Goal: Task Accomplishment & Management: Manage account settings

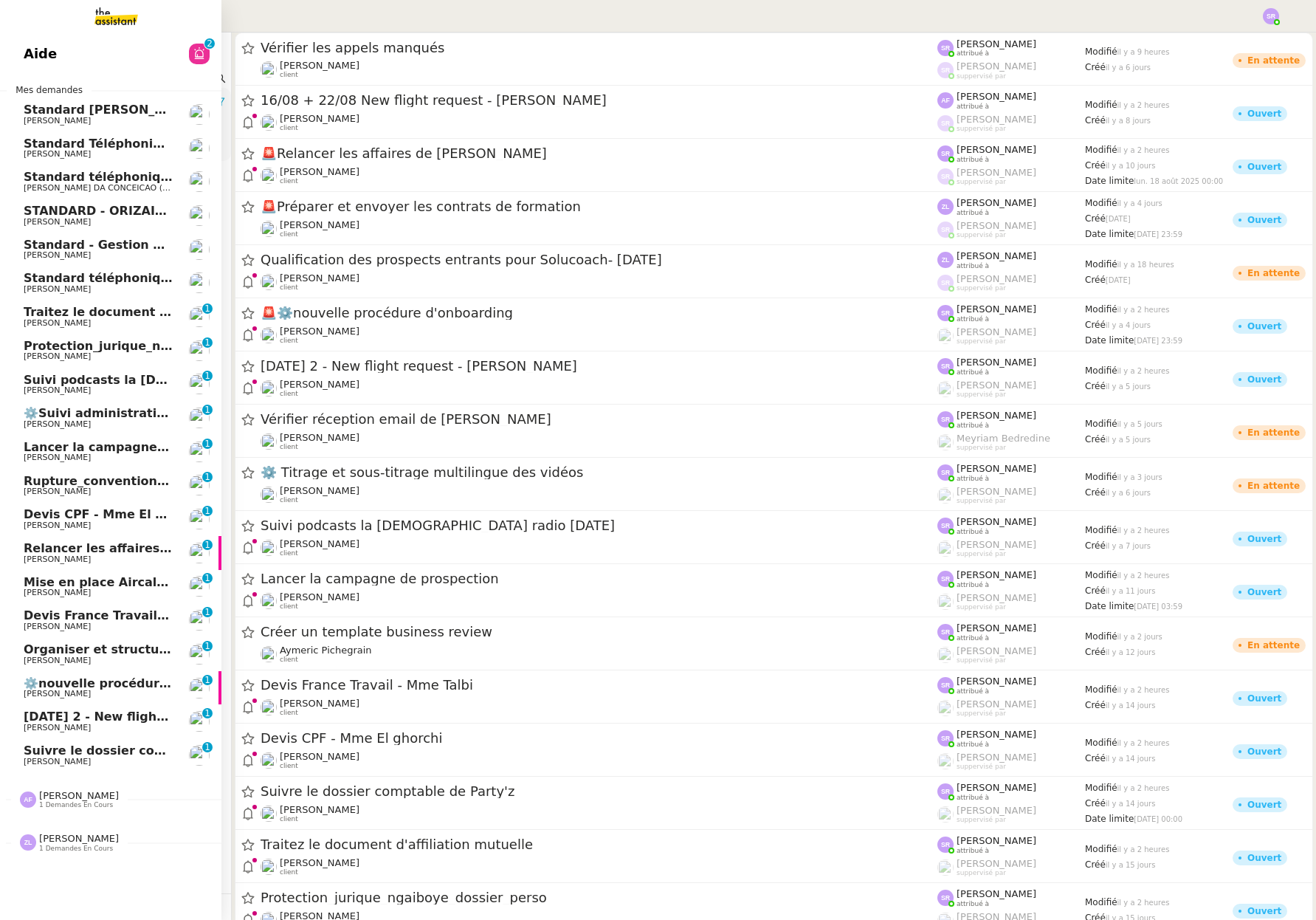
click at [86, 53] on link "Aide 0 1 2 3 4 5 6 7 8 9" at bounding box center [111, 54] width 222 height 34
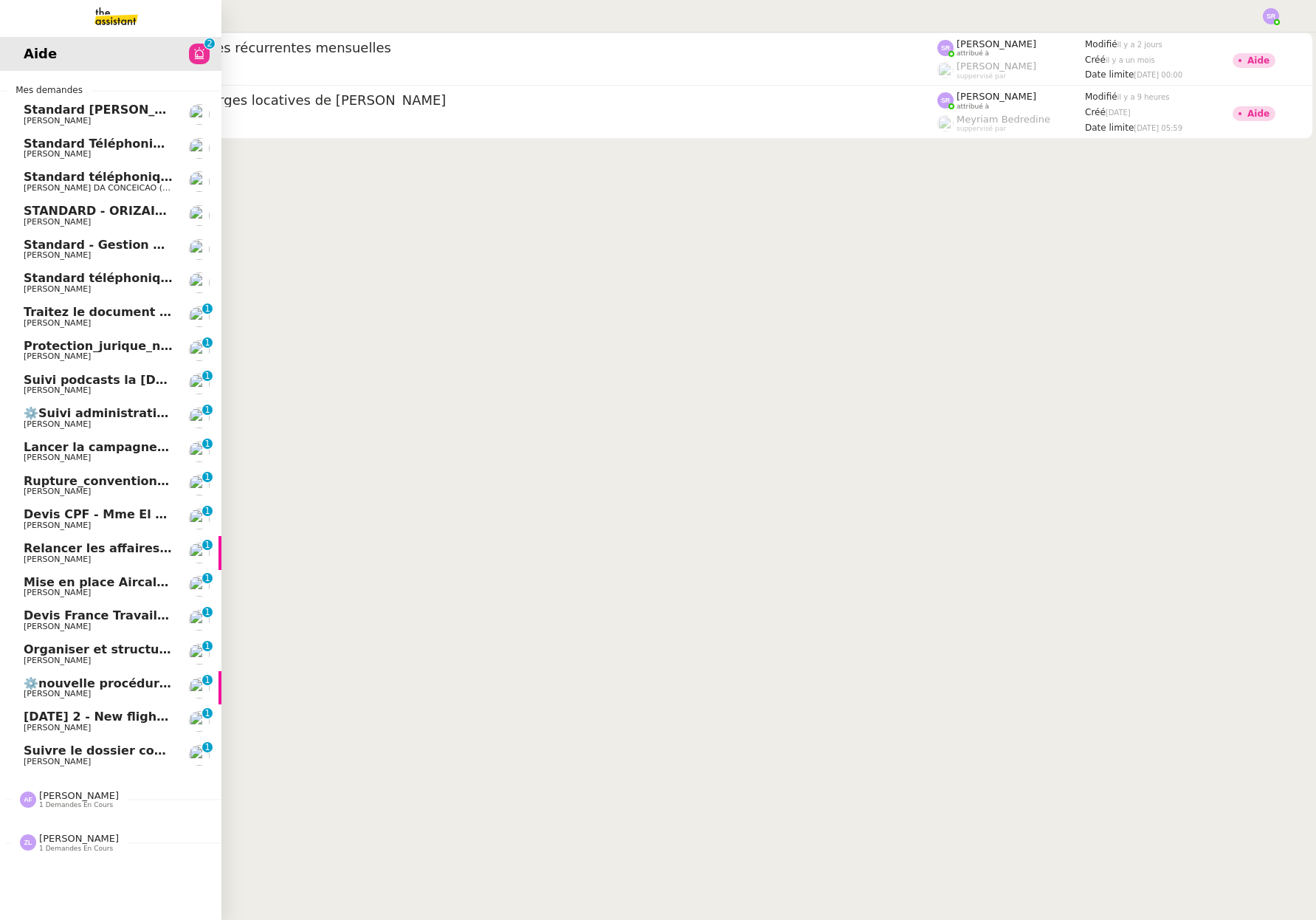
click at [71, 801] on span "1 demandes en cours" at bounding box center [76, 805] width 74 height 8
click at [61, 799] on span "[PERSON_NAME]" at bounding box center [79, 795] width 80 height 11
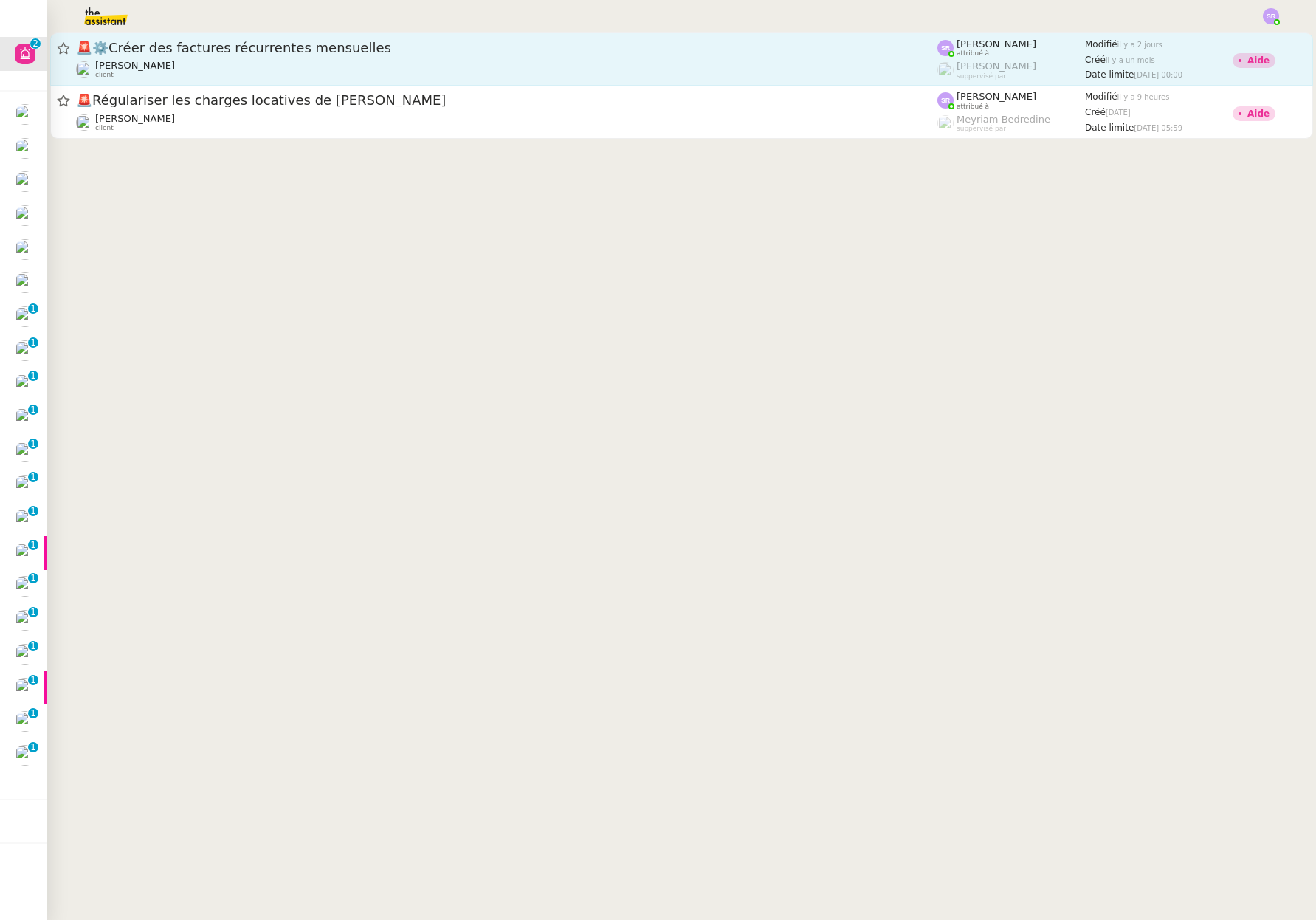
click at [363, 49] on span "🚨 ⚙️Créer des factures récurrentes mensuelles" at bounding box center [506, 47] width 861 height 13
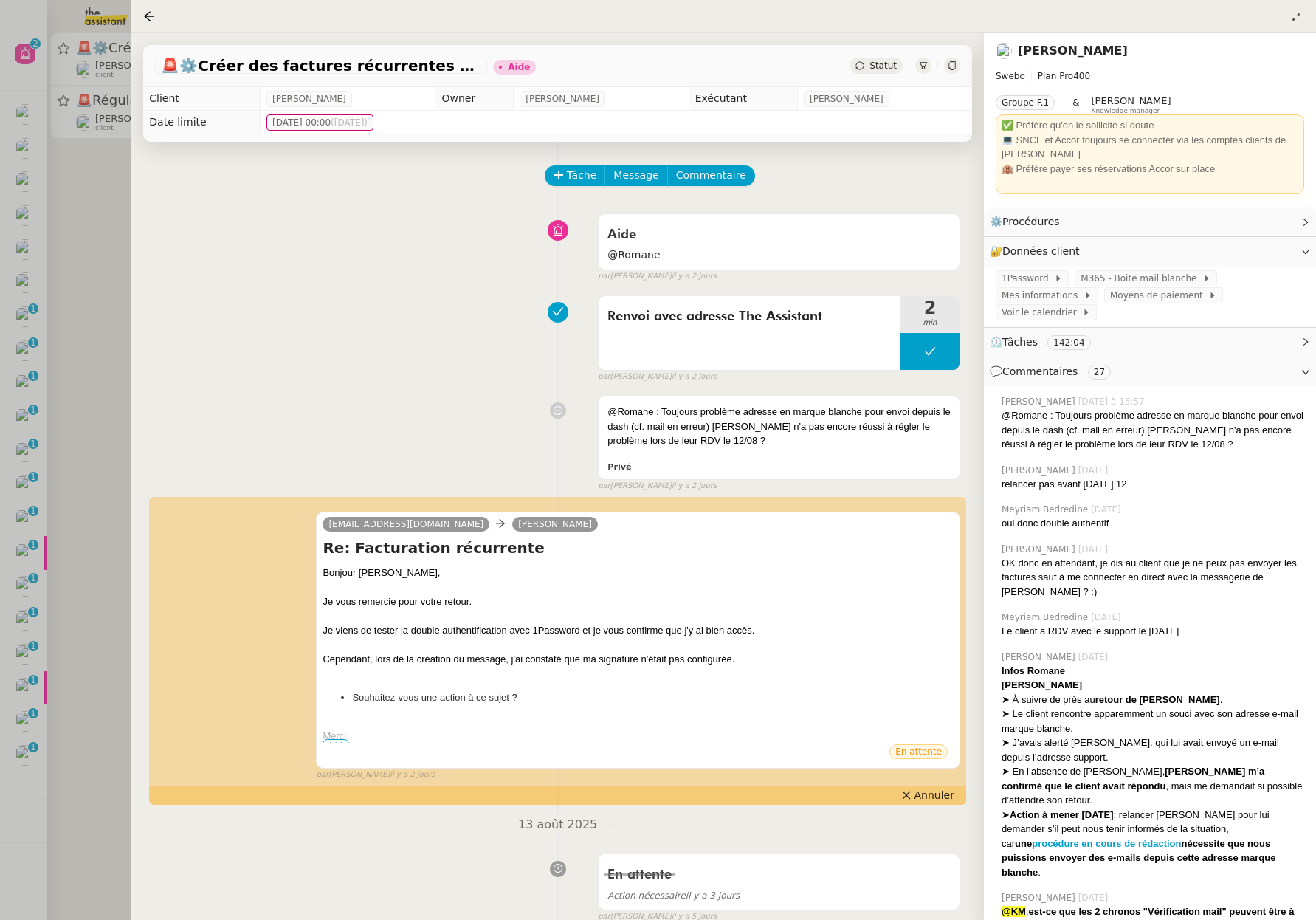
click at [122, 208] on div at bounding box center [658, 460] width 1316 height 920
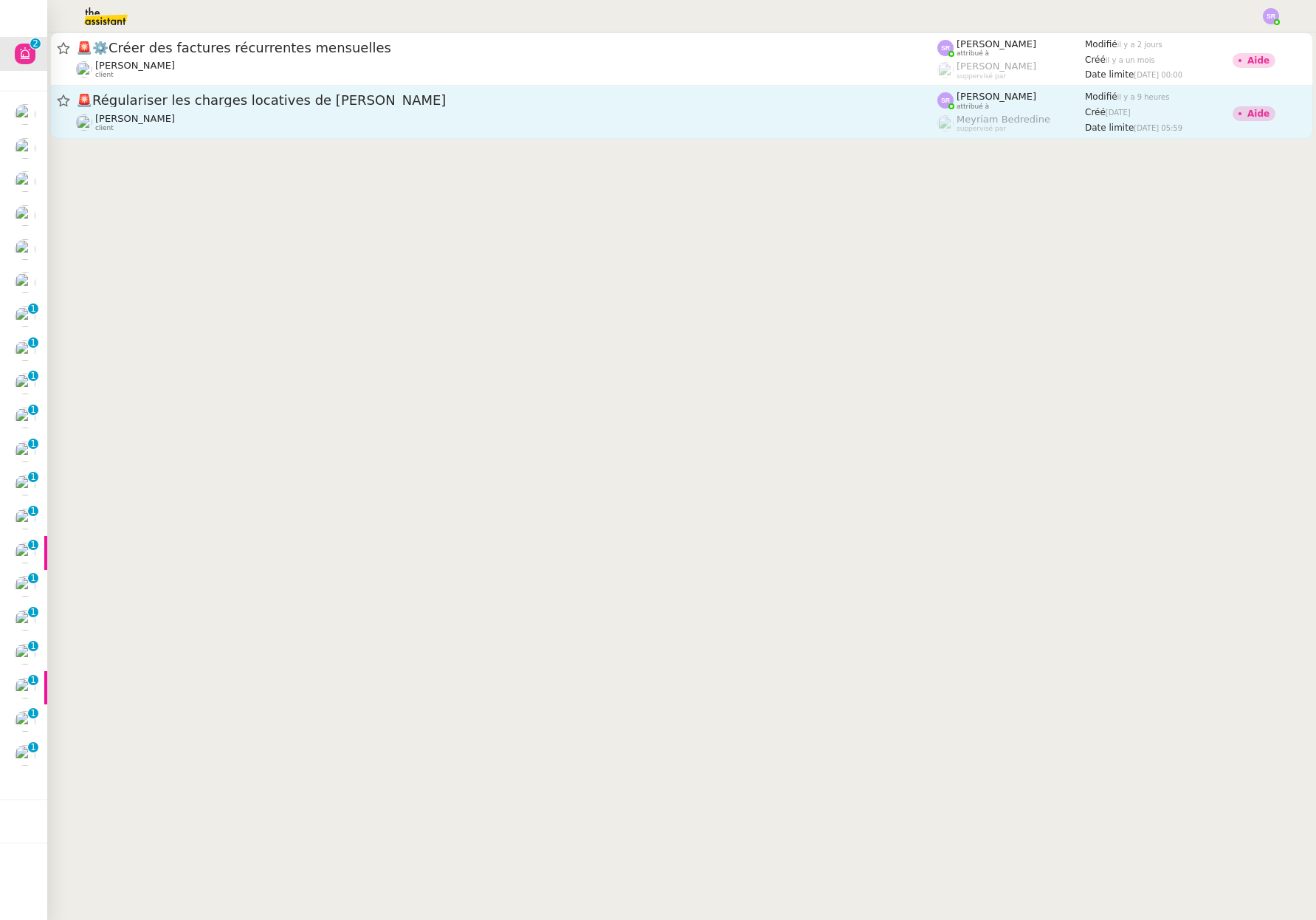
click at [378, 106] on span "🚨 Régulariser les charges locatives de Marion Teixeira" at bounding box center [506, 100] width 861 height 13
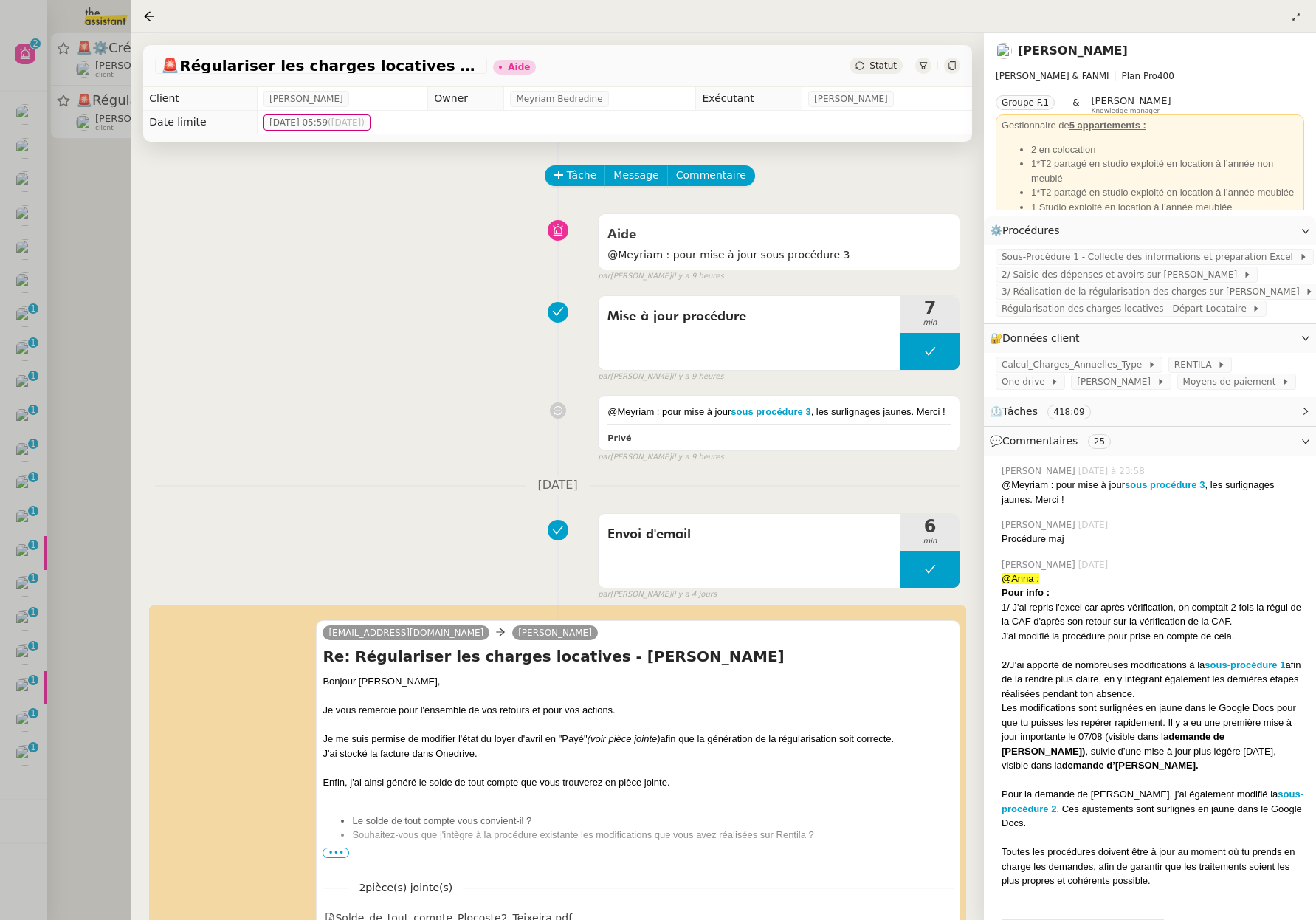
click at [108, 267] on div at bounding box center [658, 460] width 1316 height 920
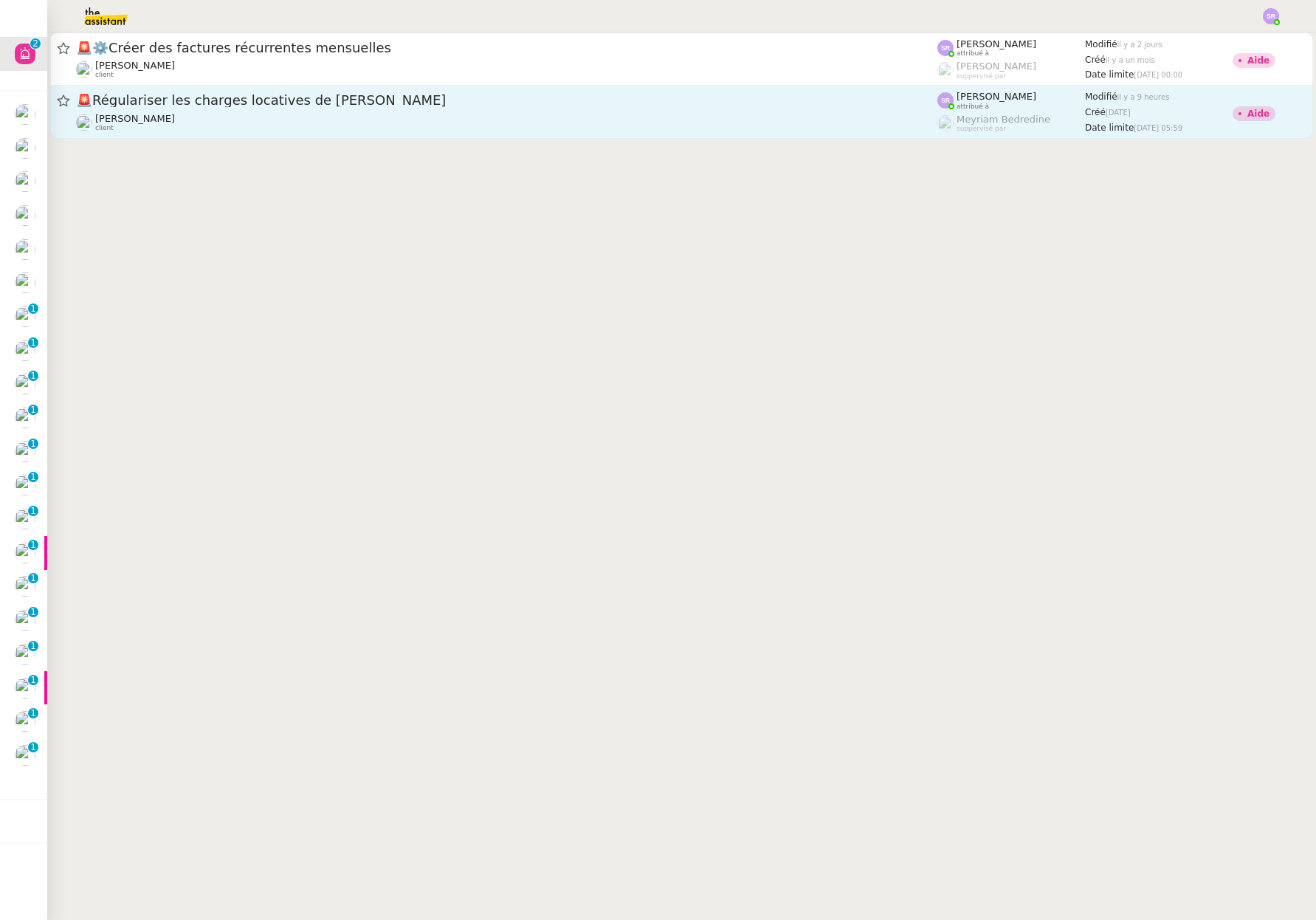
click at [152, 106] on span "🚨 Régulariser les charges locatives de Marion Teixeira" at bounding box center [506, 100] width 861 height 13
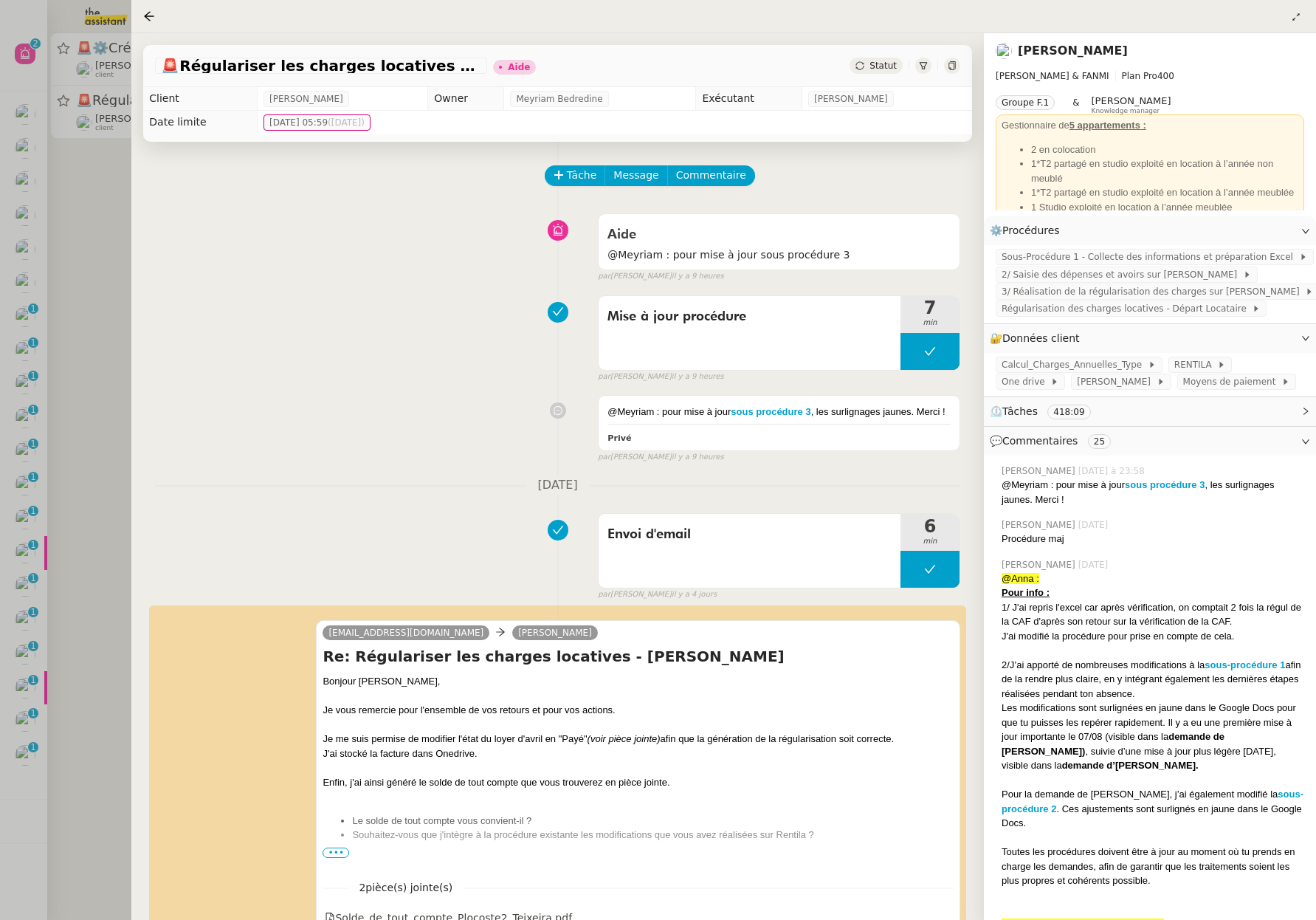
click at [115, 229] on div at bounding box center [658, 460] width 1316 height 920
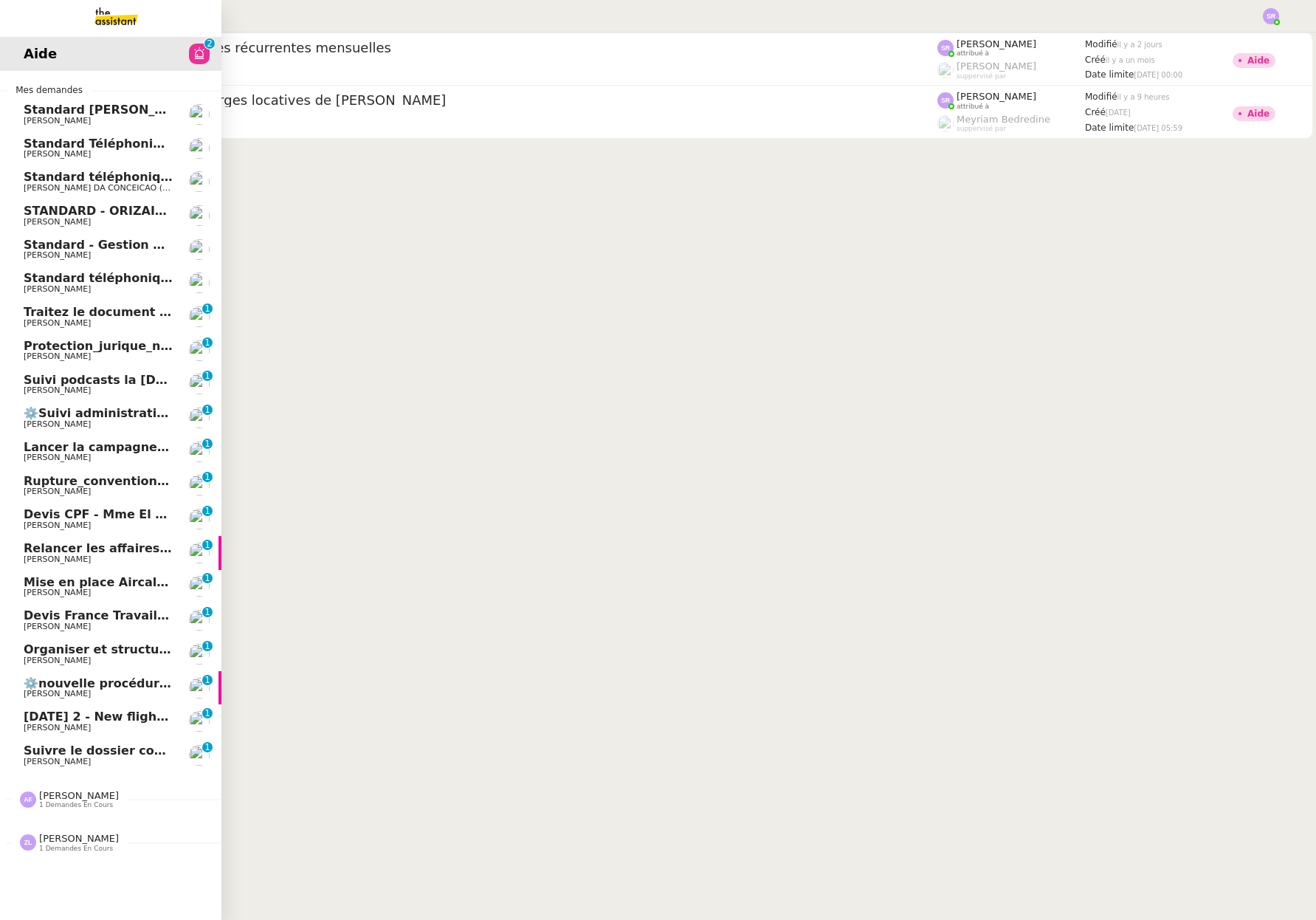
click at [99, 58] on link "Aide 0 1 2 3 4 5 6 7 8 9" at bounding box center [111, 54] width 222 height 34
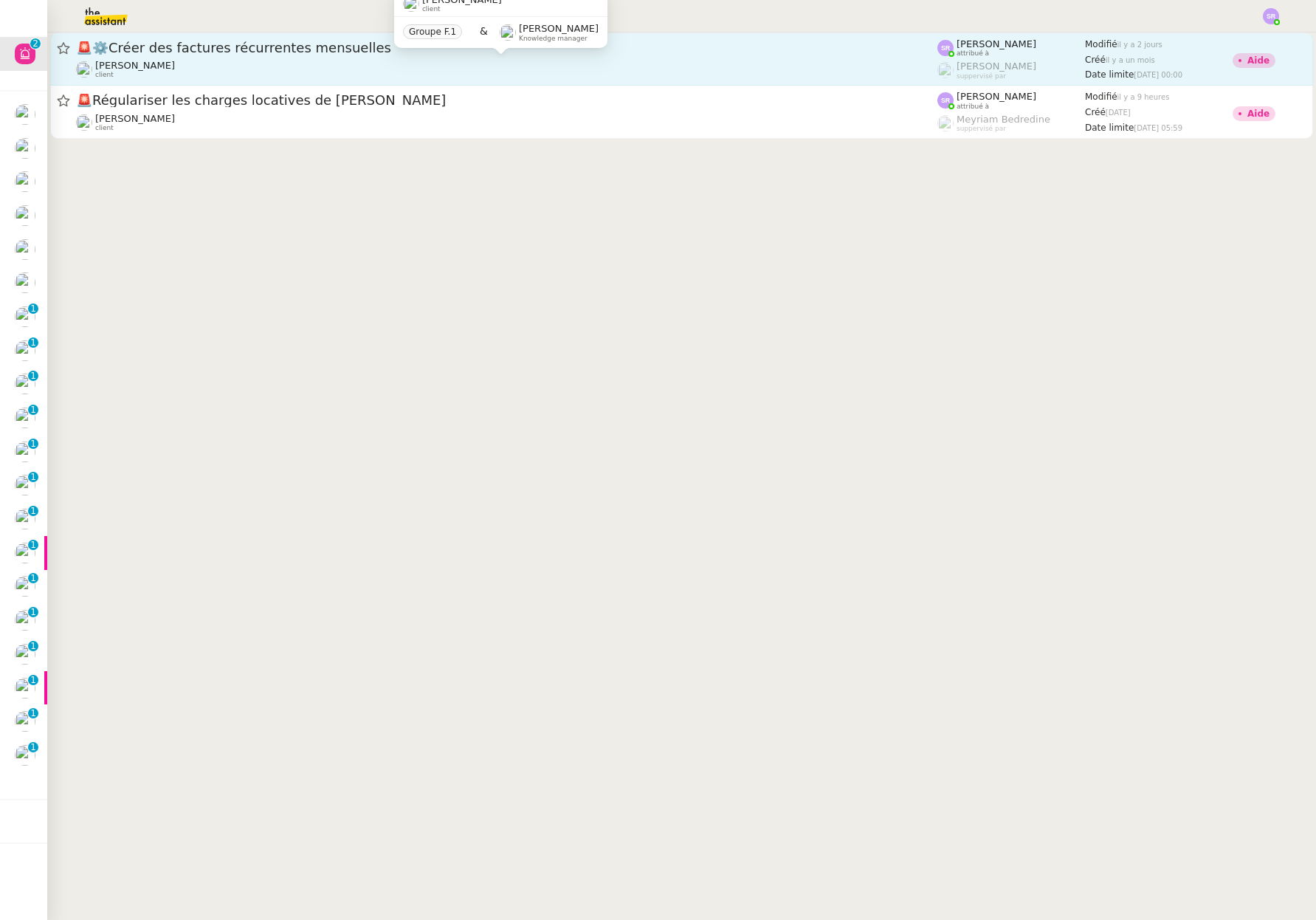
click at [295, 70] on div "Colin Chaffotte client" at bounding box center [506, 69] width 861 height 19
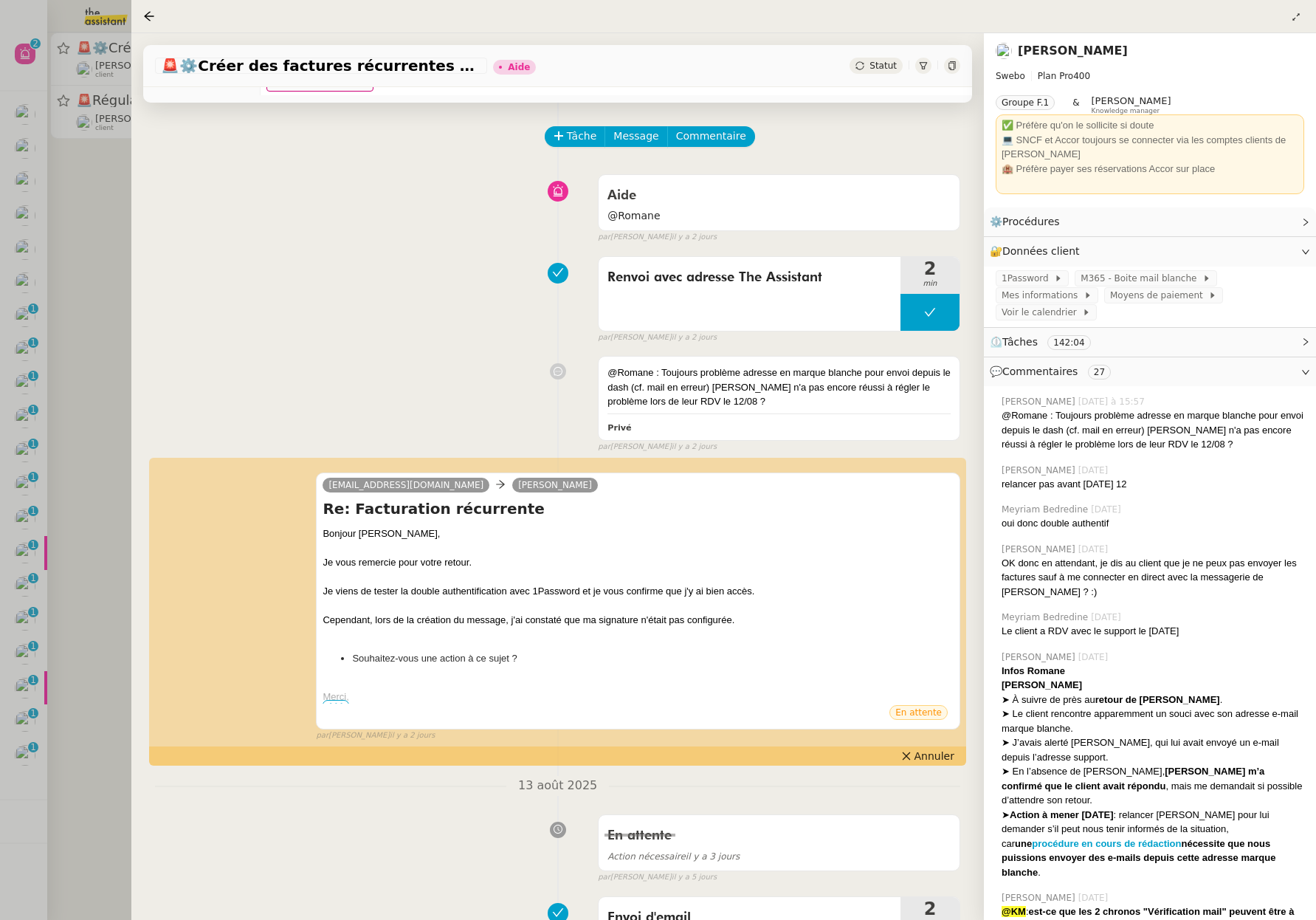
scroll to position [87, 0]
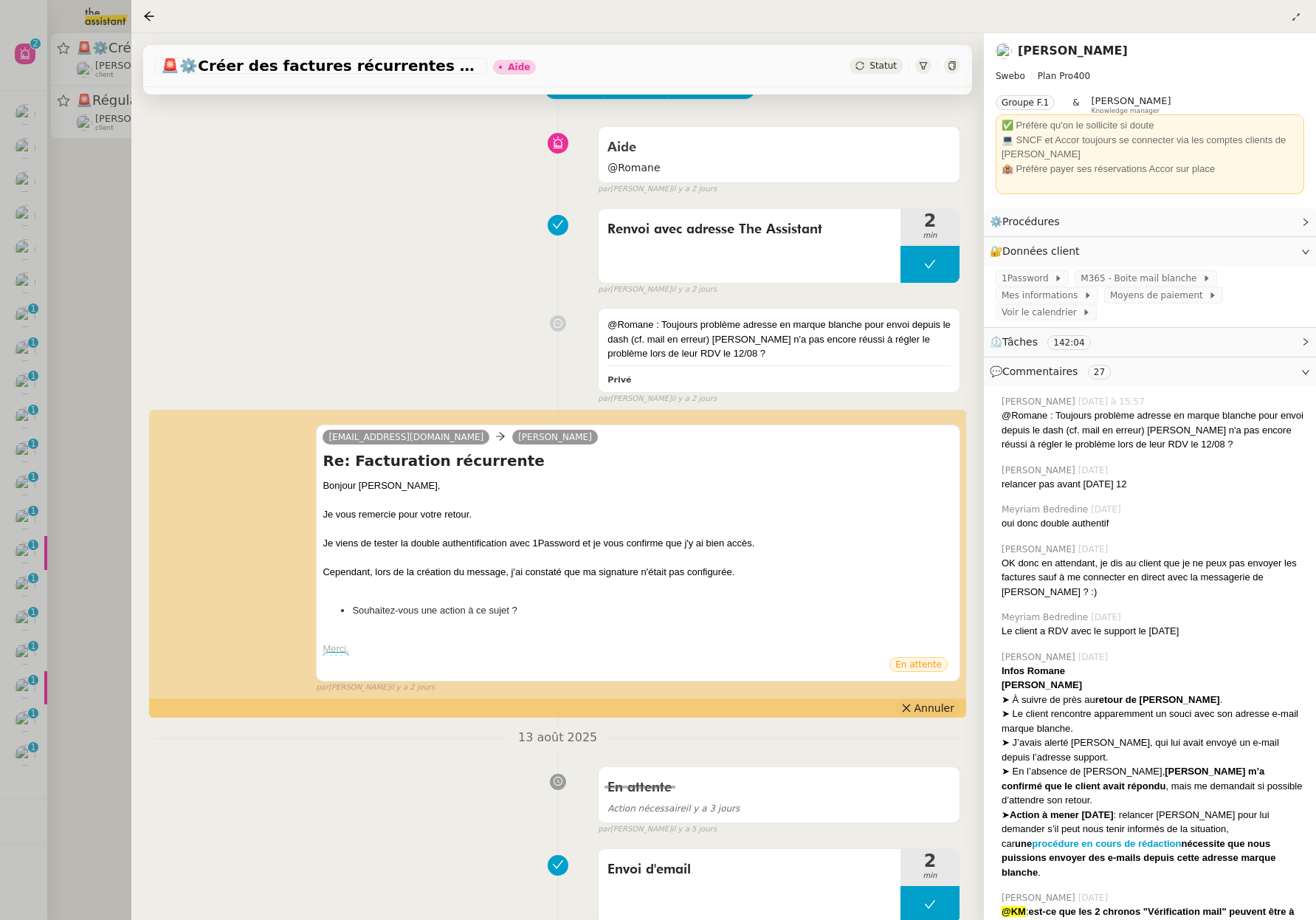
click at [923, 706] on span "Annuler" at bounding box center [935, 707] width 40 height 15
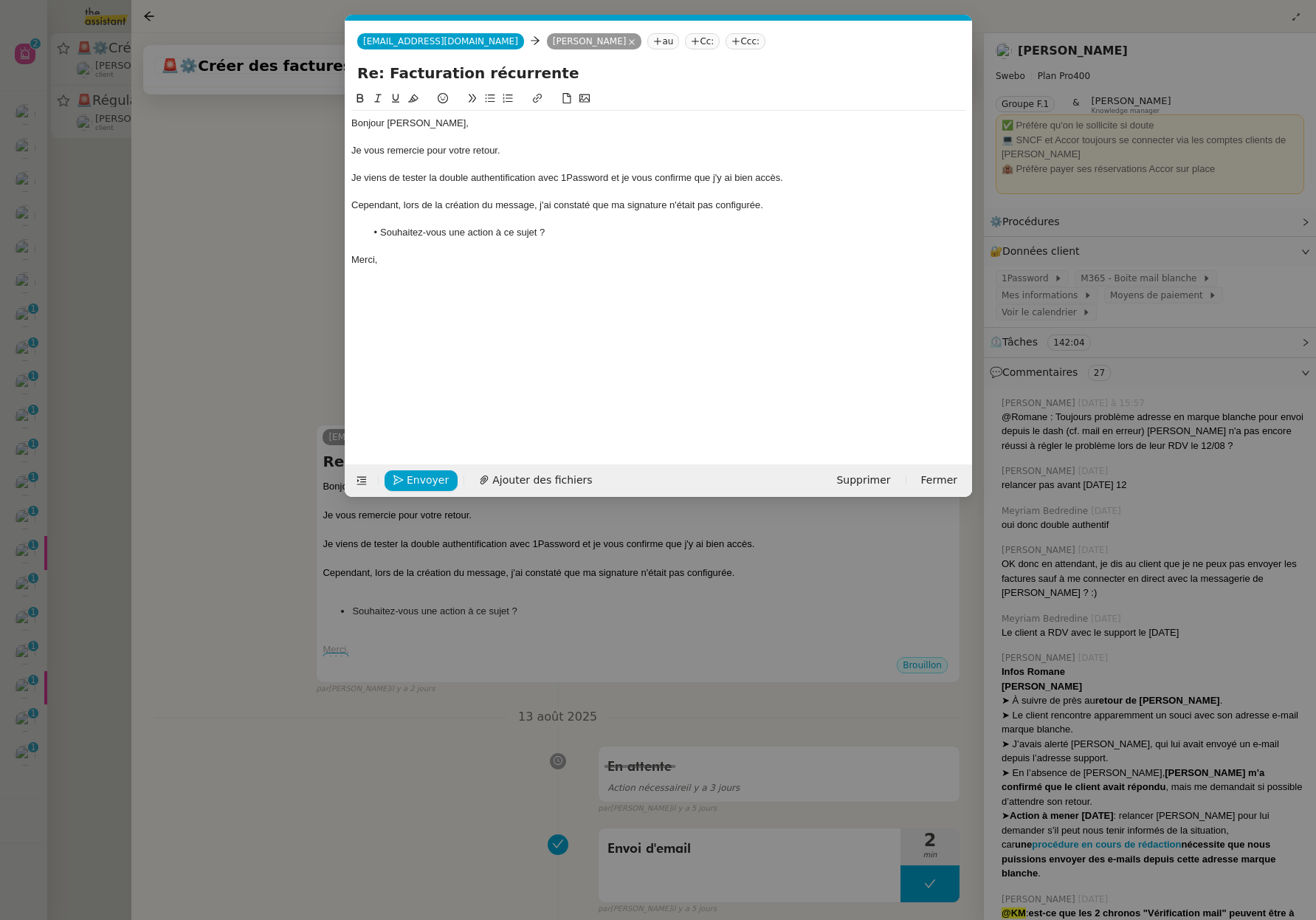
scroll to position [0, 31]
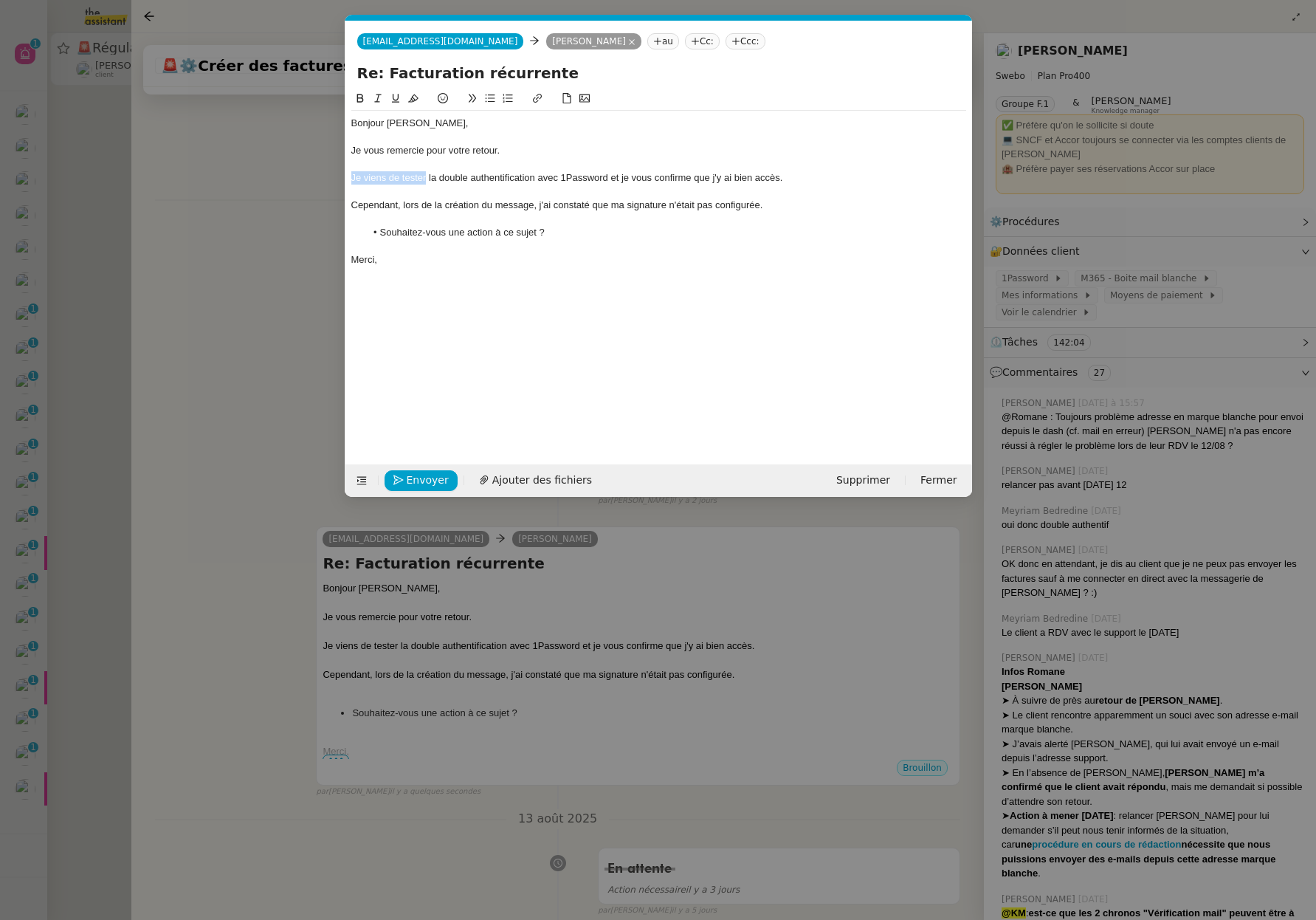
drag, startPoint x: 427, startPoint y: 180, endPoint x: 340, endPoint y: 181, distance: 87.0
click at [340, 181] on nz-modal-container "Service TA - VOYAGE - PROPOSITION GLOBALE A utiliser dans le cadre de propositi…" at bounding box center [658, 460] width 1316 height 920
click at [432, 484] on span "Envoyer" at bounding box center [427, 479] width 42 height 17
click at [433, 479] on span "Confirmer l'envoi" at bounding box center [450, 479] width 89 height 17
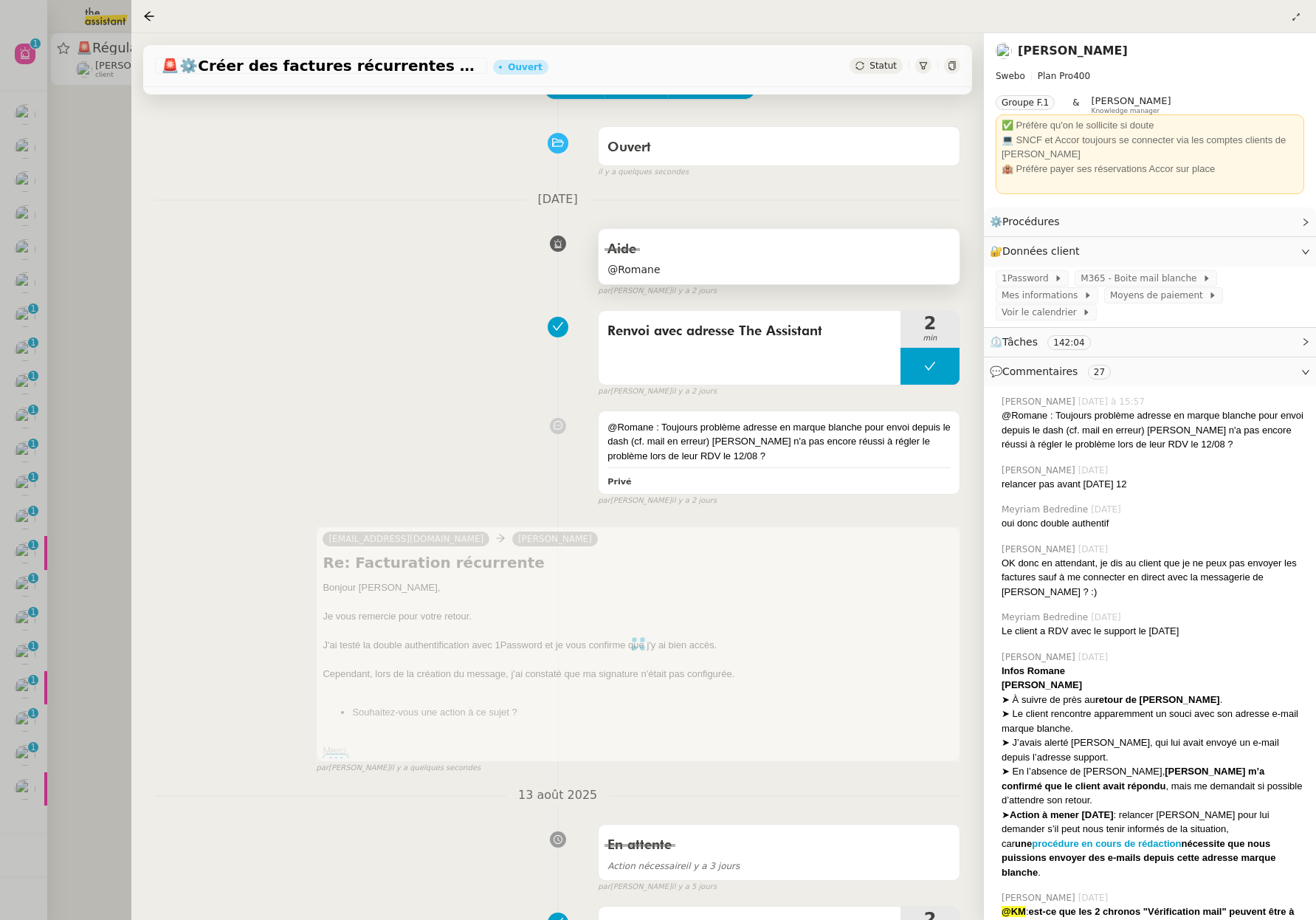
scroll to position [0, 0]
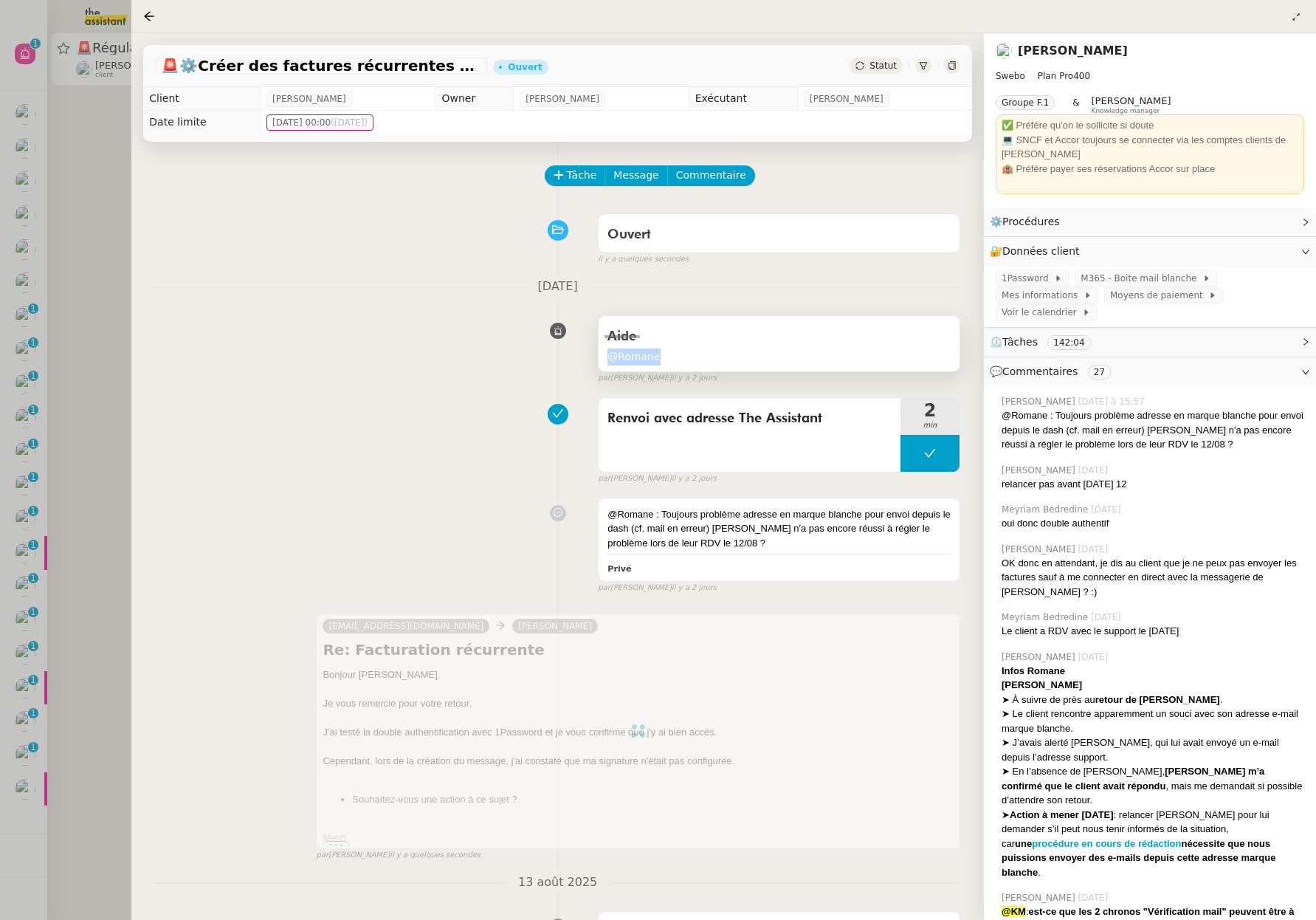
drag, startPoint x: 671, startPoint y: 360, endPoint x: 597, endPoint y: 360, distance: 74.0
click at [598, 360] on div "Aide @Romane" at bounding box center [778, 343] width 360 height 55
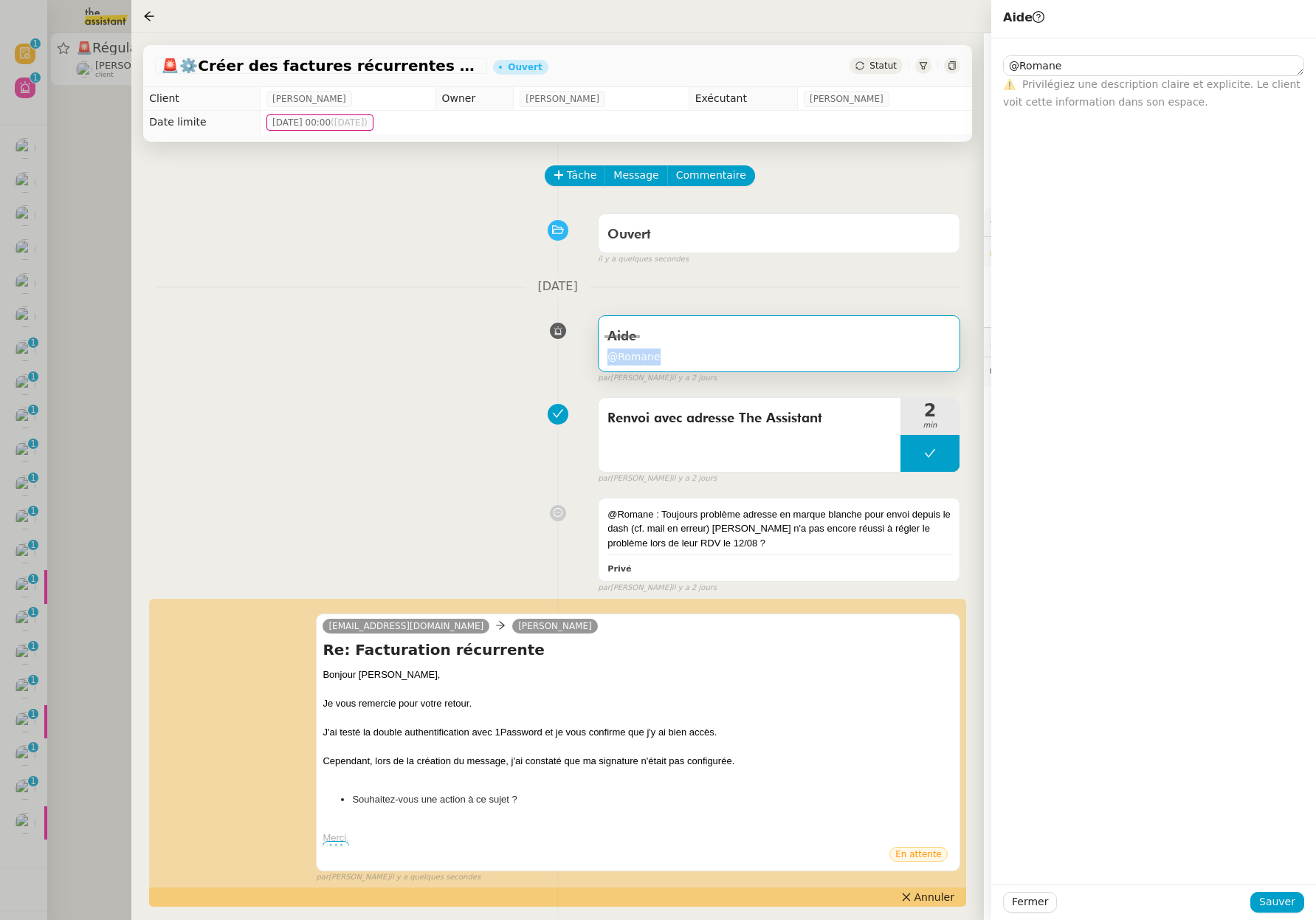
type textarea "@Romane"
click at [971, 66] on app-ticket "🚨 ⚙️Créer des factures récurrentes mensuelles Ouvert Statut Client Colin Chaffo…" at bounding box center [724, 475] width 1184 height 886
drag, startPoint x: 868, startPoint y: 163, endPoint x: 872, endPoint y: 145, distance: 18.4
click at [879, 60] on div "Statut" at bounding box center [876, 66] width 53 height 16
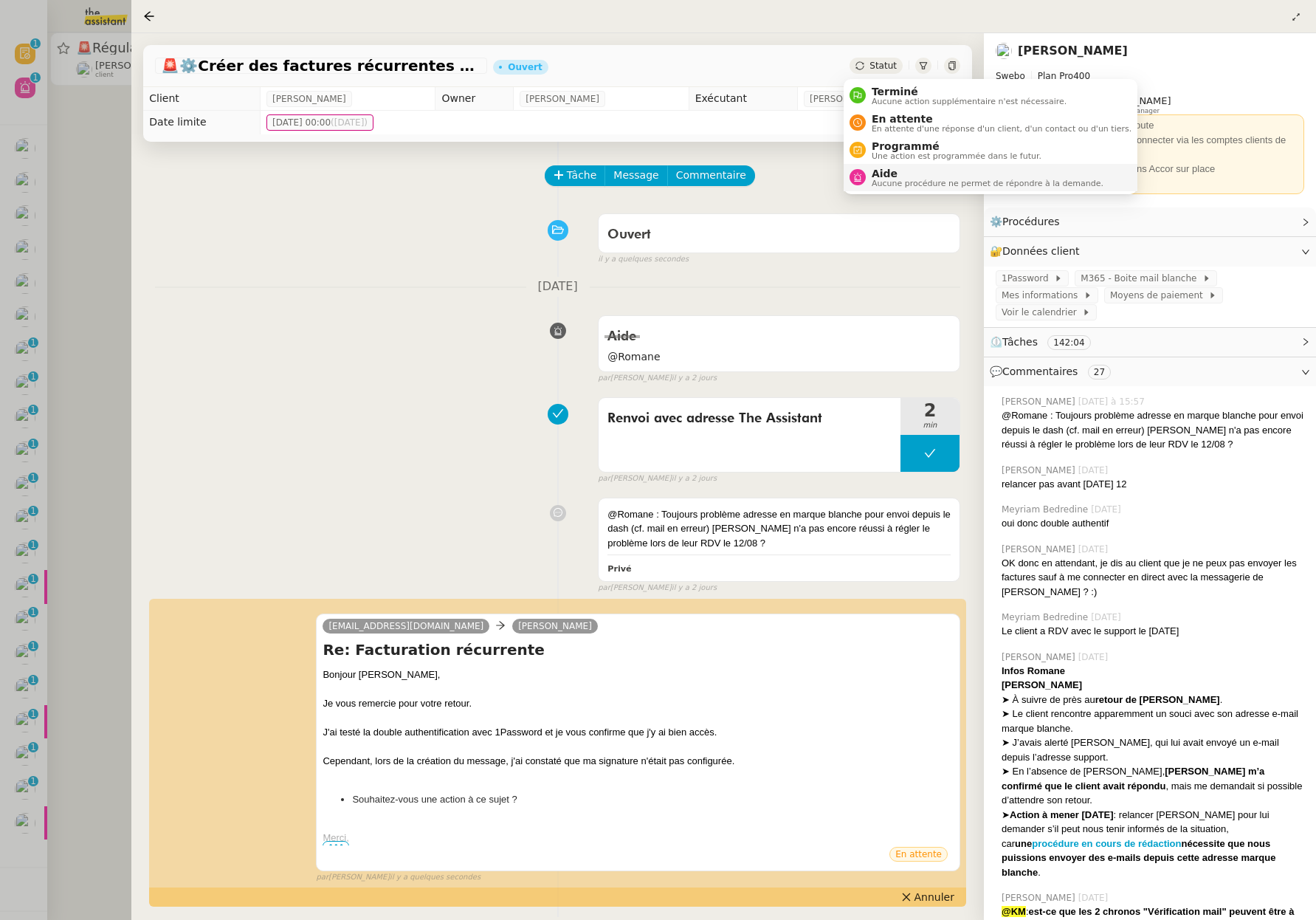
click at [898, 180] on span "Aucune procédure ne permet de répondre à la demande." at bounding box center [987, 184] width 232 height 8
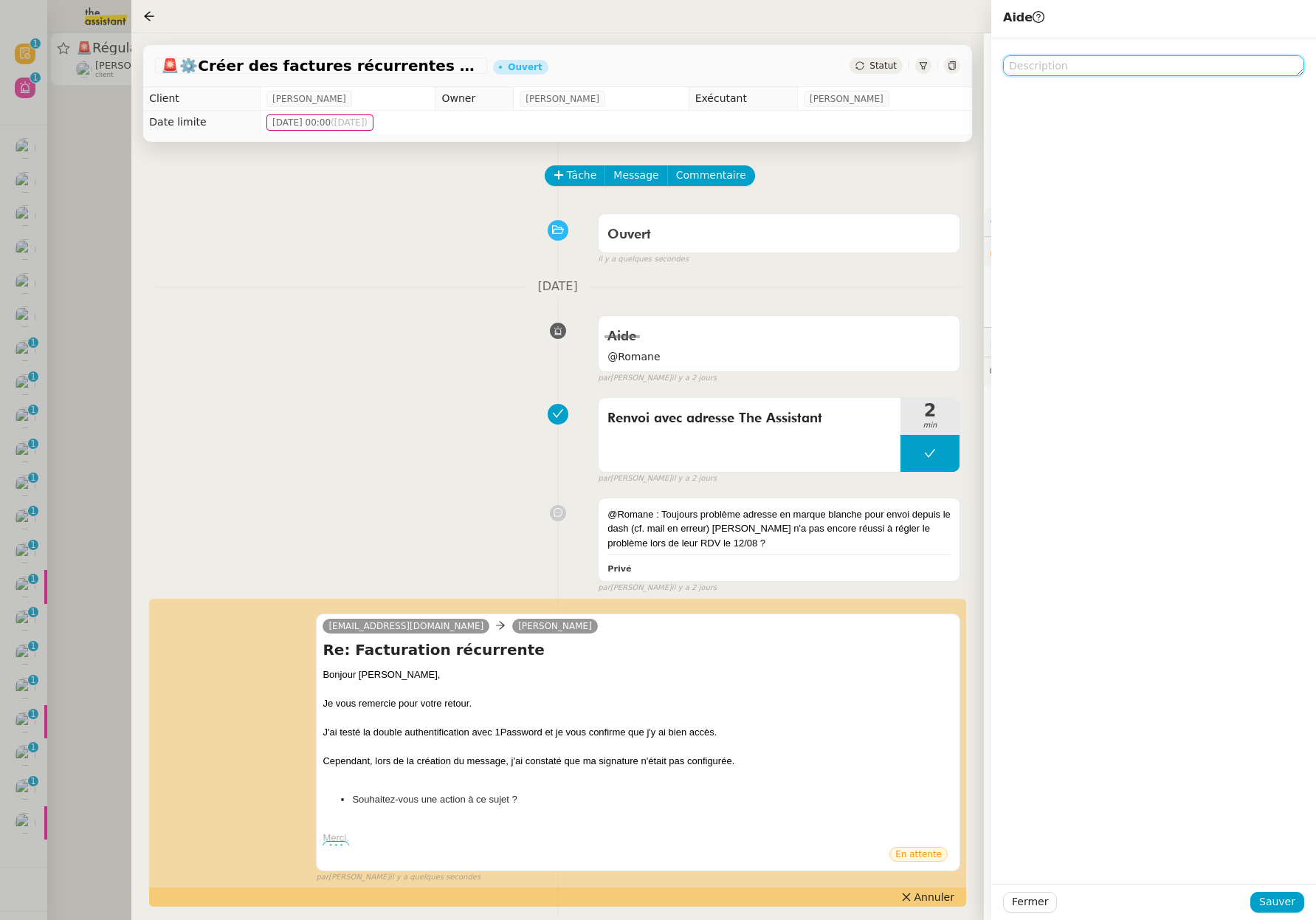
click at [1101, 64] on textarea at bounding box center [1152, 65] width 301 height 21
paste textarea "@Romane"
type textarea "@Romane"
click at [1272, 900] on span "Sauver" at bounding box center [1277, 901] width 36 height 17
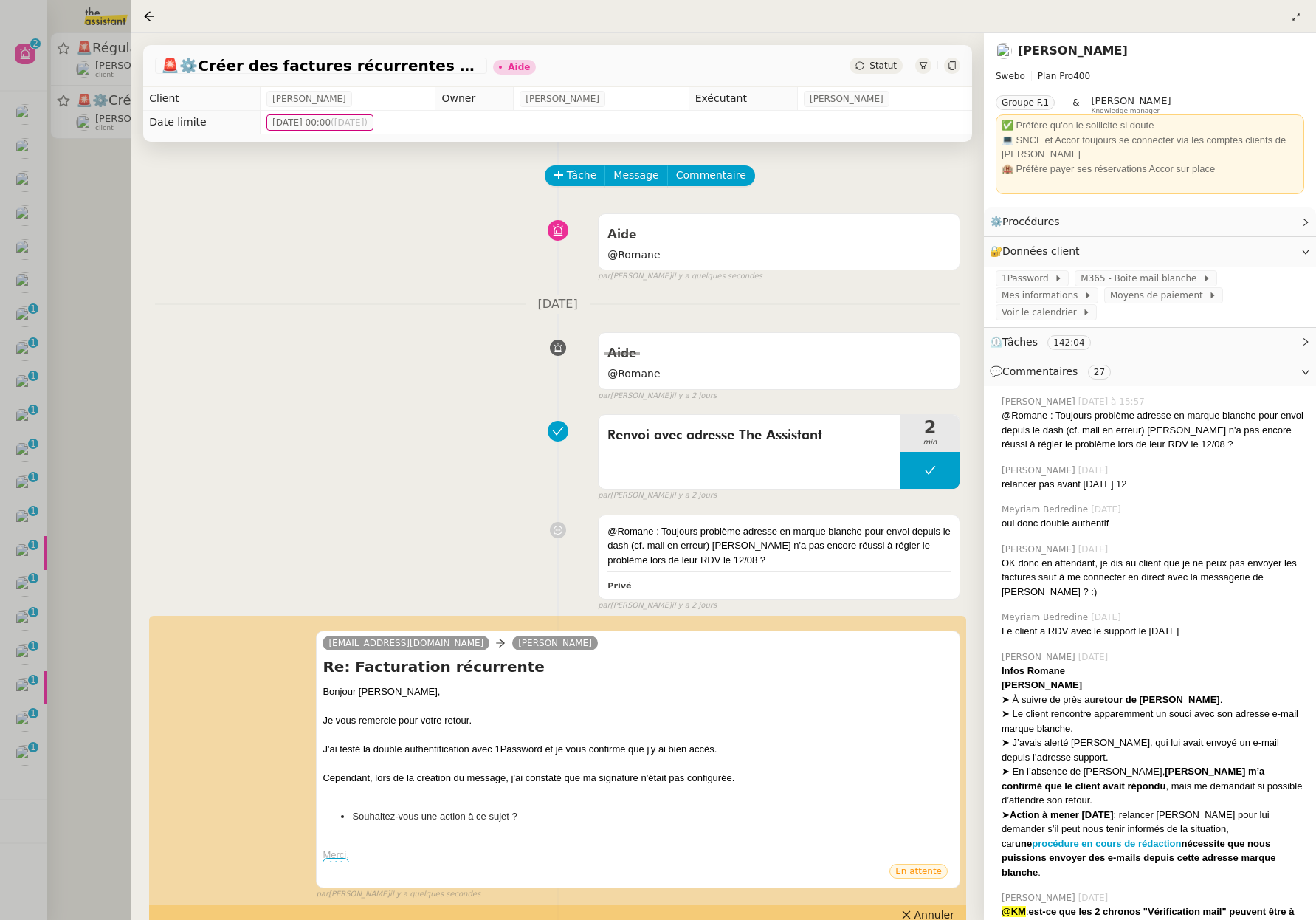
click at [107, 245] on div at bounding box center [658, 460] width 1316 height 920
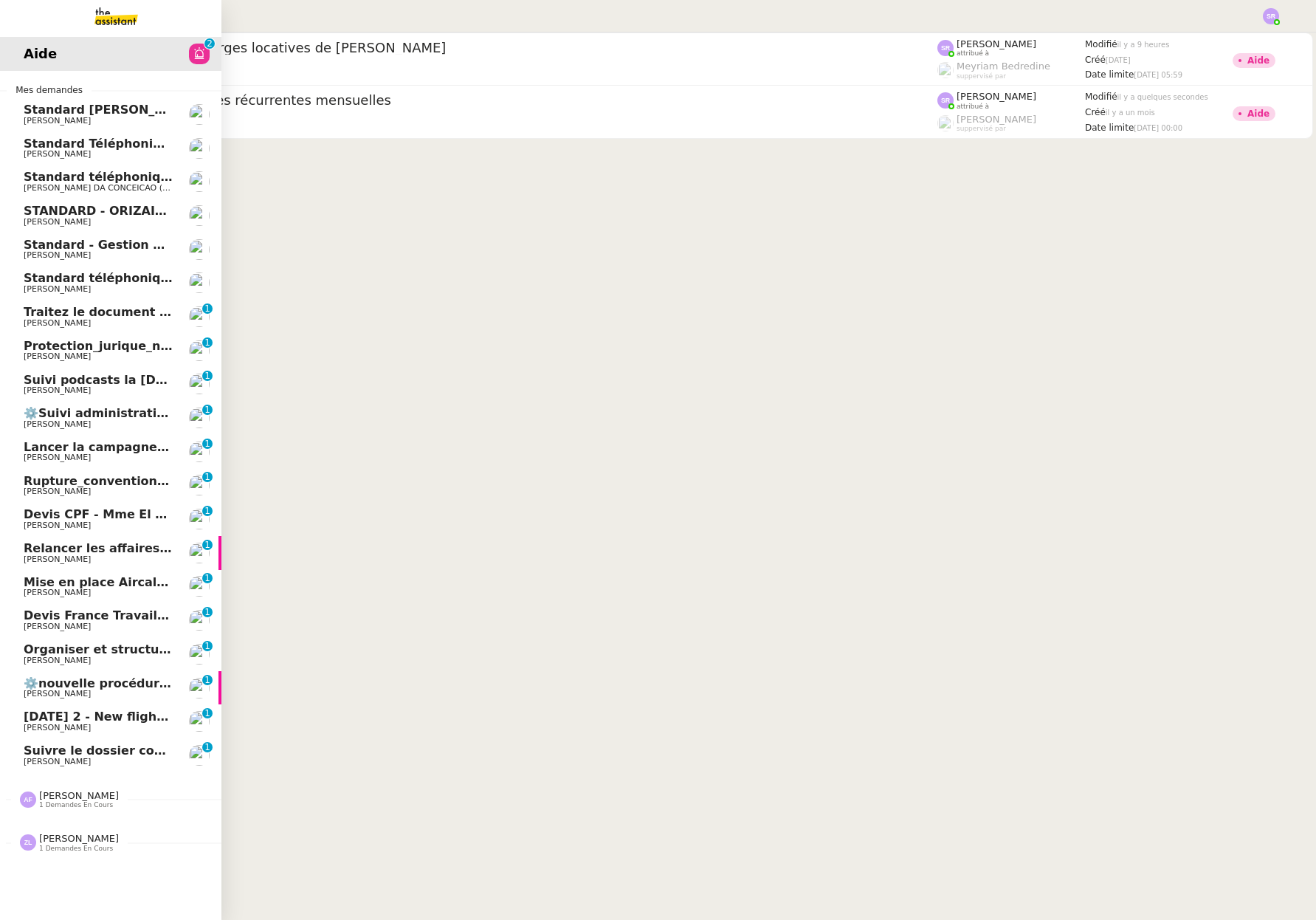
click at [163, 686] on span "⚙️nouvelle procédure d'onboarding" at bounding box center [142, 683] width 236 height 14
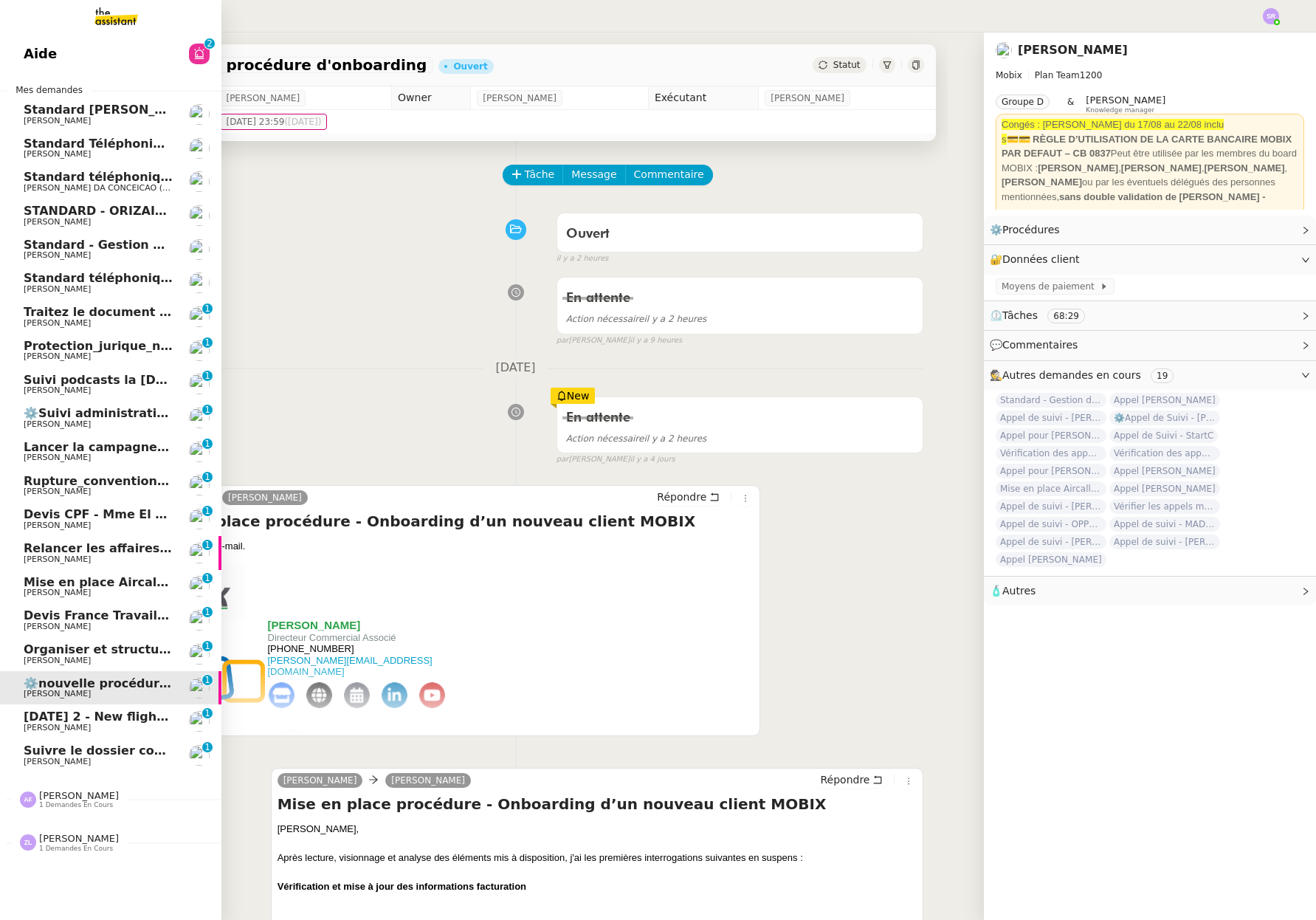
click at [141, 722] on span "[DATE] 2 - New flight request - [PERSON_NAME]" at bounding box center [183, 716] width 318 height 14
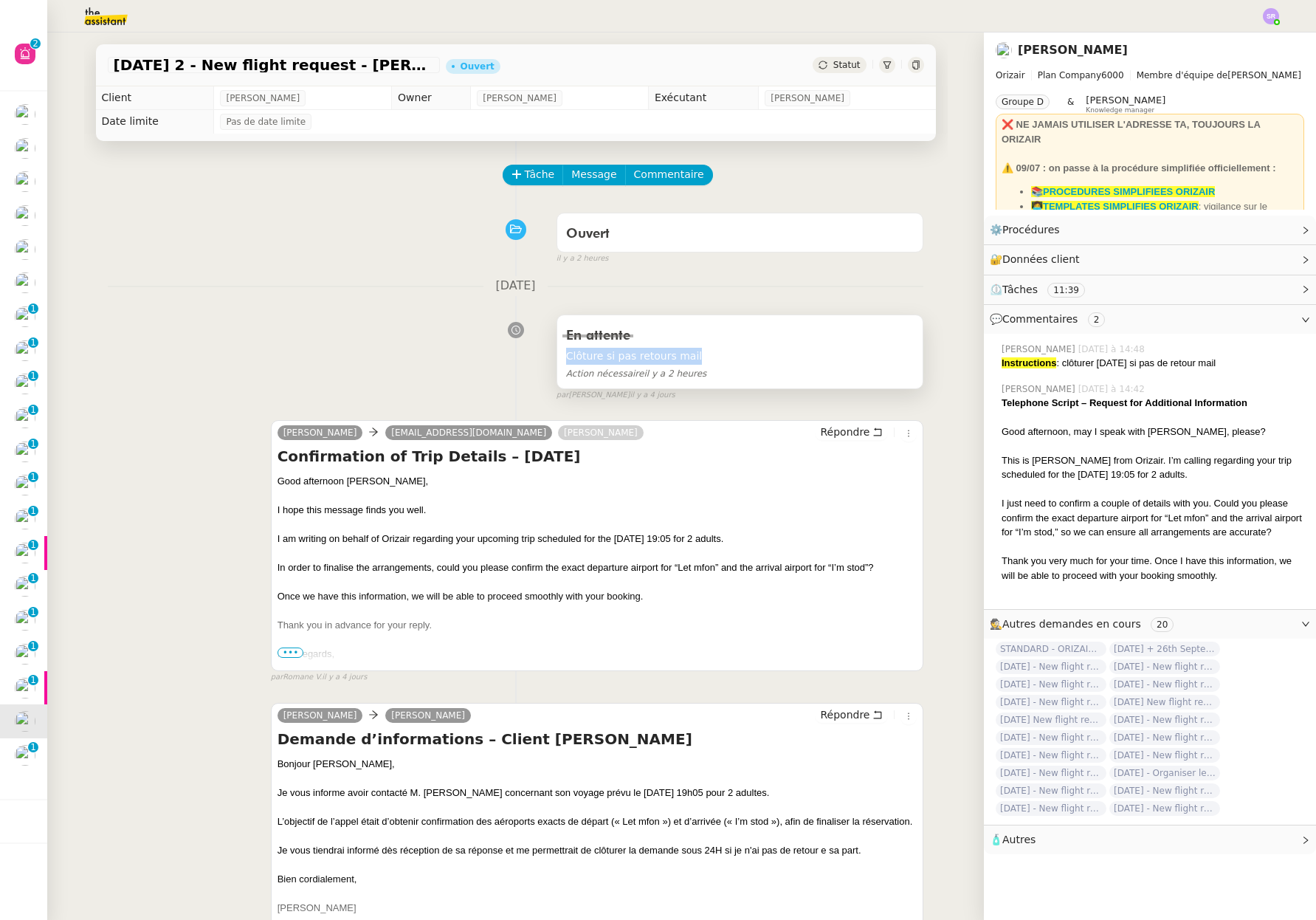
drag, startPoint x: 694, startPoint y: 358, endPoint x: 552, endPoint y: 359, distance: 142.0
click at [557, 359] on div "En attente Clôture si pas retours mail Action nécessaire il y a 2 heures" at bounding box center [740, 352] width 366 height 73
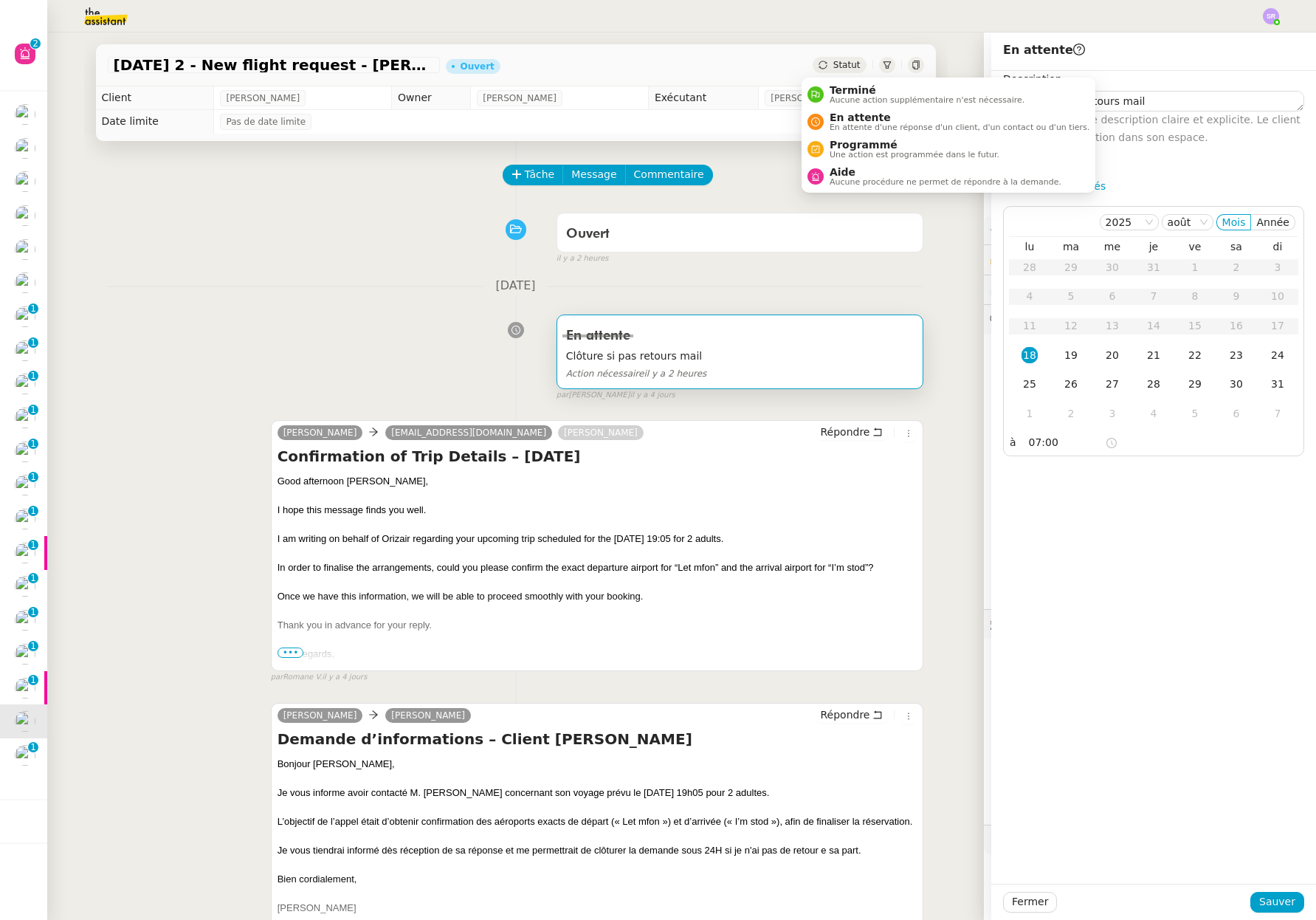
click at [841, 65] on span "Statut" at bounding box center [846, 65] width 27 height 10
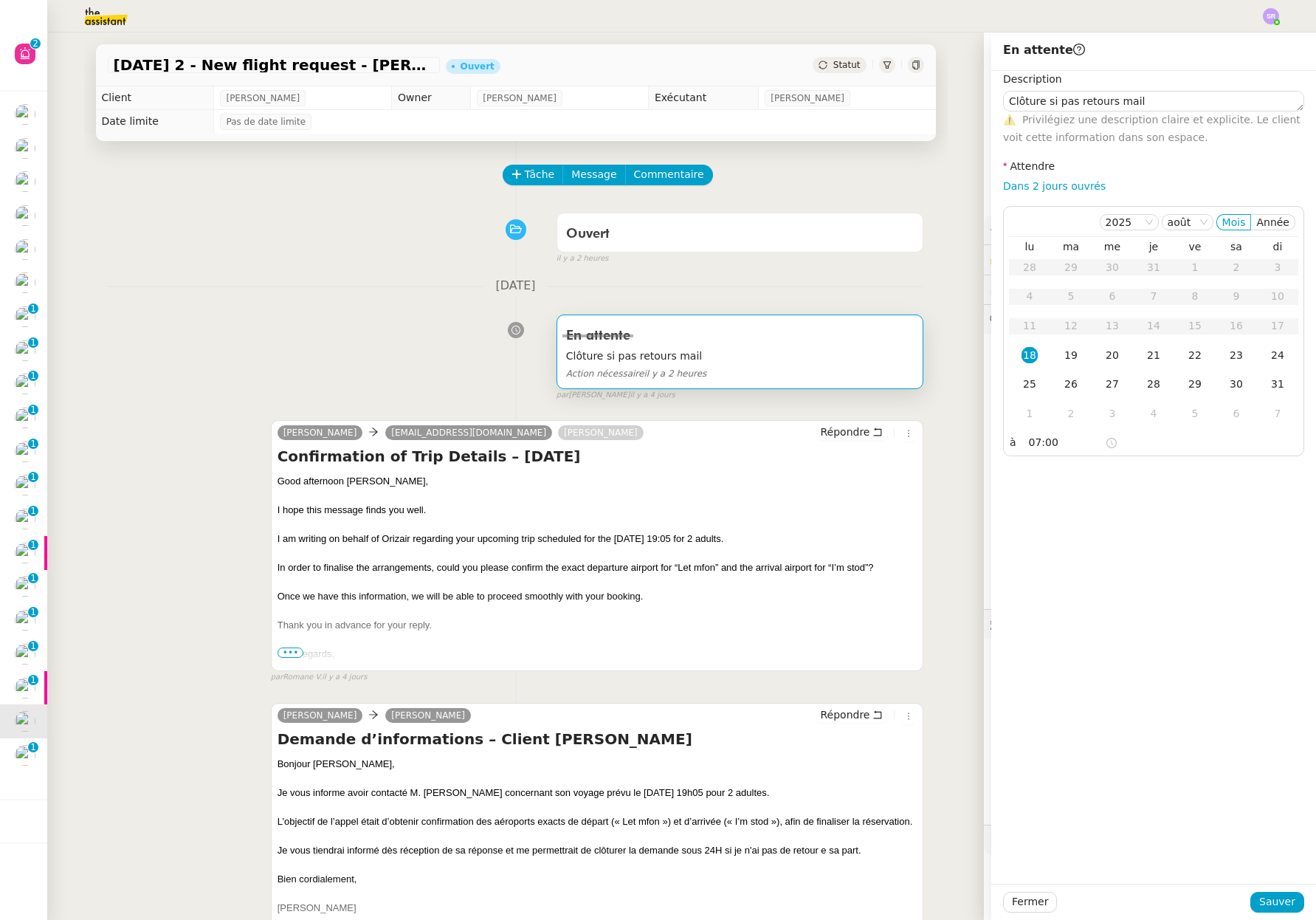
drag, startPoint x: 732, startPoint y: 164, endPoint x: 741, endPoint y: 163, distance: 9.1
click at [731, 165] on div "Tâche Message Commentaire" at bounding box center [714, 182] width 419 height 35
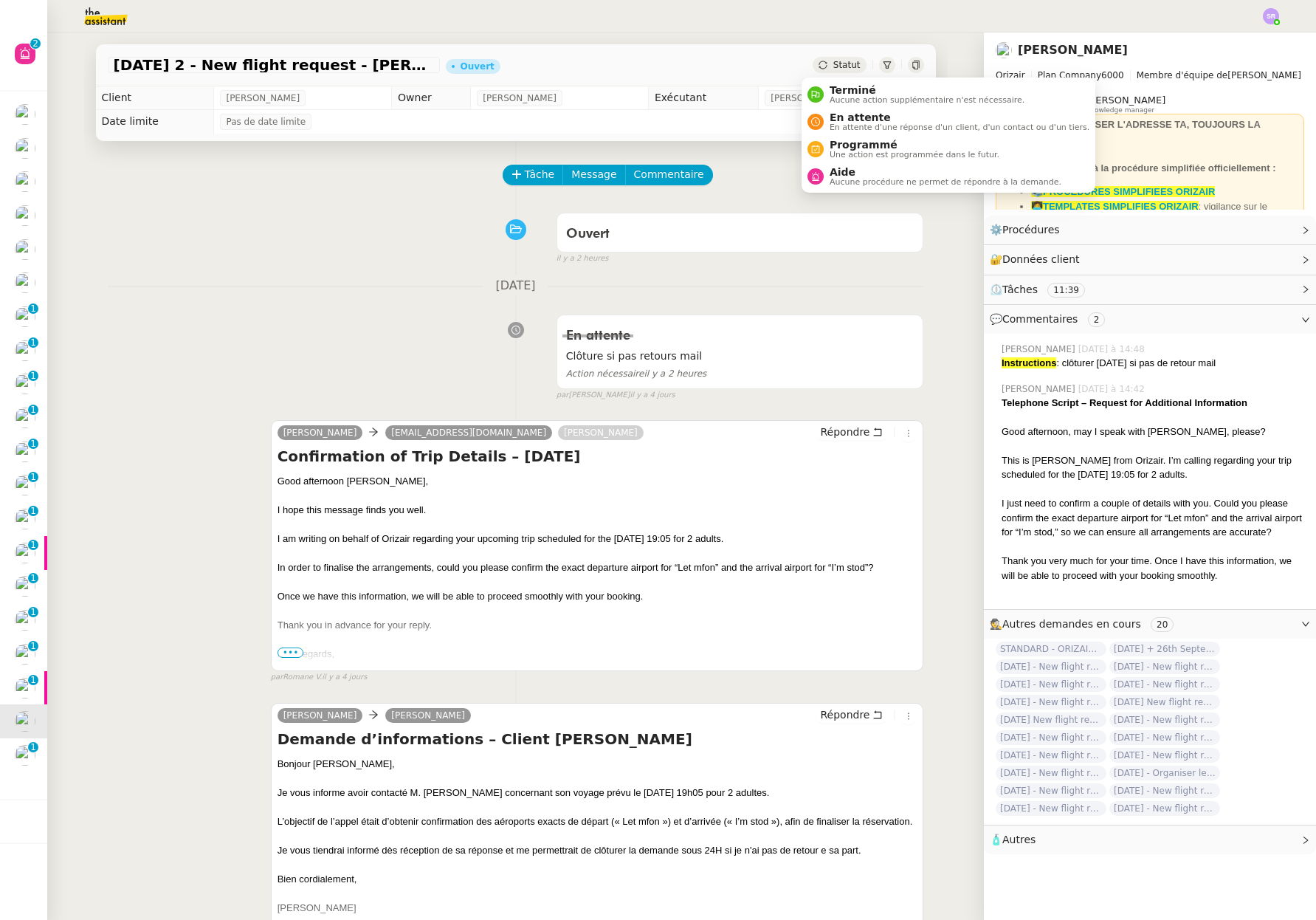
click at [835, 69] on span "Statut" at bounding box center [846, 65] width 27 height 10
click at [881, 149] on span "Programmé" at bounding box center [915, 145] width 170 height 12
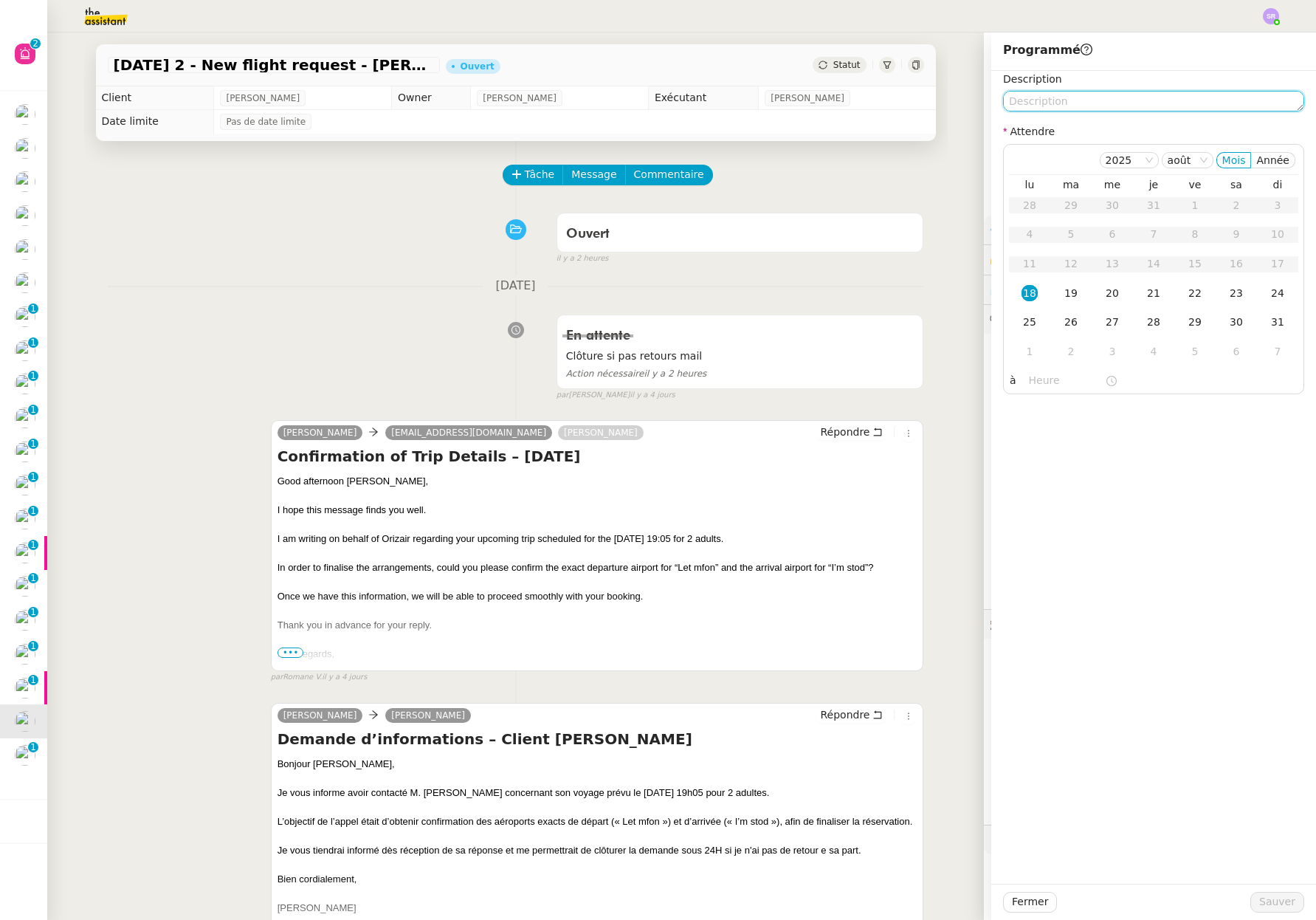
click at [1065, 96] on textarea at bounding box center [1152, 101] width 301 height 21
paste textarea "Clôture si pas retours mail"
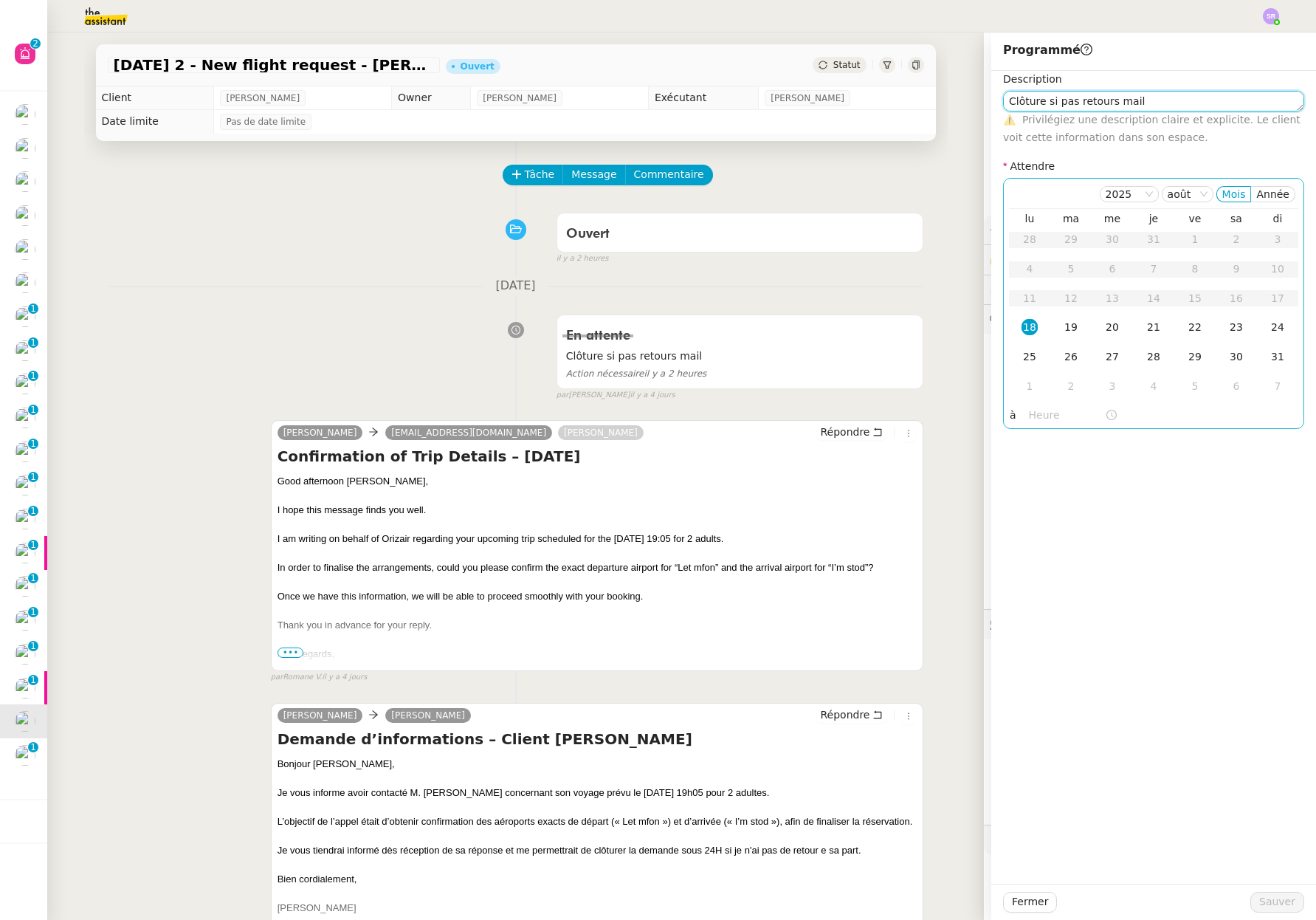
type textarea "Clôture si pas retours mail"
click at [1021, 327] on div "18" at bounding box center [1029, 327] width 16 height 16
click at [1028, 416] on input "text" at bounding box center [1066, 415] width 76 height 17
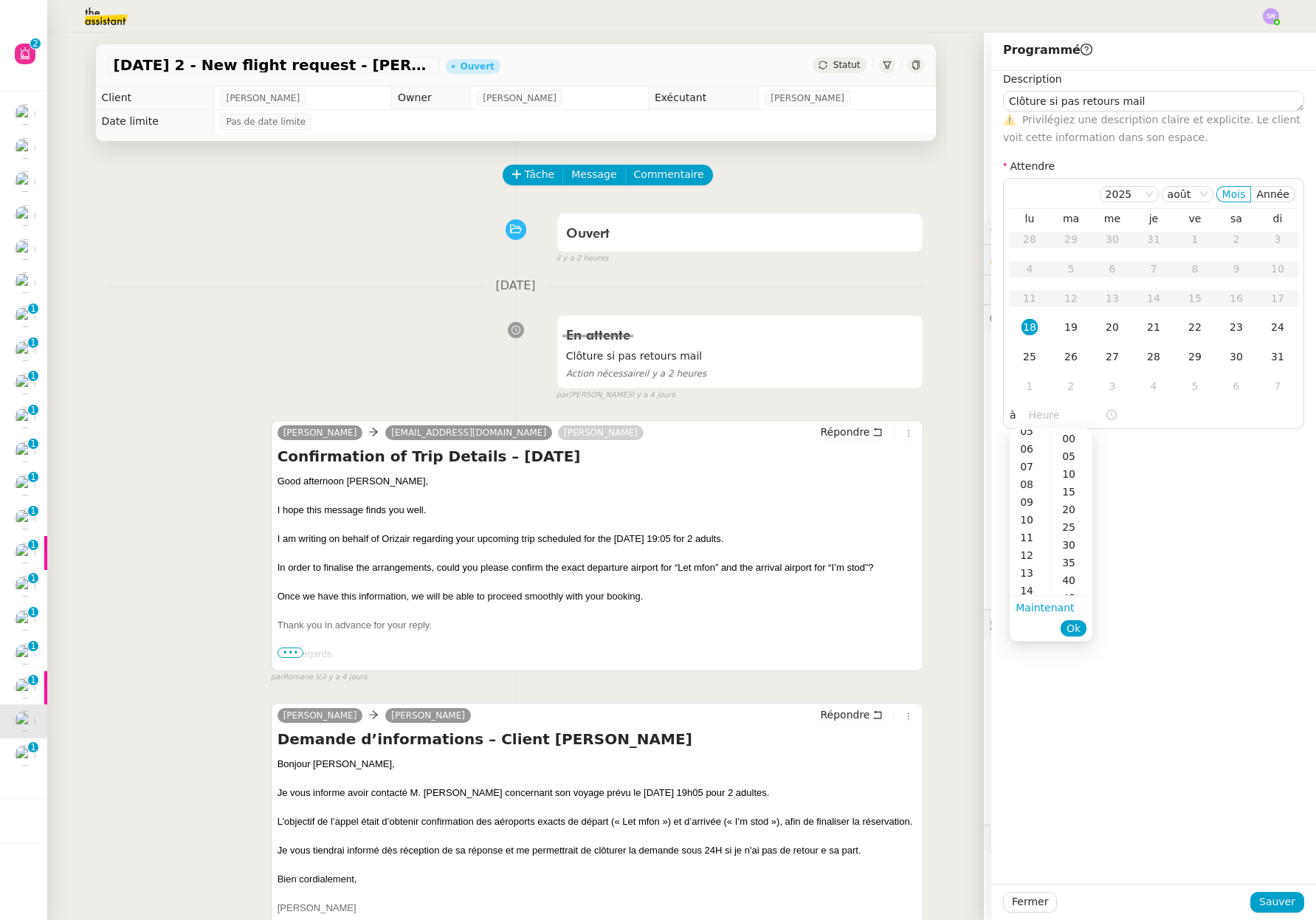
scroll to position [237, 0]
click at [1032, 487] on div "16" at bounding box center [1029, 485] width 41 height 18
drag, startPoint x: 1070, startPoint y: 440, endPoint x: 1071, endPoint y: 453, distance: 13.0
click at [1070, 440] on div "00" at bounding box center [1071, 439] width 41 height 18
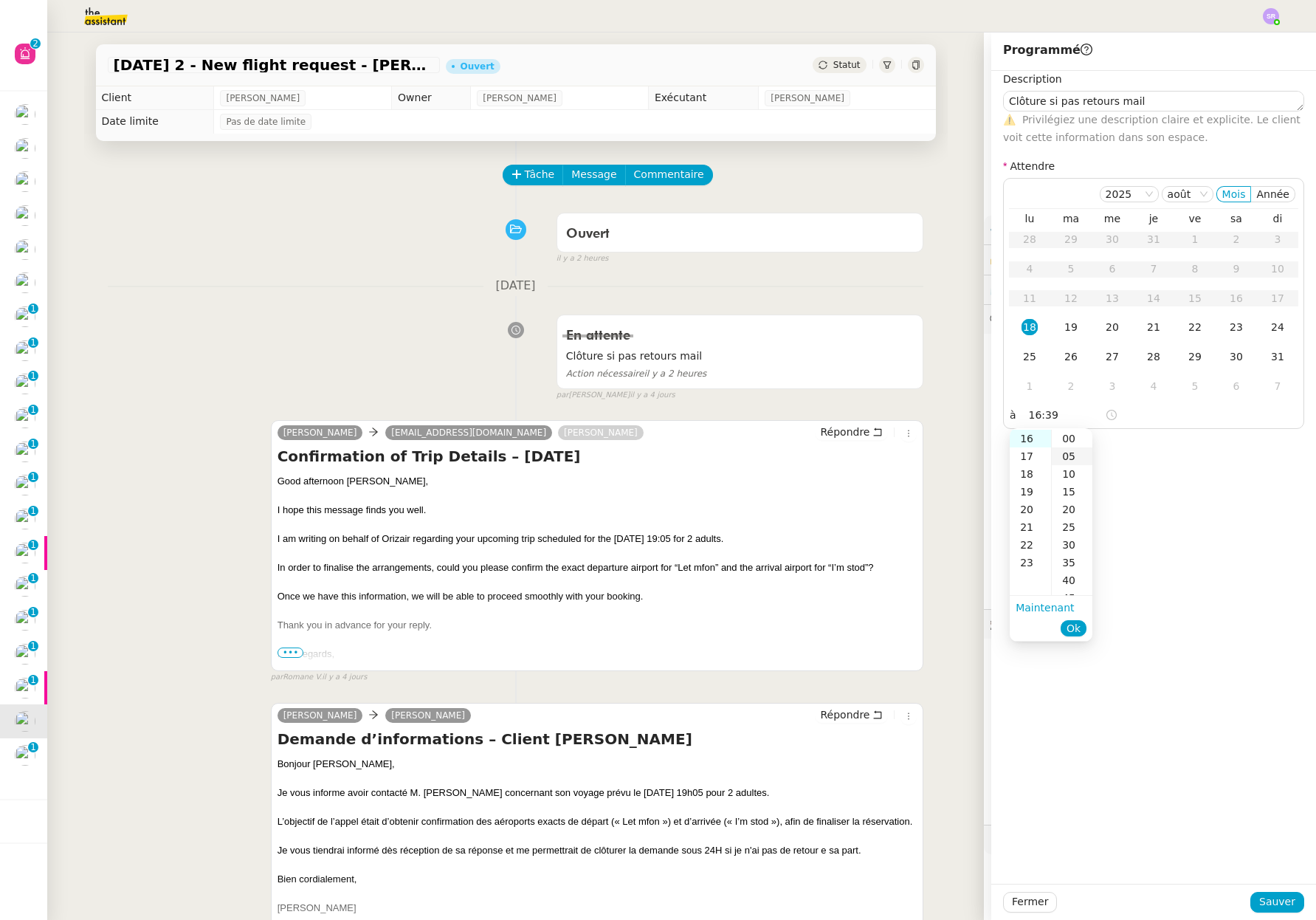
type input "16:00"
drag, startPoint x: 1071, startPoint y: 632, endPoint x: 1098, endPoint y: 634, distance: 27.1
click at [1071, 632] on span "Ok" at bounding box center [1073, 627] width 14 height 15
click at [1259, 901] on span "Sauver" at bounding box center [1277, 901] width 36 height 17
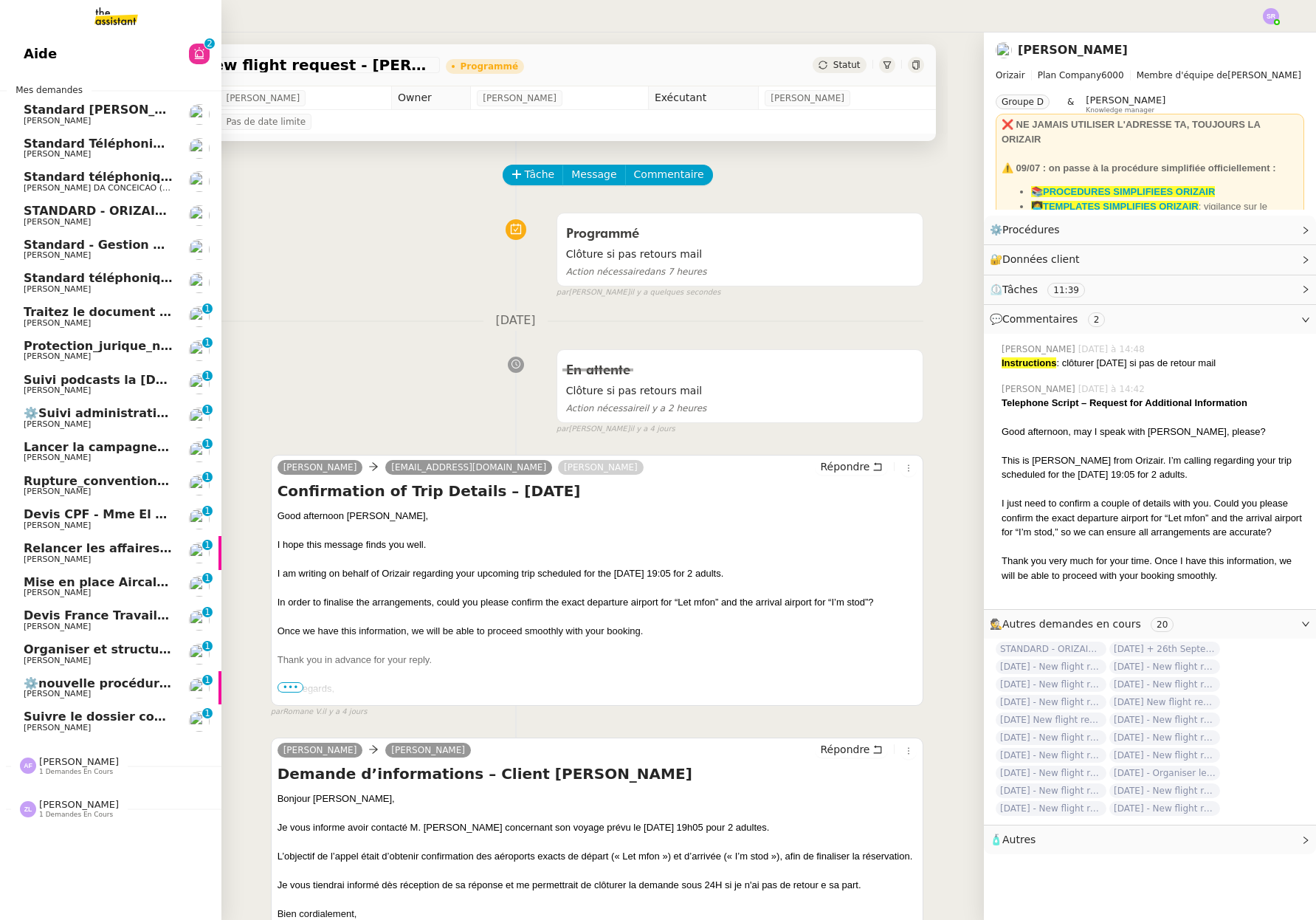
click at [97, 687] on span "⚙️nouvelle procédure d'onboarding" at bounding box center [142, 683] width 236 height 14
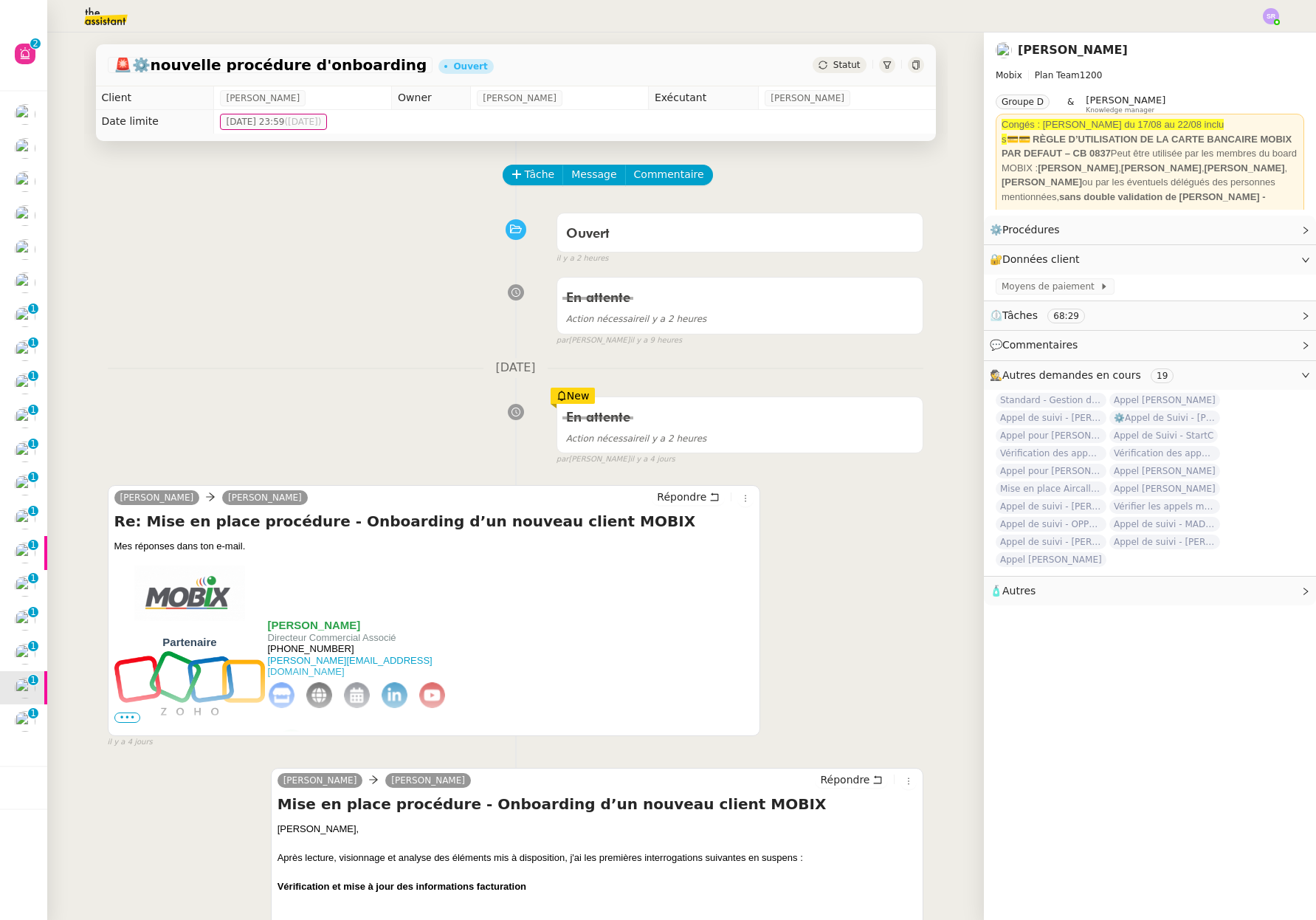
click at [371, 270] on div "En attente Action nécessaire il y a 2 heures false par Stéphanie R. il y a 9 he…" at bounding box center [515, 308] width 816 height 76
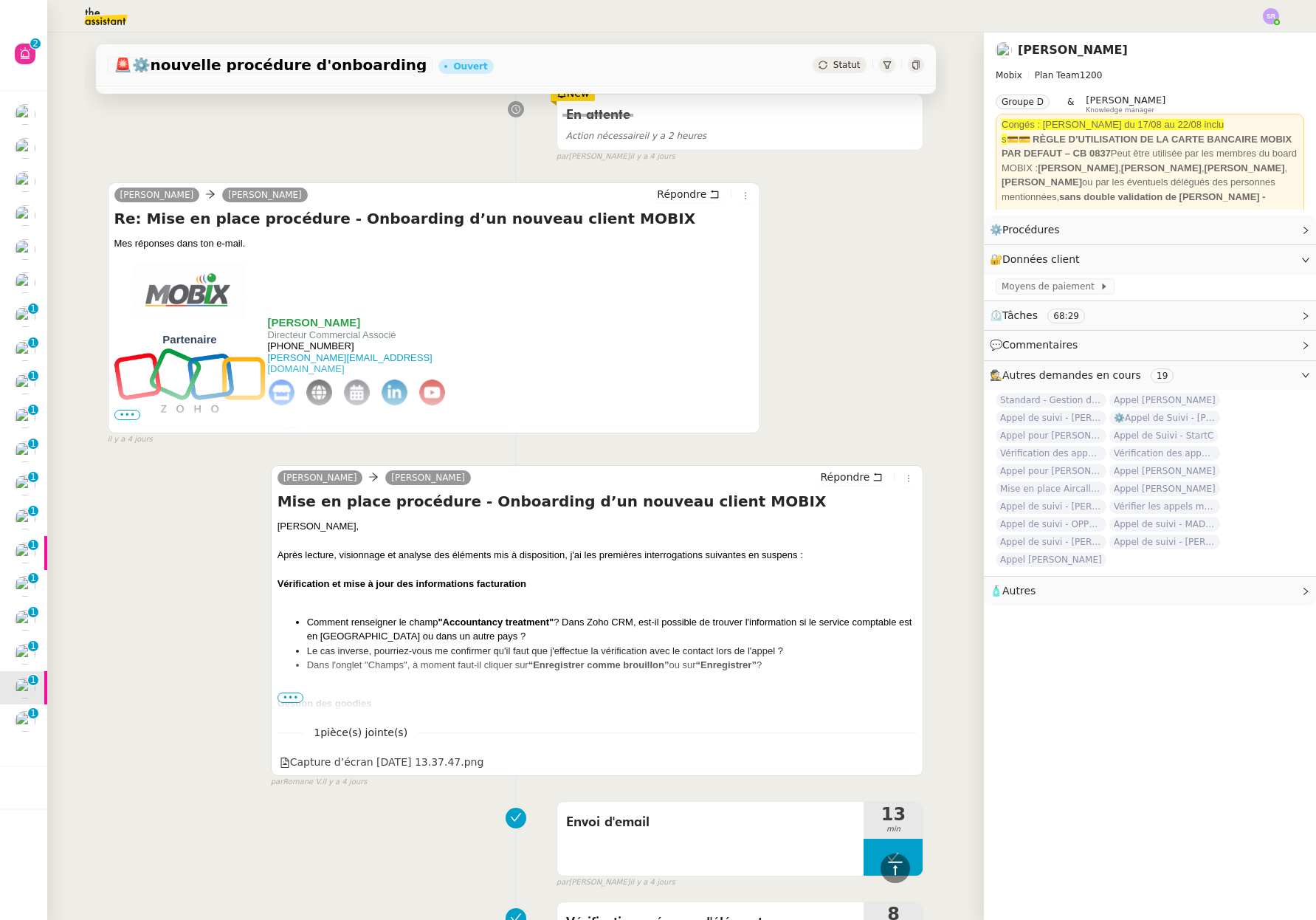
scroll to position [57, 0]
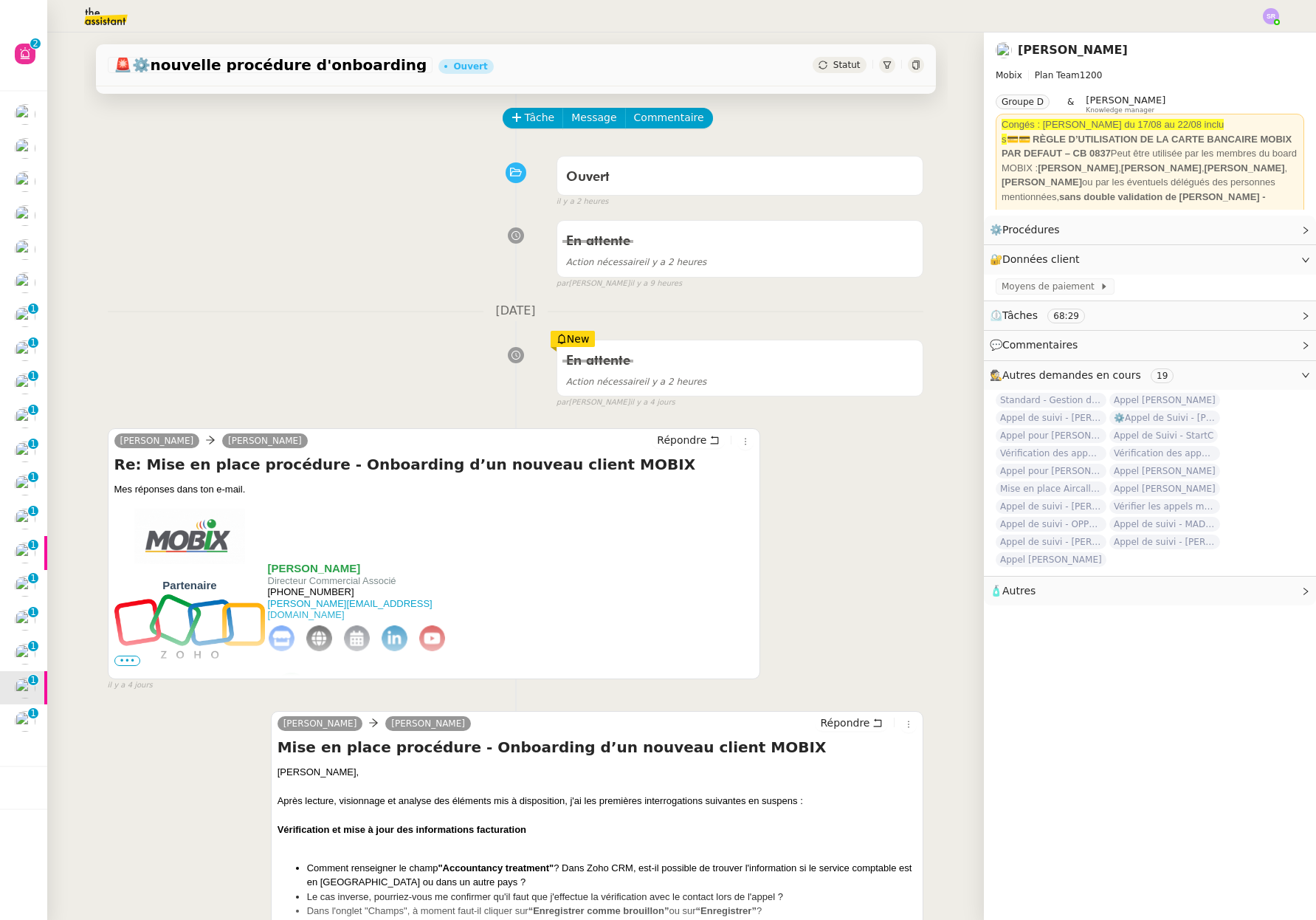
click at [123, 660] on span "•••" at bounding box center [128, 660] width 27 height 10
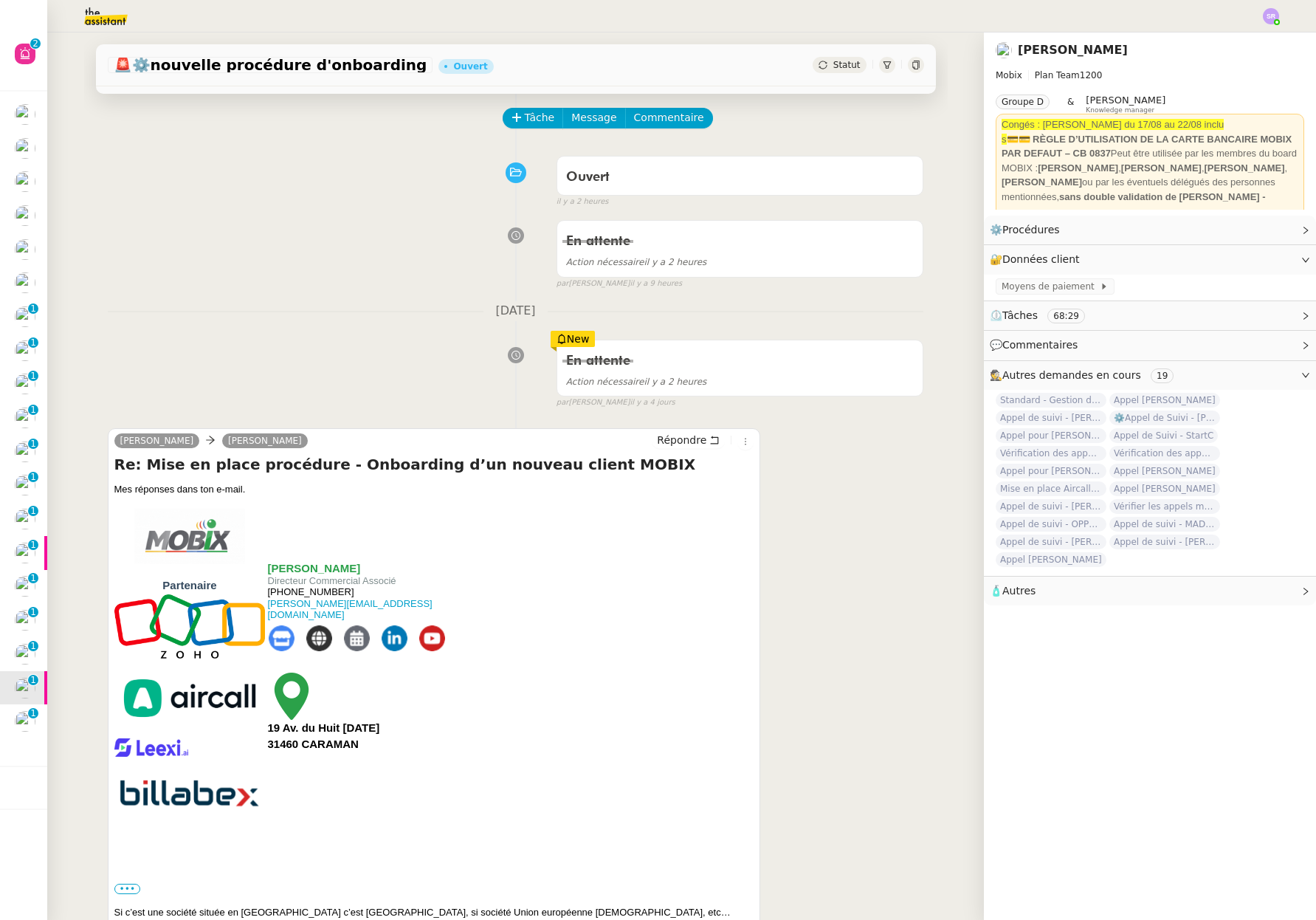
scroll to position [0, 0]
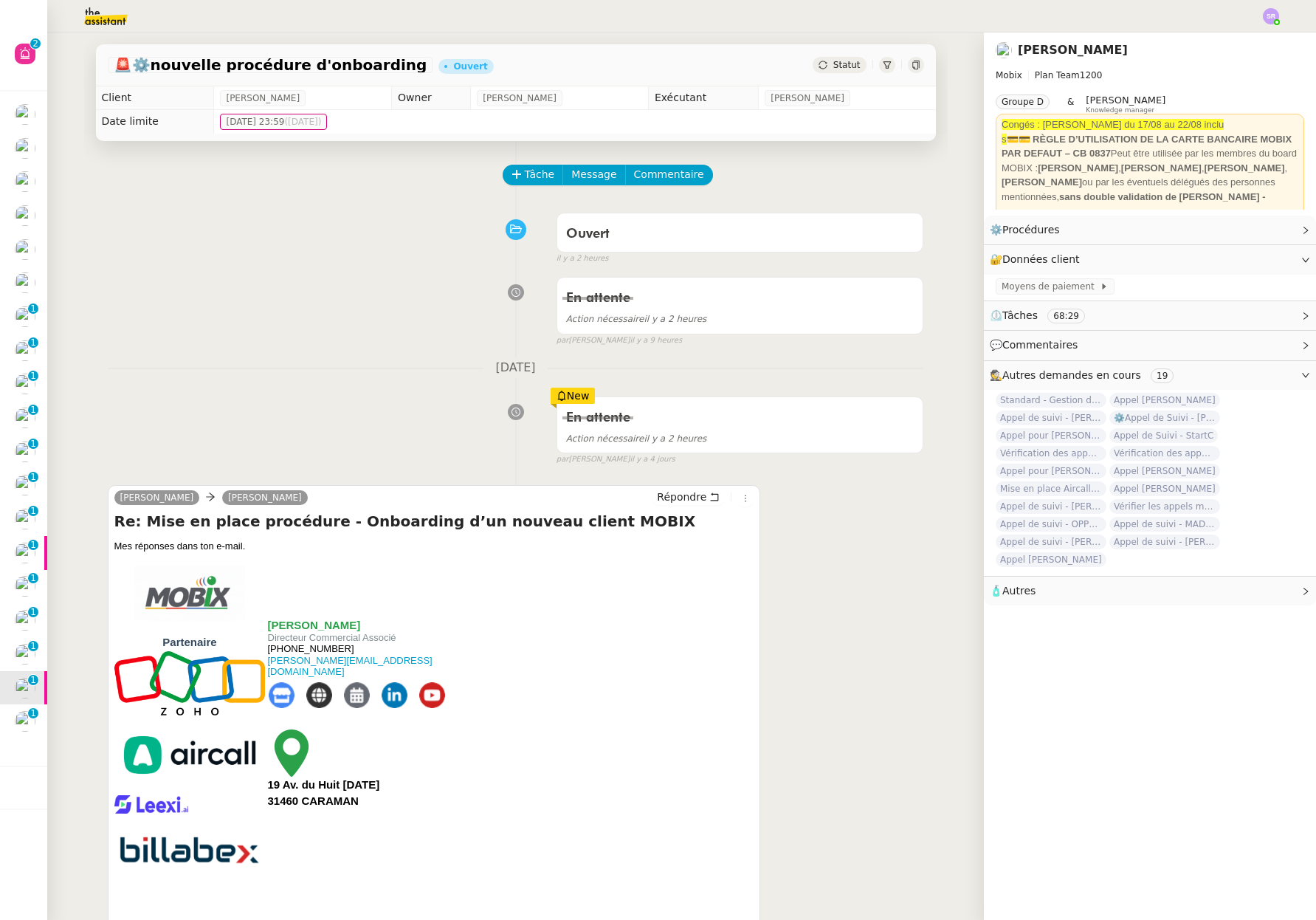
click at [532, 187] on div "Tâche Message Commentaire" at bounding box center [714, 182] width 419 height 35
click at [533, 177] on span "Tâche" at bounding box center [539, 174] width 30 height 17
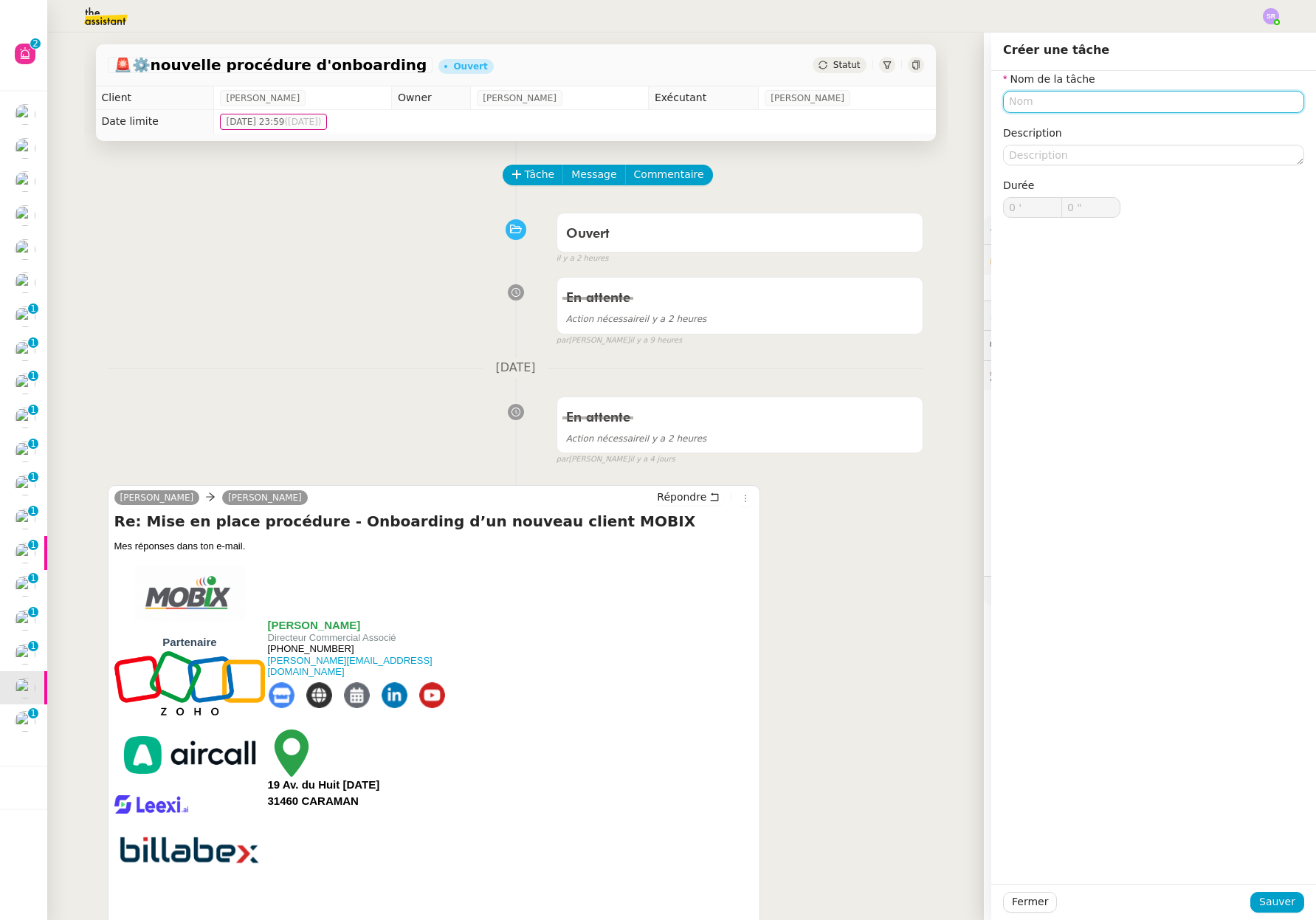
click at [1047, 106] on input "text" at bounding box center [1152, 101] width 301 height 21
click at [1154, 126] on div "Analyse des retours" at bounding box center [1142, 129] width 290 height 13
type input "Analyse des retours"
click at [1266, 899] on span "Sauver" at bounding box center [1277, 901] width 36 height 17
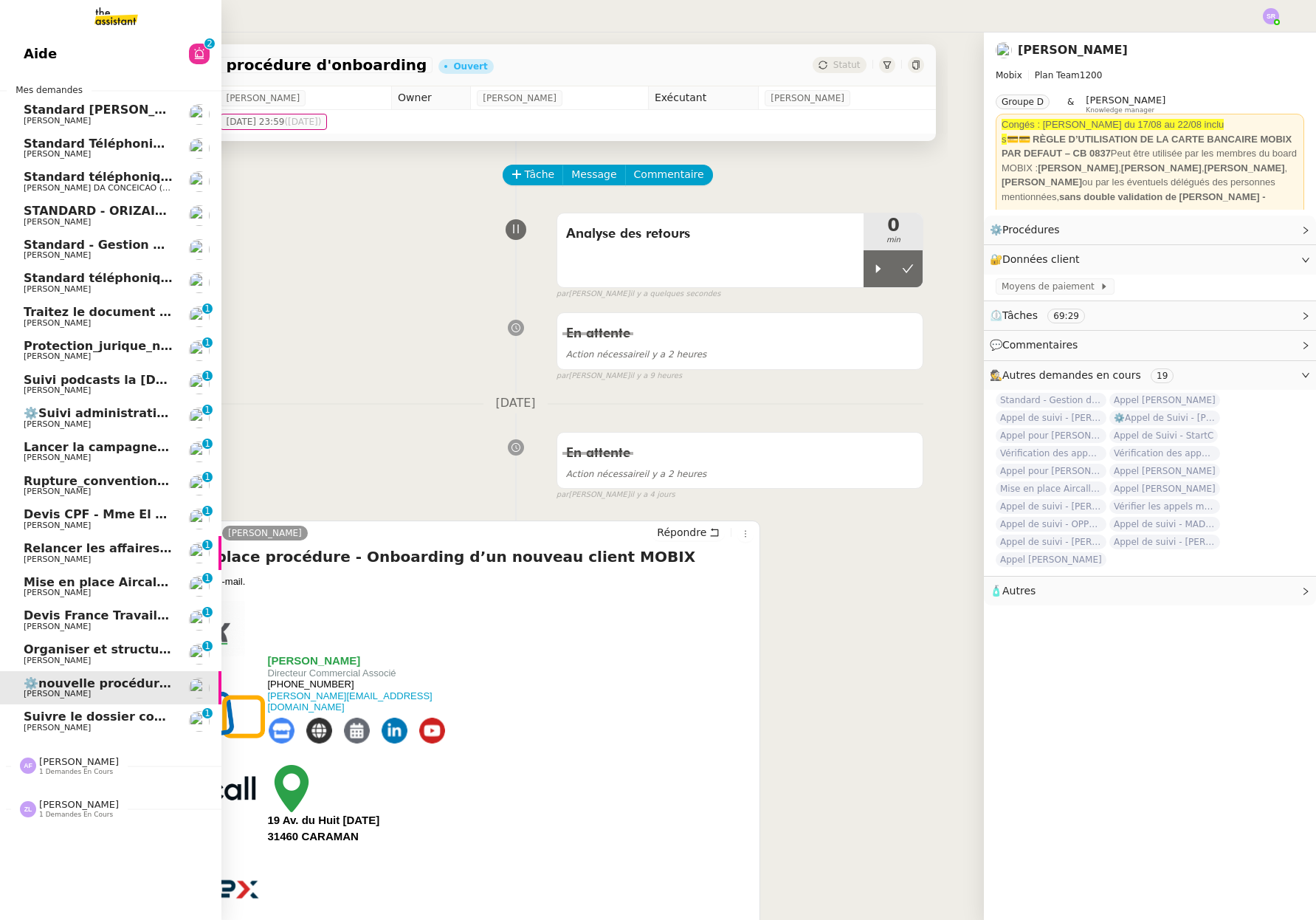
click at [89, 287] on span "[PERSON_NAME]" at bounding box center [57, 289] width 67 height 10
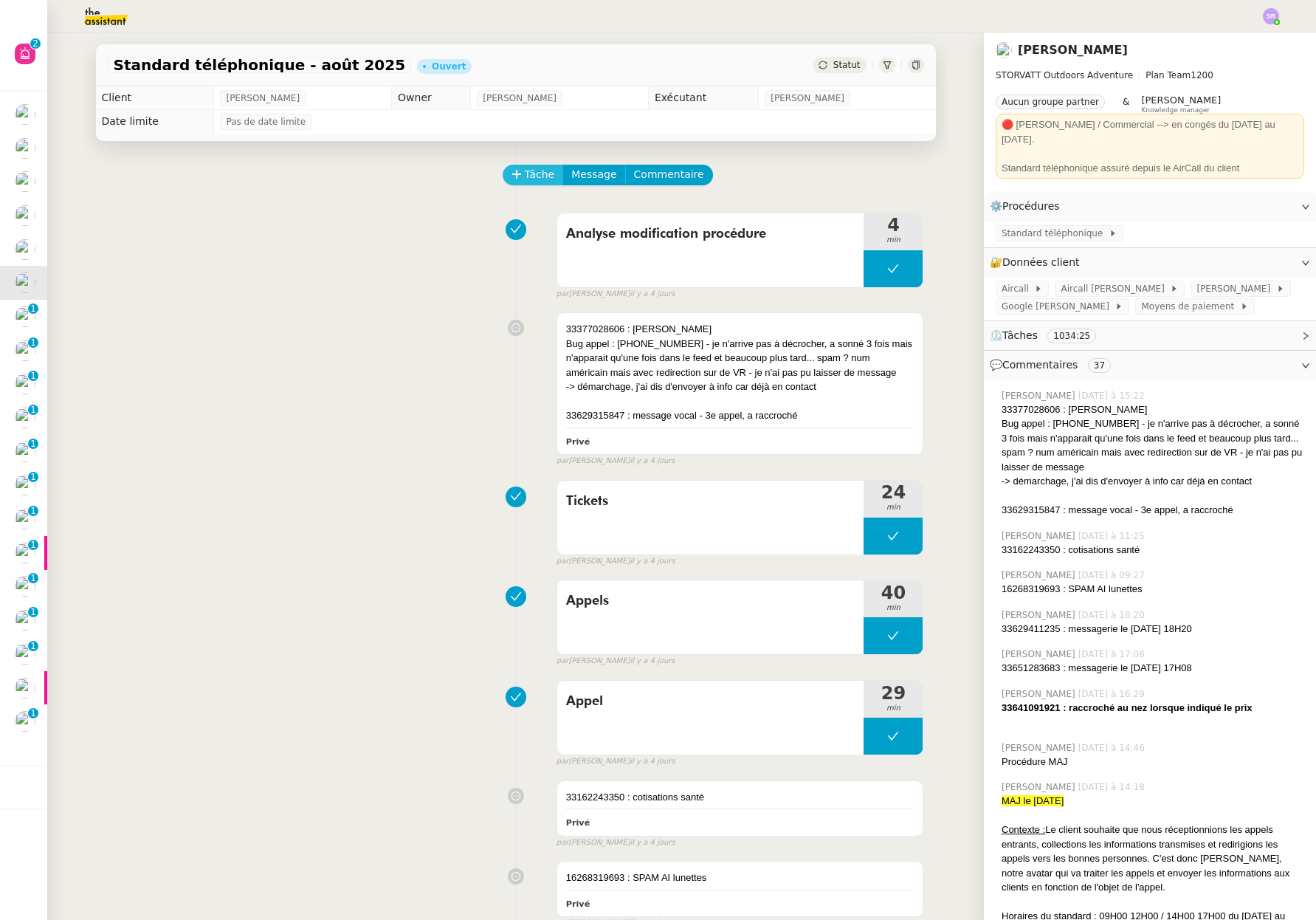
click at [531, 174] on span "Tâche" at bounding box center [539, 174] width 30 height 17
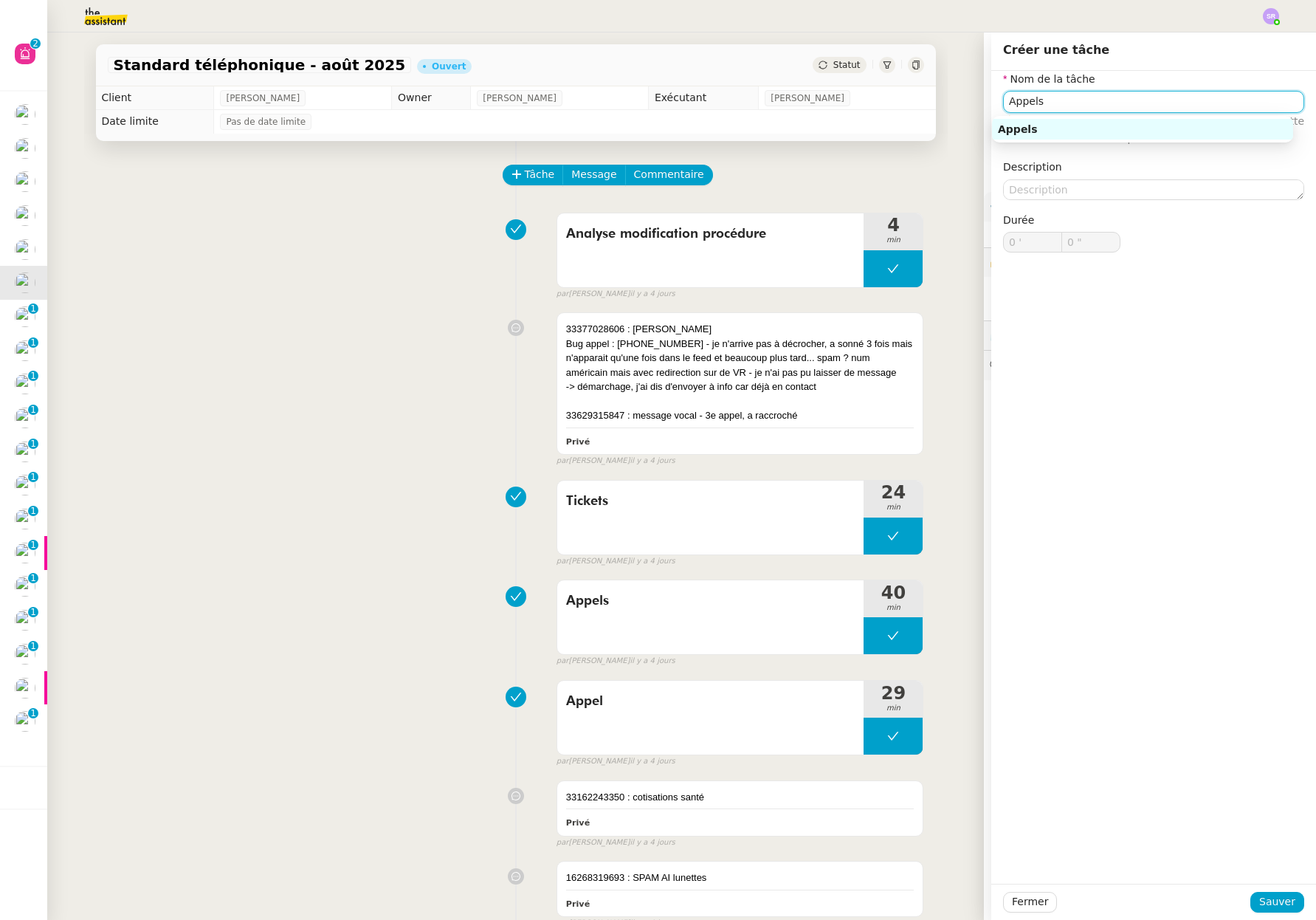
click at [1094, 132] on div "Appels" at bounding box center [1142, 129] width 290 height 13
type input "Appels"
click at [1259, 905] on span "Sauver" at bounding box center [1277, 901] width 36 height 17
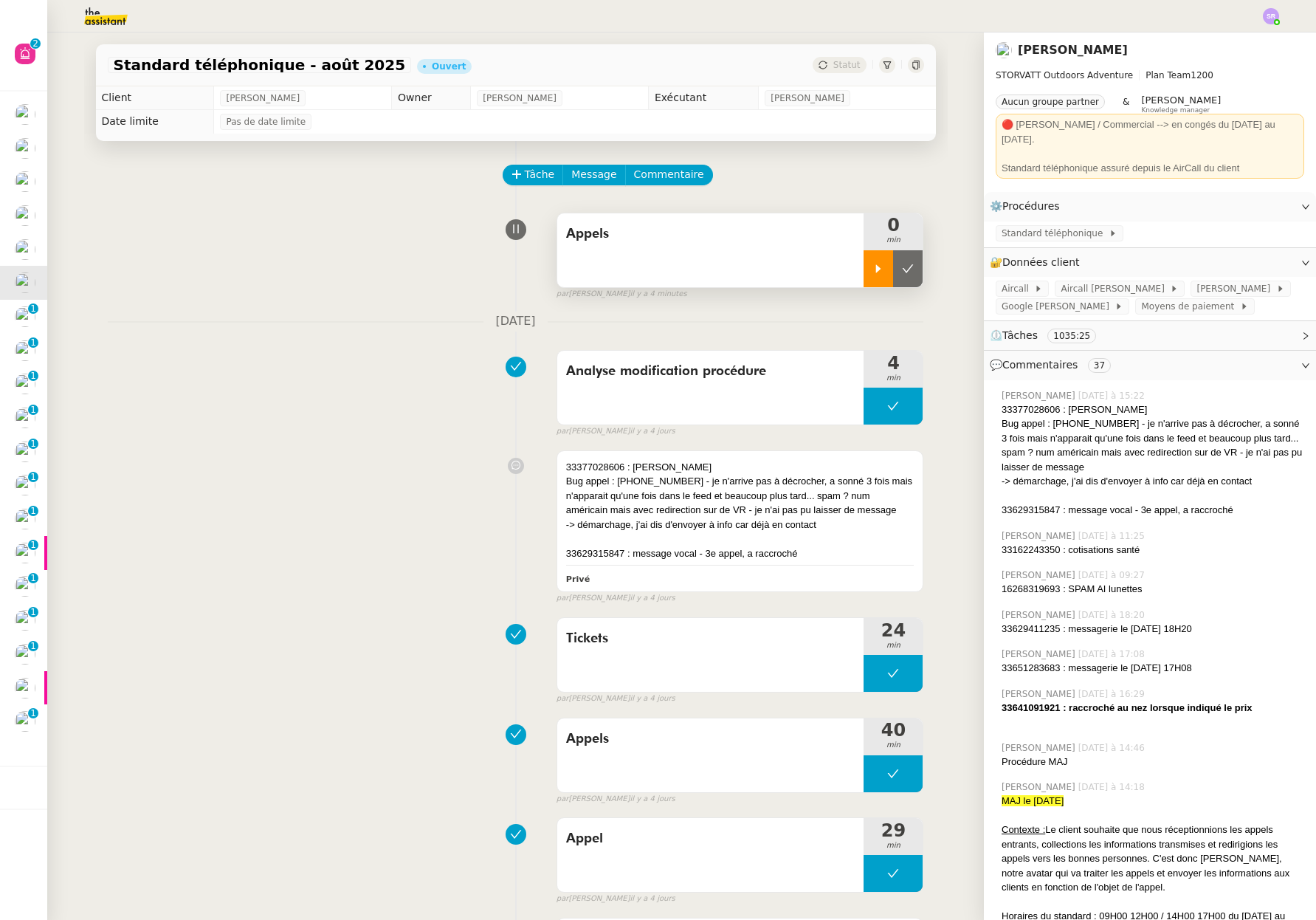
click at [872, 273] on icon at bounding box center [878, 269] width 12 height 12
click at [1072, 282] on span "Aircall Géraldine" at bounding box center [1114, 289] width 109 height 15
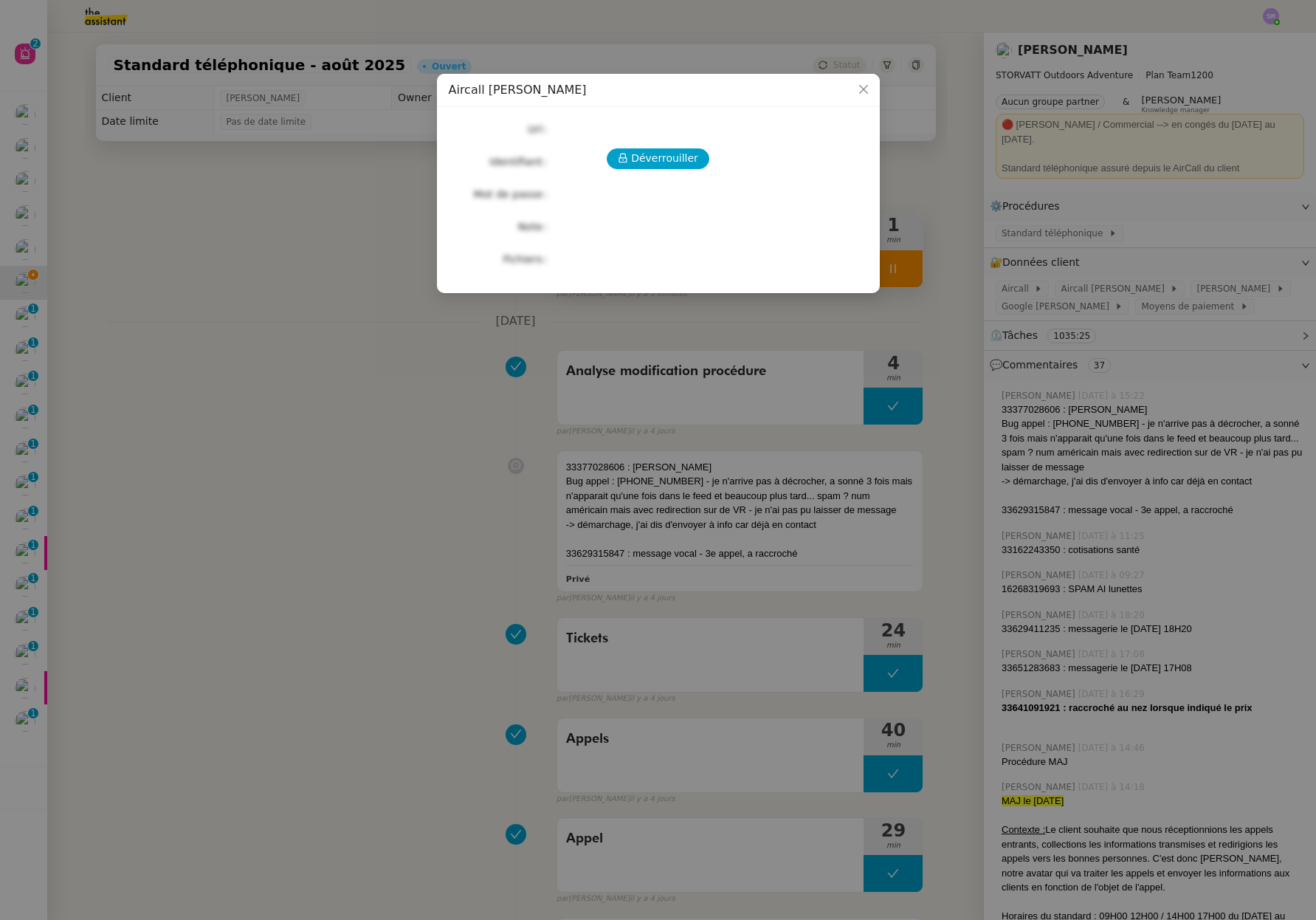
click at [679, 148] on div "Déverrouiller Url Identifiant Mot de passe Note Fichiers Upload" at bounding box center [658, 194] width 419 height 151
click at [675, 156] on span "Déverrouiller" at bounding box center [664, 158] width 67 height 17
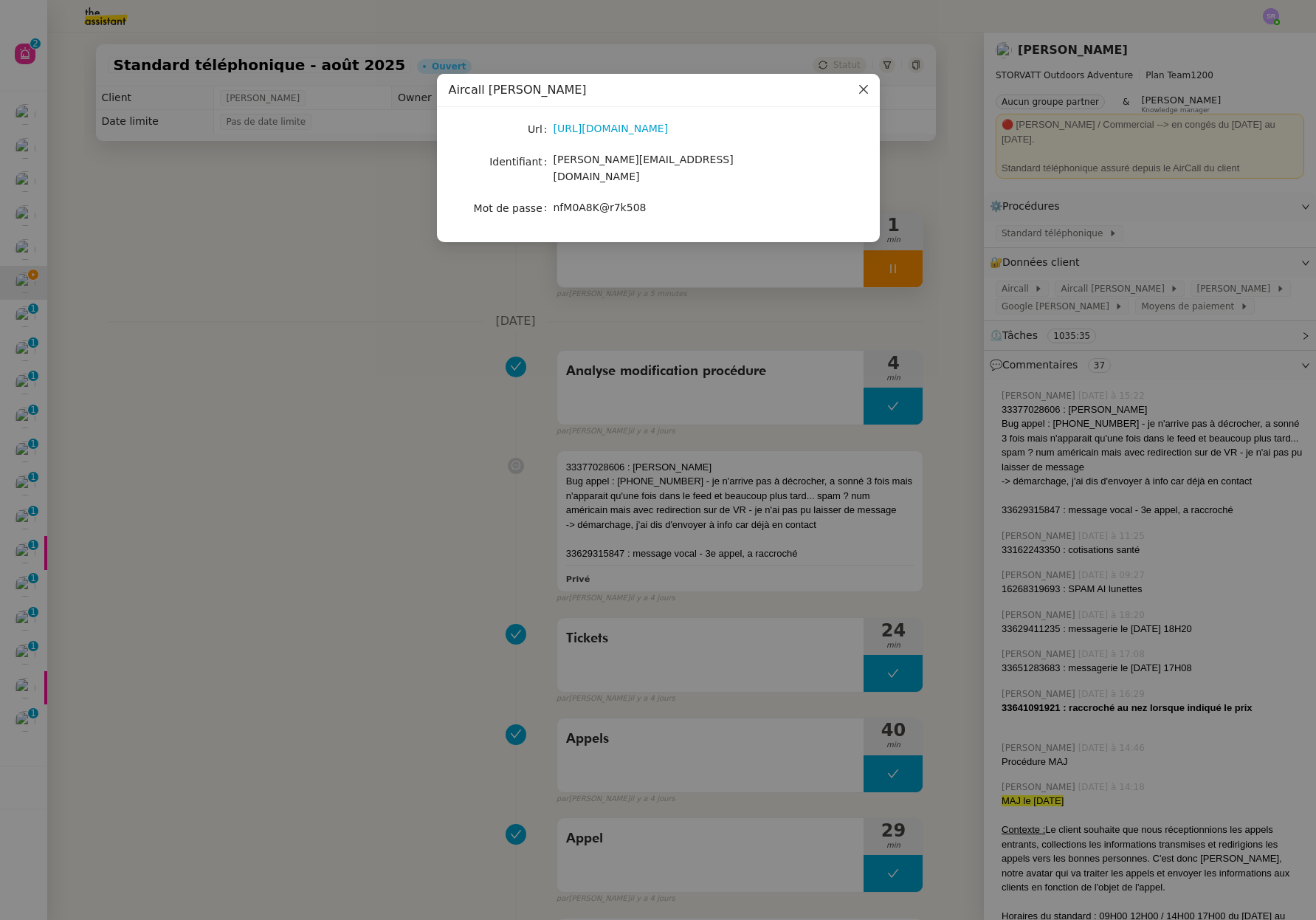
click at [862, 91] on icon "Close" at bounding box center [862, 89] width 9 height 9
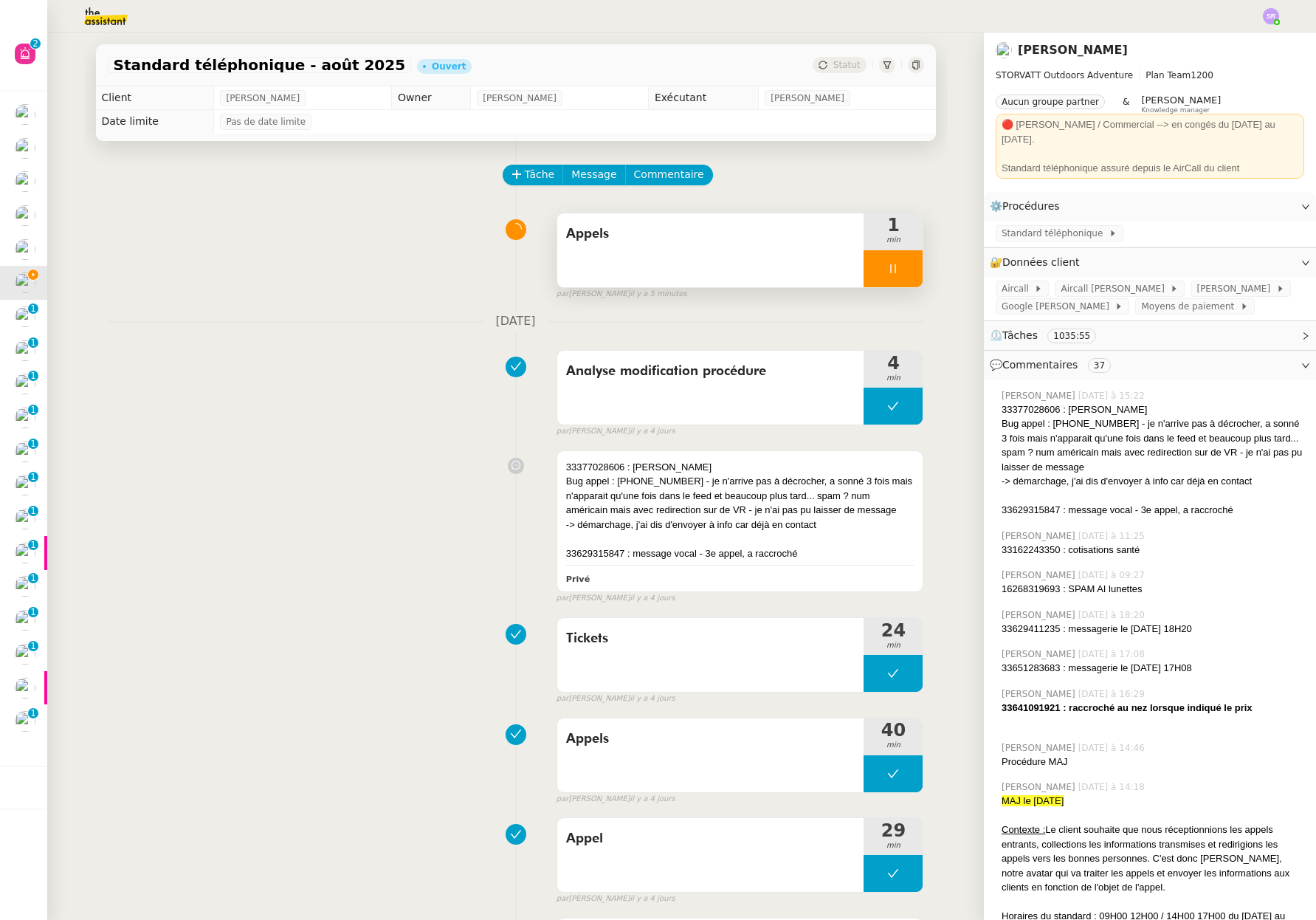
click at [887, 273] on icon at bounding box center [893, 269] width 12 height 12
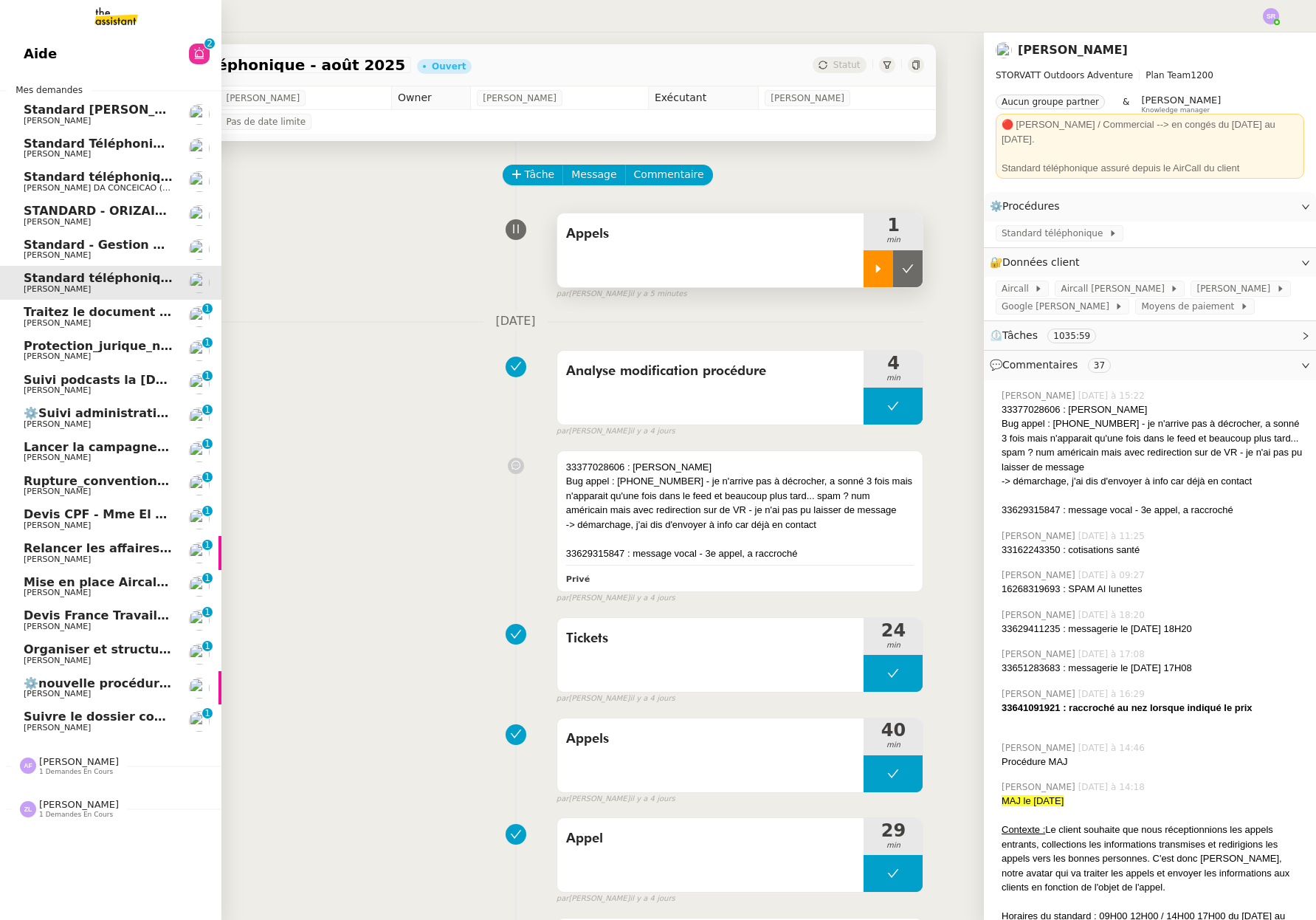
click at [33, 247] on span "Standard - Gestion des appels entrants - [DATE]" at bounding box center [184, 245] width 321 height 14
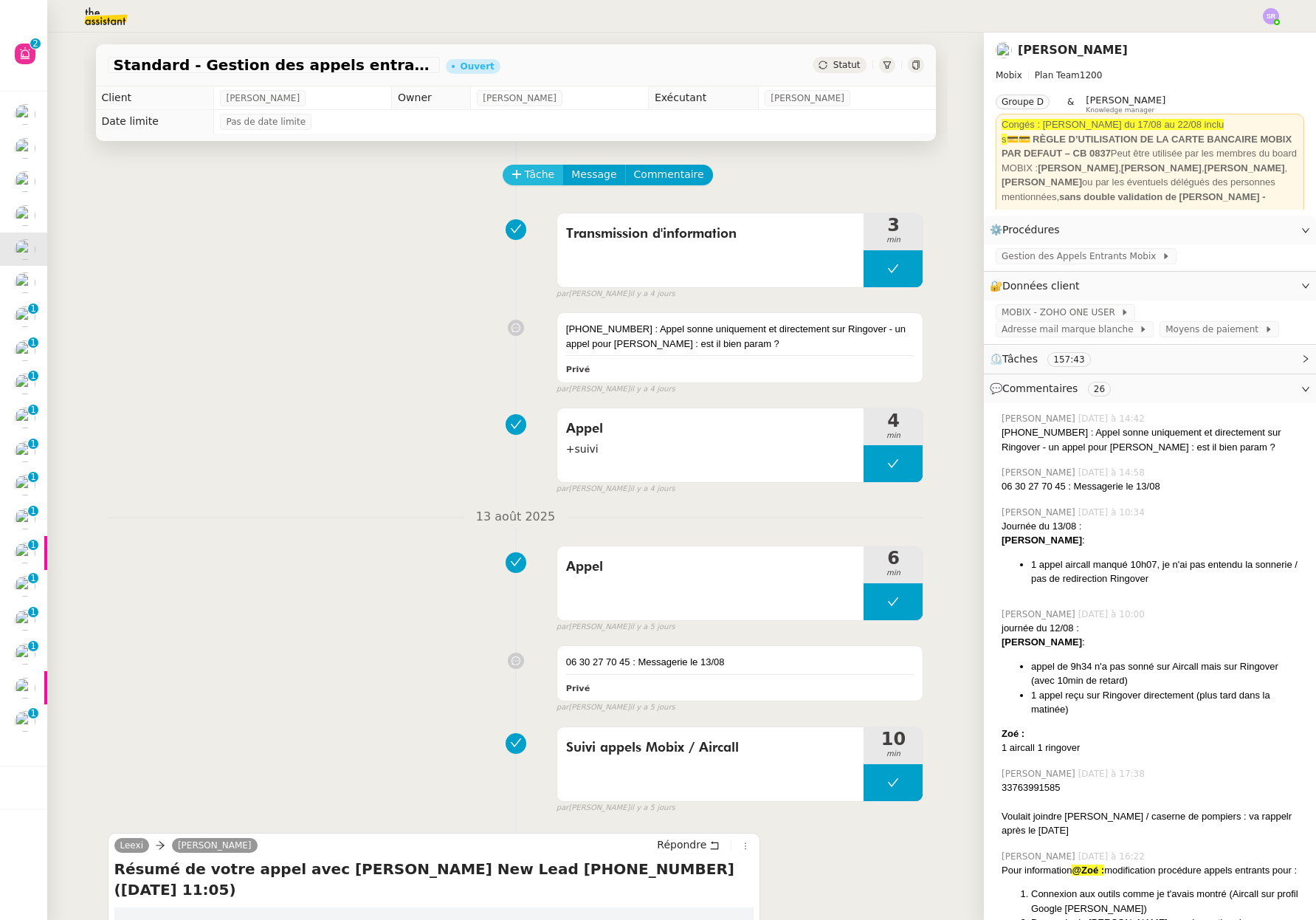
click at [529, 171] on span "Tâche" at bounding box center [539, 174] width 30 height 17
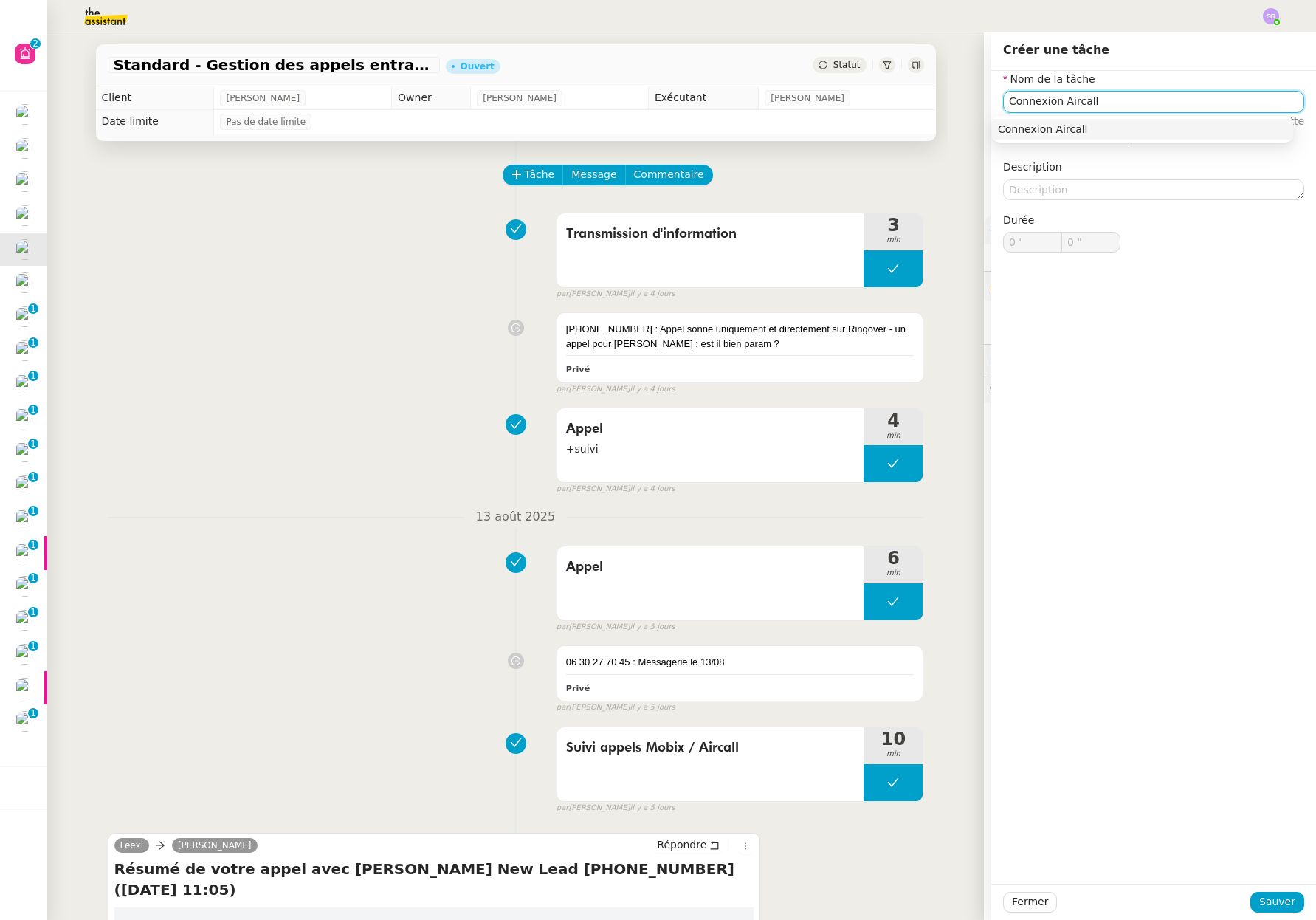
click at [1016, 123] on div "Connexion Aircall" at bounding box center [1142, 129] width 290 height 13
type input "Connexion Aircall"
click at [1262, 898] on span "Sauver" at bounding box center [1277, 901] width 36 height 17
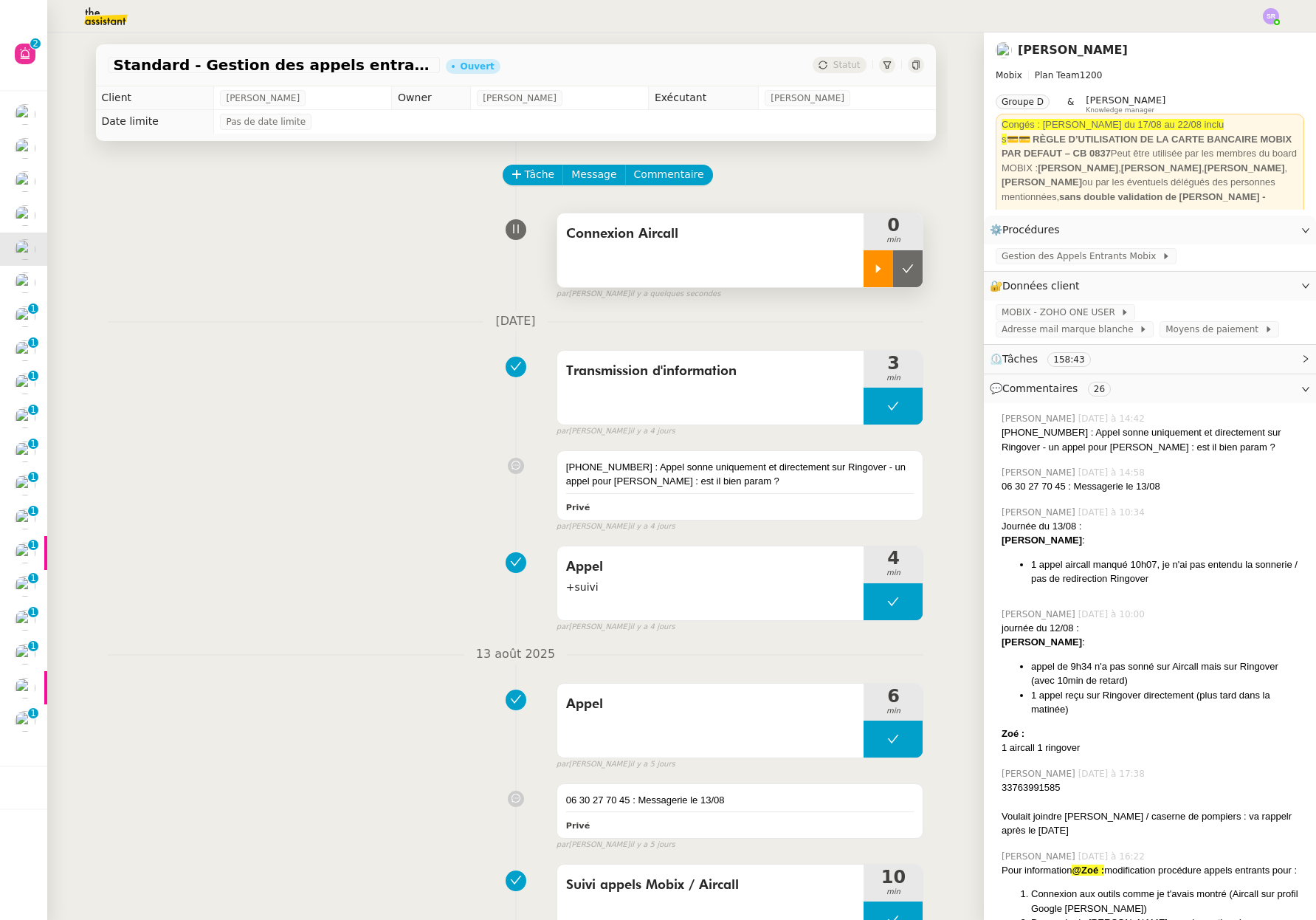
click at [875, 272] on div at bounding box center [879, 268] width 30 height 37
click at [1138, 322] on span "Adresse mail marque blanche" at bounding box center [1069, 329] width 137 height 15
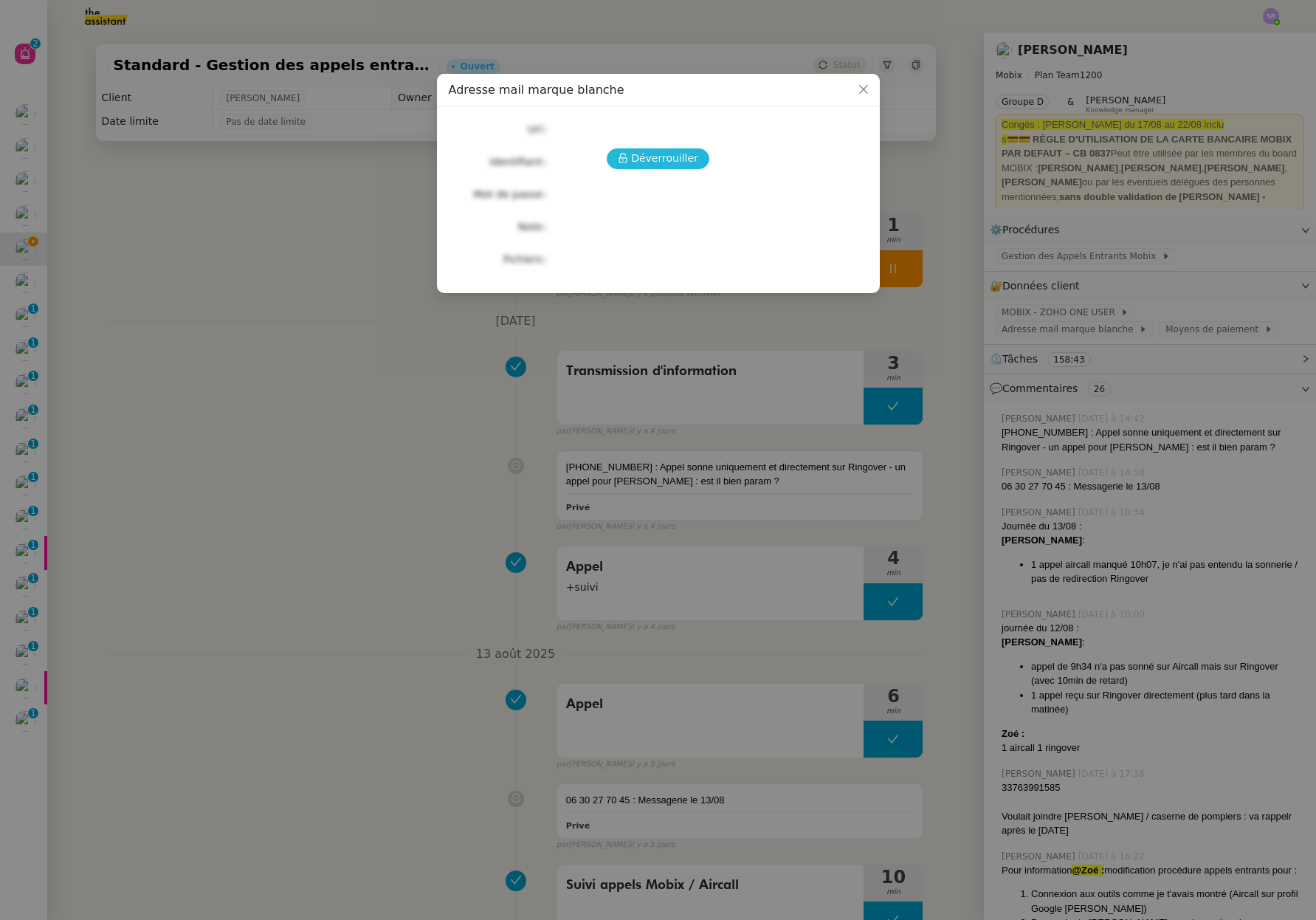
click at [675, 154] on span "Déverrouiller" at bounding box center [664, 158] width 67 height 17
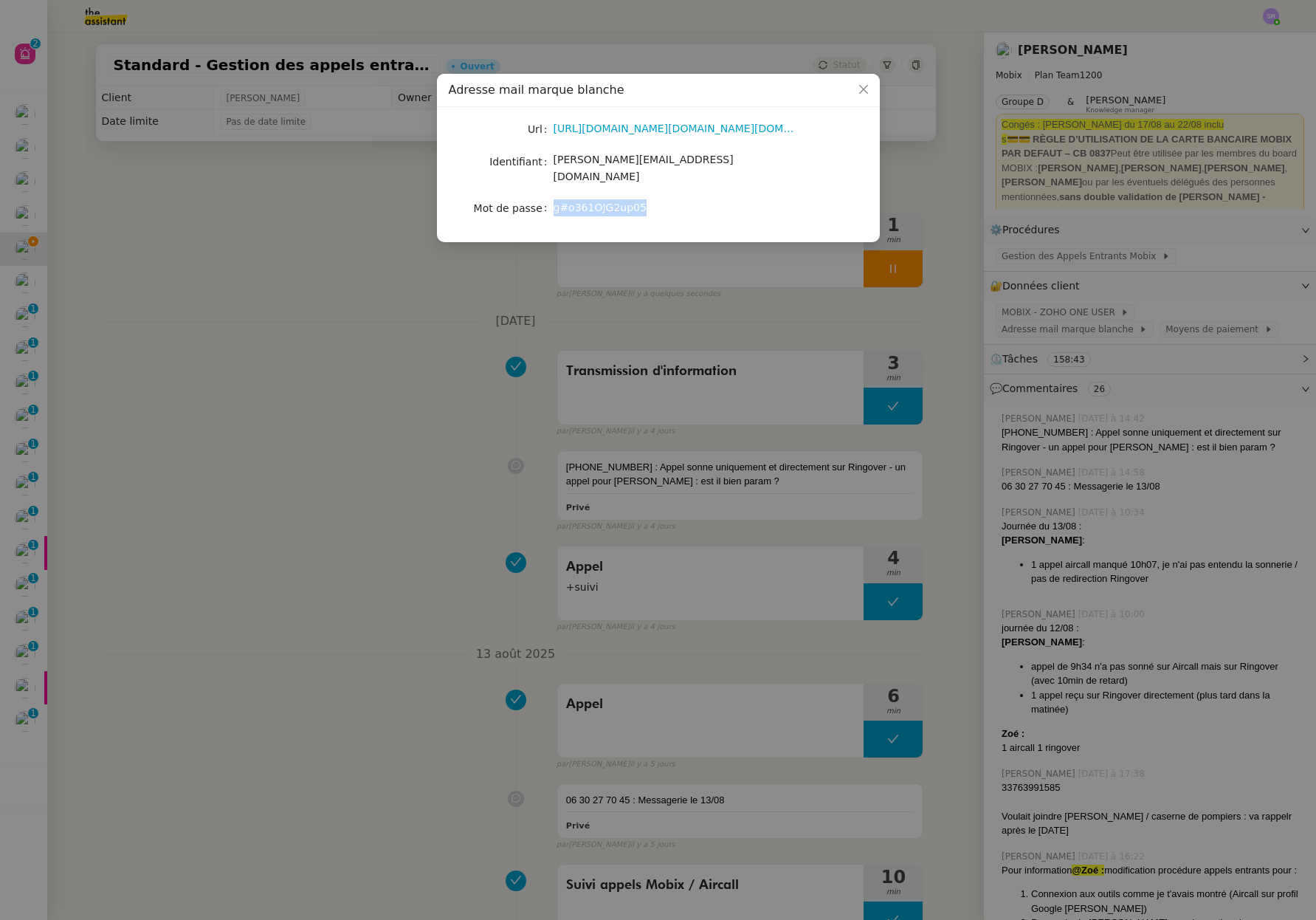
drag, startPoint x: 643, startPoint y: 193, endPoint x: 536, endPoint y: 205, distance: 107.7
click at [536, 205] on nz-skeleton "Url https://accounts.google.com/v3/signin/identifier?continue=https%3A%2F%2Fadm…" at bounding box center [658, 175] width 419 height 112
copy nz-form-item "g#o361OJG2up05"
click at [872, 268] on nz-modal-container "Adresse mail marque blanche Url https://accounts.google.com/v3/signin/identifie…" at bounding box center [658, 460] width 1316 height 920
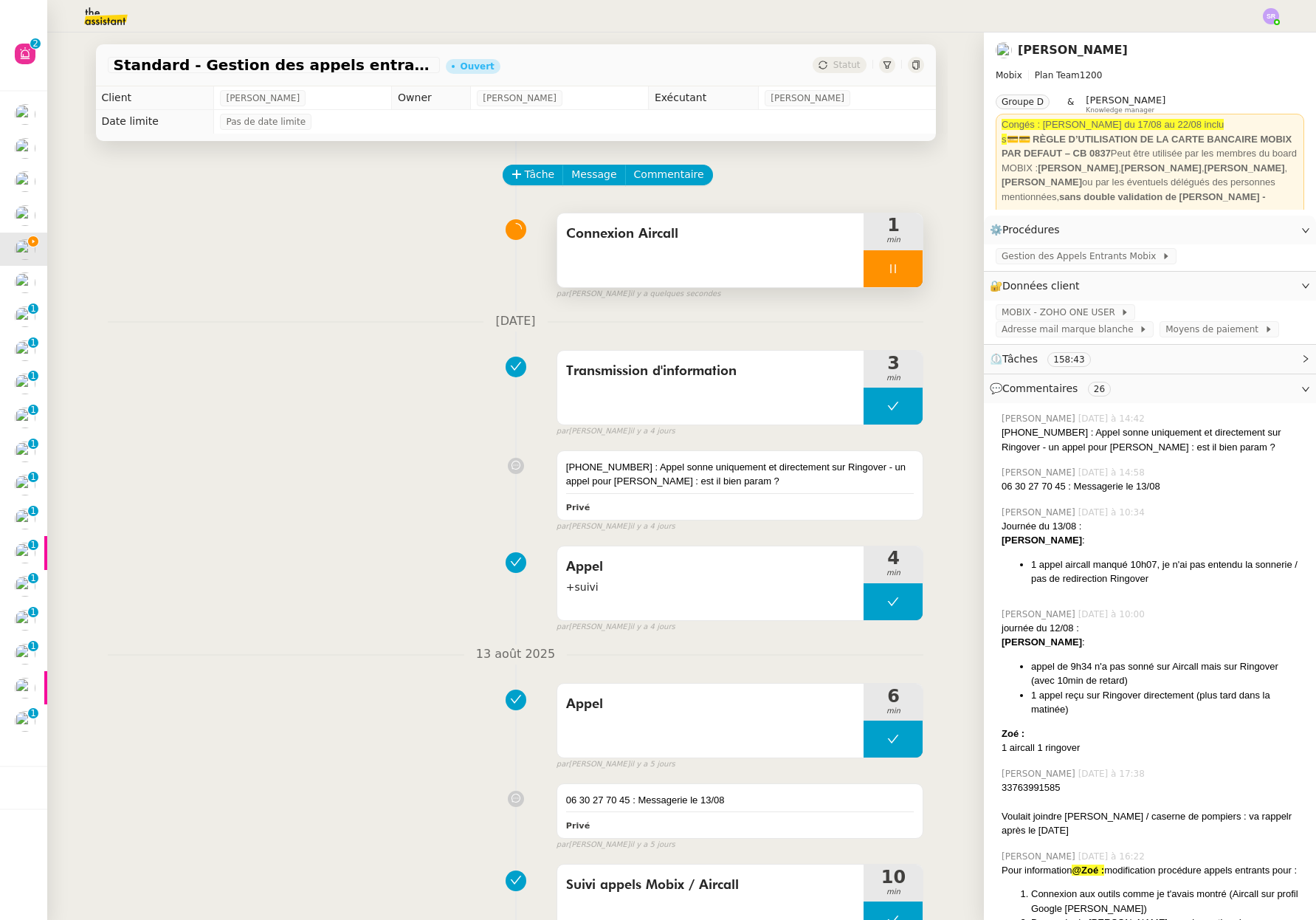
click at [887, 270] on icon at bounding box center [893, 269] width 12 height 12
click at [872, 274] on icon at bounding box center [878, 269] width 12 height 12
click at [887, 267] on icon at bounding box center [893, 269] width 12 height 12
click at [902, 273] on icon at bounding box center [908, 269] width 12 height 12
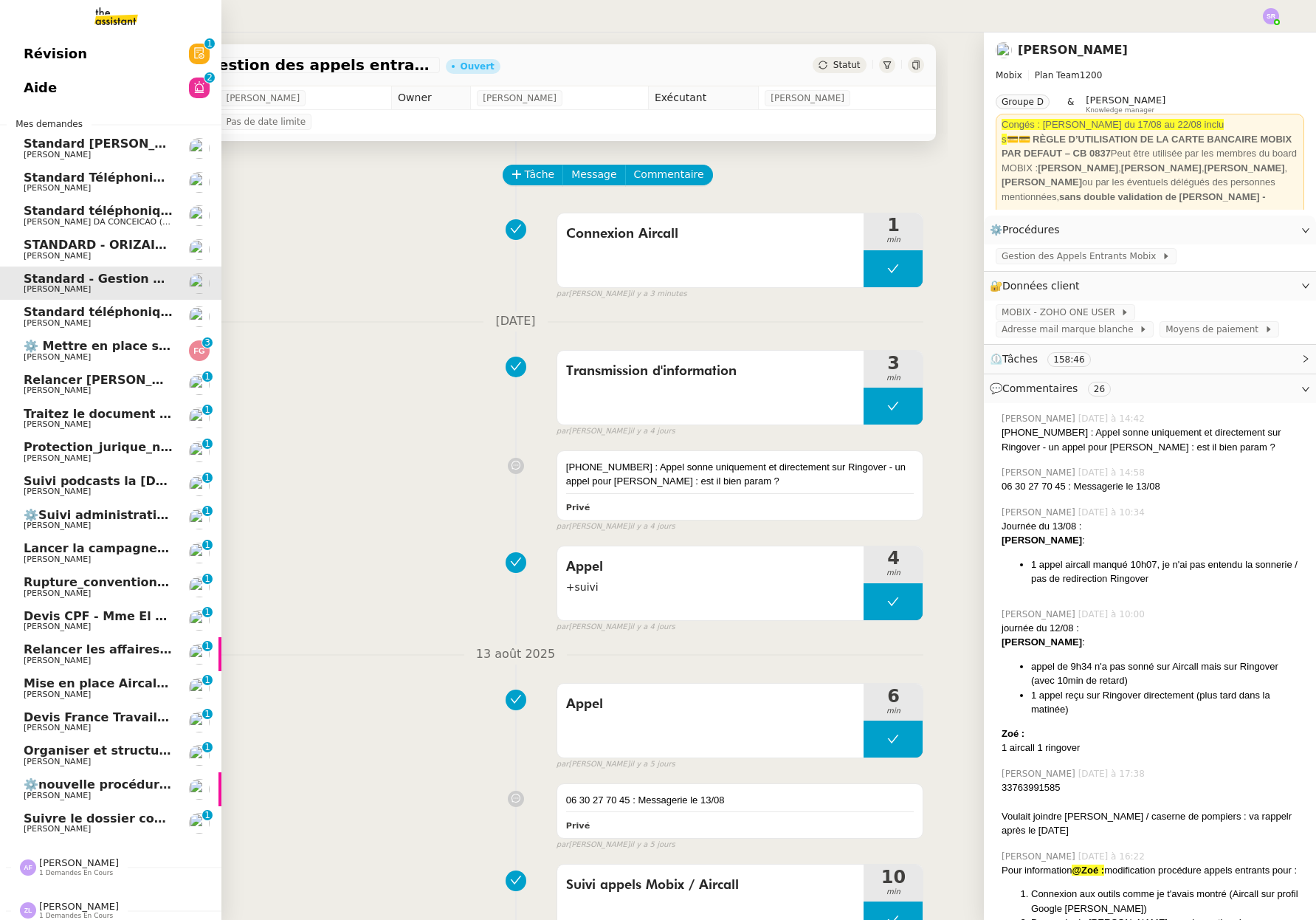
click at [109, 353] on span "[PERSON_NAME]" at bounding box center [98, 357] width 149 height 9
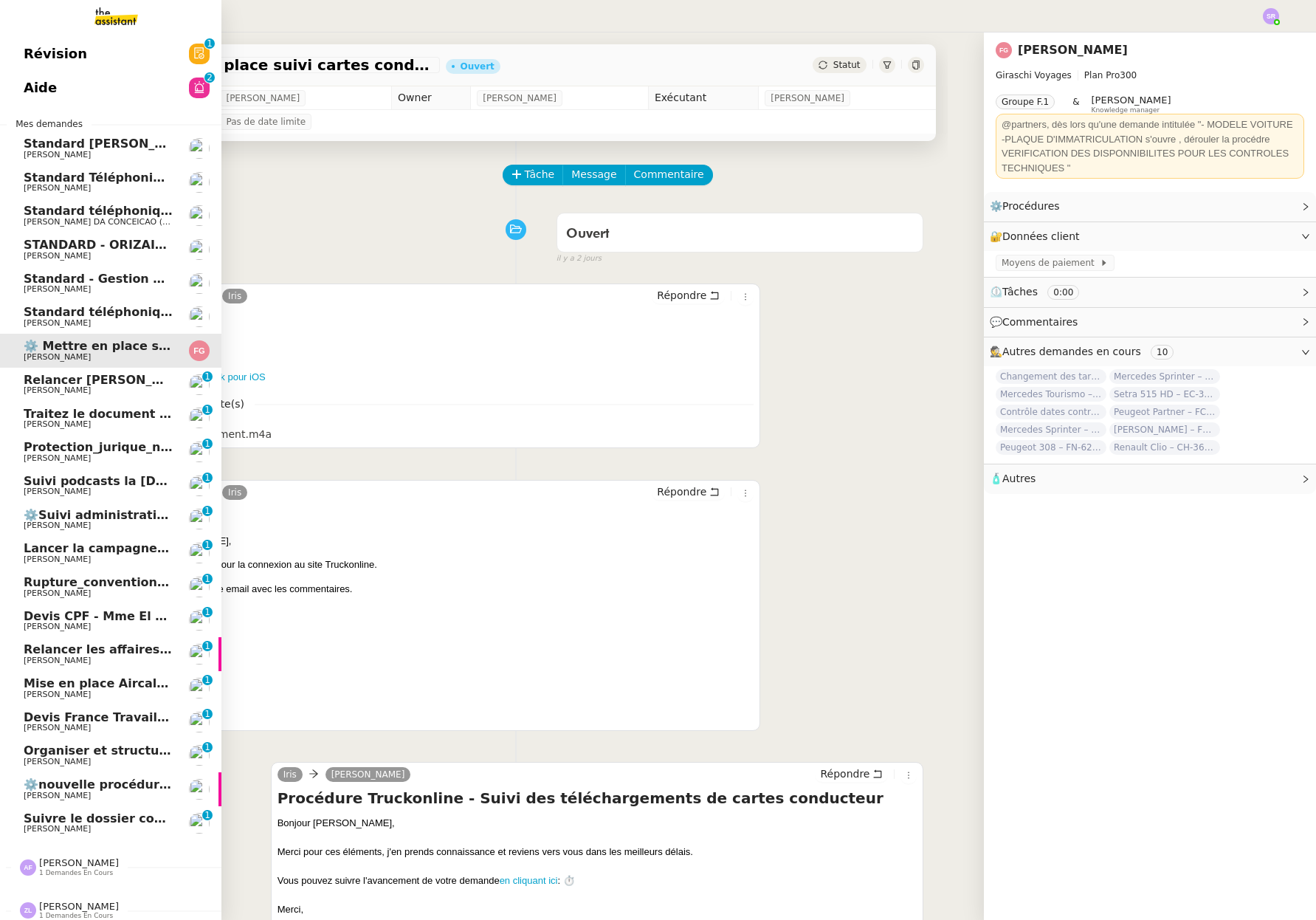
click at [79, 57] on link "Révision 0 1 2 3 4 5 6 7 8 9" at bounding box center [111, 54] width 222 height 34
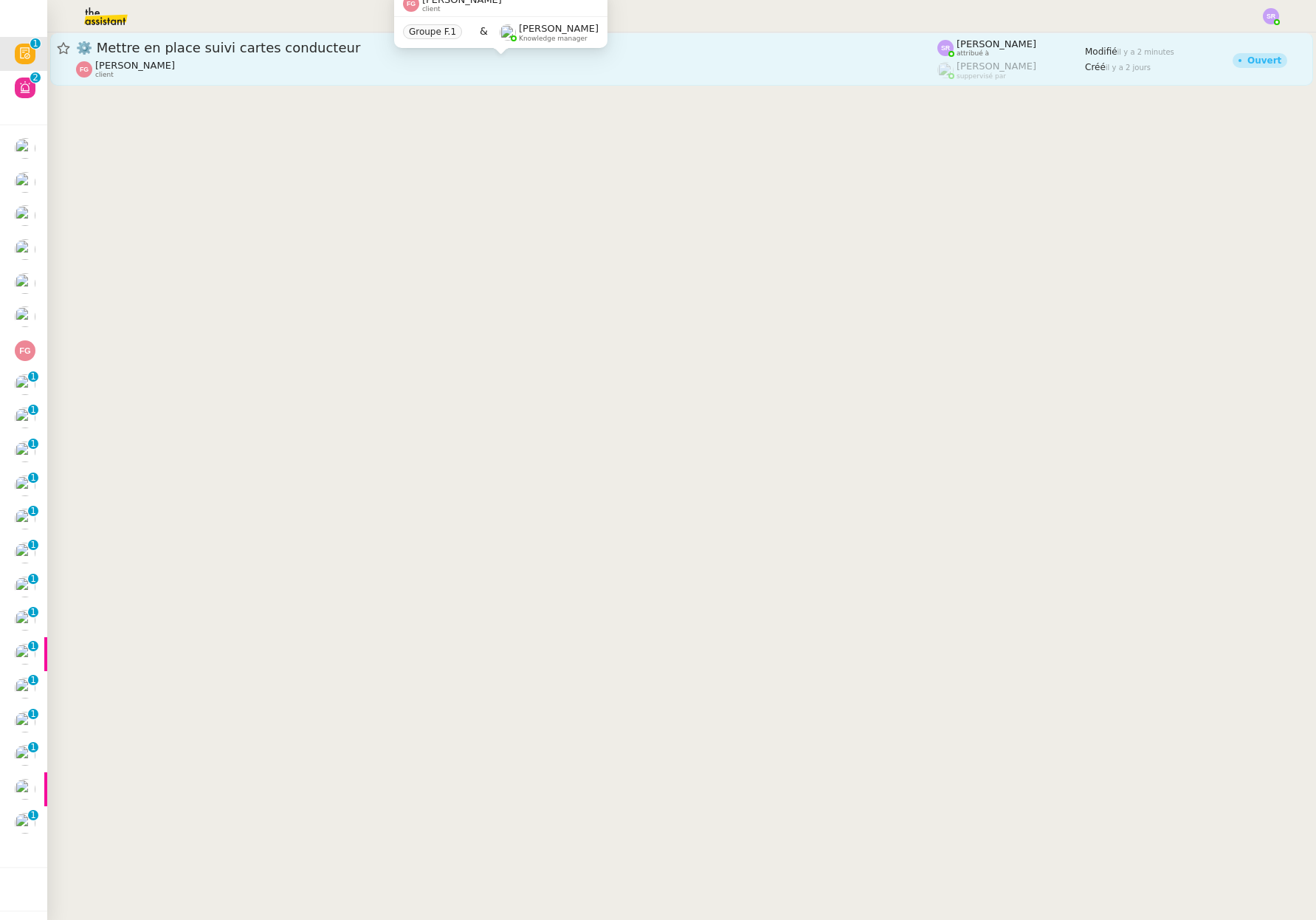
click at [375, 72] on div "Franck Giraschi client" at bounding box center [506, 69] width 861 height 19
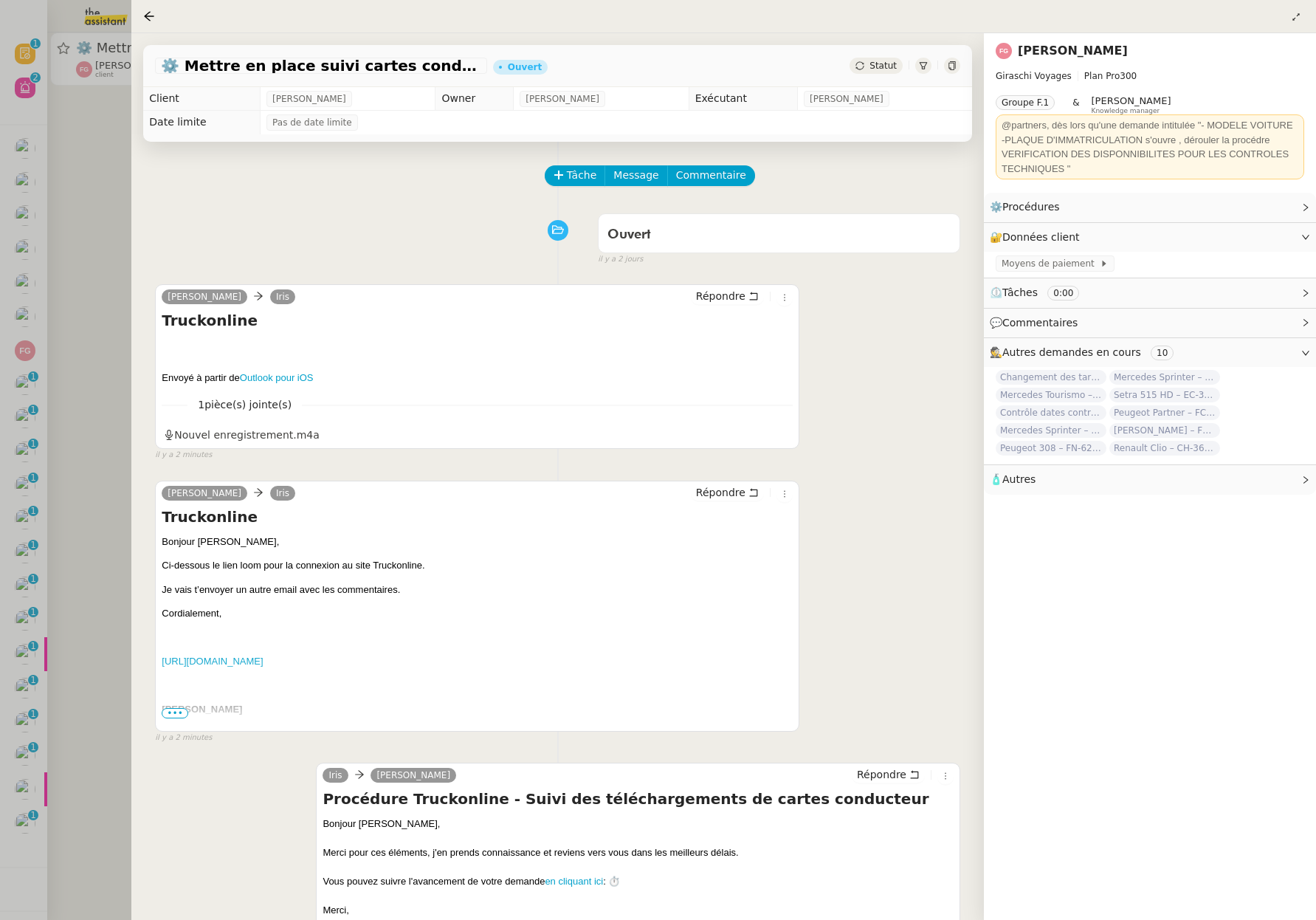
click at [112, 273] on div at bounding box center [658, 460] width 1316 height 920
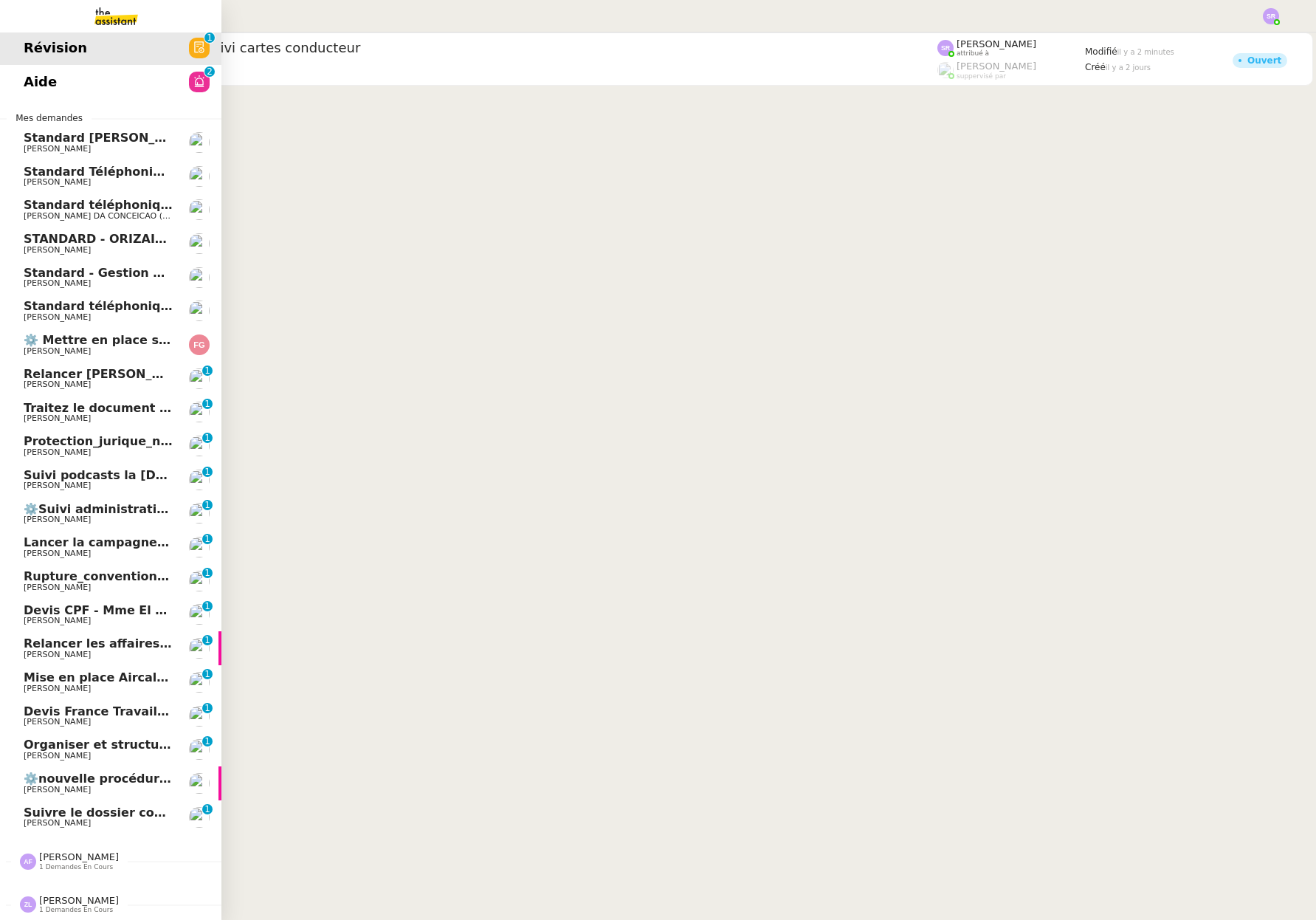
scroll to position [14, 0]
click at [133, 772] on span "⚙️nouvelle procédure d'onboarding" at bounding box center [142, 778] width 236 height 14
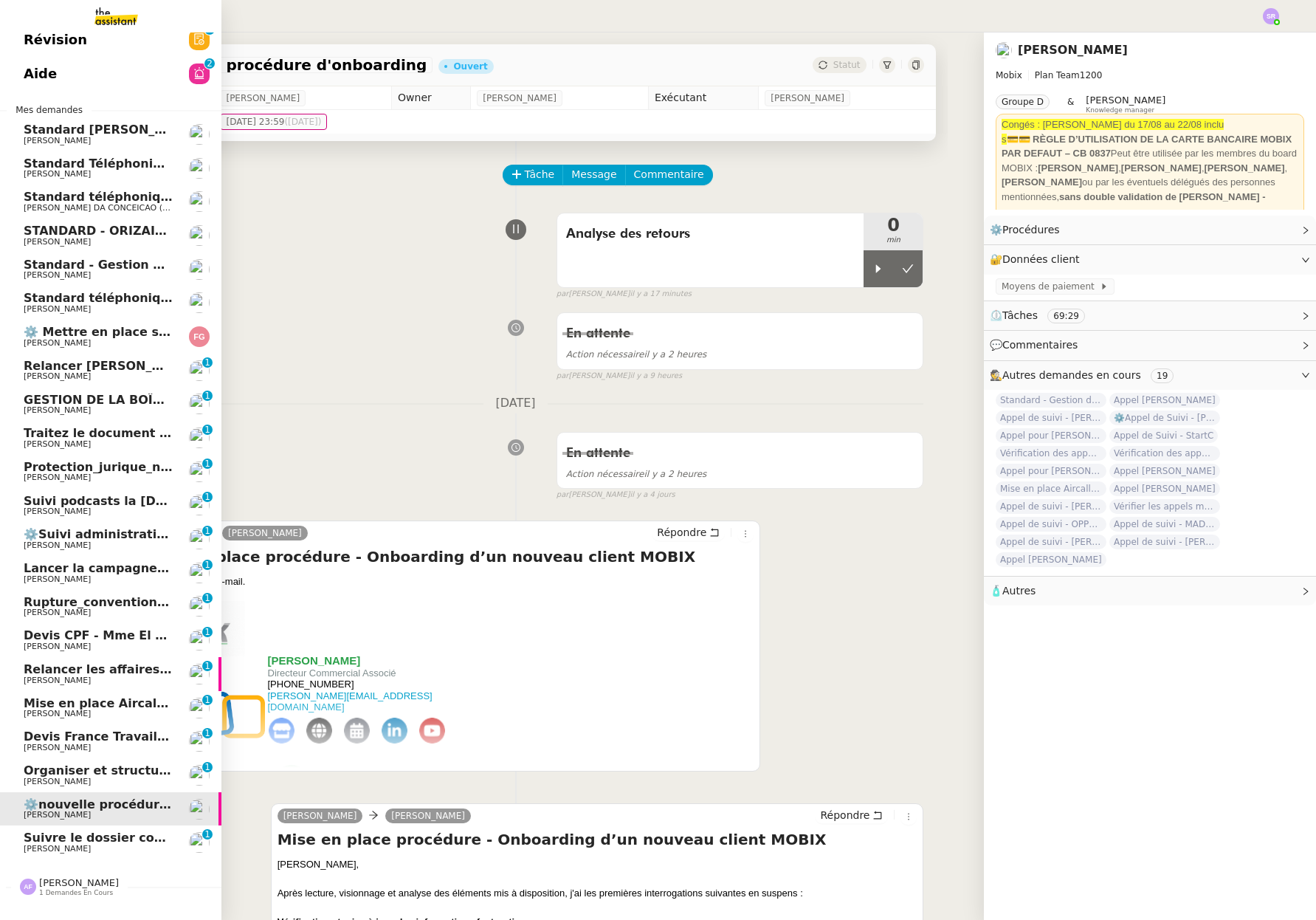
click at [130, 704] on span "Mise en place Aircall pour Mobix" at bounding box center [132, 703] width 217 height 14
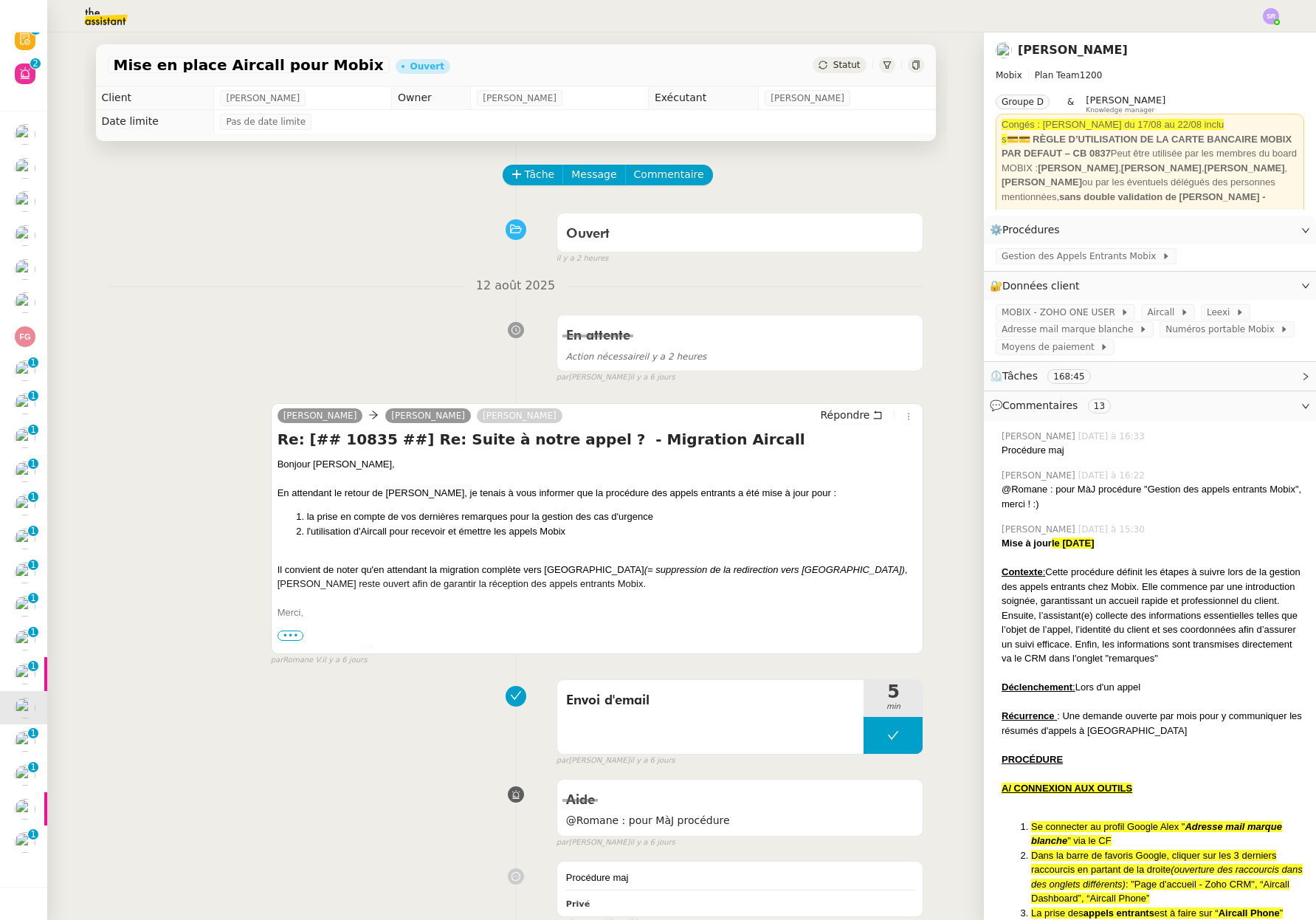
click at [833, 64] on span "Statut" at bounding box center [846, 65] width 27 height 10
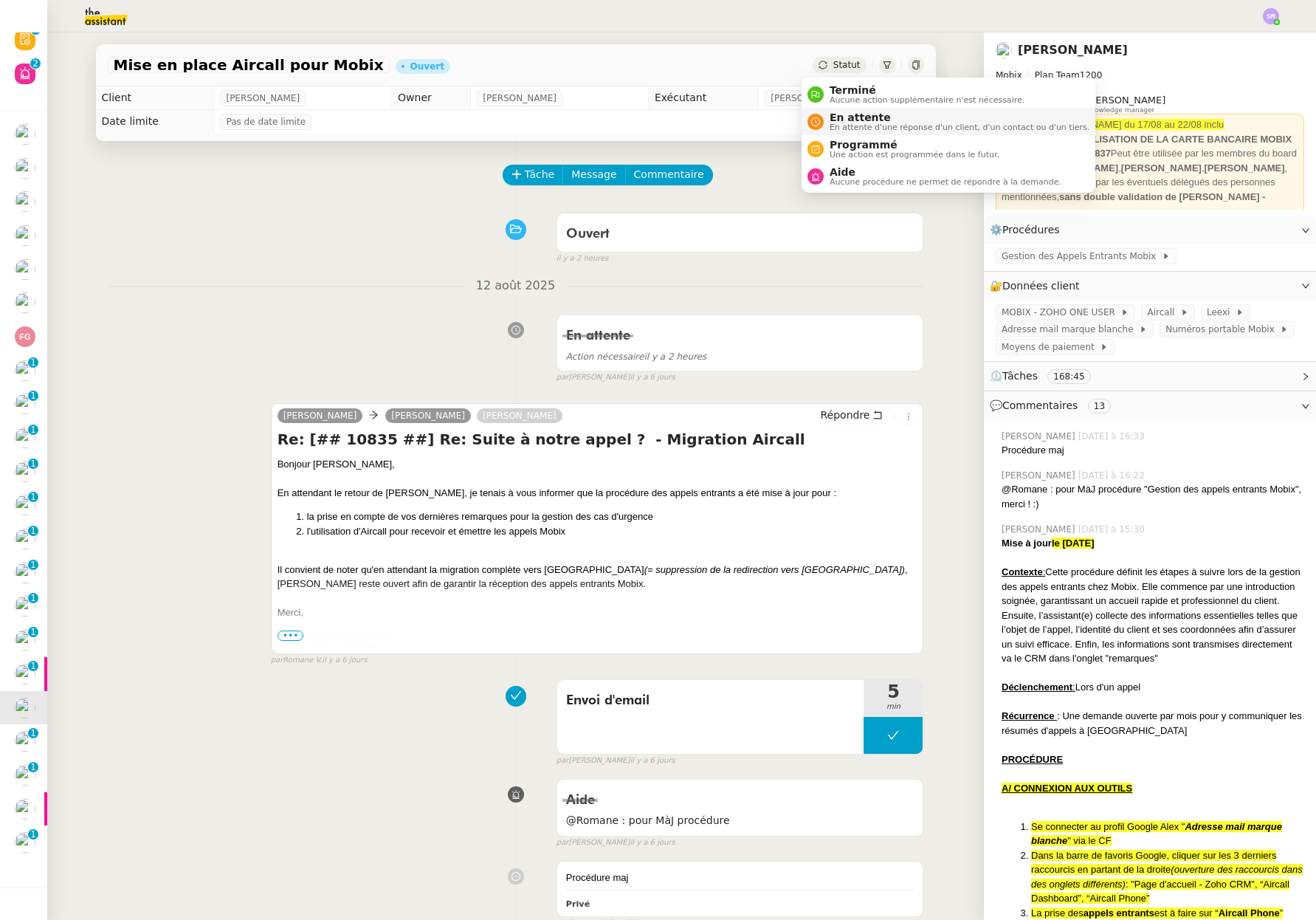
click at [869, 125] on span "En attente d'une réponse d'un client, d'un contact ou d'un tiers." at bounding box center [960, 127] width 260 height 8
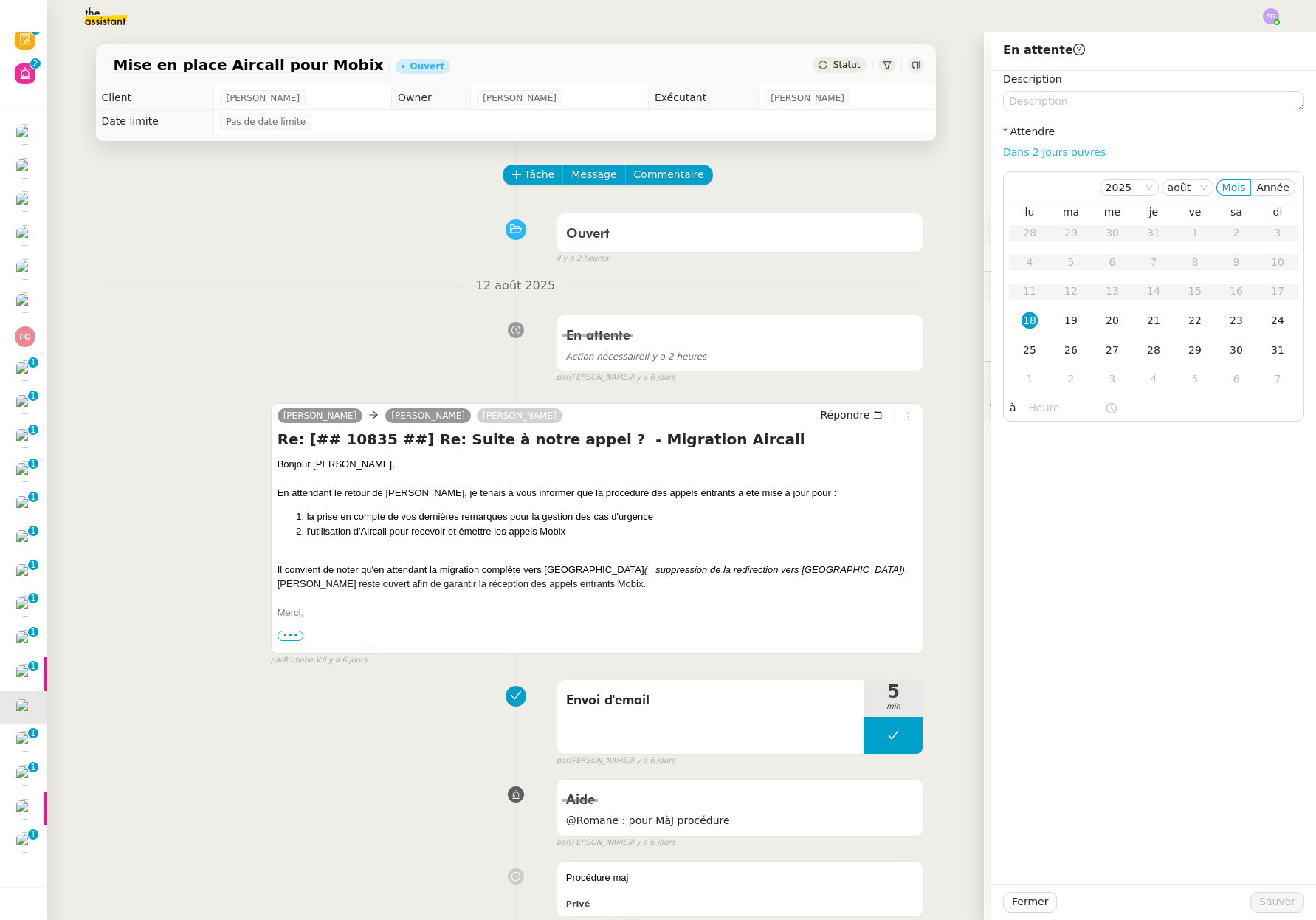
click at [1060, 153] on link "Dans 2 jours ouvrés" at bounding box center [1053, 152] width 103 height 12
type input "07:00"
click at [1065, 321] on div "19" at bounding box center [1070, 321] width 16 height 16
click at [1278, 896] on span "Sauver" at bounding box center [1277, 901] width 36 height 17
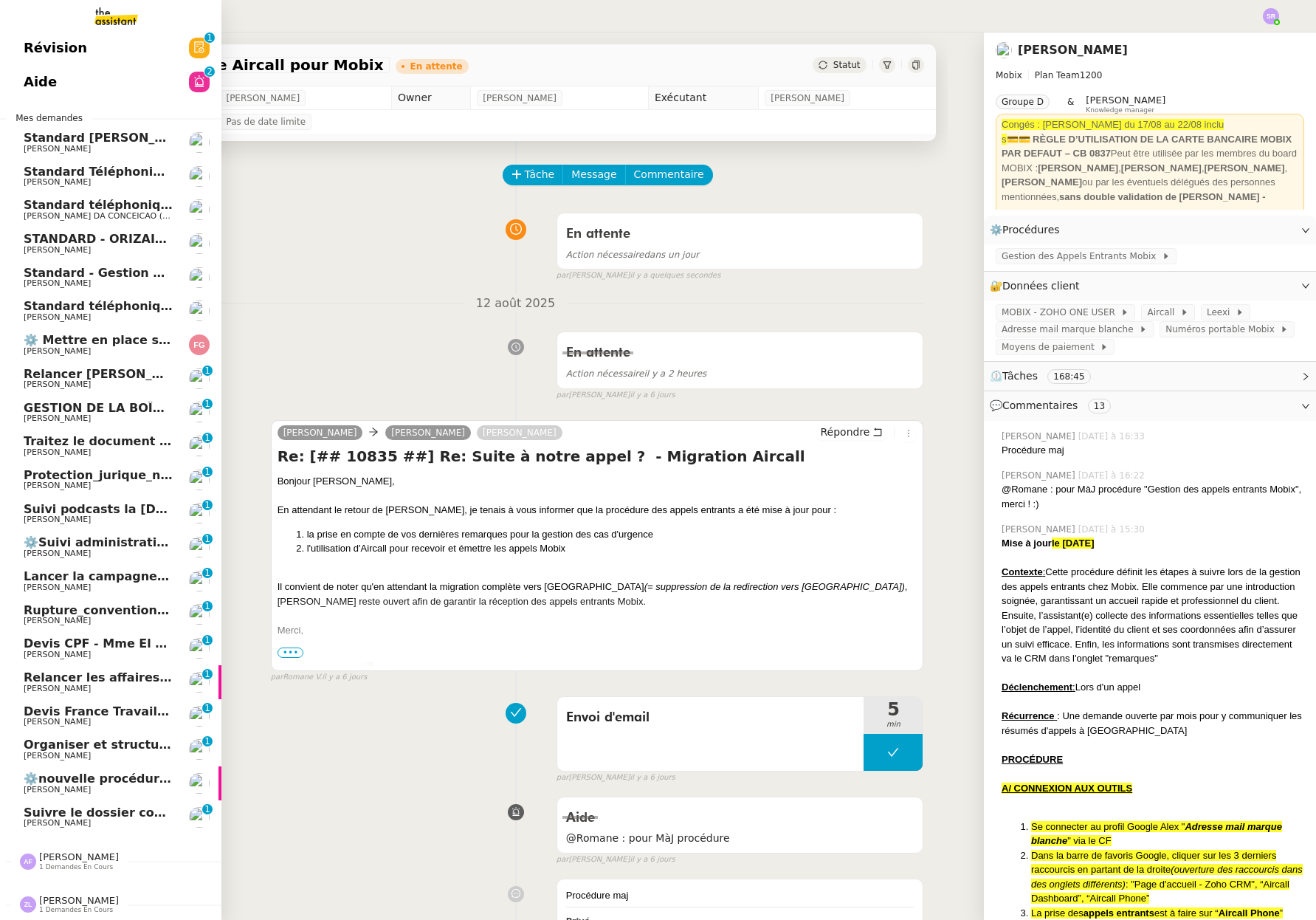
click at [110, 771] on span "⚙️nouvelle procédure d'onboarding" at bounding box center [142, 778] width 236 height 14
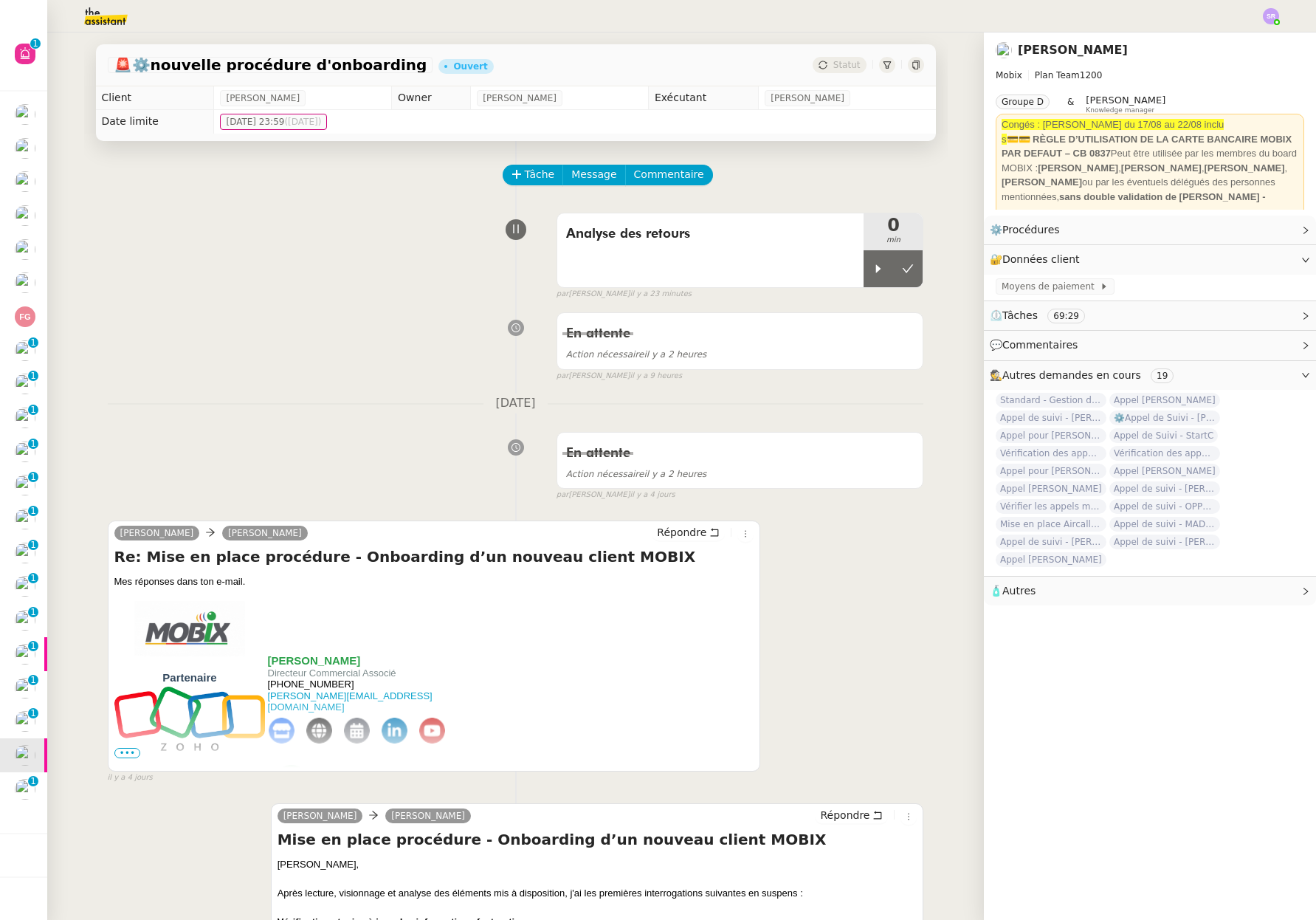
scroll to position [10, 0]
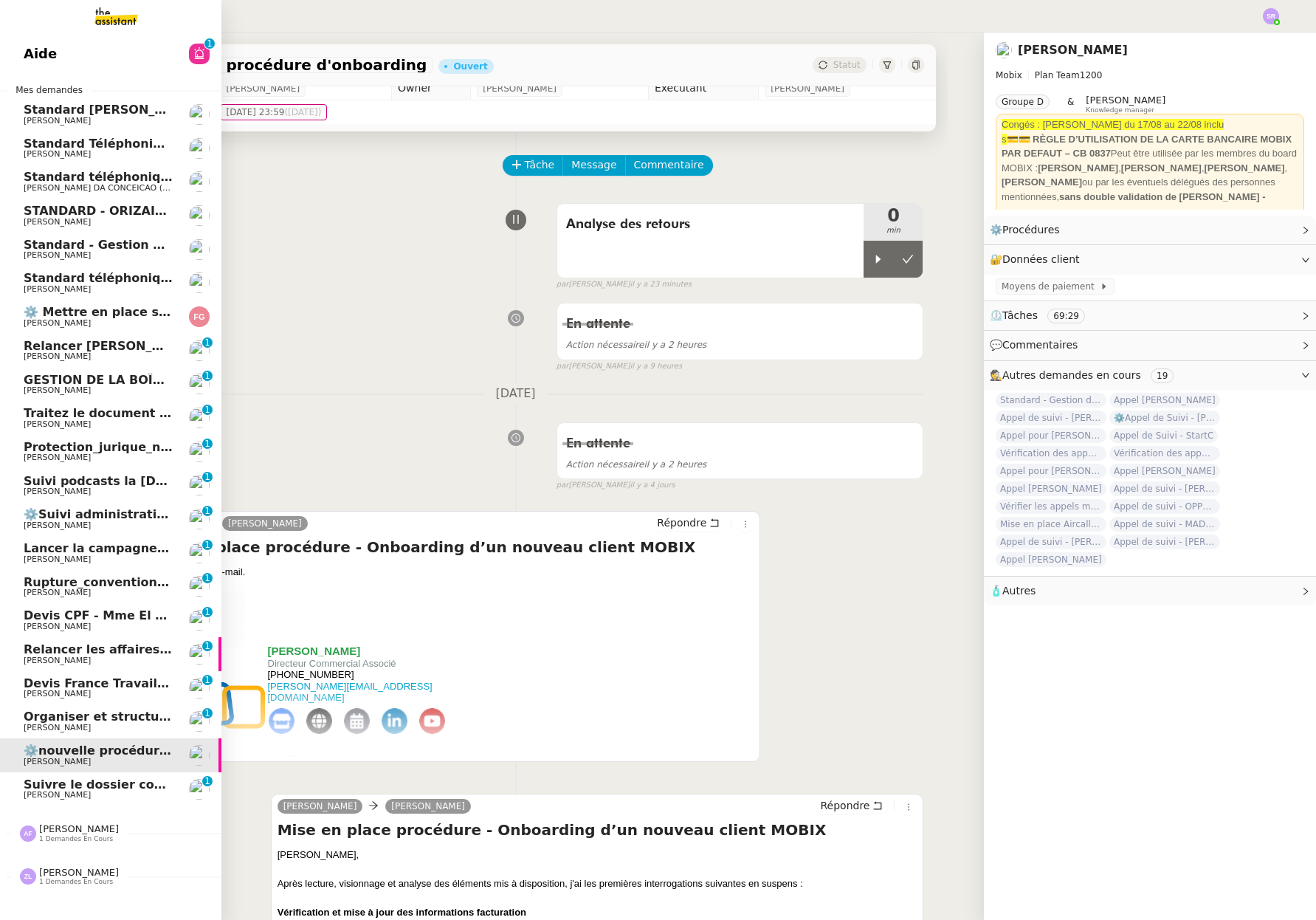
click at [37, 282] on span "Standard téléphonique - août 2025" at bounding box center [141, 278] width 234 height 14
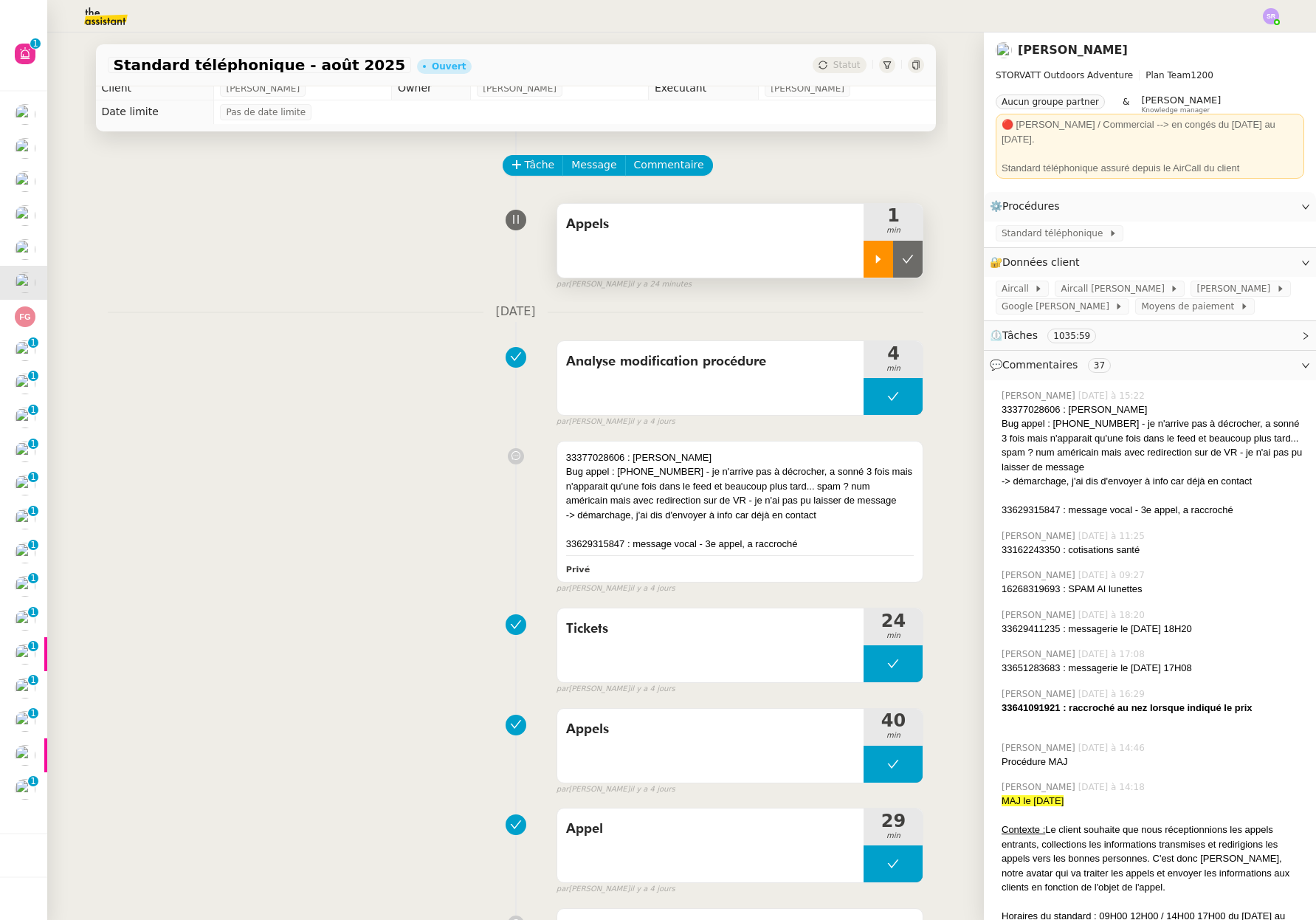
click at [872, 262] on icon at bounding box center [878, 259] width 12 height 12
click at [887, 263] on icon at bounding box center [893, 259] width 12 height 12
click at [524, 169] on span "Tâche" at bounding box center [539, 165] width 30 height 17
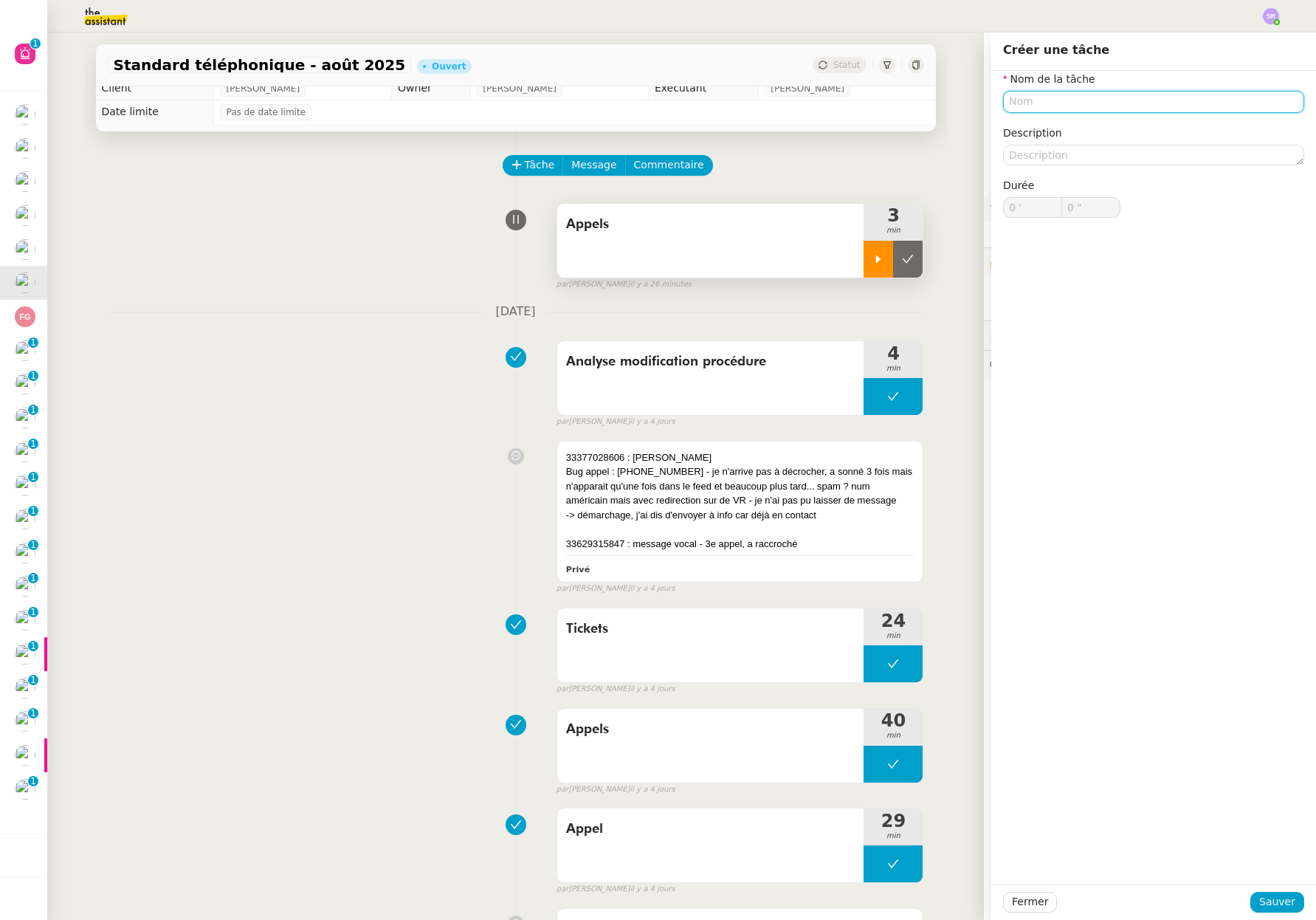
click at [1010, 106] on input "text" at bounding box center [1152, 101] width 301 height 21
type input "T"
type input "Y"
click at [1046, 133] on div "Tickets" at bounding box center [1142, 129] width 290 height 13
type input "Tickets"
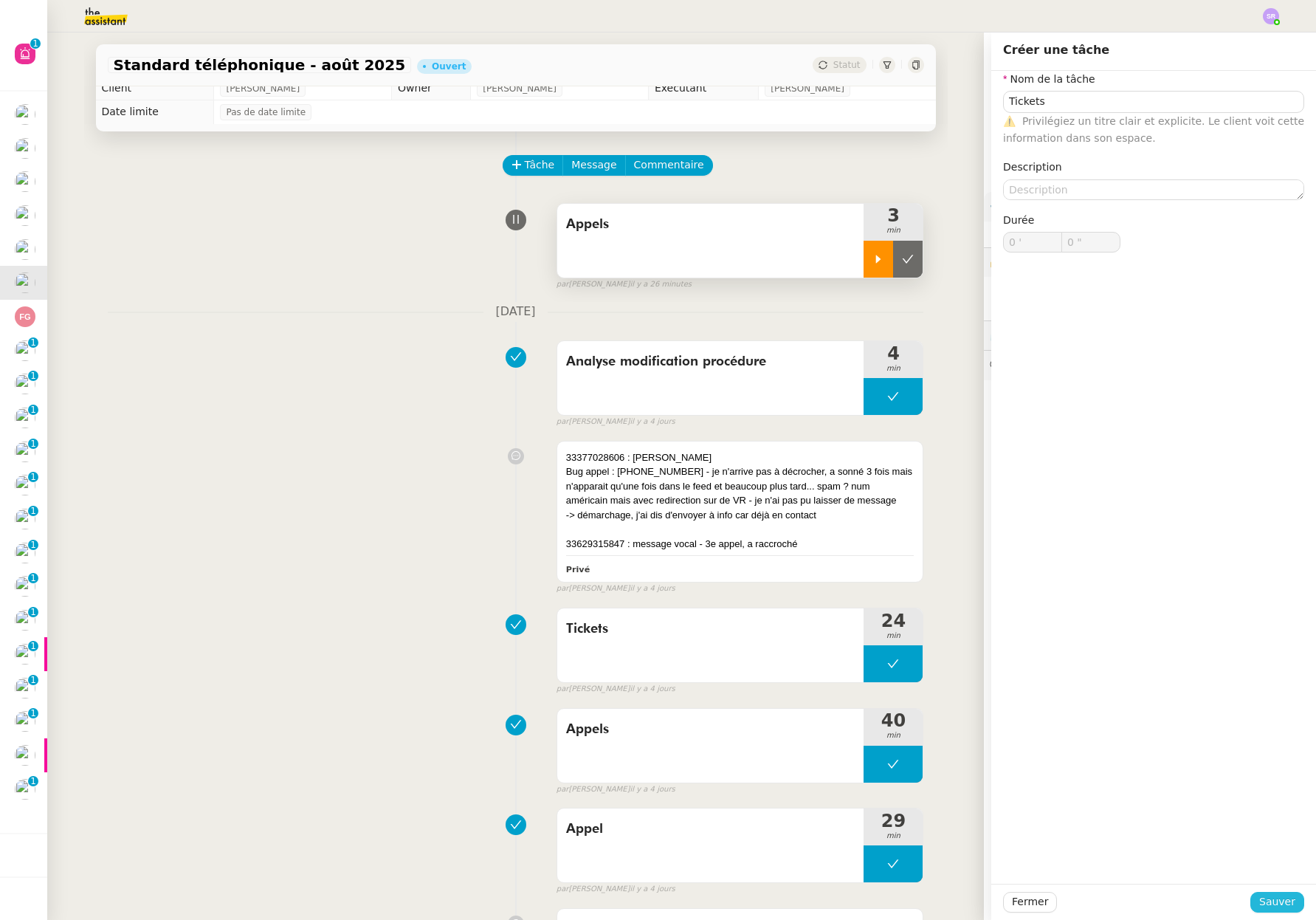
click at [1278, 895] on span "Sauver" at bounding box center [1277, 901] width 36 height 17
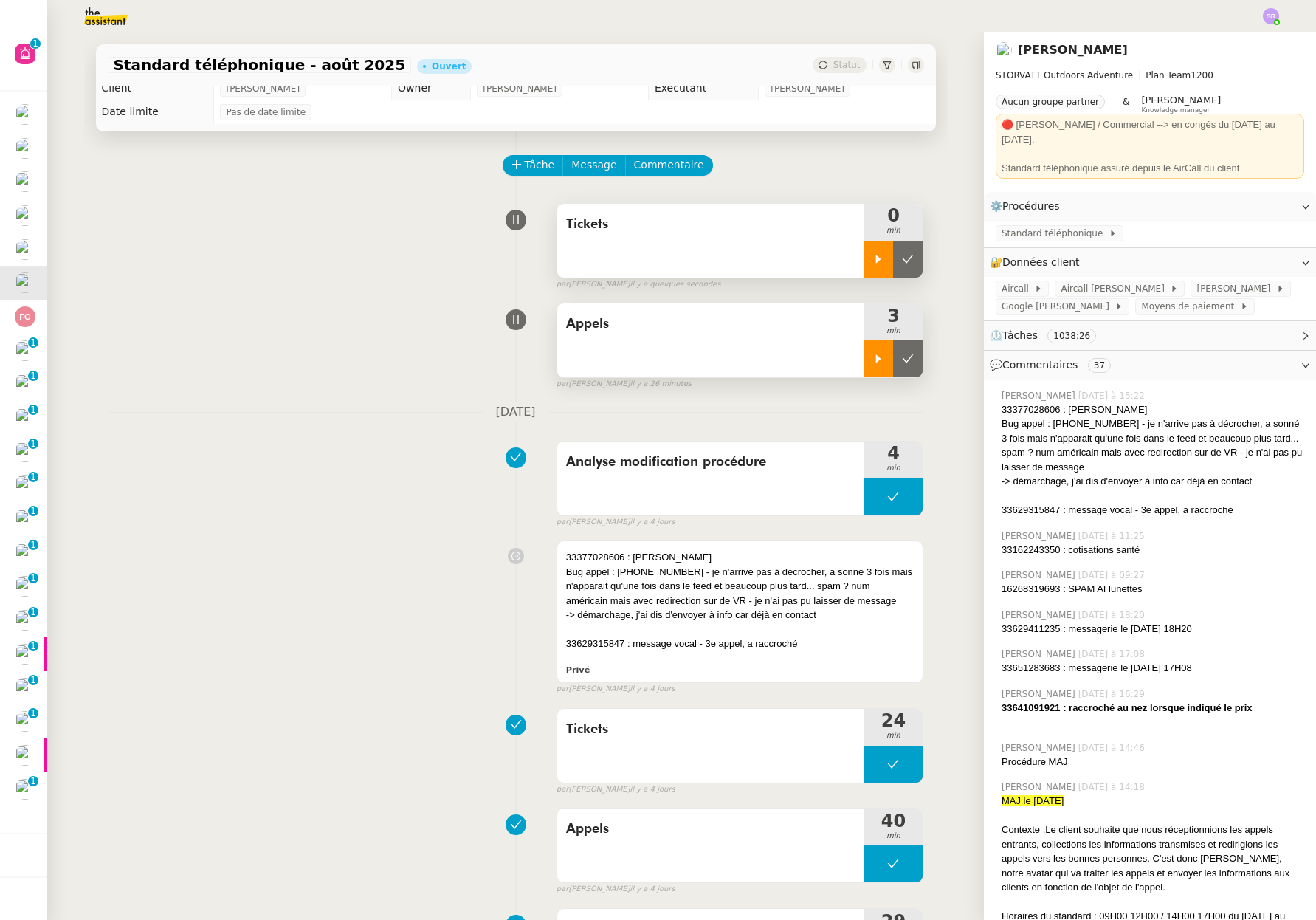
click at [864, 259] on div at bounding box center [879, 259] width 30 height 37
click at [1058, 226] on span "Standard téléphonique" at bounding box center [1054, 233] width 107 height 15
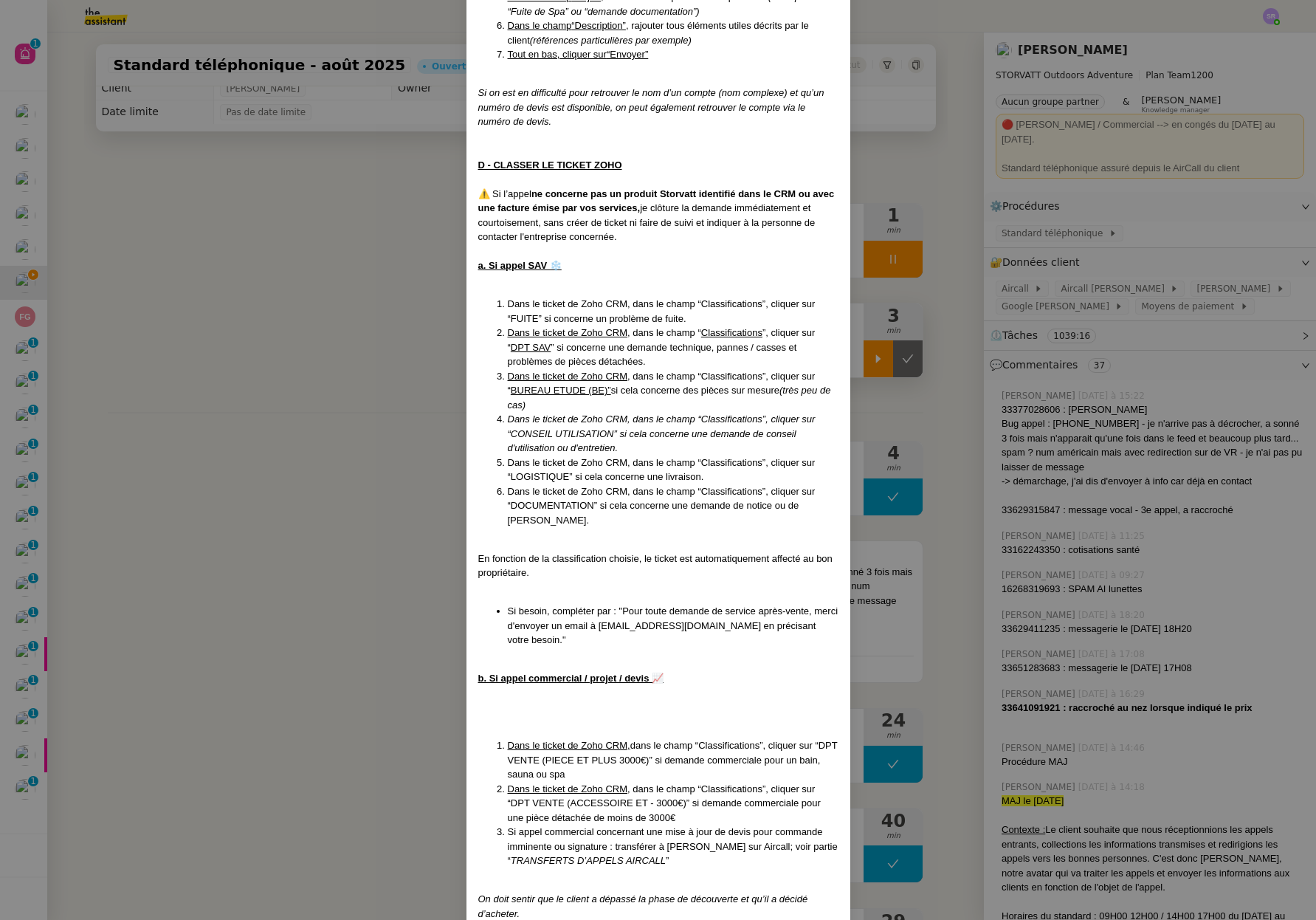
scroll to position [2294, 0]
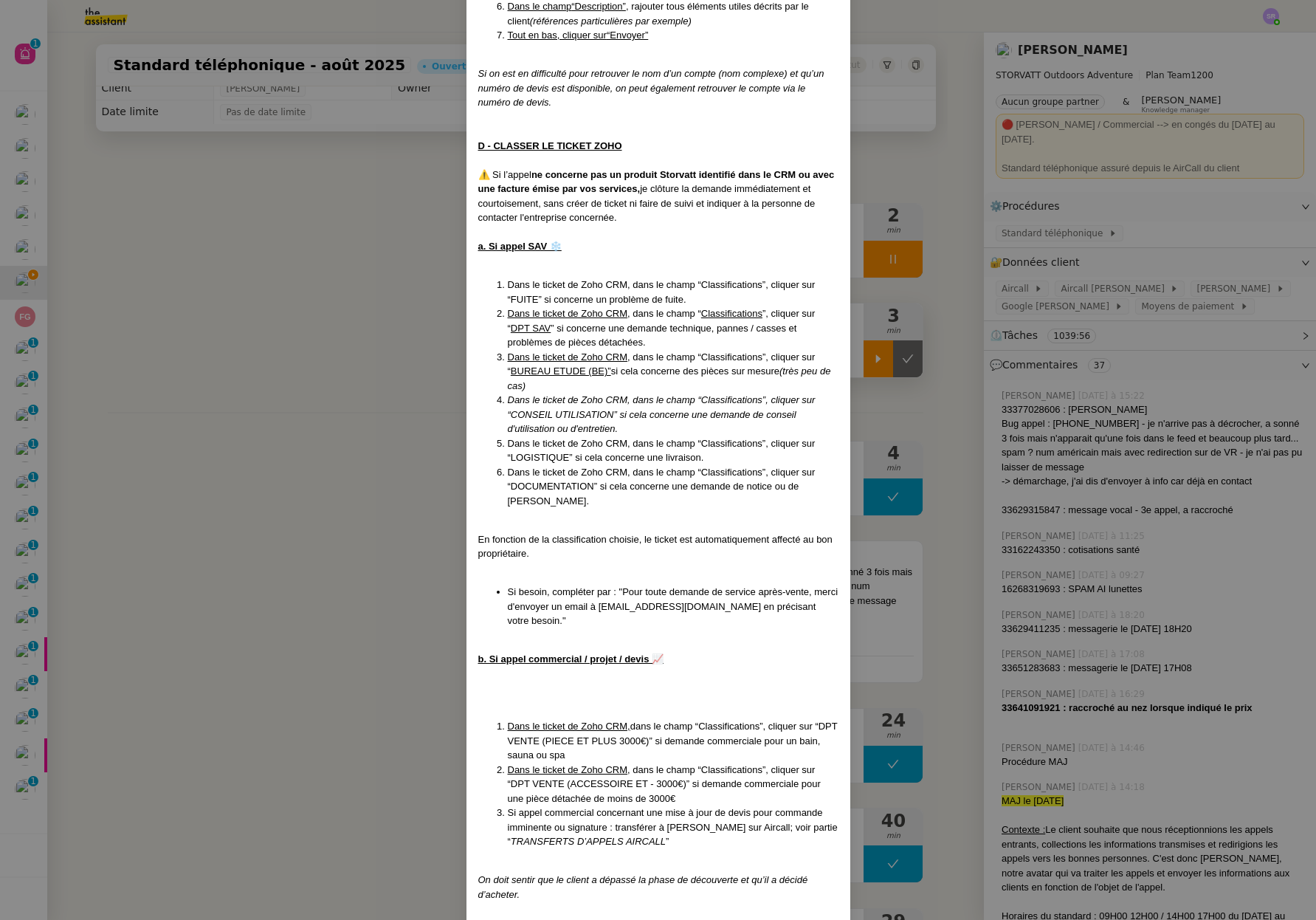
click at [327, 299] on nz-modal-container "MAJ le 13/08/2025 Contexte : Le client souhaite que nous réceptionnions les app…" at bounding box center [658, 460] width 1316 height 920
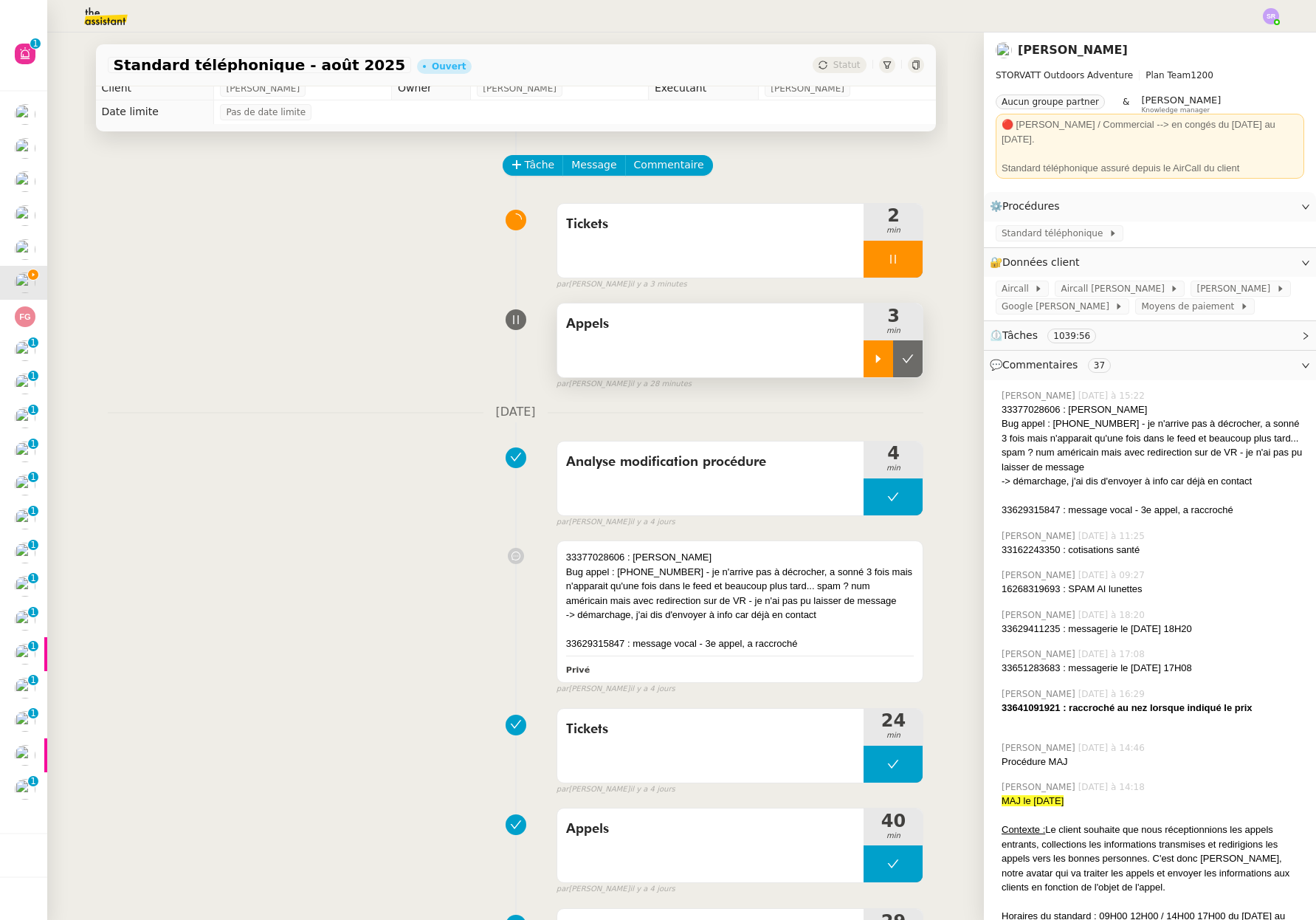
click at [327, 299] on nz-modal-container "MAJ le 13/08/2025 Contexte : Le client souhaite que nous réceptionnions les app…" at bounding box center [658, 460] width 1316 height 920
click at [869, 267] on div at bounding box center [893, 259] width 59 height 37
click at [872, 364] on icon at bounding box center [878, 359] width 12 height 12
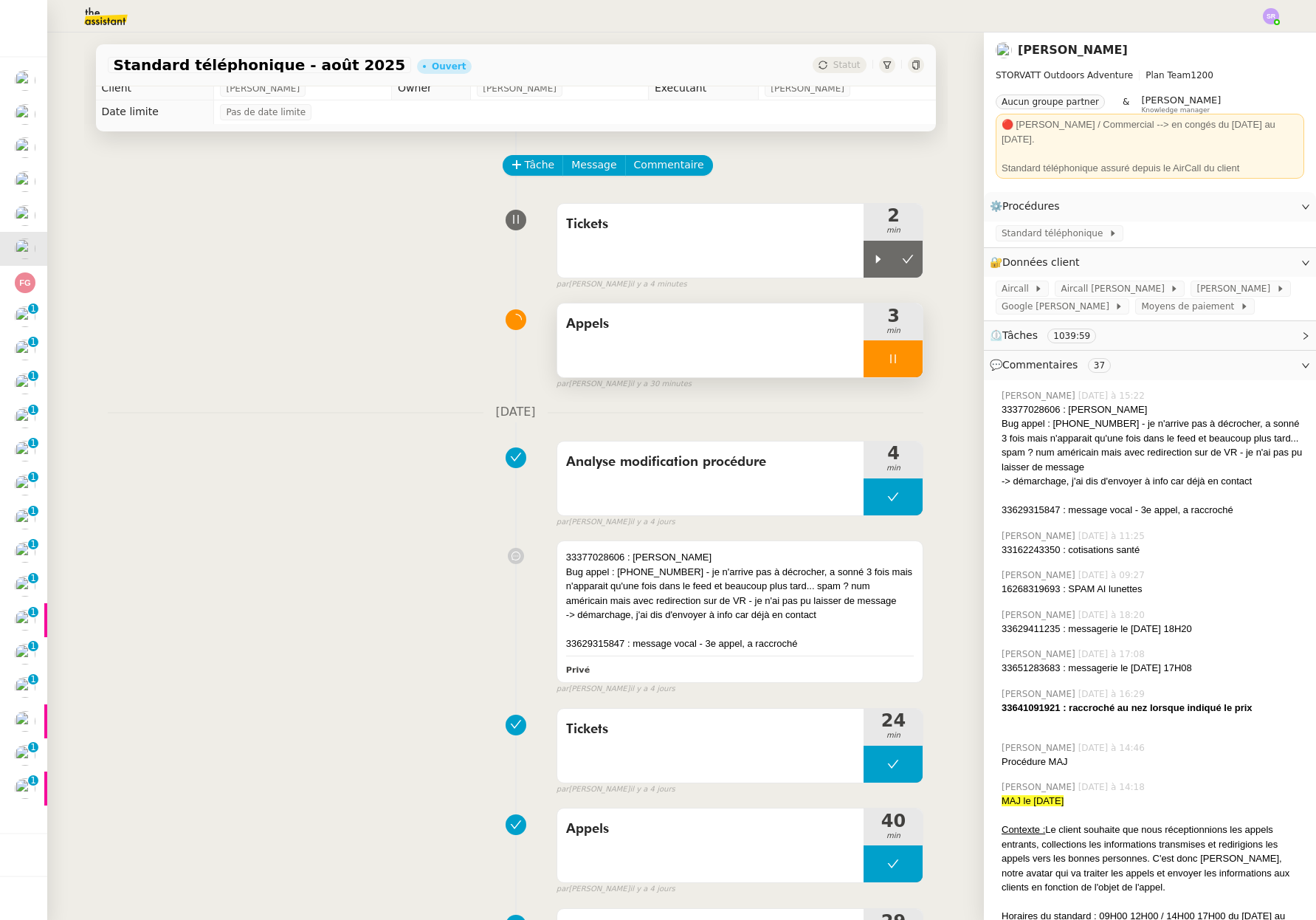
click at [864, 366] on div at bounding box center [893, 359] width 59 height 37
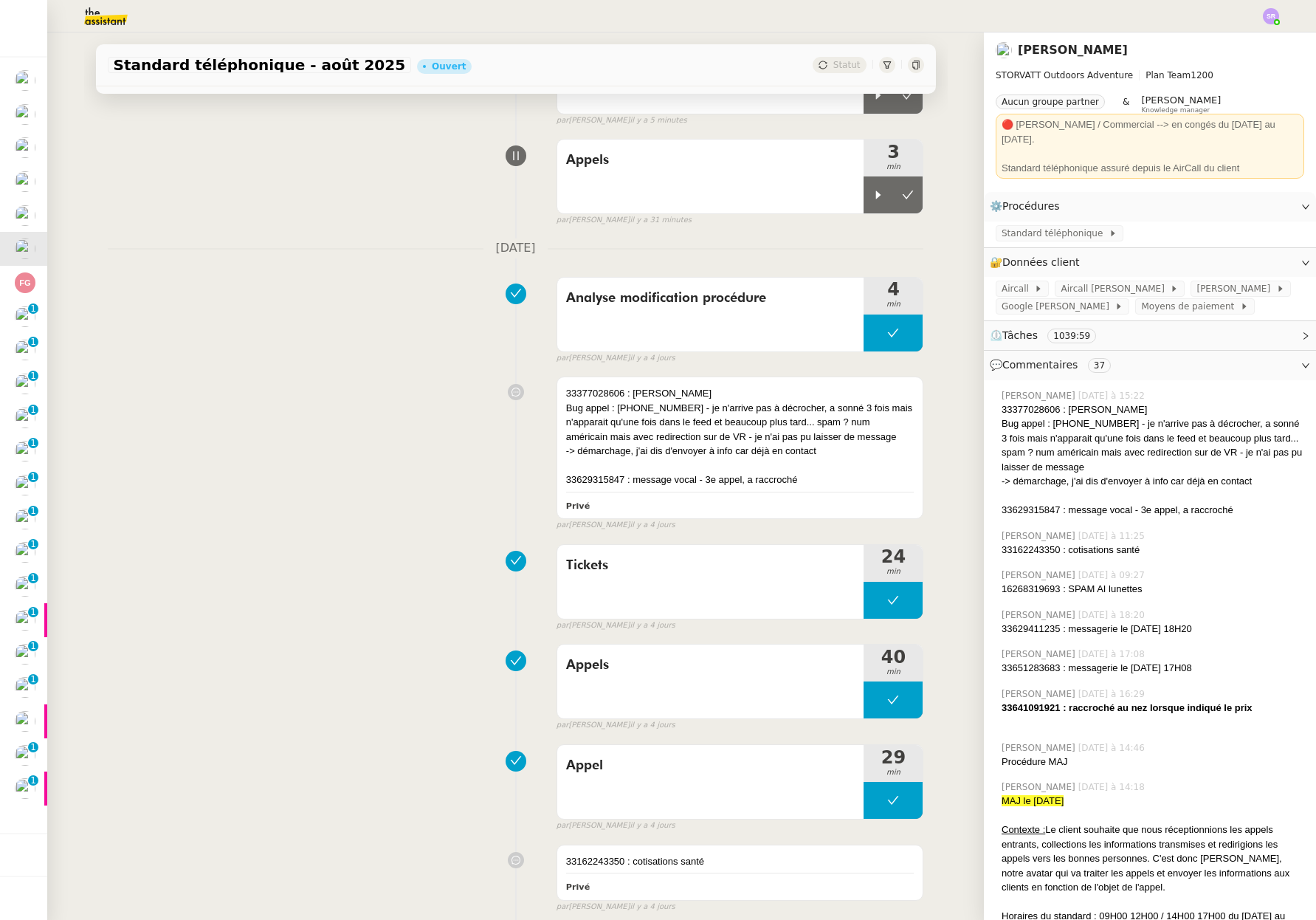
scroll to position [0, 0]
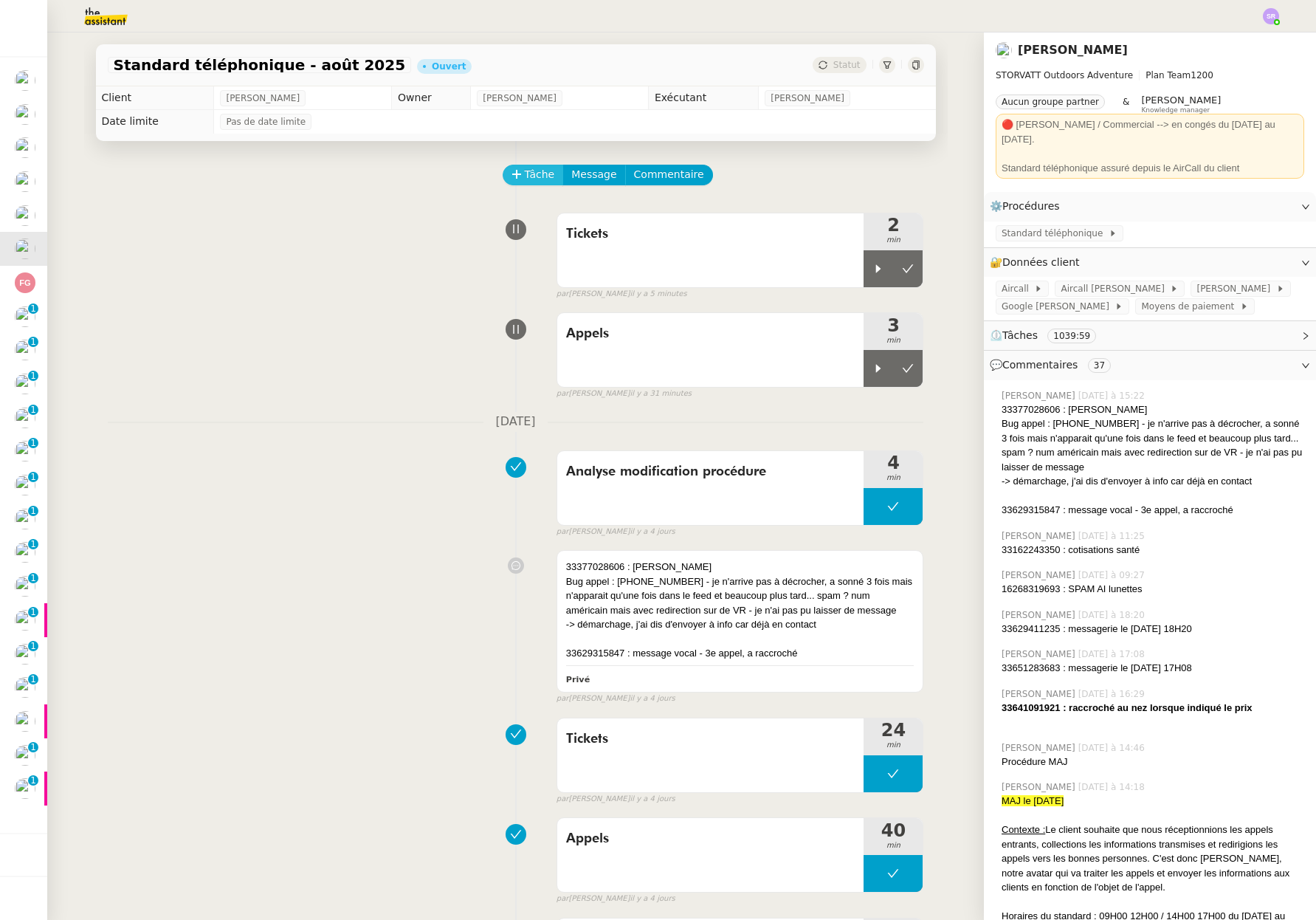
click at [524, 176] on span "Tâche" at bounding box center [539, 174] width 30 height 17
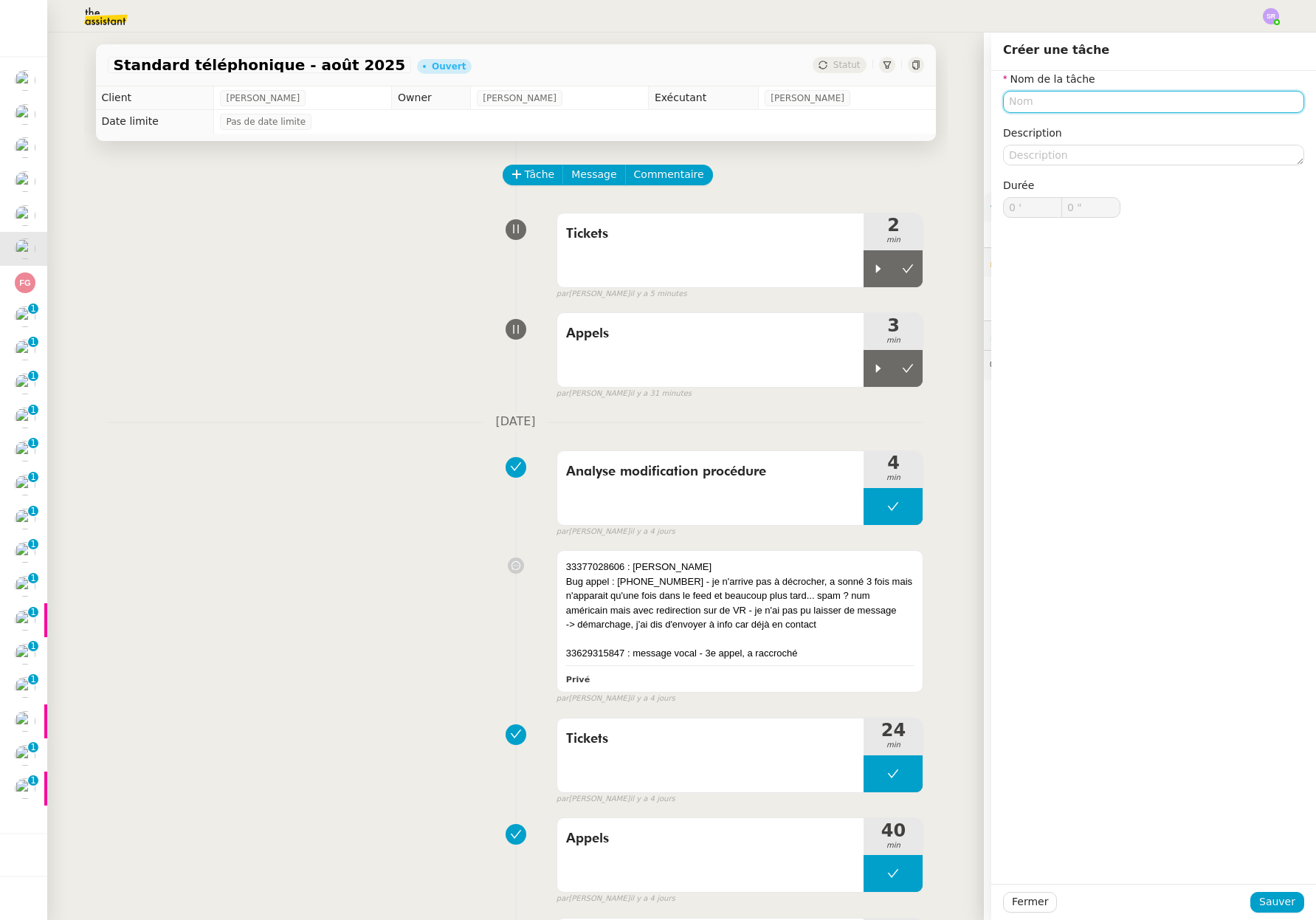
click at [1028, 102] on input "text" at bounding box center [1152, 101] width 301 height 21
click at [1123, 123] on div "Lecture FAQ" at bounding box center [1142, 129] width 290 height 13
type input "Lecture FAQ"
click at [1259, 898] on span "Sauver" at bounding box center [1277, 901] width 36 height 17
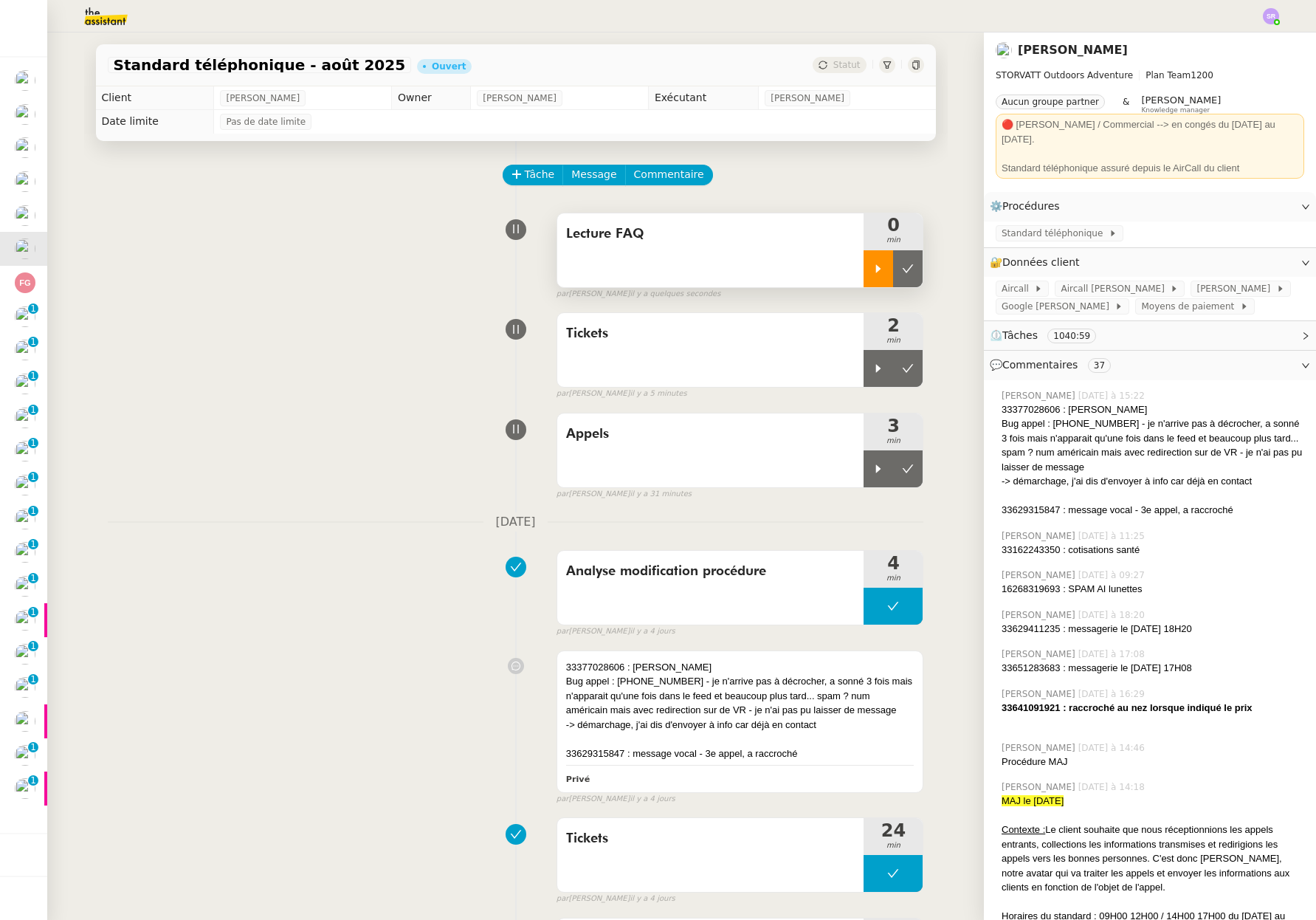
click at [872, 273] on icon at bounding box center [878, 269] width 12 height 12
click at [887, 268] on div at bounding box center [893, 268] width 59 height 37
click at [903, 271] on icon at bounding box center [908, 269] width 11 height 8
click at [887, 270] on icon at bounding box center [893, 269] width 12 height 12
click at [876, 271] on icon at bounding box center [878, 269] width 5 height 8
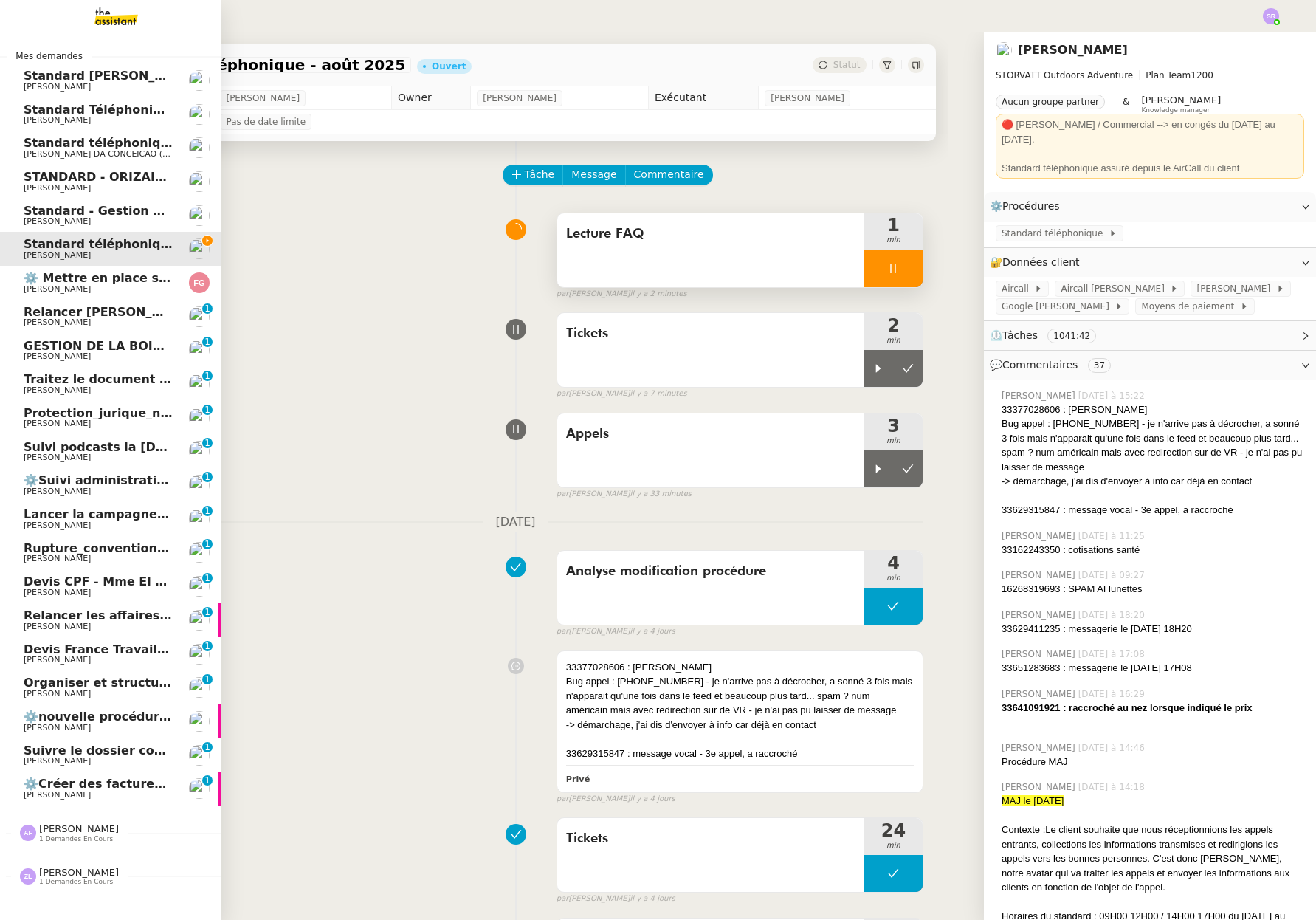
drag, startPoint x: 89, startPoint y: 784, endPoint x: 106, endPoint y: 781, distance: 17.3
click at [89, 784] on span "⚙️Créer des factures récurrentes mensuelles" at bounding box center [174, 783] width 300 height 14
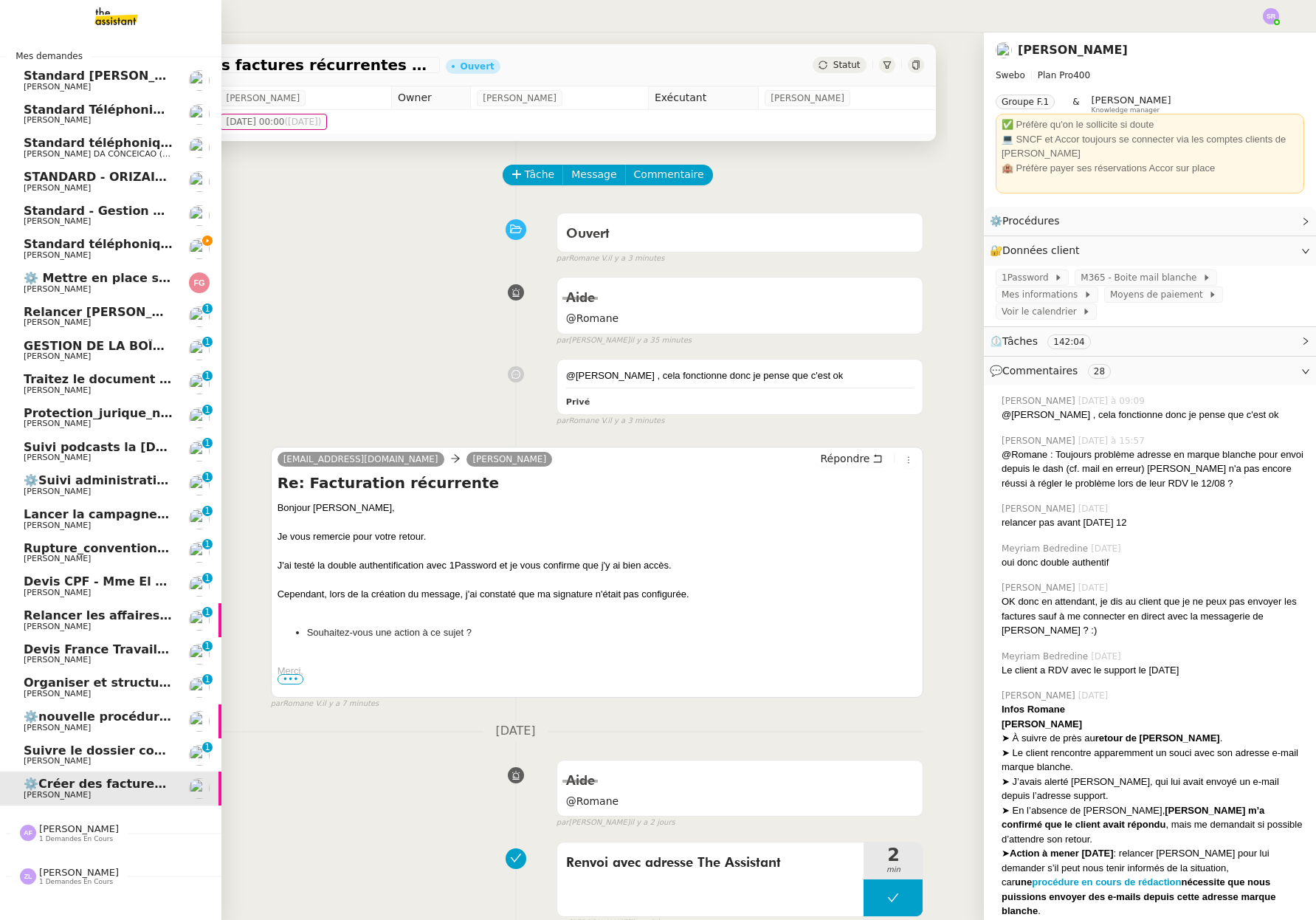
click at [151, 245] on span "Standard téléphonique - août 2025" at bounding box center [141, 244] width 234 height 14
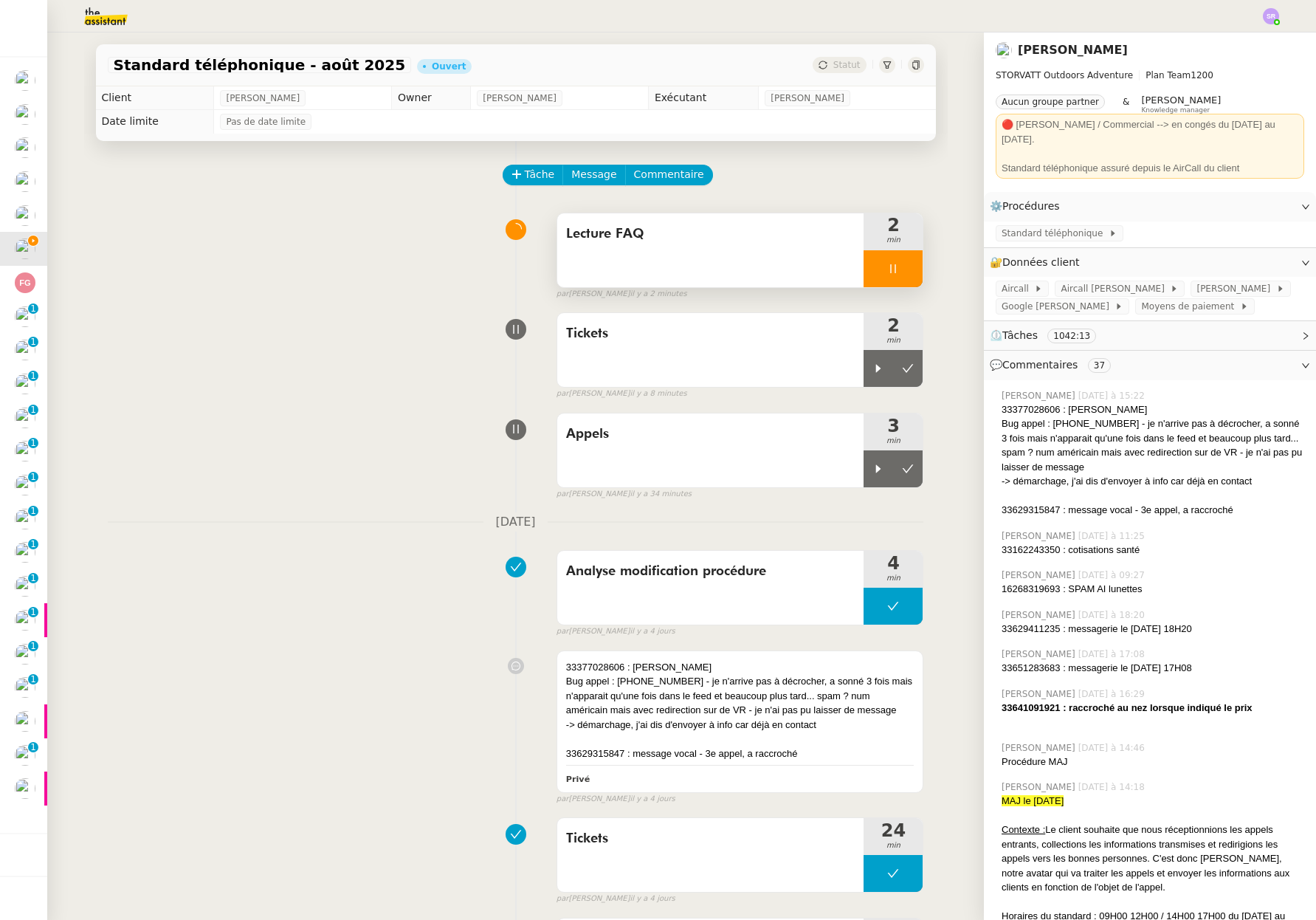
click at [872, 264] on div at bounding box center [893, 268] width 59 height 37
click at [902, 267] on icon at bounding box center [908, 269] width 12 height 12
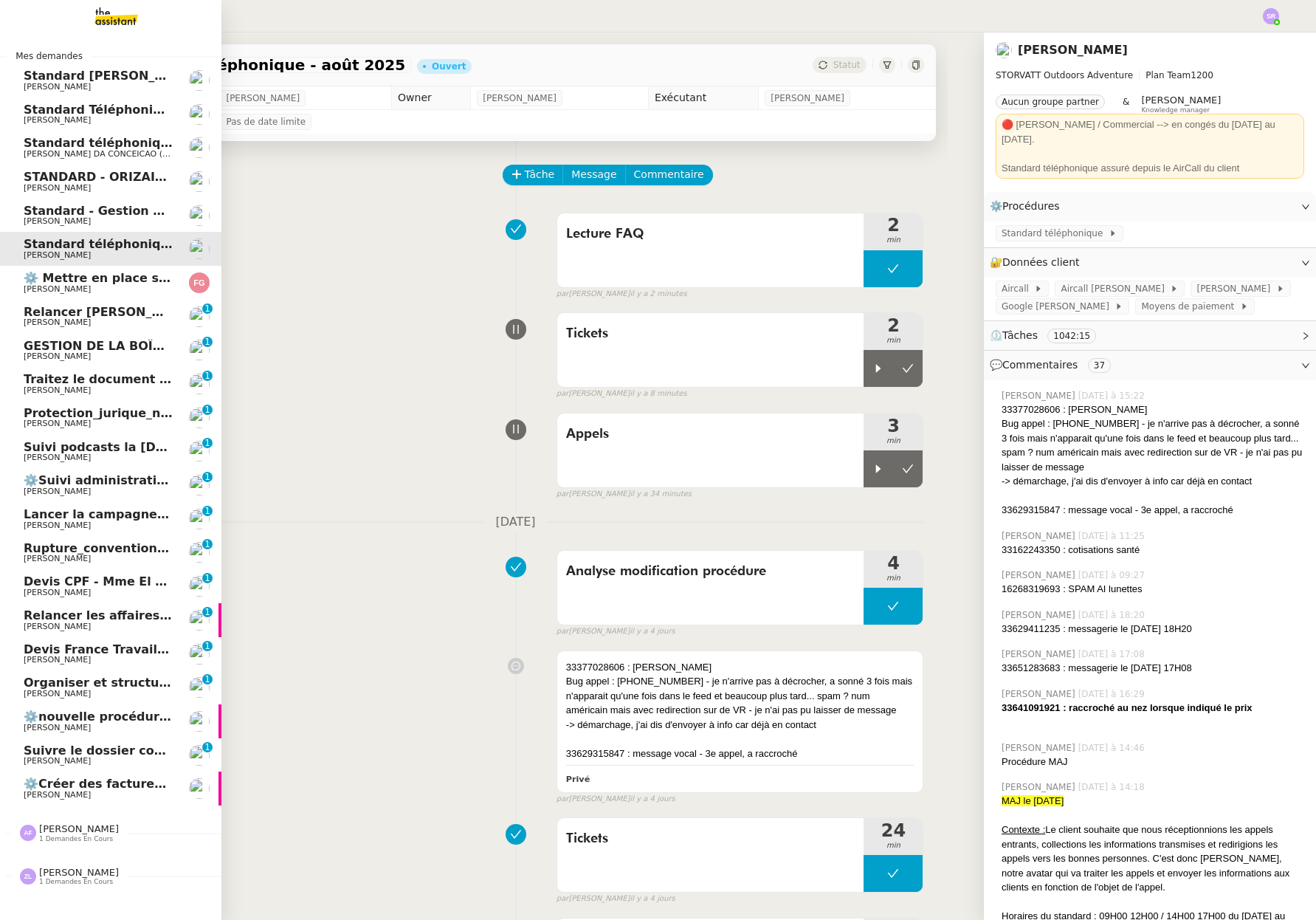
click at [103, 789] on span "⚙️Créer des factures récurrentes mensuelles" at bounding box center [174, 783] width 300 height 14
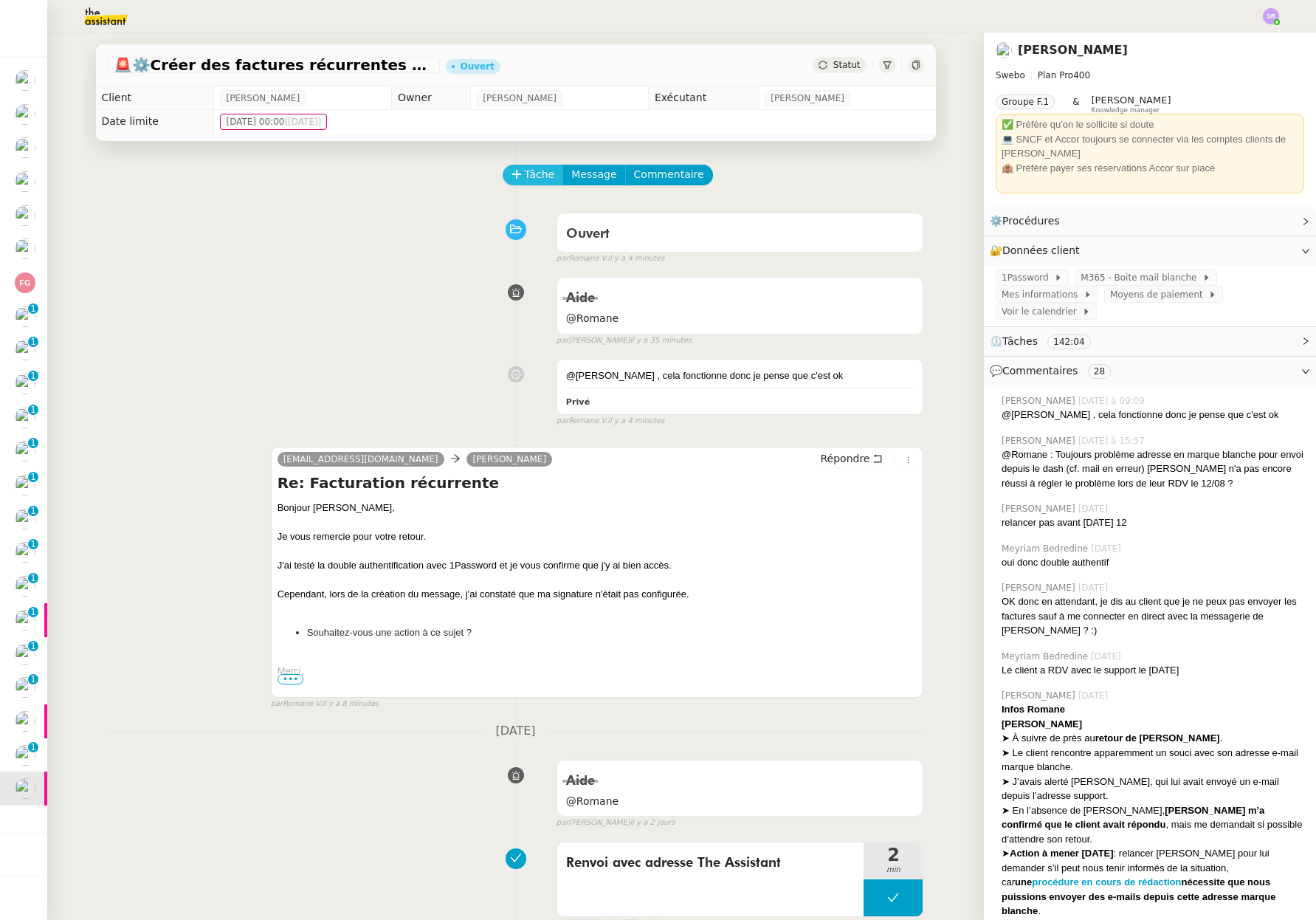
click at [524, 168] on span "Tâche" at bounding box center [539, 174] width 30 height 17
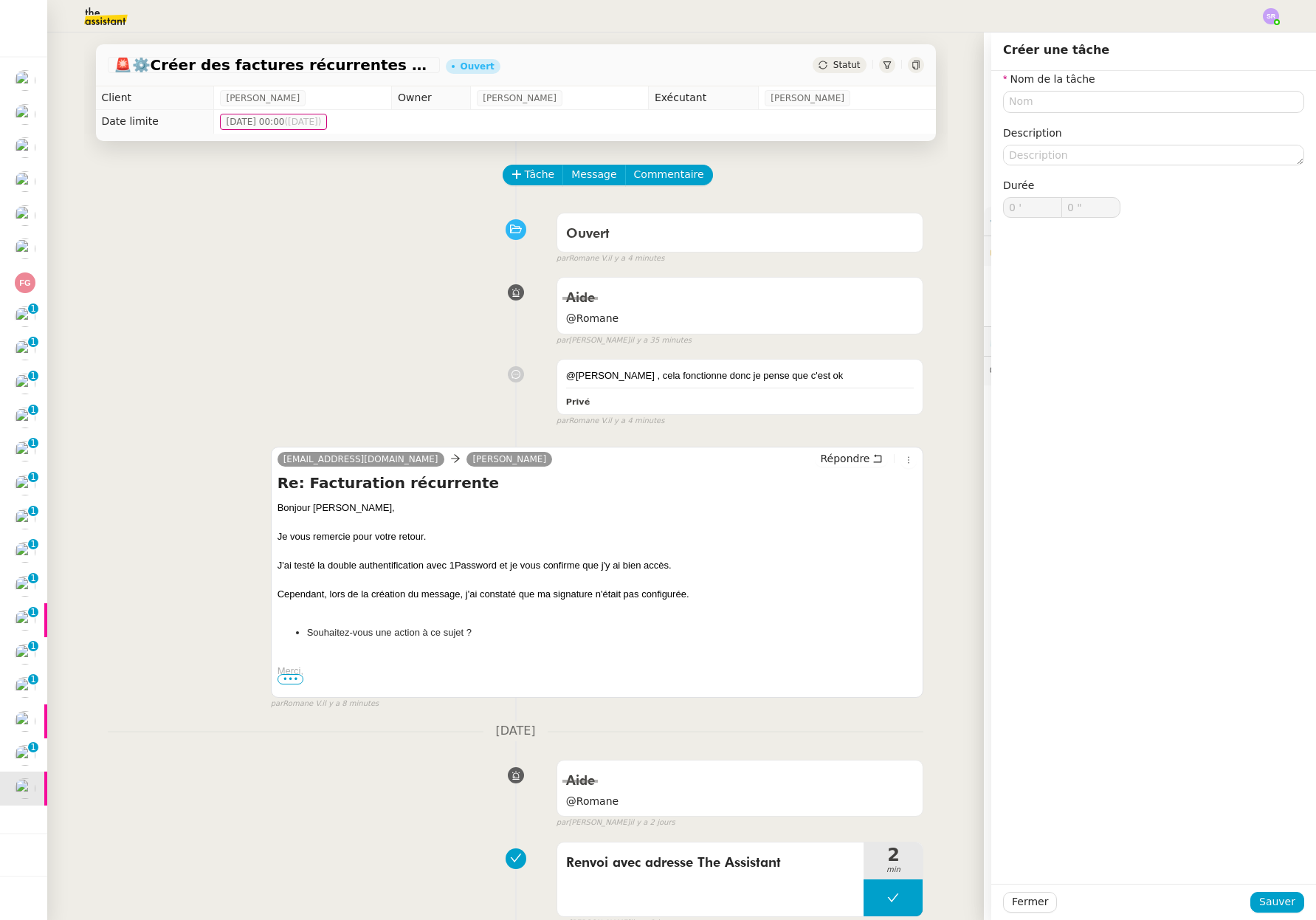
click at [284, 680] on span "•••" at bounding box center [291, 679] width 27 height 10
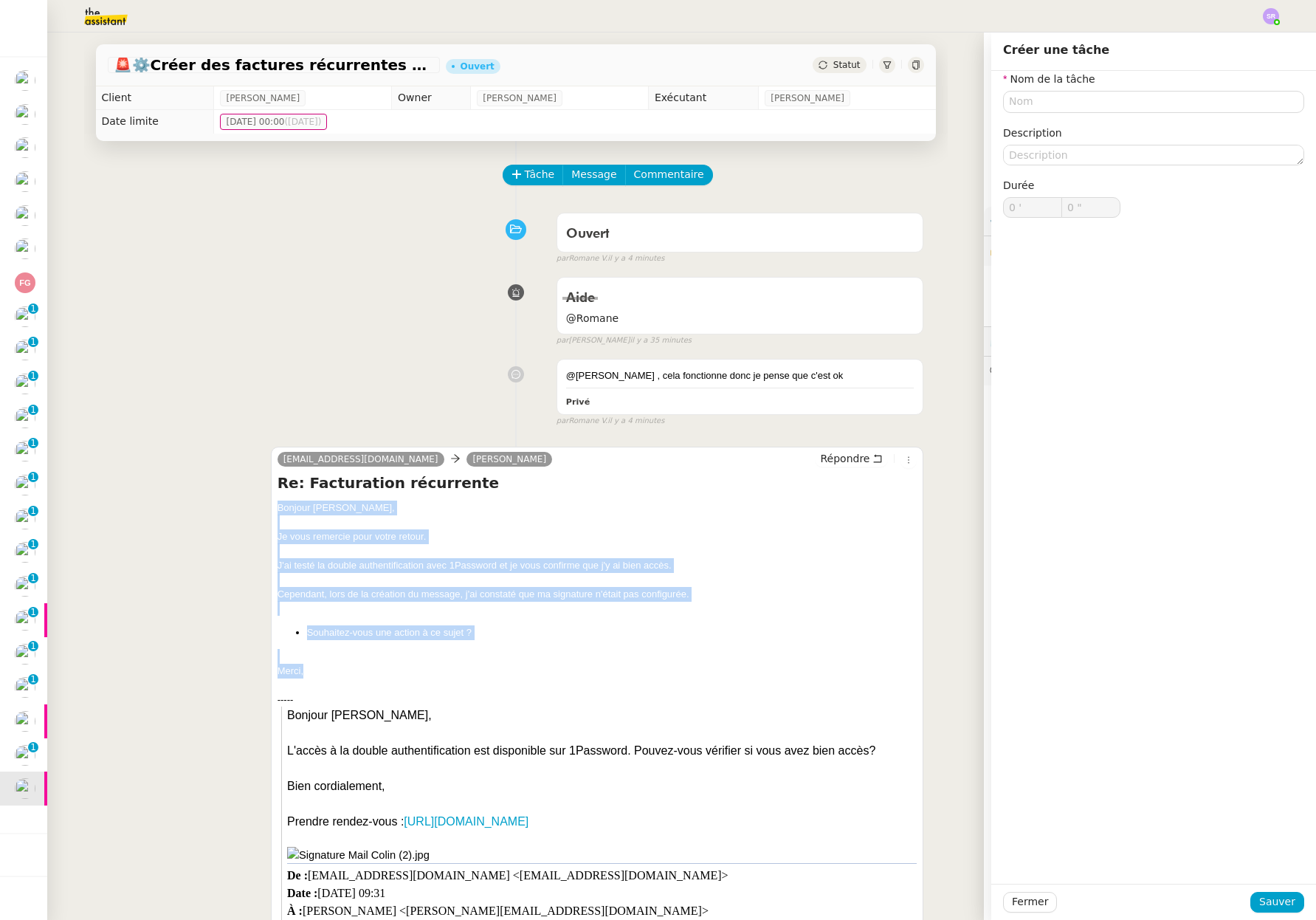
drag, startPoint x: 308, startPoint y: 674, endPoint x: 266, endPoint y: 507, distance: 172.2
copy div "Bonjour Colin, Je vous remercie pour votre retour. J'ai testé la double authent…"
click at [413, 675] on div "Merci," at bounding box center [597, 670] width 640 height 15
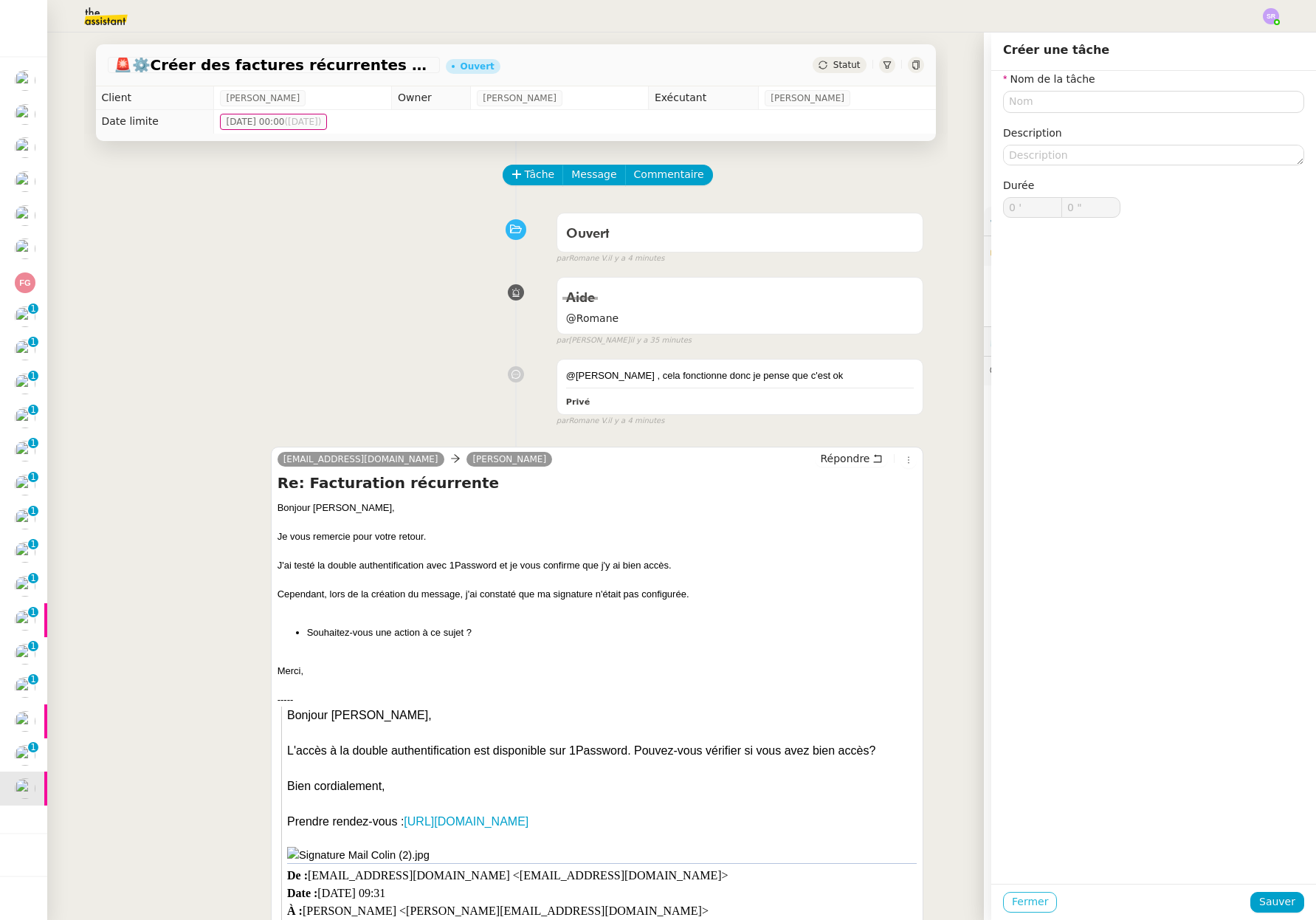
click at [1013, 900] on span "Fermer" at bounding box center [1029, 901] width 36 height 17
click at [855, 457] on span "Répondre" at bounding box center [845, 458] width 50 height 15
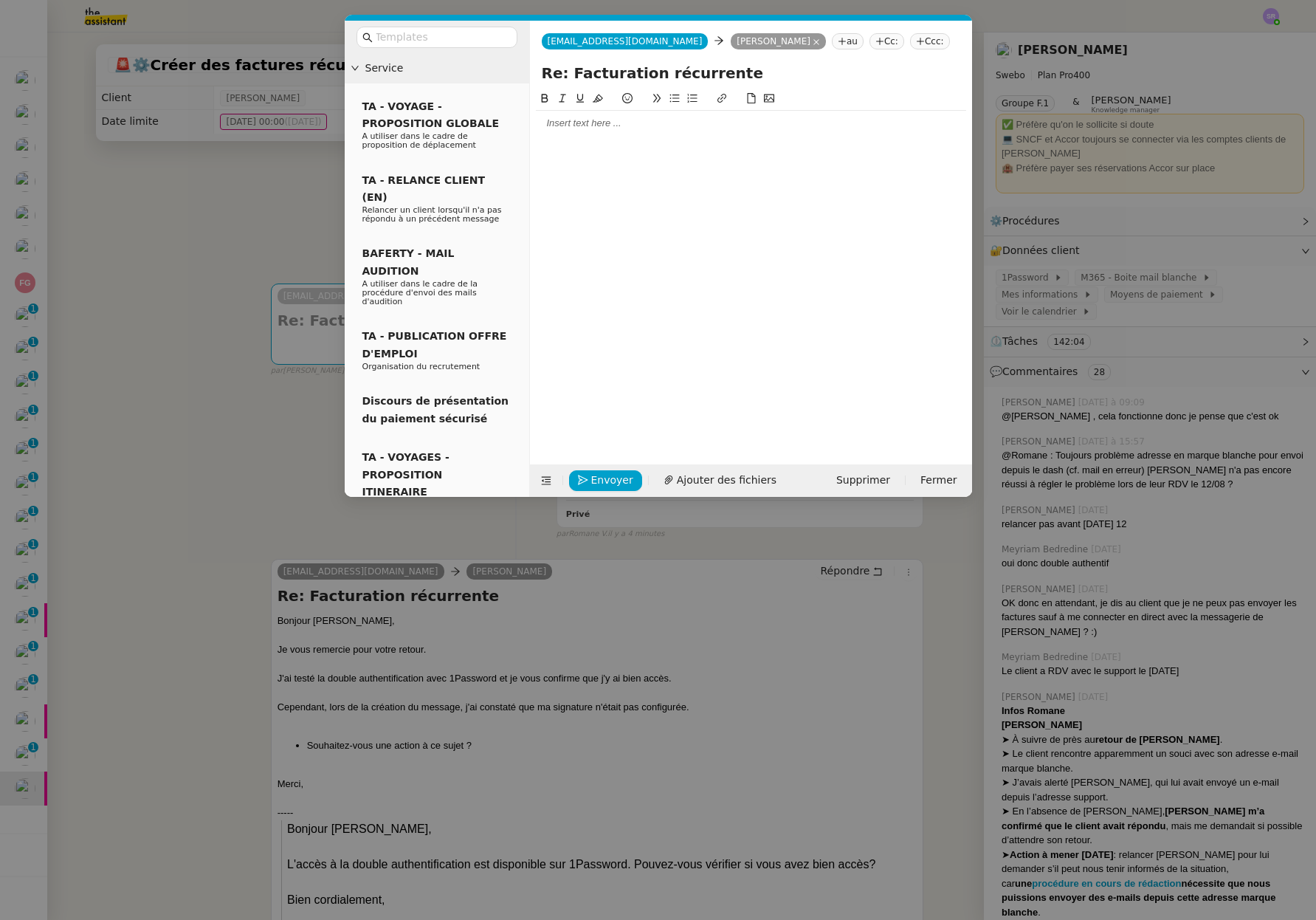
click at [655, 146] on div at bounding box center [750, 266] width 430 height 352
click at [658, 124] on div at bounding box center [750, 123] width 430 height 13
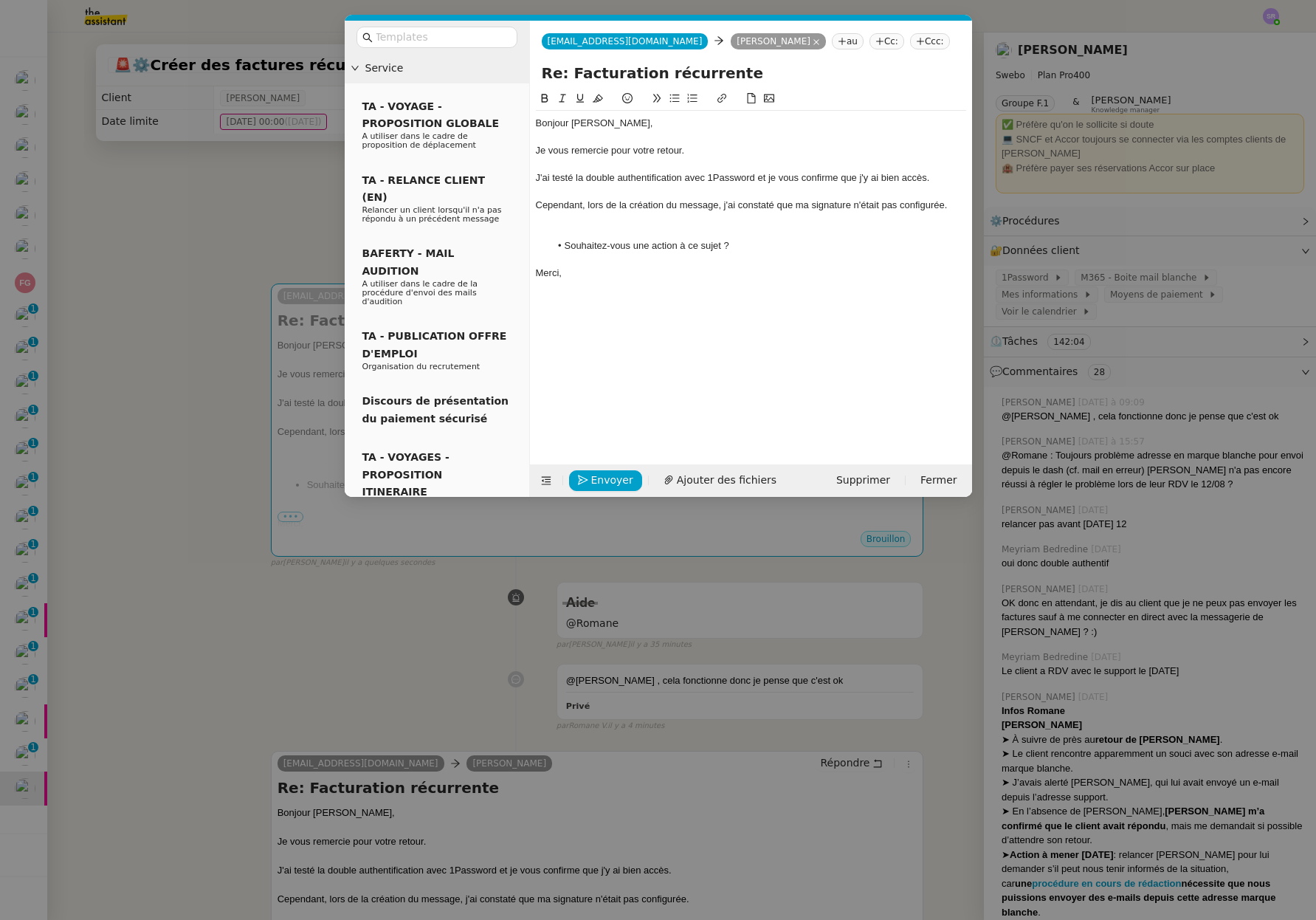
click at [661, 225] on div at bounding box center [750, 219] width 430 height 13
click at [881, 479] on span "Supprimer" at bounding box center [863, 479] width 54 height 17
click at [992, 443] on span "OK" at bounding box center [999, 441] width 15 height 15
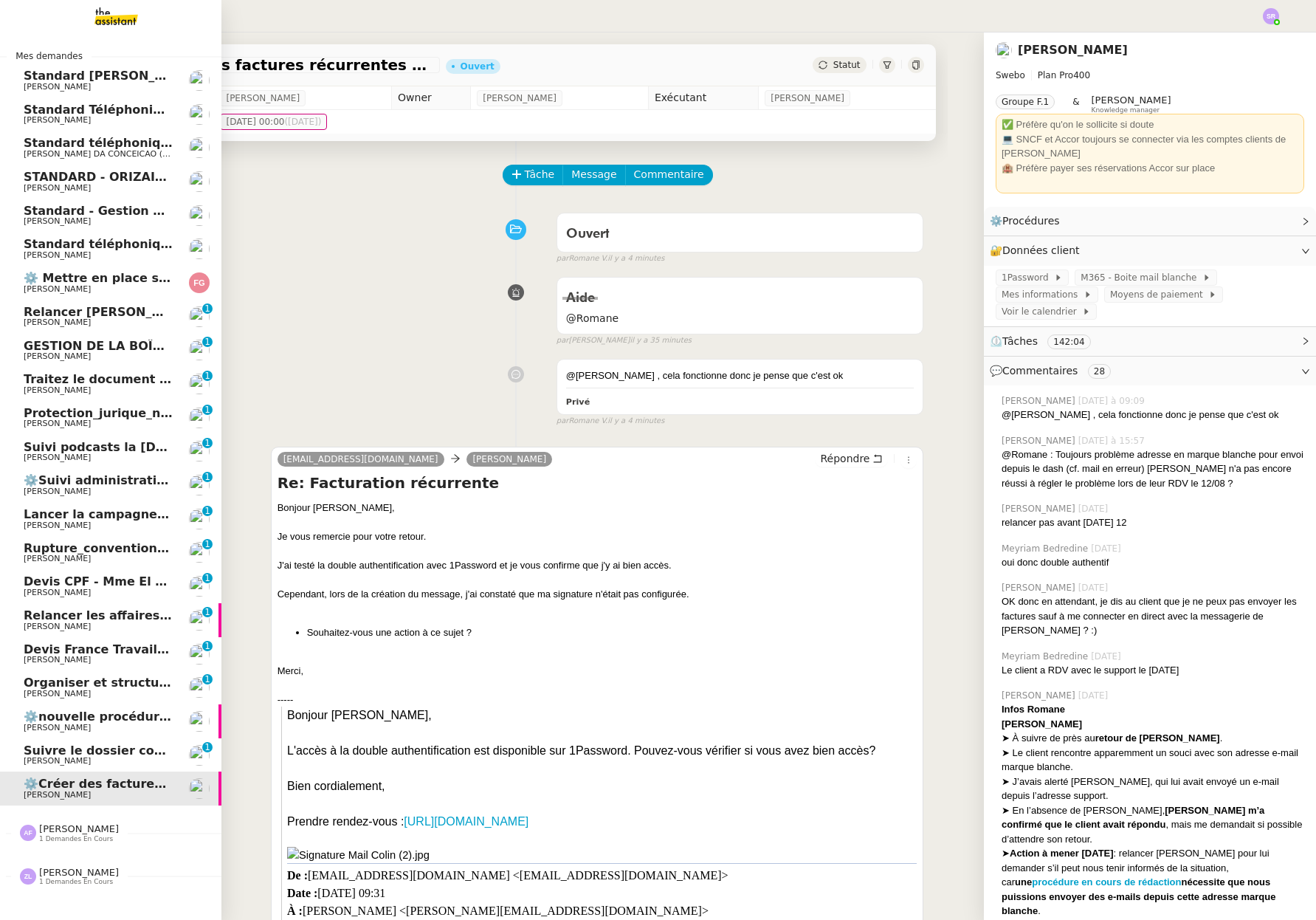
click at [82, 253] on span "[PERSON_NAME]" at bounding box center [57, 255] width 67 height 10
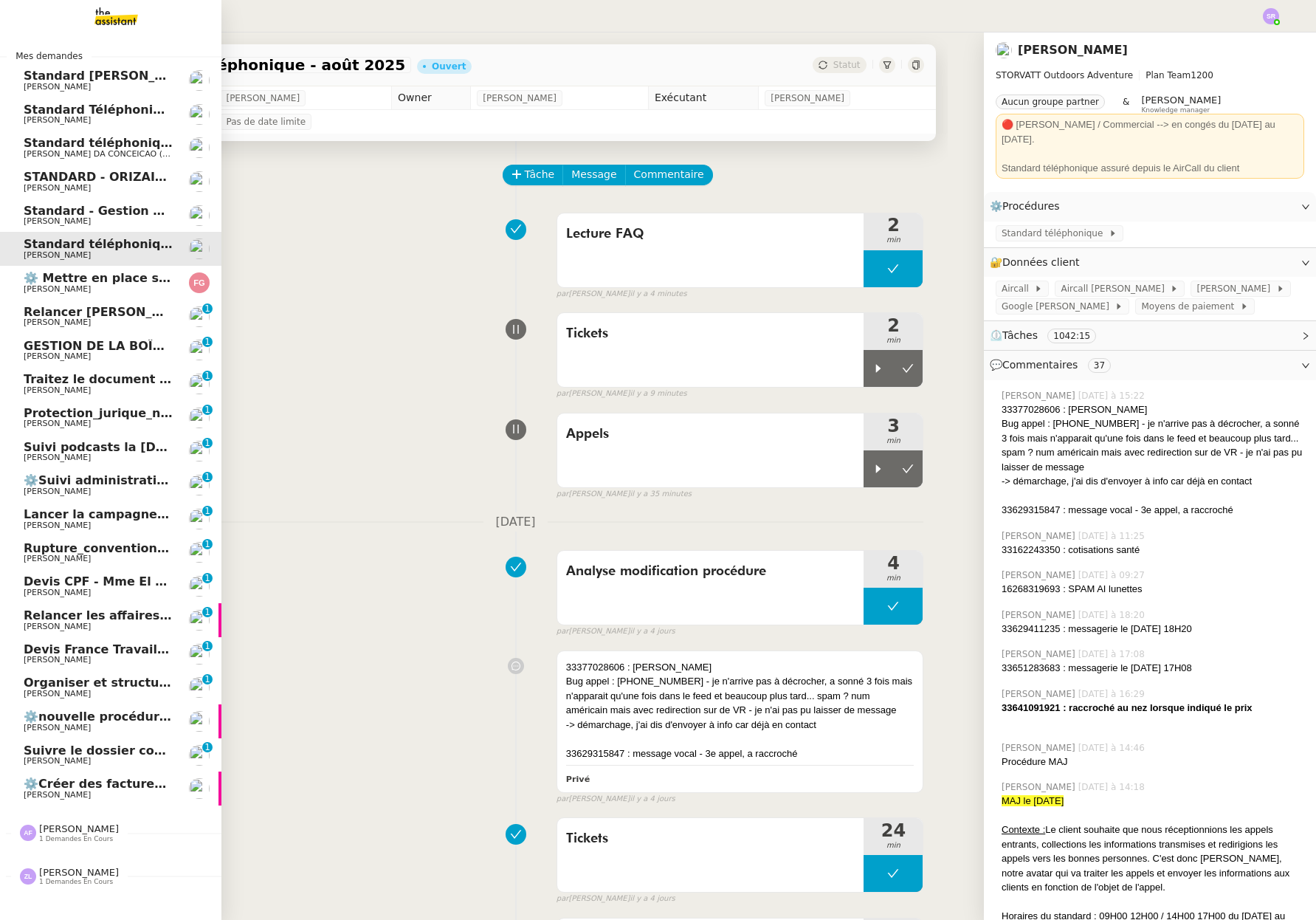
click at [24, 784] on span "⚙️Créer des factures récurrentes mensuelles" at bounding box center [174, 783] width 300 height 14
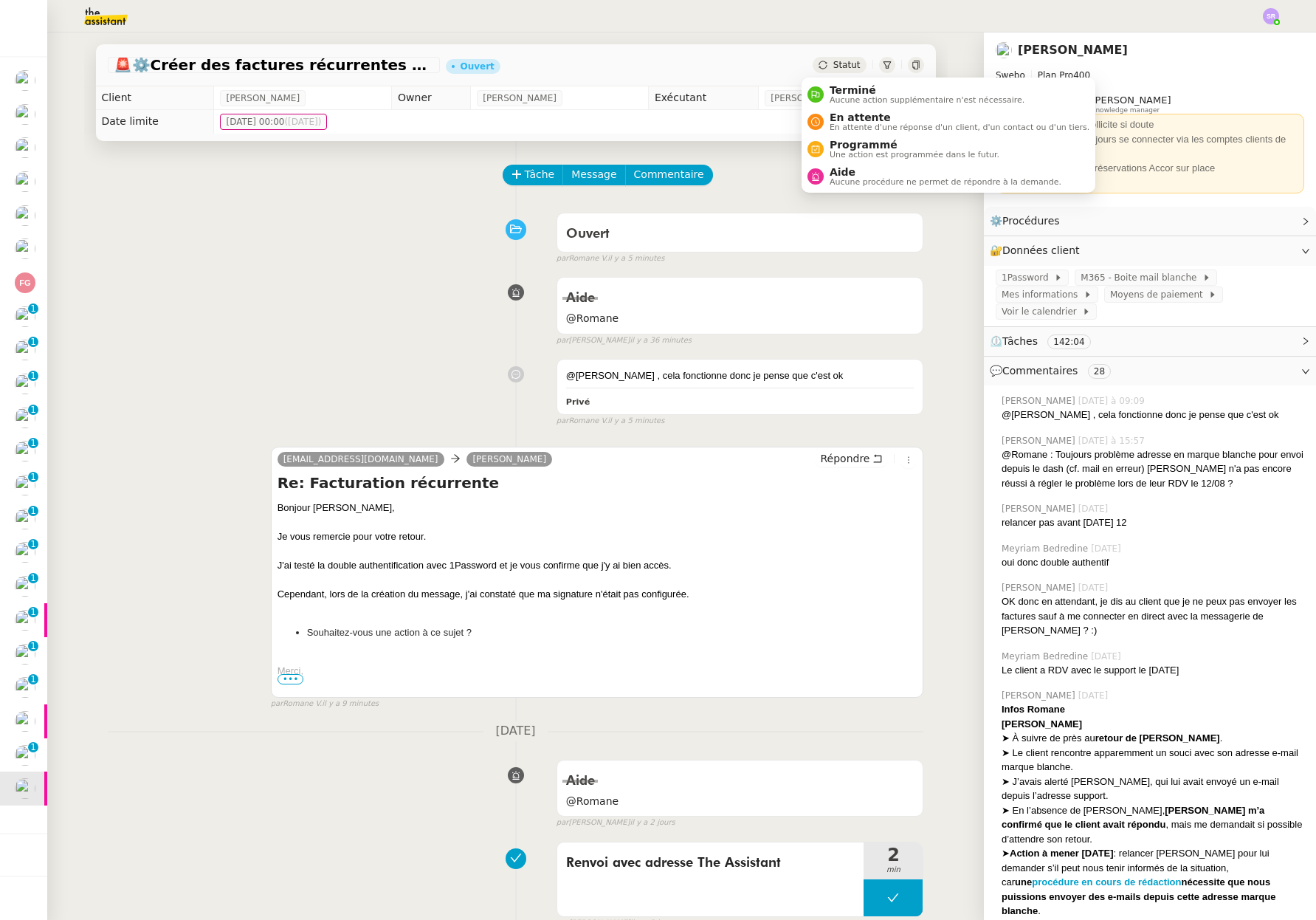
click at [818, 69] on div "Statut" at bounding box center [839, 65] width 53 height 16
click at [854, 126] on span "En attente d'une réponse d'un client, d'un contact ou d'un tiers." at bounding box center [960, 127] width 260 height 8
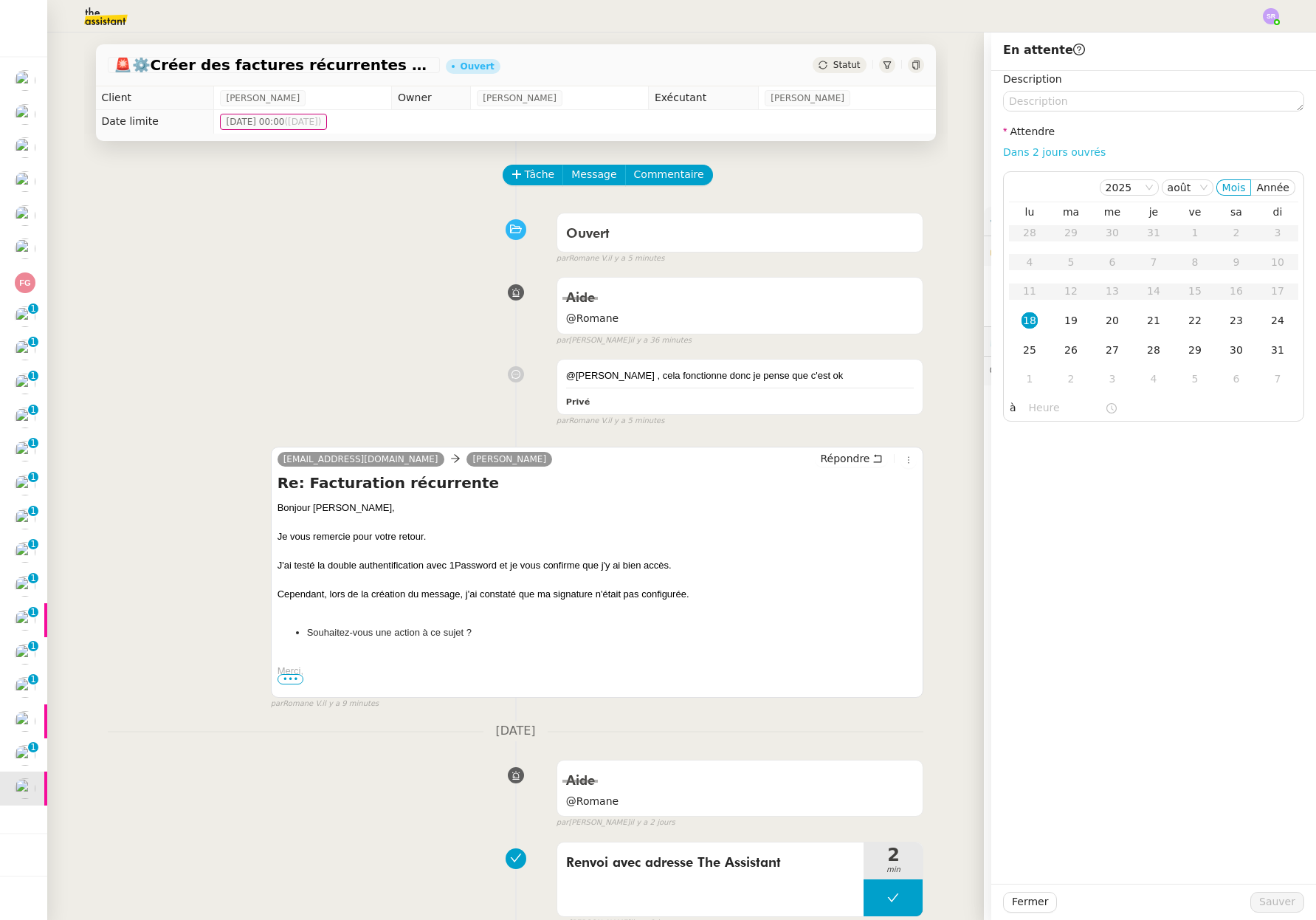
click at [1072, 154] on link "Dans 2 jours ouvrés" at bounding box center [1053, 152] width 103 height 12
type input "07:00"
click at [1277, 895] on span "Sauver" at bounding box center [1277, 901] width 36 height 17
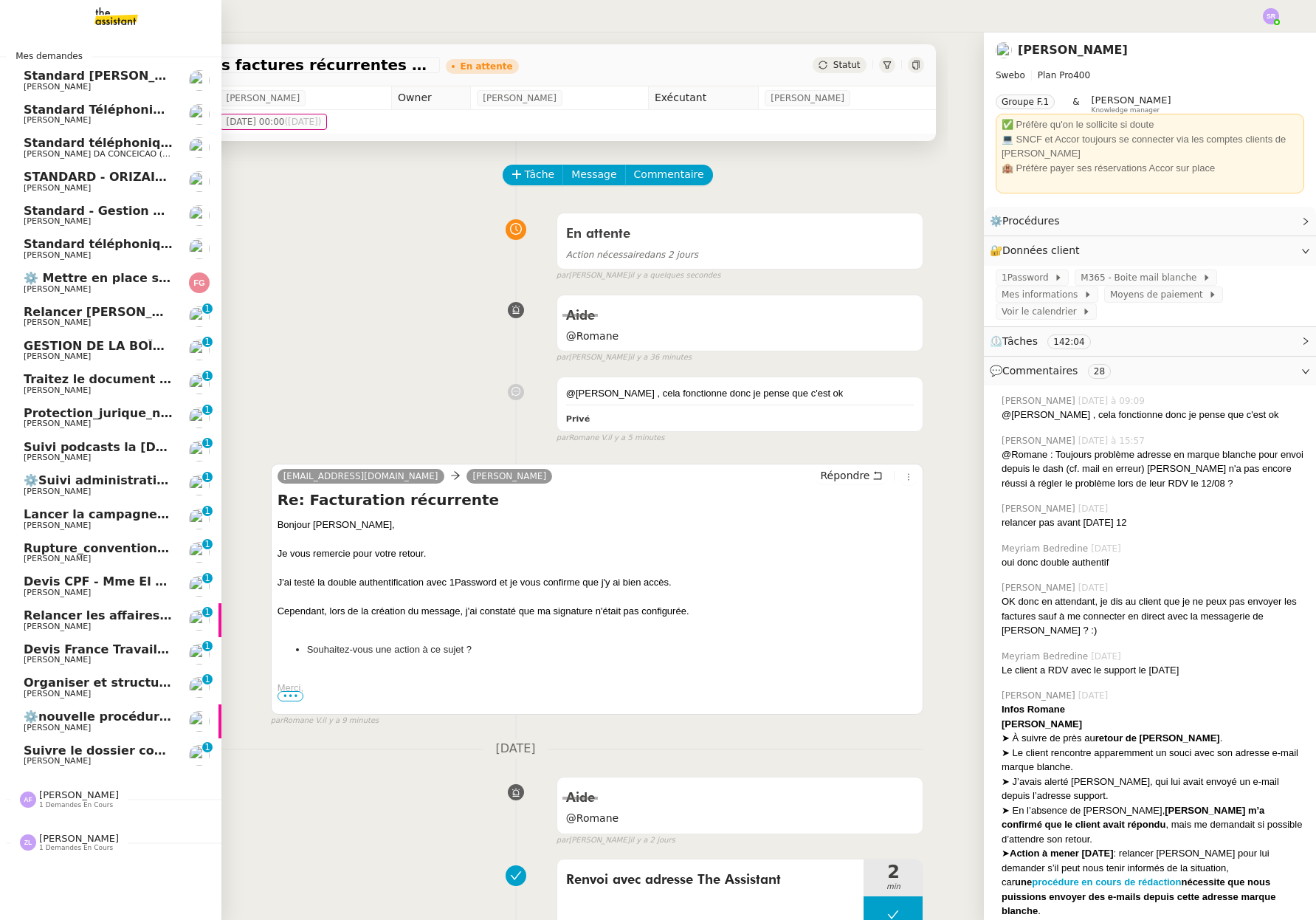
click at [27, 247] on span "Standard téléphonique - août 2025" at bounding box center [141, 244] width 234 height 14
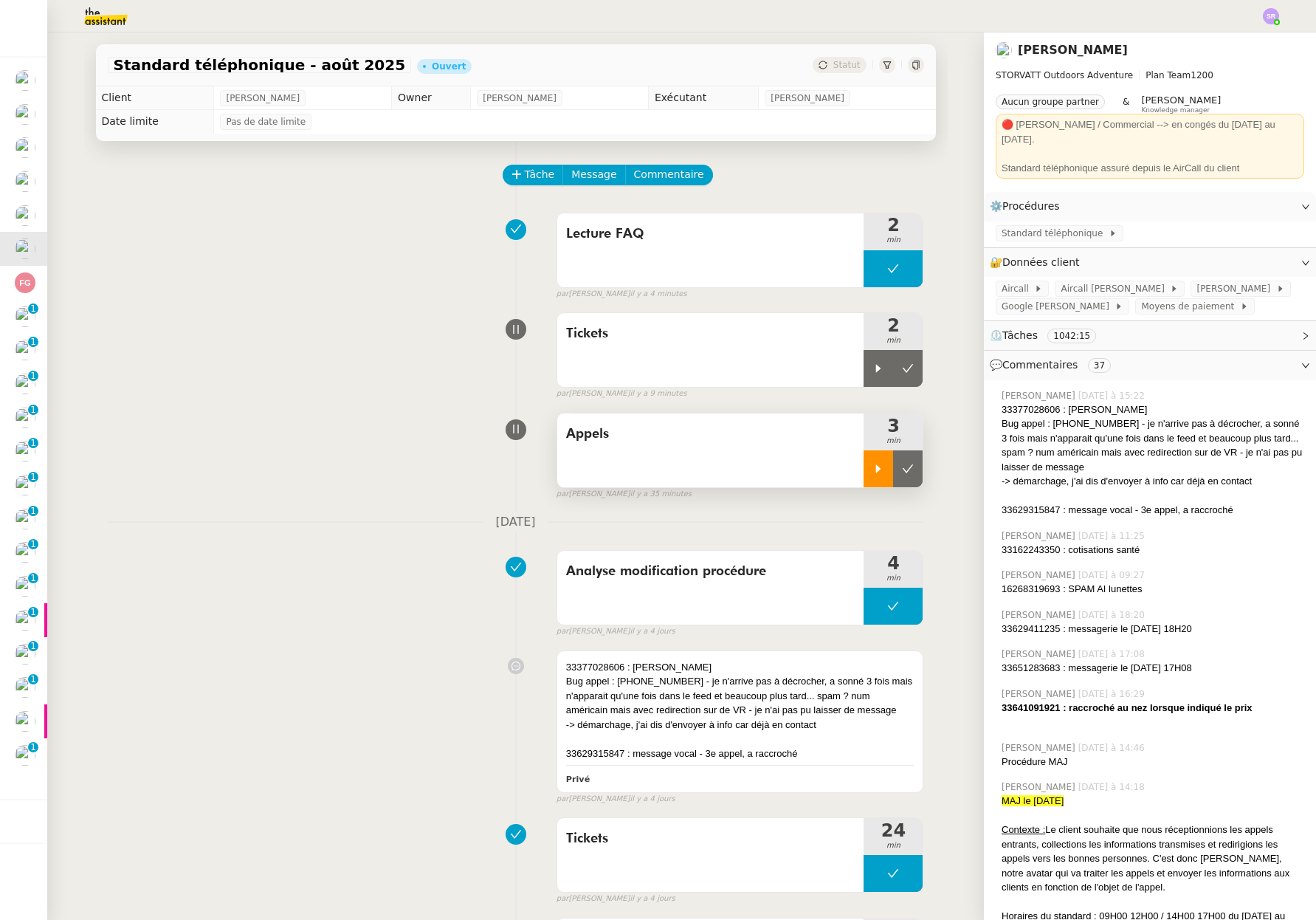
click at [872, 465] on div at bounding box center [879, 468] width 30 height 37
click at [887, 470] on icon at bounding box center [893, 468] width 12 height 12
click at [872, 369] on icon at bounding box center [878, 369] width 12 height 12
click at [891, 370] on icon at bounding box center [893, 368] width 5 height 9
click at [872, 462] on icon at bounding box center [878, 468] width 12 height 12
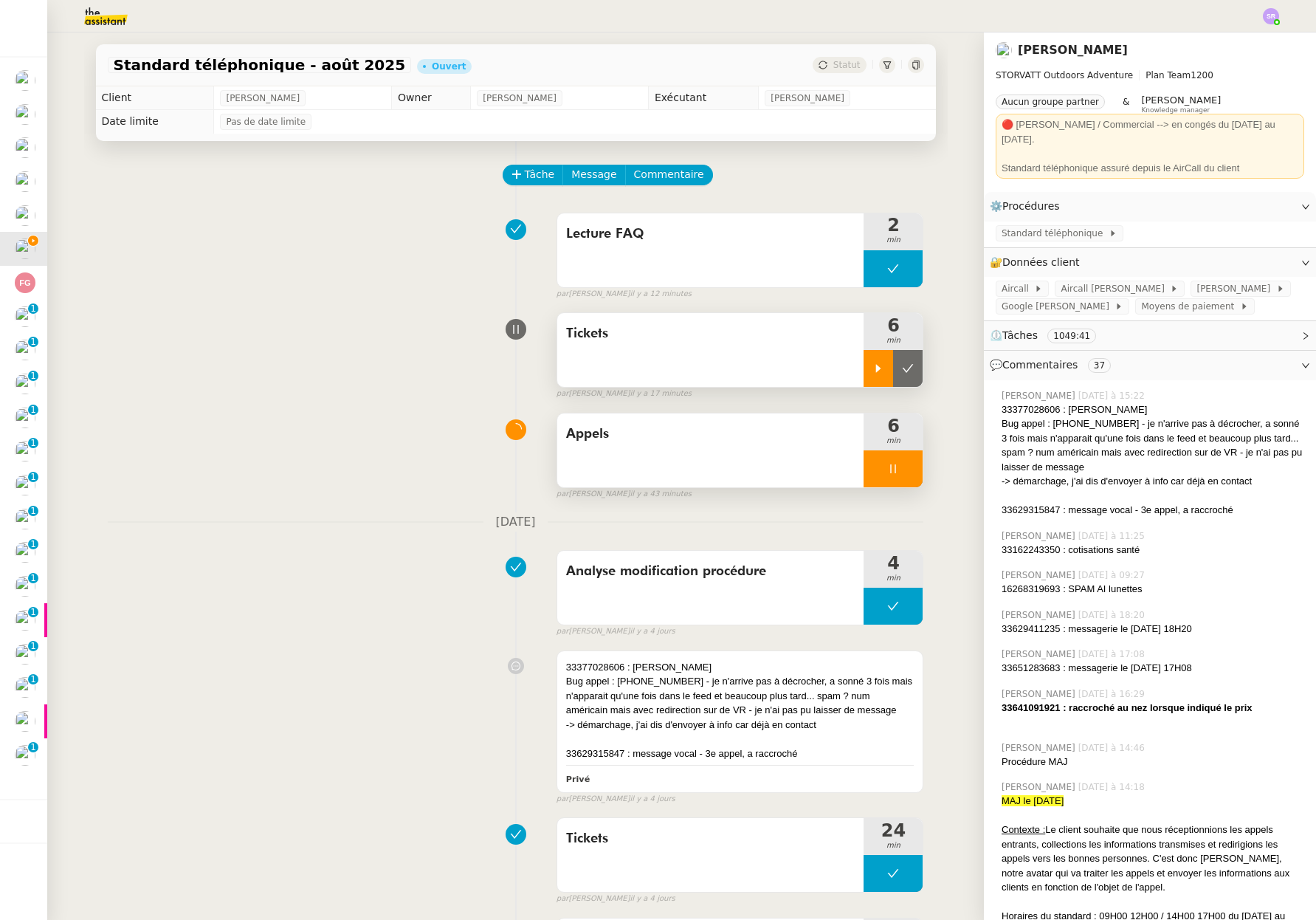
click at [887, 470] on icon at bounding box center [893, 468] width 12 height 12
click at [865, 476] on div at bounding box center [879, 468] width 30 height 37
click at [1099, 282] on span "Aircall Géraldine" at bounding box center [1114, 289] width 109 height 15
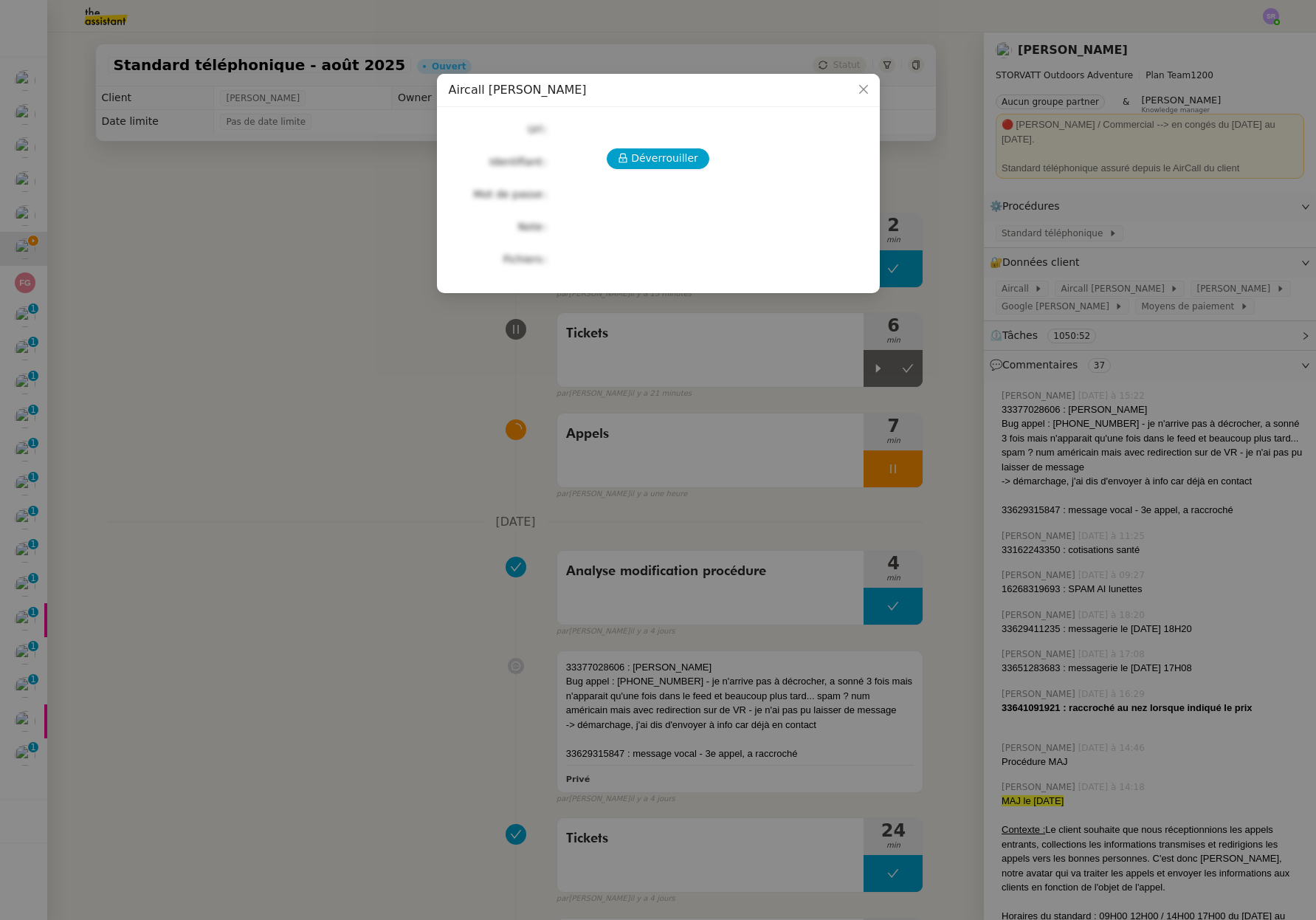
drag, startPoint x: 776, startPoint y: 206, endPoint x: 630, endPoint y: 185, distance: 147.5
click at [776, 205] on div "Déverrouiller Url Identifiant Mot de passe Note Fichiers Upload" at bounding box center [658, 194] width 419 height 151
click at [711, 155] on div "Déverrouiller" at bounding box center [658, 159] width 419 height 21
click at [649, 157] on span "Déverrouiller" at bounding box center [664, 158] width 67 height 17
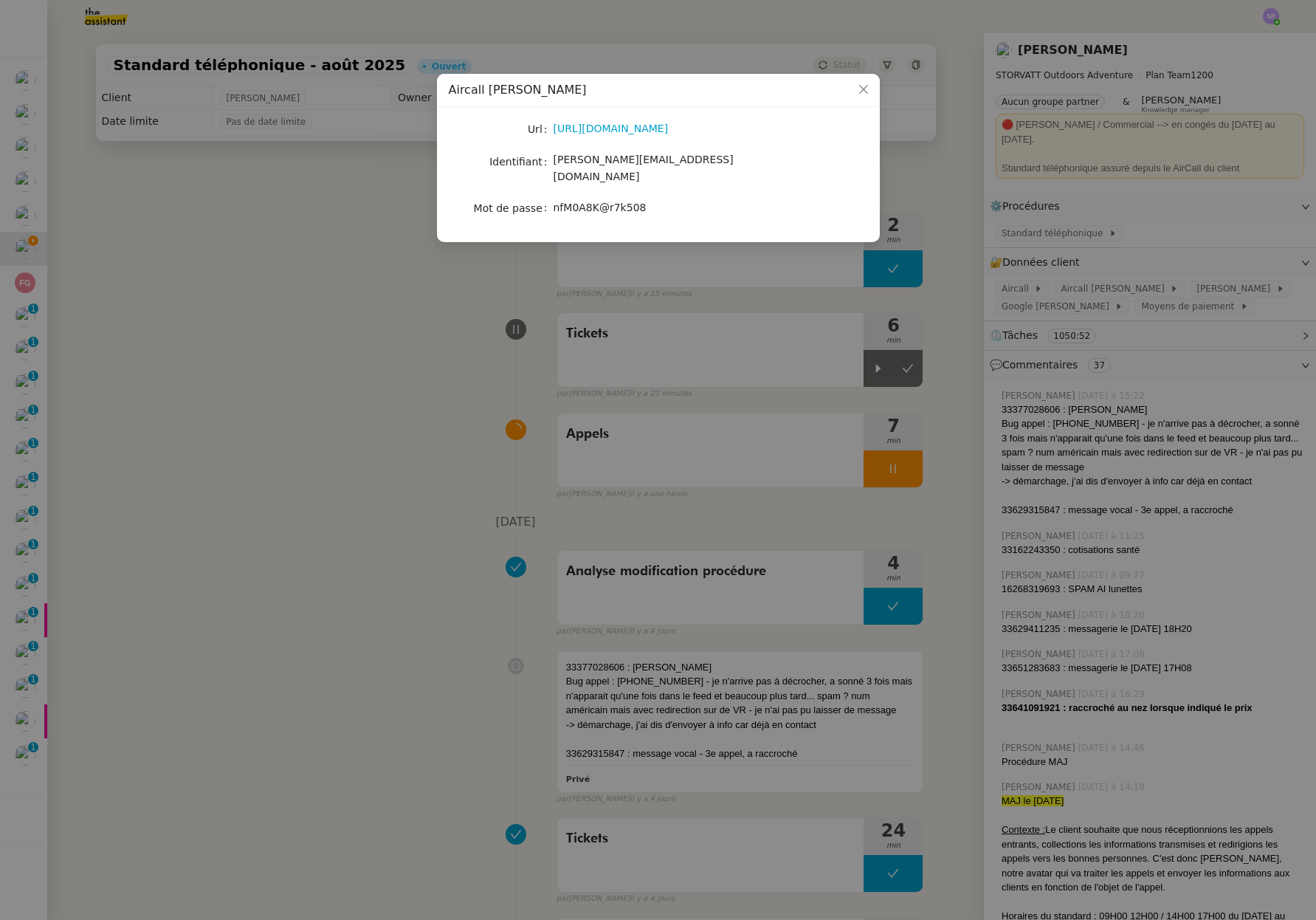
click at [611, 160] on span "geraldine@storvatt.fr" at bounding box center [643, 168] width 180 height 29
click at [634, 163] on span "geraldine@storvatt.fr" at bounding box center [643, 168] width 180 height 29
drag, startPoint x: 674, startPoint y: 163, endPoint x: 553, endPoint y: 166, distance: 121.0
click at [553, 166] on div "geraldine@storvatt.fr" at bounding box center [675, 168] width 245 height 35
copy span "geraldine@storvatt.fr"
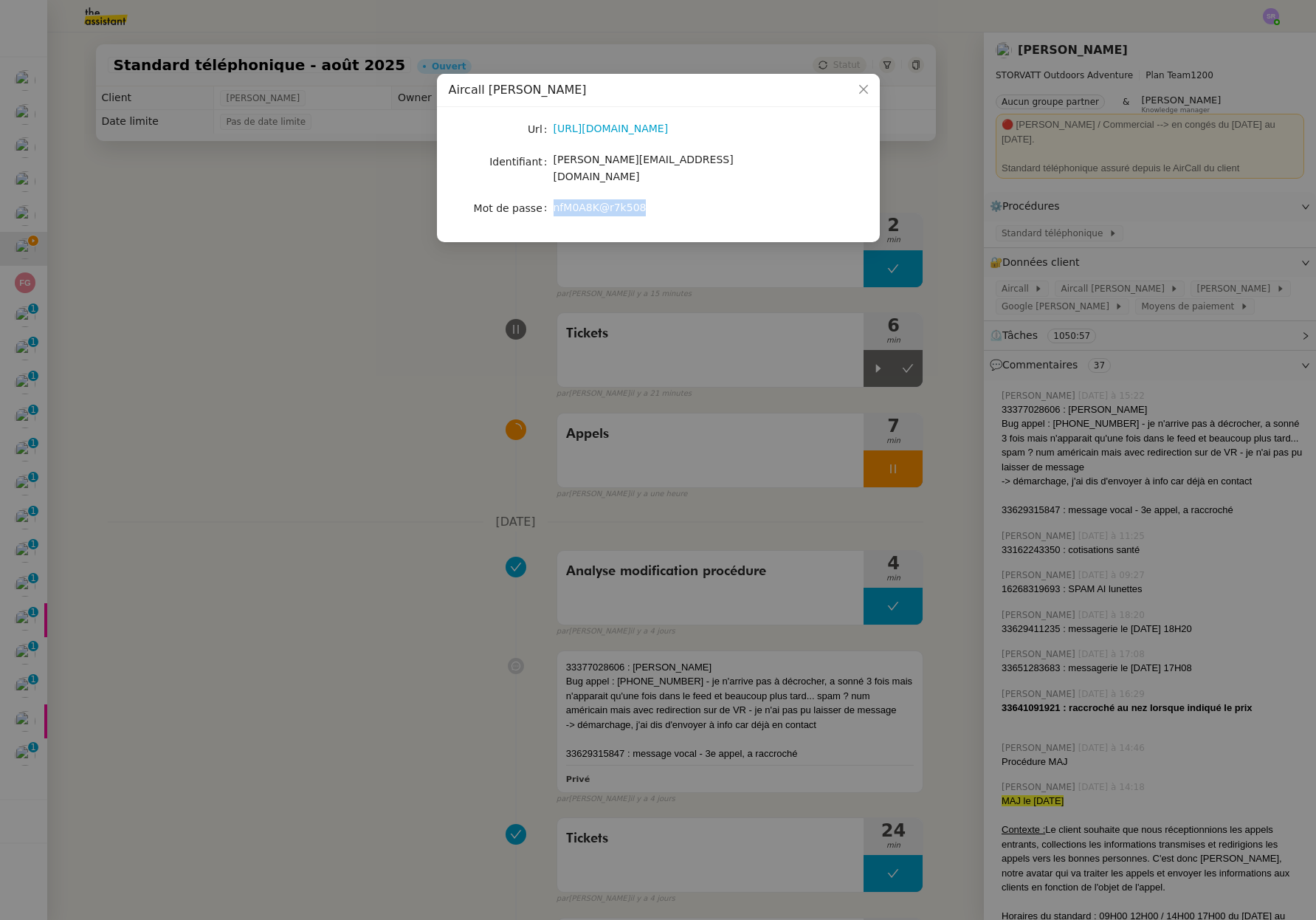
drag, startPoint x: 662, startPoint y: 190, endPoint x: 551, endPoint y: 197, distance: 111.2
click at [551, 198] on nz-form-item "Mot de passe nfM0A8K@r7k508" at bounding box center [658, 208] width 419 height 21
copy nz-form-item "nfM0A8K@r7k508"
click at [895, 457] on nz-modal-container "Aircall Géraldine Url https://dashboard.aircall.io/download Identifiant geraldi…" at bounding box center [658, 460] width 1316 height 920
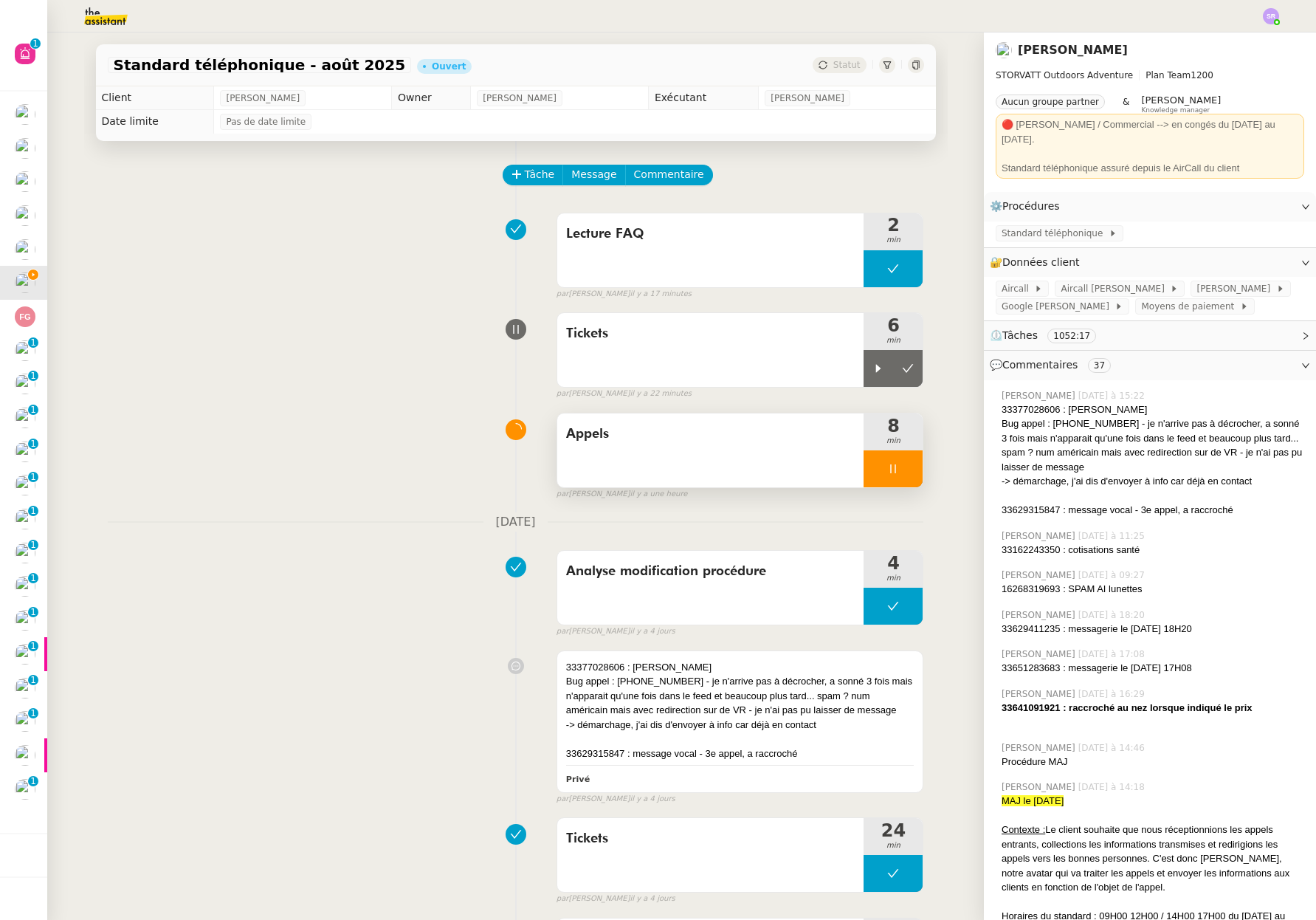
drag, startPoint x: 873, startPoint y: 470, endPoint x: 885, endPoint y: 470, distance: 12.0
drag, startPoint x: 886, startPoint y: 470, endPoint x: 895, endPoint y: 476, distance: 10.8
click at [885, 471] on div at bounding box center [893, 468] width 59 height 37
click at [682, 456] on div "Appels" at bounding box center [710, 451] width 307 height 74
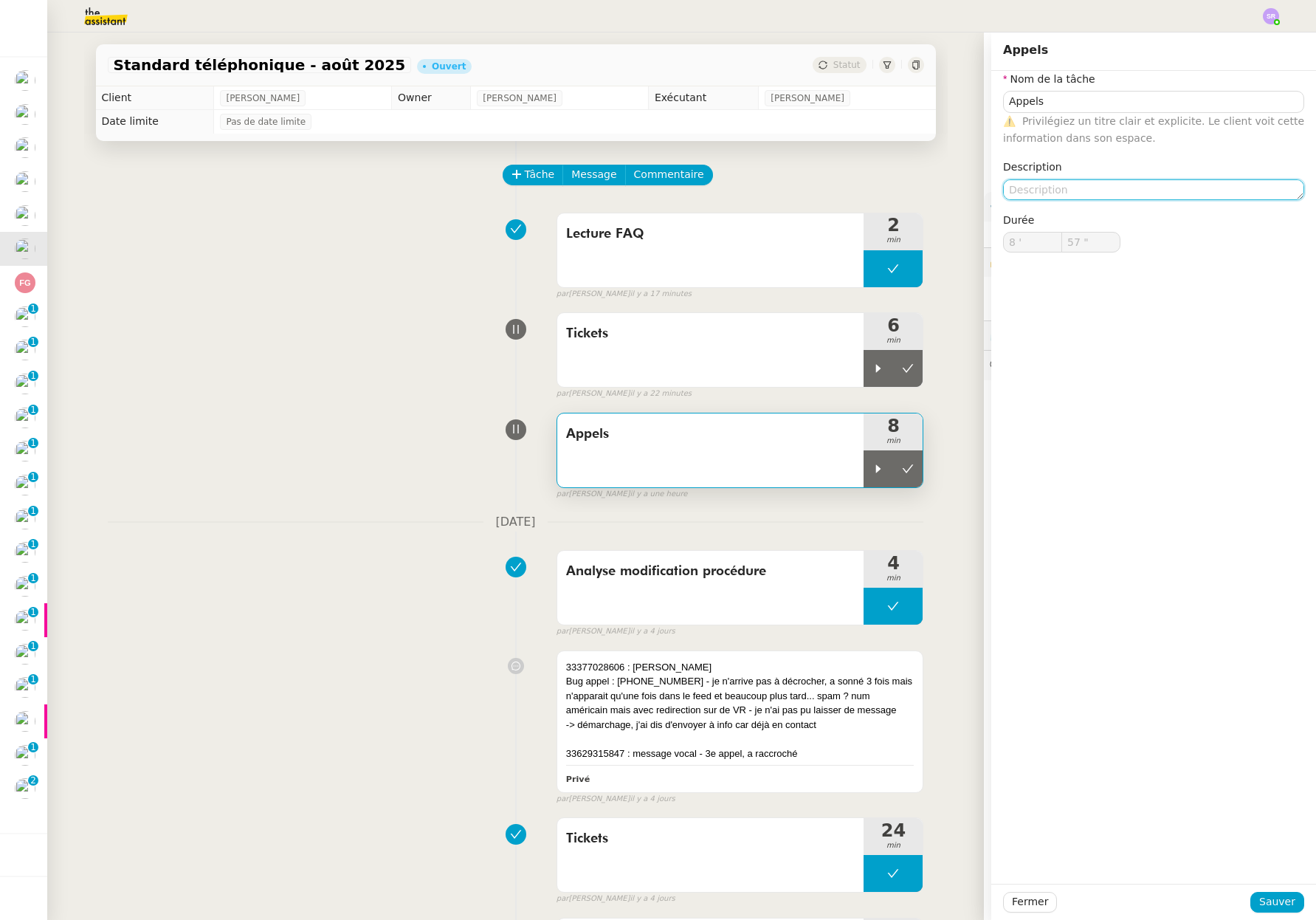
click at [1149, 190] on textarea at bounding box center [1152, 190] width 301 height 21
type textarea "+connexion + consultation appels passés"
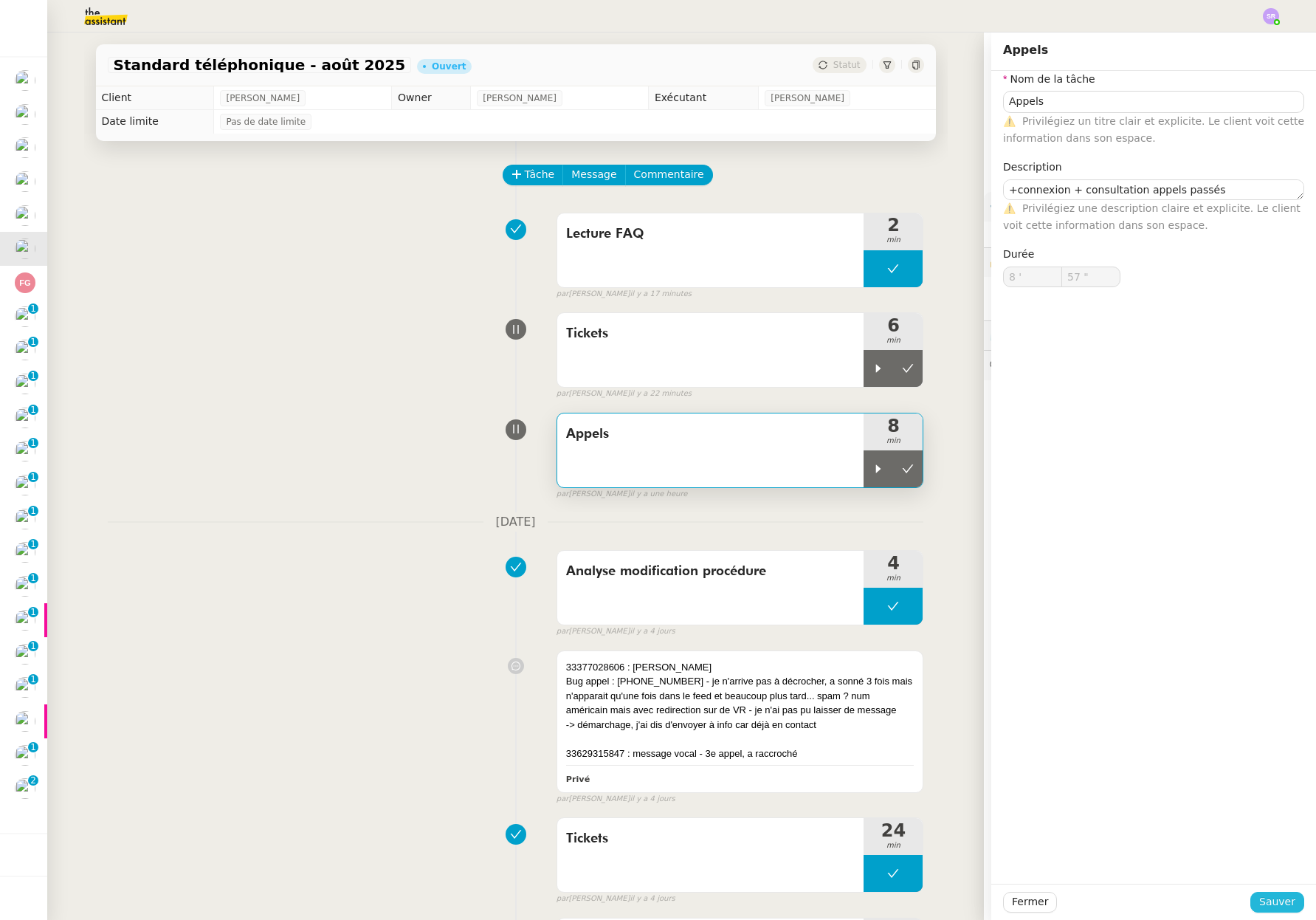
click at [1276, 907] on span "Sauver" at bounding box center [1277, 901] width 36 height 17
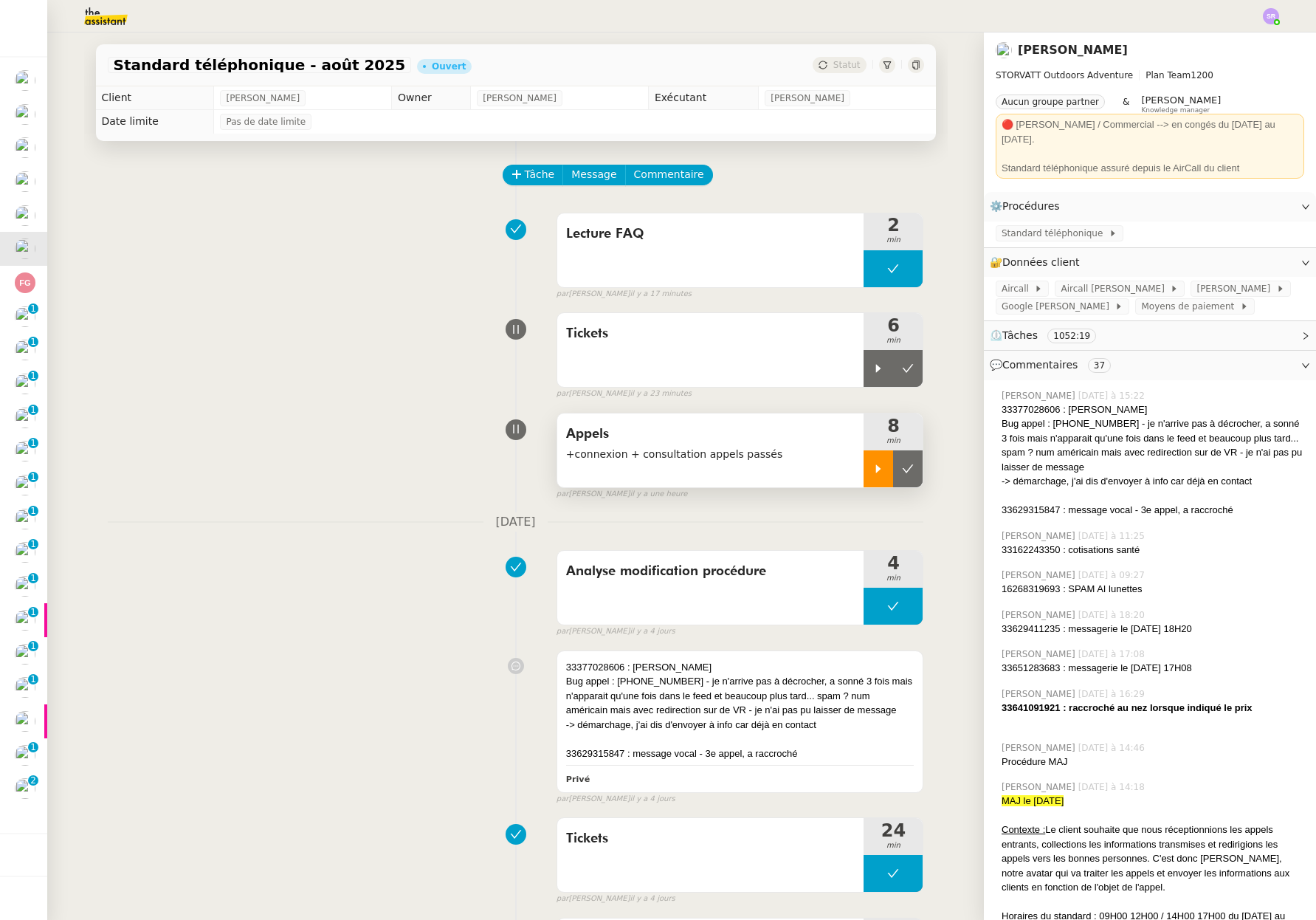
click at [872, 470] on icon at bounding box center [878, 468] width 12 height 12
click at [647, 179] on span "Commentaire" at bounding box center [669, 174] width 70 height 17
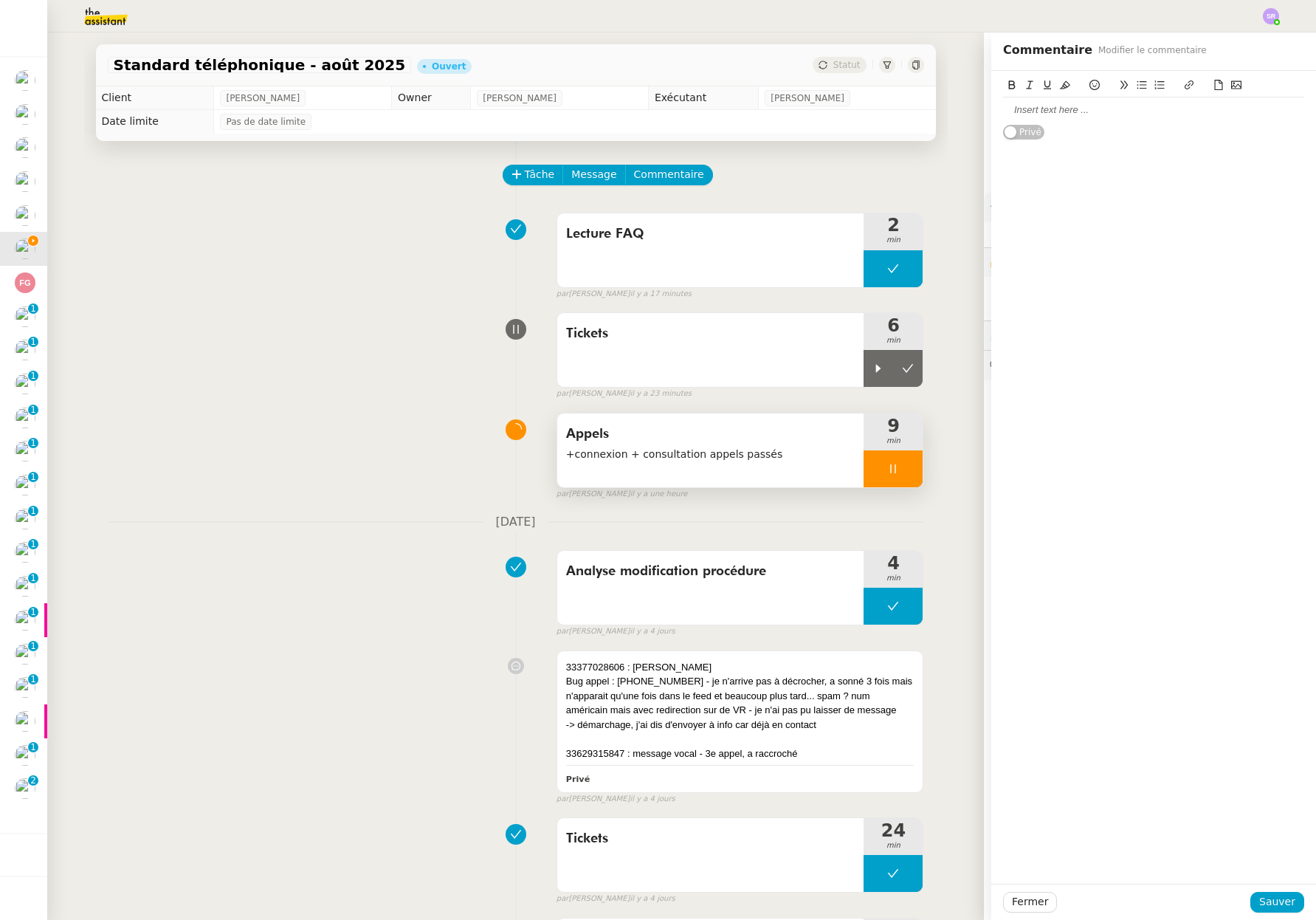
click at [1061, 107] on div at bounding box center [1152, 109] width 301 height 13
click at [1272, 902] on span "Sauver" at bounding box center [1277, 901] width 36 height 17
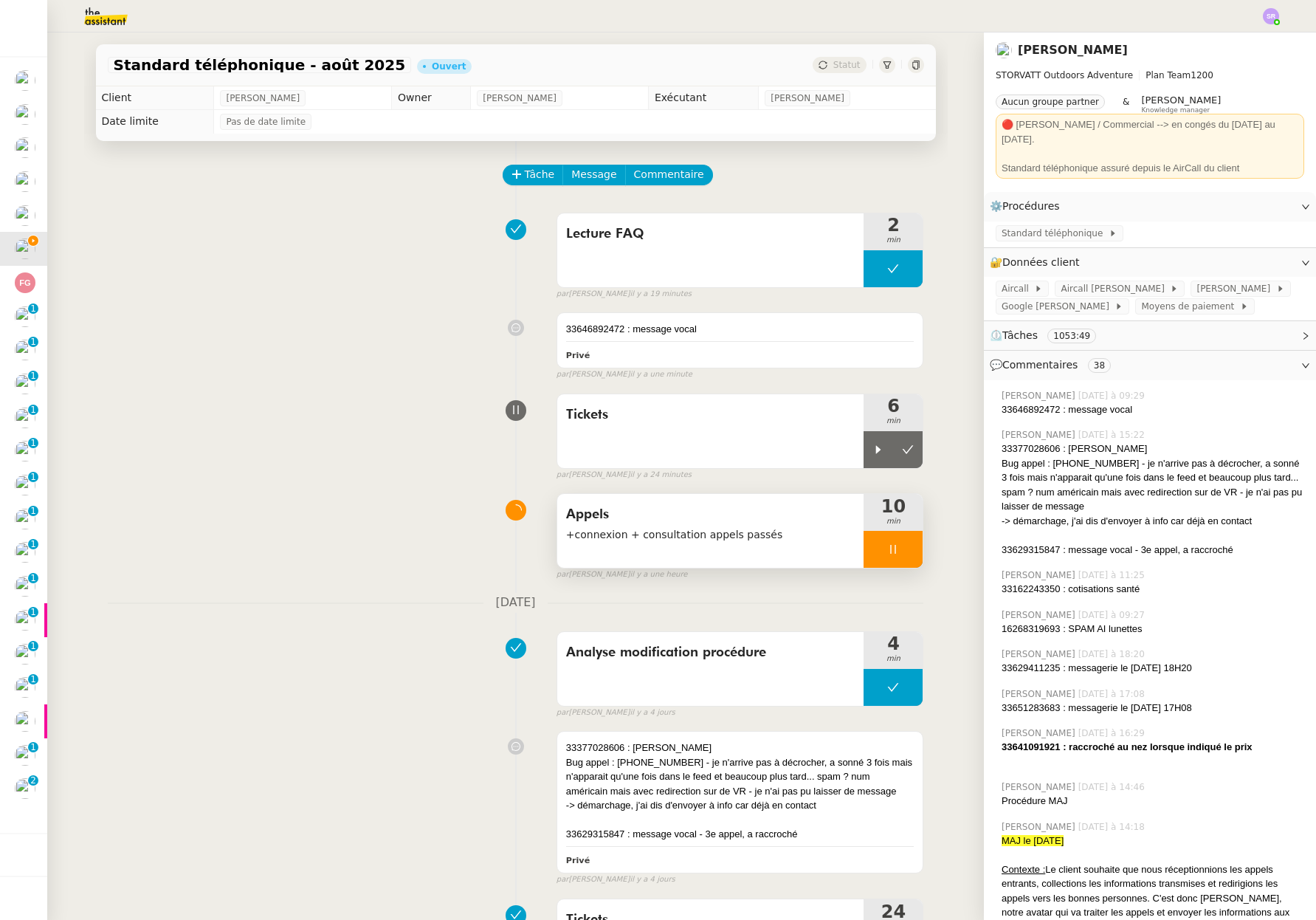
click at [887, 551] on icon at bounding box center [893, 549] width 12 height 12
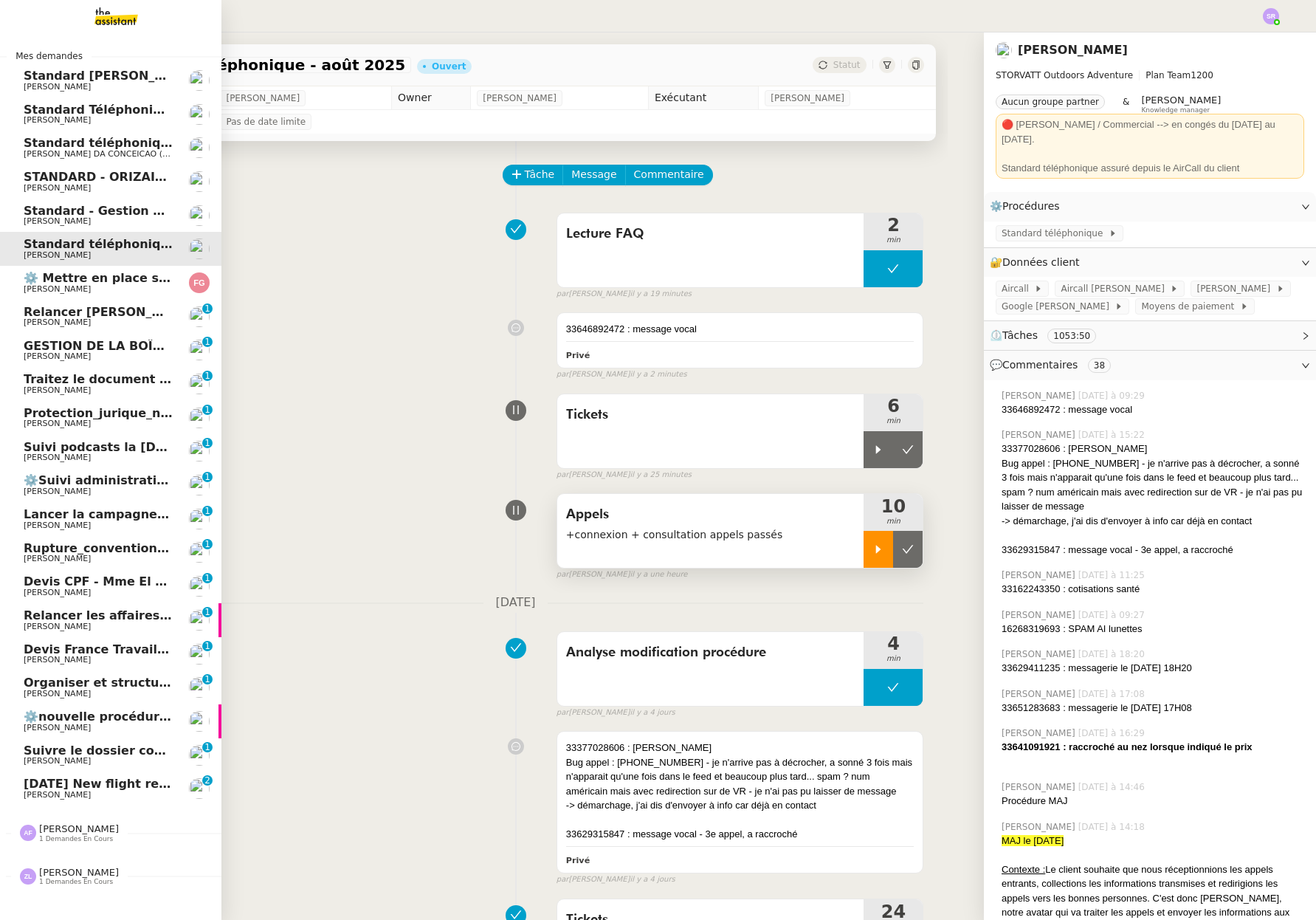
click at [50, 793] on span "[PERSON_NAME]" at bounding box center [57, 795] width 67 height 10
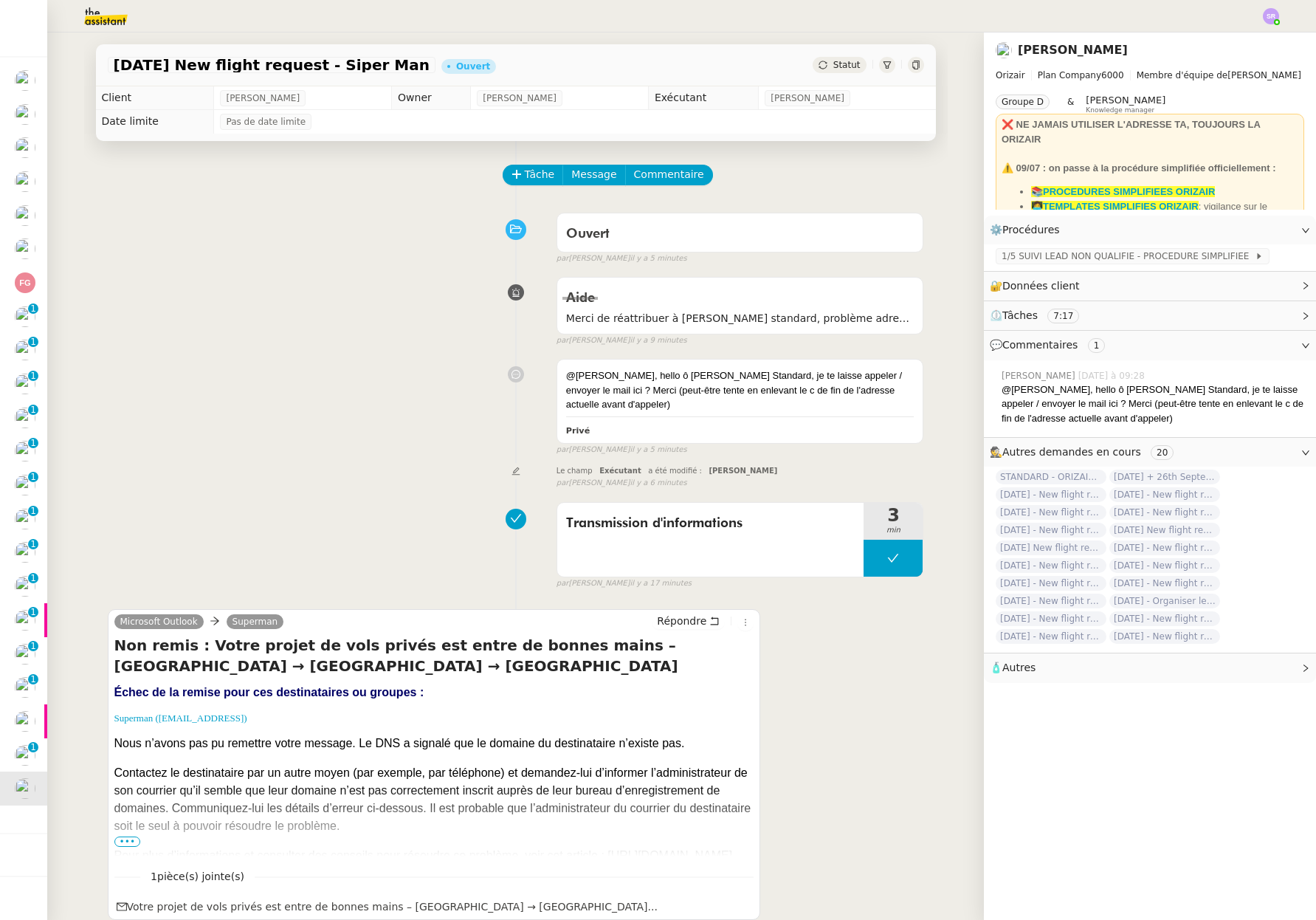
scroll to position [326, 0]
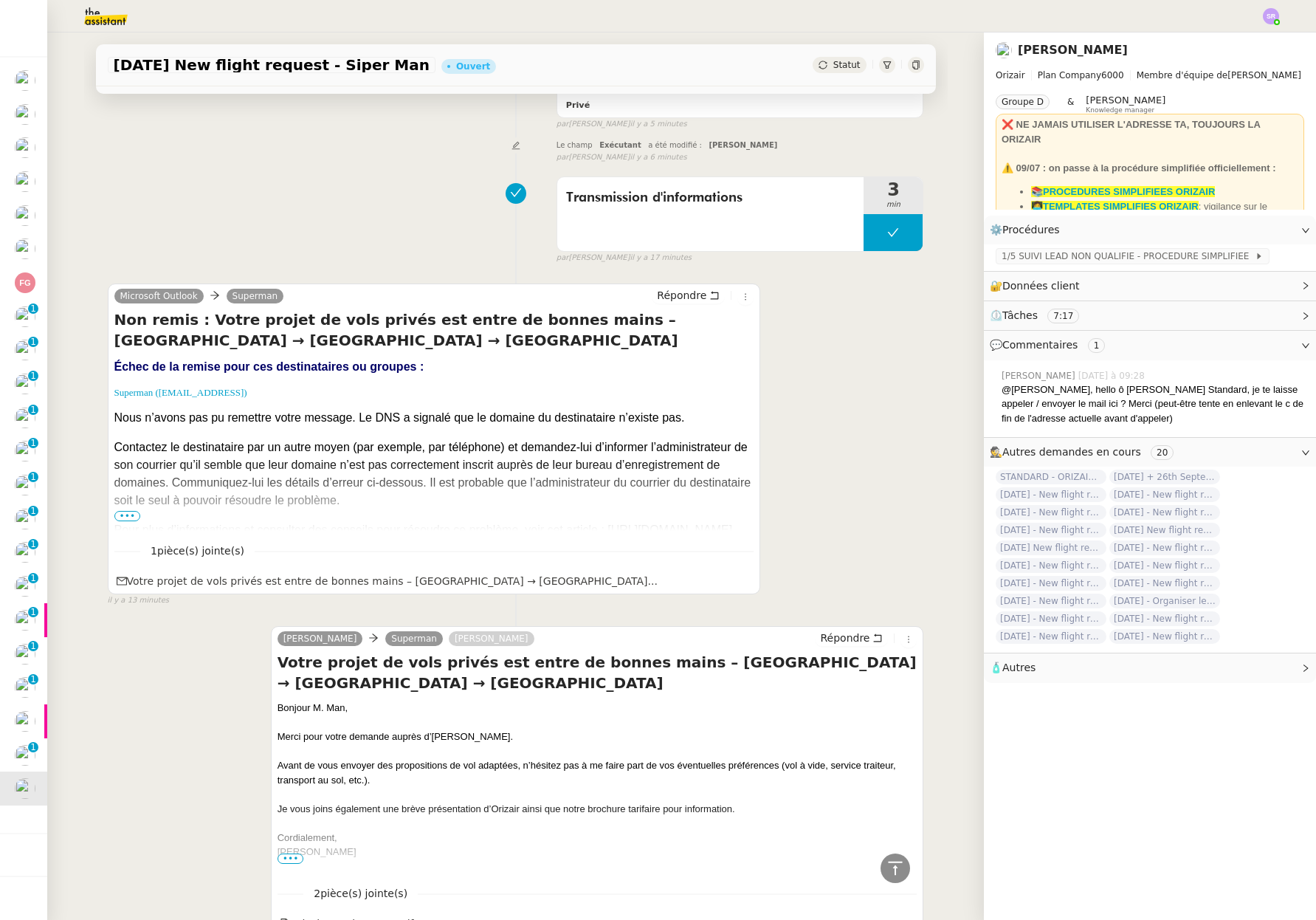
click at [300, 254] on div "Transmission d'informations 3 min false par Pauline J. il y a 17 minutes" at bounding box center [515, 217] width 816 height 95
click at [1073, 260] on span "1/5 SUIVI LEAD NON QUALIFIE - PROCEDURE SIMPLIFIEE" at bounding box center [1127, 256] width 253 height 15
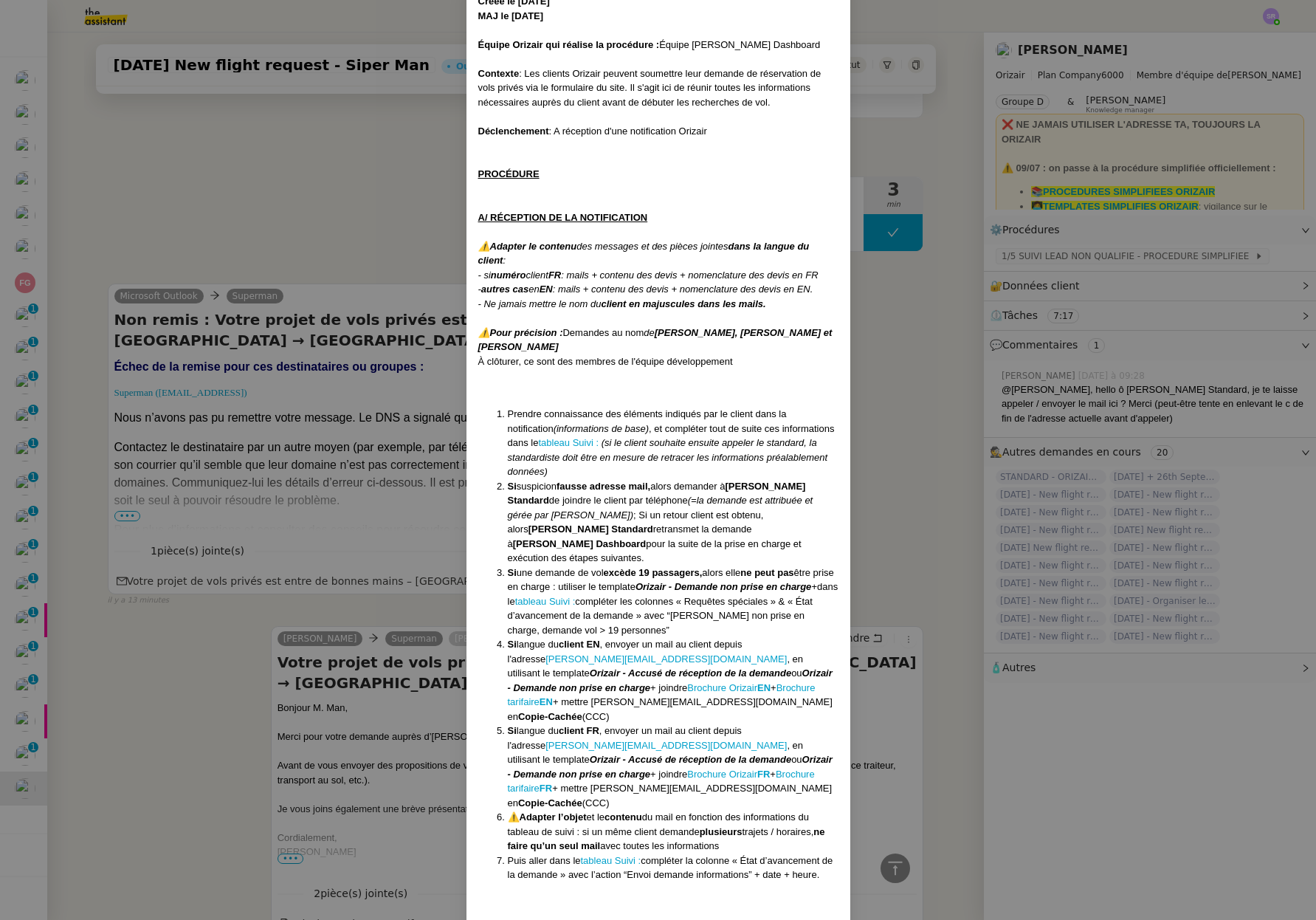
scroll to position [111, 0]
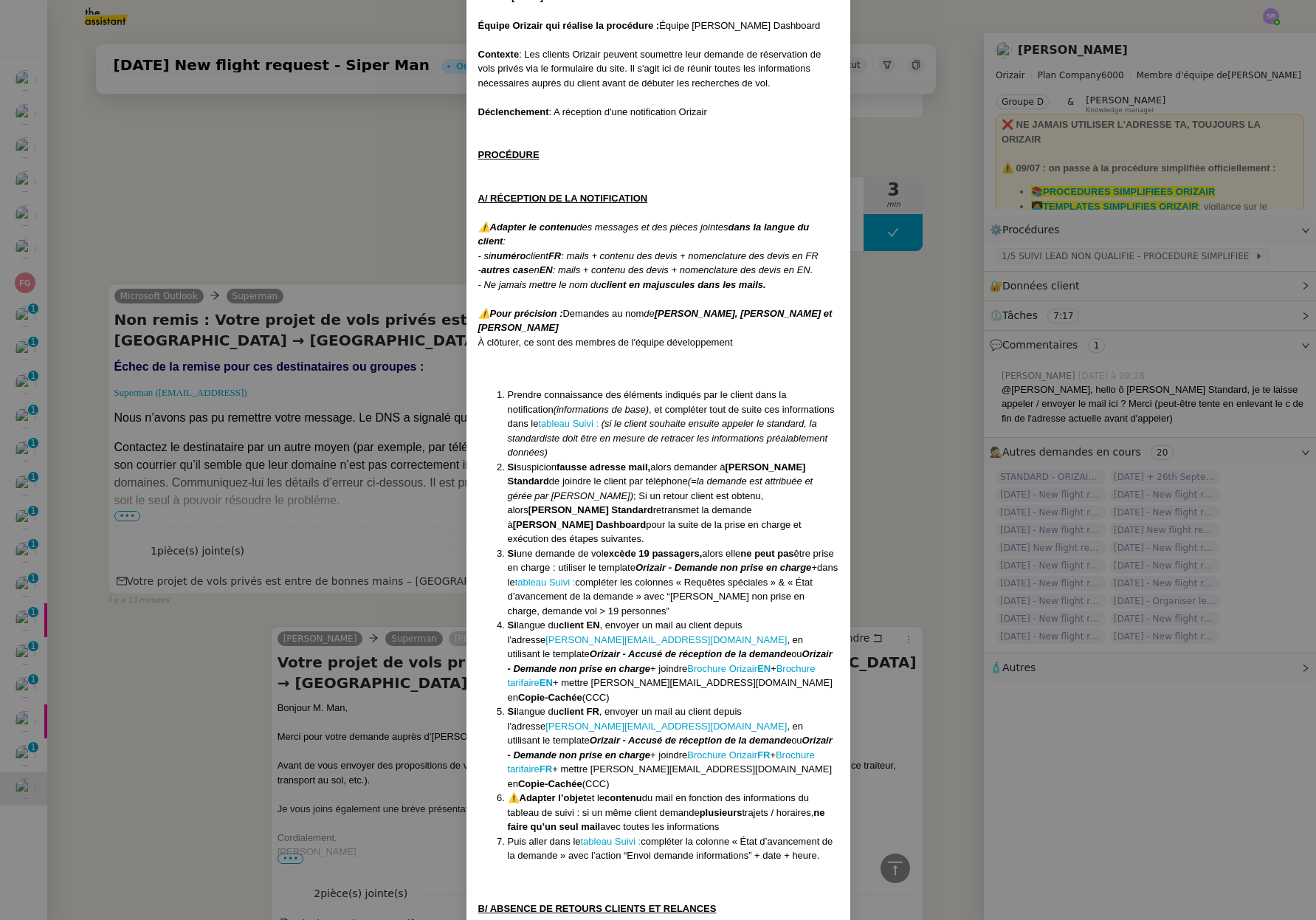
click at [216, 618] on nz-modal-container "Créée le 16/04/2025 MAJ le 28/07/2025 Équipe Orizair qui réalise la procédure :…" at bounding box center [658, 460] width 1316 height 920
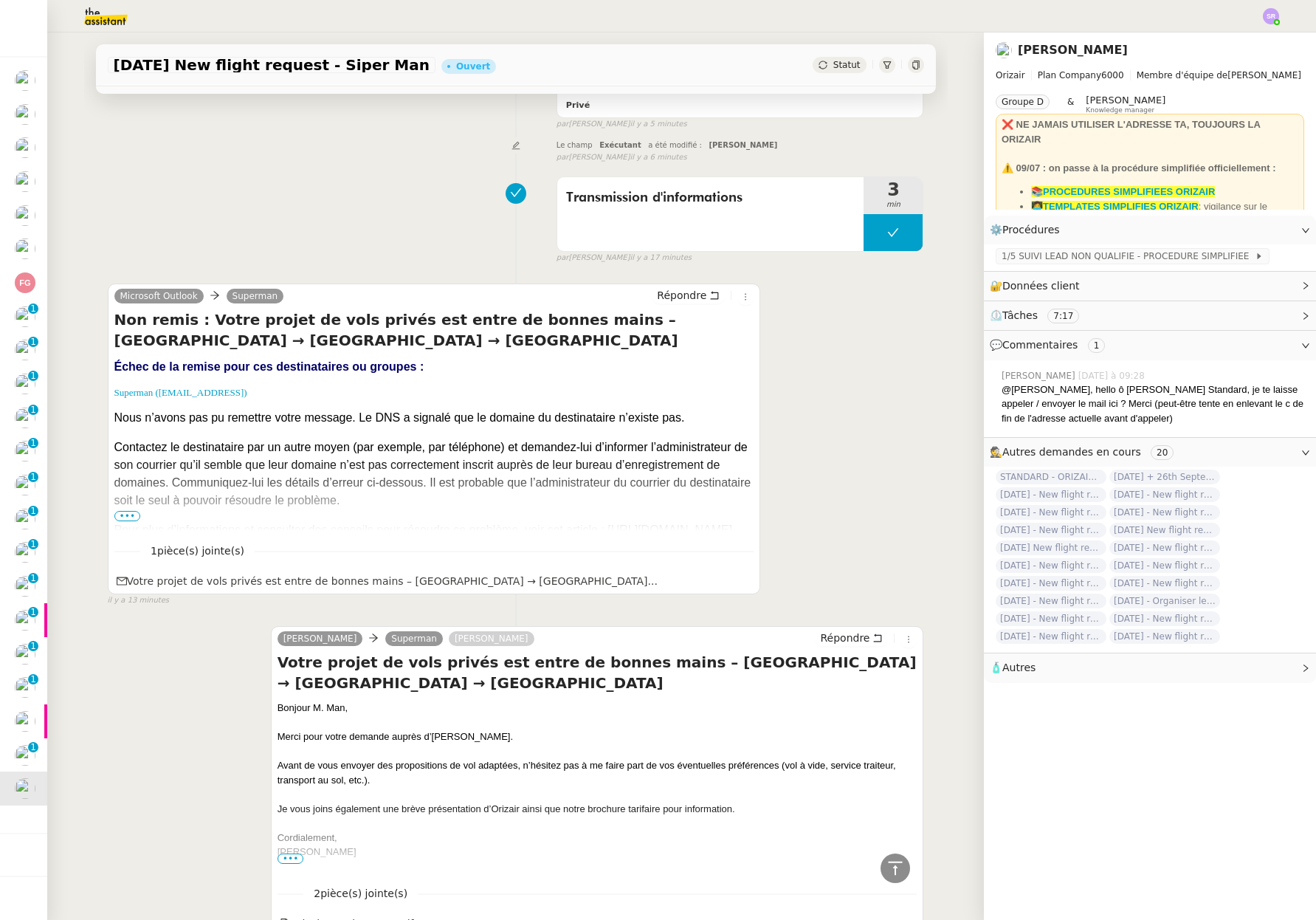
scroll to position [0, 0]
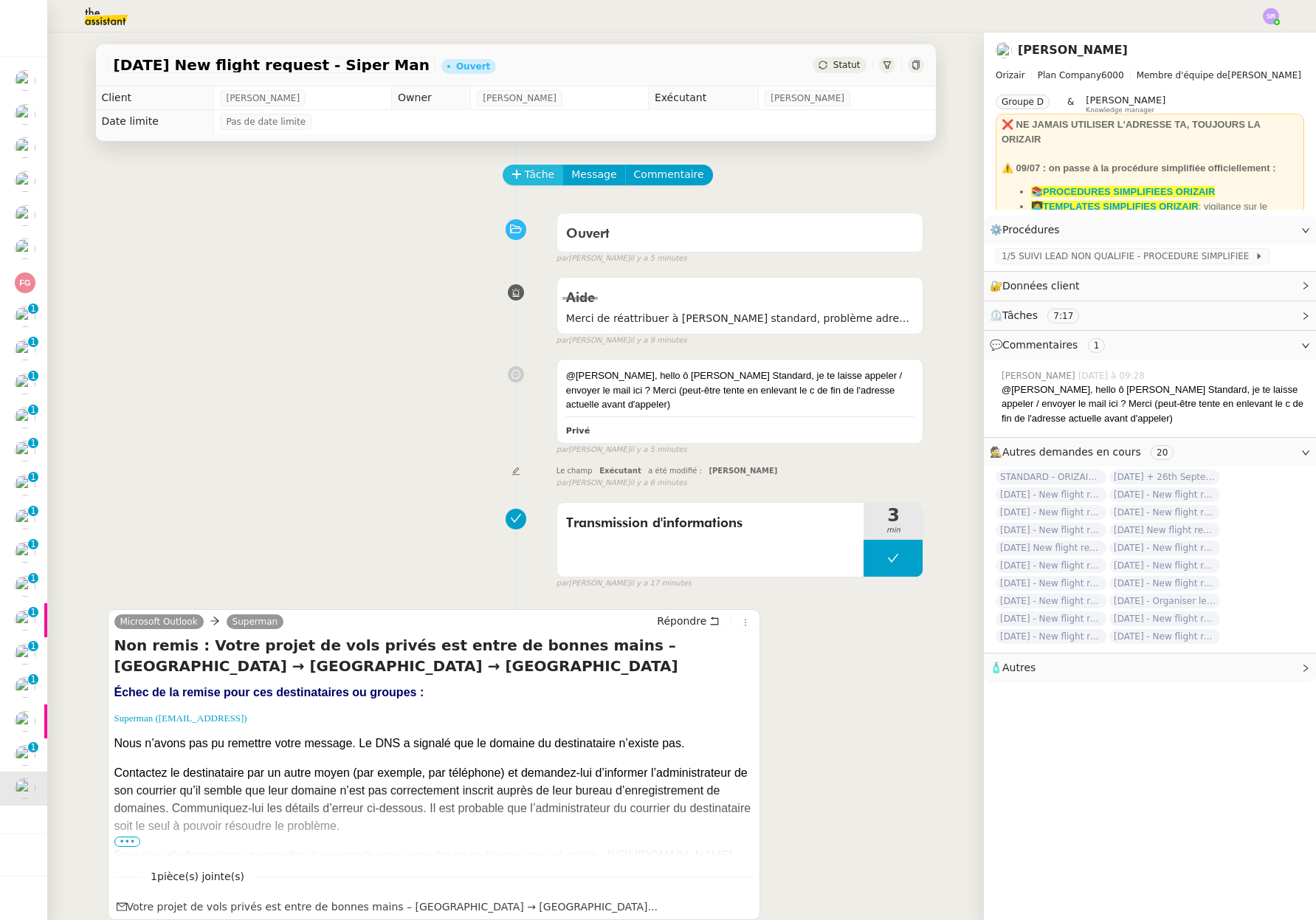
click at [524, 174] on span "Tâche" at bounding box center [539, 174] width 30 height 17
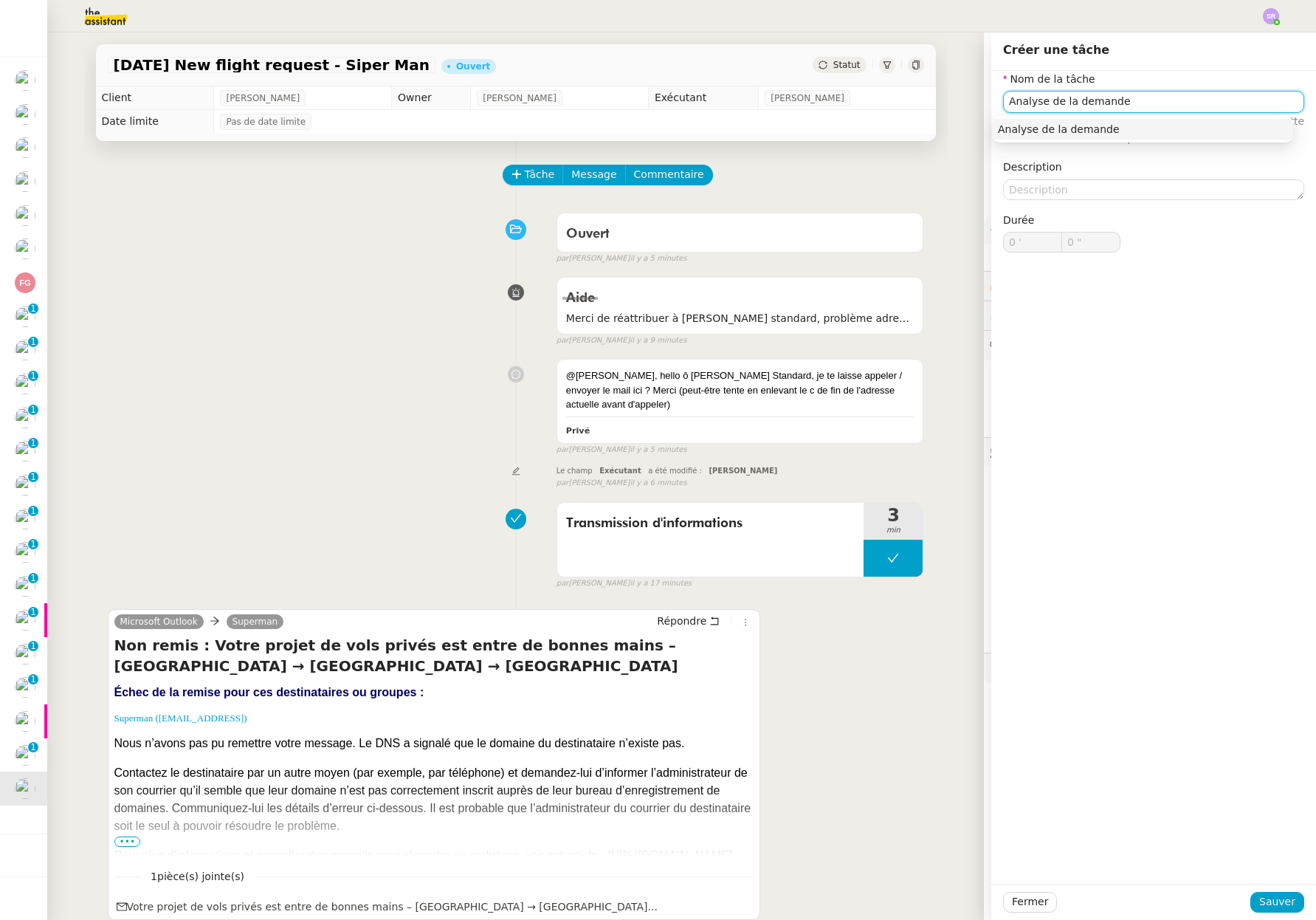
click at [1204, 123] on div "Analyse de la demande" at bounding box center [1142, 129] width 290 height 13
type input "Analyse de la demande"
click at [1259, 908] on span "Sauver" at bounding box center [1277, 901] width 36 height 17
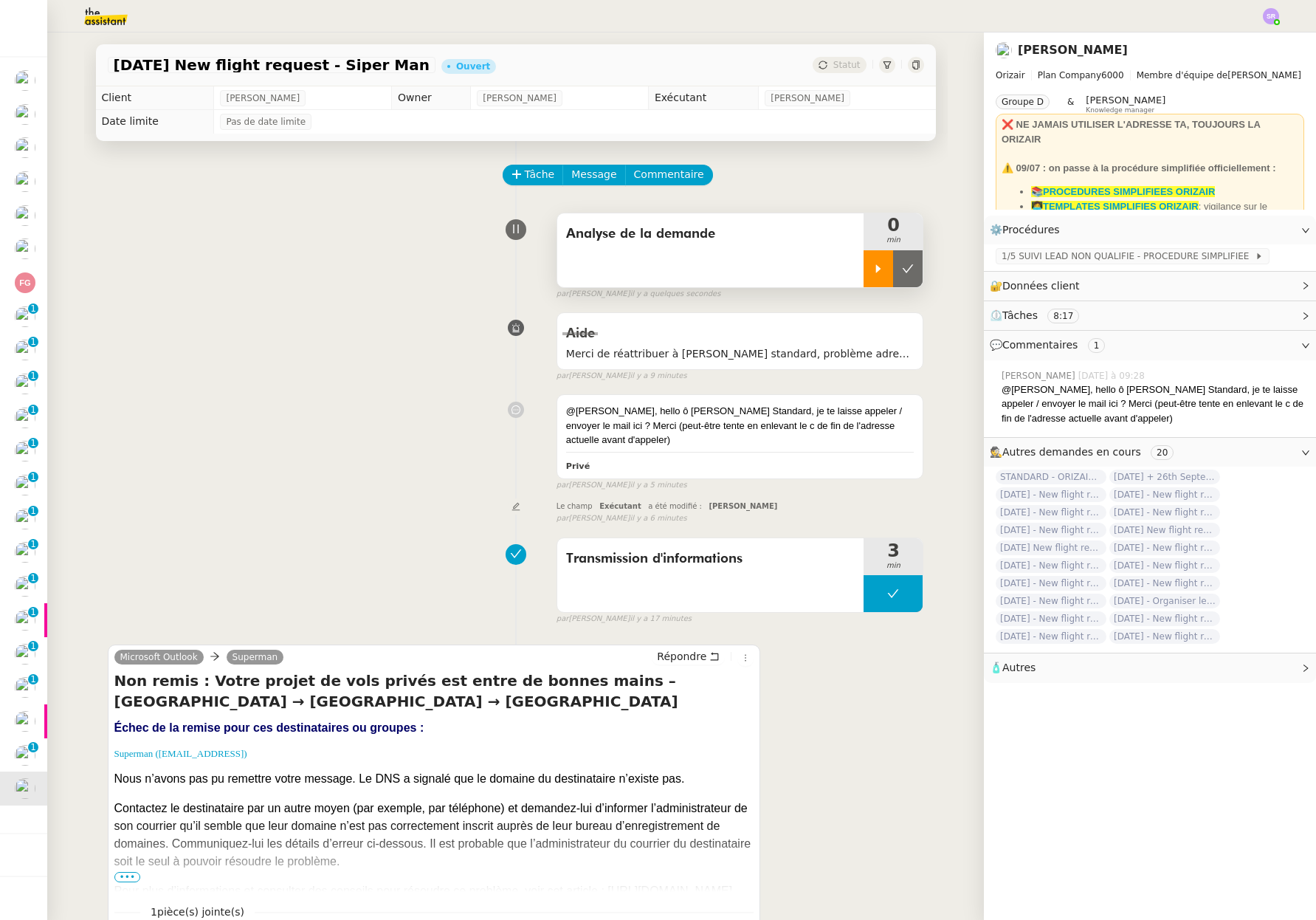
click at [878, 283] on div at bounding box center [879, 268] width 30 height 37
click at [887, 267] on icon at bounding box center [893, 269] width 12 height 12
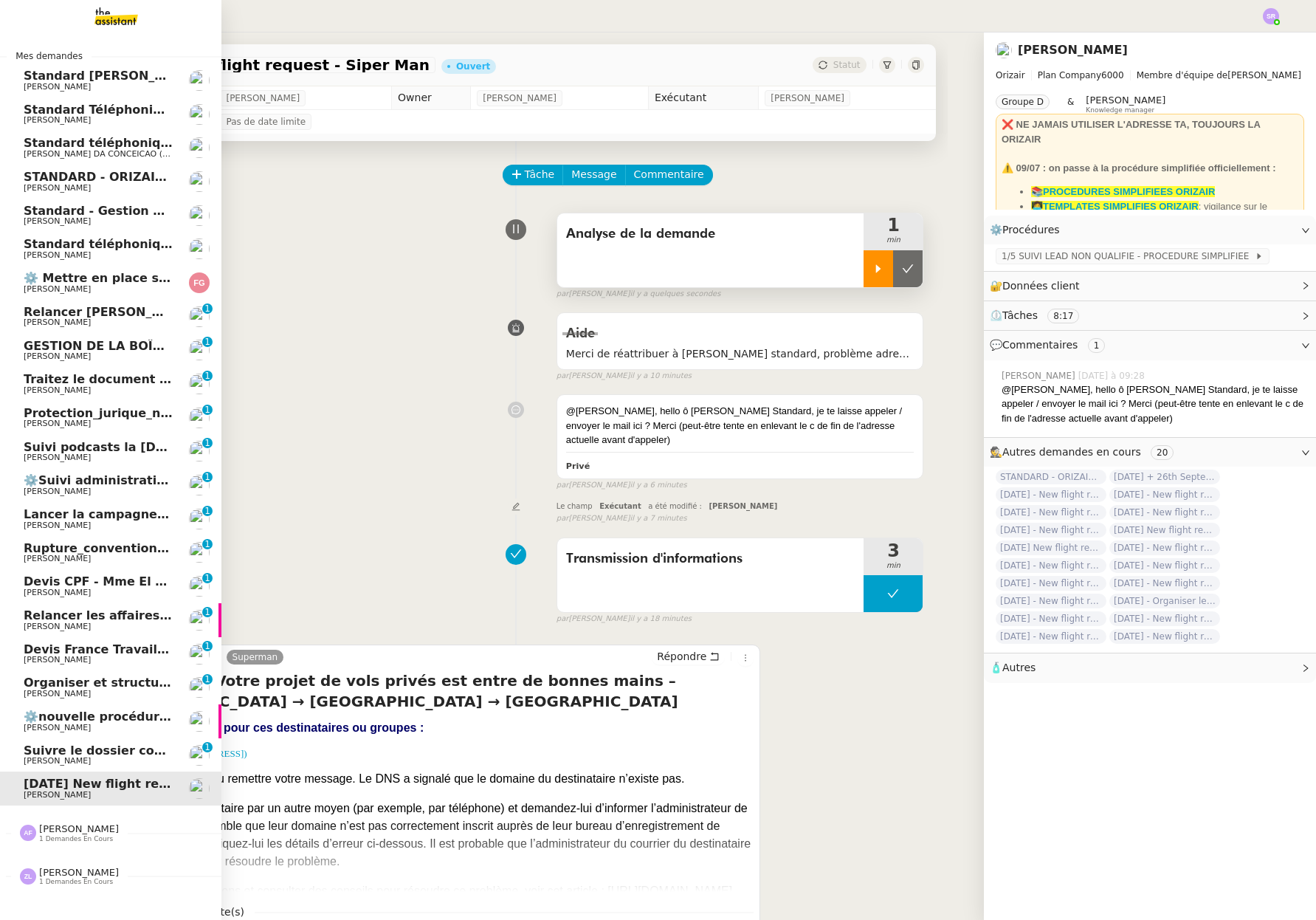
click at [91, 244] on span "Standard téléphonique - août 2025" at bounding box center [141, 244] width 234 height 14
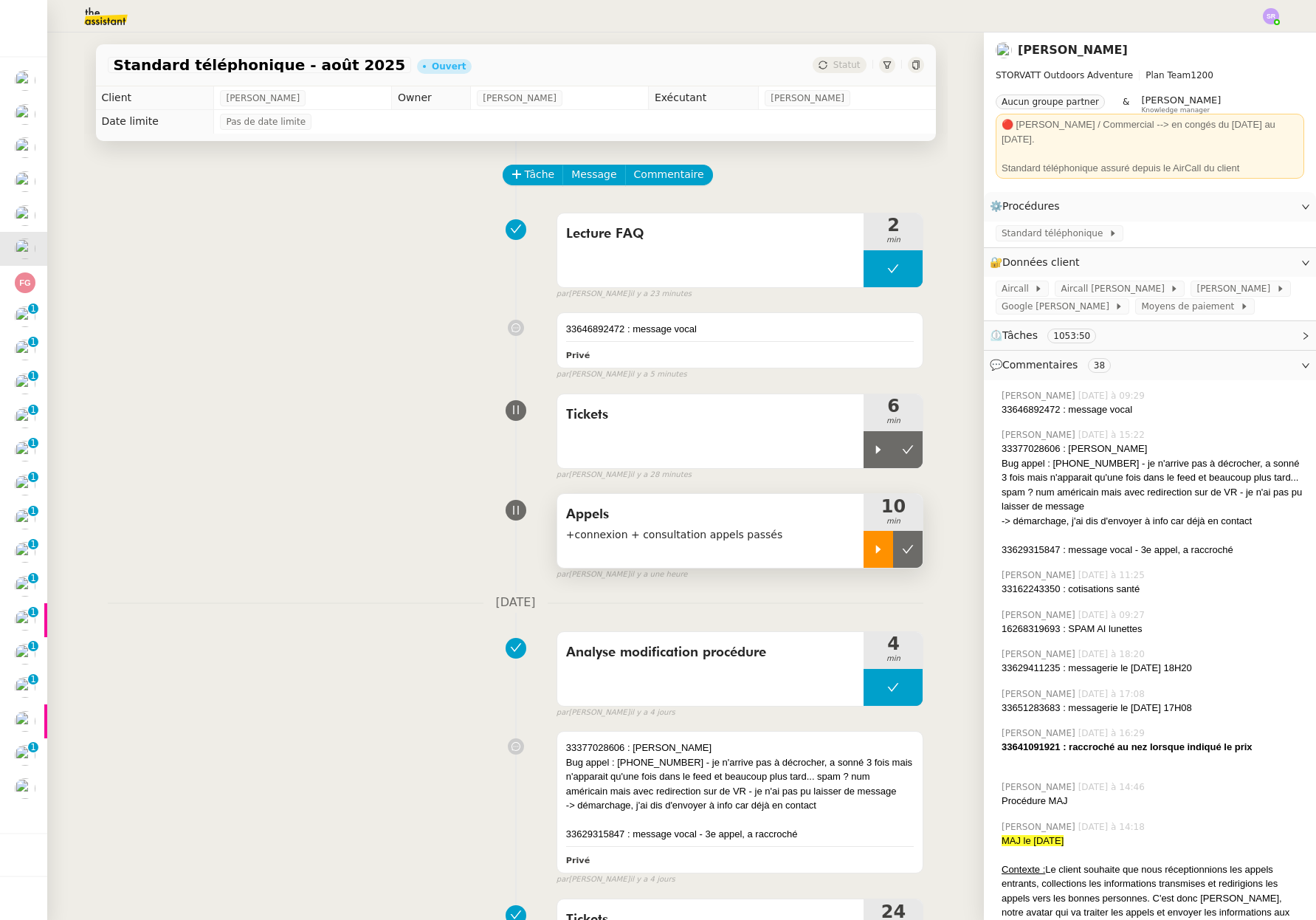
click at [876, 550] on icon at bounding box center [878, 549] width 5 height 8
click at [770, 338] on div "33646892472 : message vocal Privé" at bounding box center [740, 340] width 366 height 55
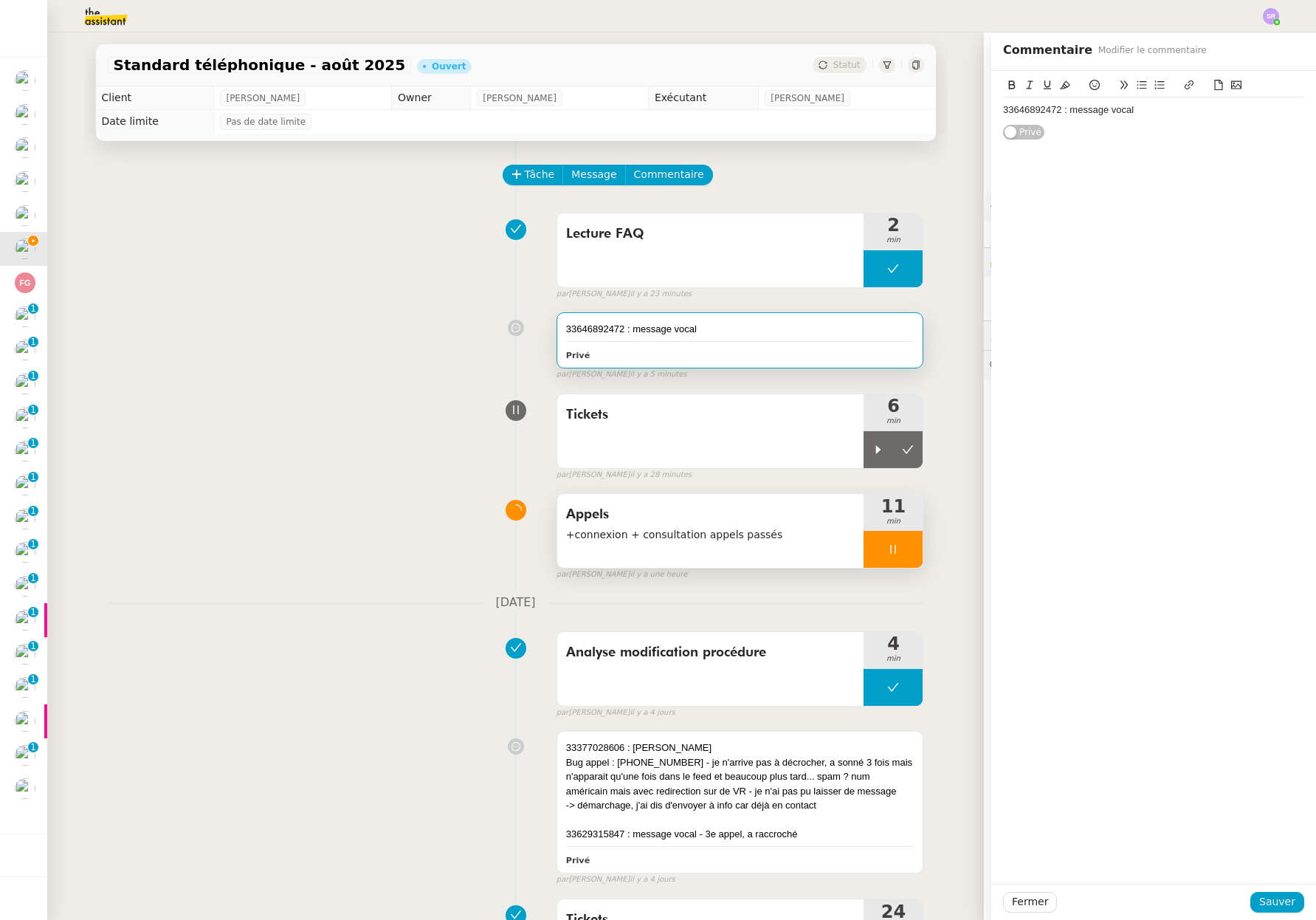
click at [1158, 123] on div "33646892472 : message vocal" at bounding box center [1152, 110] width 301 height 25
click at [1264, 896] on span "Sauver" at bounding box center [1277, 901] width 36 height 17
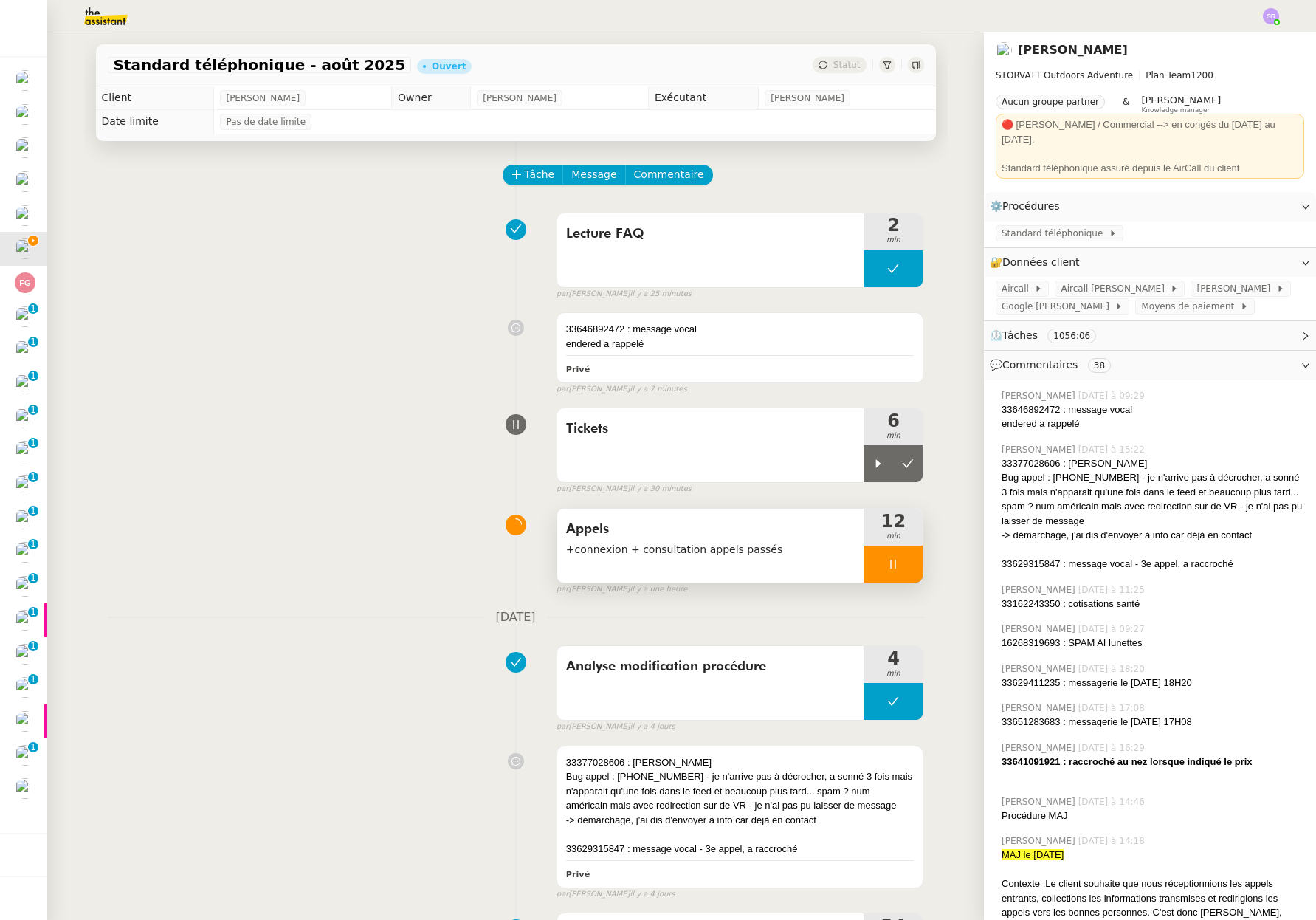
drag, startPoint x: 876, startPoint y: 566, endPoint x: 869, endPoint y: 509, distance: 57.4
click at [887, 564] on icon at bounding box center [893, 564] width 12 height 12
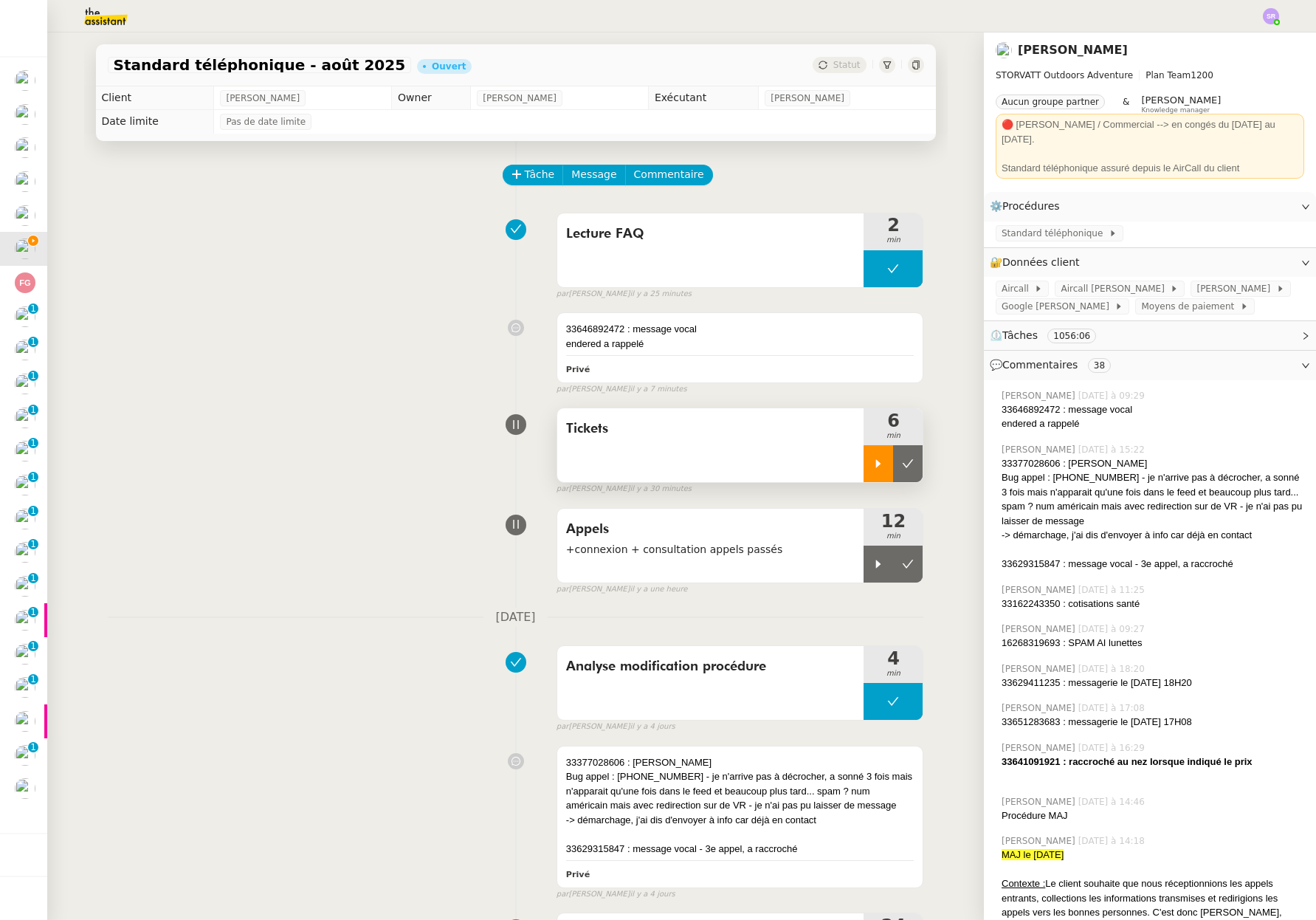
click at [872, 462] on icon at bounding box center [878, 463] width 12 height 12
click at [886, 461] on div at bounding box center [893, 463] width 59 height 37
click at [872, 558] on icon at bounding box center [878, 564] width 12 height 12
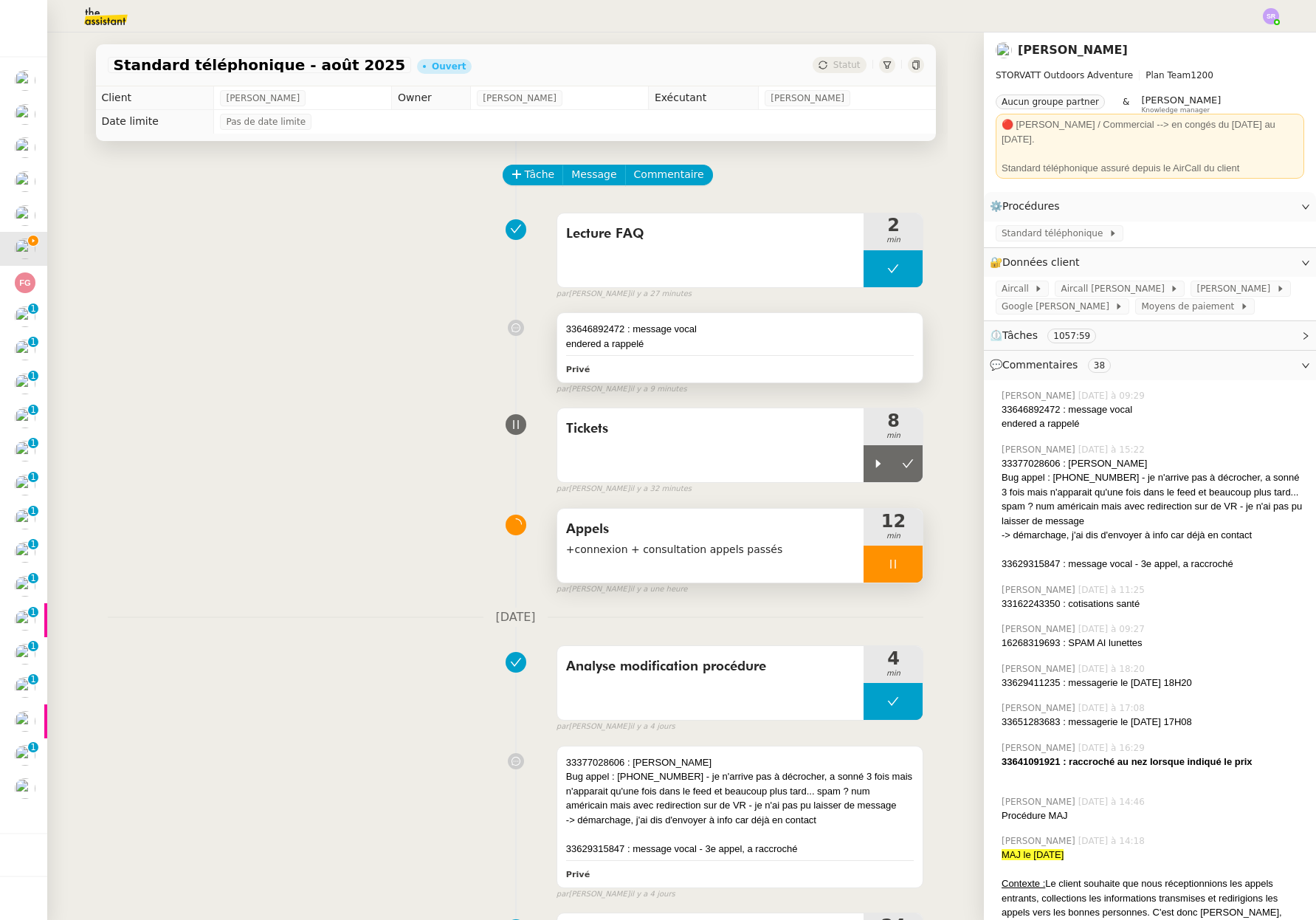
click at [693, 350] on div "endered a rappelé" at bounding box center [740, 344] width 348 height 15
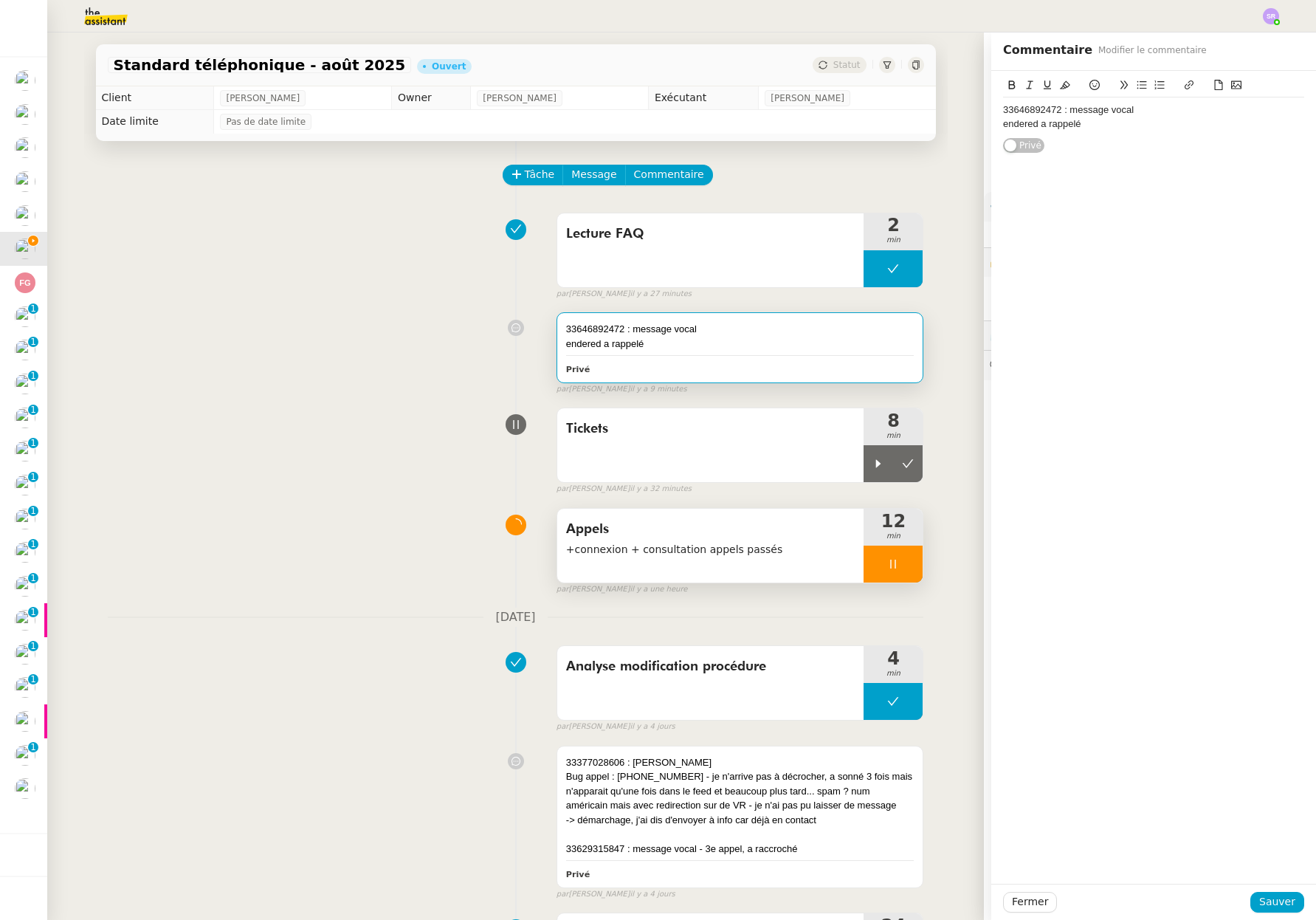
click at [1140, 140] on div "33646892472 : message vocal endered a rappelé Privé" at bounding box center [1152, 112] width 301 height 83
click at [1143, 132] on div "33646892472 : message vocal endered a rappelé" at bounding box center [1152, 117] width 301 height 39
click at [1274, 900] on span "Sauver" at bounding box center [1277, 901] width 36 height 17
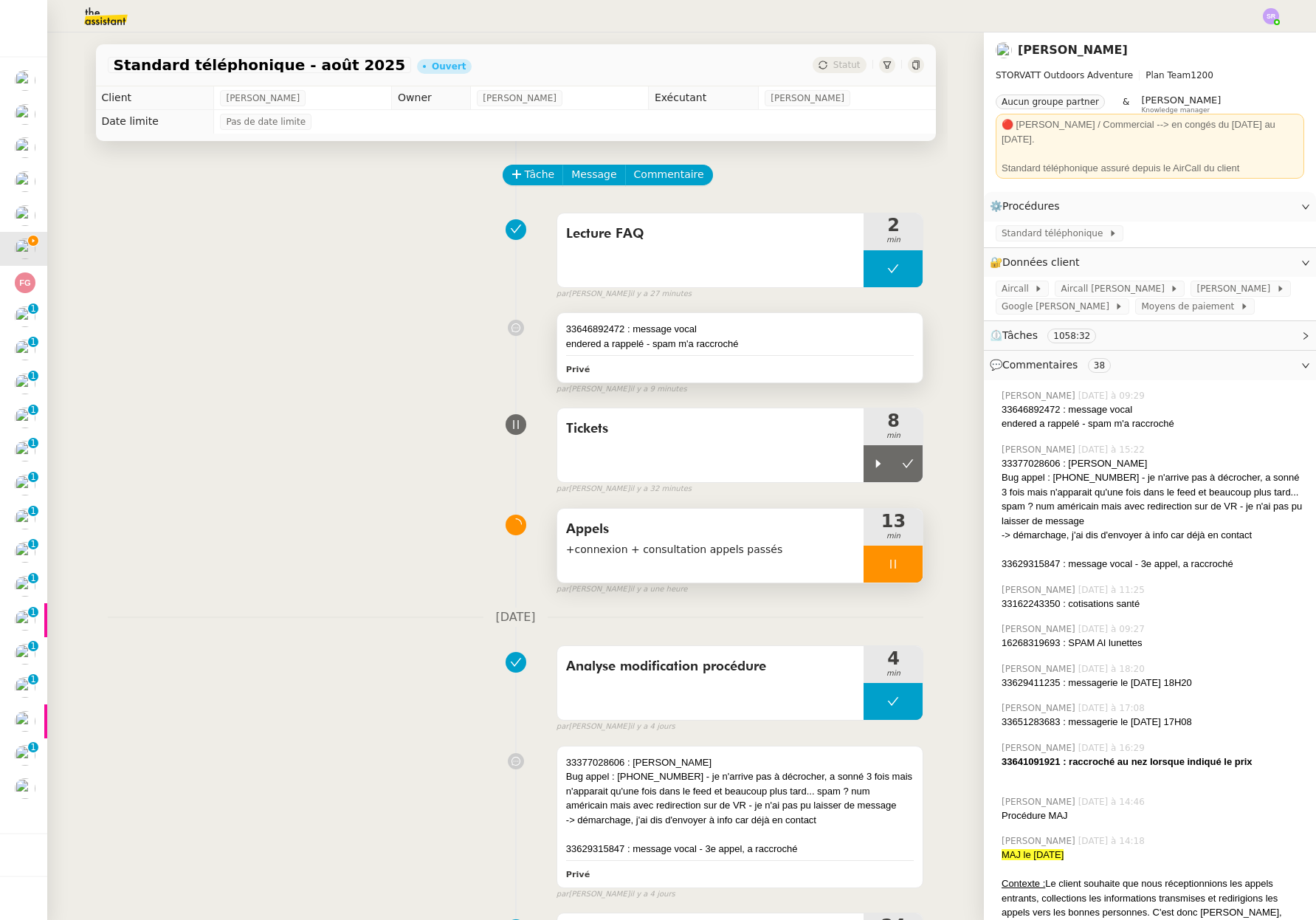
click at [818, 354] on div "33646892472 : message vocal endered a rappelé - spam m'a raccroché Privé" at bounding box center [740, 347] width 366 height 69
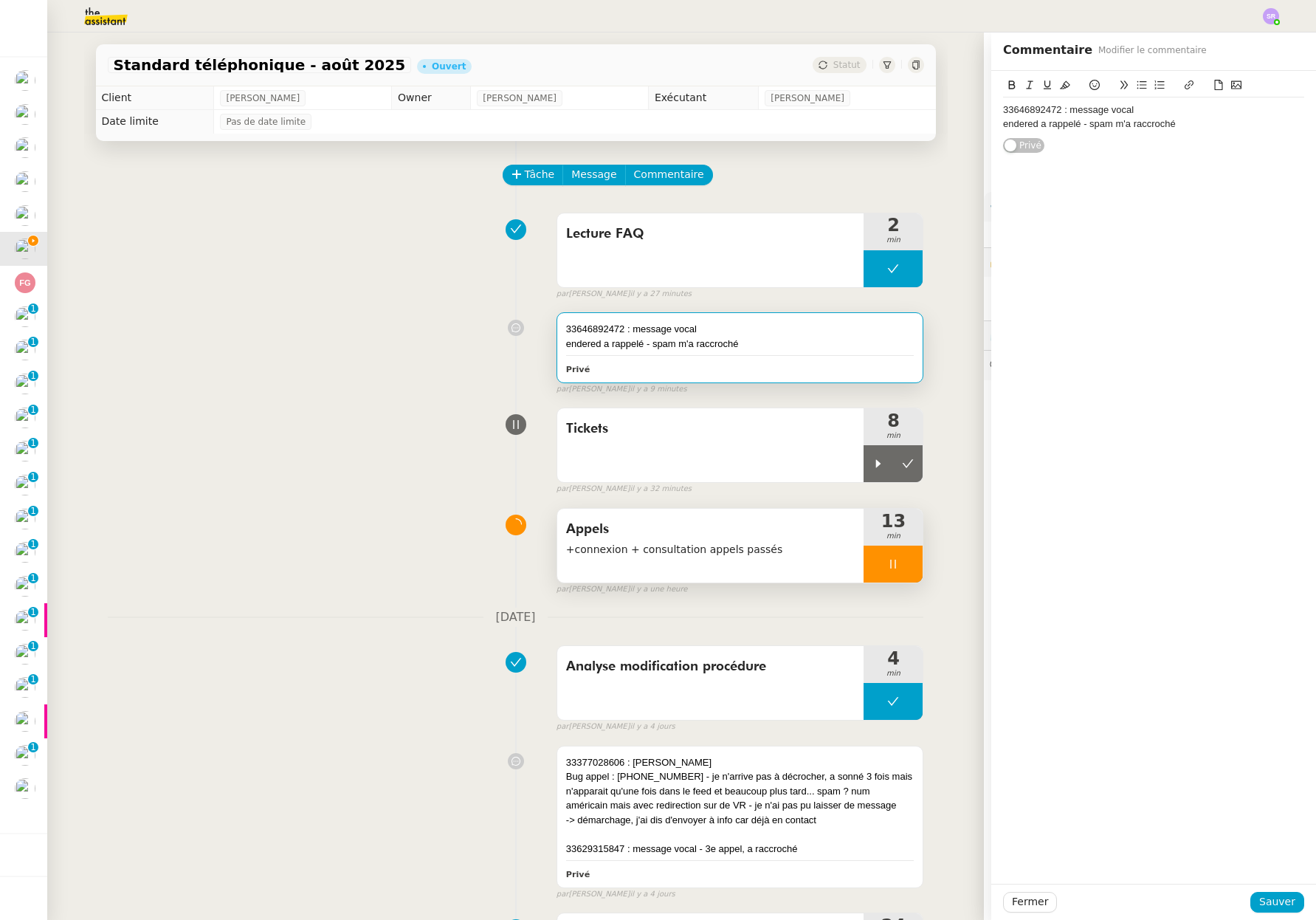
click at [1213, 129] on div "endered a rappelé - spam m'a raccroché" at bounding box center [1152, 123] width 301 height 13
paste div
click at [1259, 898] on span "Sauver" at bounding box center [1277, 901] width 36 height 17
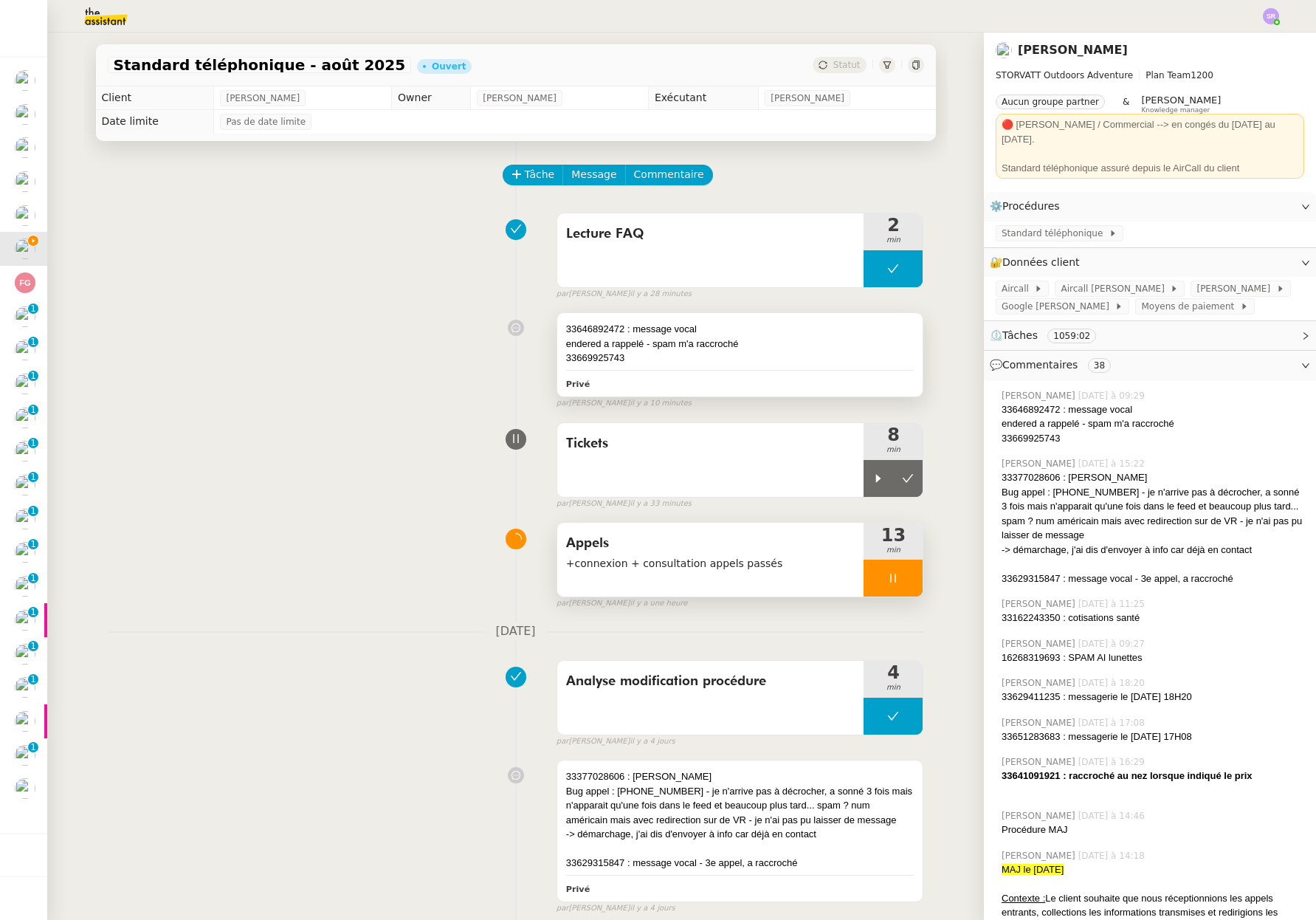
click at [712, 355] on div "33669925743" at bounding box center [740, 358] width 348 height 15
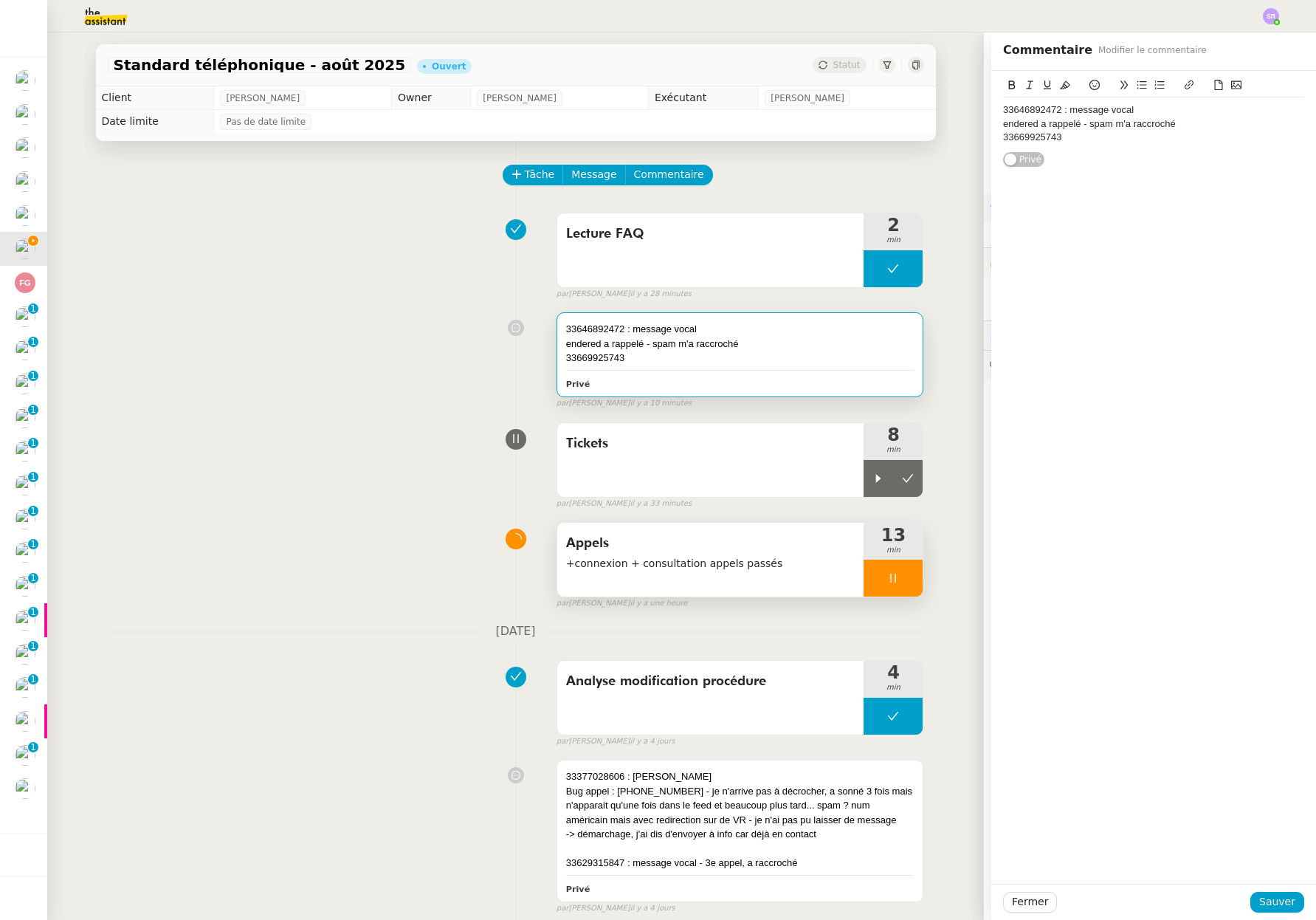
click at [1117, 136] on div "33669925743" at bounding box center [1152, 137] width 301 height 13
click at [1259, 901] on span "Sauver" at bounding box center [1277, 901] width 36 height 17
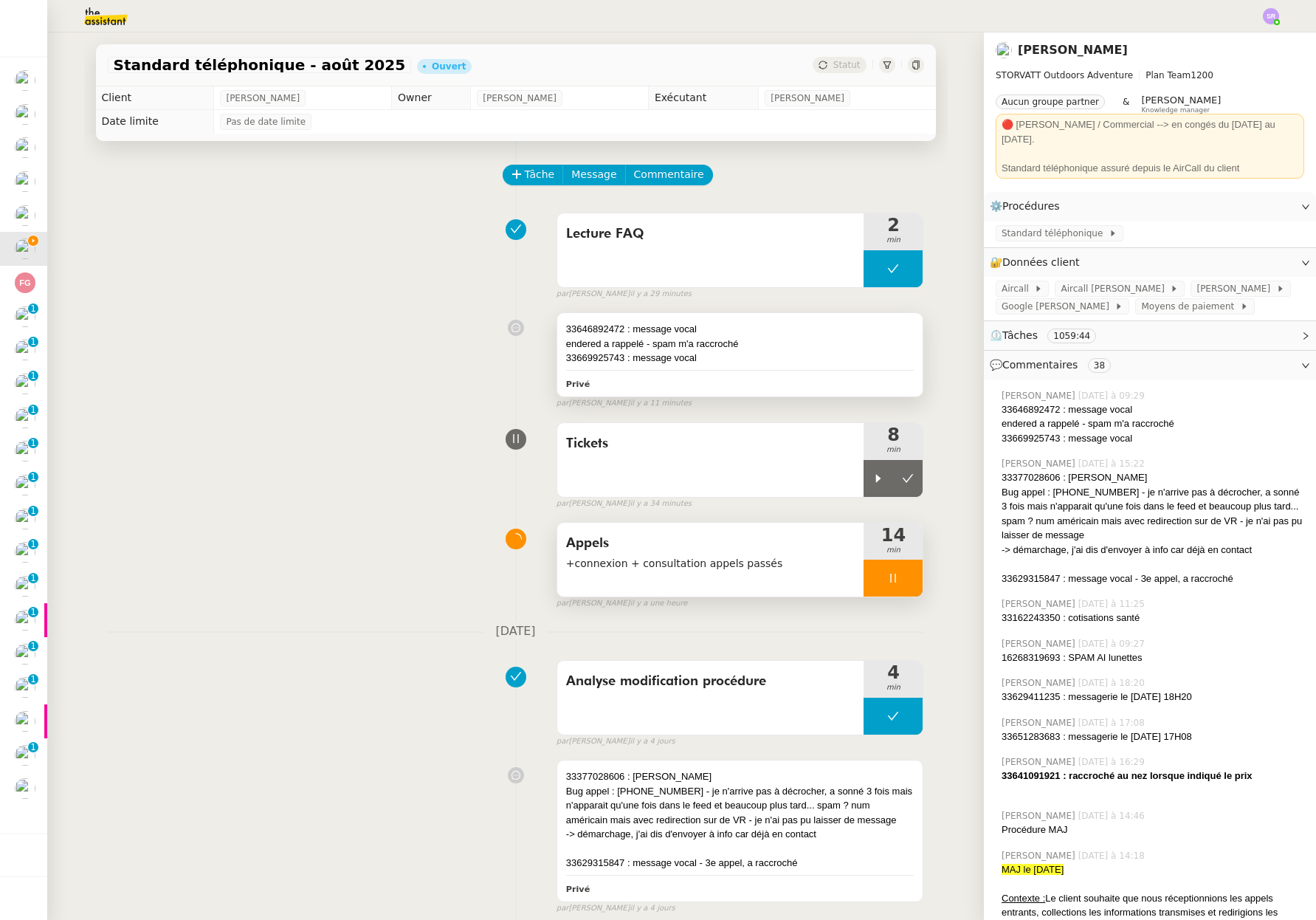
click at [803, 350] on div "endered a rappelé - spam m'a raccroché" at bounding box center [740, 344] width 348 height 15
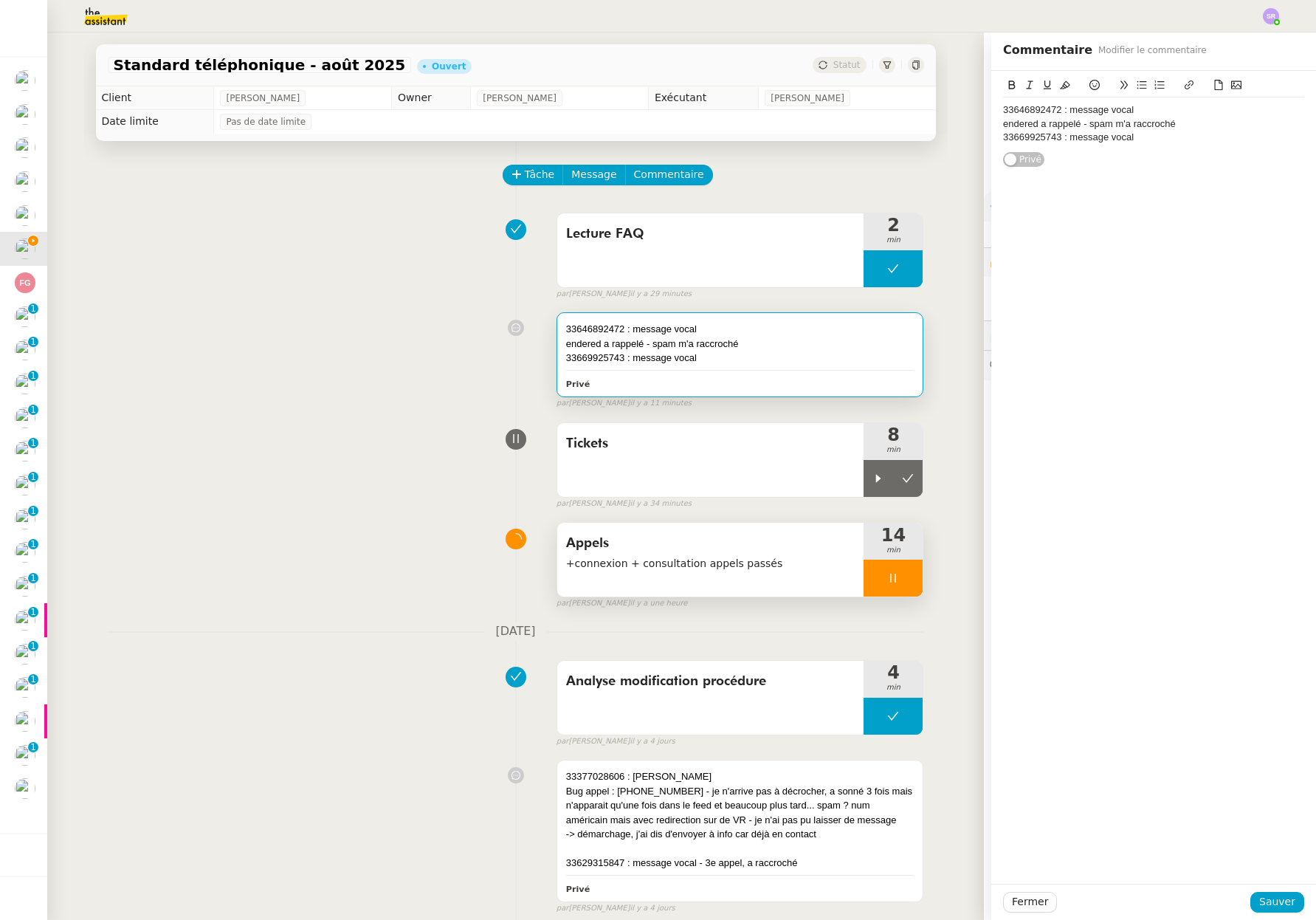
click at [1147, 142] on div "33669925743 : message vocal" at bounding box center [1152, 137] width 301 height 13
click at [1266, 901] on span "Sauver" at bounding box center [1277, 901] width 36 height 17
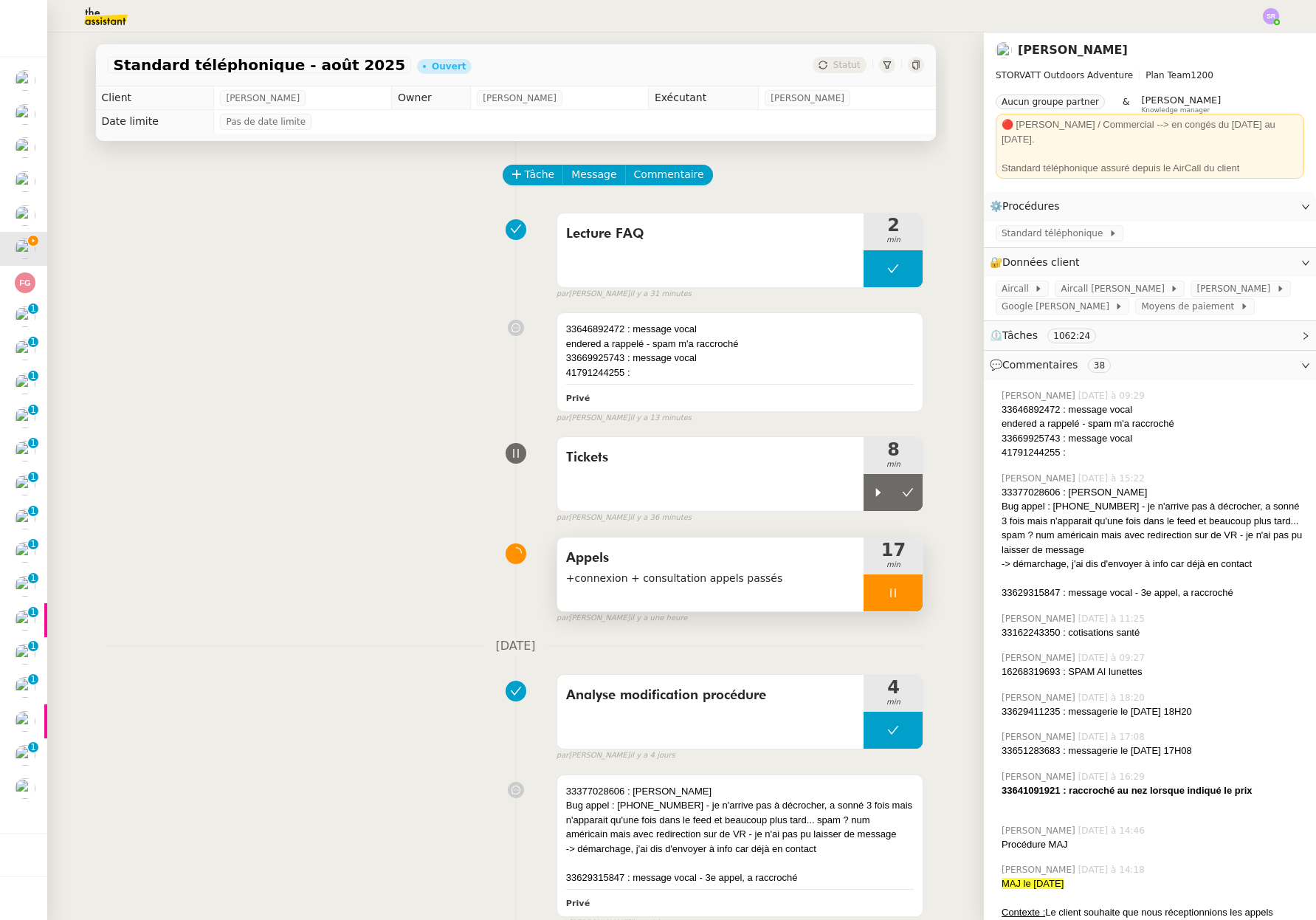
drag, startPoint x: 879, startPoint y: 599, endPoint x: 872, endPoint y: 562, distance: 37.7
click at [878, 597] on div at bounding box center [893, 592] width 59 height 37
click at [876, 490] on icon at bounding box center [878, 492] width 5 height 8
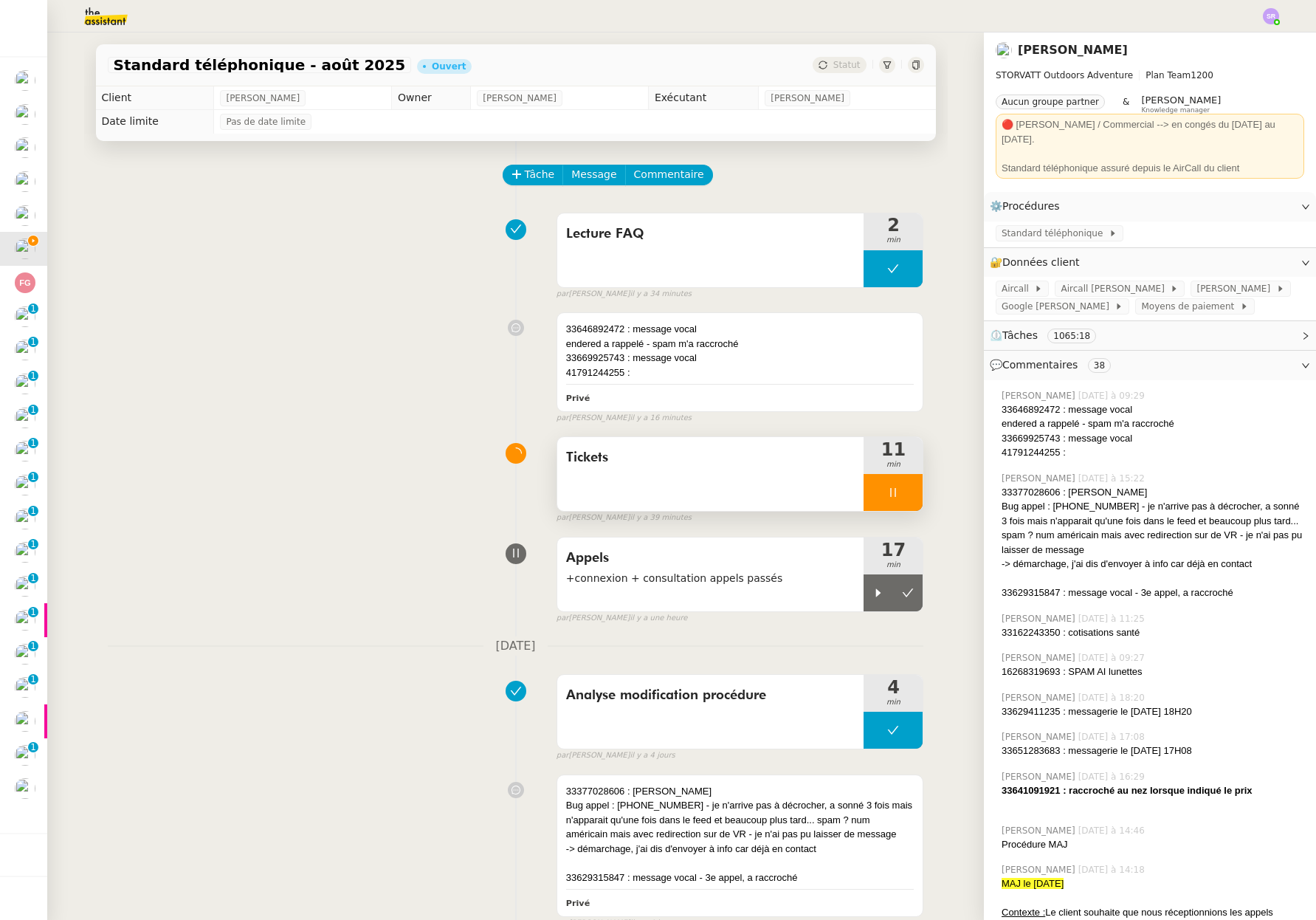
click at [887, 495] on icon at bounding box center [893, 492] width 12 height 12
click at [864, 598] on div at bounding box center [879, 592] width 30 height 37
click at [1062, 226] on span "Standard téléphonique" at bounding box center [1054, 233] width 107 height 15
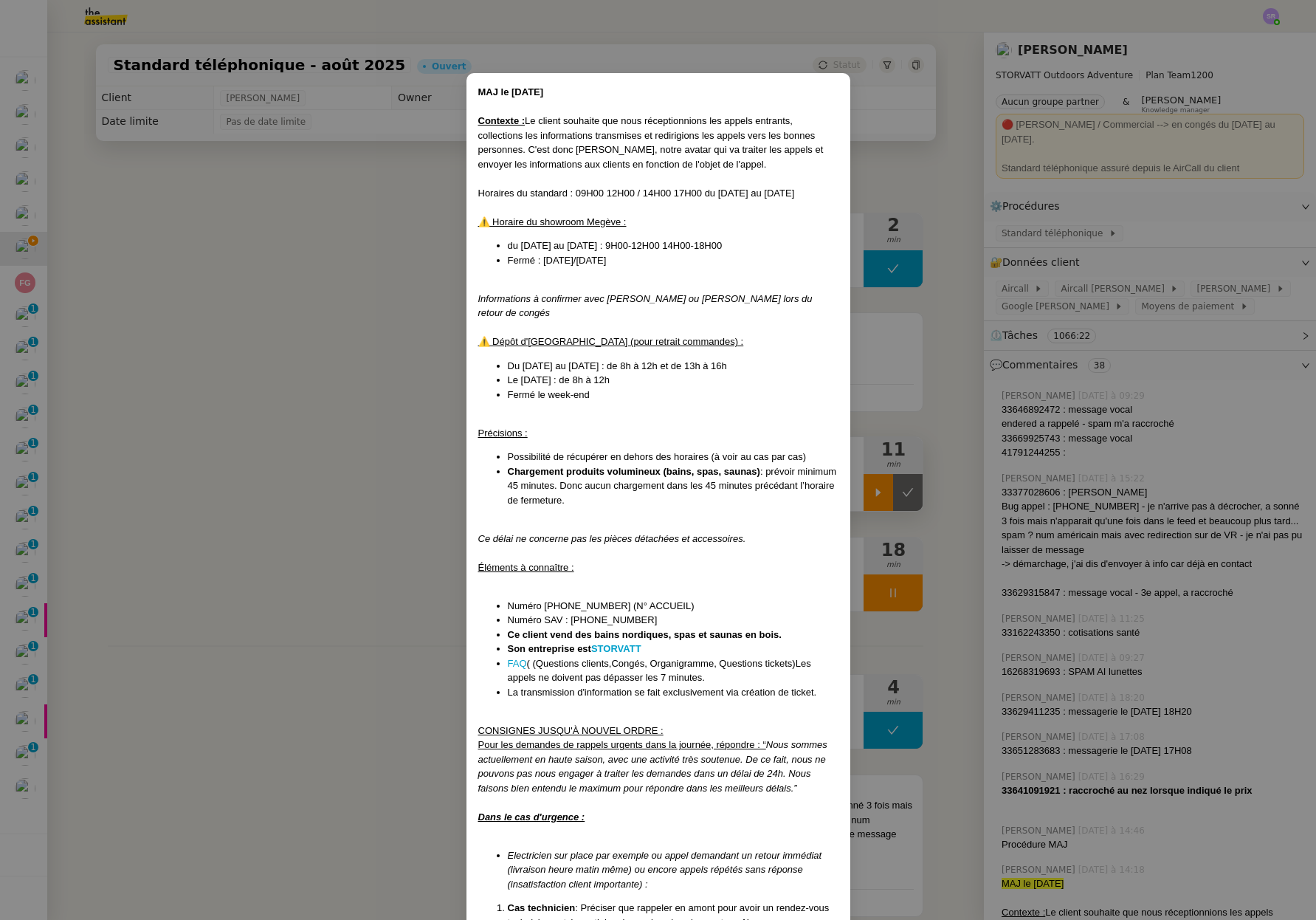
scroll to position [10, 0]
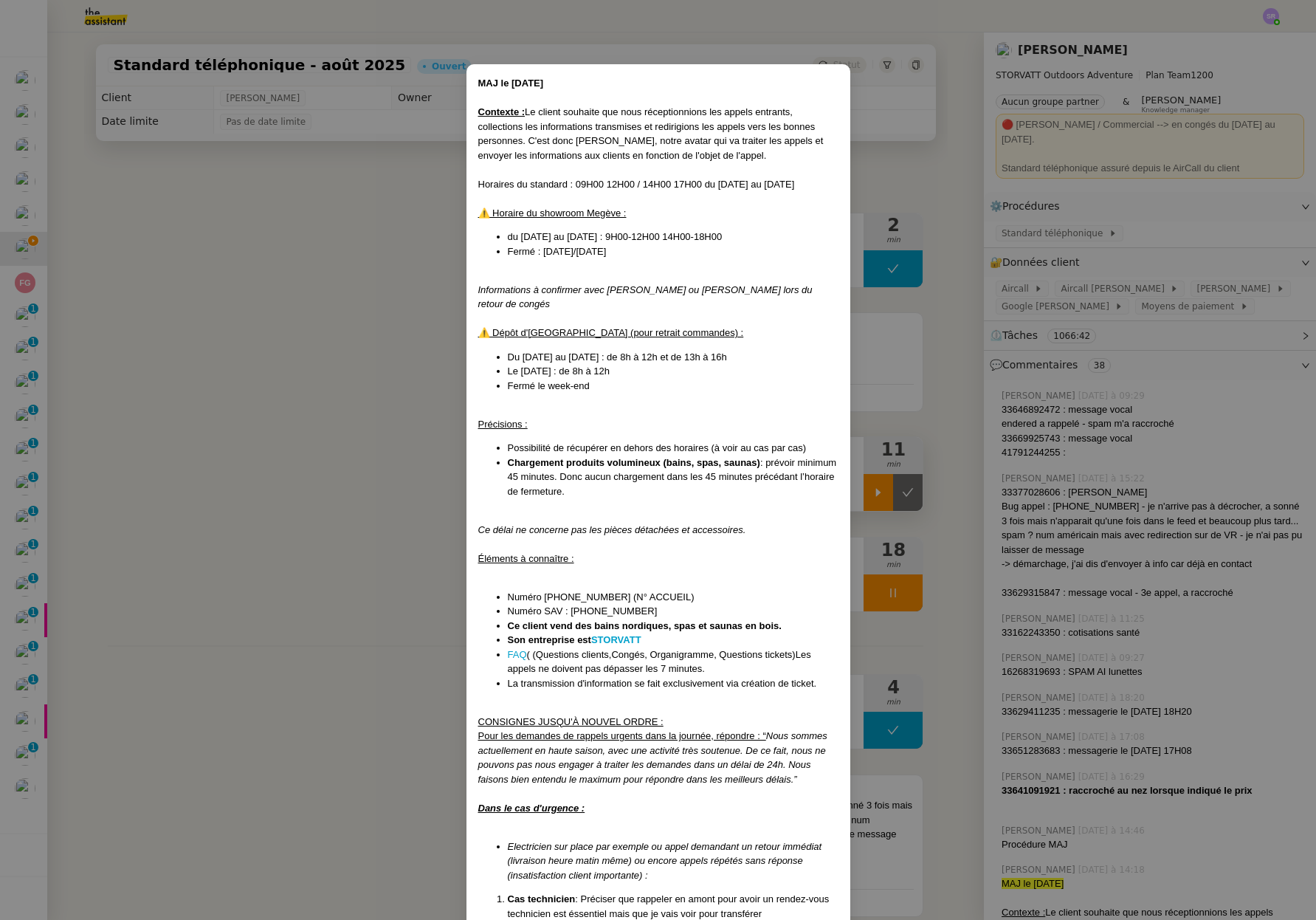
click at [329, 297] on nz-modal-container "MAJ le 13/08/2025 Contexte : Le client souhaite que nous réceptionnions les app…" at bounding box center [658, 460] width 1316 height 920
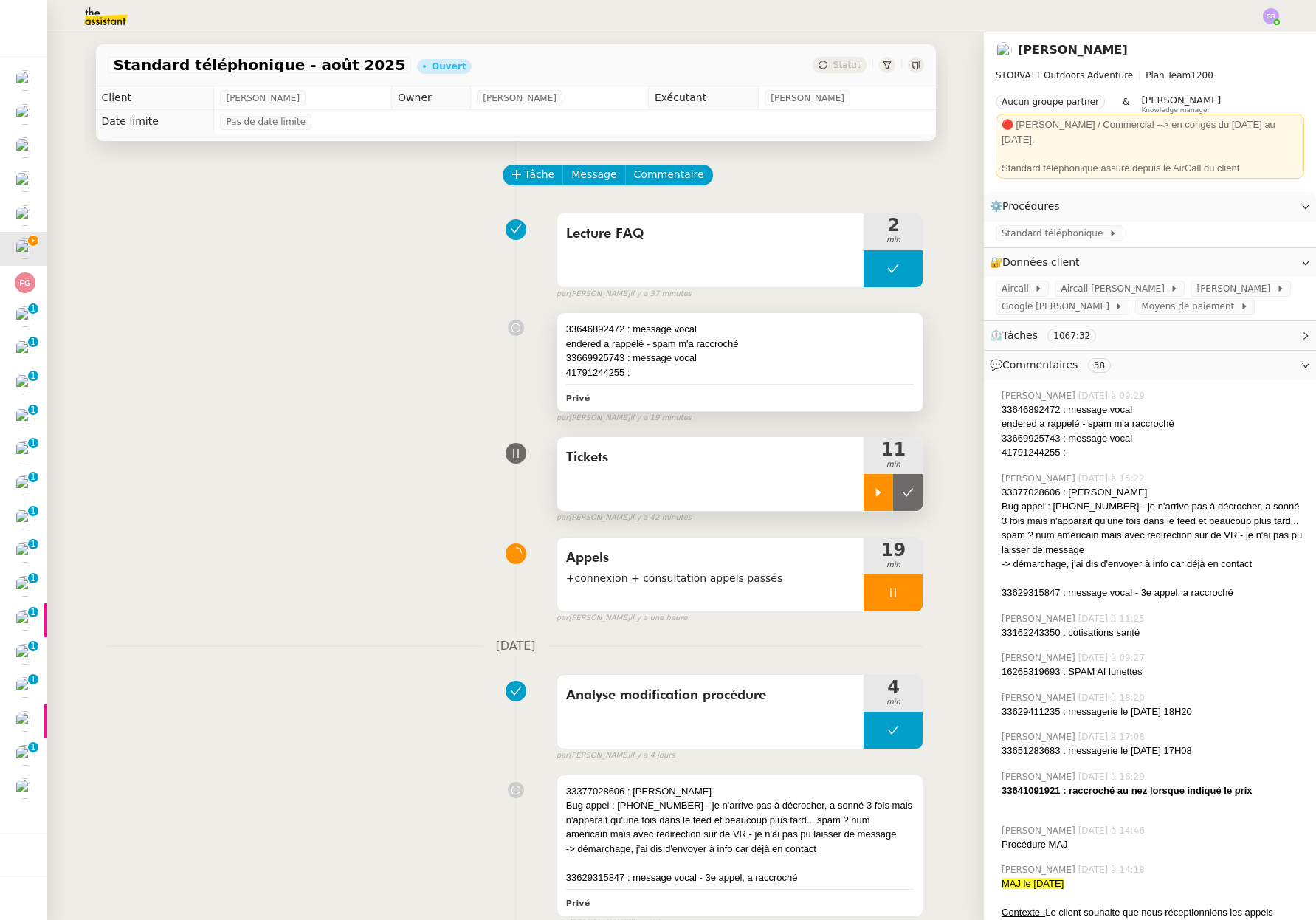
click at [719, 393] on div "Privé" at bounding box center [740, 397] width 348 height 17
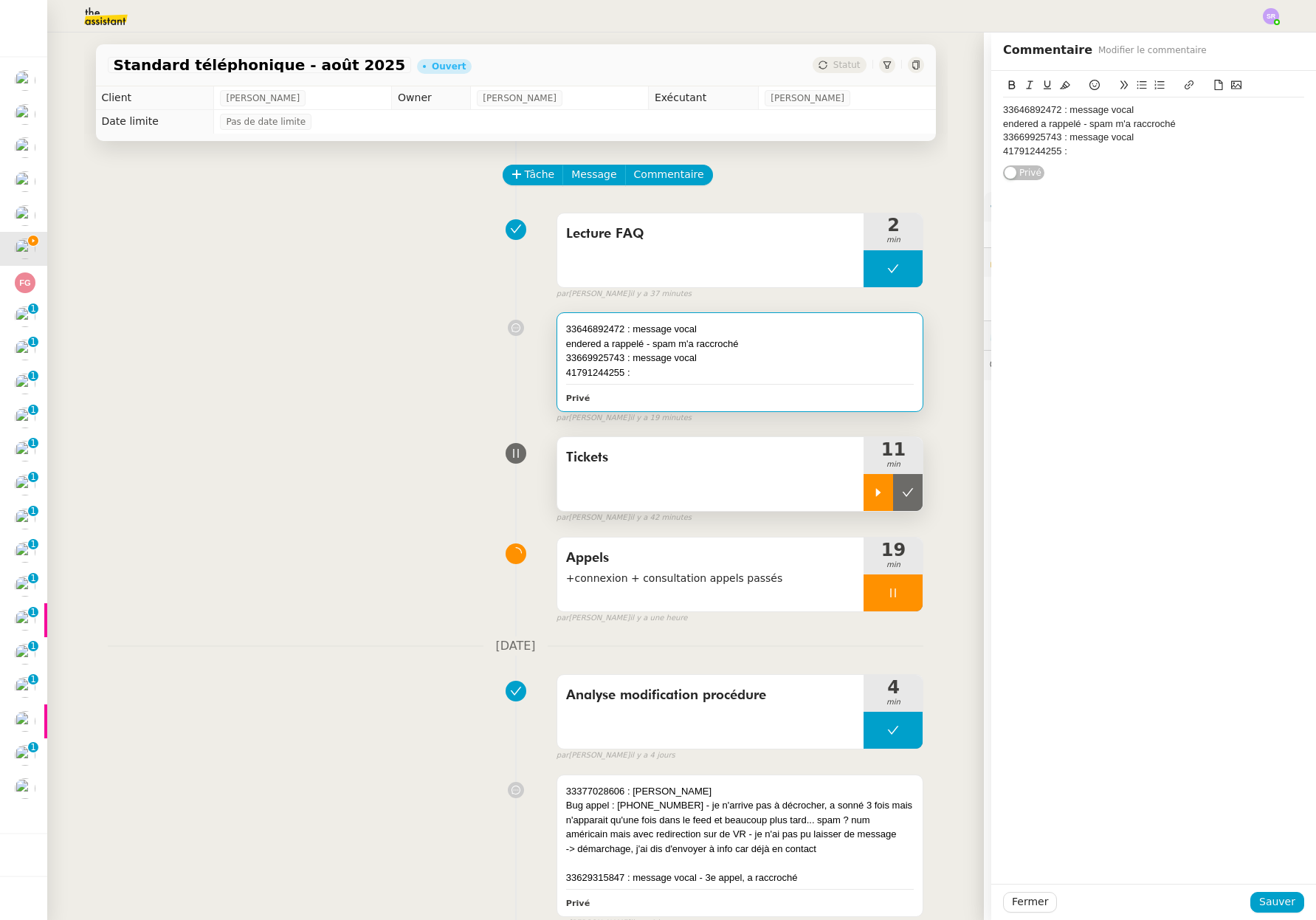
click at [1112, 142] on div "33669925743 : message vocal" at bounding box center [1152, 137] width 301 height 13
click at [1113, 146] on div "41791244255 :" at bounding box center [1152, 151] width 301 height 13
click at [1250, 886] on div "Fermer Sauver" at bounding box center [1152, 901] width 325 height 36
click at [1256, 891] on div "Fermer Sauver" at bounding box center [1152, 901] width 325 height 36
click at [1260, 898] on span "Sauver" at bounding box center [1277, 901] width 36 height 17
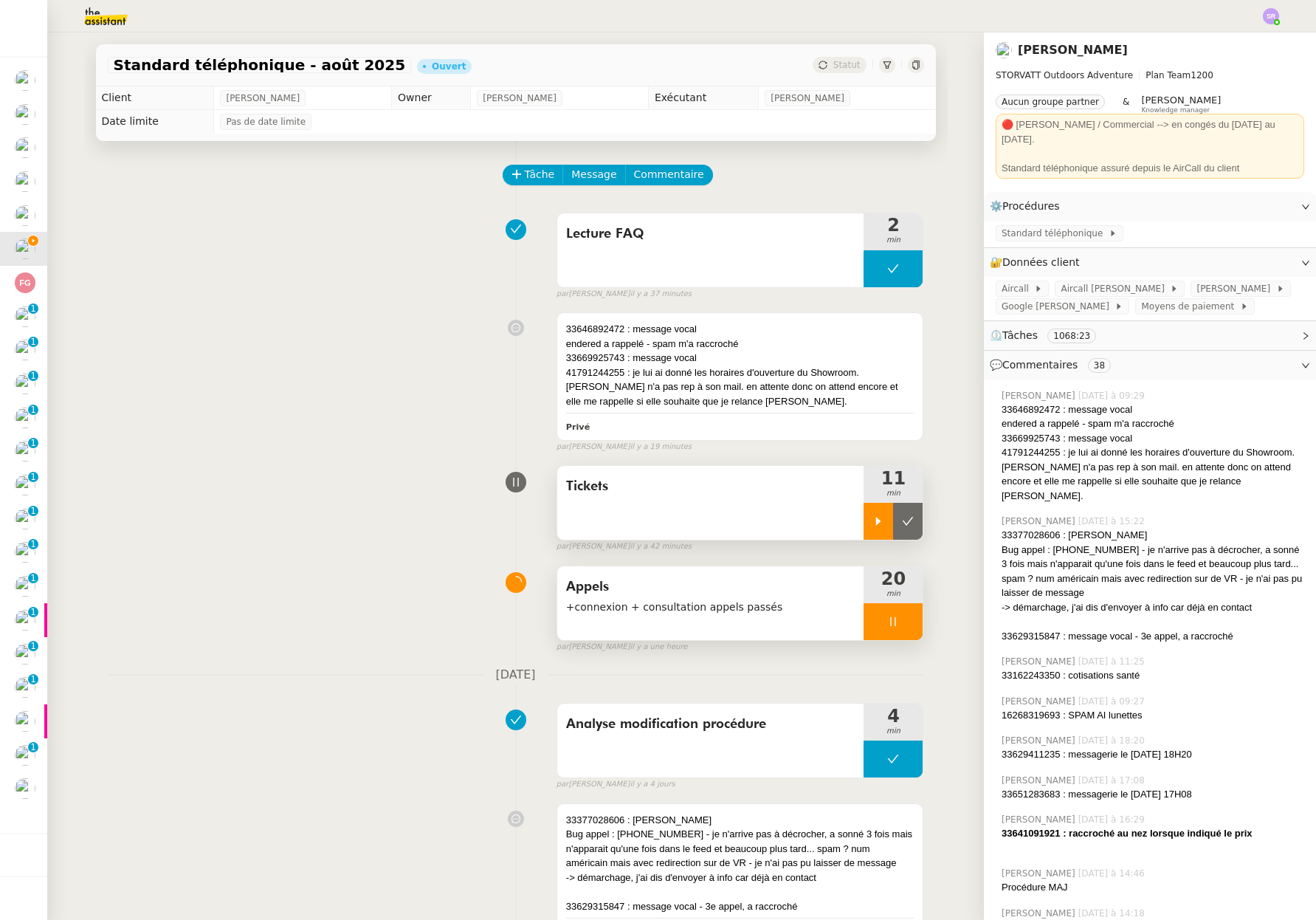
click at [887, 626] on icon at bounding box center [893, 621] width 12 height 12
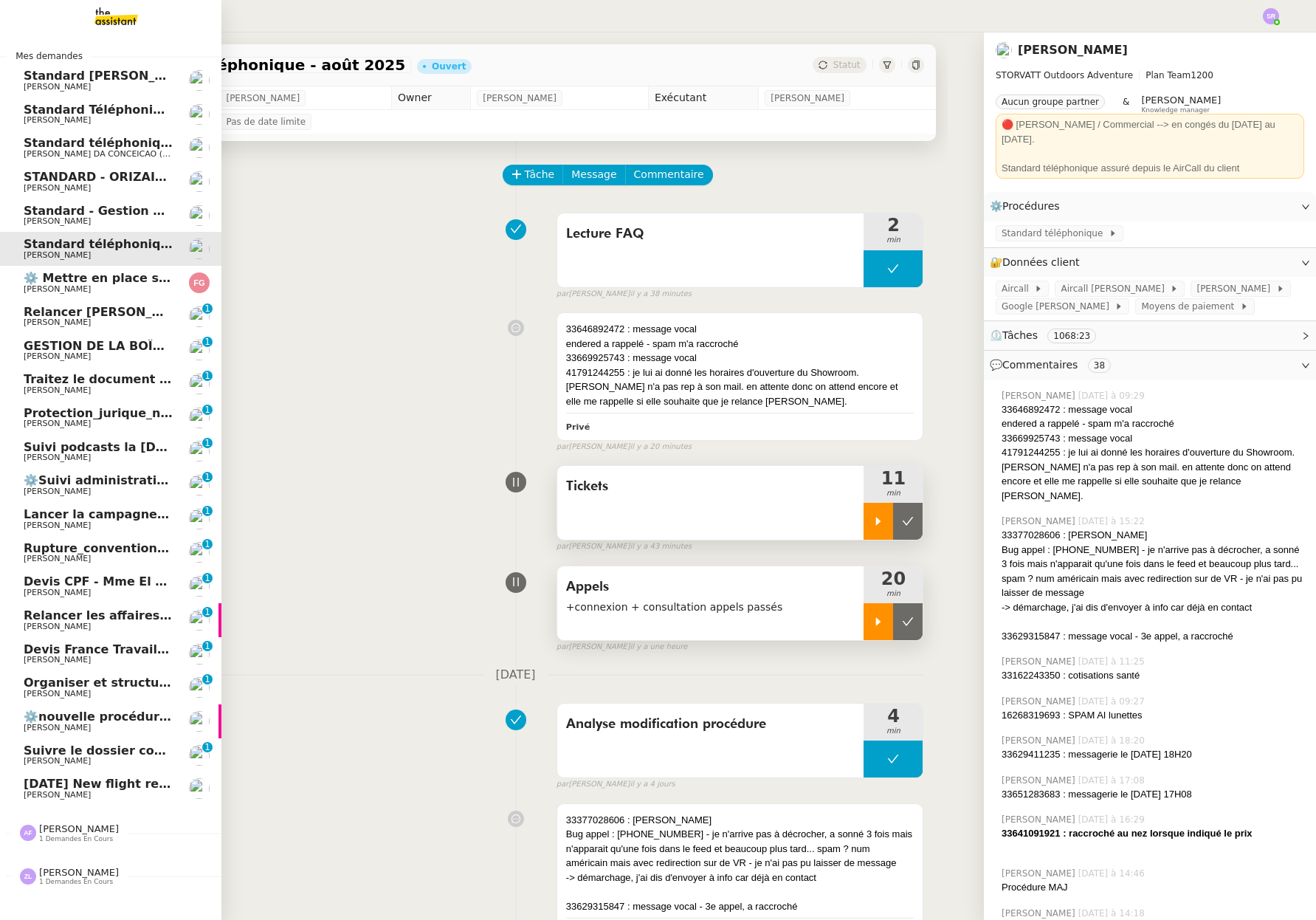
click at [108, 624] on span "[PERSON_NAME]" at bounding box center [98, 626] width 149 height 9
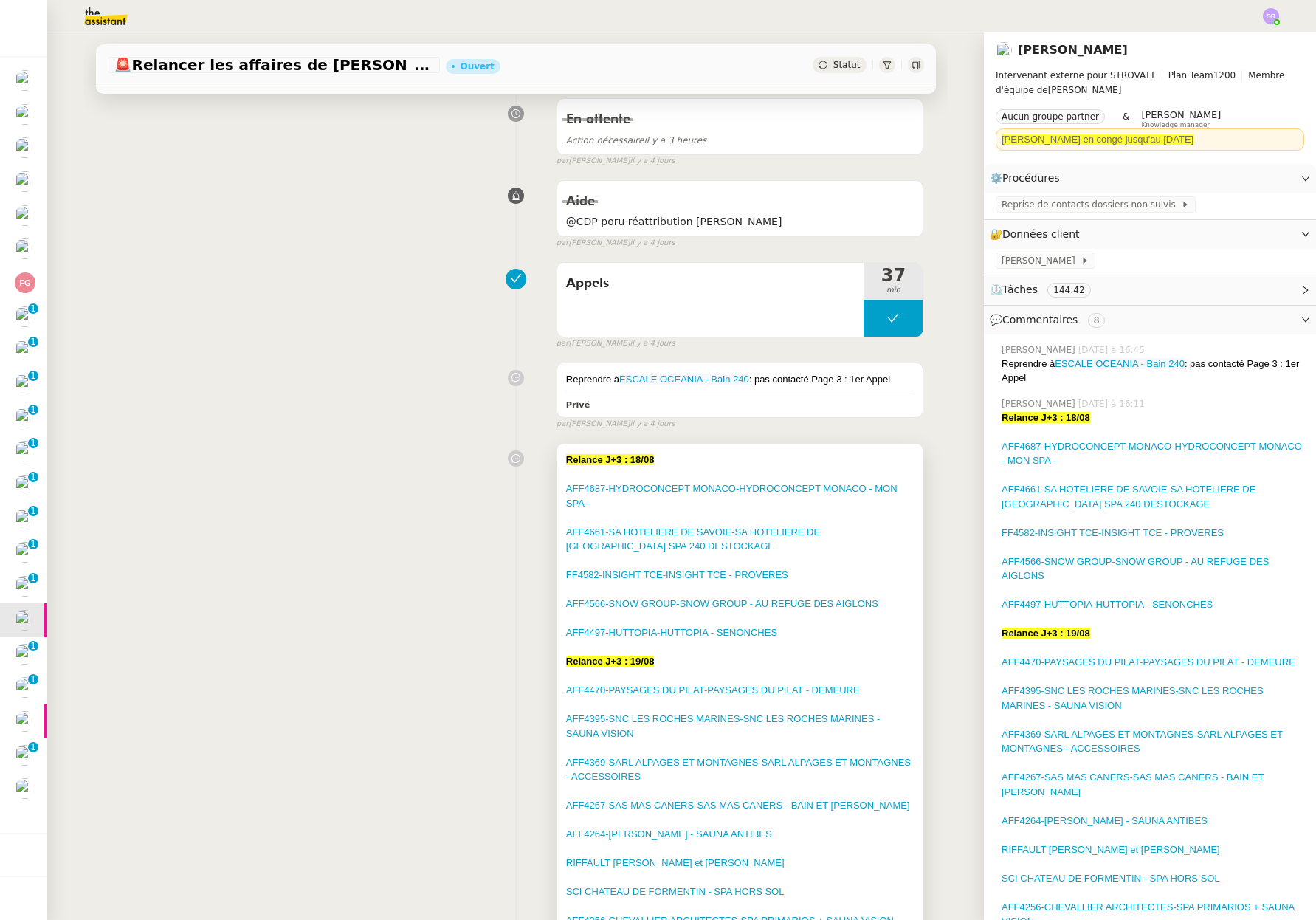
scroll to position [55, 0]
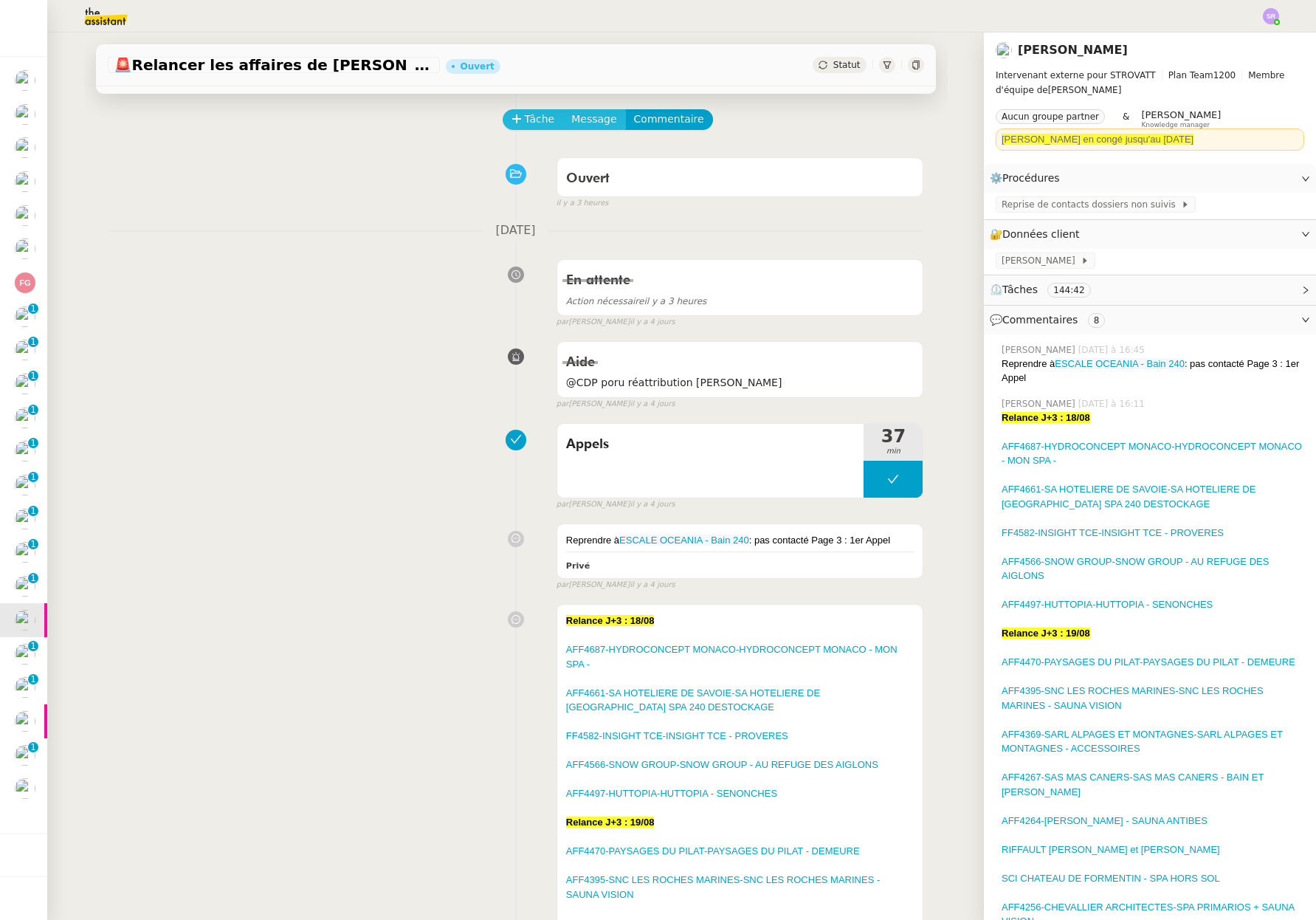
drag, startPoint x: 523, startPoint y: 121, endPoint x: 583, endPoint y: 126, distance: 60.2
click at [524, 121] on span "Tâche" at bounding box center [539, 119] width 30 height 17
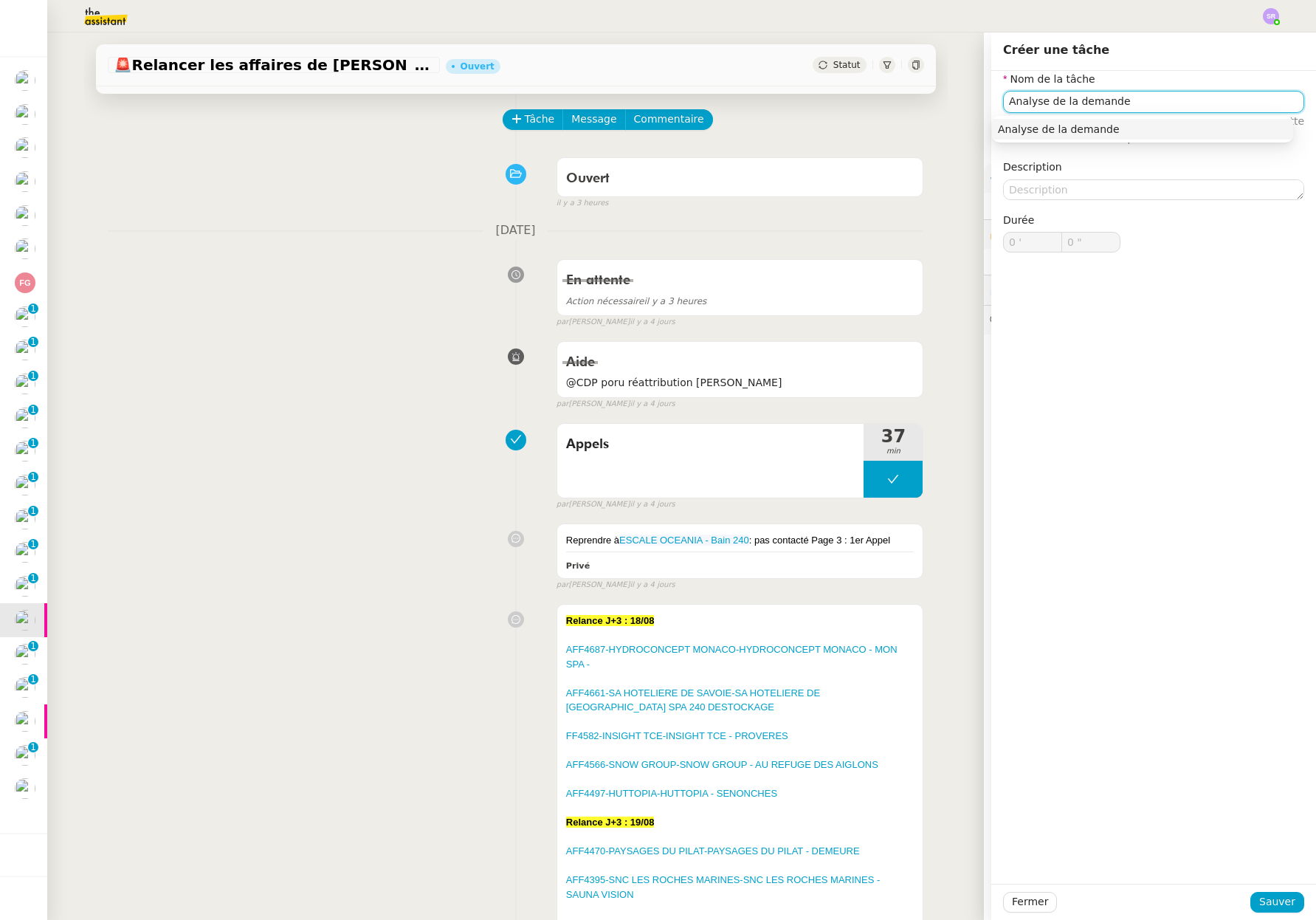
click at [1132, 135] on div "Analyse de la demande" at bounding box center [1142, 129] width 290 height 13
type input "Analyse de la demande"
click at [1250, 899] on button "Sauver" at bounding box center [1277, 902] width 54 height 21
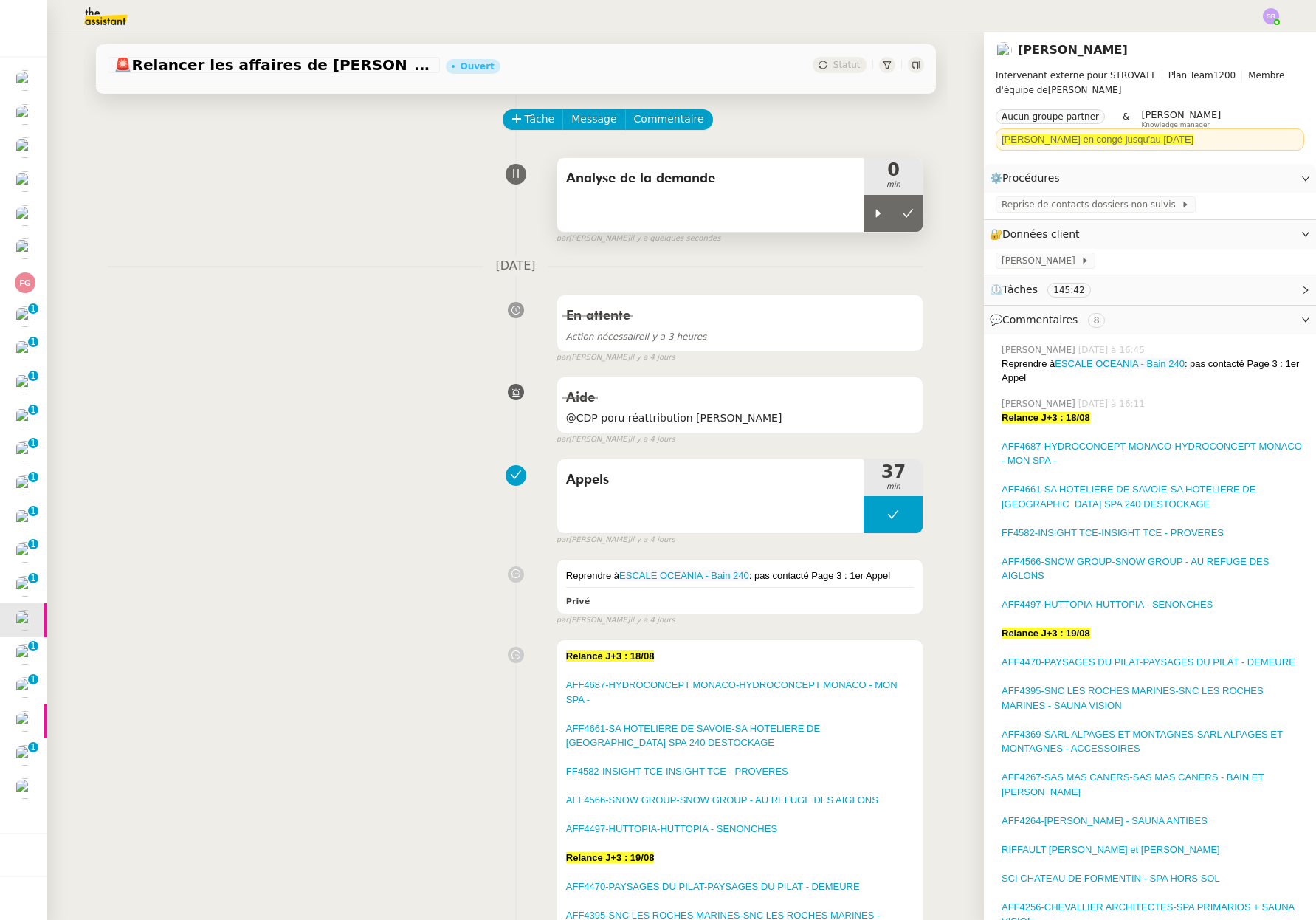
click at [750, 201] on div "Analyse de la demande" at bounding box center [710, 195] width 307 height 74
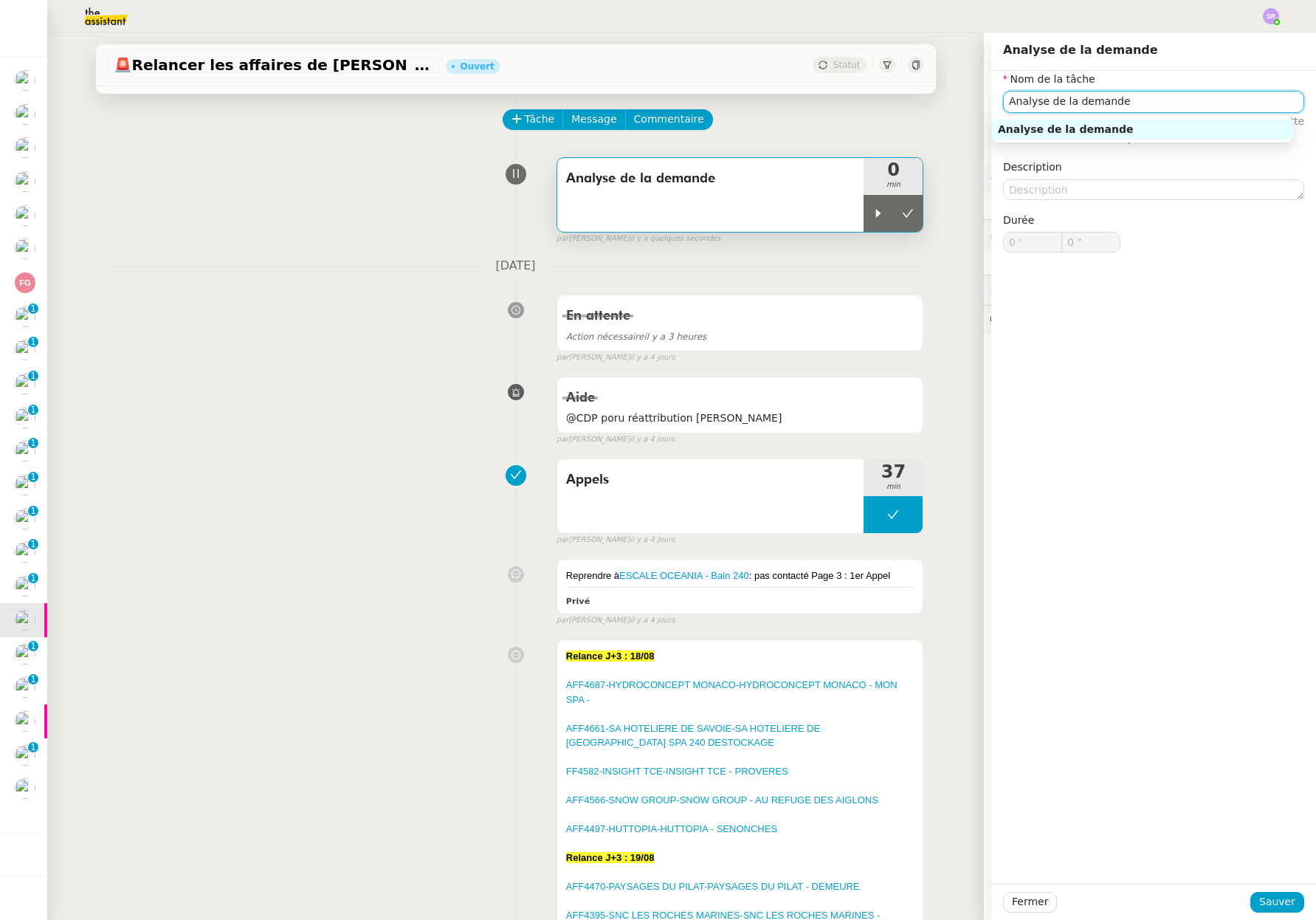
drag, startPoint x: 1037, startPoint y: 109, endPoint x: 1154, endPoint y: 104, distance: 117.1
click at [1154, 104] on input "Analyse de la demande" at bounding box center [1152, 101] width 301 height 21
click at [1214, 132] on div "Analyse des appels" at bounding box center [1142, 129] width 290 height 13
type input "Analyse des appels"
click at [1276, 896] on span "Sauver" at bounding box center [1277, 901] width 36 height 17
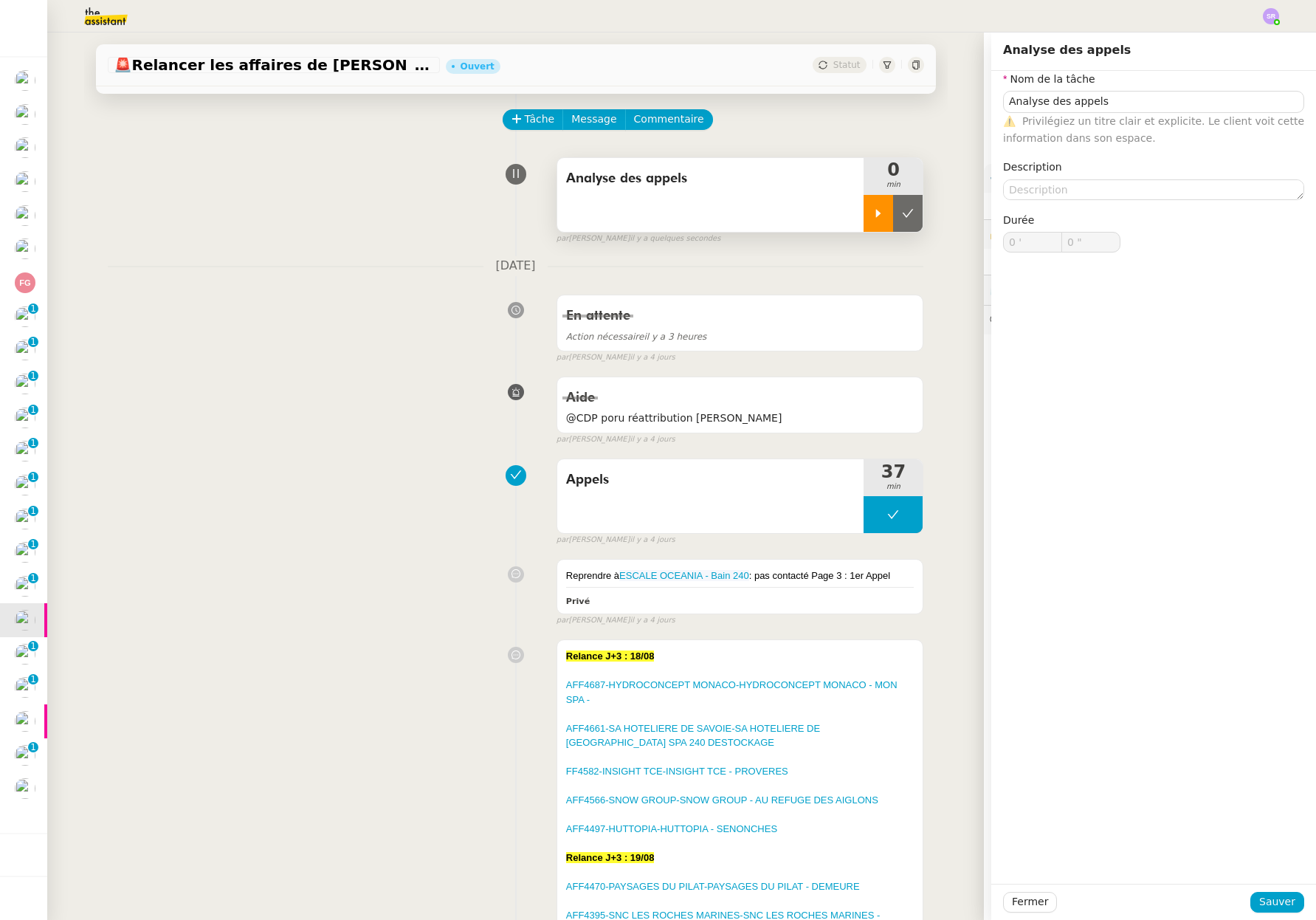
click at [864, 204] on div at bounding box center [879, 213] width 30 height 37
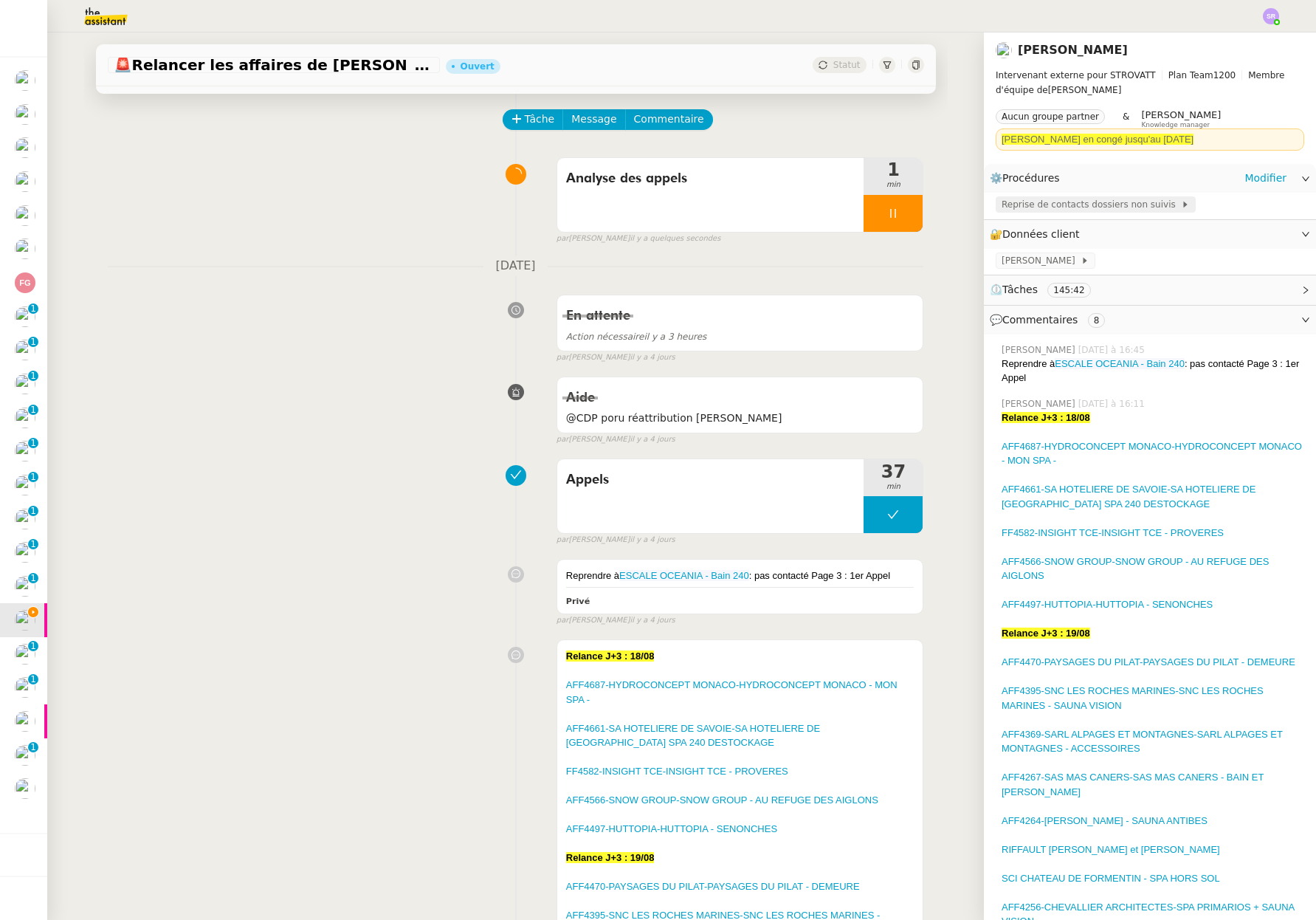
click at [1054, 206] on span "Reprise de contacts dossiers non suivis" at bounding box center [1091, 204] width 180 height 15
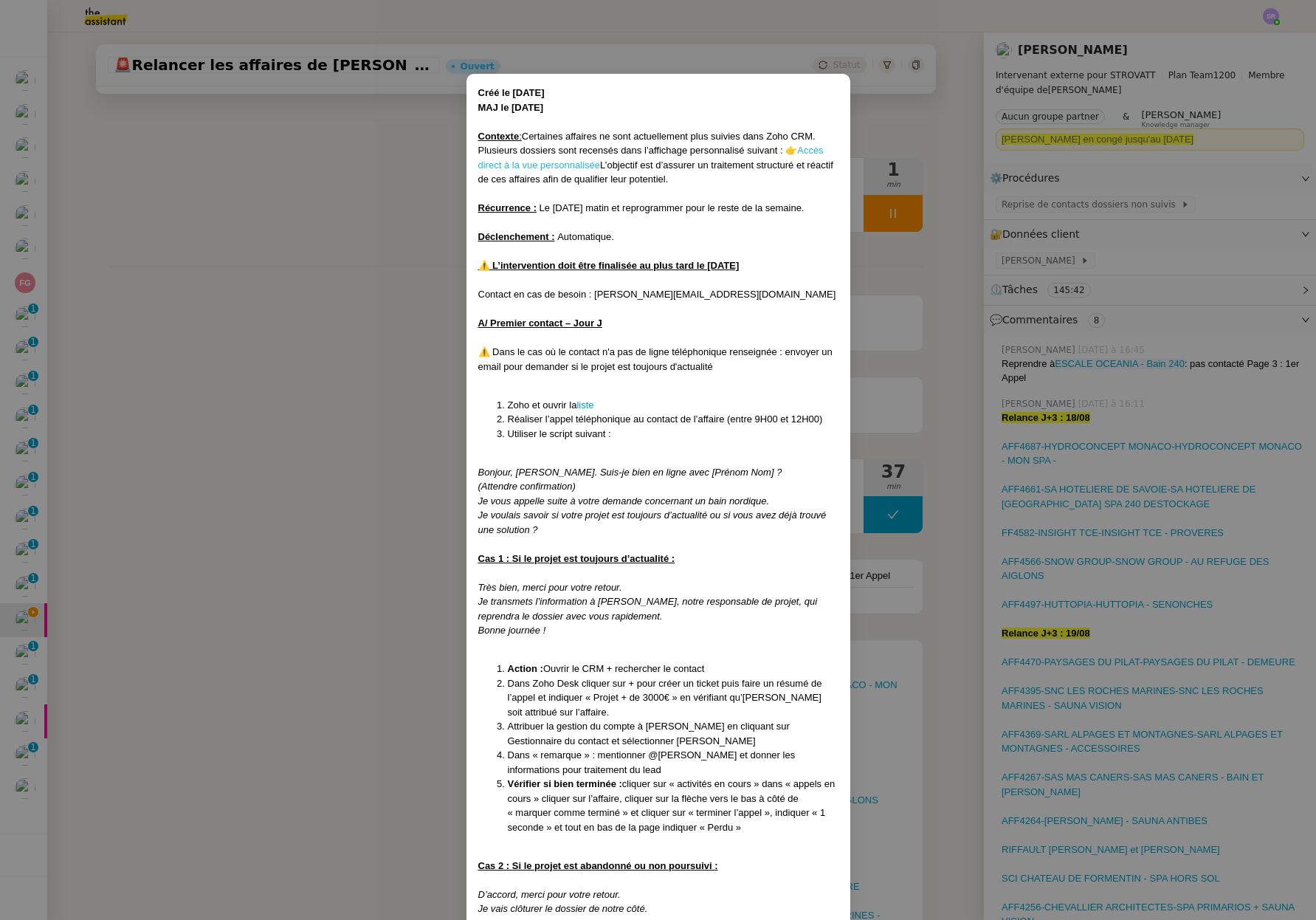
click at [577, 163] on link "Accès direct à la vue personnalisée" at bounding box center [651, 158] width 345 height 26
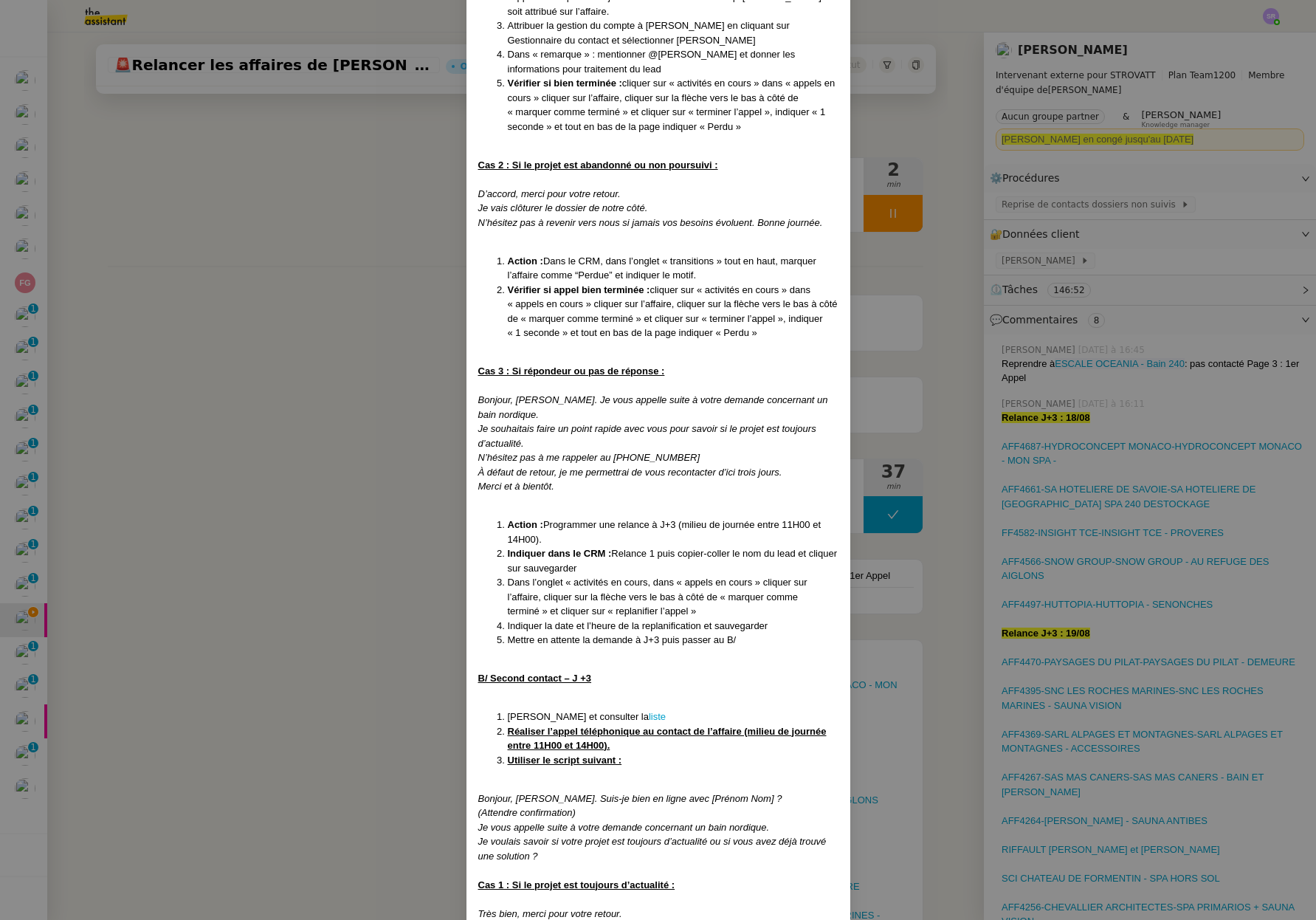
scroll to position [472, 0]
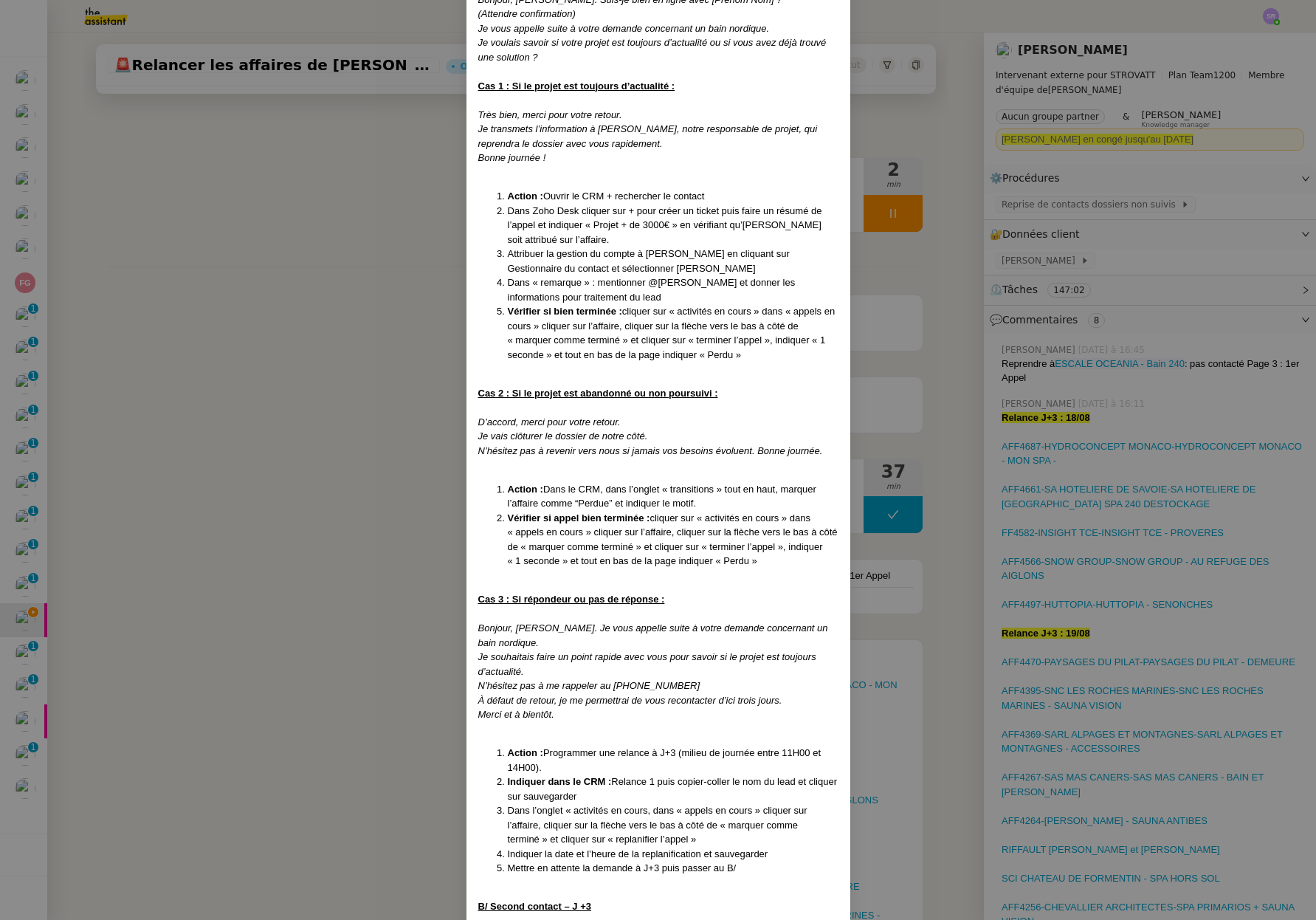
drag, startPoint x: 383, startPoint y: 497, endPoint x: 470, endPoint y: 431, distance: 109.2
click at [383, 497] on nz-modal-container "Créé le [DATE] MAJ le [DATE] Contexte : Certaines affaires ne sont actuellement…" at bounding box center [658, 460] width 1316 height 920
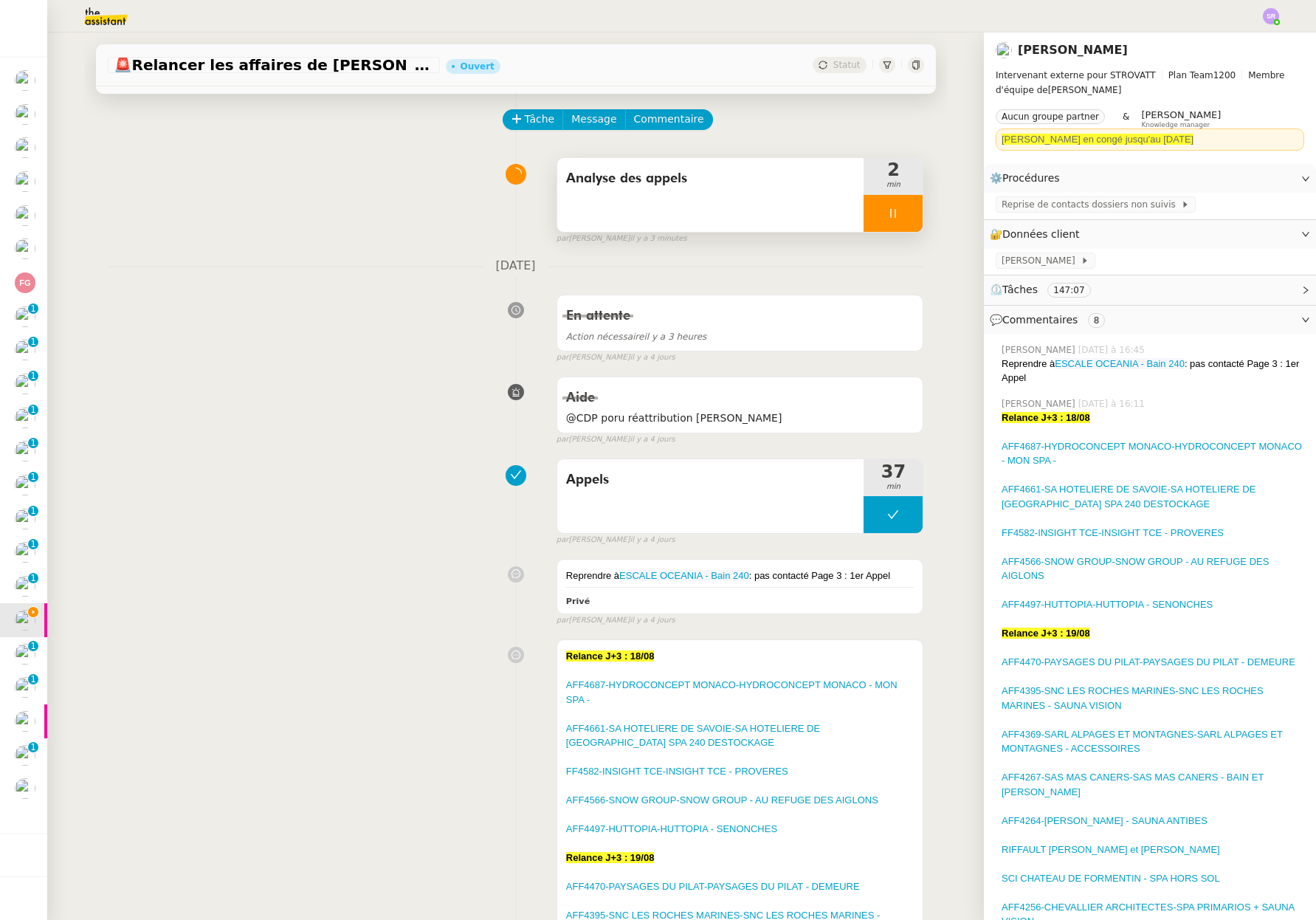
click at [887, 208] on icon at bounding box center [893, 214] width 12 height 12
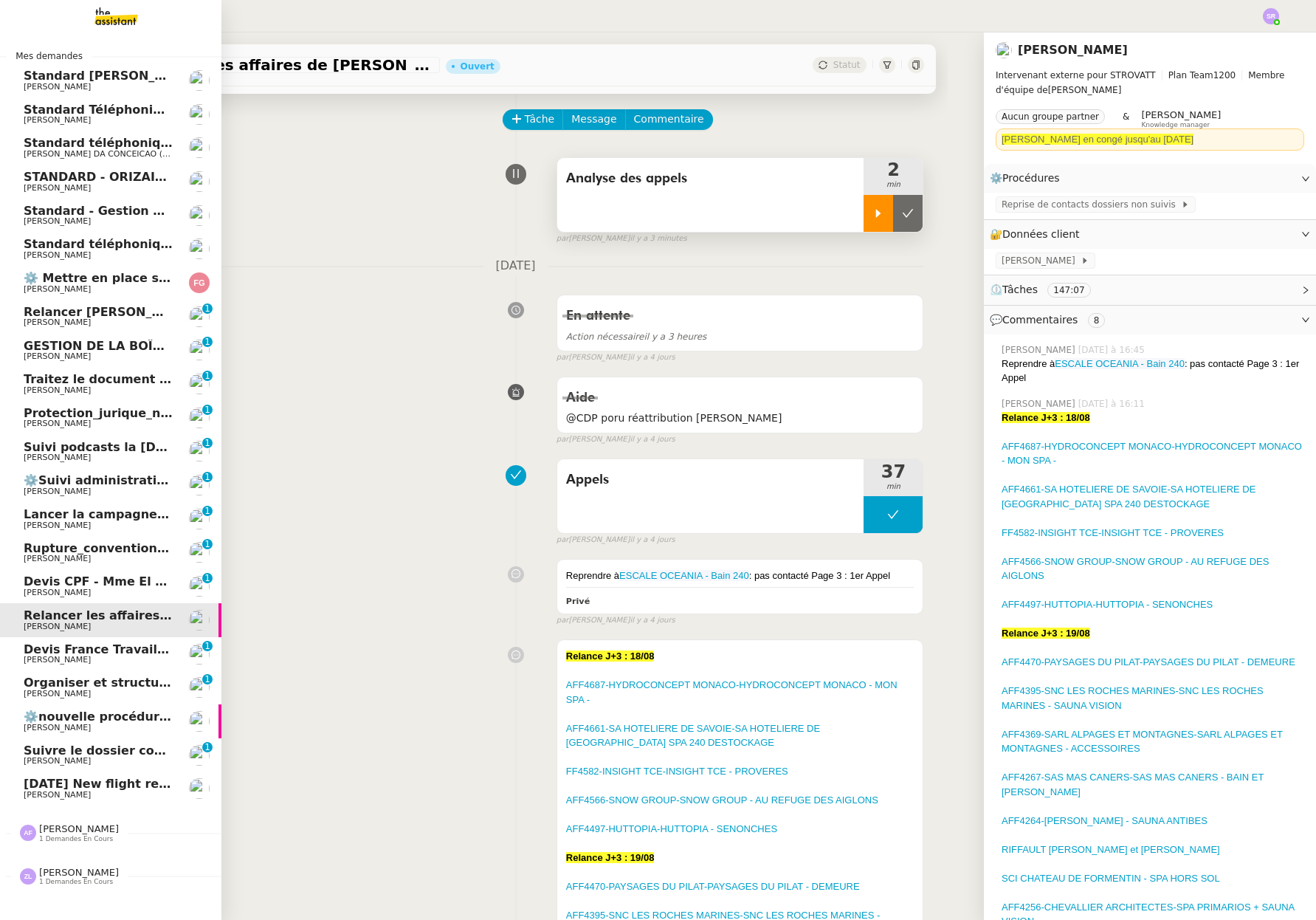
click at [120, 794] on span "[PERSON_NAME]" at bounding box center [98, 794] width 149 height 9
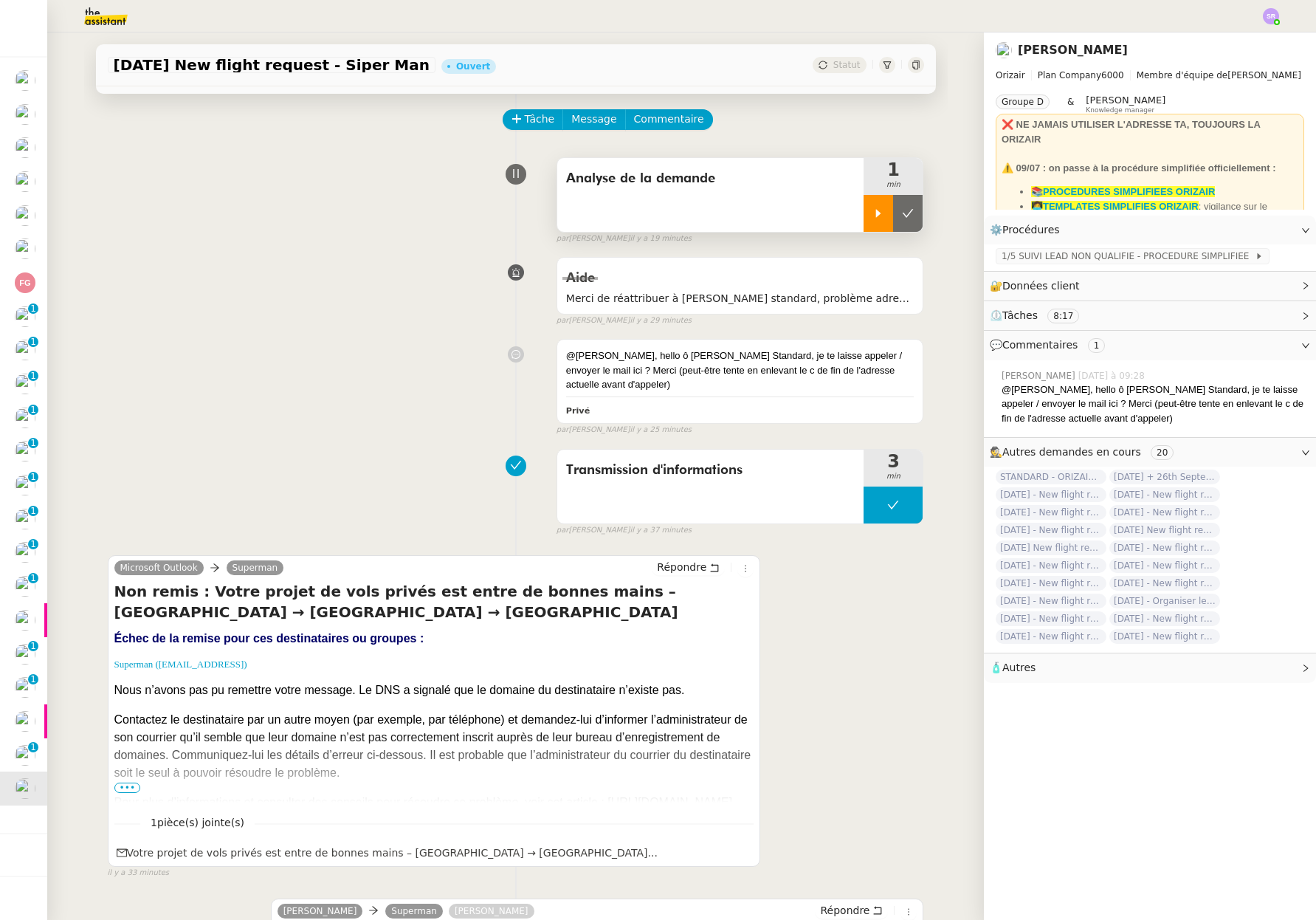
click at [872, 209] on icon at bounding box center [878, 214] width 12 height 12
click at [894, 214] on div at bounding box center [893, 213] width 59 height 37
click at [909, 219] on div "Analyse de la demande 5 min" at bounding box center [740, 194] width 367 height 75
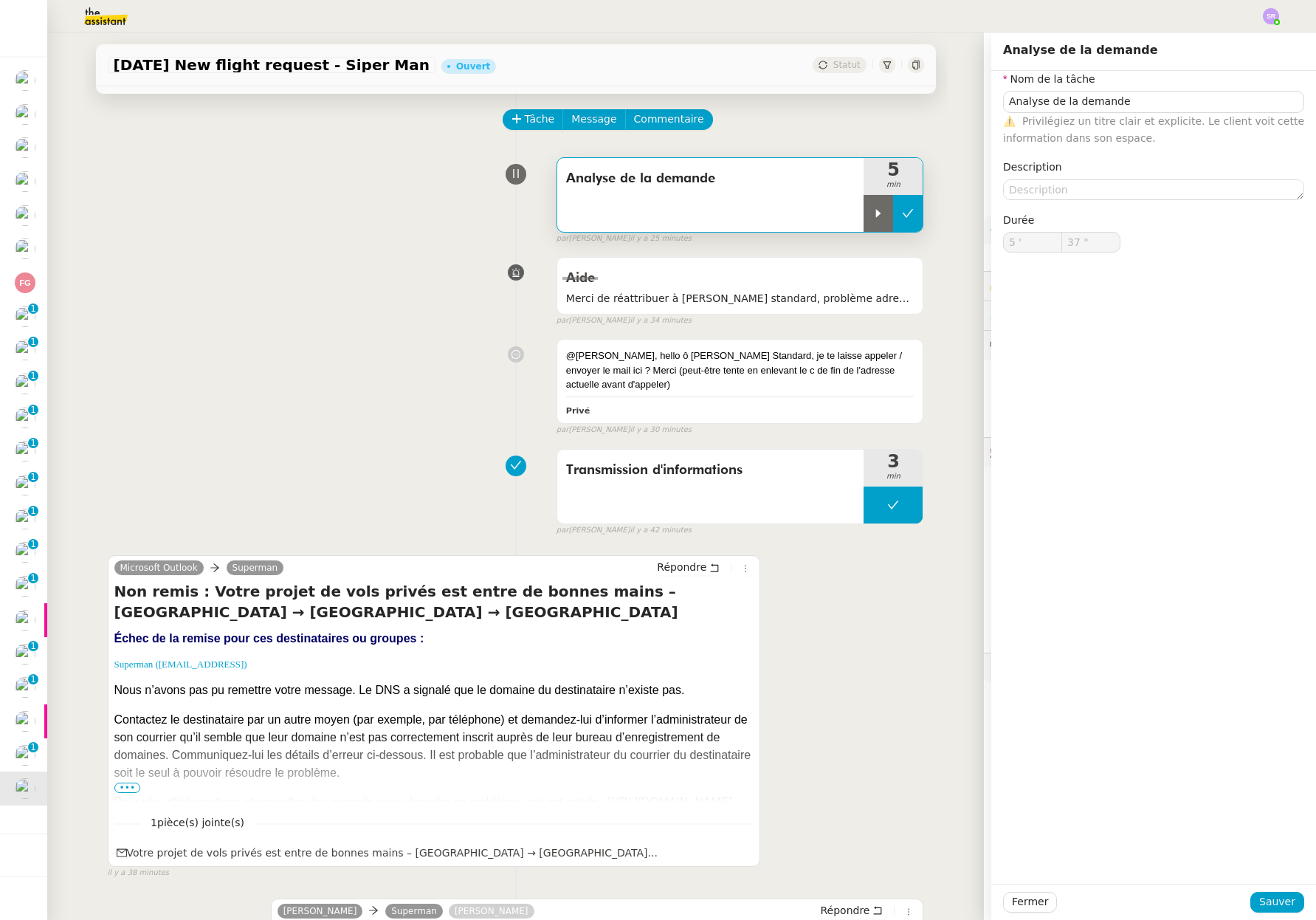
click at [903, 218] on button at bounding box center [908, 213] width 30 height 37
type input "Analyse de la demande"
type input "5 '"
type input "37 ""
type input "Analyse de la demande"
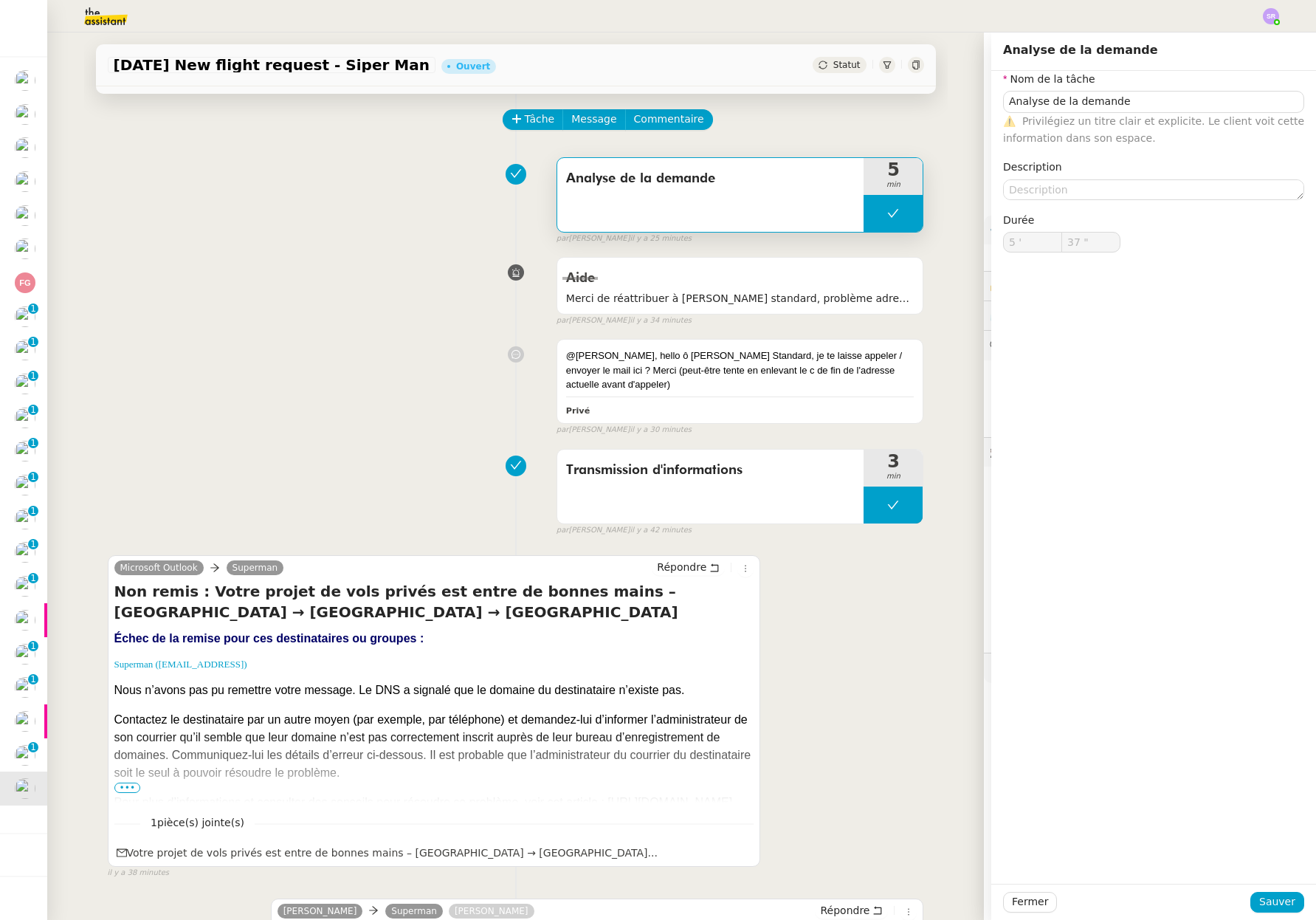
type input "5 '"
type input "37 ""
click at [1016, 910] on span "Fermer" at bounding box center [1029, 901] width 36 height 17
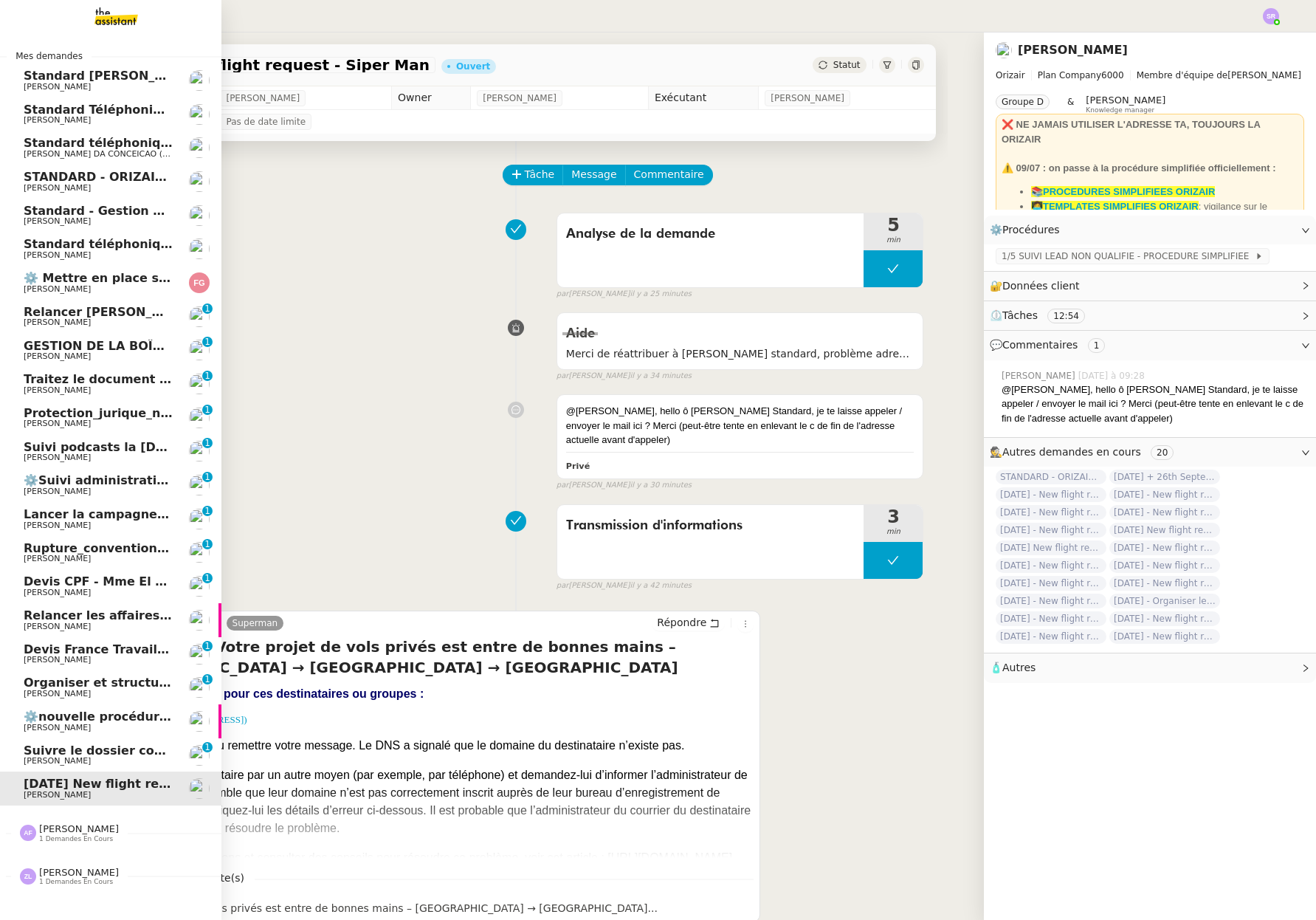
click at [120, 606] on link "Relancer les affaires de [PERSON_NAME]" at bounding box center [111, 620] width 222 height 34
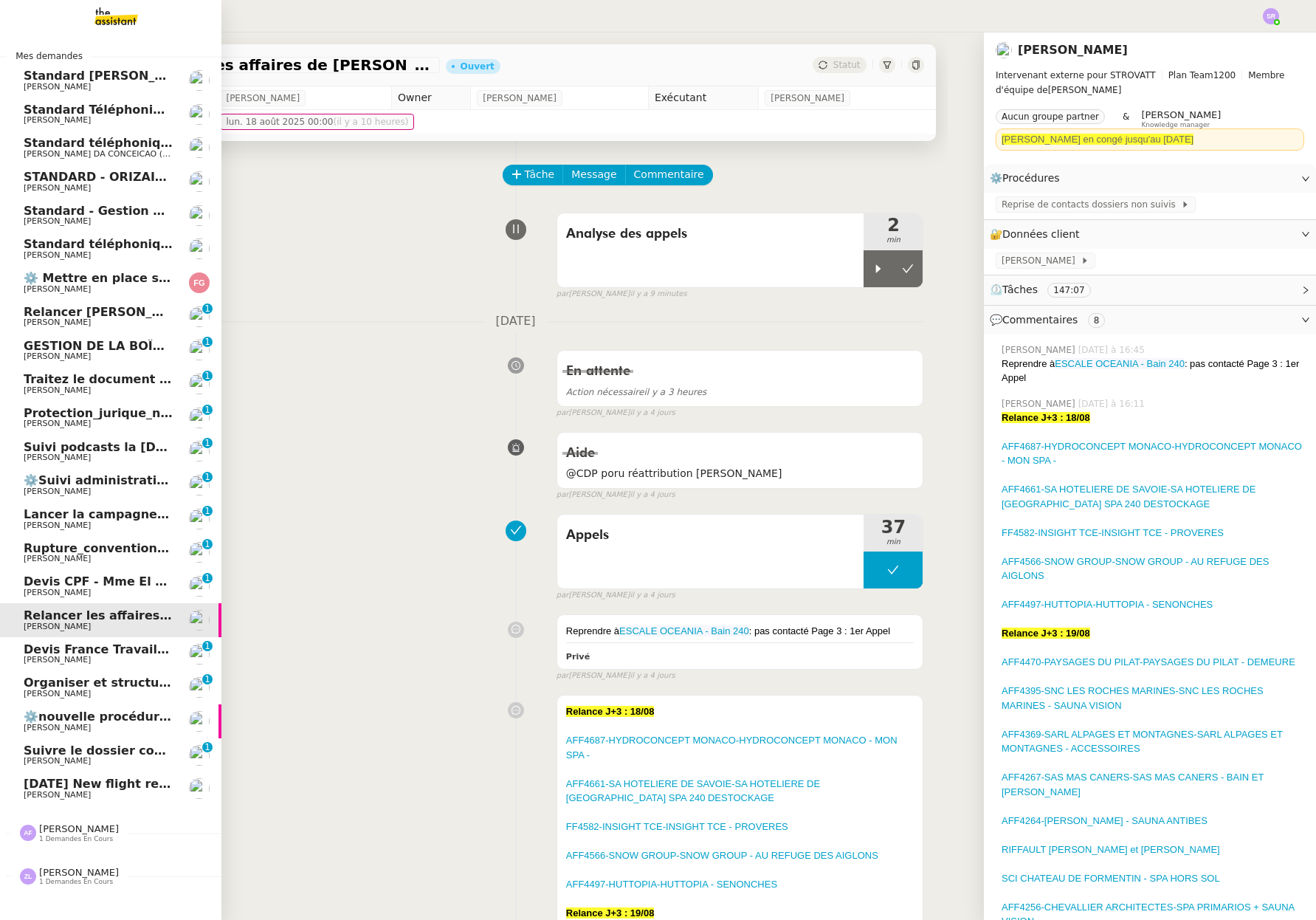
click at [73, 787] on span "[DATE] New flight request - Siper Man" at bounding box center [150, 783] width 253 height 14
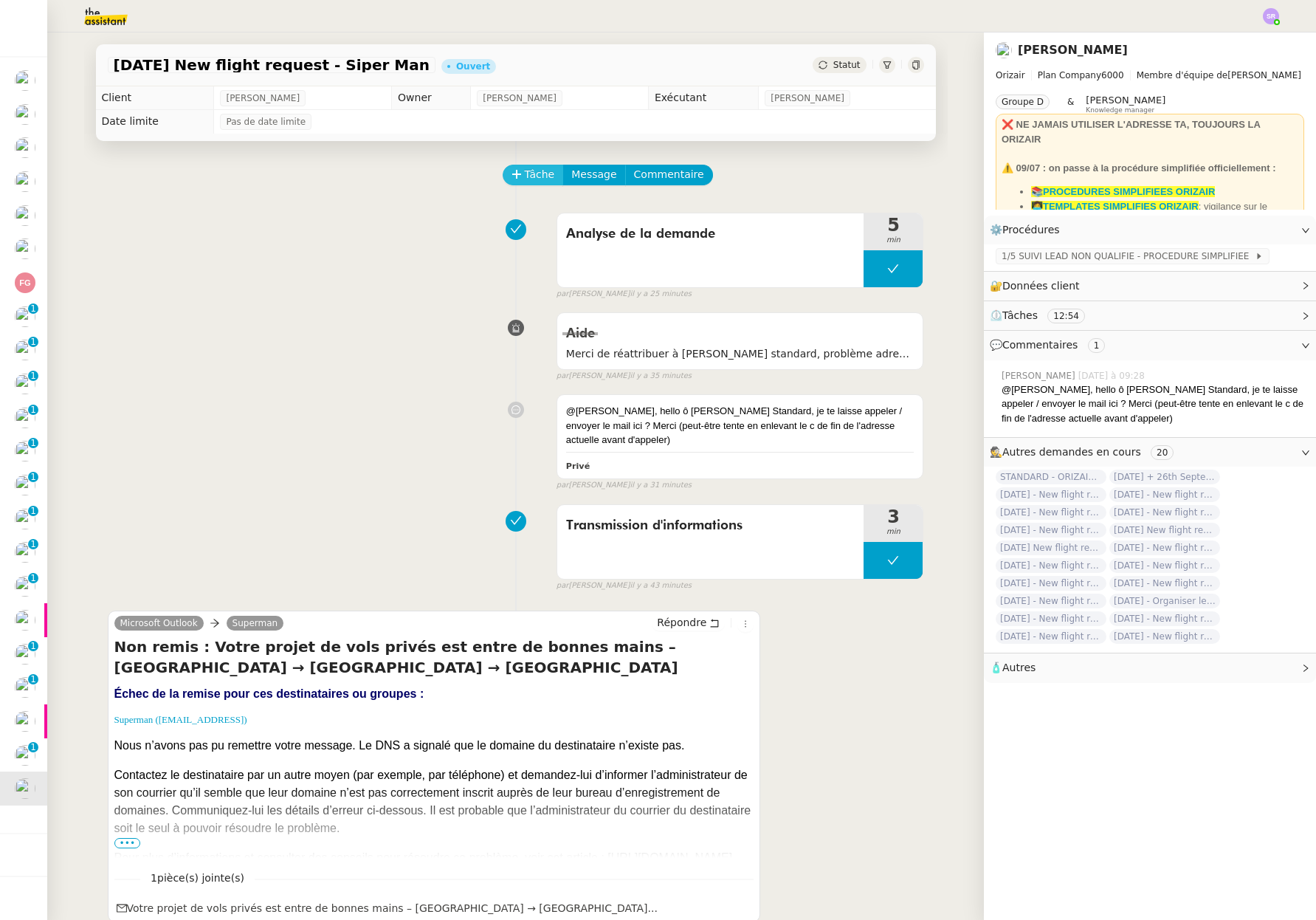
click at [530, 174] on span "Tâche" at bounding box center [539, 174] width 30 height 17
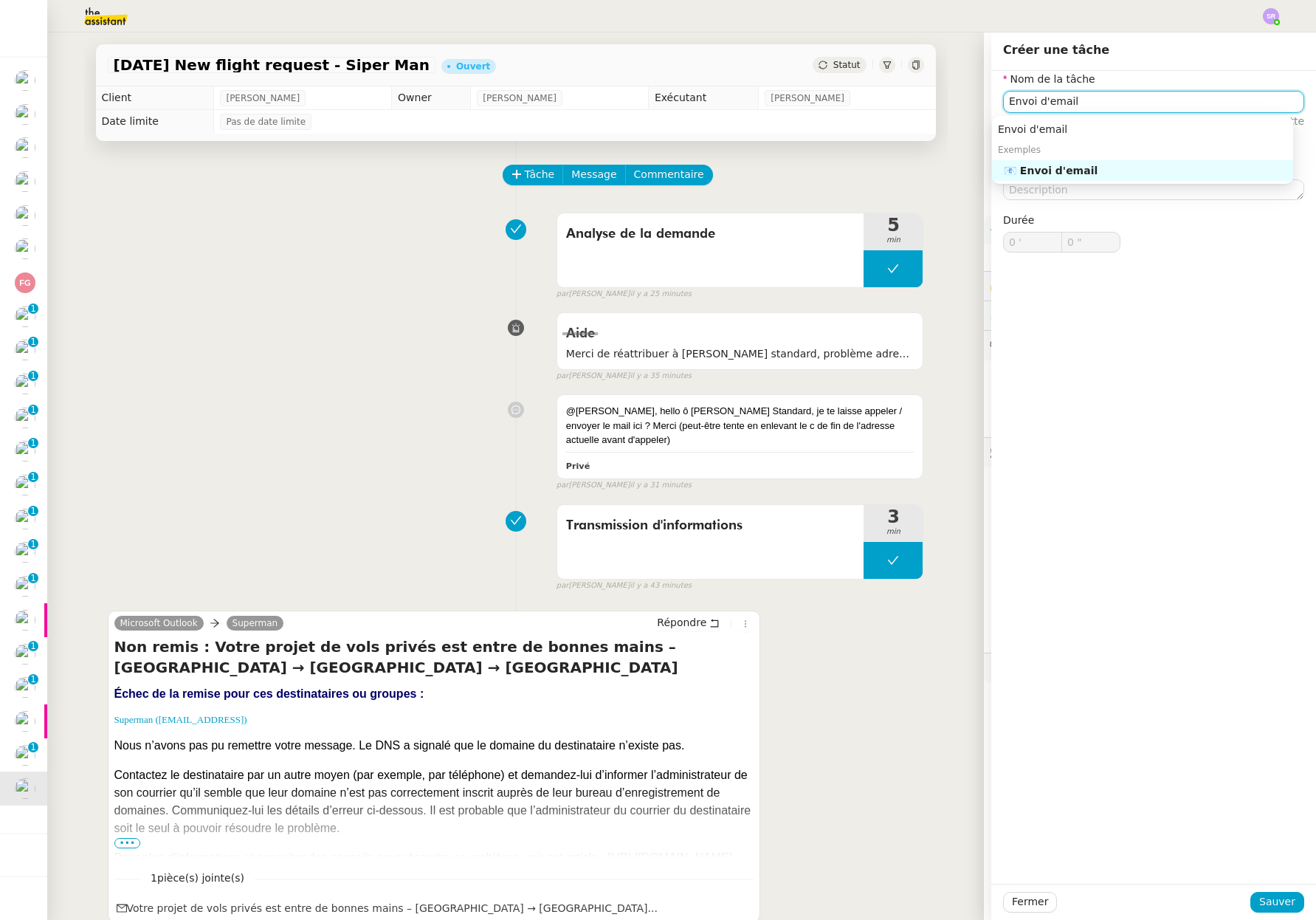
click at [1072, 174] on div "📧 Envoi d'email" at bounding box center [1145, 170] width 284 height 13
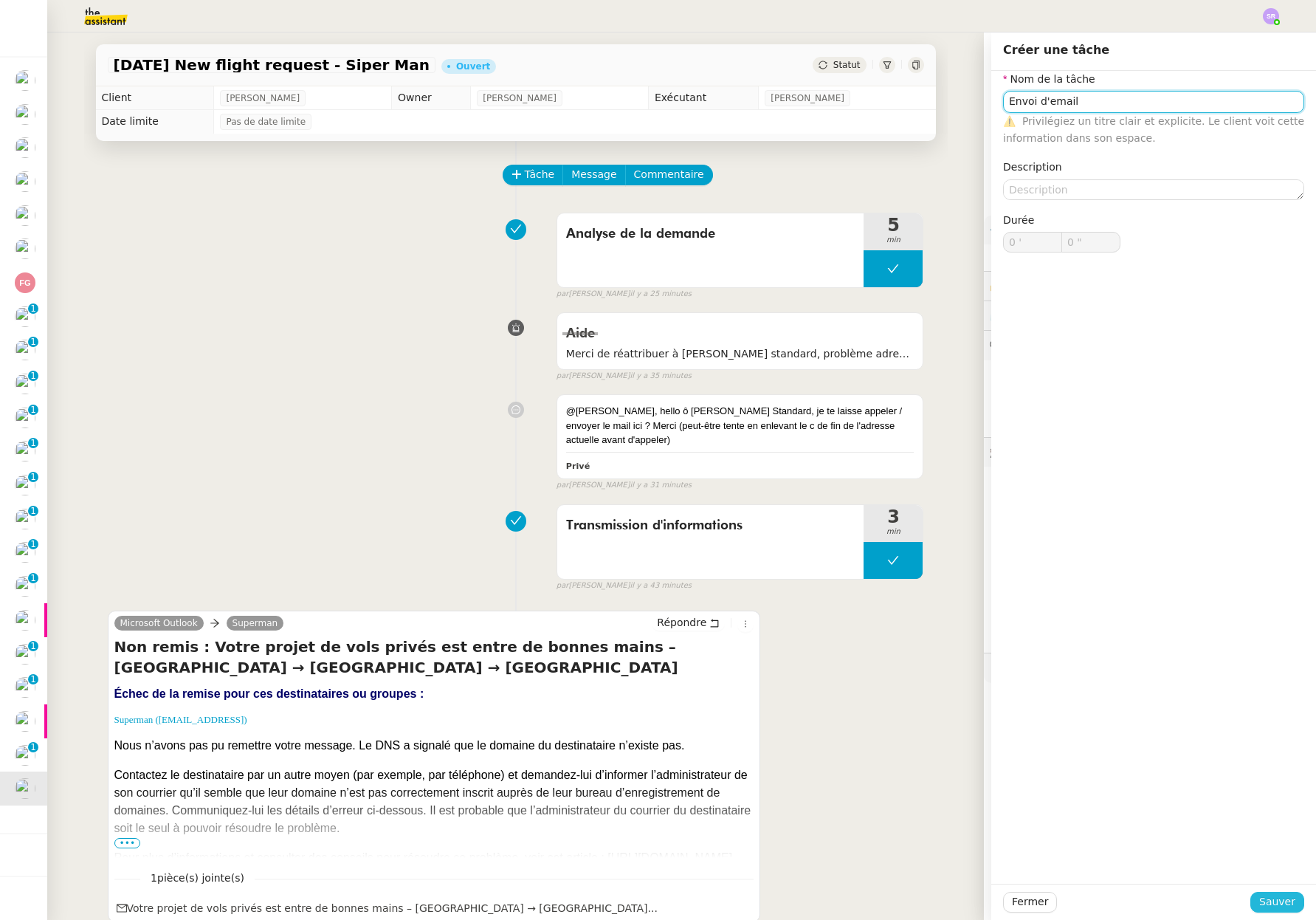
type input "Envoi d'email"
click at [1273, 902] on span "Sauver" at bounding box center [1277, 901] width 36 height 17
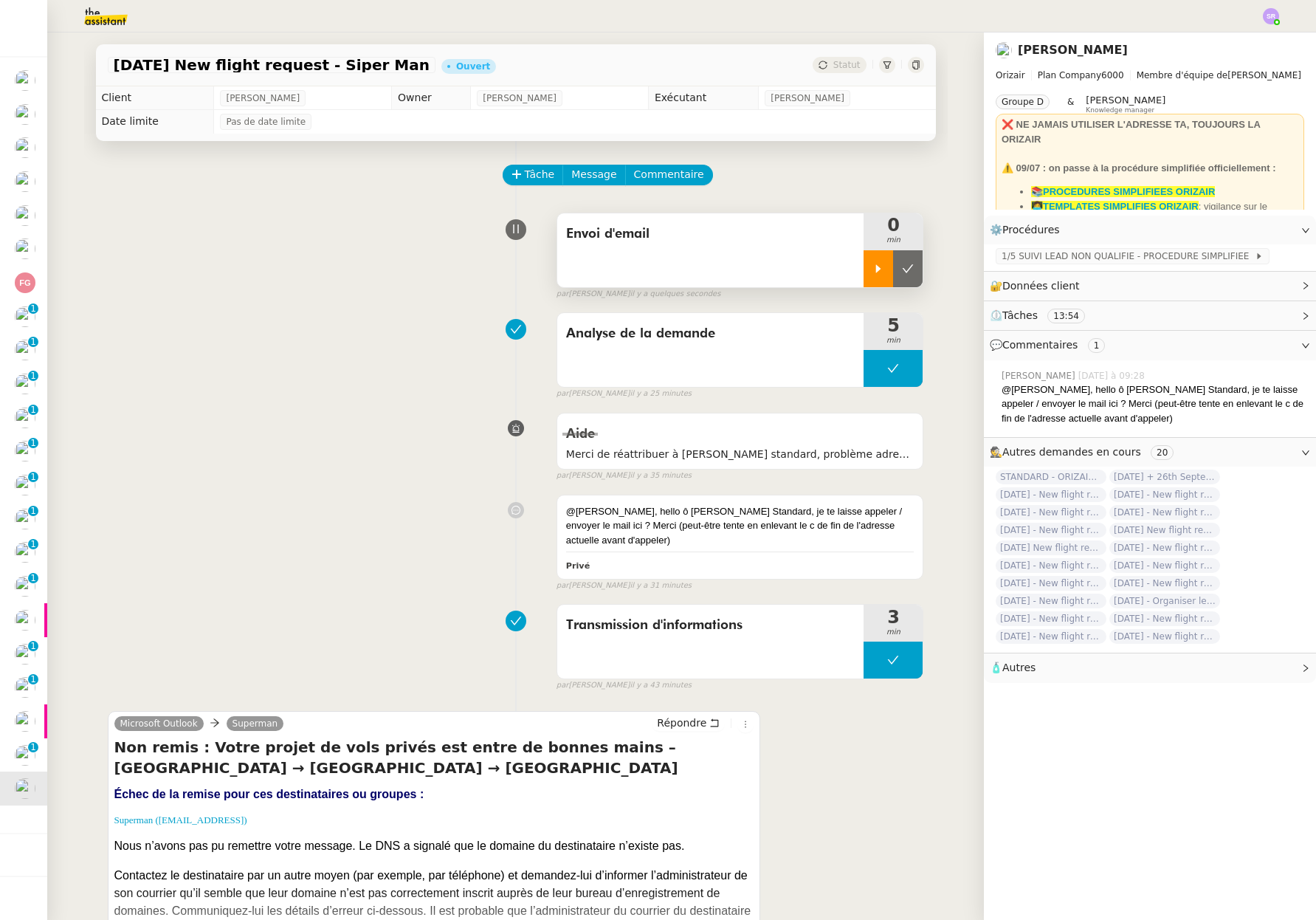
click at [872, 268] on icon at bounding box center [878, 269] width 12 height 12
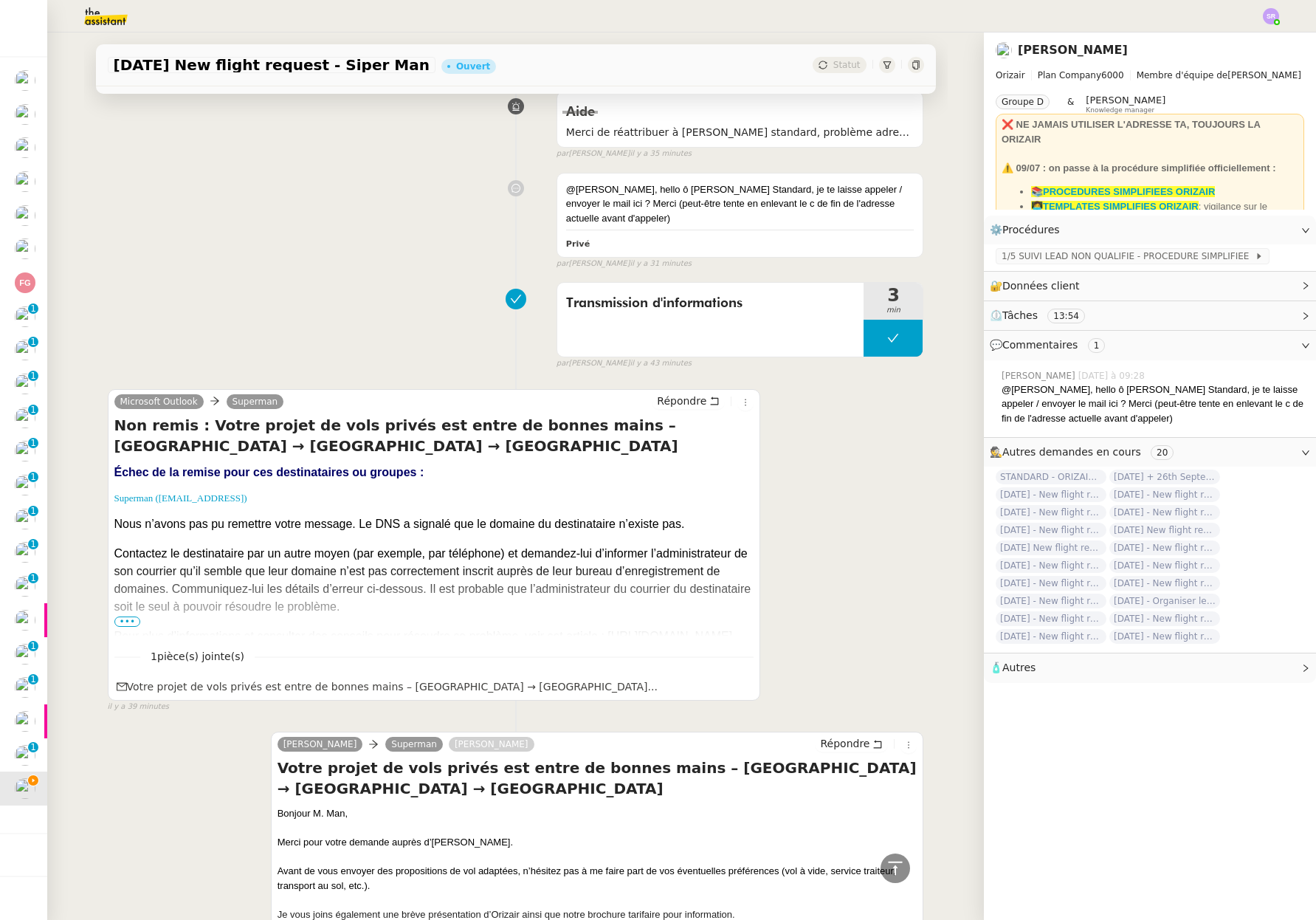
scroll to position [422, 0]
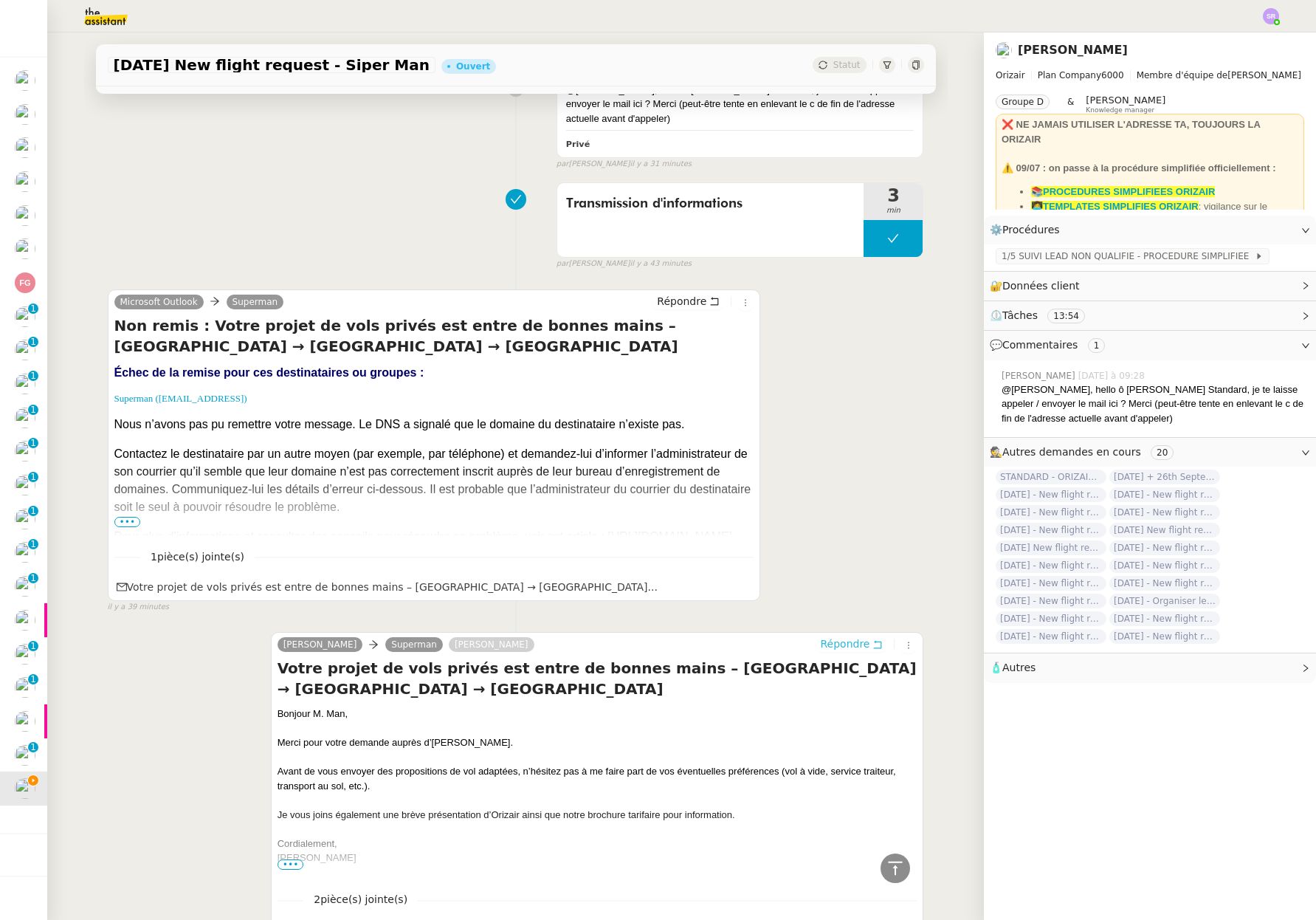
click at [858, 641] on button "Répondre" at bounding box center [851, 643] width 73 height 16
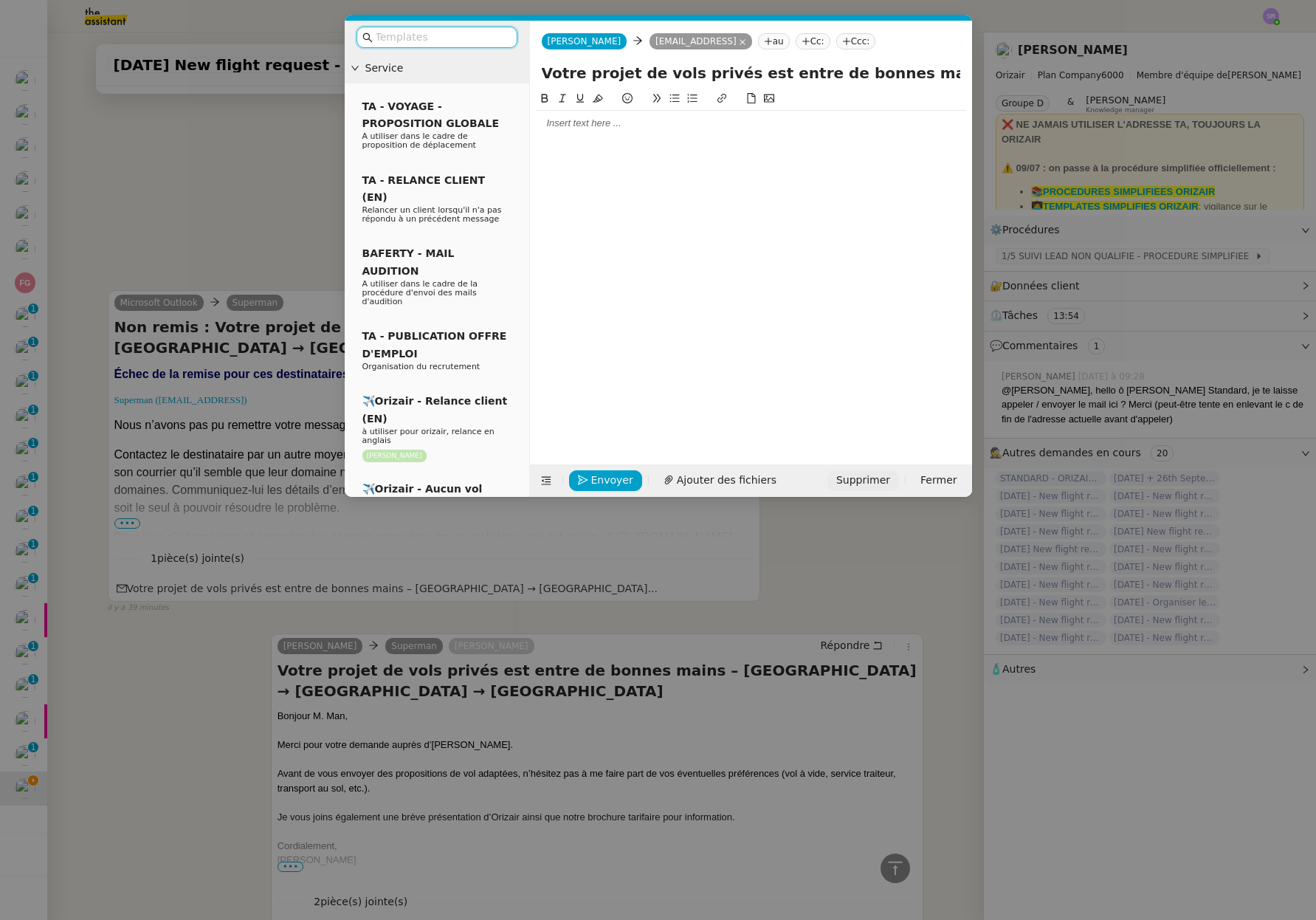
click at [875, 482] on span "Supprimer" at bounding box center [863, 479] width 54 height 17
click at [992, 443] on span "OK" at bounding box center [999, 441] width 15 height 15
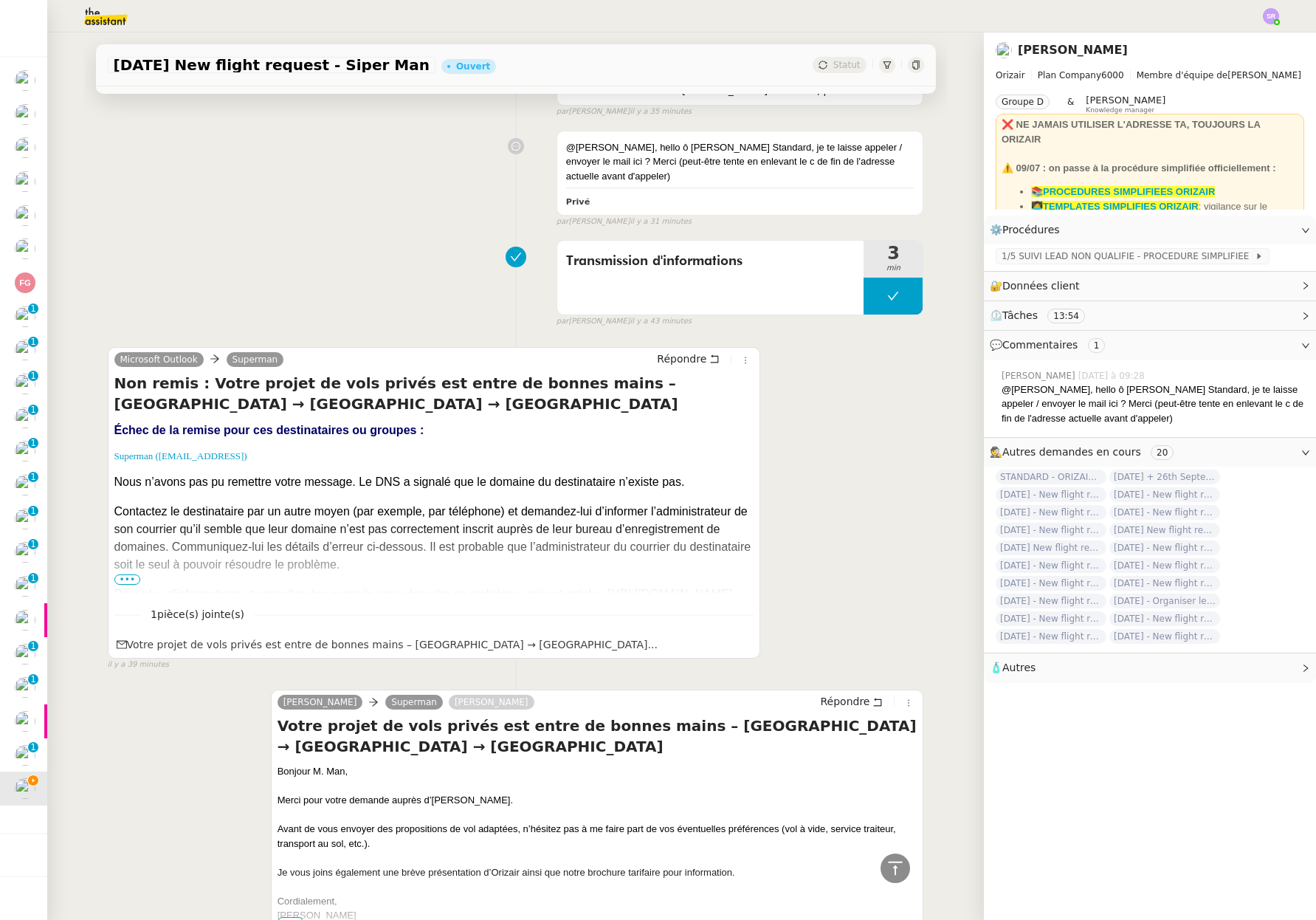
scroll to position [0, 0]
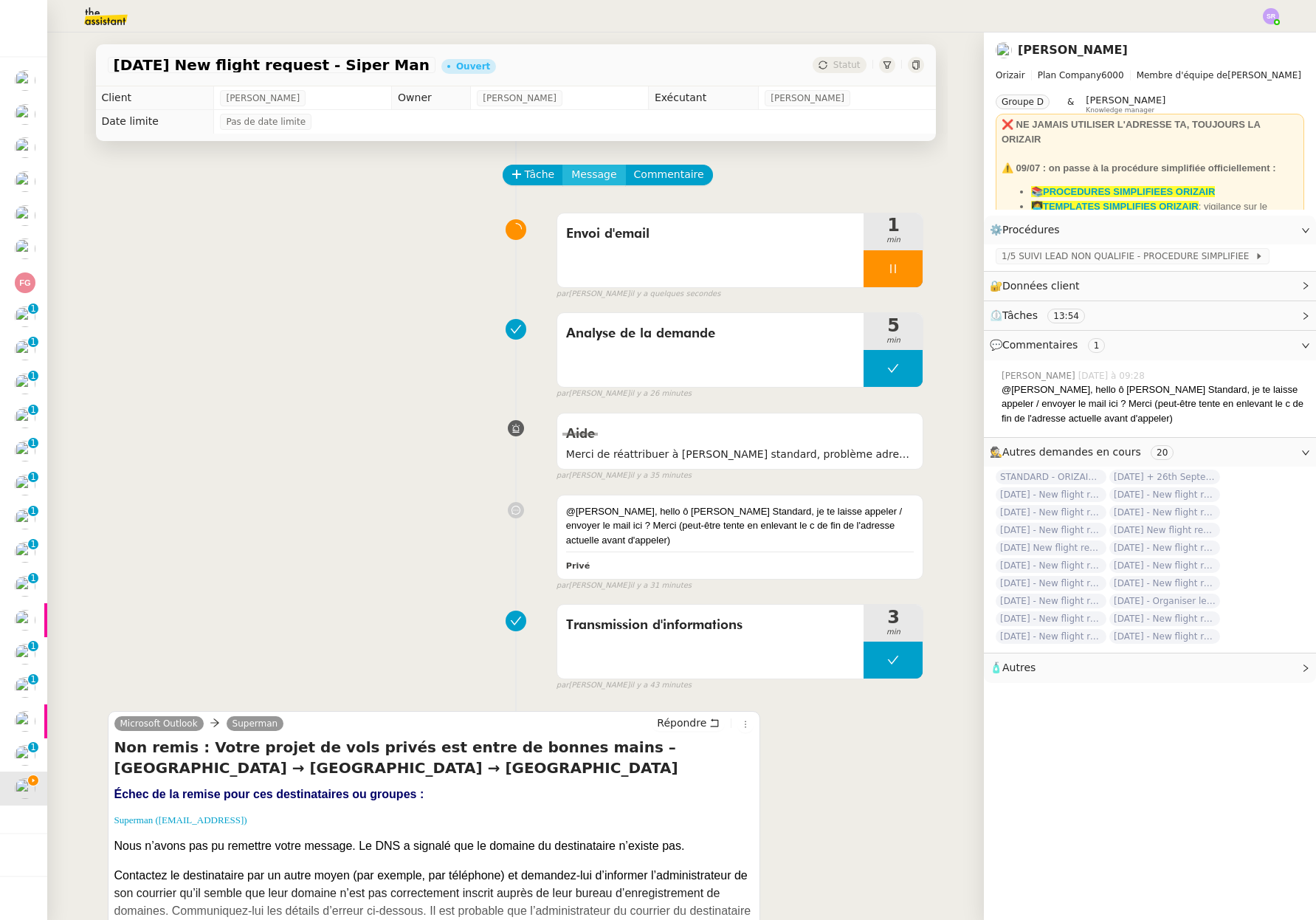
click at [591, 174] on span "Message" at bounding box center [593, 174] width 45 height 17
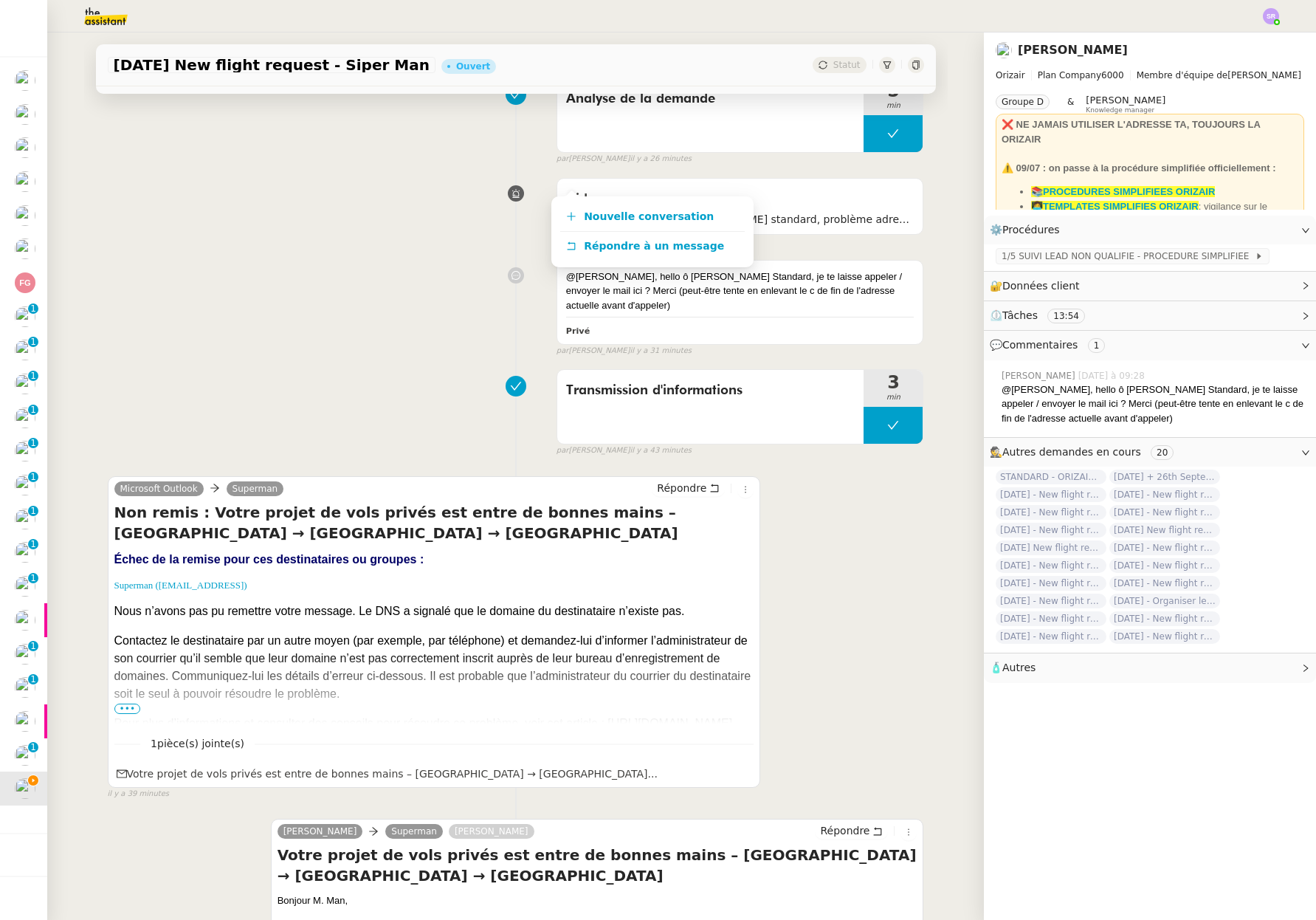
scroll to position [623, 0]
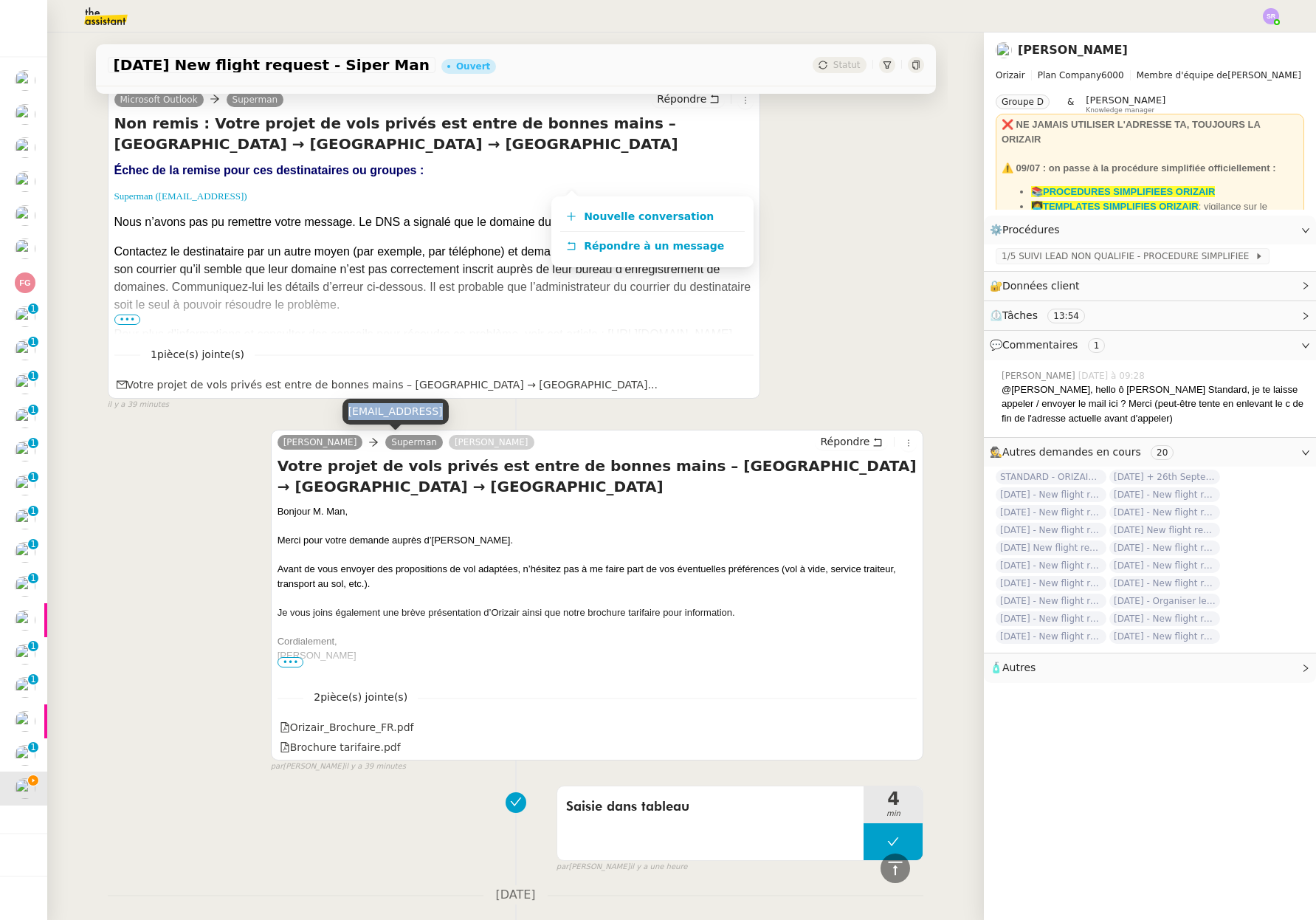
drag, startPoint x: 436, startPoint y: 413, endPoint x: 349, endPoint y: 416, distance: 87.1
click at [349, 416] on div "[EMAIL_ADDRESS]" at bounding box center [395, 412] width 106 height 26
copy div "[EMAIL_ADDRESS][DOMAIN_NAME]"
click at [827, 380] on div "Microsoft Outlook Superman Répondre Non remis : Votre projet de vols privés est…" at bounding box center [515, 242] width 816 height 337
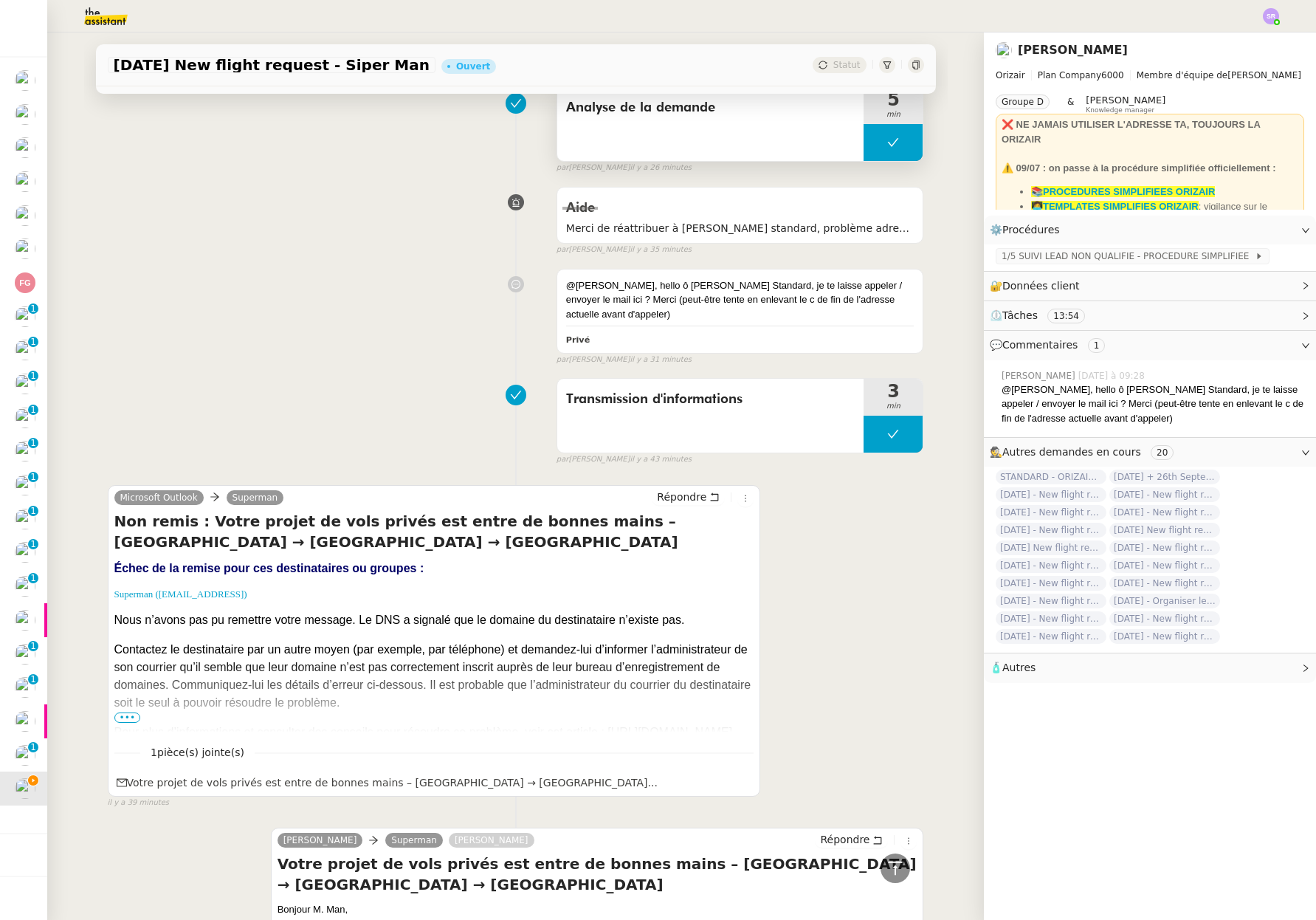
scroll to position [0, 0]
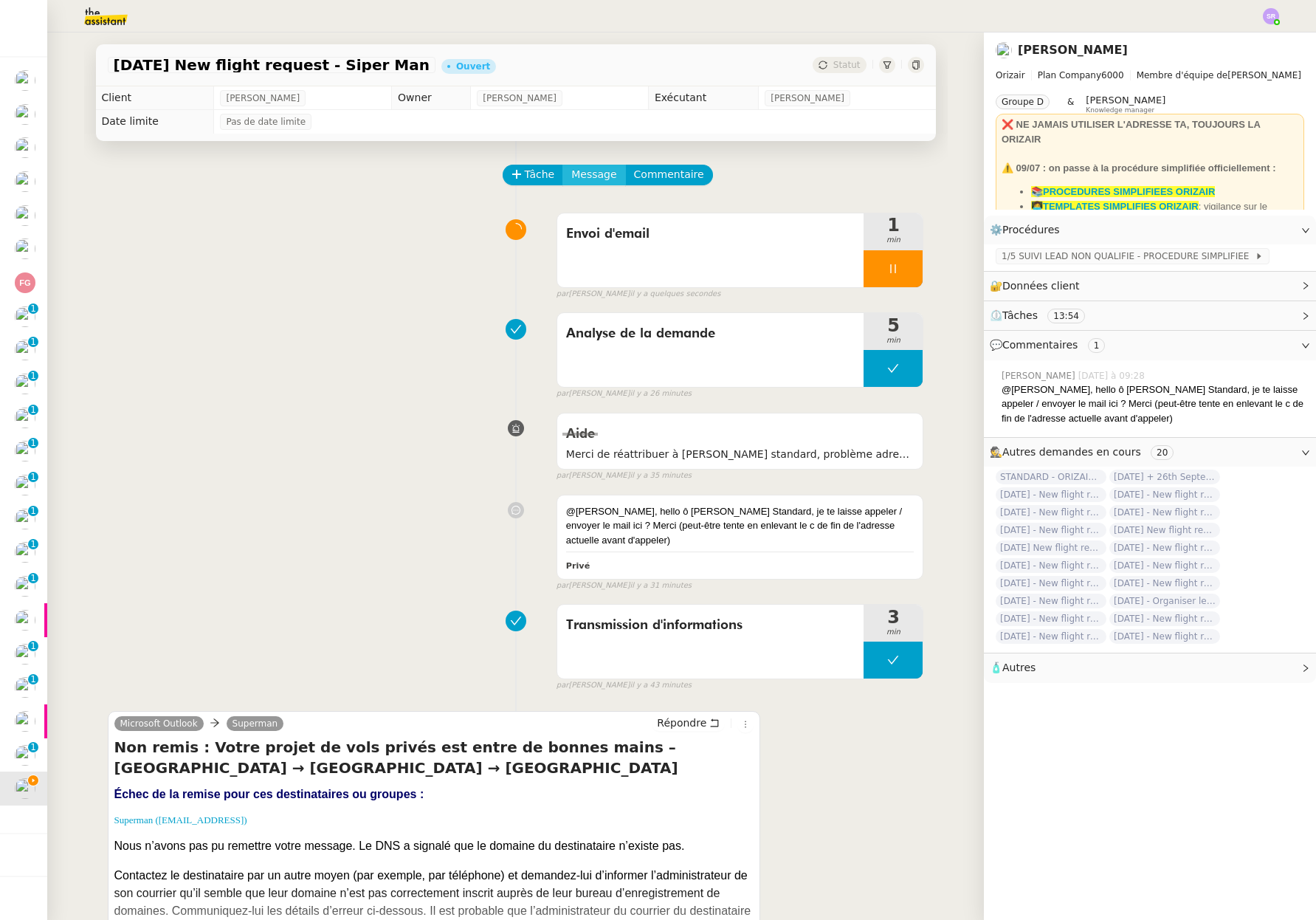
click at [562, 171] on button "Message" at bounding box center [593, 175] width 63 height 21
click at [663, 205] on link "Nouvelle conversation" at bounding box center [652, 217] width 185 height 30
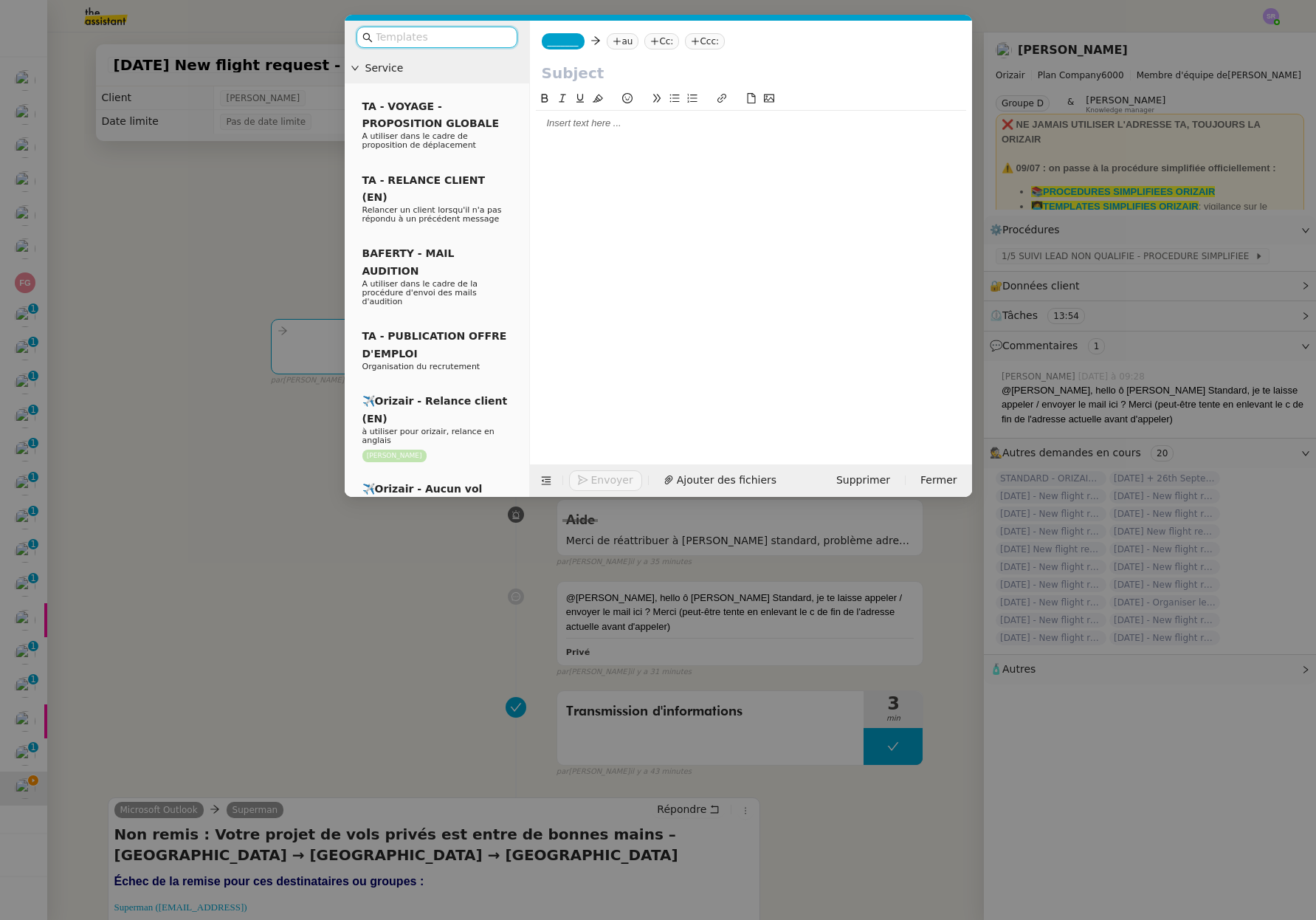
click at [578, 41] on span "_______" at bounding box center [562, 41] width 31 height 10
paste input "[EMAIL_ADDRESS][DOMAIN_NAME]"
type input "[EMAIL_ADDRESS][DOMAIN_NAME]"
click at [672, 142] on div at bounding box center [750, 266] width 430 height 352
click at [624, 41] on nz-tag "au" at bounding box center [622, 41] width 32 height 16
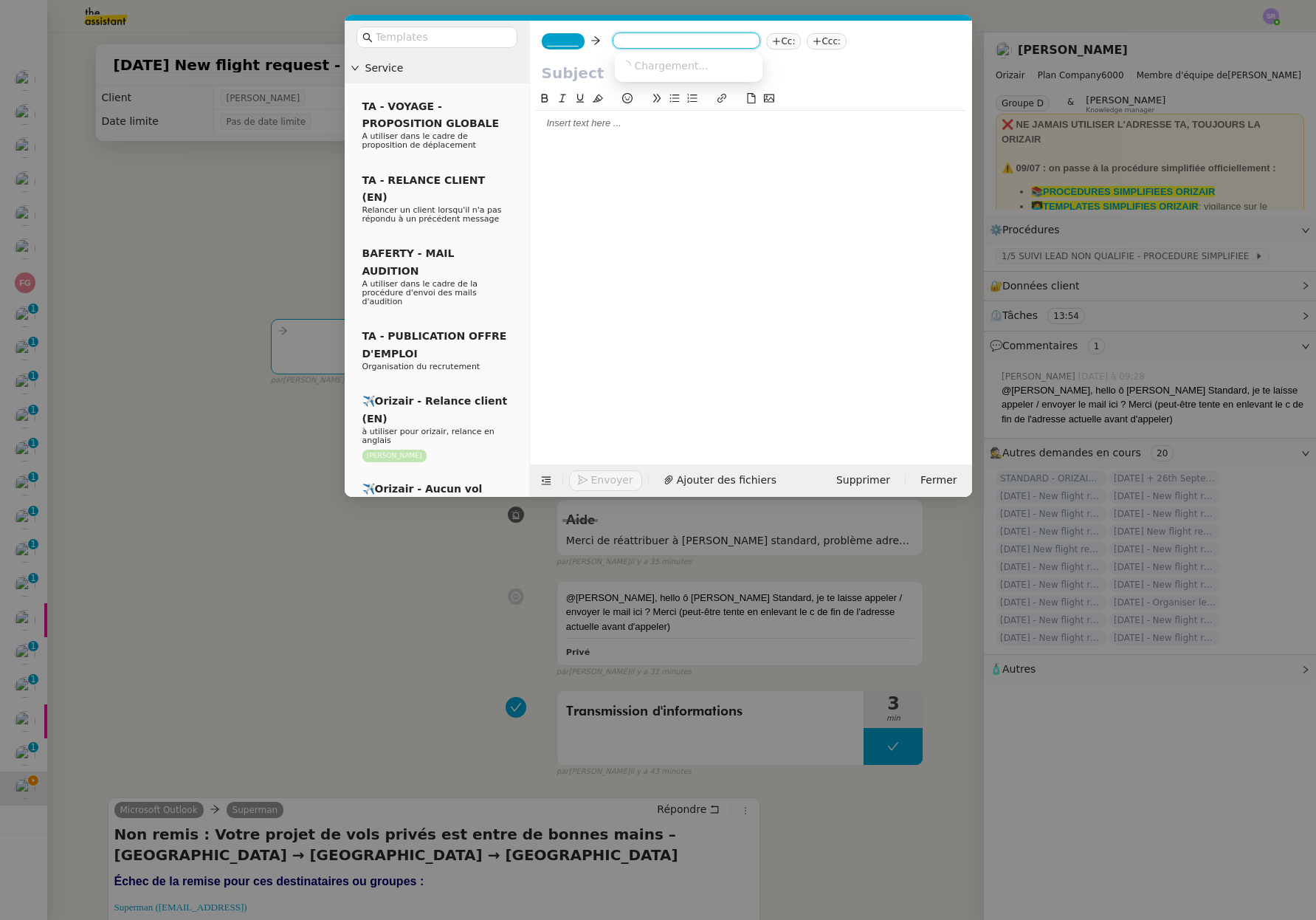
paste input "[EMAIL_ADDRESS][DOMAIN_NAME]"
type input "[EMAIL_ADDRESS][DOMAIN_NAME]"
click at [659, 173] on div at bounding box center [750, 266] width 430 height 352
click at [611, 42] on nz-tag "au" at bounding box center [622, 41] width 32 height 16
paste input "[EMAIL_ADDRESS][DOMAIN_NAME]"
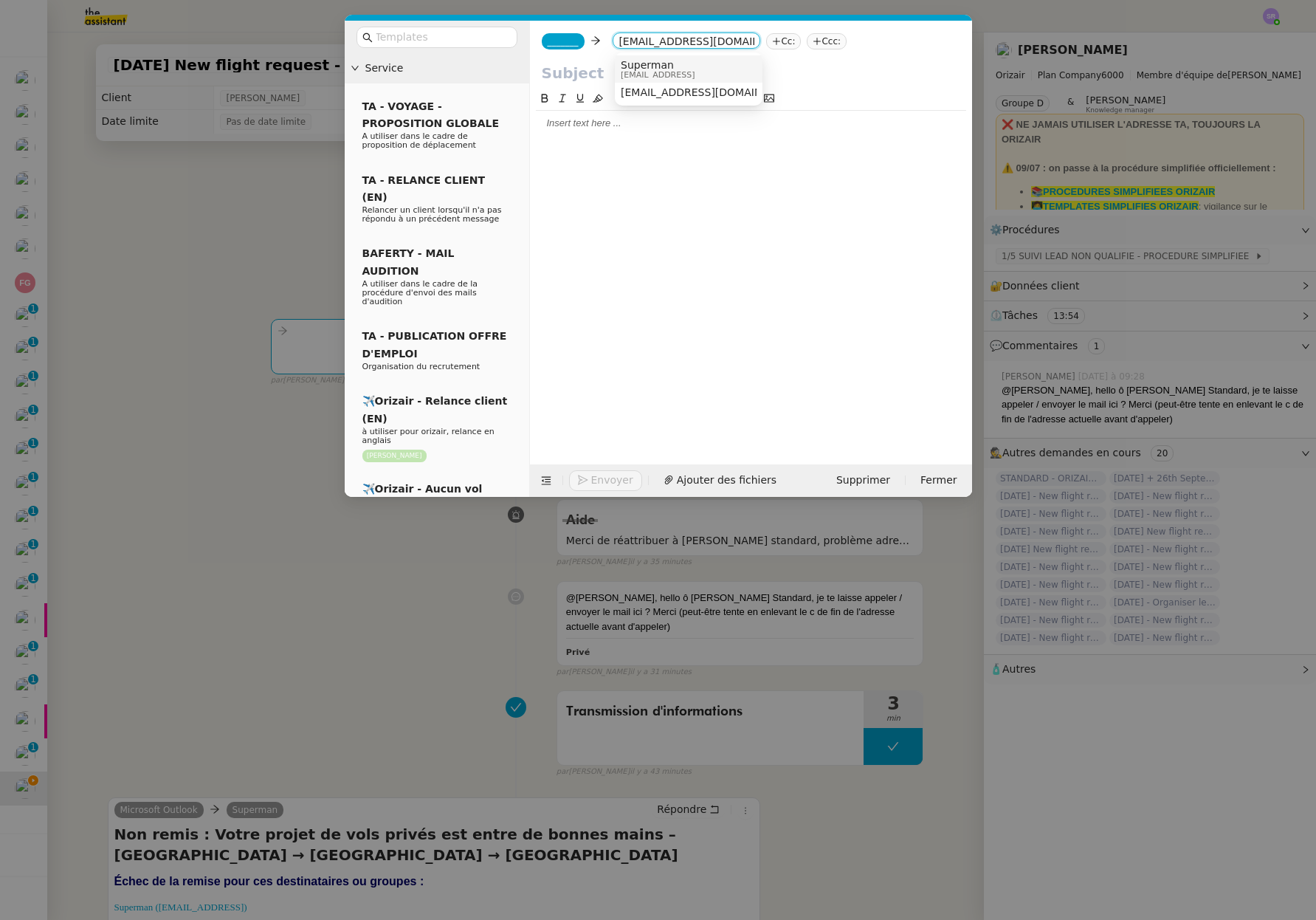
type input "[EMAIL_ADDRESS][DOMAIN_NAME]"
drag, startPoint x: 684, startPoint y: 67, endPoint x: 716, endPoint y: 93, distance: 41.2
click at [716, 93] on div "Superman superman@bt.comc superman@bt.com" at bounding box center [689, 79] width 148 height 48
click at [716, 93] on div "[EMAIL_ADDRESS][DOMAIN_NAME]" at bounding box center [716, 92] width 192 height 12
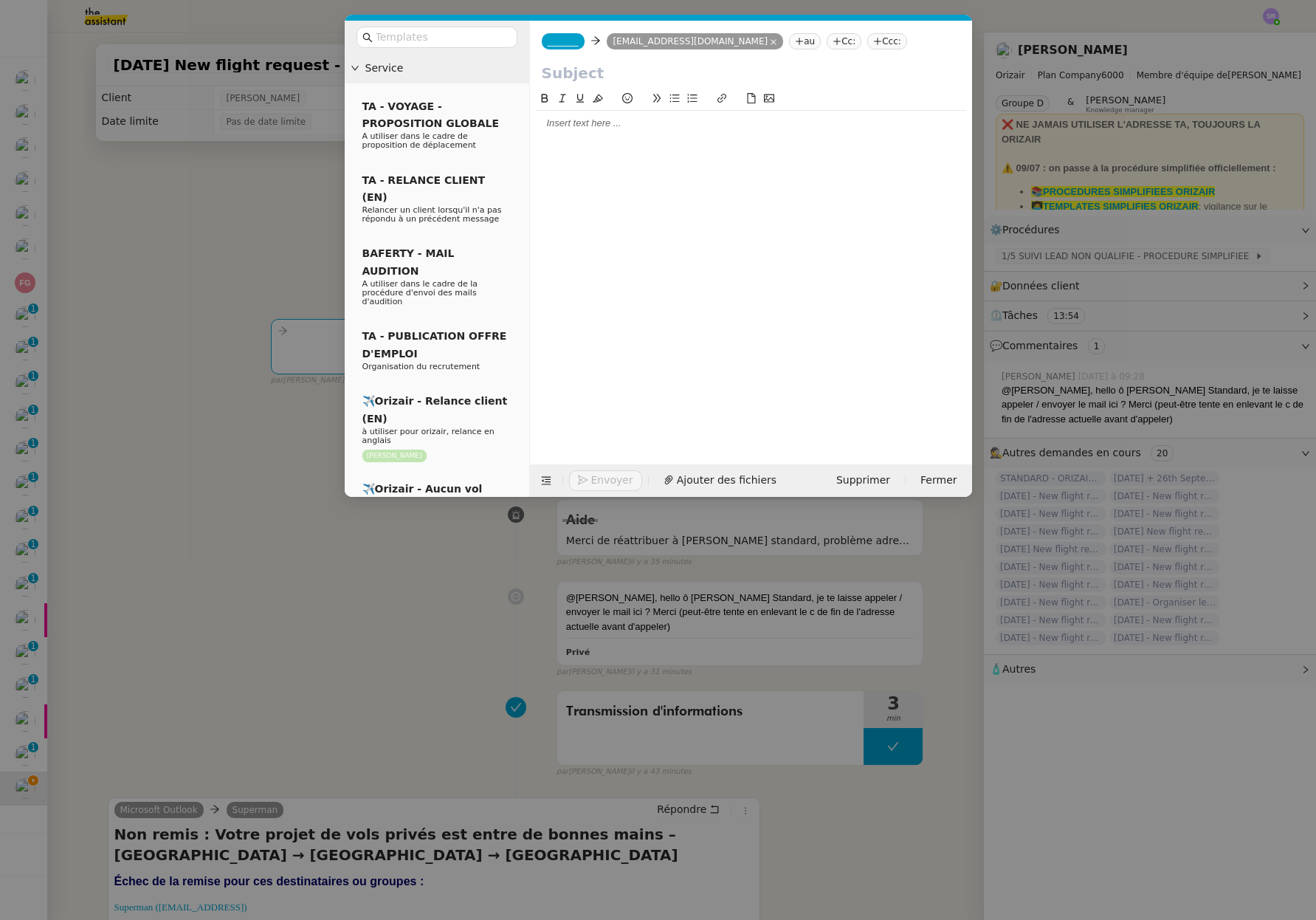
scroll to position [0, 0]
click at [742, 220] on div at bounding box center [750, 266] width 430 height 352
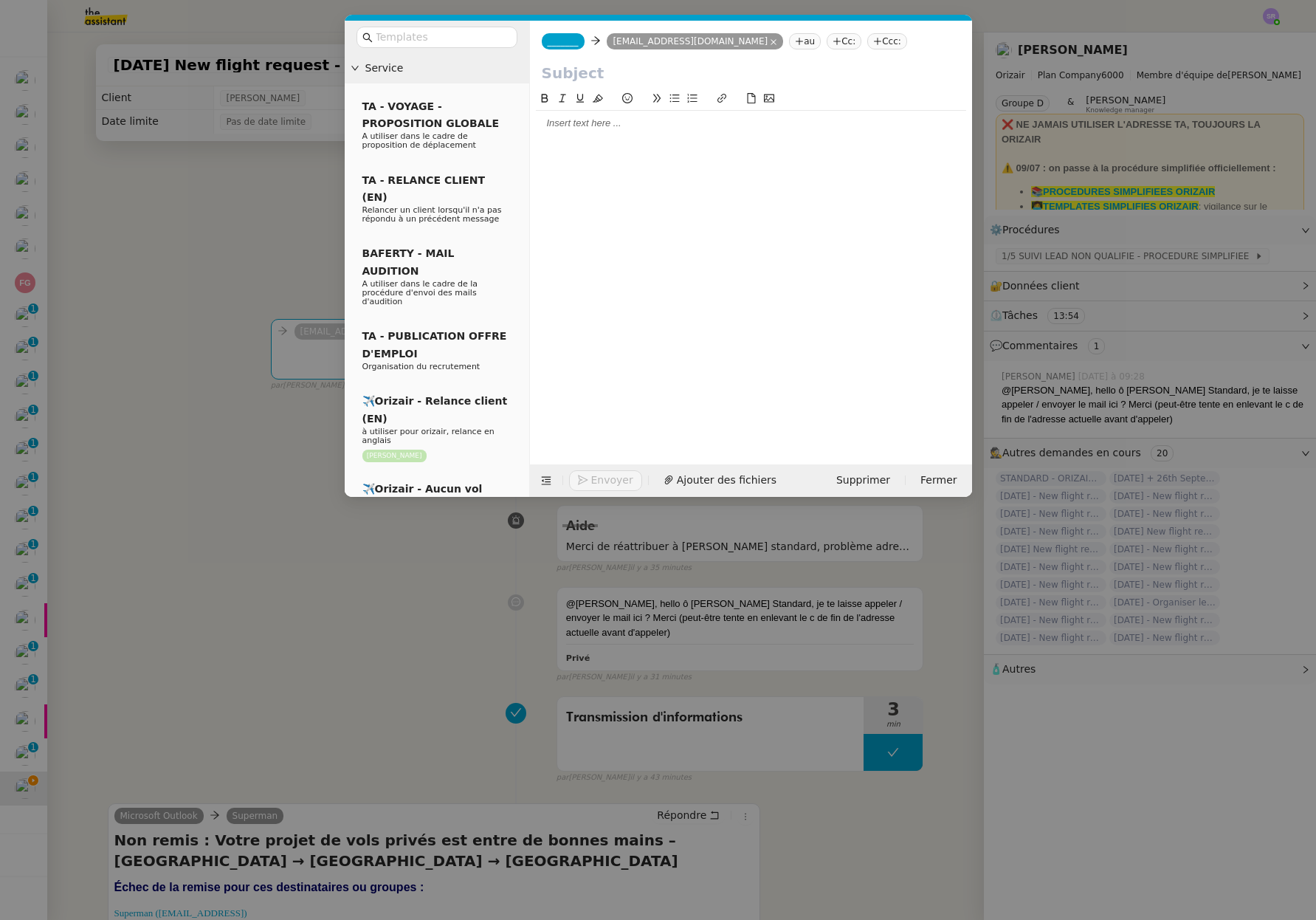
click at [558, 37] on span "_______" at bounding box center [562, 41] width 31 height 10
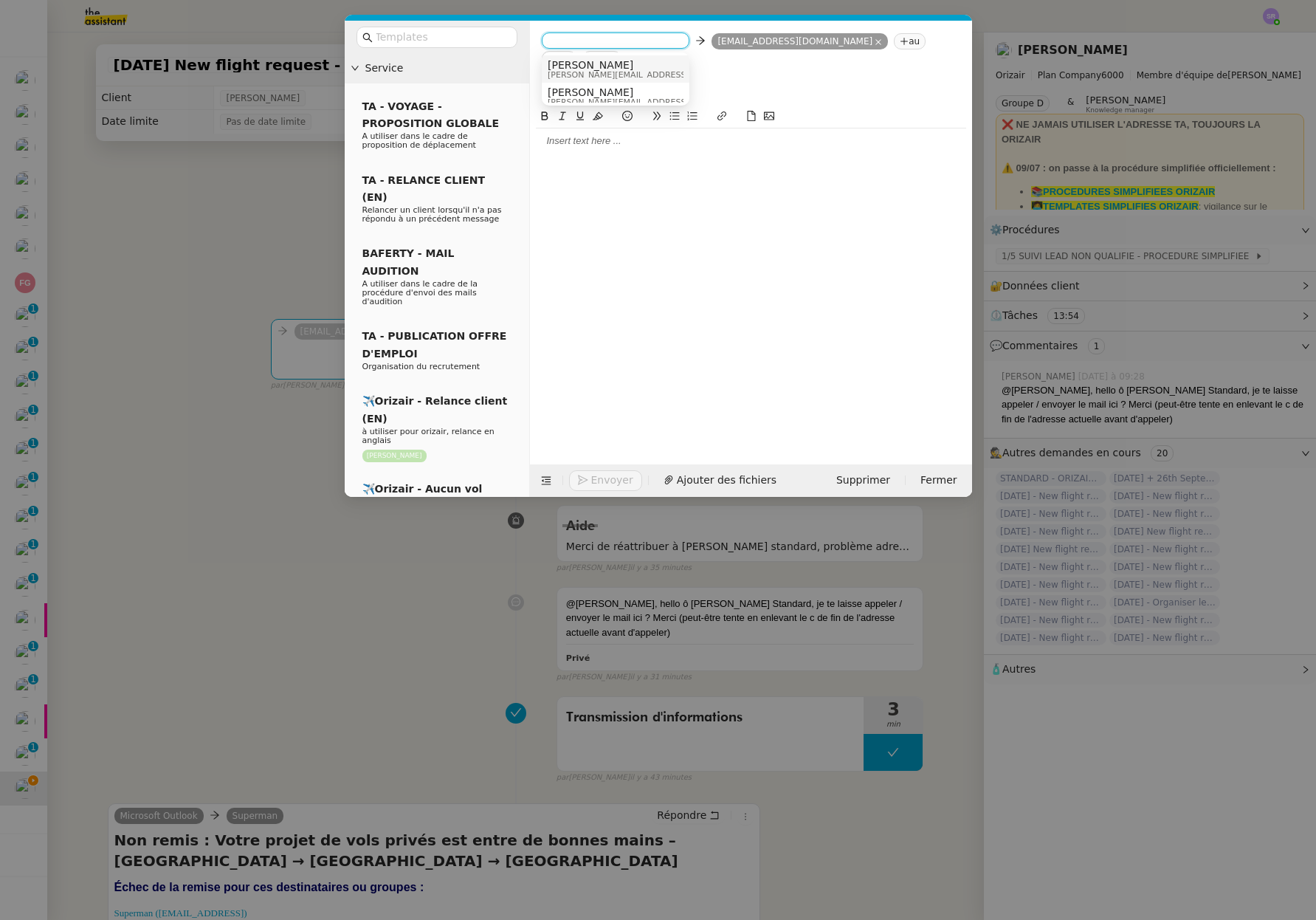
click at [651, 68] on div "Josephine josephine.k@orizair.com" at bounding box center [657, 69] width 221 height 20
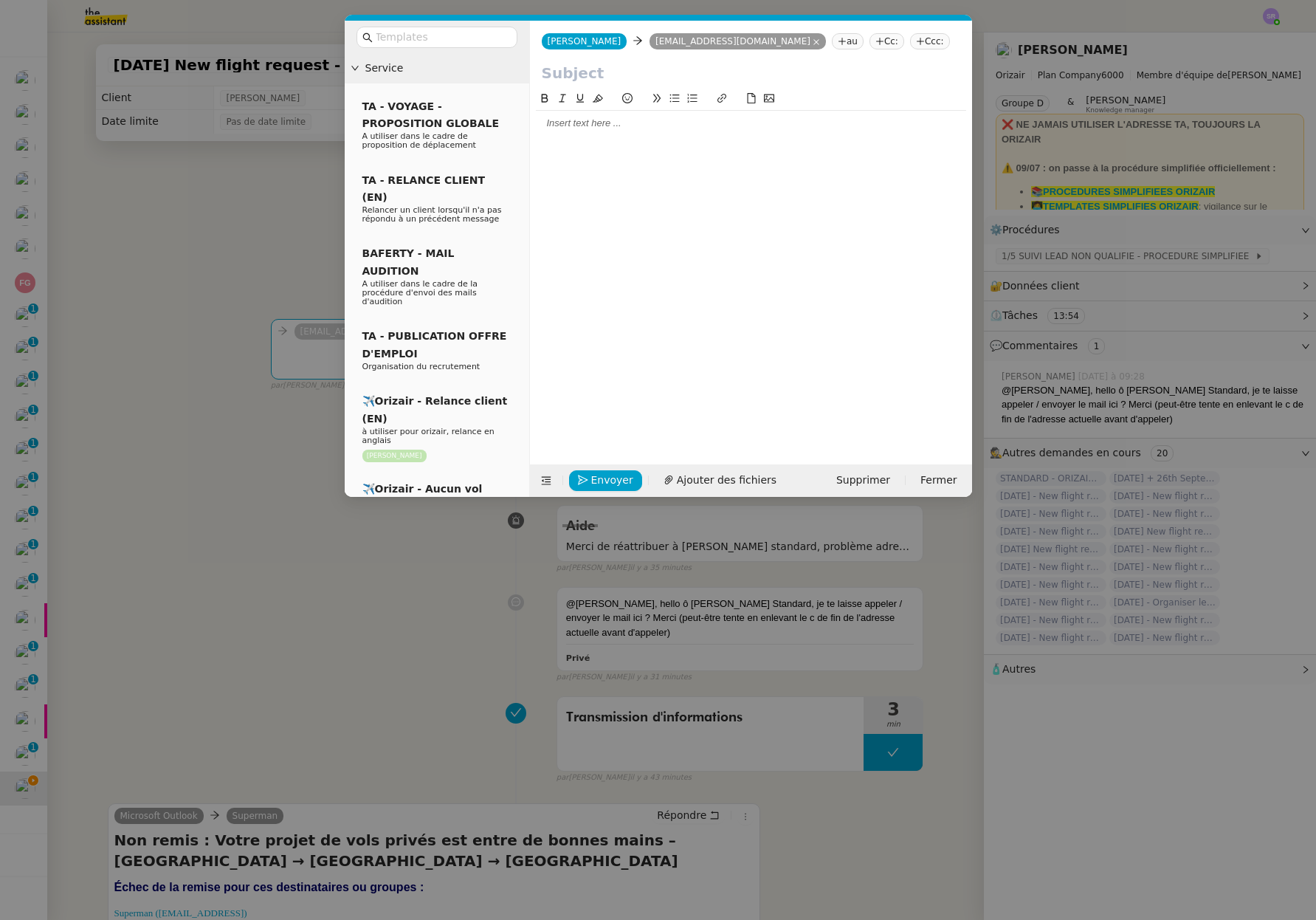
click at [684, 203] on div at bounding box center [750, 266] width 430 height 352
click at [869, 44] on nz-tag "Cc:" at bounding box center [886, 41] width 35 height 16
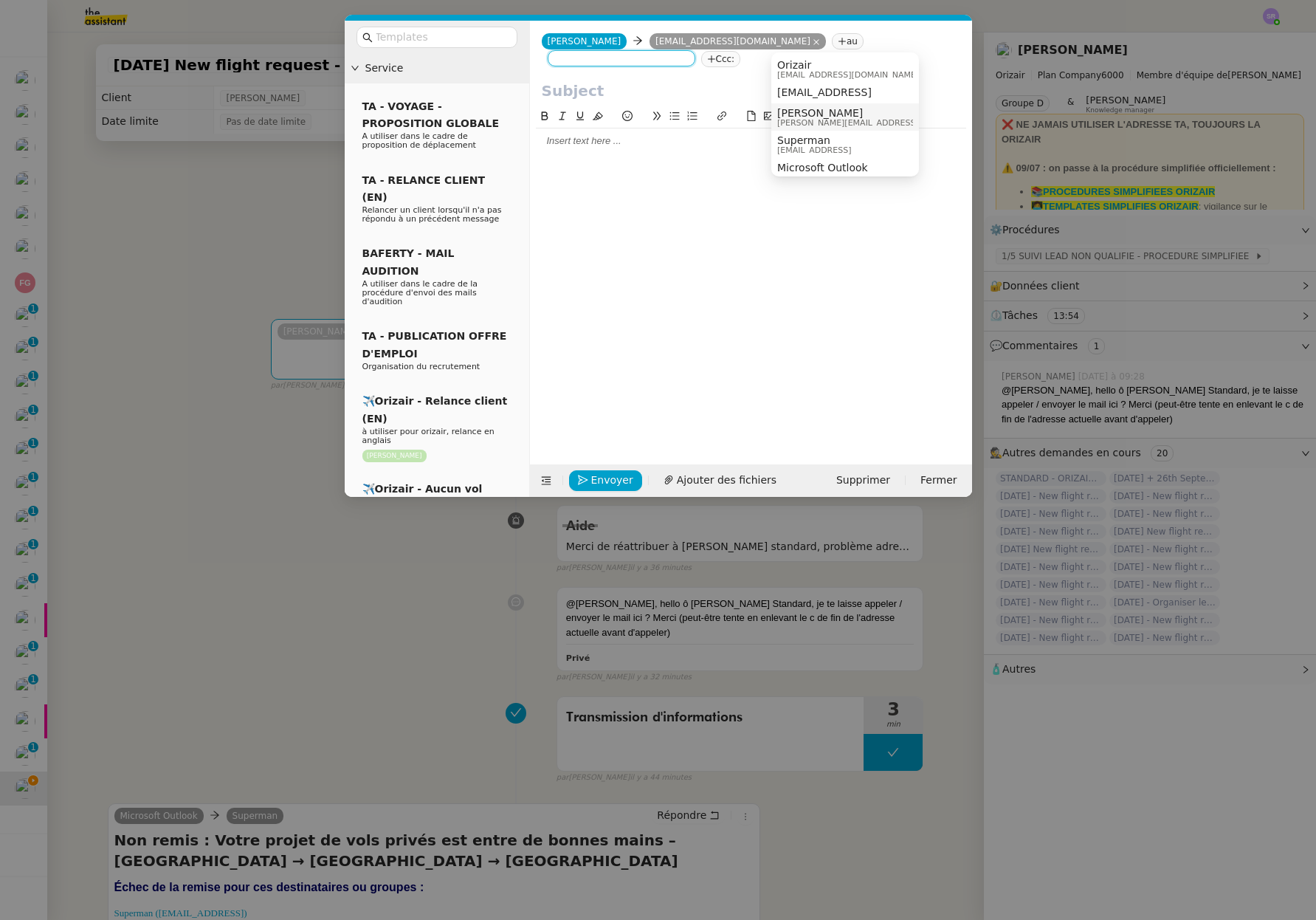
click at [861, 120] on div "Louis Frei louis@orizair.com" at bounding box center [845, 117] width 136 height 20
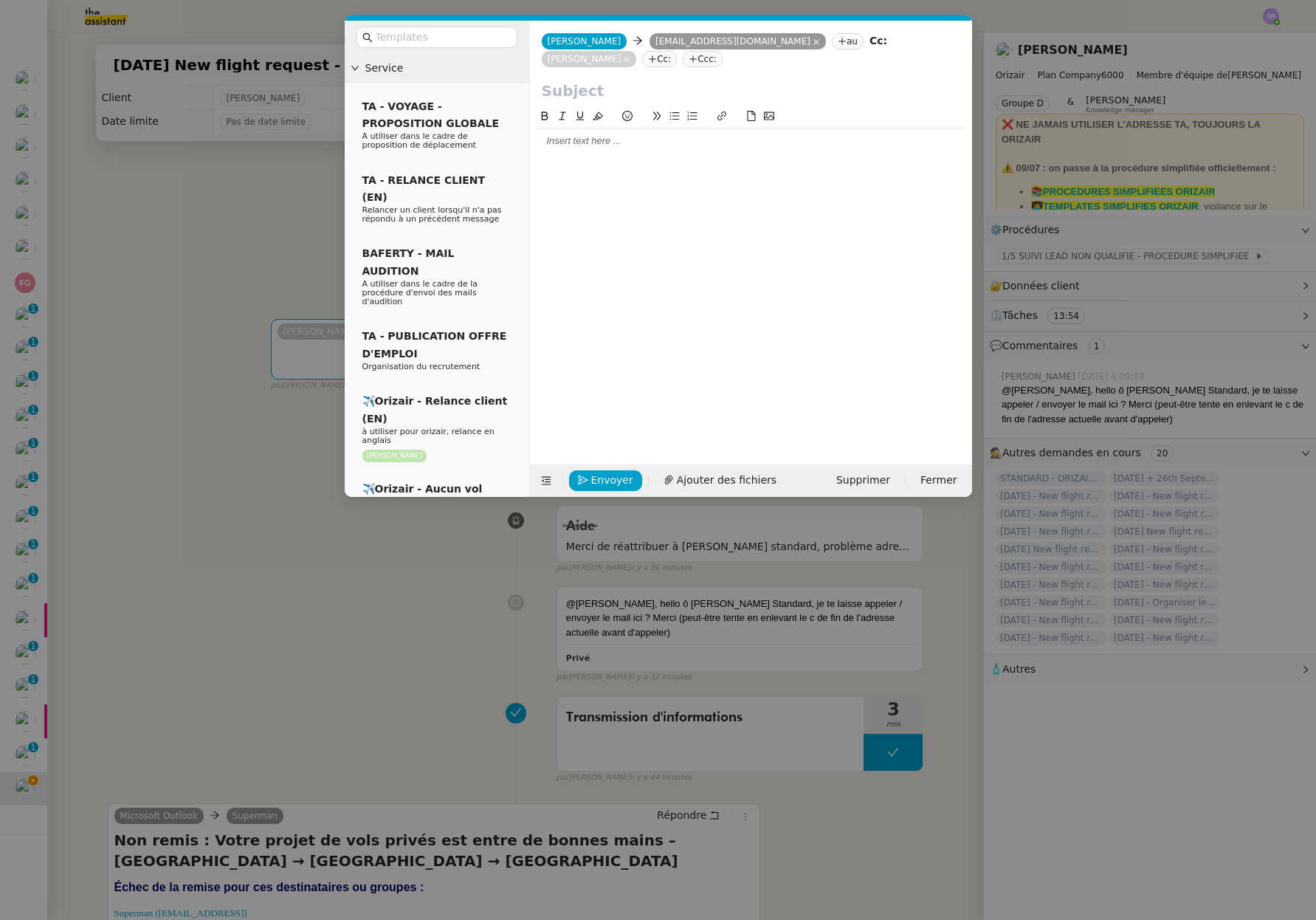
click at [392, 629] on nz-modal-container "Service TA - VOYAGE - PROPOSITION GLOBALE A utiliser dans le cadre de propositi…" at bounding box center [658, 460] width 1316 height 920
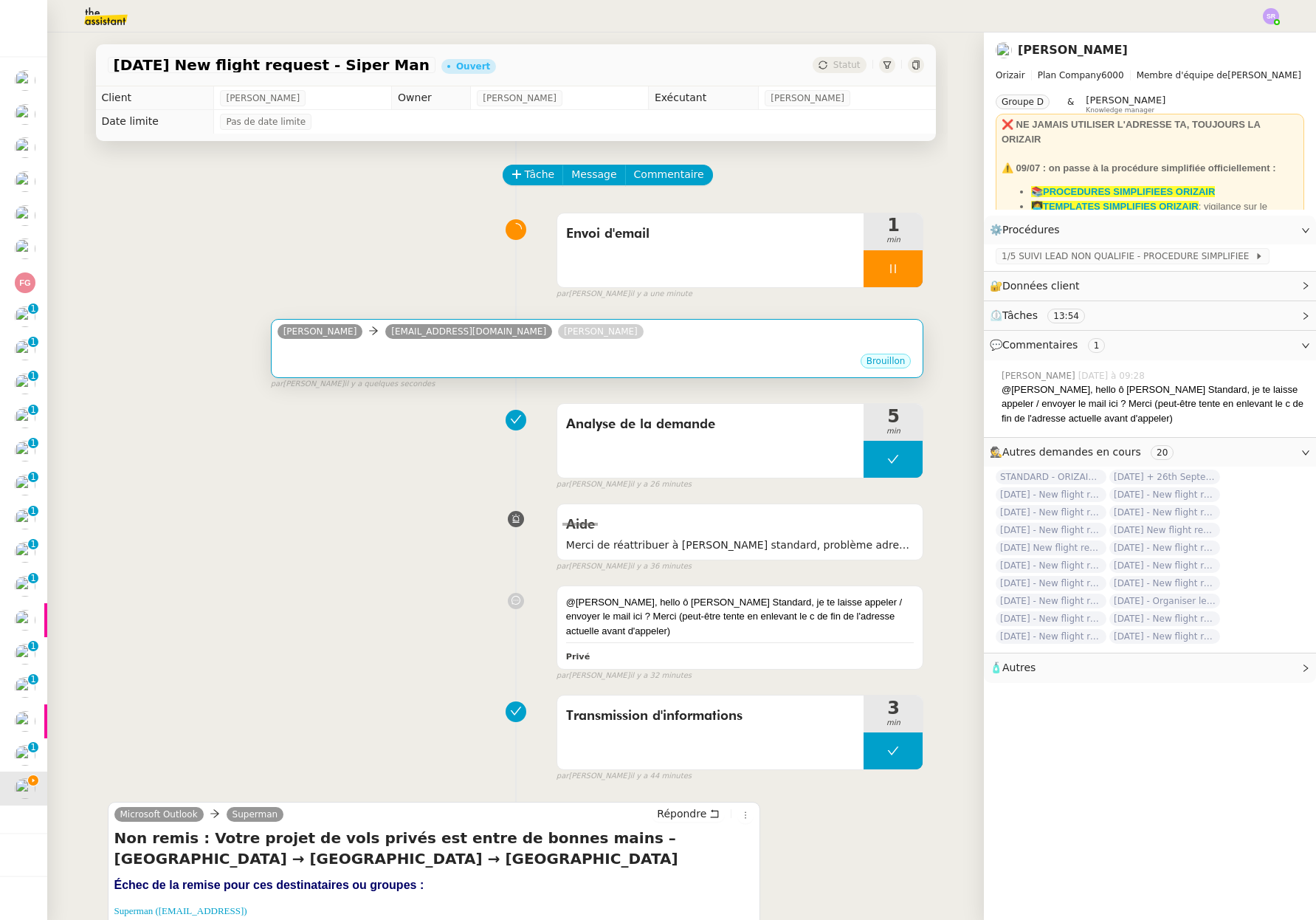
click at [666, 354] on div "Brouillon" at bounding box center [597, 363] width 640 height 22
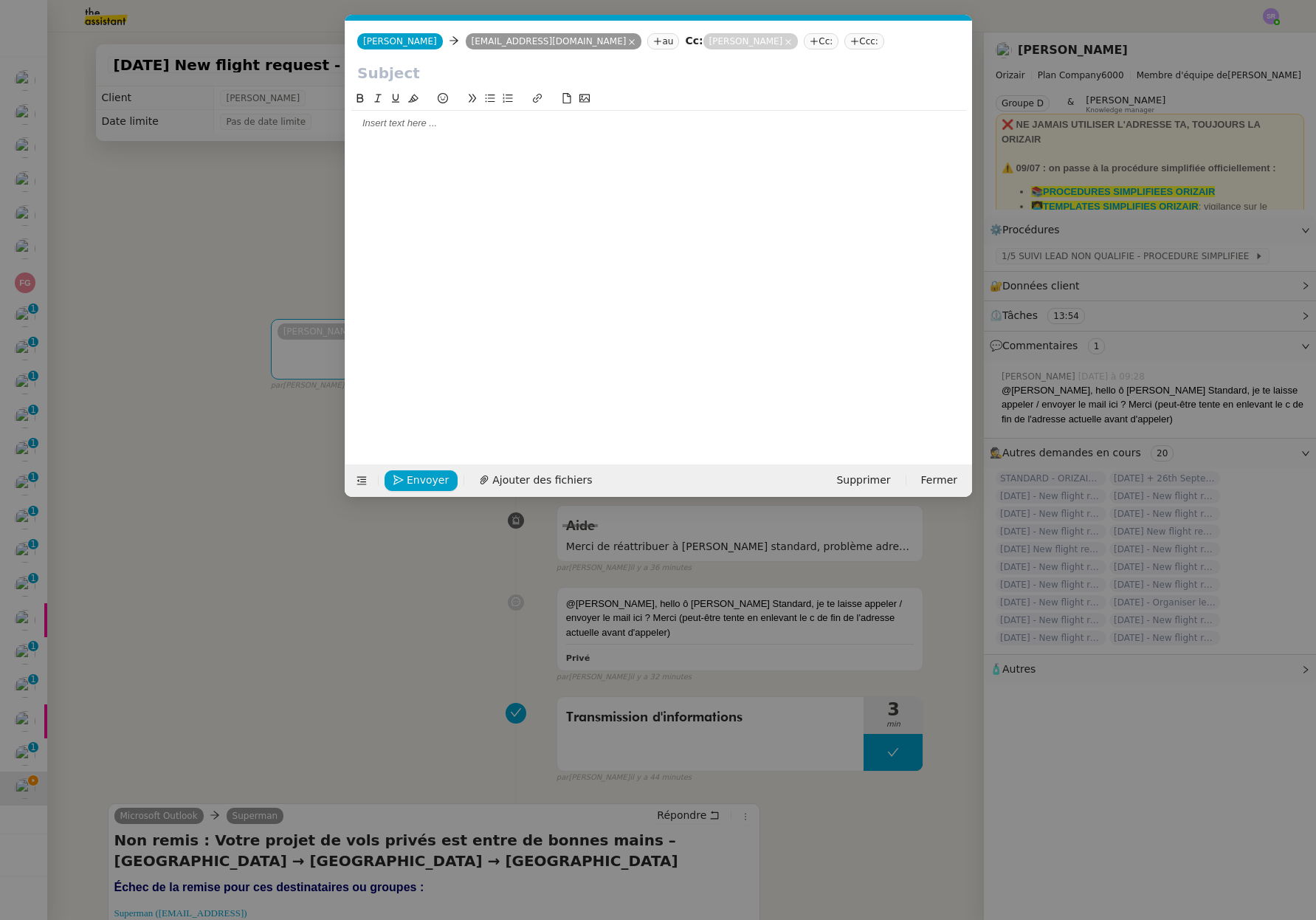
scroll to position [0, 31]
click at [785, 43] on icon at bounding box center [788, 42] width 6 height 6
click at [725, 45] on nz-tag "Ccc:" at bounding box center [745, 41] width 40 height 16
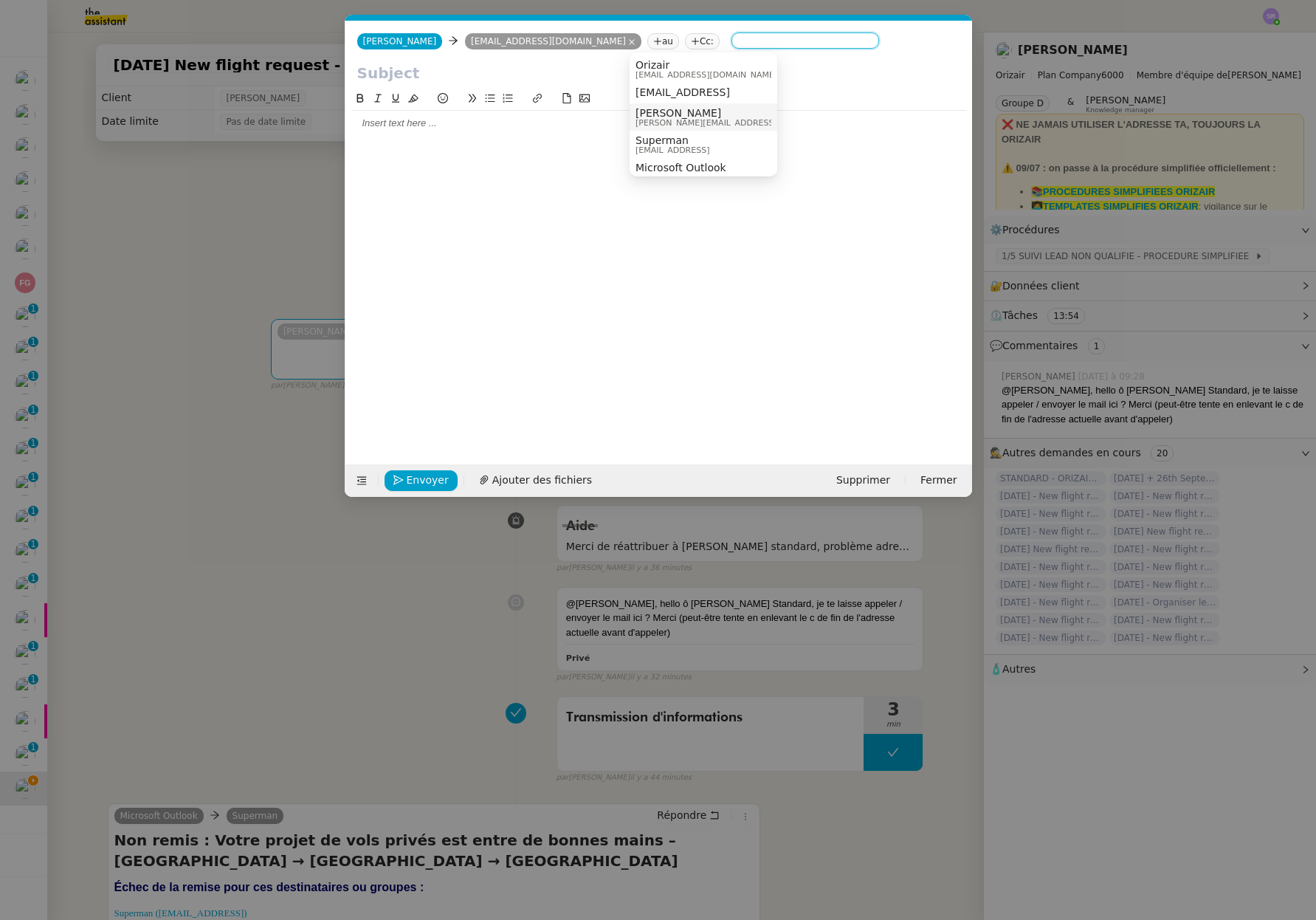
click at [732, 117] on div "Louis Frei louis@orizair.com" at bounding box center [703, 117] width 136 height 20
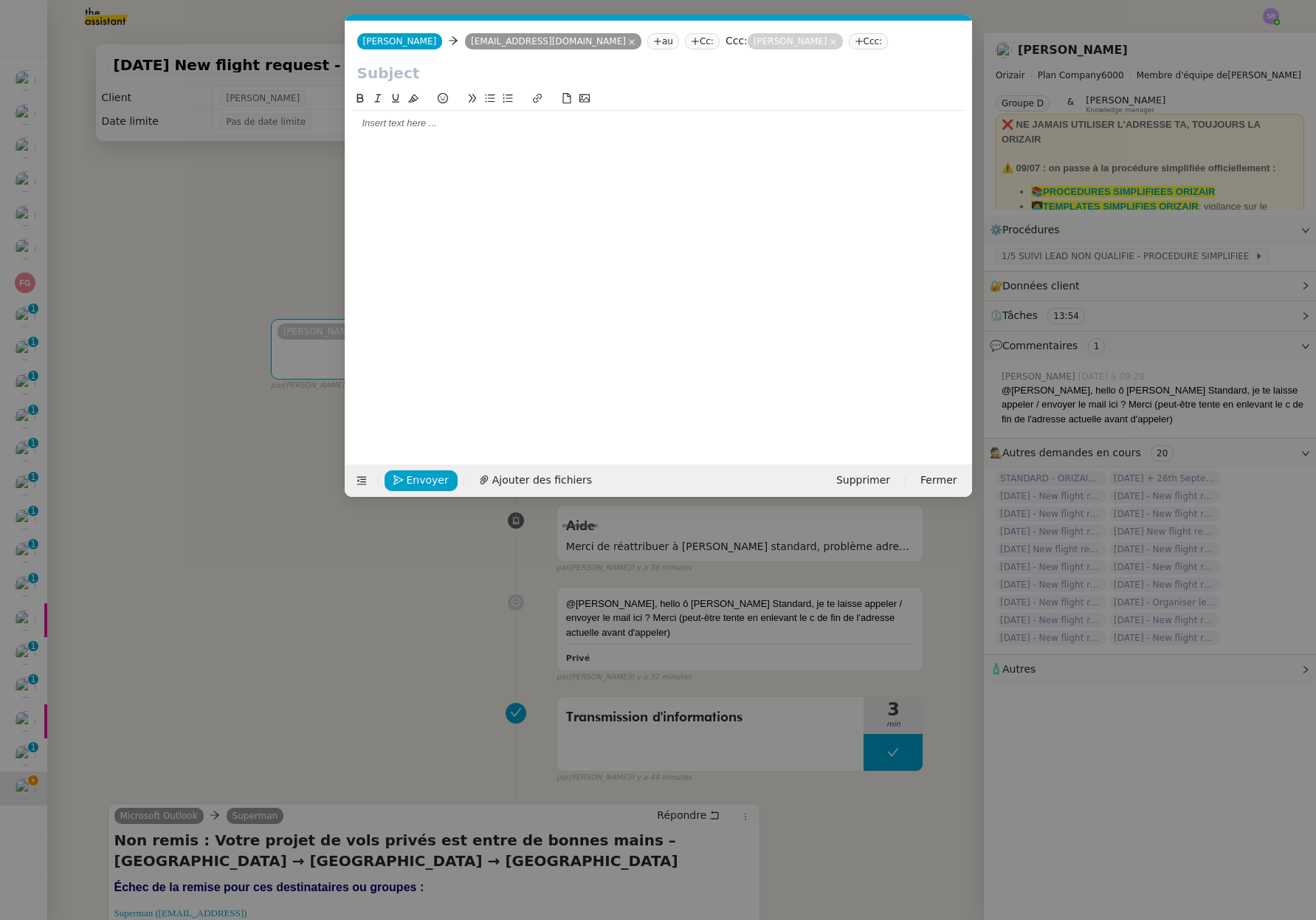
click at [221, 600] on nz-modal-container "Service TA - VOYAGE - PROPOSITION GLOBALE A utiliser dans le cadre de propositi…" at bounding box center [658, 460] width 1316 height 920
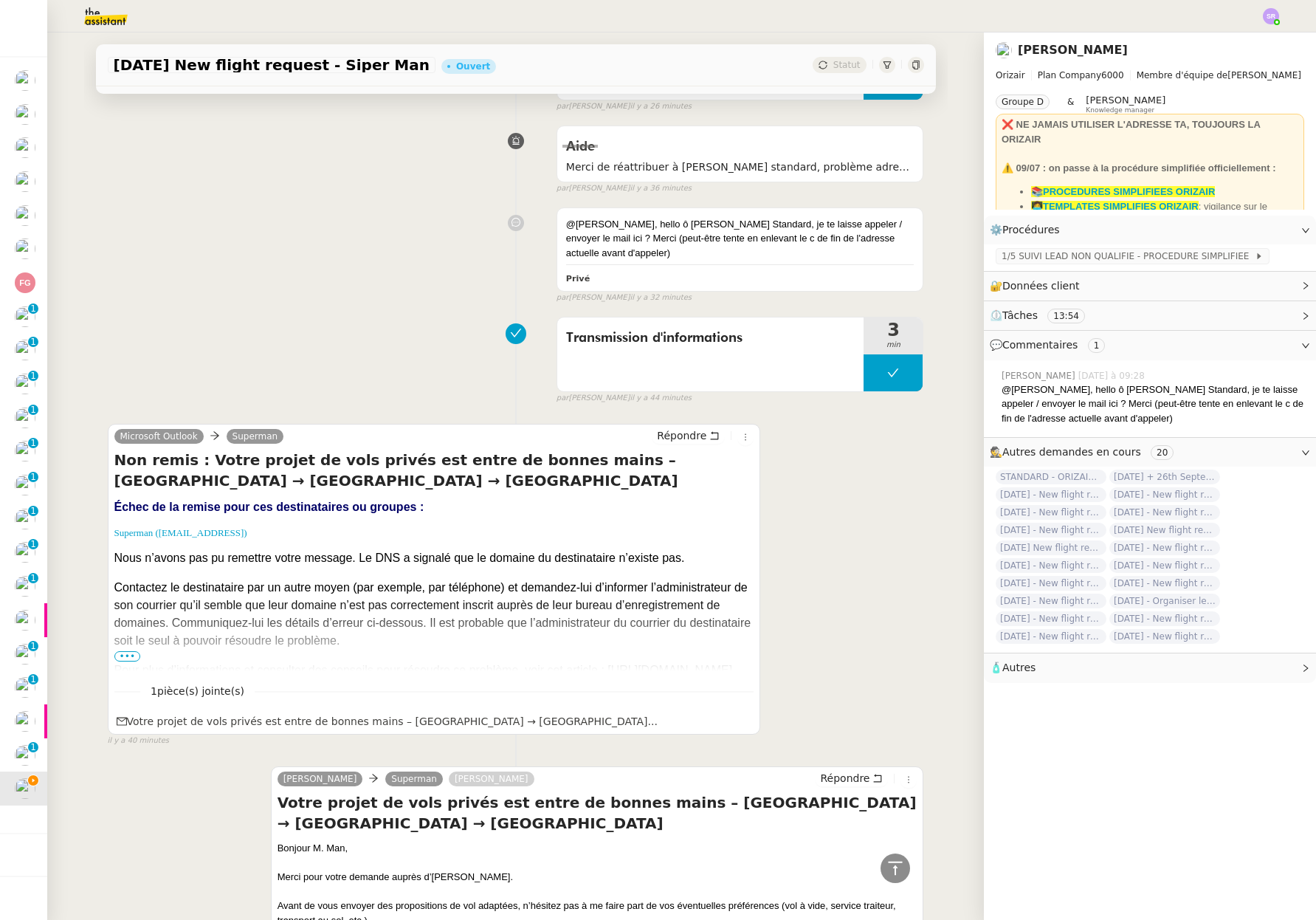
scroll to position [767, 0]
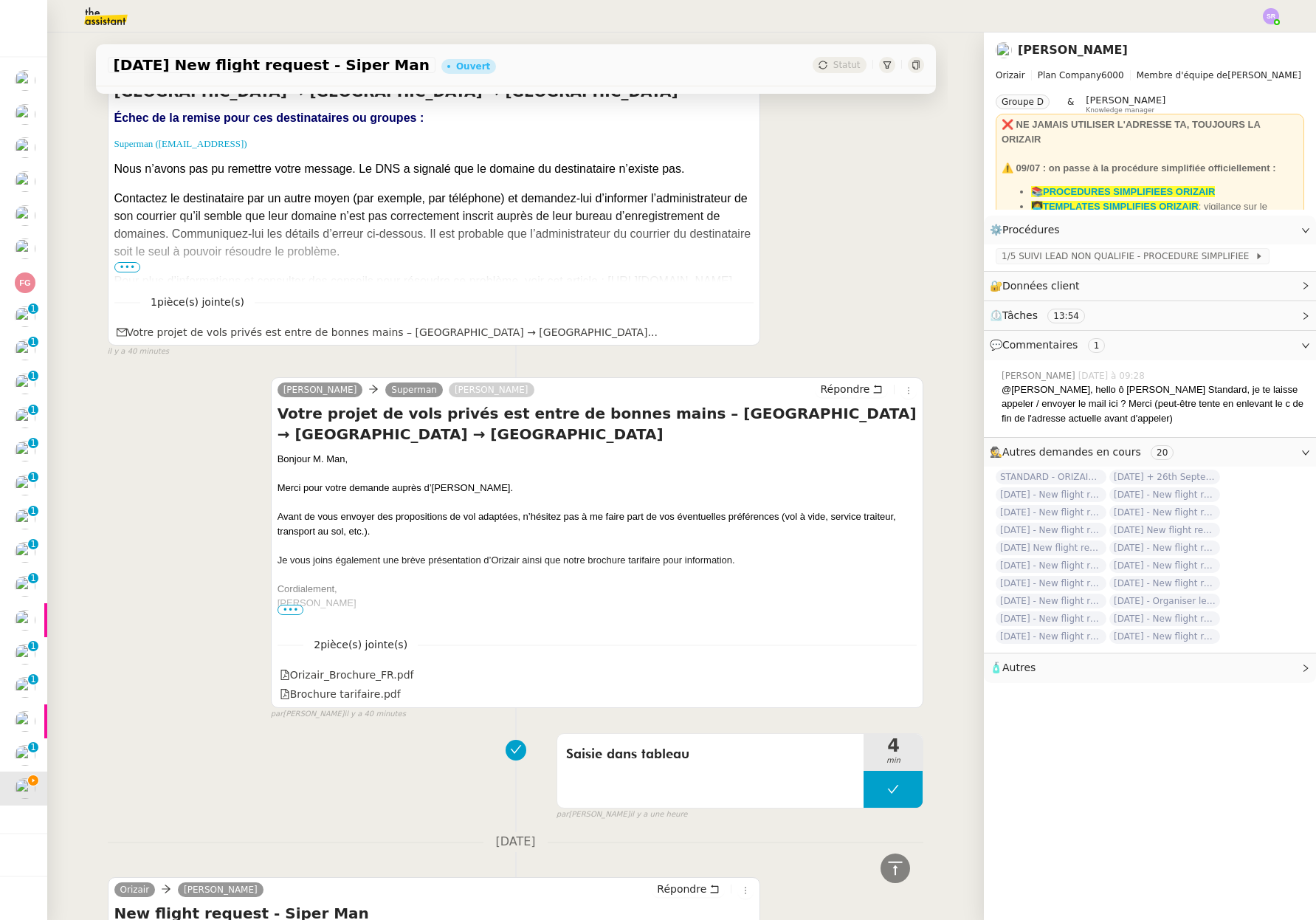
drag, startPoint x: 559, startPoint y: 432, endPoint x: 267, endPoint y: 422, distance: 292.2
click at [262, 417] on div "Josephine Kelly Superman Louis Frei Répondre Votre projet de vols privés est en…" at bounding box center [515, 541] width 816 height 357
copy h4 "Votre projet de vols privés est entre de bonnes mains – [GEOGRAPHIC_DATA] → [GE…"
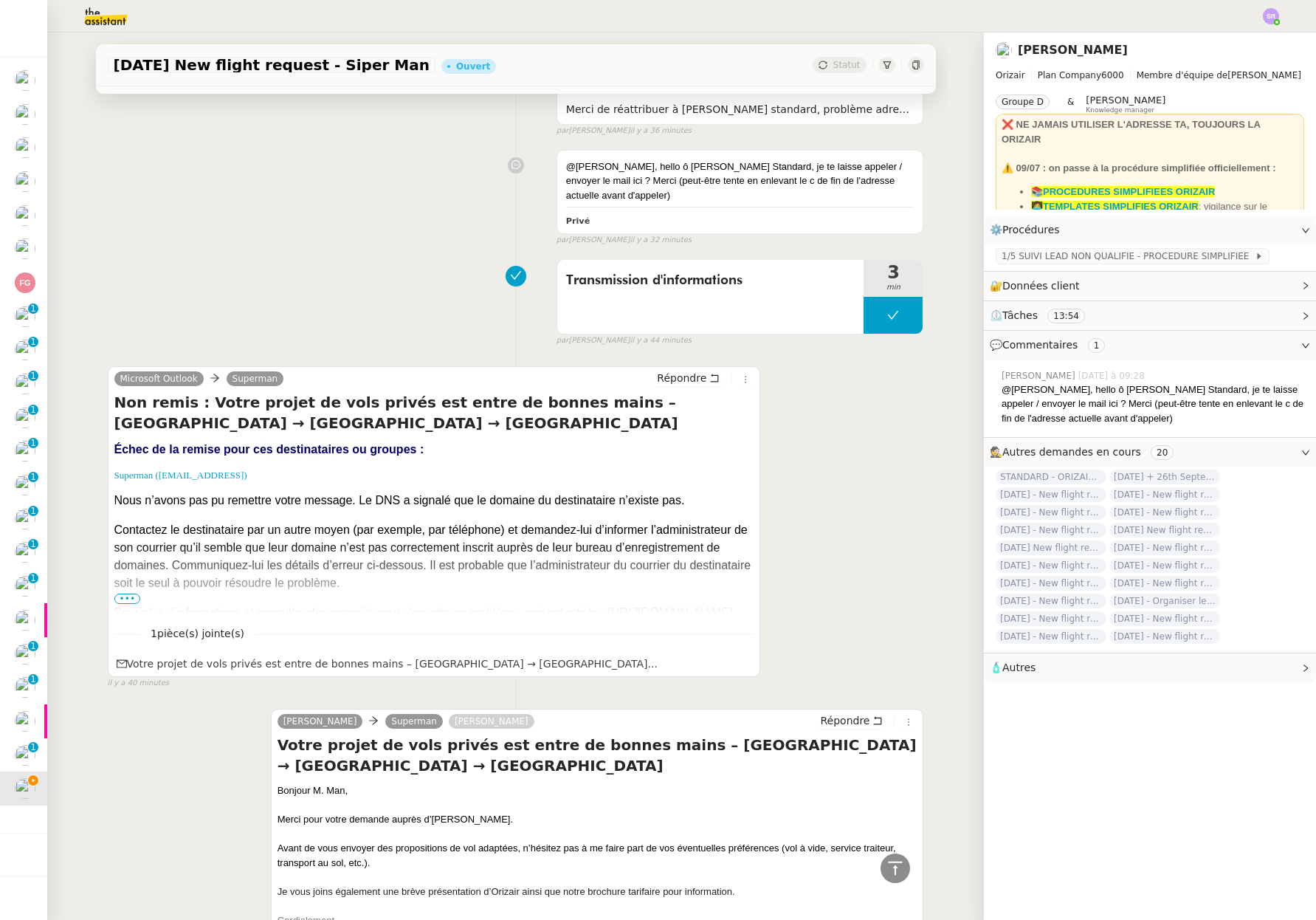
scroll to position [0, 0]
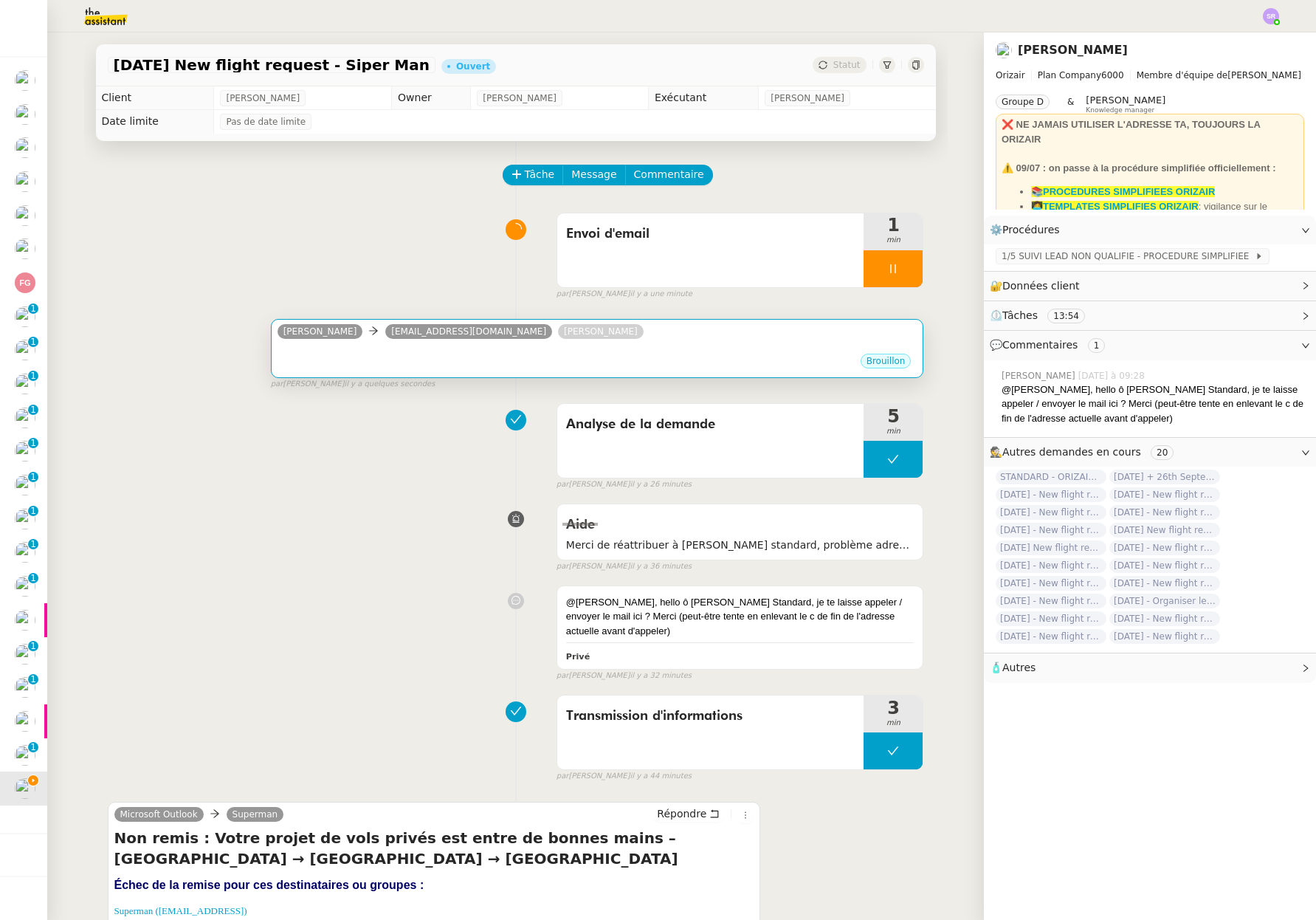
click at [527, 369] on div "Brouillon" at bounding box center [597, 363] width 640 height 22
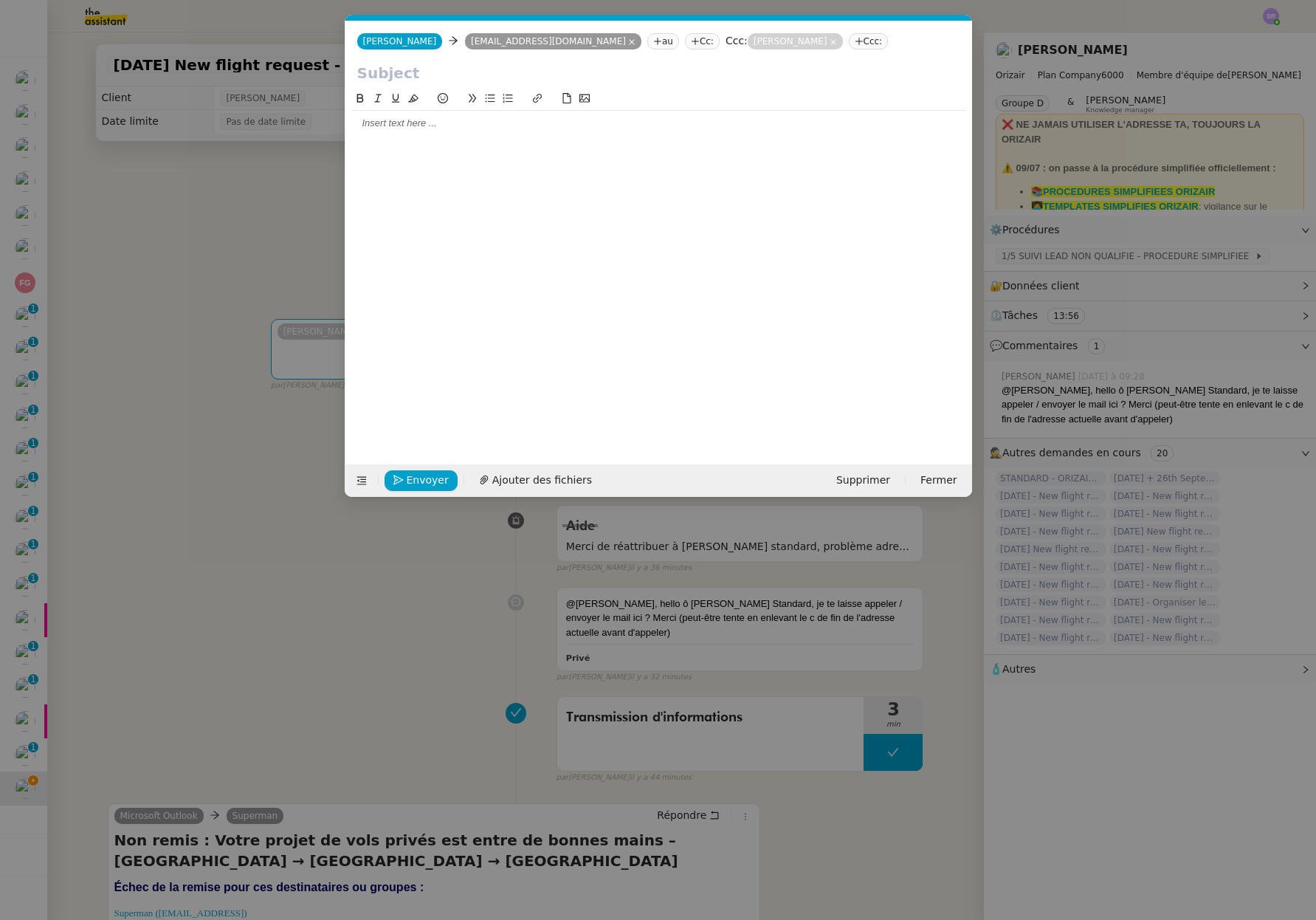
scroll to position [0, 31]
click at [564, 179] on div at bounding box center [659, 266] width 615 height 352
click at [564, 64] on input "text" at bounding box center [659, 73] width 603 height 22
paste input "Votre projet de vols privés est entre de bonnes mains – [GEOGRAPHIC_DATA] → [GE…"
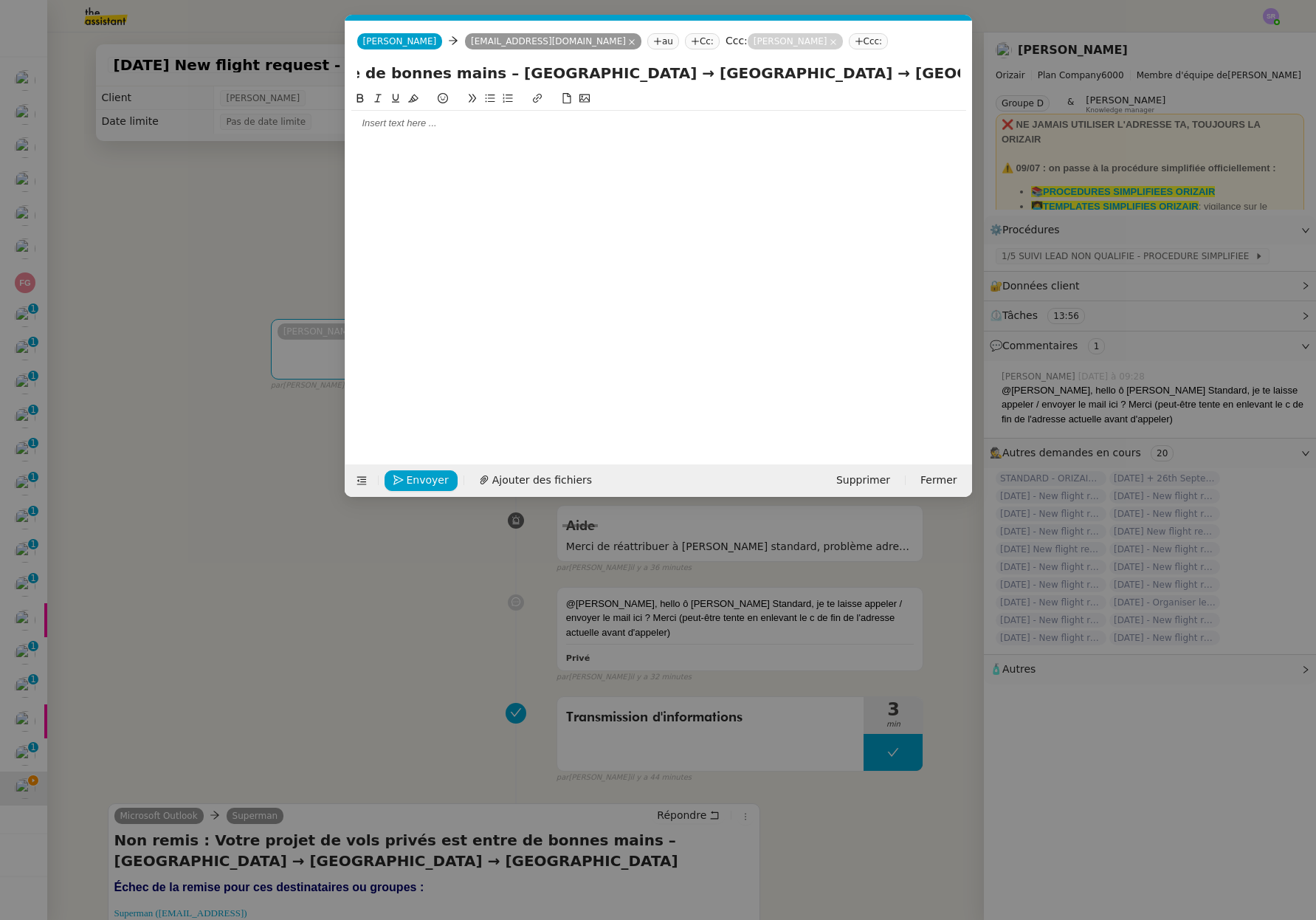
type input "Votre projet de vols privés est entre de bonnes mains – [GEOGRAPHIC_DATA] → [GE…"
click at [535, 242] on div at bounding box center [659, 266] width 615 height 352
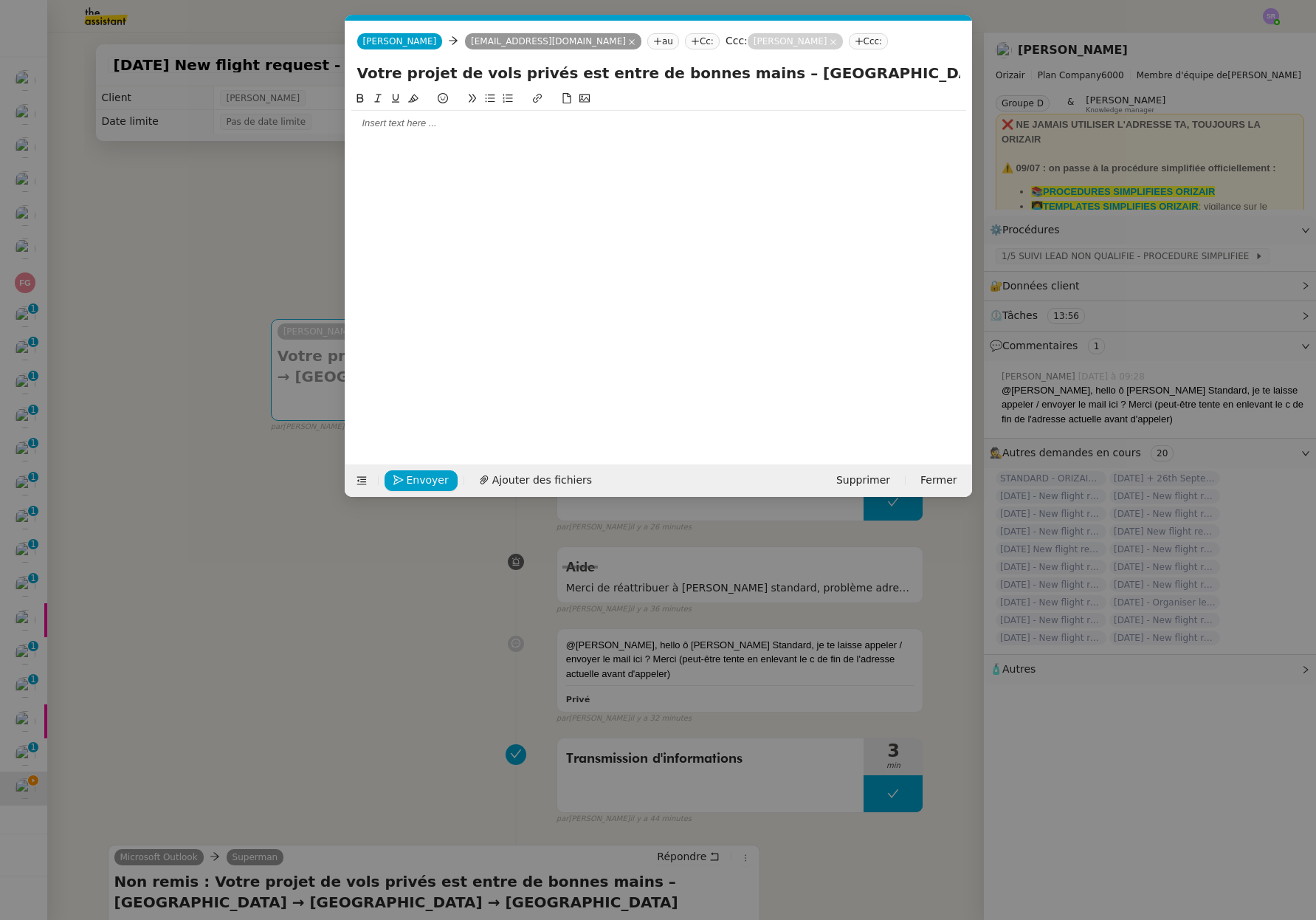
click at [249, 649] on nz-modal-container "Service TA - VOYAGE - PROPOSITION GLOBALE A utiliser dans le cadre de propositi…" at bounding box center [658, 460] width 1316 height 920
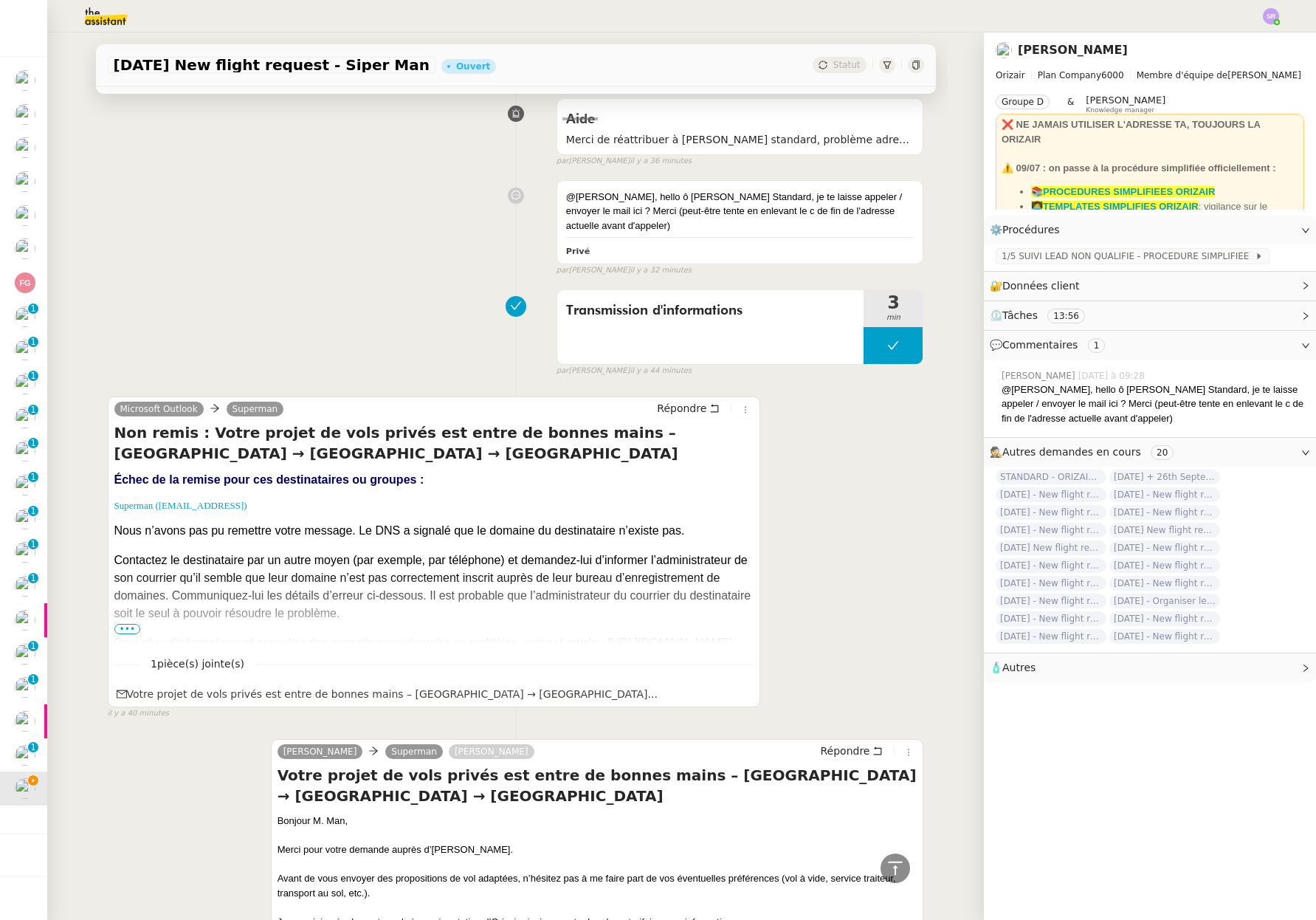
scroll to position [781, 0]
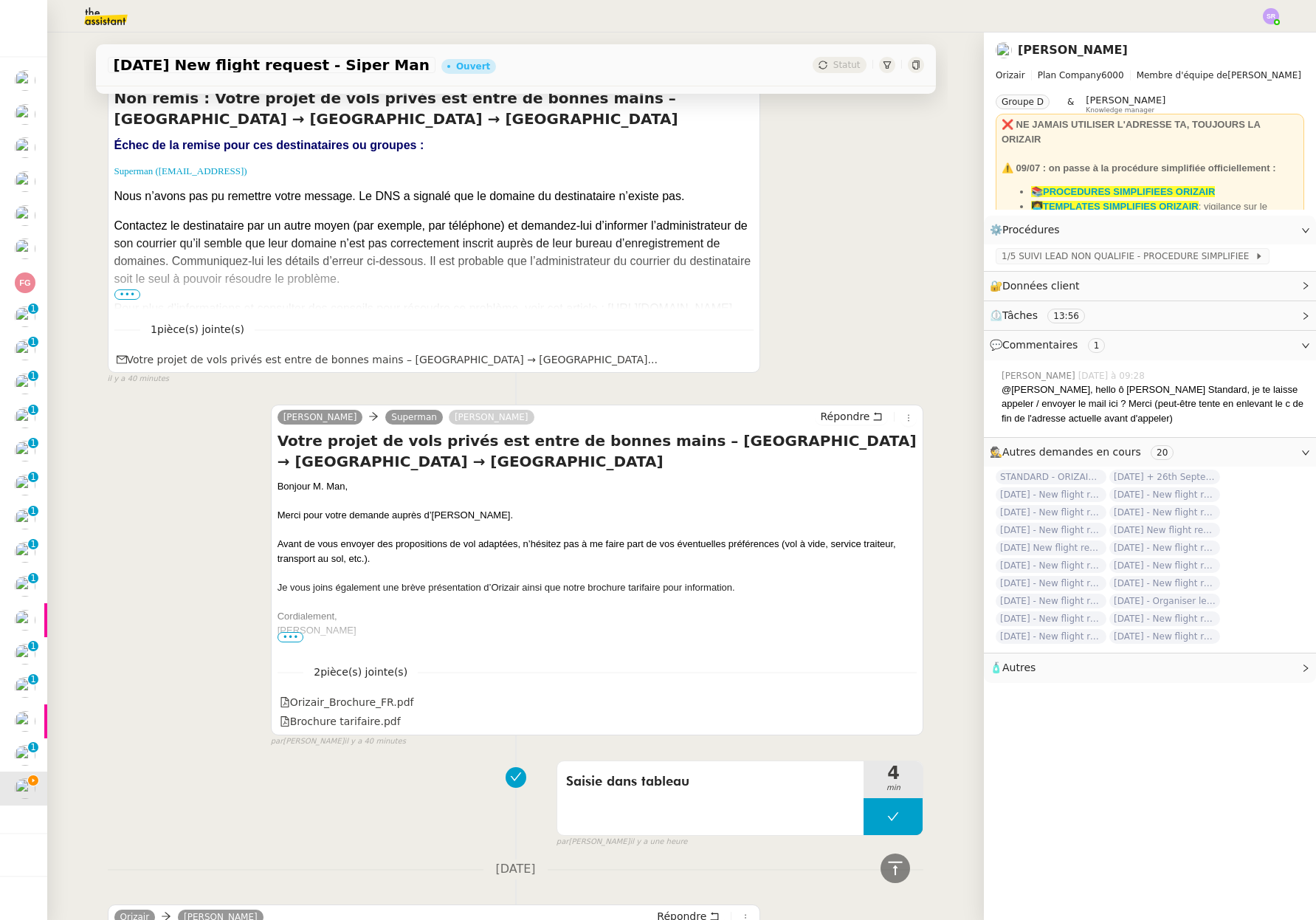
click at [288, 636] on span "•••" at bounding box center [291, 637] width 27 height 10
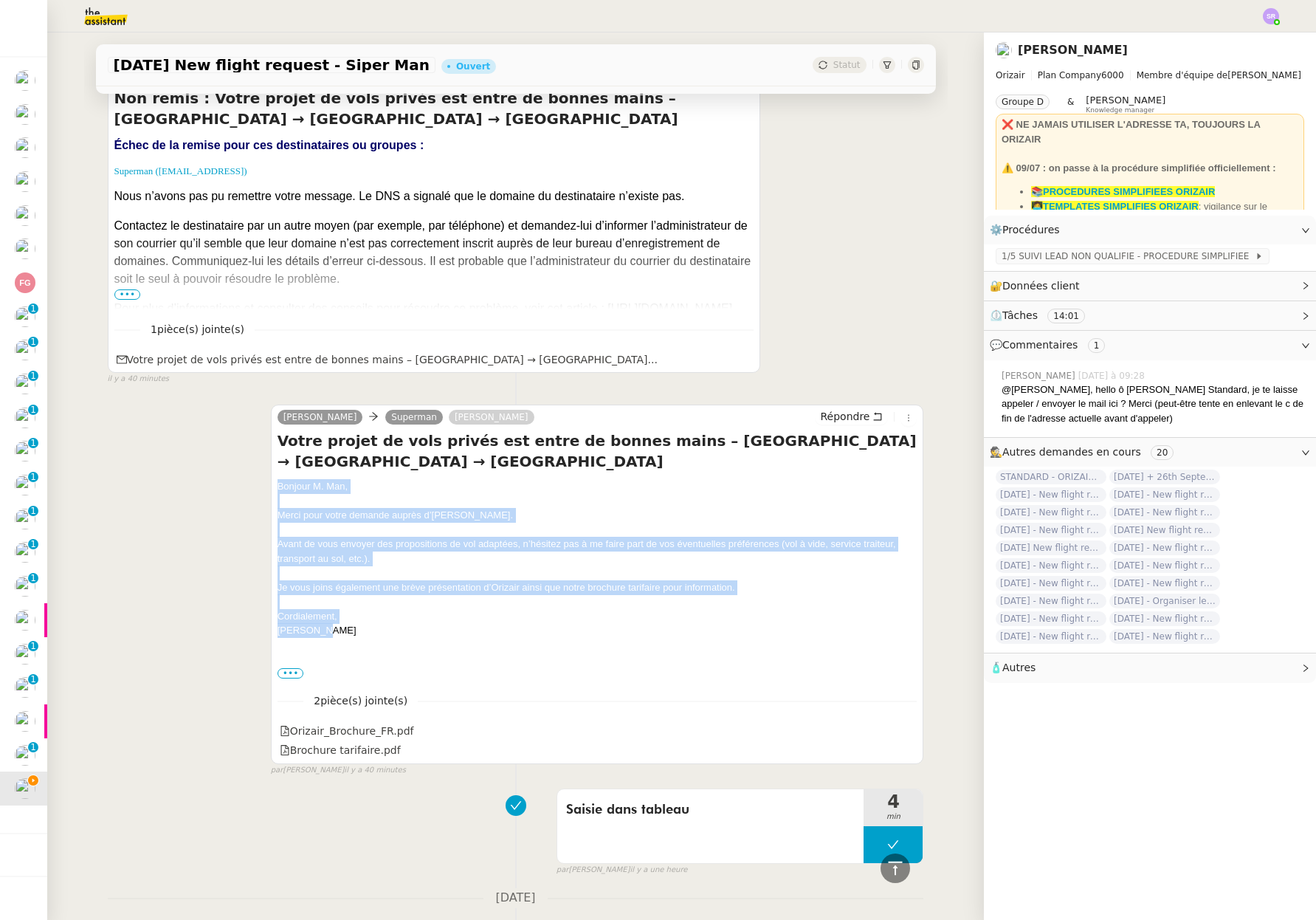
drag, startPoint x: 315, startPoint y: 634, endPoint x: 265, endPoint y: 493, distance: 149.6
click at [259, 490] on div "Josephine Kelly Superman Louis Frei Répondre Votre projet de vols privés est en…" at bounding box center [515, 583] width 816 height 385
copy div "Bonjour M. Man, Merci pour votre demande auprès d’Orizair. Avant de vous envoye…"
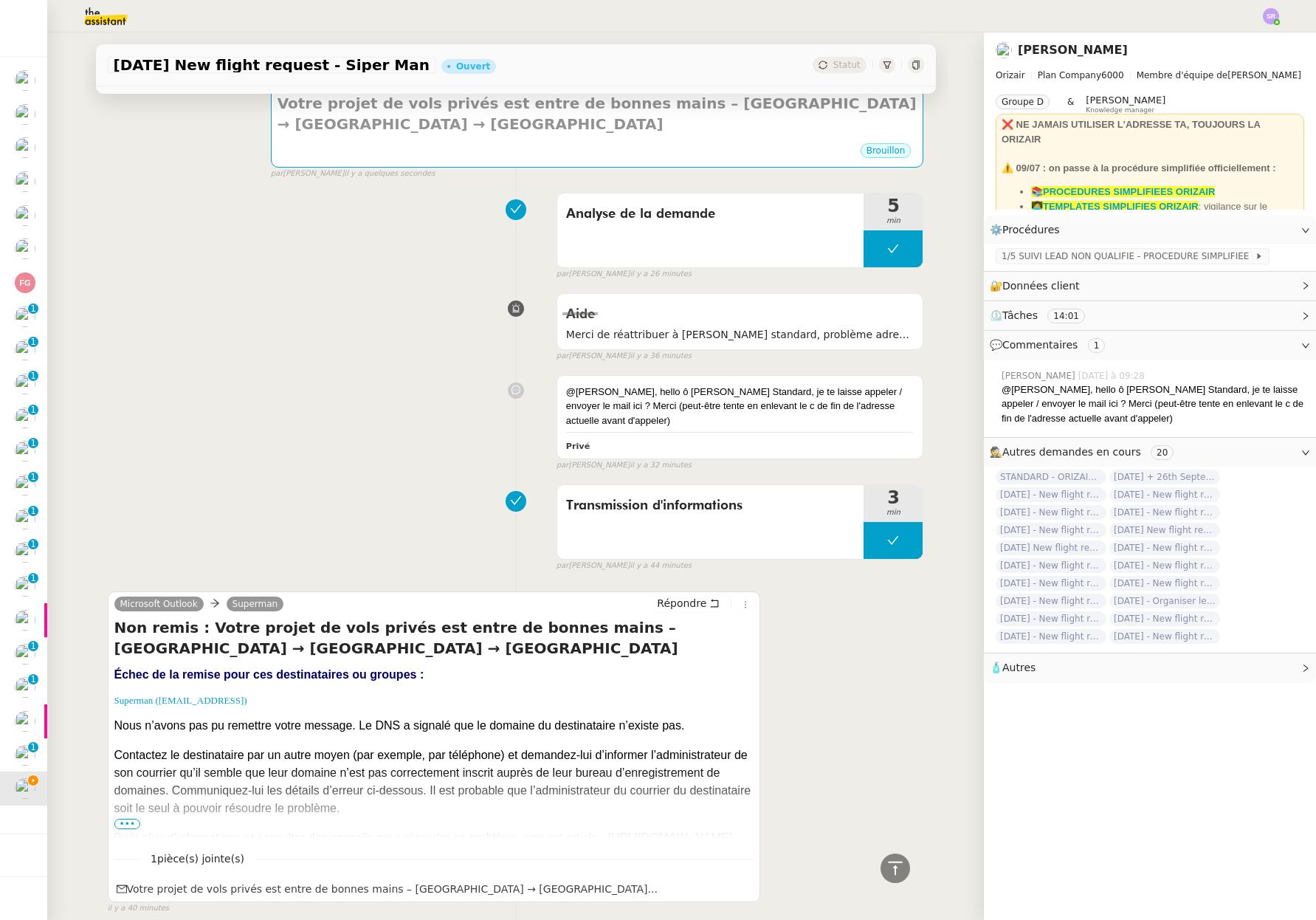
scroll to position [0, 0]
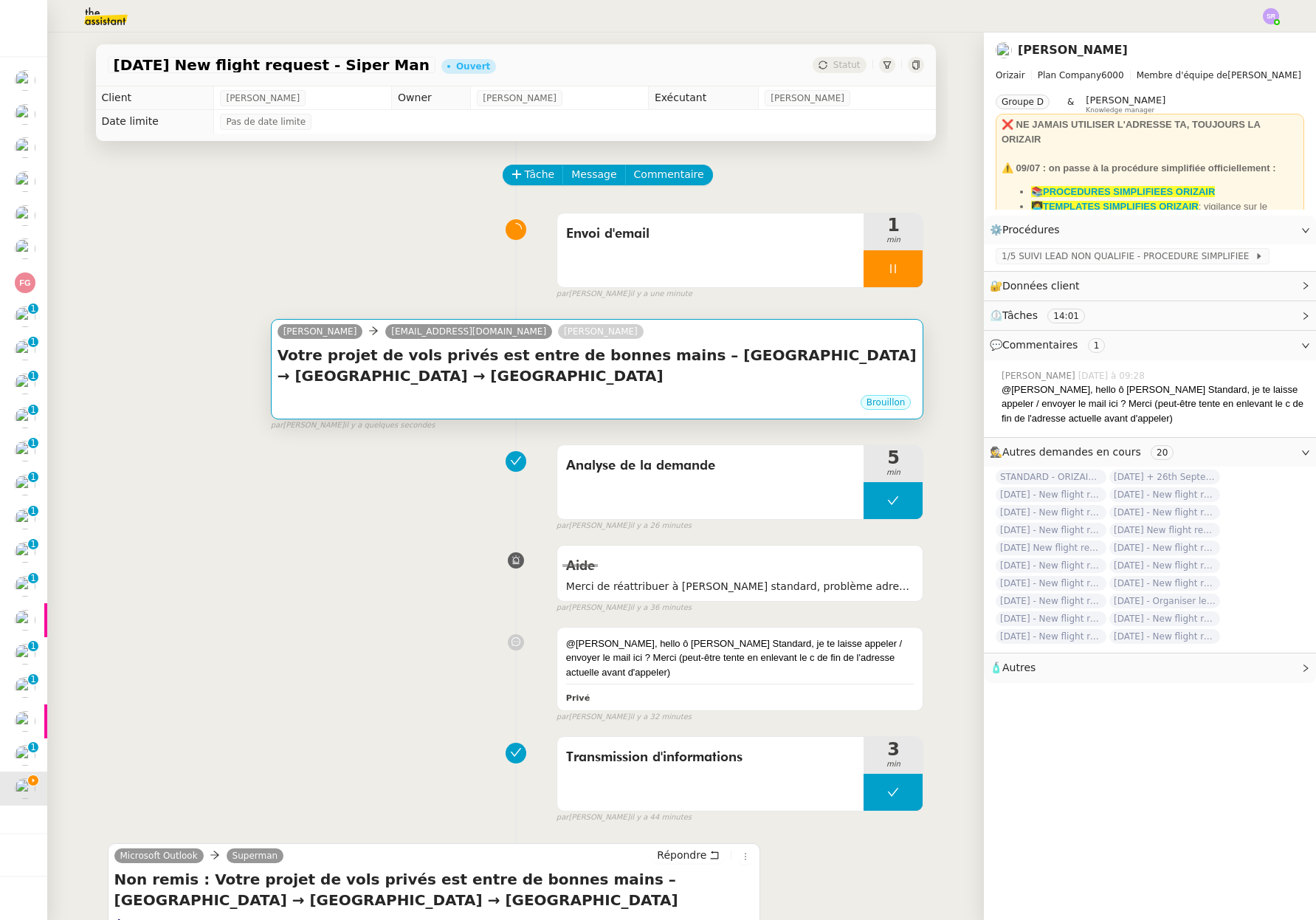
click at [626, 389] on div "Votre projet de vols privés est entre de bonnes mains – London City Airport → F…" at bounding box center [597, 369] width 640 height 49
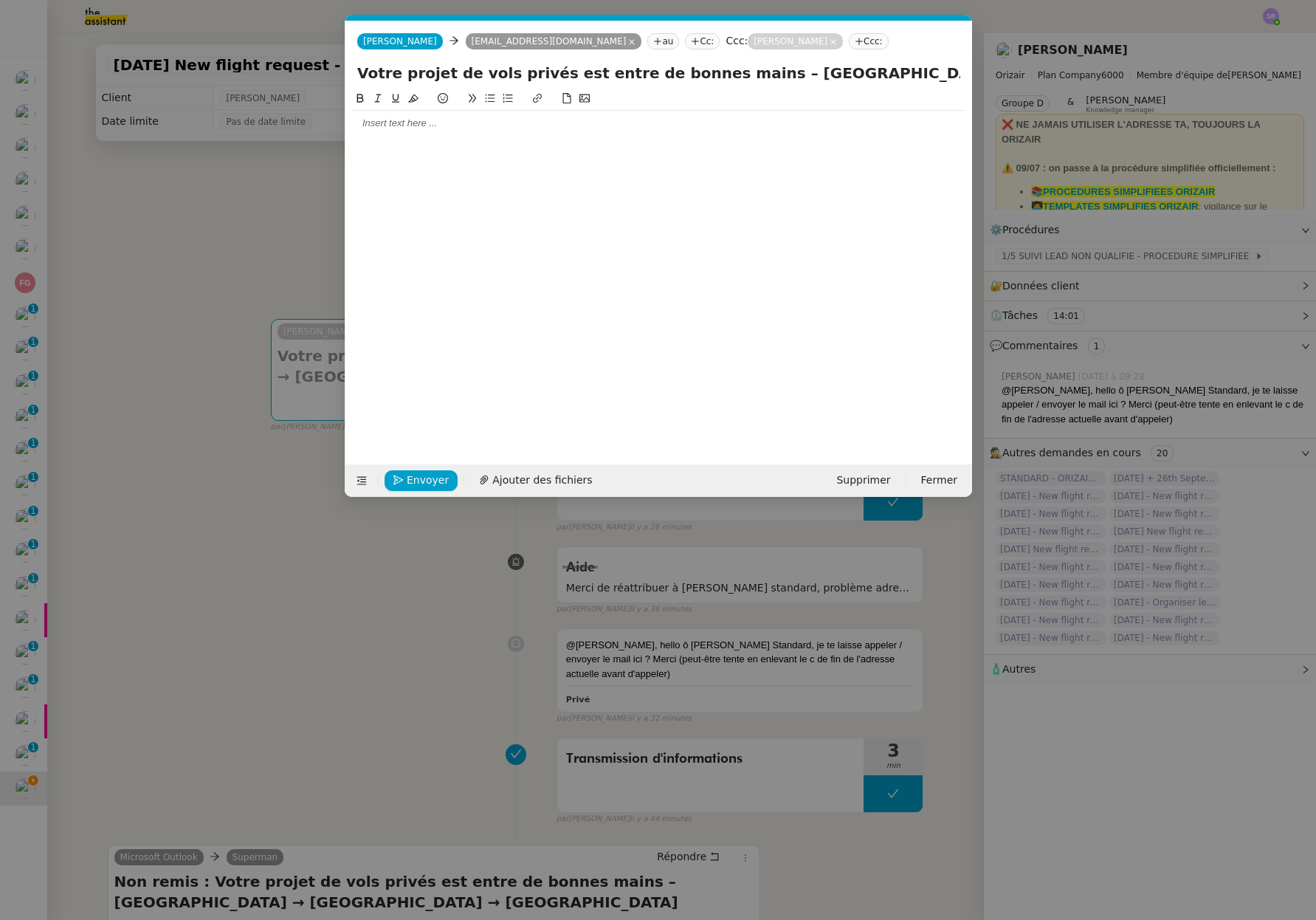
scroll to position [0, 31]
click at [508, 167] on div at bounding box center [659, 266] width 615 height 352
click at [524, 129] on div at bounding box center [659, 123] width 615 height 13
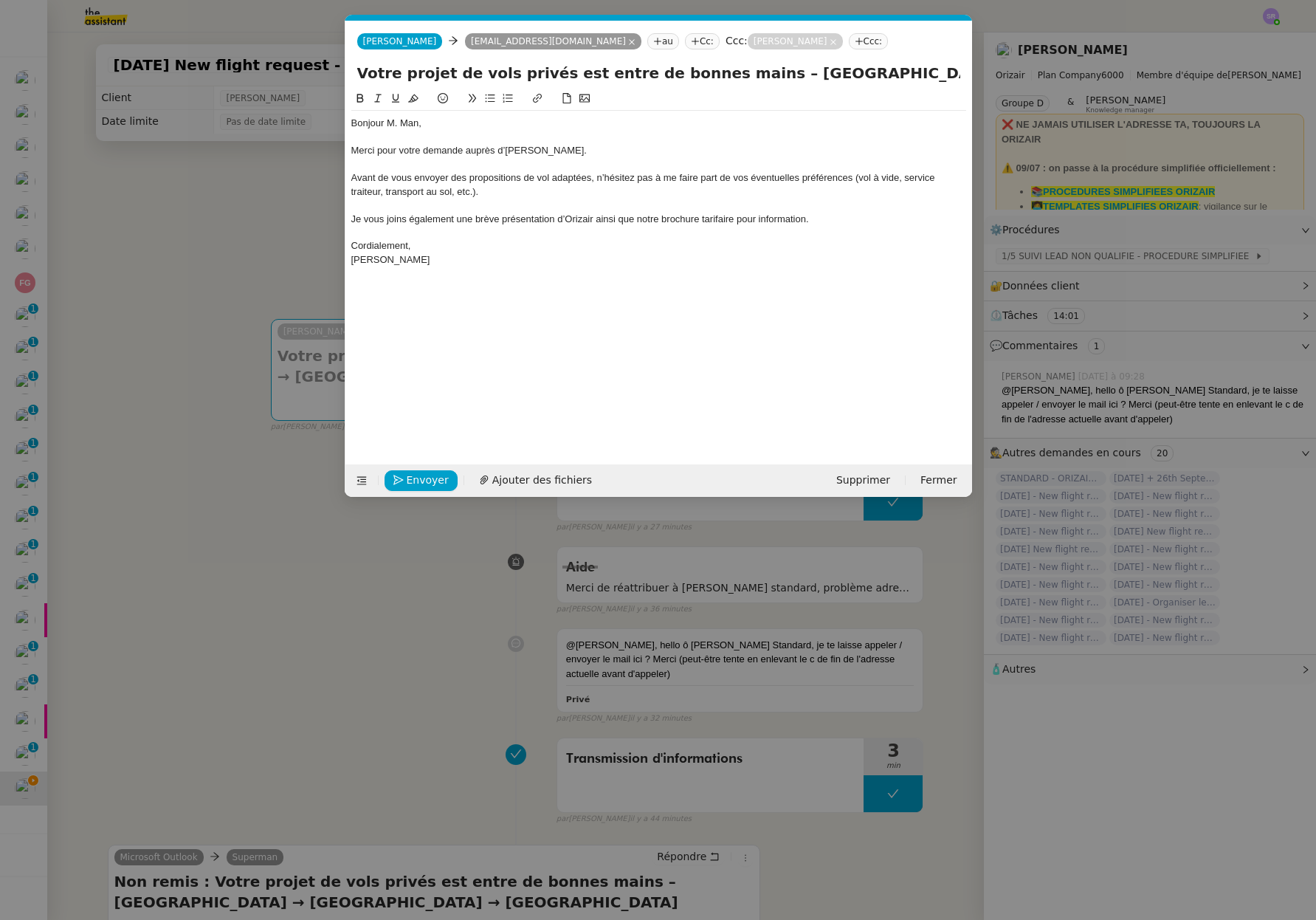
scroll to position [0, 0]
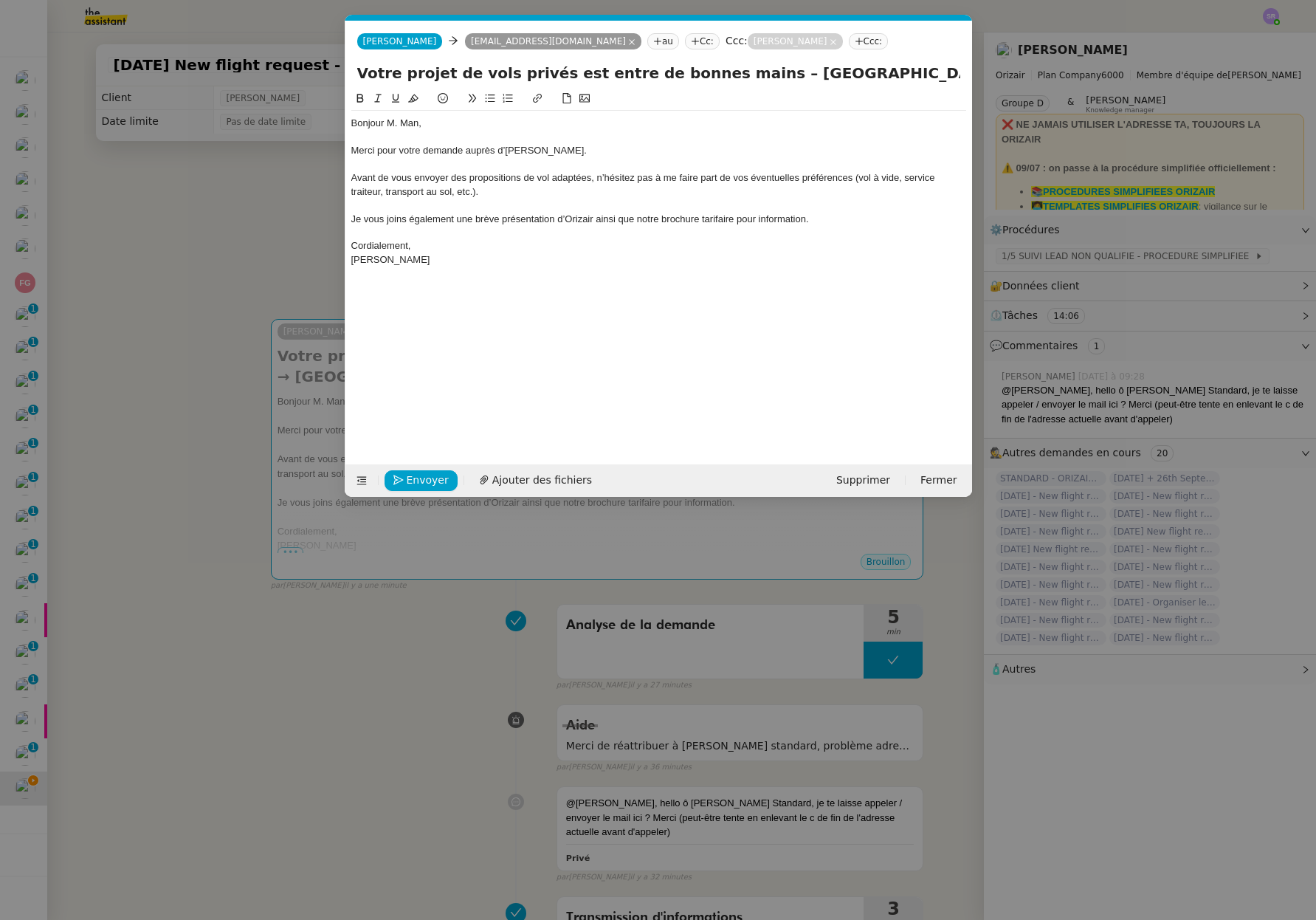
click at [346, 694] on nz-modal-container "Service TA - VOYAGE - PROPOSITION GLOBALE A utiliser dans le cadre de propositi…" at bounding box center [658, 460] width 1316 height 920
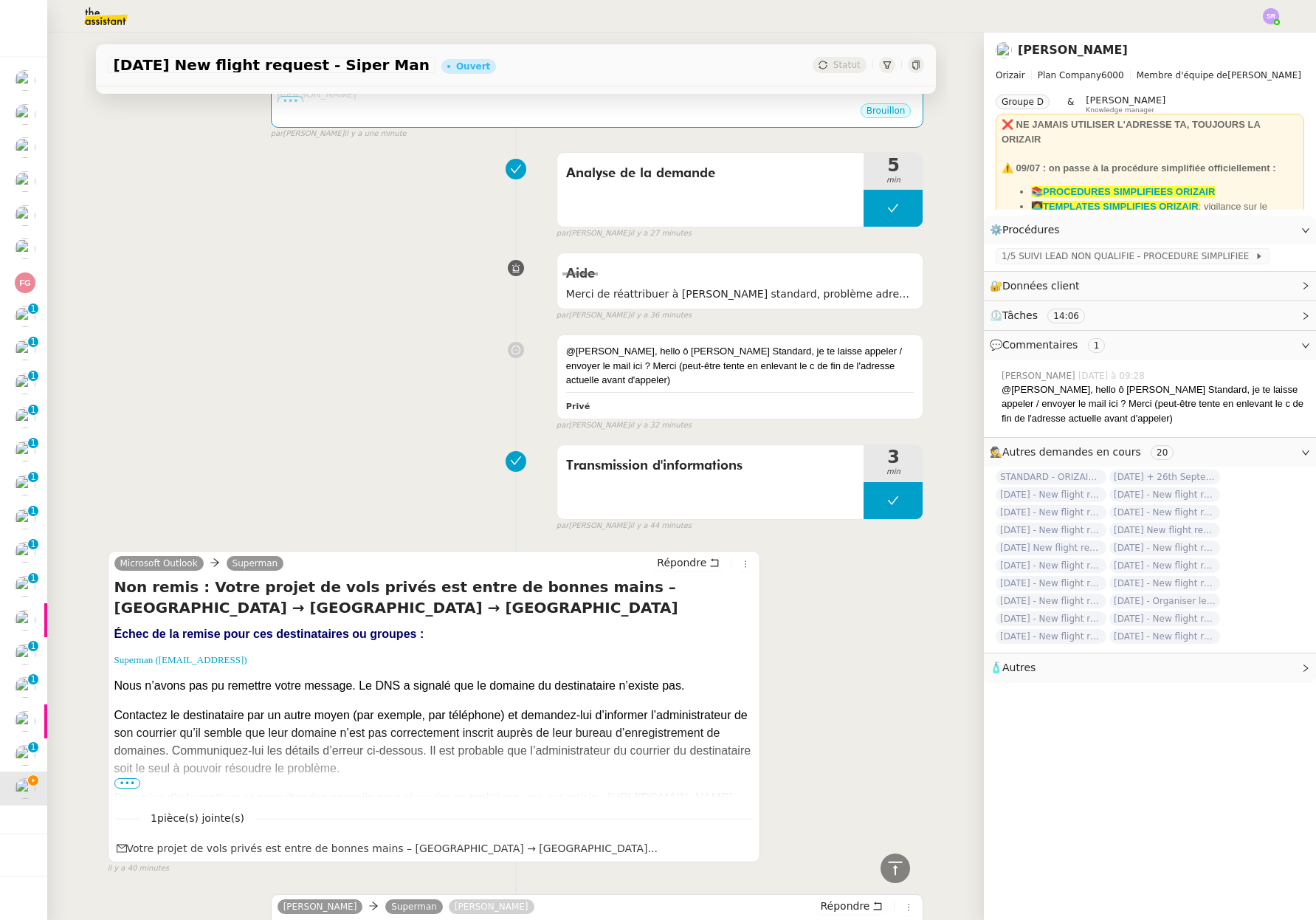
scroll to position [891, 0]
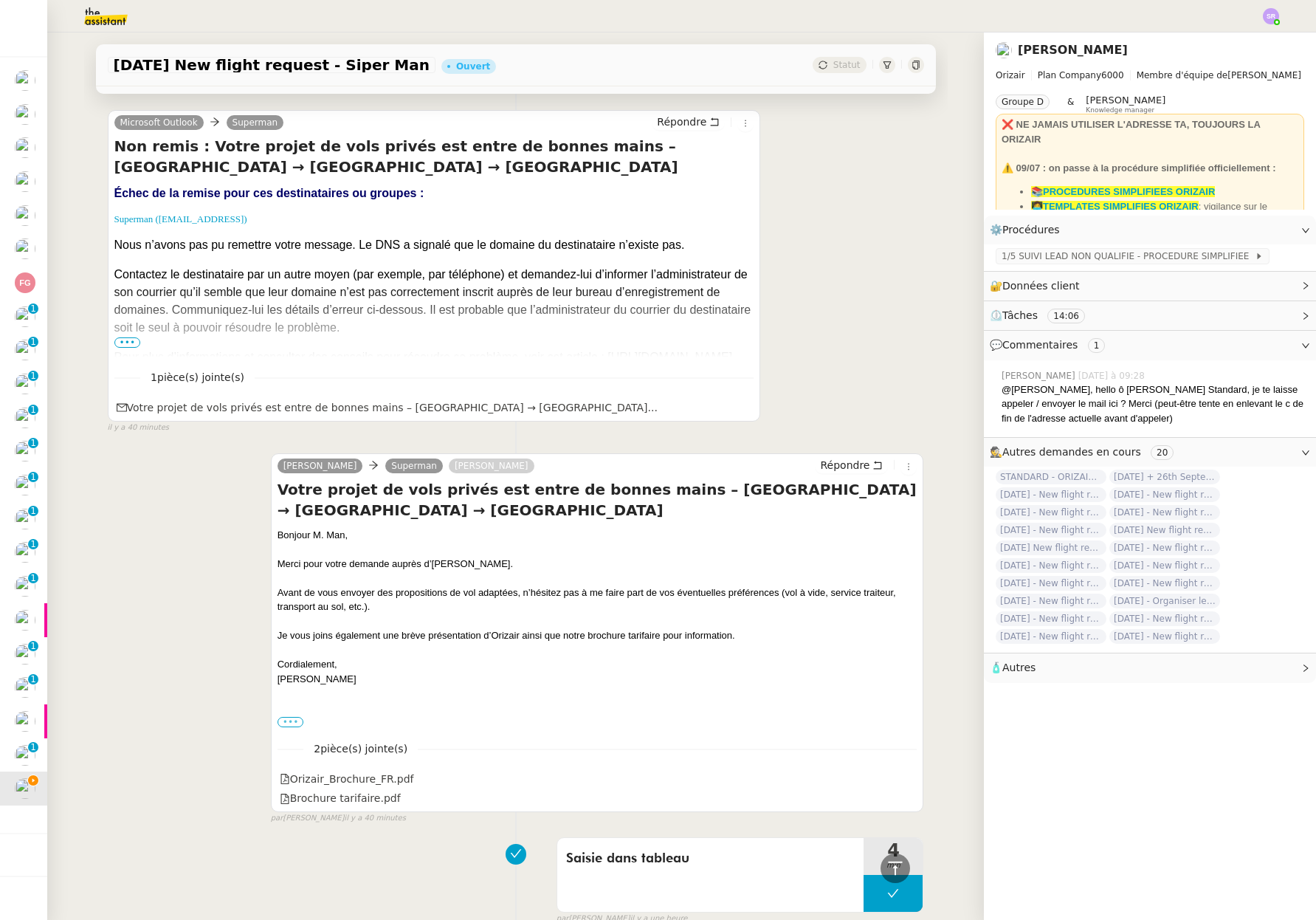
click at [284, 717] on label "•••" at bounding box center [291, 721] width 27 height 10
click at [0, 0] on input "•••" at bounding box center [0, 0] width 0 height 0
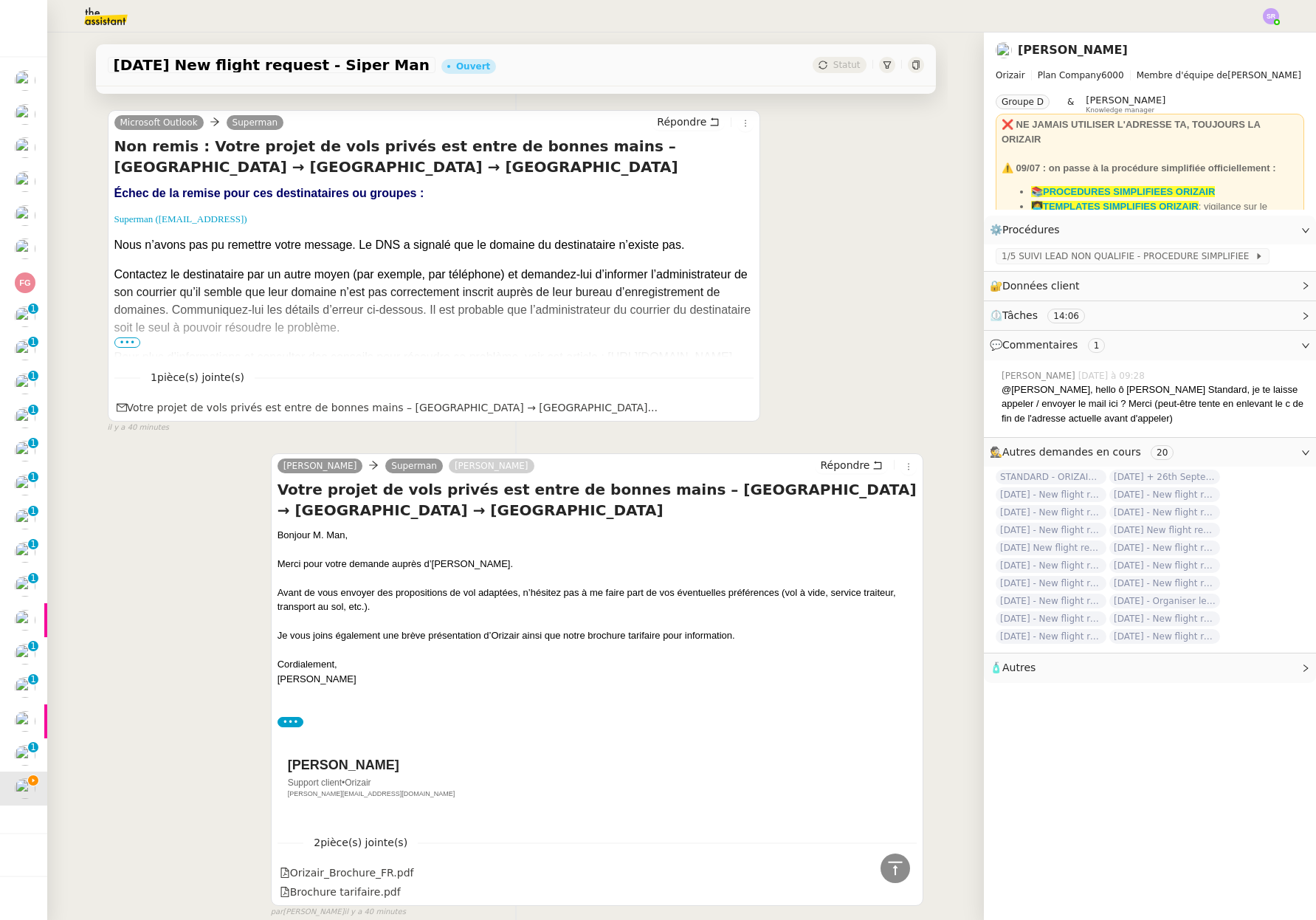
scroll to position [995, 0]
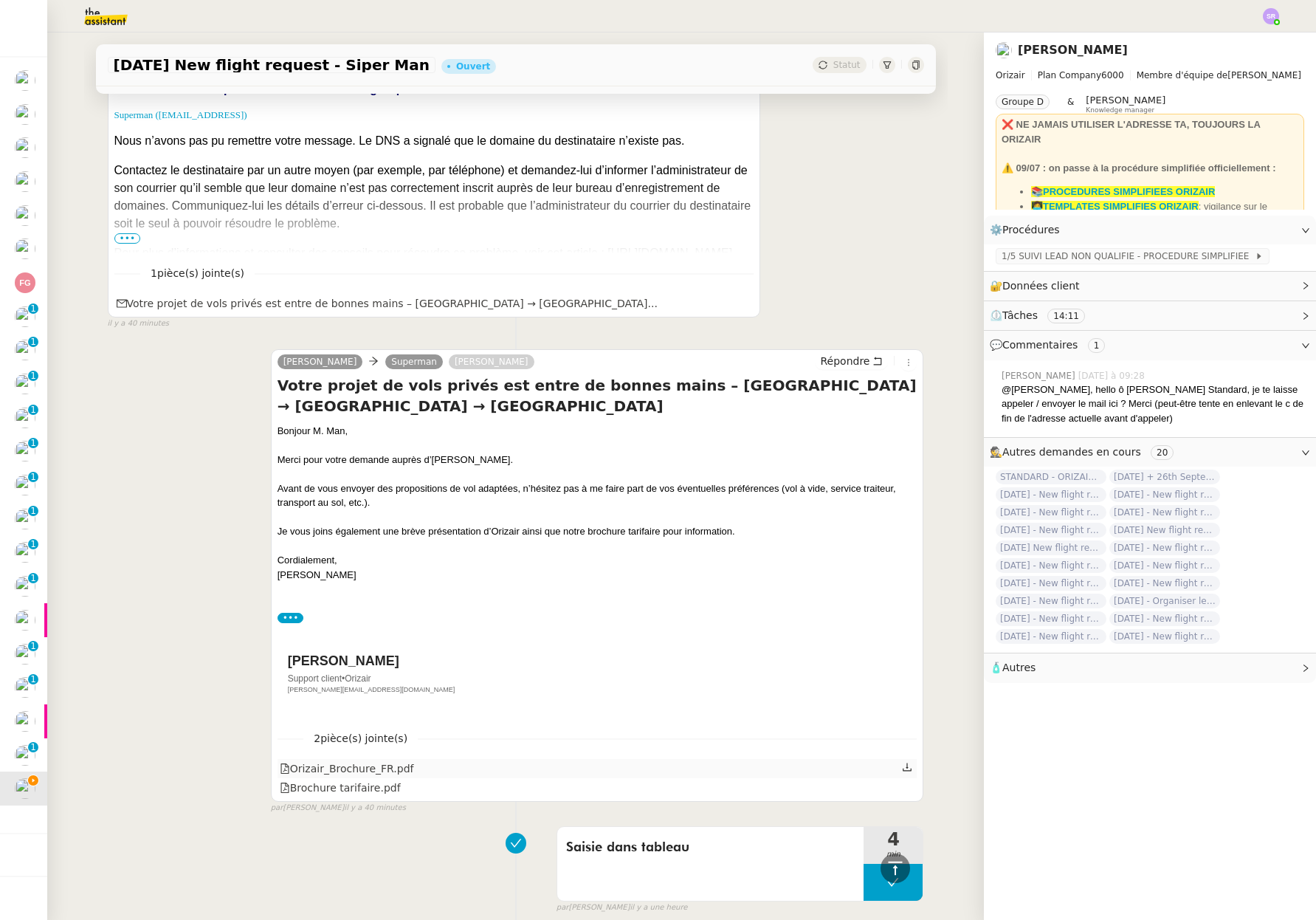
click at [902, 770] on icon at bounding box center [907, 767] width 10 height 10
click at [388, 708] on div "Josephine Support client • Orizair josephine.k@orizair.com" at bounding box center [597, 671] width 640 height 94
click at [903, 790] on icon at bounding box center [907, 786] width 9 height 8
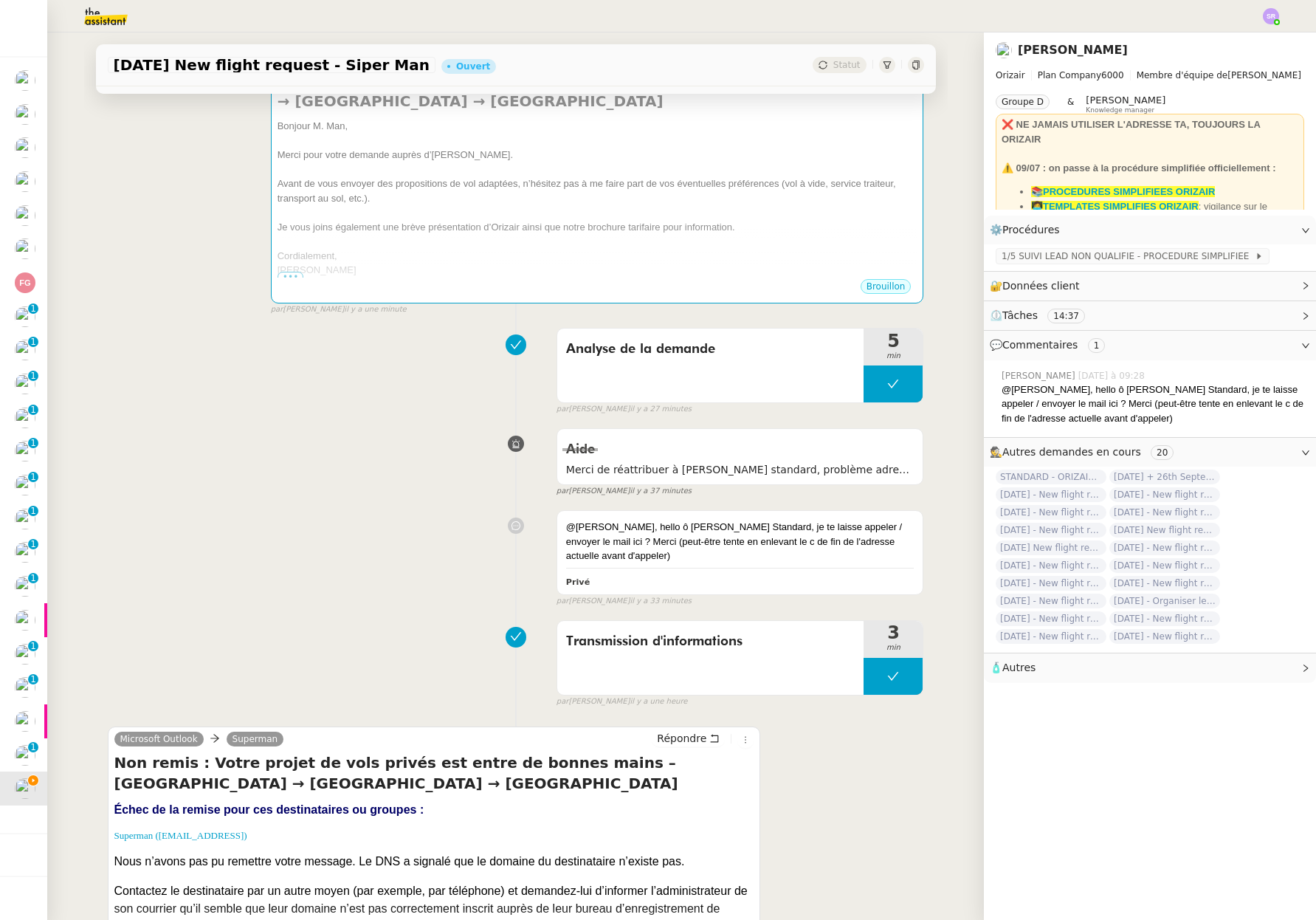
scroll to position [47, 0]
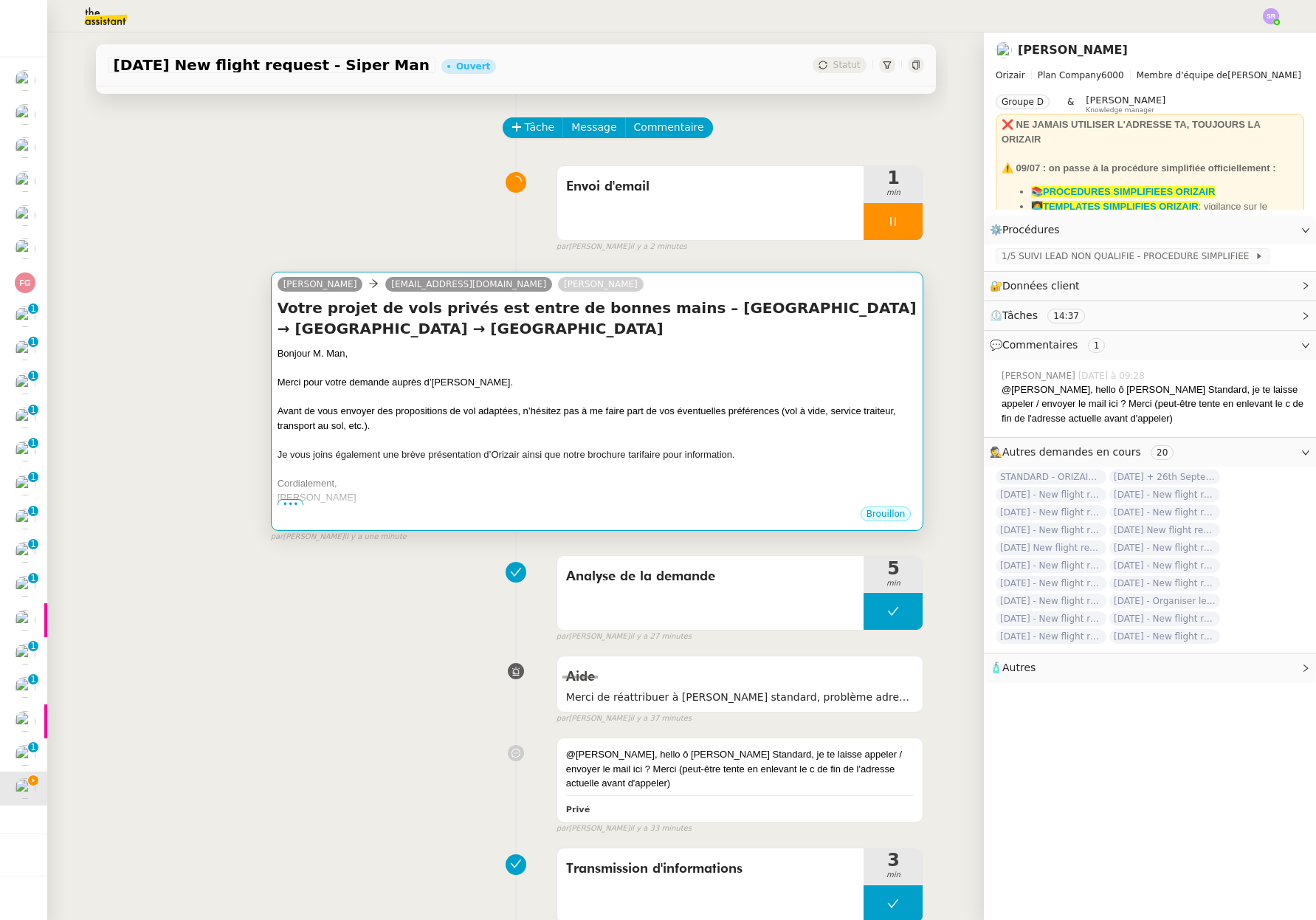
click at [679, 429] on div "Avant de vous envoyer des propositions de vol adaptées, n’hésitez pas à me fair…" at bounding box center [597, 418] width 640 height 29
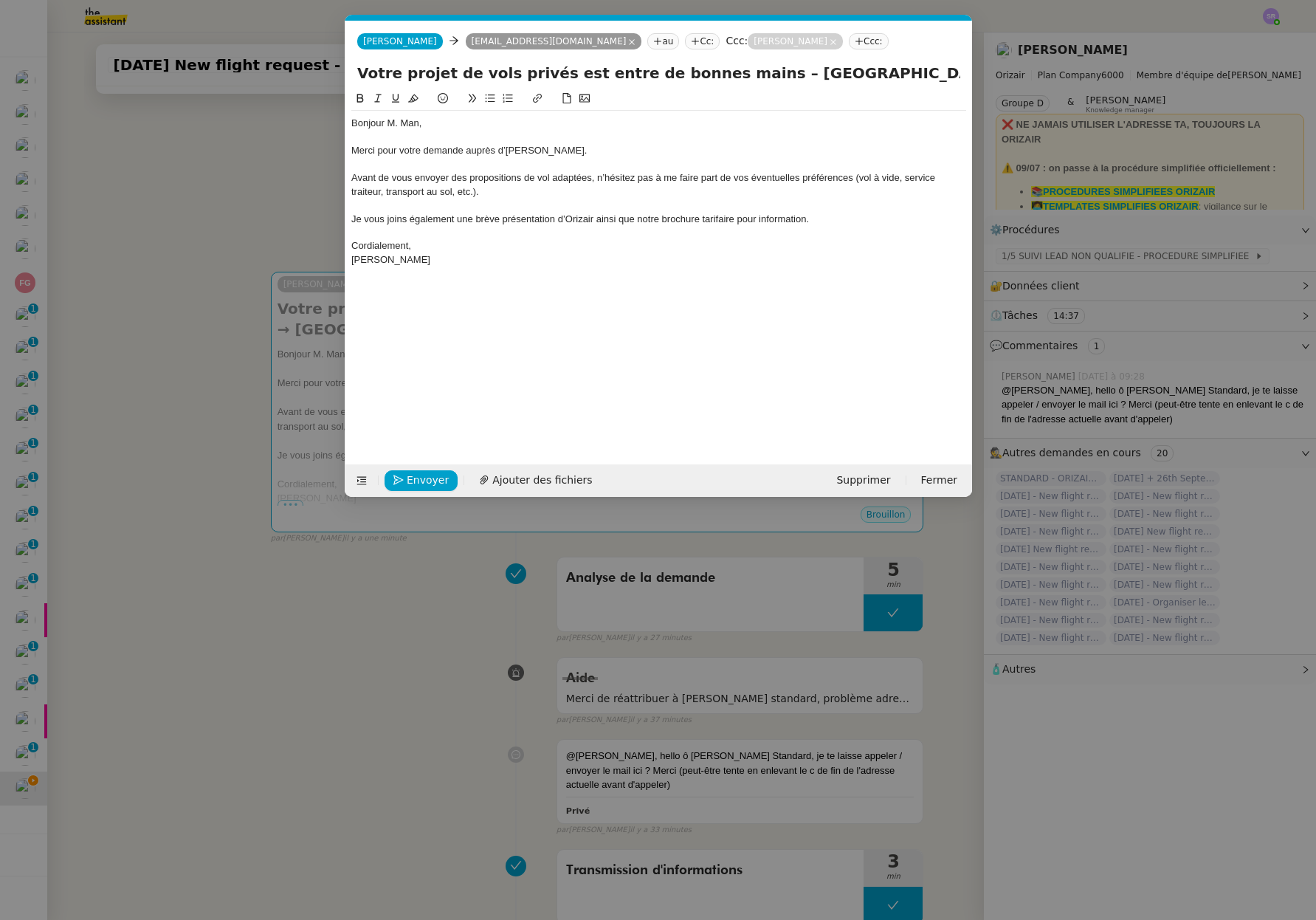
scroll to position [0, 31]
click at [552, 485] on span "Ajouter des fichiers" at bounding box center [542, 479] width 100 height 17
click at [385, 724] on nz-modal-container "Service TA - VOYAGE - PROPOSITION GLOBALE A utiliser dans le cadre de propositi…" at bounding box center [658, 460] width 1316 height 920
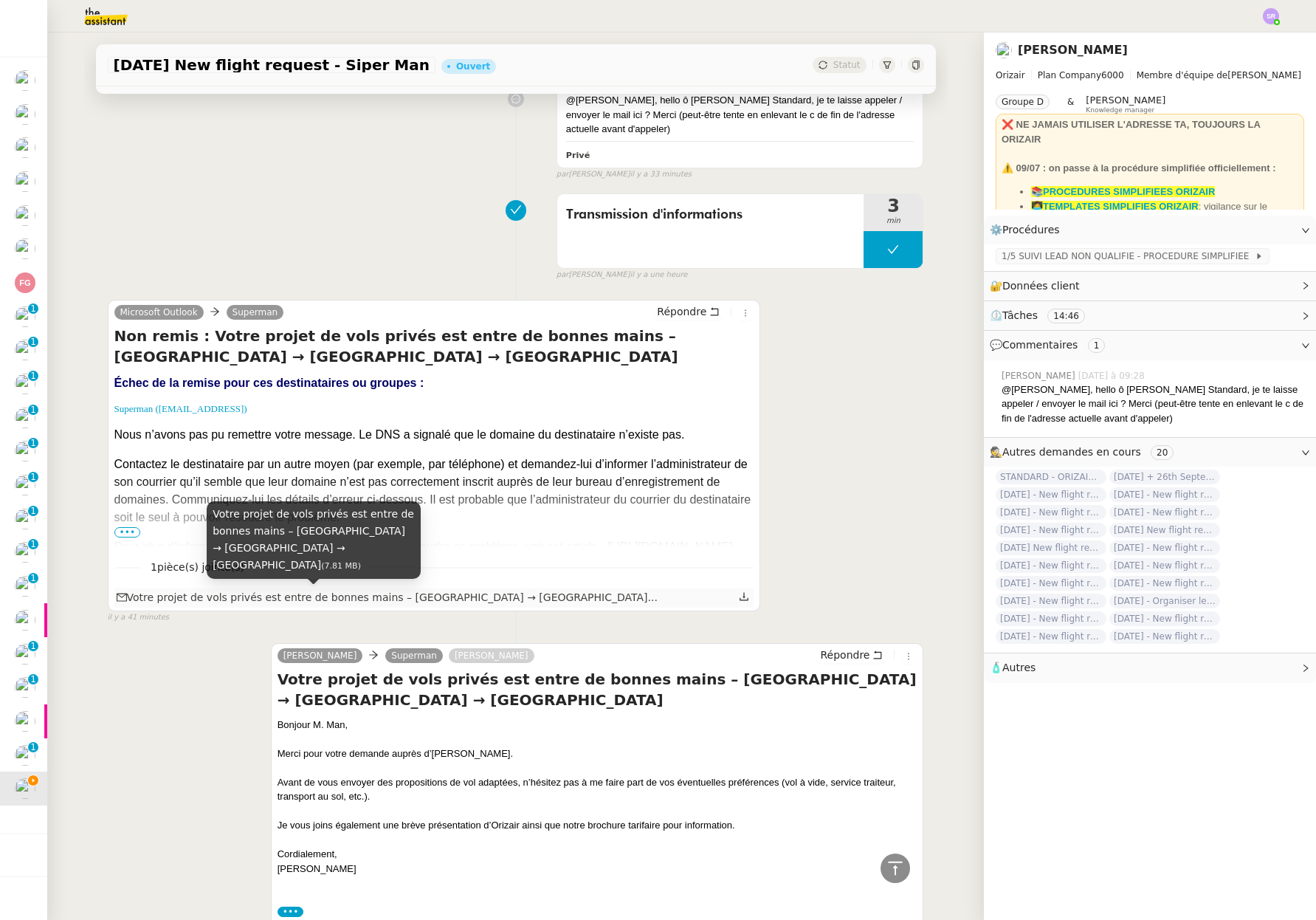
scroll to position [781, 0]
click at [250, 598] on div "Votre projet de vols privés est entre de bonnes mains – London City Airport → F…" at bounding box center [387, 597] width 541 height 17
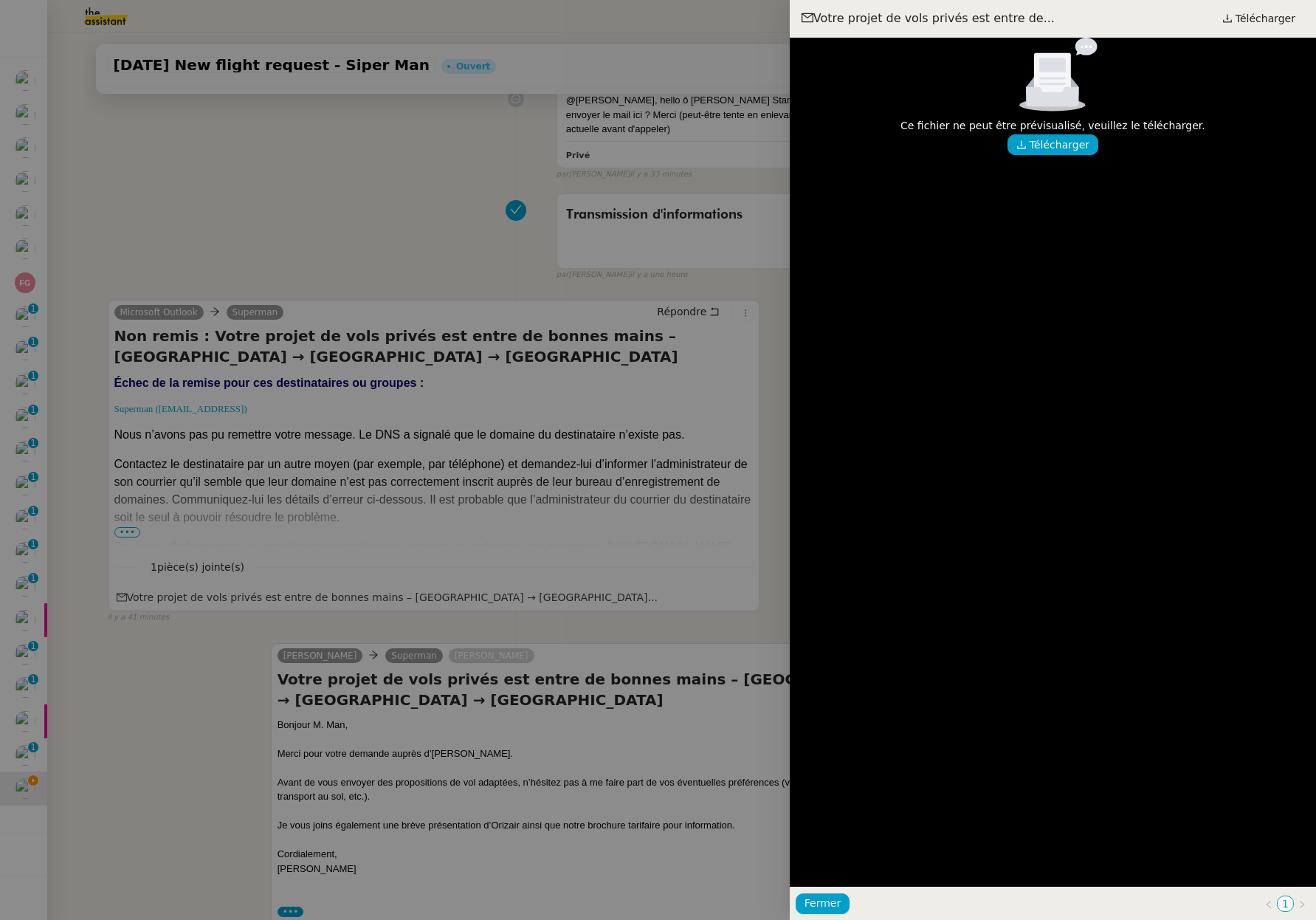
click at [106, 662] on div at bounding box center [658, 460] width 1316 height 920
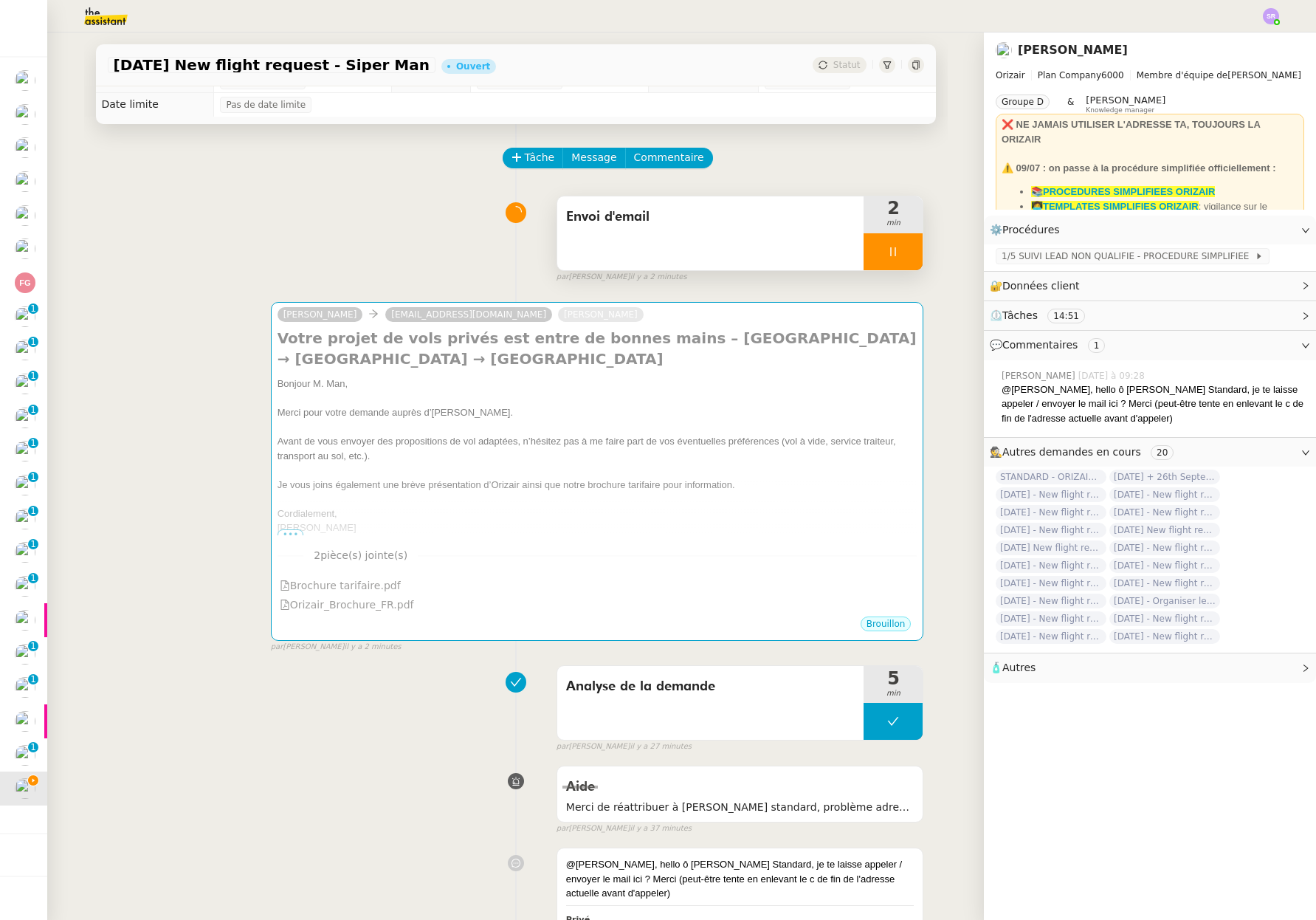
scroll to position [0, 0]
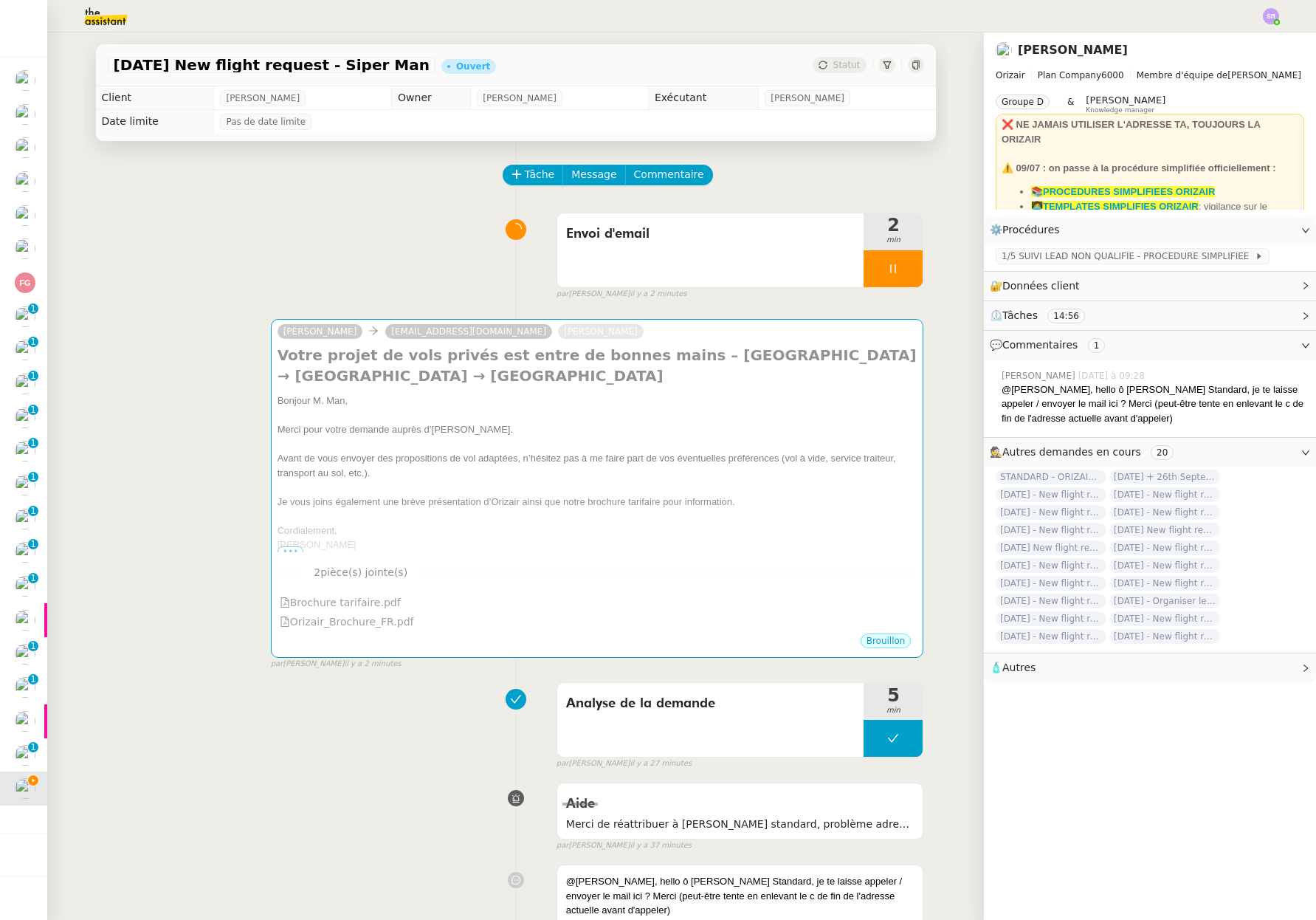
click at [867, 270] on div at bounding box center [893, 268] width 59 height 37
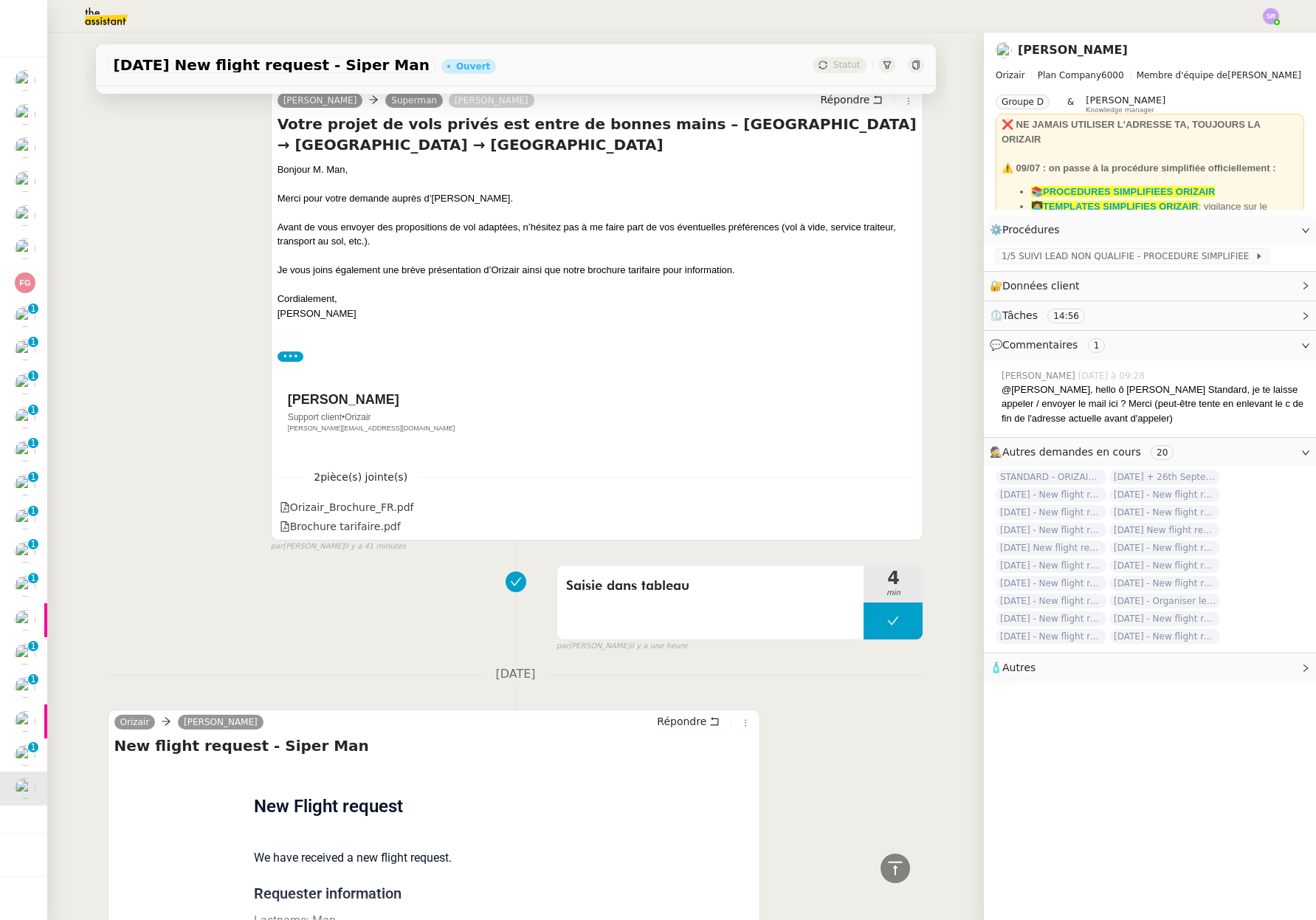
scroll to position [1468, 0]
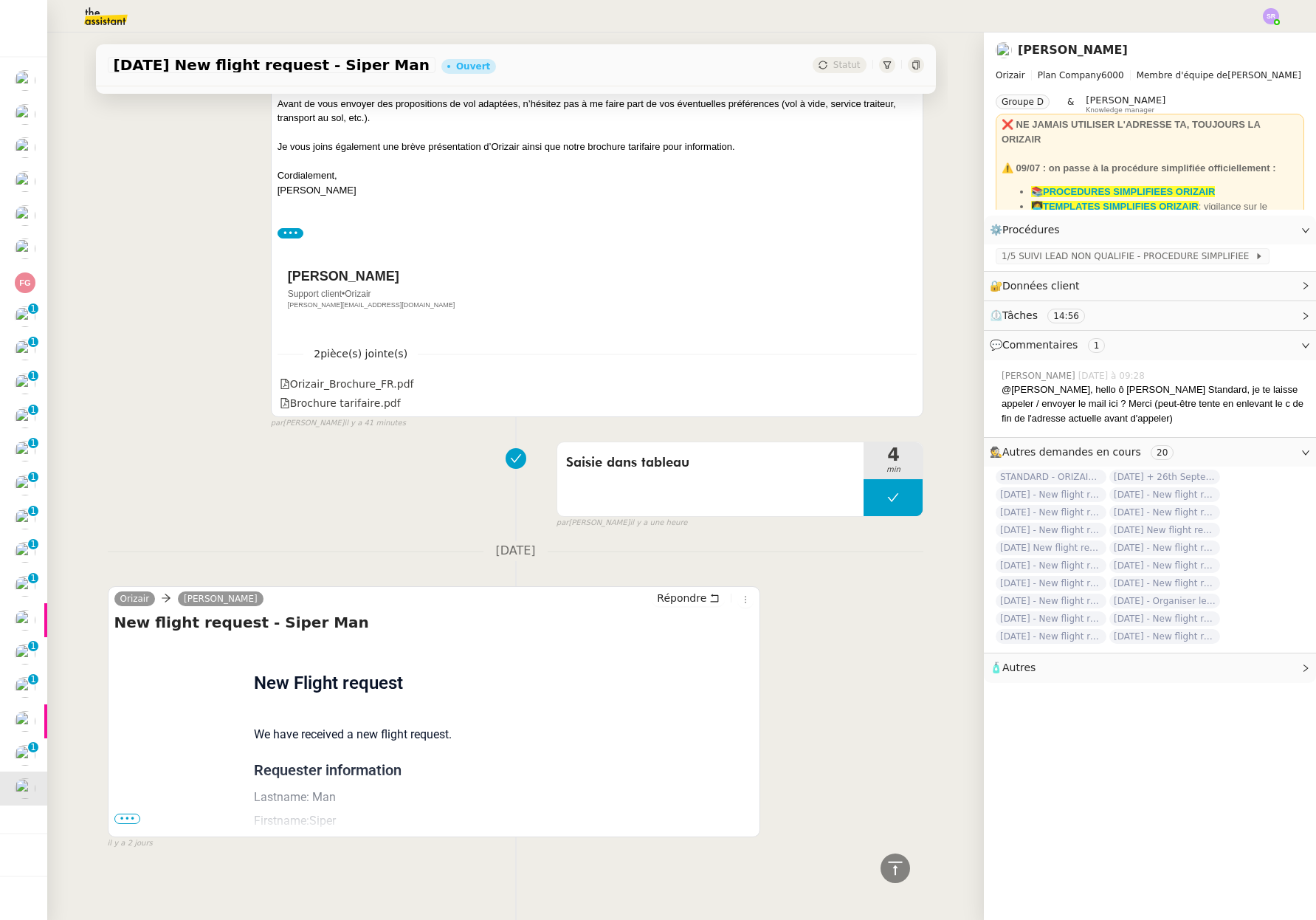
click at [119, 813] on span "•••" at bounding box center [128, 818] width 27 height 10
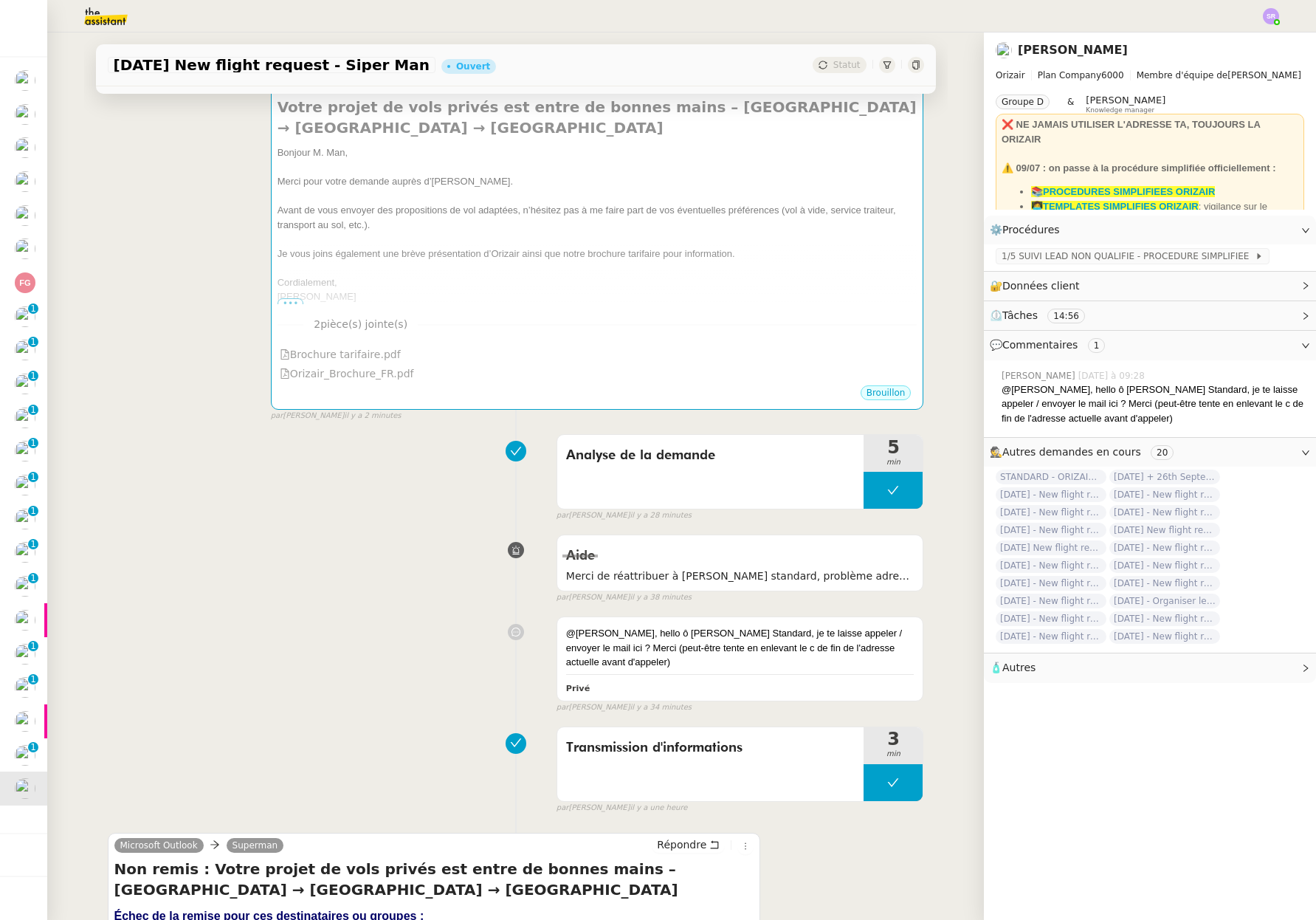
scroll to position [0, 0]
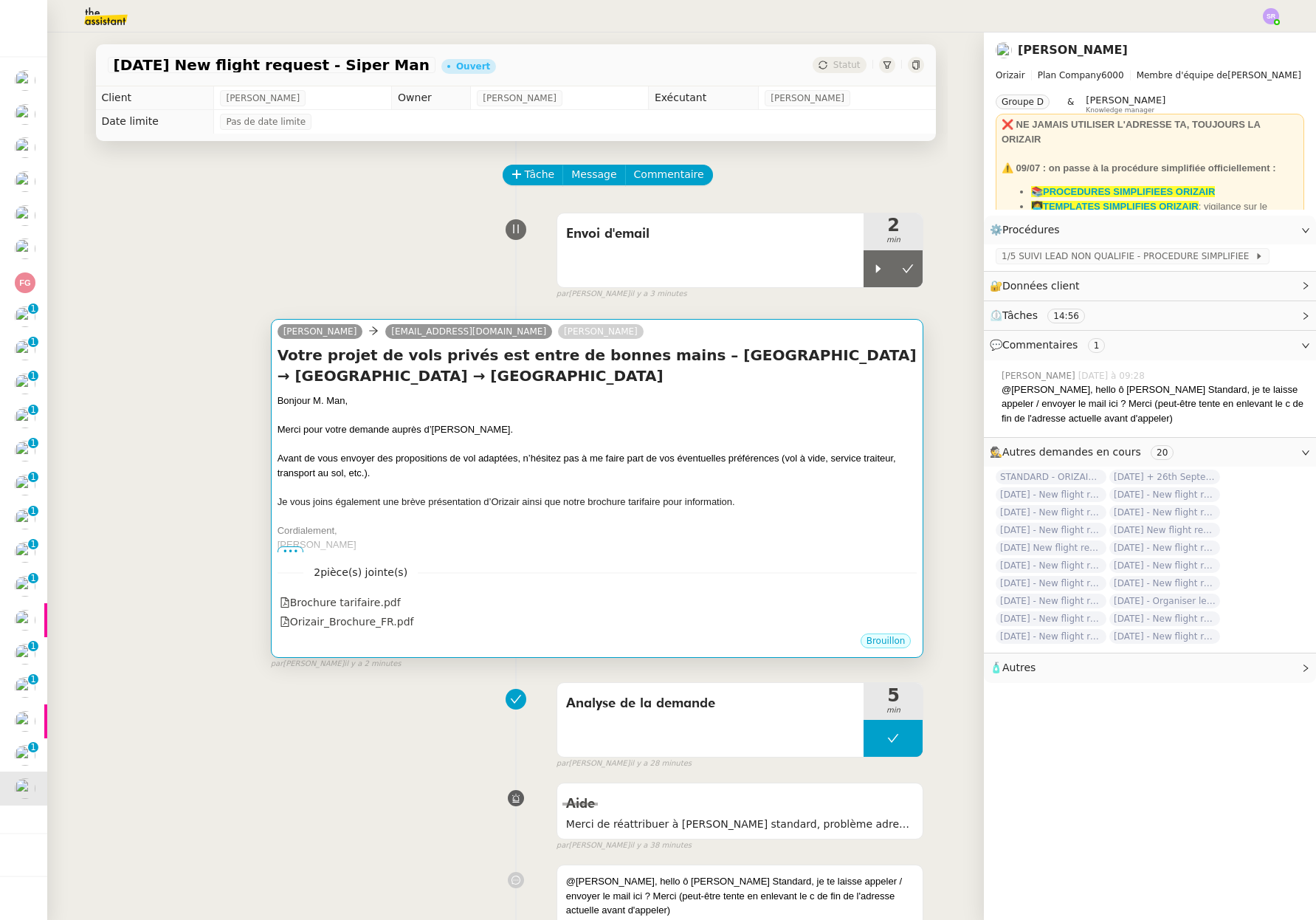
click at [284, 553] on div "2 pièce(s) jointe(s) Brochure tarifaire.pdf Orizair_Brochure_FR.pdf" at bounding box center [597, 592] width 640 height 80
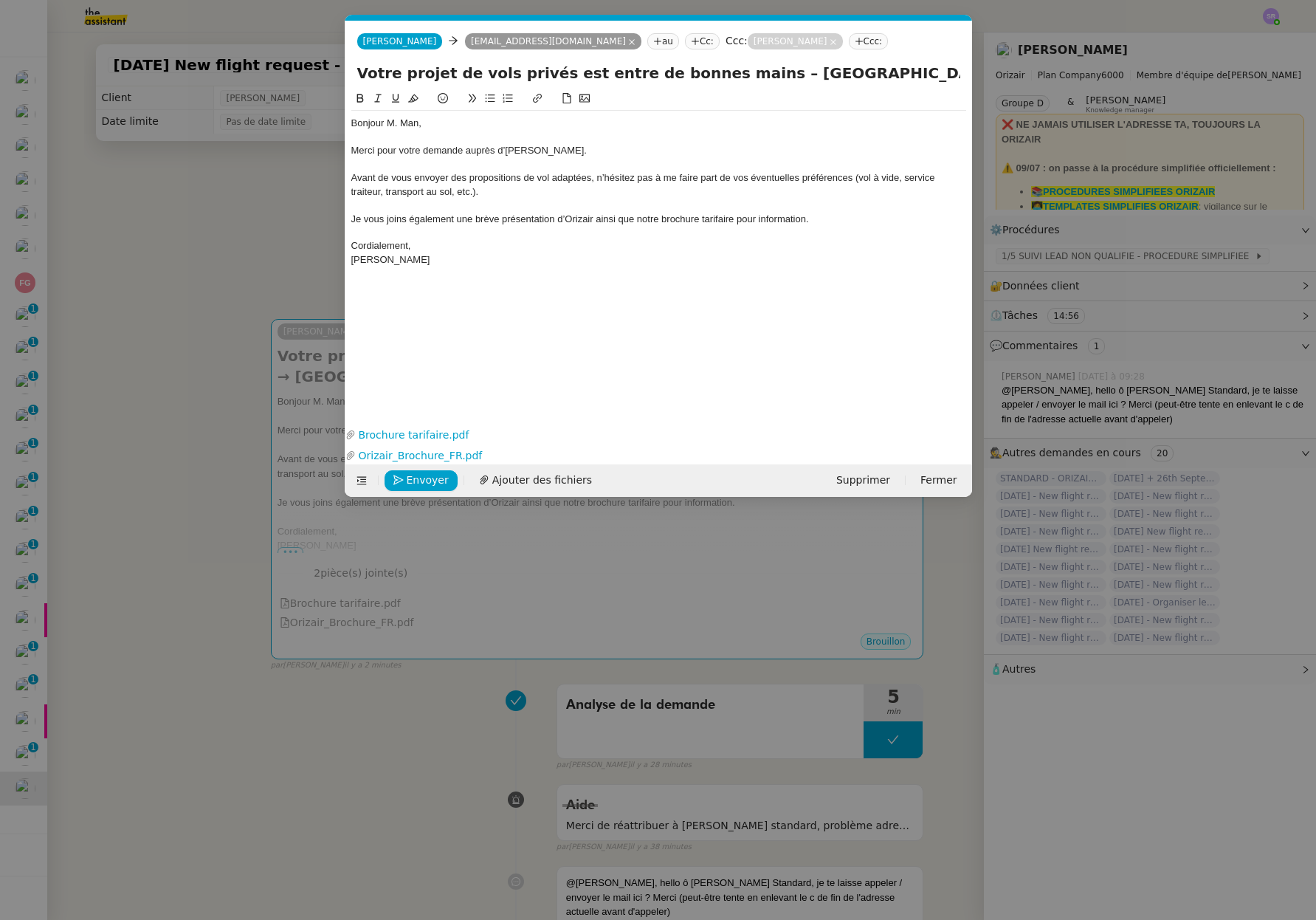
scroll to position [0, 31]
click at [435, 479] on span "Envoyer" at bounding box center [427, 479] width 42 height 17
click at [435, 479] on span "Confirmer l'envoi" at bounding box center [450, 479] width 89 height 17
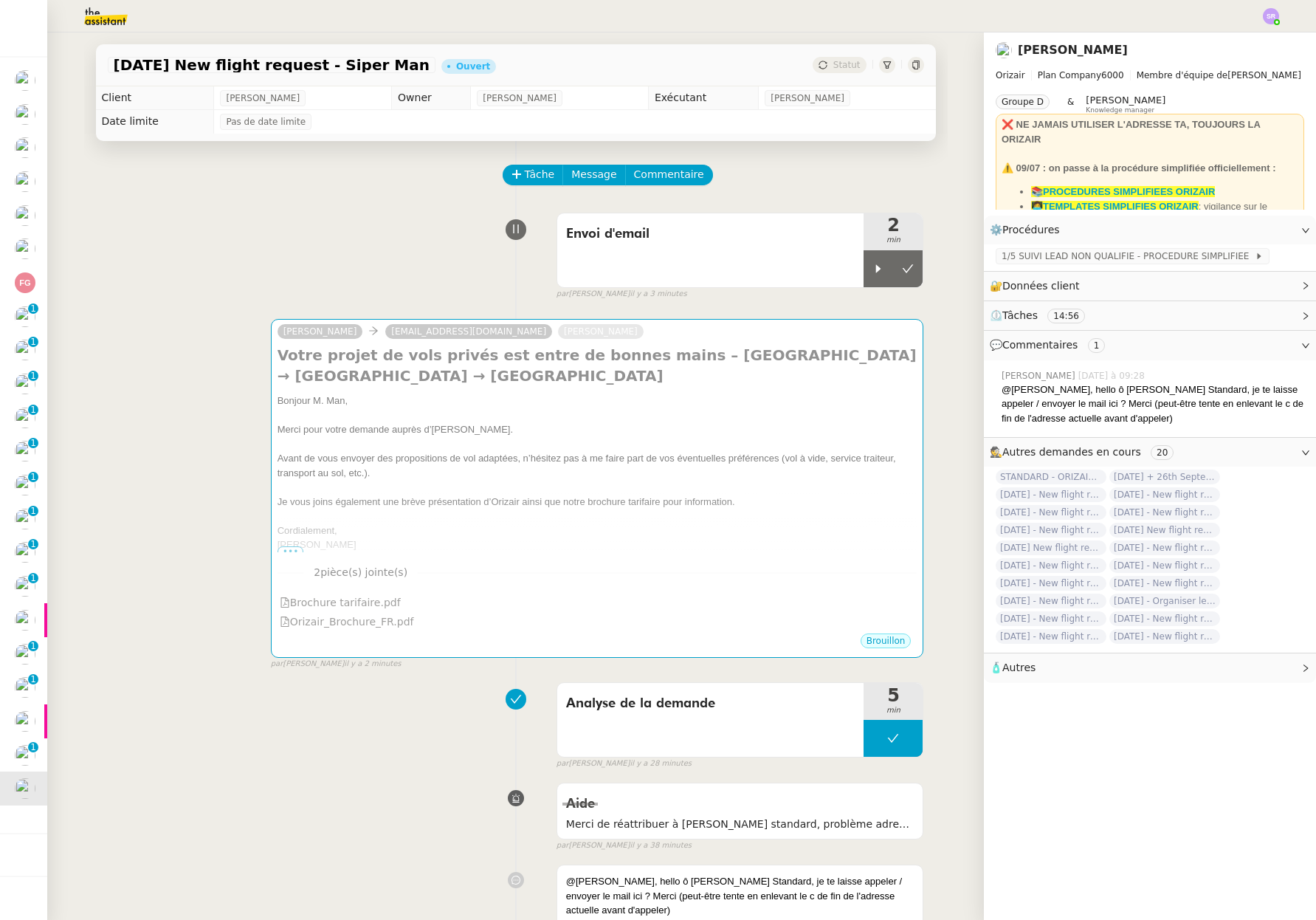
drag, startPoint x: 309, startPoint y: 219, endPoint x: 794, endPoint y: 300, distance: 491.7
click at [310, 219] on div "Envoi d'email 2 min false par Stéphanie R. il y a 3 minutes" at bounding box center [515, 253] width 816 height 95
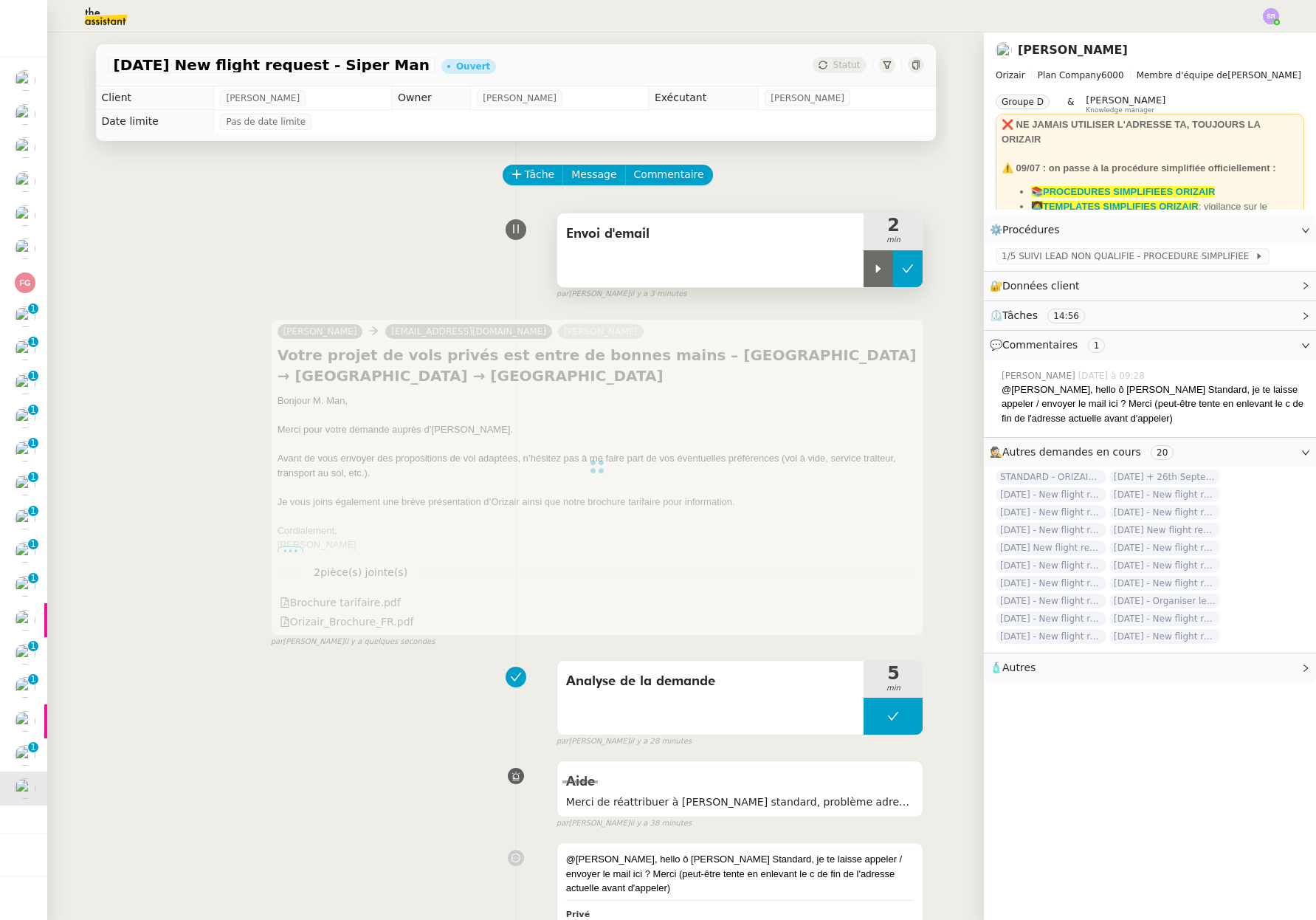
click at [893, 271] on button at bounding box center [908, 268] width 30 height 37
click at [829, 55] on div "23rd August 2025 New flight request - Siper Man Ouvert Statut" at bounding box center [515, 65] width 840 height 42
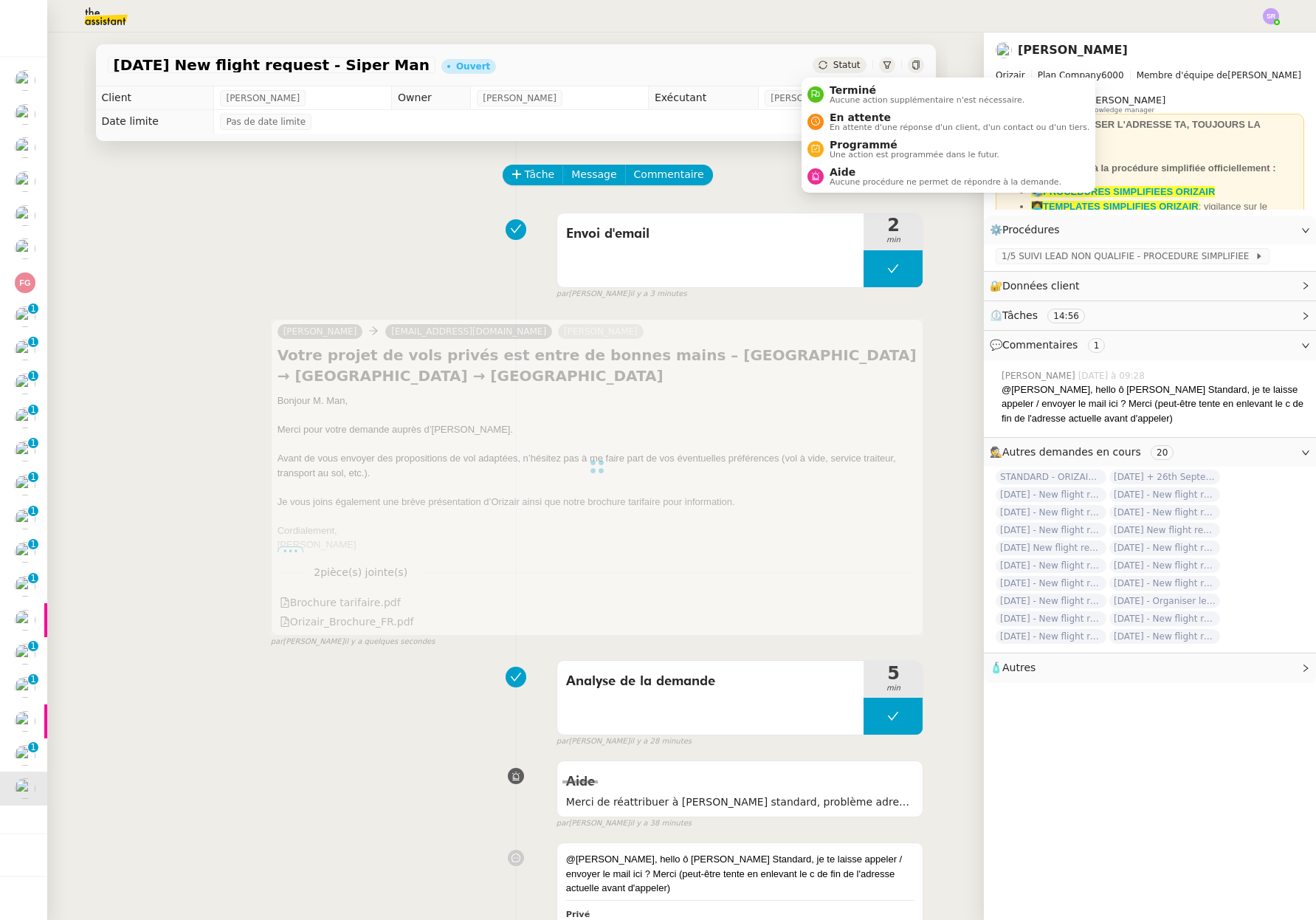
click at [833, 62] on span "Statut" at bounding box center [846, 65] width 27 height 10
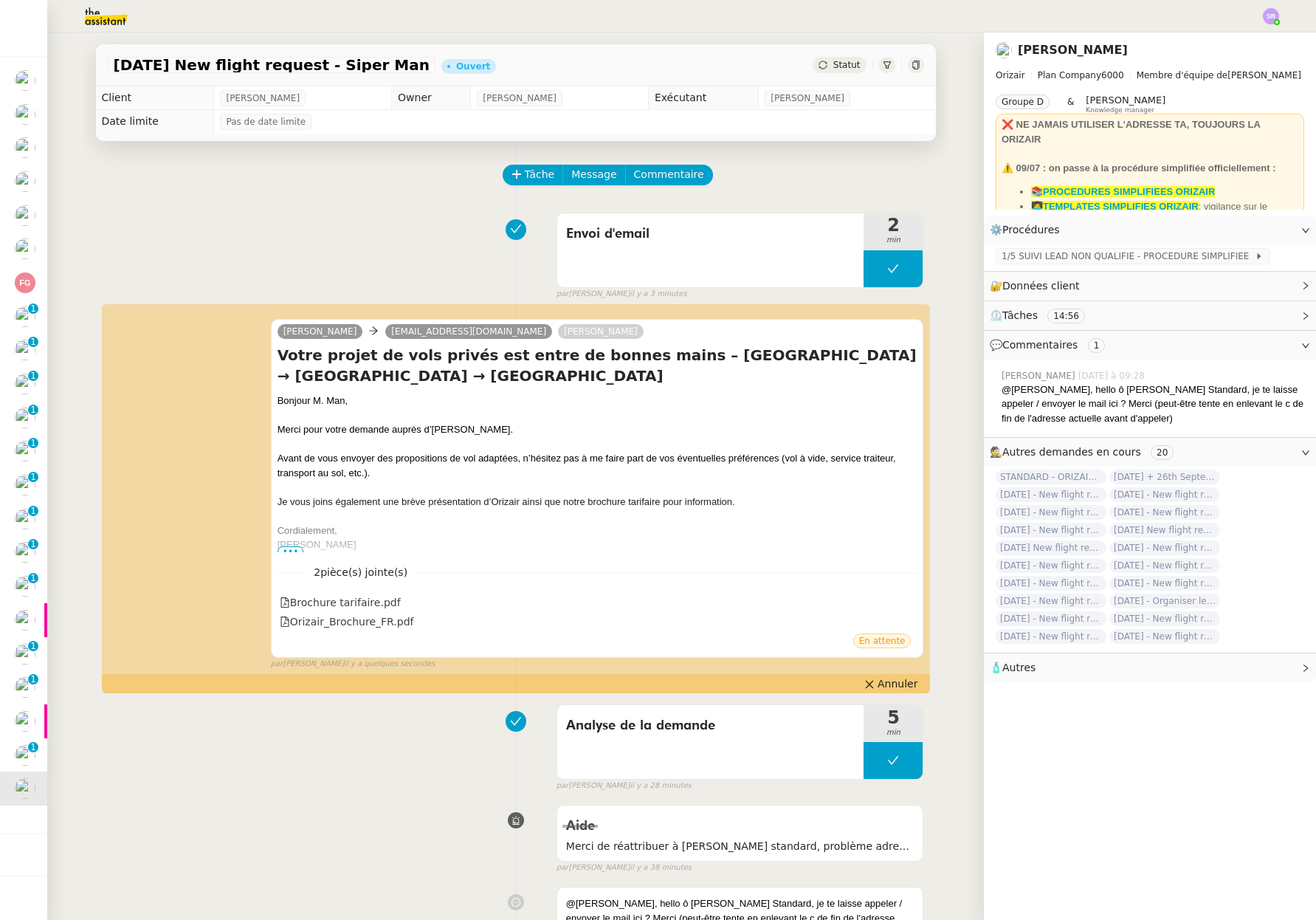
click at [388, 283] on div "Envoi d'email 2 min false par Stéphanie R. il y a 3 minutes" at bounding box center [515, 253] width 816 height 95
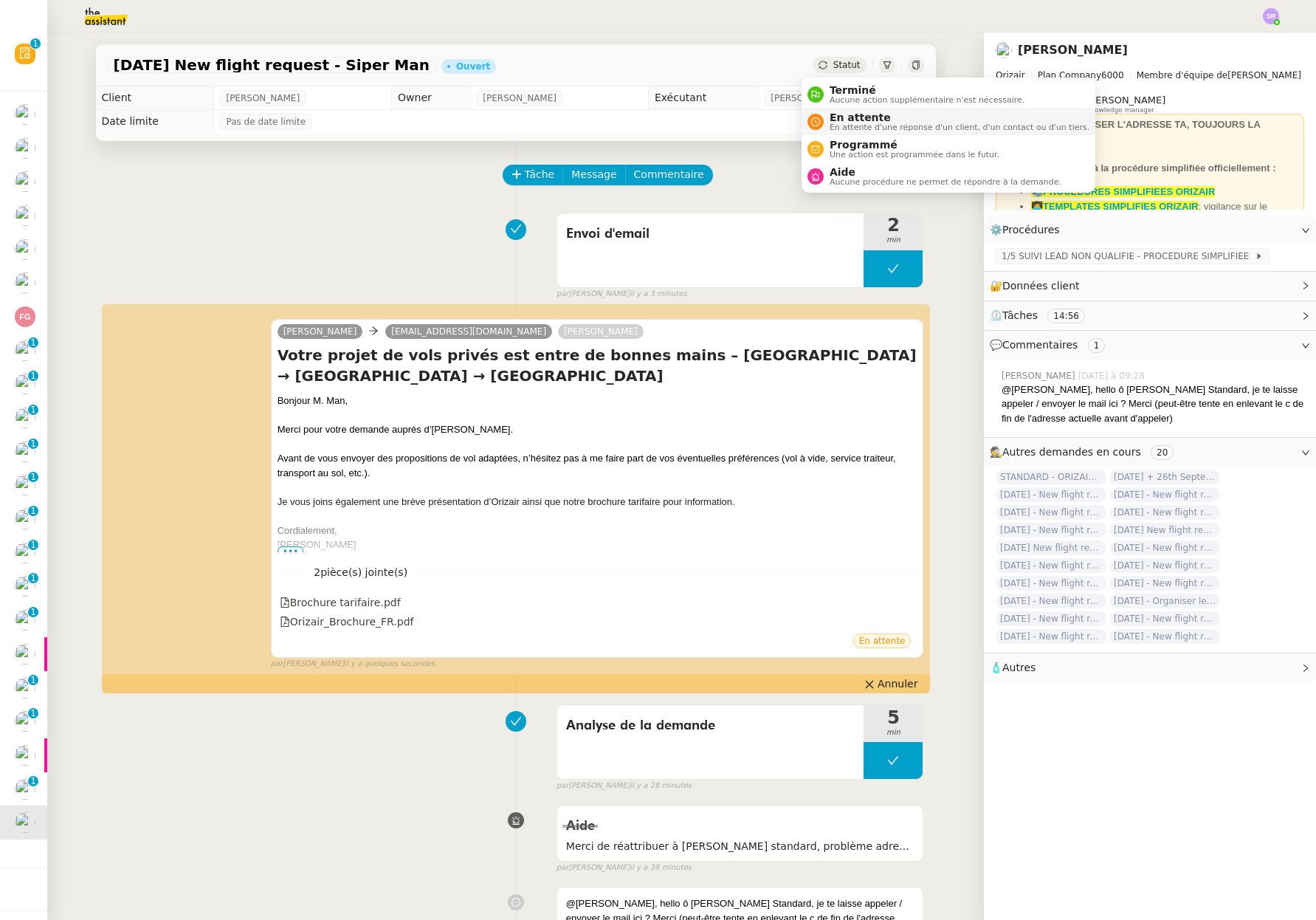
click at [861, 122] on span "En attente" at bounding box center [960, 118] width 260 height 12
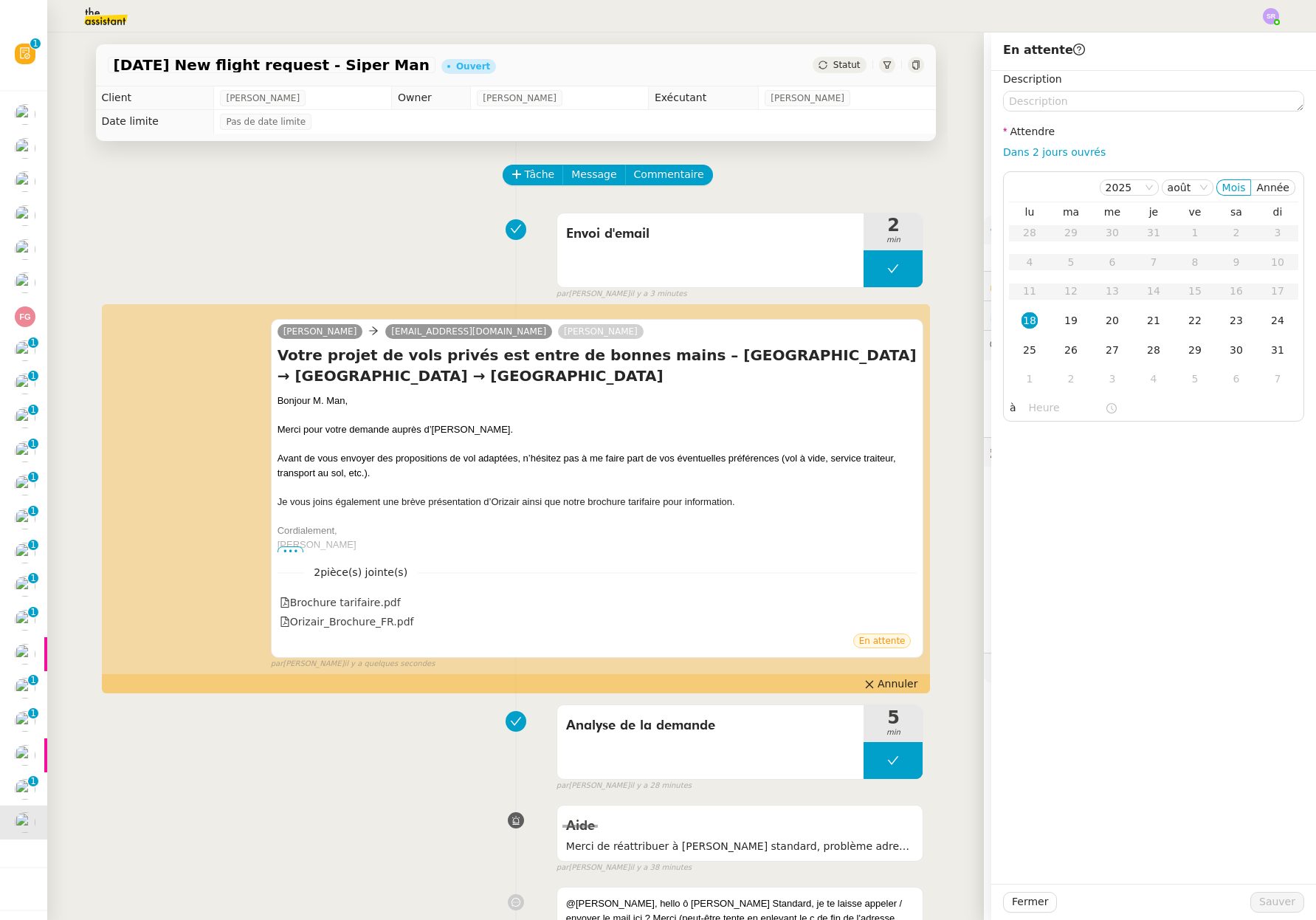
click at [831, 174] on div "Tâche Message Commentaire" at bounding box center [714, 182] width 419 height 35
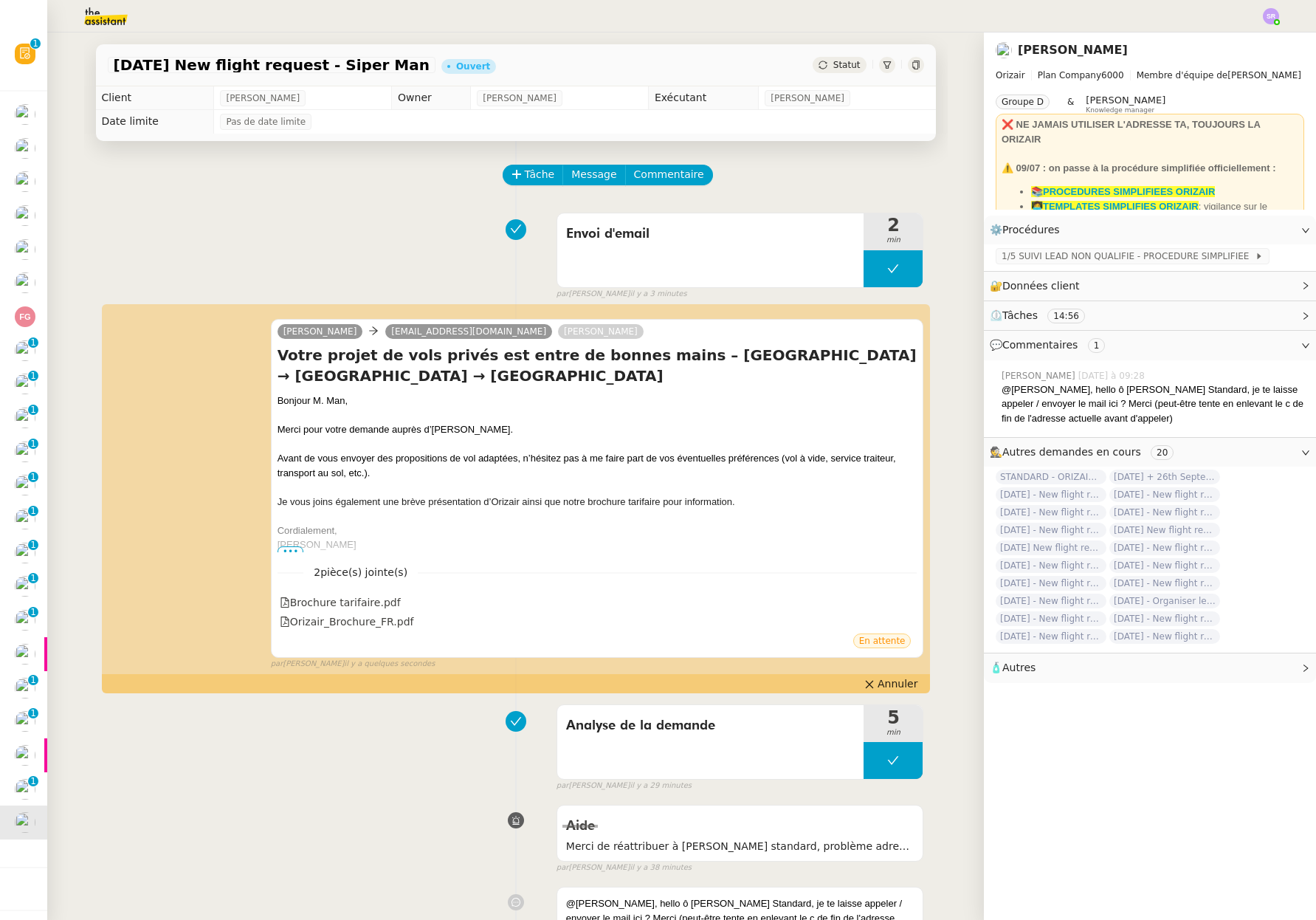
click at [833, 64] on span "Statut" at bounding box center [846, 65] width 27 height 10
click at [833, 62] on span "Statut" at bounding box center [846, 65] width 27 height 10
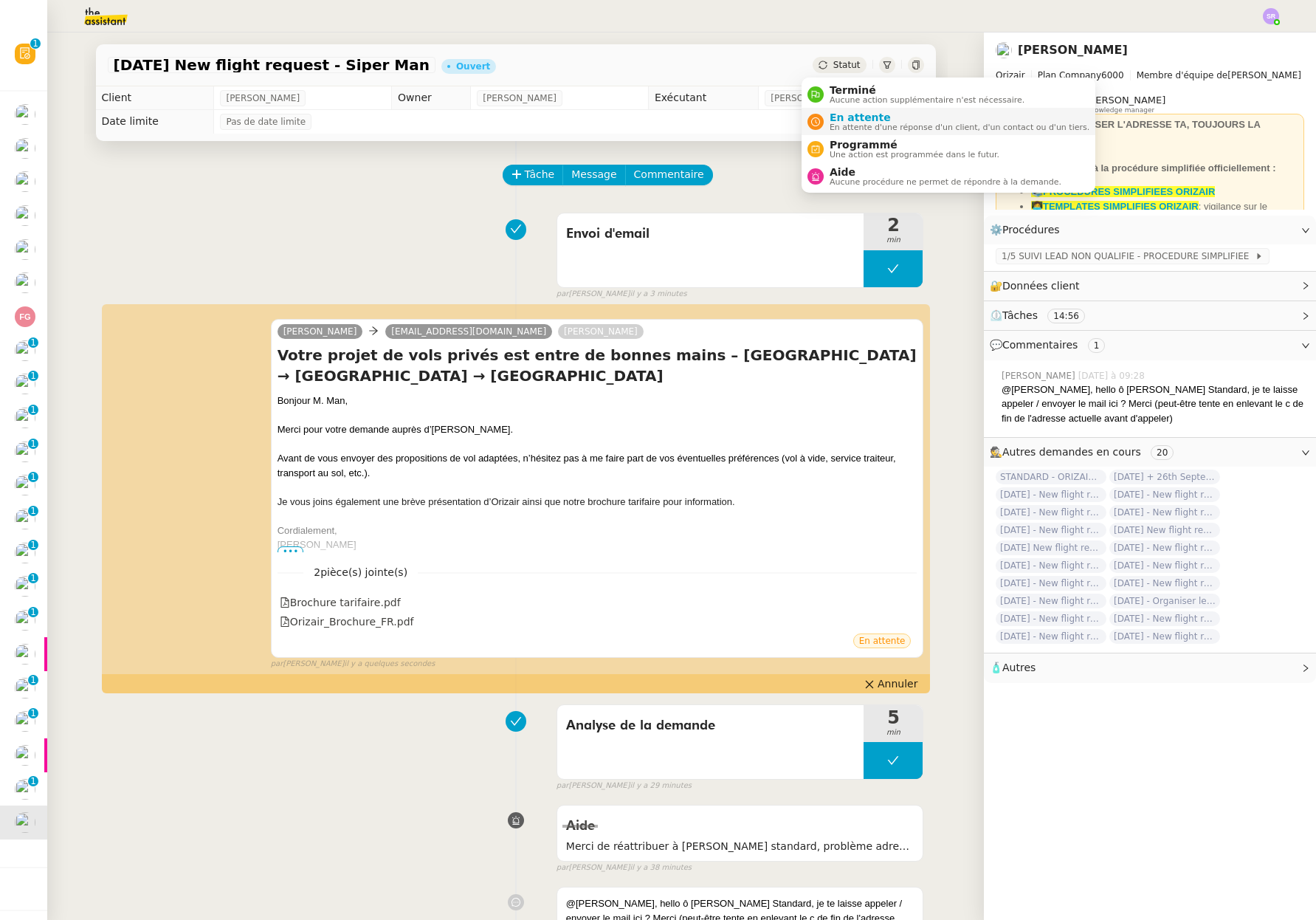
click at [855, 125] on span "En attente d'une réponse d'un client, d'un contact ou d'un tiers." at bounding box center [960, 127] width 260 height 8
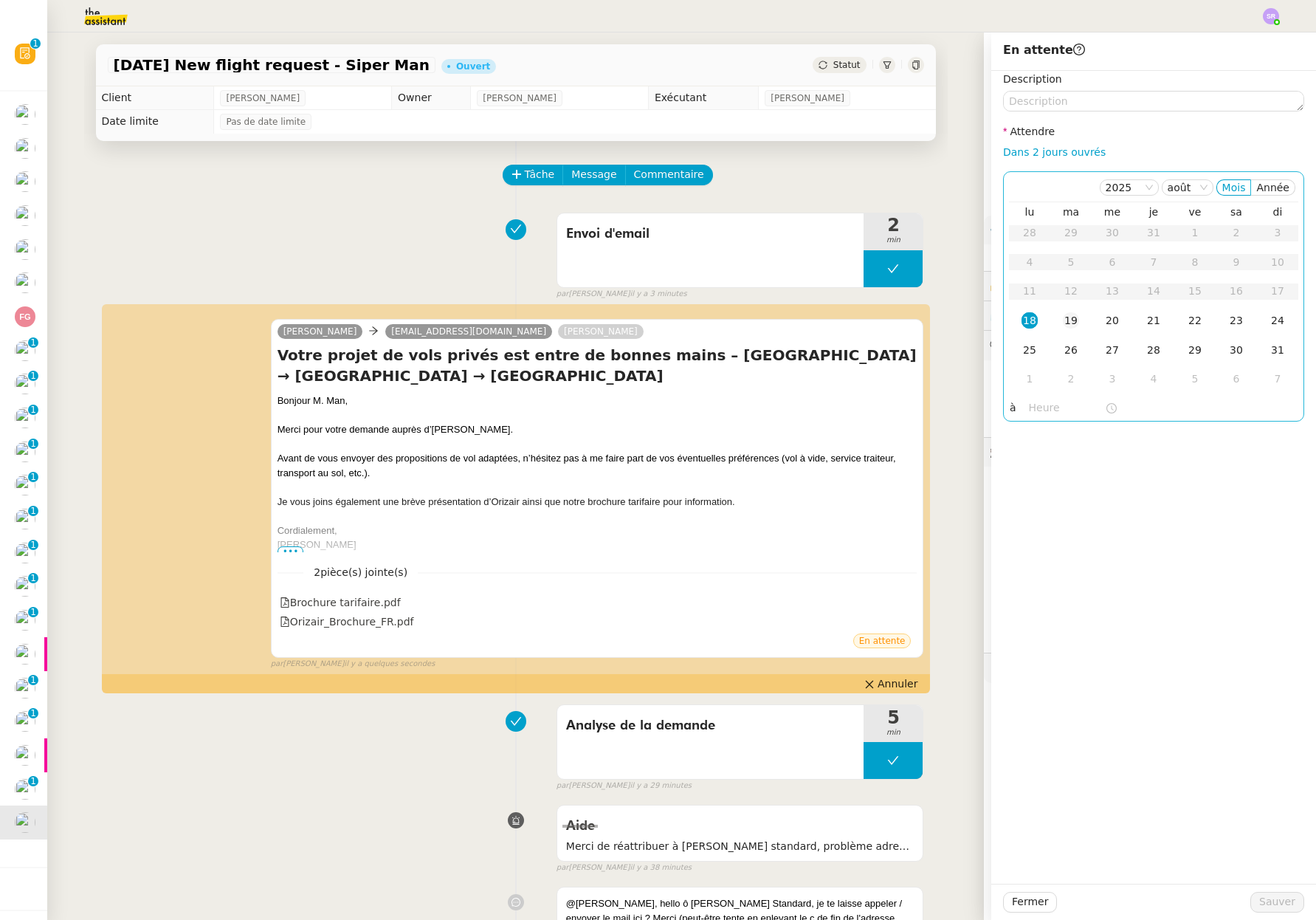
click at [1062, 319] on div "19" at bounding box center [1070, 321] width 16 height 16
click at [1027, 152] on link "Dans 2 jours ouvrés" at bounding box center [1053, 152] width 103 height 12
type input "07:00"
click at [1055, 305] on table "lu ma me je ve sa di 28 29 30 31 1 2 3 4 5 6 7 8 9 10 11 12 13 14 15 16 17 18 1…" at bounding box center [1153, 299] width 290 height 189
click at [1062, 324] on div "19" at bounding box center [1070, 321] width 16 height 16
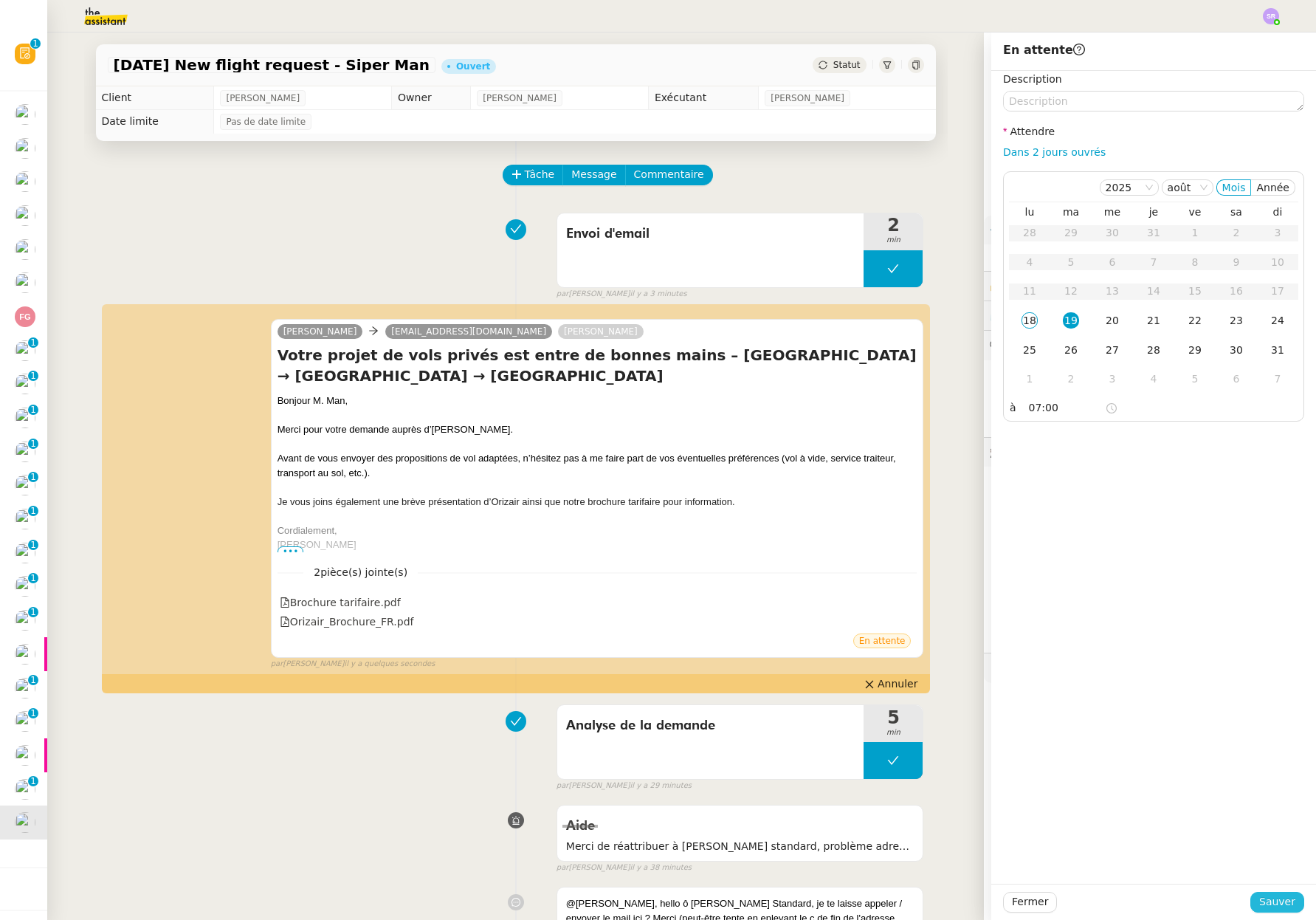
click at [1263, 897] on span "Sauver" at bounding box center [1277, 901] width 36 height 17
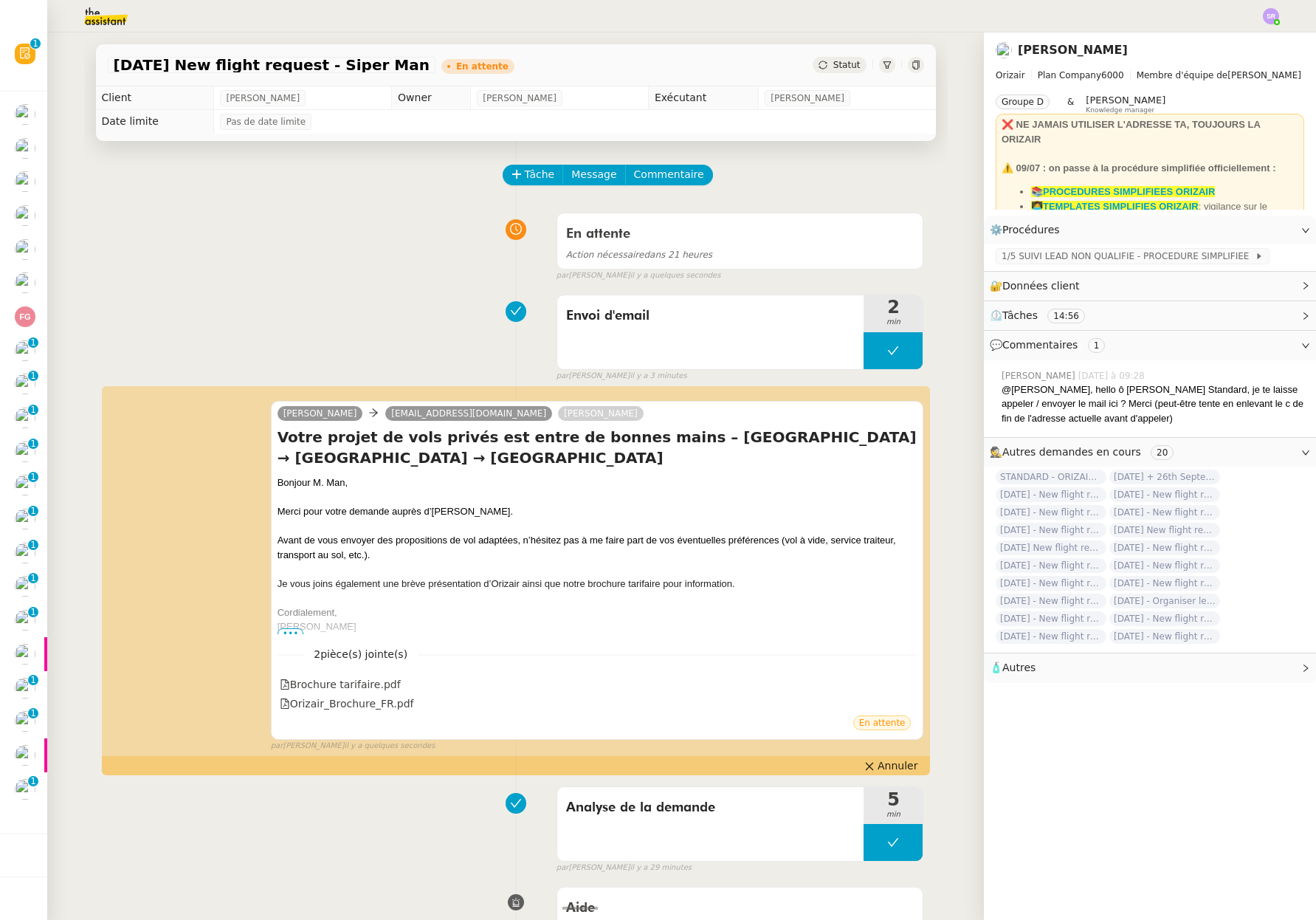
drag, startPoint x: 470, startPoint y: 263, endPoint x: 383, endPoint y: 264, distance: 87.0
click at [466, 263] on div "En attente Action nécessaire dans 21 heures false par Stéphanie R. il y a quelq…" at bounding box center [515, 244] width 816 height 76
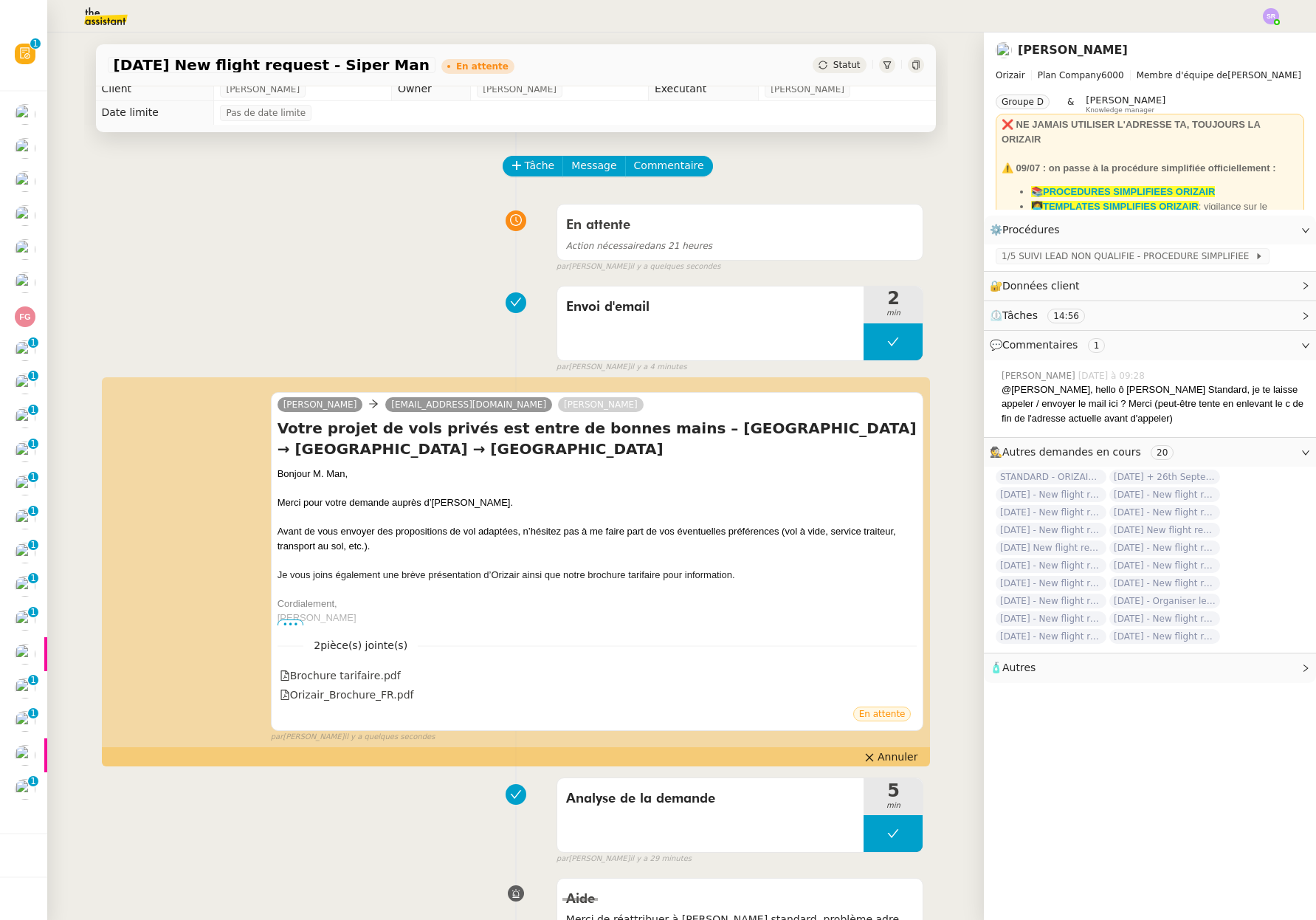
scroll to position [68, 0]
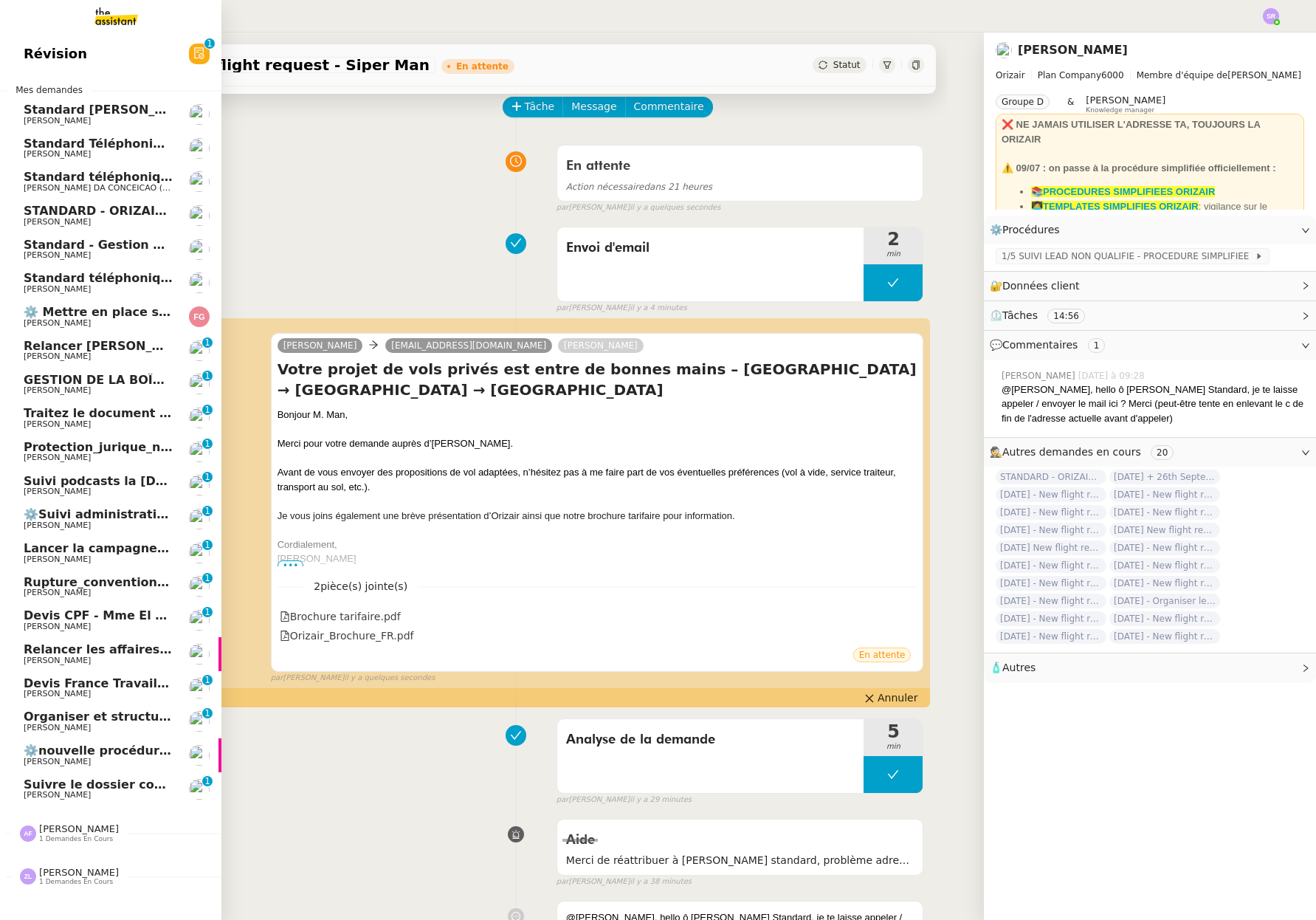
click at [103, 651] on span "Relancer les affaires de Franck" at bounding box center [159, 649] width 271 height 14
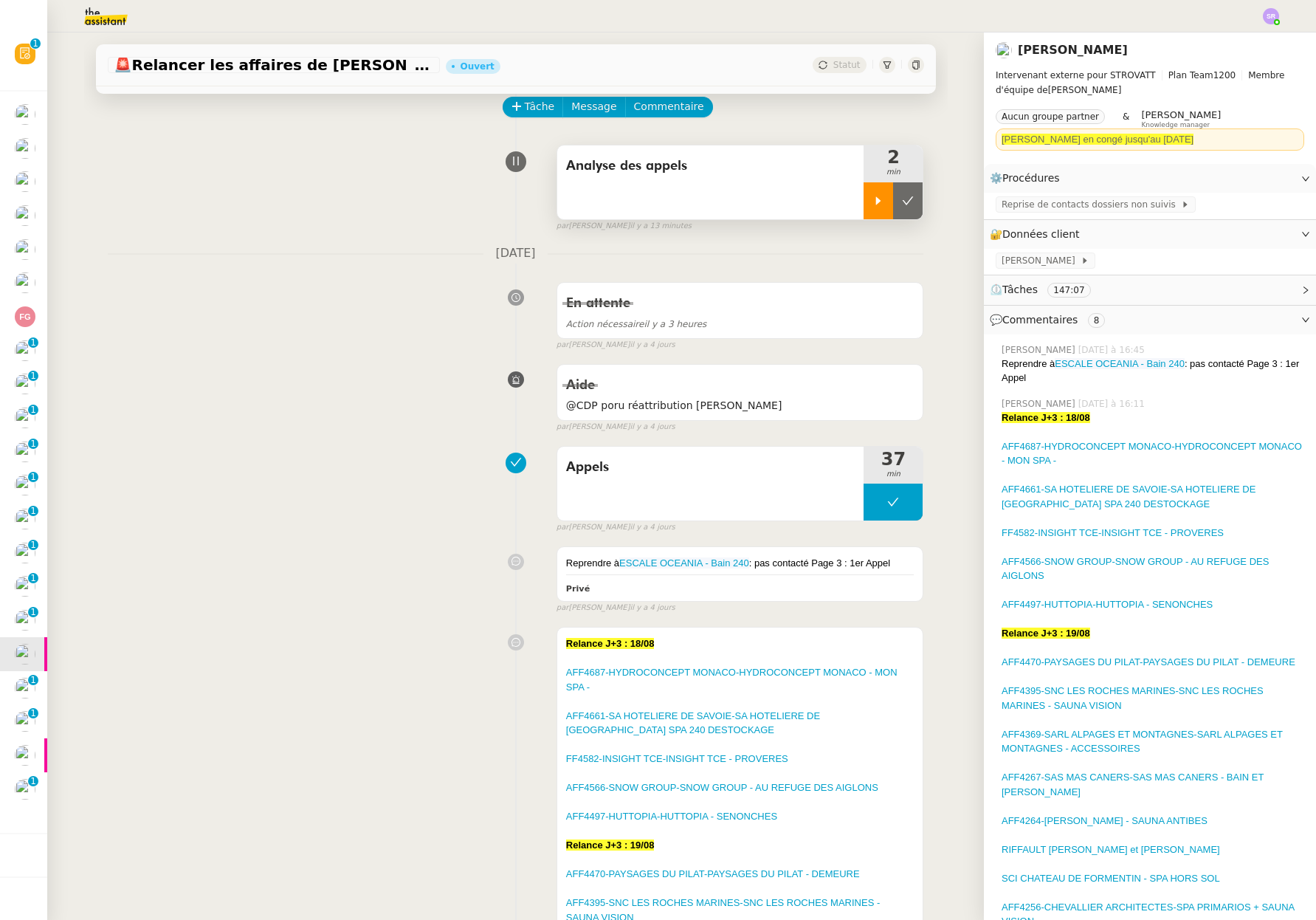
click at [872, 198] on icon at bounding box center [878, 201] width 12 height 12
click at [1027, 201] on span "Reprise de contacts dossiers non suivis" at bounding box center [1091, 204] width 180 height 15
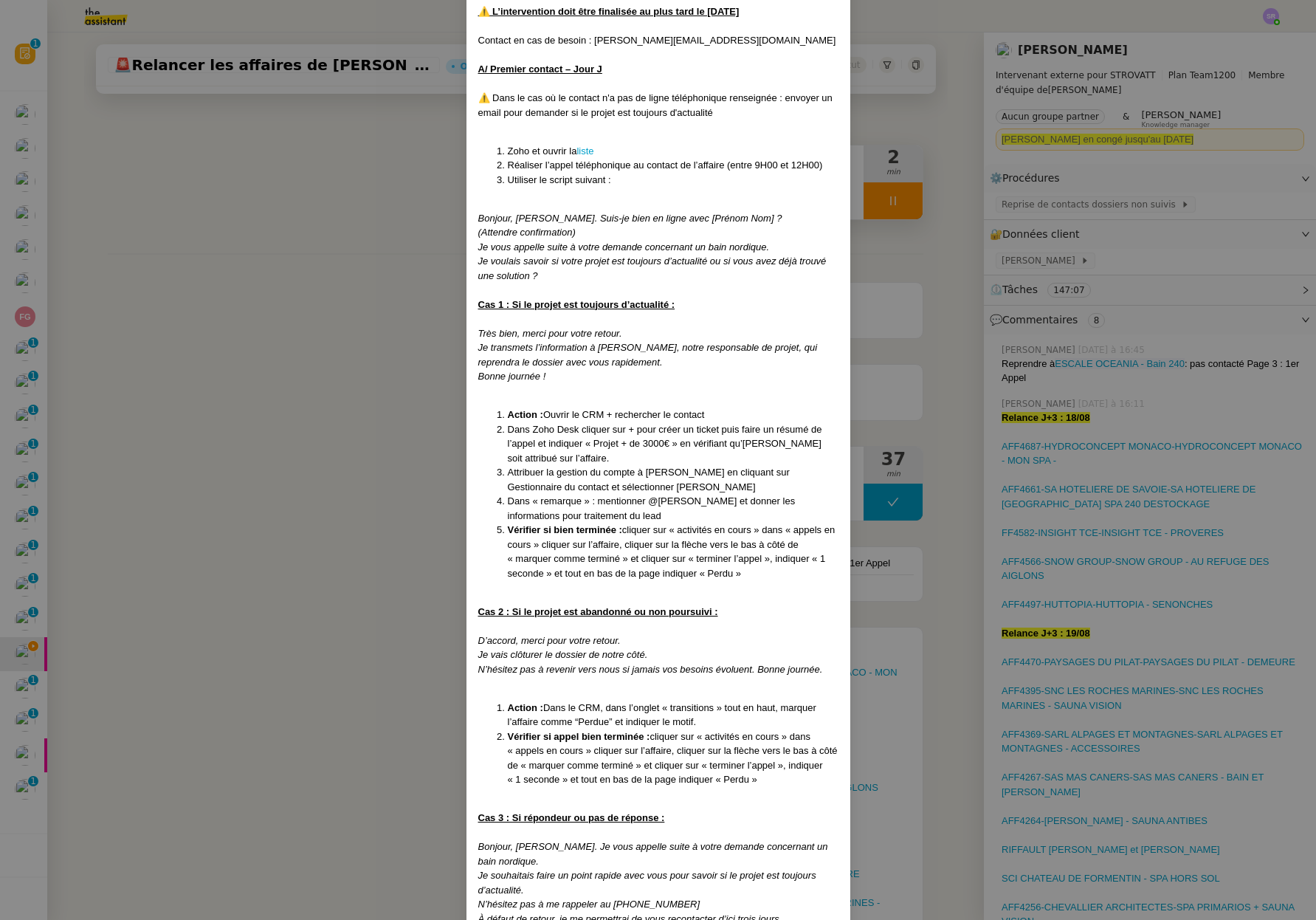
scroll to position [426, 0]
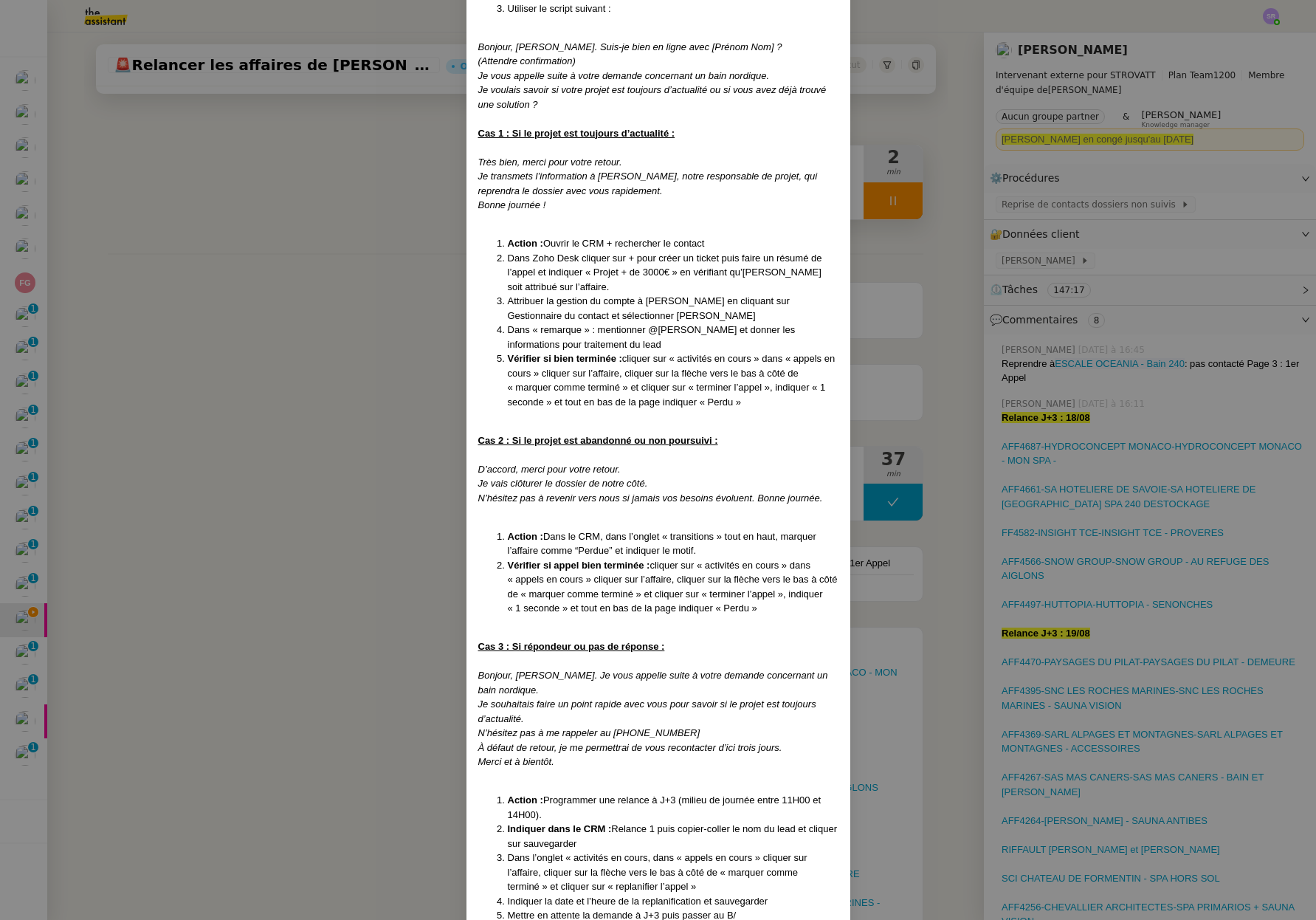
click at [193, 338] on nz-modal-container "Créé le 25/07/2025 MAJ le 14/ 08/2025 Contexte : Certaines affaires ne sont act…" at bounding box center [658, 460] width 1316 height 920
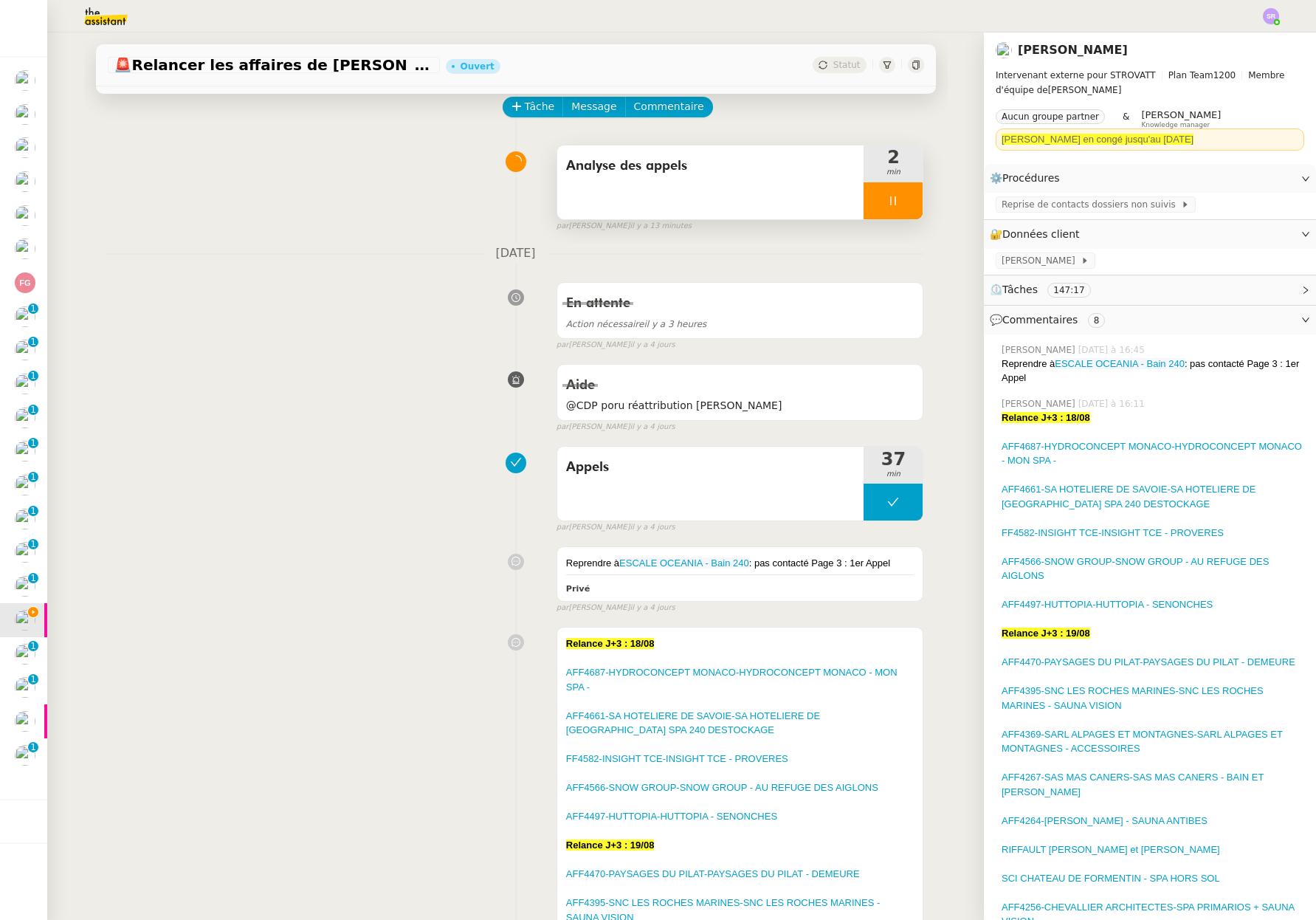
click at [891, 199] on icon at bounding box center [893, 201] width 5 height 9
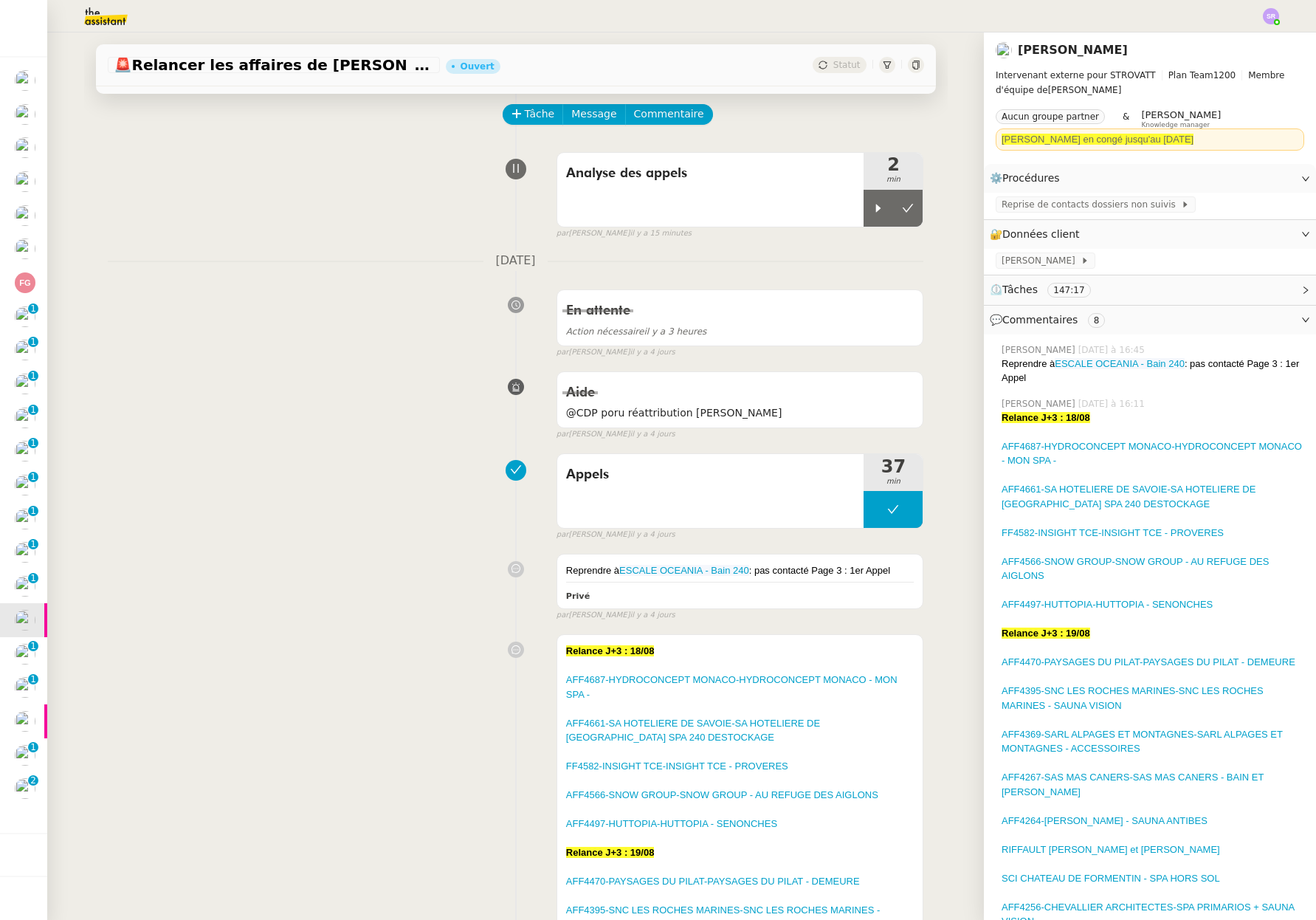
scroll to position [0, 0]
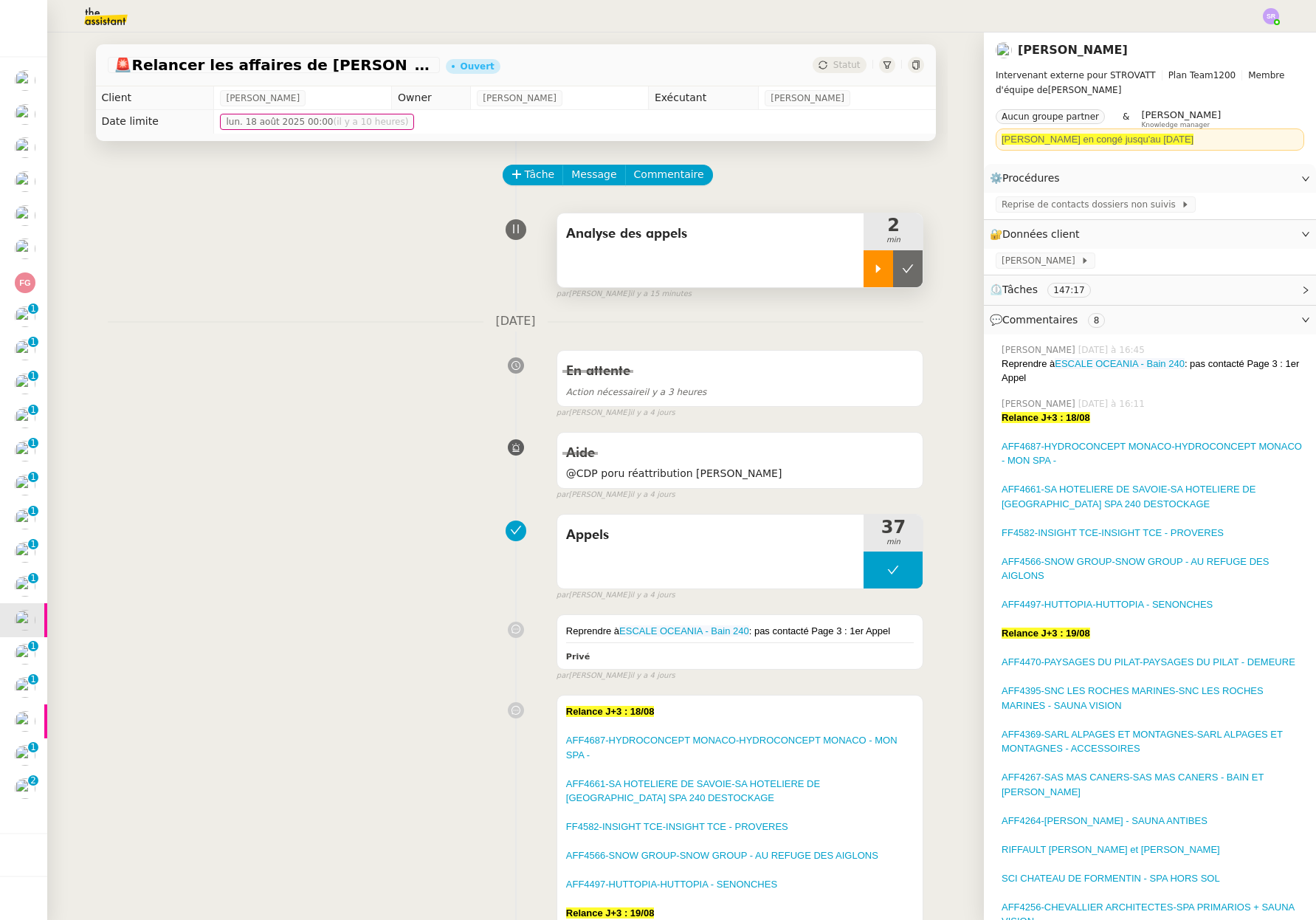
click at [872, 270] on icon at bounding box center [878, 269] width 12 height 12
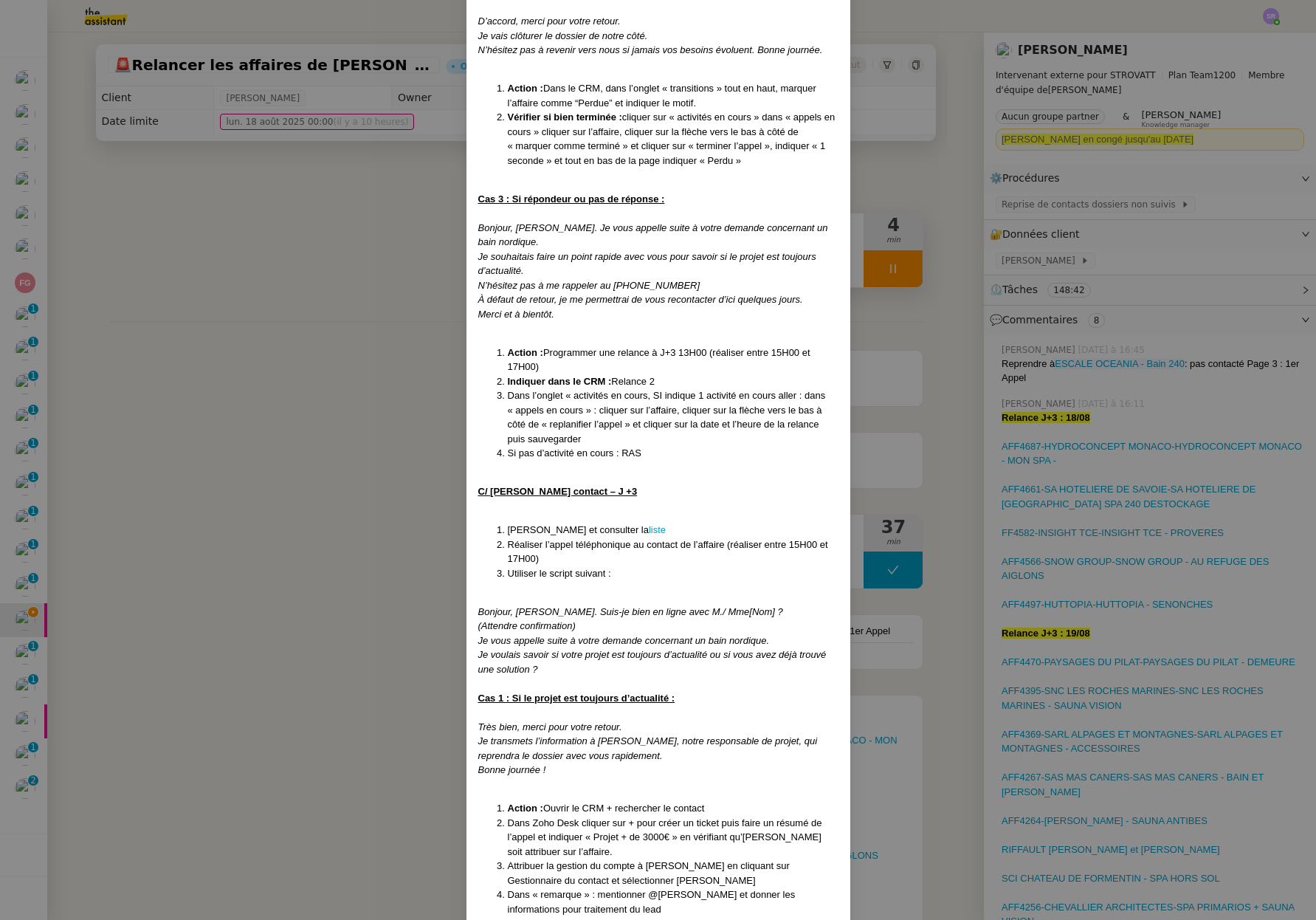
scroll to position [1923, 0]
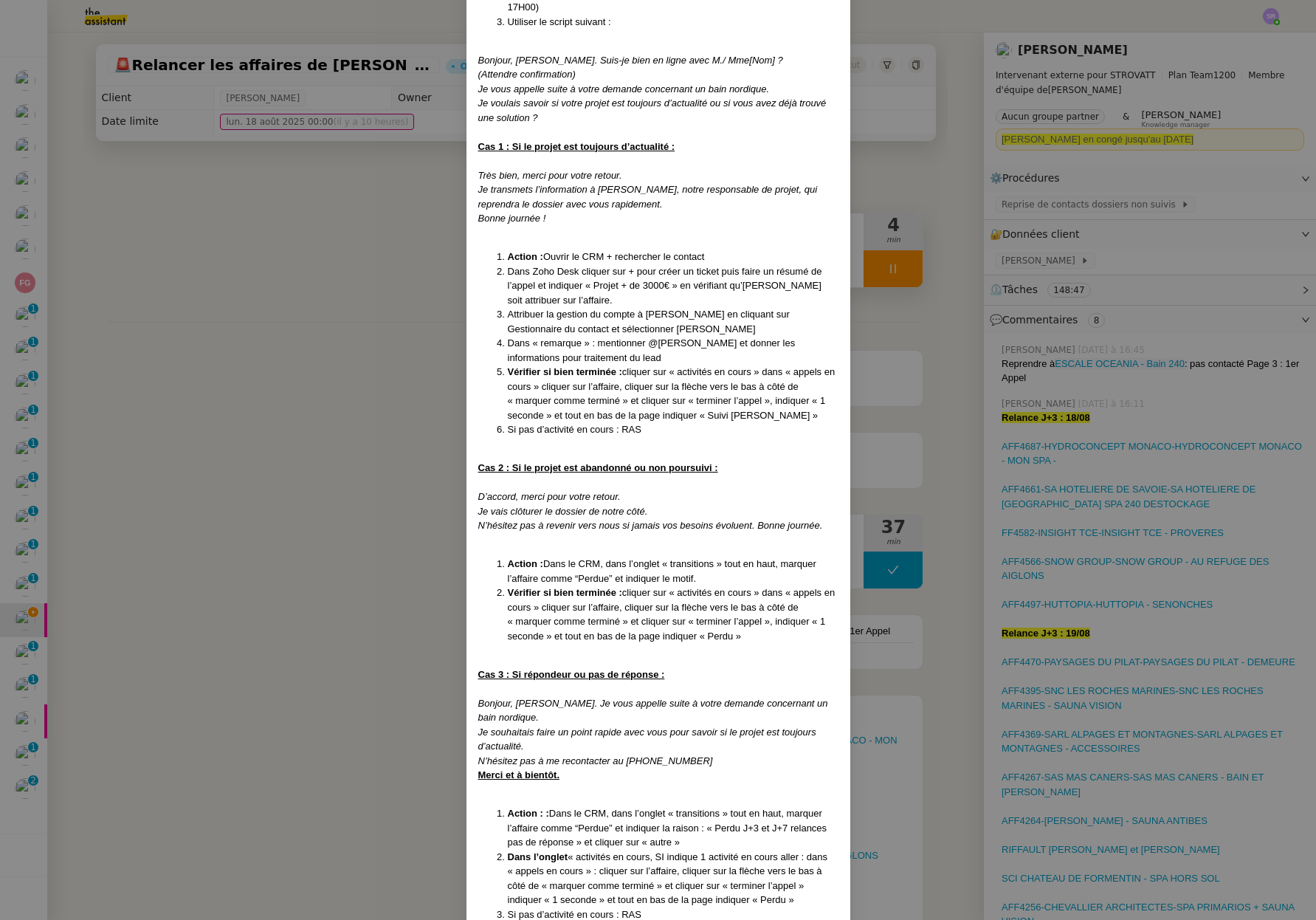
click at [377, 670] on nz-modal-container "Créé le 25/07/2025 MAJ le 14/ 08/2025 Contexte : Certaines affaires ne sont act…" at bounding box center [658, 460] width 1316 height 920
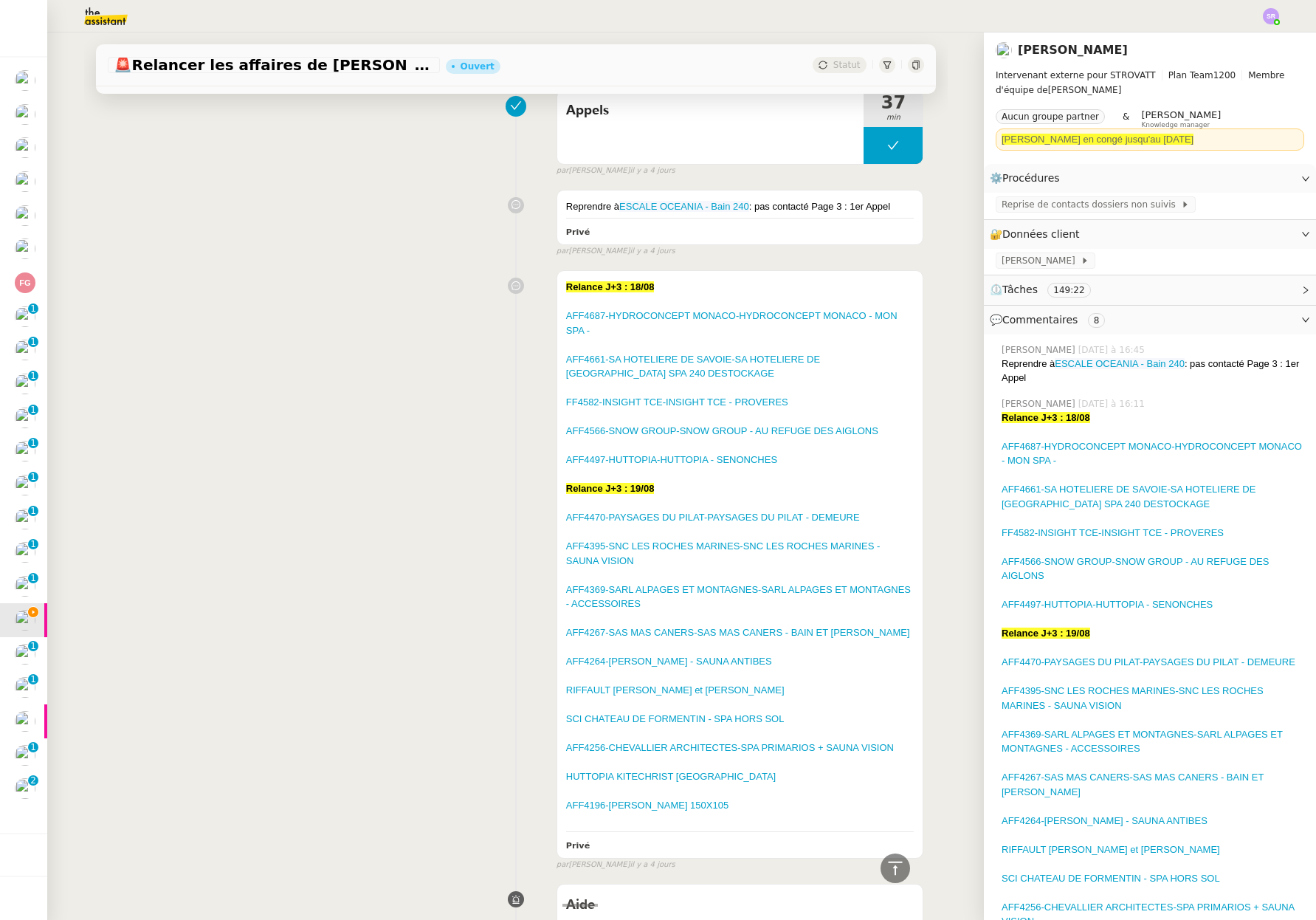
scroll to position [0, 0]
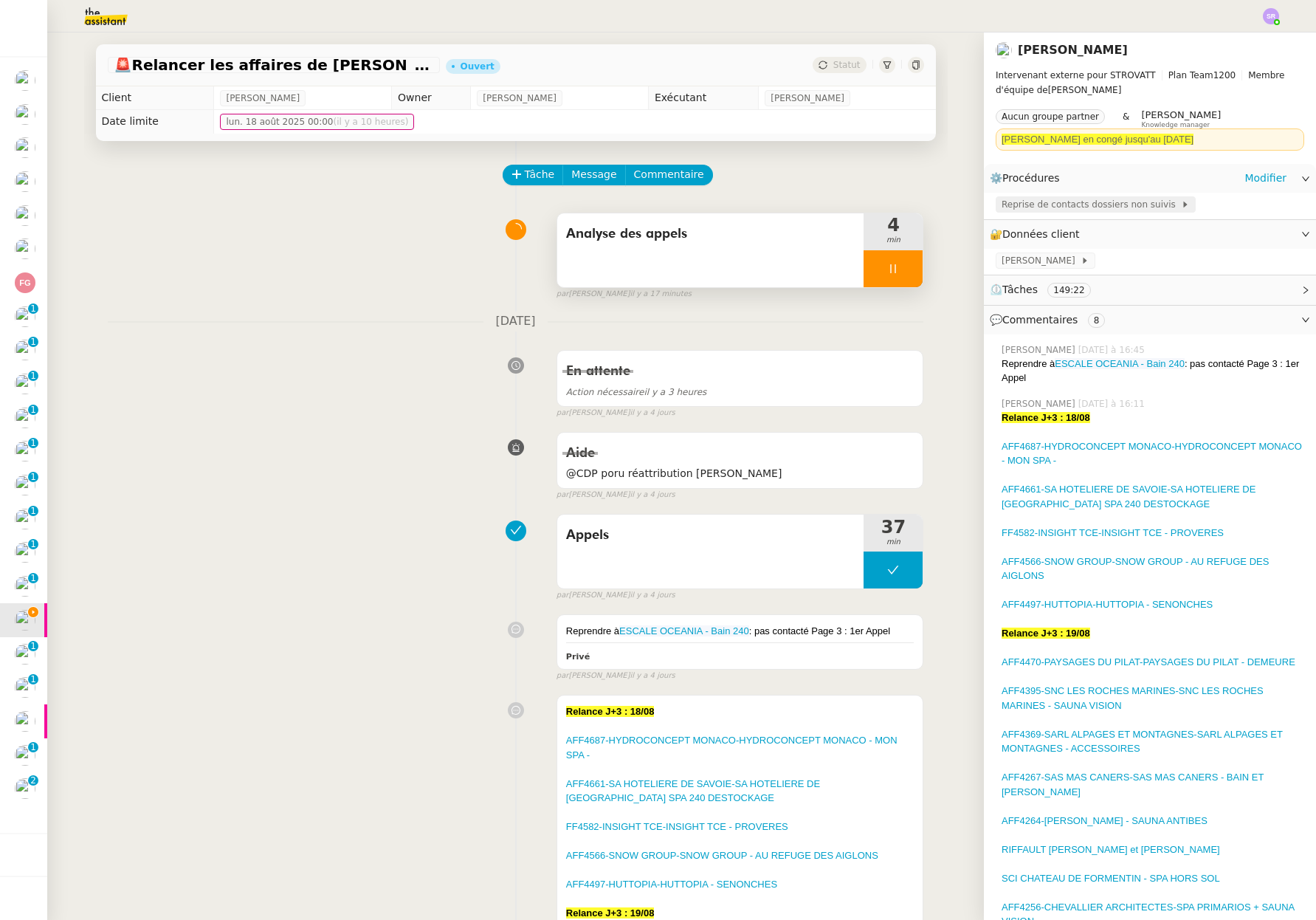
click at [1073, 208] on span "Reprise de contacts dossiers non suivis" at bounding box center [1091, 204] width 180 height 15
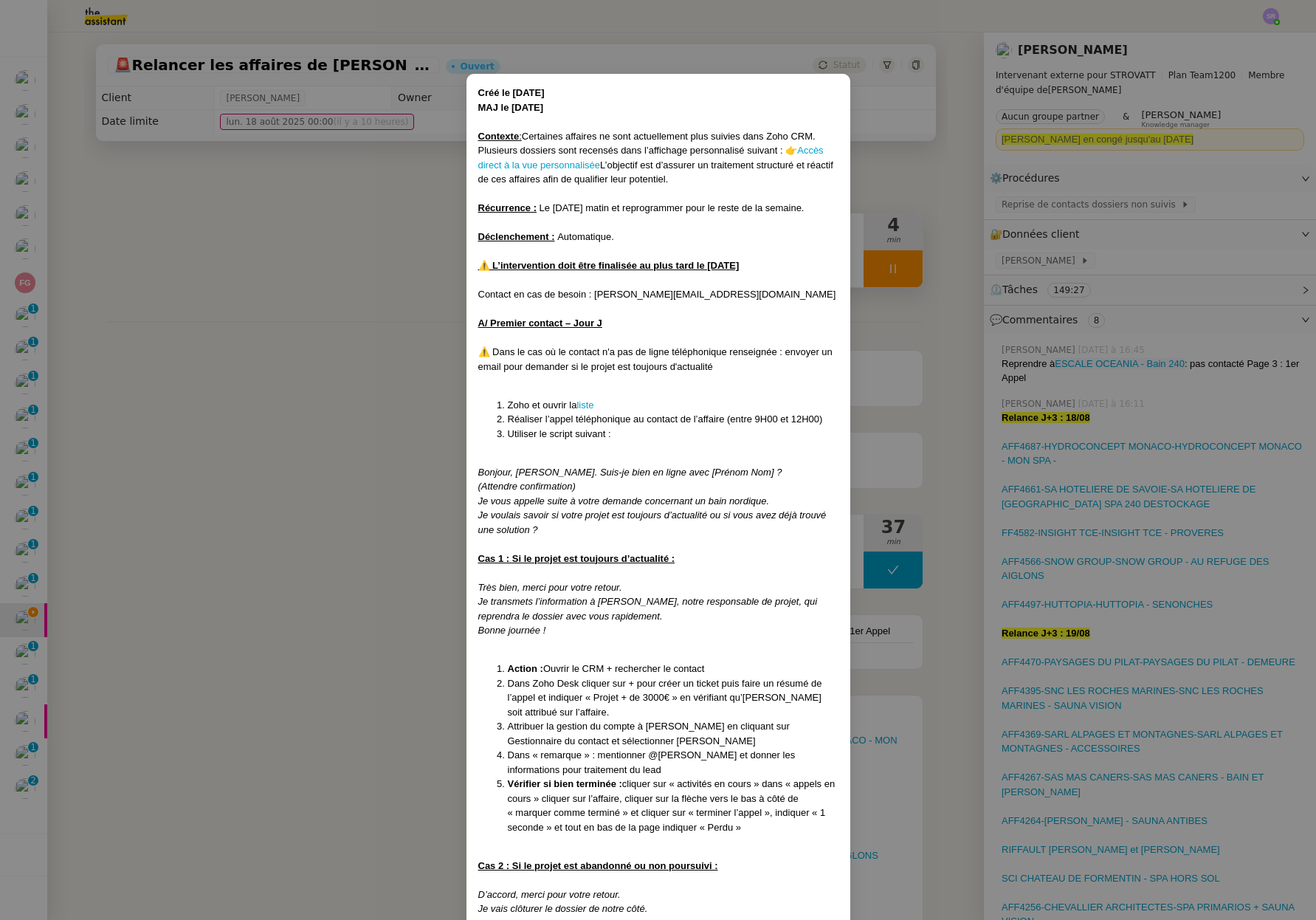
click at [217, 595] on nz-modal-container "Créé le 25/07/2025 MAJ le 14/ 08/2025 Contexte : Certaines affaires ne sont act…" at bounding box center [658, 460] width 1316 height 920
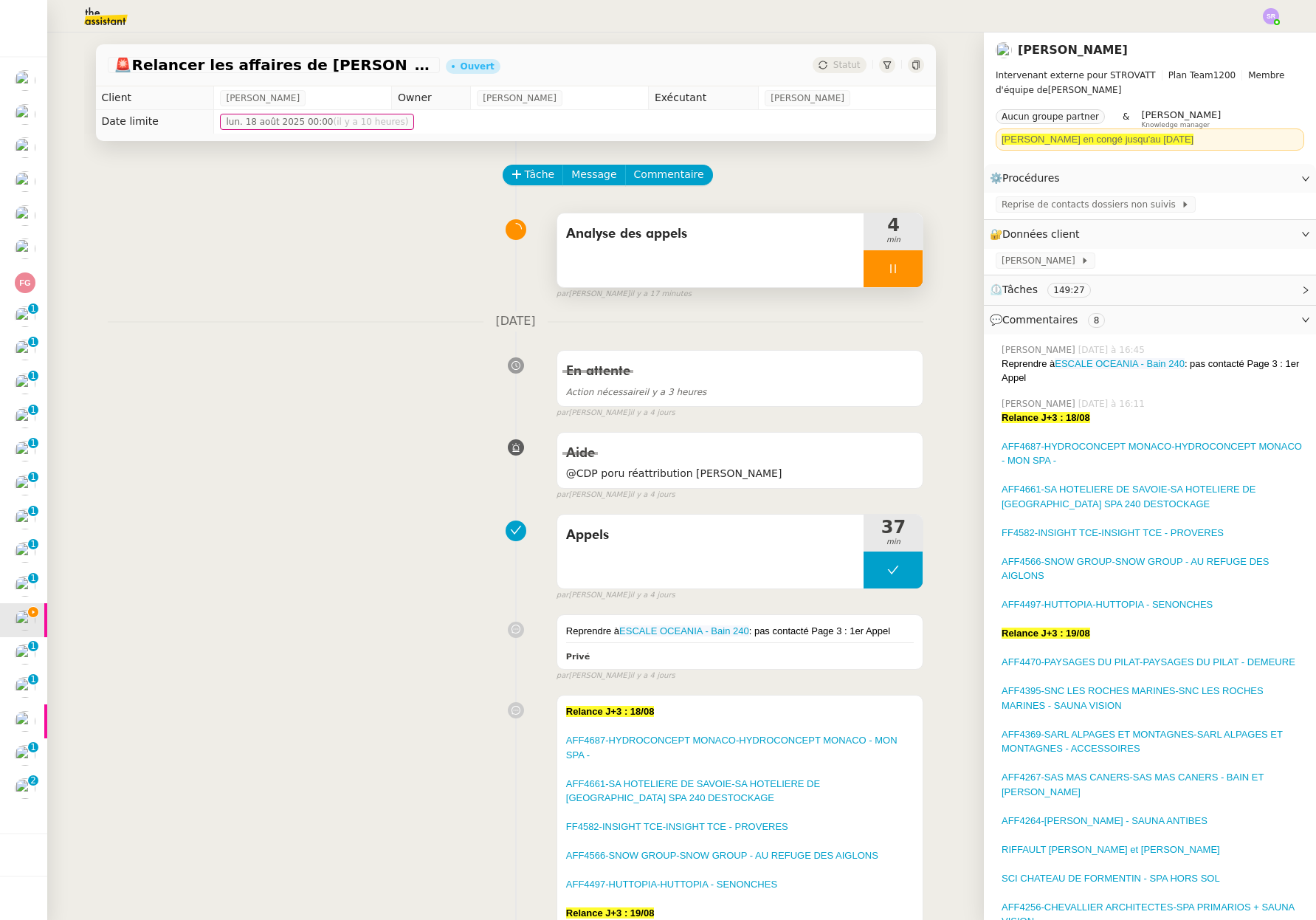
click at [872, 276] on div at bounding box center [893, 268] width 59 height 37
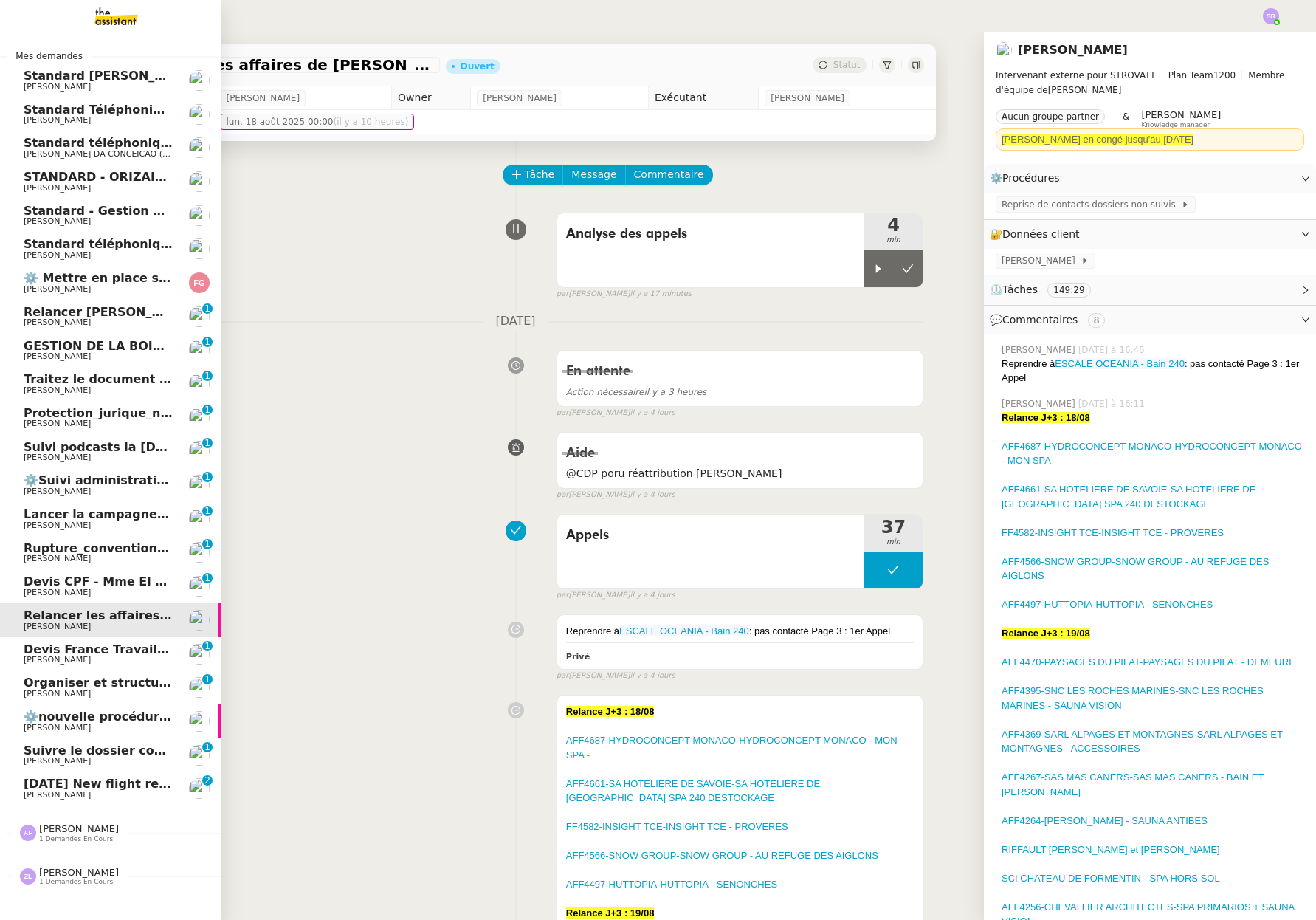
click at [54, 784] on span "23rd August 2025 New flight request - Siper Man" at bounding box center [150, 783] width 253 height 14
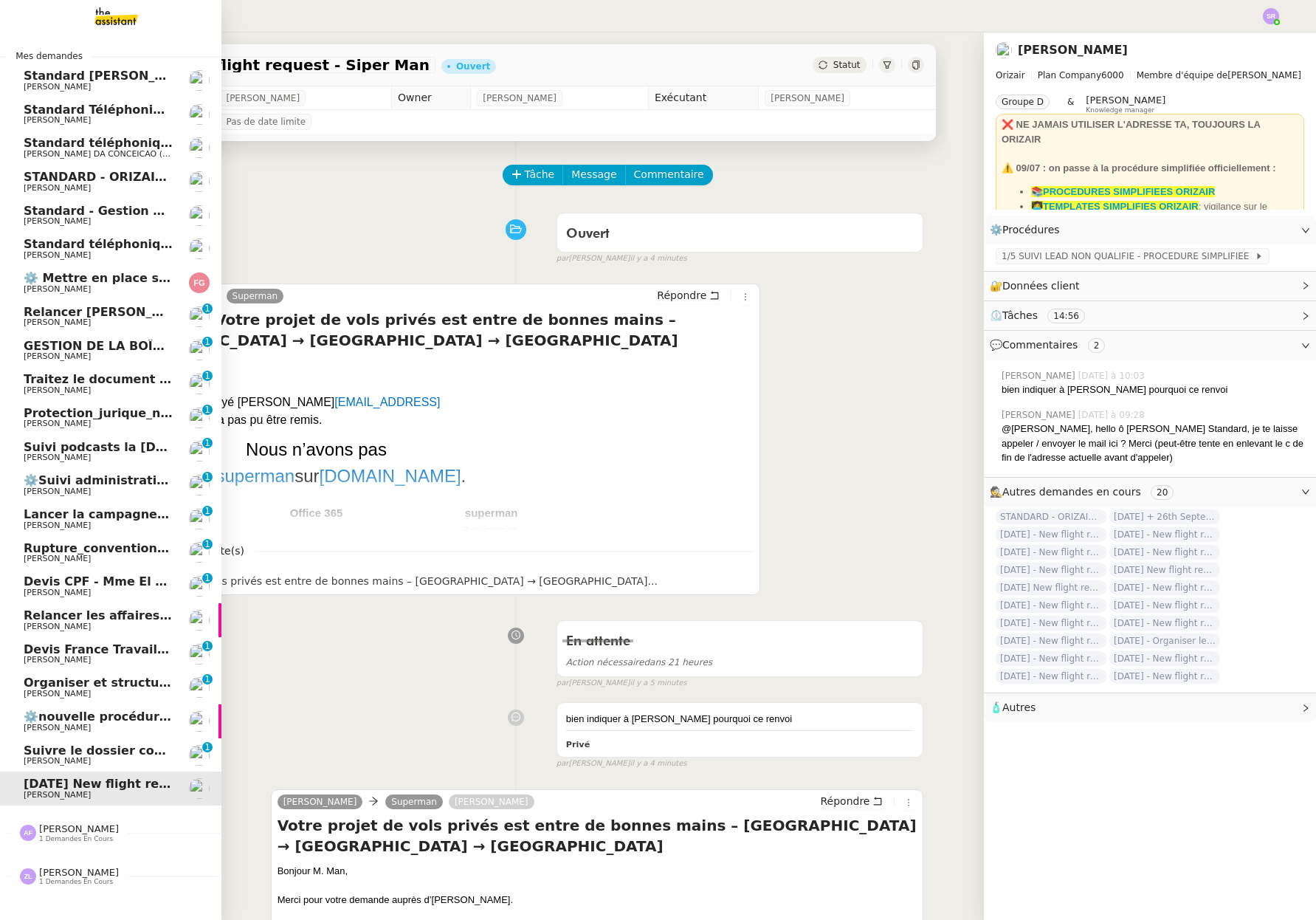
click at [157, 623] on span "Thomas SOULIER" at bounding box center [98, 626] width 149 height 9
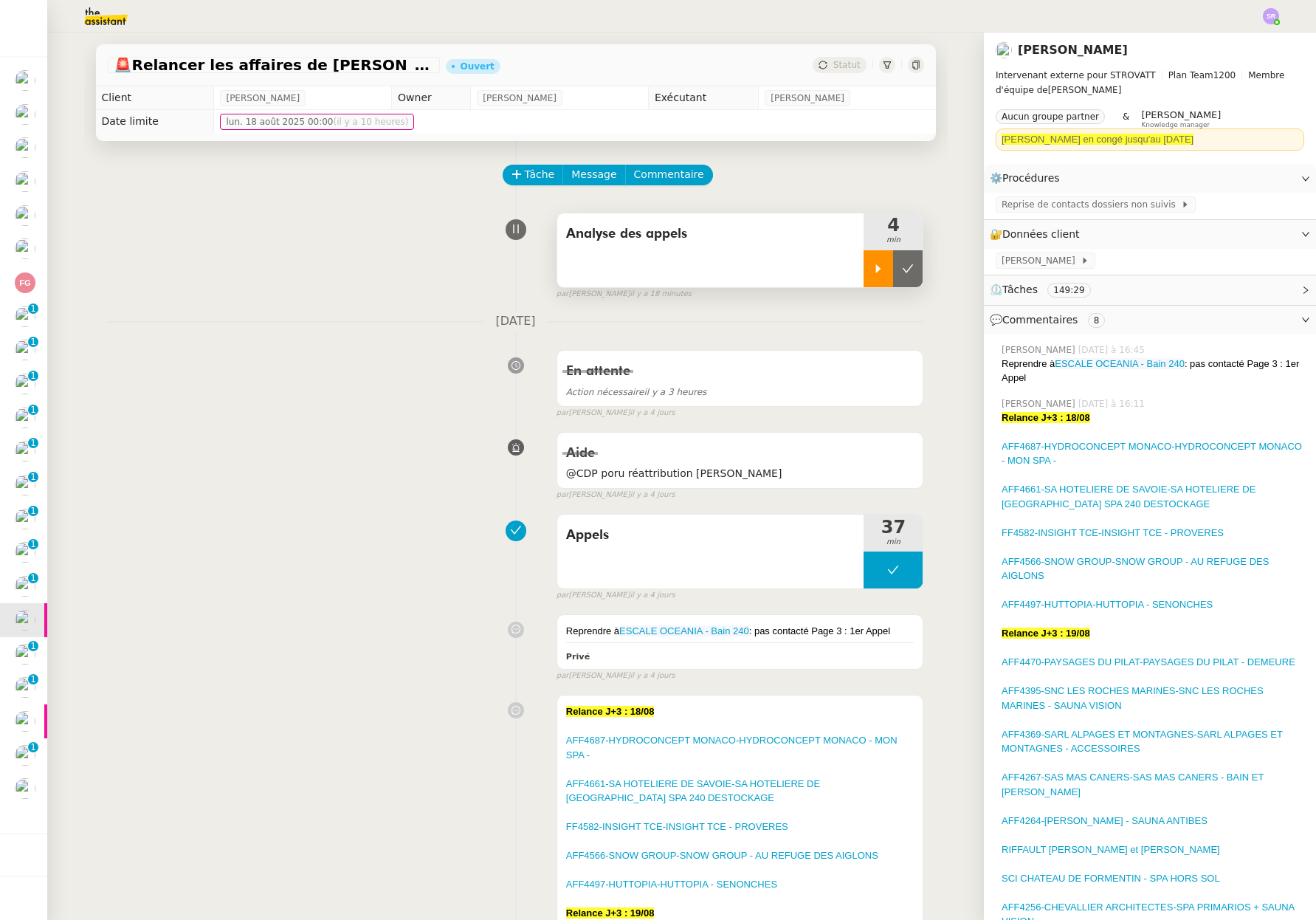
click at [872, 267] on icon at bounding box center [878, 269] width 12 height 12
click at [1079, 209] on span "Reprise de contacts dossiers non suivis" at bounding box center [1091, 204] width 180 height 15
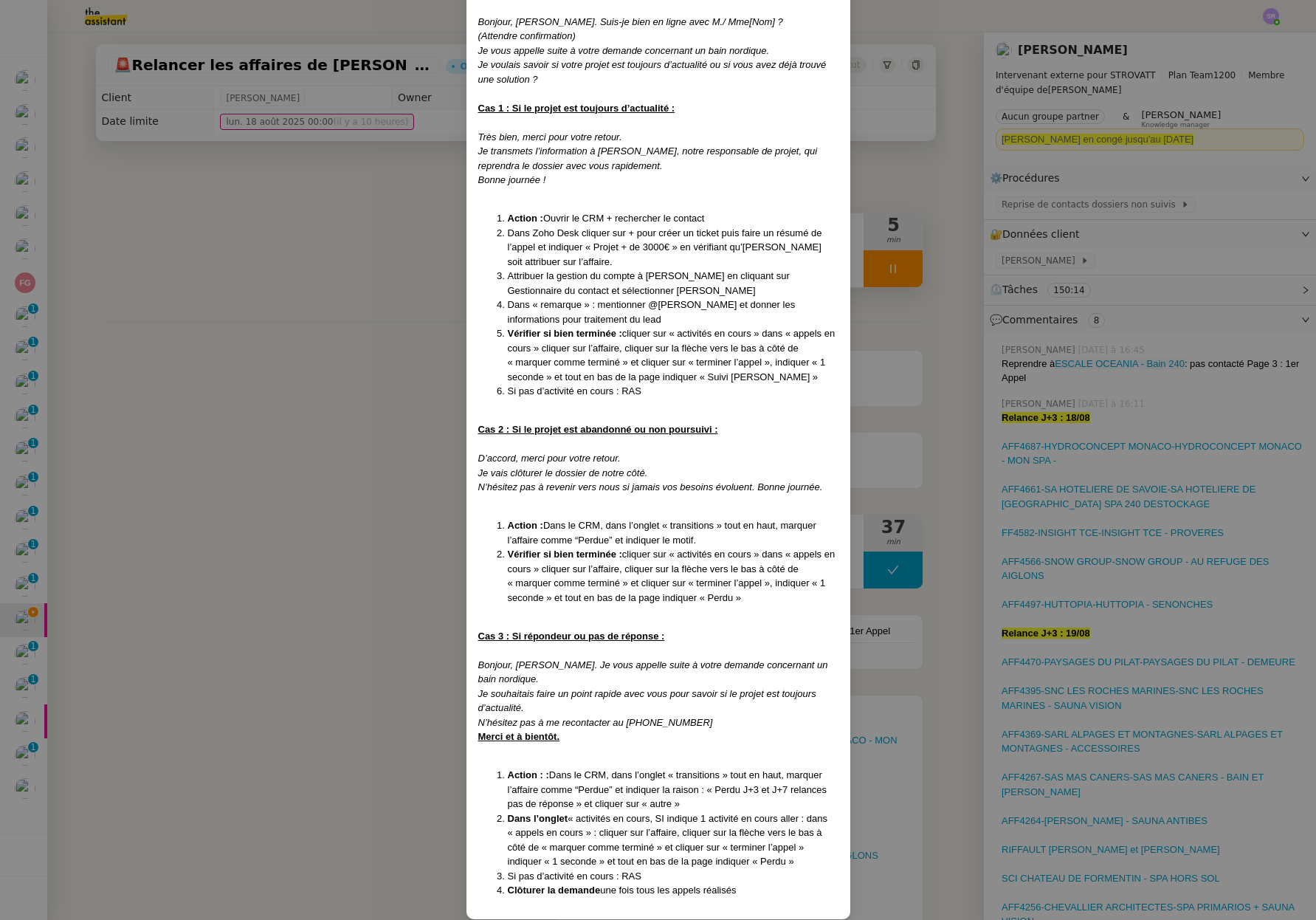
scroll to position [2506, 0]
click at [329, 671] on nz-modal-container "Créé le 25/07/2025 MAJ le 14/ 08/2025 Contexte : Certaines affaires ne sont act…" at bounding box center [658, 460] width 1316 height 920
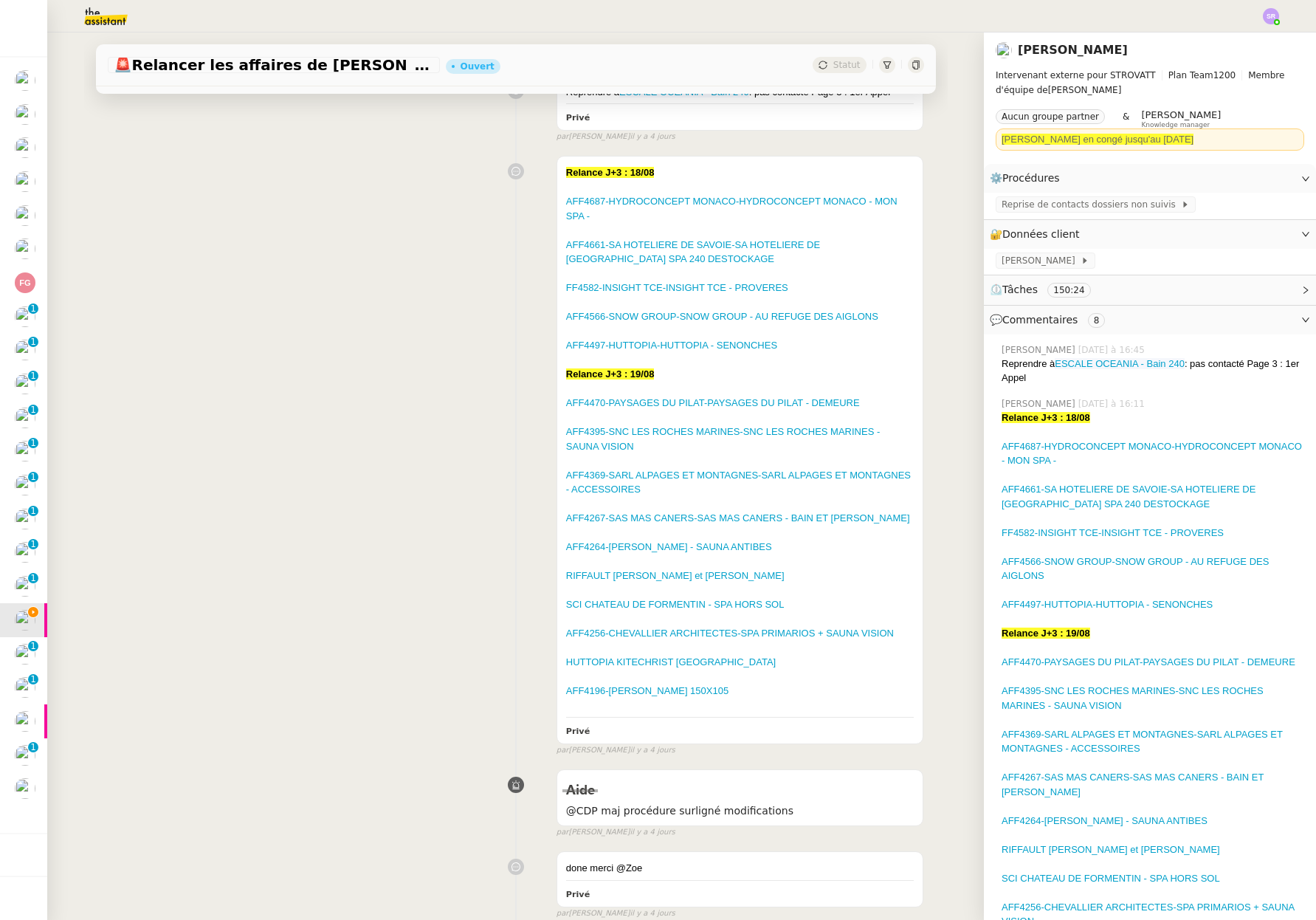
scroll to position [226, 0]
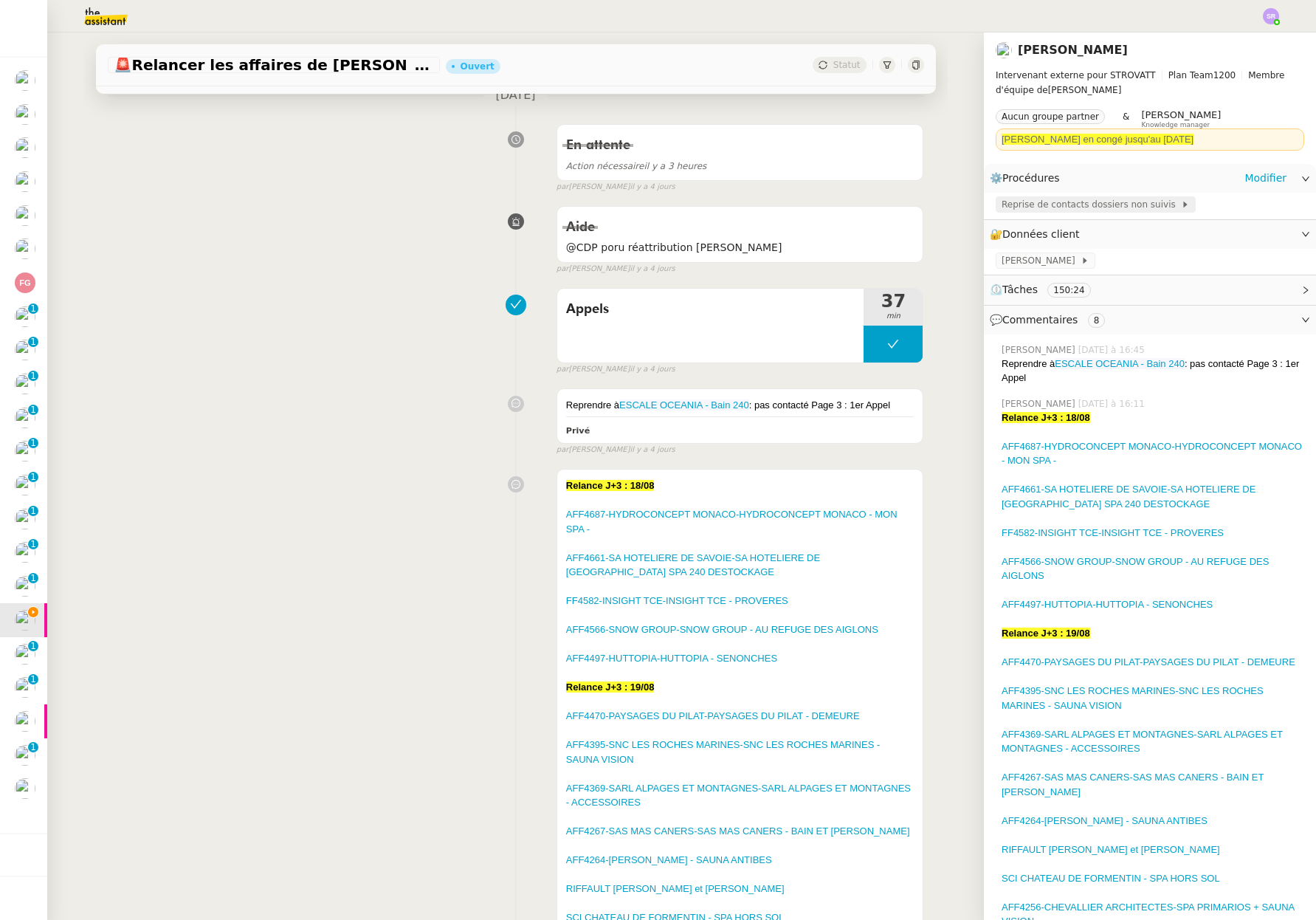
click at [1083, 209] on span "Reprise de contacts dossiers non suivis" at bounding box center [1091, 204] width 180 height 15
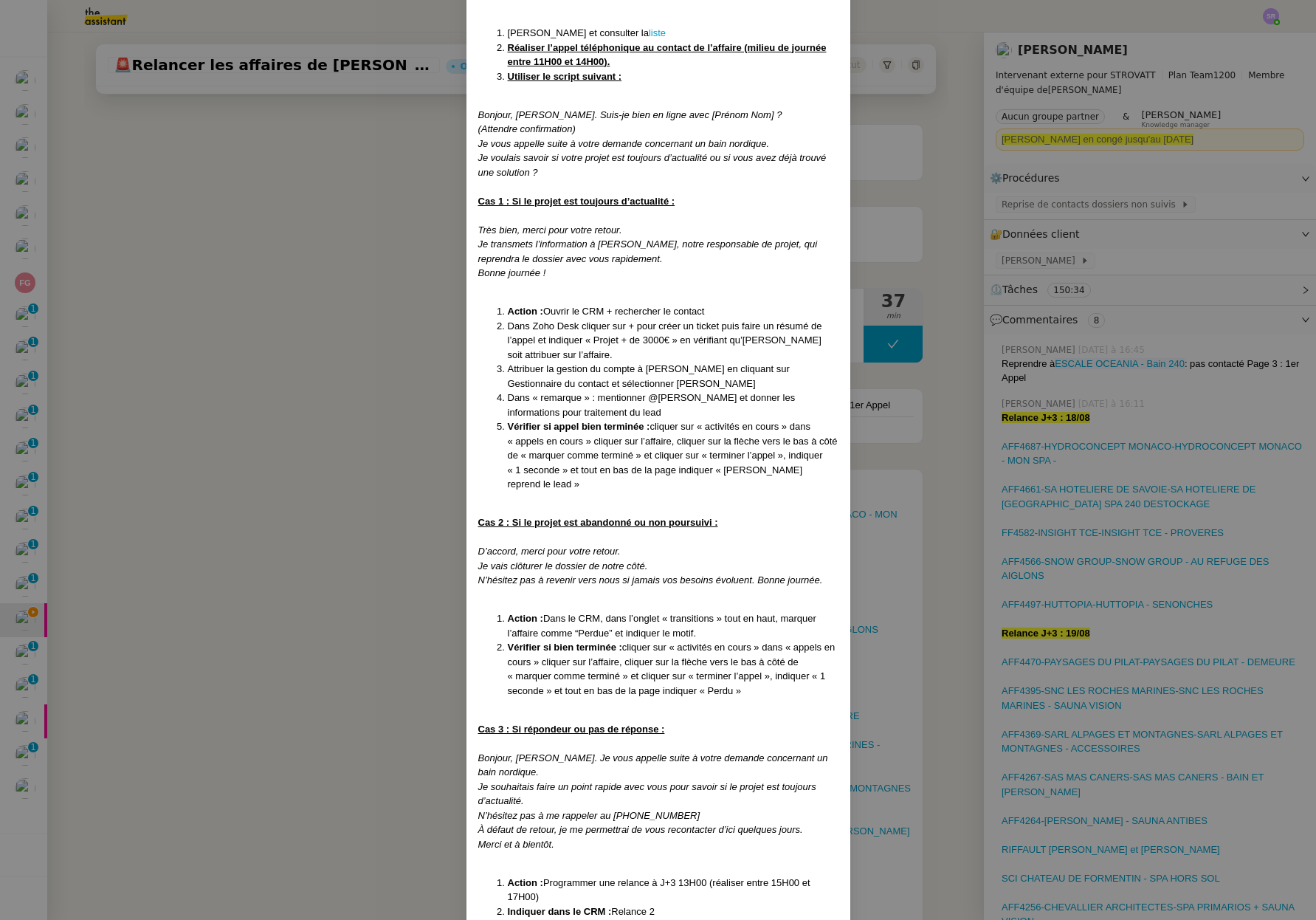
scroll to position [1358, 0]
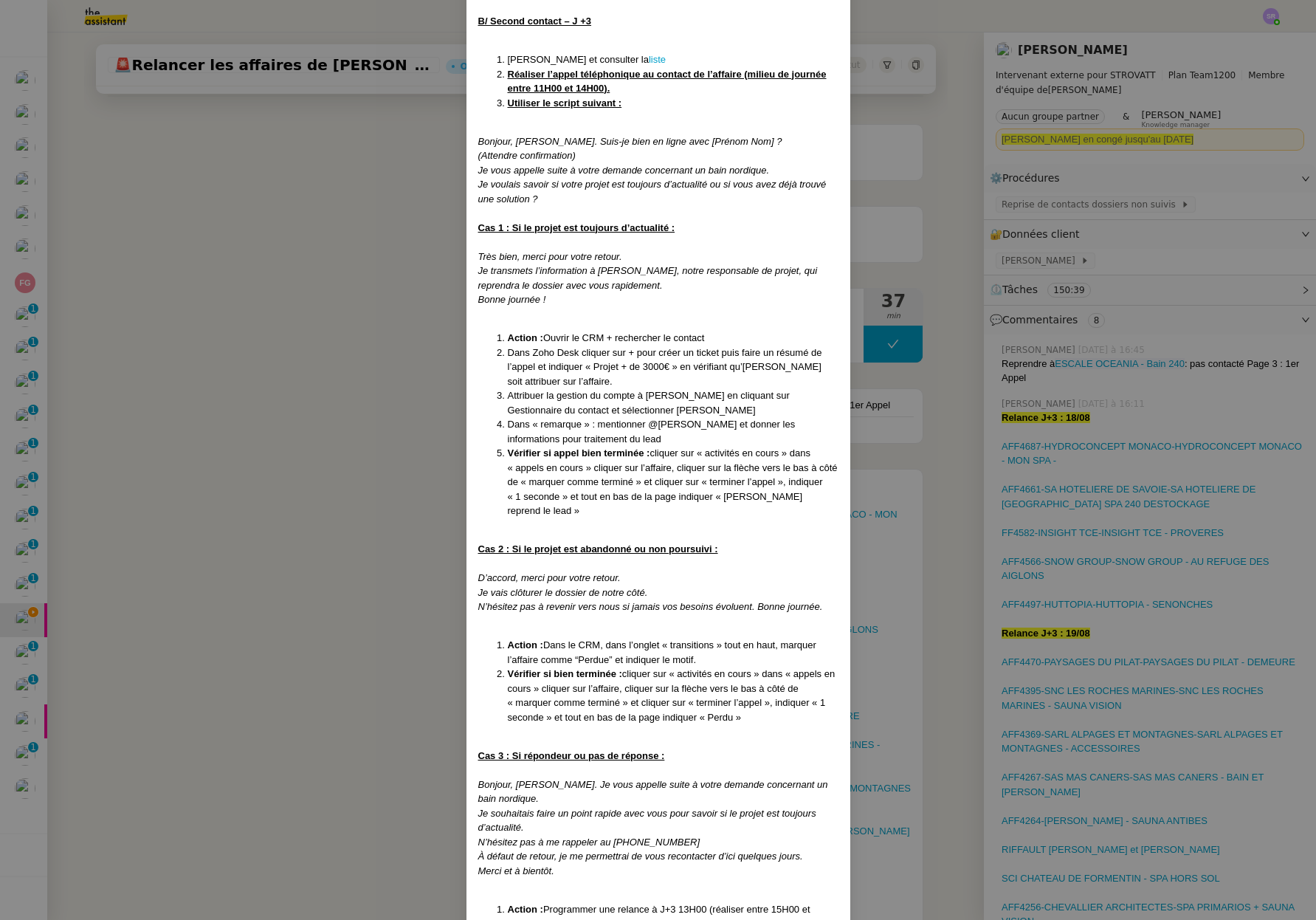
click at [610, 87] on li "Réaliser l’appel téléphonique au contact de l’affaire (milieu de journée entre …" at bounding box center [672, 81] width 330 height 29
drag, startPoint x: 612, startPoint y: 89, endPoint x: 516, endPoint y: 110, distance: 98.3
click at [499, 90] on ol "Ouvrir Zoho CRM et consulter la liste Réaliser l’appel téléphonique au contact …" at bounding box center [658, 81] width 360 height 58
copy u "entre 11H00 et 14H00)."
click at [179, 439] on nz-modal-container "Créé le 25/07/2025 MAJ le 14/ 08/2025 Contexte : Certaines affaires ne sont act…" at bounding box center [658, 460] width 1316 height 920
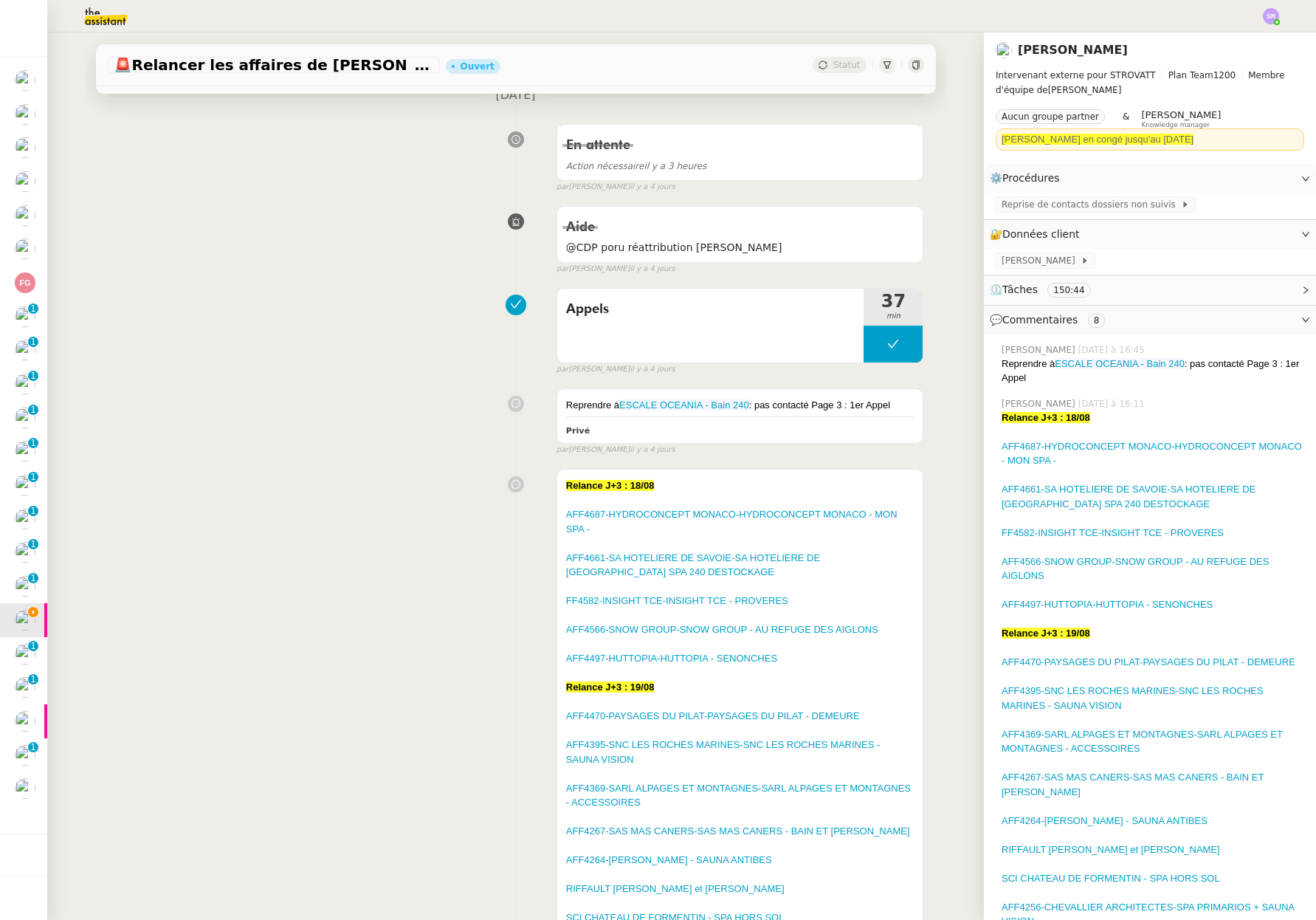
scroll to position [0, 0]
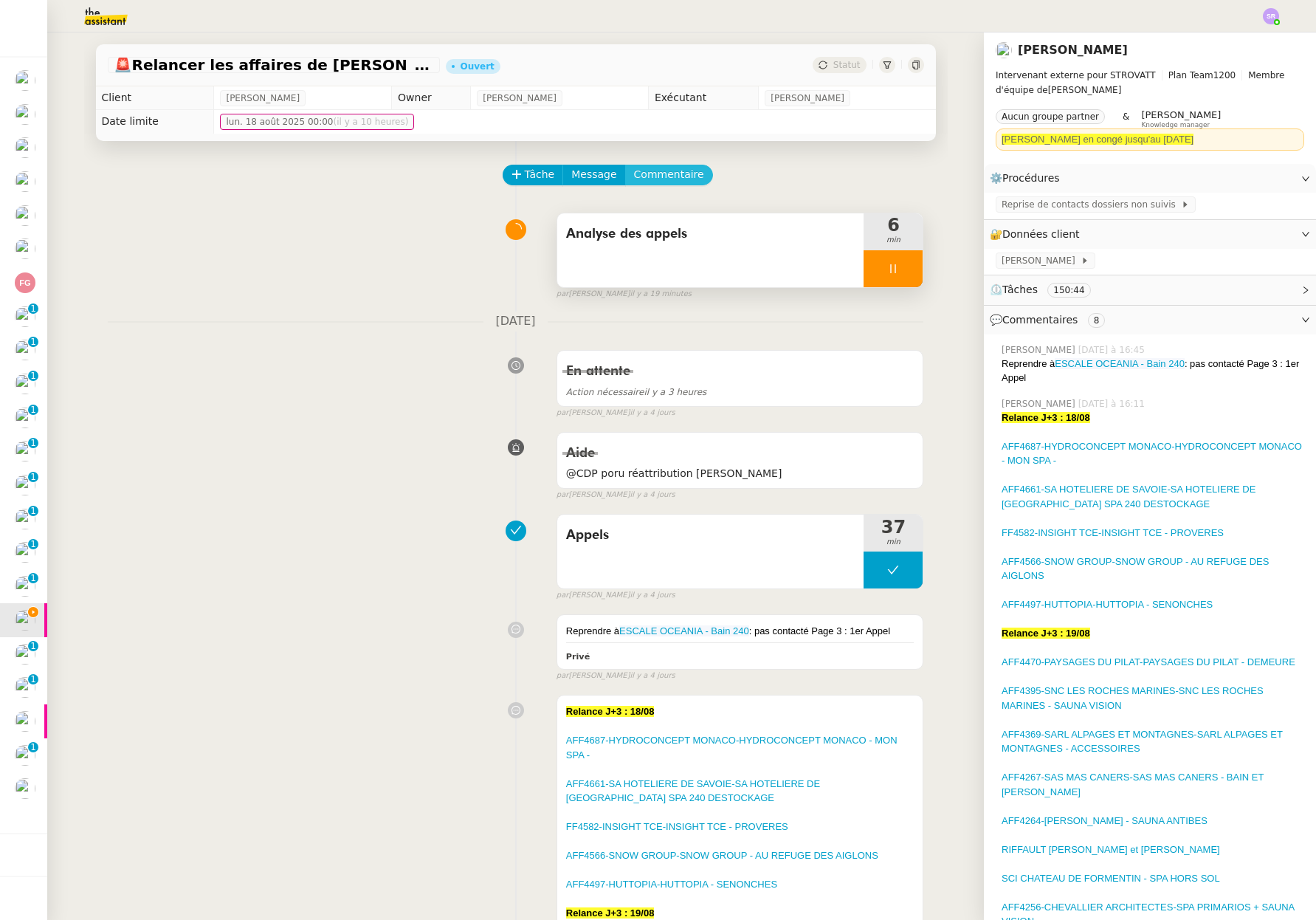
click at [671, 168] on span "Commentaire" at bounding box center [669, 174] width 70 height 17
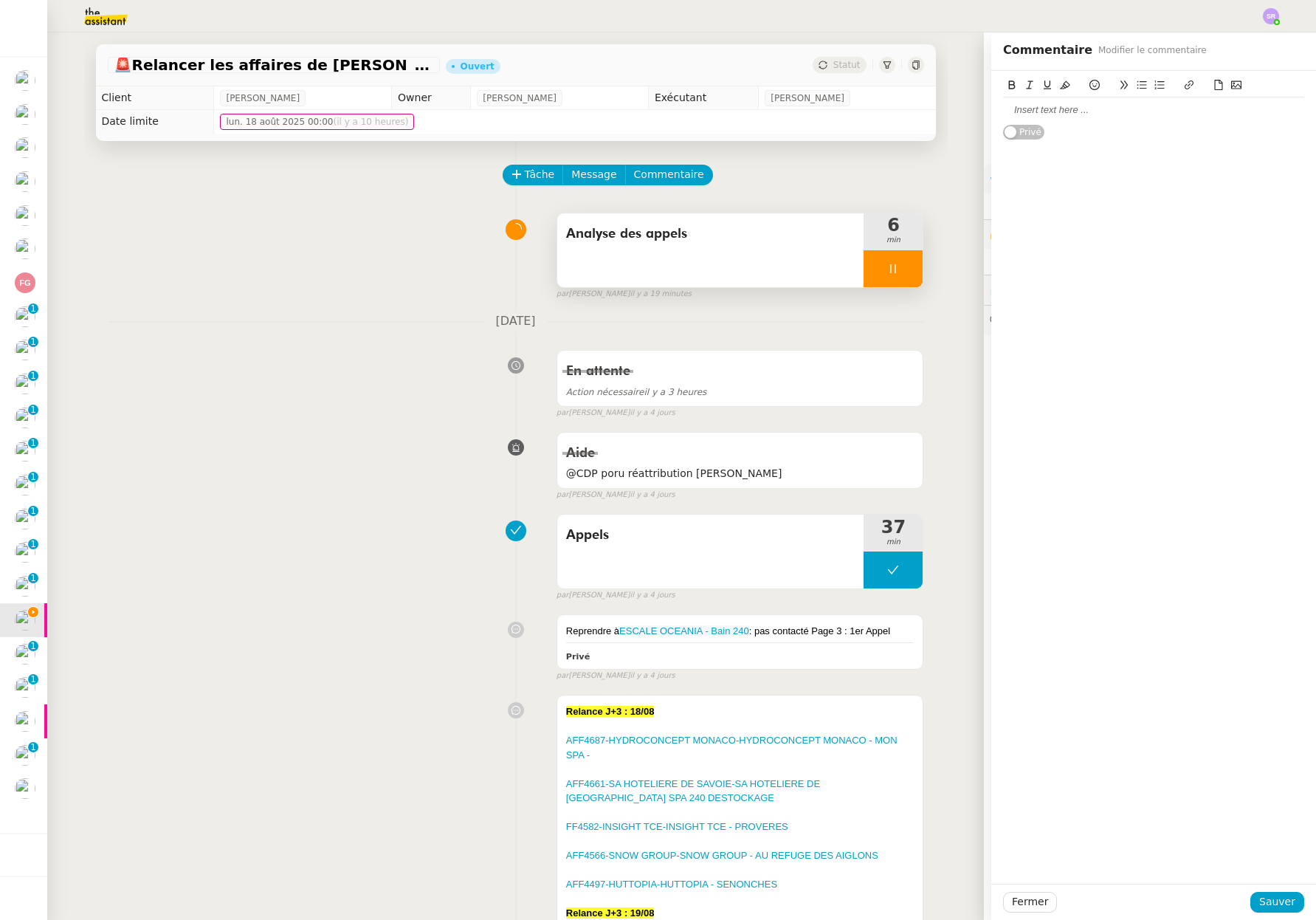
click at [1110, 112] on div at bounding box center [1152, 109] width 301 height 13
click at [1281, 906] on span "Sauver" at bounding box center [1277, 901] width 36 height 17
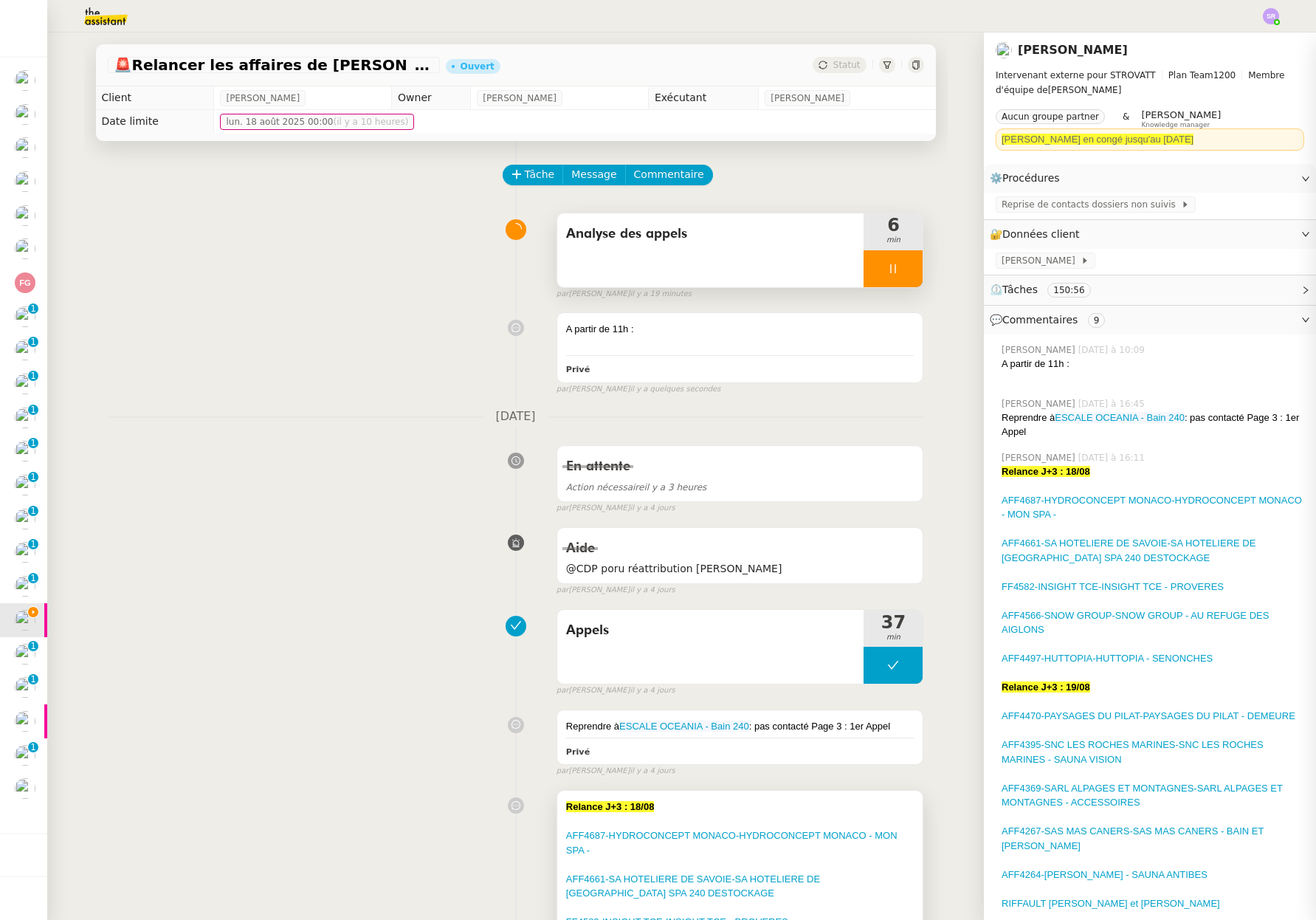
scroll to position [440, 0]
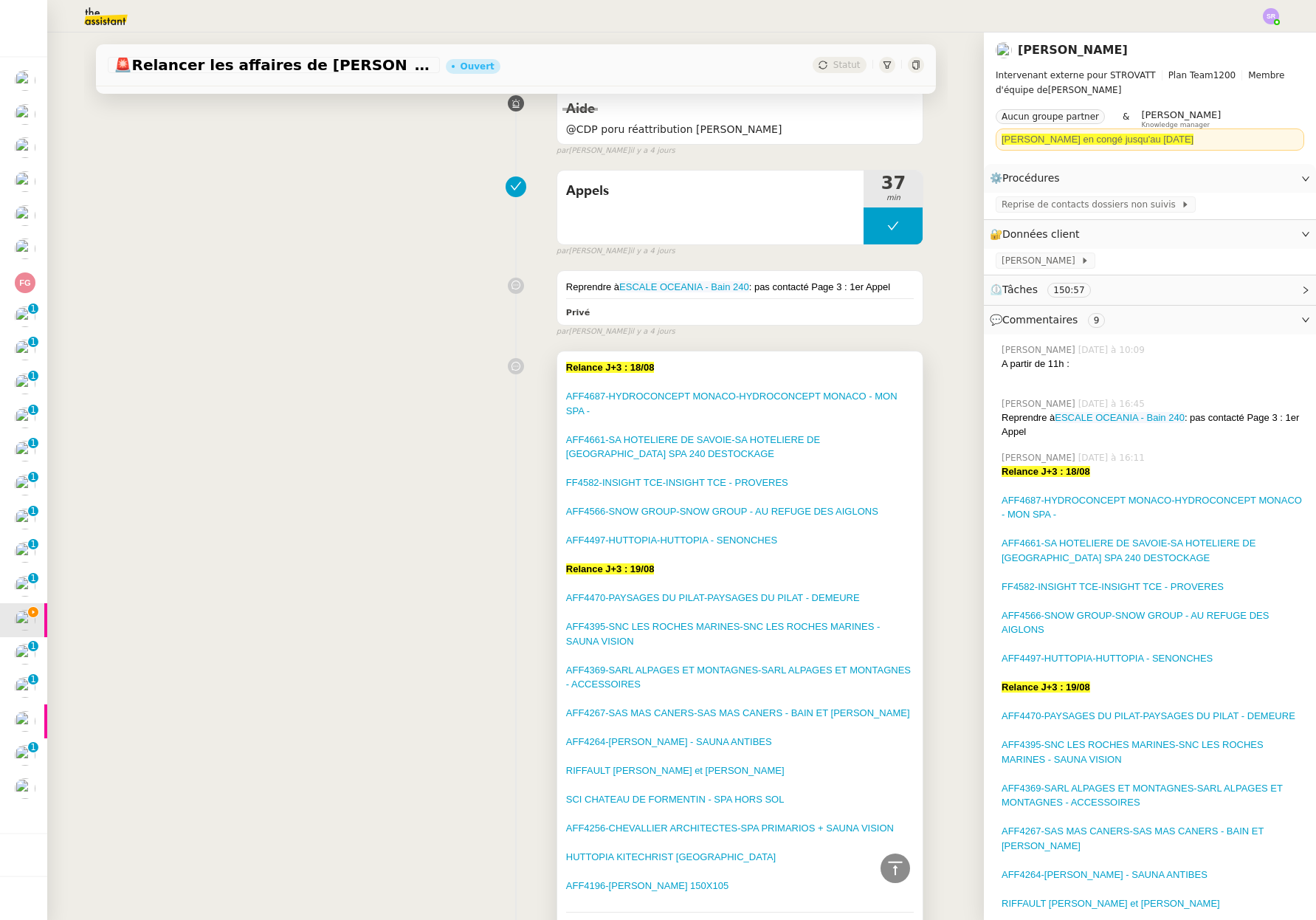
drag, startPoint x: 791, startPoint y: 540, endPoint x: 547, endPoint y: 367, distance: 299.1
click at [557, 367] on div "Relance J+3 : 18/08 AFF4687-HYDROCONCEPT MONACO-HYDROCONCEPT MONACO - MON SPA -…" at bounding box center [740, 644] width 366 height 586
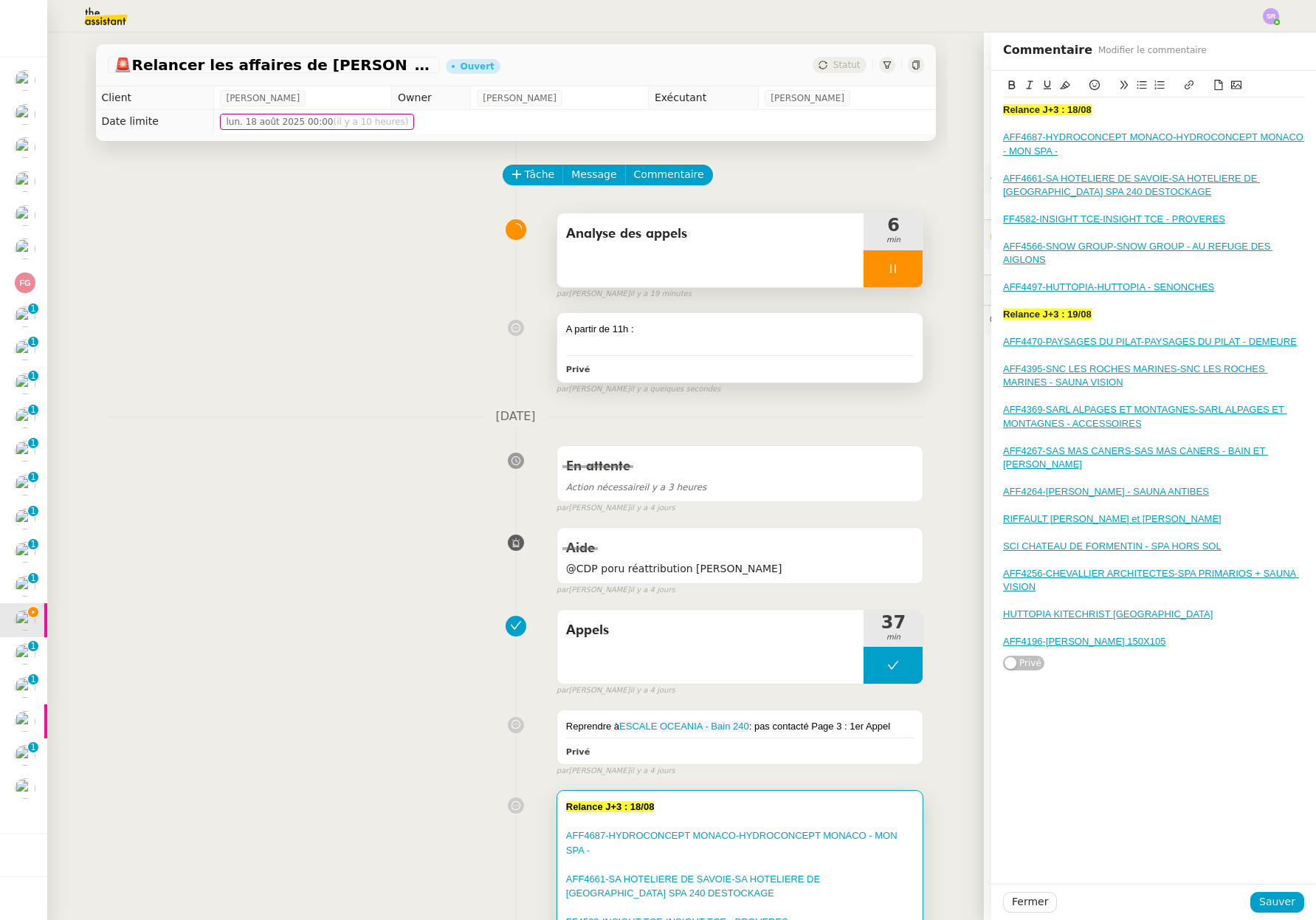
click at [685, 338] on div at bounding box center [740, 344] width 348 height 15
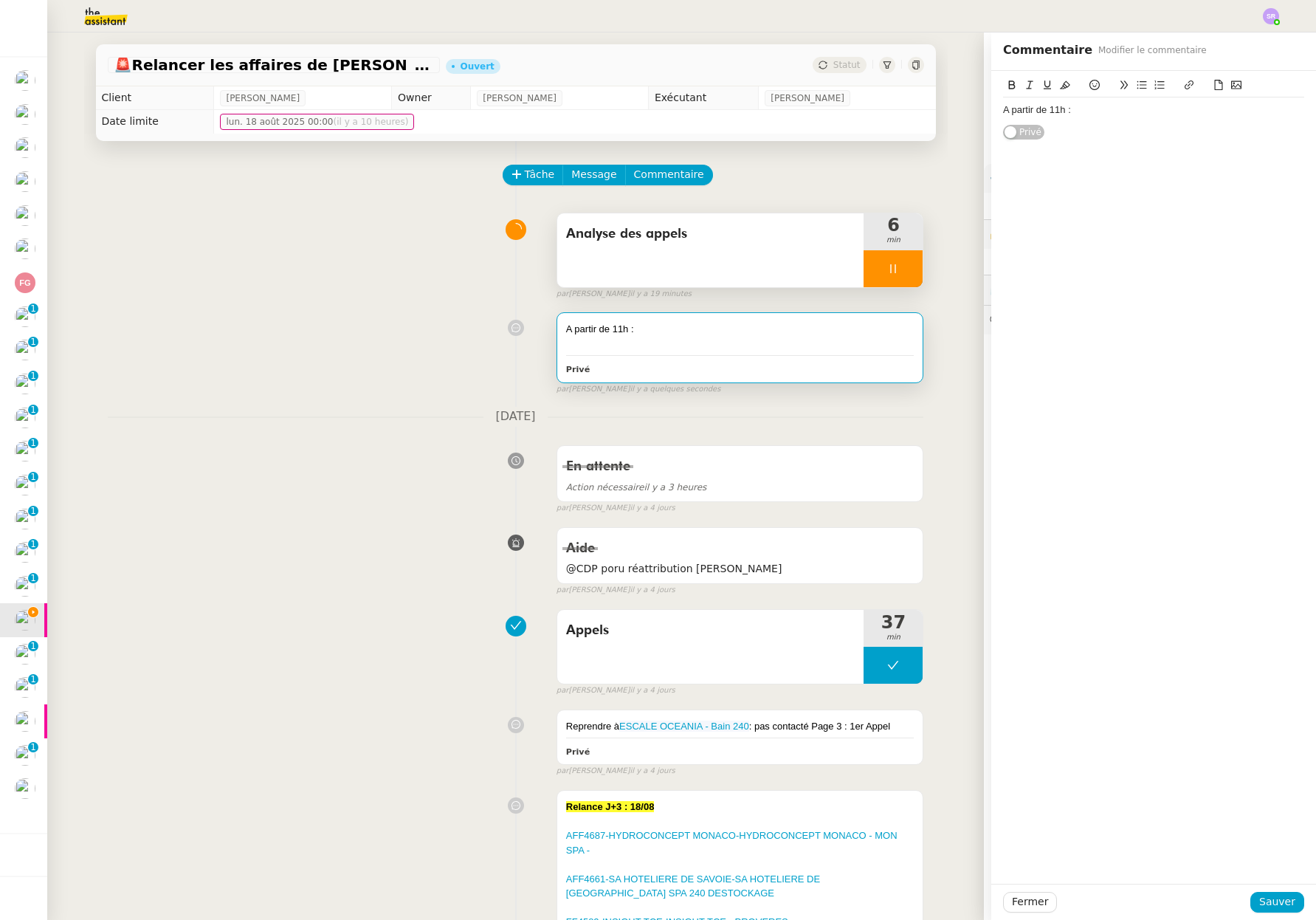
click at [1140, 123] on div "A partir de 11h : Privé" at bounding box center [1152, 105] width 301 height 69
click at [1154, 109] on div "A partir de 11h :" at bounding box center [1152, 109] width 301 height 13
paste div
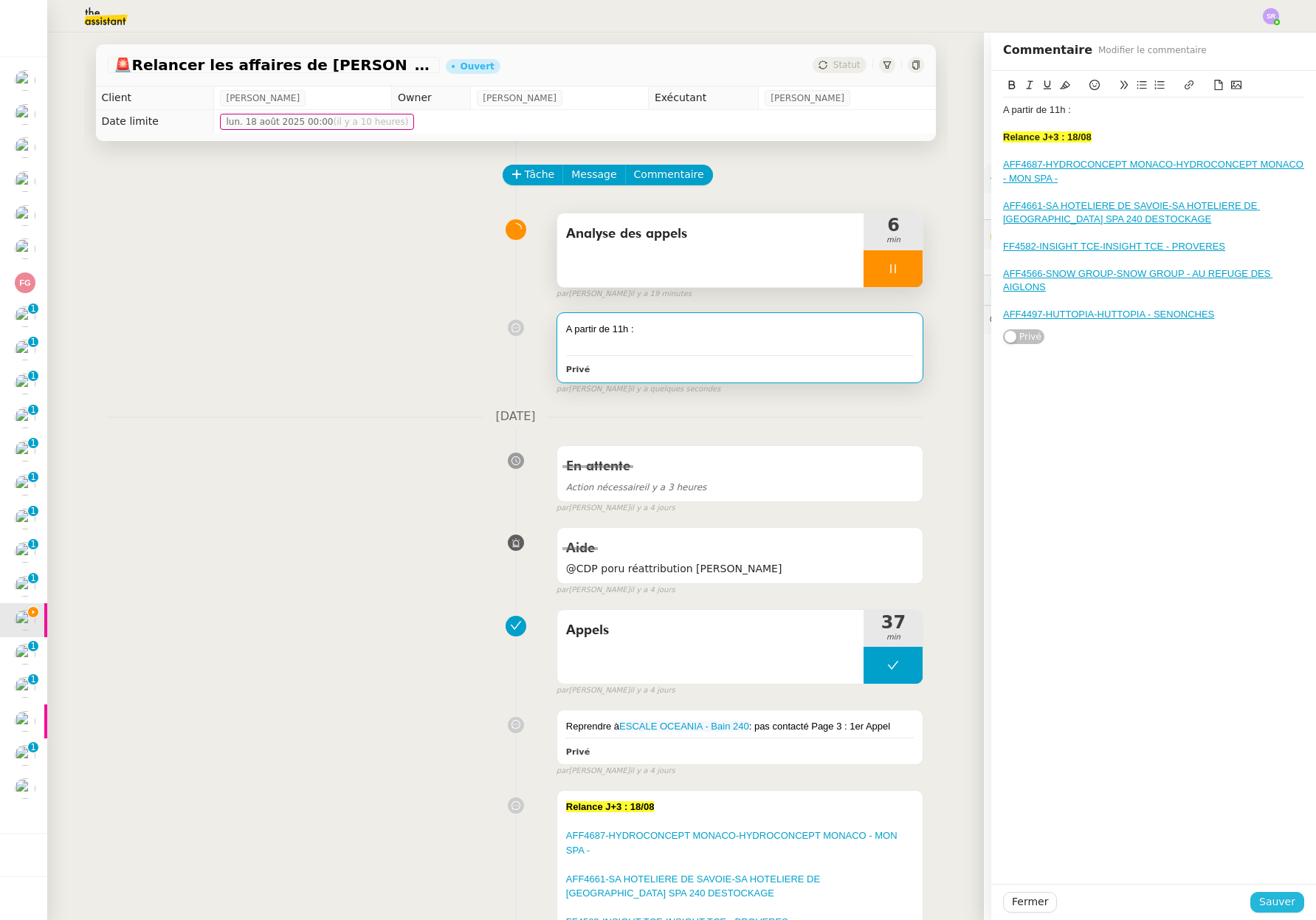
click at [1272, 900] on span "Sauver" at bounding box center [1277, 901] width 36 height 17
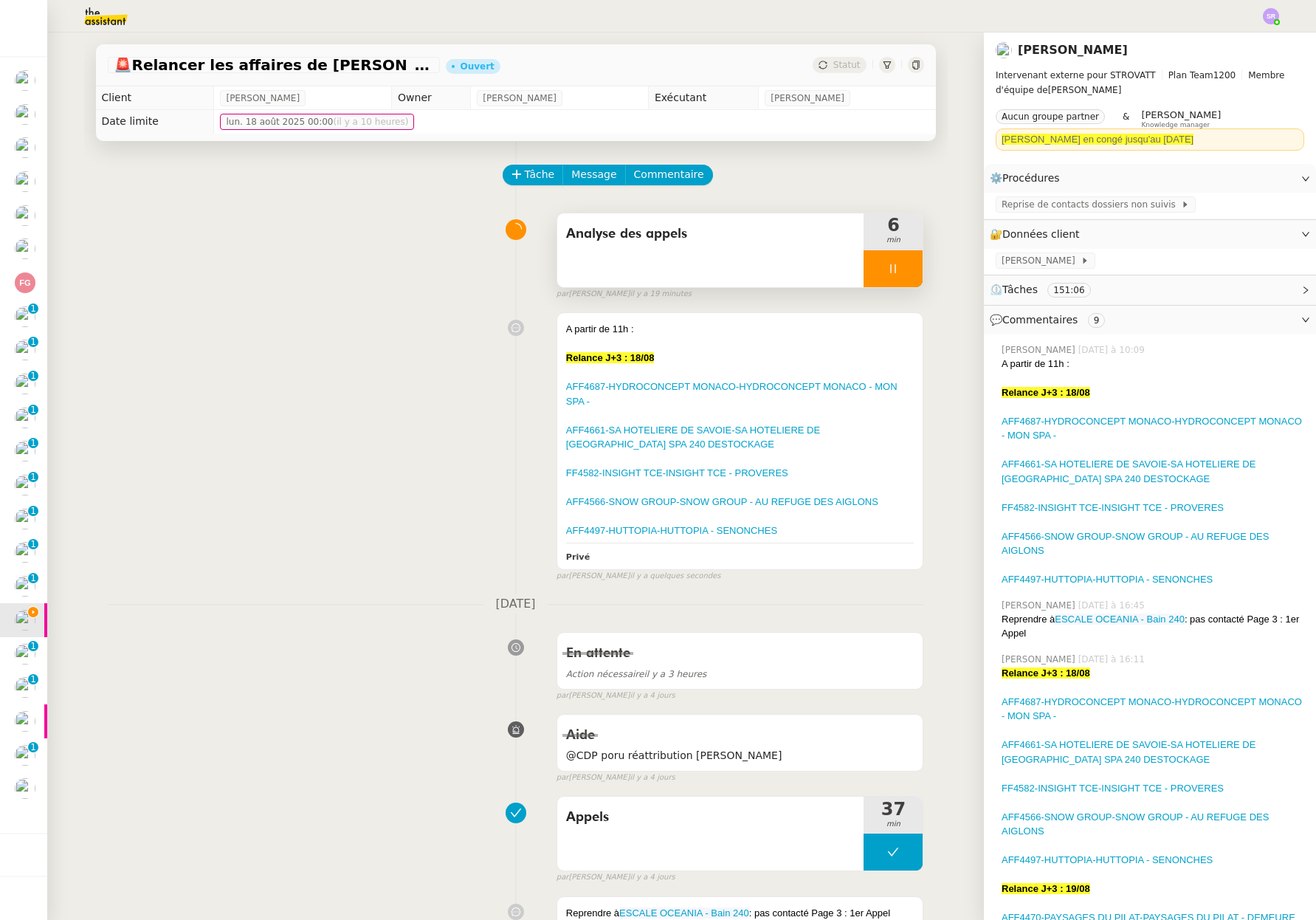
click at [886, 266] on div at bounding box center [893, 268] width 59 height 37
click at [876, 270] on icon at bounding box center [878, 269] width 5 height 8
click at [1086, 204] on span "Reprise de contacts dossiers non suivis" at bounding box center [1091, 204] width 180 height 15
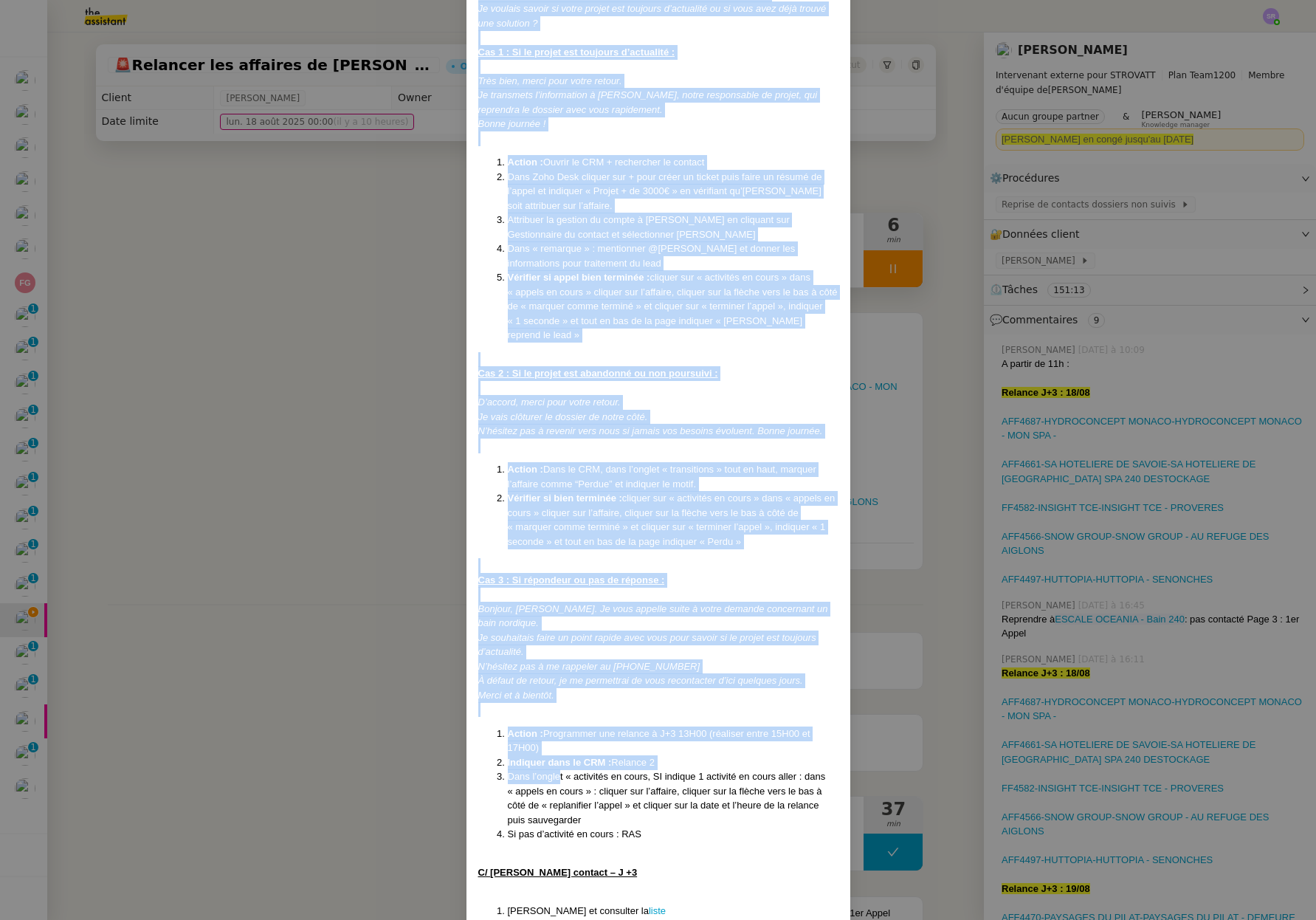
scroll to position [1780, 0]
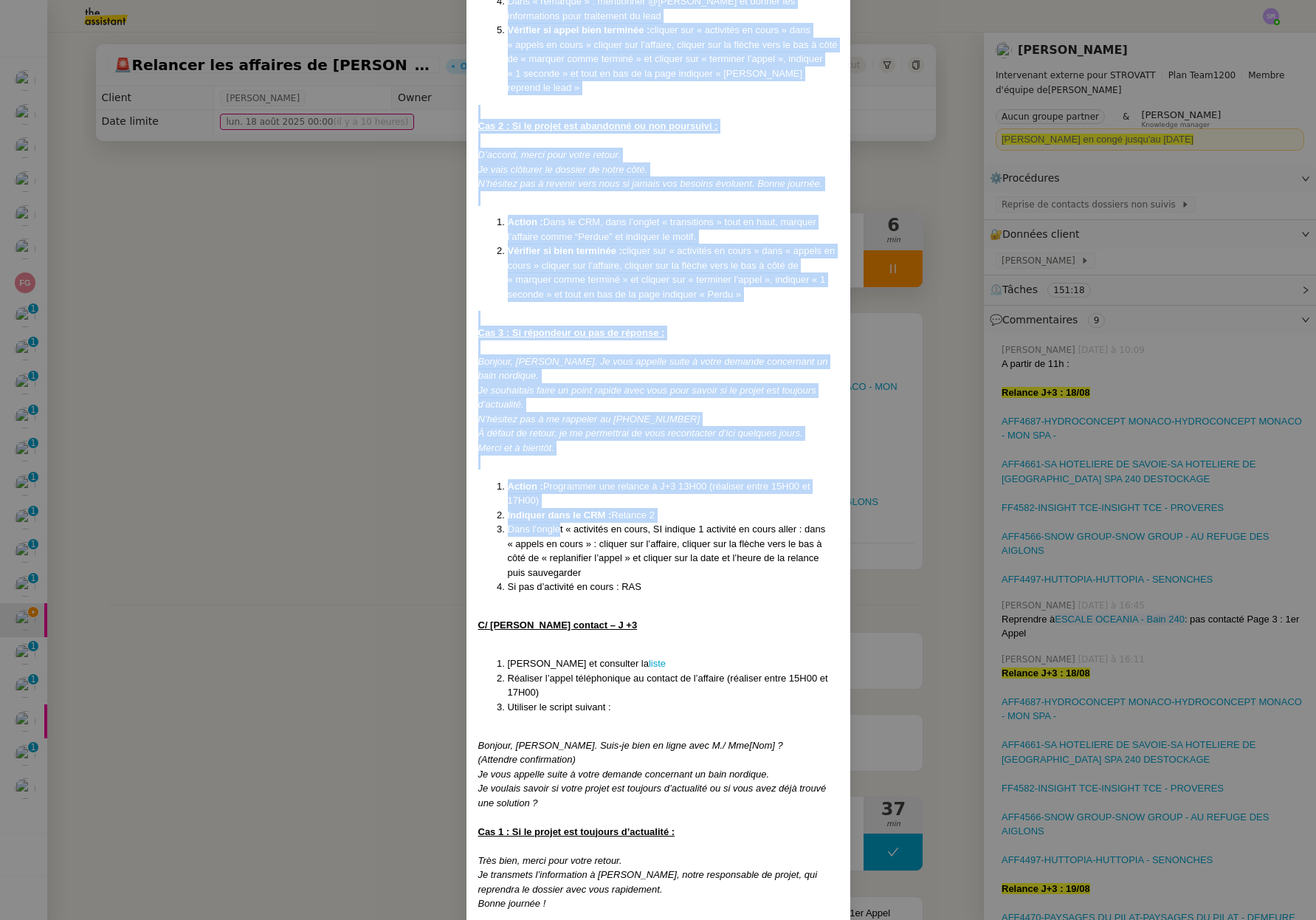
drag, startPoint x: 475, startPoint y: 425, endPoint x: 660, endPoint y: 575, distance: 238.2
copy div "B/ Second contact – J +3 Ouvrir Zoho CRM et consulter la liste Réaliser l’appel…"
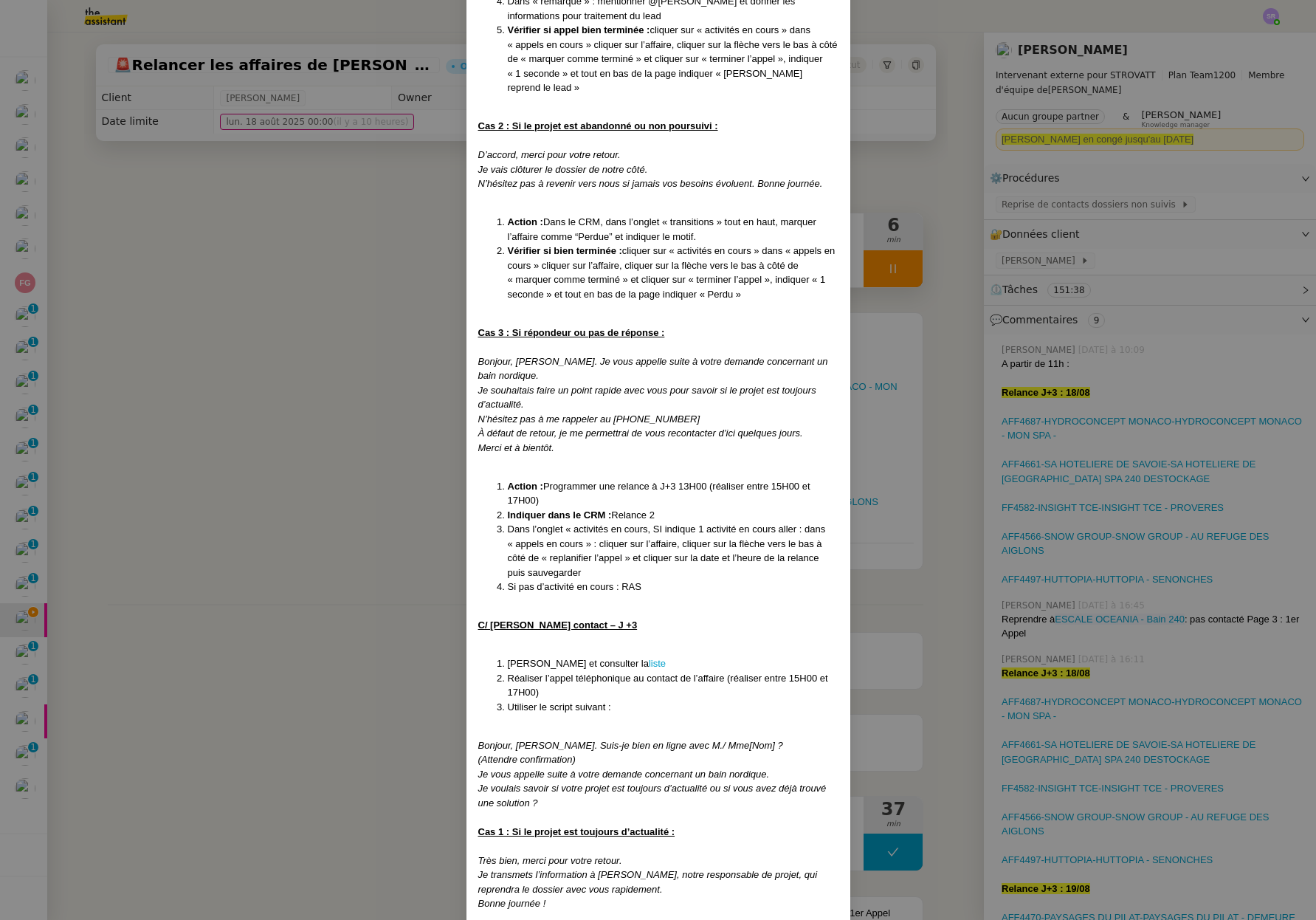
click at [354, 358] on nz-modal-container "Créé le 25/07/2025 MAJ le 14/ 08/2025 Contexte : Certaines affaires ne sont act…" at bounding box center [658, 460] width 1316 height 920
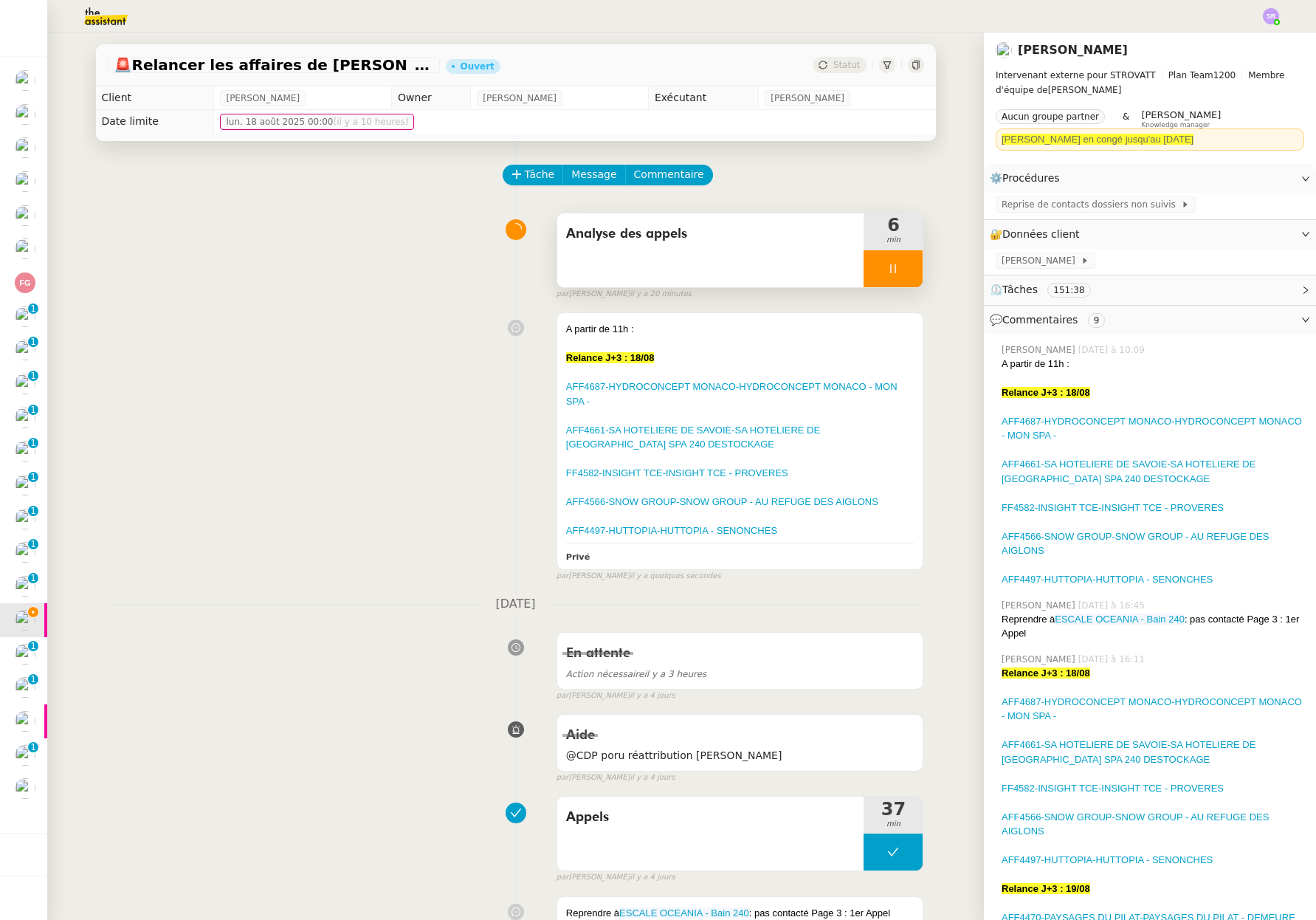
click at [870, 282] on div at bounding box center [893, 268] width 59 height 37
click at [902, 269] on icon at bounding box center [908, 269] width 12 height 12
click at [360, 433] on div "A partir de 11h : Relance J+3 : 18/08 AFF4687-HYDROCONCEPT MONACO-HYDROCONCEPT …" at bounding box center [515, 444] width 816 height 276
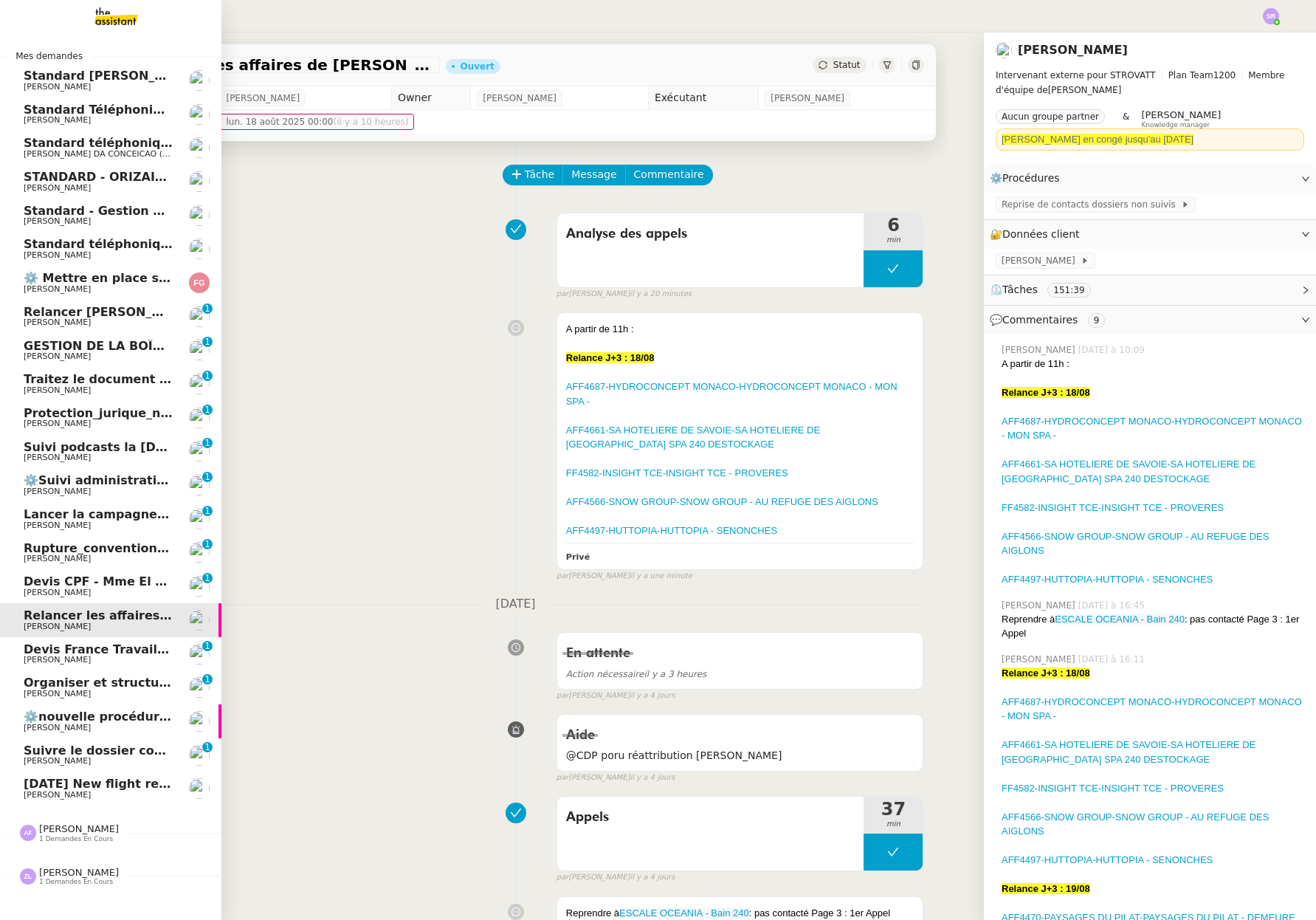
click at [107, 777] on link "23rd August 2025 New flight request - Siper Man Louis Frei" at bounding box center [111, 788] width 222 height 34
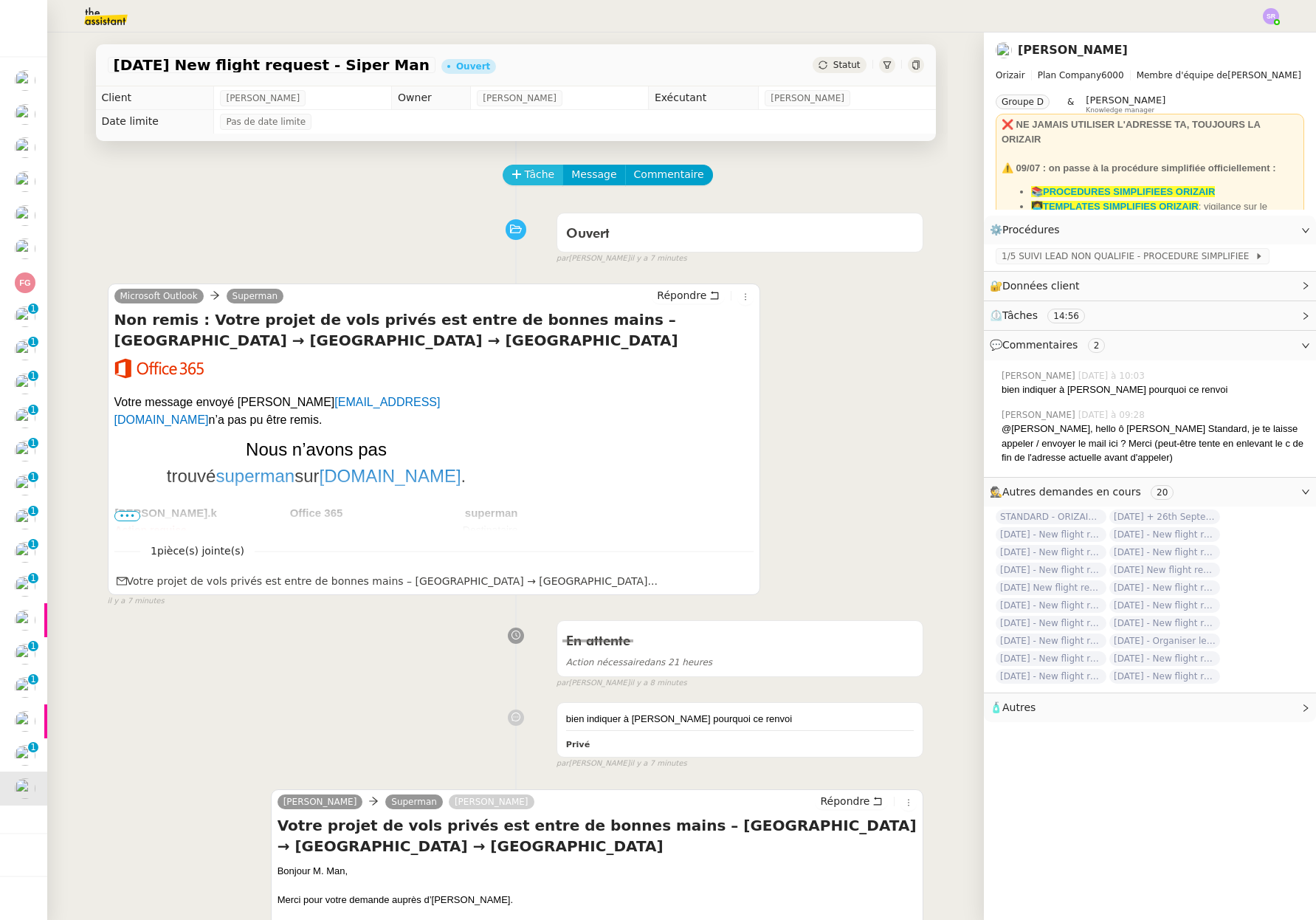
click at [534, 176] on span "Tâche" at bounding box center [539, 174] width 30 height 17
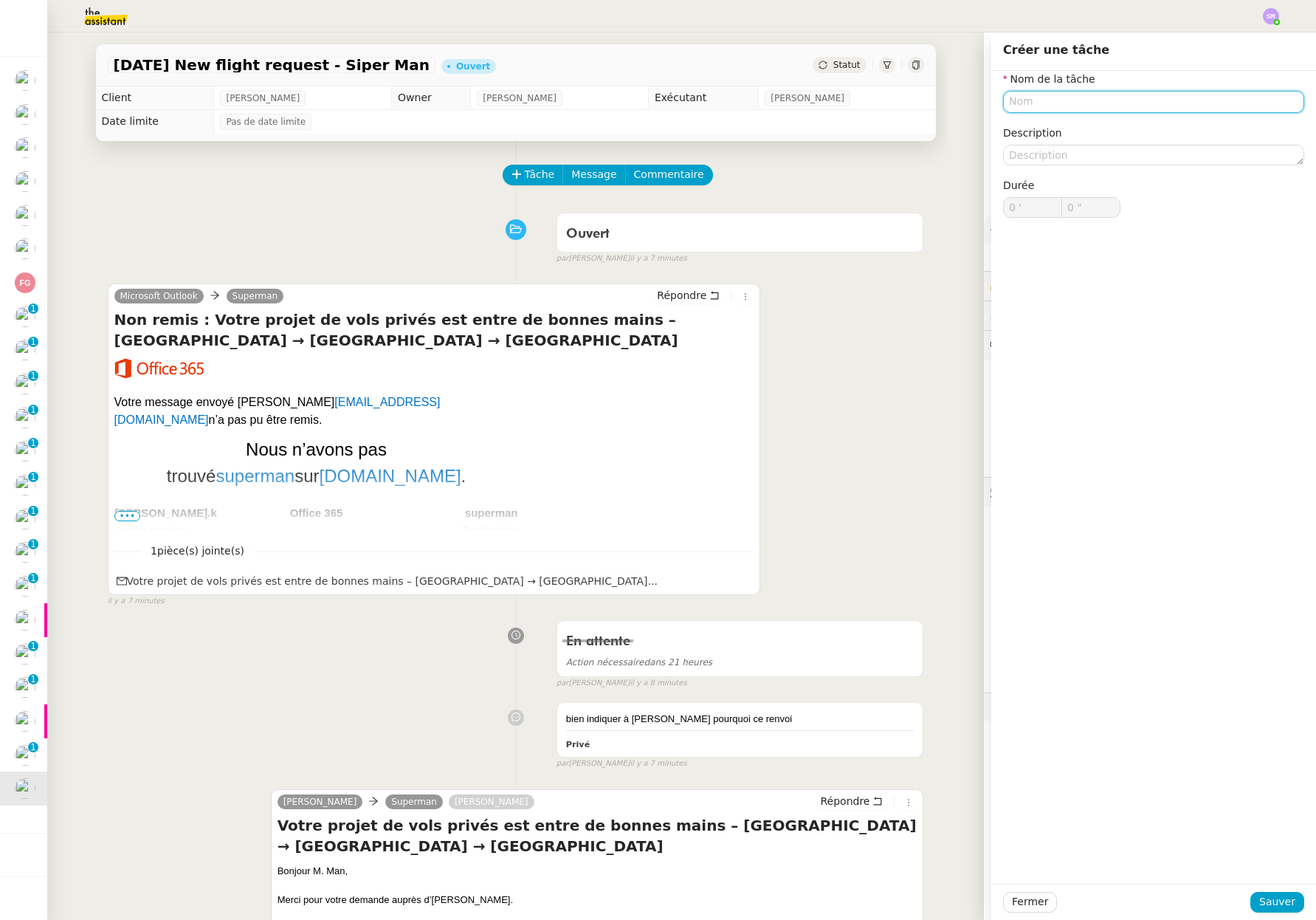
click at [1125, 106] on input "text" at bounding box center [1152, 101] width 301 height 21
click at [1103, 160] on nz-auto-option "📧 Envoi d'email" at bounding box center [1141, 170] width 301 height 21
type input "Envoi d'email"
click at [1262, 897] on span "Sauver" at bounding box center [1277, 901] width 36 height 17
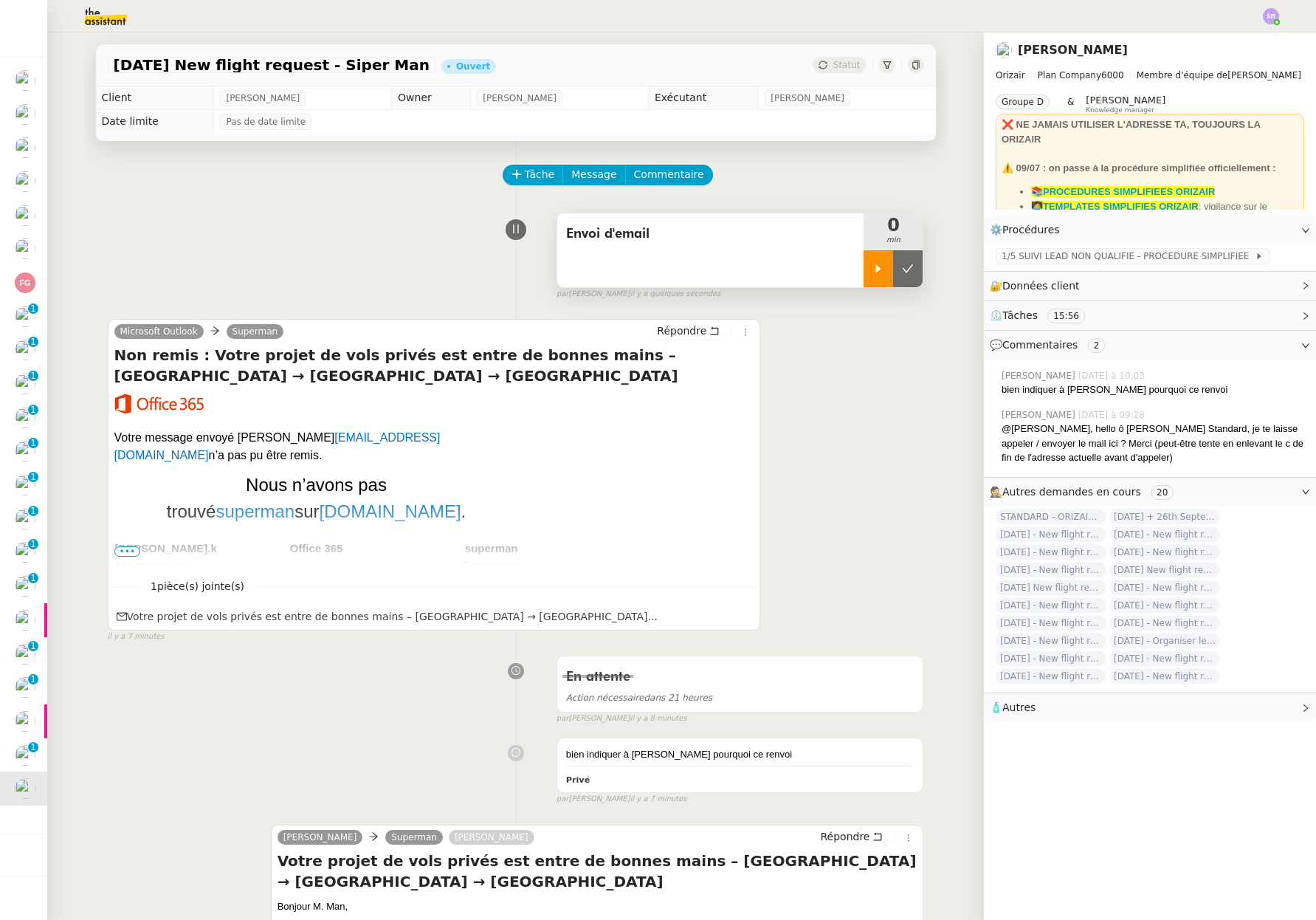
click at [876, 270] on icon at bounding box center [878, 269] width 5 height 8
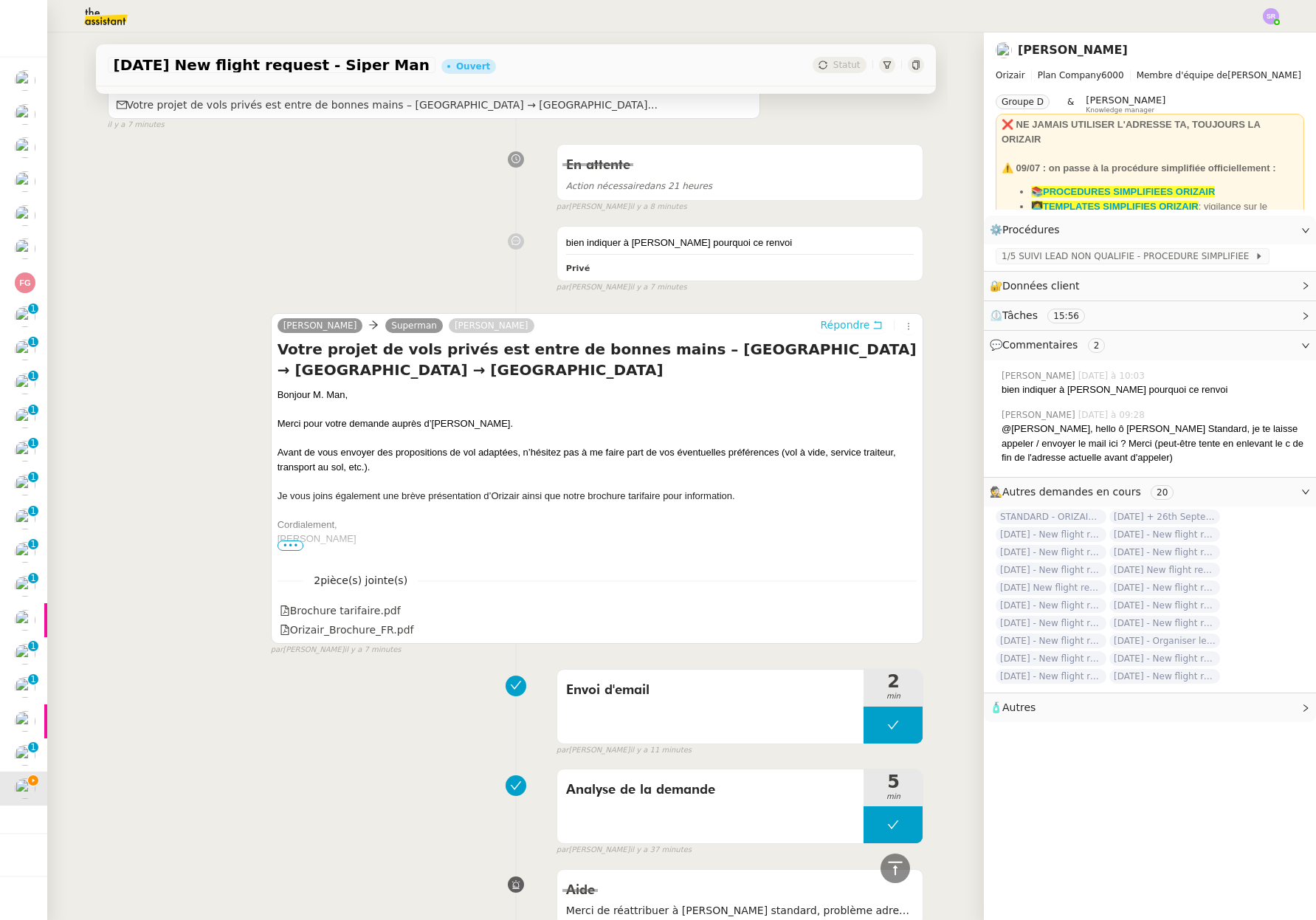
scroll to position [361, 0]
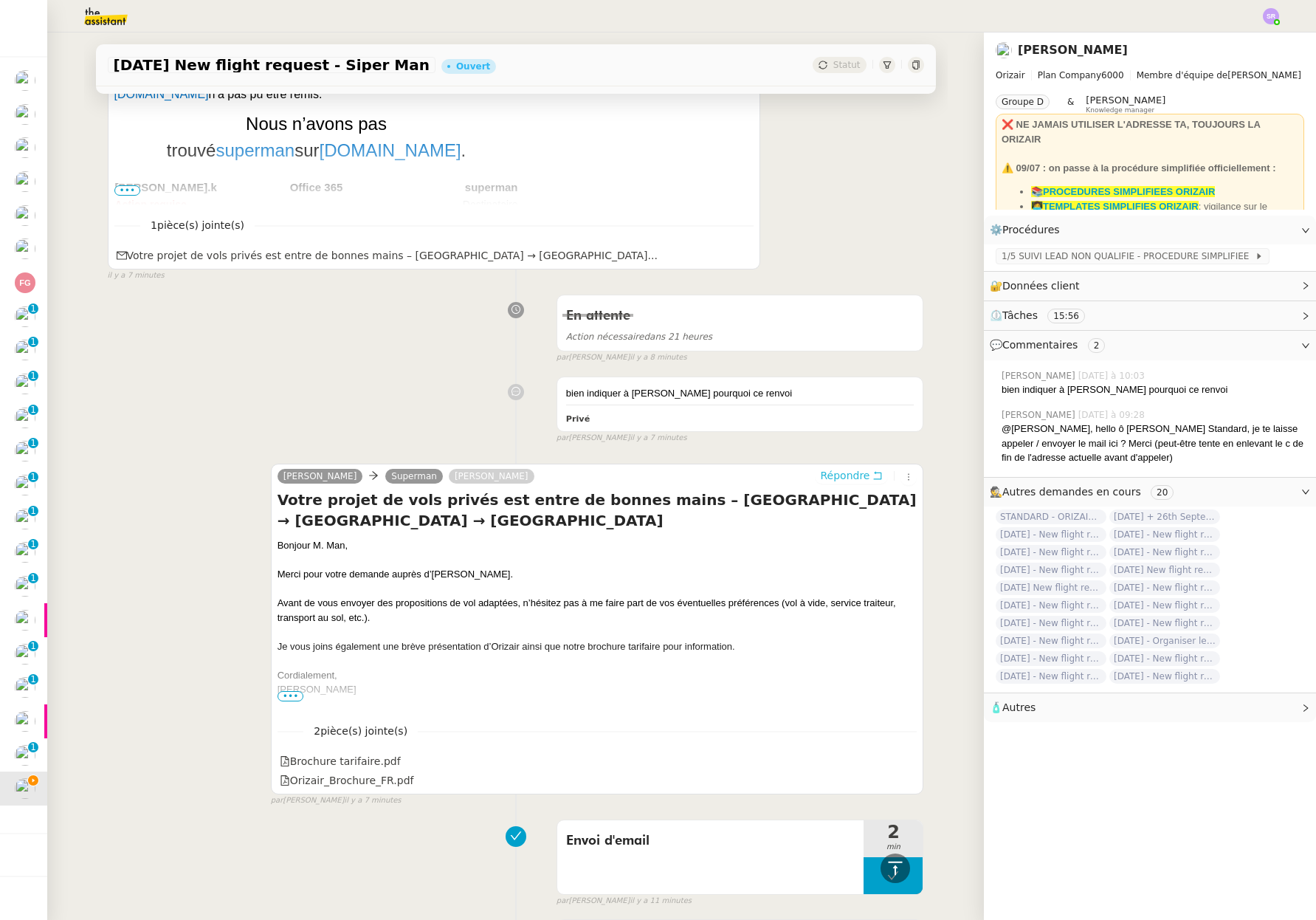
click at [872, 475] on icon at bounding box center [877, 475] width 10 height 10
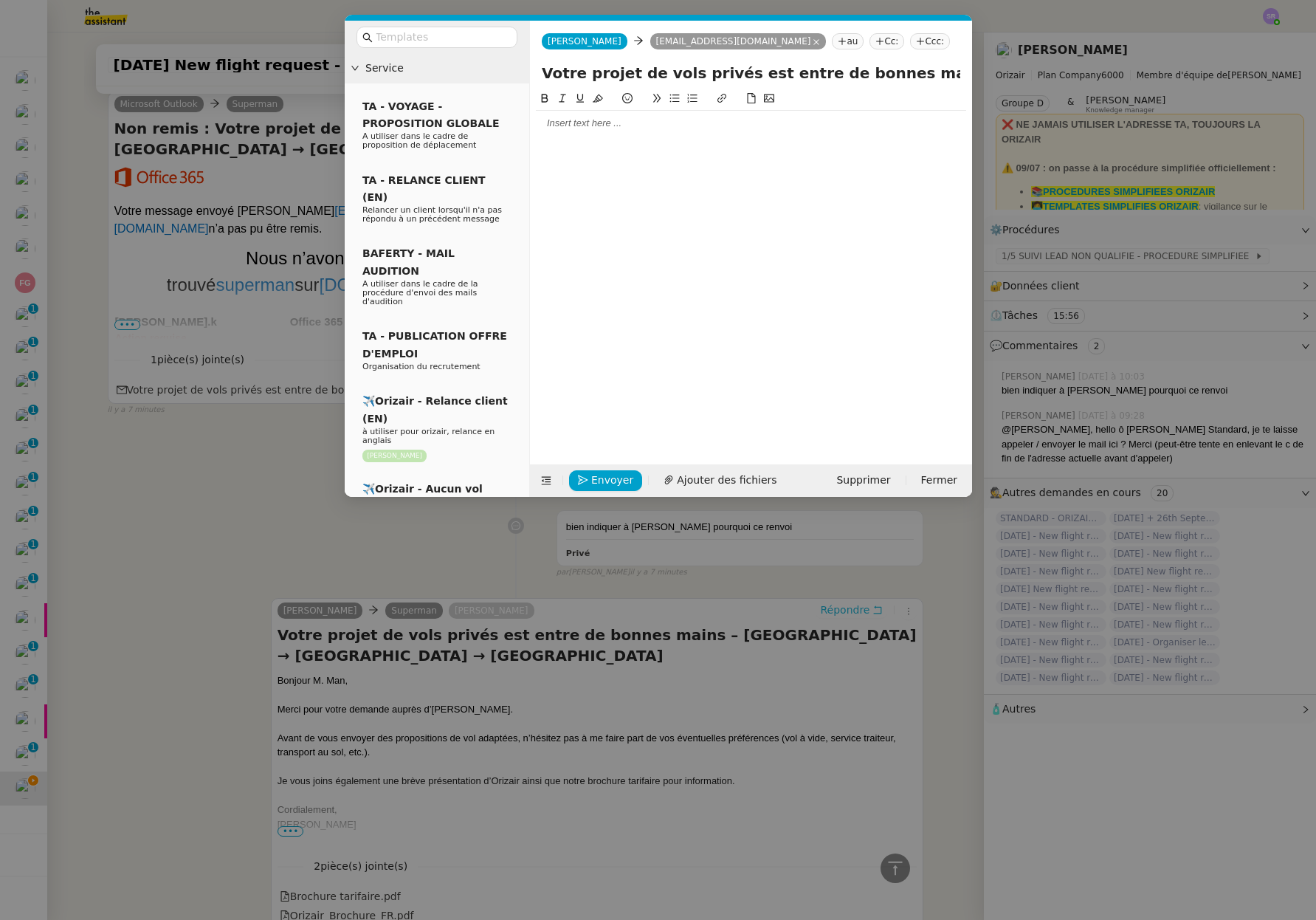
scroll to position [494, 0]
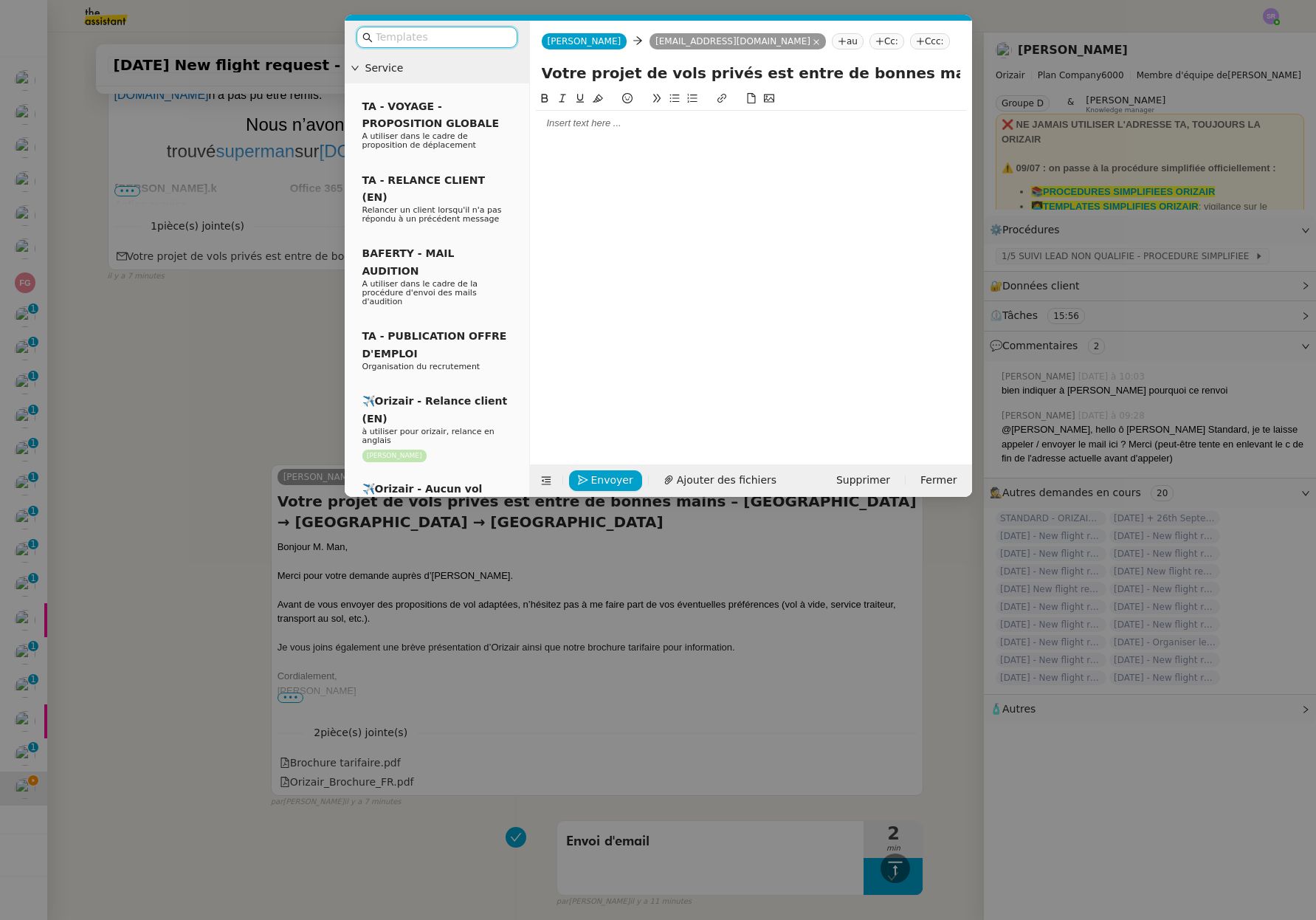
click at [680, 143] on div at bounding box center [750, 266] width 430 height 352
click at [706, 134] on div at bounding box center [750, 123] width 430 height 25
click at [716, 43] on nz-tag "superman@bt.com" at bounding box center [737, 41] width 177 height 16
click at [813, 41] on icon at bounding box center [816, 41] width 7 height 7
click at [649, 41] on nz-tag "au" at bounding box center [665, 41] width 32 height 16
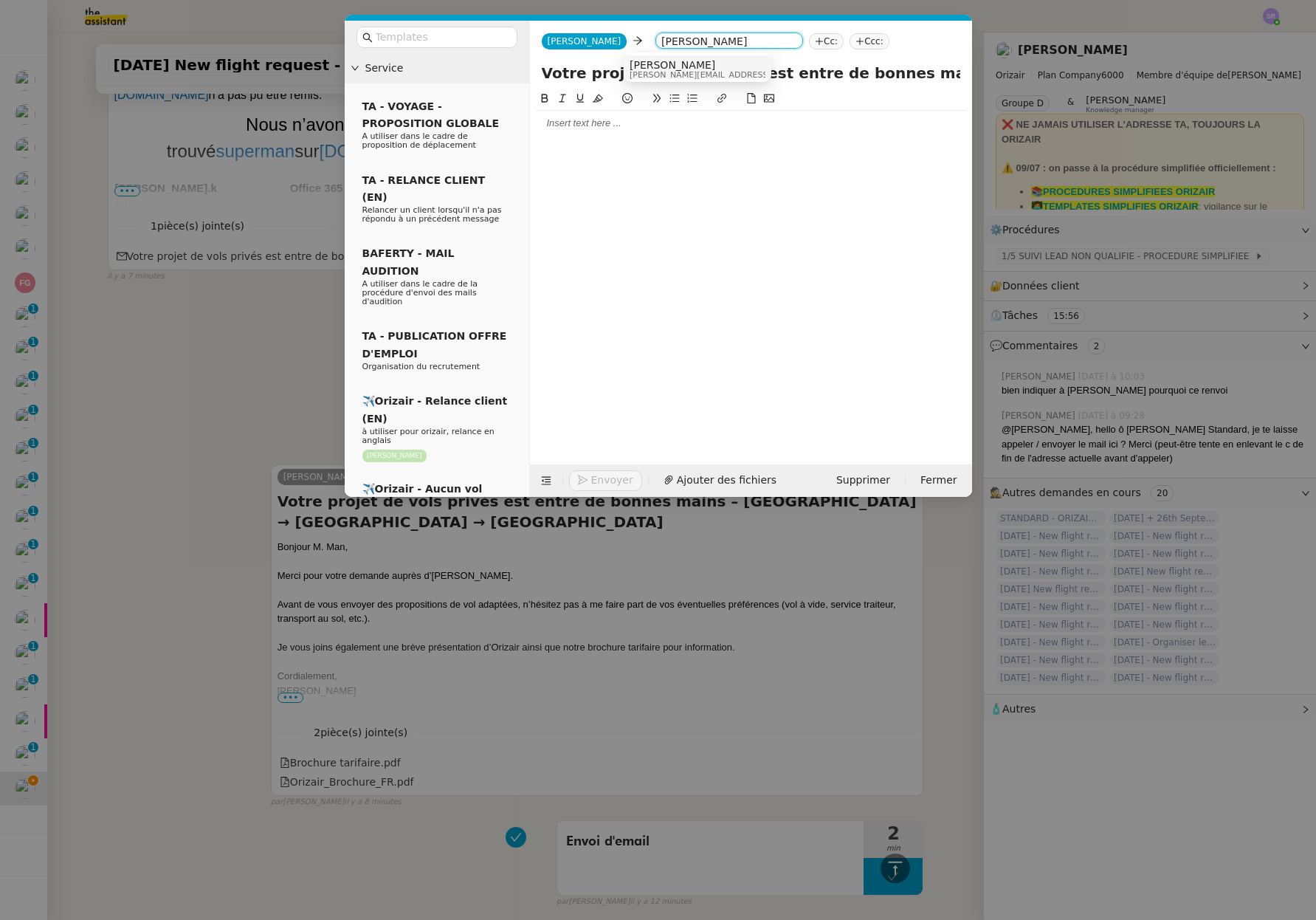
type input "louis frei"
click at [709, 73] on div "Louis Frei louis@orizair.com" at bounding box center [697, 69] width 136 height 20
click at [680, 138] on div at bounding box center [750, 266] width 430 height 352
click at [736, 129] on div at bounding box center [750, 123] width 430 height 13
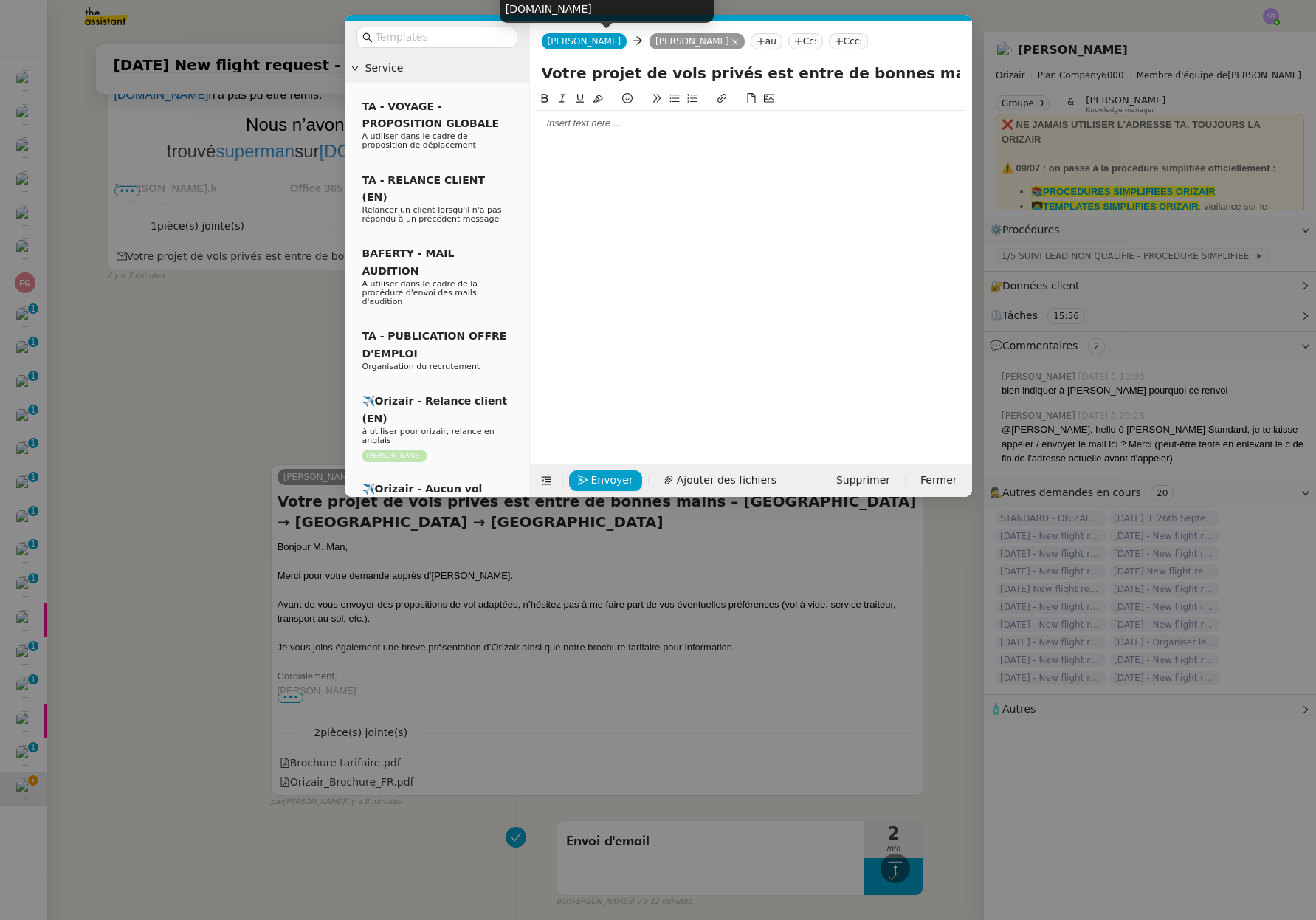
click at [582, 44] on span "Josephine" at bounding box center [584, 41] width 74 height 10
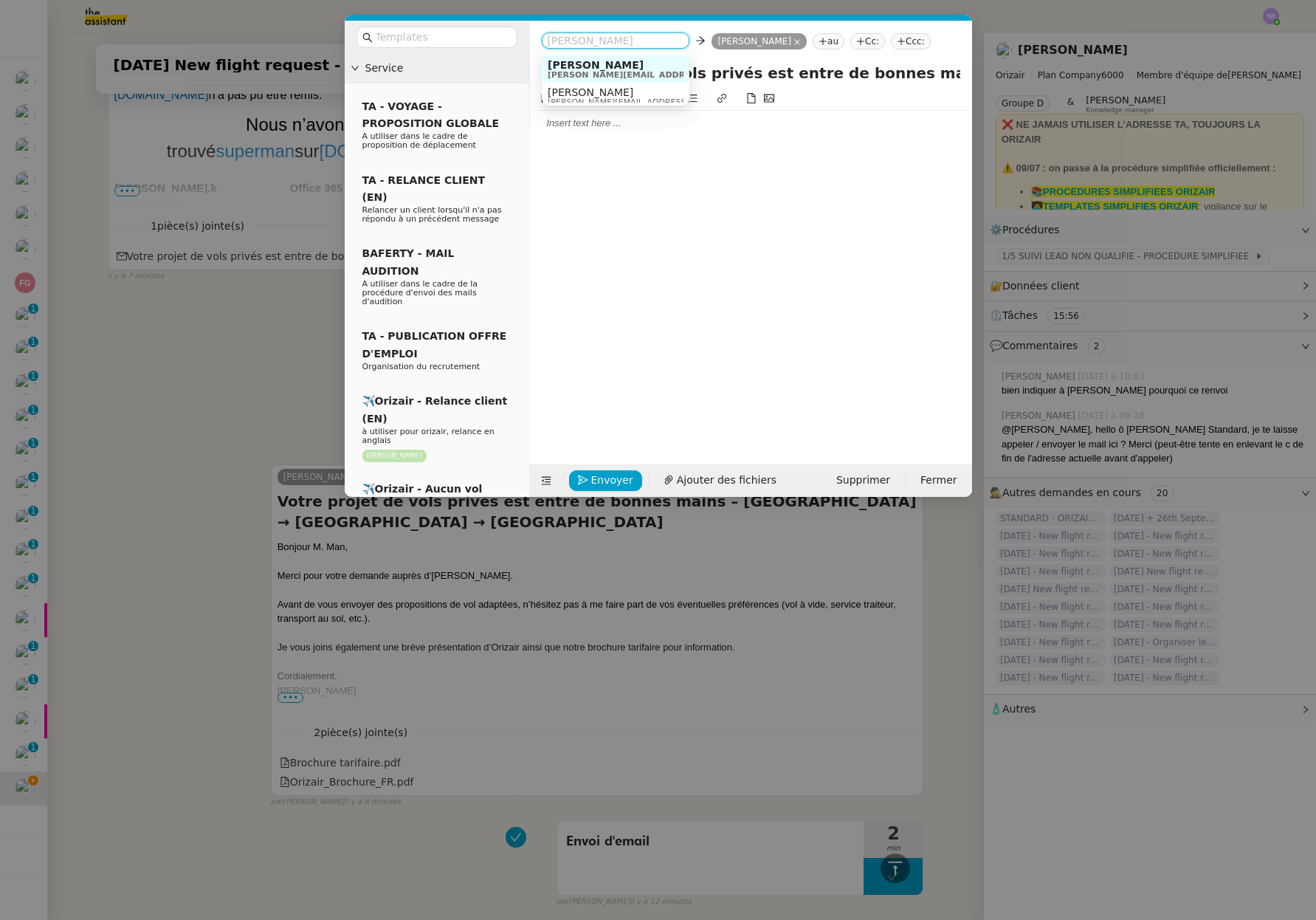
click at [577, 168] on div at bounding box center [750, 266] width 430 height 352
click at [588, 135] on div at bounding box center [750, 123] width 430 height 25
click at [602, 126] on div at bounding box center [750, 123] width 430 height 13
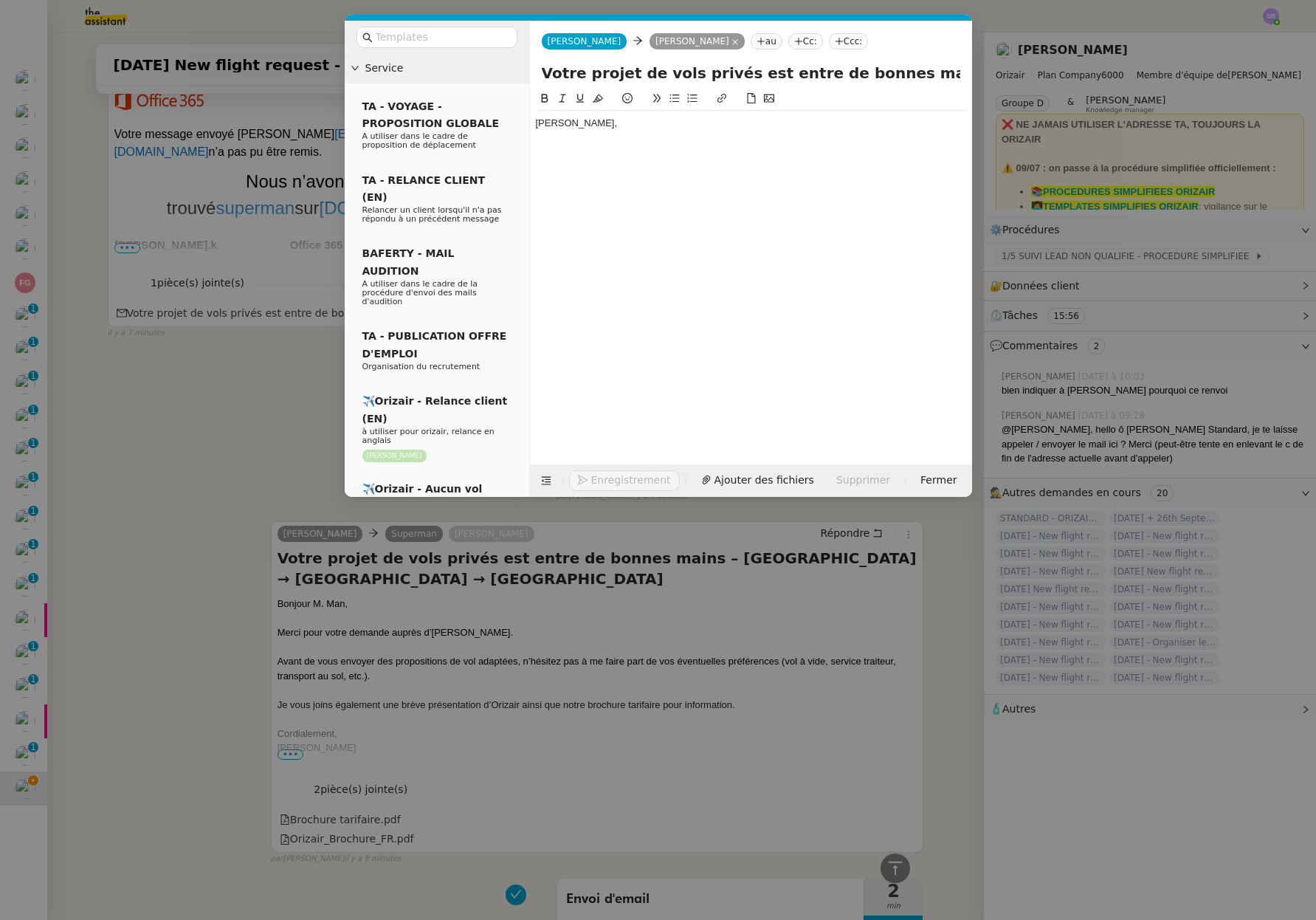
scroll to position [566, 0]
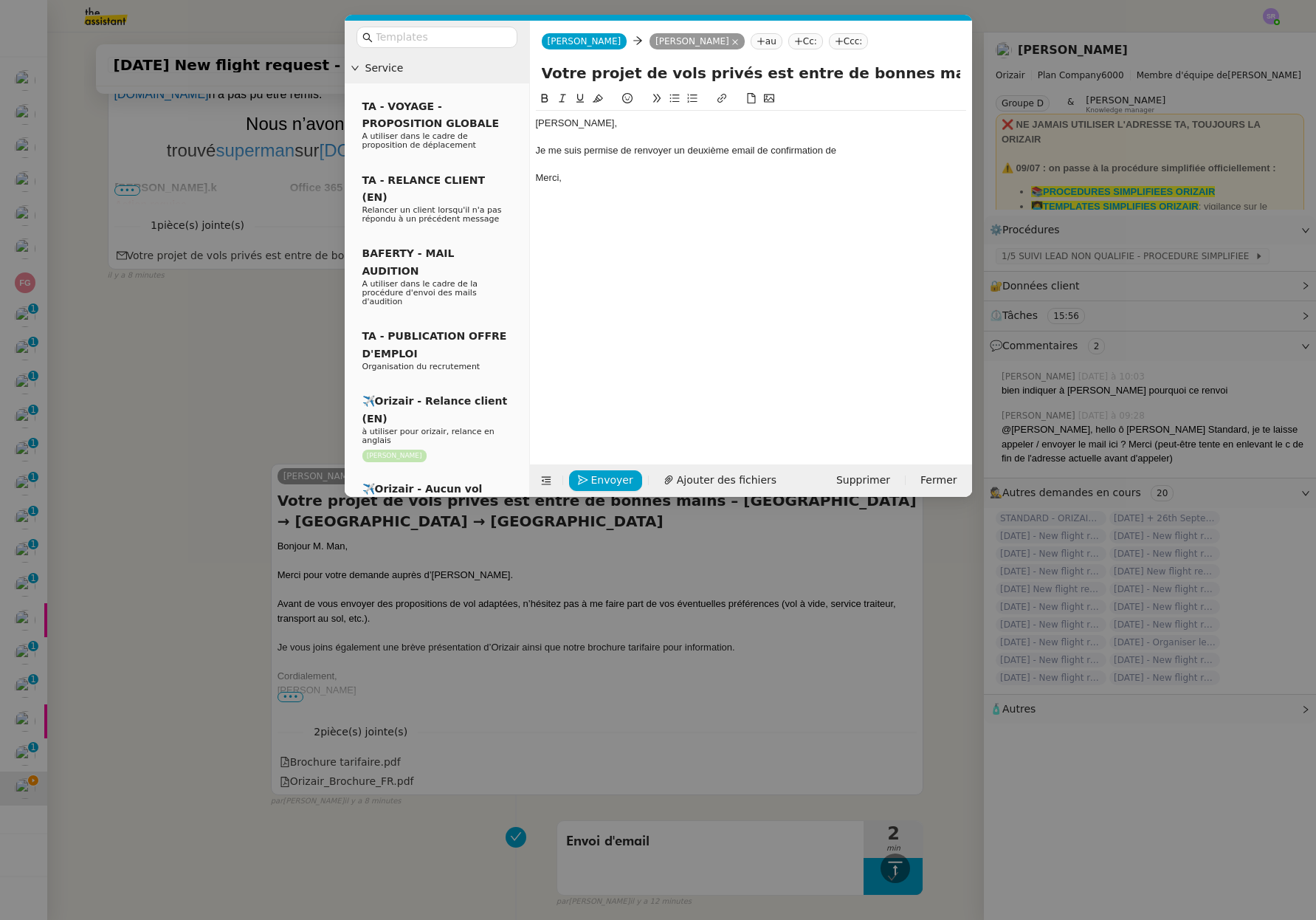
click at [1285, 256] on nz-modal-container "Service TA - VOYAGE - PROPOSITION GLOBALE A utiliser dans le cadre de propositi…" at bounding box center [658, 460] width 1316 height 920
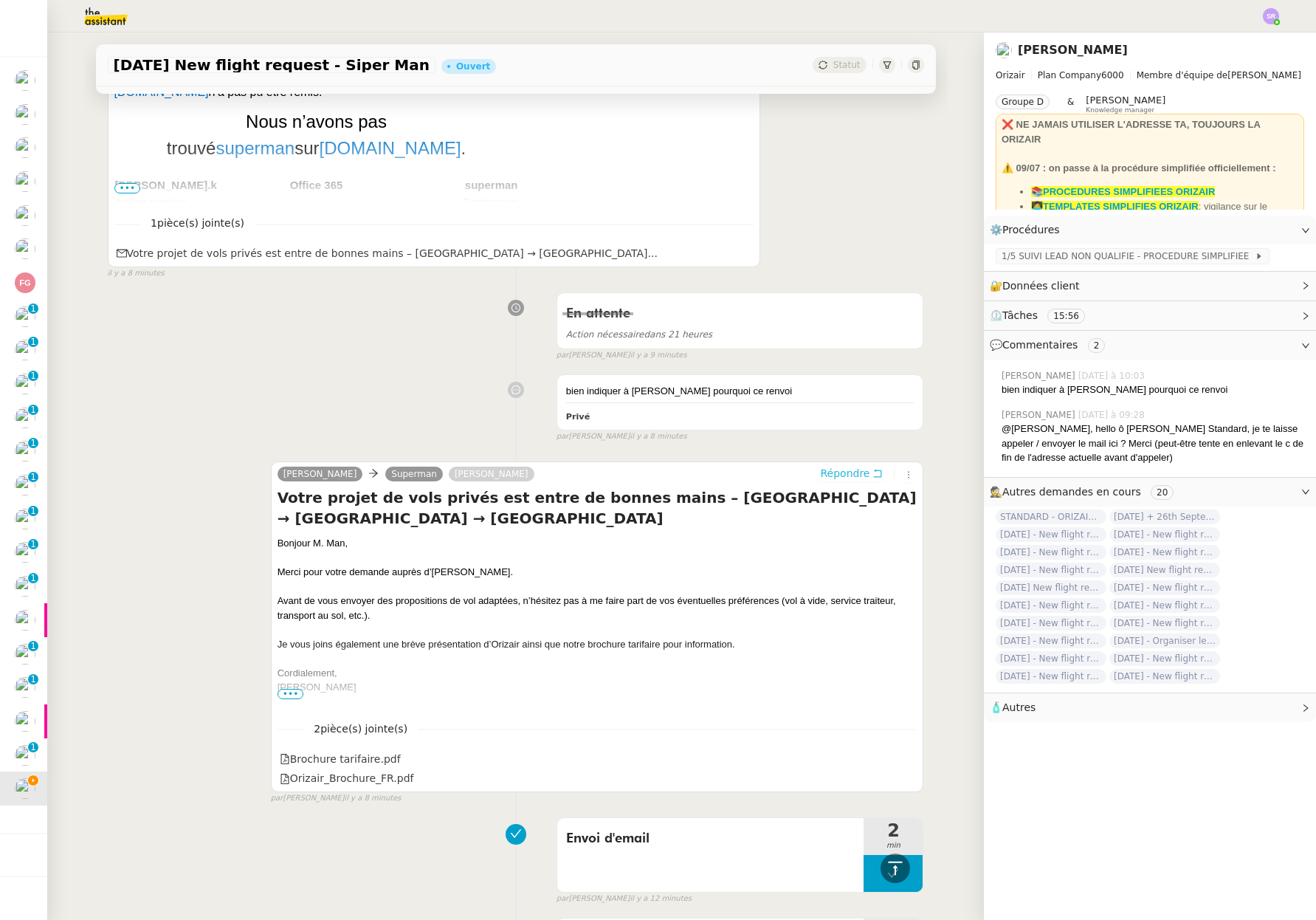
scroll to position [564, 0]
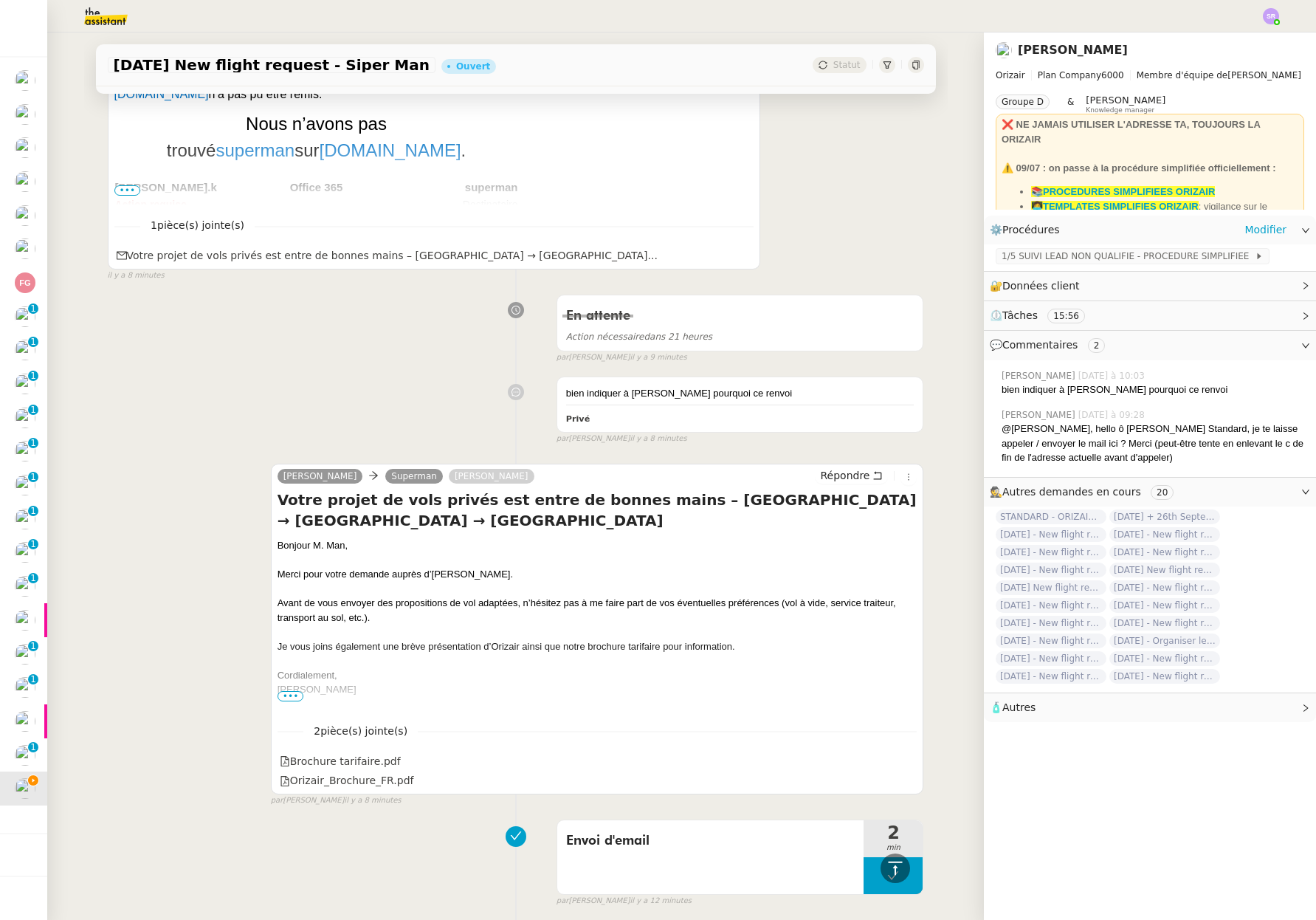
click at [1301, 230] on icon at bounding box center [1304, 230] width 7 height 4
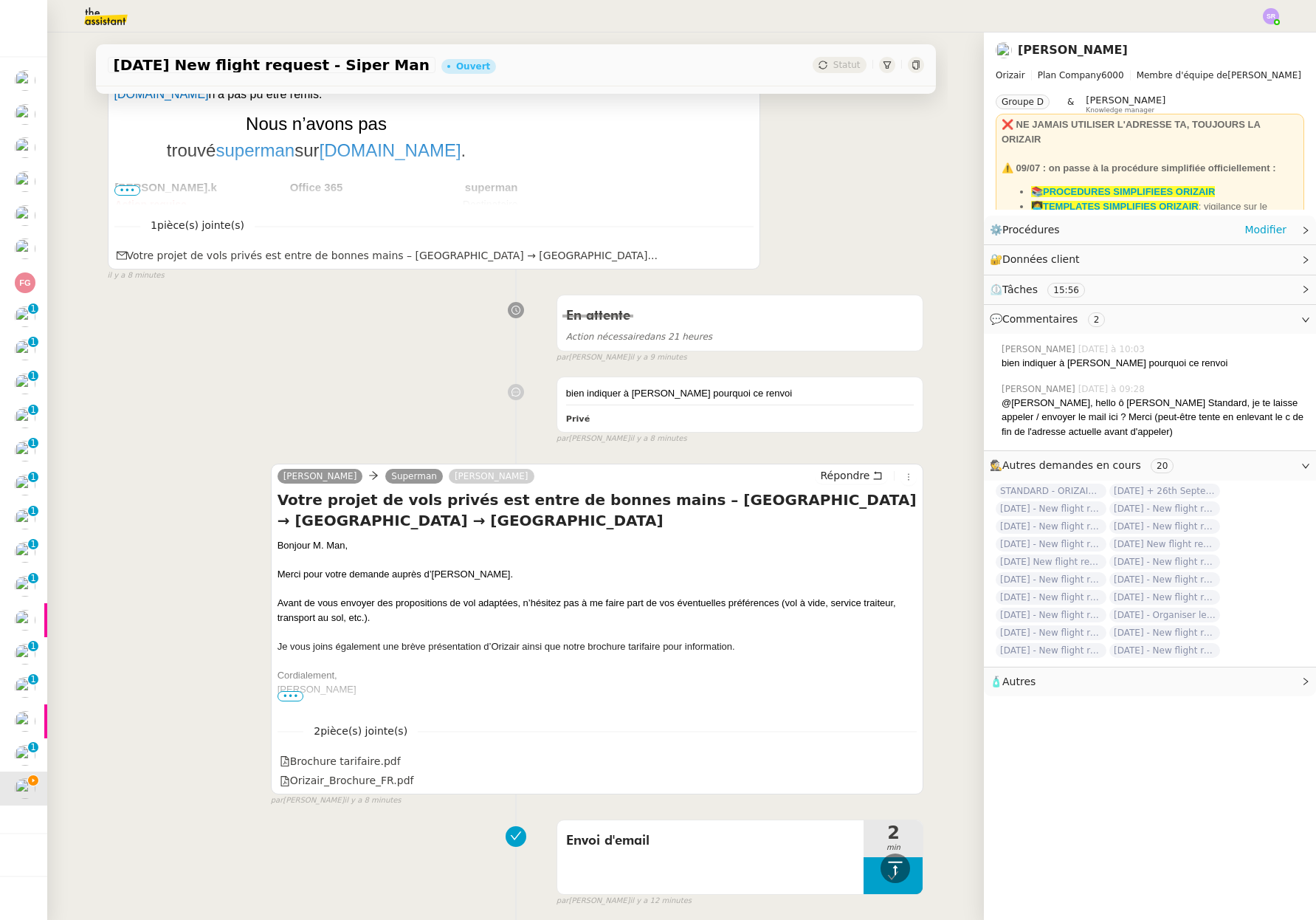
click at [1301, 230] on icon at bounding box center [1305, 230] width 9 height 9
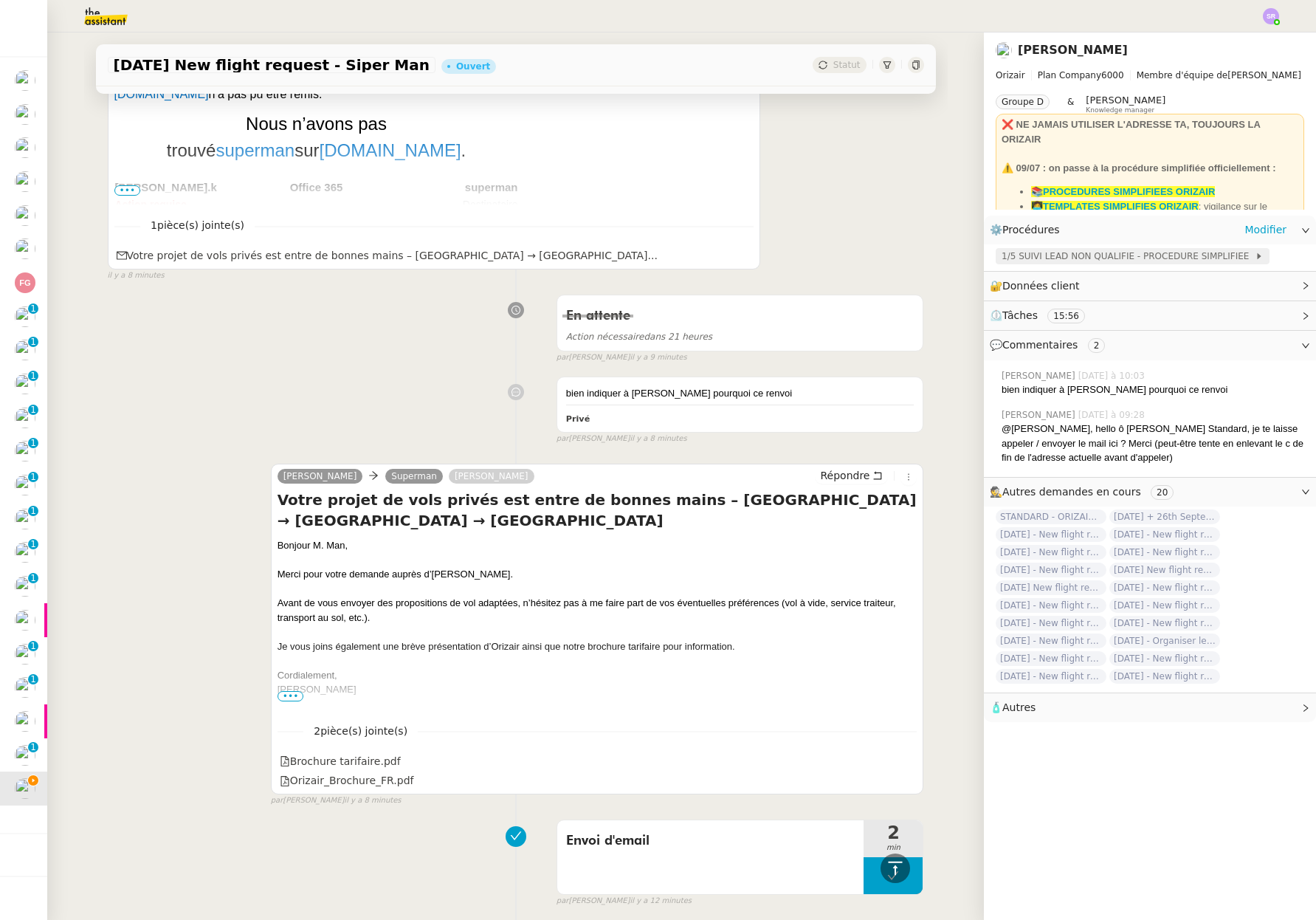
click at [1215, 252] on span "1/5 SUIVI LEAD NON QUALIFIE - PROCEDURE SIMPLIFIEE" at bounding box center [1127, 256] width 253 height 15
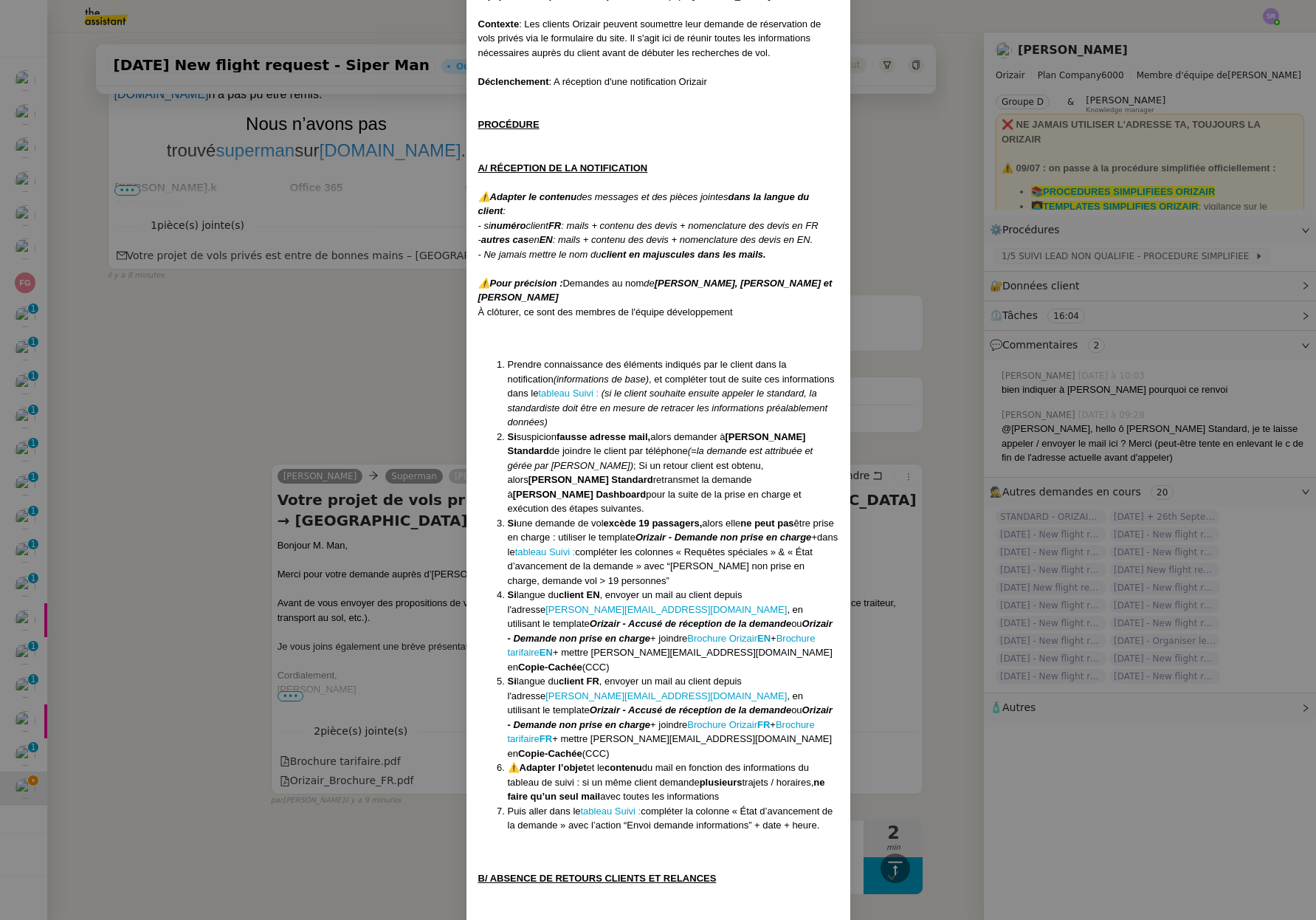
scroll to position [151, 0]
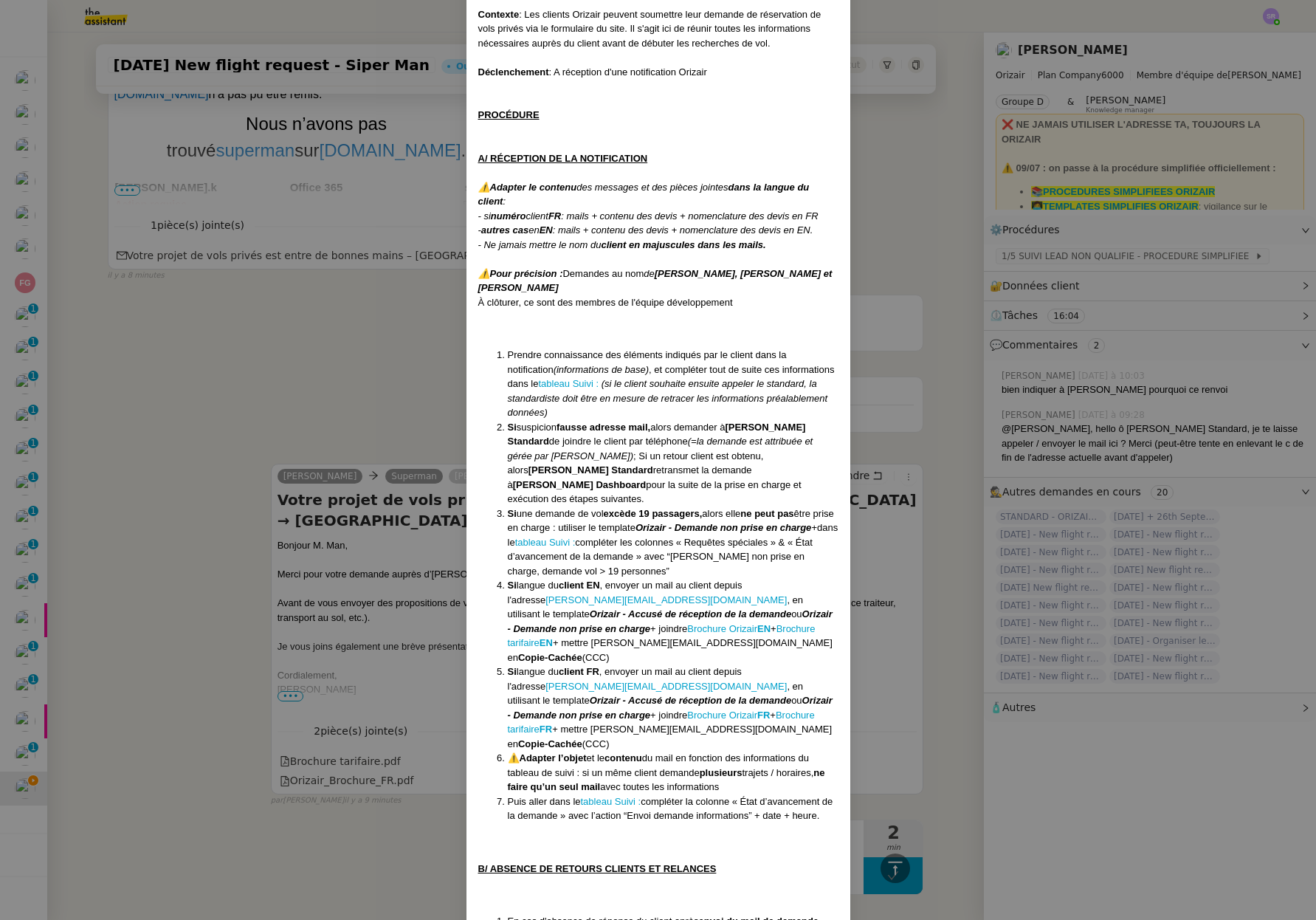
click at [439, 544] on nz-modal-container "Créée le 16/04/2025 MAJ le 28/07/2025 Équipe Orizair qui réalise la procédure :…" at bounding box center [658, 460] width 1316 height 920
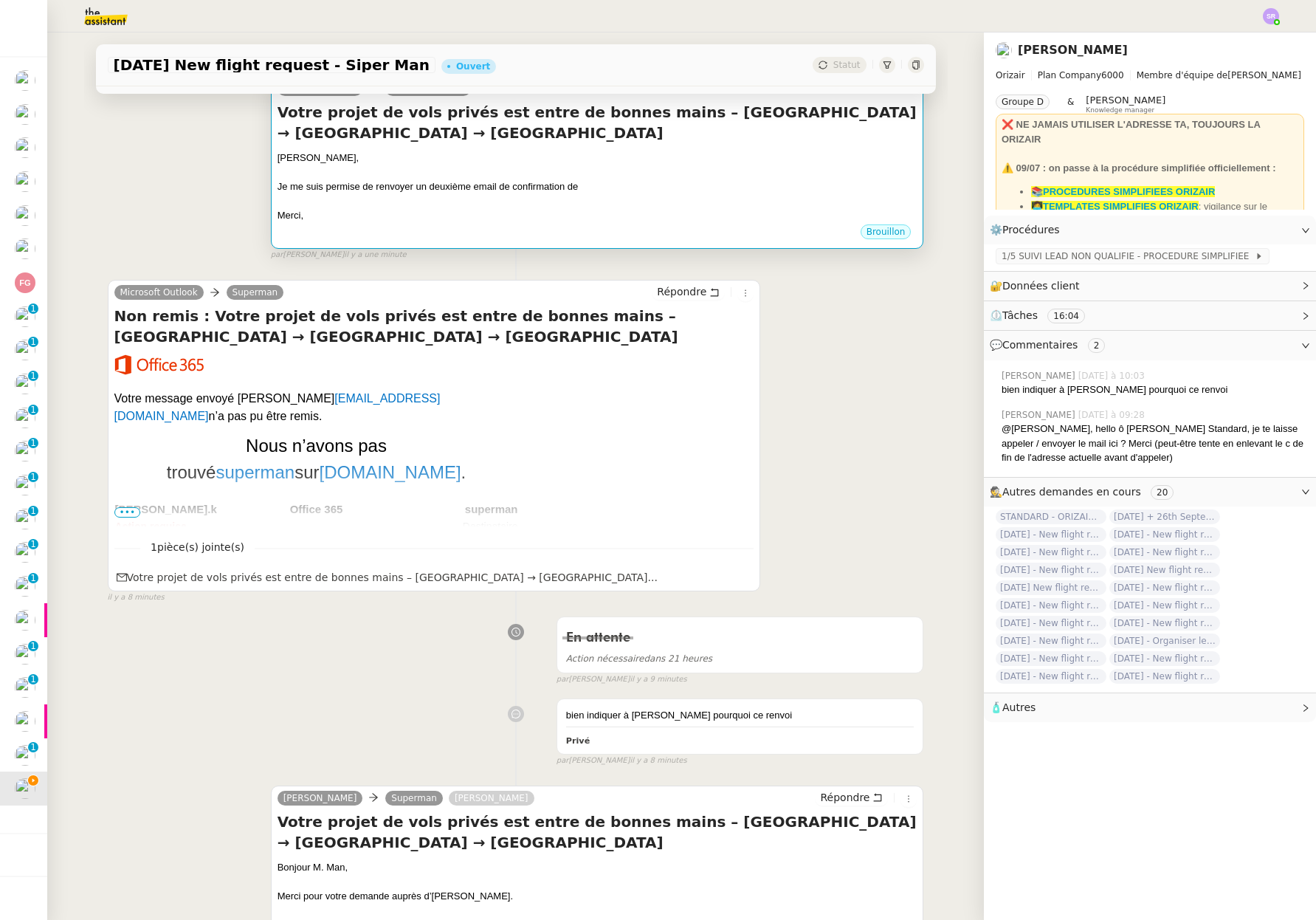
scroll to position [0, 0]
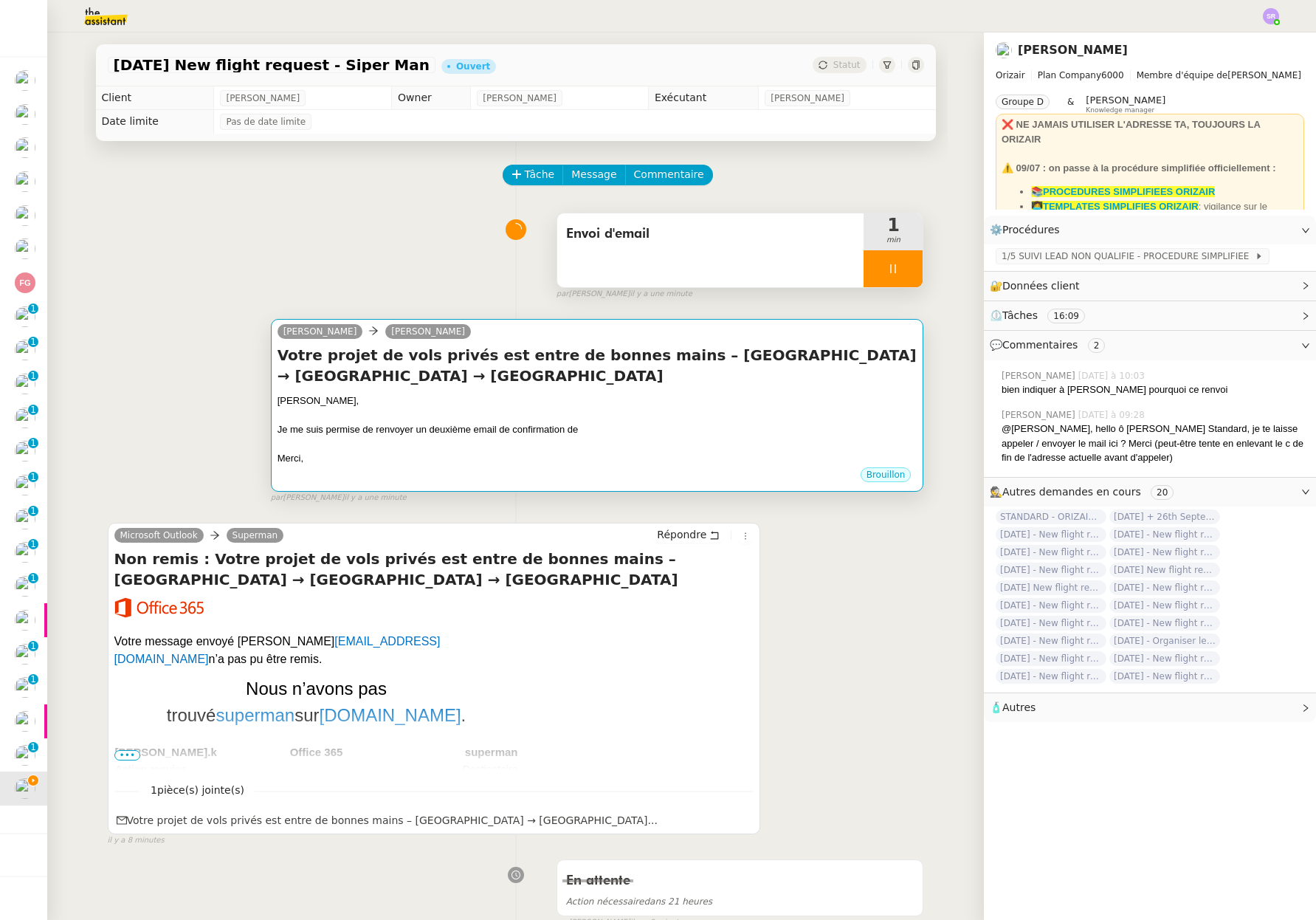
click at [648, 364] on h4 "Votre projet de vols privés est entre de bonnes mains – London City Airport → F…" at bounding box center [597, 365] width 640 height 41
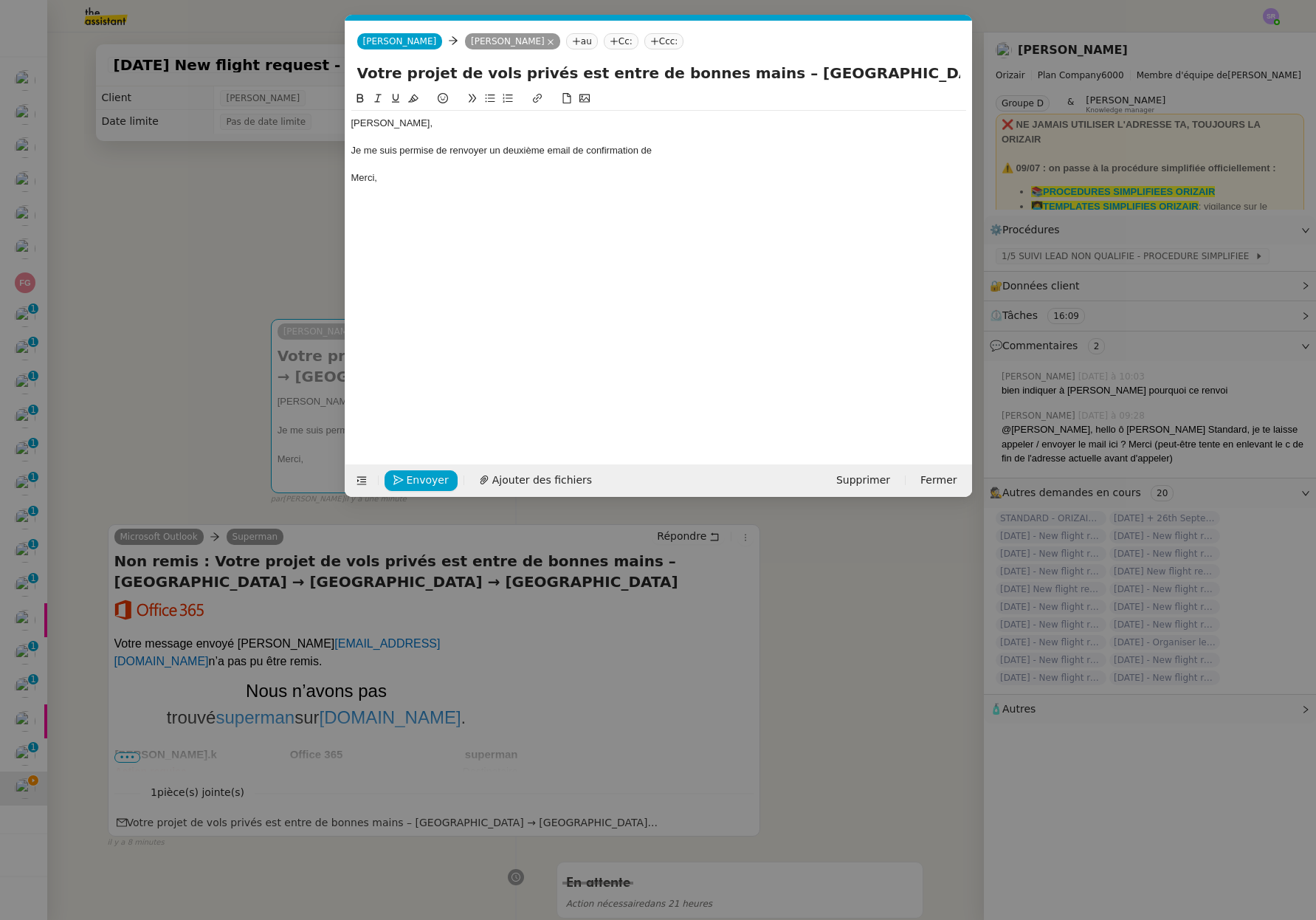
scroll to position [0, 31]
click at [680, 139] on div at bounding box center [659, 137] width 615 height 13
drag, startPoint x: 580, startPoint y: 151, endPoint x: 612, endPoint y: 155, distance: 32.2
click at [580, 151] on div "Je me suis permise de renvoyer un deuxième email de confirmation de" at bounding box center [659, 150] width 615 height 13
drag, startPoint x: 586, startPoint y: 155, endPoint x: 696, endPoint y: 157, distance: 110.0
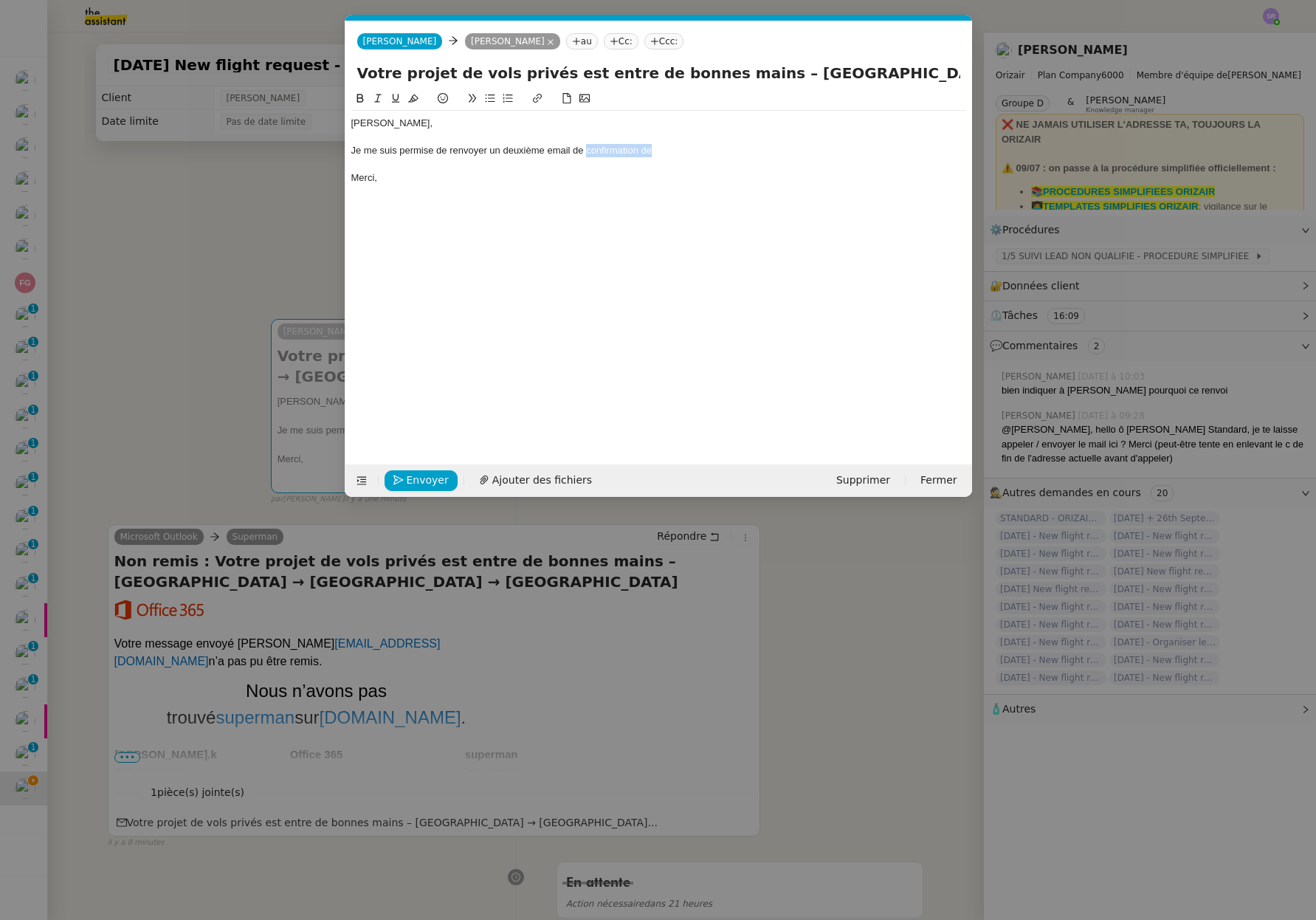
click at [696, 157] on div "Je me suis permise de renvoyer un deuxième email de confirmation de" at bounding box center [659, 150] width 615 height 13
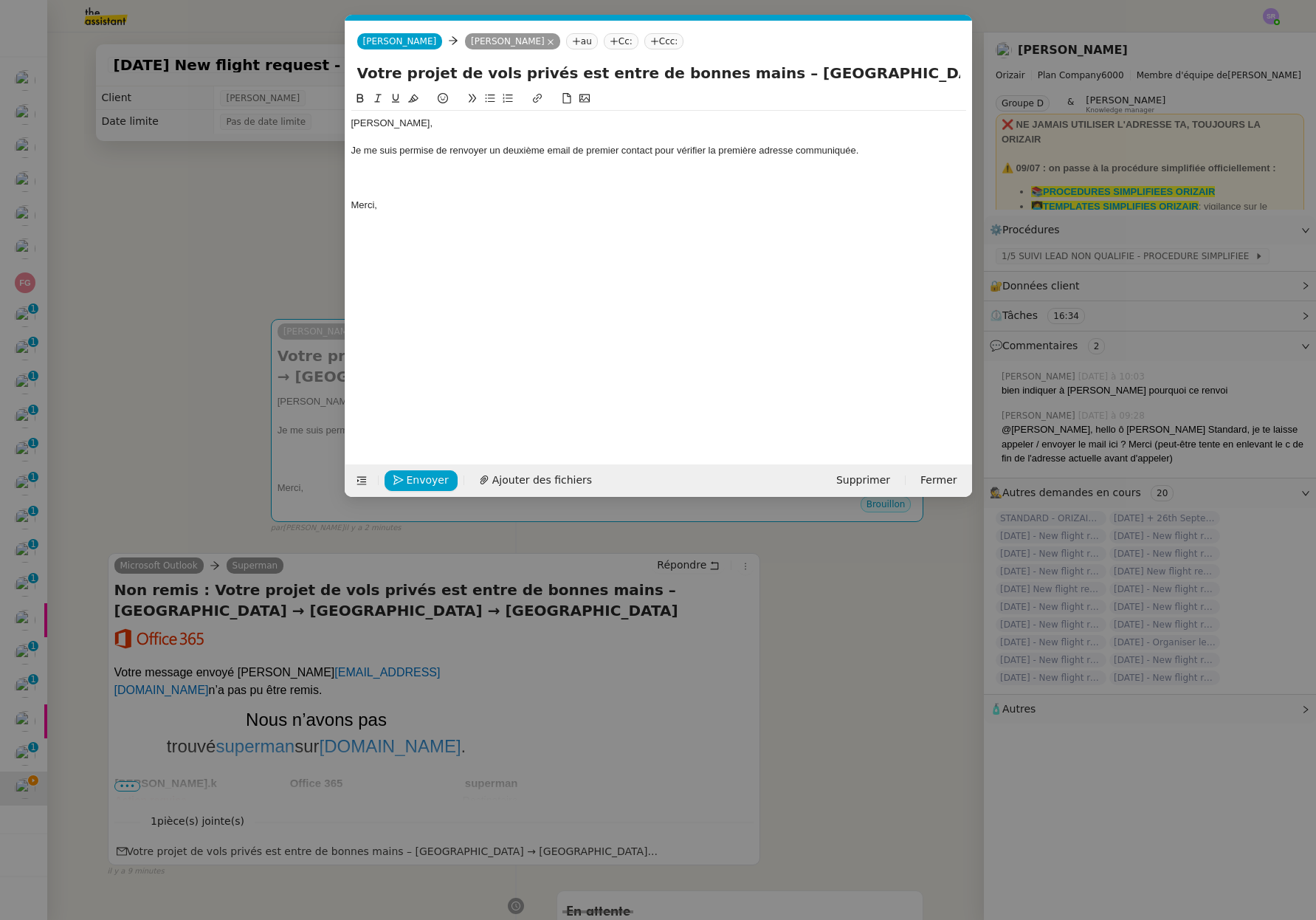
click at [830, 660] on nz-modal-container "Service TA - VOYAGE - PROPOSITION GLOBALE A utiliser dans le cadre de propositi…" at bounding box center [658, 460] width 1316 height 920
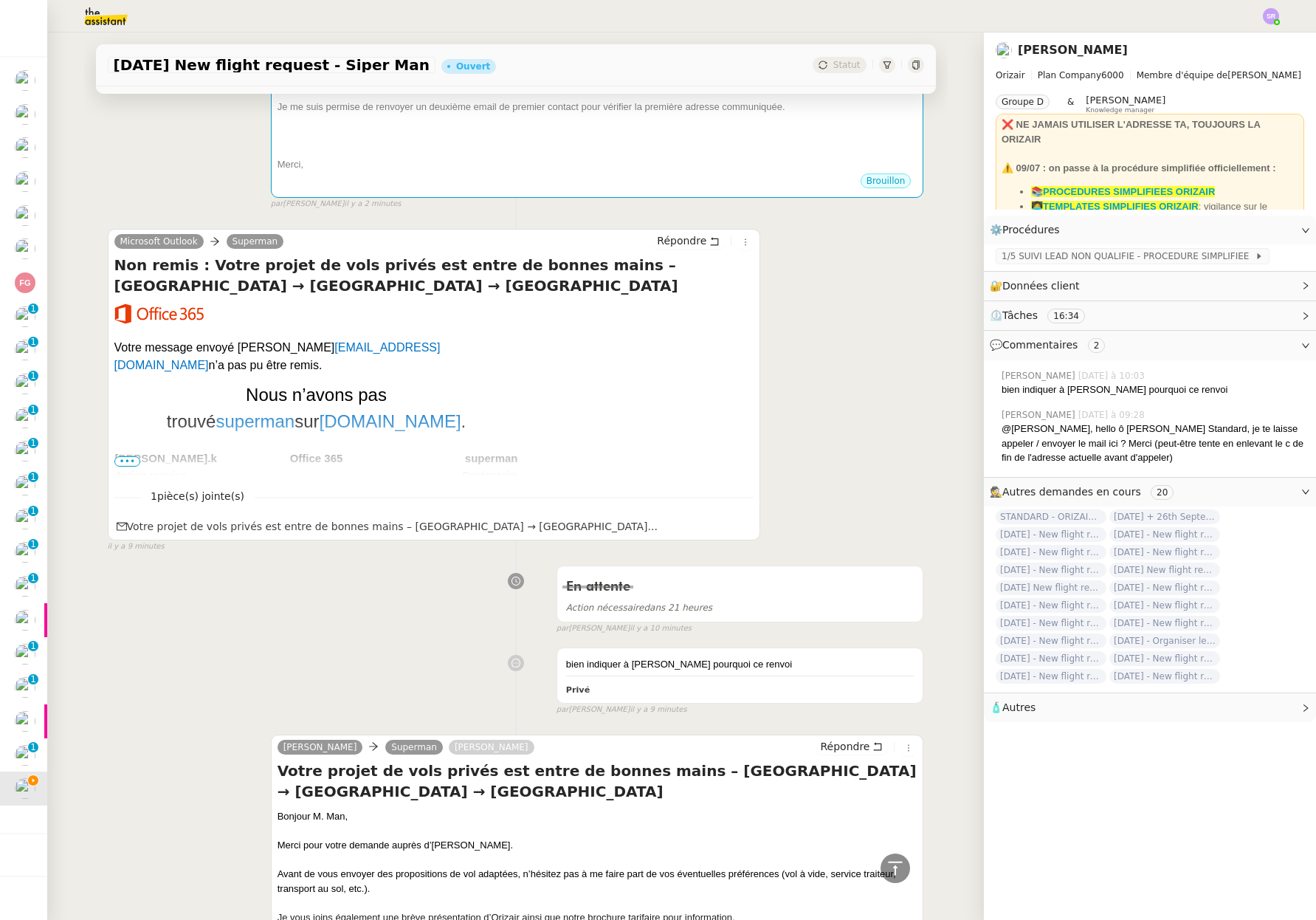
scroll to position [730, 0]
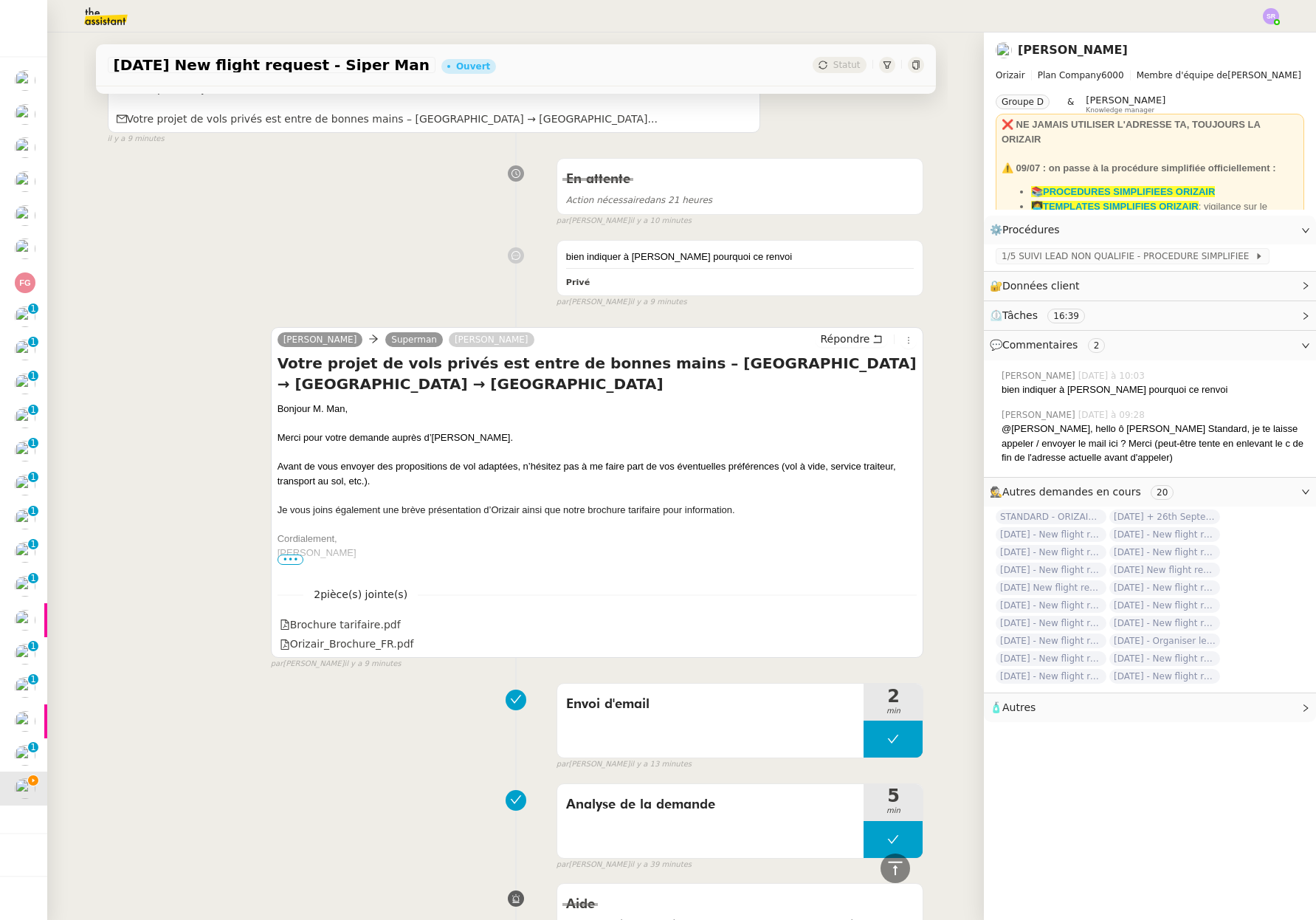
click at [287, 560] on span "•••" at bounding box center [291, 559] width 27 height 10
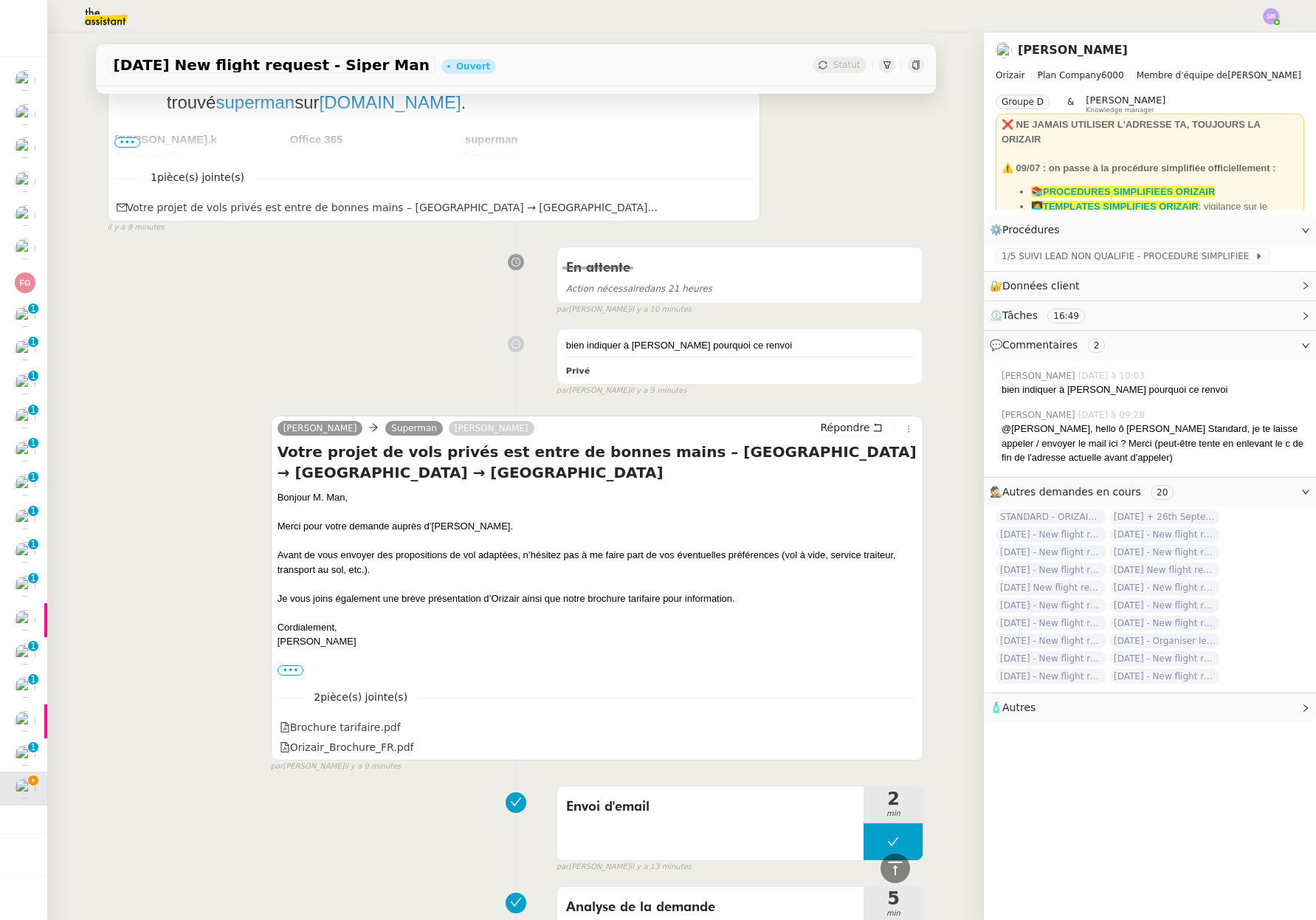
scroll to position [0, 0]
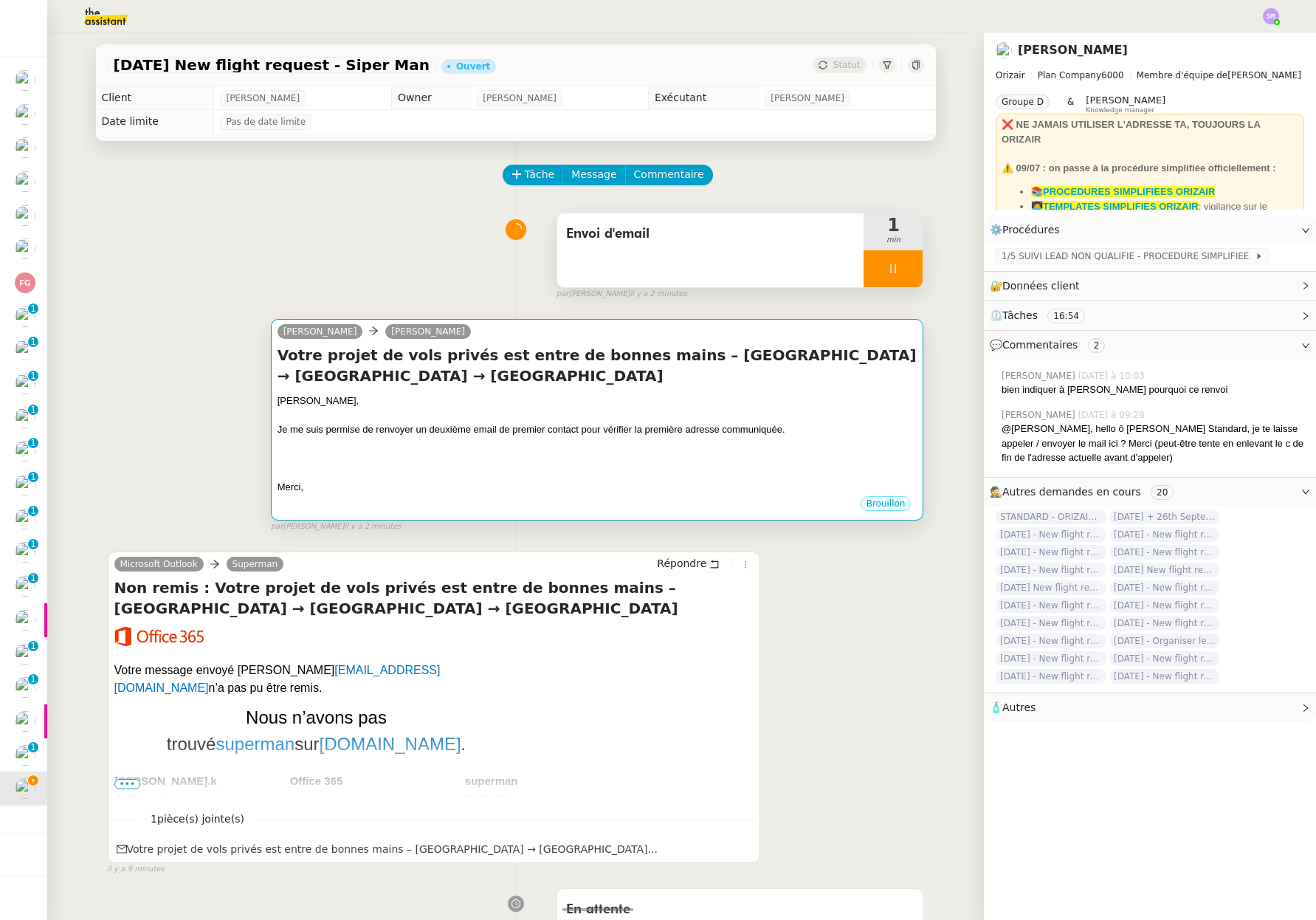
click at [561, 447] on div at bounding box center [597, 444] width 640 height 15
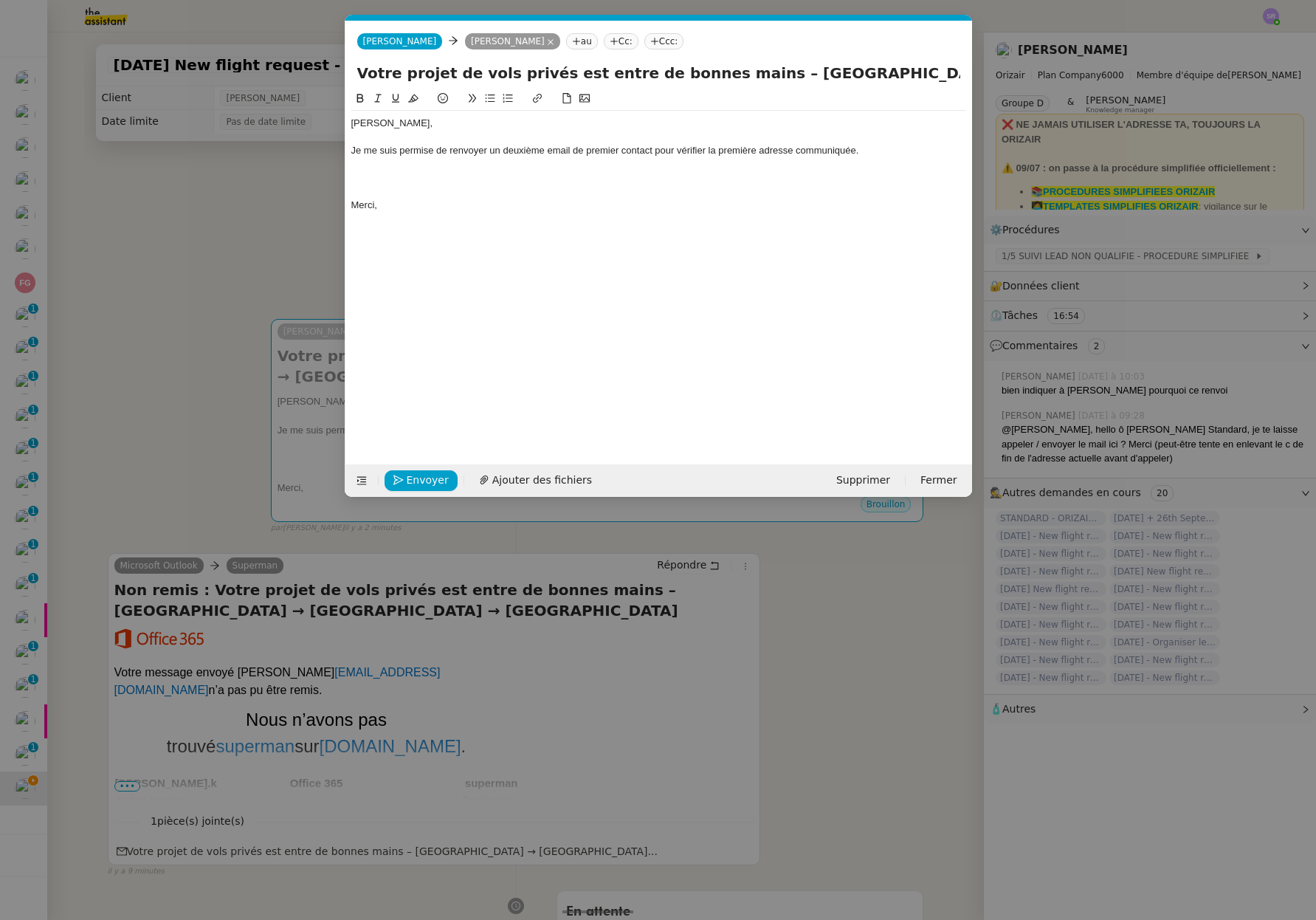
scroll to position [0, 31]
click at [781, 187] on div at bounding box center [659, 191] width 615 height 13
click at [645, 711] on nz-modal-container "Service TA - VOYAGE - PROPOSITION GLOBALE A utiliser dans le cadre de propositi…" at bounding box center [658, 460] width 1316 height 920
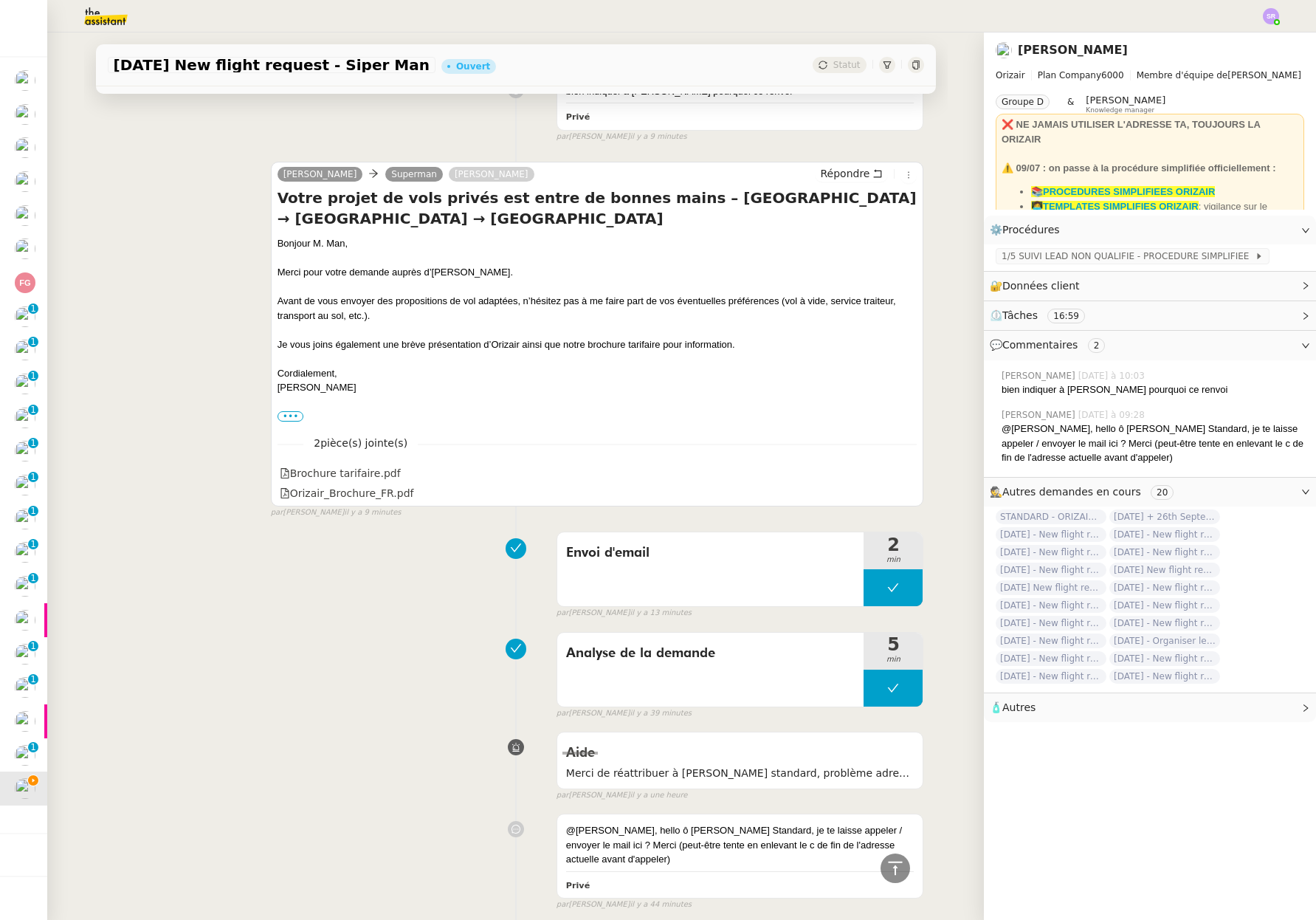
scroll to position [2190, 0]
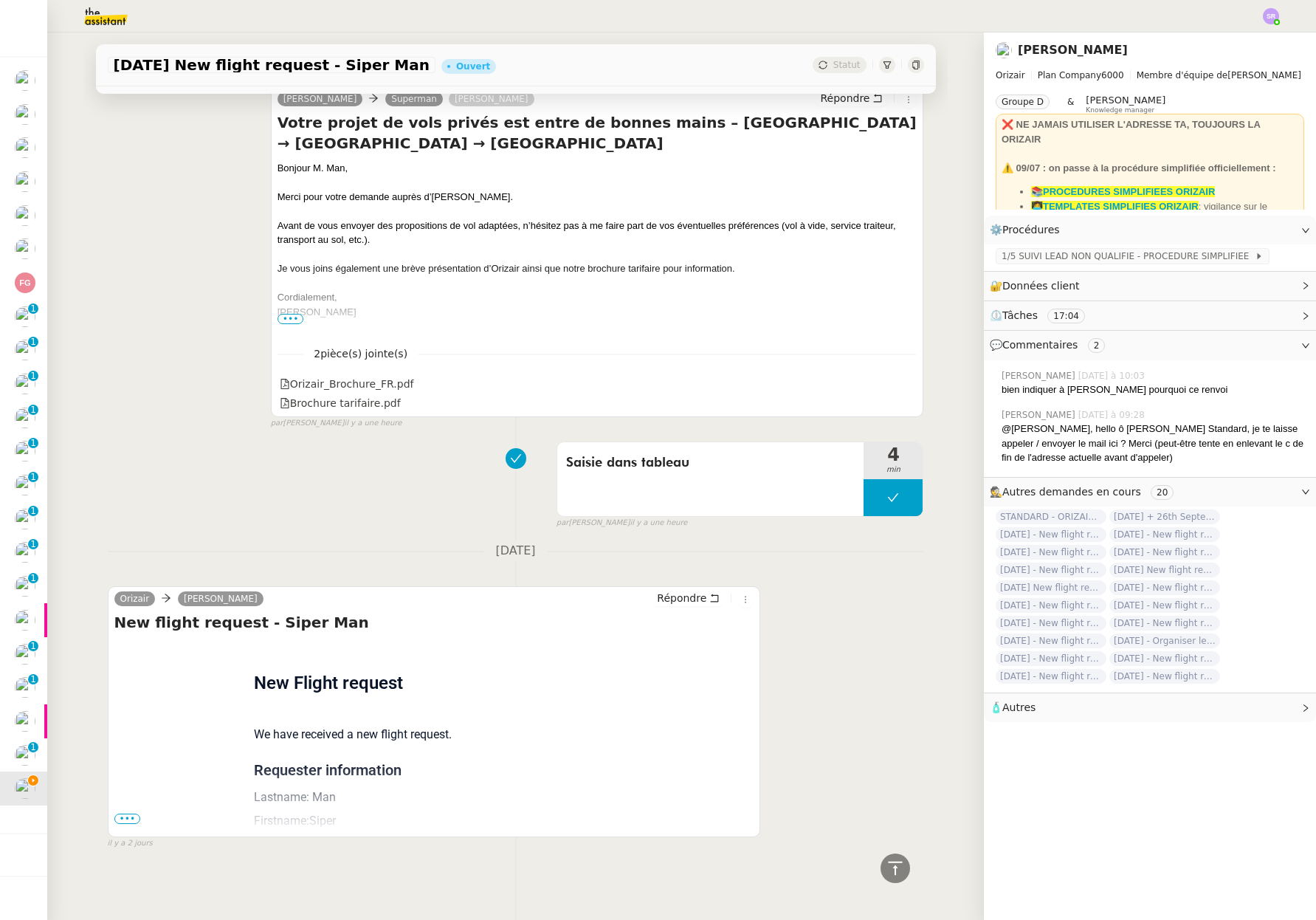
click at [115, 814] on span "•••" at bounding box center [128, 818] width 27 height 10
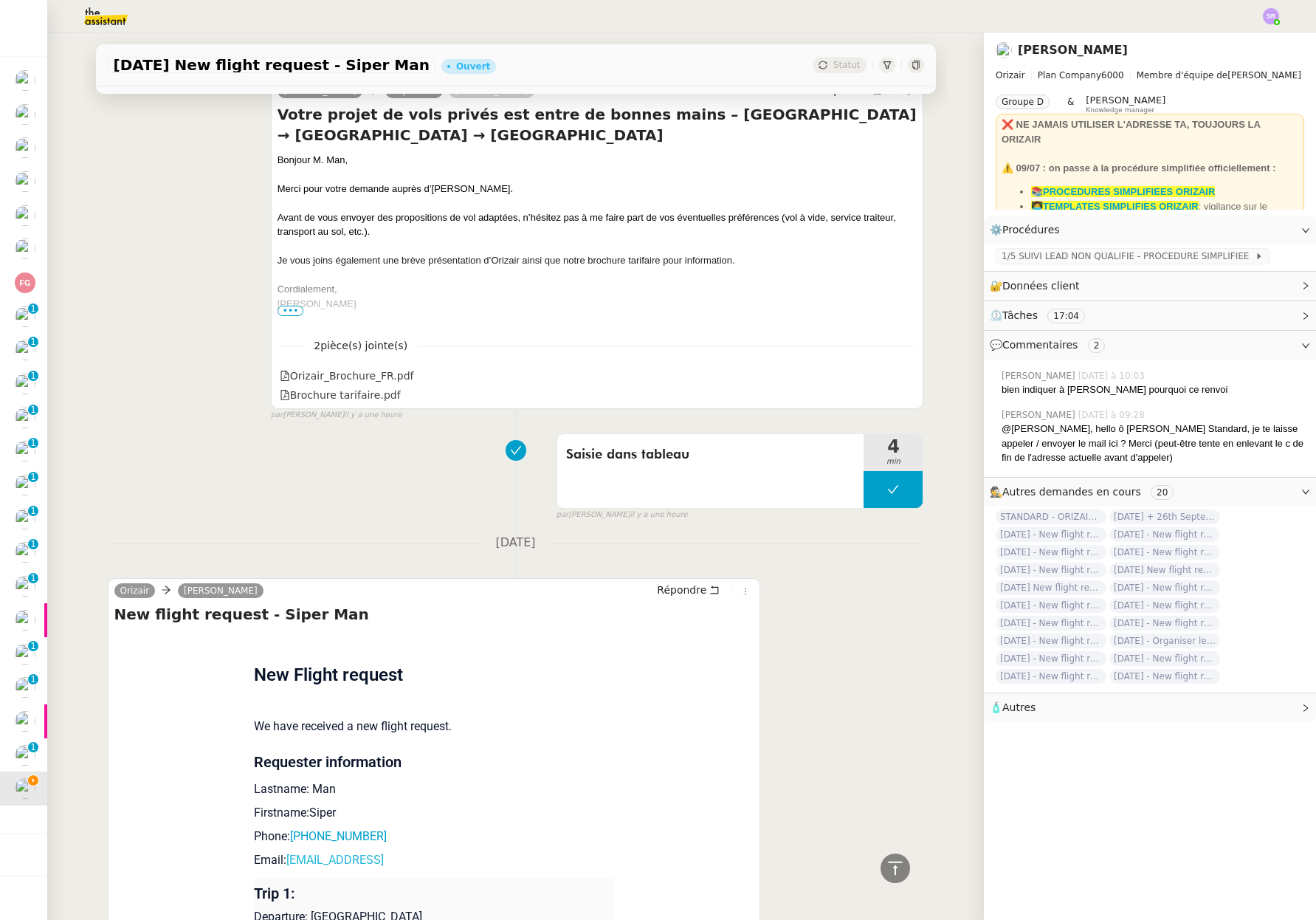
drag, startPoint x: 390, startPoint y: 863, endPoint x: 283, endPoint y: 864, distance: 107.0
click at [283, 864] on p "Email: superman@bt.comc" at bounding box center [433, 860] width 360 height 18
copy link "superman@bt.comc"
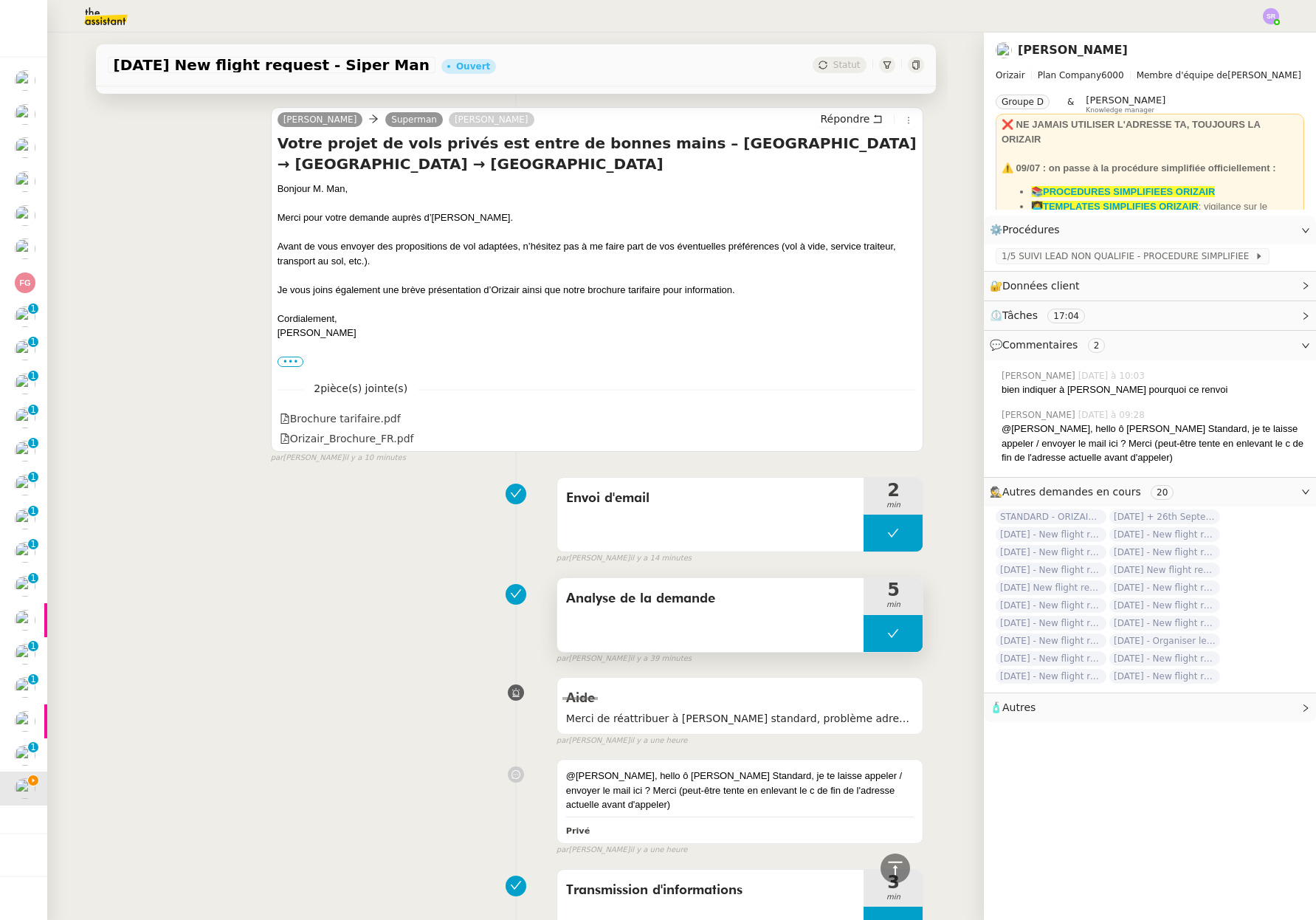
scroll to position [0, 0]
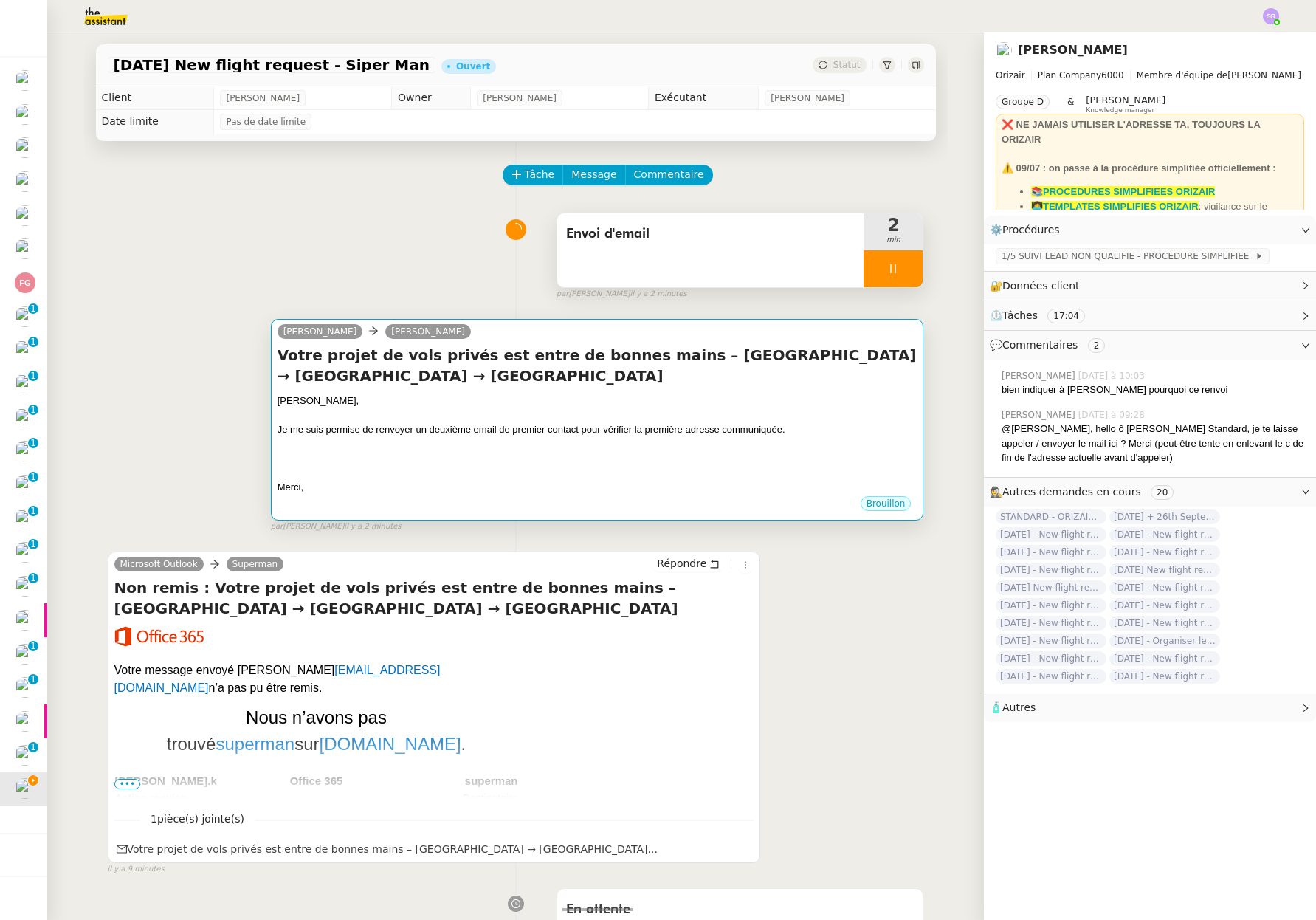
click at [687, 498] on div "Brouillon" at bounding box center [597, 505] width 640 height 22
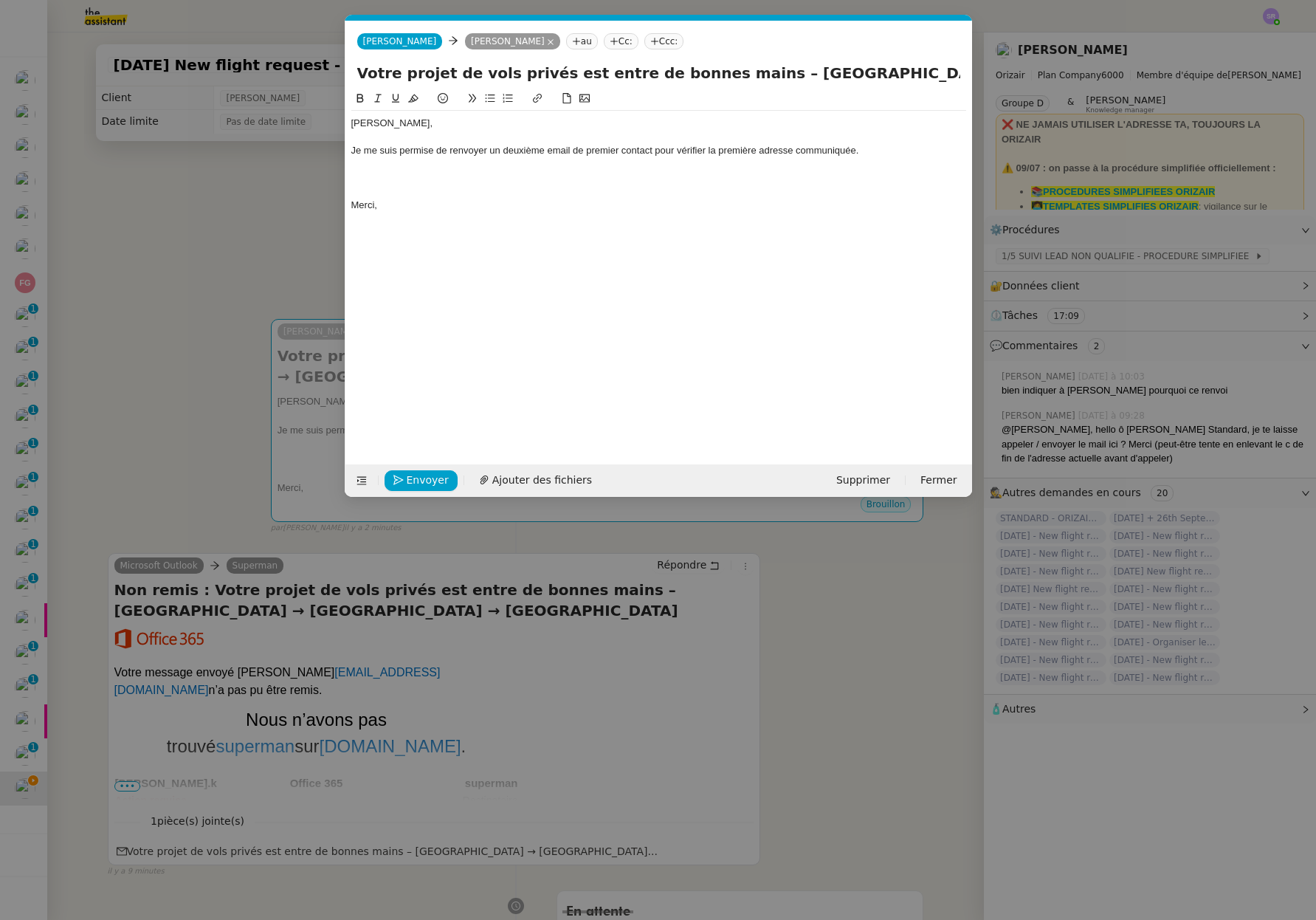
scroll to position [0, 31]
click at [654, 167] on div at bounding box center [659, 164] width 615 height 13
click at [856, 151] on div "Je me suis permise de renvoyer un deuxième email de premier contact pour vérifi…" at bounding box center [659, 150] width 615 height 13
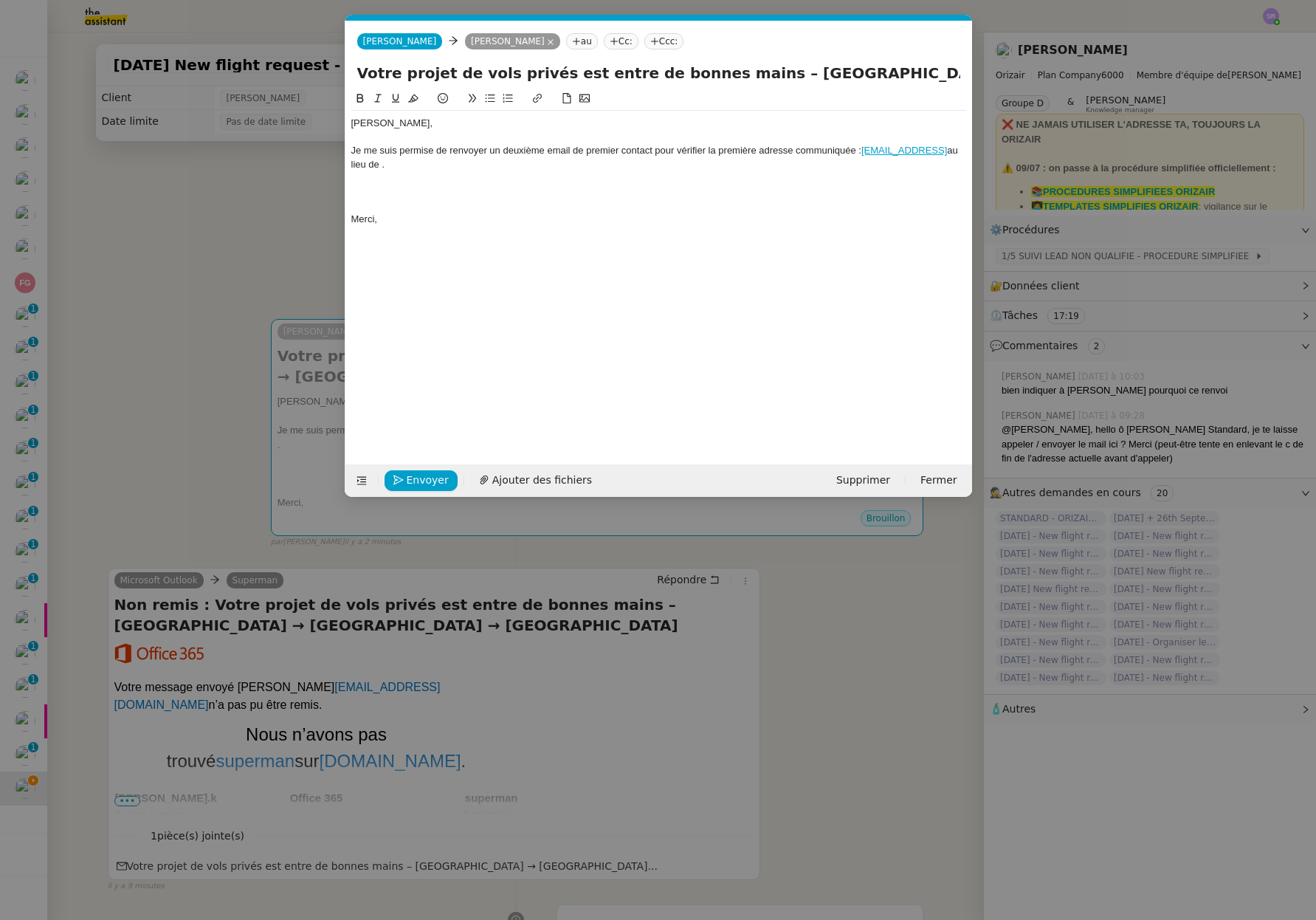
scroll to position [0, 0]
click at [951, 149] on div "Je me suis permise de renvoyer un deuxième email de premier contact pour vérifi…" at bounding box center [659, 157] width 615 height 27
click at [544, 188] on div at bounding box center [659, 191] width 615 height 13
click at [170, 236] on nz-modal-container "Service TA - VOYAGE - PROPOSITION GLOBALE A utiliser dans le cadre de propositi…" at bounding box center [658, 460] width 1316 height 920
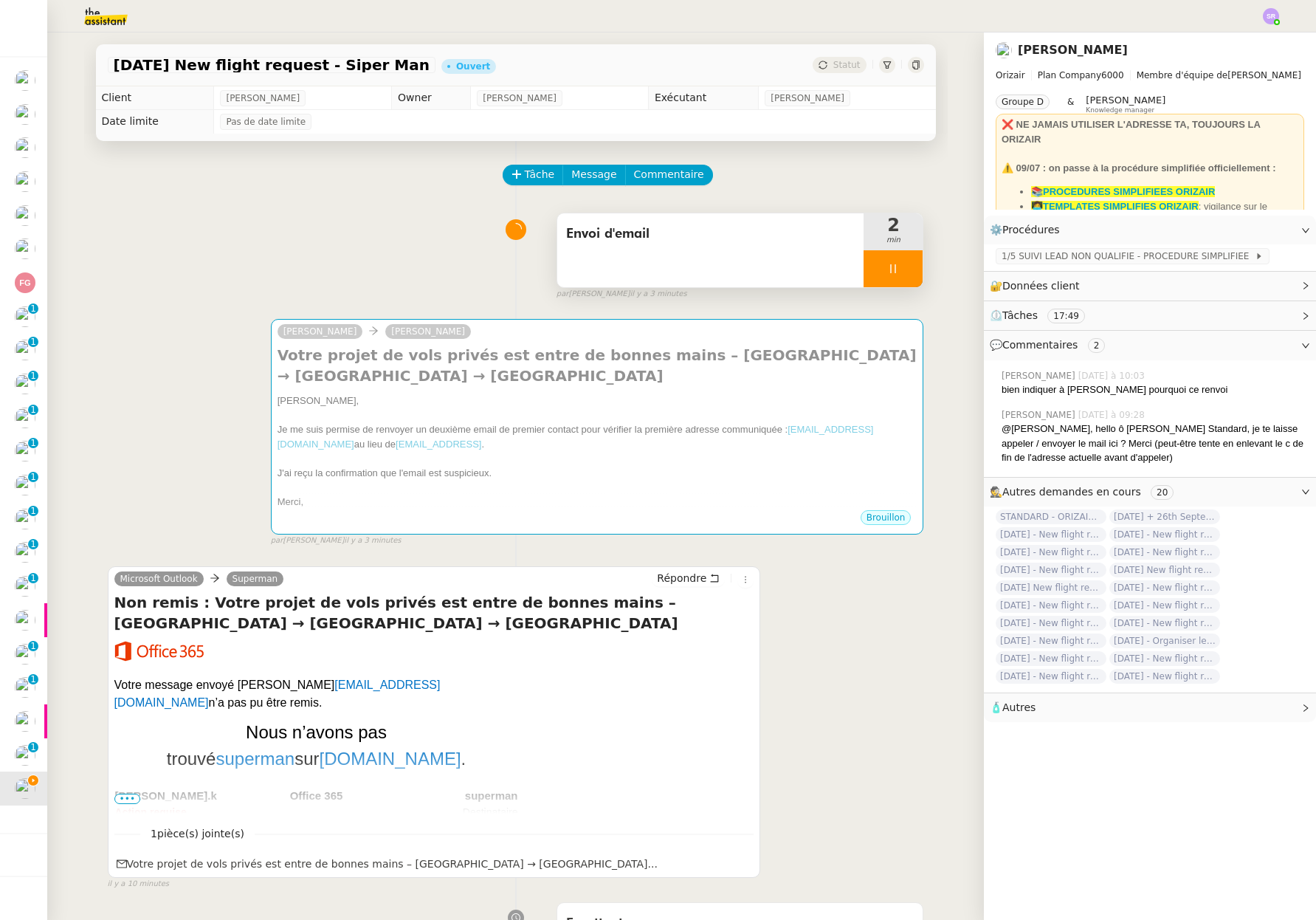
click at [869, 262] on div at bounding box center [893, 268] width 59 height 37
click at [902, 277] on button at bounding box center [908, 268] width 30 height 37
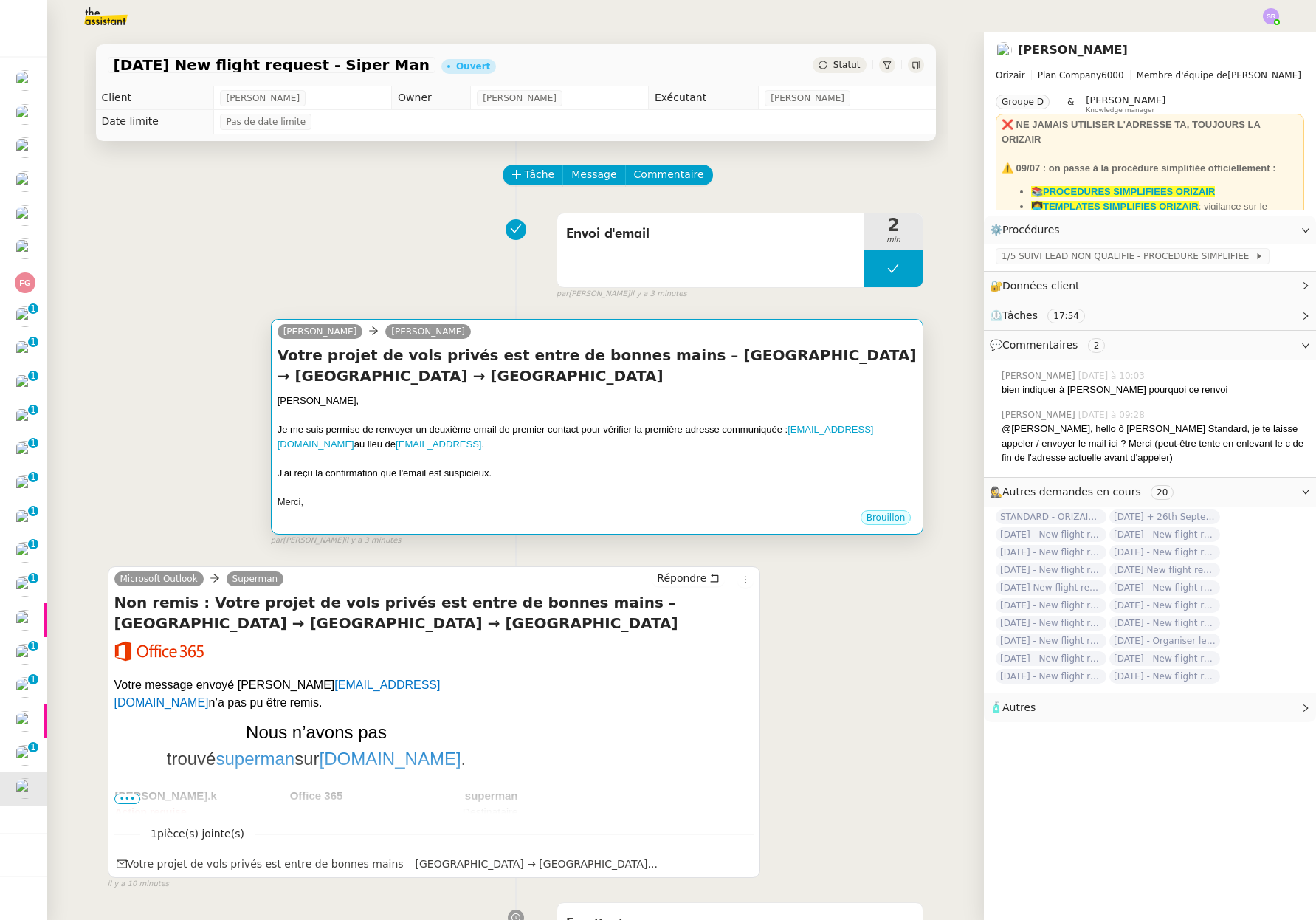
click at [505, 509] on div "Brouillon" at bounding box center [597, 519] width 640 height 22
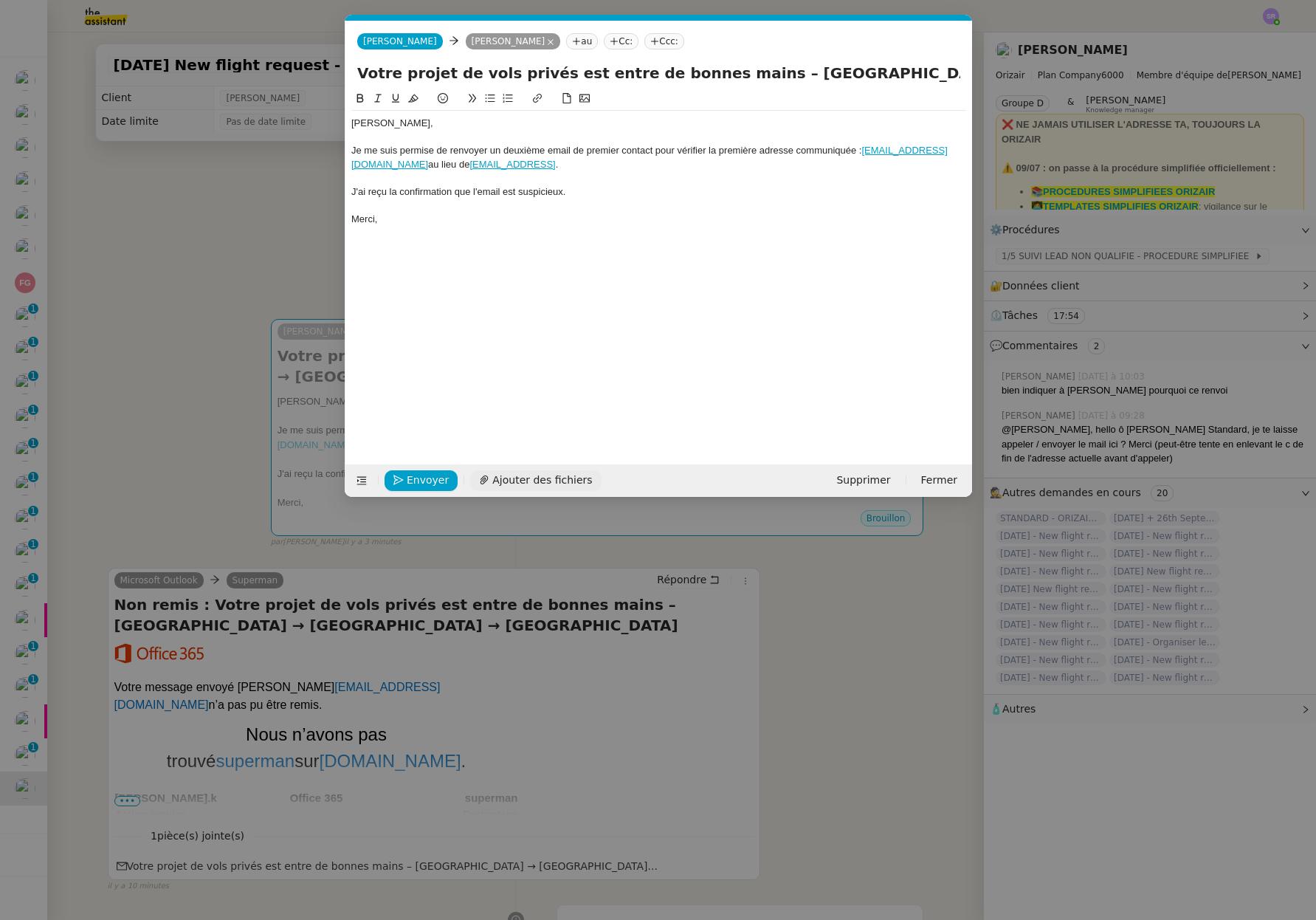
scroll to position [0, 31]
click at [552, 192] on div "J'ai reçu la confirmation que l'email est suspicieux." at bounding box center [659, 191] width 615 height 13
click at [552, 191] on div "J'ai reçu la confirmation que l'email est suspicieux." at bounding box center [659, 191] width 615 height 13
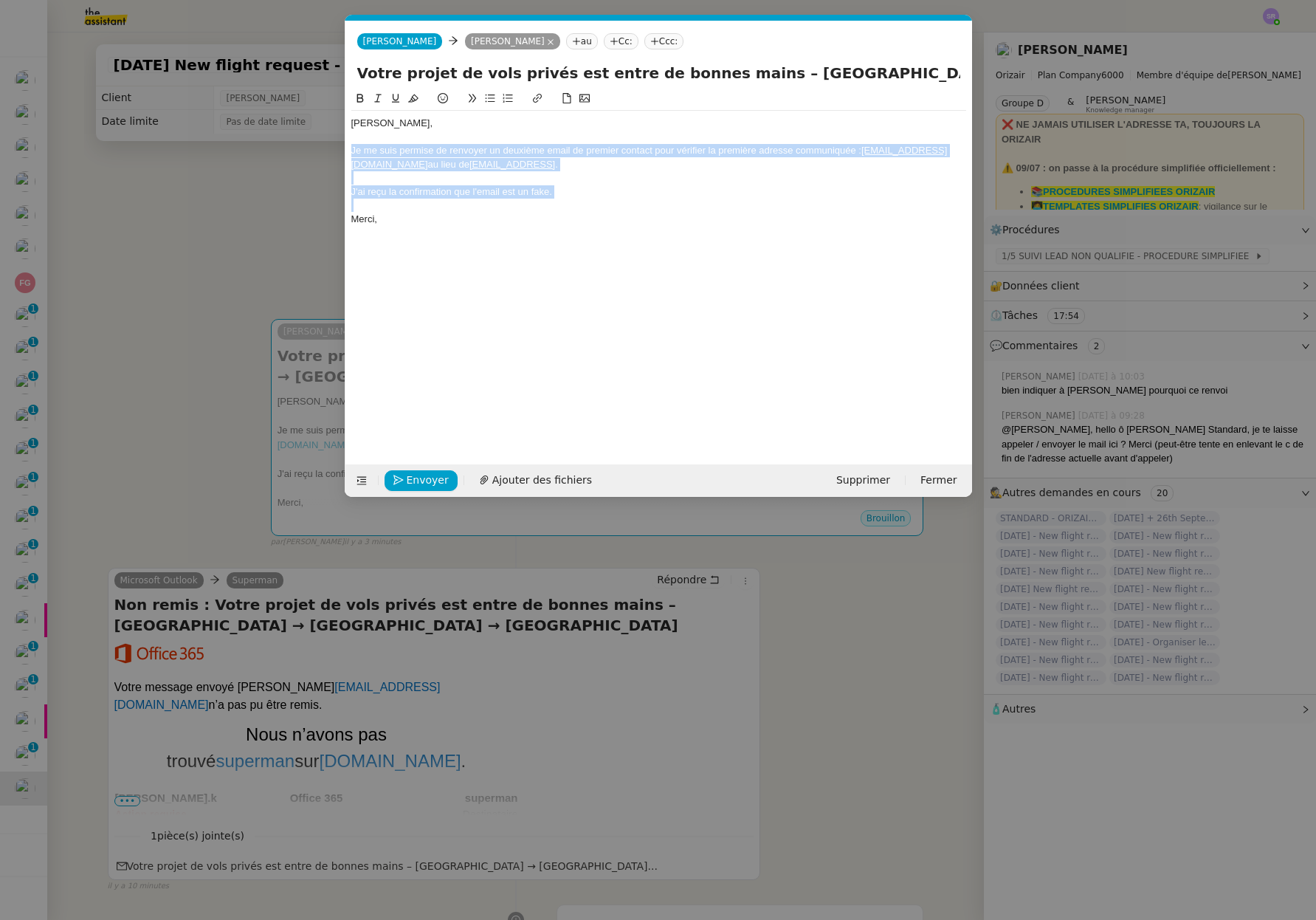
drag, startPoint x: 582, startPoint y: 200, endPoint x: 360, endPoint y: 165, distance: 224.7
click at [321, 151] on nz-modal-container "Service TA - VOYAGE - PROPOSITION GLOBALE A utiliser dans le cadre de propositi…" at bounding box center [658, 460] width 1316 height 920
copy div "Je me suis permise de renvoyer un deuxième email de premier contact pour vérifi…"
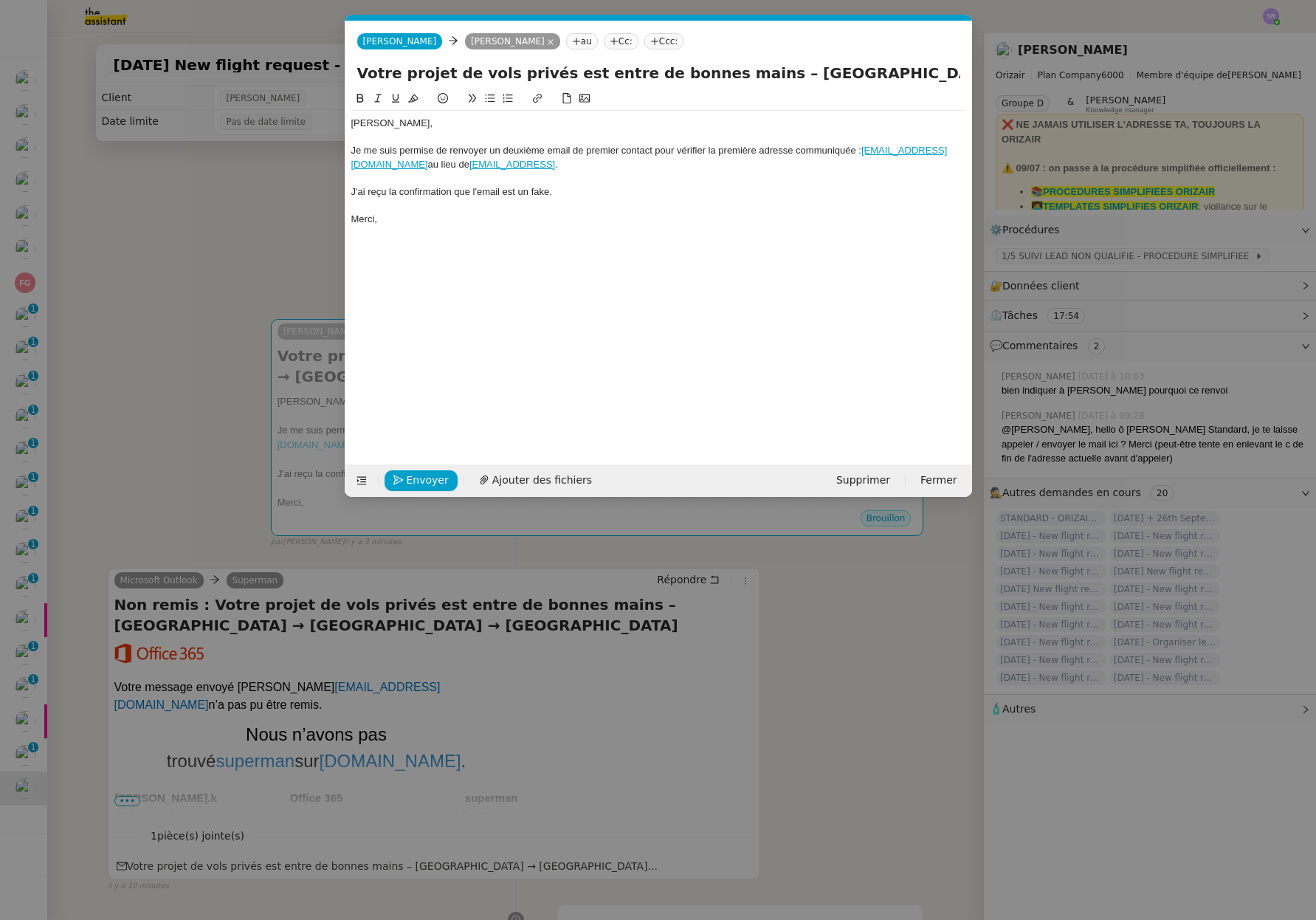
click at [646, 186] on div "J'ai reçu la confirmation que l'email est un fake." at bounding box center [659, 191] width 615 height 13
drag, startPoint x: 633, startPoint y: 190, endPoint x: 442, endPoint y: 197, distance: 191.1
click at [316, 188] on nz-modal-container "Service TA - VOYAGE - PROPOSITION GLOBALE A utiliser dans le cadre de propositi…" at bounding box center [658, 460] width 1316 height 920
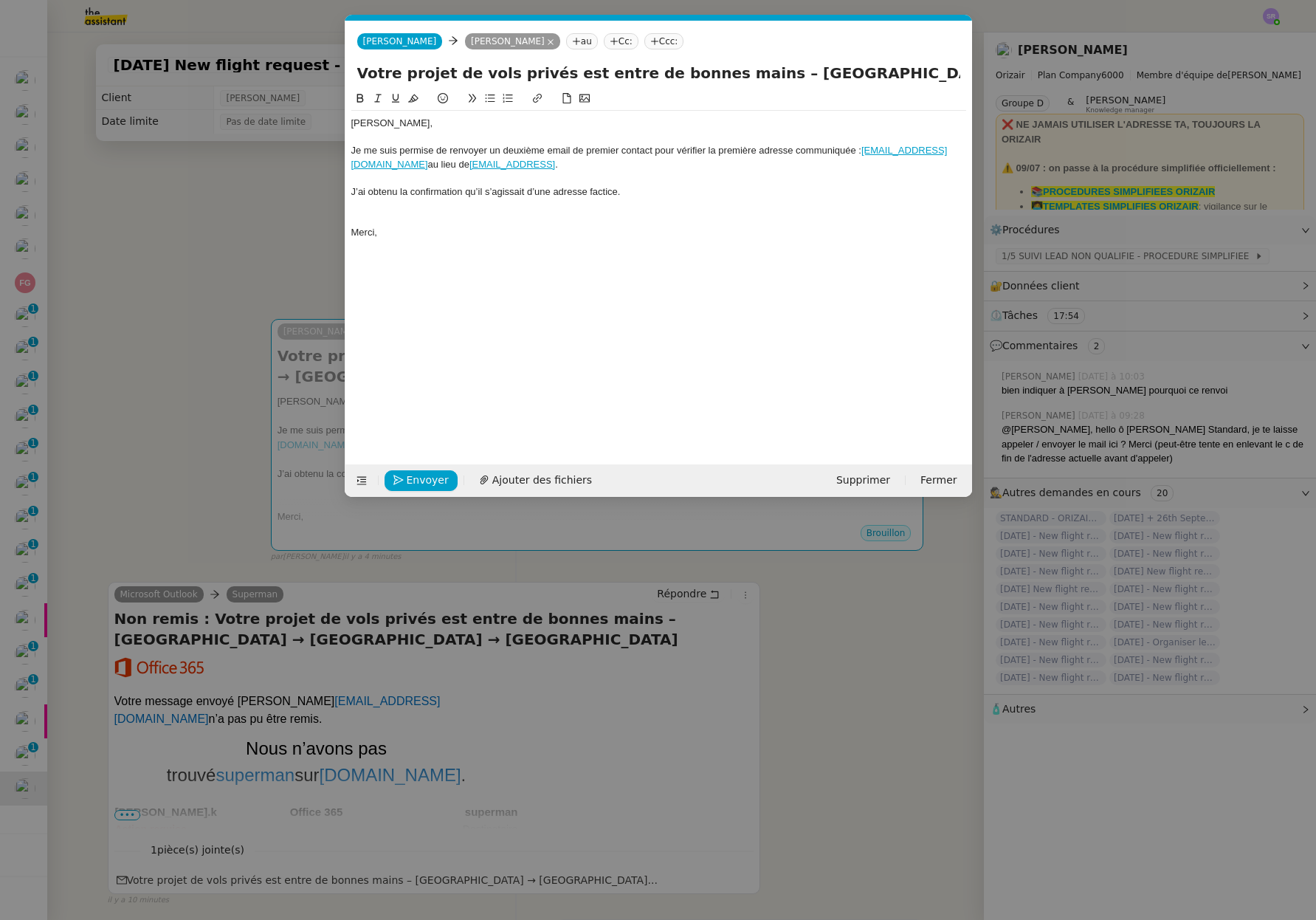
click at [881, 794] on nz-modal-container "Service TA - VOYAGE - PROPOSITION GLOBALE A utiliser dans le cadre de propositi…" at bounding box center [658, 460] width 1316 height 920
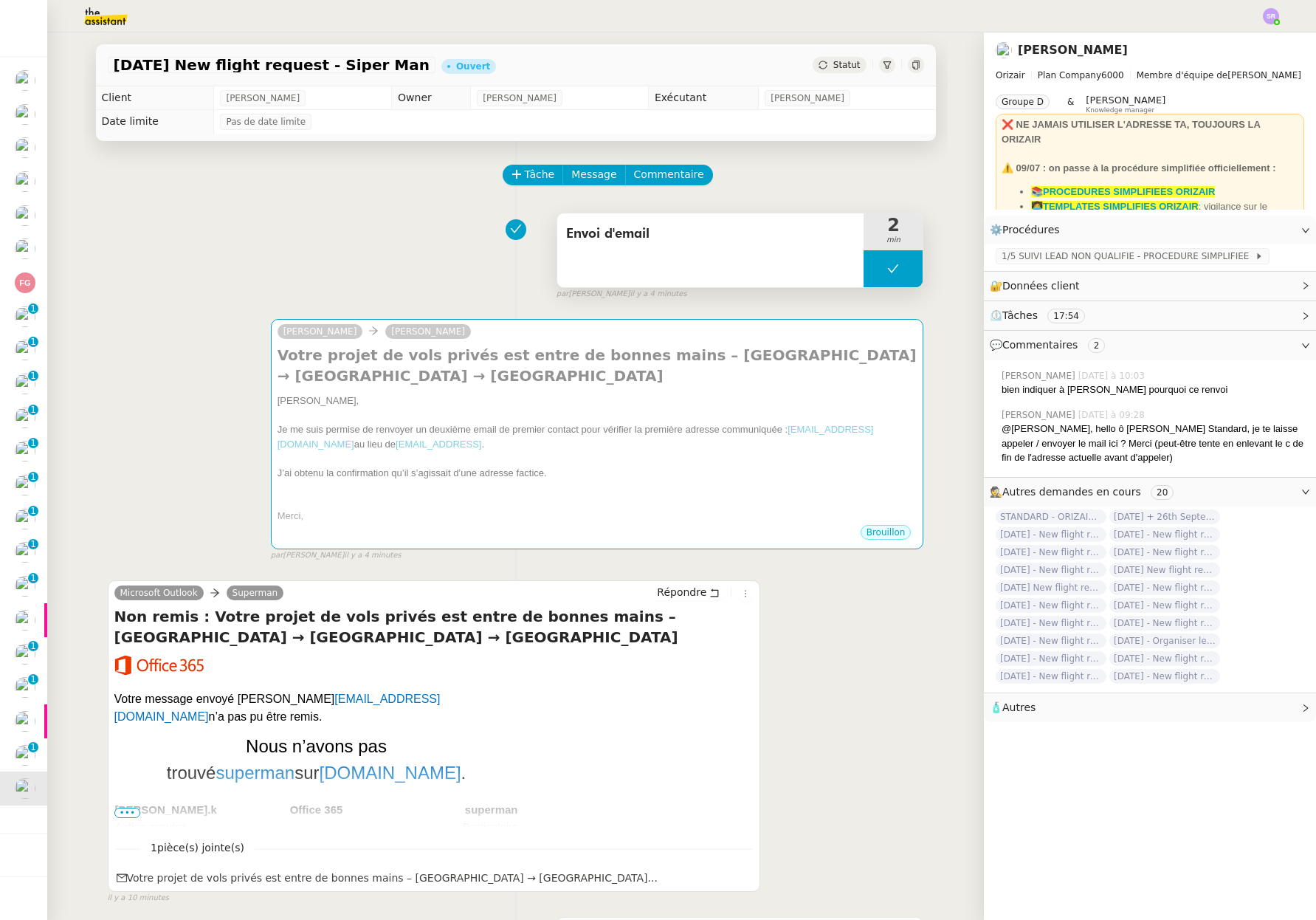
click at [864, 276] on button at bounding box center [893, 268] width 59 height 37
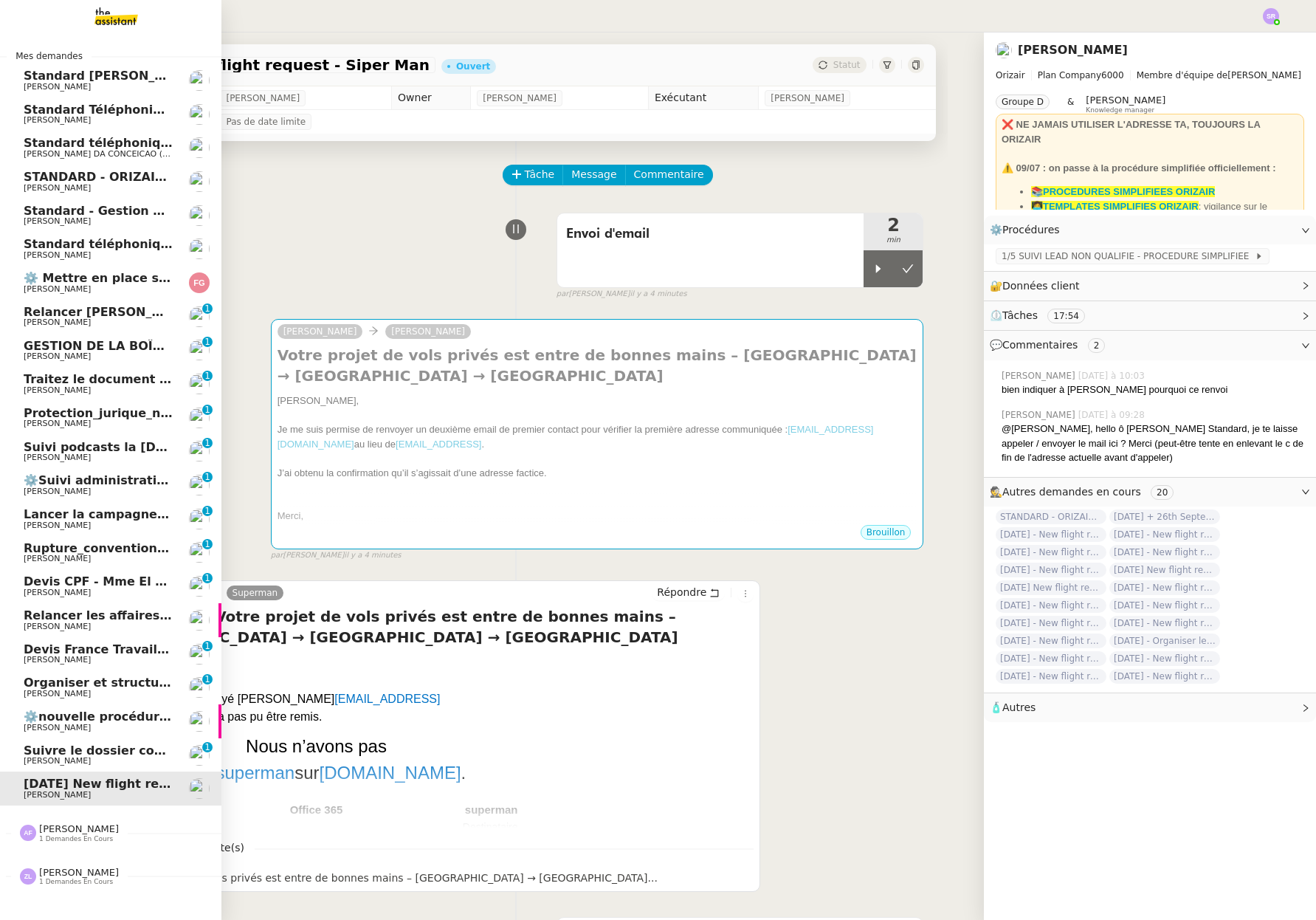
drag, startPoint x: 50, startPoint y: 262, endPoint x: 59, endPoint y: 256, distance: 10.8
click at [50, 261] on link "Standard téléphonique - août 2025 Franck MUFFAT-JEANDET" at bounding box center [111, 249] width 222 height 34
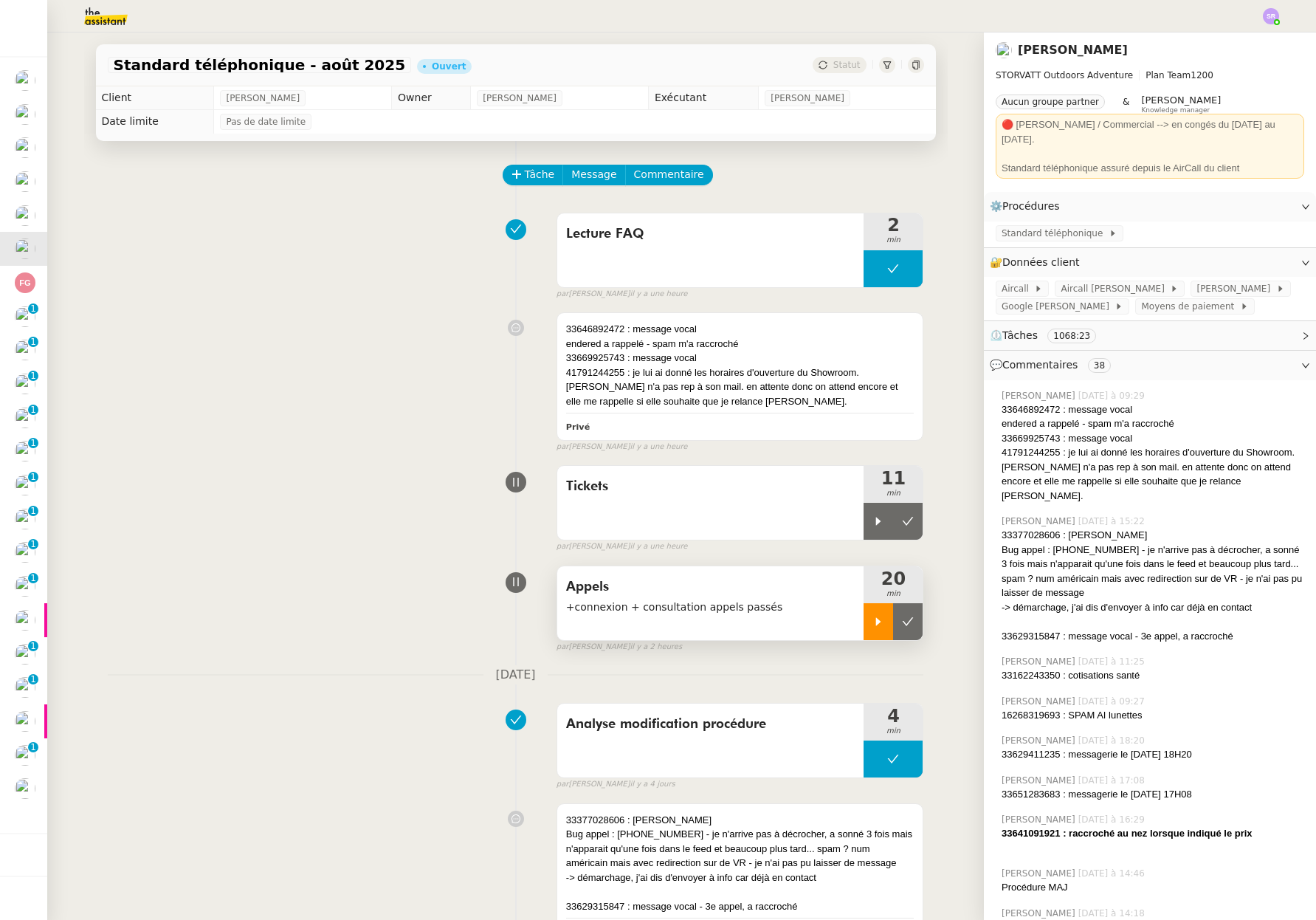
click at [872, 626] on icon at bounding box center [878, 621] width 12 height 12
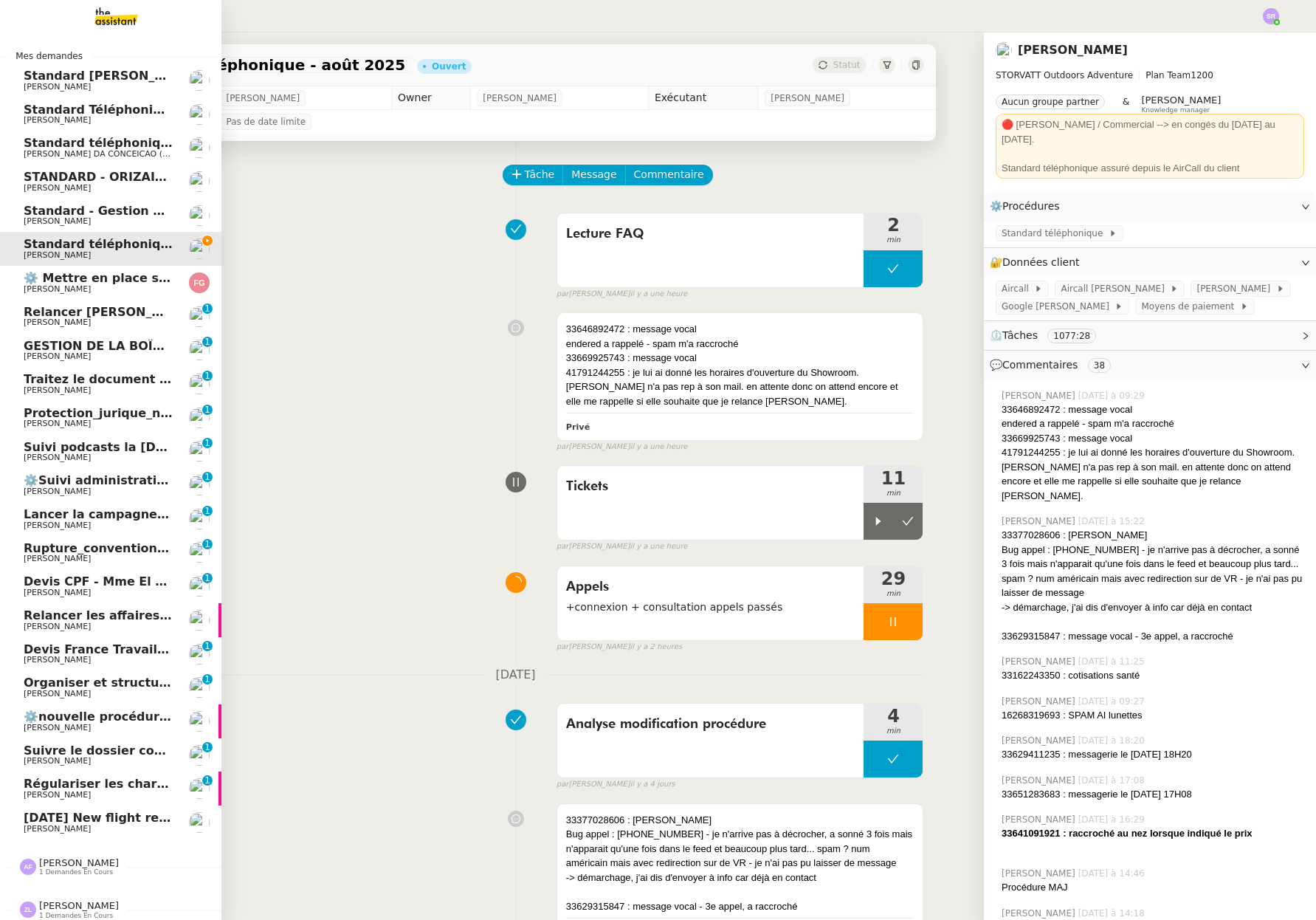
click at [130, 776] on link "Régulariser les charges locatives de Marion Teixeira Pascal PIQUIONNE 0 1 2 3 4…" at bounding box center [111, 788] width 222 height 34
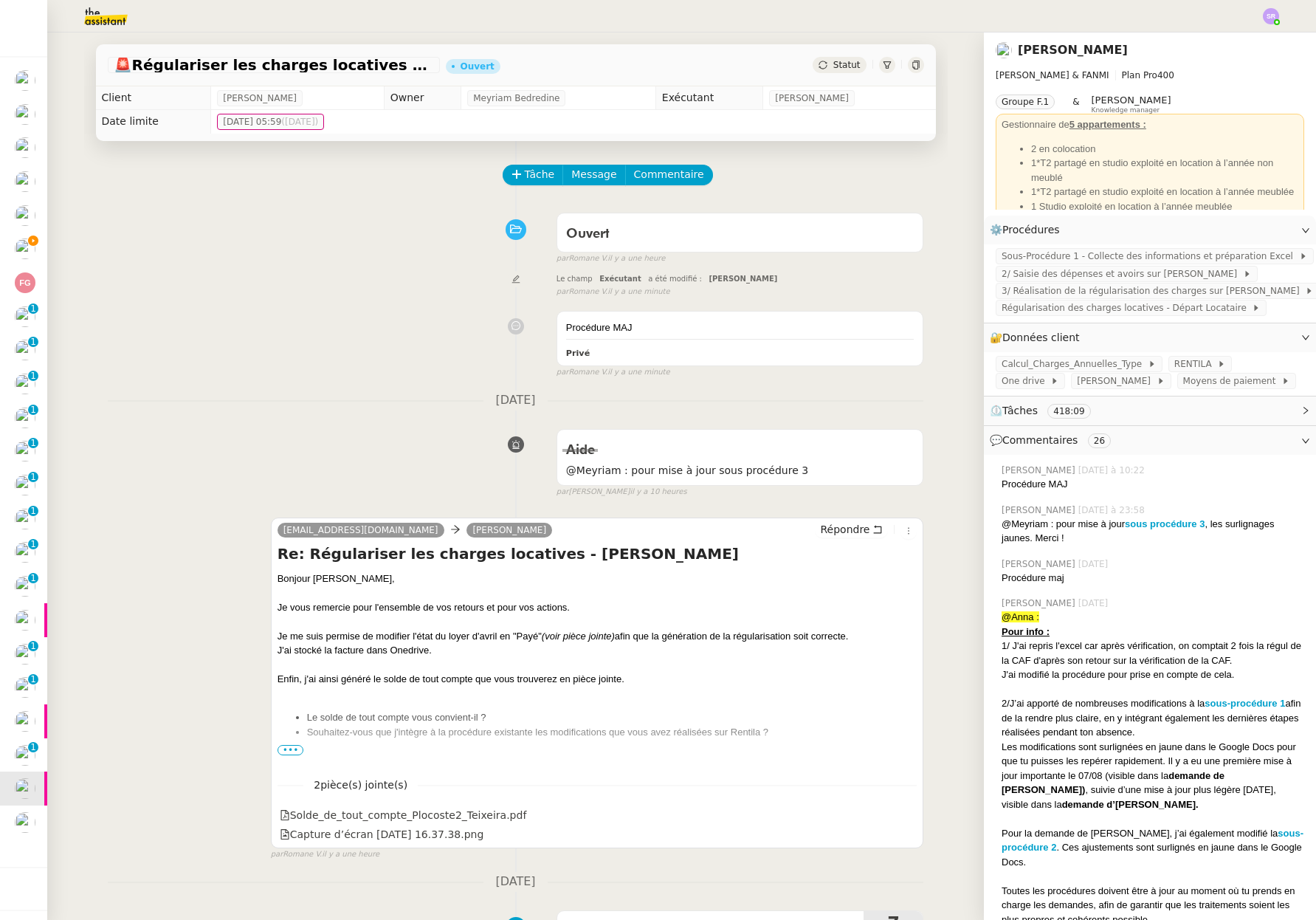
click at [841, 64] on span "Statut" at bounding box center [846, 65] width 27 height 10
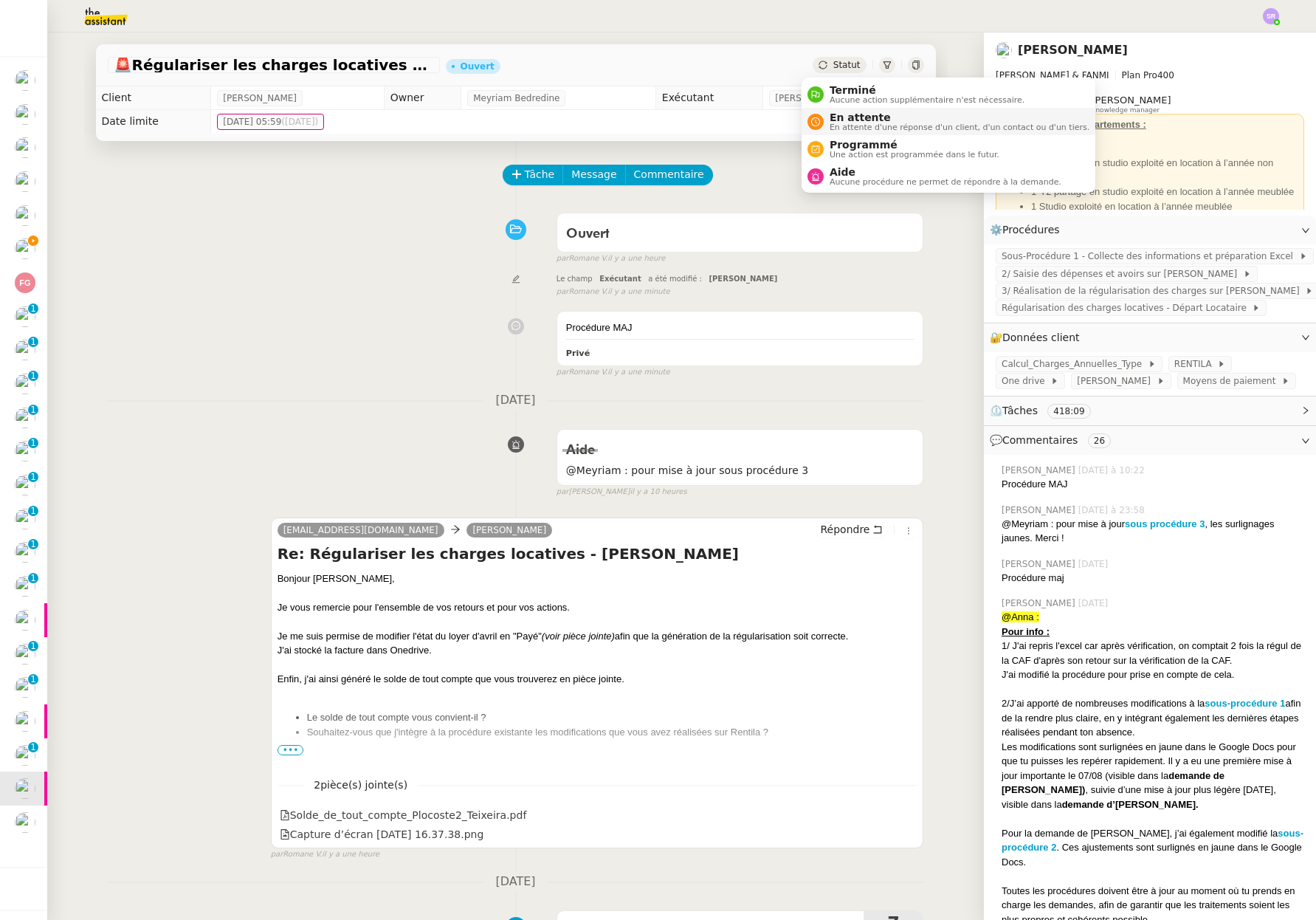
click at [901, 119] on span "En attente" at bounding box center [960, 118] width 260 height 12
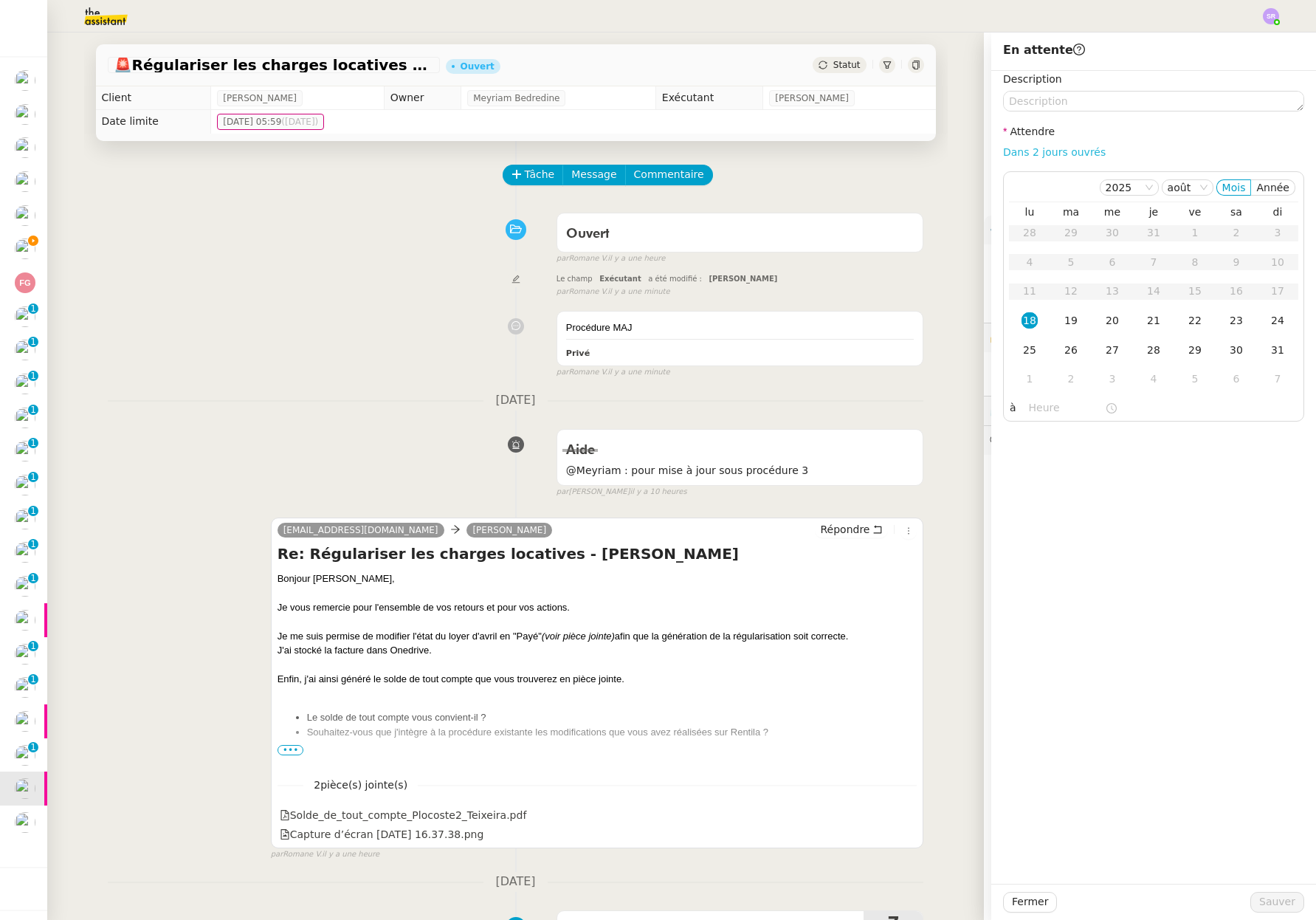
click at [1055, 146] on link "Dans 2 jours ouvrés" at bounding box center [1053, 152] width 103 height 12
type input "07:00"
click at [1283, 901] on span "Sauver" at bounding box center [1277, 901] width 36 height 17
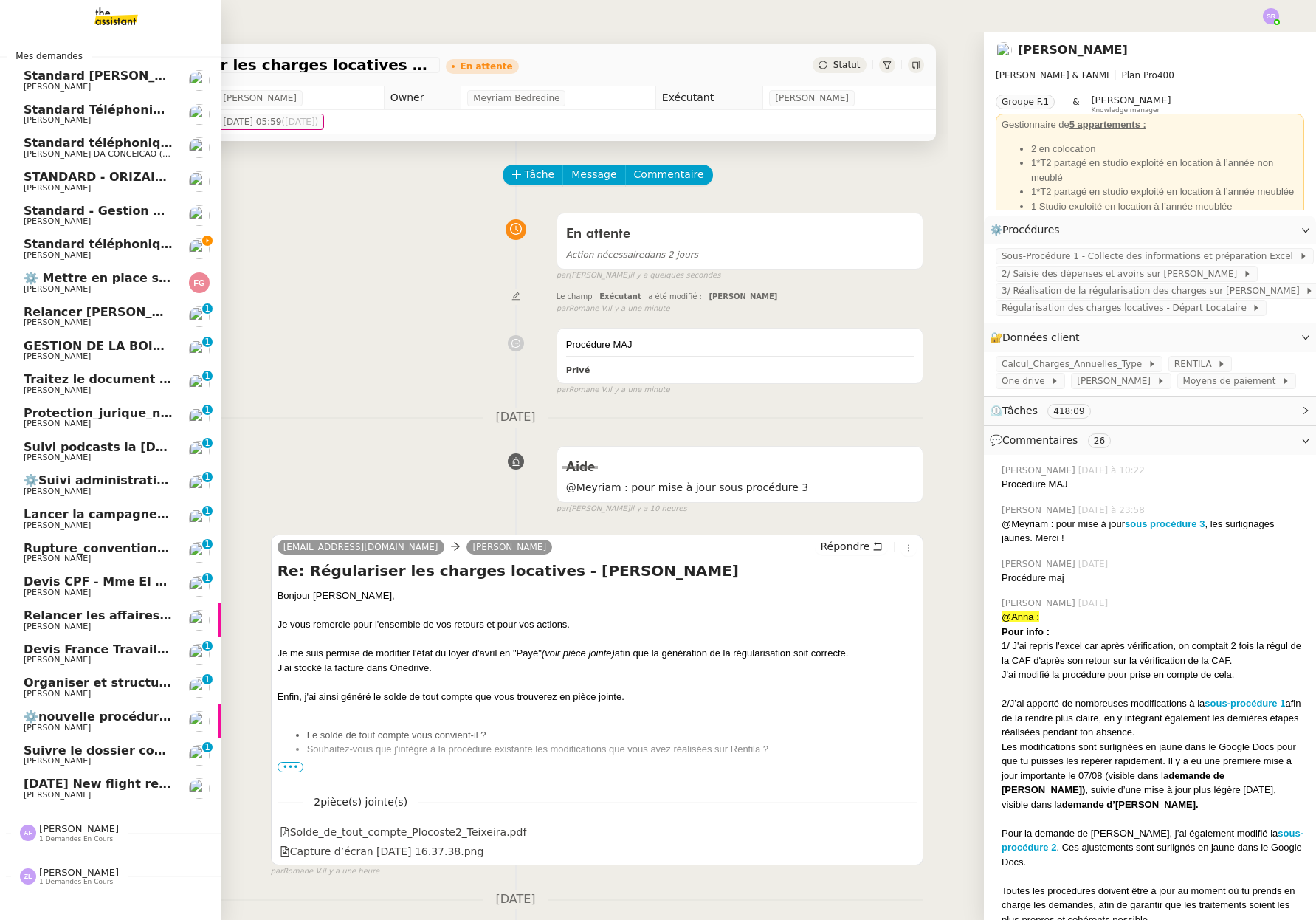
click at [110, 267] on link "⚙️ Mettre en place suivi cartes conducteur [PERSON_NAME]" at bounding box center [111, 283] width 222 height 34
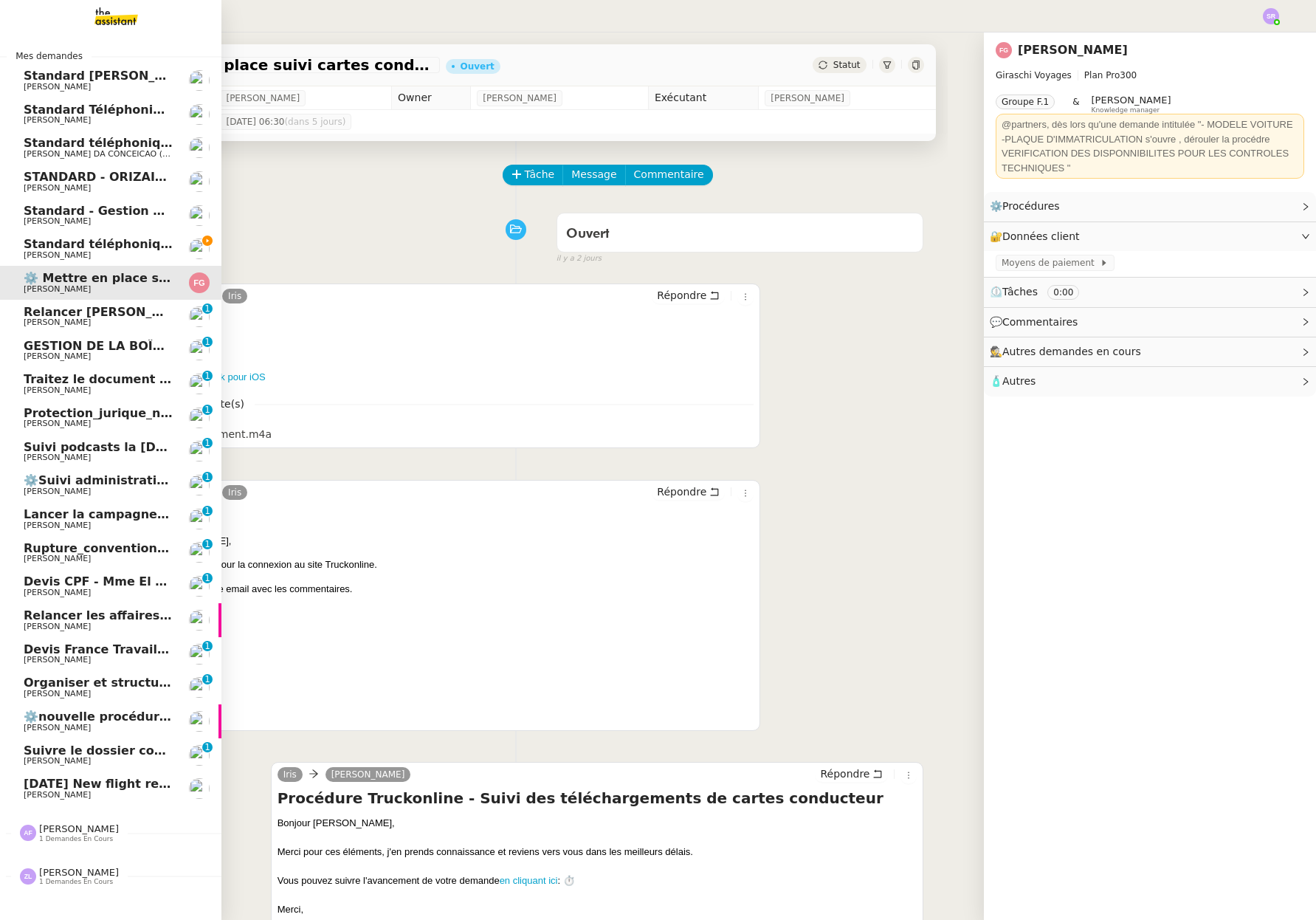
click at [120, 250] on span "Standard téléphonique - août 2025" at bounding box center [141, 244] width 234 height 14
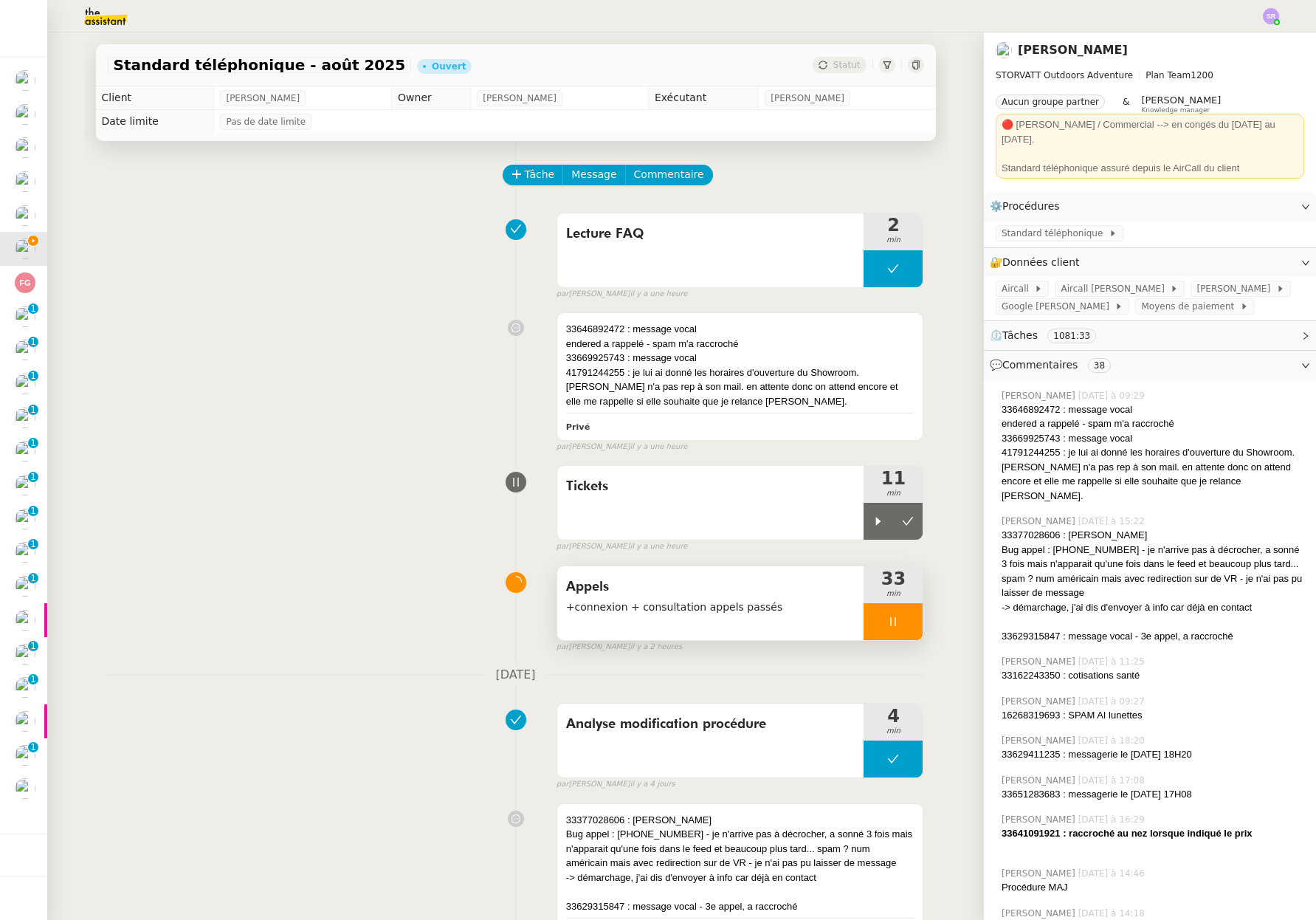
click at [887, 623] on icon at bounding box center [893, 621] width 12 height 12
click at [872, 624] on icon at bounding box center [878, 621] width 12 height 12
click at [872, 625] on div at bounding box center [893, 621] width 59 height 37
click at [886, 609] on div at bounding box center [893, 621] width 59 height 37
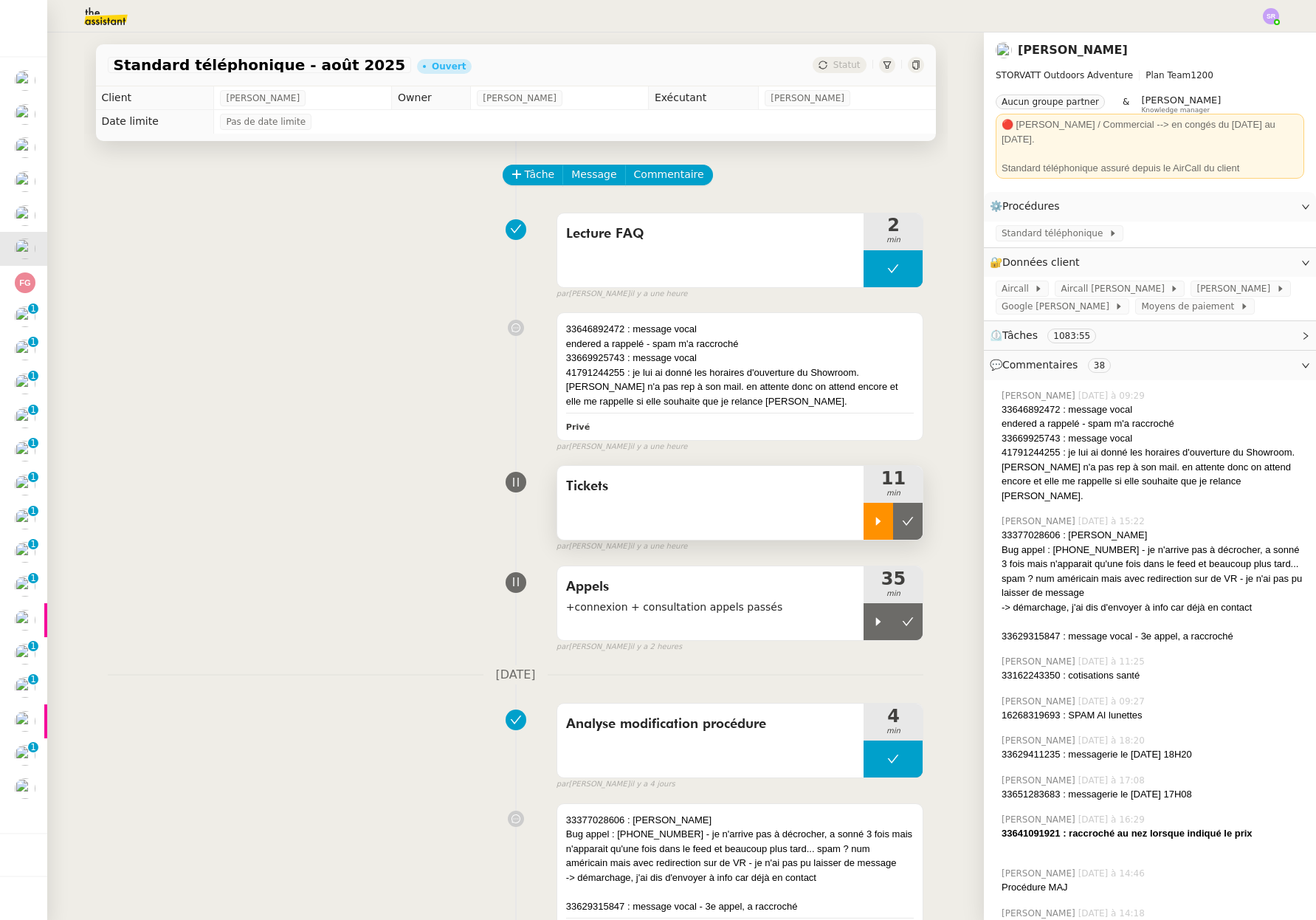
click at [872, 526] on icon at bounding box center [878, 521] width 12 height 12
click at [887, 524] on icon at bounding box center [893, 521] width 12 height 12
click at [867, 627] on div at bounding box center [879, 621] width 30 height 37
click at [891, 621] on icon at bounding box center [893, 621] width 5 height 9
click at [872, 524] on icon at bounding box center [878, 521] width 12 height 12
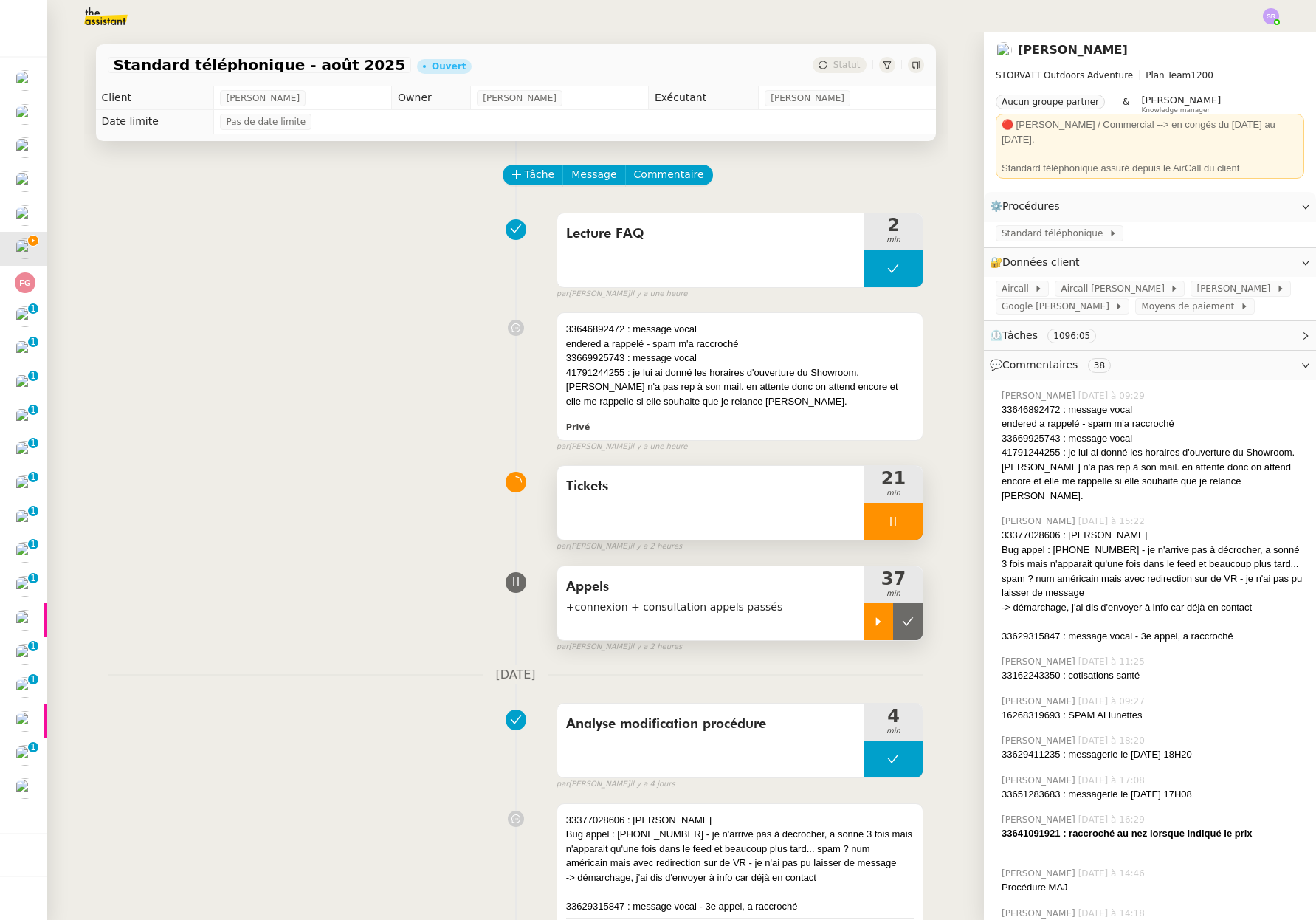
click at [887, 525] on icon at bounding box center [893, 521] width 12 height 12
click at [872, 522] on icon at bounding box center [878, 521] width 12 height 12
click at [1061, 226] on span "Standard téléphonique" at bounding box center [1054, 233] width 107 height 15
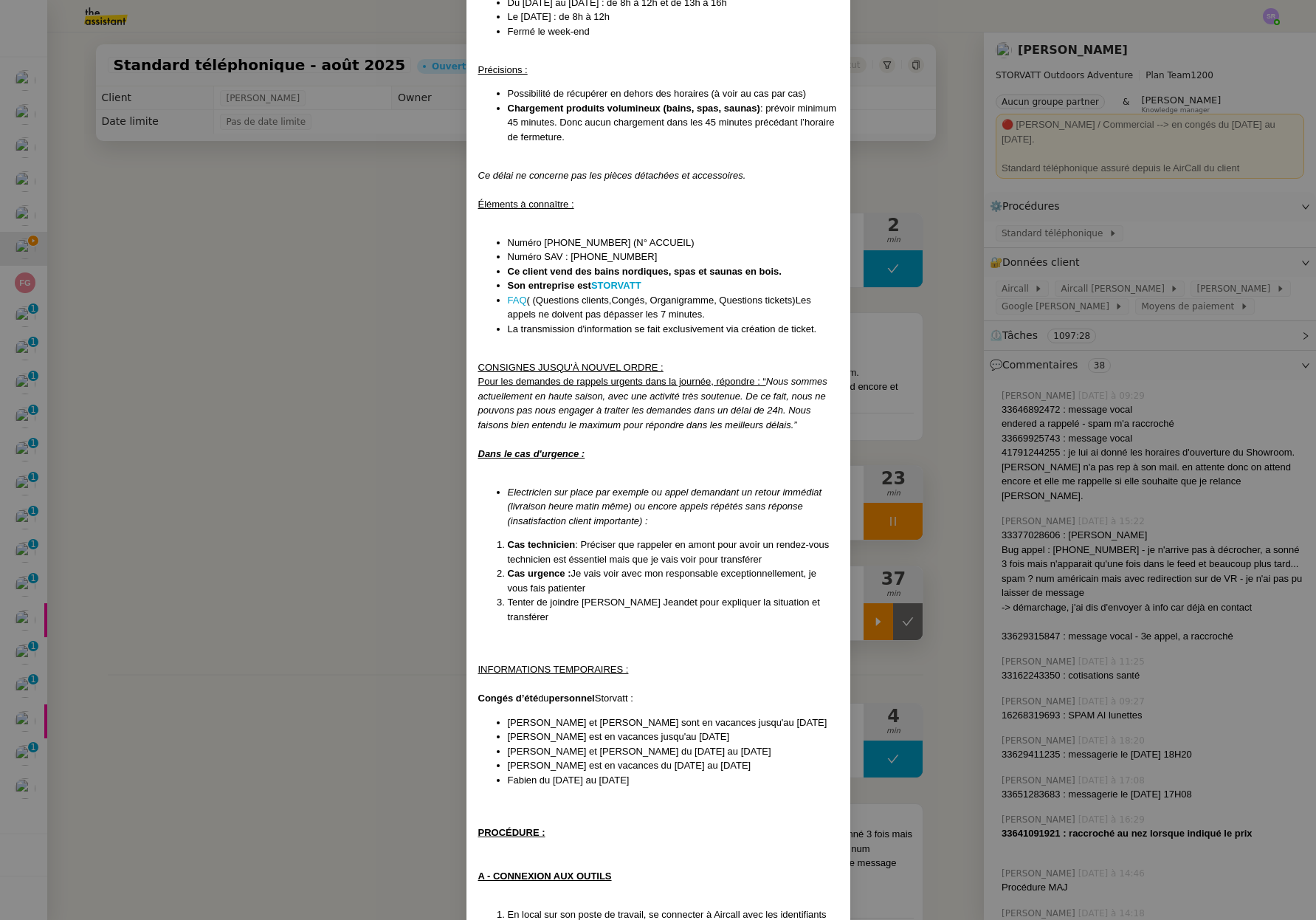
scroll to position [29, 0]
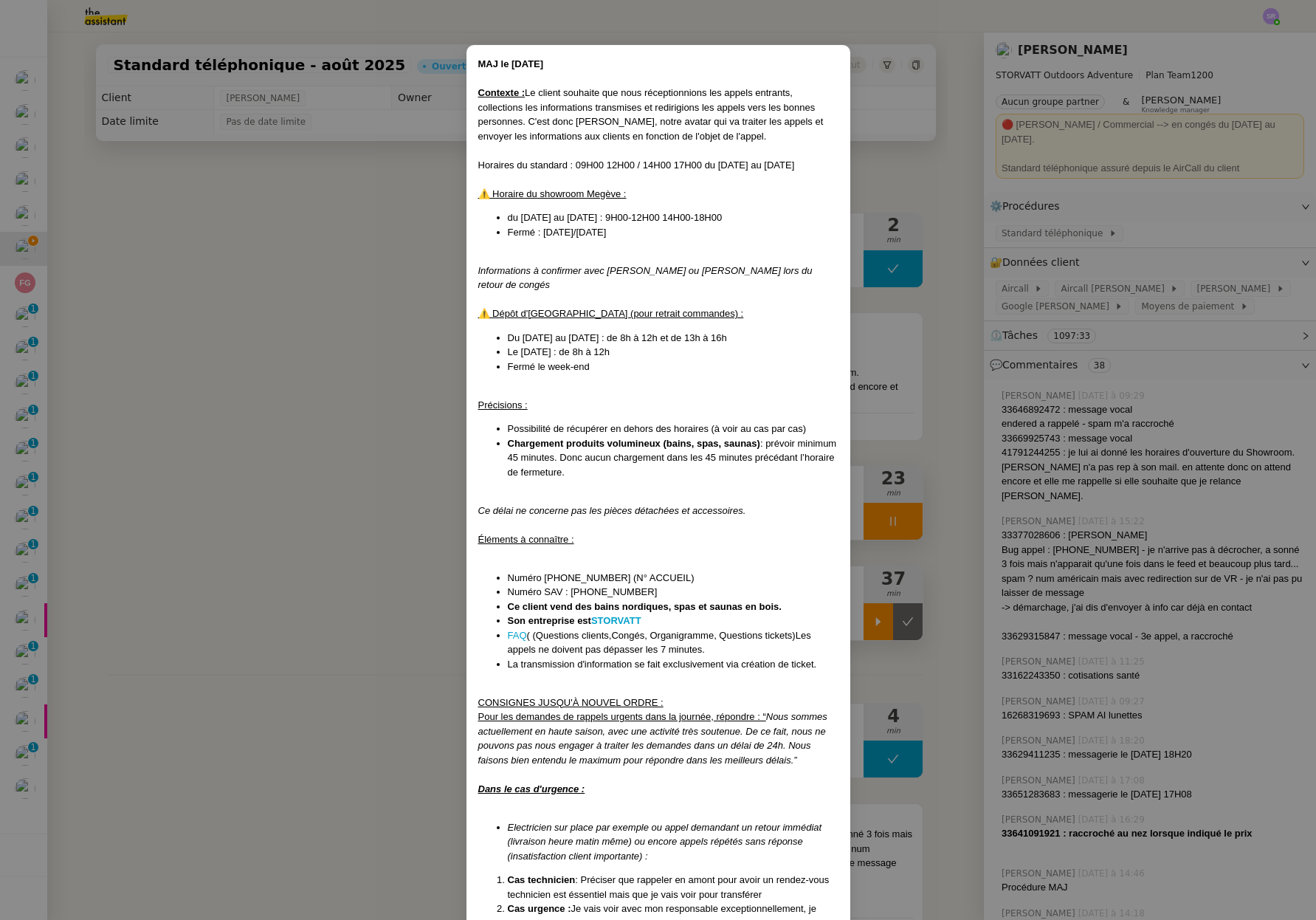
click at [252, 541] on nz-modal-container "MAJ le 13/08/2025 Contexte : Le client souhaite que nous réceptionnions les app…" at bounding box center [658, 460] width 1316 height 920
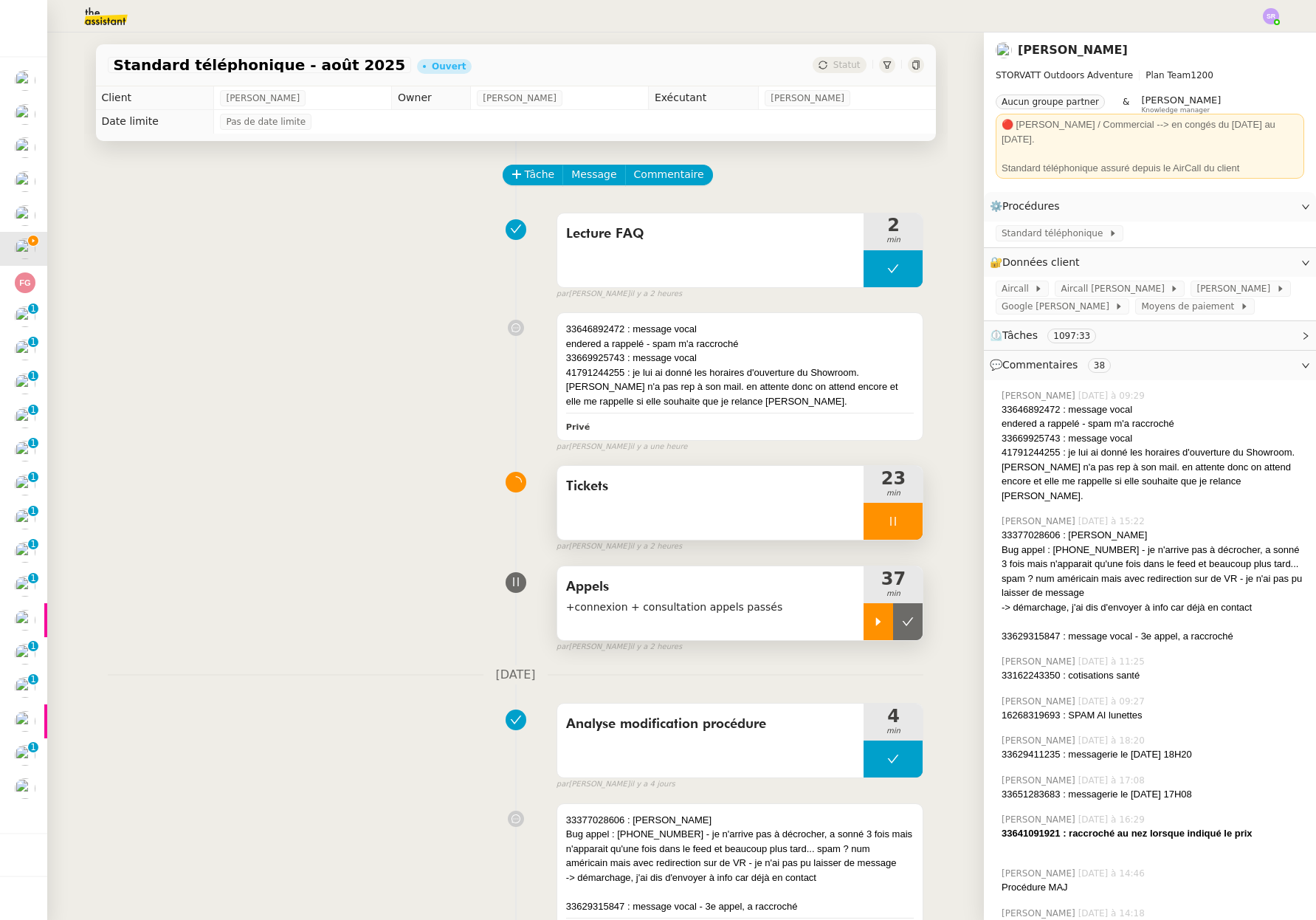
click at [887, 519] on div at bounding box center [893, 520] width 59 height 37
click at [902, 520] on icon at bounding box center [908, 521] width 12 height 12
click at [865, 527] on button at bounding box center [893, 520] width 59 height 37
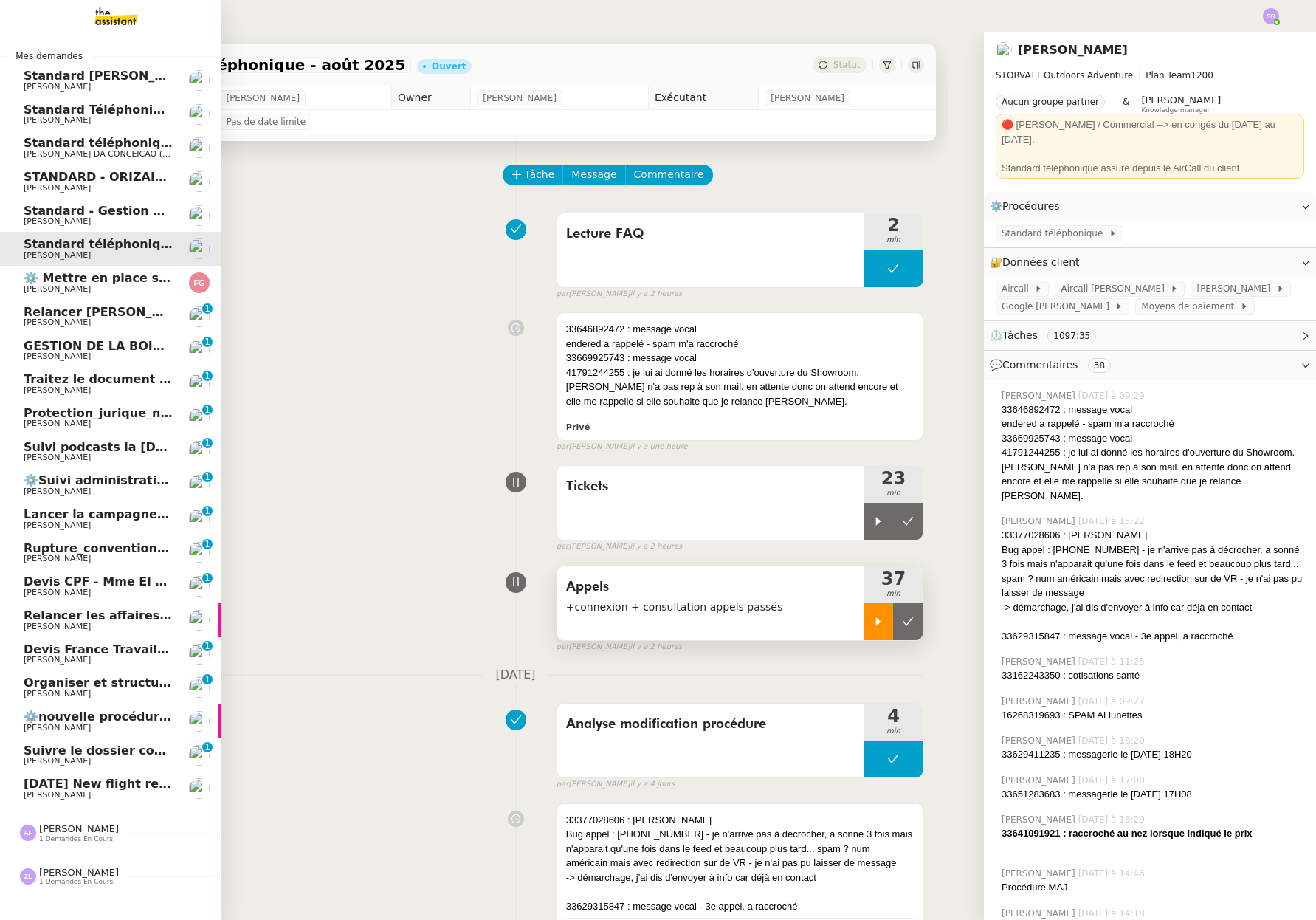
click at [74, 226] on span "[PERSON_NAME]" at bounding box center [98, 221] width 149 height 9
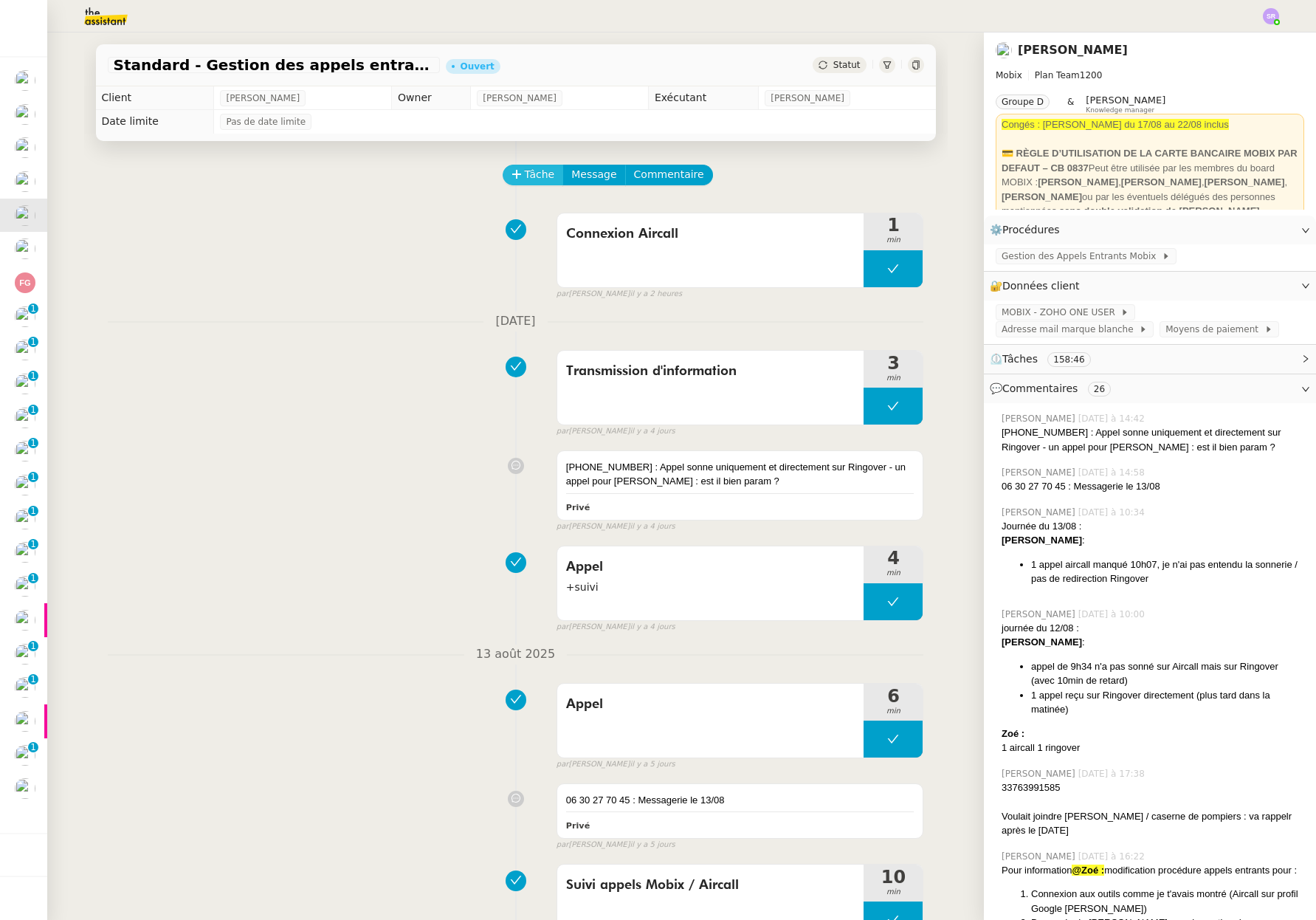
click at [524, 166] on span "Tâche" at bounding box center [539, 174] width 30 height 17
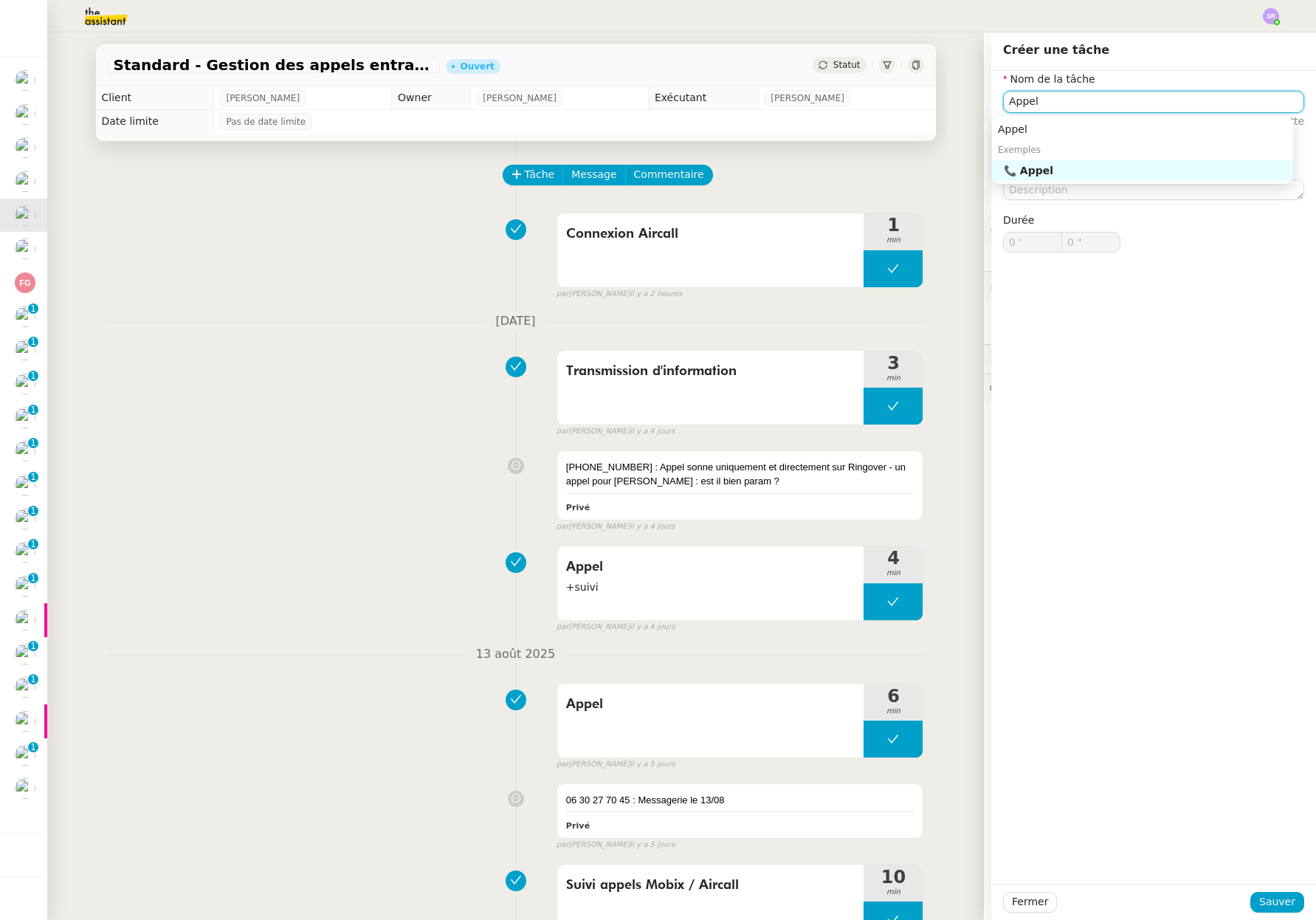
click at [1071, 171] on div "📞 Appel" at bounding box center [1145, 170] width 284 height 13
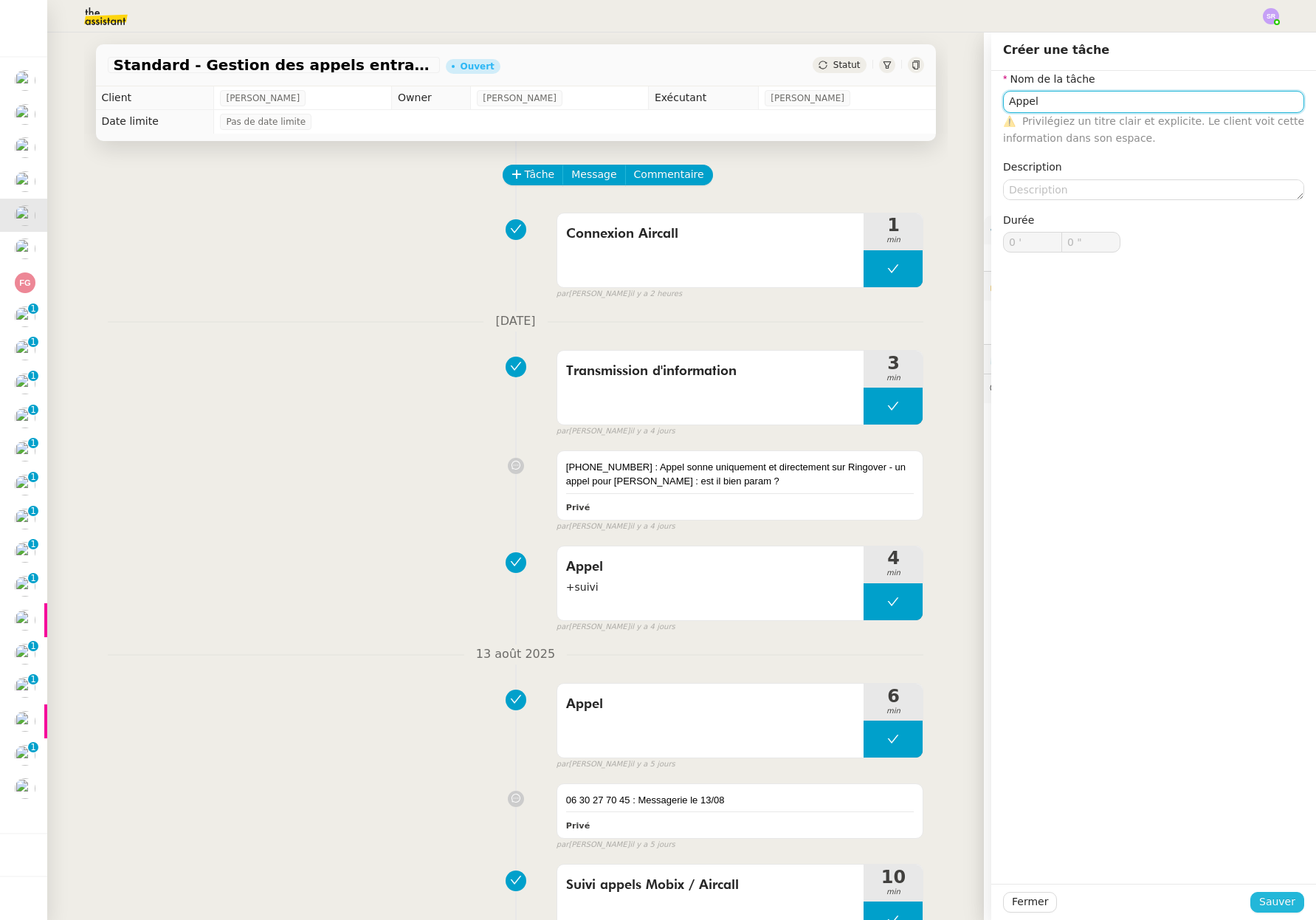
type input "Appel"
click at [1259, 903] on span "Sauver" at bounding box center [1277, 901] width 36 height 17
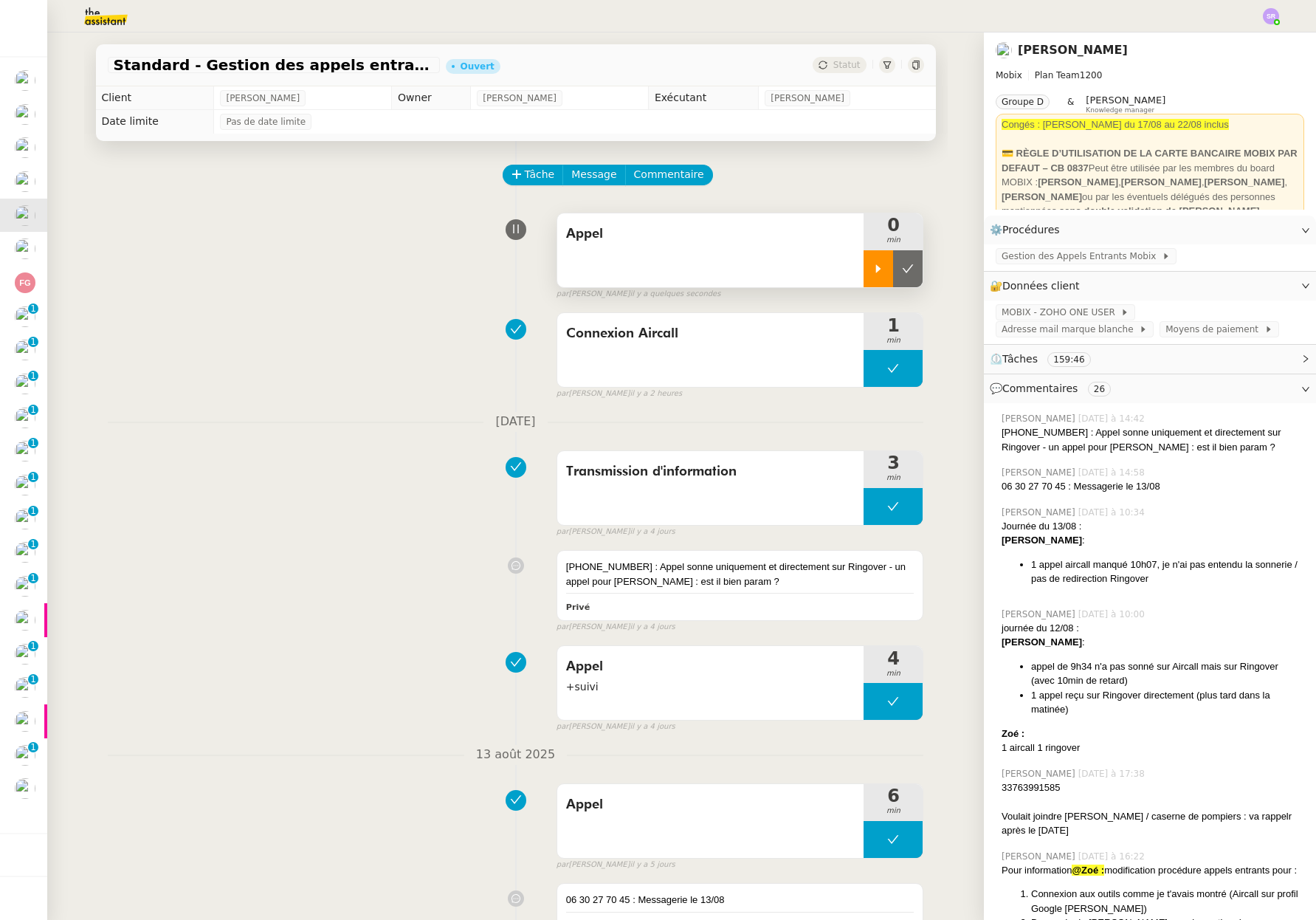
click at [876, 277] on div at bounding box center [879, 268] width 30 height 37
click at [1061, 260] on span "Gestion des Appels Entrants Mobix" at bounding box center [1081, 256] width 160 height 15
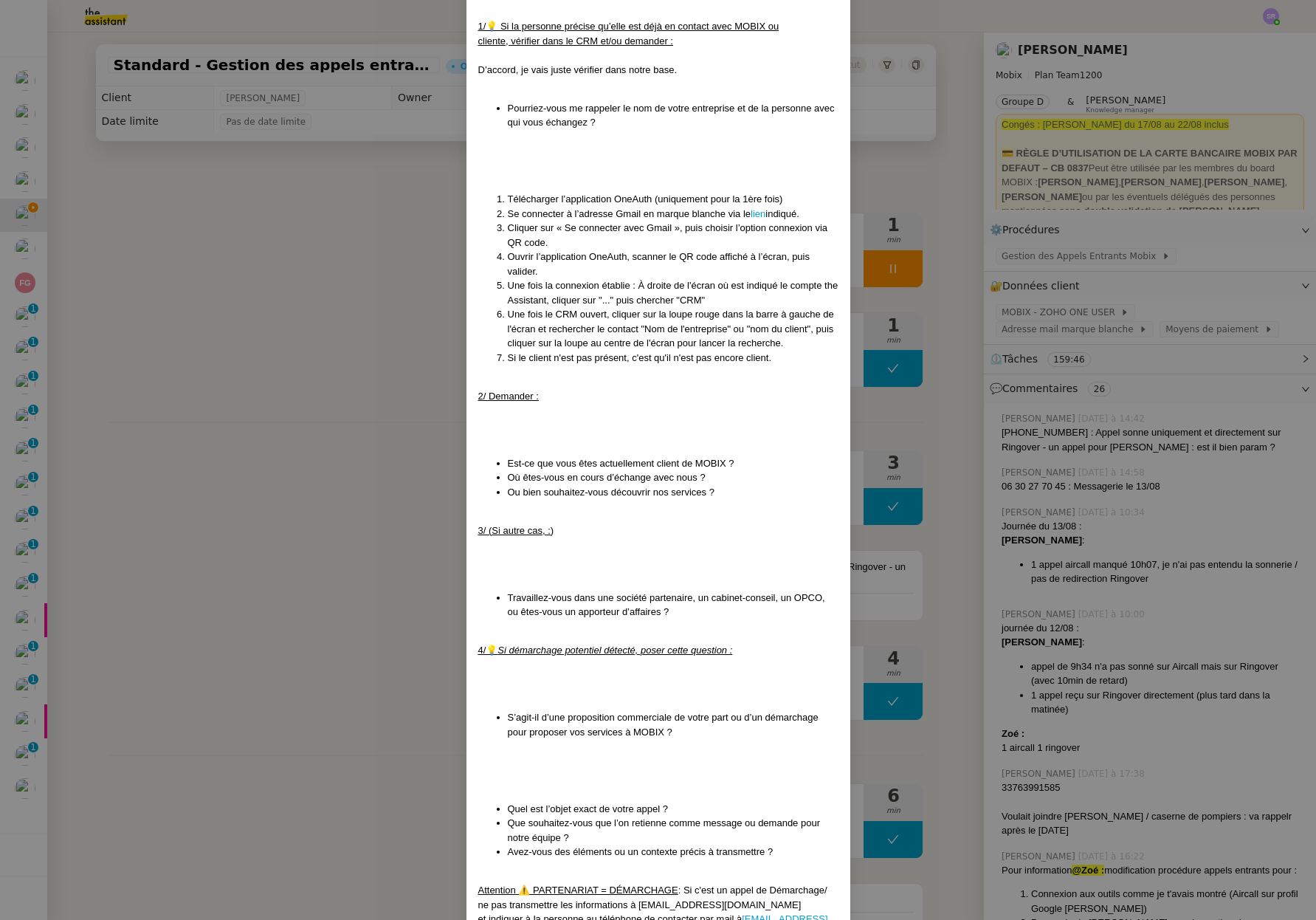
scroll to position [957, 0]
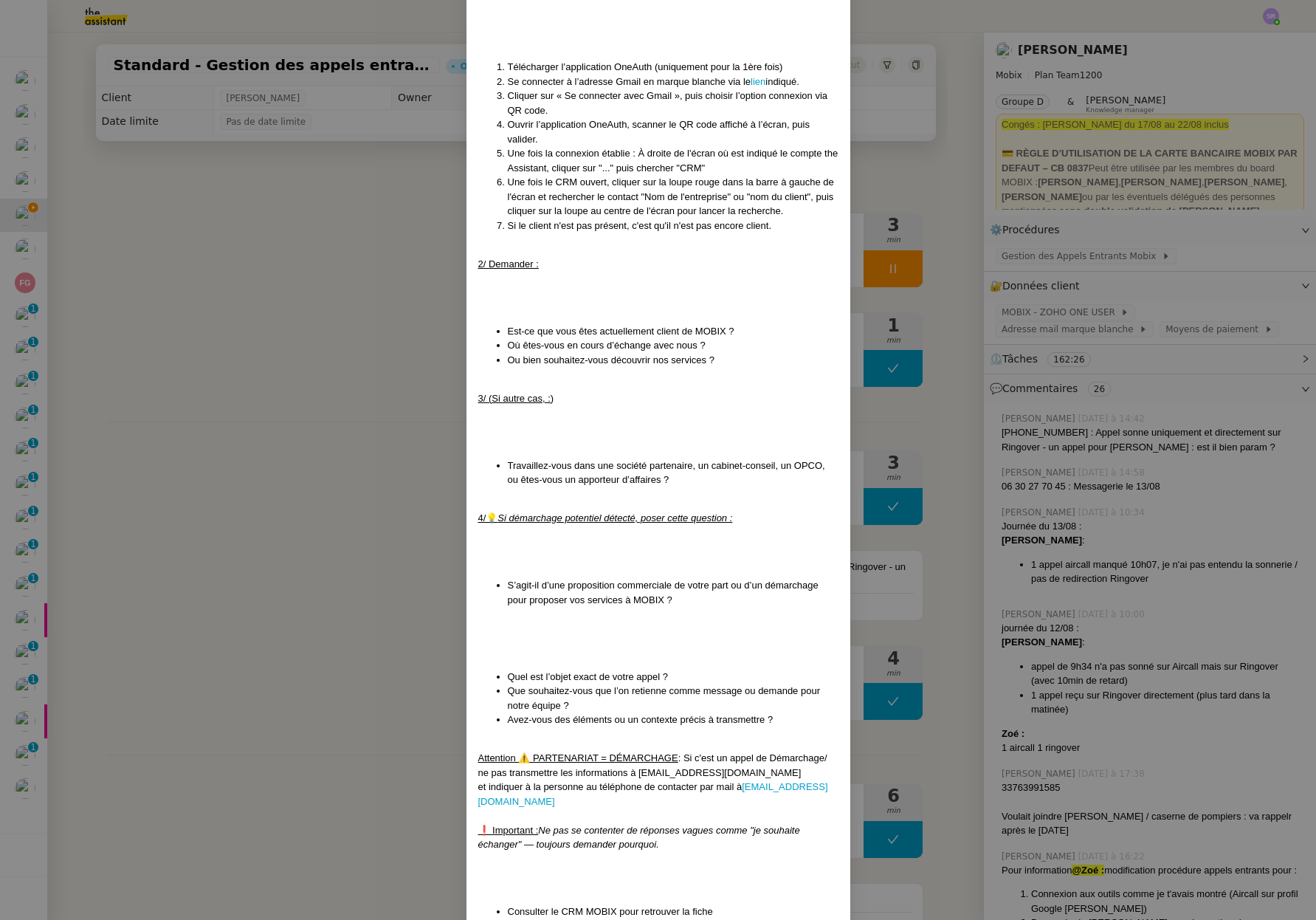
drag, startPoint x: 267, startPoint y: 465, endPoint x: 287, endPoint y: 465, distance: 20.0
click at [267, 465] on nz-modal-container "Mise à jour le 12/08/2025 Contexte : Cette procédure définit les étapes à suivr…" at bounding box center [658, 460] width 1316 height 920
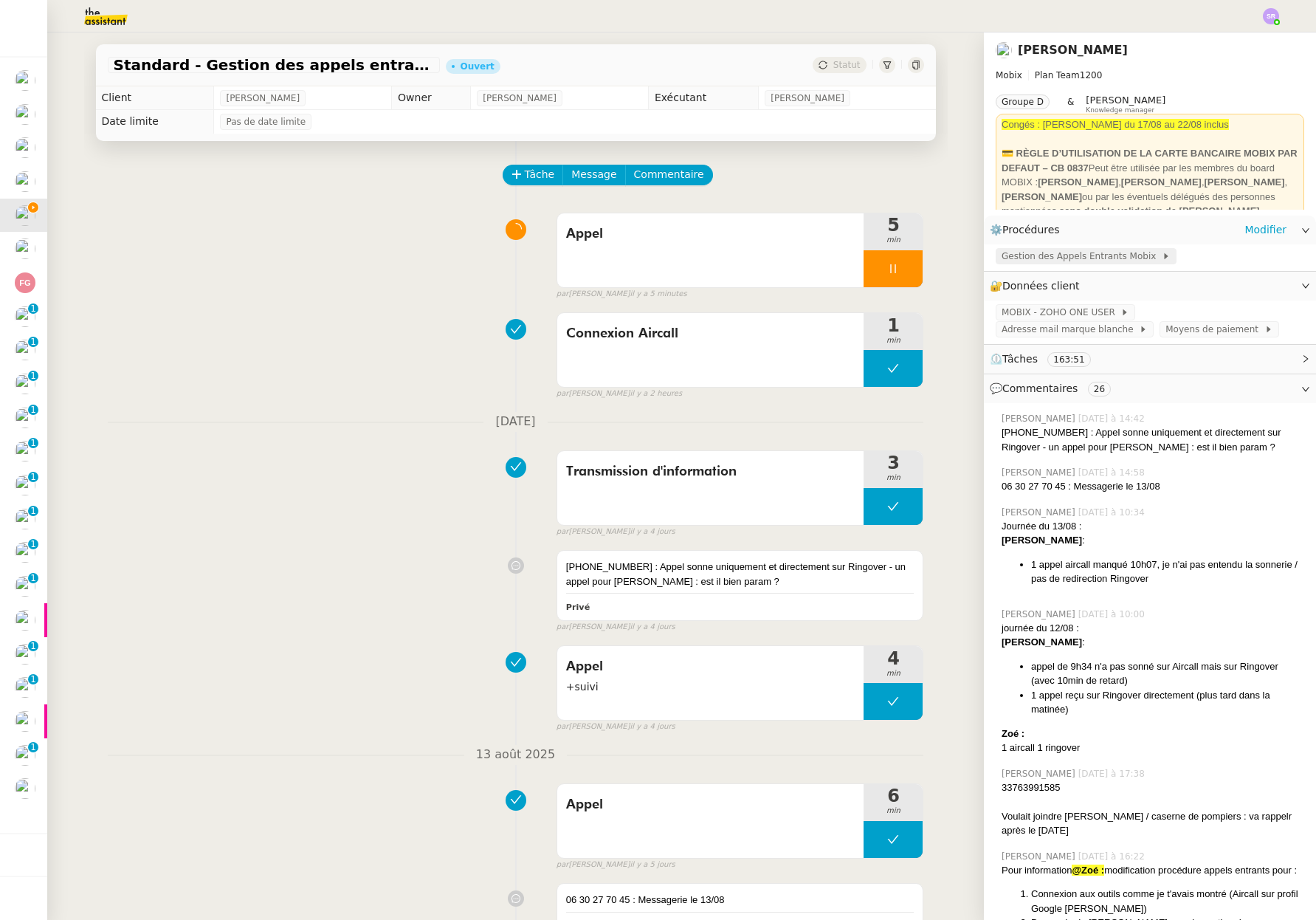
click at [1066, 253] on span "Gestion des Appels Entrants Mobix" at bounding box center [1081, 256] width 160 height 15
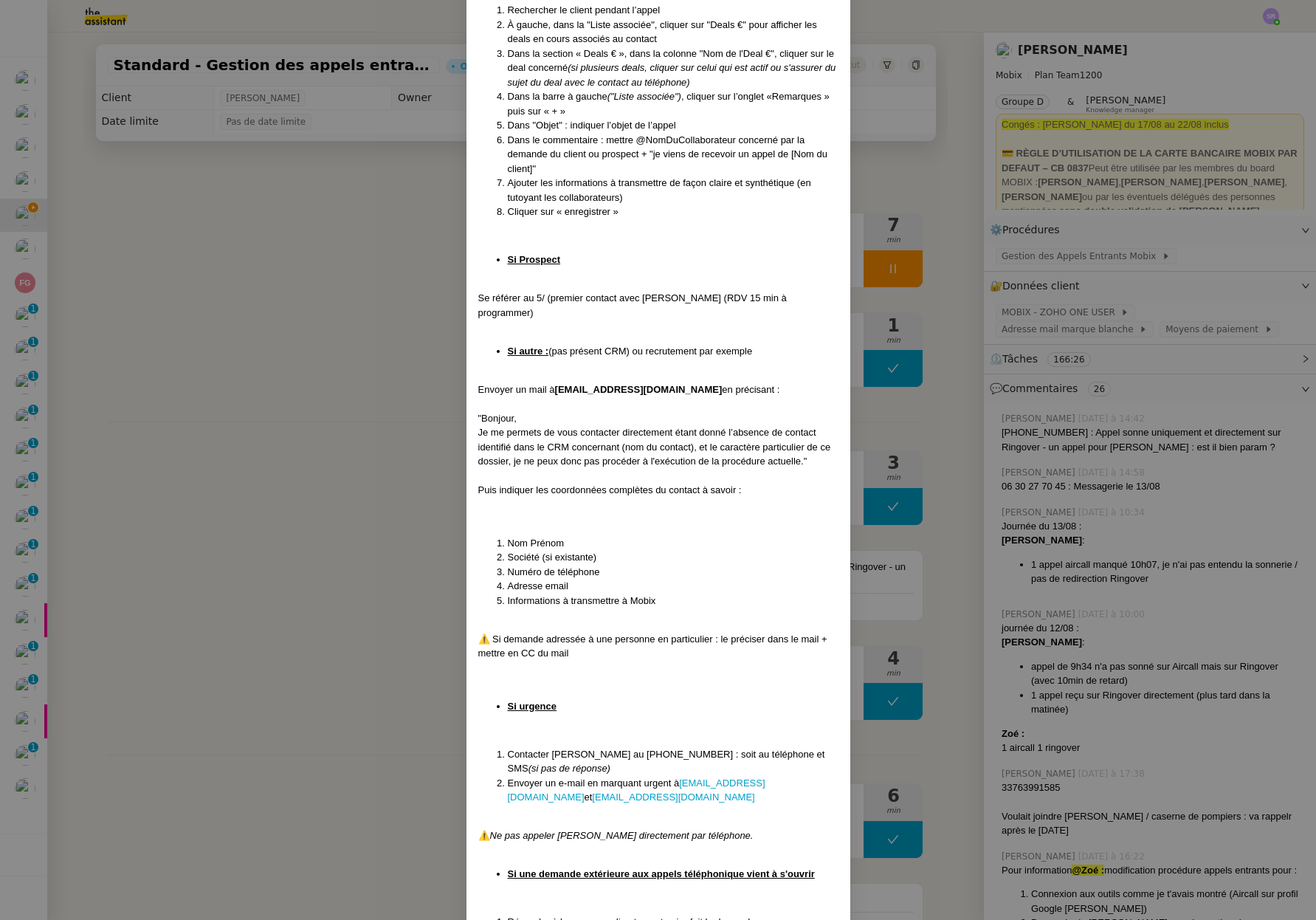
scroll to position [2440, 0]
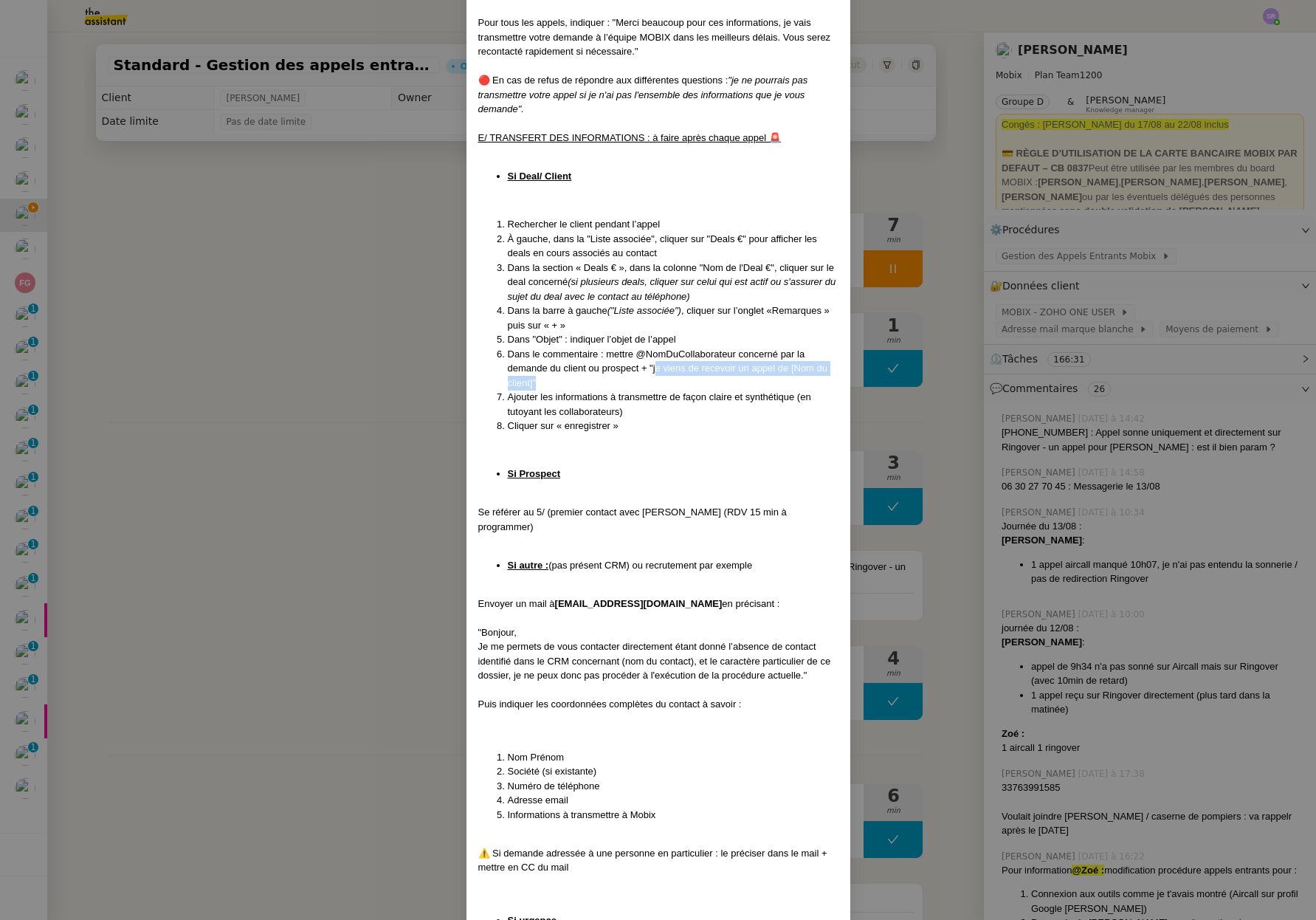
drag, startPoint x: 650, startPoint y: 356, endPoint x: 646, endPoint y: 365, distance: 9.8
click at [646, 365] on li "Dans le commentaire : mettre @NomDuCollaborateur concerné par la demande du cli…" at bounding box center [672, 369] width 330 height 44
click at [646, 352] on li "Dans le commentaire : mettre @NomDuCollaborateur concerné par la demande du cli…" at bounding box center [672, 369] width 330 height 44
drag, startPoint x: 649, startPoint y: 352, endPoint x: 637, endPoint y: 372, distance: 23.3
click at [645, 363] on li "Dans le commentaire : mettre @NomDuCollaborateur concerné par la demande du cli…" at bounding box center [672, 369] width 330 height 44
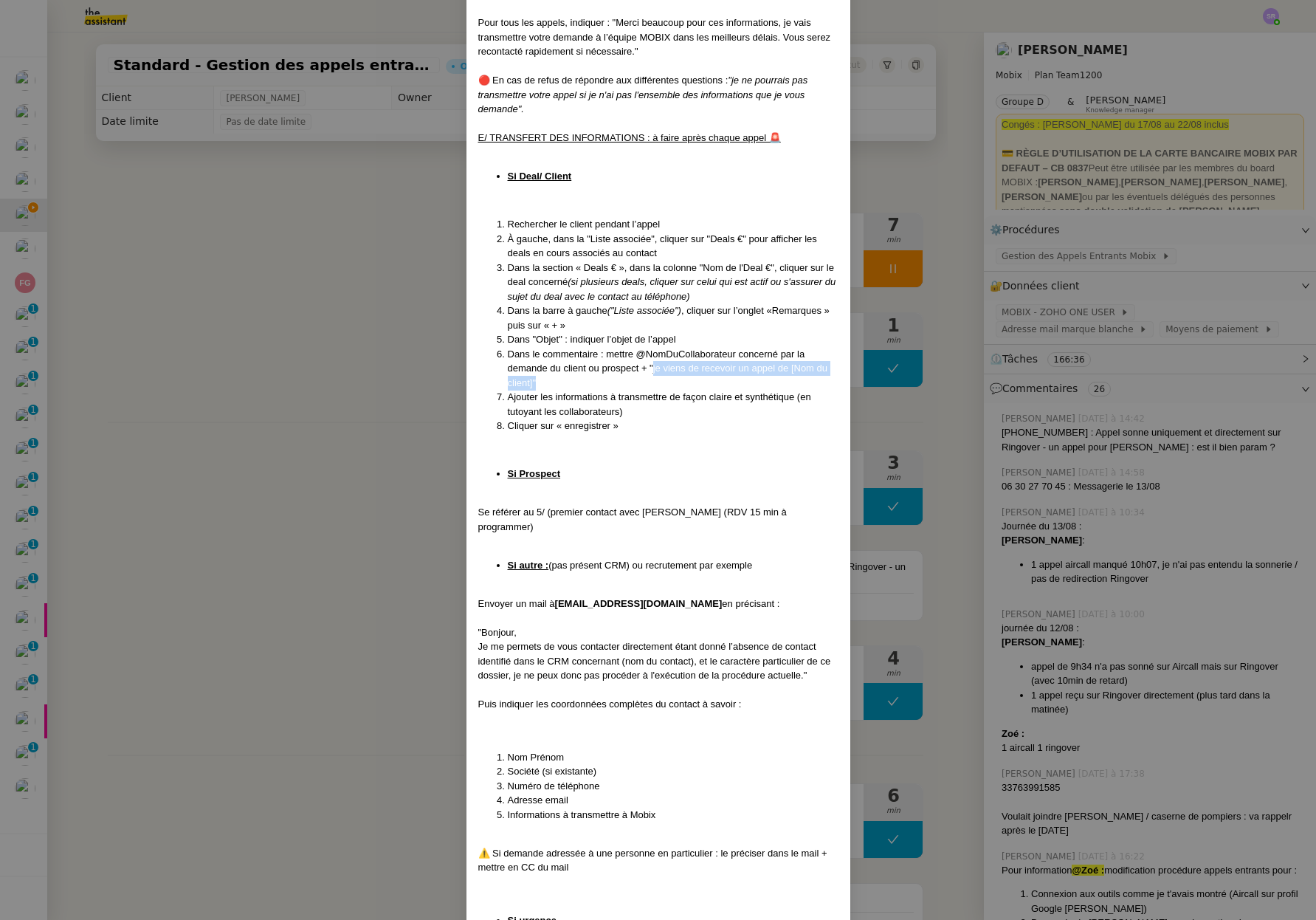
copy li "je viens de recevoir un appel de [Nom du client]""
click at [912, 273] on nz-modal-container "Mise à jour le 12/08/2025 Contexte : Cette procédure définit les étapes à suivr…" at bounding box center [658, 460] width 1316 height 920
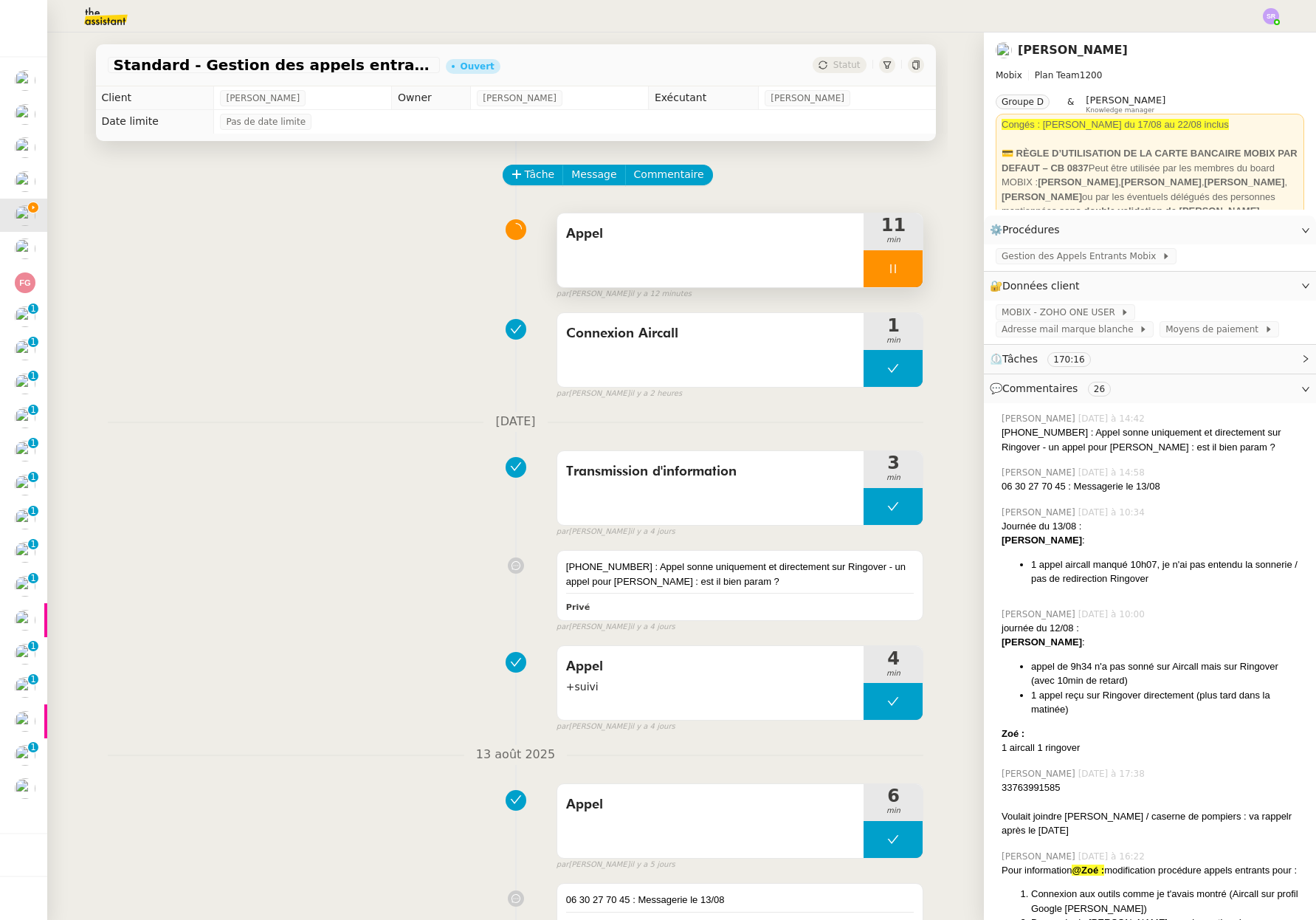
click at [887, 271] on icon at bounding box center [893, 269] width 12 height 12
click at [893, 270] on button at bounding box center [908, 268] width 30 height 37
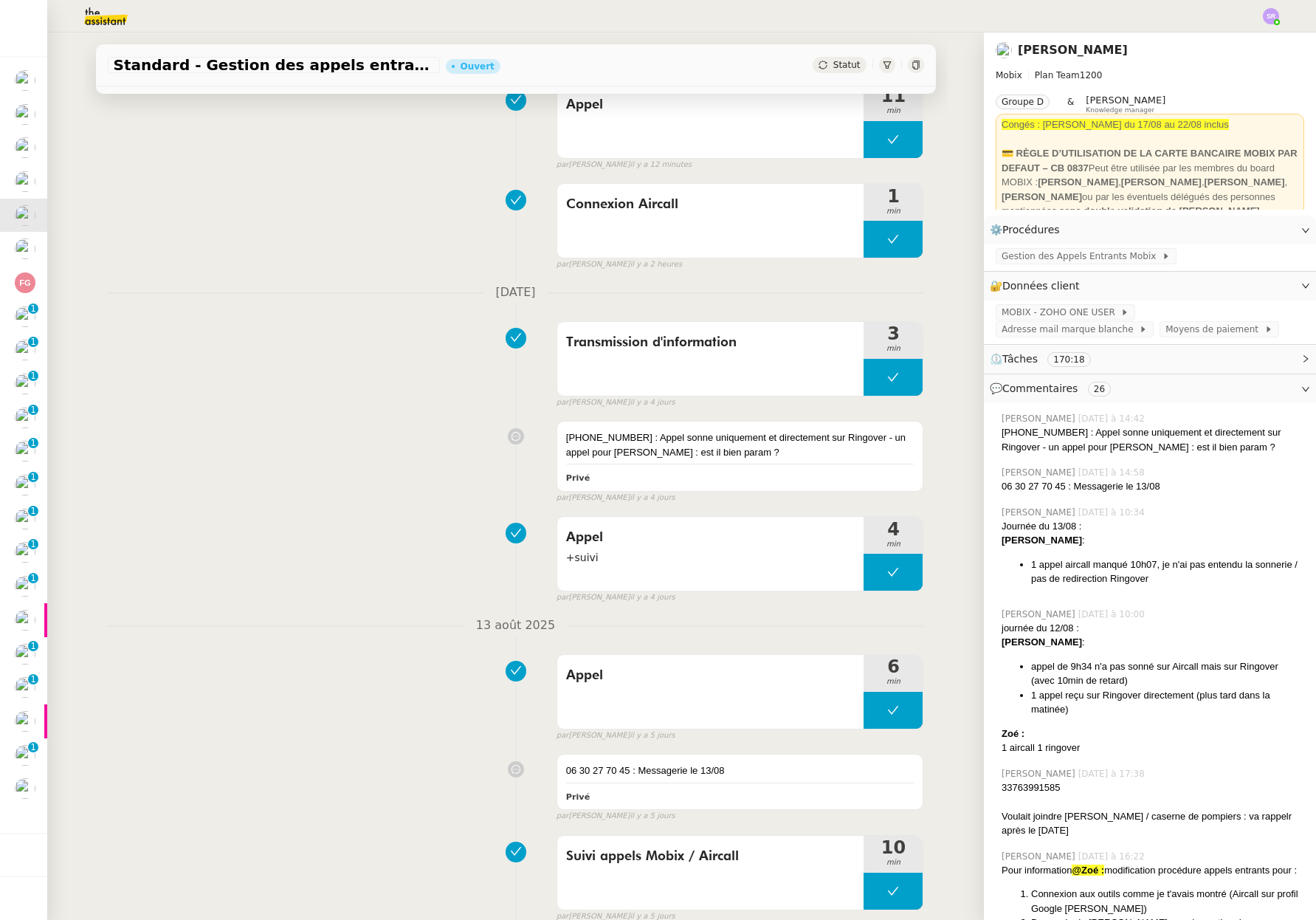
scroll to position [0, 0]
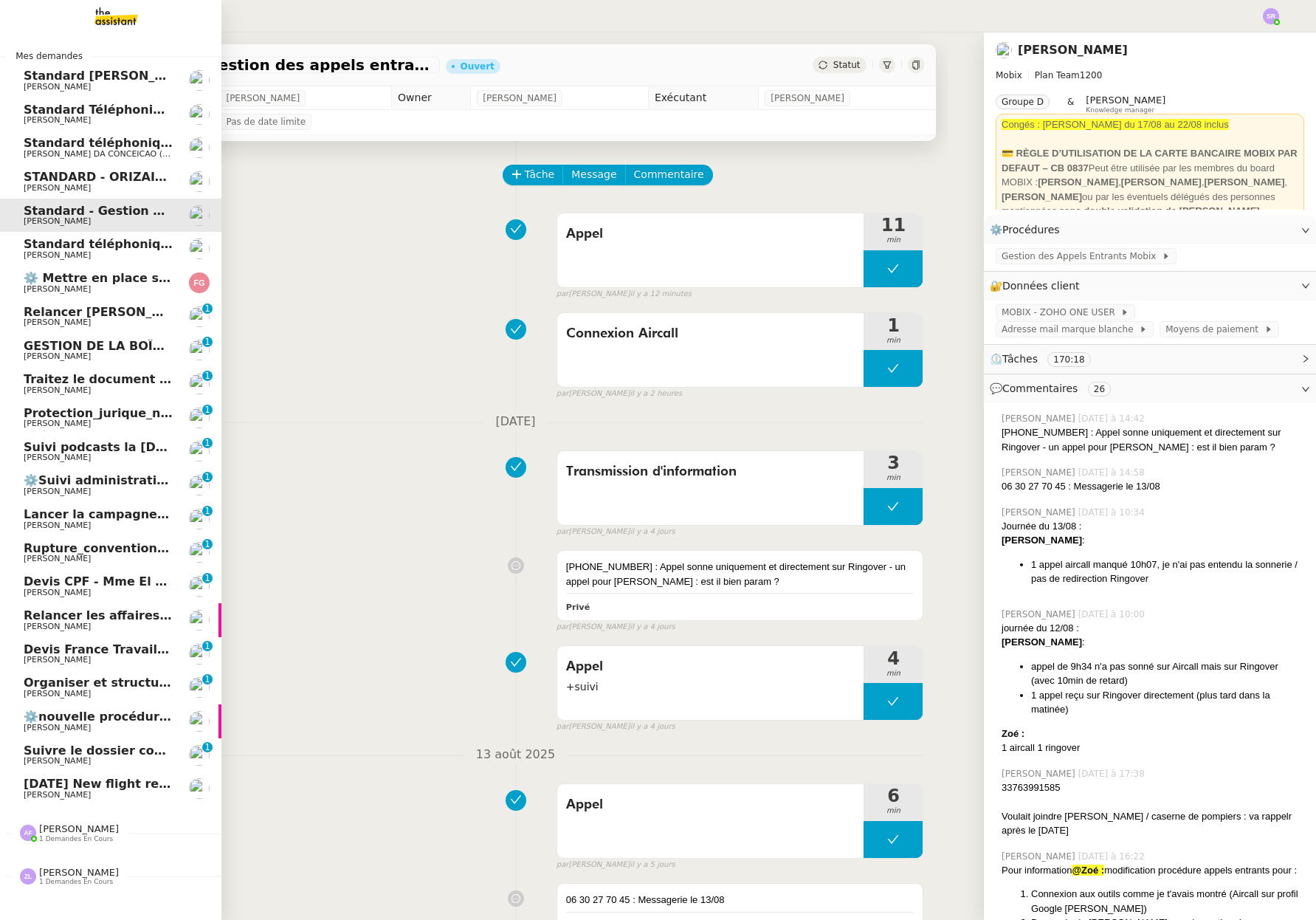
click at [29, 790] on span "[PERSON_NAME]" at bounding box center [57, 795] width 67 height 10
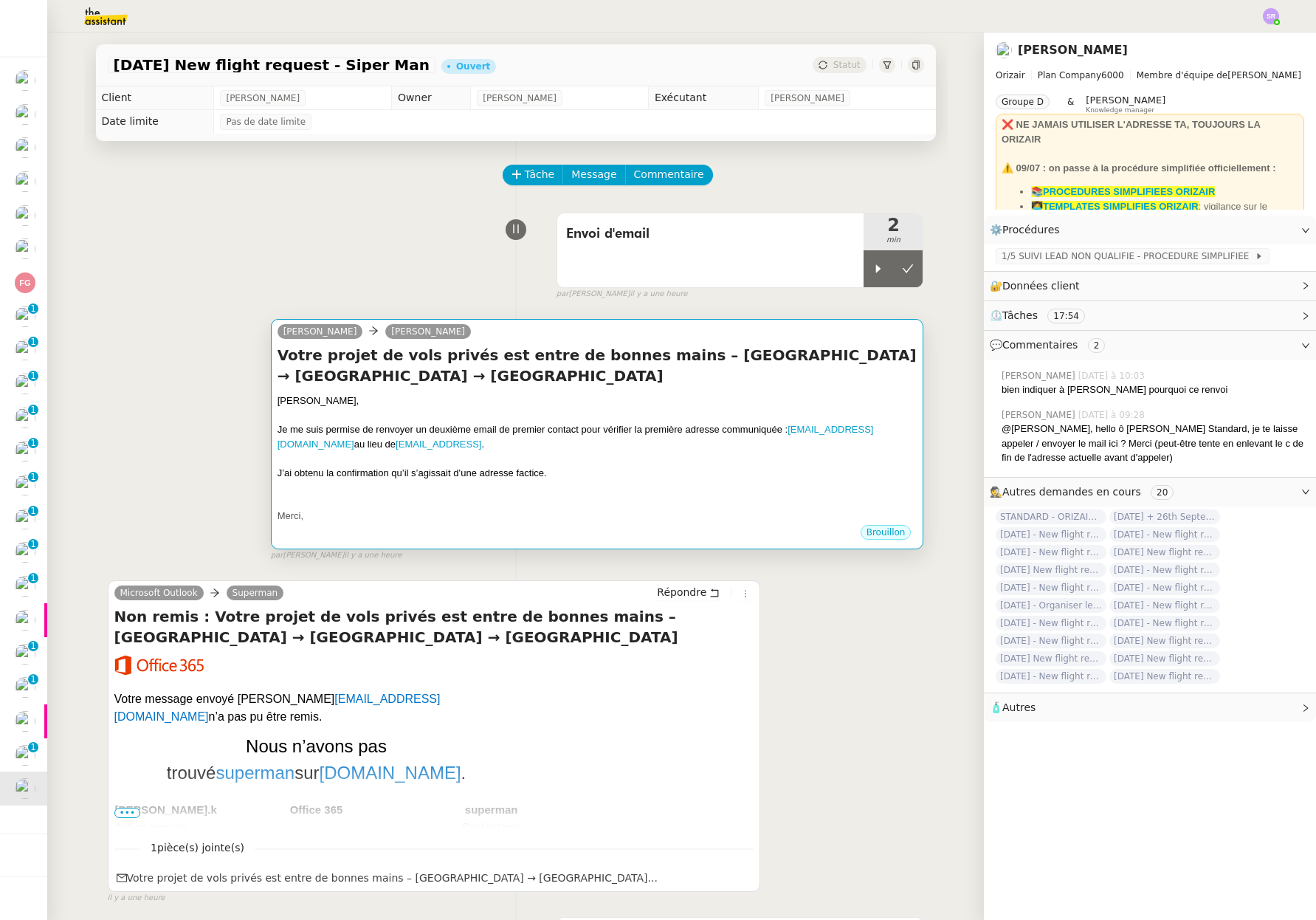
click at [568, 482] on div at bounding box center [597, 486] width 640 height 15
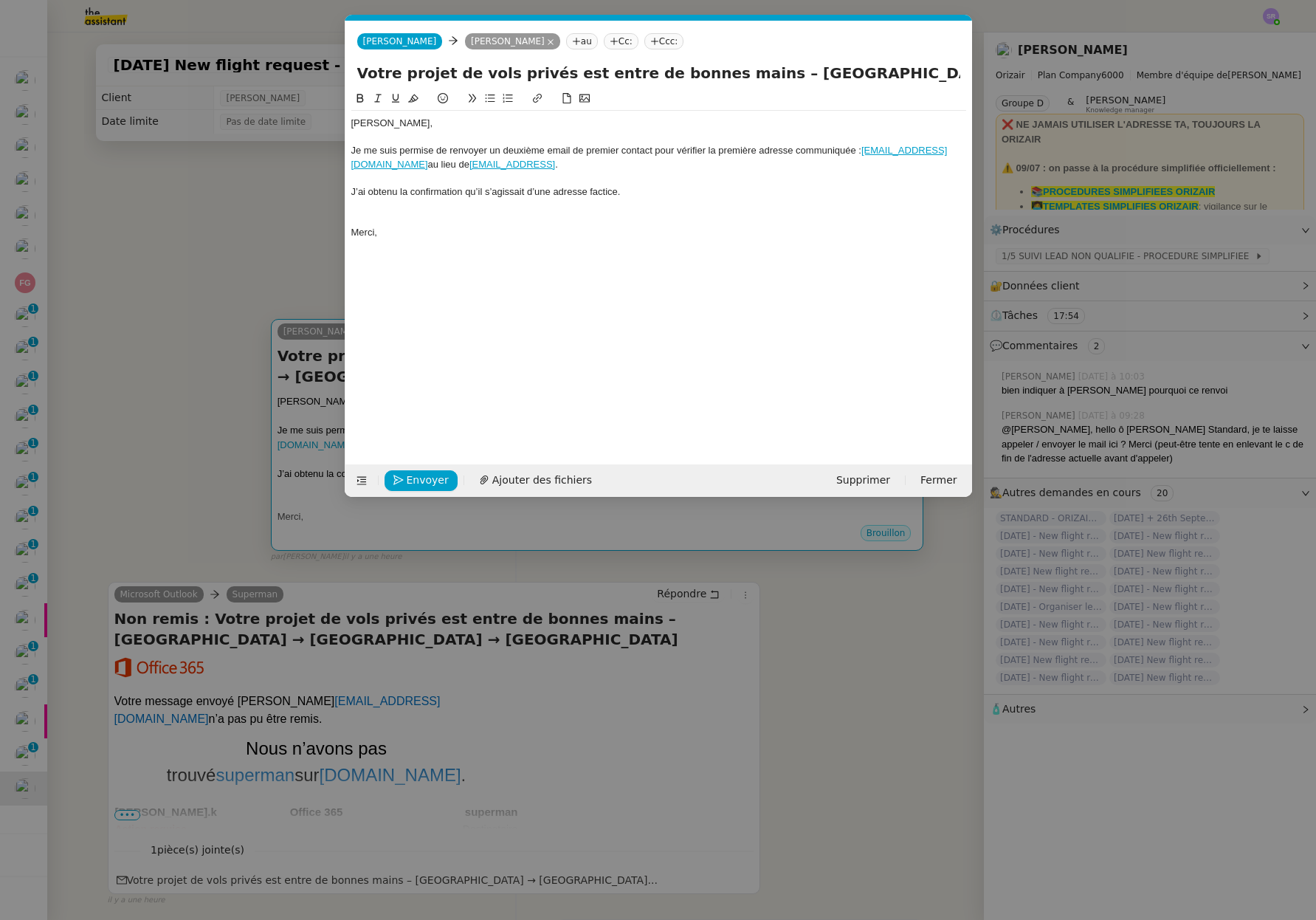
scroll to position [0, 31]
click at [95, 323] on nz-modal-container "Service TA - VOYAGE - PROPOSITION GLOBALE A utiliser dans le cadre de propositi…" at bounding box center [658, 460] width 1316 height 920
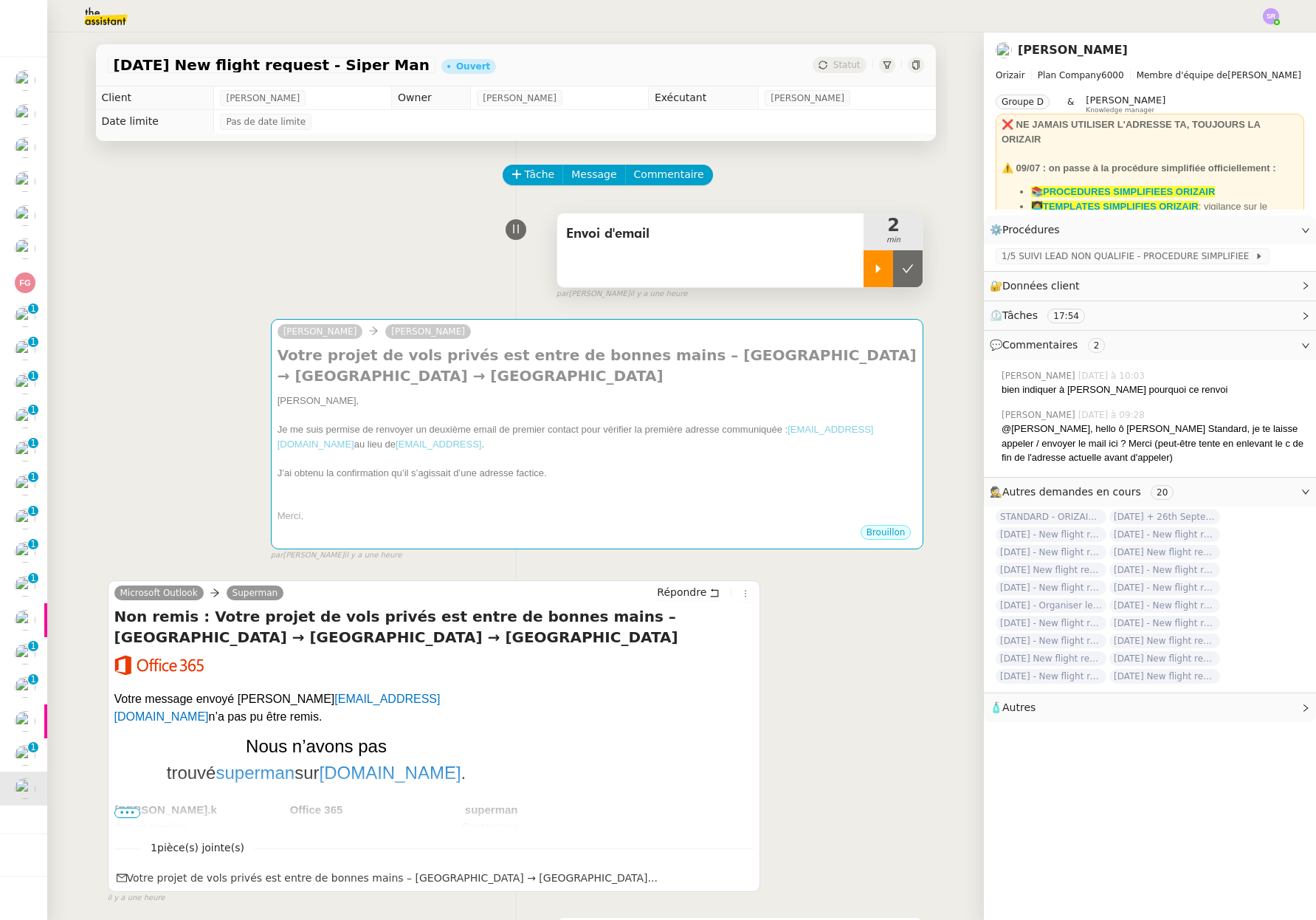
click at [872, 270] on icon at bounding box center [878, 269] width 12 height 12
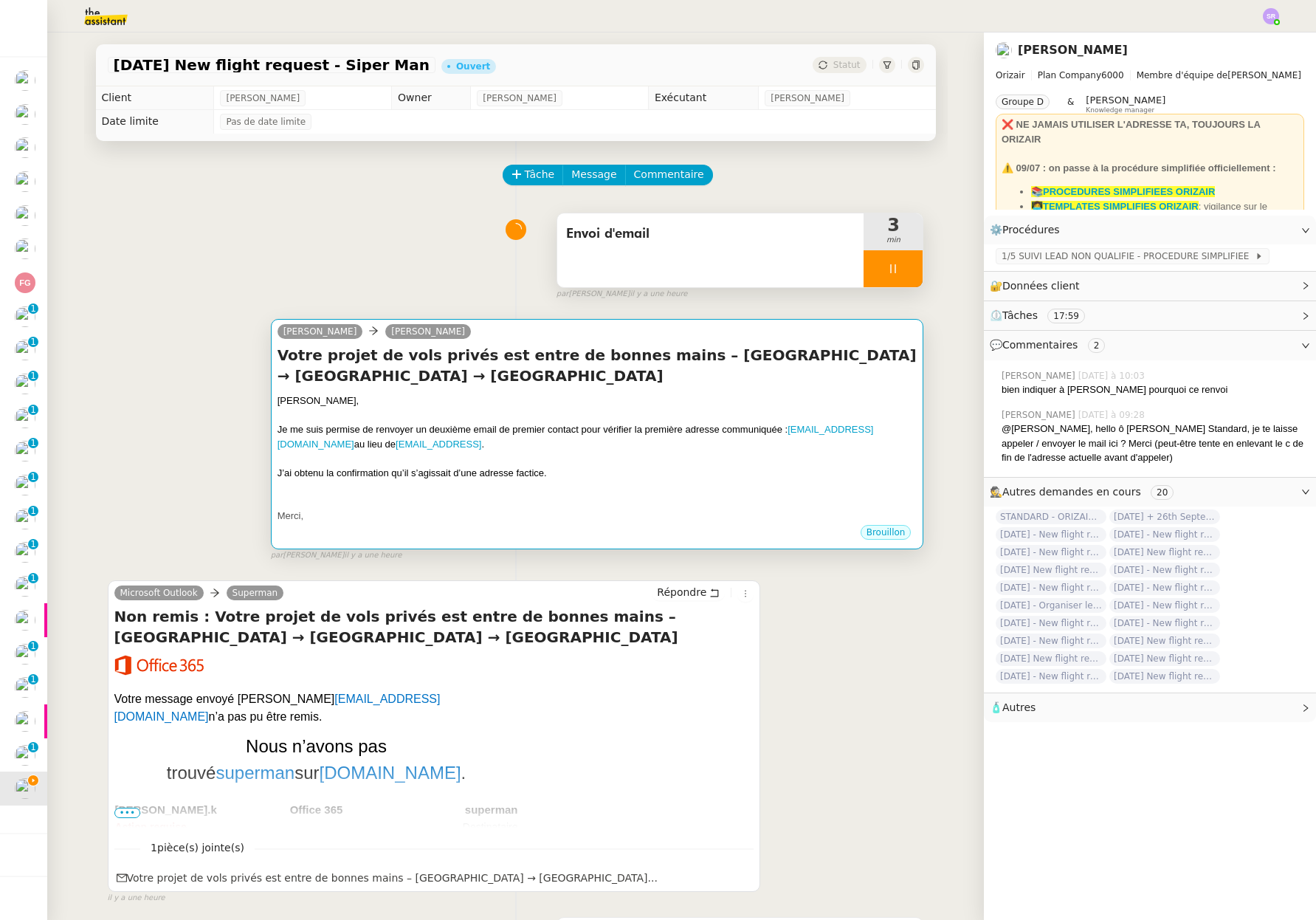
click at [578, 485] on div at bounding box center [597, 486] width 640 height 15
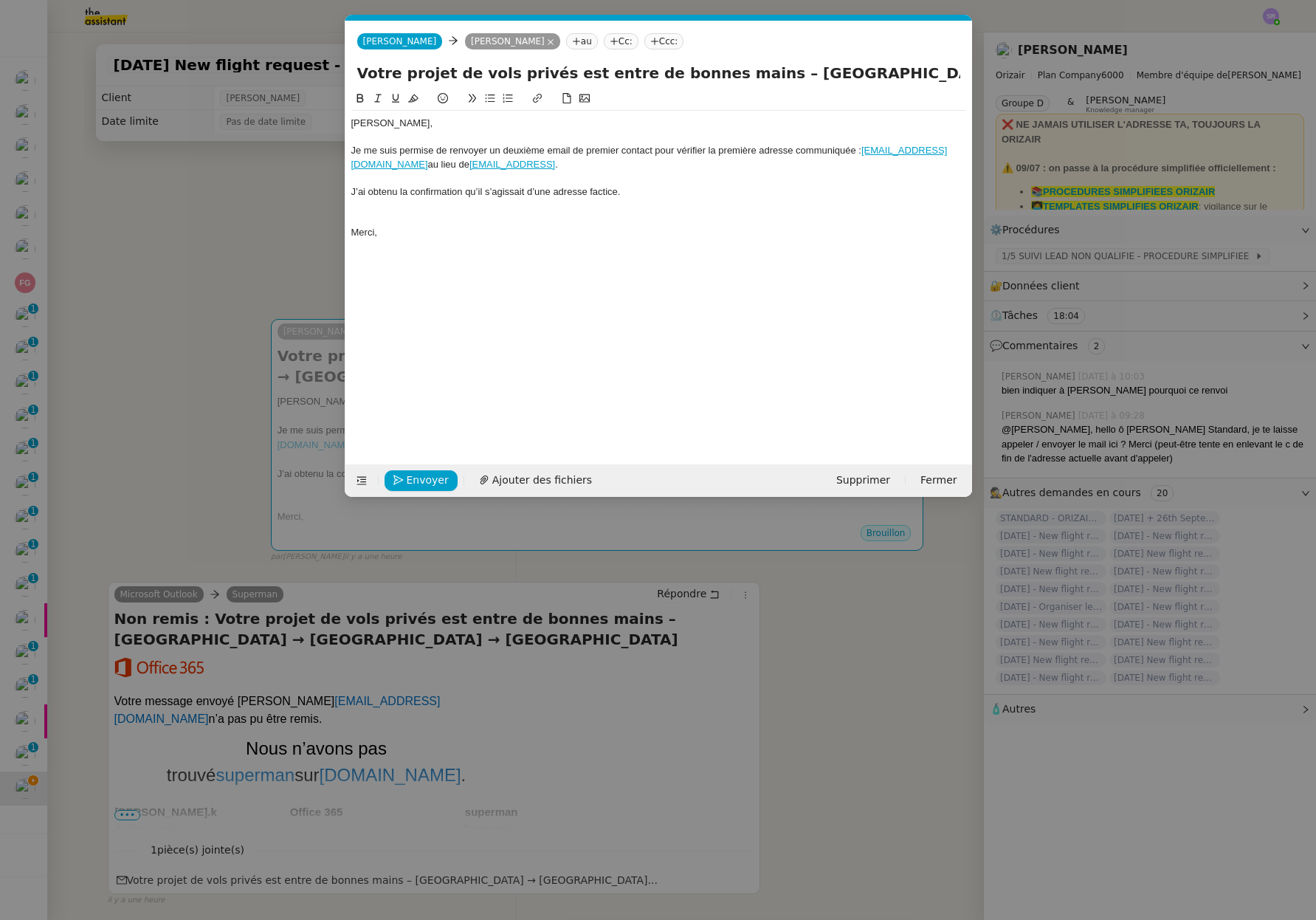
drag, startPoint x: 188, startPoint y: 388, endPoint x: 660, endPoint y: 276, distance: 485.1
click at [188, 388] on nz-modal-container "Service TA - VOYAGE - PROPOSITION GLOBALE A utiliser dans le cadre de propositi…" at bounding box center [658, 460] width 1316 height 920
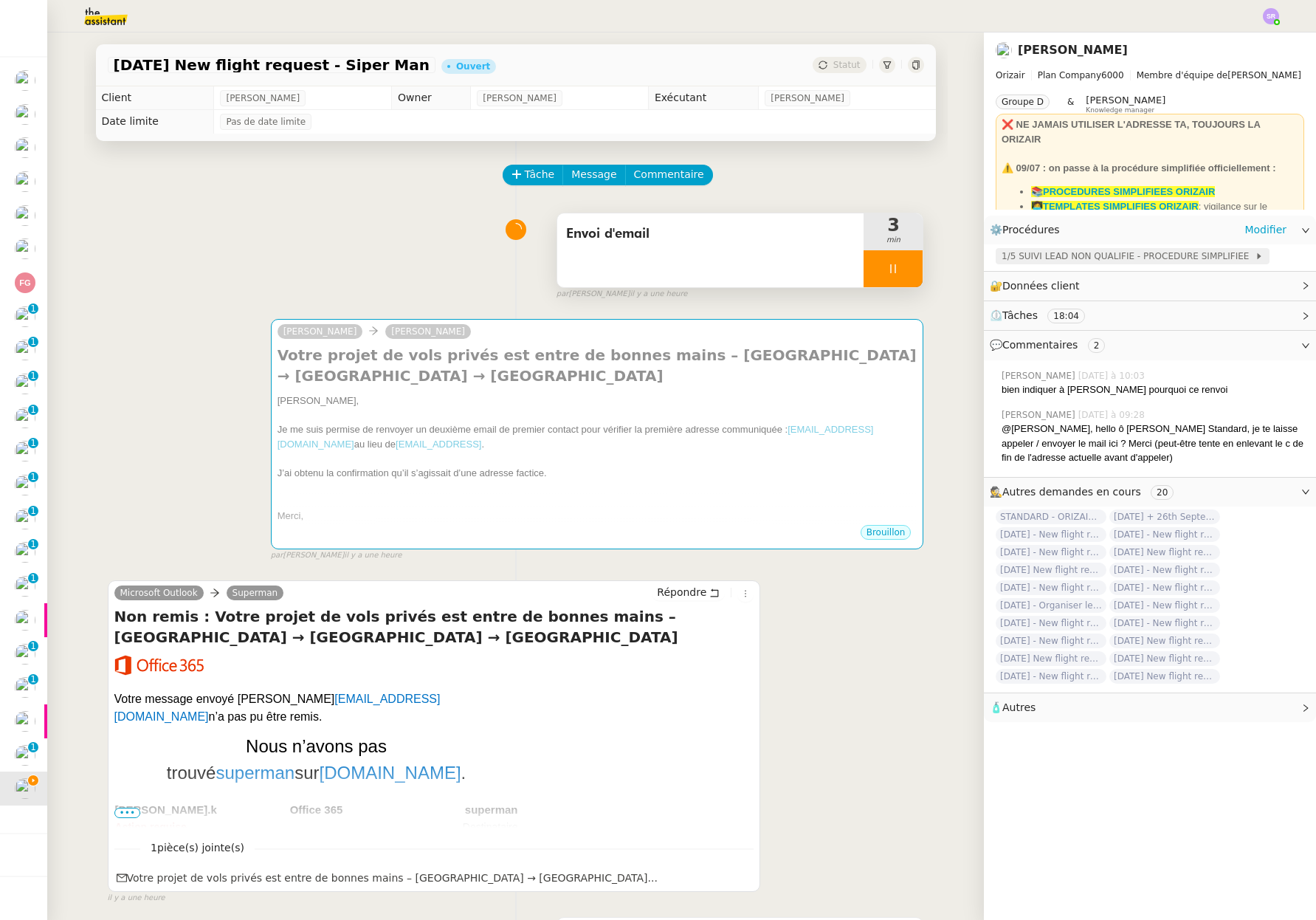
click at [1001, 262] on span "1/5 SUIVI LEAD NON QUALIFIE - PROCEDURE SIMPLIFIEE" at bounding box center [1127, 256] width 253 height 15
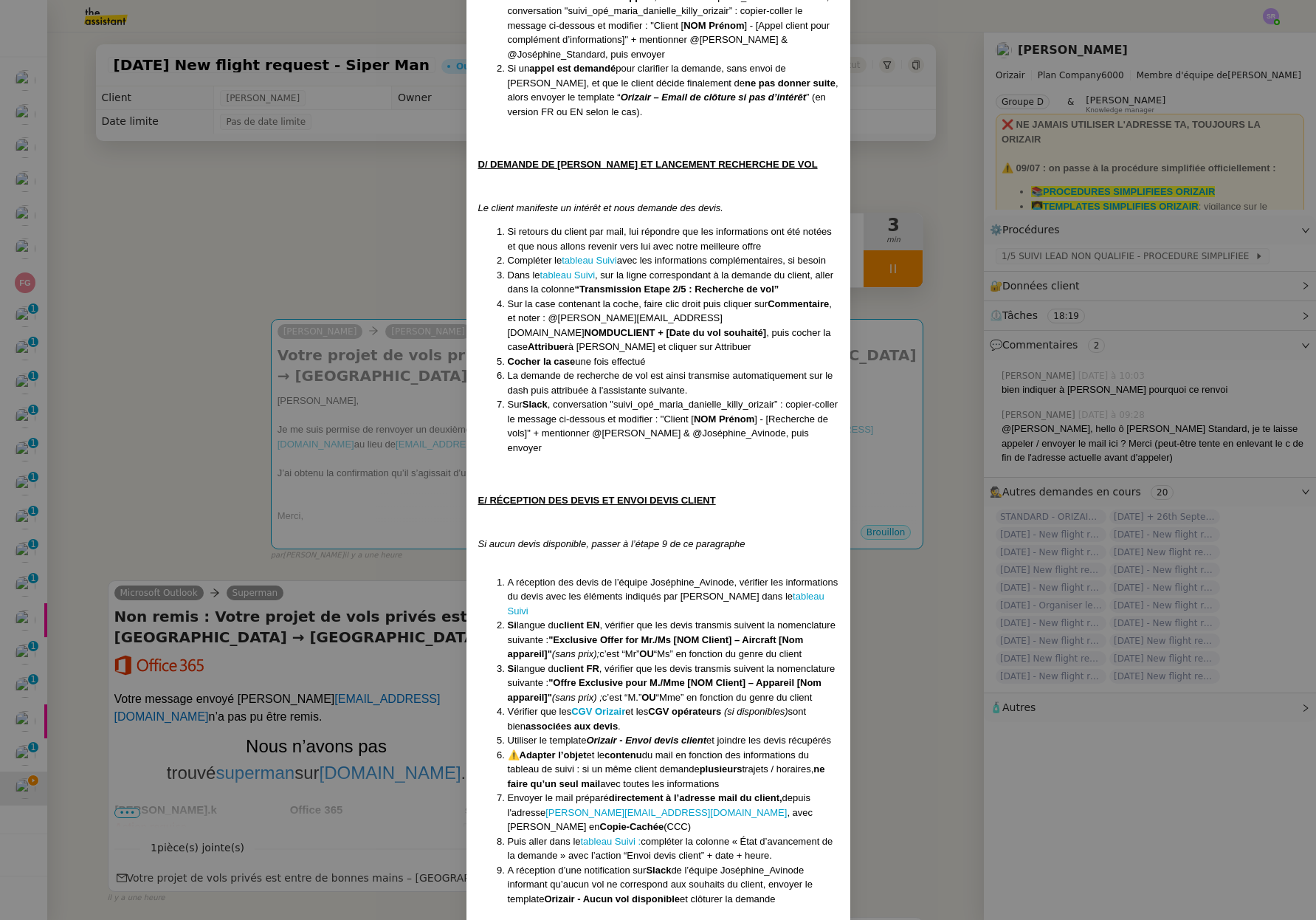
scroll to position [1510, 0]
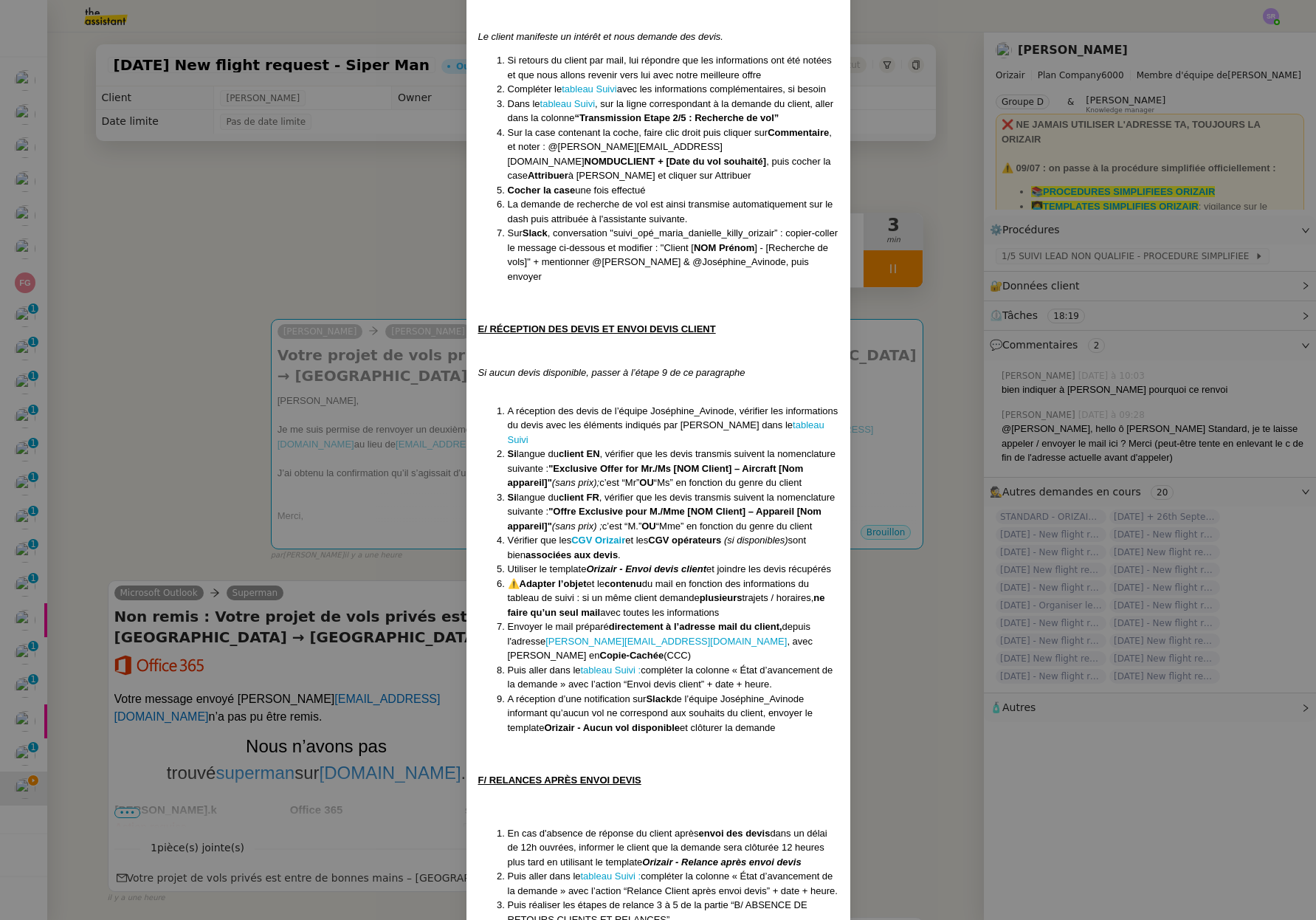
click at [185, 472] on nz-modal-container "Créée le 16/04/2025 MAJ le 28/07/2025 Équipe Orizair qui réalise la procédure :…" at bounding box center [658, 460] width 1316 height 920
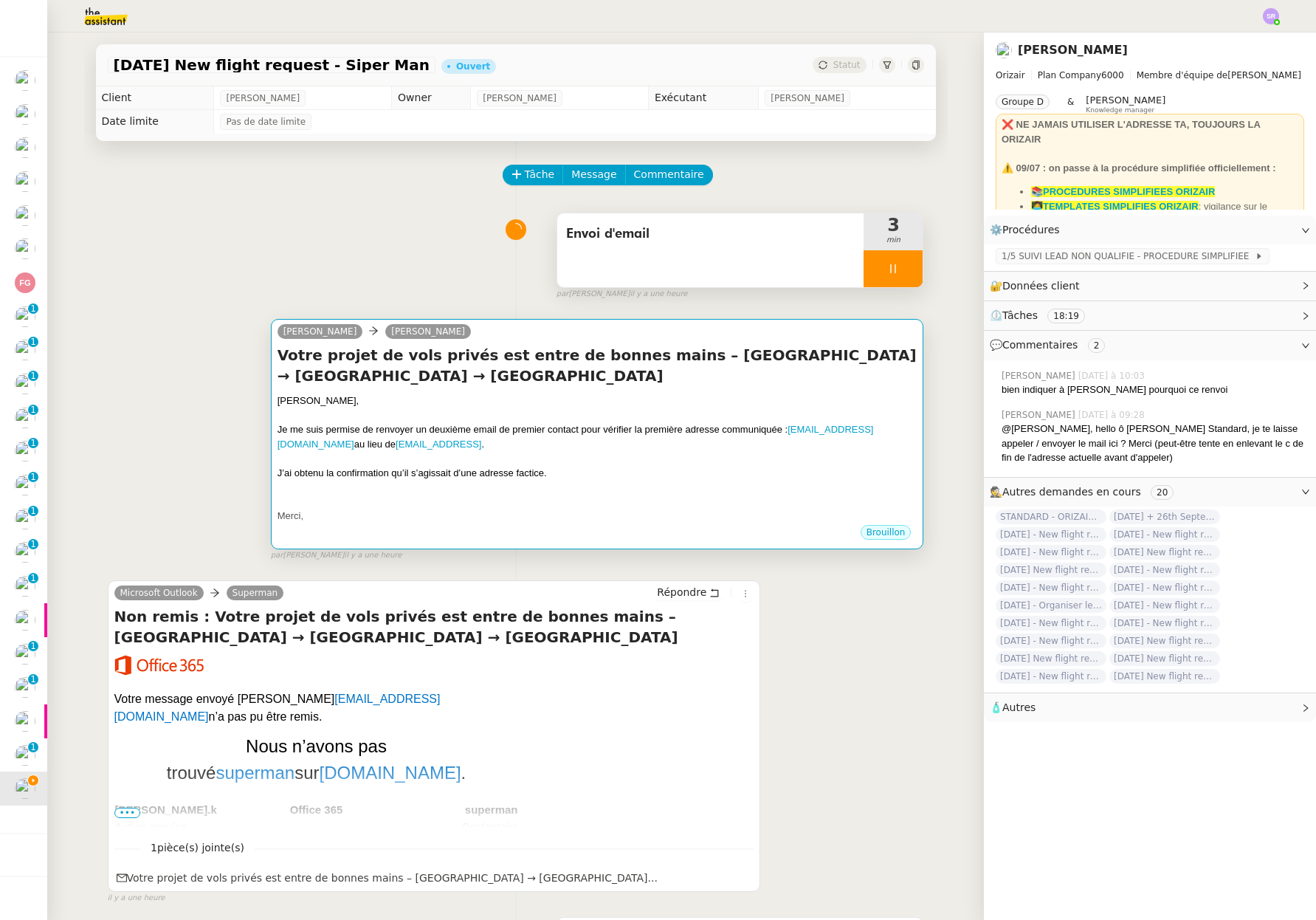
click at [589, 485] on div at bounding box center [597, 486] width 640 height 15
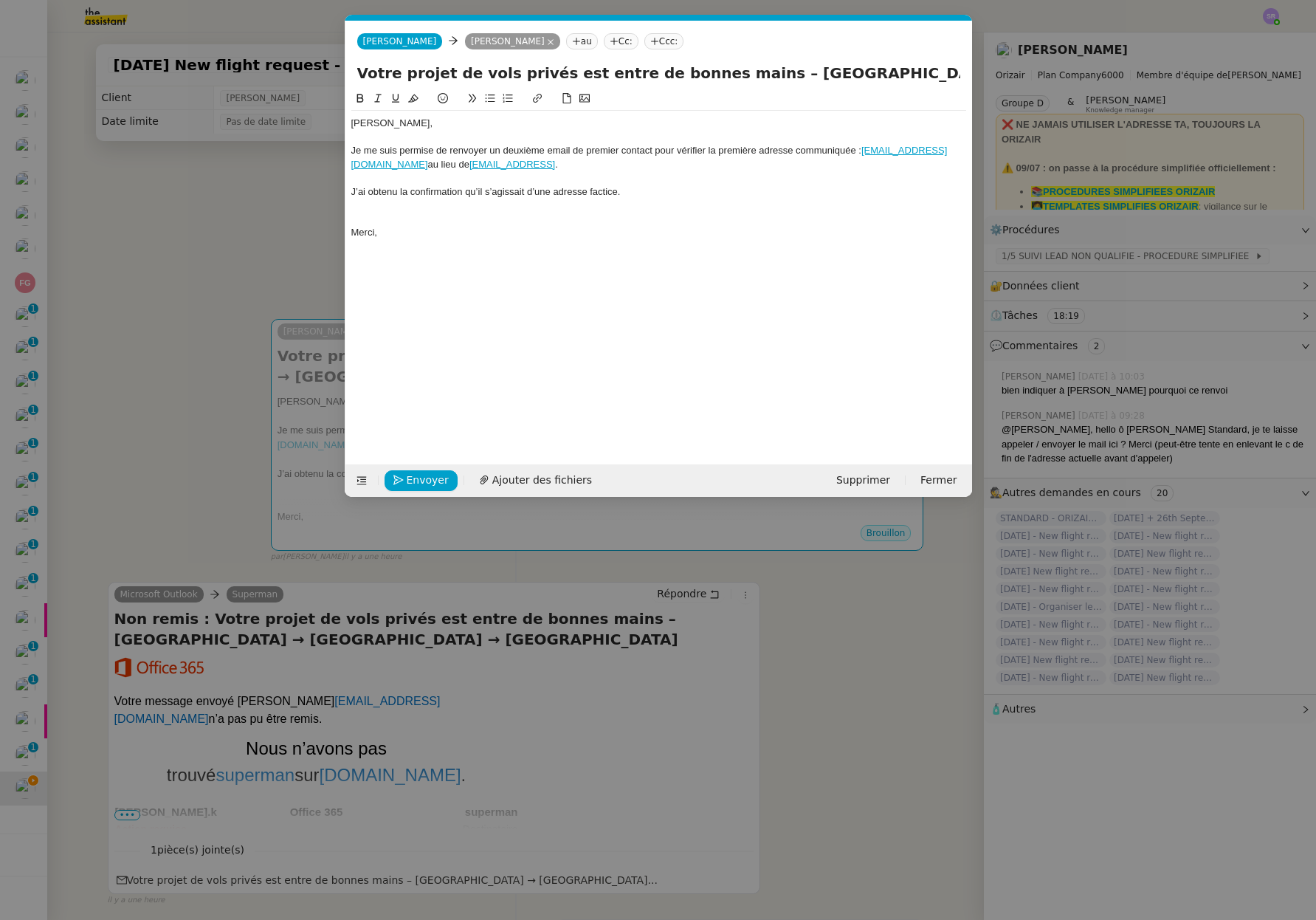
scroll to position [0, 31]
click at [683, 185] on div "J’ai obtenu la confirmation qu’il s’agissait d’une adresse factice." at bounding box center [659, 191] width 615 height 13
click at [558, 217] on div at bounding box center [659, 219] width 615 height 13
click at [437, 215] on div at bounding box center [659, 219] width 615 height 13
click at [385, 206] on div at bounding box center [659, 205] width 615 height 13
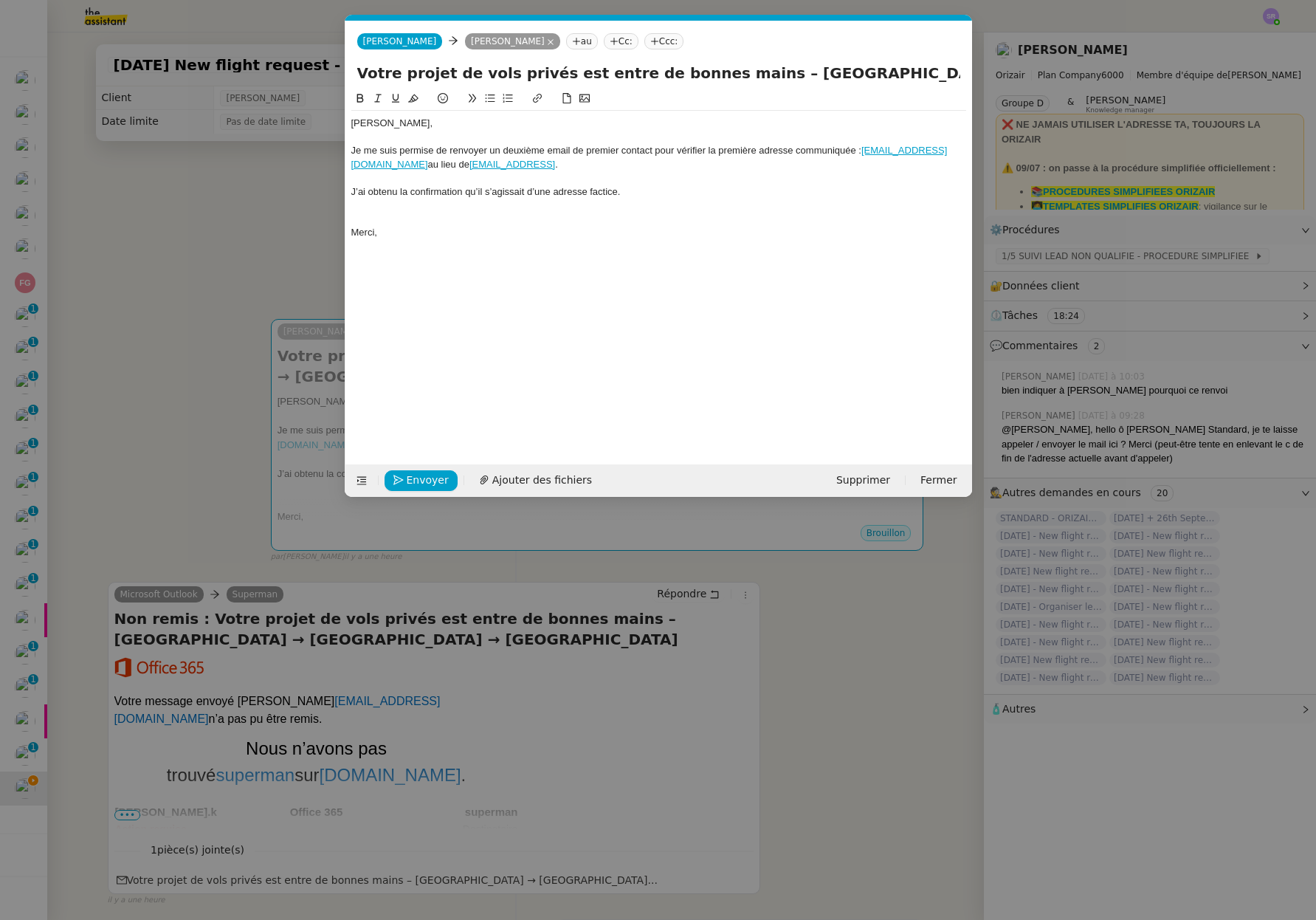
click at [349, 234] on nz-spin "Cher Louis, Je me suis permise de renvoyer un deuxième email de premier contact…" at bounding box center [658, 269] width 626 height 358
click at [351, 235] on div "Merci," at bounding box center [659, 232] width 615 height 13
click at [440, 214] on div at bounding box center [659, 219] width 615 height 13
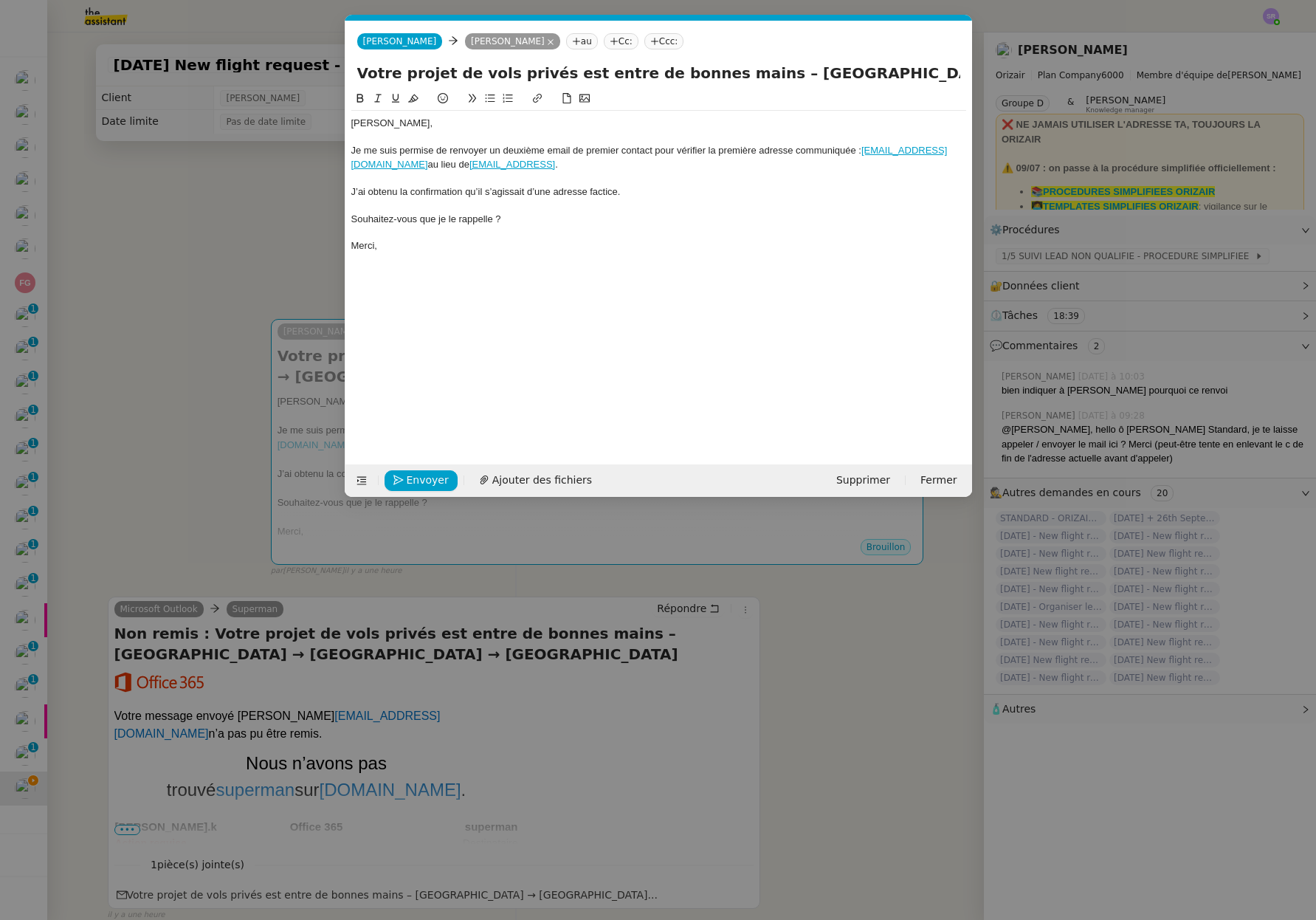
click at [491, 100] on icon at bounding box center [489, 98] width 10 height 10
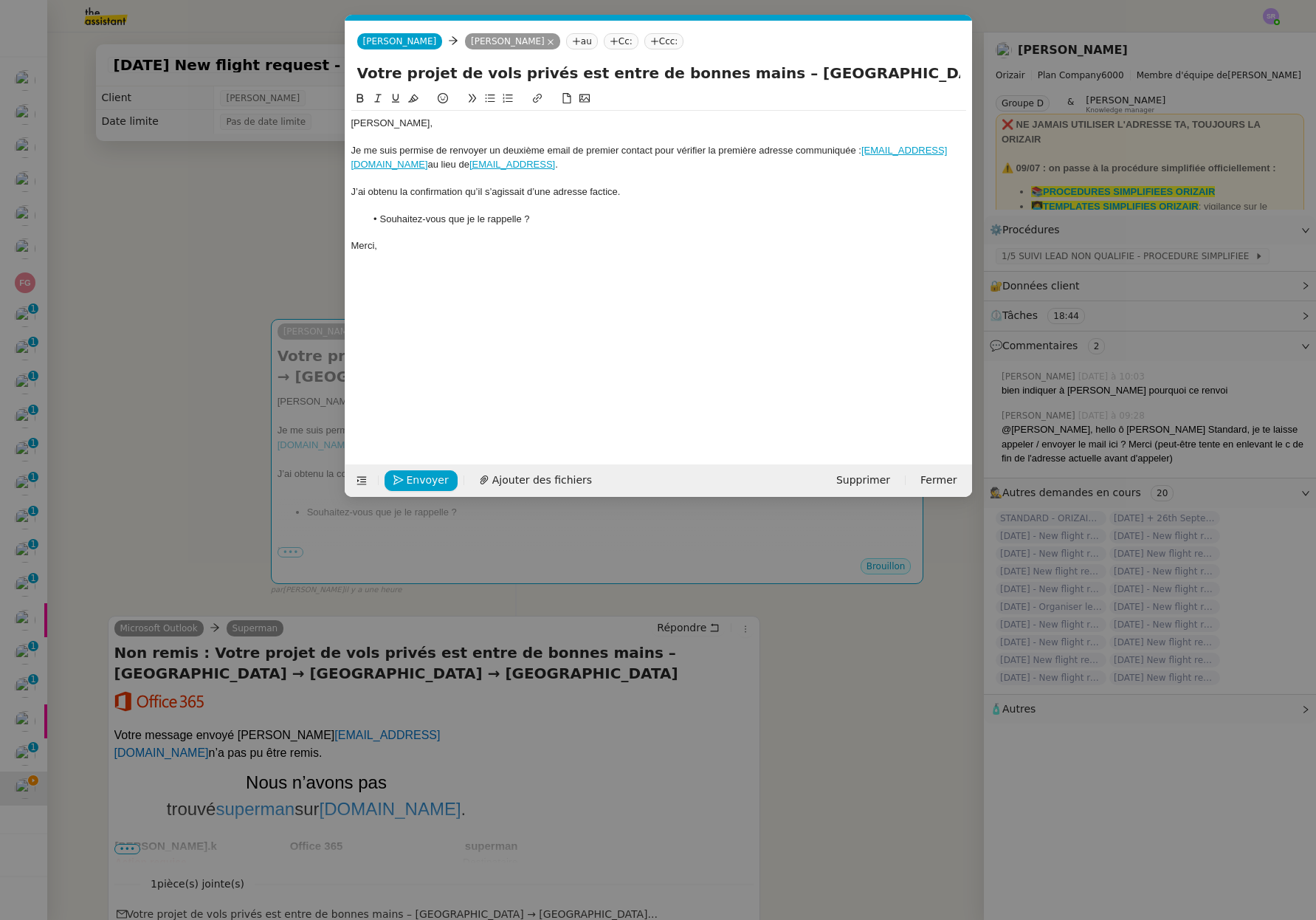
click at [262, 262] on nz-modal-container "Service TA - VOYAGE - PROPOSITION GLOBALE A utiliser dans le cadre de propositi…" at bounding box center [658, 460] width 1316 height 920
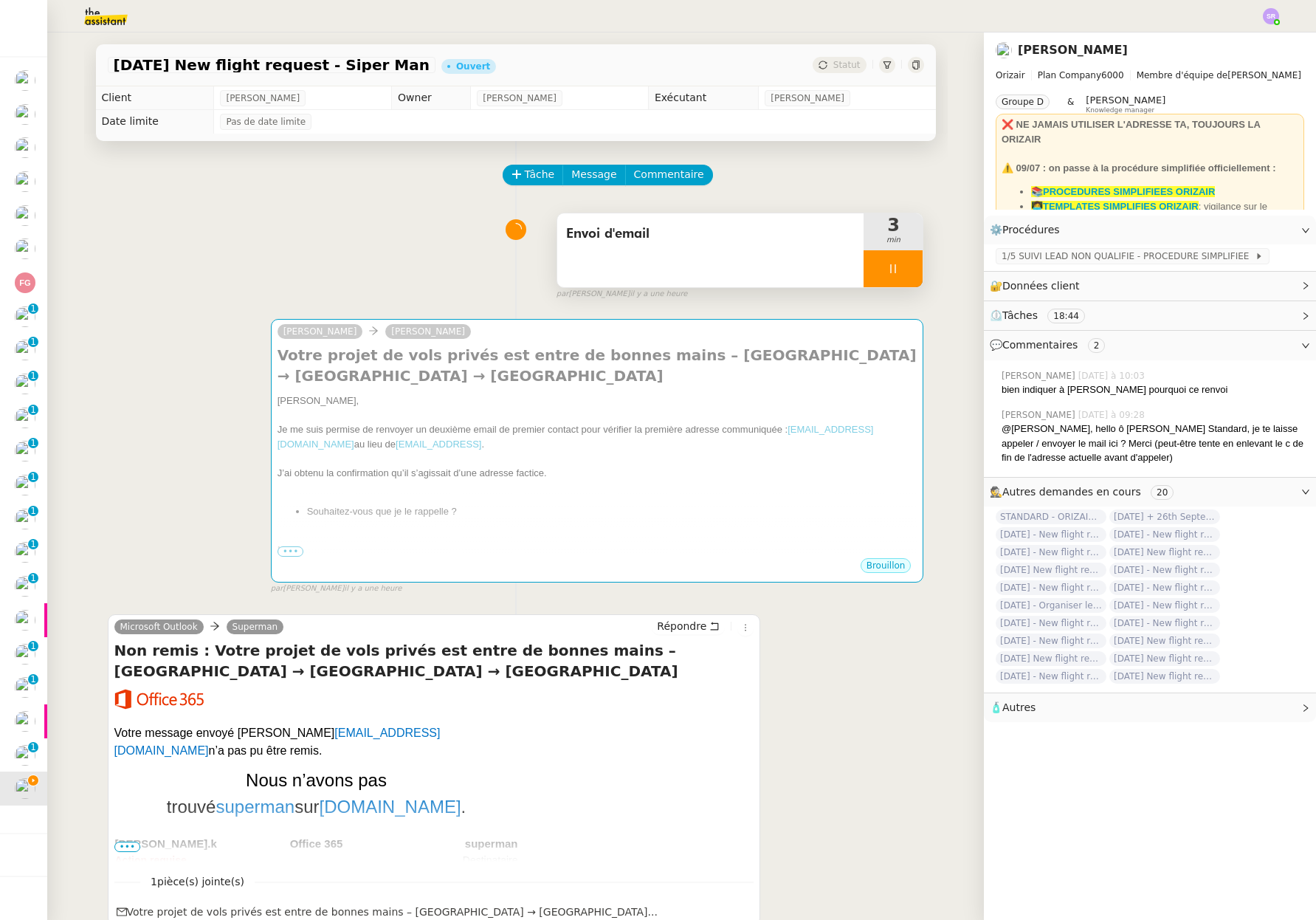
click at [890, 273] on div at bounding box center [893, 268] width 59 height 37
click at [902, 273] on icon at bounding box center [908, 269] width 12 height 12
click at [1254, 232] on link "Modifier" at bounding box center [1265, 230] width 42 height 17
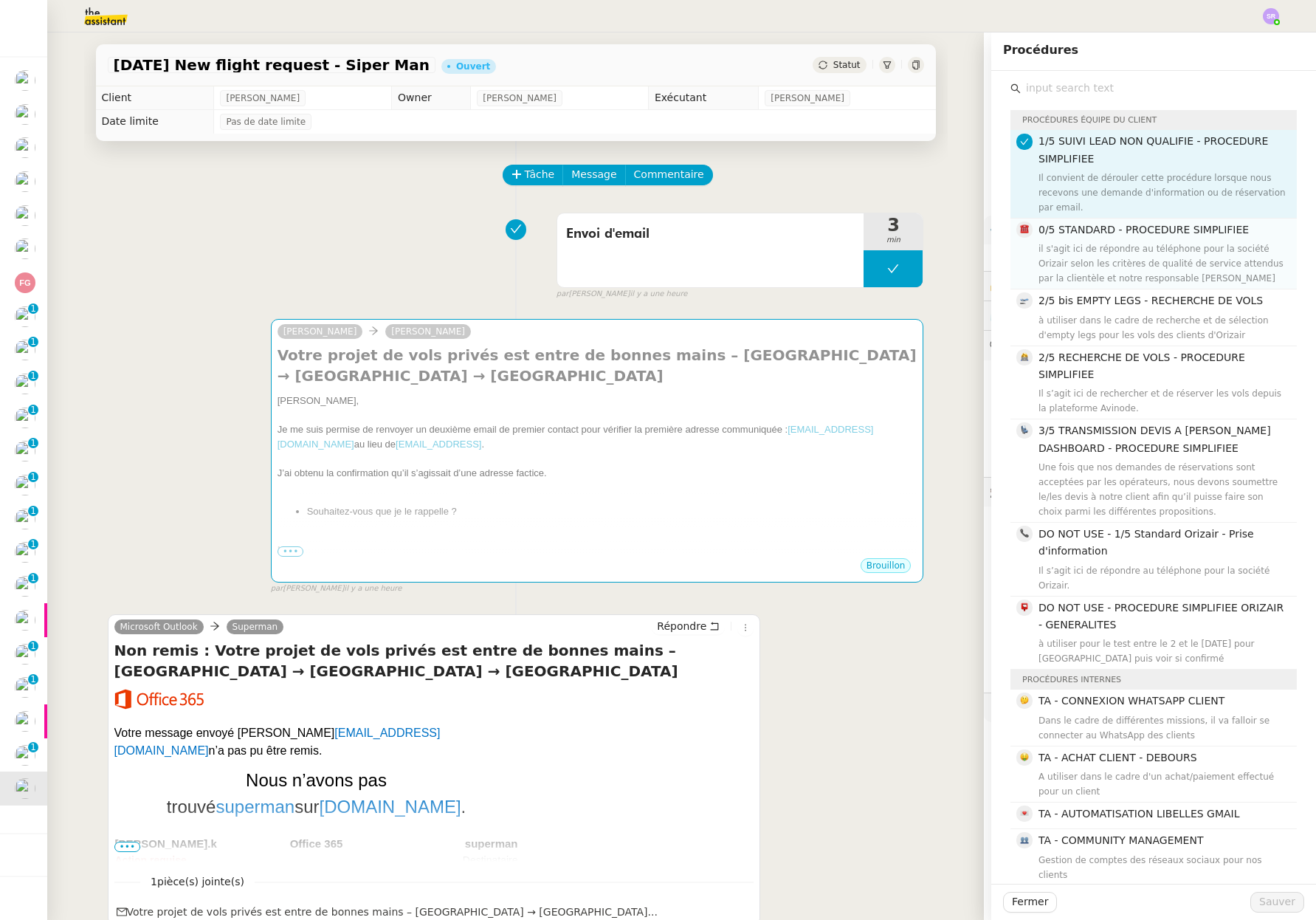
click at [1139, 261] on div "il s'agit ici de répondre au téléphone pour la société Orizair selon les critèr…" at bounding box center [1163, 264] width 250 height 44
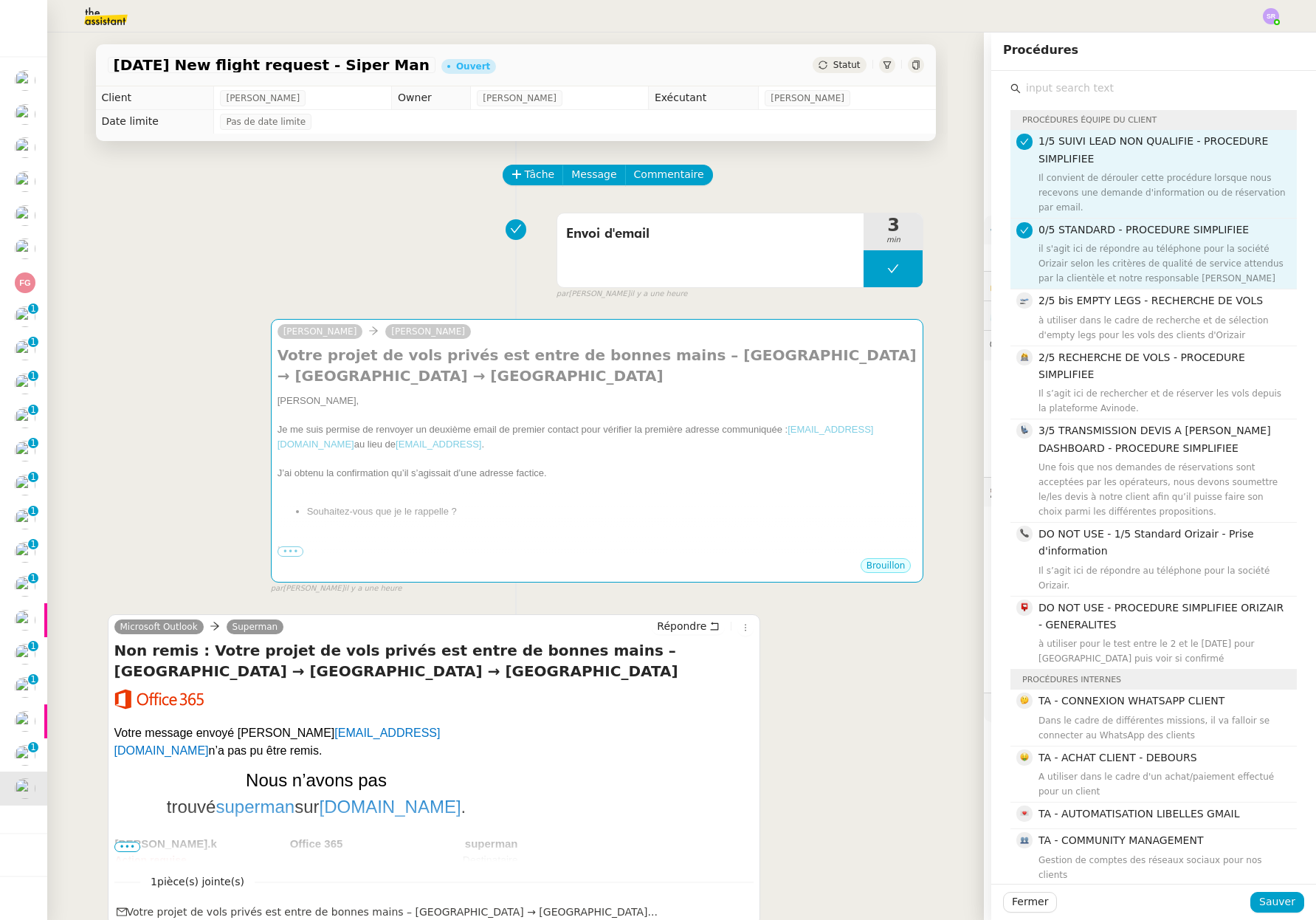
click at [1273, 912] on div "Fermer Sauver" at bounding box center [1152, 901] width 325 height 36
click at [1276, 903] on span "Sauver" at bounding box center [1277, 901] width 36 height 17
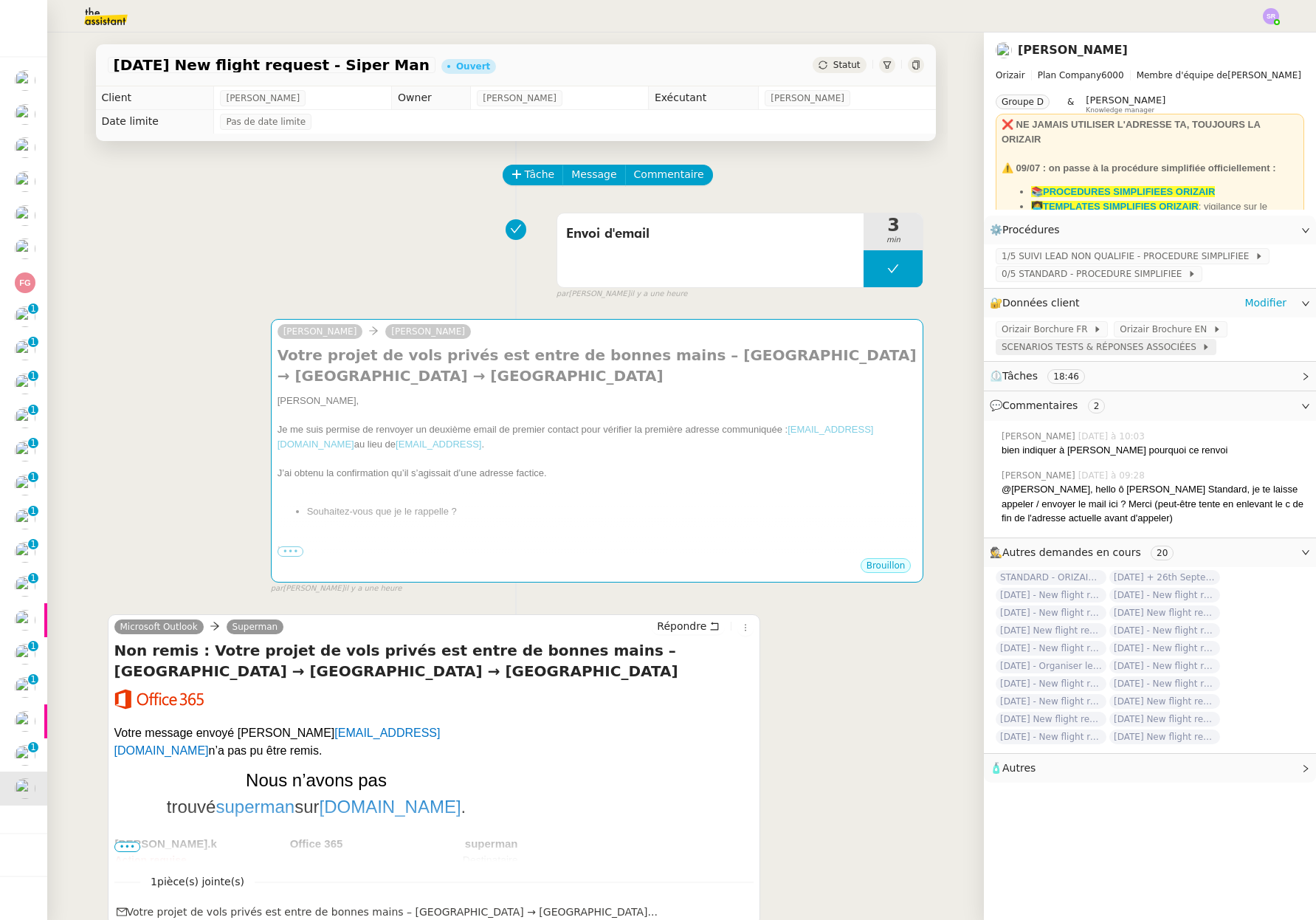
click at [1113, 344] on span "SCENARIOS TESTS & RÉPONSES ASSOCIÉES" at bounding box center [1101, 347] width 200 height 15
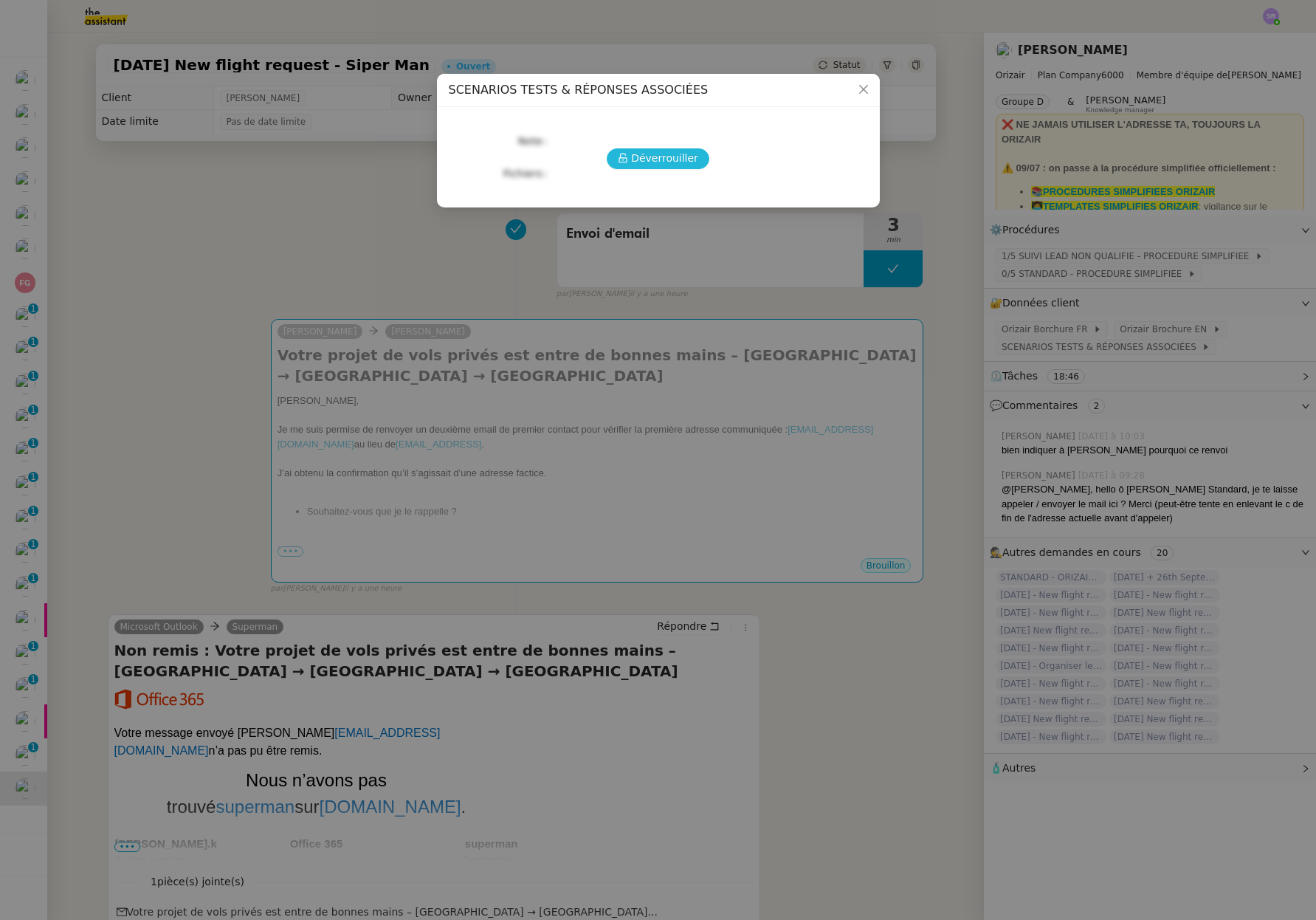
click at [677, 152] on span "Déverrouiller" at bounding box center [664, 158] width 67 height 17
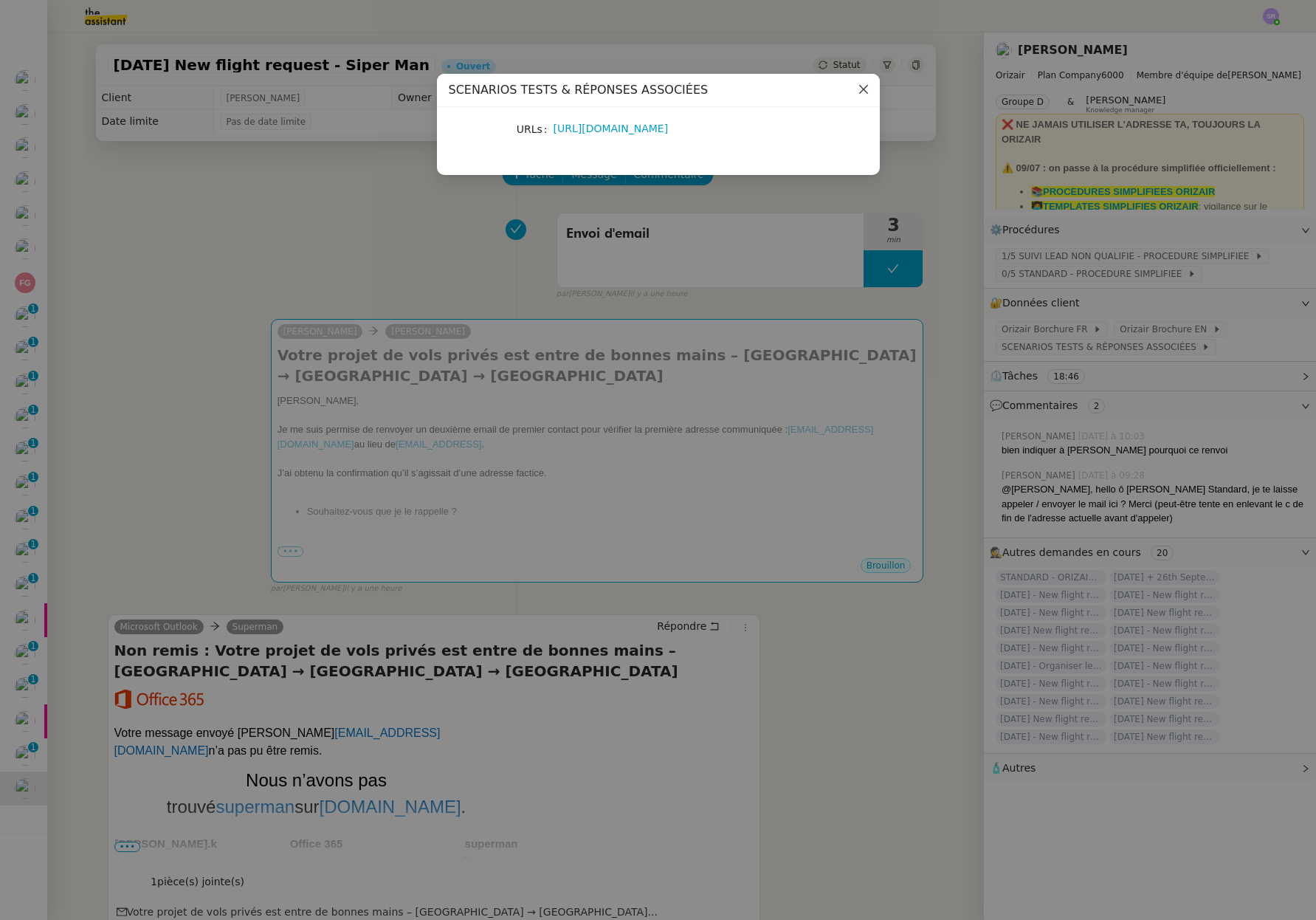
click at [858, 93] on icon "Close" at bounding box center [864, 89] width 12 height 12
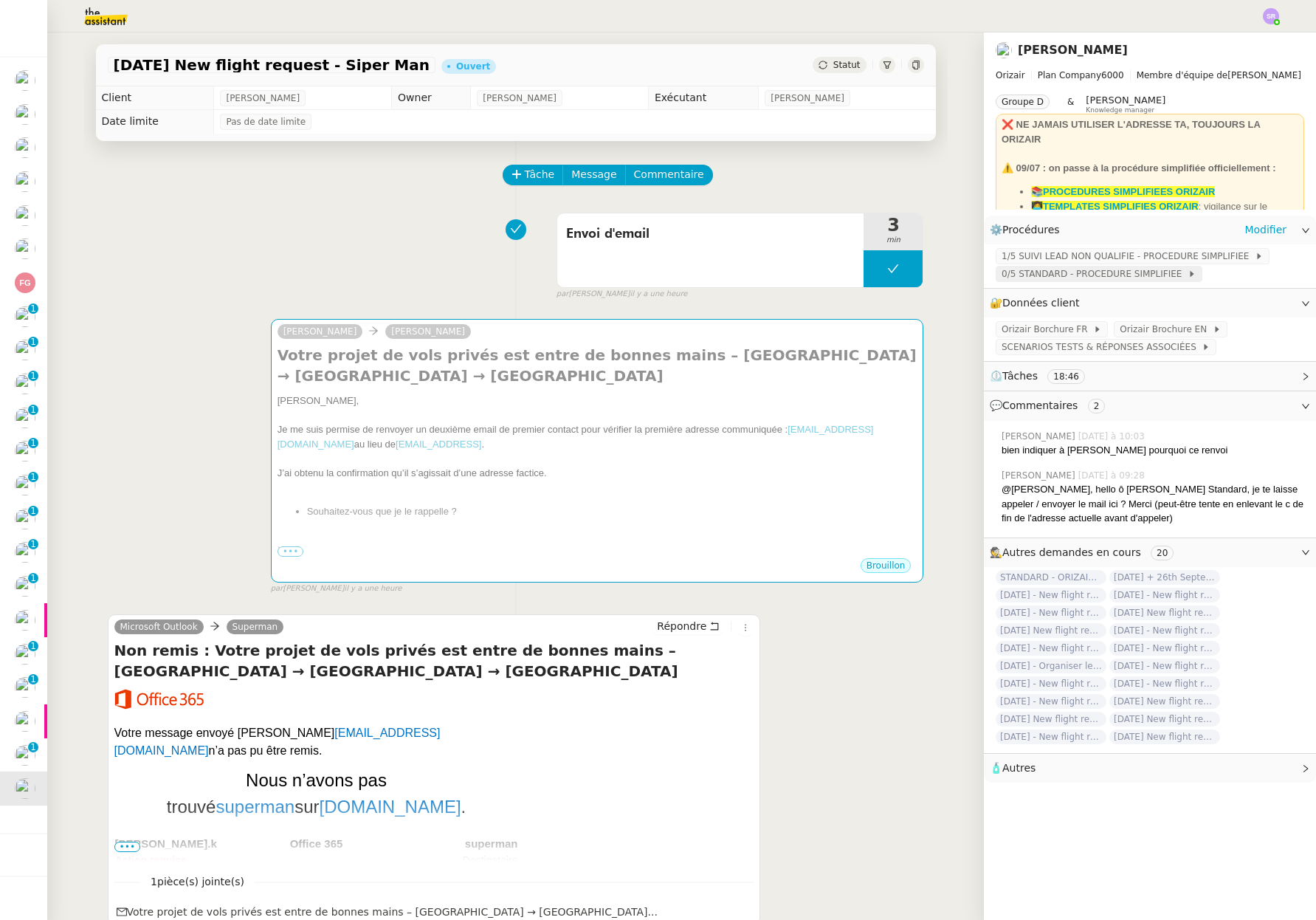
click at [1081, 270] on span "0/5 STANDARD - PROCEDURE SIMPLIFIEE" at bounding box center [1094, 274] width 186 height 15
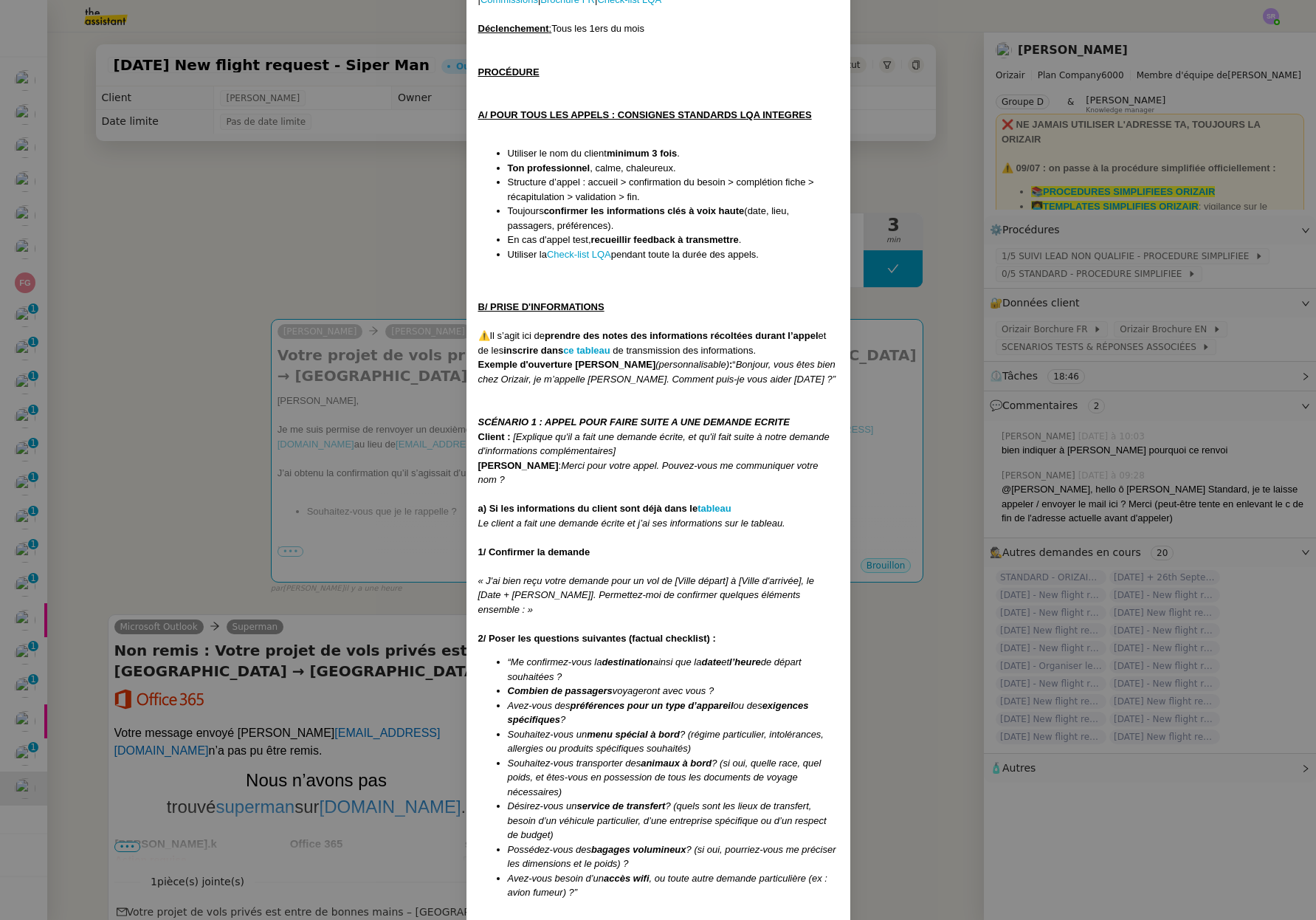
scroll to position [638, 0]
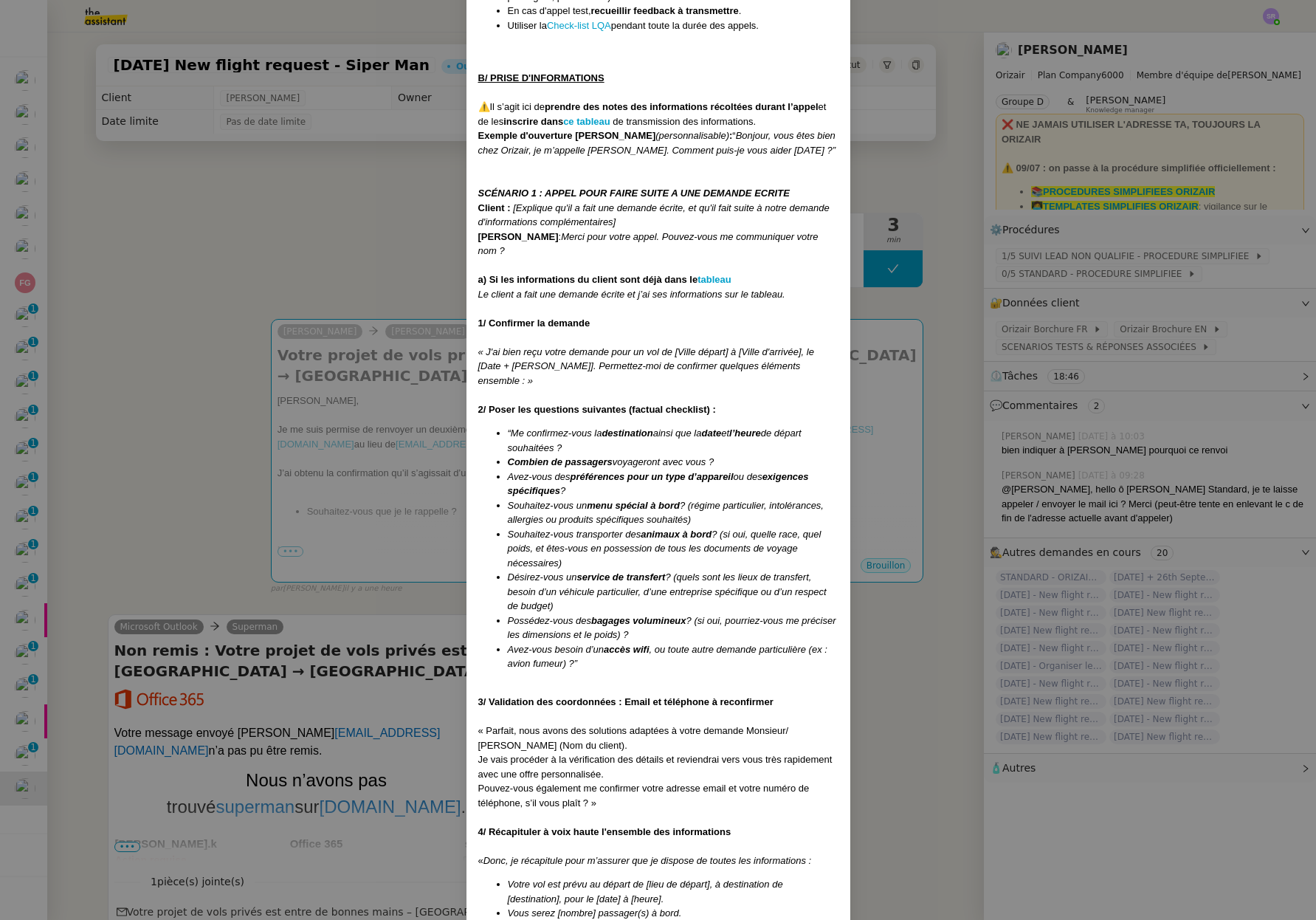
click at [916, 304] on nz-modal-container "Créée le [DATE] MAJ le [DATE] Voir procédure en Anglais en cliquant sur ce lien…" at bounding box center [658, 460] width 1316 height 920
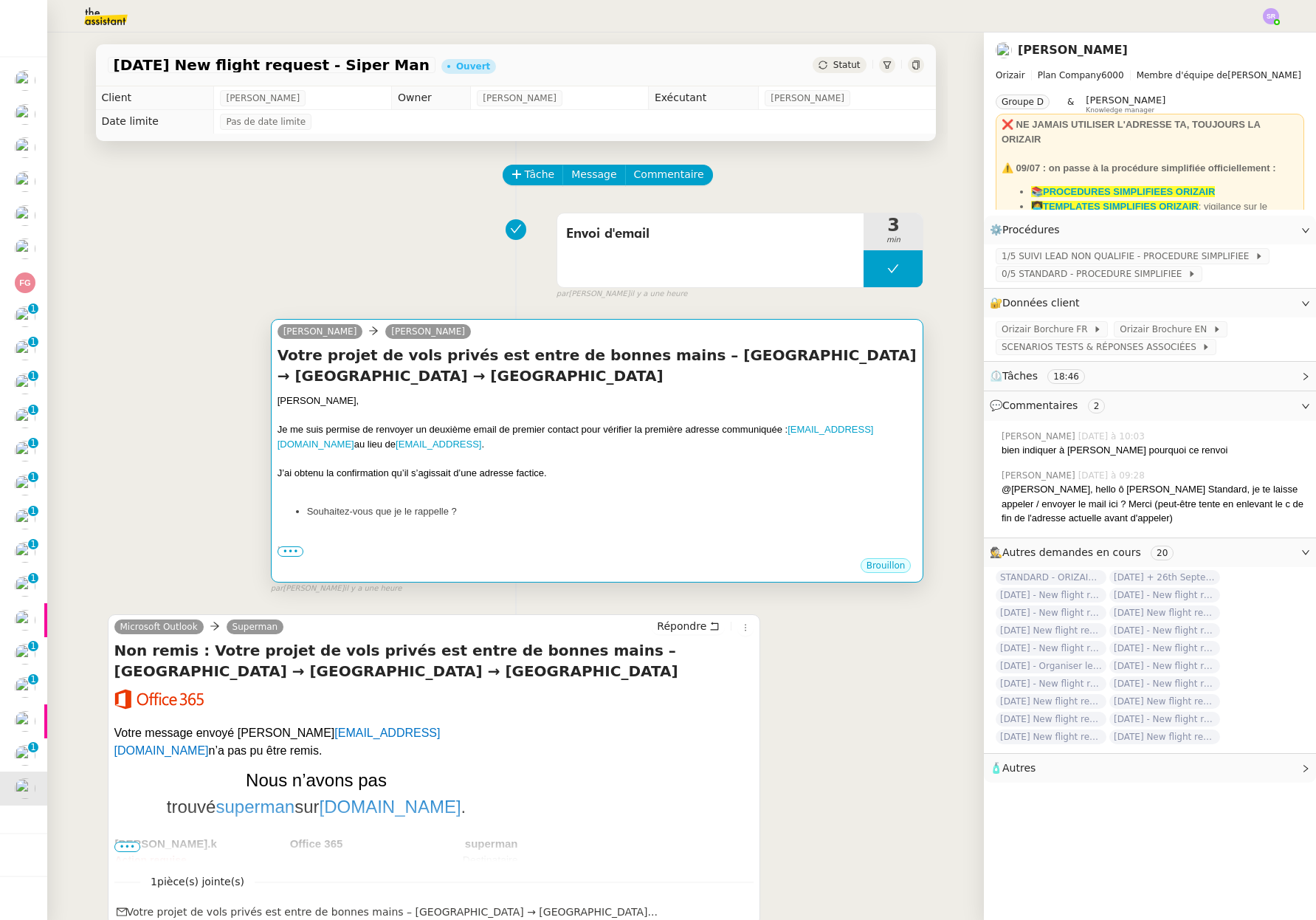
click at [820, 507] on li "Souhaitez-vous que je le rappelle ?" at bounding box center [611, 511] width 610 height 15
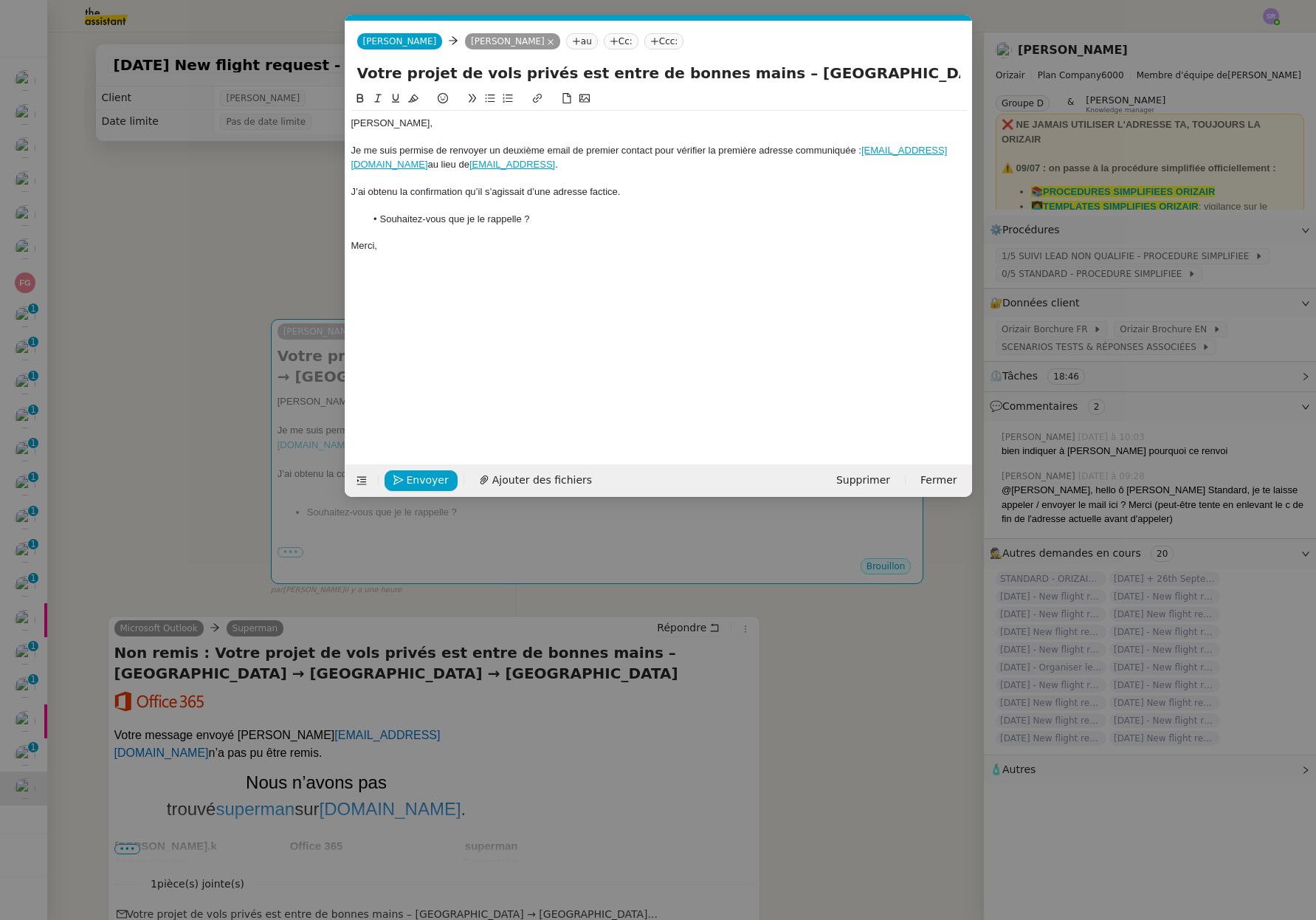
scroll to position [0, 31]
click at [859, 154] on div "Je me suis permise de renvoyer un deuxième email de premier contact pour vérifi…" at bounding box center [659, 157] width 615 height 27
click at [469, 163] on div "Je me suis permise de renvoyer un deuxième email de premier contact pour vérifi…" at bounding box center [659, 157] width 615 height 27
click at [861, 149] on div "Je me suis permise de renvoyer un deuxième email de premier contact pour vérifi…" at bounding box center [659, 157] width 615 height 27
click at [567, 168] on div "Je me suis permise de renvoyer un deuxième email de premier contact pour vérifi…" at bounding box center [659, 157] width 615 height 27
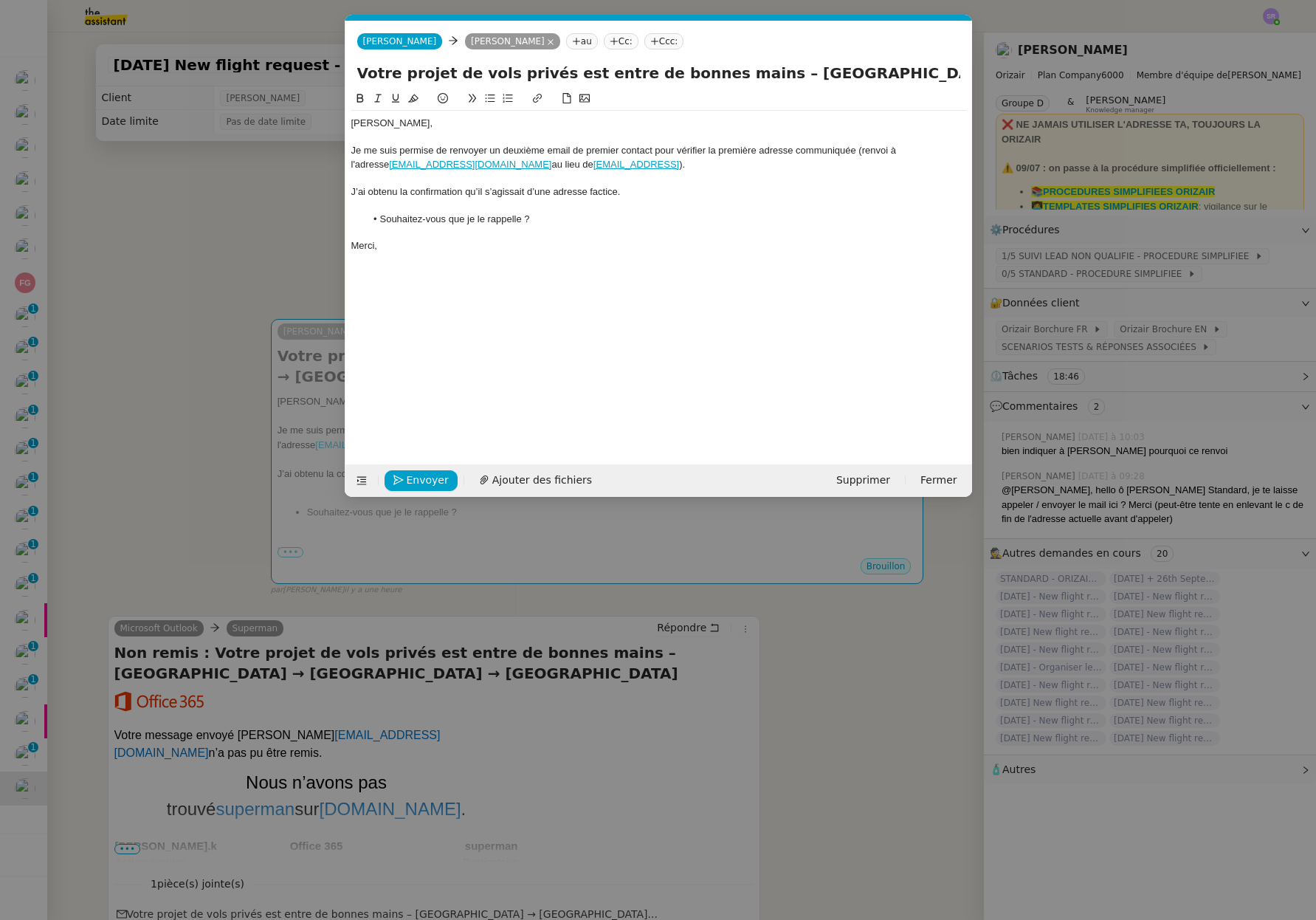
drag, startPoint x: 857, startPoint y: 150, endPoint x: 876, endPoint y: 162, distance: 22.5
click at [876, 162] on div "Je me suis permise de renvoyer un deuxième email de premier contact pour vérifi…" at bounding box center [659, 157] width 615 height 27
drag, startPoint x: 859, startPoint y: 151, endPoint x: 874, endPoint y: 161, distance: 18.0
click at [874, 161] on div "Je me suis permise de renvoyer un deuxième email de premier contact pour vérifi…" at bounding box center [659, 157] width 615 height 27
drag, startPoint x: 180, startPoint y: 299, endPoint x: 293, endPoint y: 261, distance: 119.2
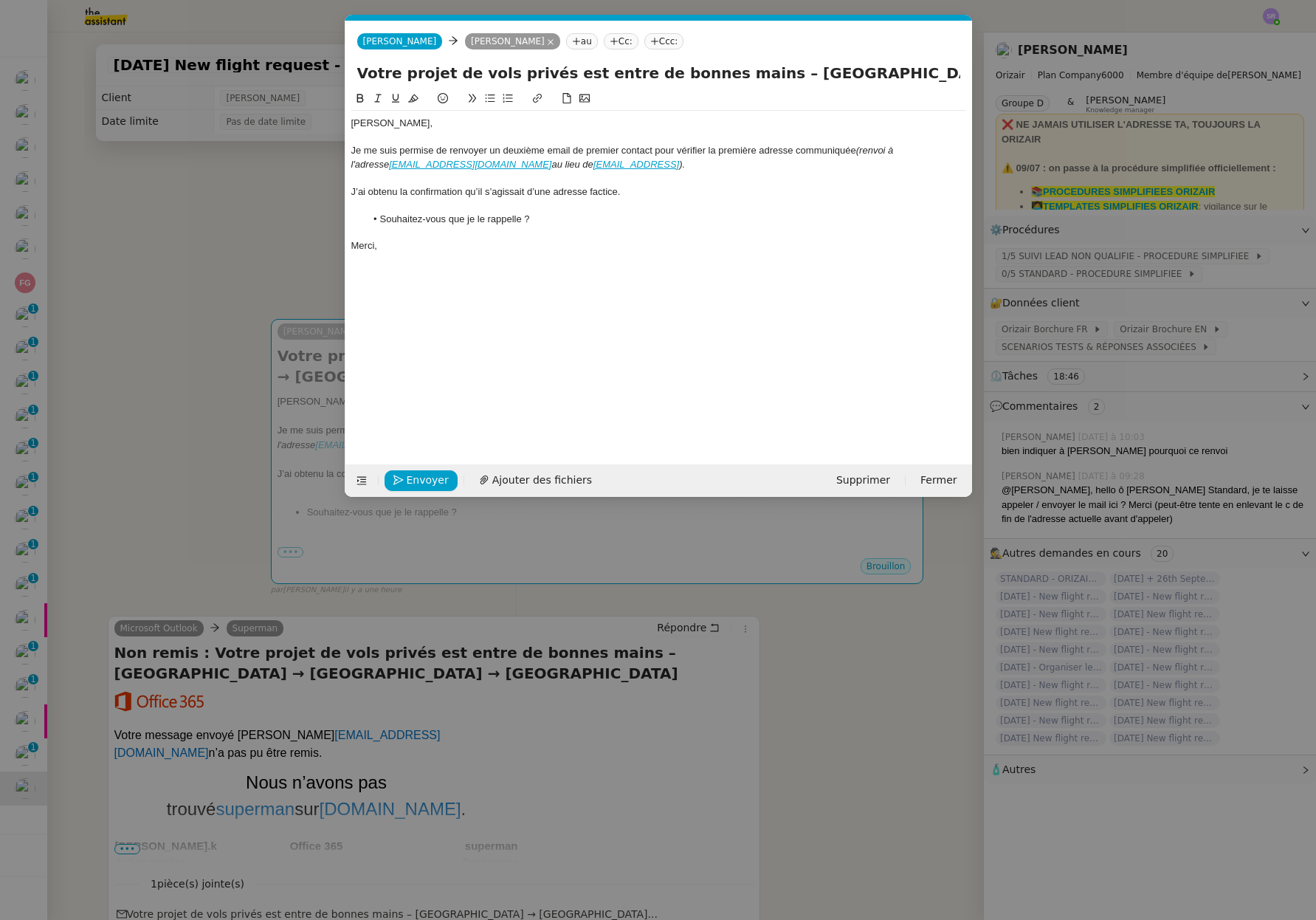
click at [180, 299] on nz-modal-container "Service TA - VOYAGE - PROPOSITION GLOBALE A utiliser dans le cadre de propositi…" at bounding box center [658, 460] width 1316 height 920
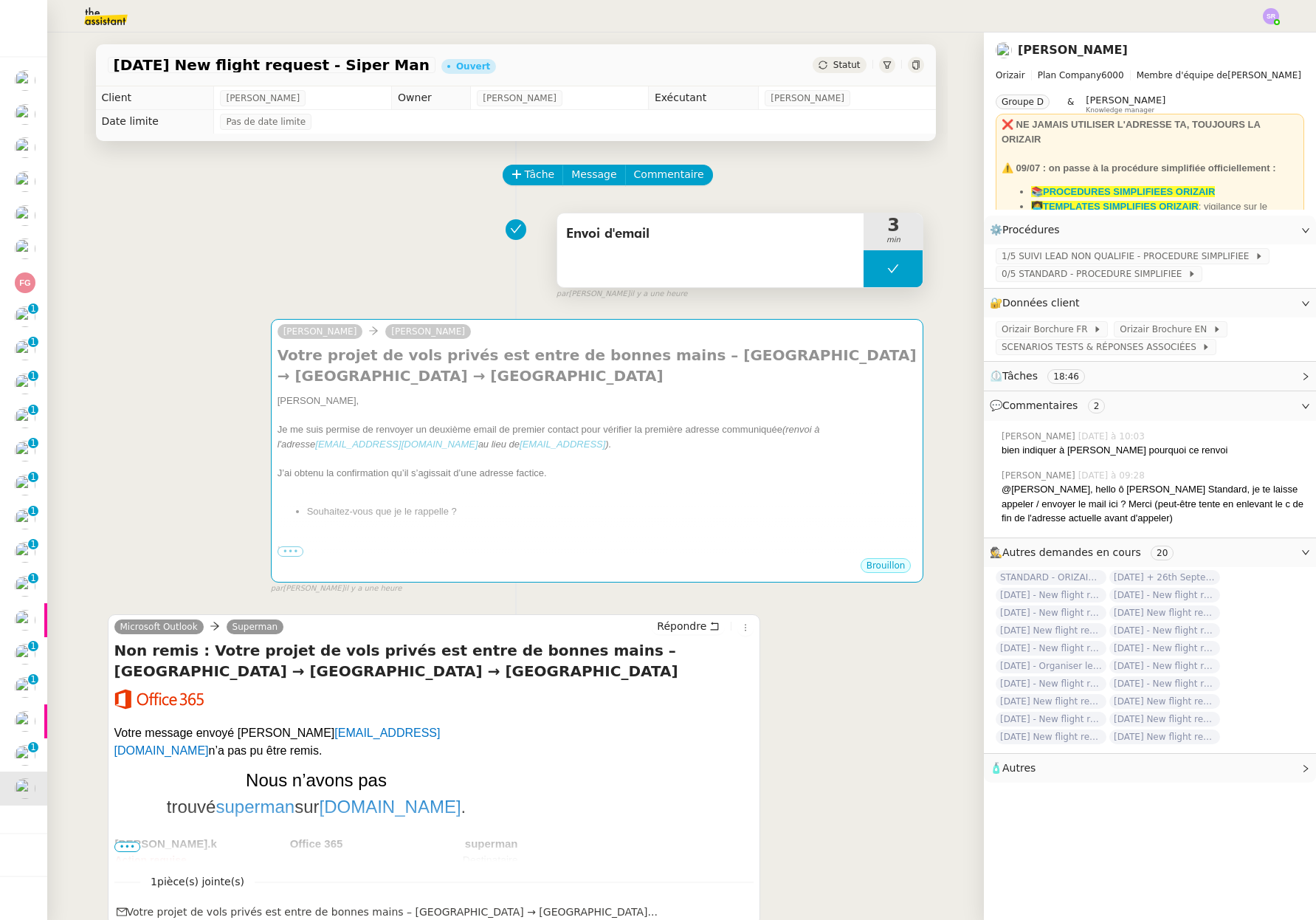
click at [887, 270] on icon at bounding box center [893, 269] width 12 height 12
click at [872, 273] on icon at bounding box center [878, 269] width 12 height 12
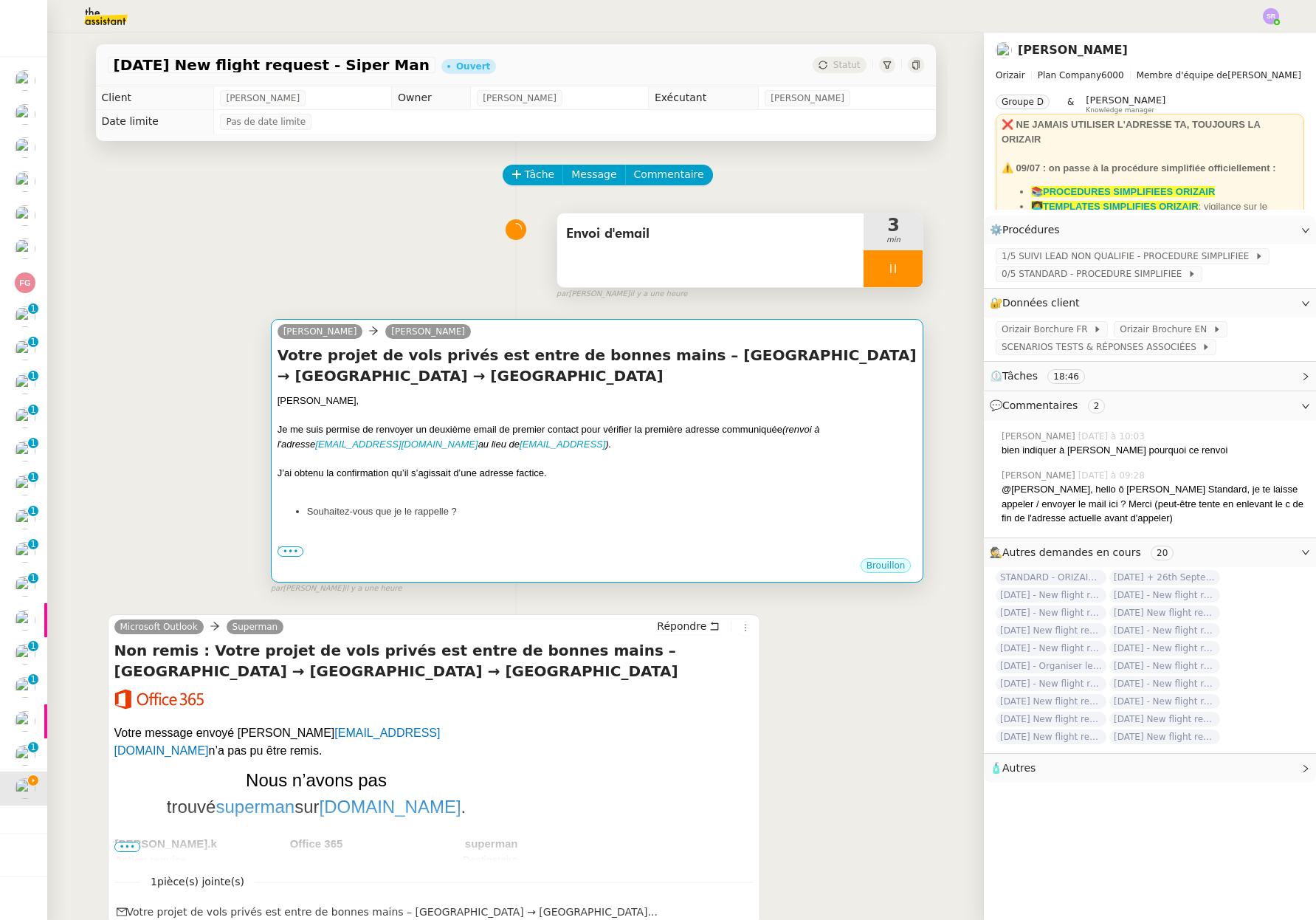
click at [739, 467] on div "J’ai obtenu la confirmation qu’il s’agissait d’une adresse factice." at bounding box center [597, 472] width 640 height 15
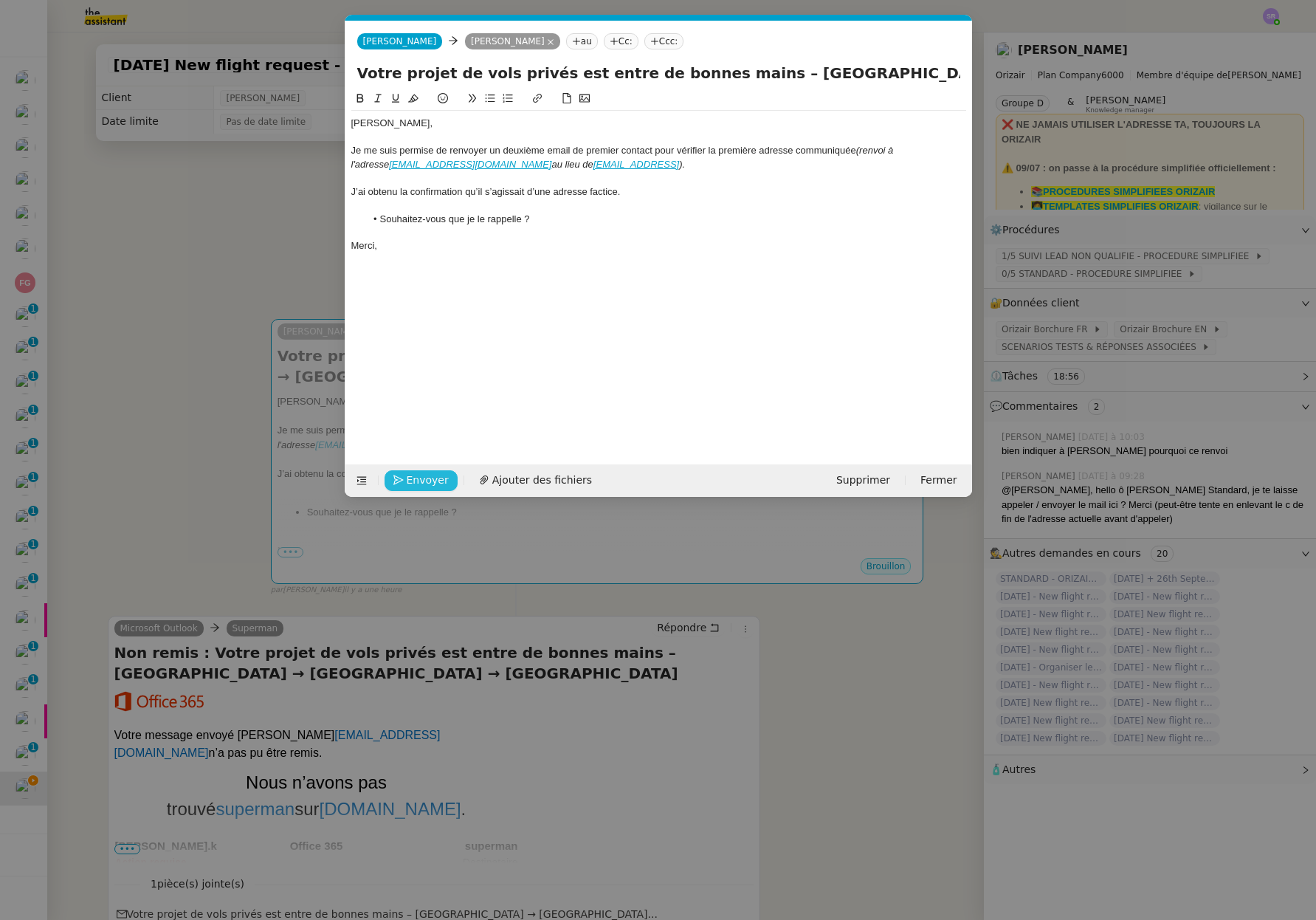
click at [421, 485] on span "Envoyer" at bounding box center [427, 479] width 42 height 17
click at [424, 482] on span "Confirmer l'envoi" at bounding box center [450, 479] width 89 height 17
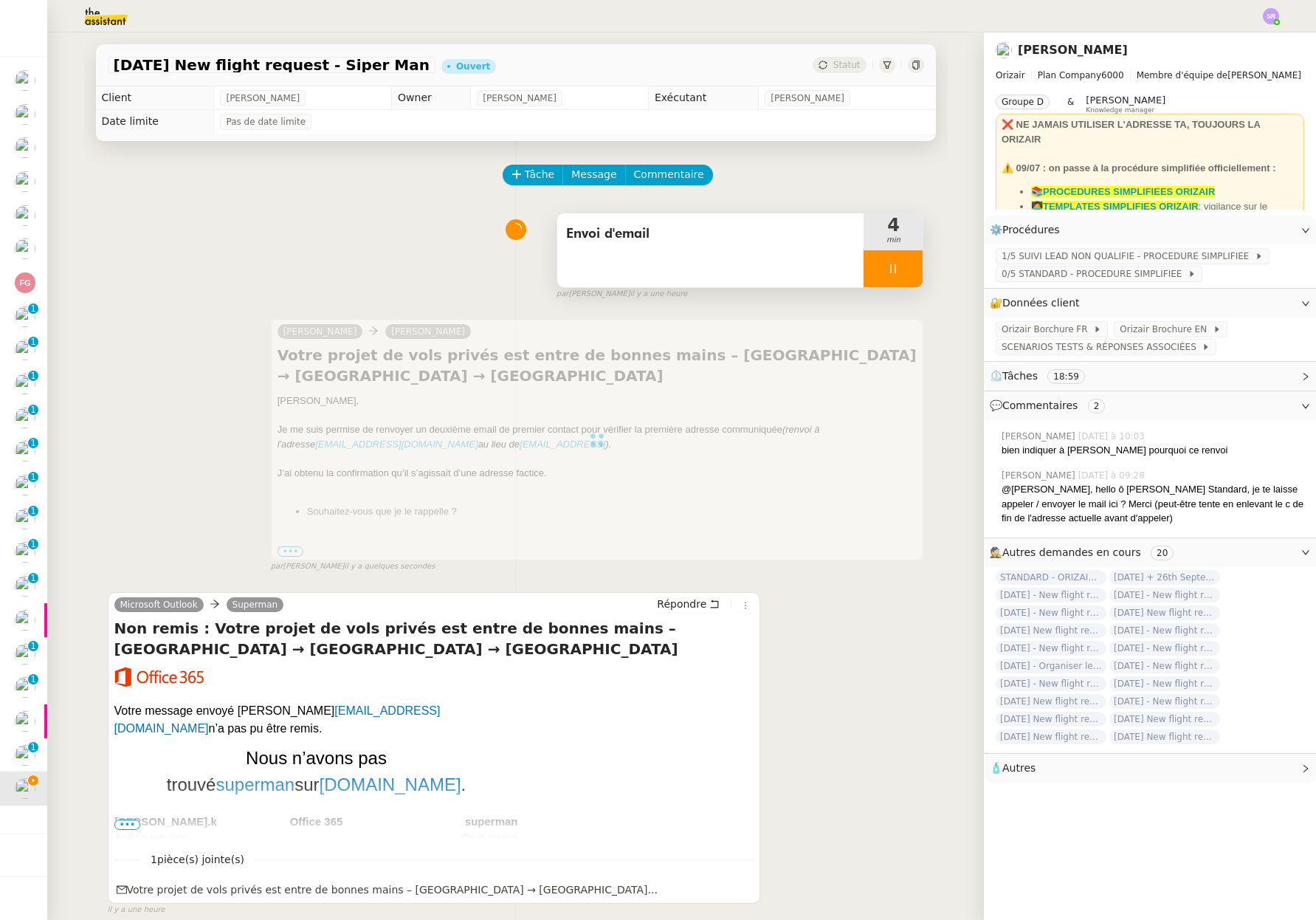
click at [206, 333] on div "Josephine Louis Frei Votre projet de vols privés est entre de bonnes mains – Lo…" at bounding box center [515, 439] width 816 height 267
drag, startPoint x: 891, startPoint y: 279, endPoint x: 899, endPoint y: 275, distance: 8.9
click at [891, 279] on div at bounding box center [893, 268] width 59 height 37
click at [900, 274] on button at bounding box center [908, 268] width 30 height 37
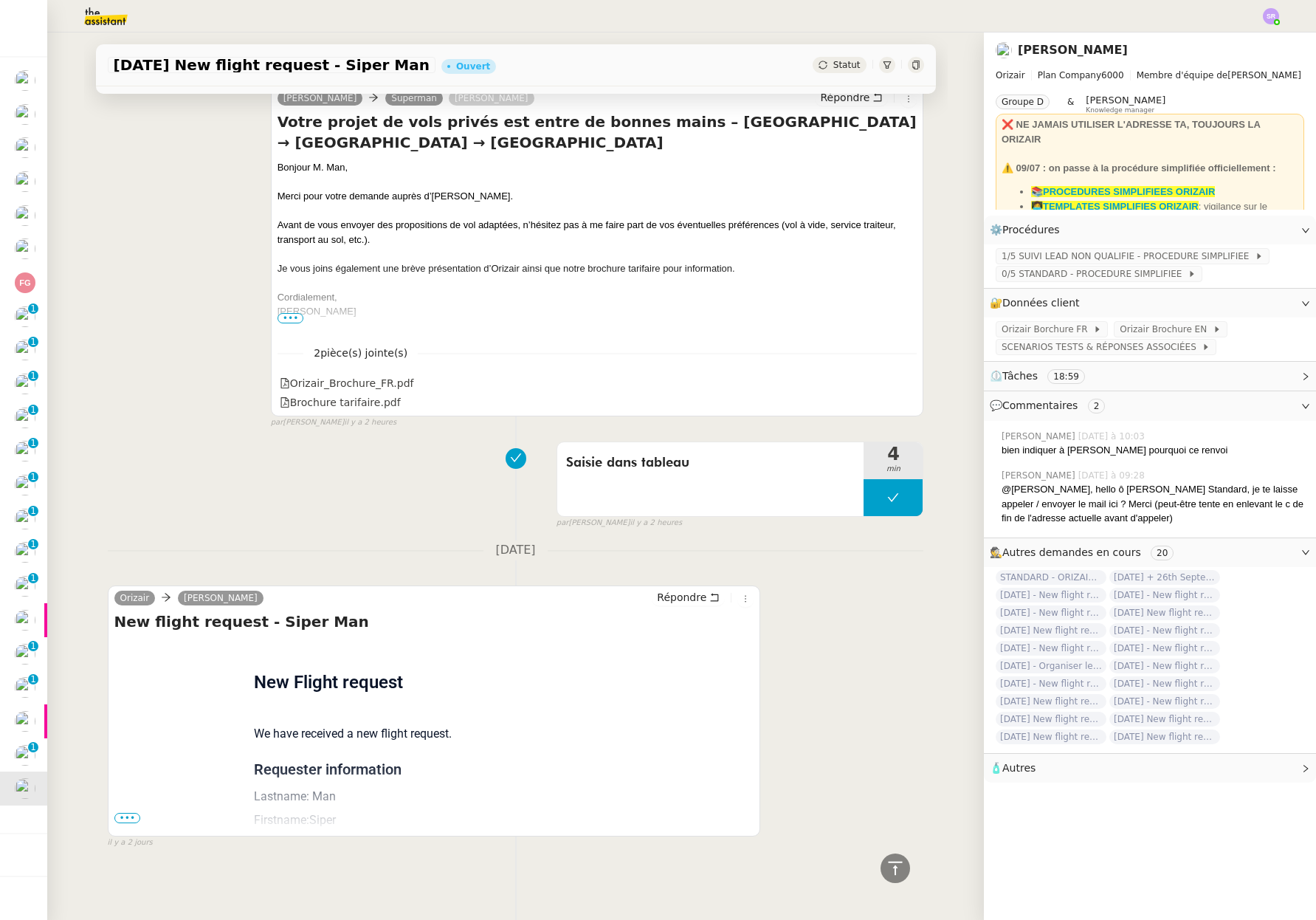
scroll to position [2261, 0]
click at [117, 813] on span "•••" at bounding box center [128, 818] width 27 height 10
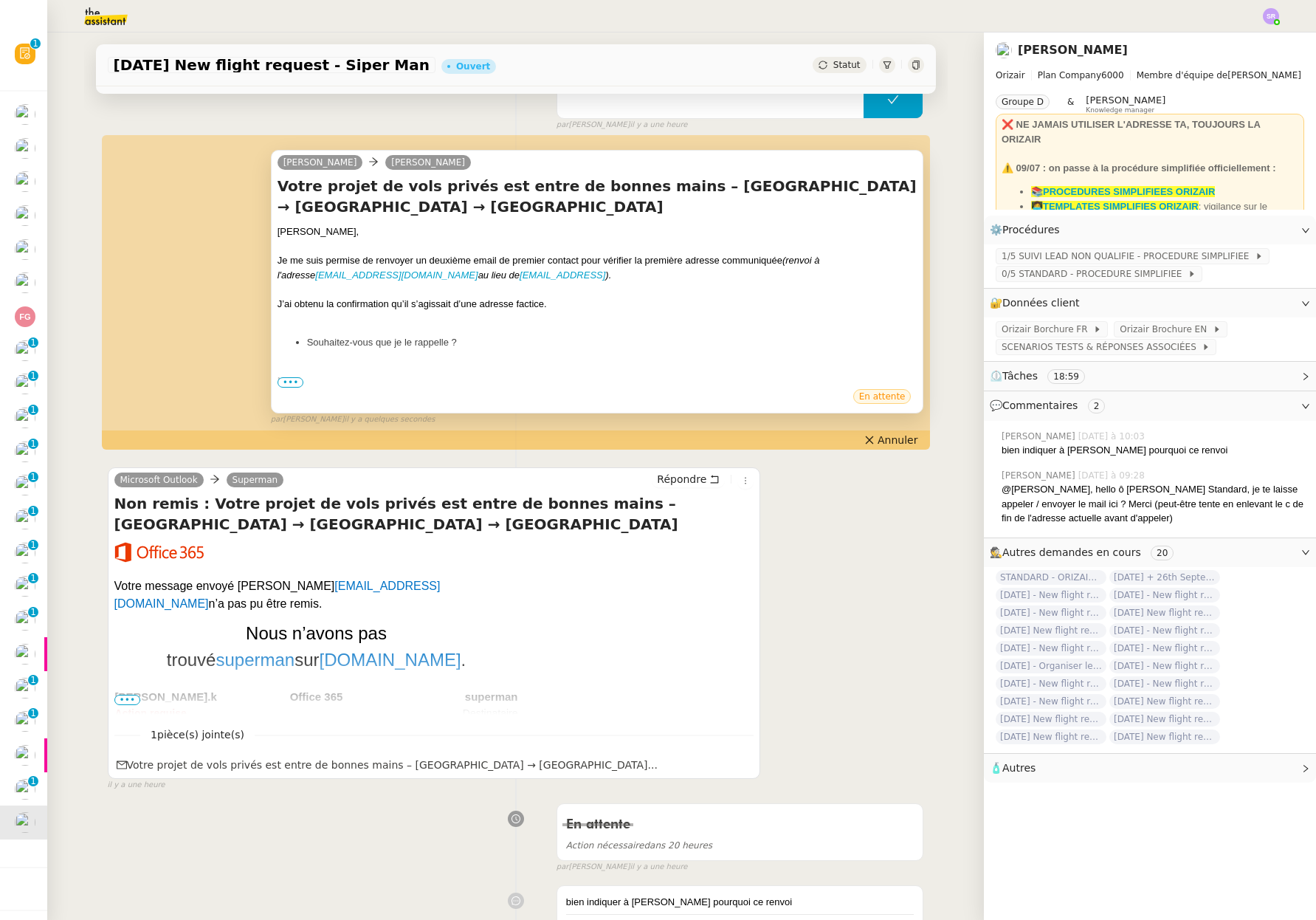
scroll to position [0, 0]
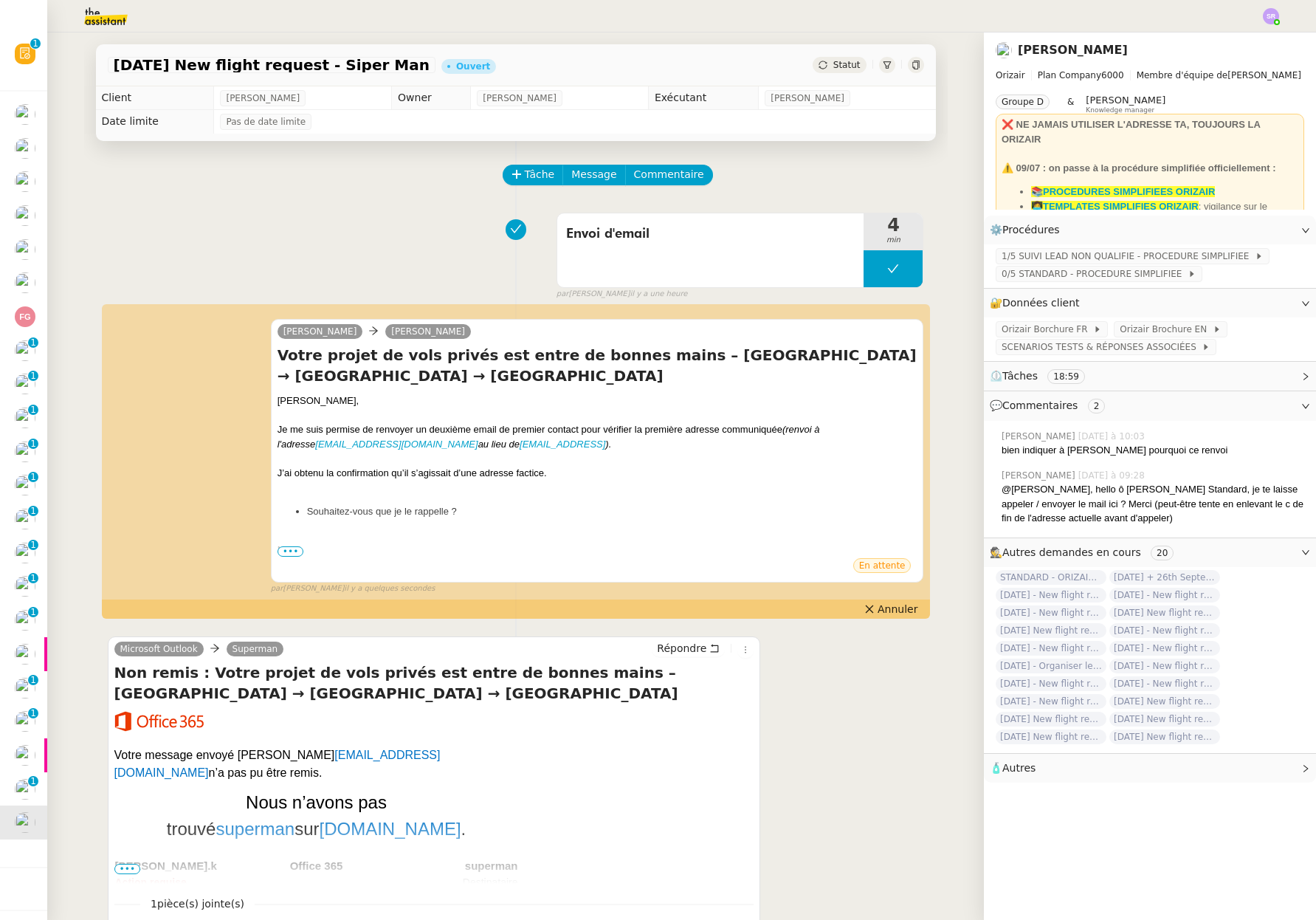
click at [841, 72] on div "Statut" at bounding box center [839, 65] width 53 height 16
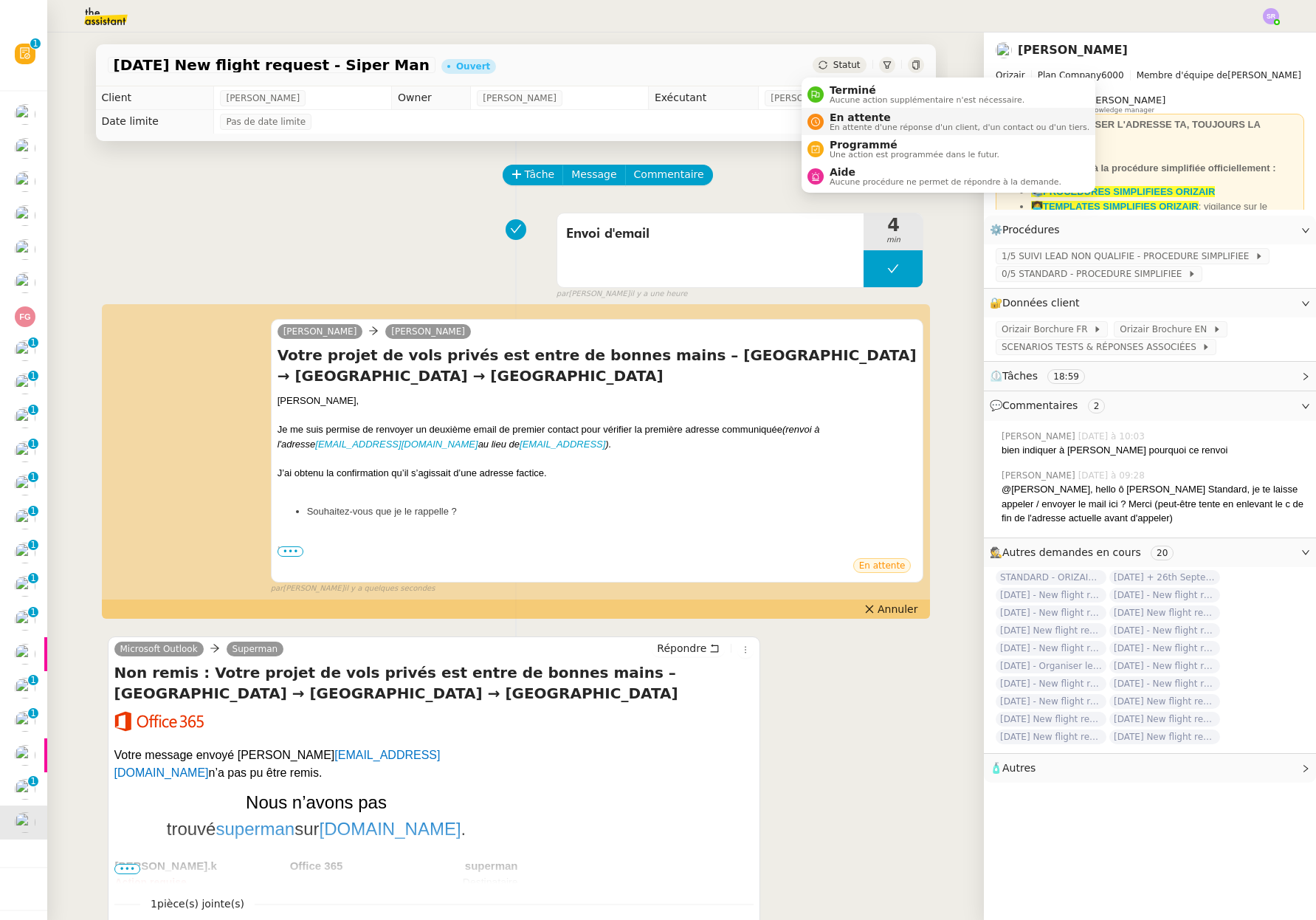
click at [861, 127] on span "En attente d'une réponse d'un client, d'un contact ou d'un tiers." at bounding box center [960, 127] width 260 height 8
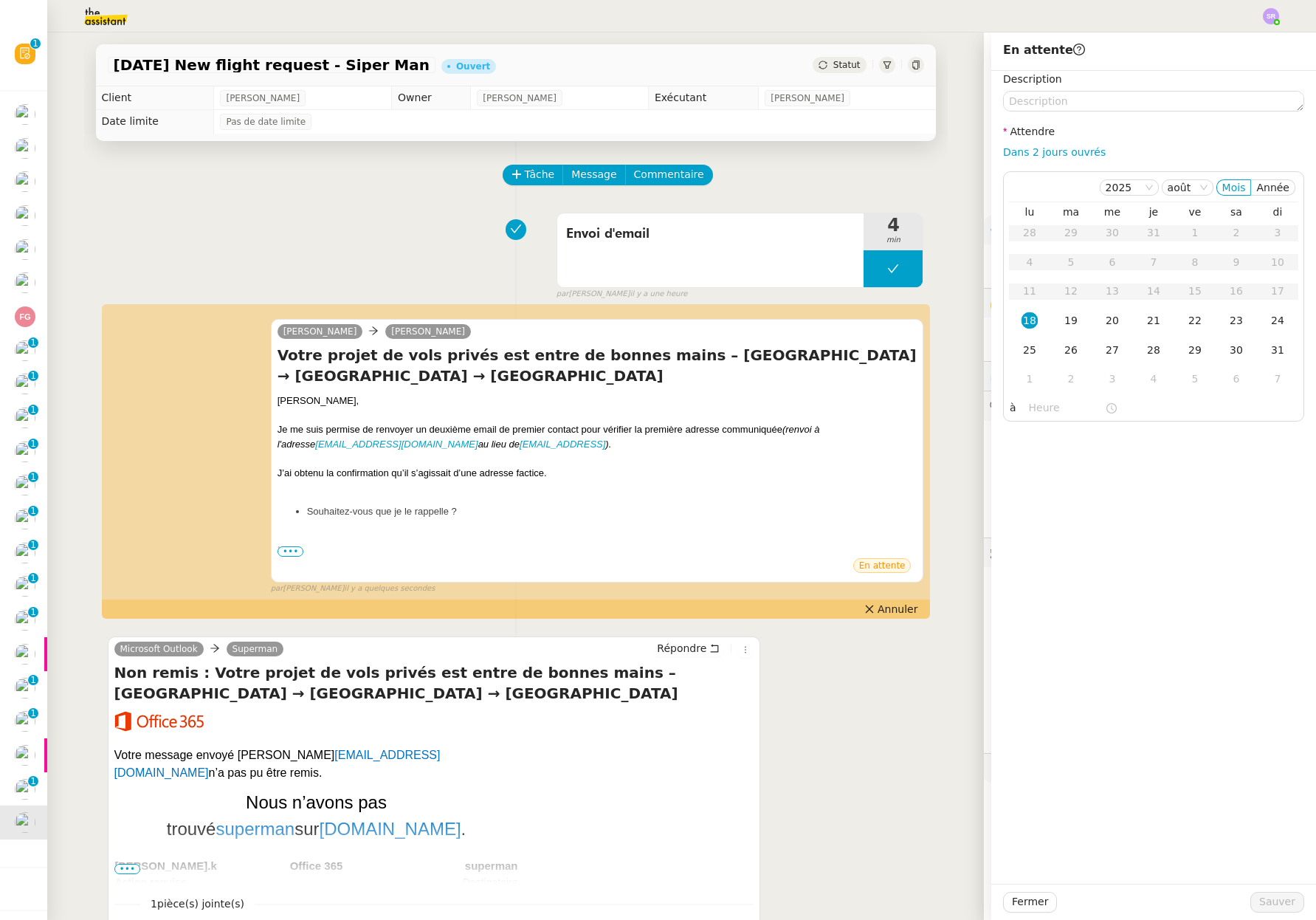
click at [1056, 145] on div "Dans 2 jours ouvrés" at bounding box center [1152, 152] width 301 height 17
click at [1046, 150] on link "Dans 2 jours ouvrés" at bounding box center [1053, 152] width 103 height 12
type input "07:00"
click at [1064, 318] on div "19" at bounding box center [1070, 321] width 16 height 16
click at [1270, 903] on span "Sauver" at bounding box center [1277, 901] width 36 height 17
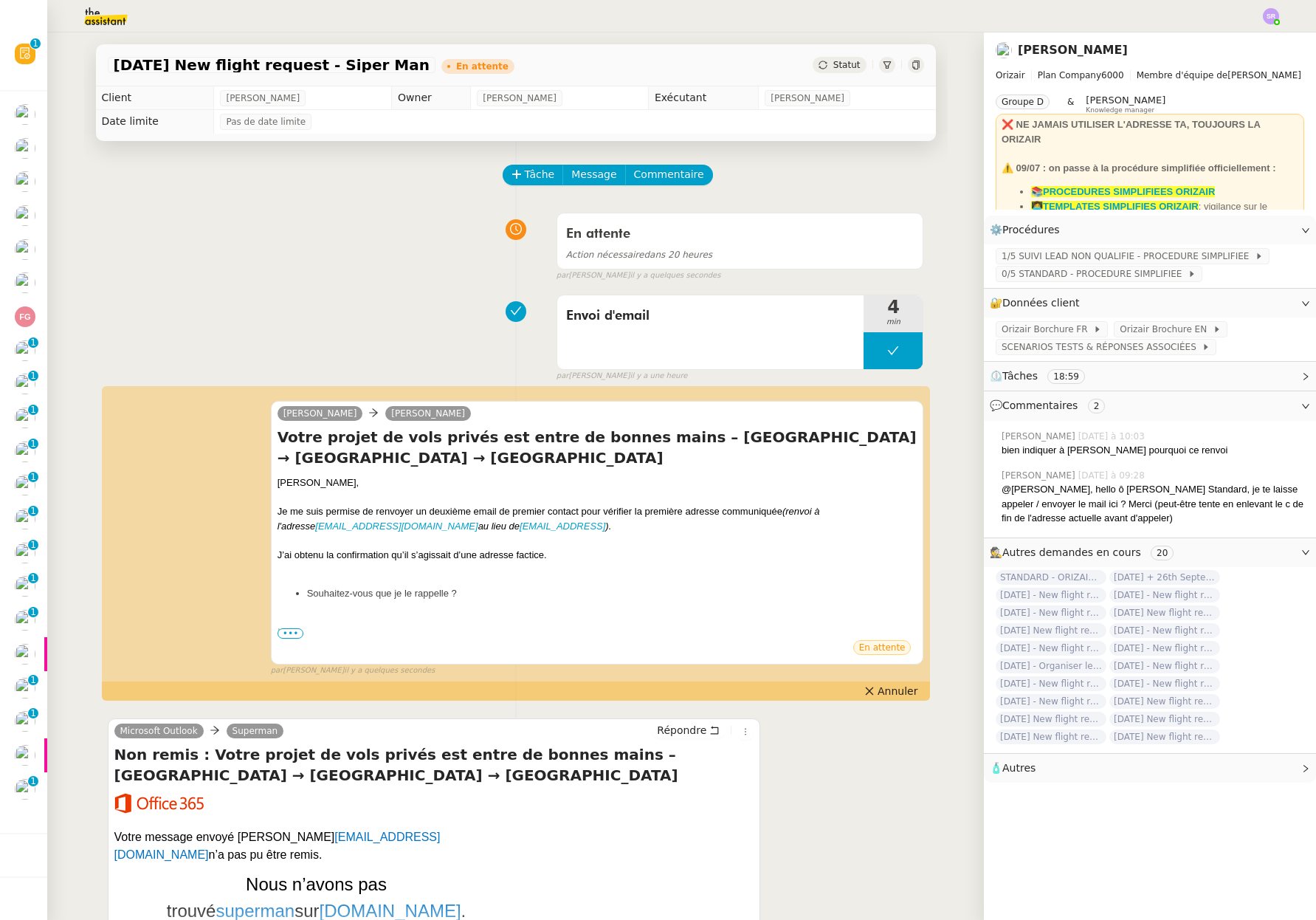
click at [313, 263] on div "En attente Action nécessaire dans 20 heures false par Stéphanie R. il y a quelq…" at bounding box center [515, 244] width 816 height 76
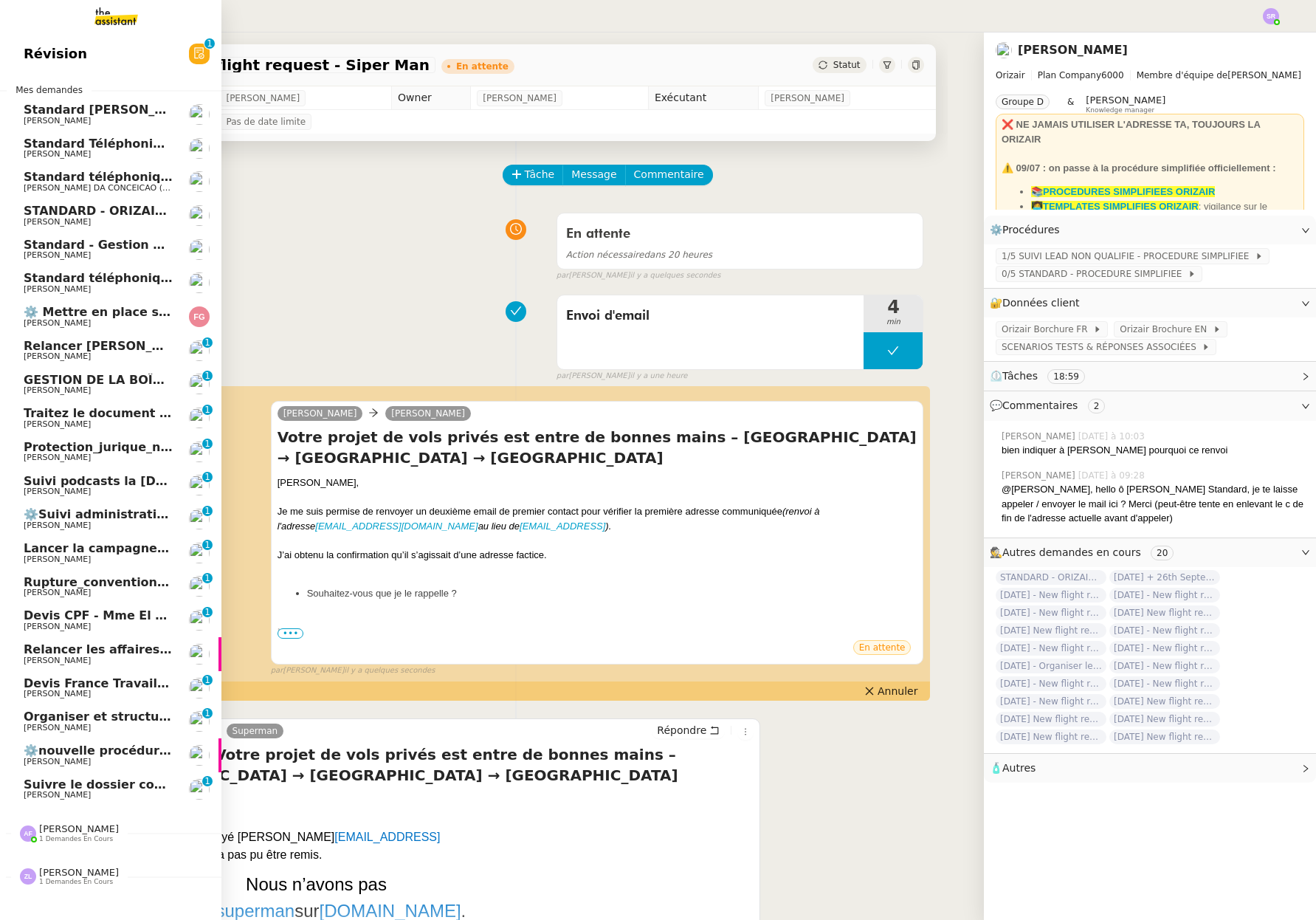
click at [52, 756] on span "⚙️nouvelle procédure d'onboarding" at bounding box center [142, 750] width 236 height 14
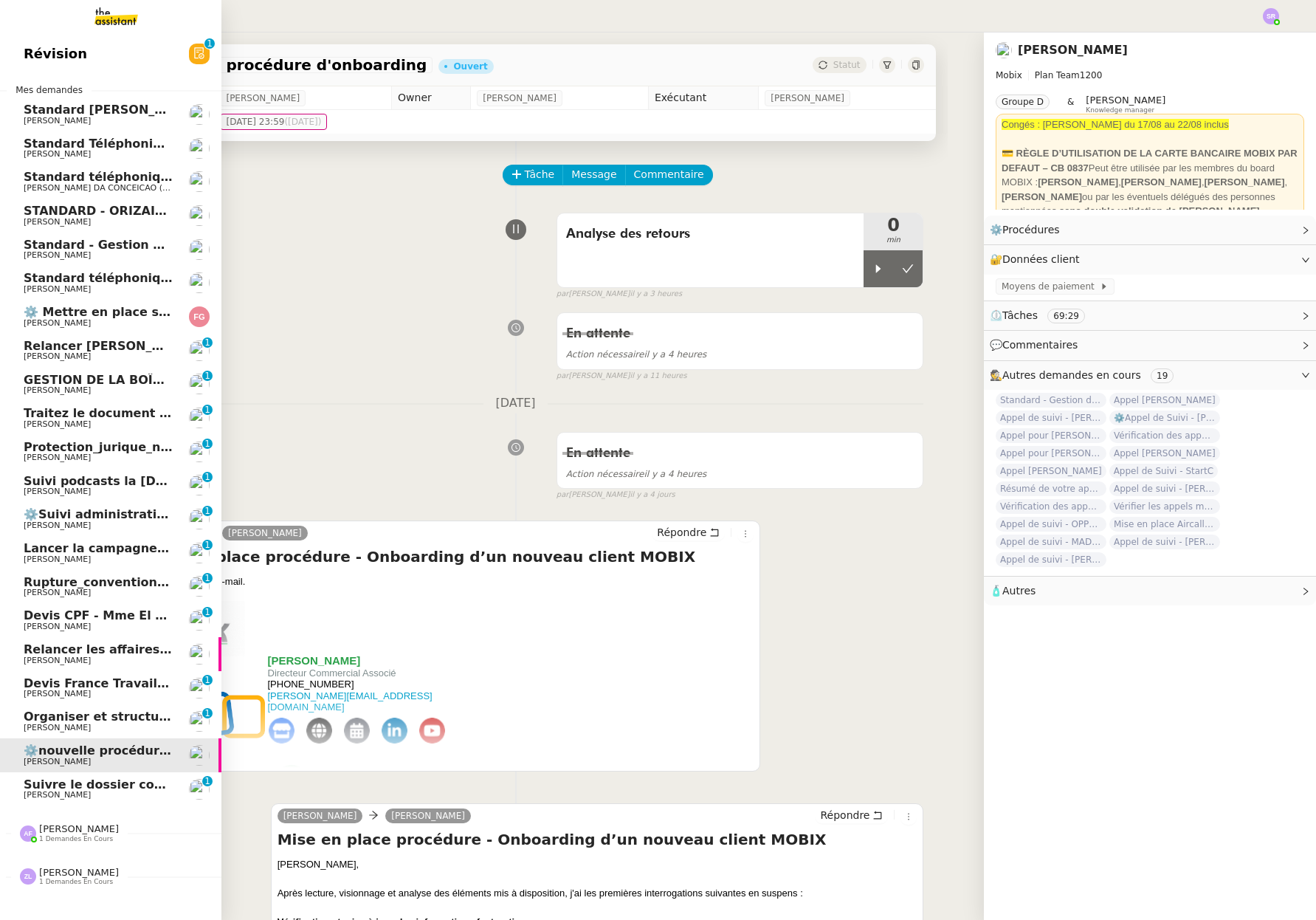
click at [48, 274] on span "Standard téléphonique - août 2025" at bounding box center [141, 278] width 234 height 14
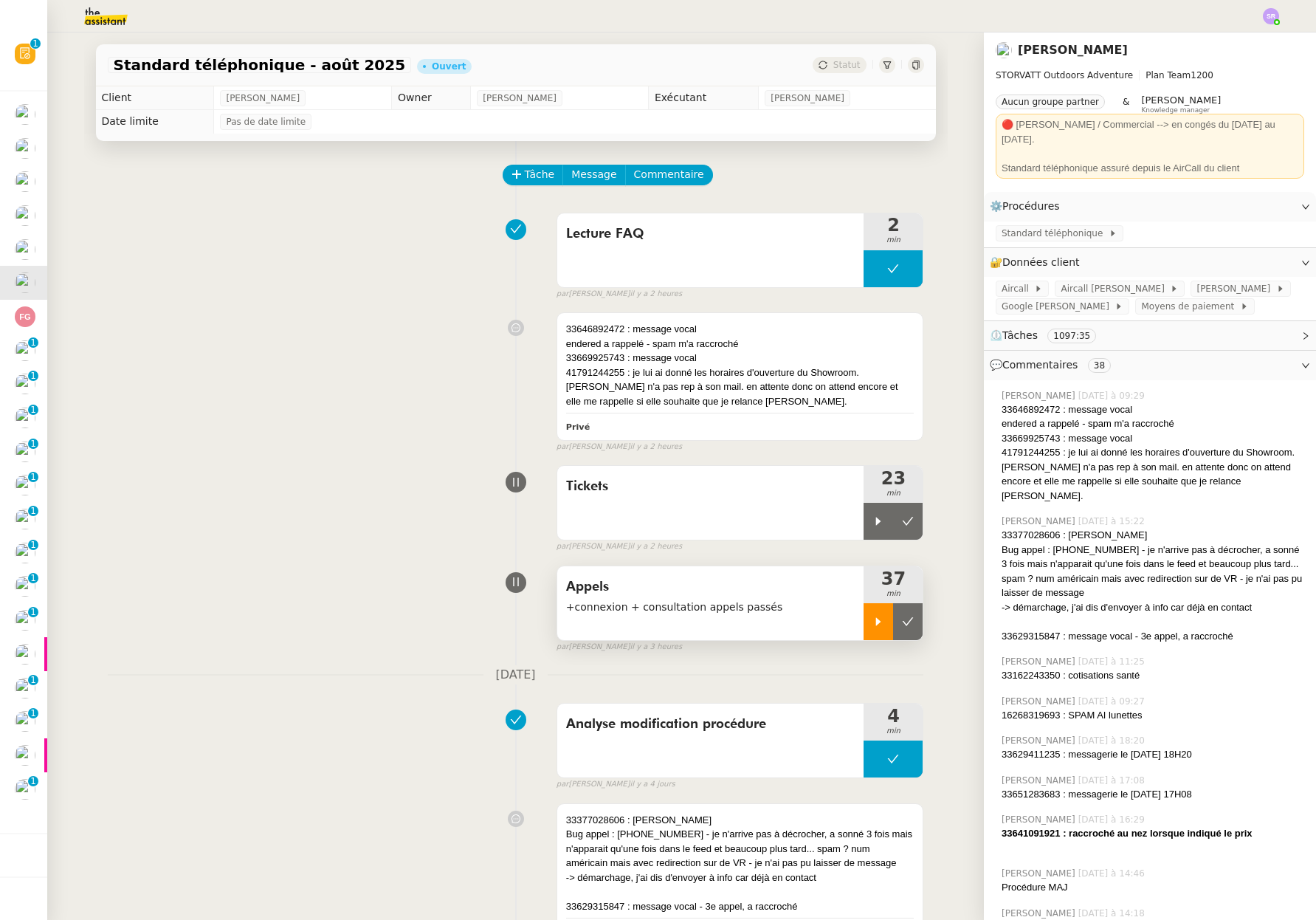
click at [872, 626] on icon at bounding box center [878, 621] width 12 height 12
click at [891, 620] on icon at bounding box center [893, 621] width 5 height 9
click at [864, 631] on div at bounding box center [879, 621] width 30 height 37
click at [891, 617] on div at bounding box center [893, 621] width 59 height 37
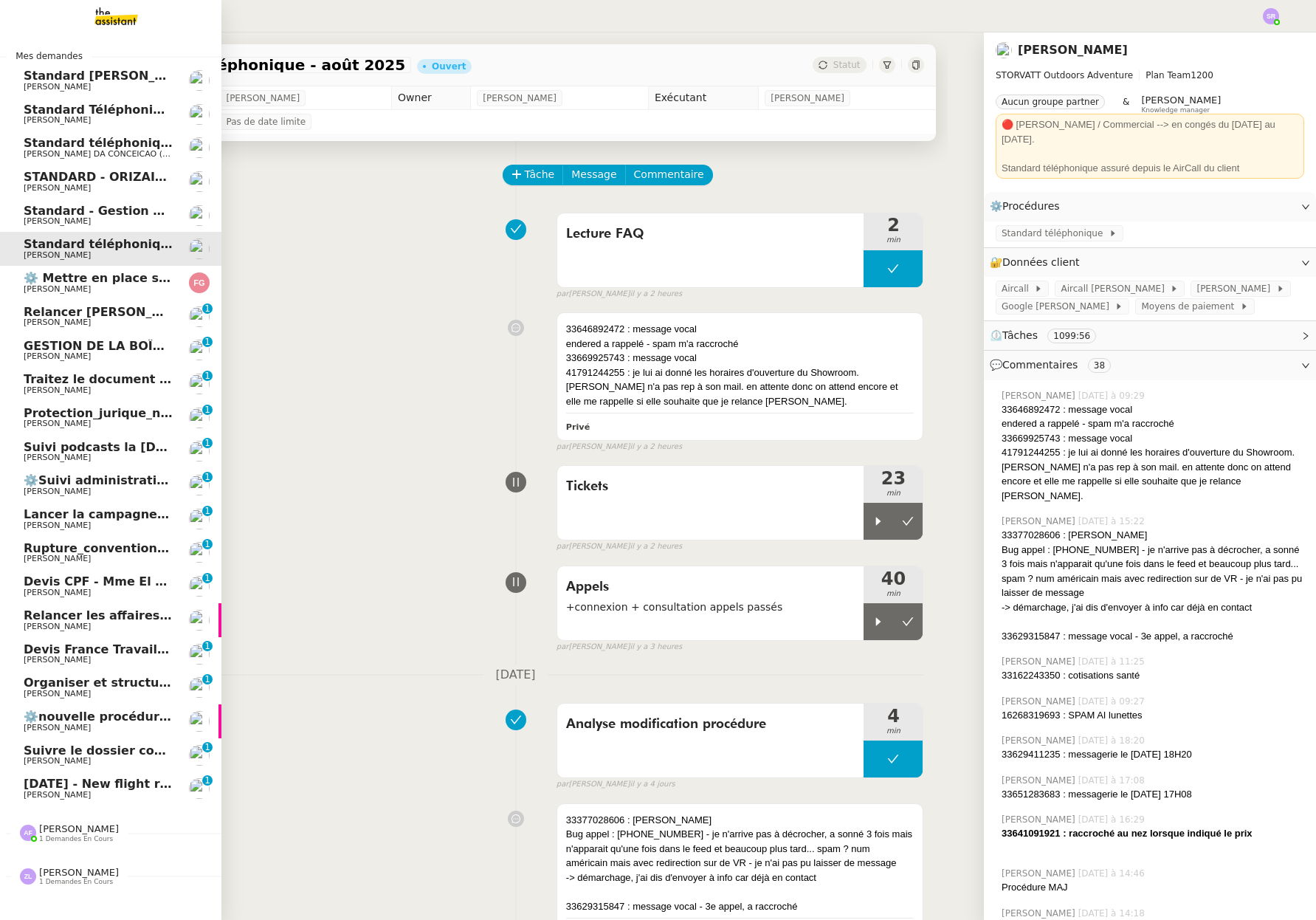
click at [132, 800] on link "[DATE] - New flight request - Fi Day [PERSON_NAME] 0 1 2 3 4 5 6 7 8 9" at bounding box center [111, 788] width 222 height 34
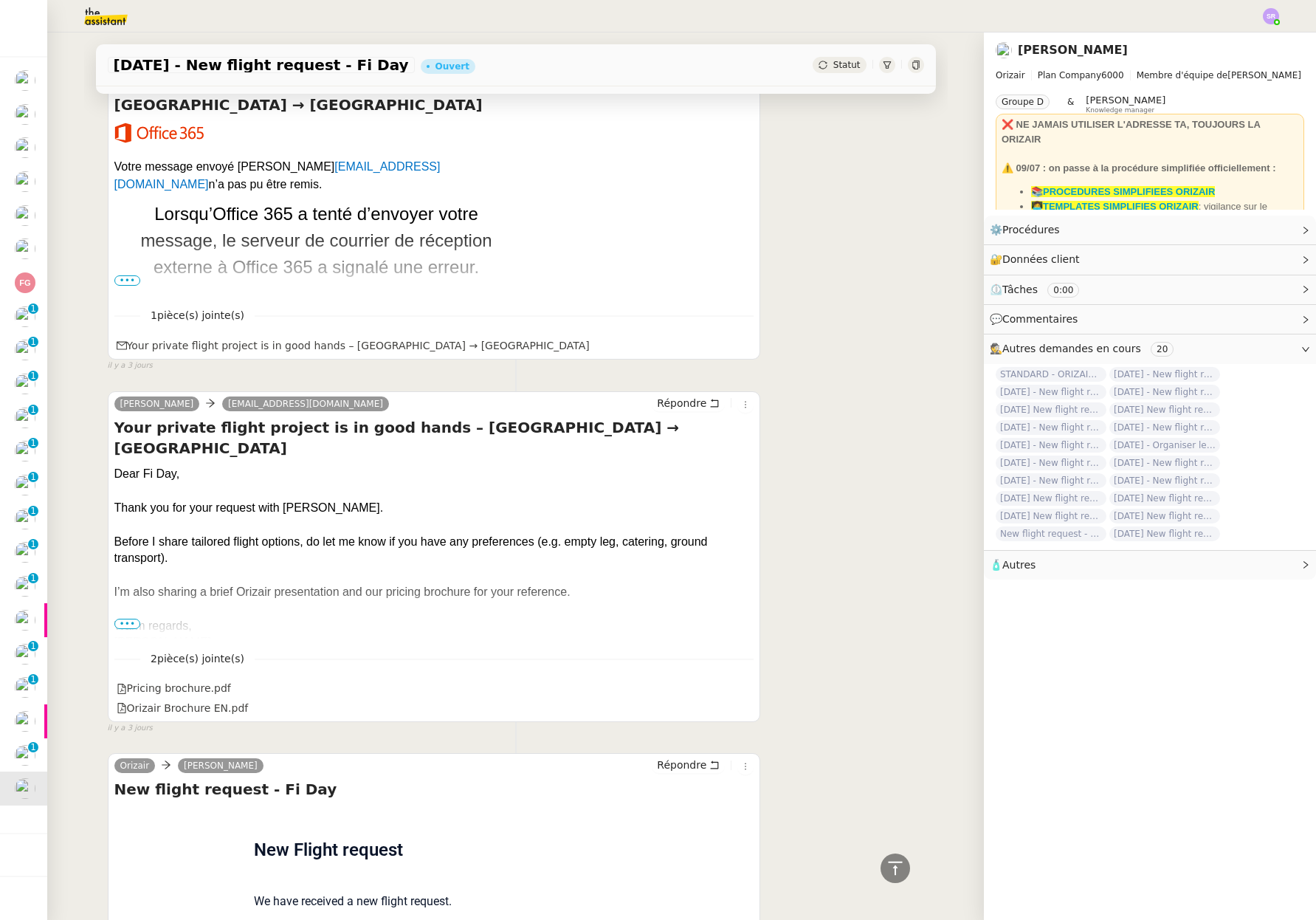
scroll to position [555, 0]
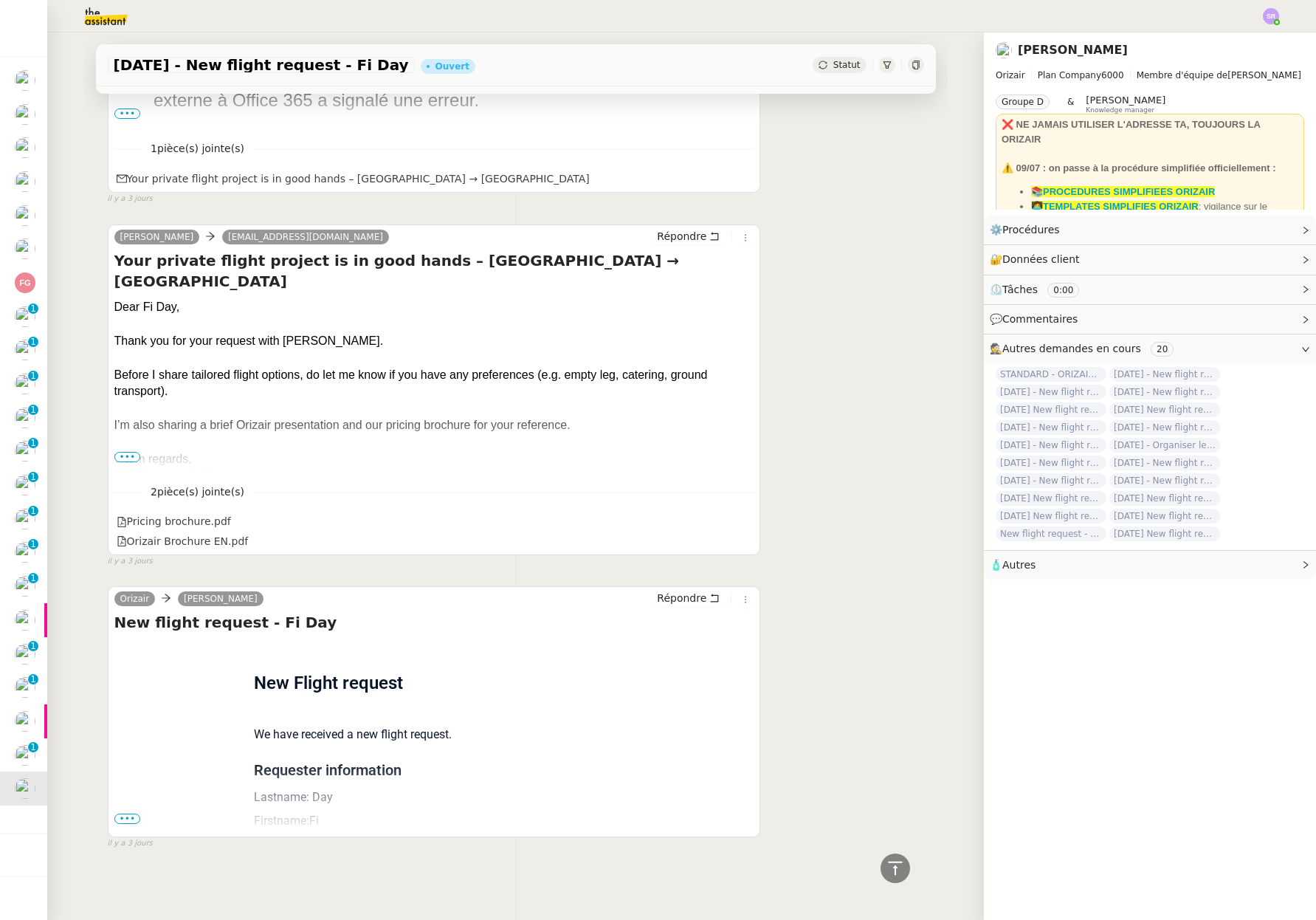
click at [129, 813] on span "•••" at bounding box center [128, 818] width 27 height 10
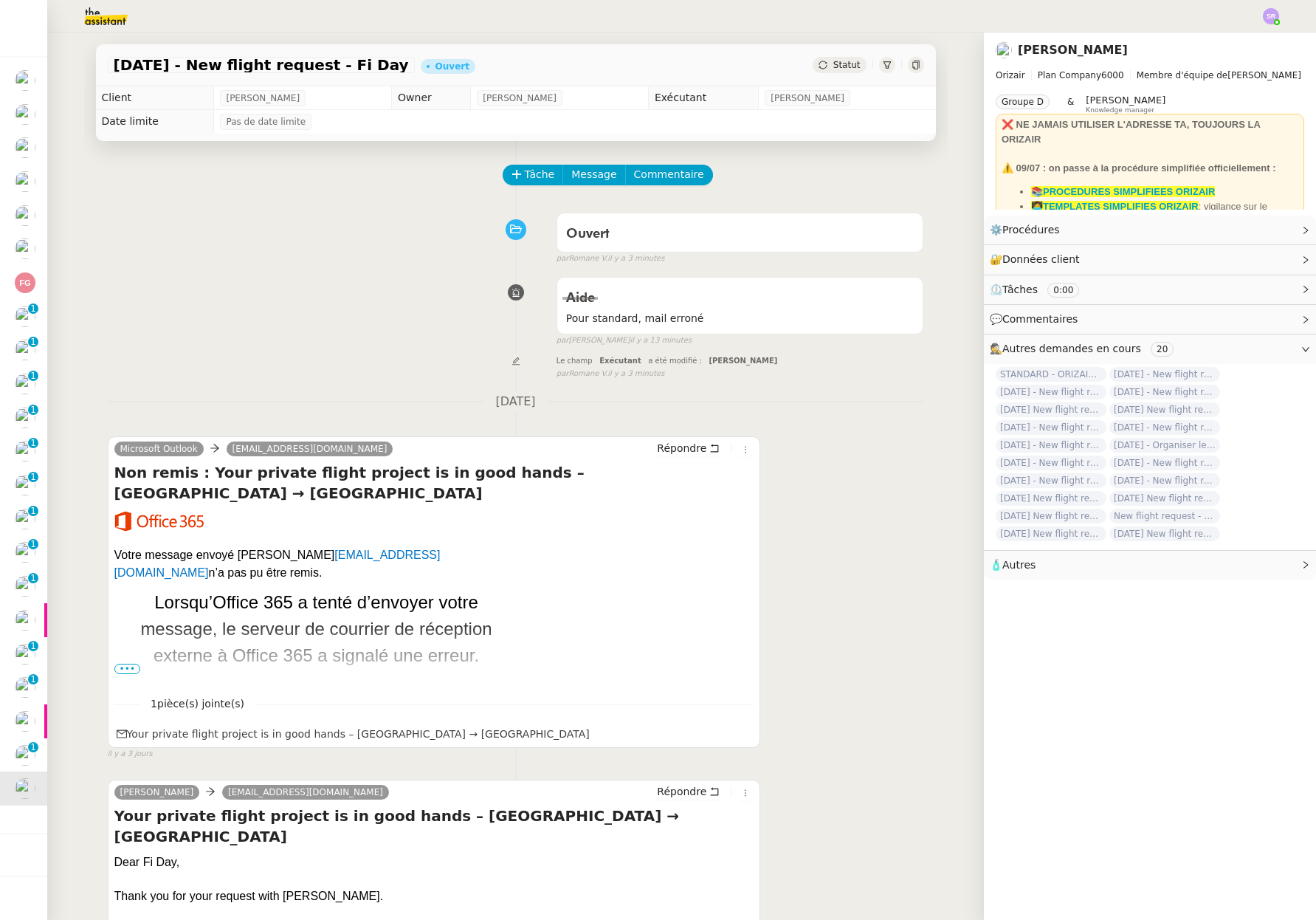
scroll to position [9, 0]
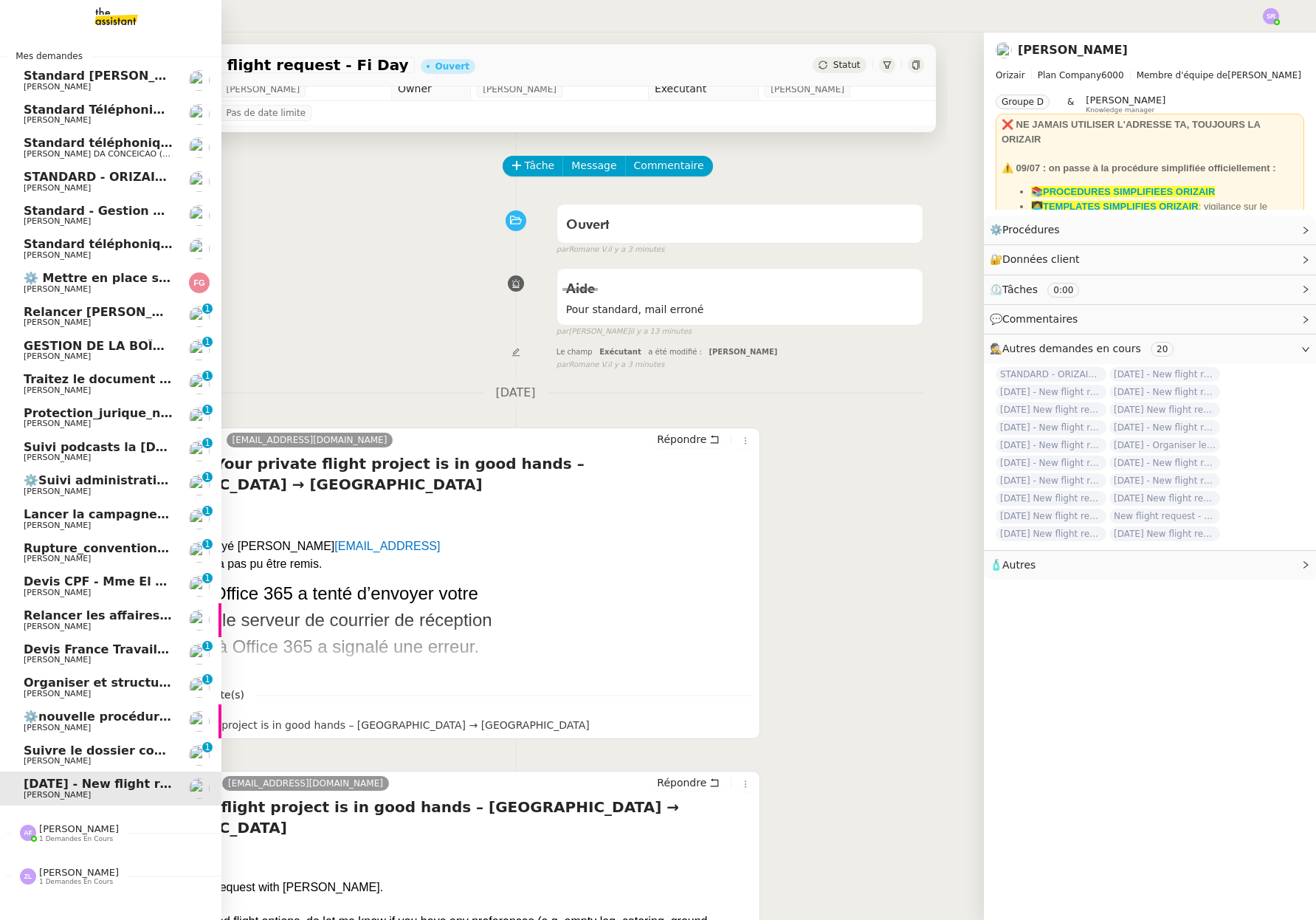
click at [97, 312] on span "Relancer [PERSON_NAME] pour le dossier annulé" at bounding box center [187, 312] width 326 height 14
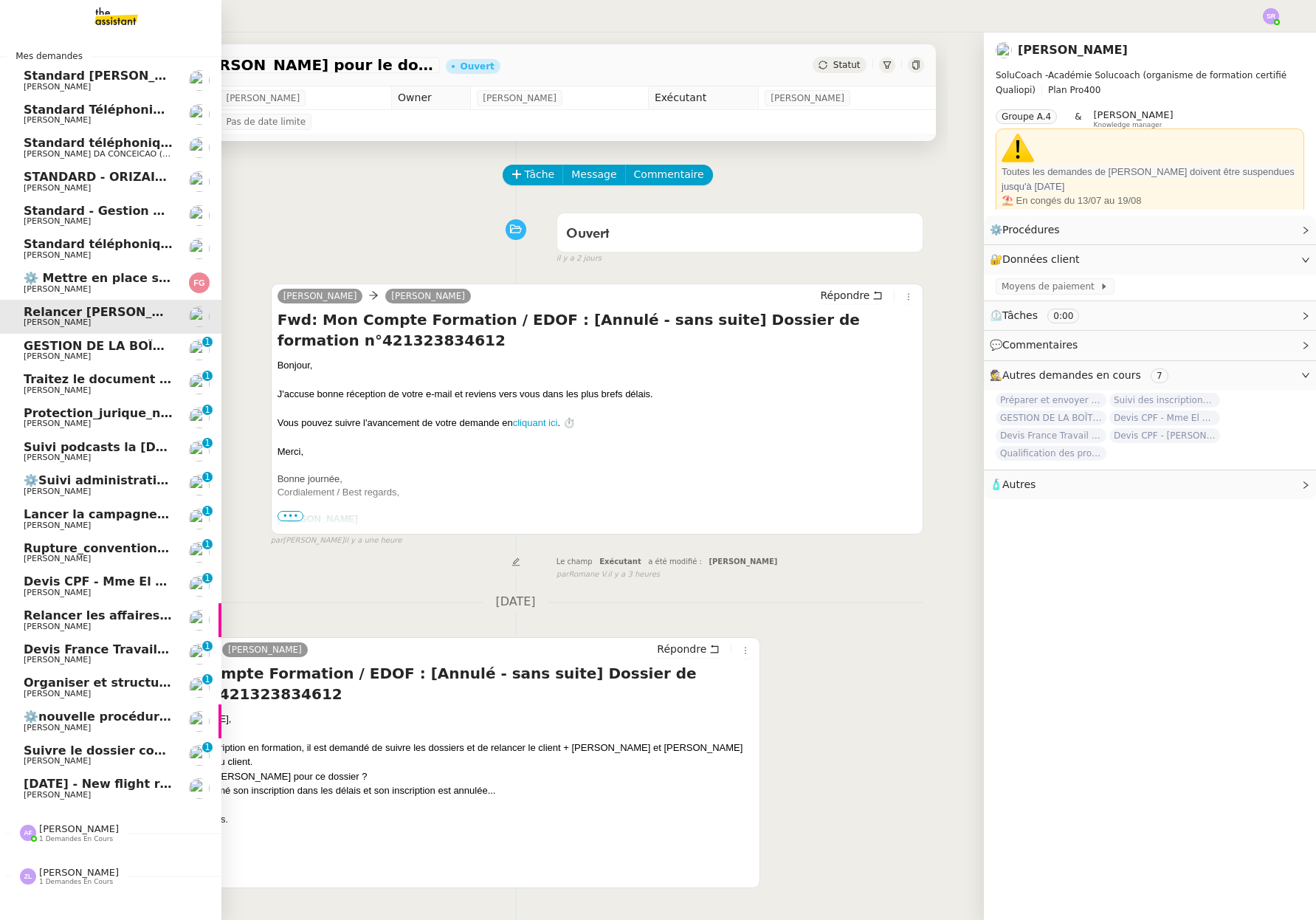
click at [68, 339] on link "GESTION DE LA BOÎTE MAIL* - 18 août 2025 * Edwige Giron-Fleckinger 0 1 2 3 4 5 …" at bounding box center [111, 351] width 222 height 34
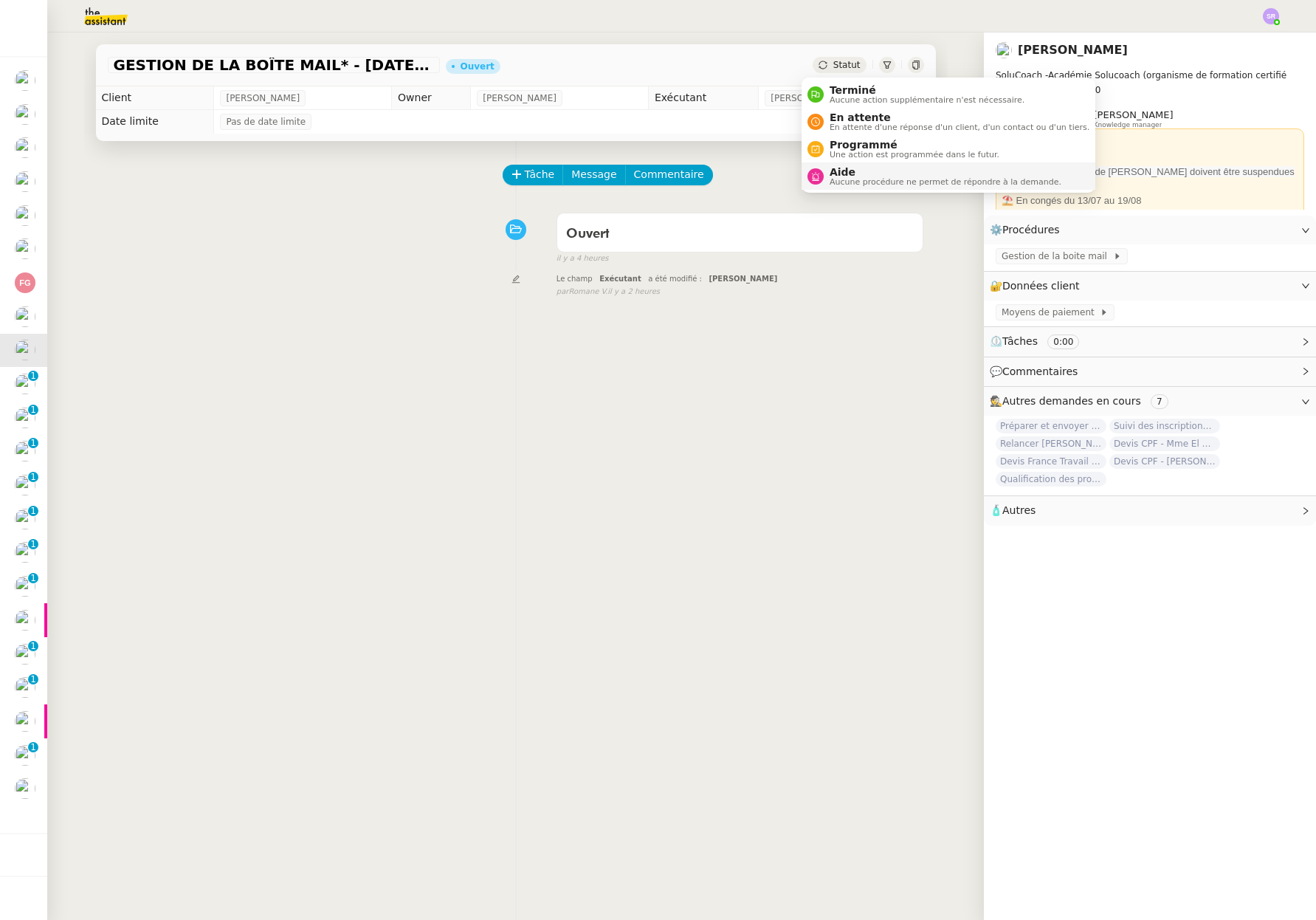
click at [850, 175] on span "Aide" at bounding box center [946, 172] width 232 height 12
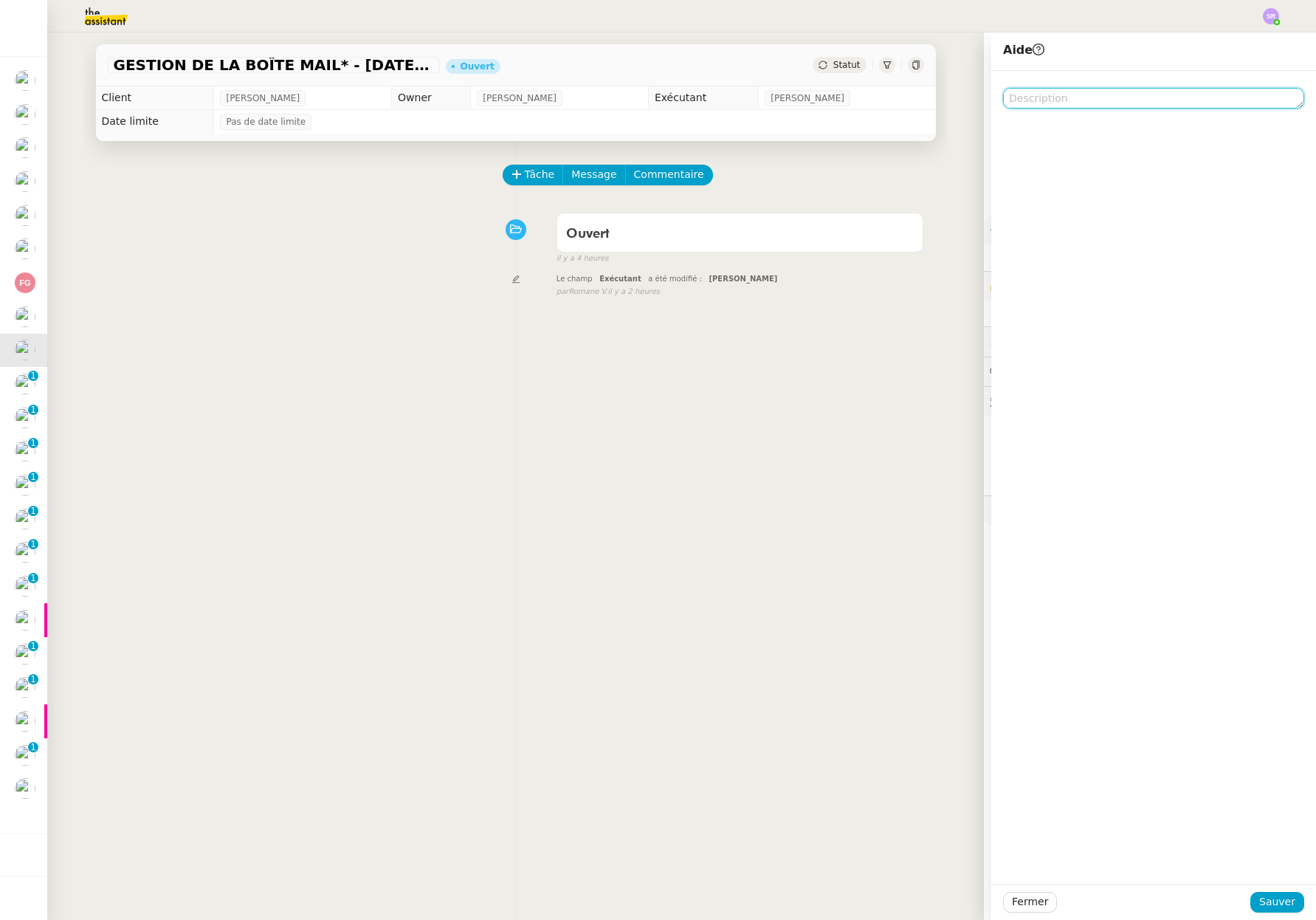
click at [1036, 97] on textarea at bounding box center [1152, 98] width 301 height 21
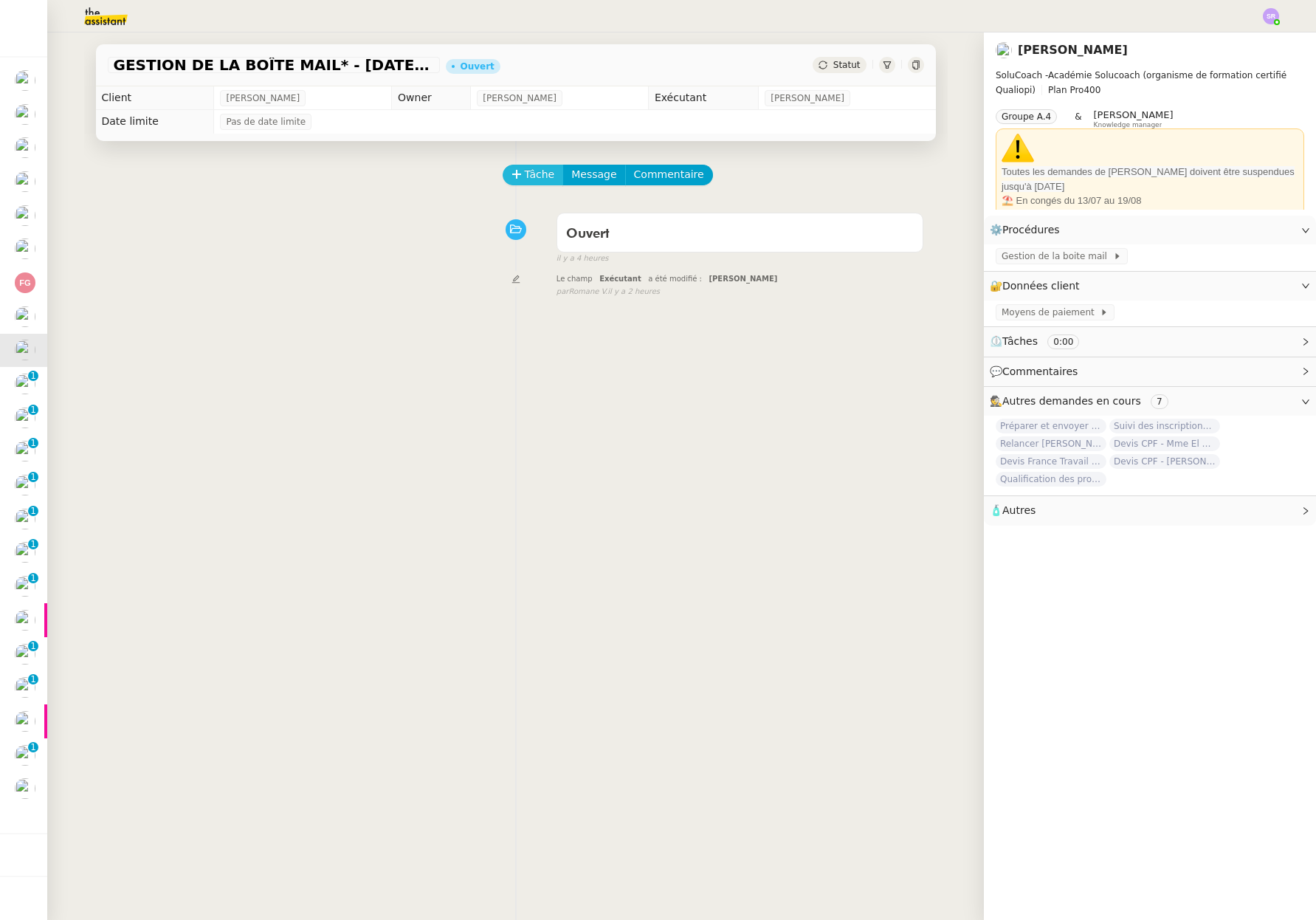
click at [511, 173] on icon at bounding box center [516, 174] width 10 height 10
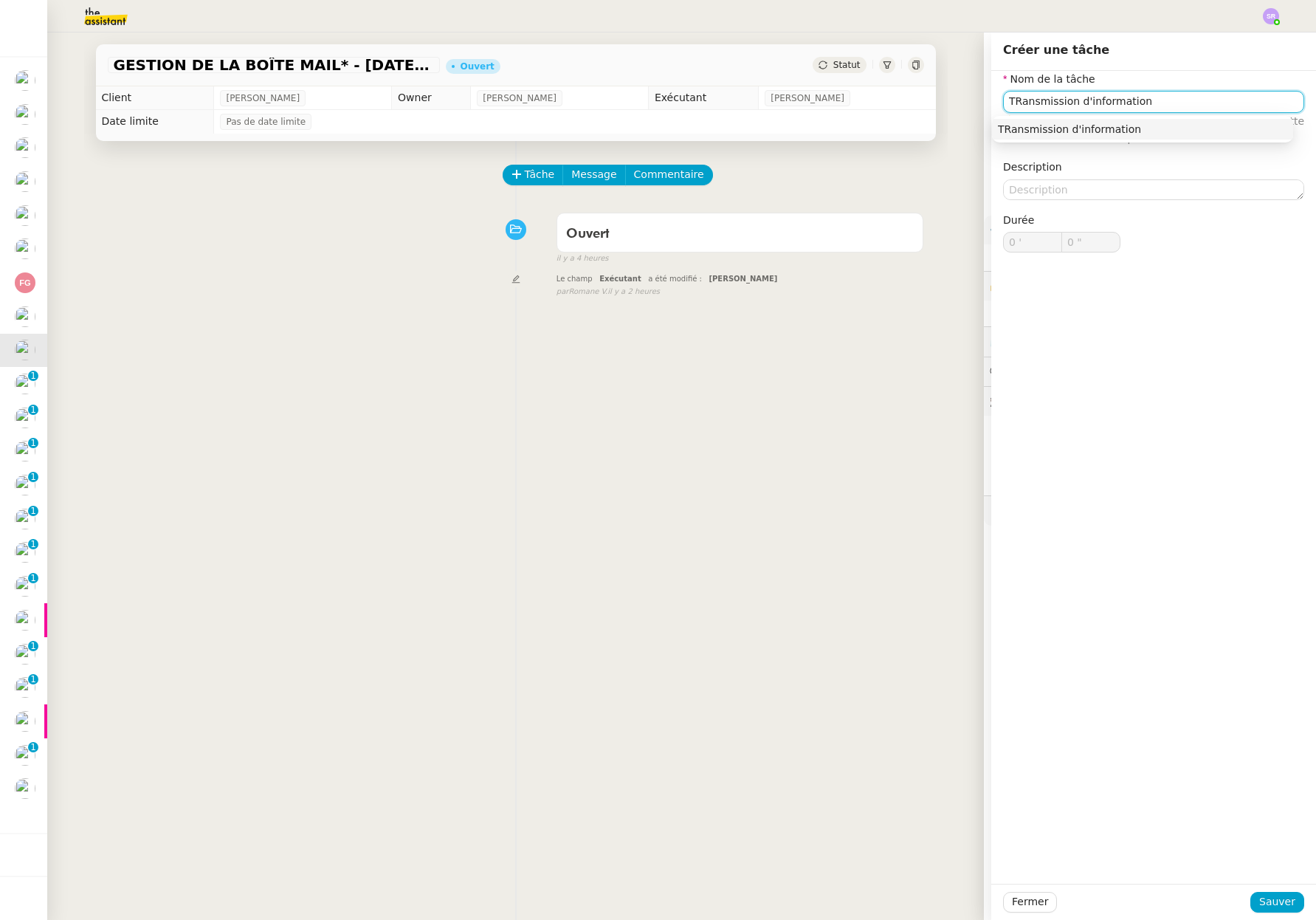
click at [1008, 103] on input "TRansmission d'information" at bounding box center [1152, 101] width 301 height 21
click at [1100, 123] on div "Transmission d'information" at bounding box center [1142, 129] width 290 height 13
type input "Transmission d'information"
click at [1271, 893] on span "Sauver" at bounding box center [1277, 901] width 36 height 17
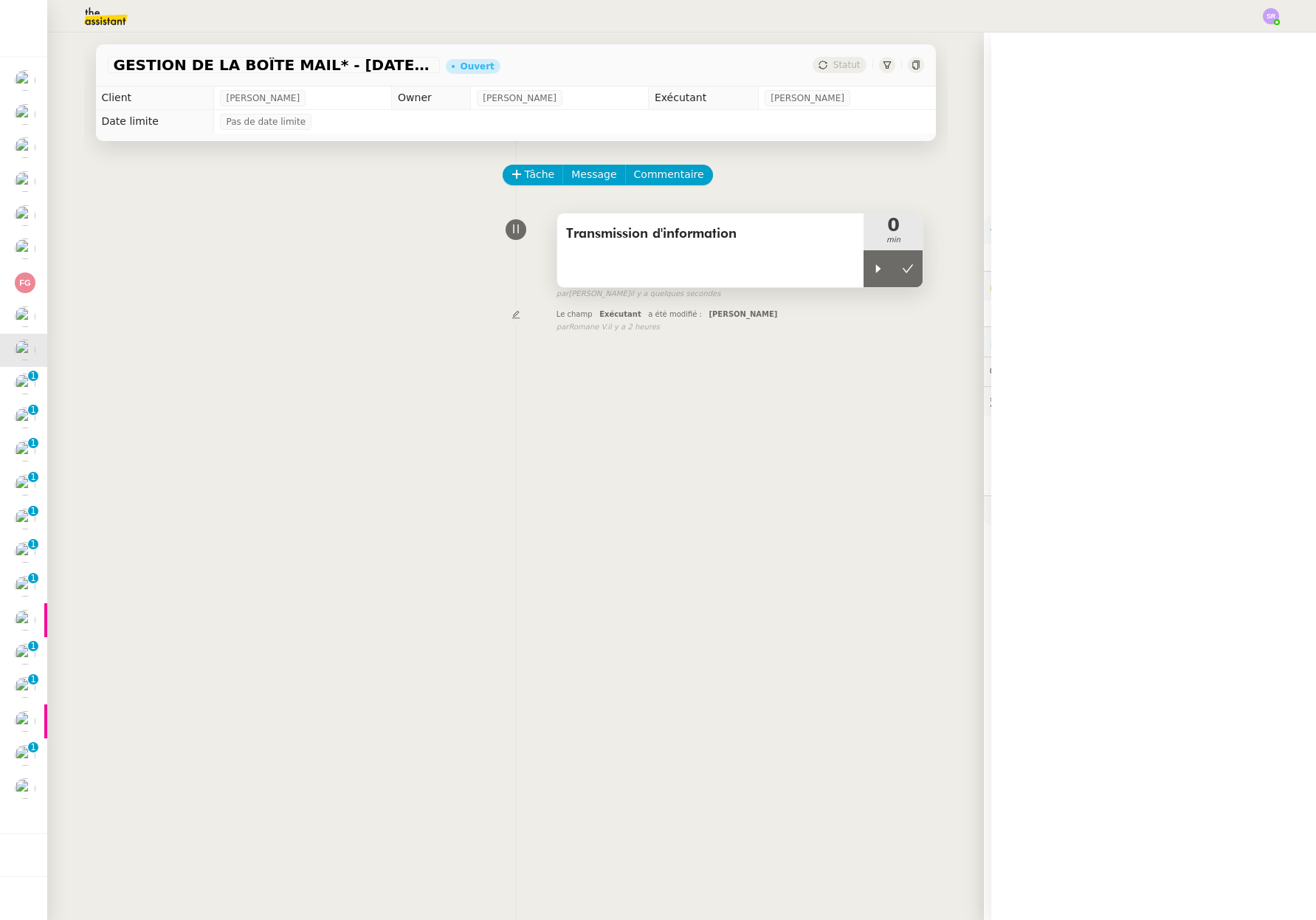
drag, startPoint x: 866, startPoint y: 271, endPoint x: 685, endPoint y: 222, distance: 187.5
click at [872, 271] on icon at bounding box center [878, 269] width 12 height 12
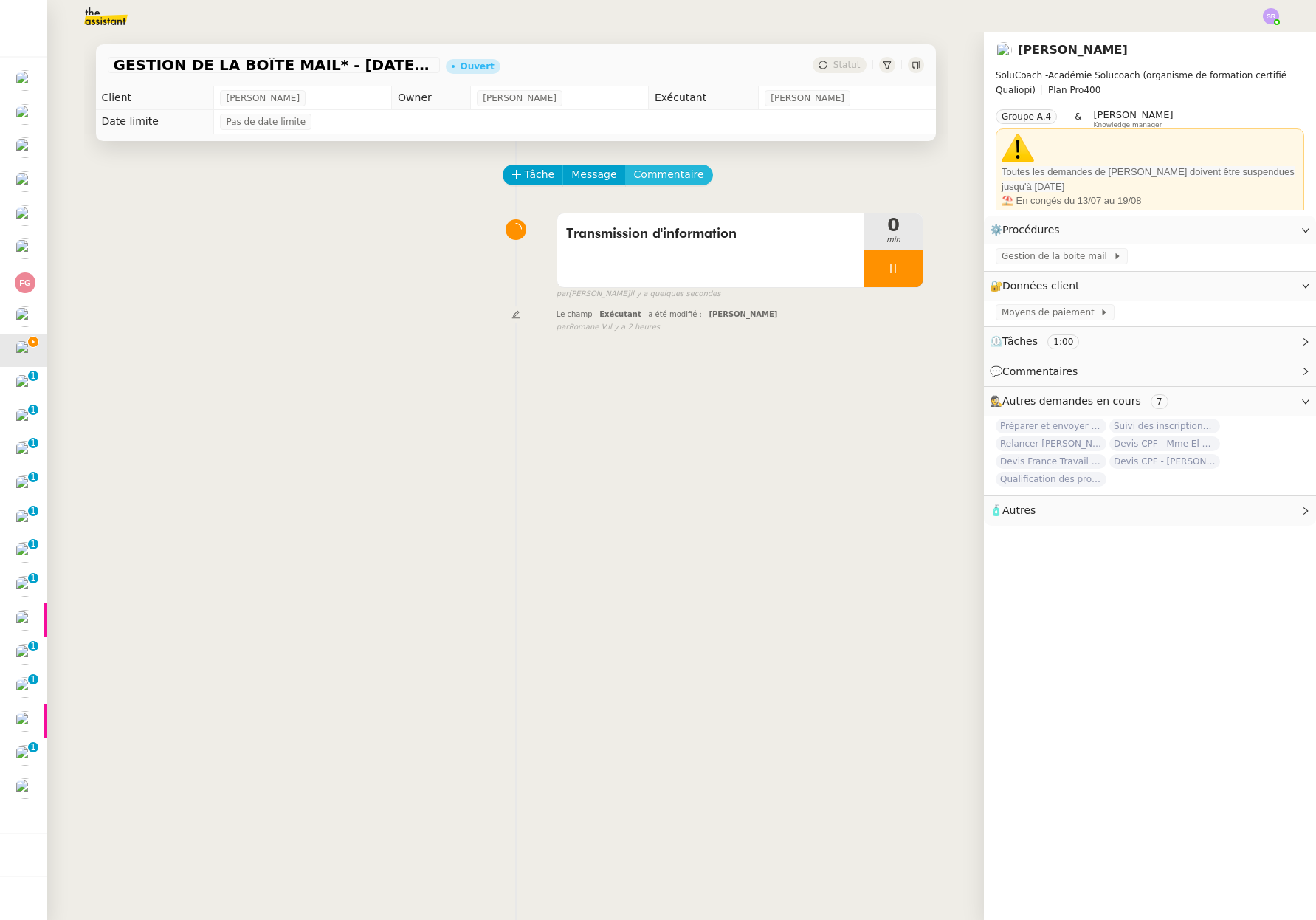
click at [649, 170] on span "Commentaire" at bounding box center [669, 174] width 70 height 17
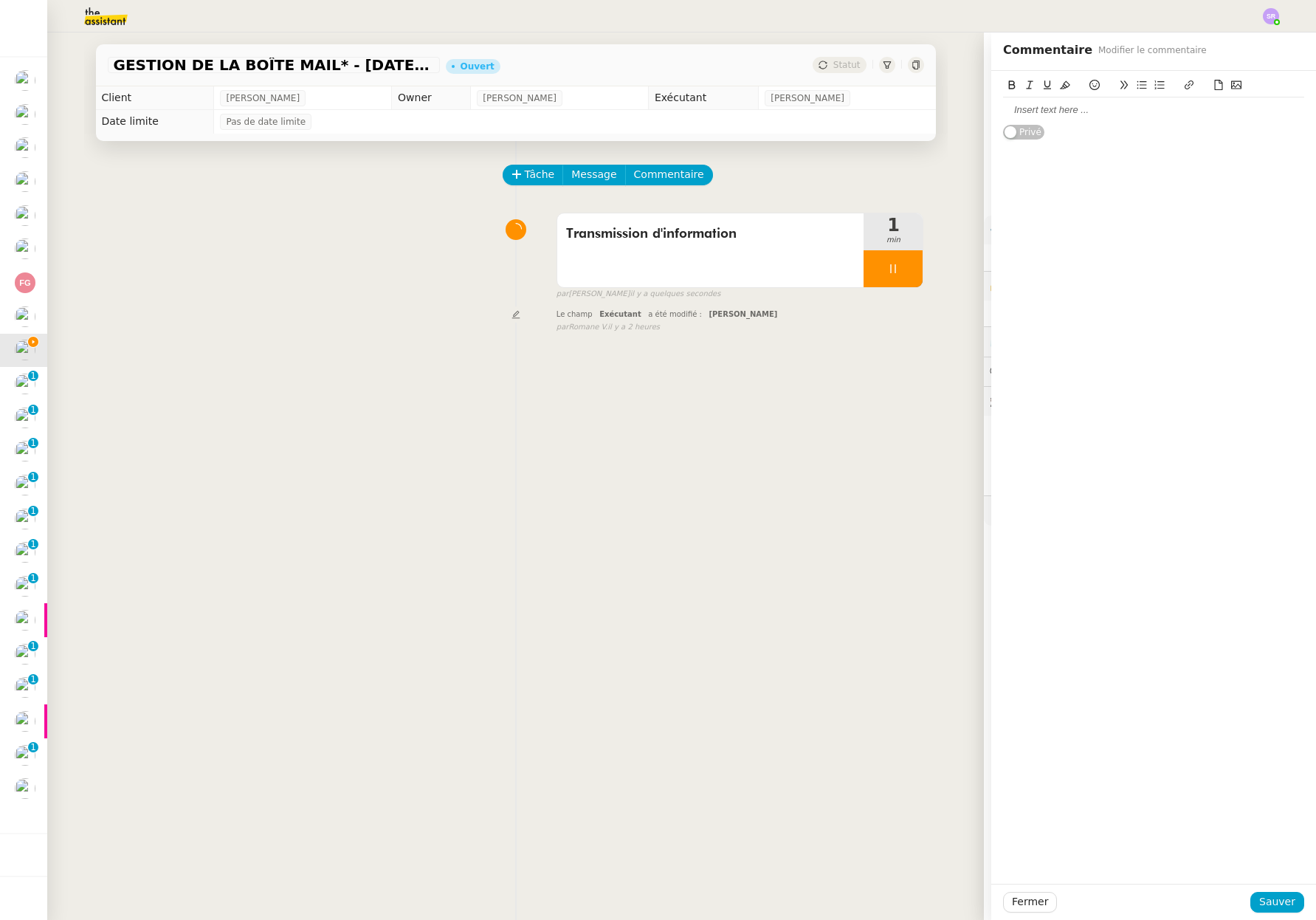
click at [1064, 116] on div at bounding box center [1152, 109] width 301 height 13
click at [1241, 125] on div "@Romane : d'après Zoé, je ne vais pas gérer la boite mail, Edwige revient. Je t…" at bounding box center [1152, 123] width 301 height 41
click at [1261, 905] on span "Sauver" at bounding box center [1277, 901] width 36 height 17
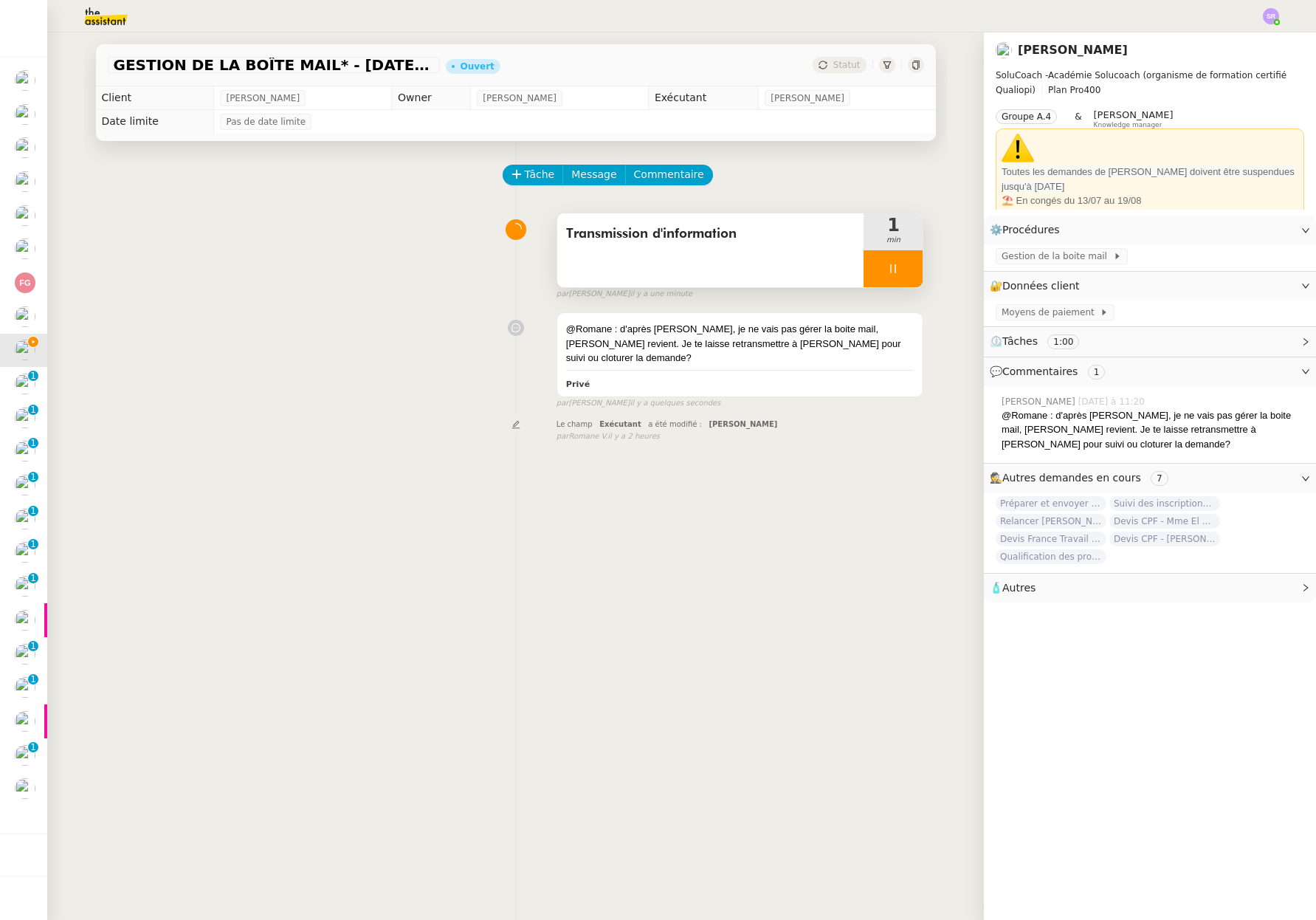
click at [870, 256] on div at bounding box center [893, 268] width 59 height 37
drag, startPoint x: 896, startPoint y: 265, endPoint x: 845, endPoint y: 151, distance: 124.9
click at [902, 265] on icon at bounding box center [908, 269] width 12 height 12
click at [844, 68] on span "Statut" at bounding box center [846, 65] width 27 height 10
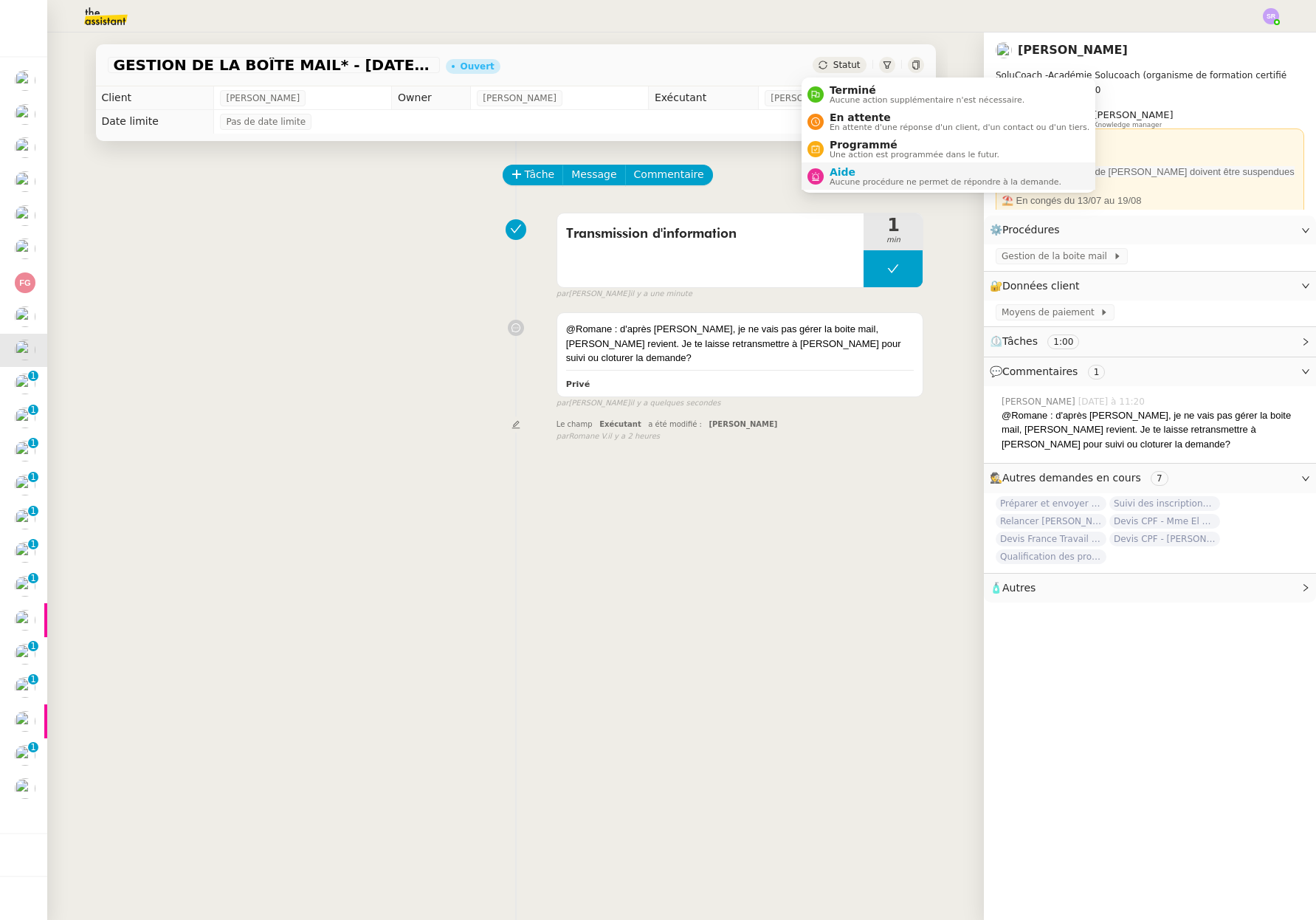
click at [882, 171] on span "Aide" at bounding box center [946, 172] width 232 height 12
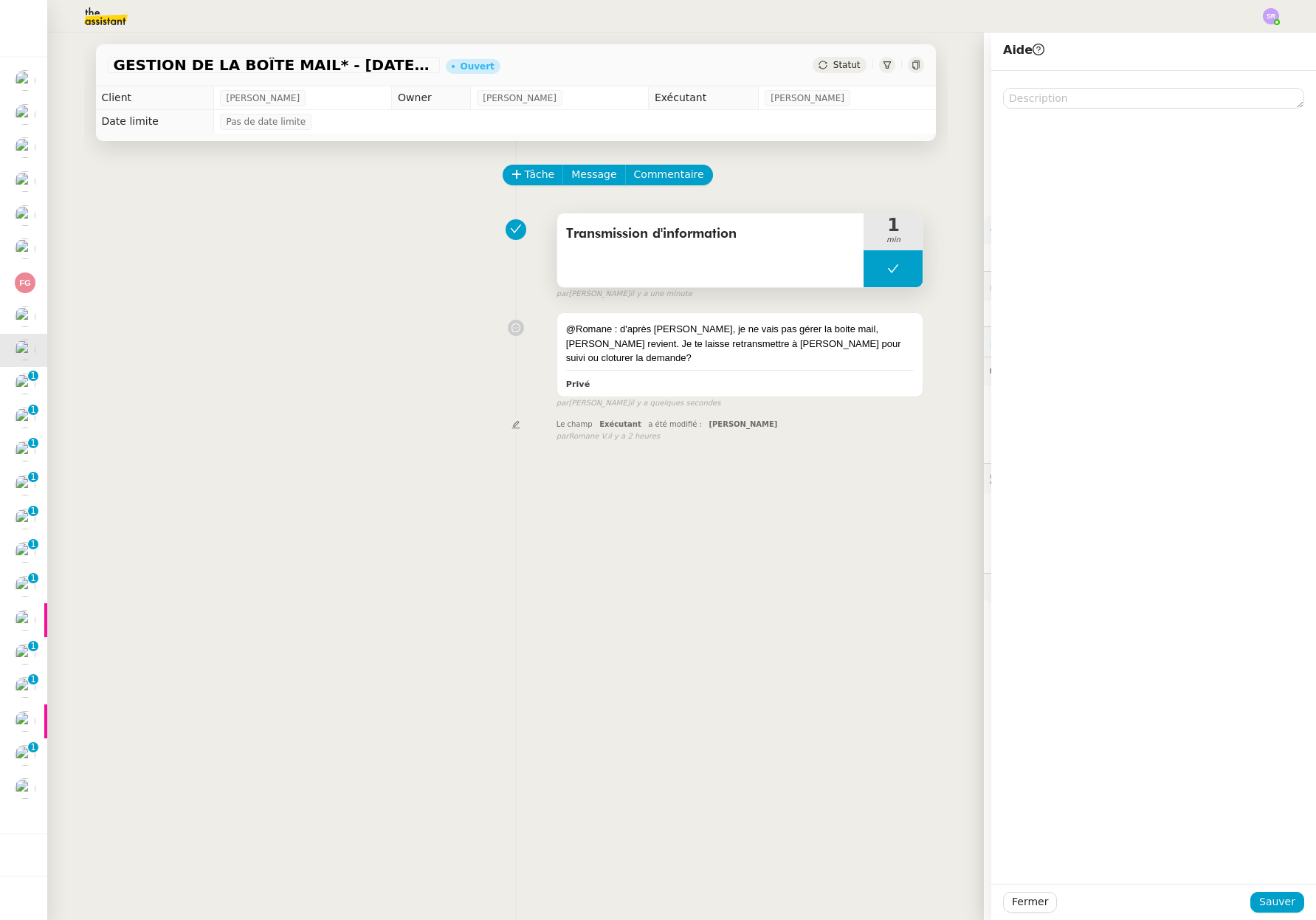
click at [887, 266] on icon at bounding box center [893, 269] width 12 height 12
click at [872, 273] on icon at bounding box center [878, 269] width 12 height 12
click at [1021, 102] on textarea at bounding box center [1152, 98] width 301 height 21
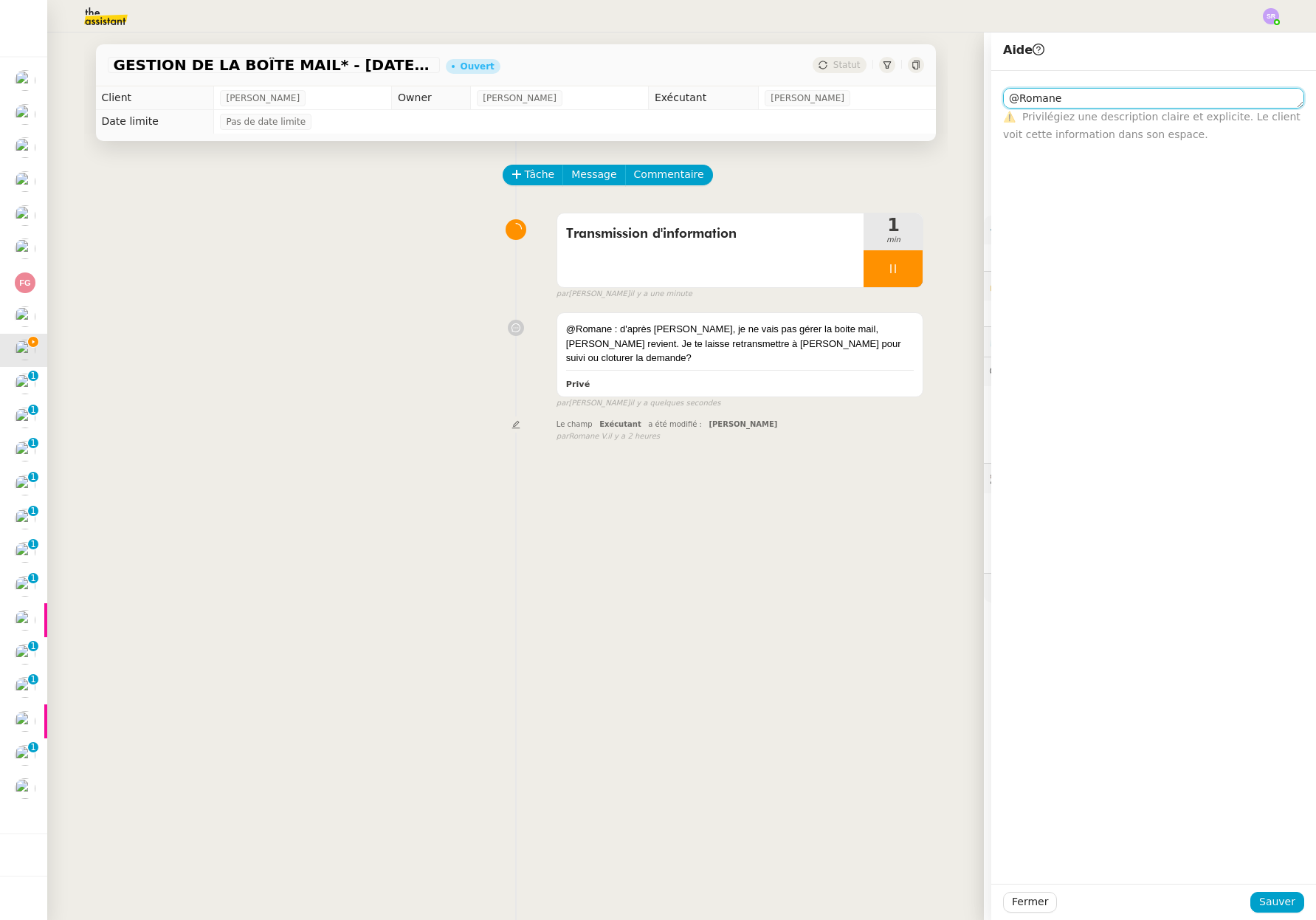
drag, startPoint x: 1027, startPoint y: 92, endPoint x: 946, endPoint y: 91, distance: 81.0
click at [946, 91] on app-ticket "GESTION DE LA BOÎTE MAIL* - 18 août 2025 * Ouvert Statut Client Edwige Giron-Fl…" at bounding box center [681, 476] width 1268 height 887
type textarea "@Romane"
click at [887, 266] on icon at bounding box center [893, 269] width 12 height 12
click at [903, 268] on icon at bounding box center [908, 269] width 11 height 8
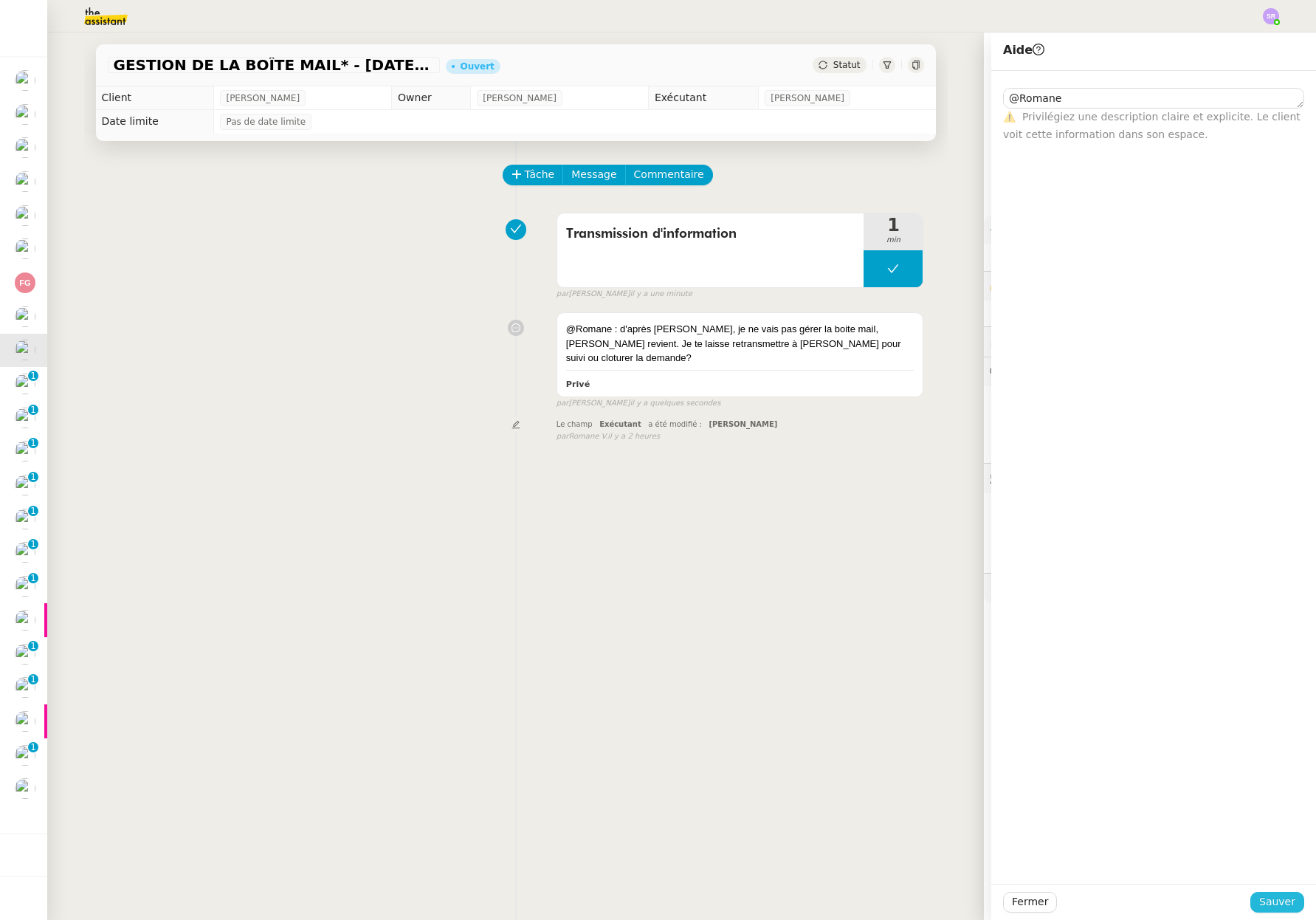
click at [1276, 900] on span "Sauver" at bounding box center [1277, 901] width 36 height 17
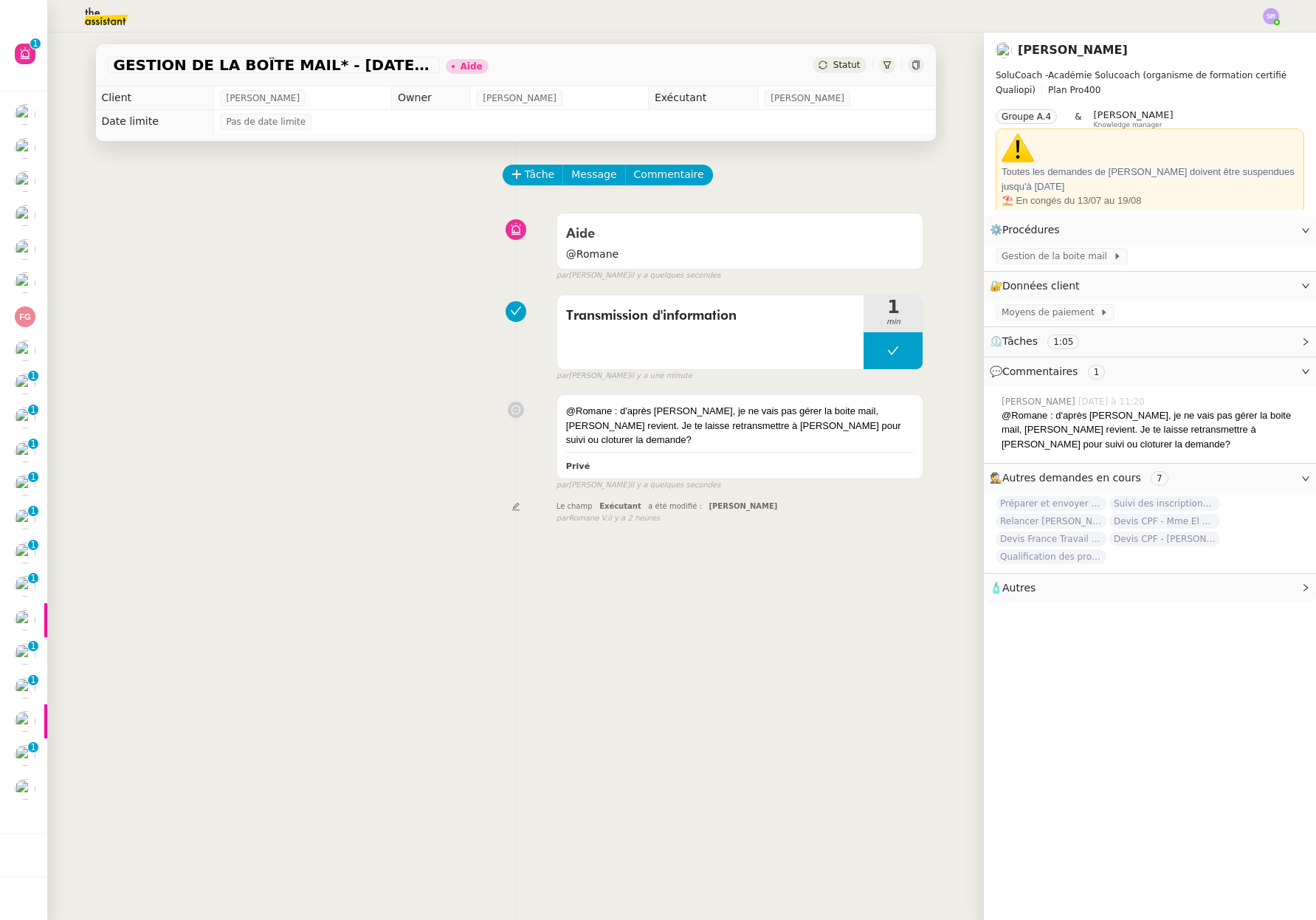
click at [221, 582] on div "Tâche Message Commentaire Veuillez patienter une erreur s'est produite 👌👌👌 mess…" at bounding box center [515, 600] width 864 height 920
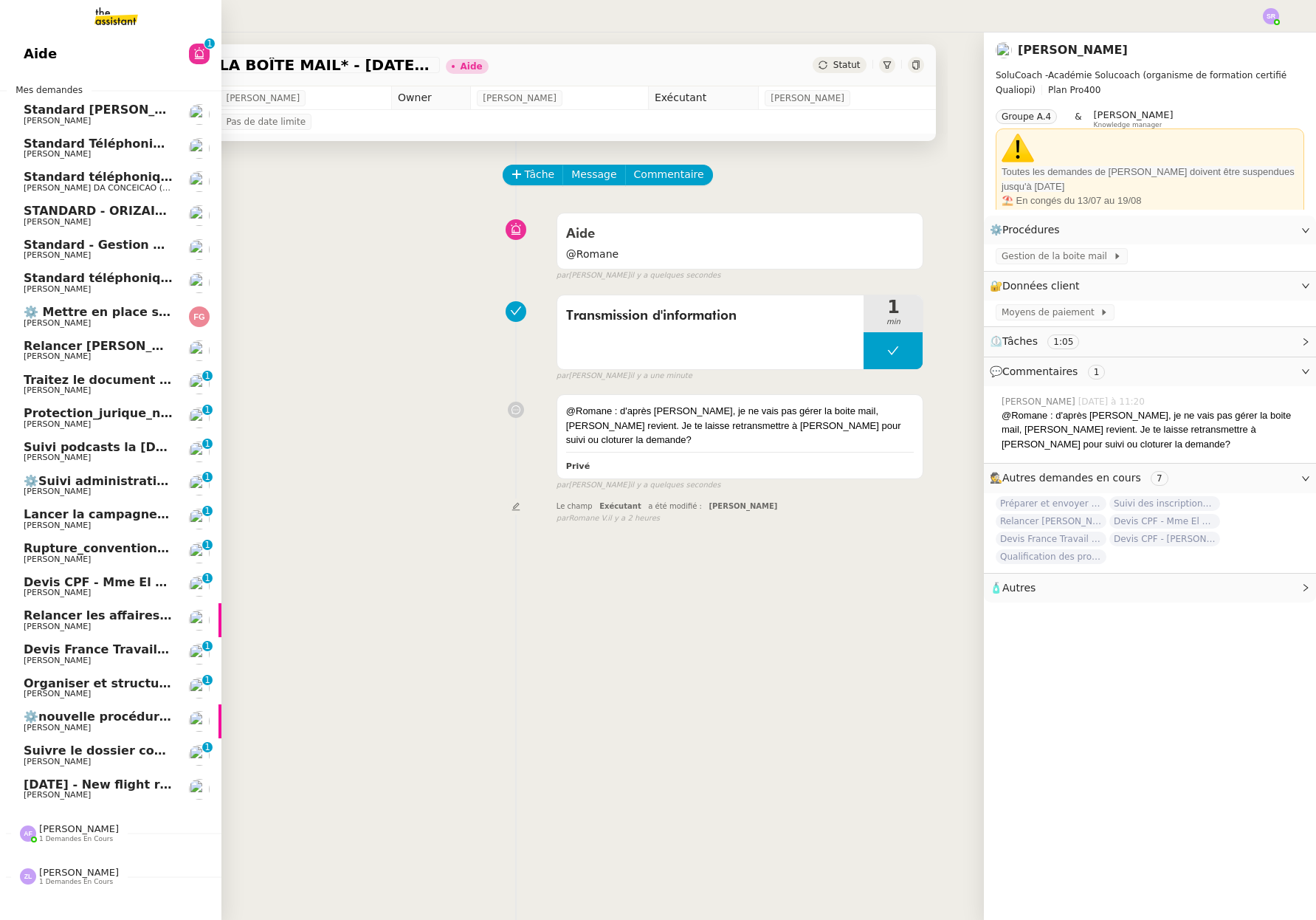
click at [105, 315] on span "⚙️ Mettre en place suivi cartes conducteur" at bounding box center [166, 312] width 284 height 14
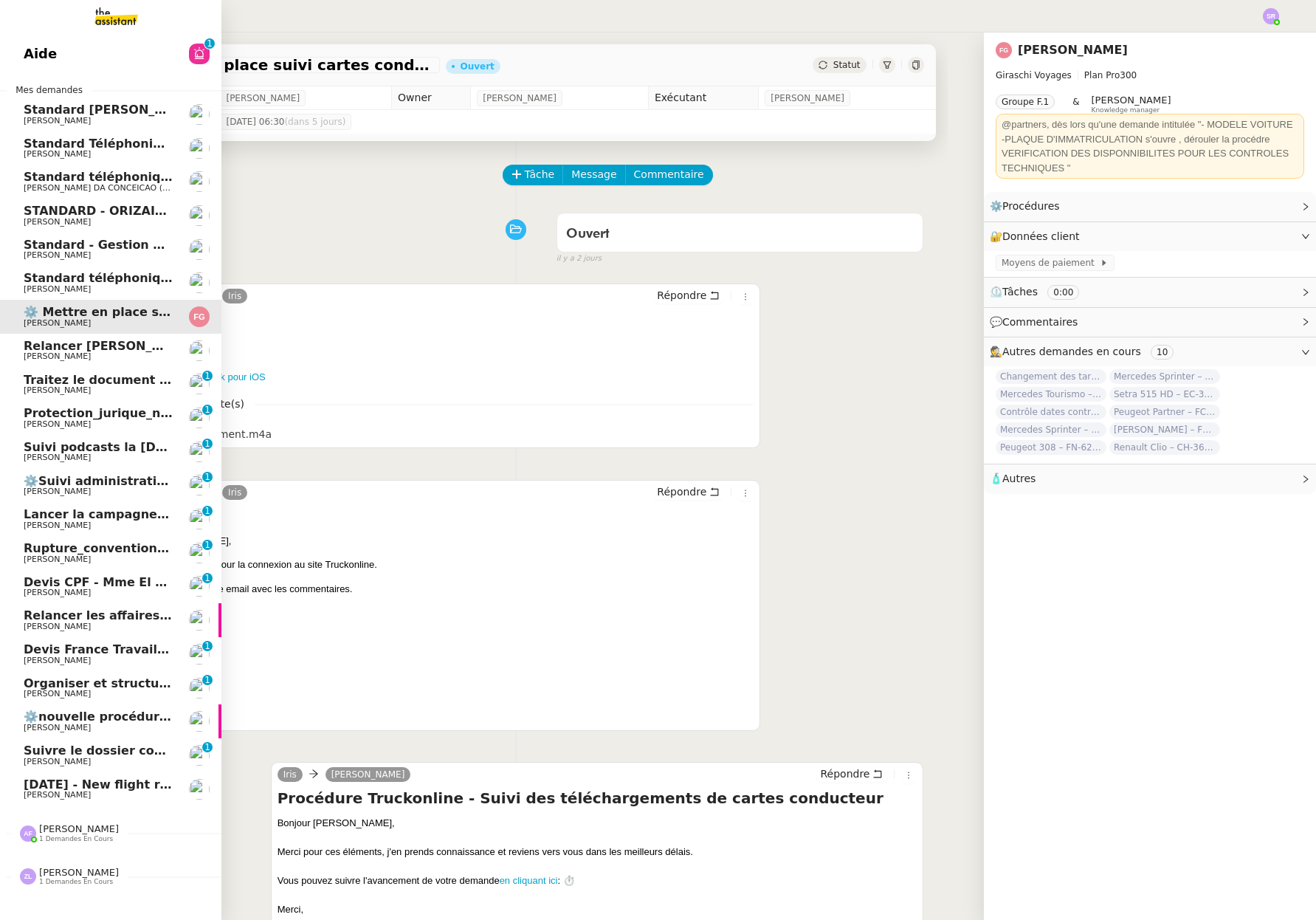
click at [131, 346] on span "Relancer [PERSON_NAME] pour le dossier annulé" at bounding box center [187, 346] width 326 height 14
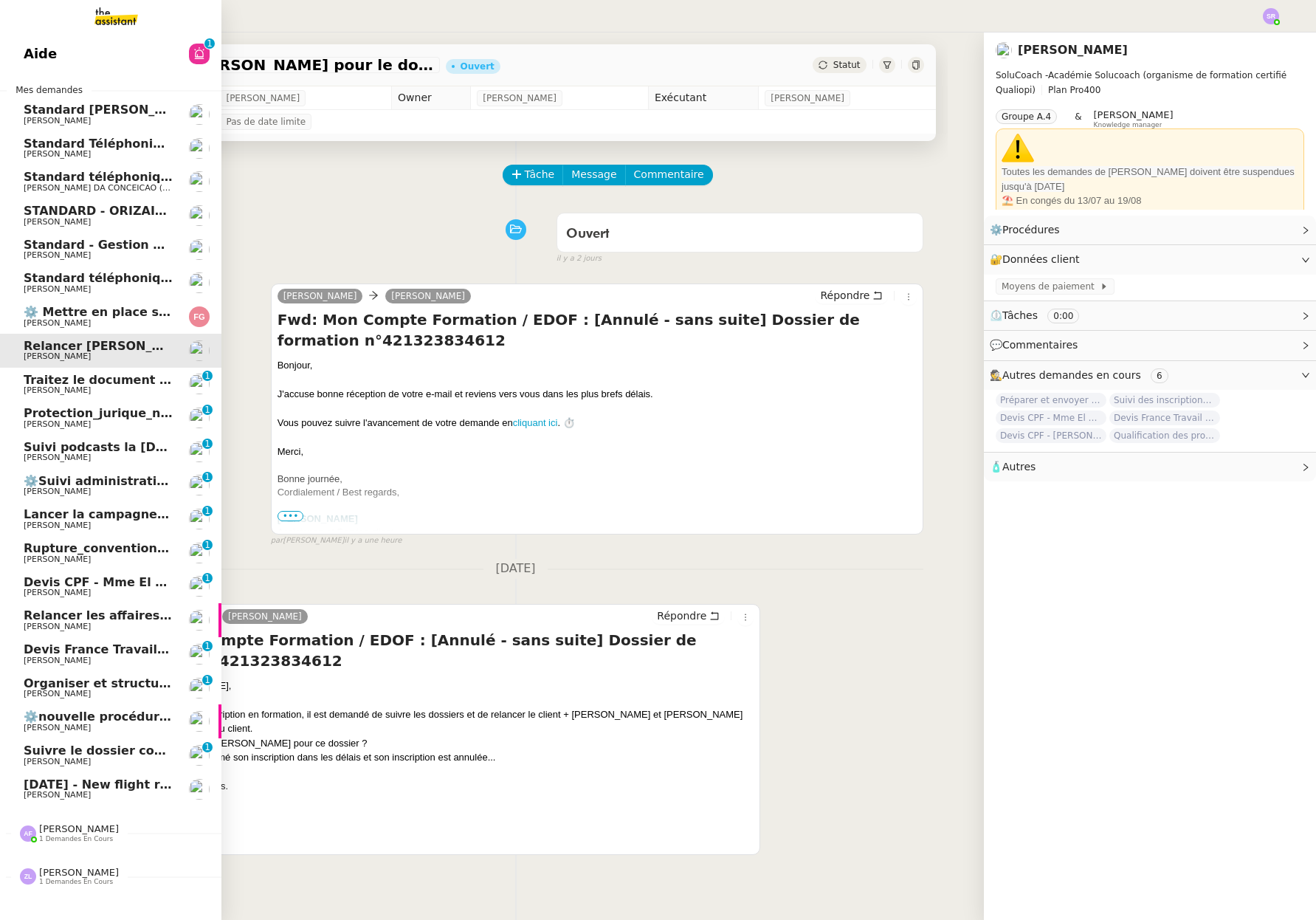
click at [112, 386] on span "[PERSON_NAME]" at bounding box center [98, 390] width 149 height 9
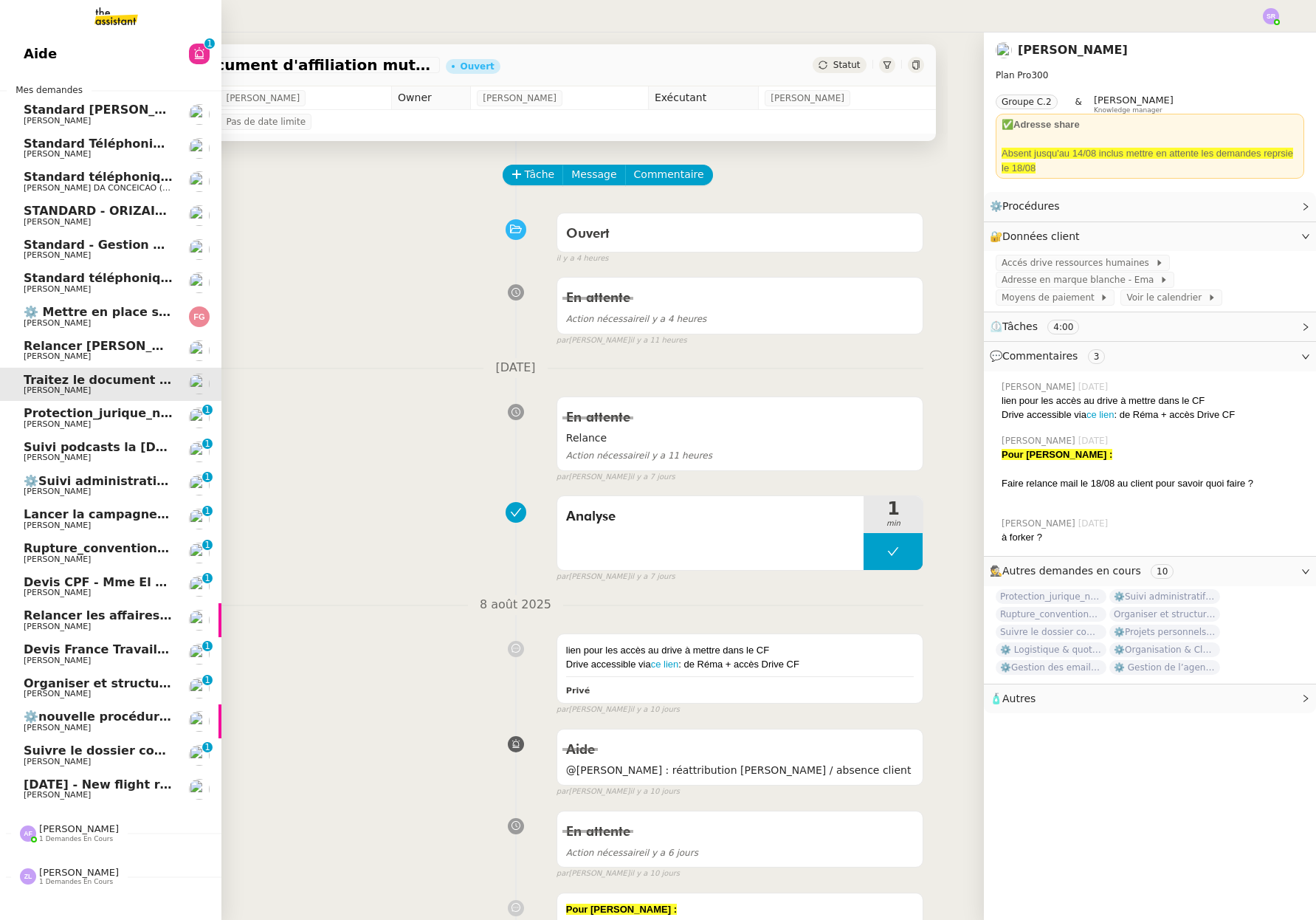
click at [68, 420] on span "[PERSON_NAME]" at bounding box center [57, 425] width 67 height 10
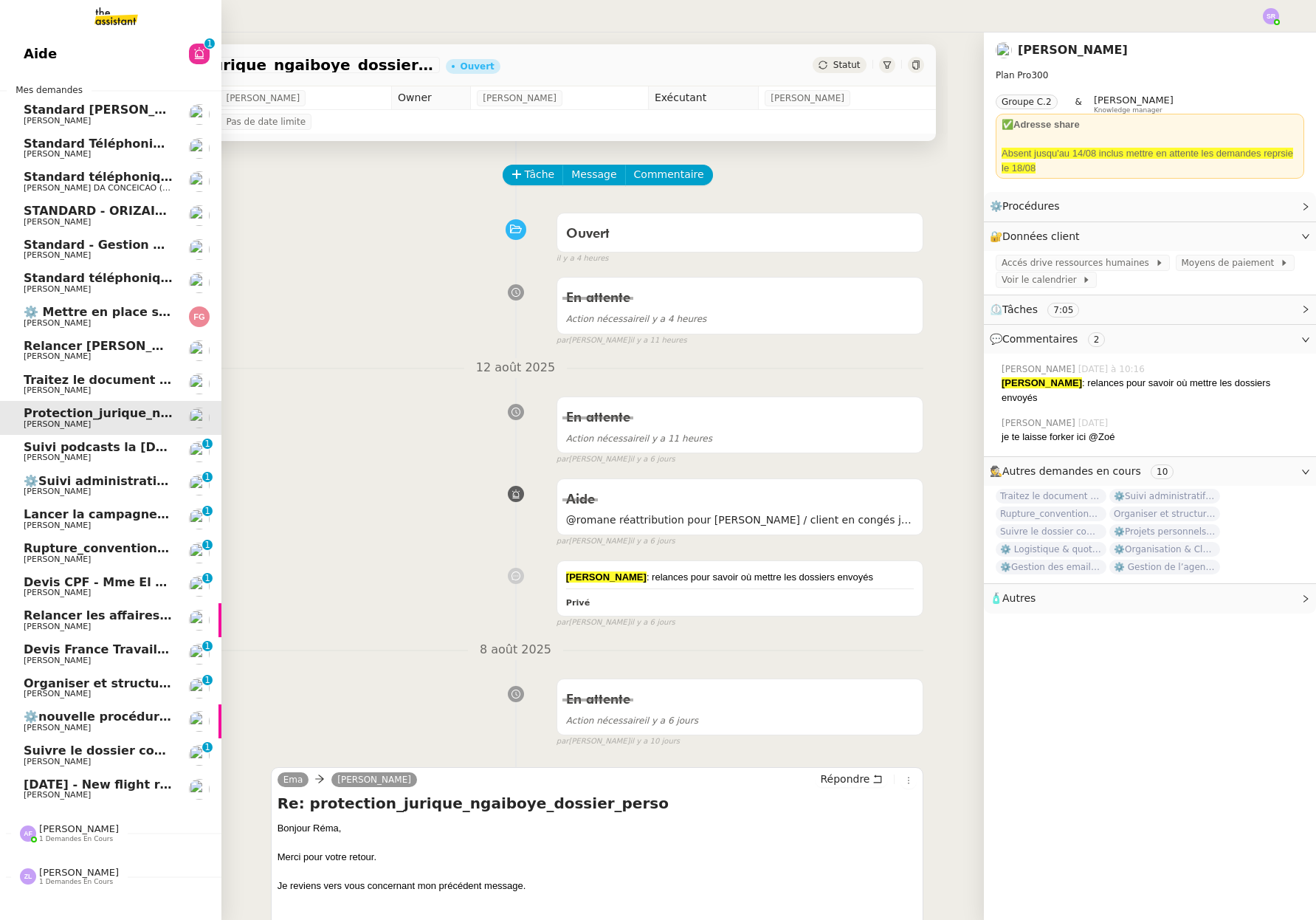
drag, startPoint x: 35, startPoint y: 384, endPoint x: 112, endPoint y: 381, distance: 77.1
click at [35, 384] on span "Traitez le document d'affiliation mutuelle" at bounding box center [161, 380] width 275 height 14
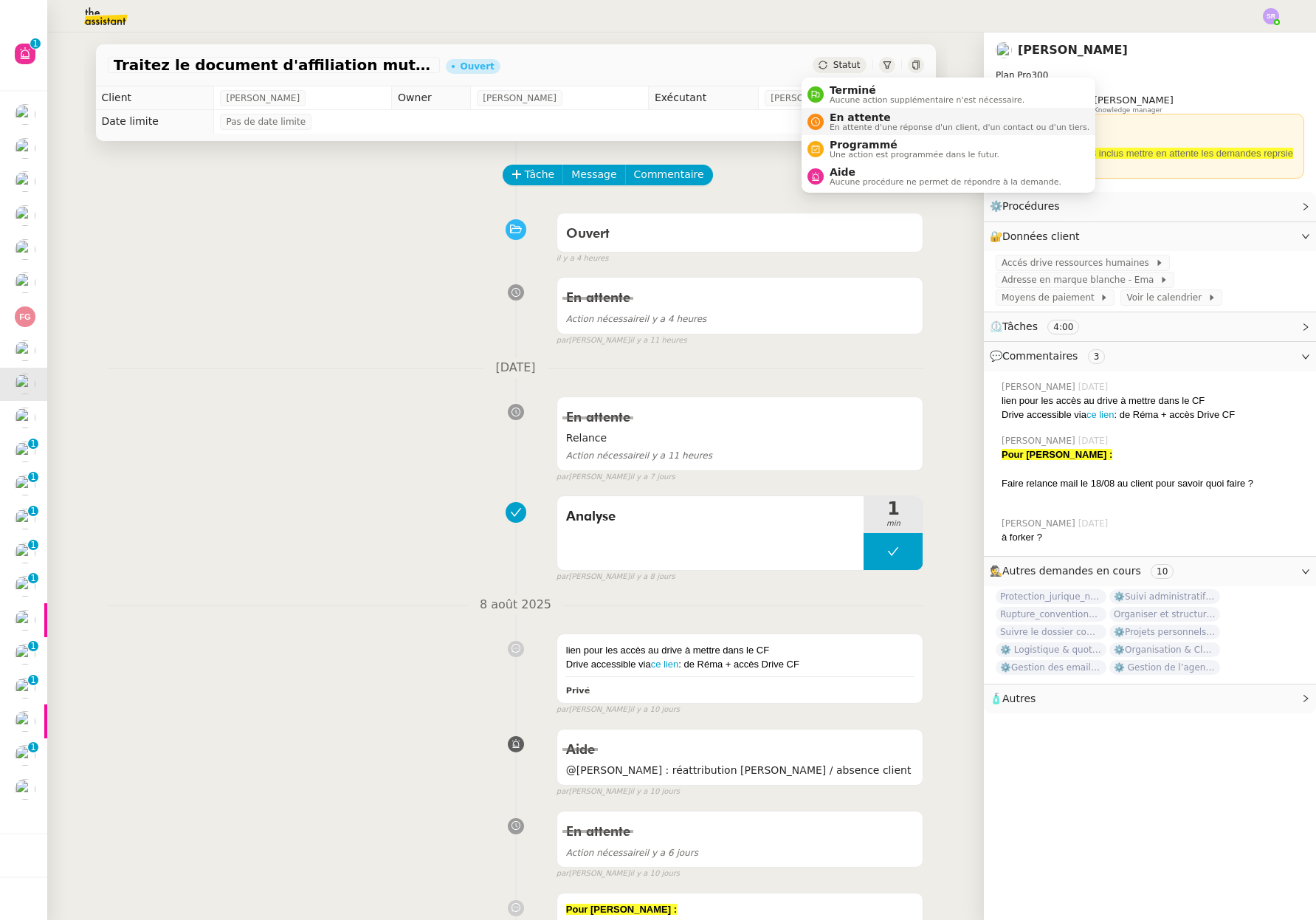
click at [838, 126] on span "En attente d'une réponse d'un client, d'un contact ou d'un tiers." at bounding box center [960, 127] width 260 height 8
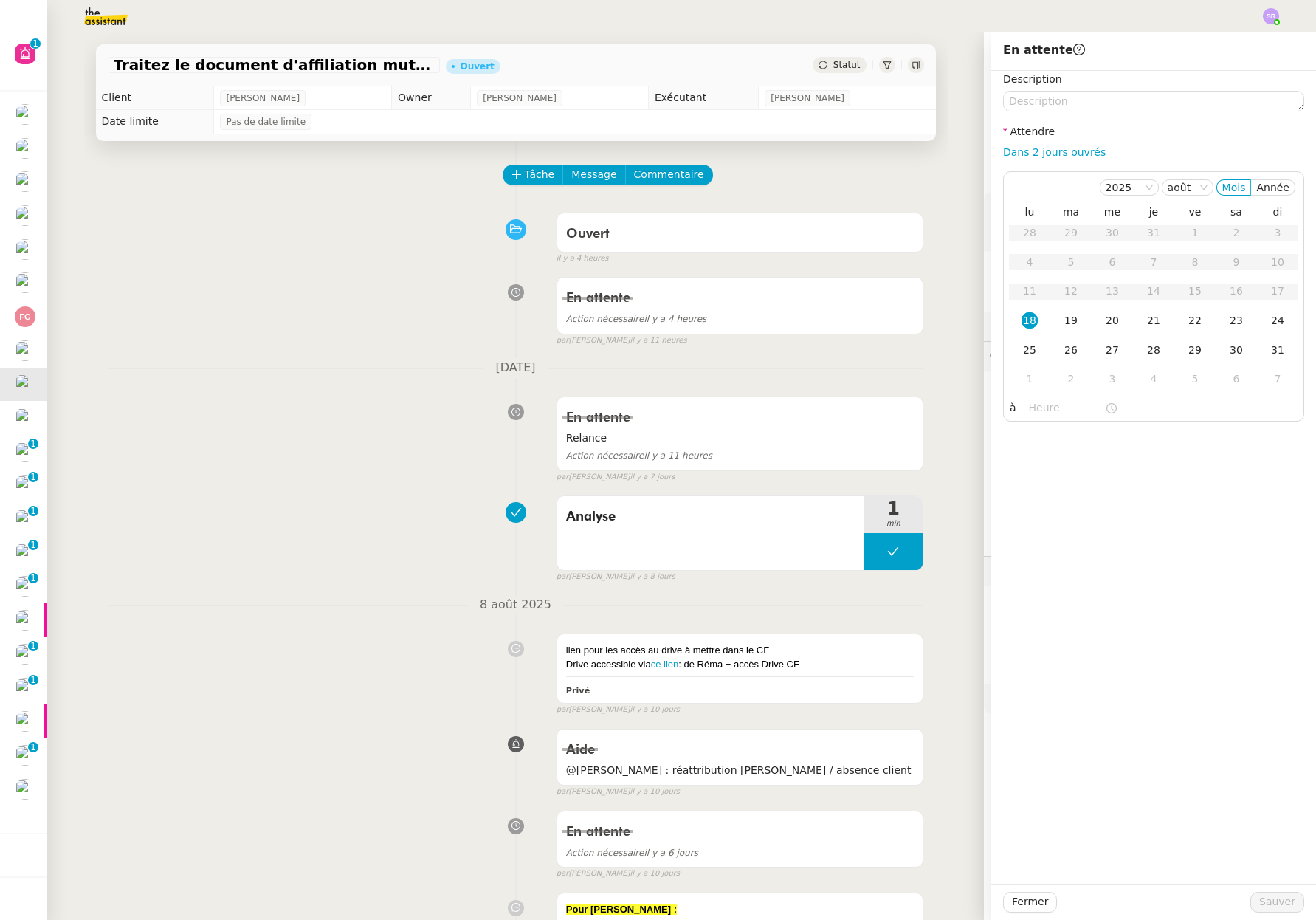
scroll to position [259, 0]
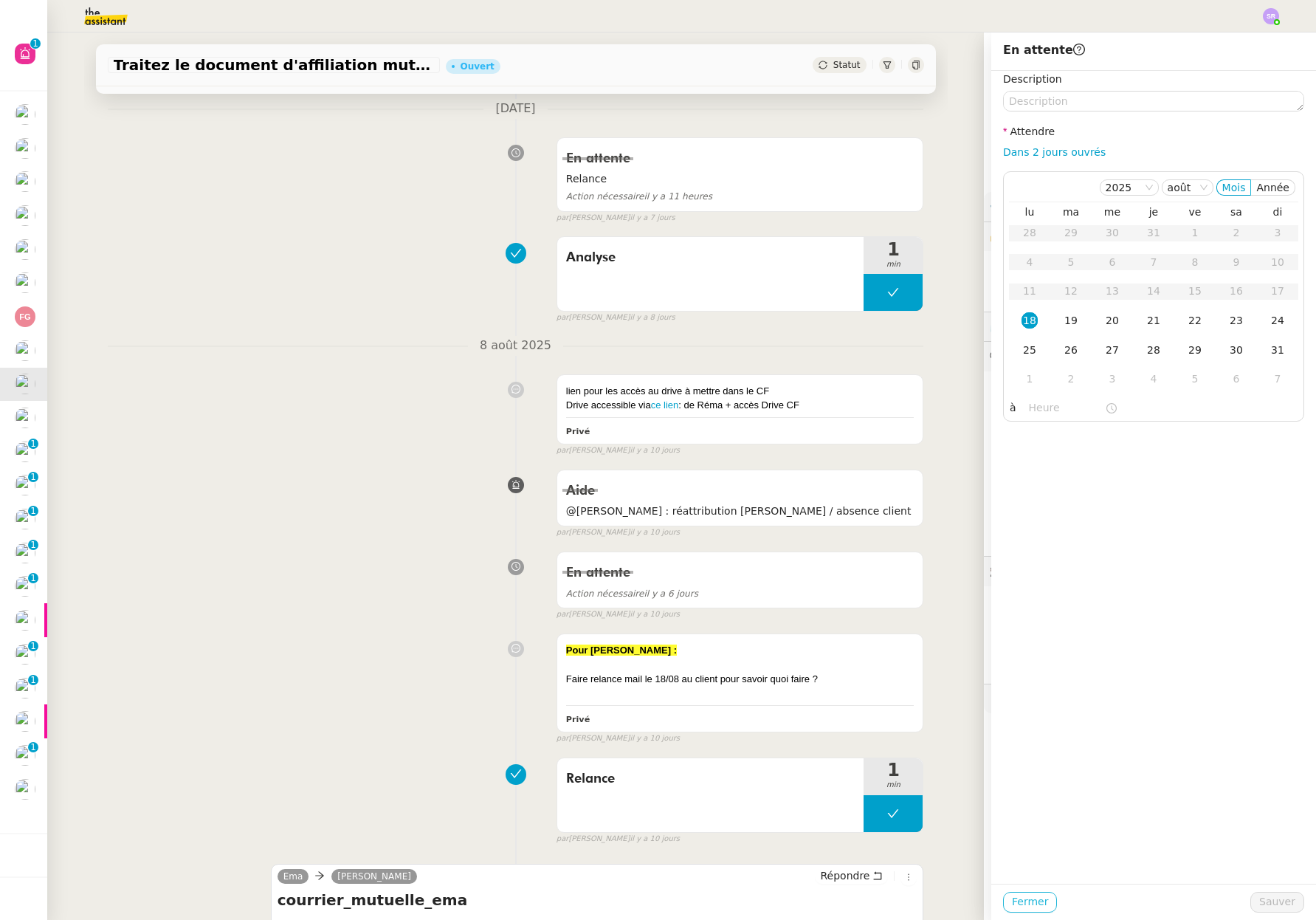
click at [1025, 895] on span "Fermer" at bounding box center [1029, 901] width 36 height 17
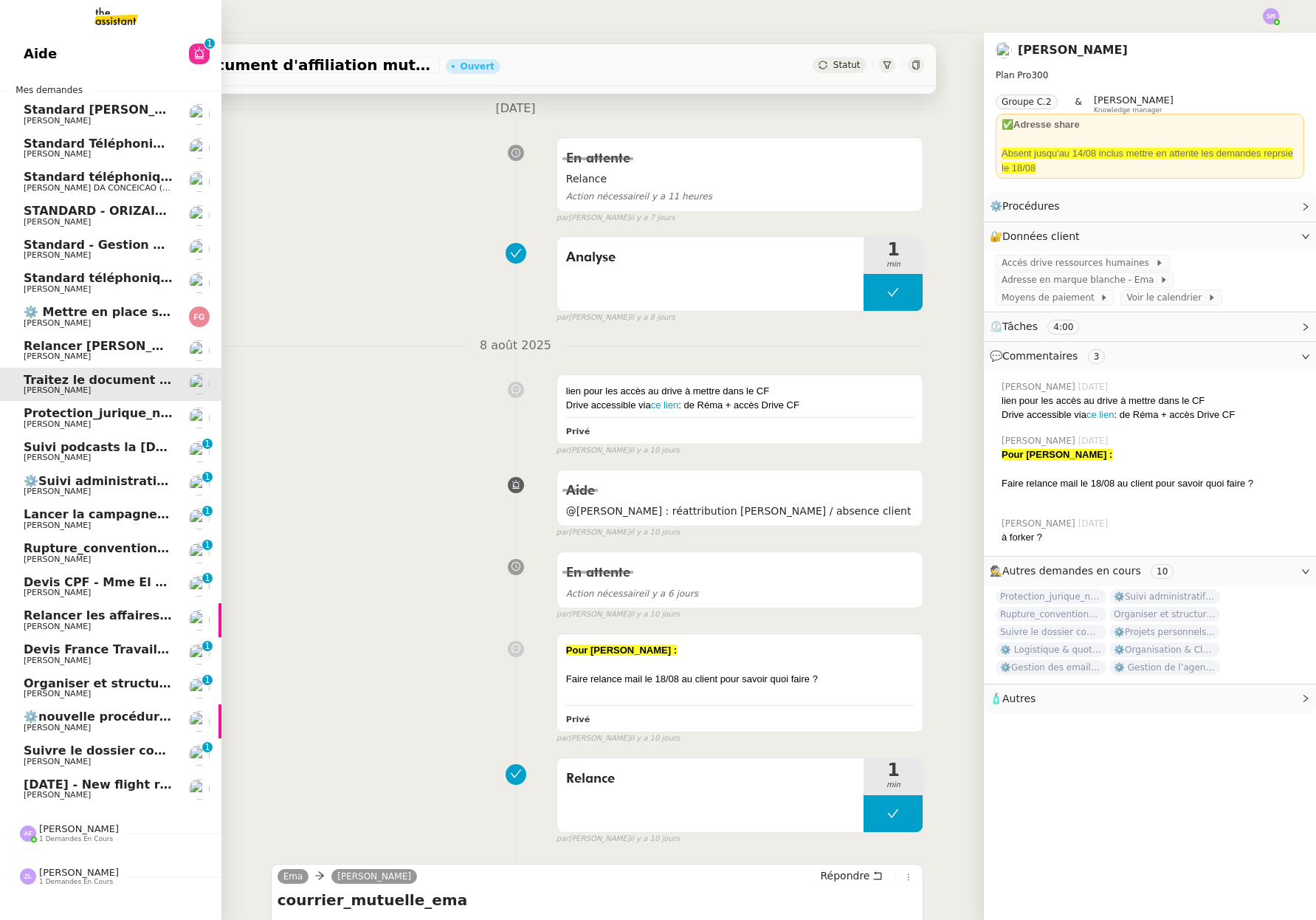
click at [78, 423] on span "[PERSON_NAME]" at bounding box center [98, 424] width 149 height 9
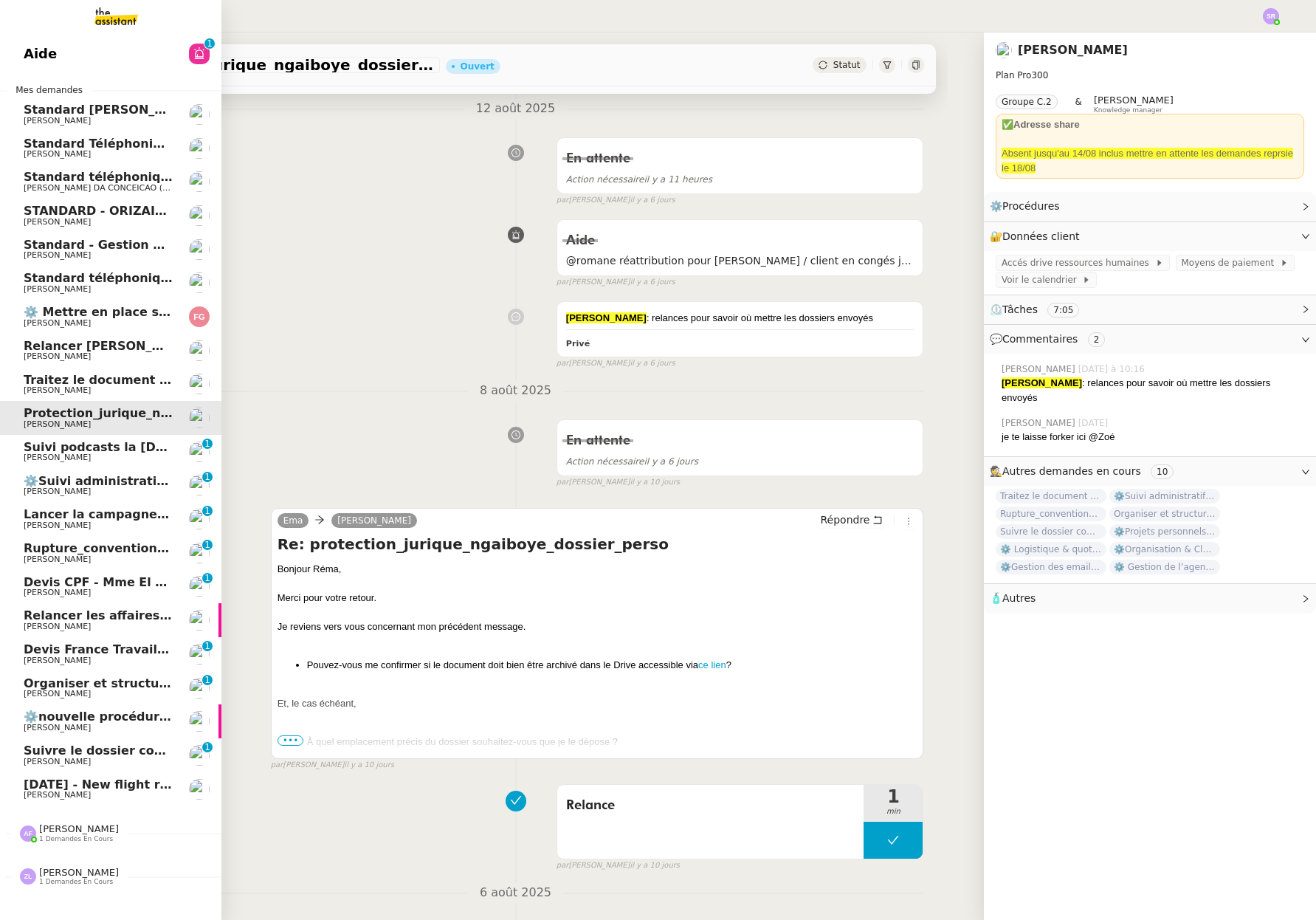
click at [131, 496] on link "⚙️Suivi administratif & personnel [PERSON_NAME] 0 1 2 3 4 5 6 7 8 9" at bounding box center [111, 485] width 222 height 34
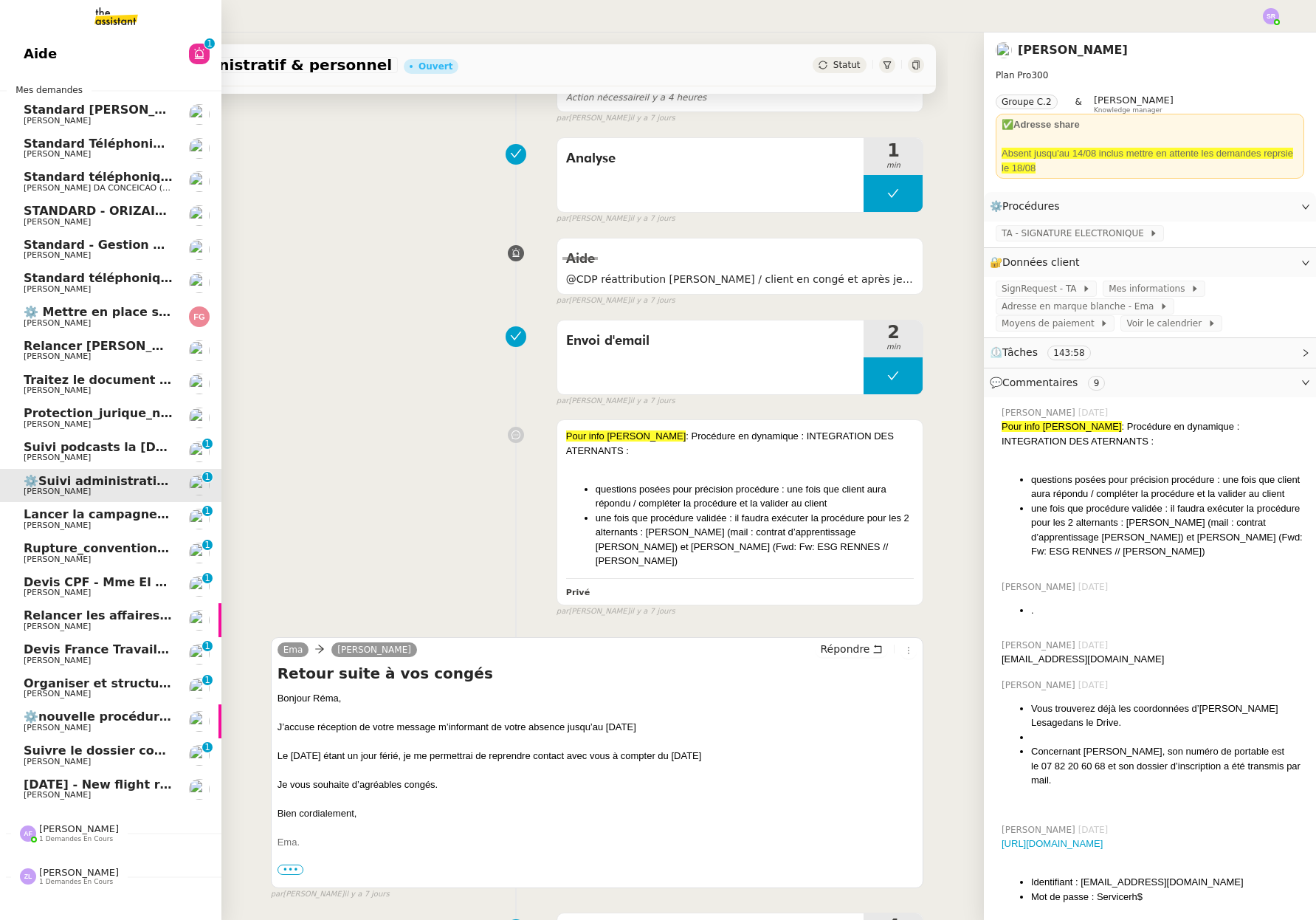
click at [151, 519] on span "Lancer la campagne de prospection" at bounding box center [143, 514] width 238 height 14
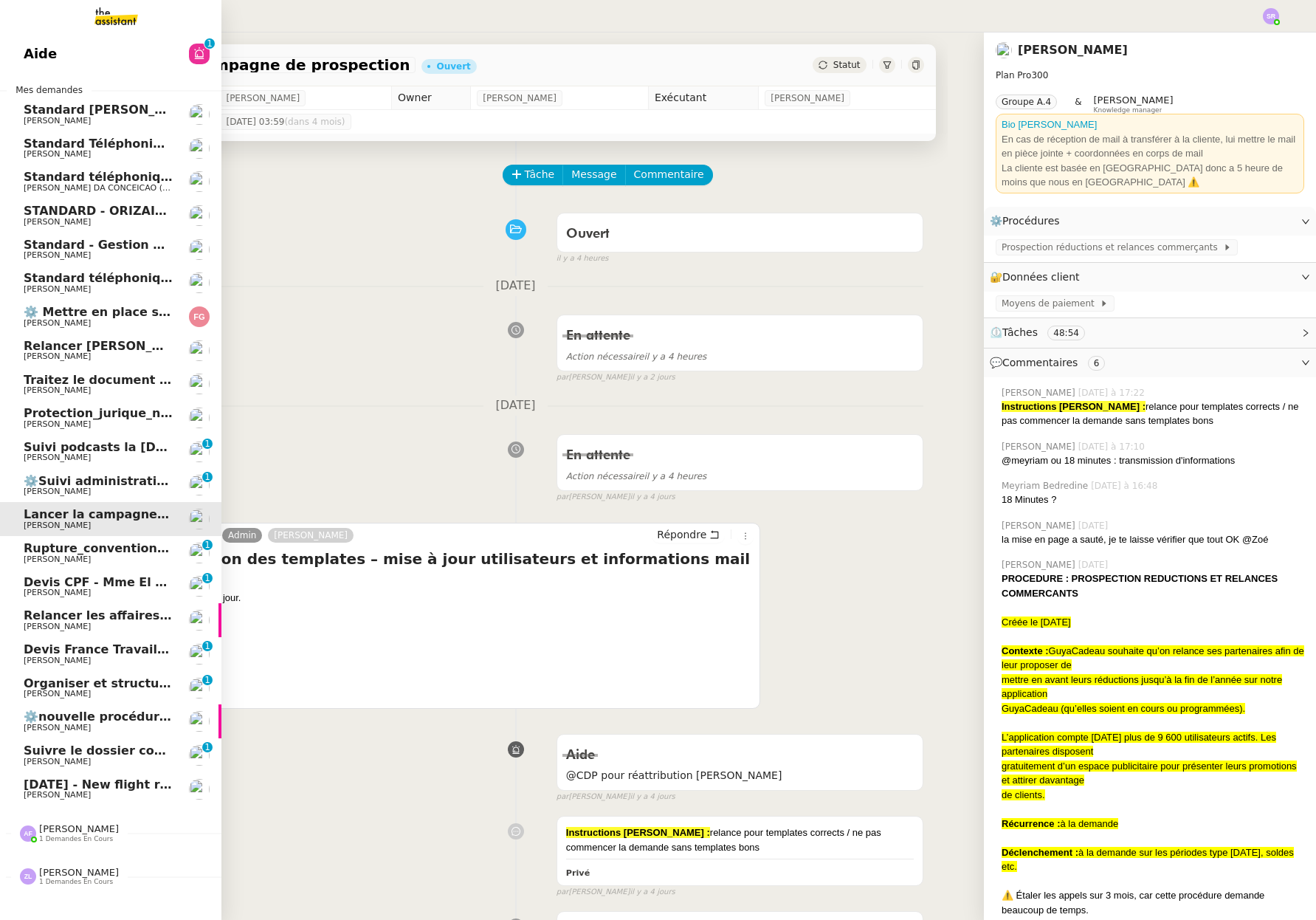
click at [34, 555] on span "[PERSON_NAME]" at bounding box center [57, 559] width 67 height 10
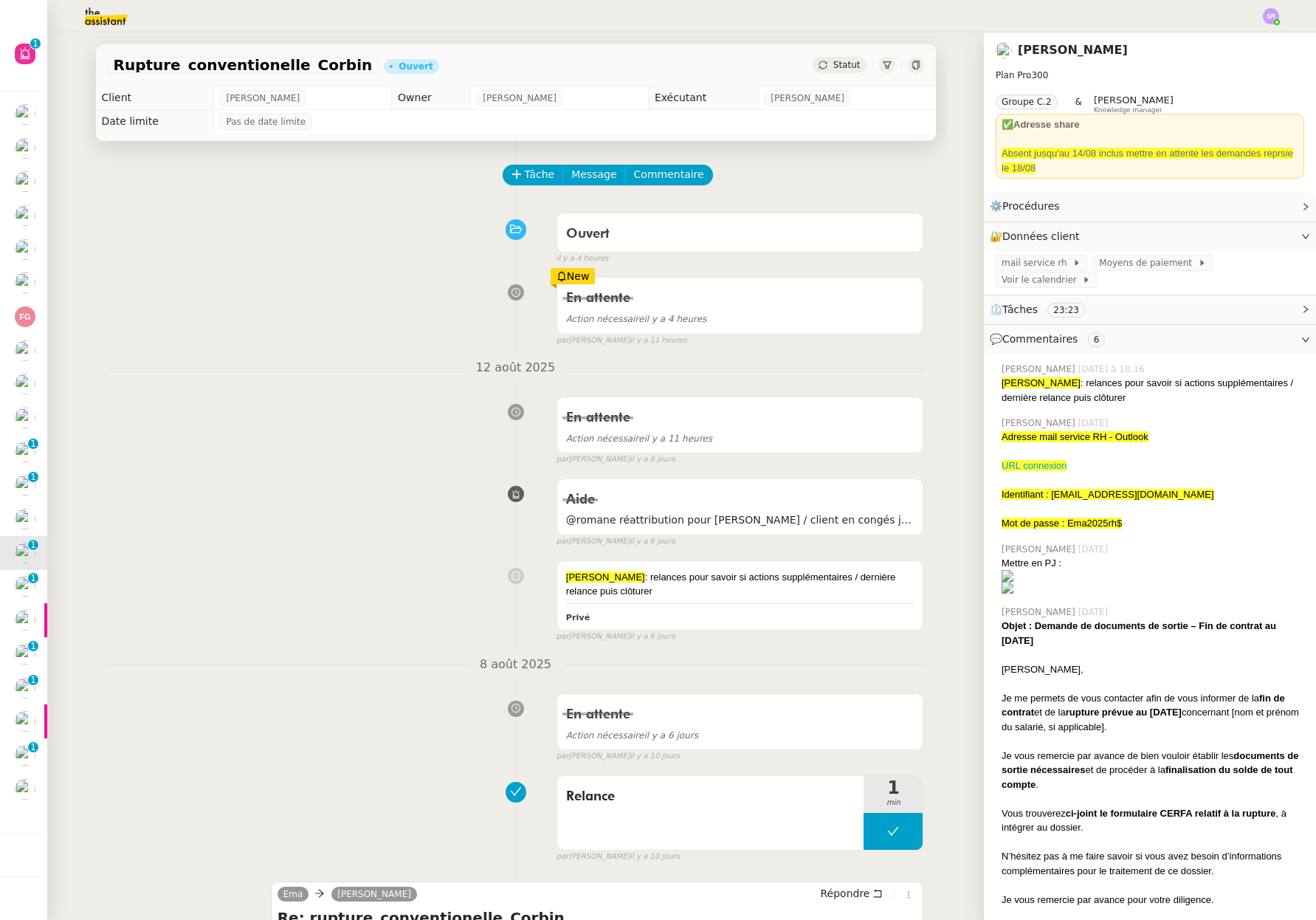
scroll to position [84, 0]
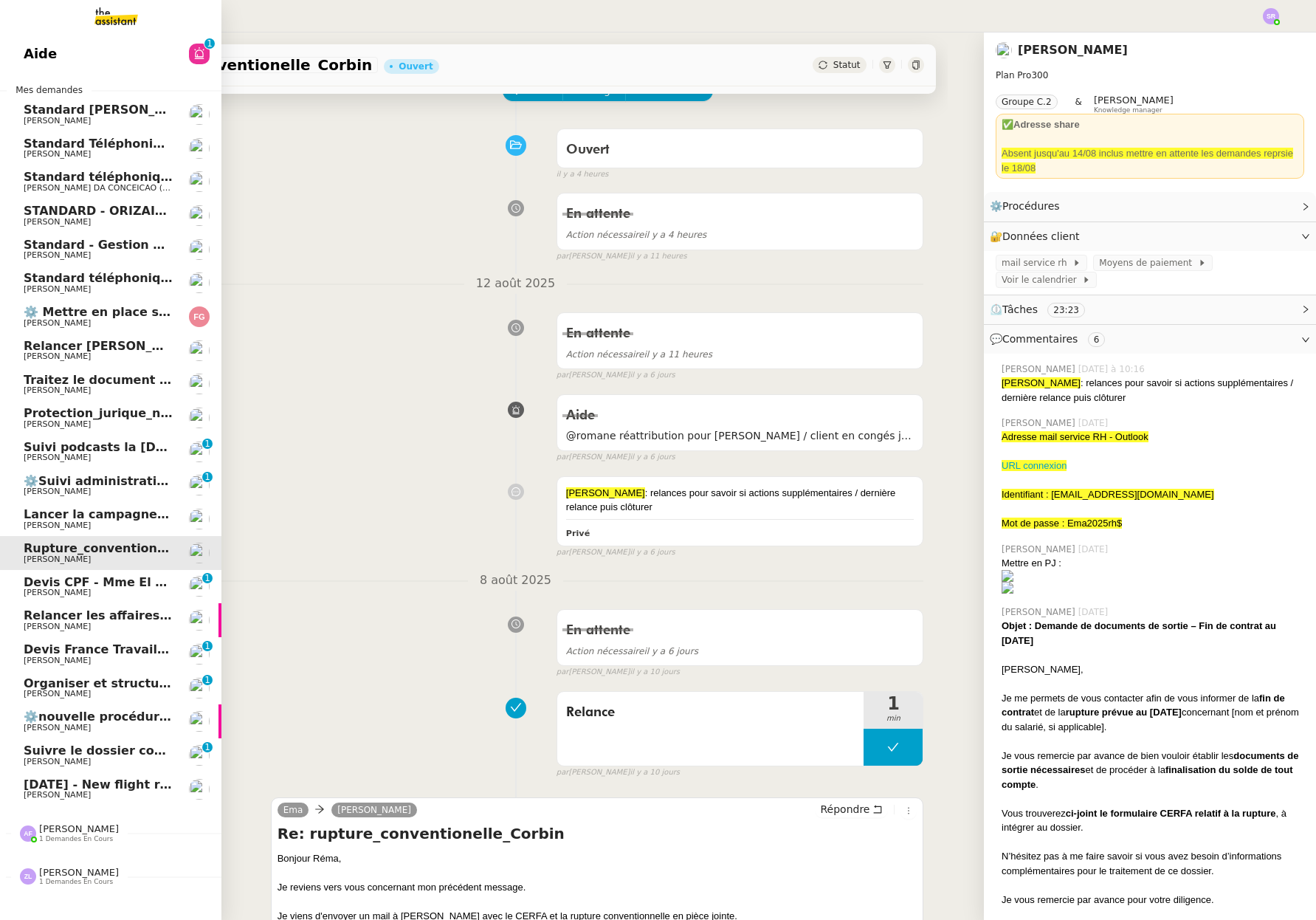
click at [27, 589] on span "[PERSON_NAME]" at bounding box center [57, 592] width 67 height 10
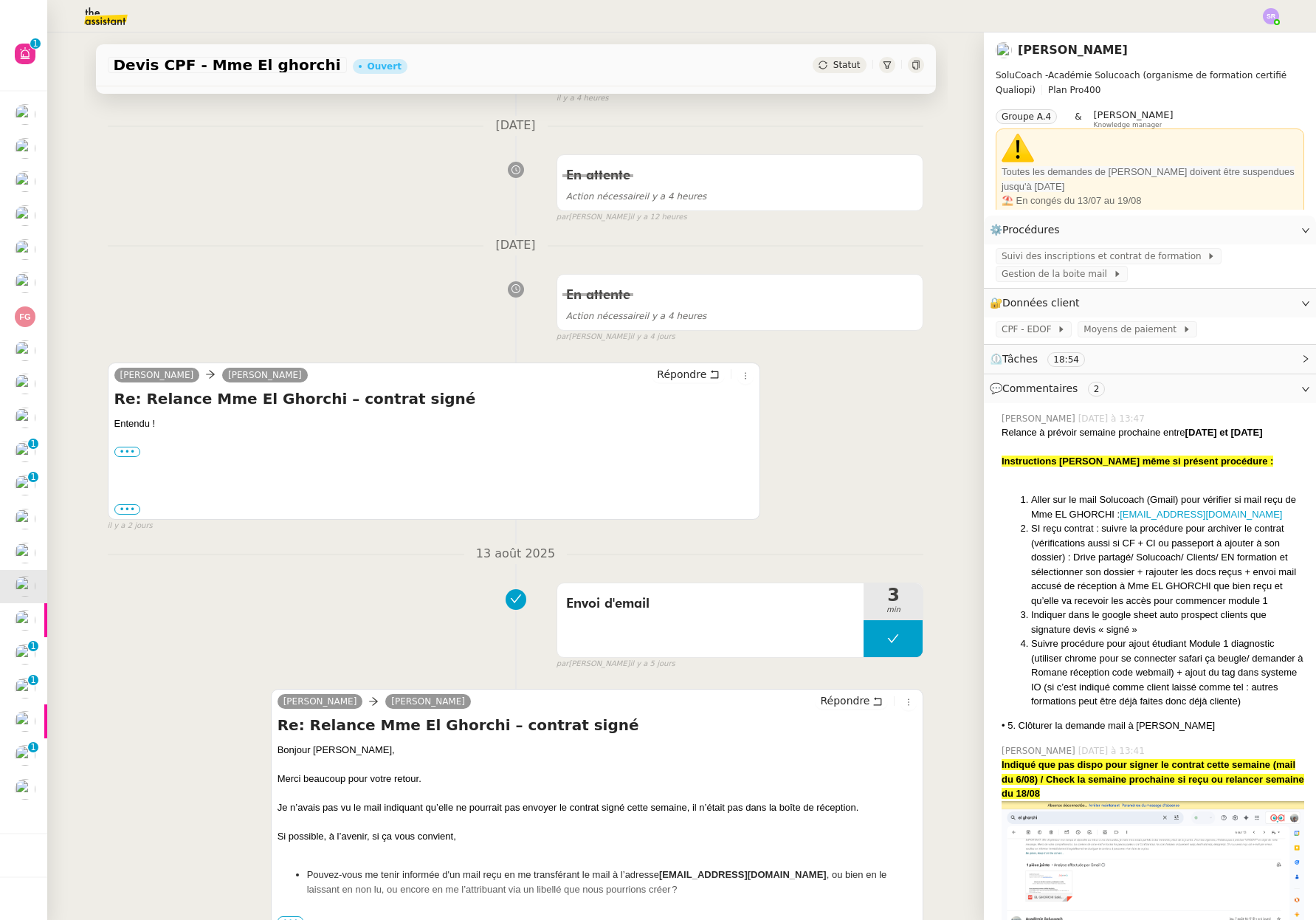
scroll to position [220, 0]
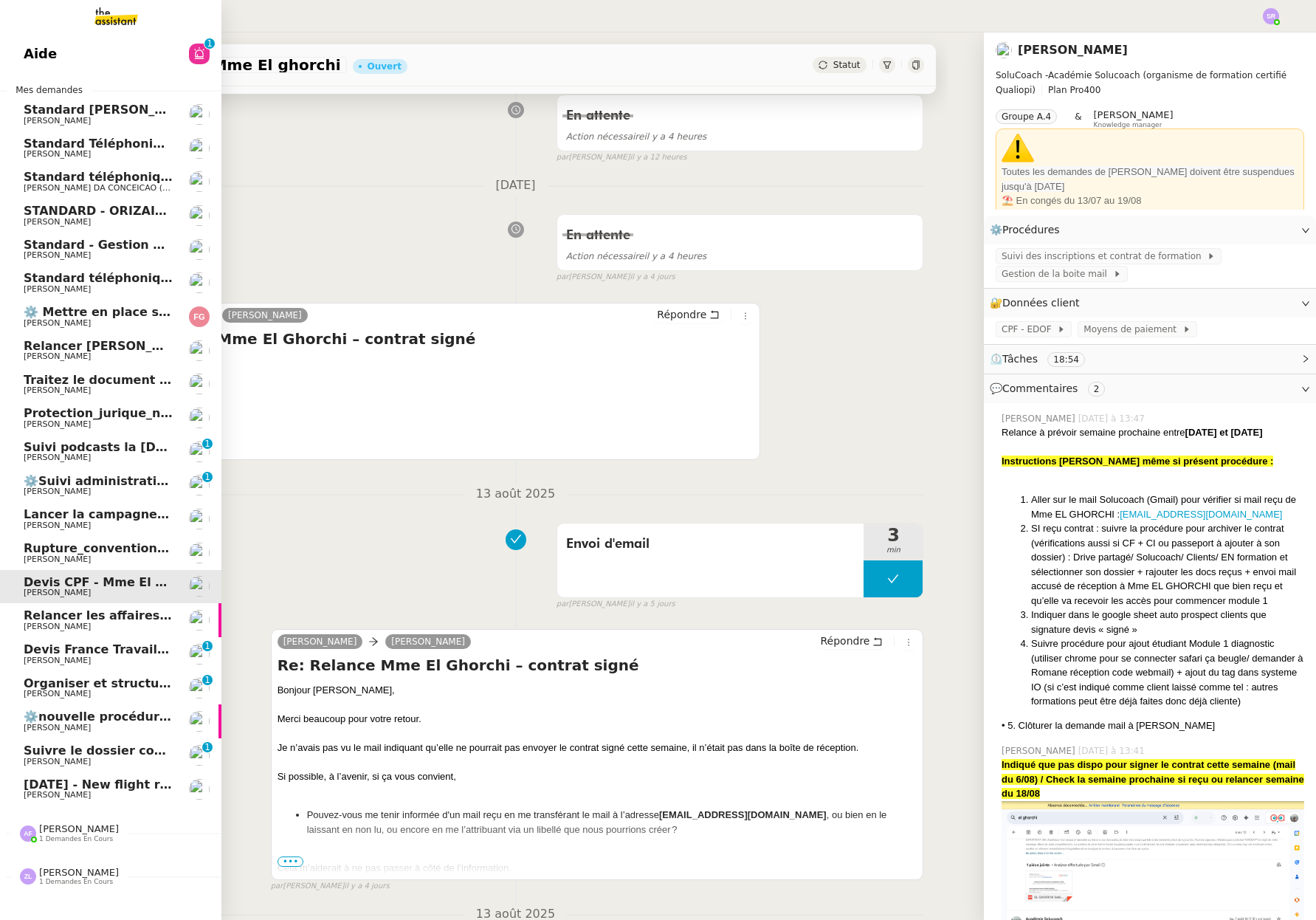
click at [50, 653] on span "Devis France Travail - Mme Talbi" at bounding box center [131, 649] width 214 height 14
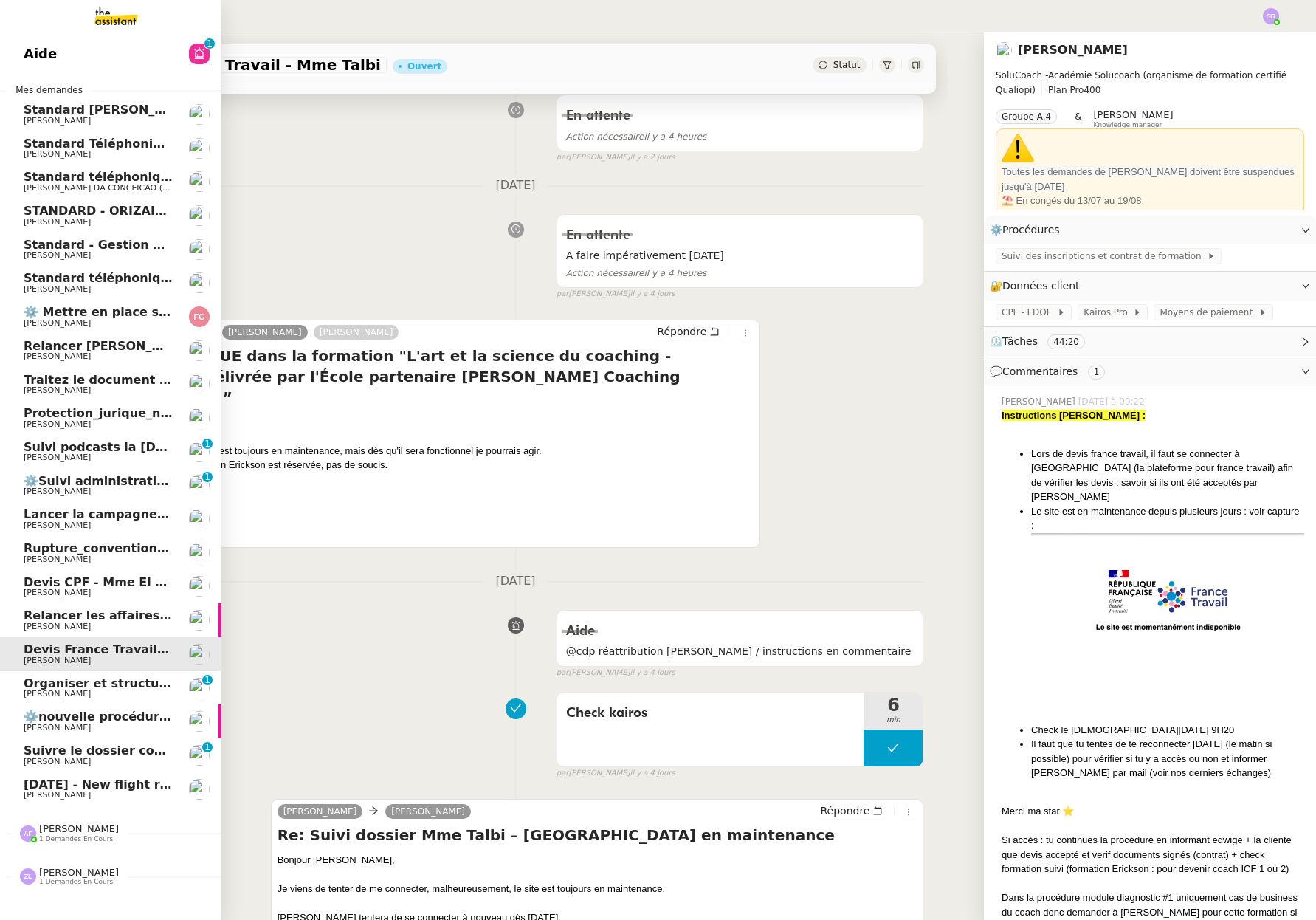
click at [75, 592] on span "[PERSON_NAME]" at bounding box center [57, 592] width 67 height 10
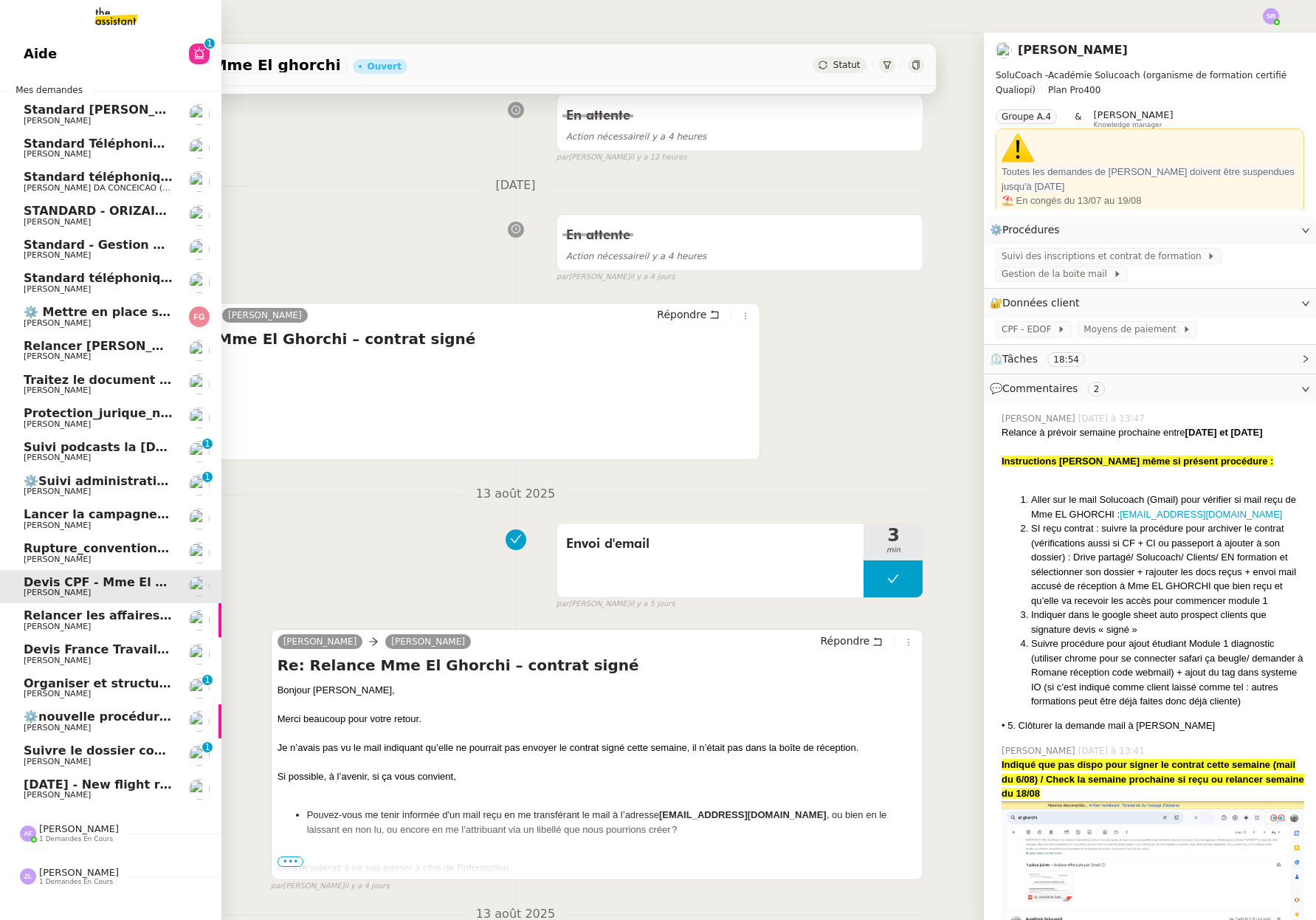
click at [92, 626] on span "[PERSON_NAME]" at bounding box center [98, 626] width 149 height 9
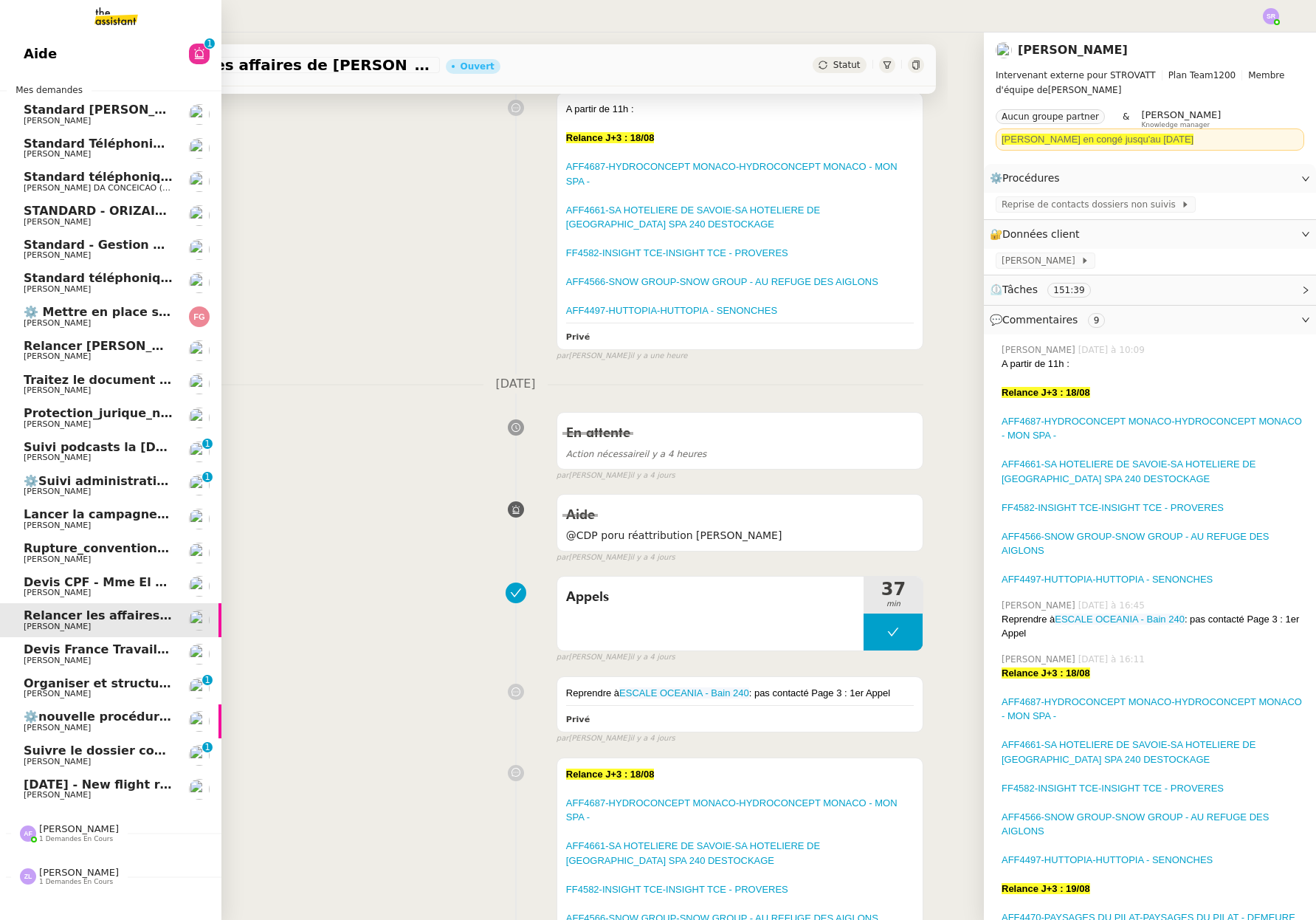
click at [132, 685] on span "Organiser et structurer les tâches et documents" at bounding box center [185, 683] width 322 height 14
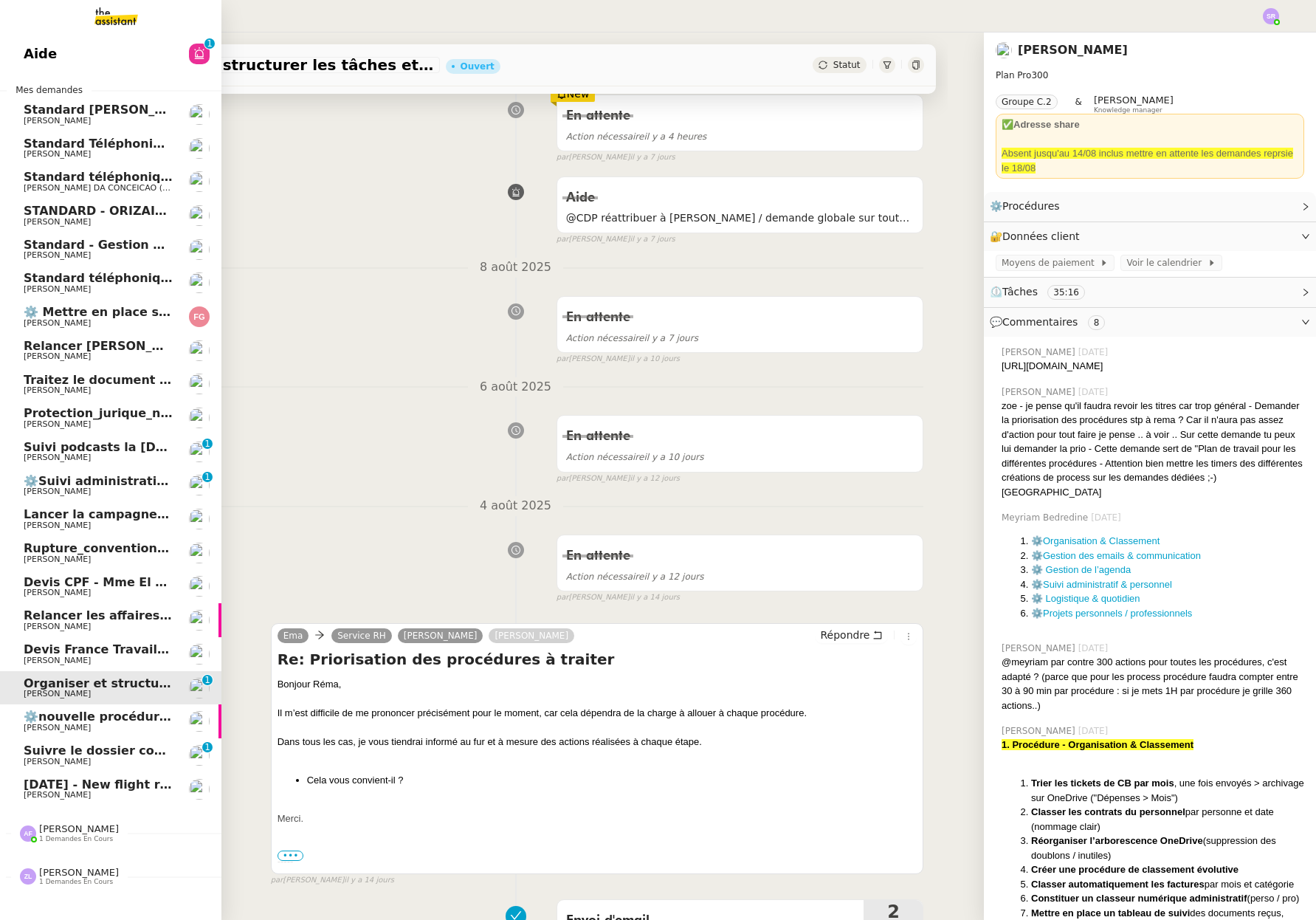
click at [135, 759] on span "[PERSON_NAME]" at bounding box center [98, 761] width 149 height 9
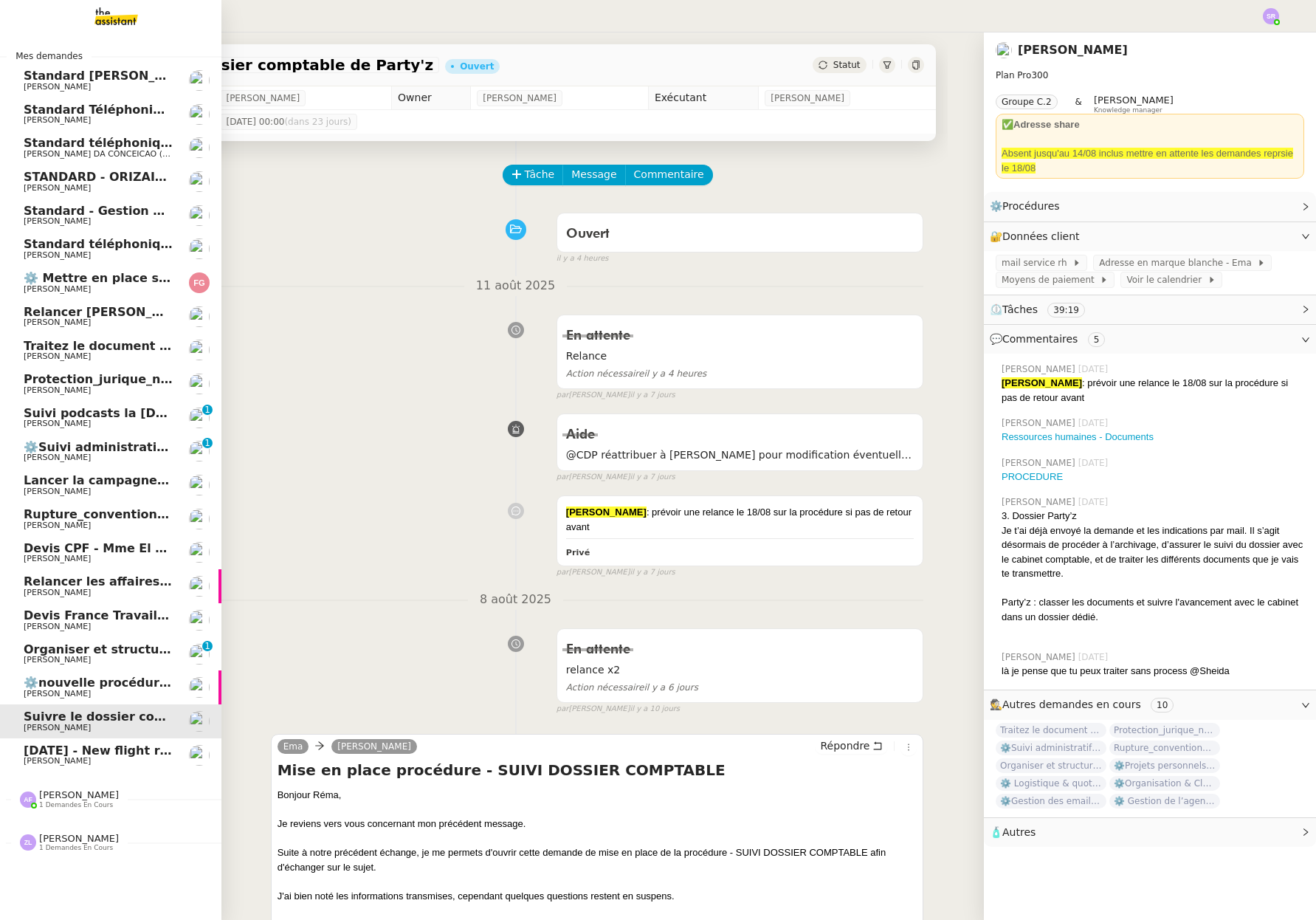
click at [160, 450] on span "⚙️Suivi administratif & personnel" at bounding box center [135, 447] width 223 height 14
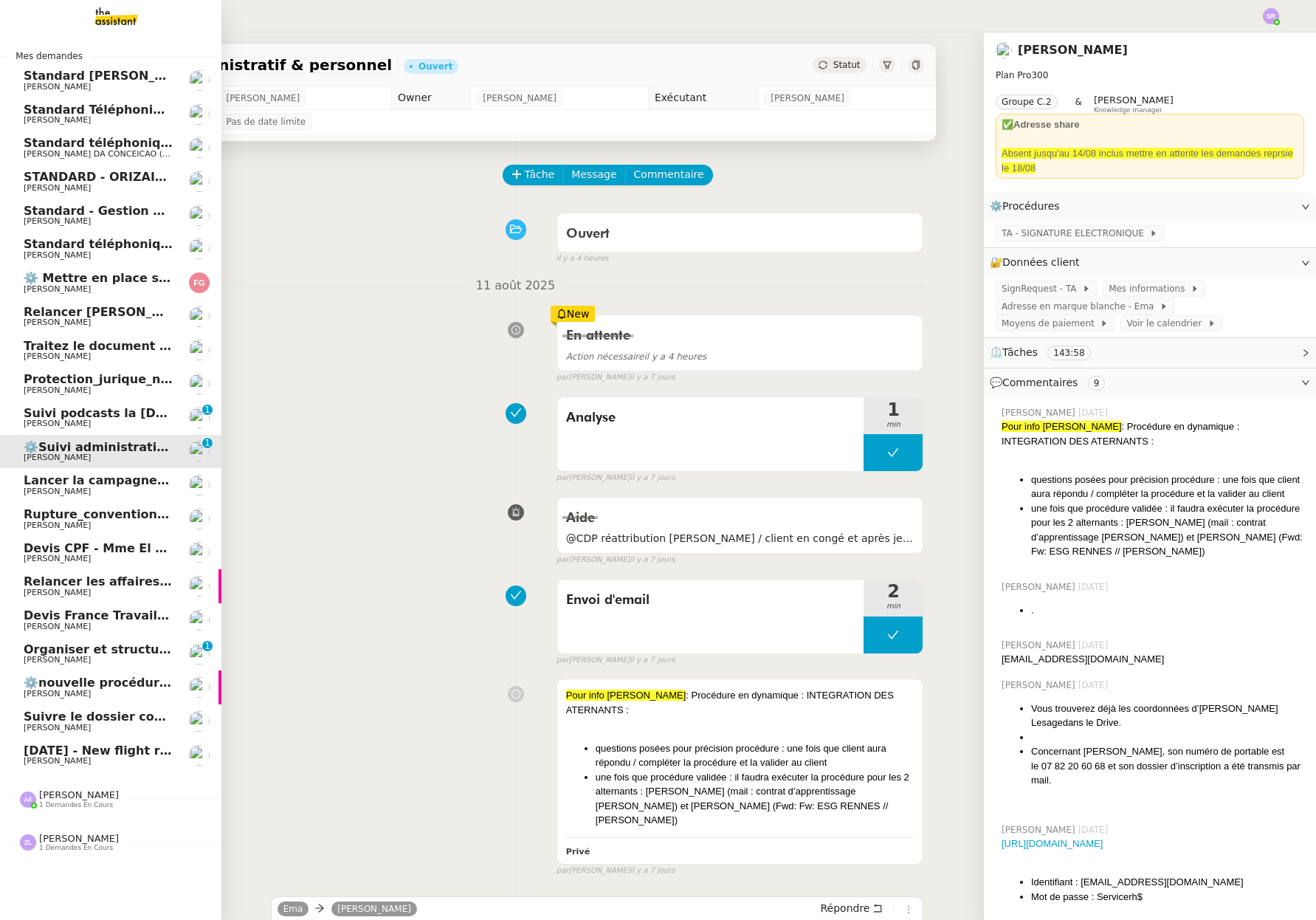
click at [154, 425] on span "[PERSON_NAME]" at bounding box center [98, 424] width 149 height 9
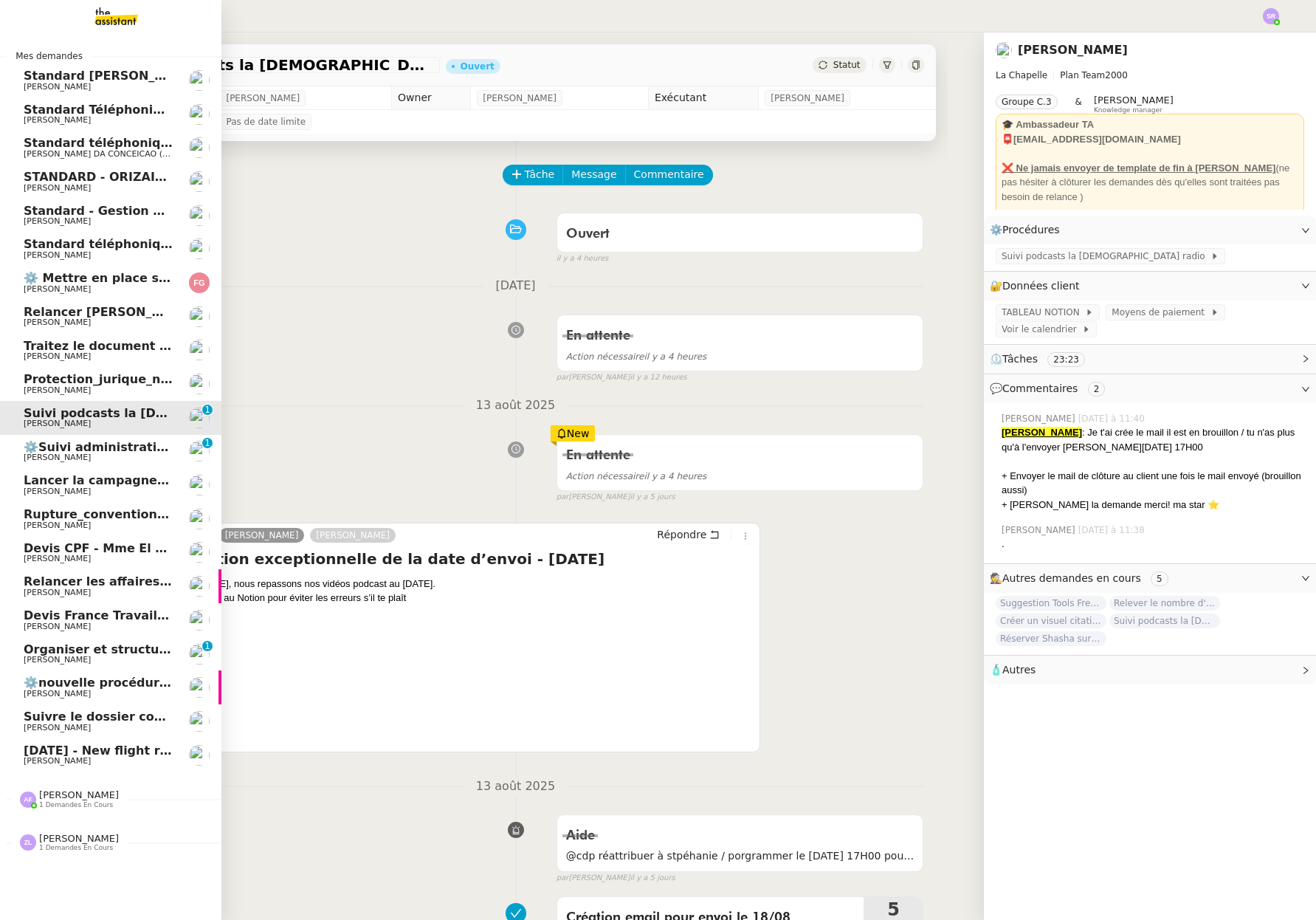
click at [81, 651] on span "Organiser et structurer les tâches et documents" at bounding box center [185, 649] width 322 height 14
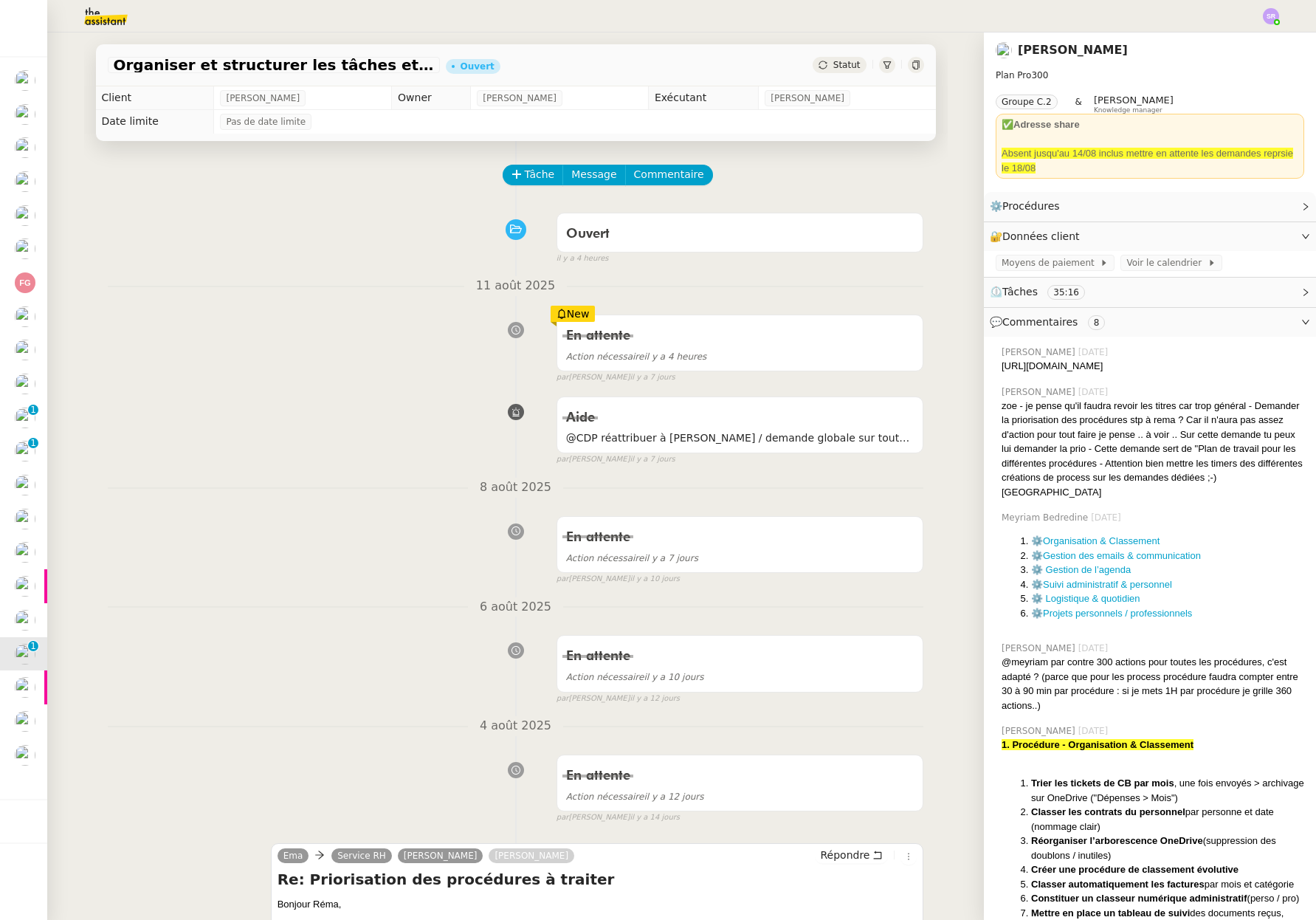
click at [207, 461] on div "Aide @CDP réattribuer à stéphanie / demande globale sur toutes les procédures f…" at bounding box center [515, 428] width 816 height 76
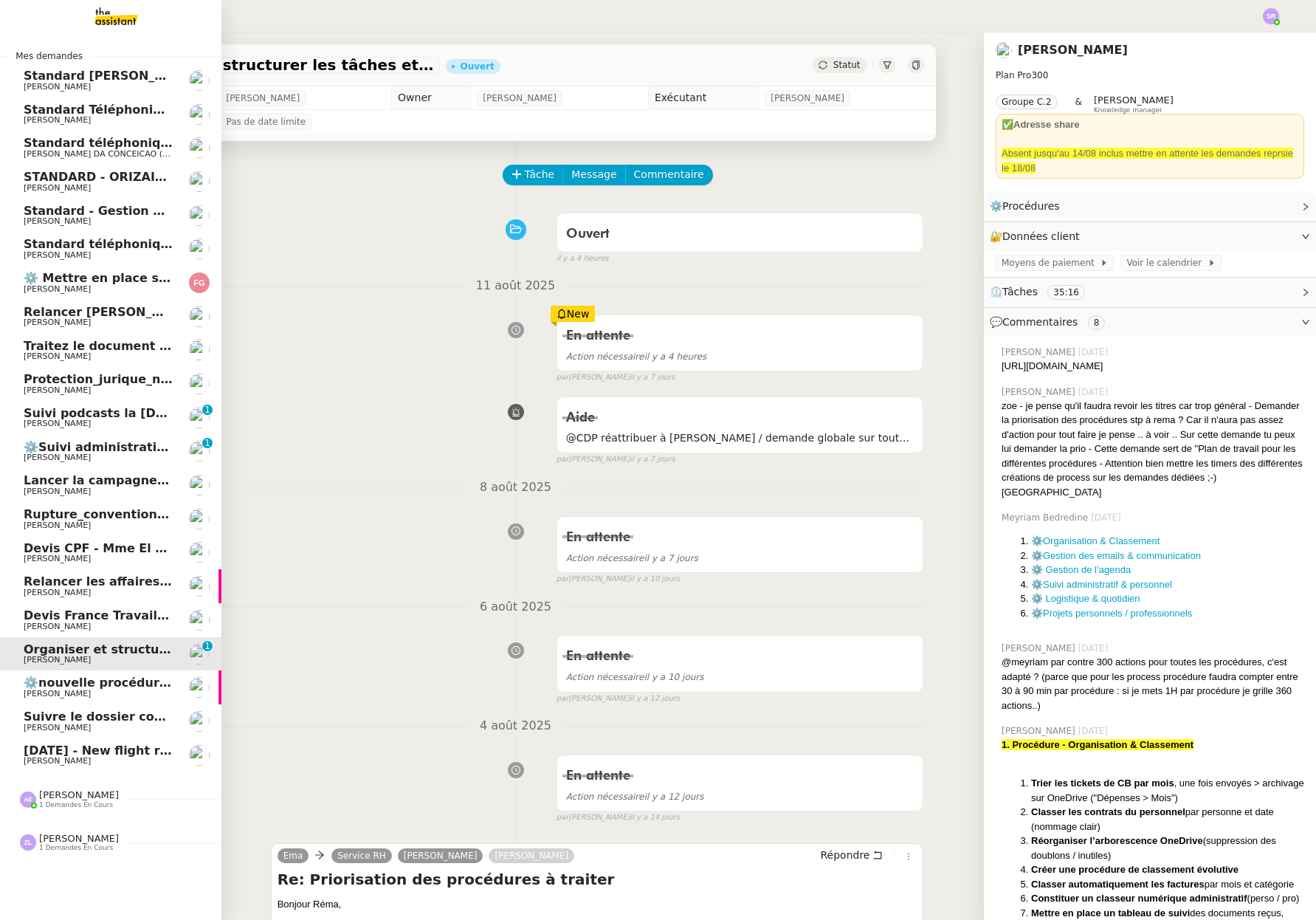
click at [52, 595] on span "[PERSON_NAME]" at bounding box center [57, 592] width 67 height 10
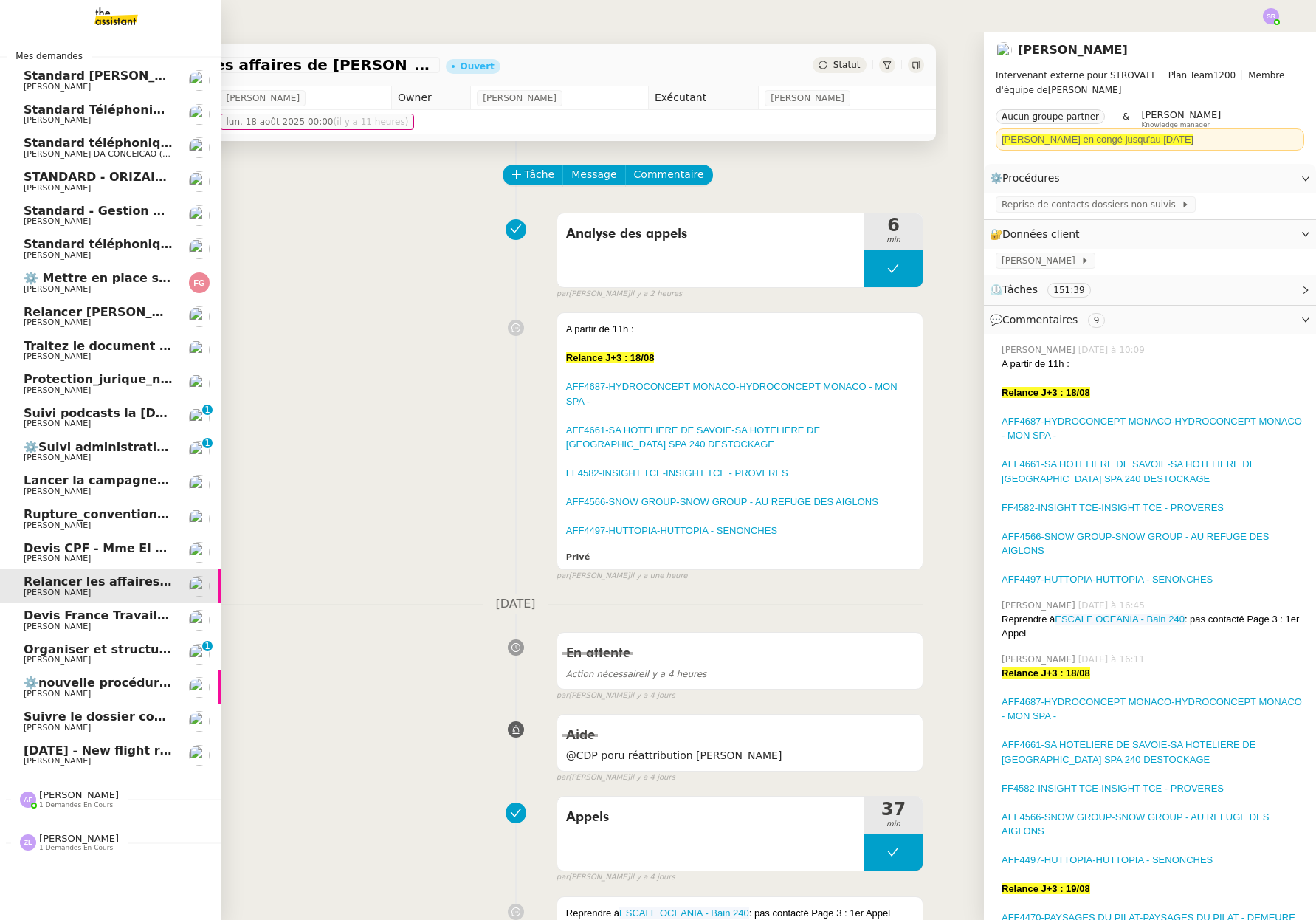
click at [95, 765] on span "[PERSON_NAME]" at bounding box center [98, 760] width 149 height 9
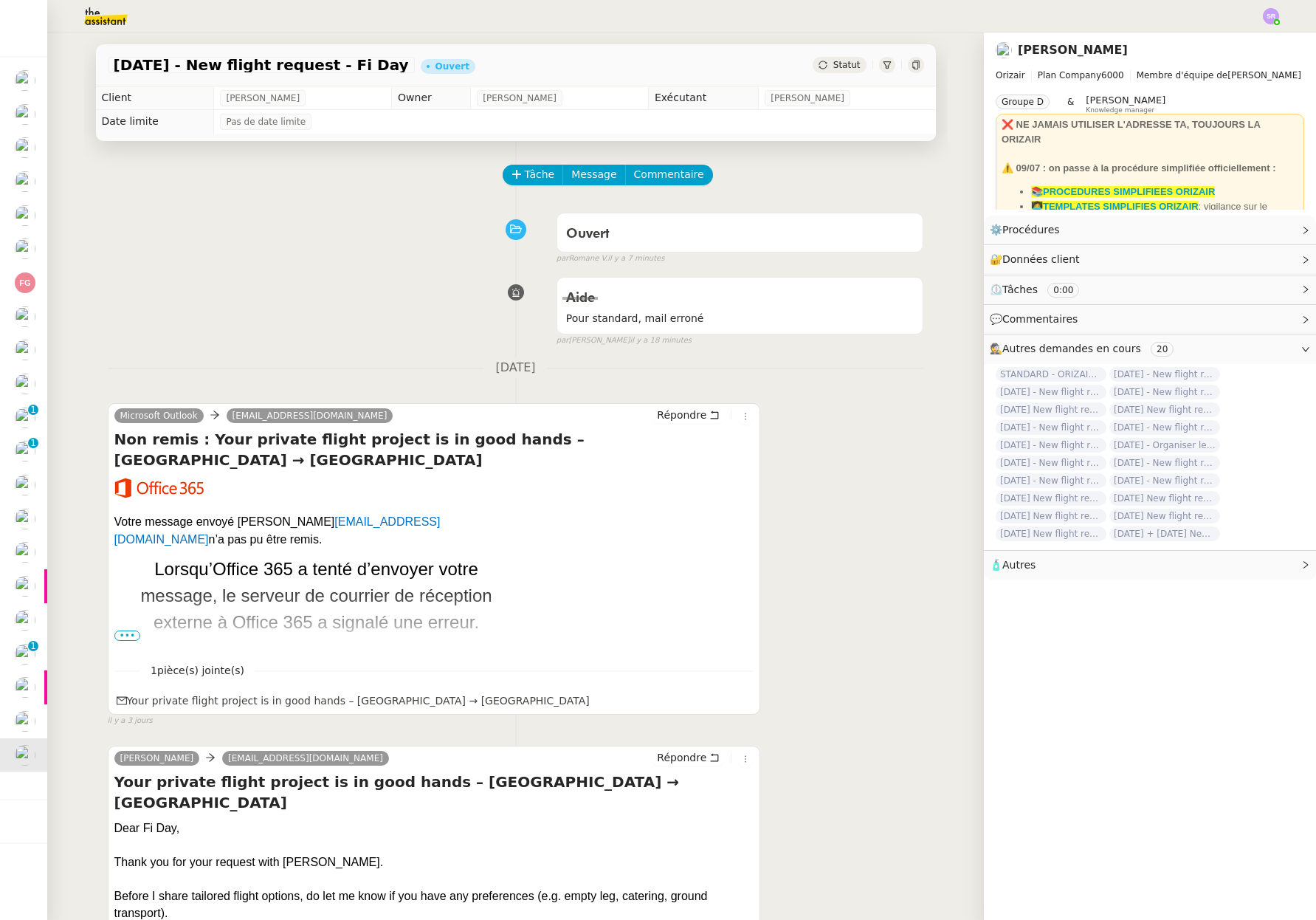
click at [279, 320] on div "Aide Pour standard, mail erroné false par [PERSON_NAME] il y a 18 minutes" at bounding box center [515, 308] width 816 height 76
click at [534, 180] on span "Tâche" at bounding box center [539, 174] width 30 height 17
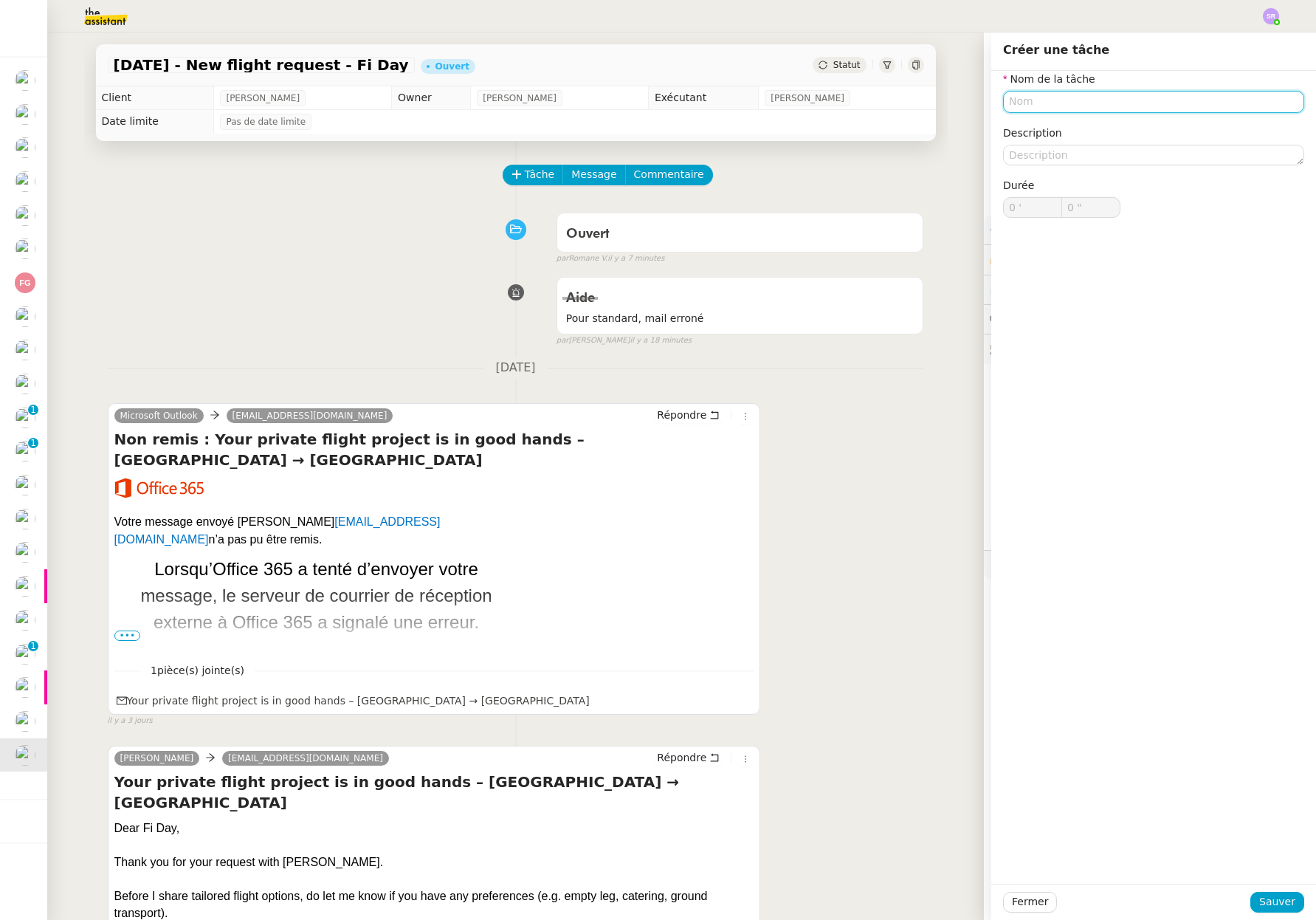
click at [1092, 104] on input "text" at bounding box center [1152, 101] width 301 height 21
click at [1108, 132] on div "Préparation de l'appel" at bounding box center [1142, 129] width 290 height 13
type input "Préparation de l'appel"
click at [1265, 906] on span "Sauver" at bounding box center [1277, 901] width 36 height 17
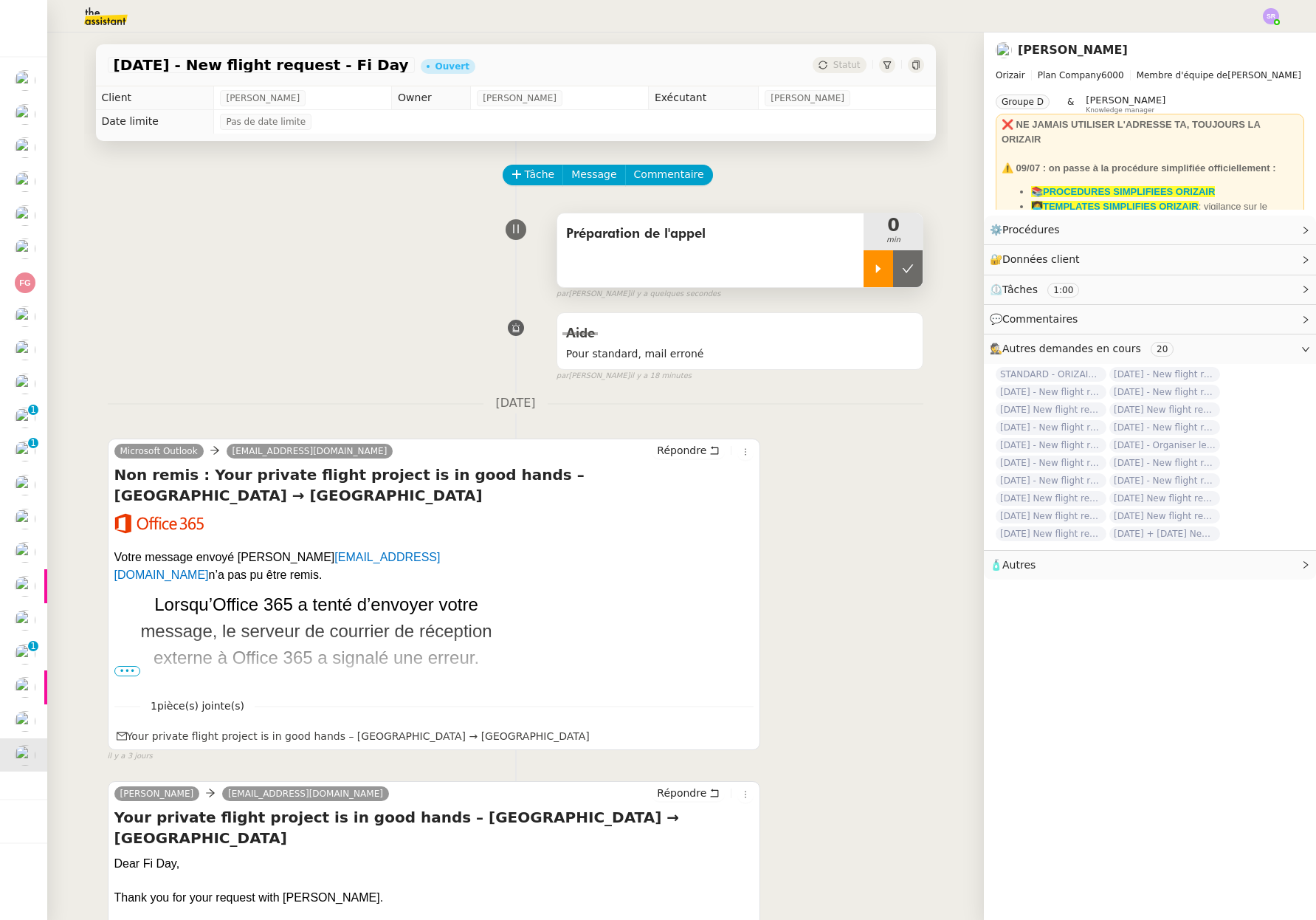
click at [864, 276] on div at bounding box center [879, 268] width 30 height 37
click at [1258, 231] on link "Modifier" at bounding box center [1265, 230] width 42 height 17
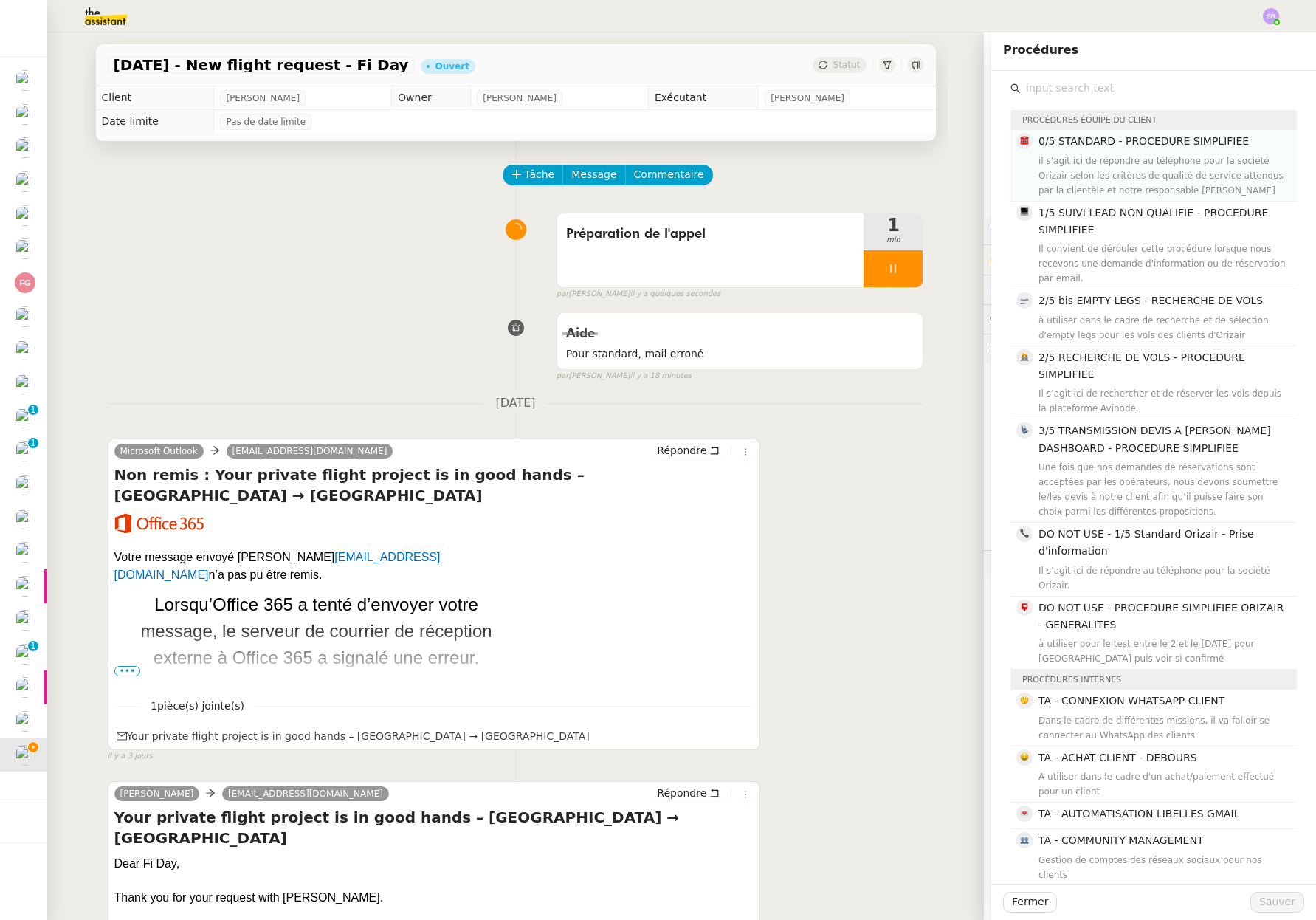
click at [1140, 180] on div "il s'agit ici de répondre au téléphone pour la société Orizair selon les critèr…" at bounding box center [1163, 176] width 250 height 44
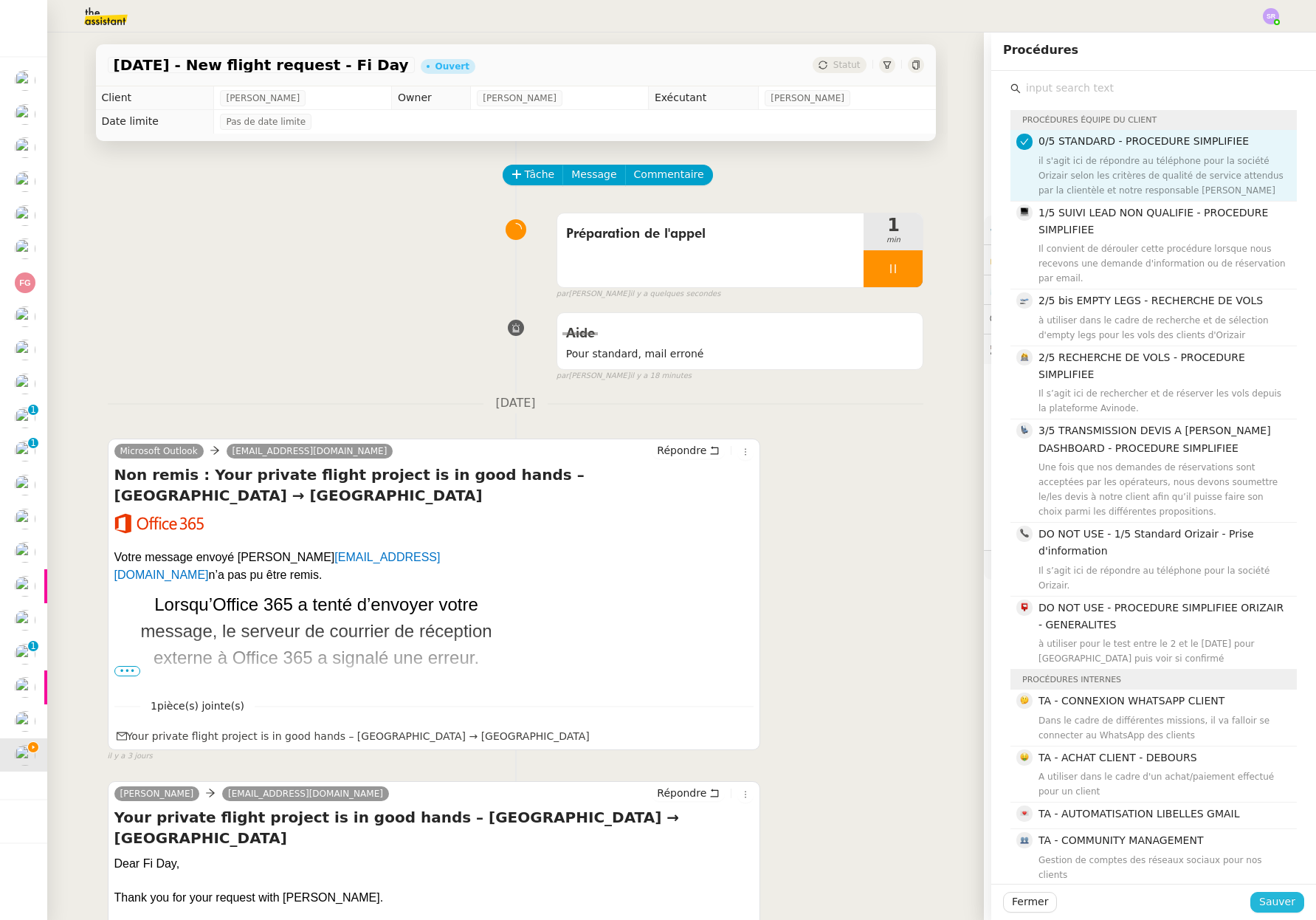
click at [1279, 904] on span "Sauver" at bounding box center [1277, 901] width 36 height 17
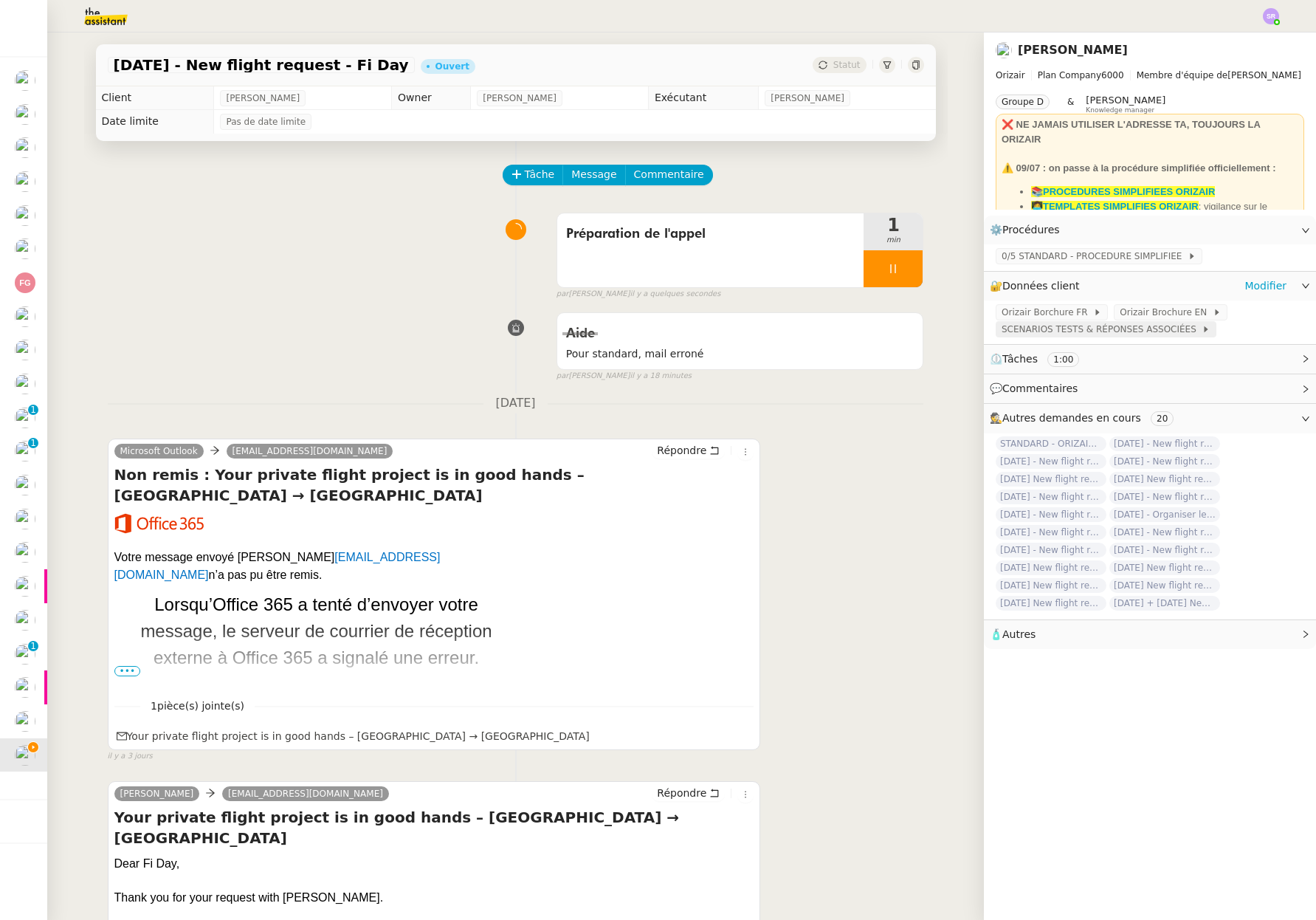
click at [1076, 326] on span "SCENARIOS TESTS & RÉPONSES ASSOCIÉES" at bounding box center [1101, 329] width 200 height 15
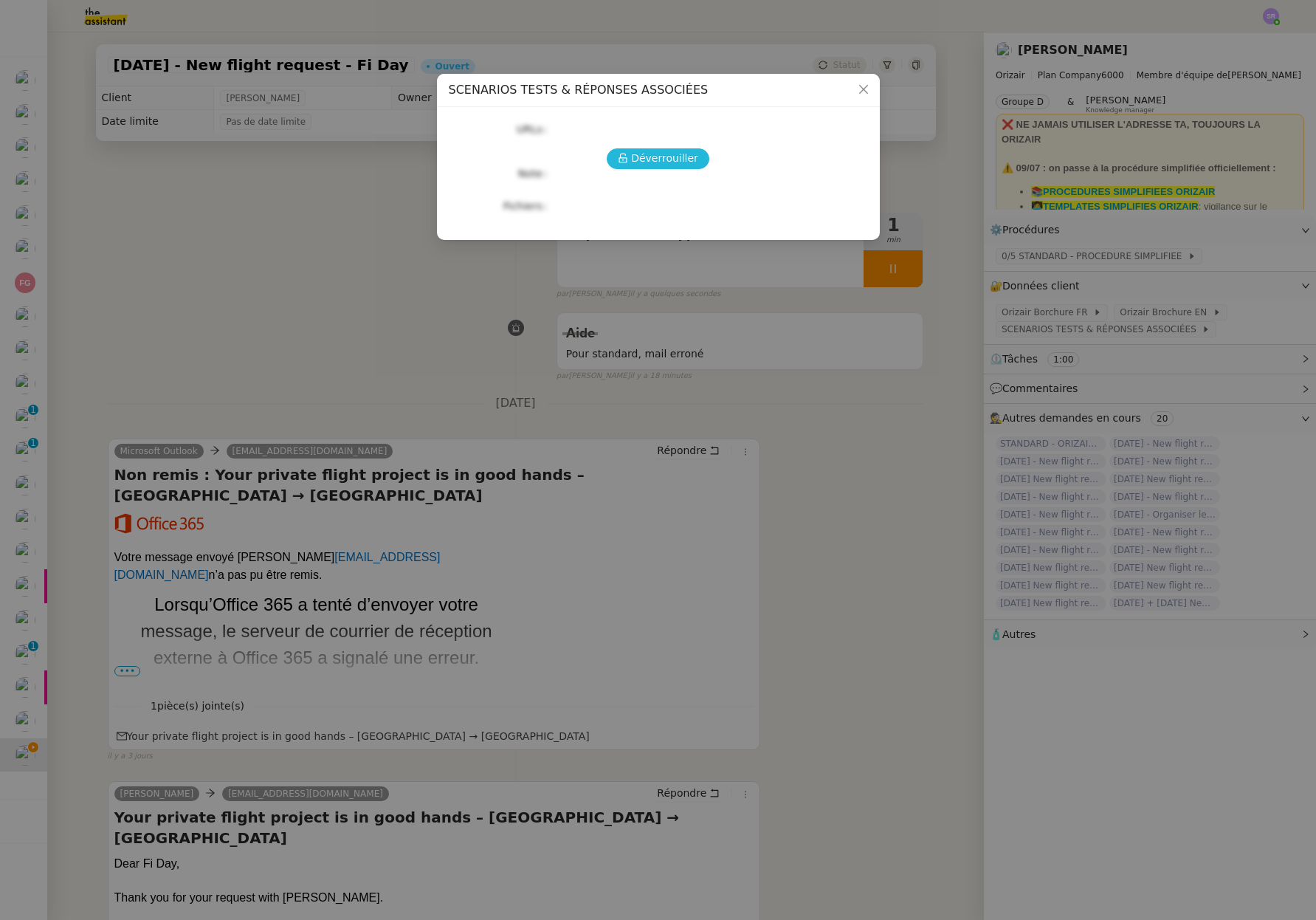
click at [685, 163] on span "Déverrouiller" at bounding box center [664, 158] width 67 height 17
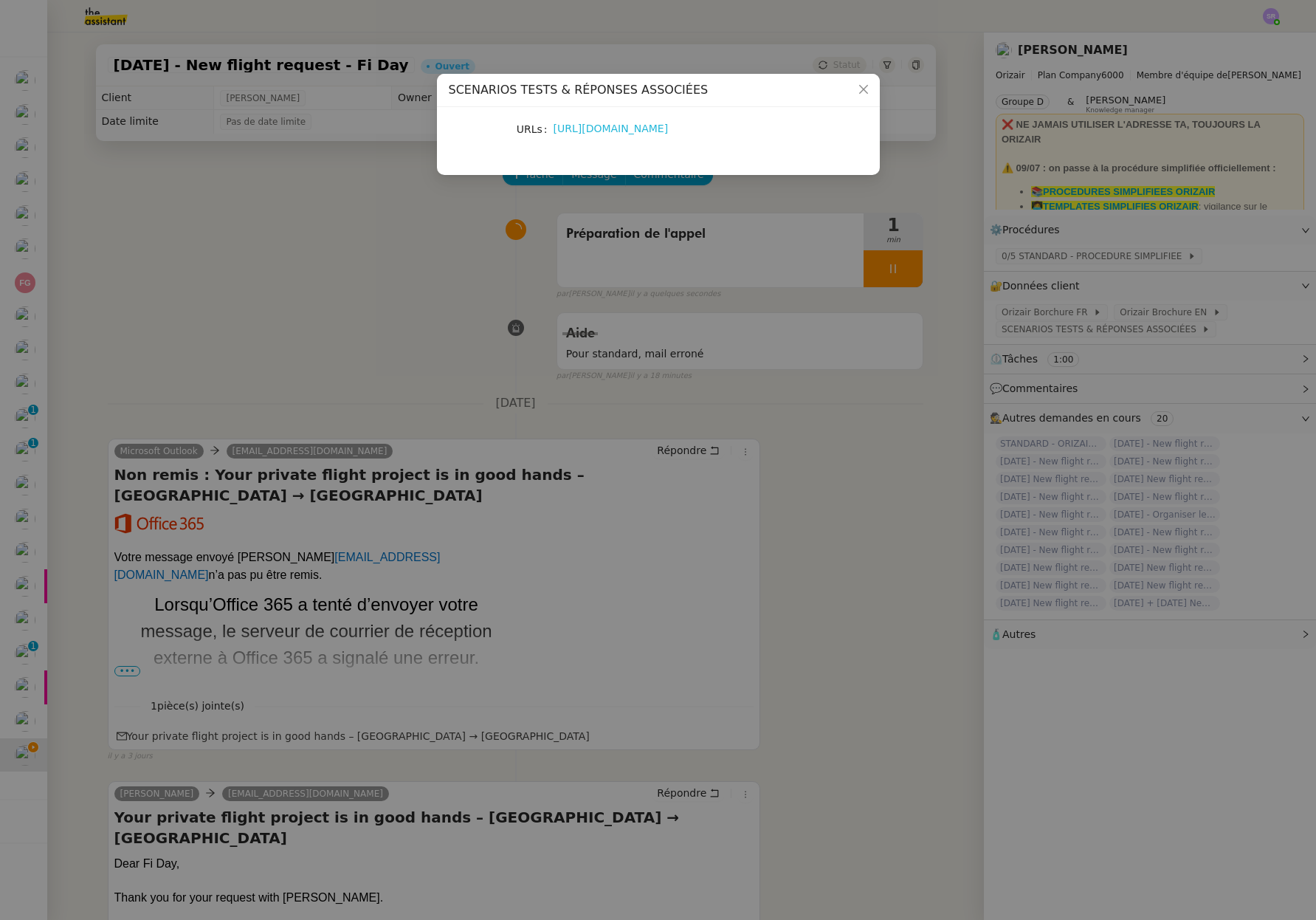
click at [613, 132] on link "[URL][DOMAIN_NAME]" at bounding box center [610, 129] width 115 height 12
click at [864, 97] on span "Close" at bounding box center [863, 90] width 33 height 33
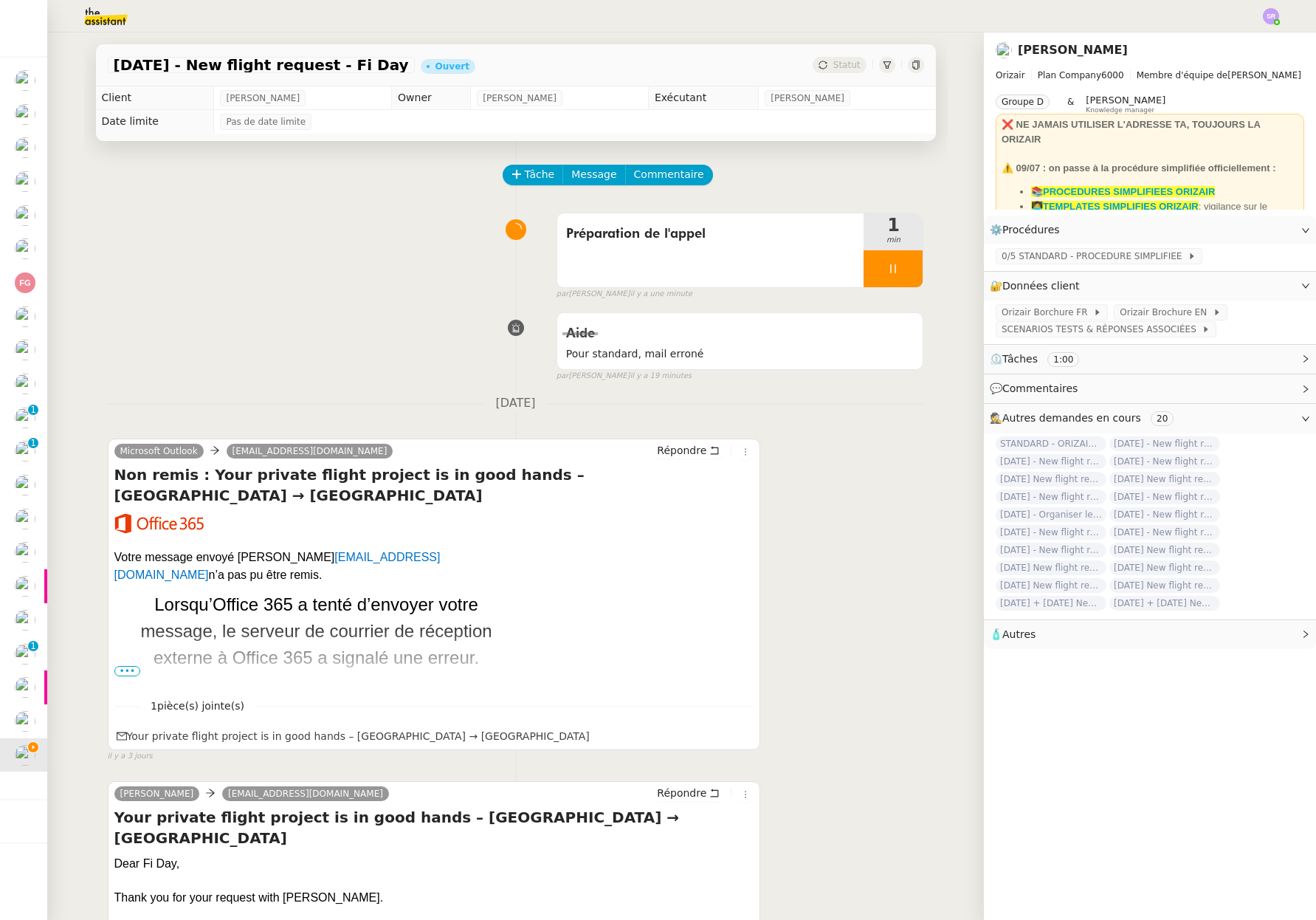
scroll to position [557, 0]
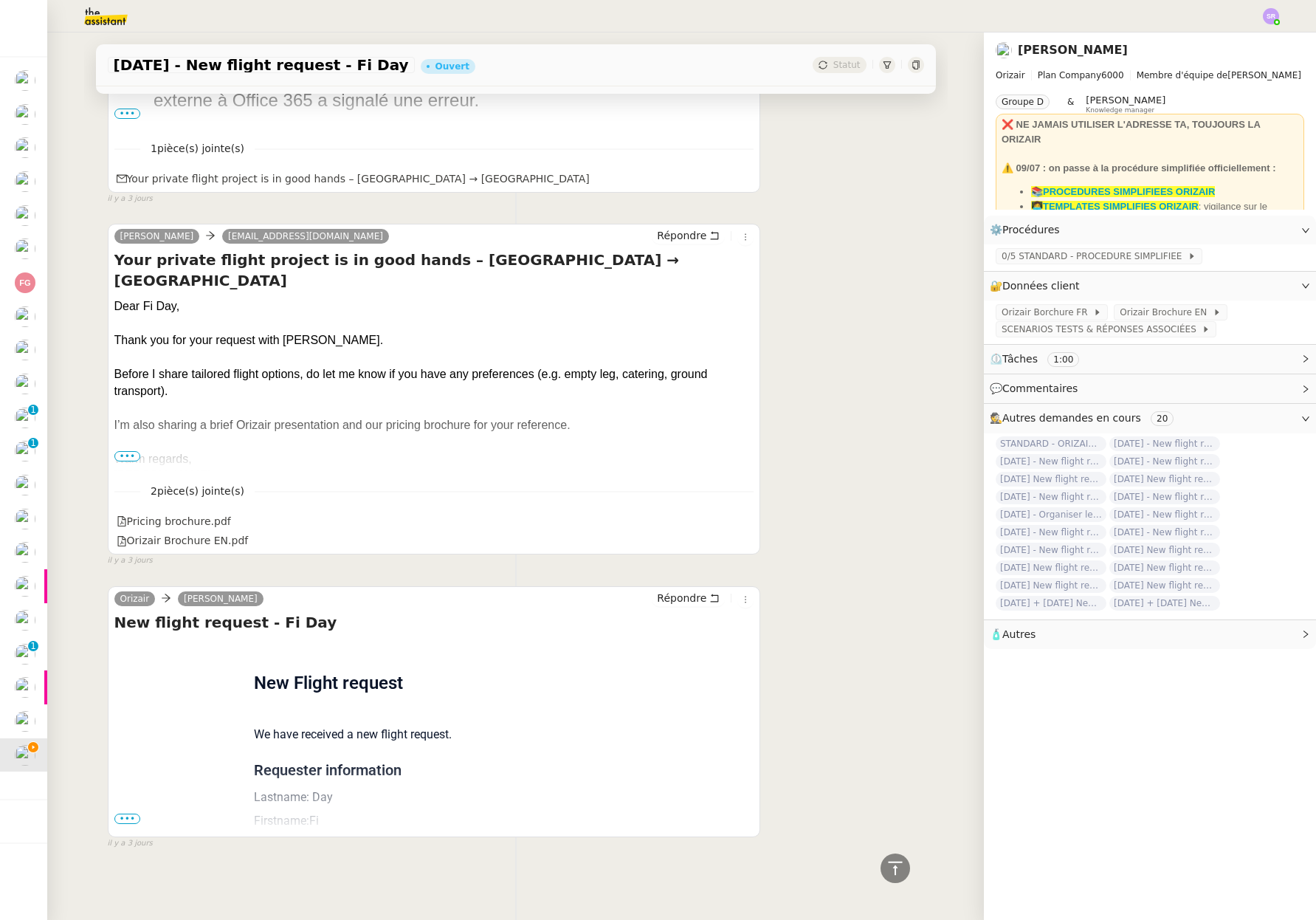
click at [122, 813] on span "•••" at bounding box center [128, 818] width 27 height 10
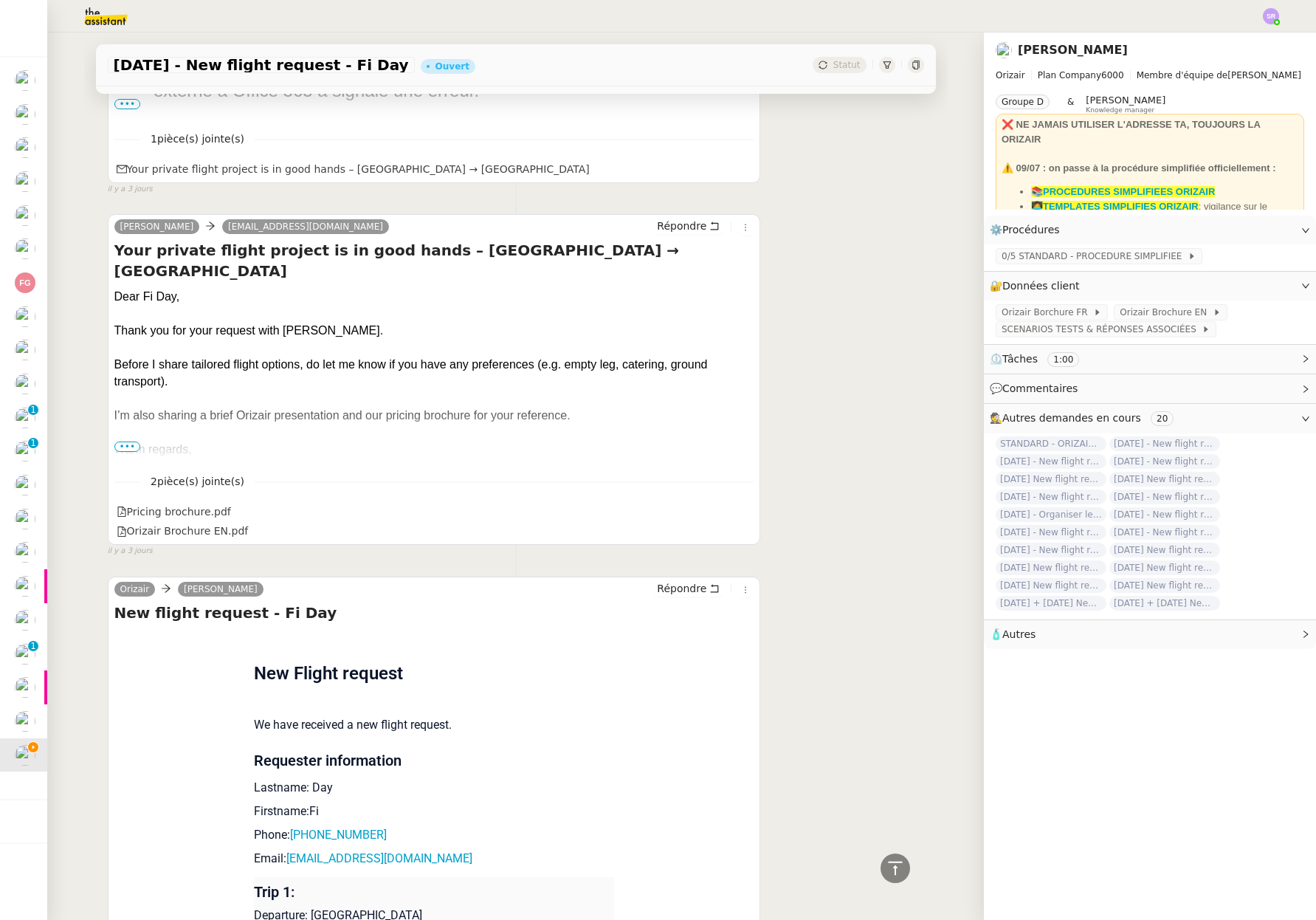
scroll to position [850, 0]
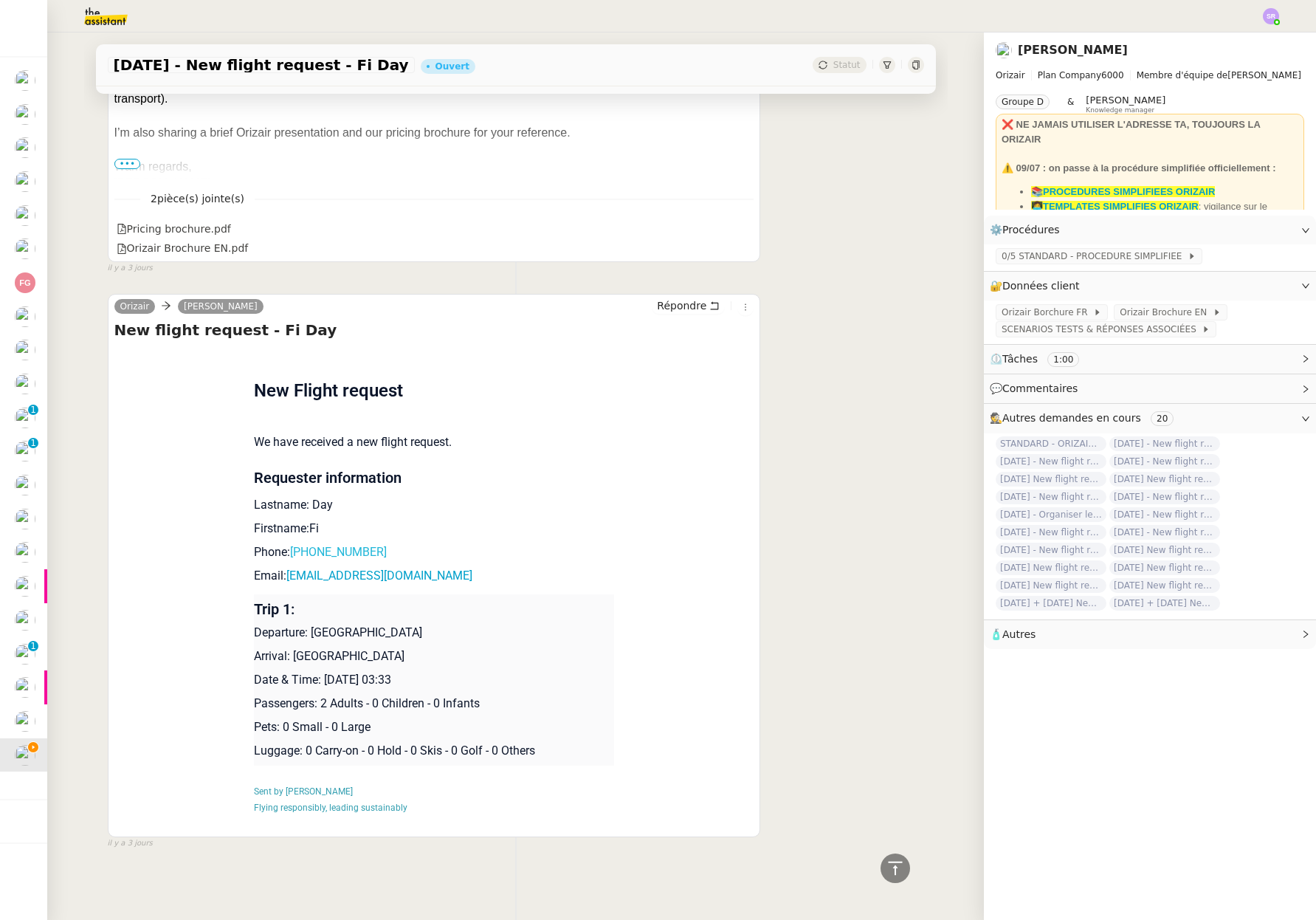
click at [368, 544] on link "[PHONE_NUMBER]" at bounding box center [337, 551] width 97 height 14
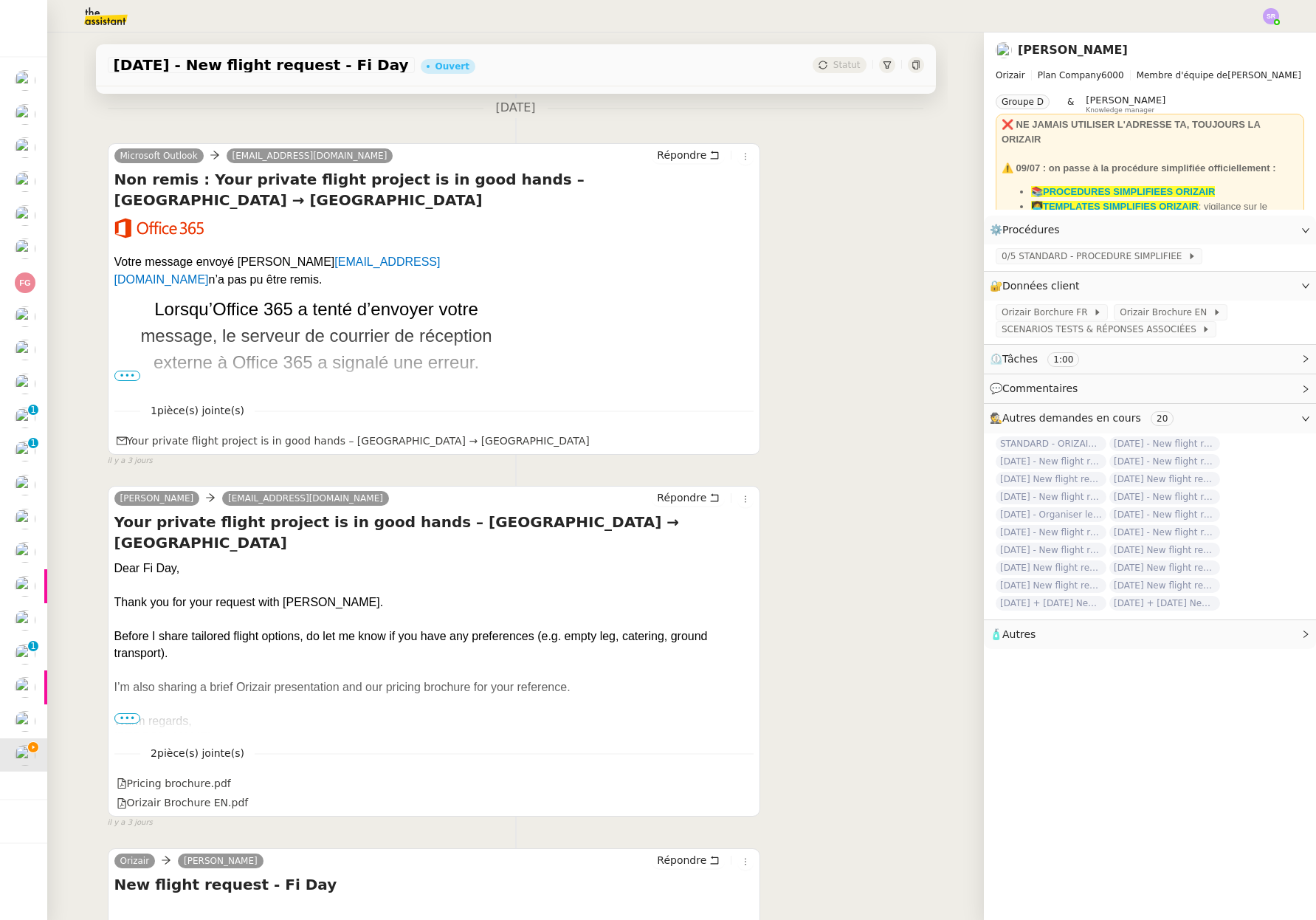
scroll to position [0, 0]
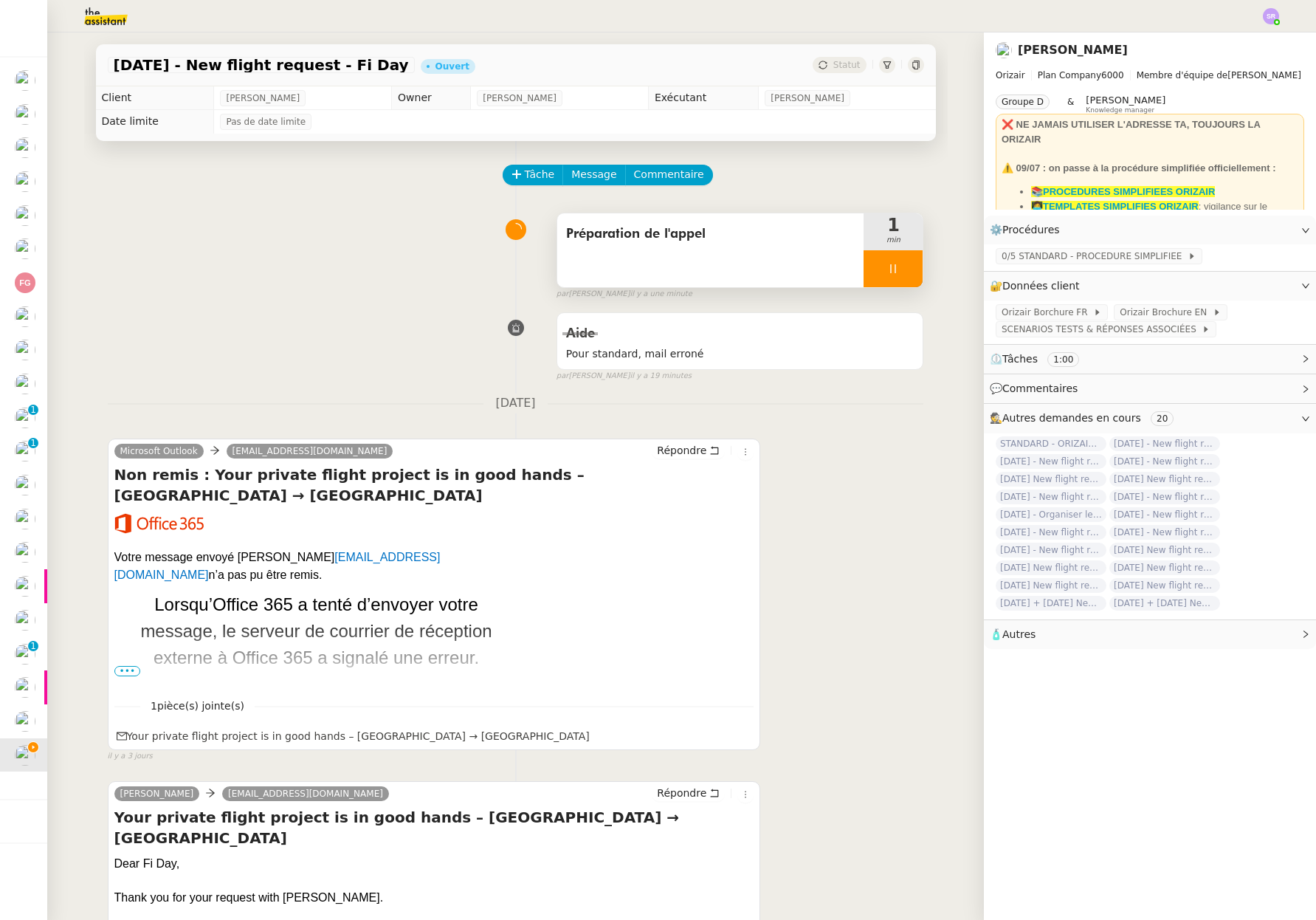
click at [868, 276] on div at bounding box center [893, 268] width 59 height 37
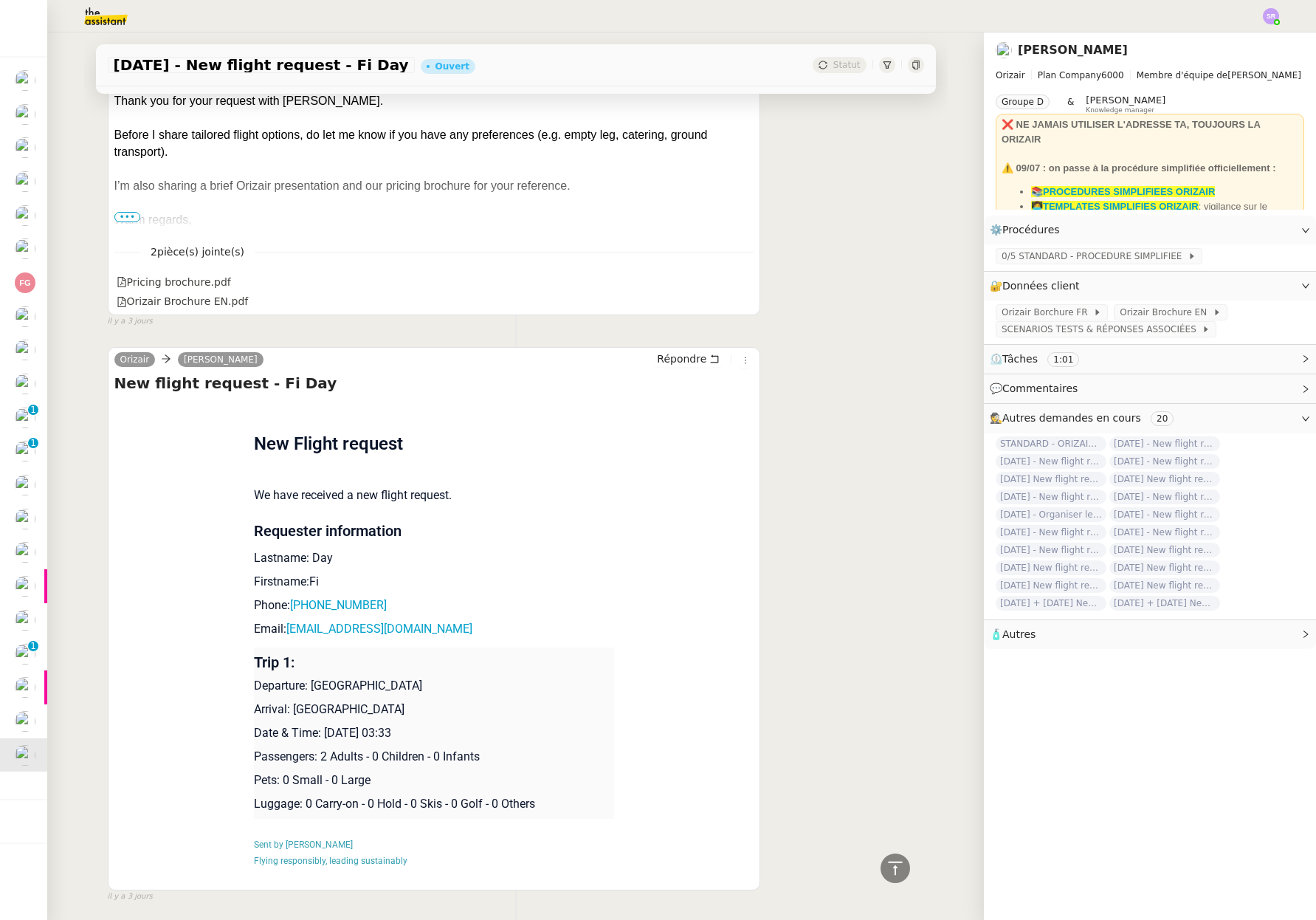
scroll to position [787, 0]
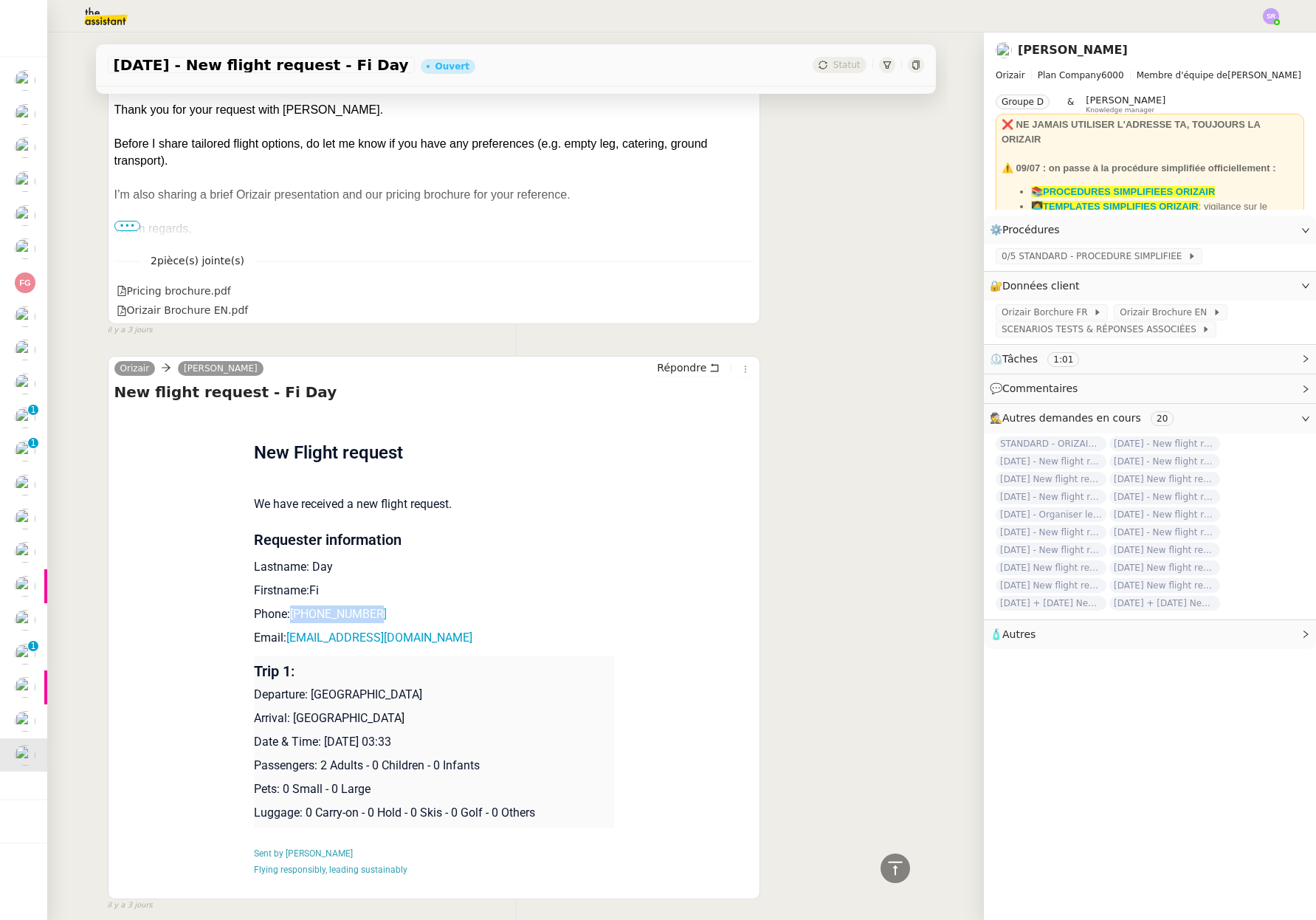
drag, startPoint x: 422, startPoint y: 599, endPoint x: 284, endPoint y: 607, distance: 138.2
click at [284, 607] on p "Phone: [PHONE_NUMBER]" at bounding box center [433, 614] width 360 height 18
copy link "[PHONE_NUMBER]"
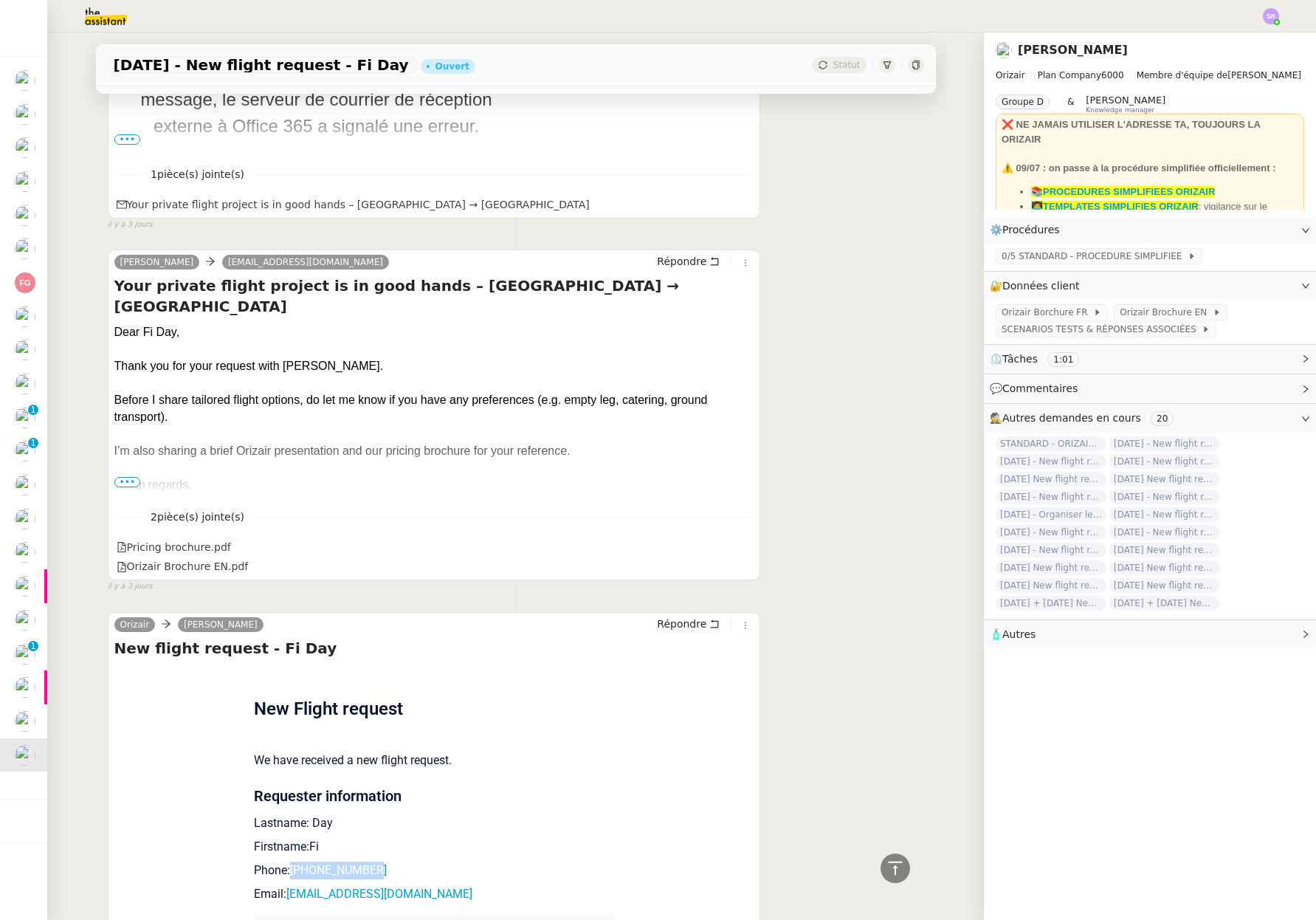
scroll to position [0, 0]
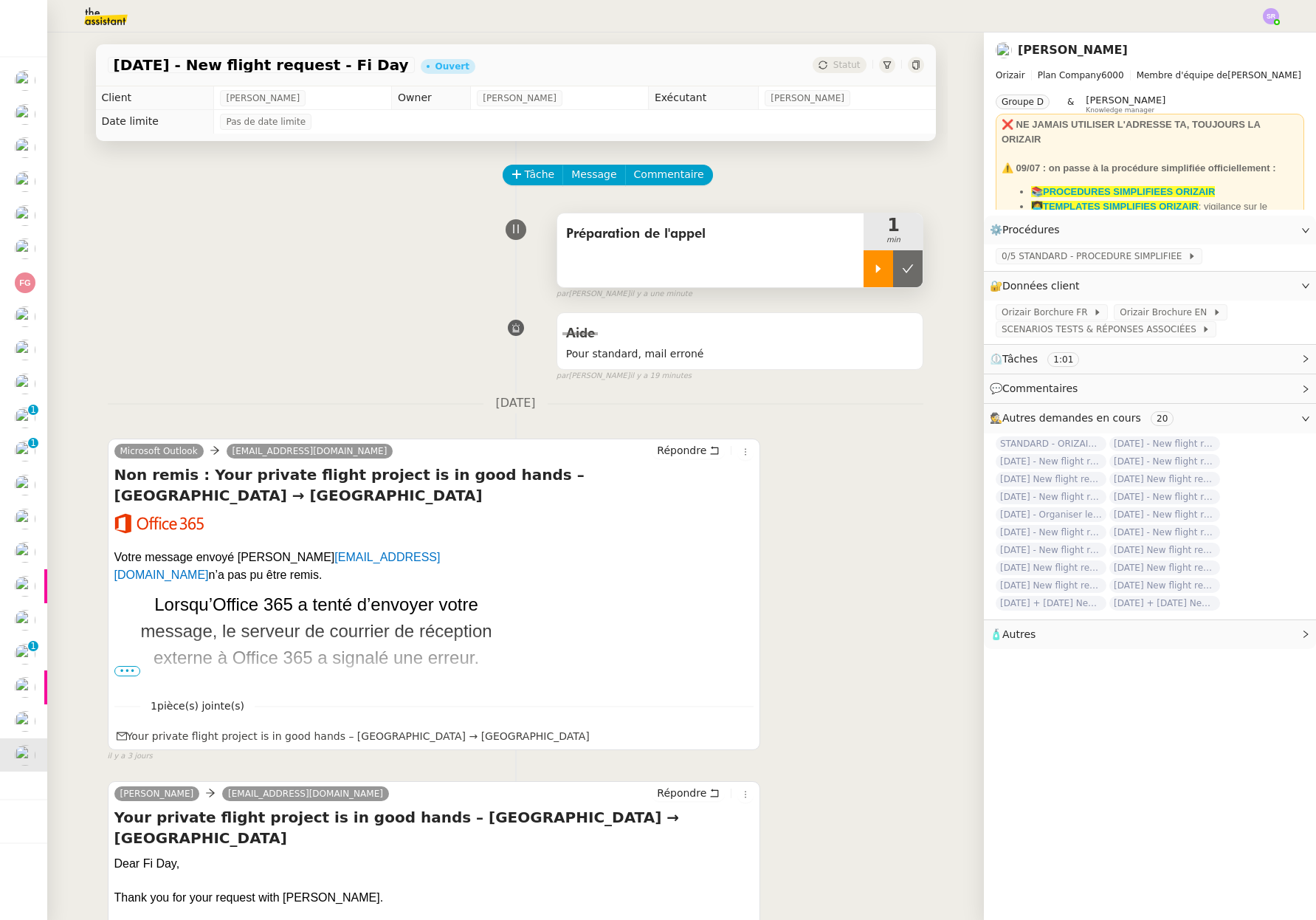
click at [872, 270] on icon at bounding box center [878, 269] width 12 height 12
click at [1120, 253] on span "0/5 STANDARD - PROCEDURE SIMPLIFIEE" at bounding box center [1094, 256] width 186 height 15
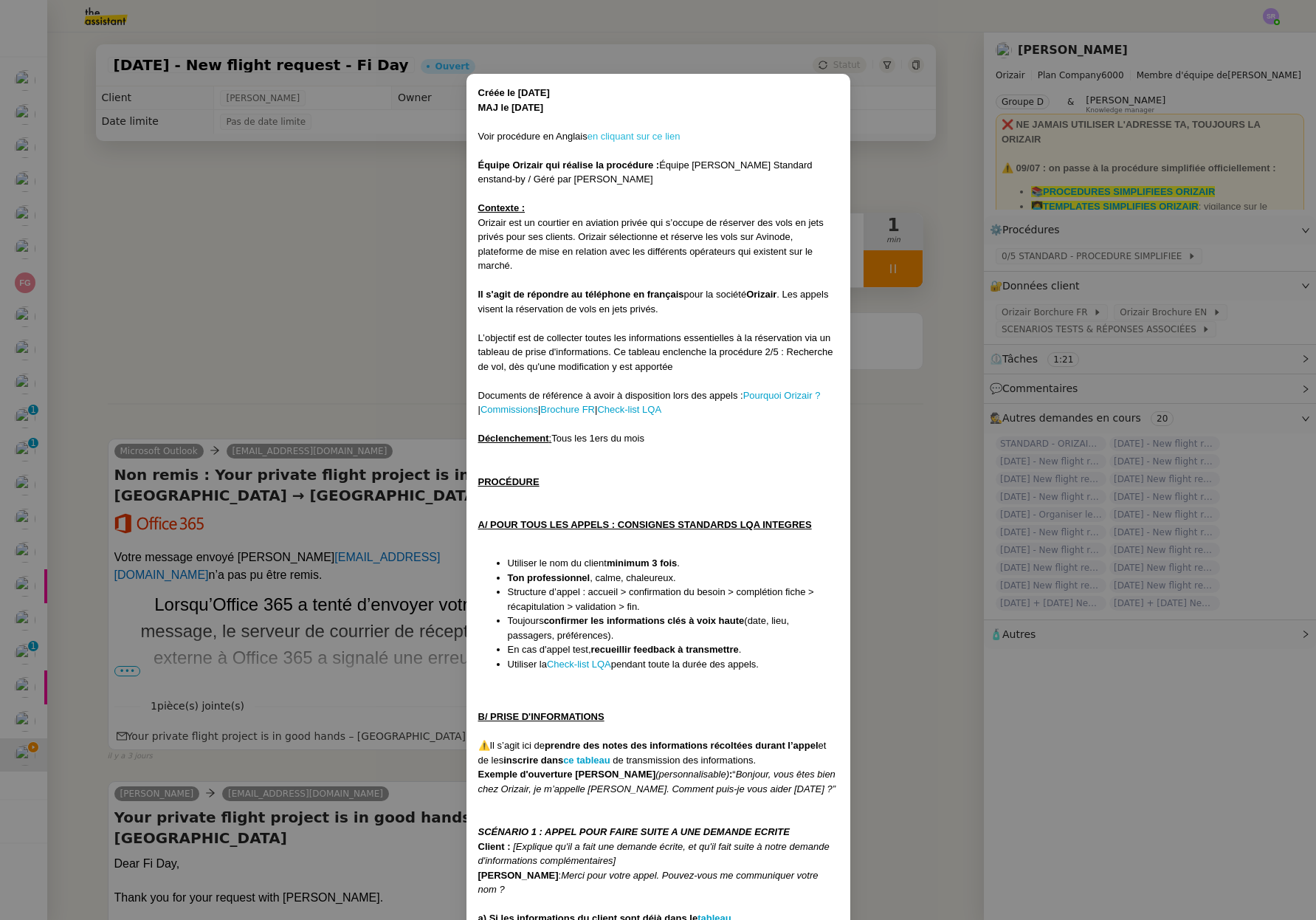
click at [663, 138] on link "en cliquant sur ce lien" at bounding box center [633, 136] width 93 height 11
click at [361, 403] on nz-modal-container "Créée le [DATE] MAJ le [DATE] Voir procédure en Anglais en cliquant sur ce lien…" at bounding box center [658, 460] width 1316 height 920
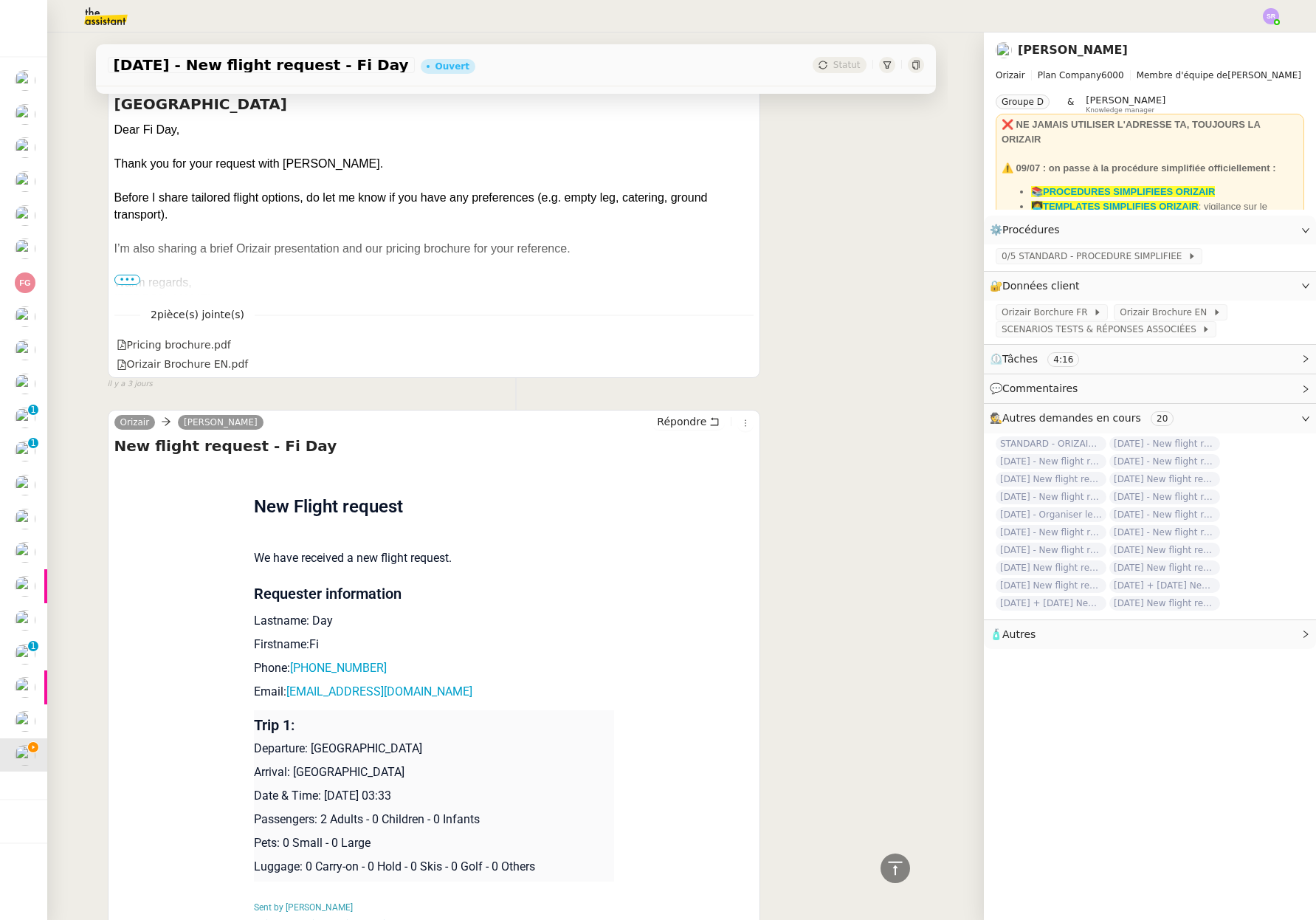
scroll to position [850, 0]
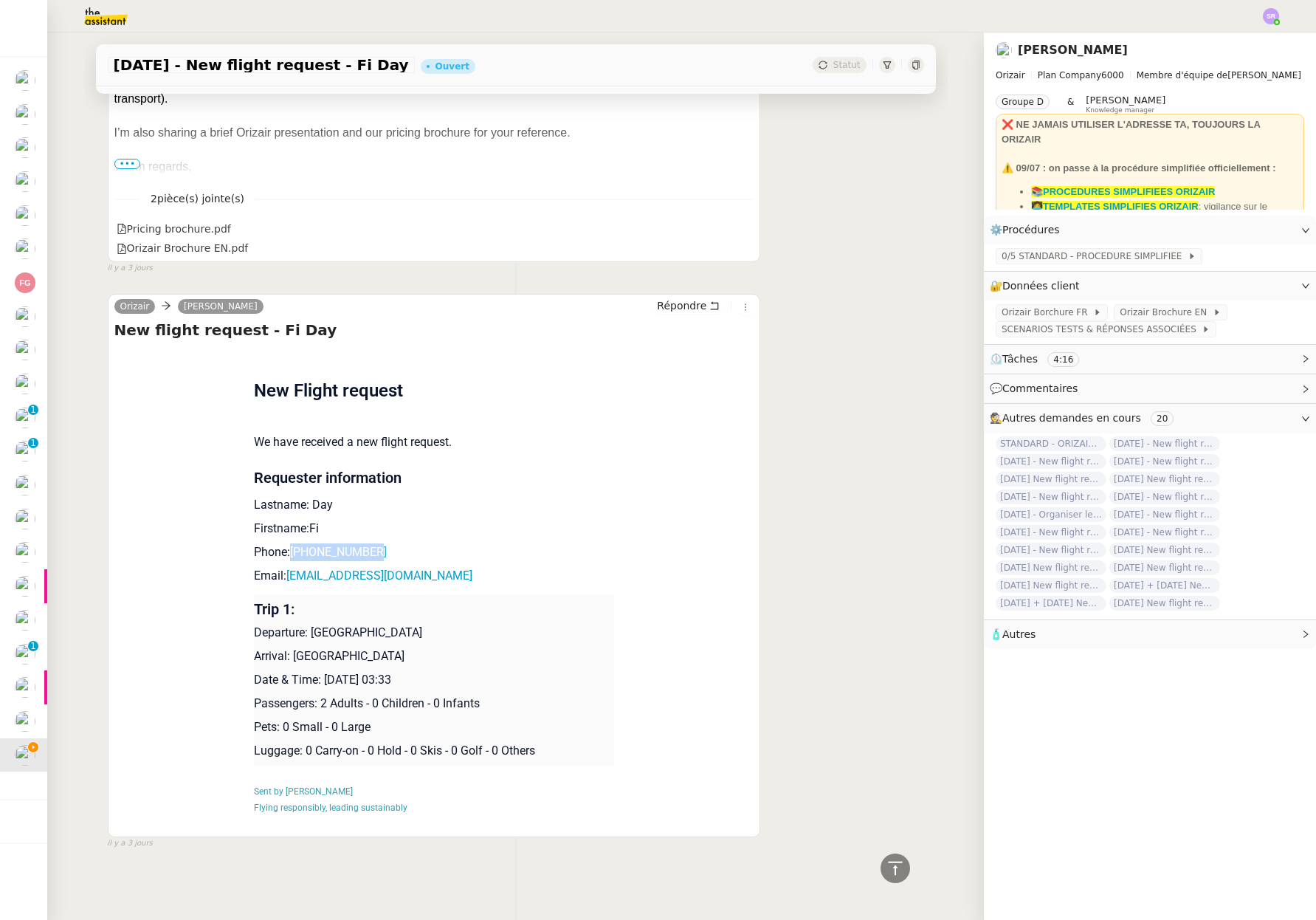
drag, startPoint x: 402, startPoint y: 539, endPoint x: 285, endPoint y: 541, distance: 117.0
click at [285, 543] on p "Phone: [PHONE_NUMBER]" at bounding box center [433, 552] width 360 height 18
copy link "[PHONE_NUMBER]"
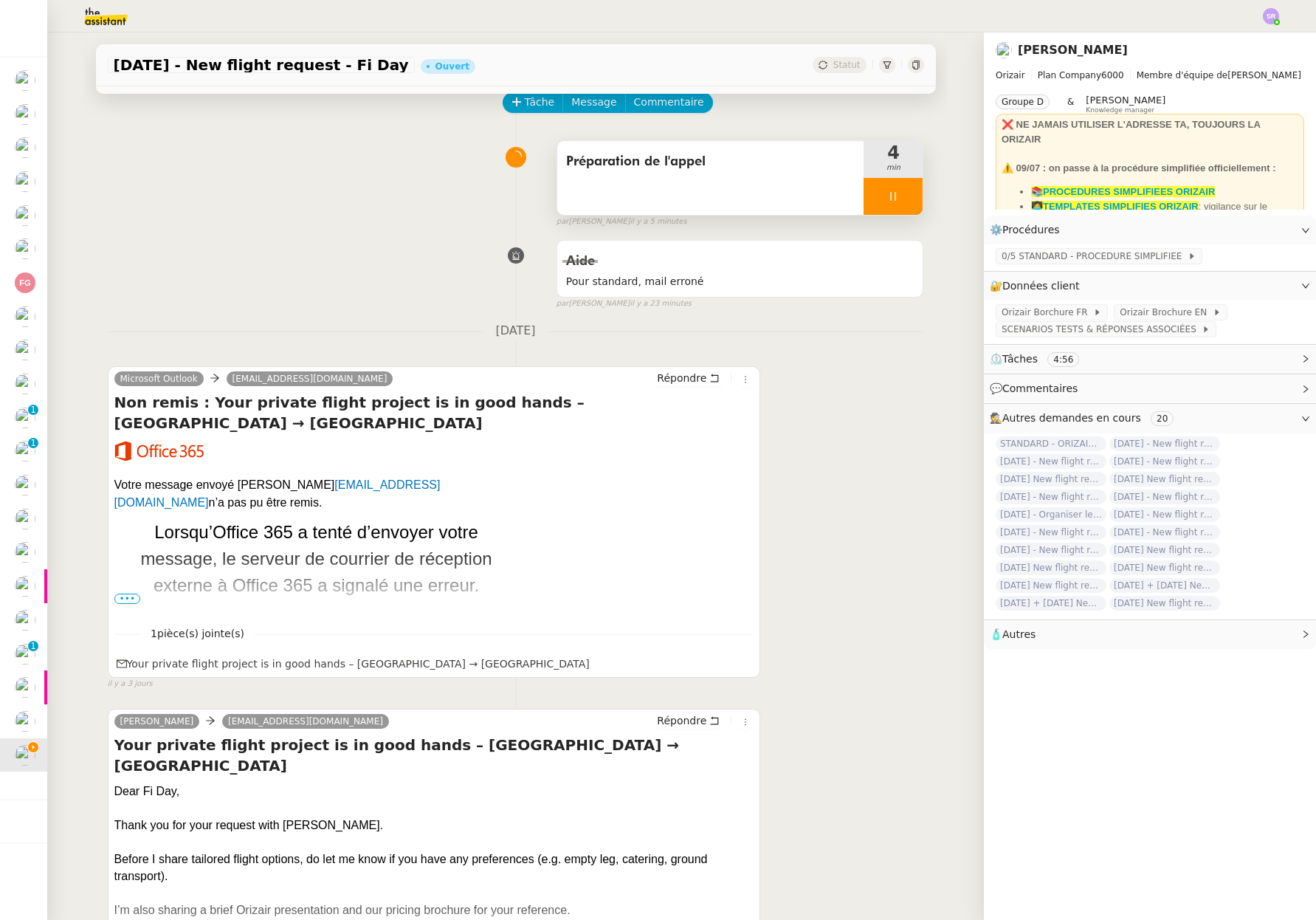
scroll to position [0, 0]
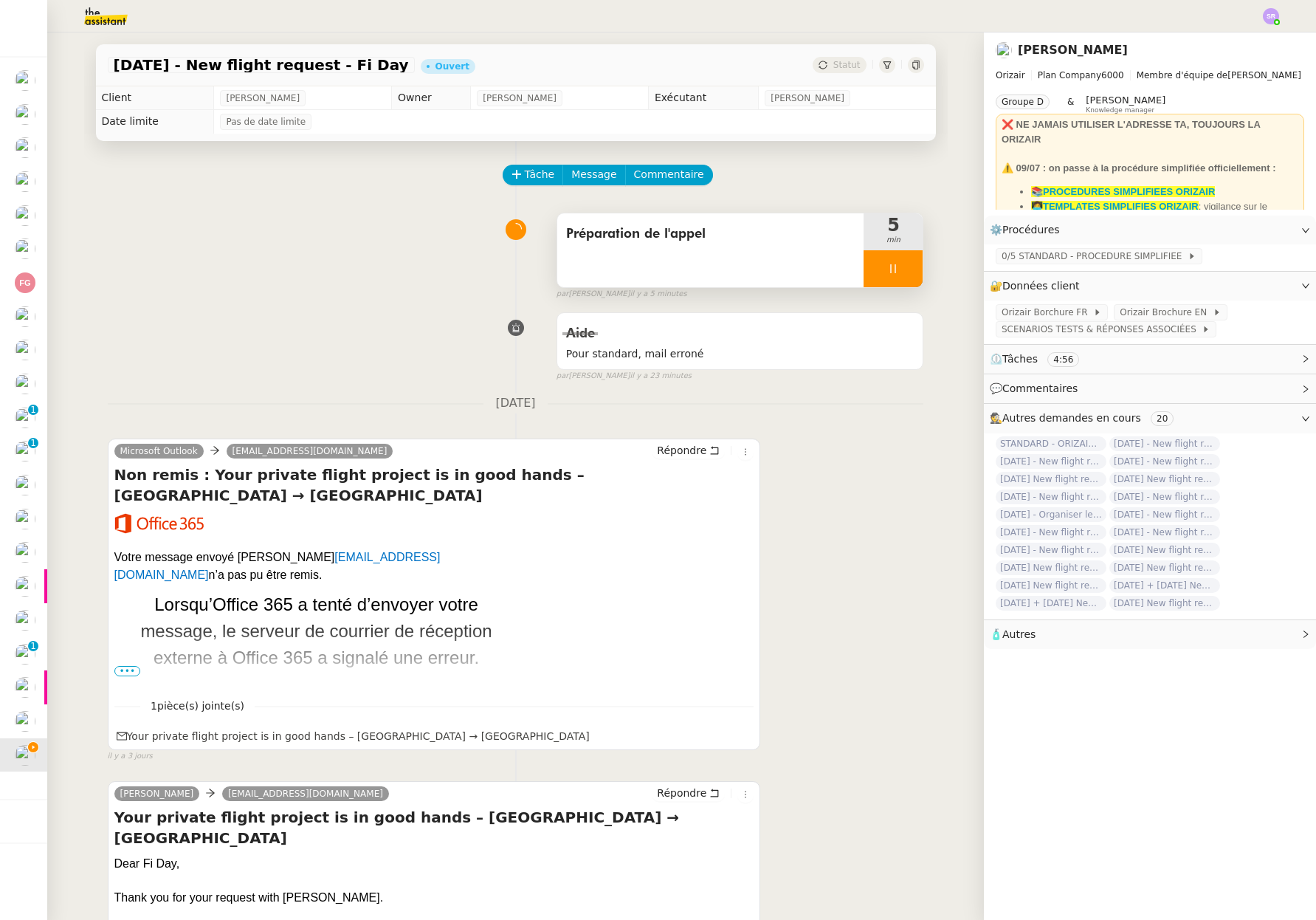
click at [872, 276] on div at bounding box center [893, 268] width 59 height 37
click at [902, 271] on icon at bounding box center [908, 269] width 12 height 12
click at [871, 261] on button at bounding box center [893, 268] width 59 height 37
click at [864, 280] on div at bounding box center [879, 268] width 30 height 37
click at [676, 174] on span "Commentaire" at bounding box center [669, 174] width 70 height 17
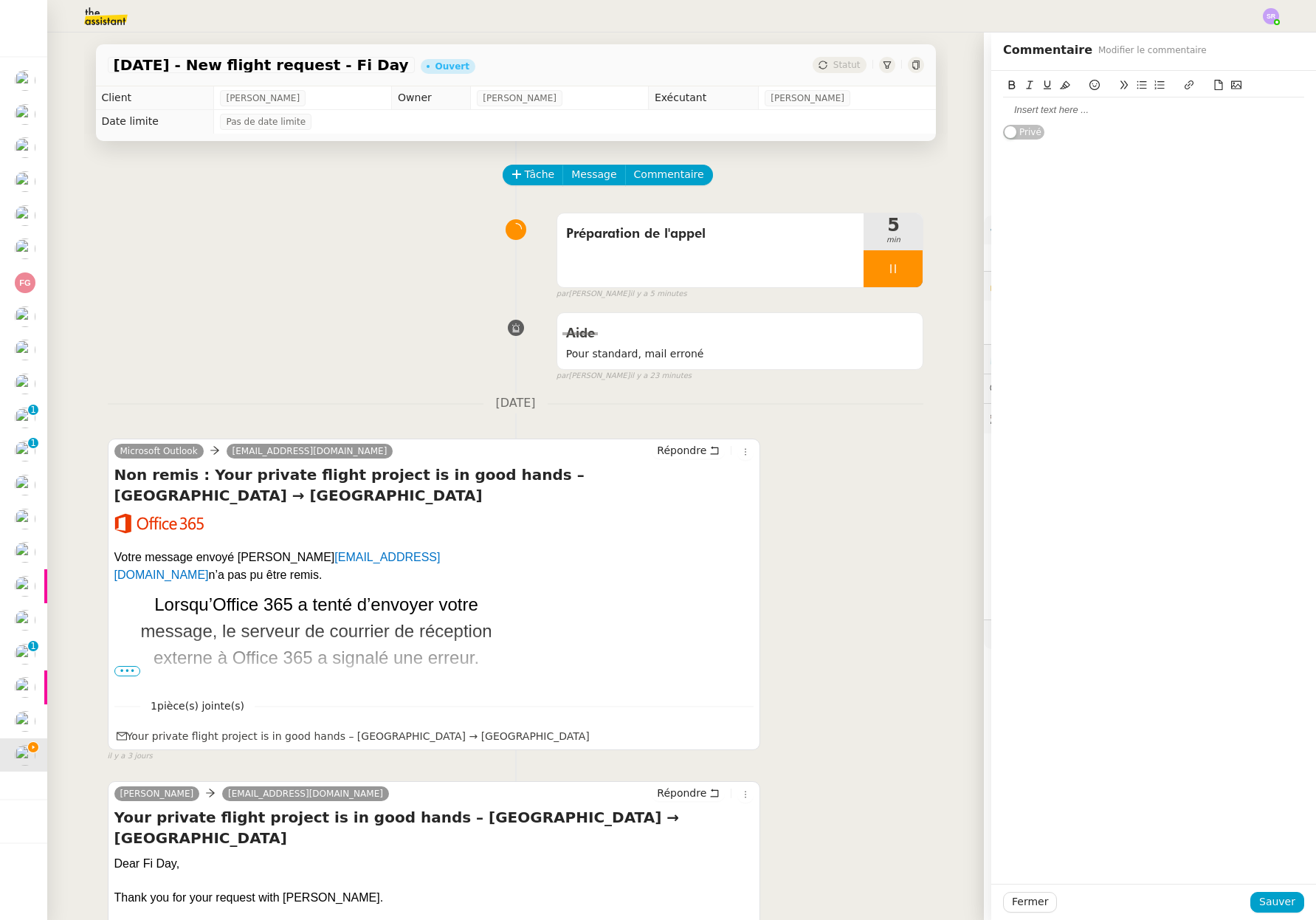
click at [1092, 100] on div at bounding box center [1152, 110] width 301 height 25
click at [1267, 895] on span "Sauver" at bounding box center [1277, 901] width 36 height 17
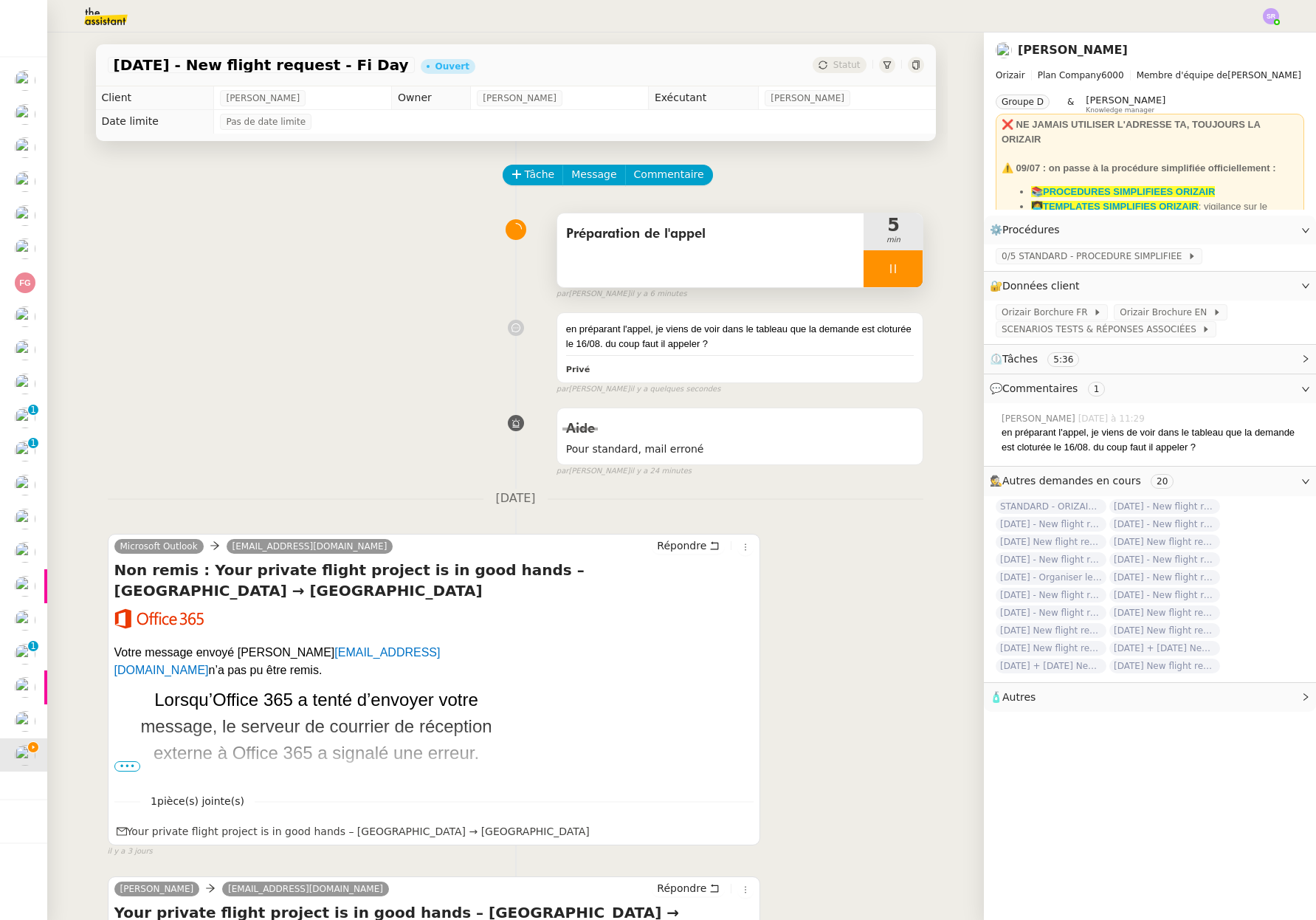
click at [891, 267] on icon at bounding box center [893, 269] width 5 height 9
click at [905, 270] on button at bounding box center [908, 268] width 30 height 37
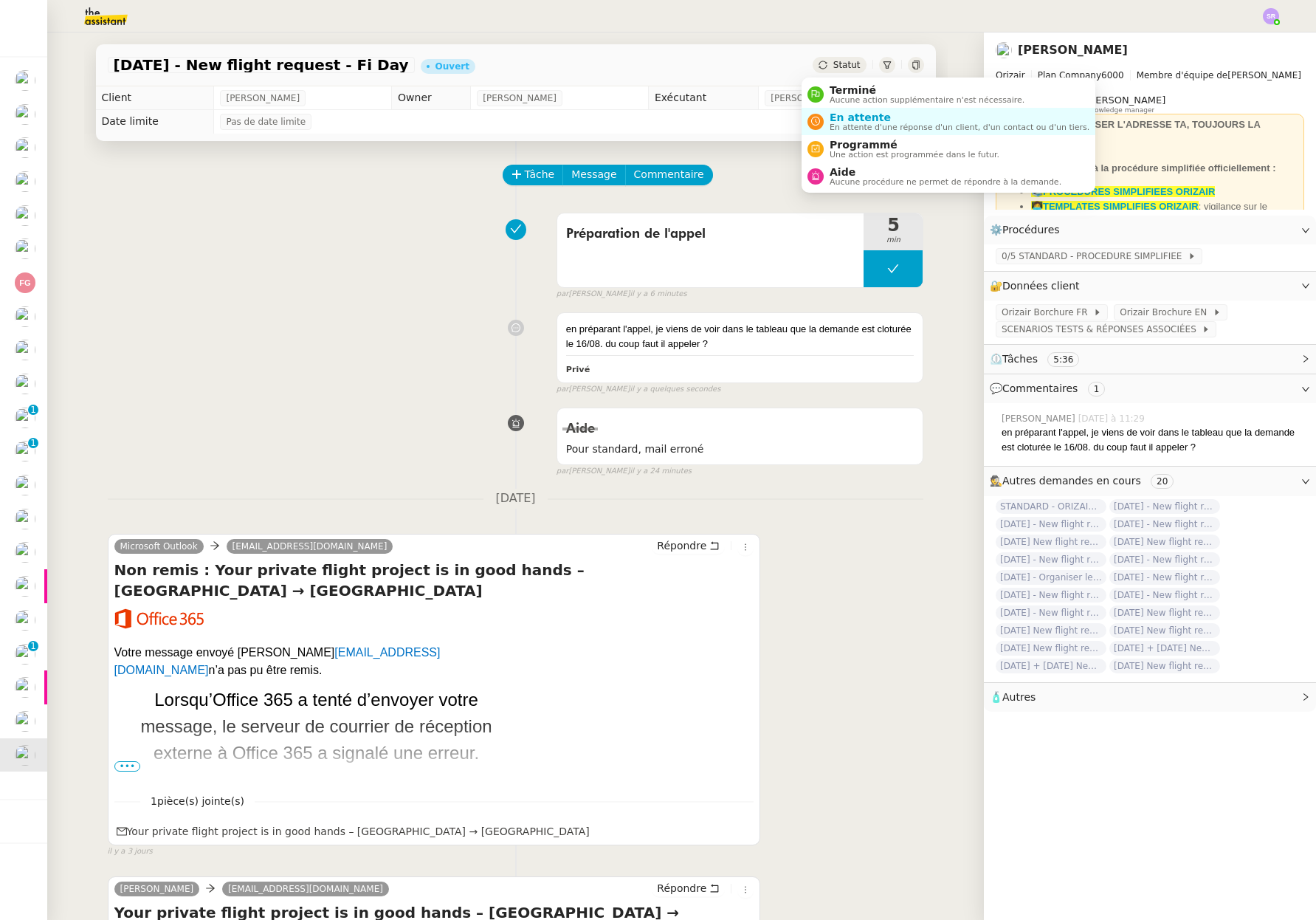
click at [835, 67] on span "Statut" at bounding box center [846, 65] width 27 height 10
click at [853, 175] on span "Aide" at bounding box center [946, 172] width 232 height 12
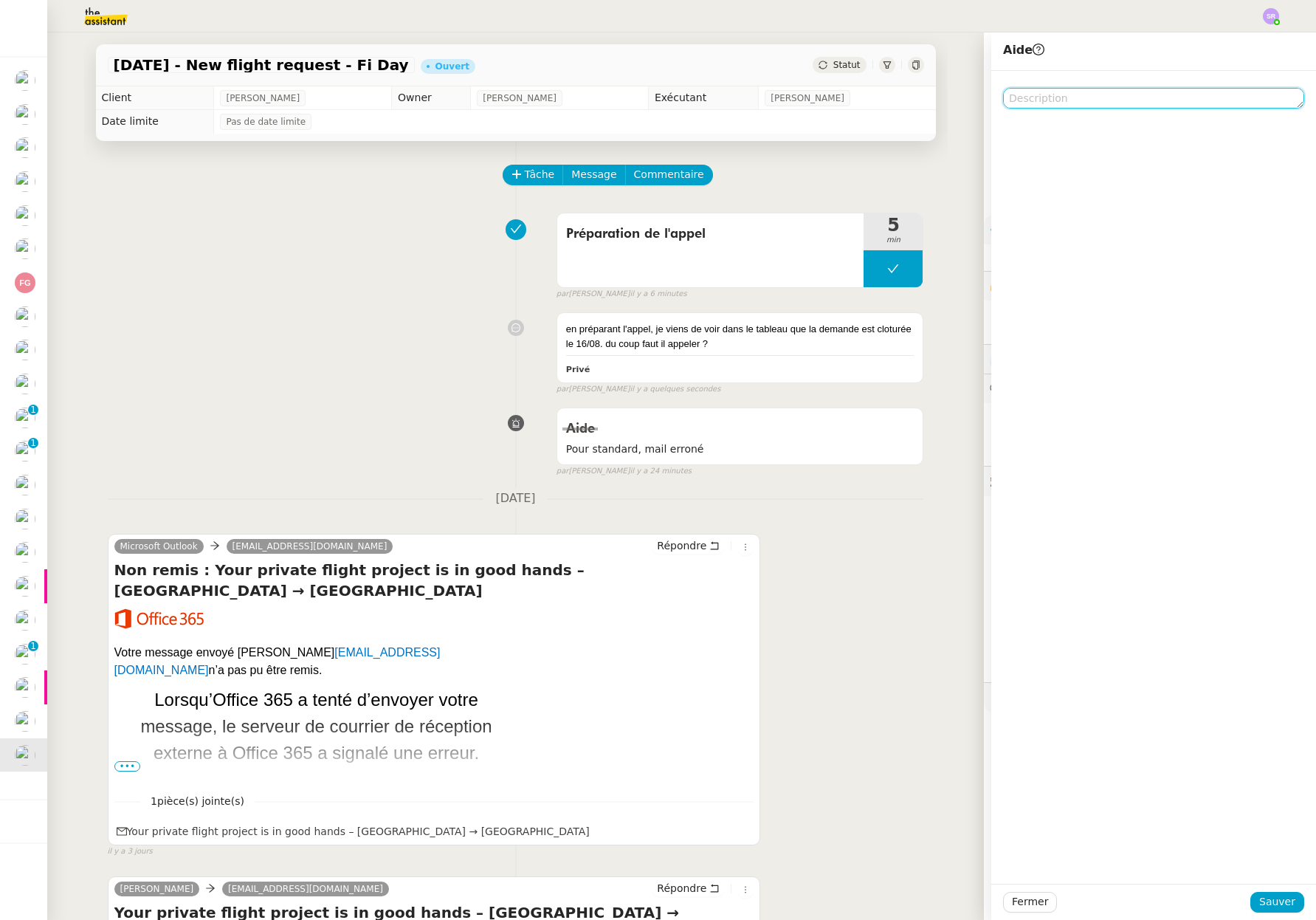
click at [1027, 105] on textarea at bounding box center [1152, 98] width 301 height 21
type textarea "@[PERSON_NAME]"
click at [1276, 903] on span "Sauver" at bounding box center [1277, 901] width 36 height 17
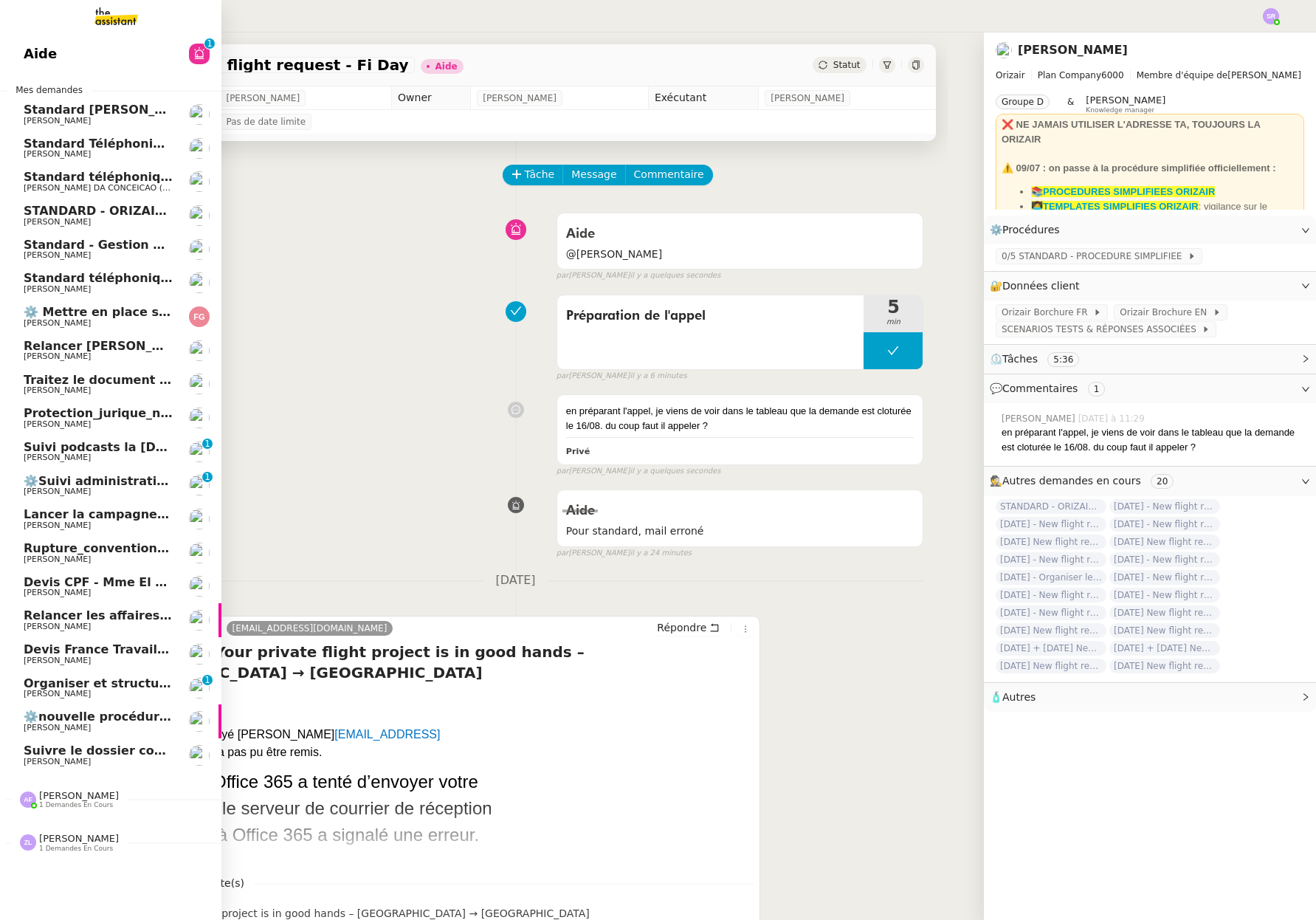
click at [163, 318] on span "⚙️ Mettre en place suivi cartes conducteur" at bounding box center [166, 312] width 284 height 14
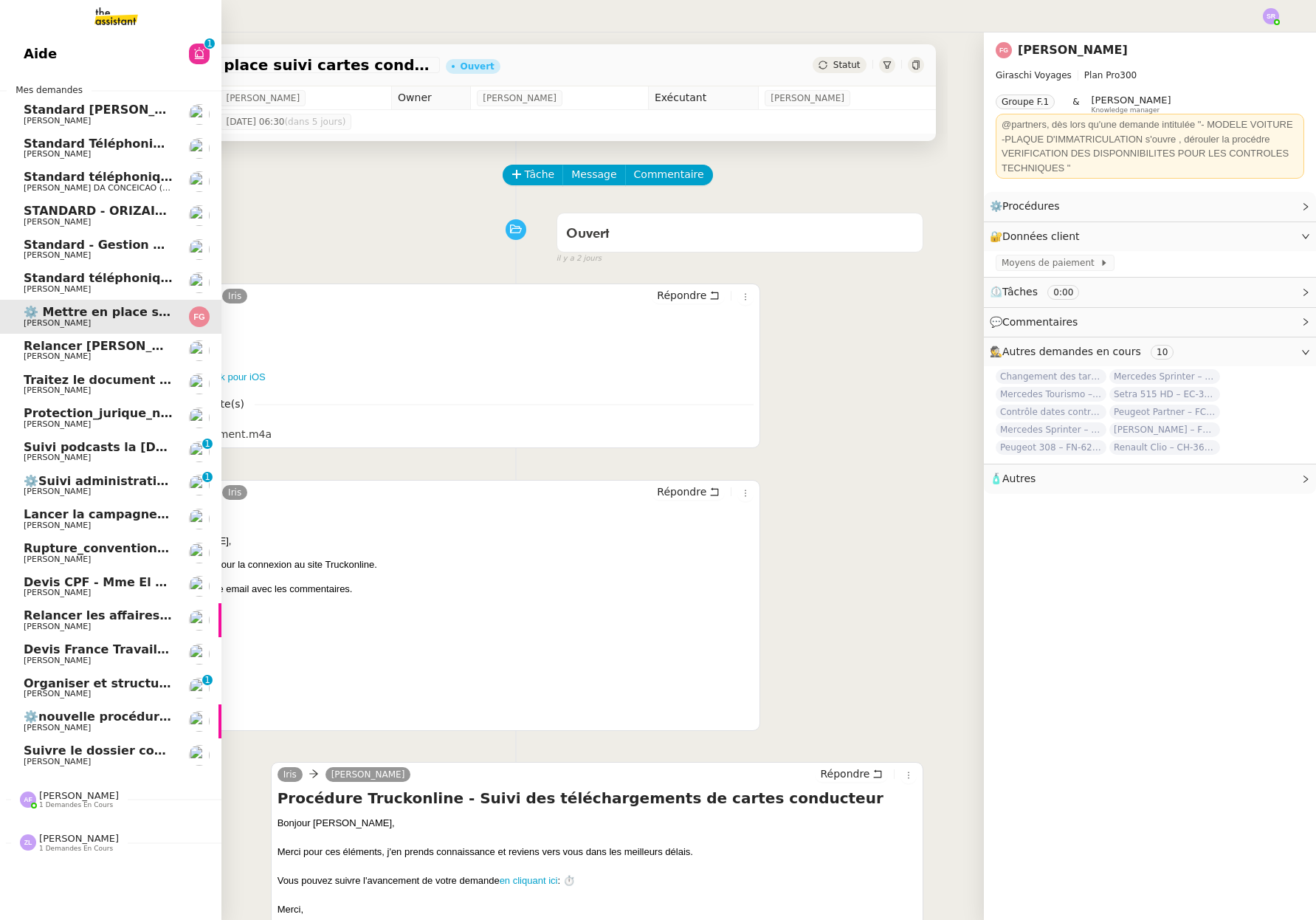
click at [144, 449] on span "Suivi podcasts la [DEMOGRAPHIC_DATA] radio [DATE]" at bounding box center [201, 447] width 354 height 14
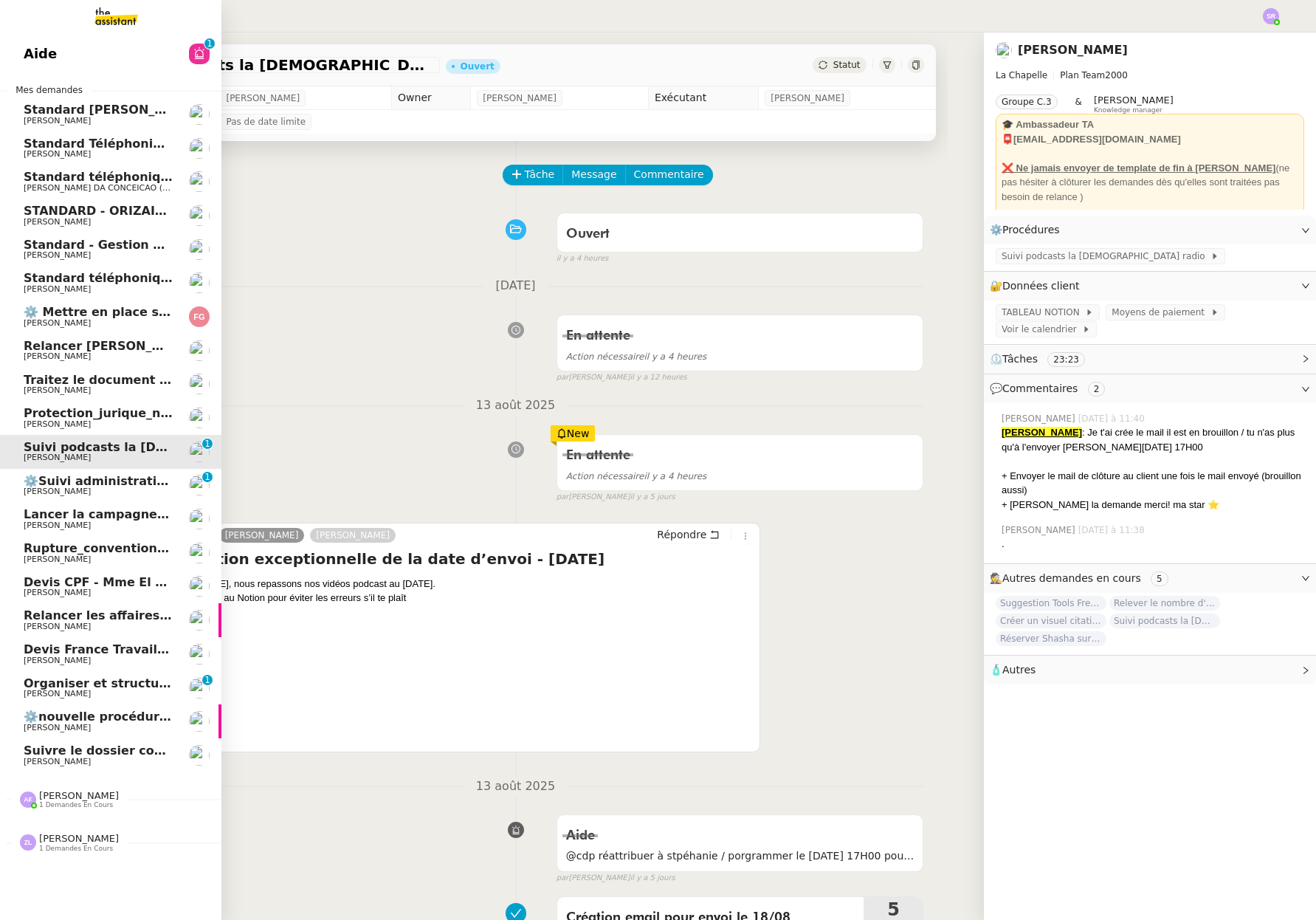
click at [53, 486] on span "[PERSON_NAME]" at bounding box center [57, 491] width 67 height 10
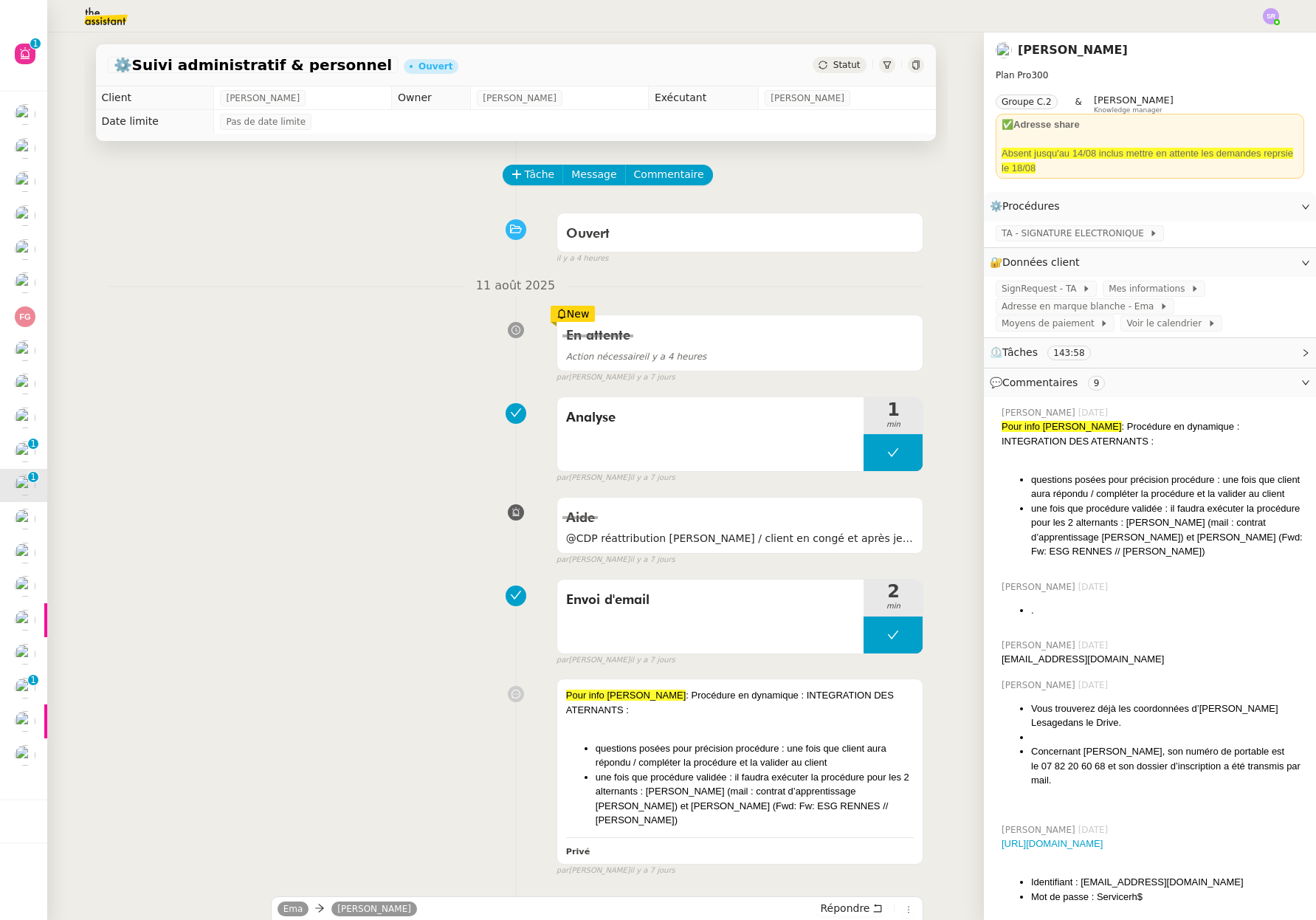
scroll to position [180, 0]
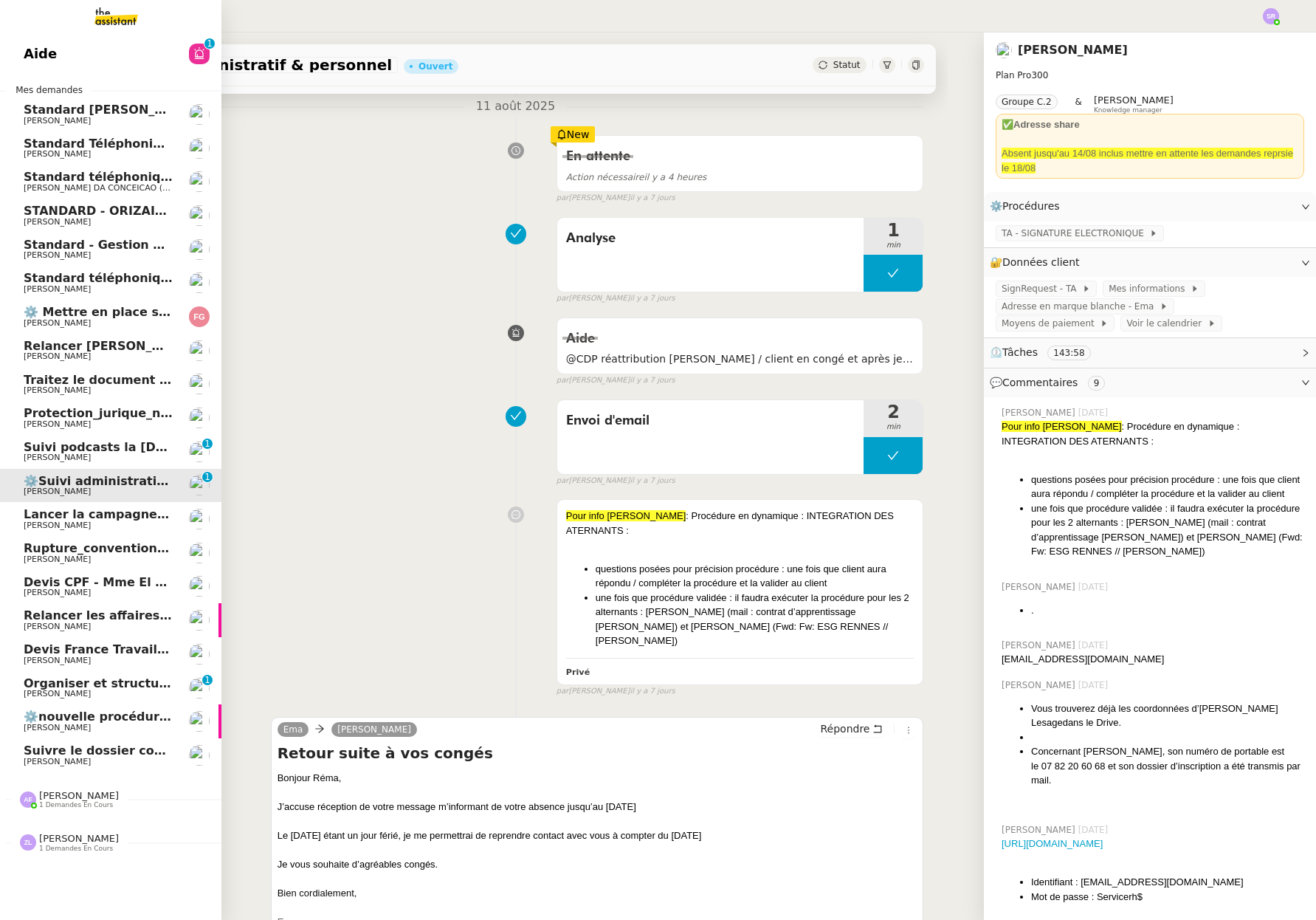
click at [81, 689] on span "[PERSON_NAME]" at bounding box center [98, 693] width 149 height 9
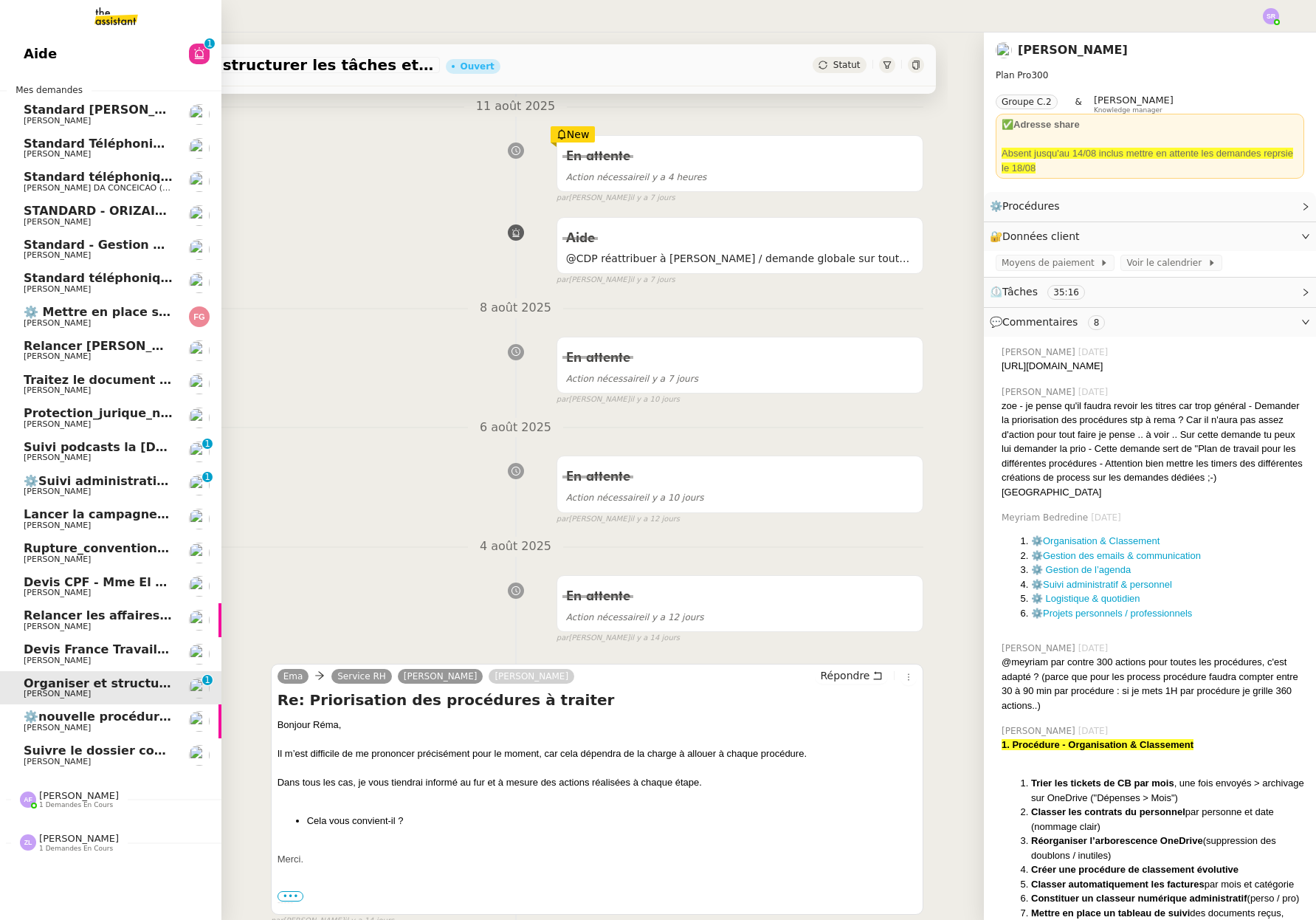
click at [128, 519] on span "Lancer la campagne de prospection" at bounding box center [143, 514] width 238 height 14
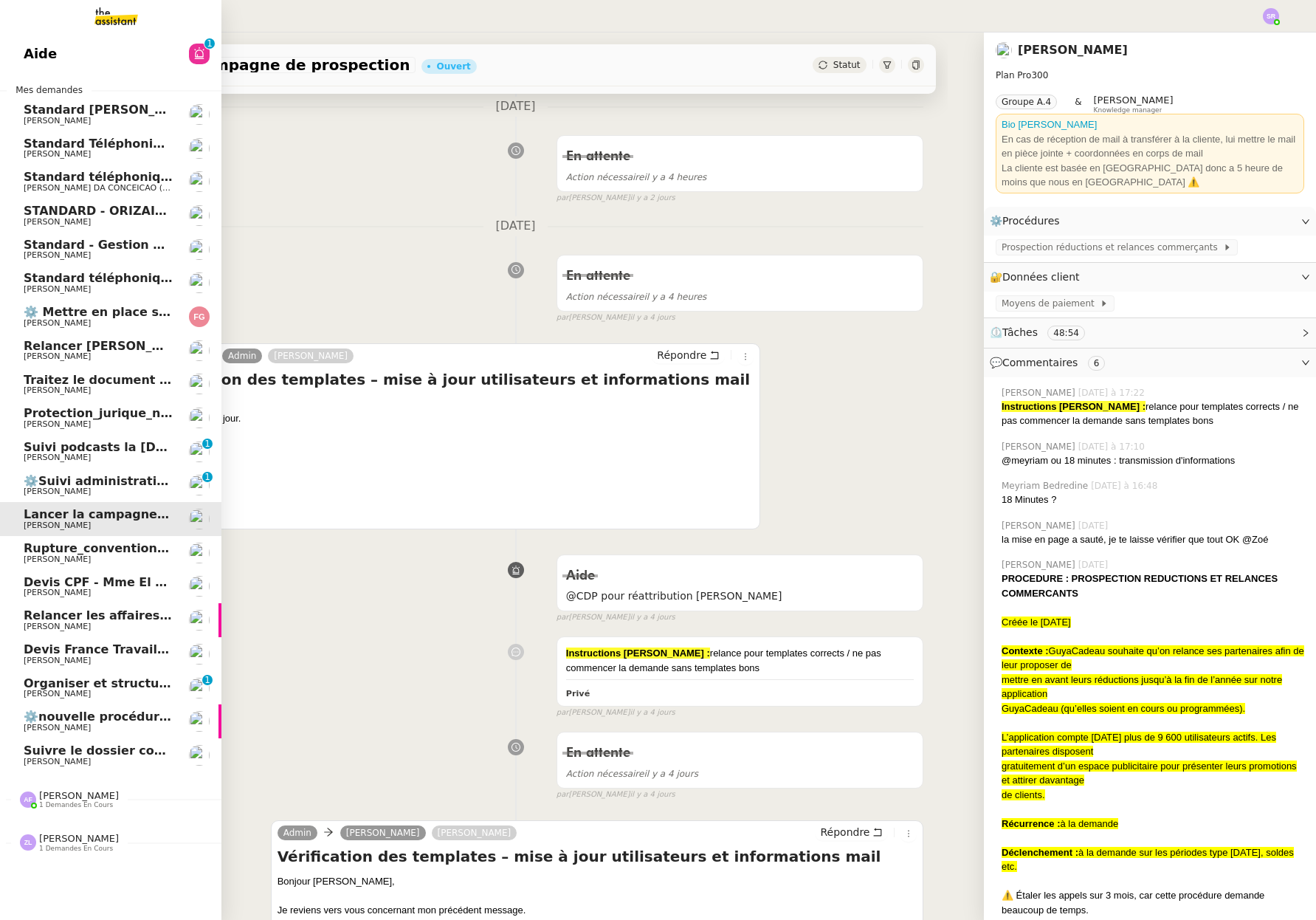
click at [130, 619] on span "Relancer les affaires de [PERSON_NAME]" at bounding box center [159, 615] width 271 height 14
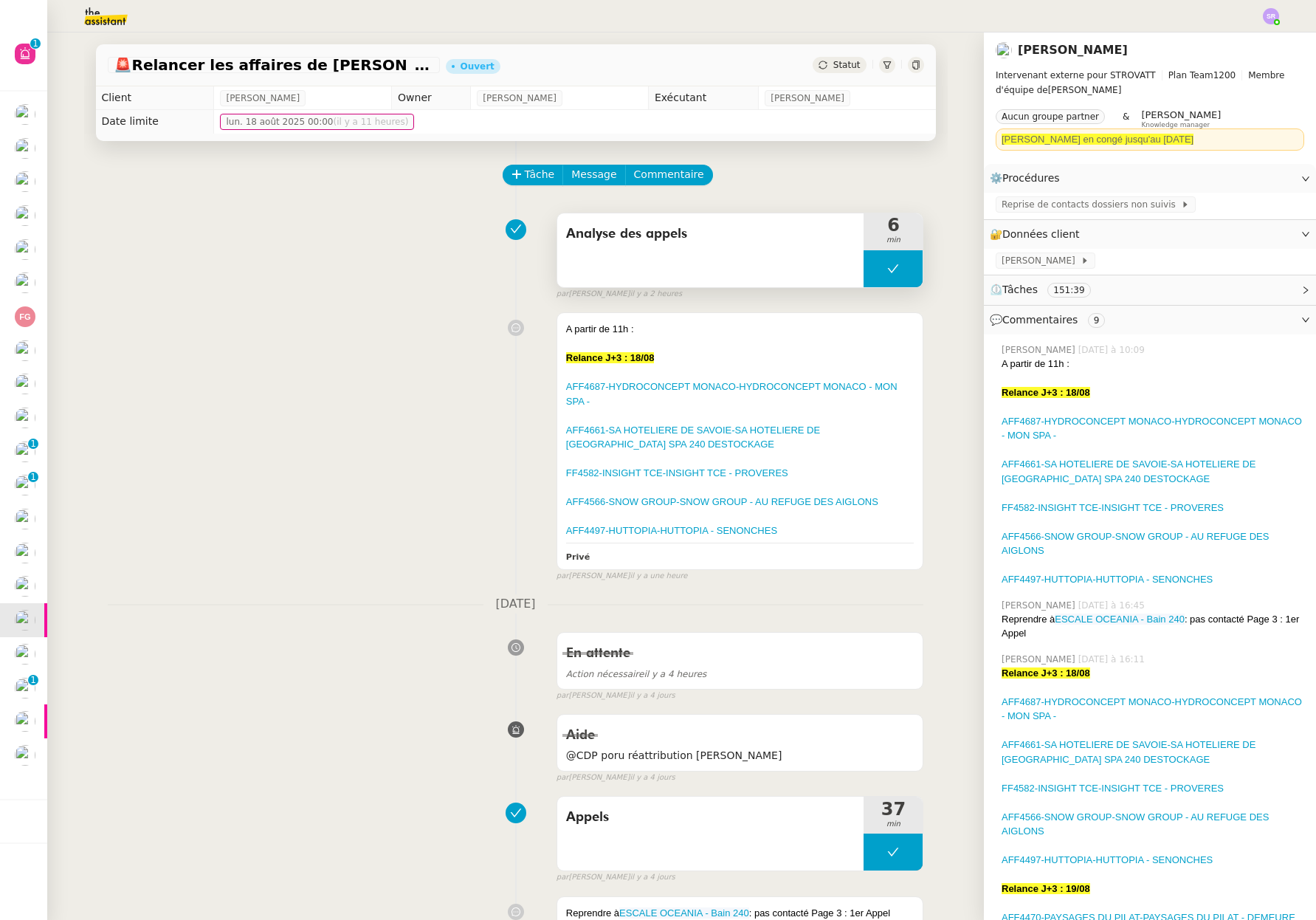
click at [864, 275] on button at bounding box center [893, 268] width 59 height 37
click at [864, 276] on div at bounding box center [879, 268] width 30 height 37
click at [1033, 202] on span "Reprise de contacts dossiers non suivis" at bounding box center [1091, 204] width 180 height 15
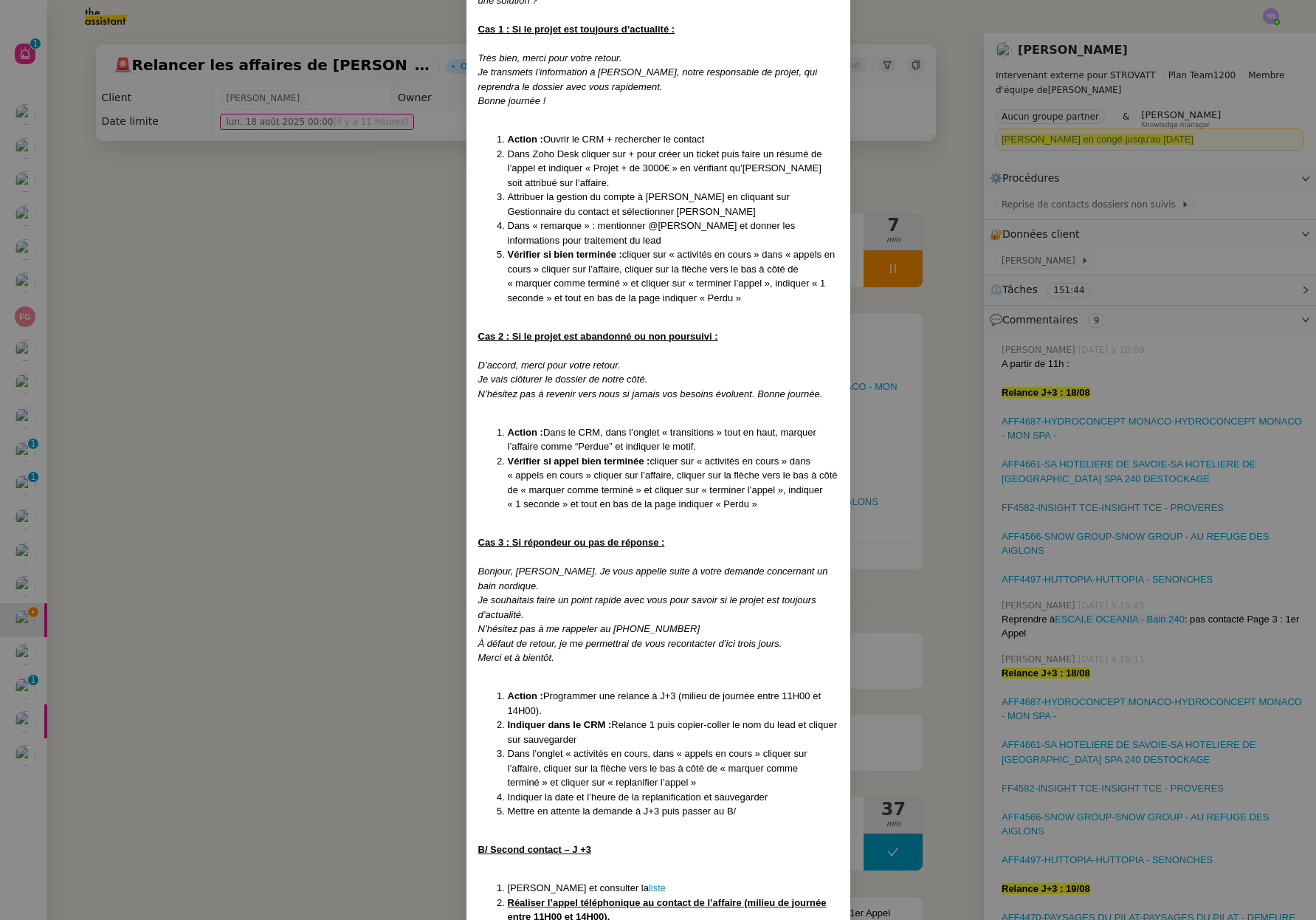
scroll to position [994, 0]
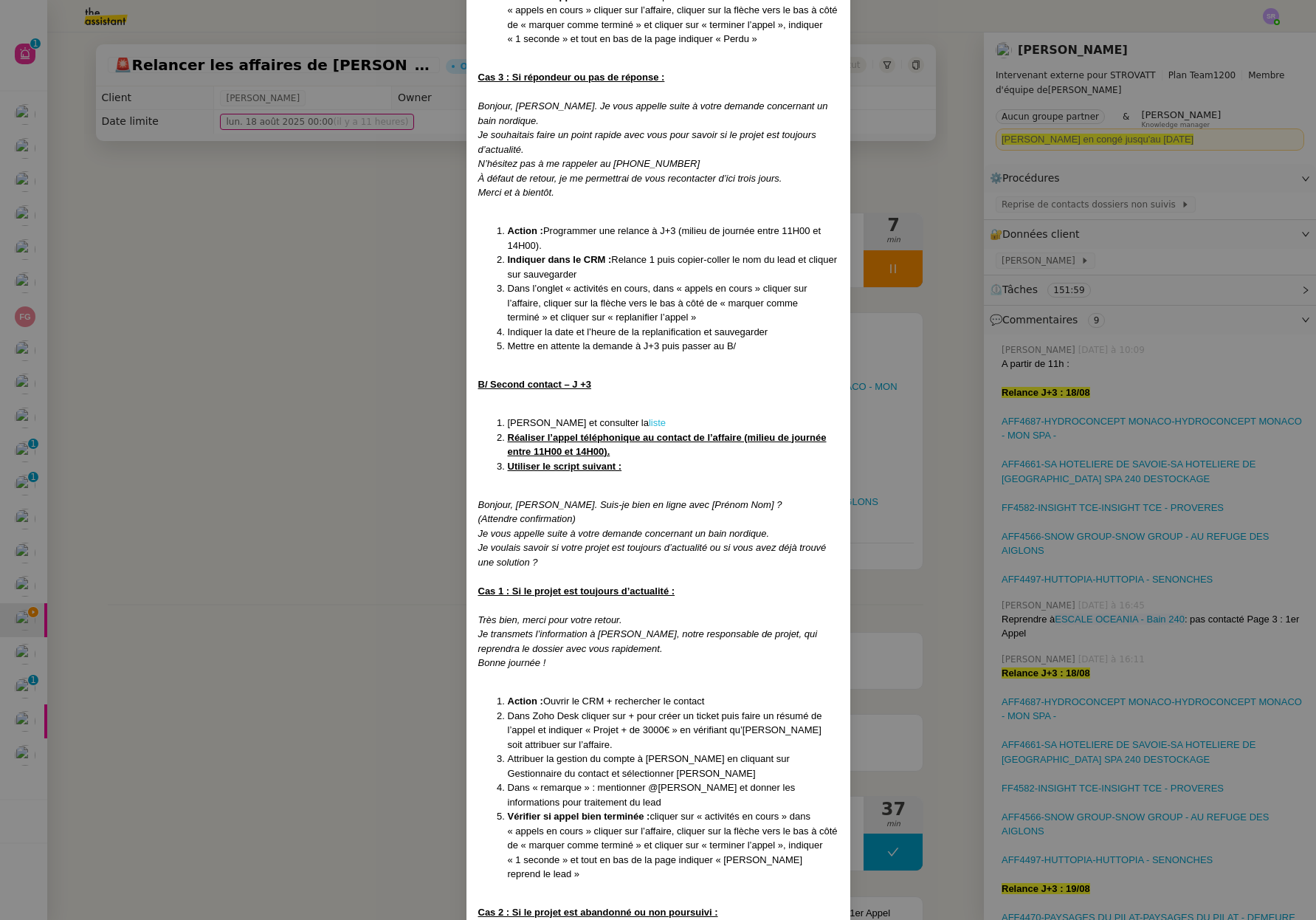
click at [652, 423] on link "liste" at bounding box center [657, 422] width 17 height 11
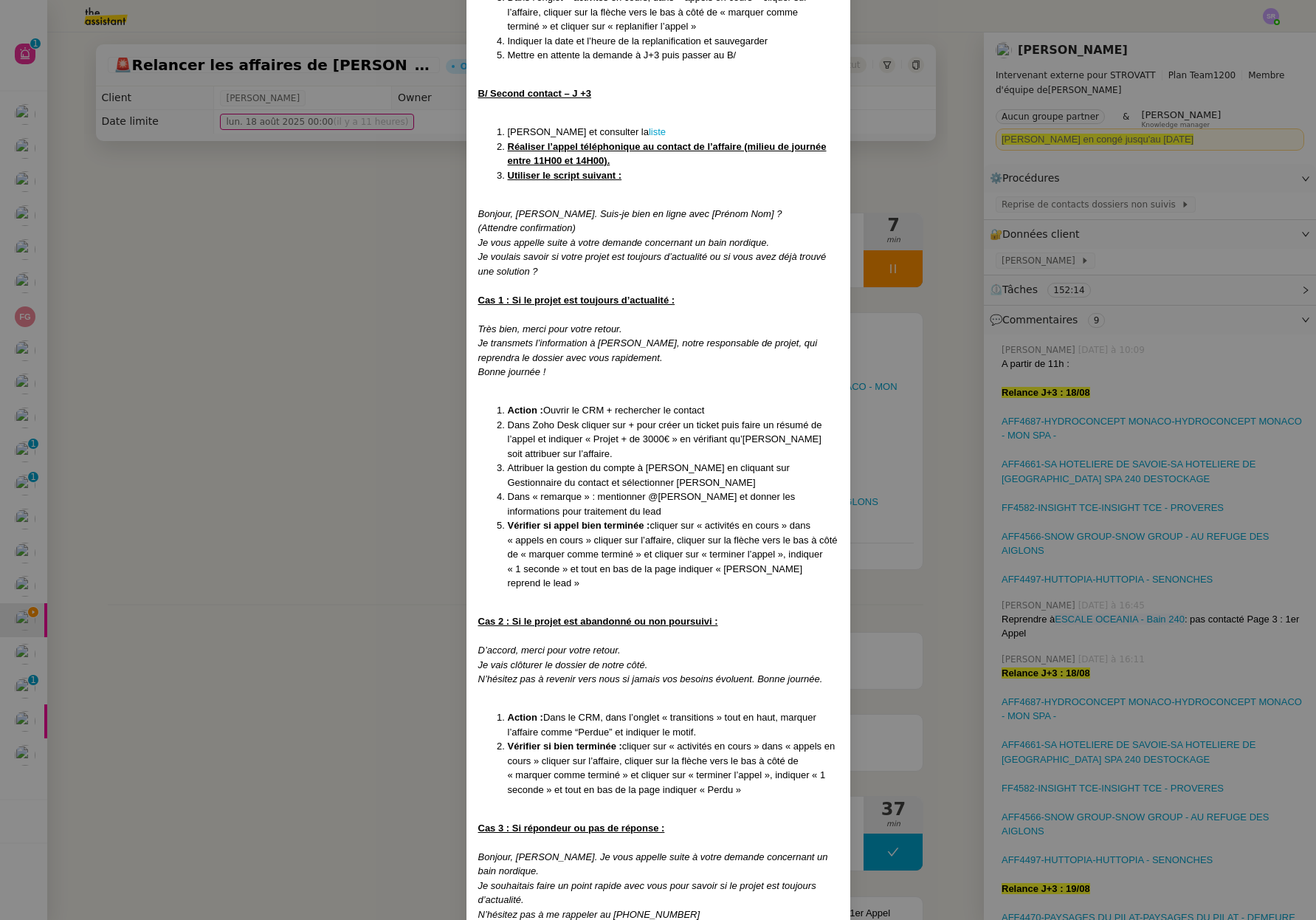
scroll to position [1295, 0]
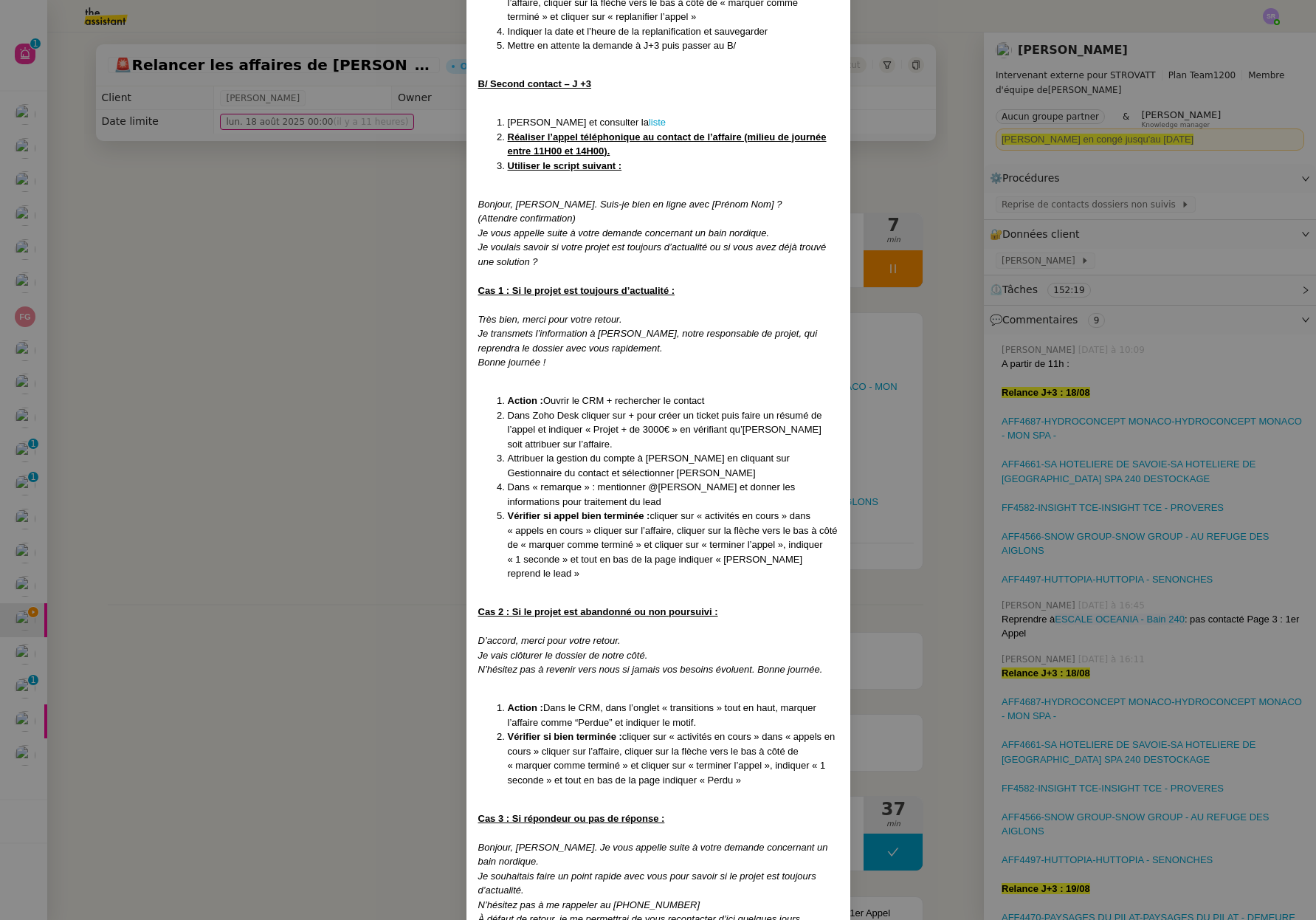
click at [869, 434] on nz-modal-container "Créé le [DATE] MAJ le [DATE] Contexte : Certaines affaires ne sont actuellement…" at bounding box center [658, 460] width 1316 height 920
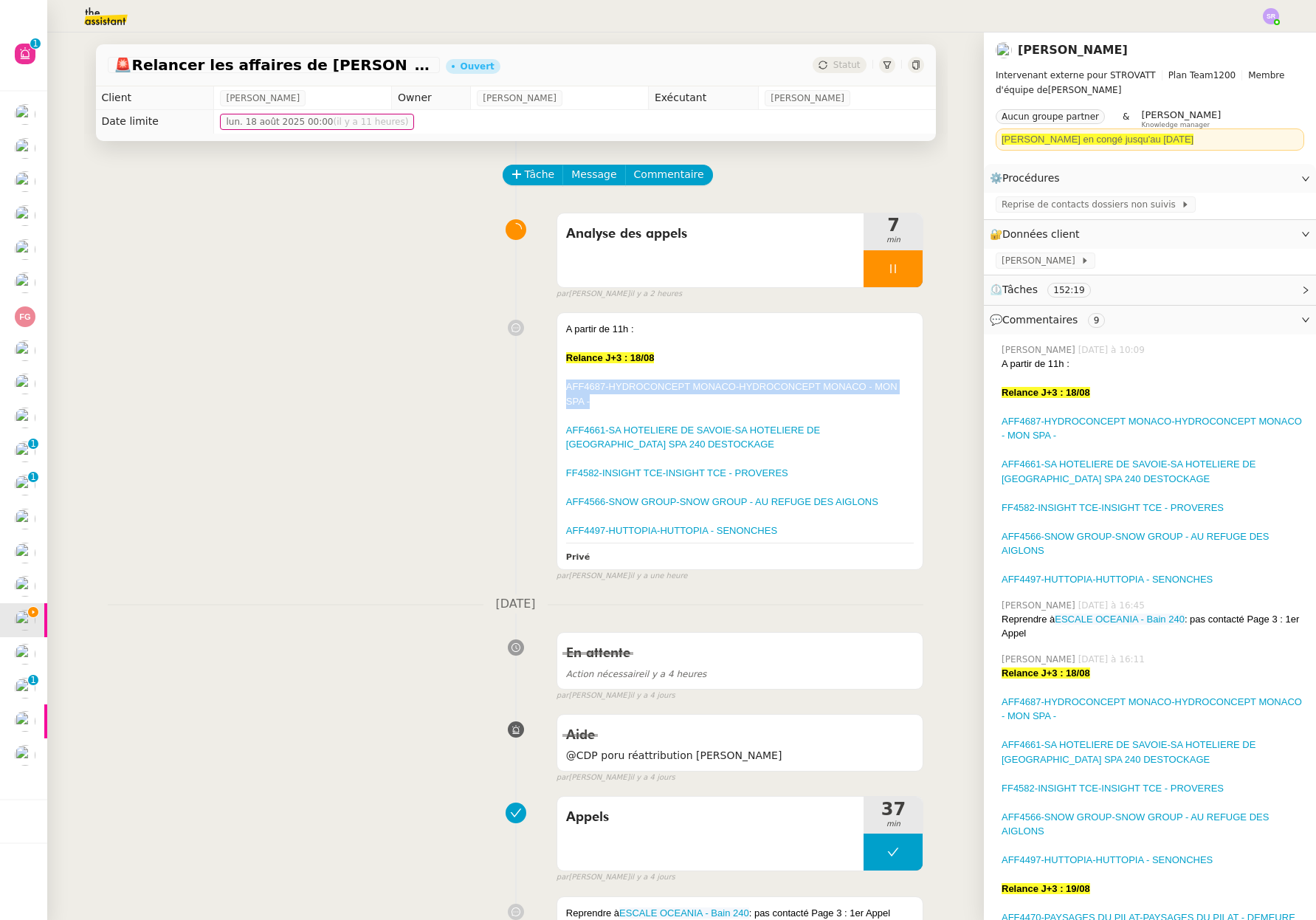
drag, startPoint x: 595, startPoint y: 403, endPoint x: 545, endPoint y: 392, distance: 51.2
click at [545, 392] on div "A partir de 11h : Relance J+3 : 18/08 AFF4687-HYDROCONCEPT MONACO-HYDROCONCEPT …" at bounding box center [515, 444] width 816 height 276
copy link "AFF4687-HYDROCONCEPT MONACO-HYDROCONCEPT MONACO - MON SPA -"
click at [705, 389] on link "AFF4687-HYDROCONCEPT MONACO-HYDROCONCEPT MONACO - MON SPA -" at bounding box center [732, 394] width 331 height 26
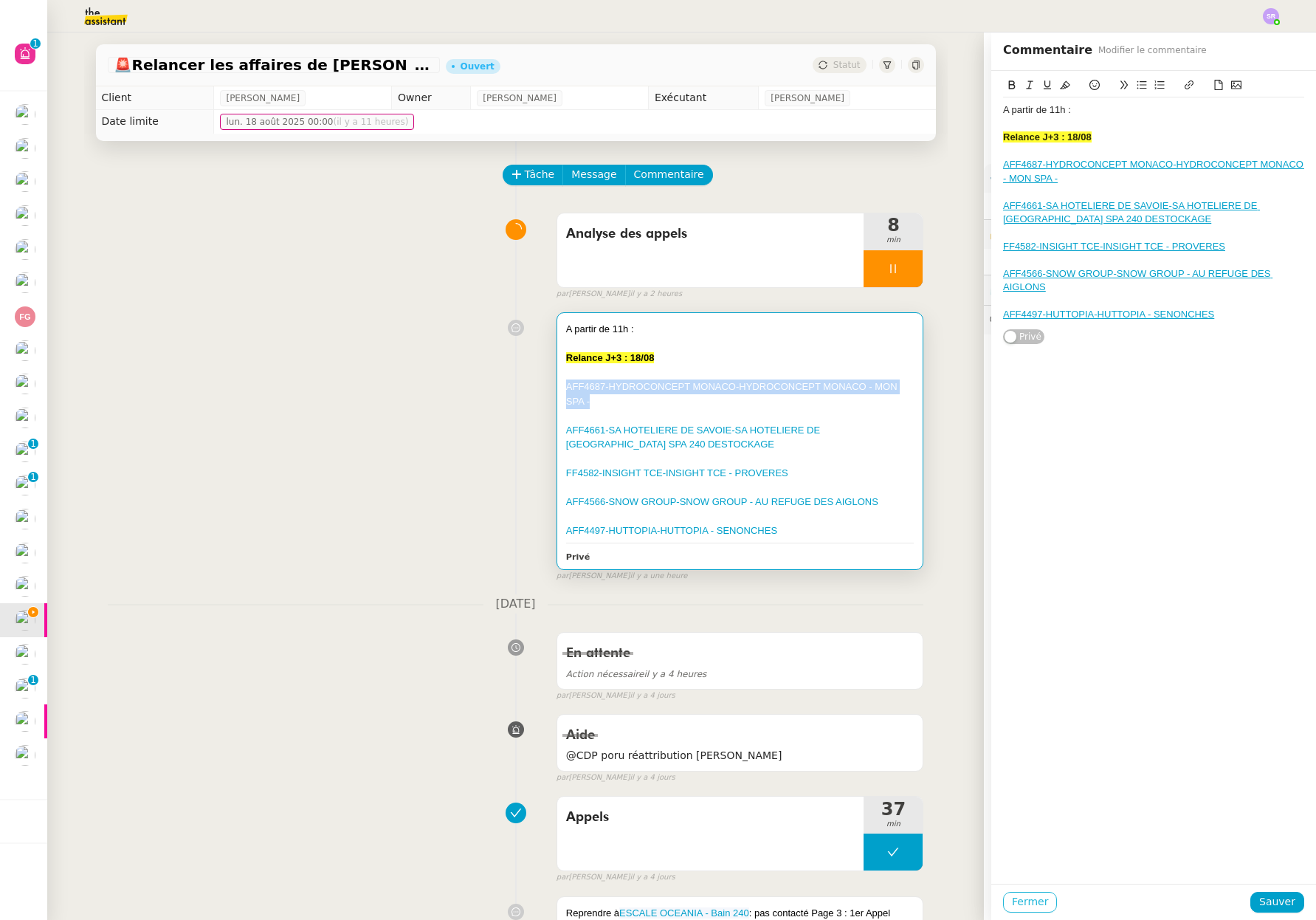
click at [1013, 904] on span "Fermer" at bounding box center [1029, 901] width 36 height 17
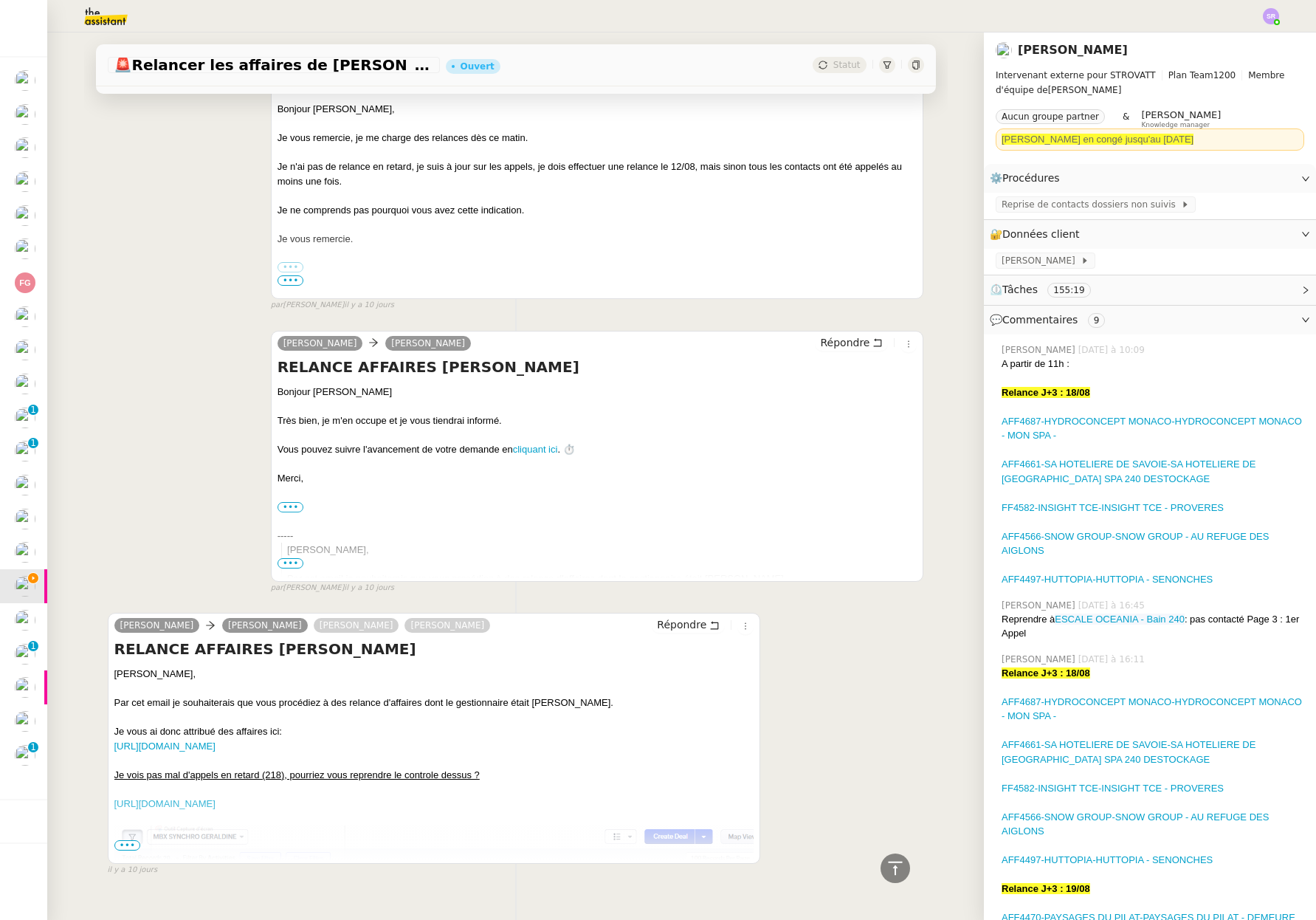
scroll to position [13506, 0]
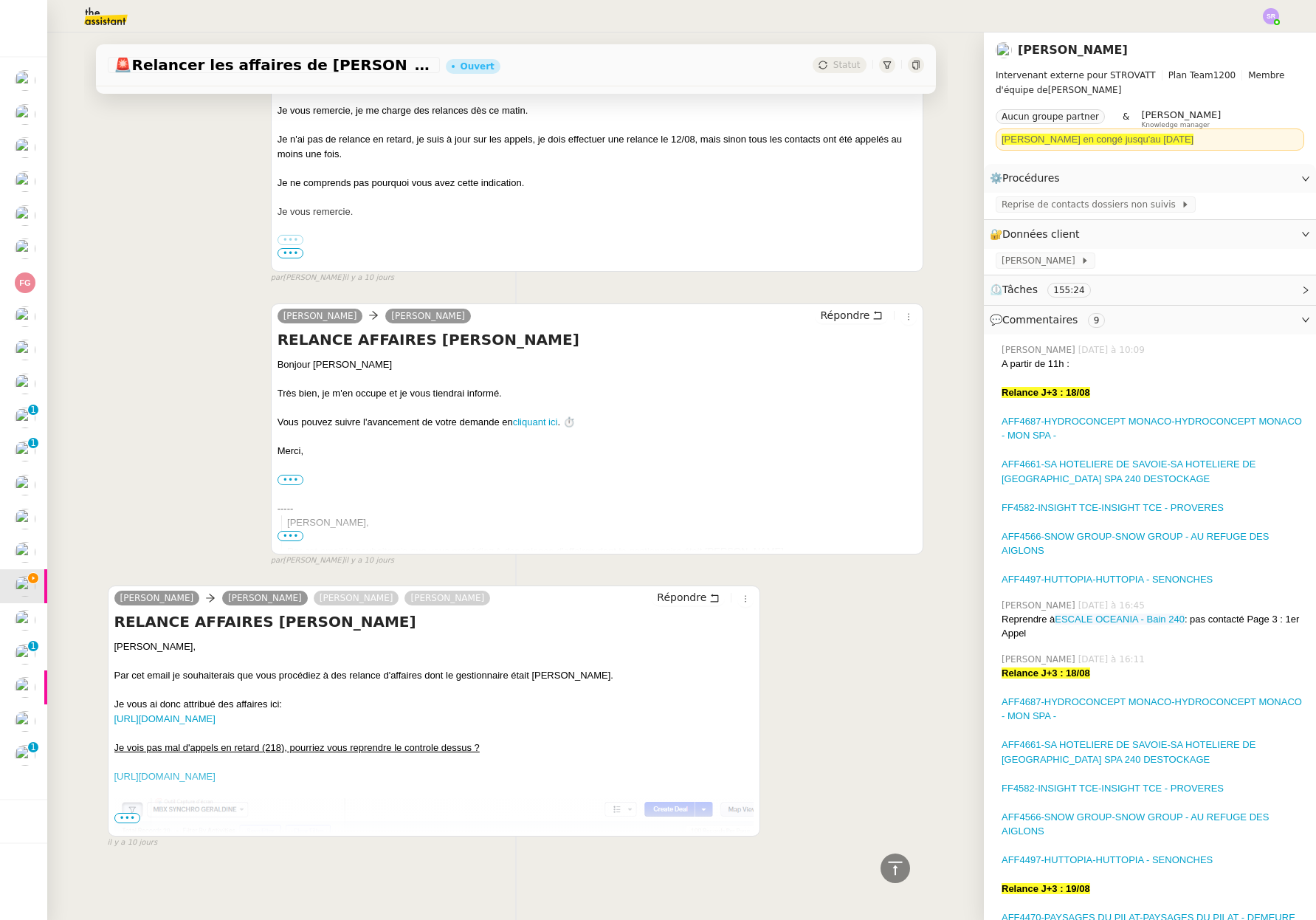
click at [123, 813] on span "•••" at bounding box center [128, 818] width 27 height 10
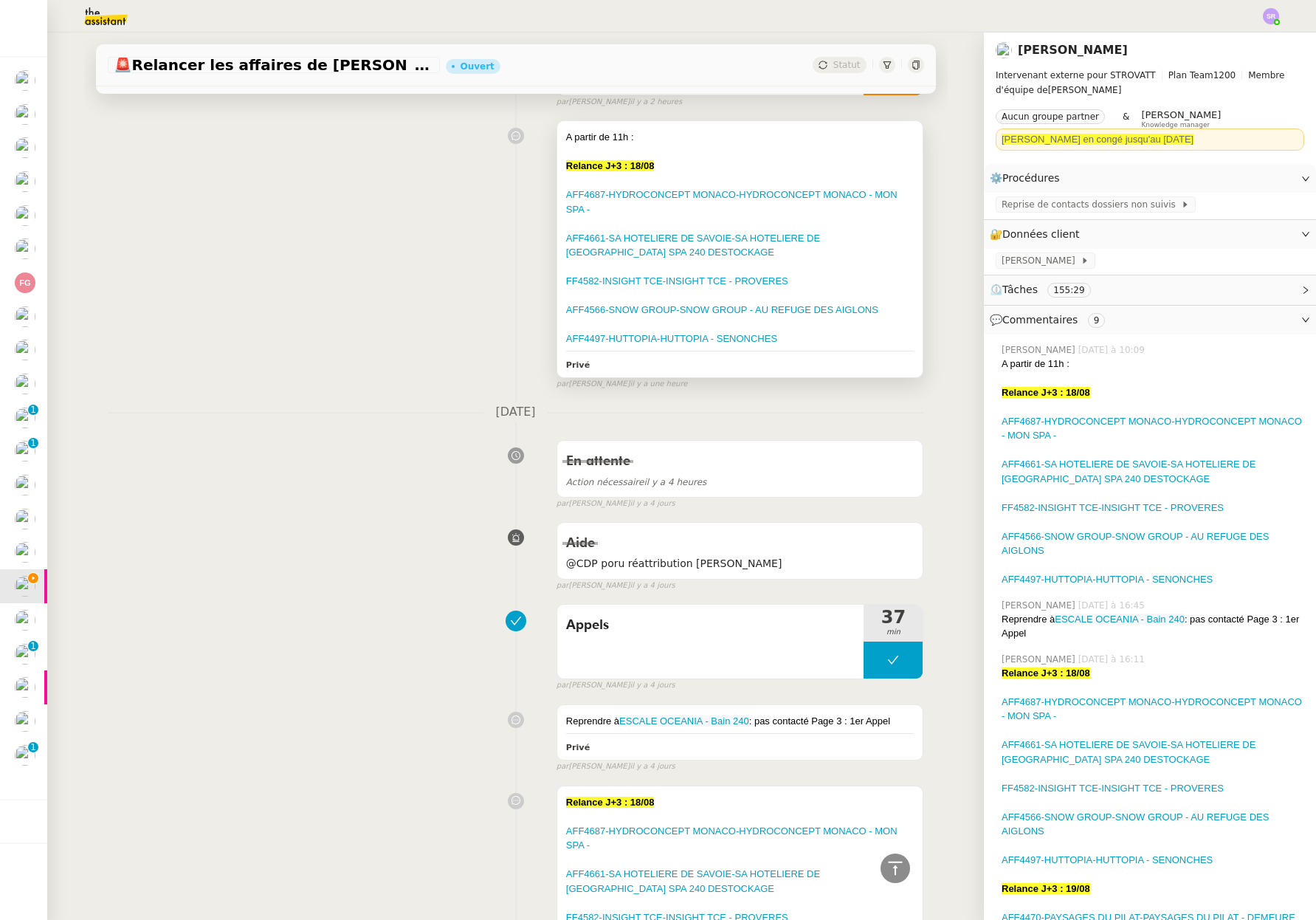
scroll to position [0, 0]
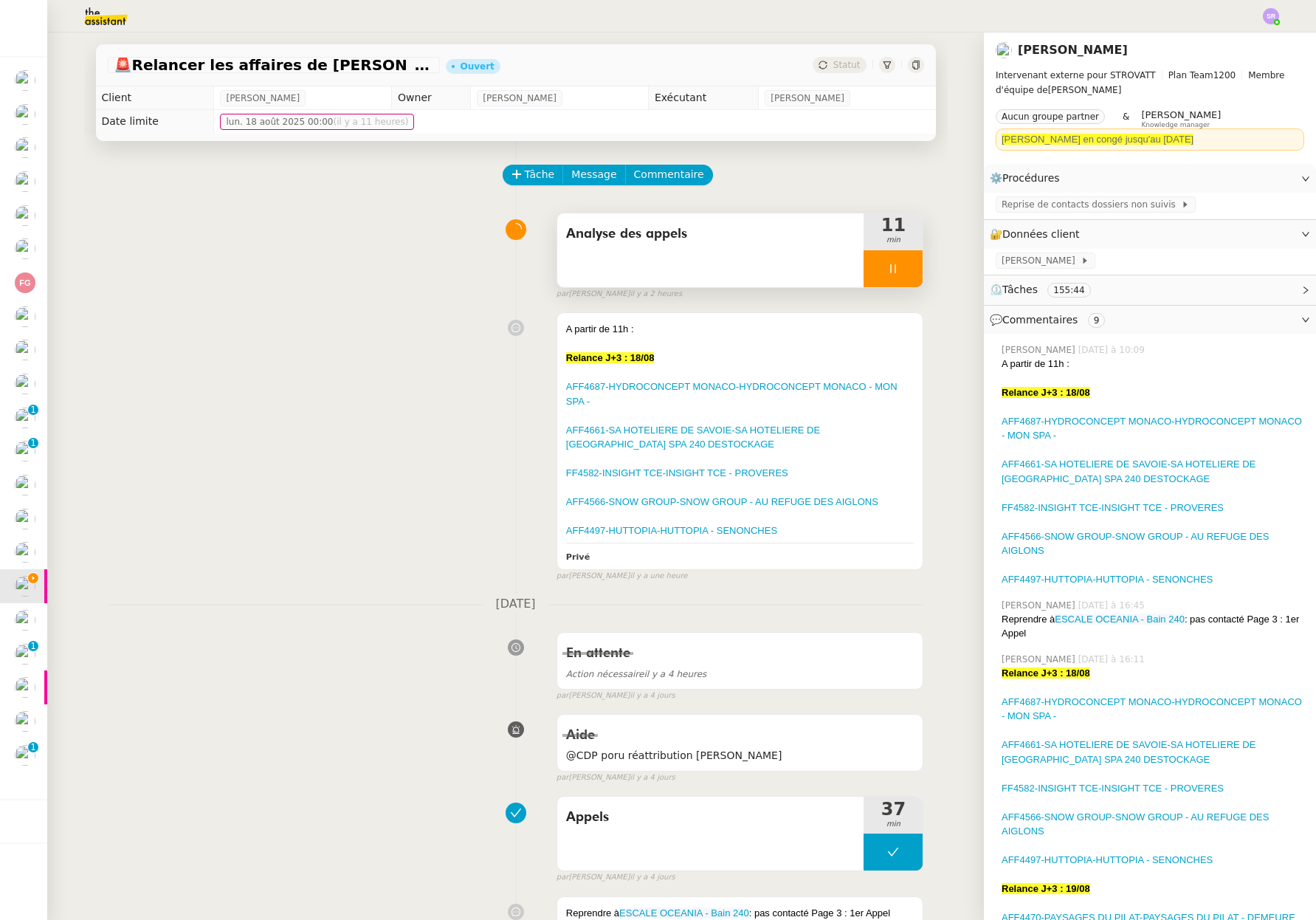
click at [866, 273] on div at bounding box center [893, 268] width 59 height 37
click at [872, 274] on icon at bounding box center [878, 269] width 12 height 12
click at [670, 174] on span "Commentaire" at bounding box center [669, 174] width 70 height 17
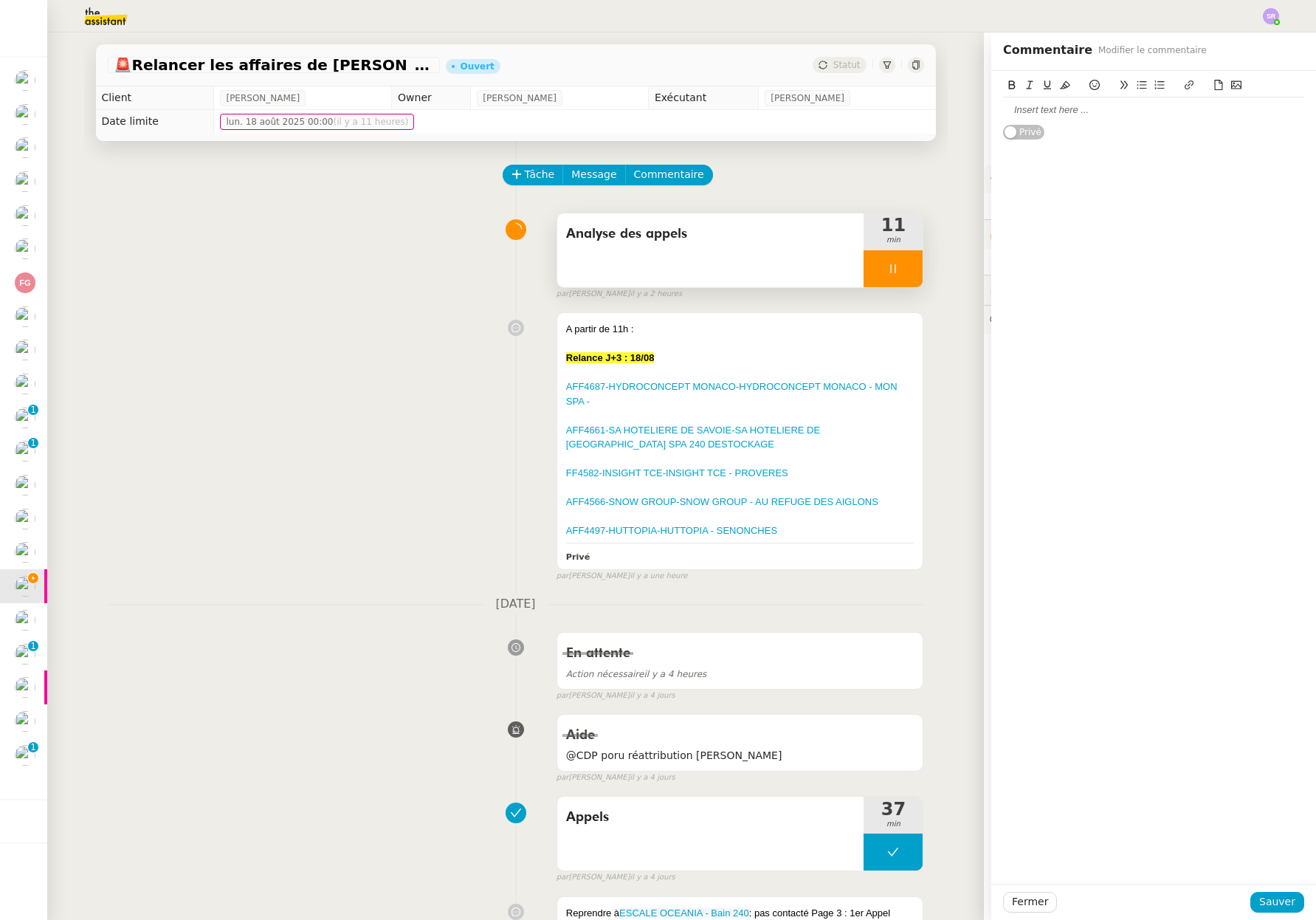
click at [1106, 110] on div at bounding box center [1152, 109] width 301 height 13
click at [1002, 112] on div "je dois appeler en trouvant le prénom et nom du contact mais je ne le trouve pa…" at bounding box center [1152, 130] width 301 height 55
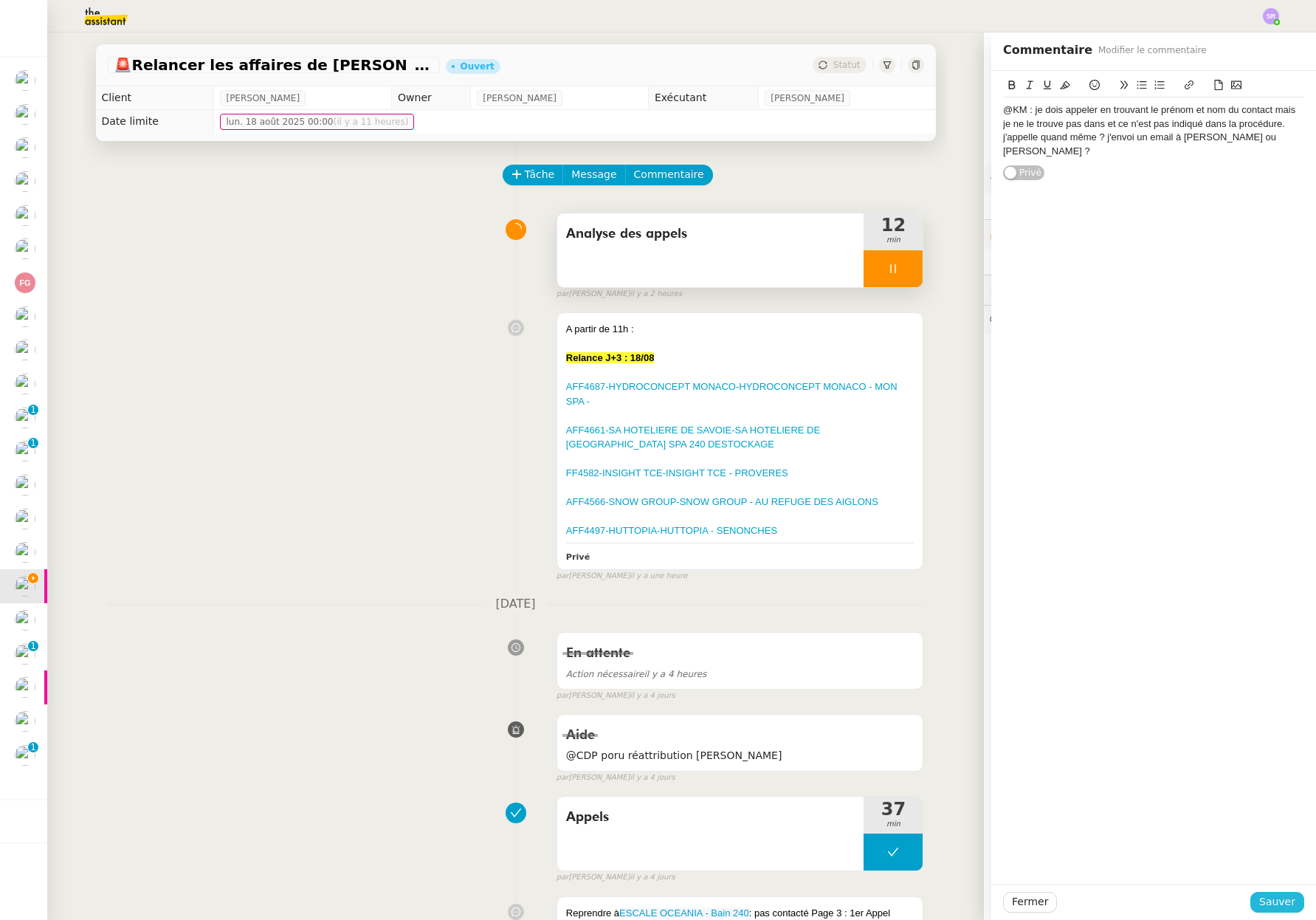
click at [1268, 896] on span "Sauver" at bounding box center [1277, 901] width 36 height 17
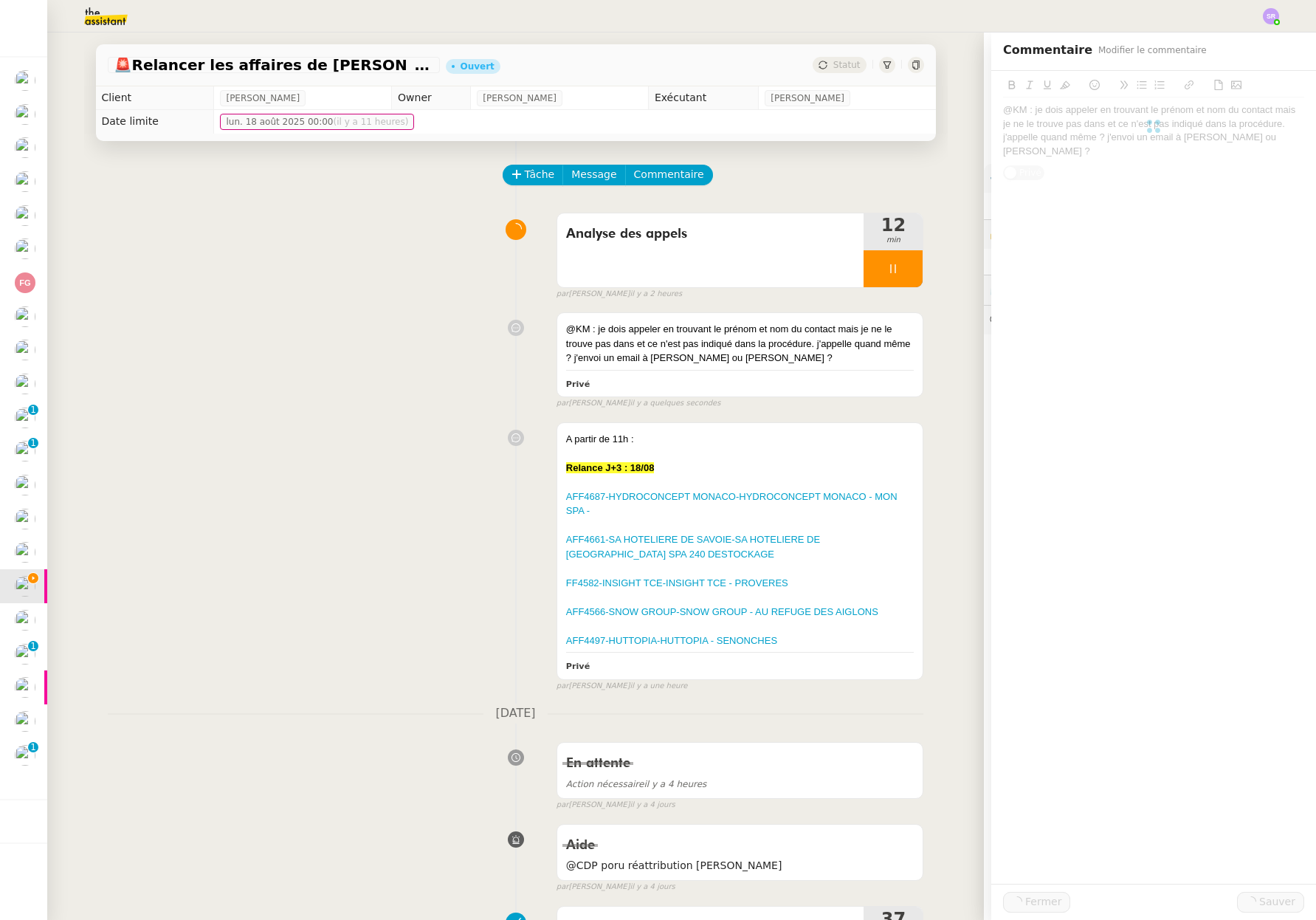
click at [864, 275] on div at bounding box center [893, 268] width 59 height 37
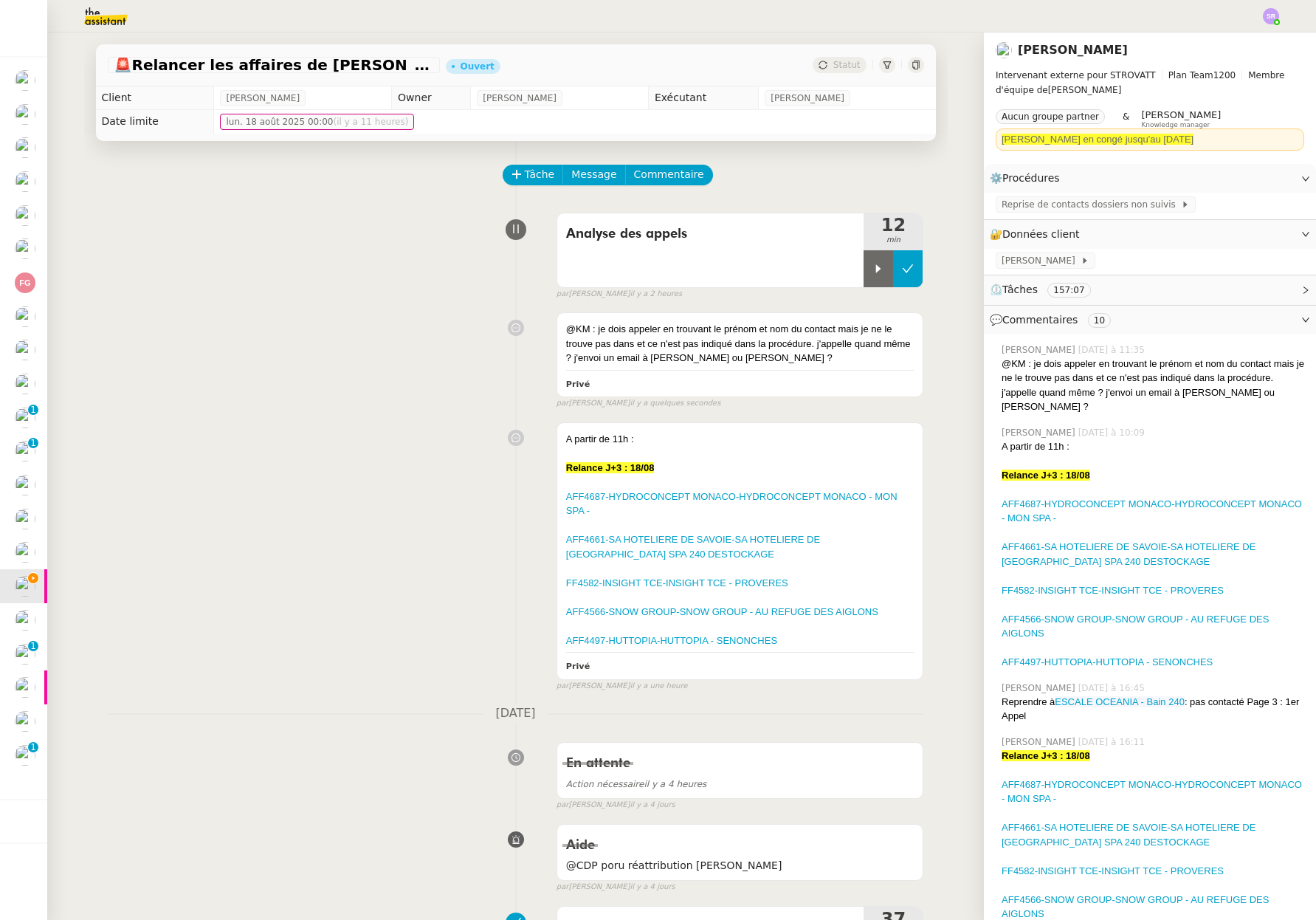
click at [902, 273] on button at bounding box center [908, 268] width 30 height 37
click at [1064, 208] on span "Reprise de contacts dossiers non suivis" at bounding box center [1091, 204] width 180 height 15
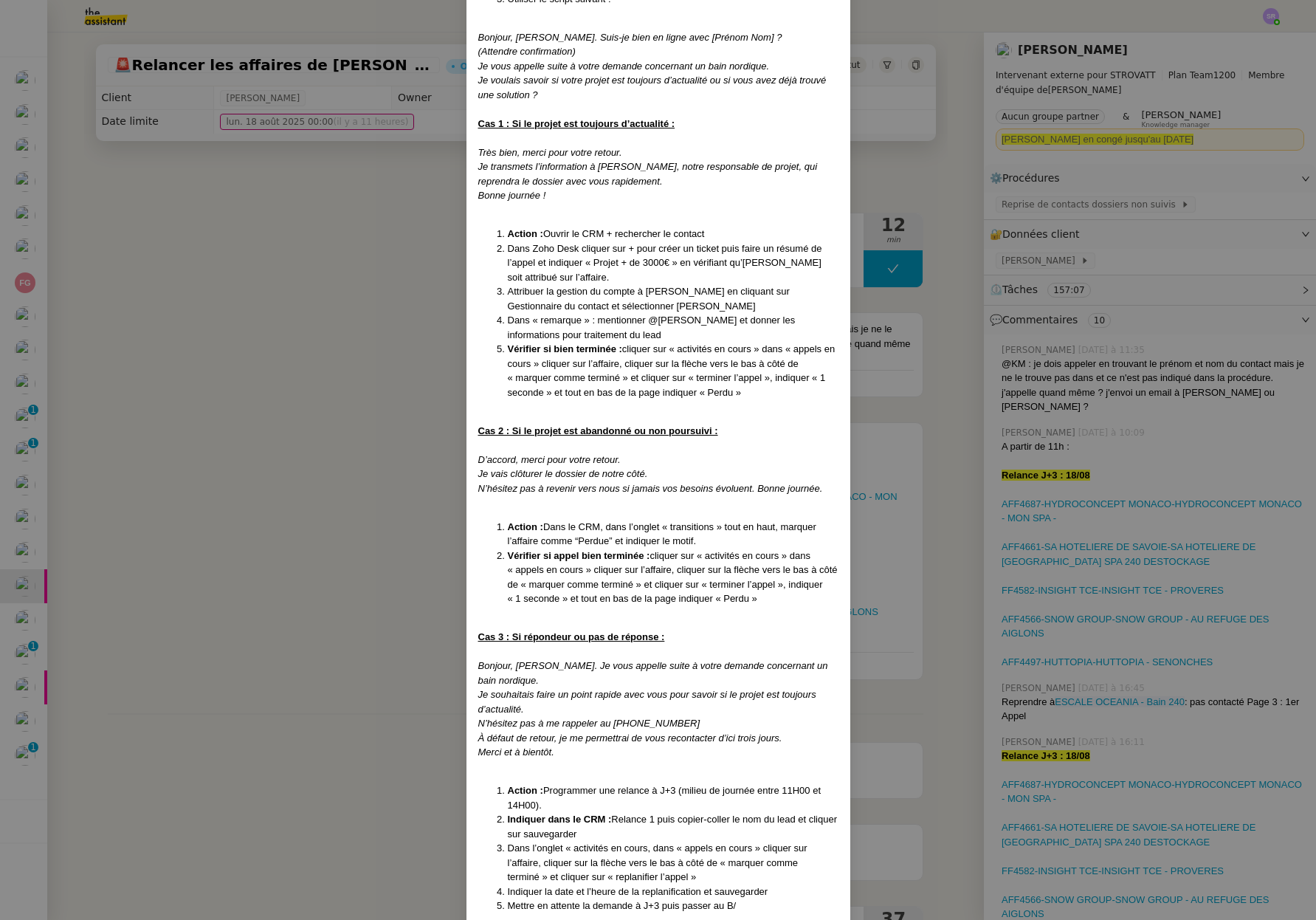
scroll to position [265, 0]
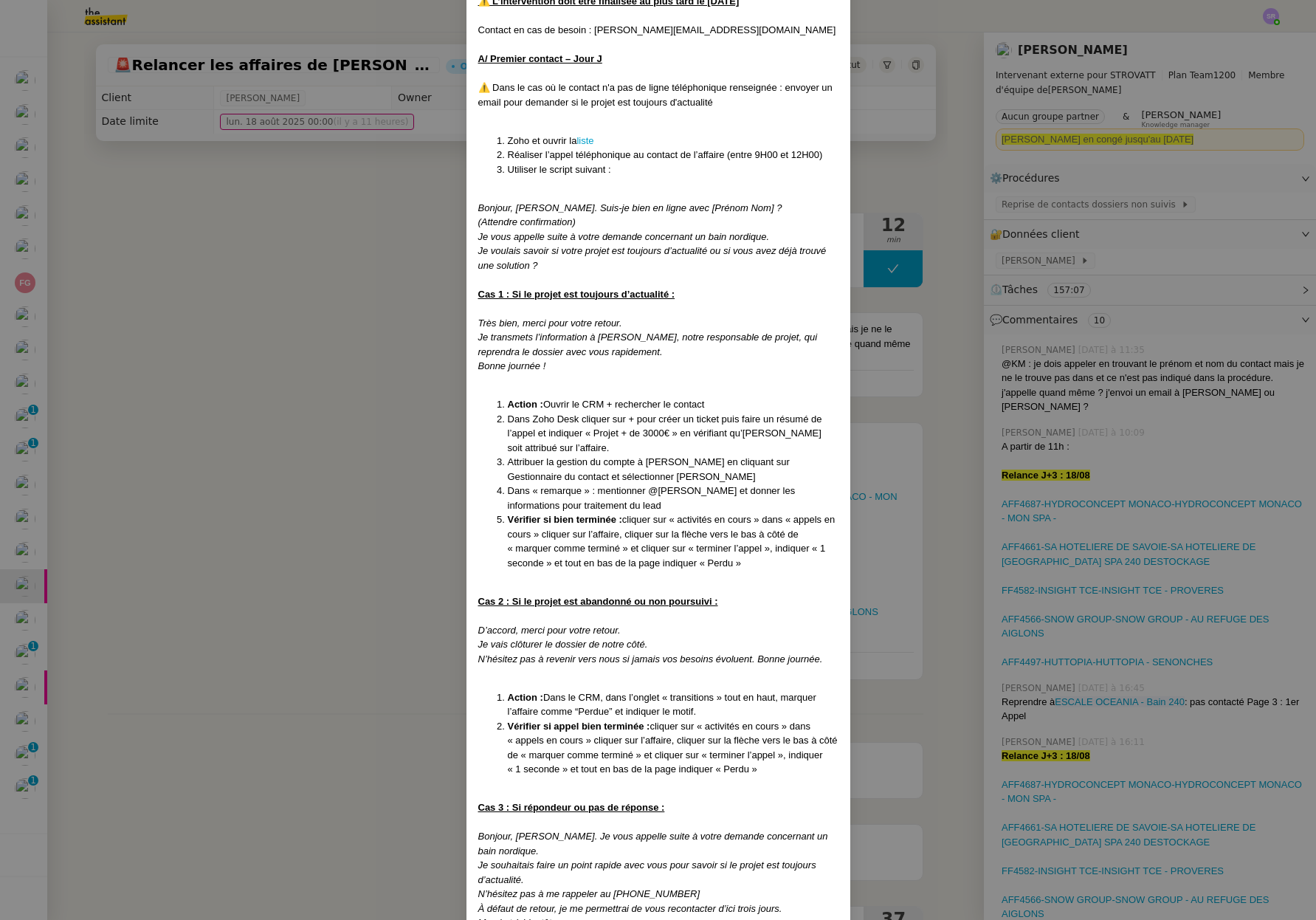
click at [385, 467] on nz-modal-container "Créé le [DATE] MAJ le [DATE] Contexte : Certaines affaires ne sont actuellement…" at bounding box center [658, 460] width 1316 height 920
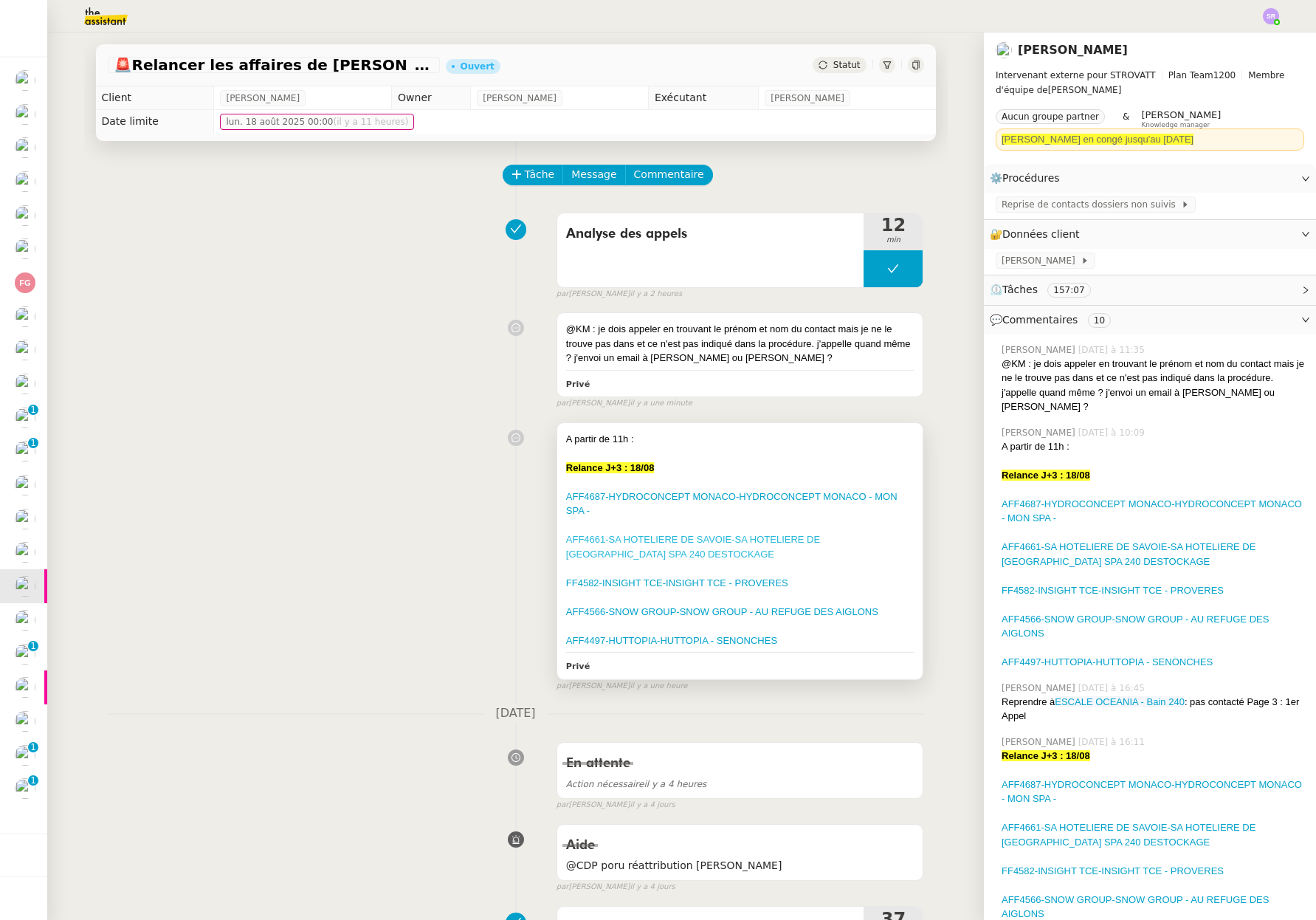
click at [800, 543] on link "AFF4661-SA HOTELIERE DE SAVOIE-SA HOTELIERE DE [GEOGRAPHIC_DATA] SPA 240 DESTOC…" at bounding box center [693, 546] width 254 height 26
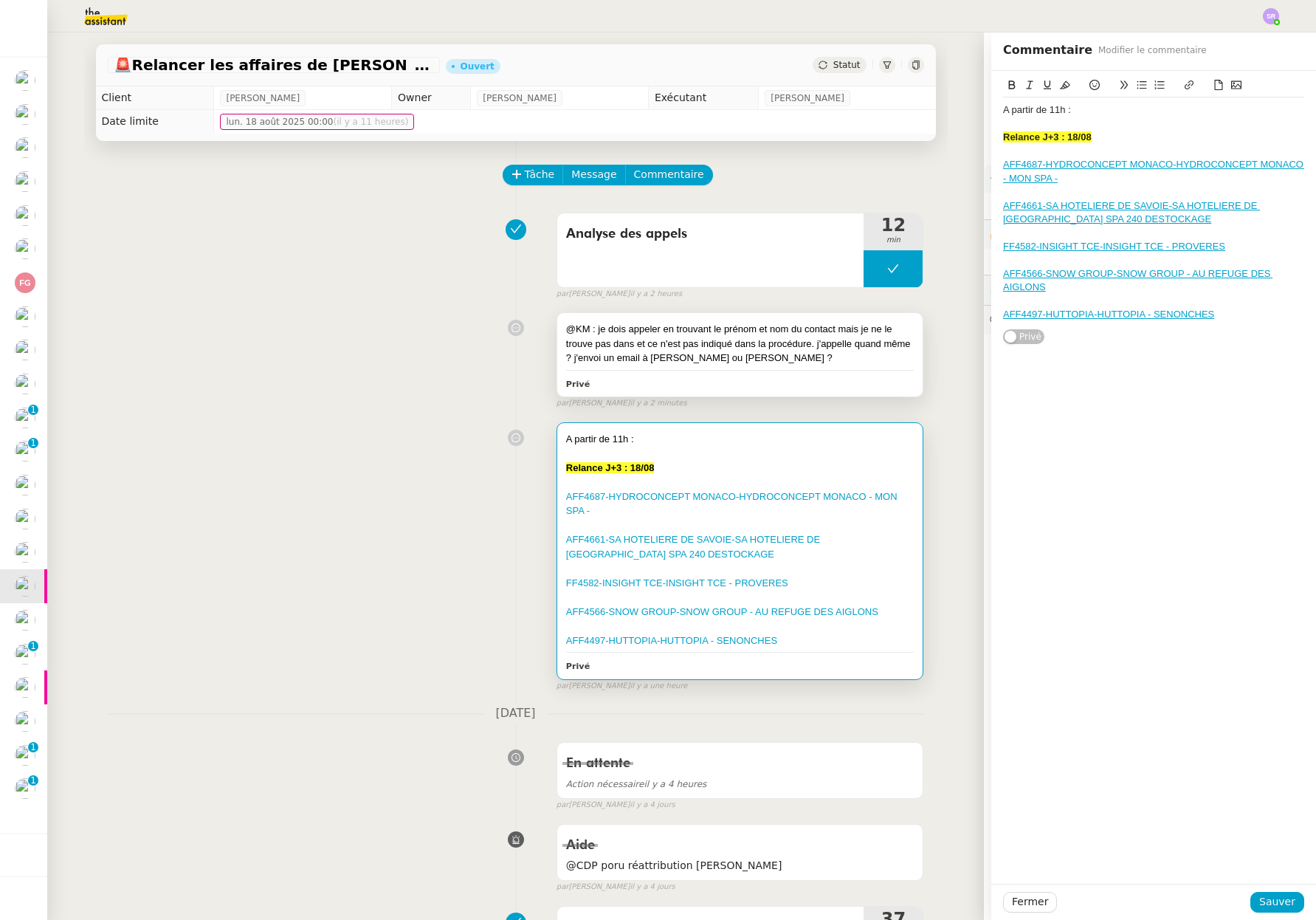
click at [719, 386] on div "Privé" at bounding box center [740, 383] width 348 height 17
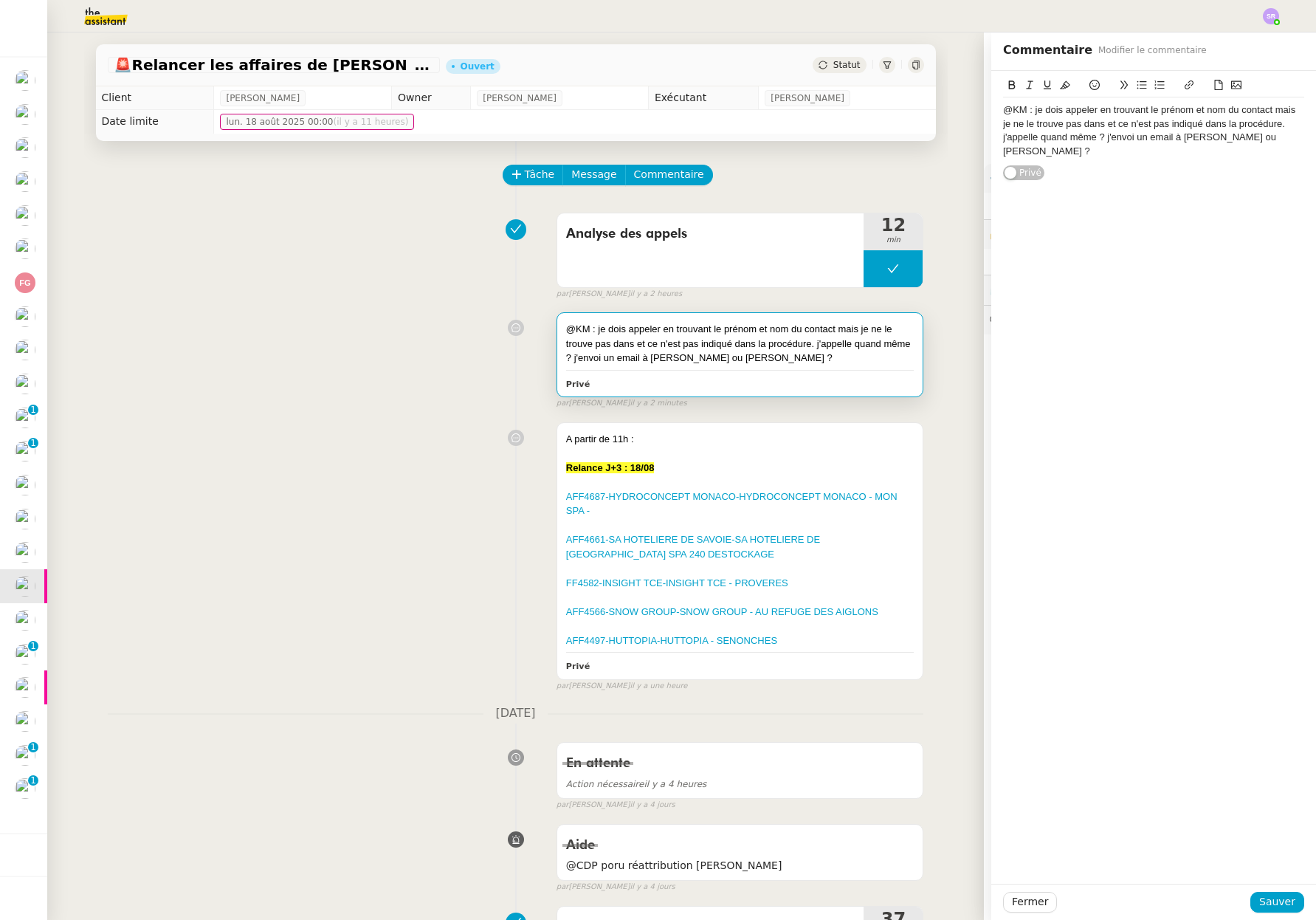
click at [583, 360] on div "@KM : je dois appeler en trouvant le prénom et nom du contact mais je ne le tro…" at bounding box center [740, 344] width 348 height 44
click at [576, 356] on div "@KM : je dois appeler en trouvant le prénom et nom du contact mais je ne le tro…" at bounding box center [740, 344] width 348 height 44
click at [1074, 122] on div "@KM : je dois appeler en trouvant le prénom et nom du contact mais je ne le tro…" at bounding box center [1152, 130] width 301 height 55
click at [1081, 129] on div "@KM : je dois appeler en trouvant le prénom et nom du contact mais je ne le tro…" at bounding box center [1152, 130] width 301 height 55
click at [1084, 135] on div "@KM : je dois appeler en trouvant le prénom et nom du contact mais je ne le tro…" at bounding box center [1152, 130] width 301 height 55
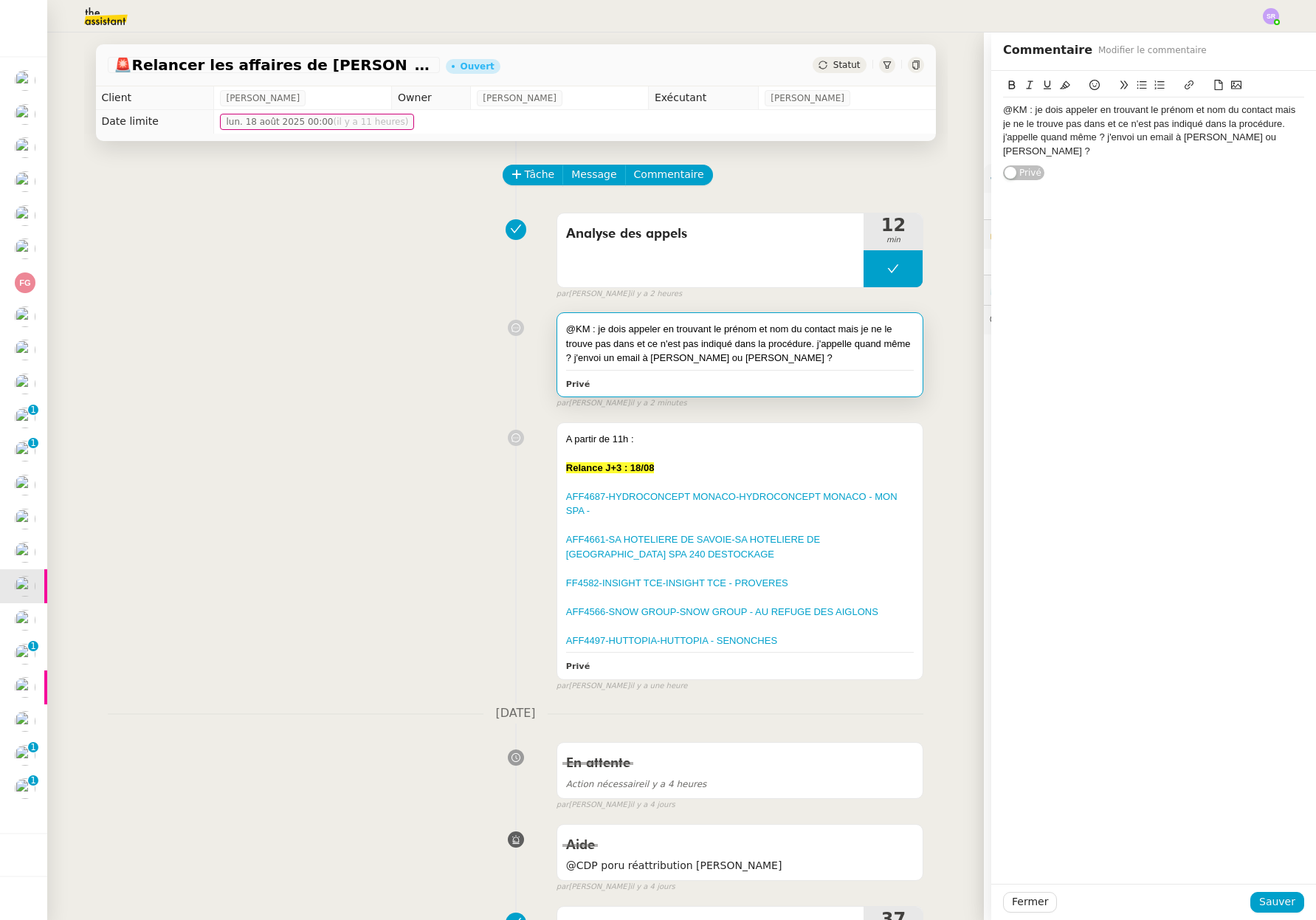
click at [1206, 136] on div "@KM : je dois appeler en trouvant le prénom et nom du contact mais je ne le tro…" at bounding box center [1152, 130] width 301 height 55
click at [1204, 140] on div "@KM : je dois appeler en trouvant le prénom et nom du contact mais je ne le tro…" at bounding box center [1152, 130] width 301 height 55
drag, startPoint x: 1253, startPoint y: 142, endPoint x: 1024, endPoint y: 151, distance: 229.2
click at [1024, 151] on div "@KM : je dois appeler en trouvant le prénom et nom du contact mais je ne le tro…" at bounding box center [1152, 130] width 301 height 55
drag, startPoint x: 1271, startPoint y: 898, endPoint x: 1250, endPoint y: 880, distance: 27.7
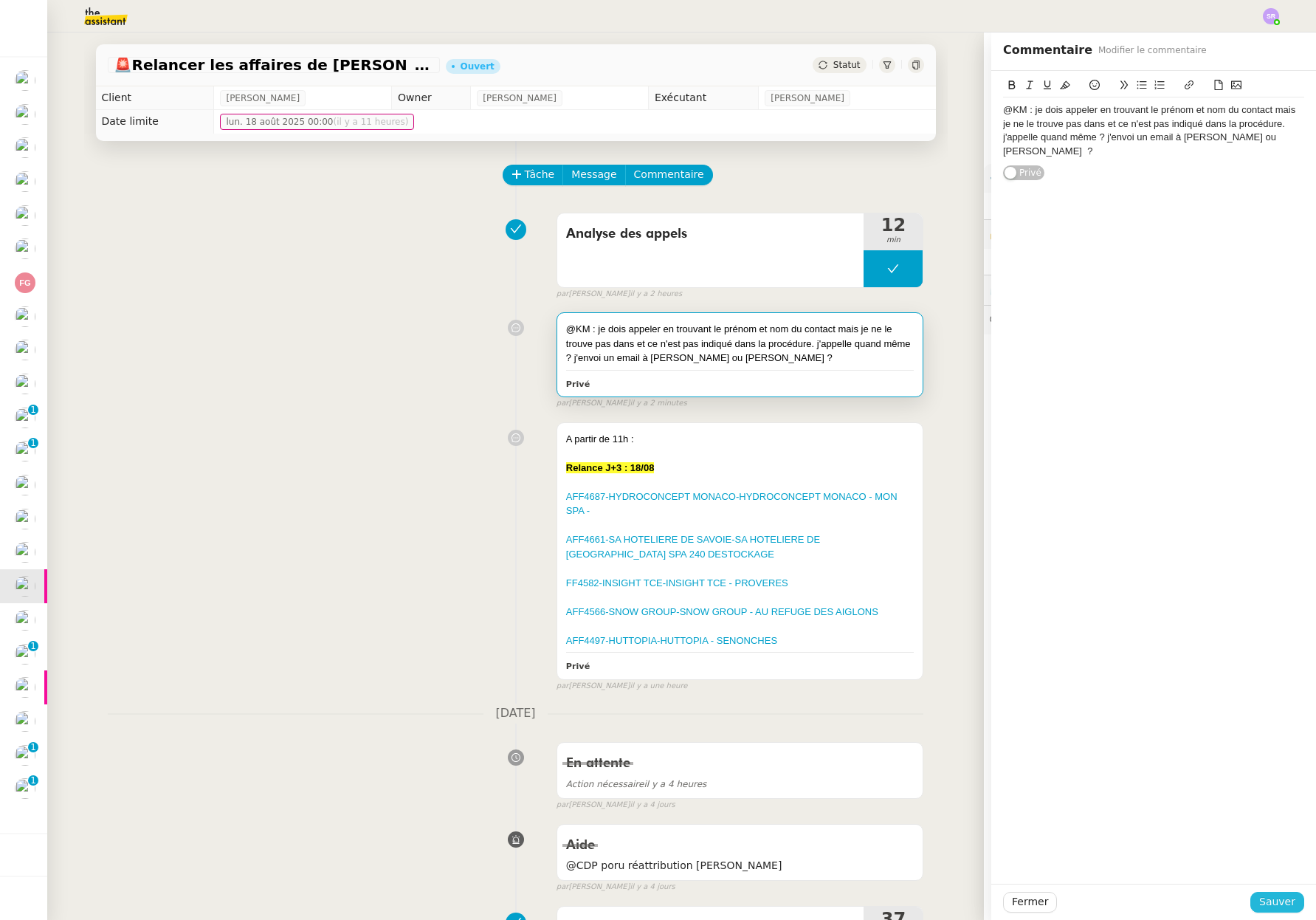
click at [1271, 898] on span "Sauver" at bounding box center [1277, 901] width 36 height 17
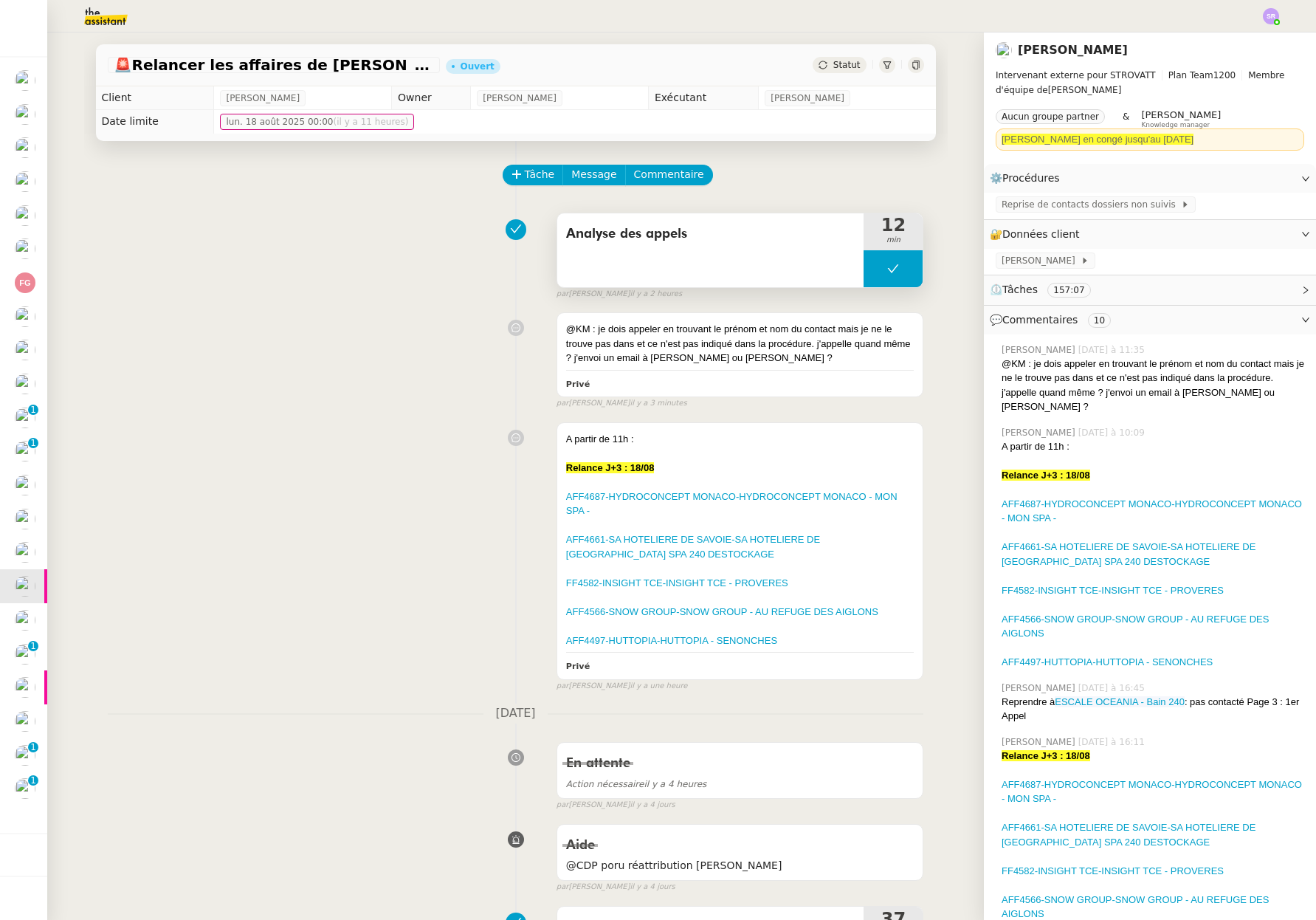
click at [868, 265] on button at bounding box center [893, 268] width 59 height 37
click at [876, 267] on icon at bounding box center [878, 269] width 5 height 8
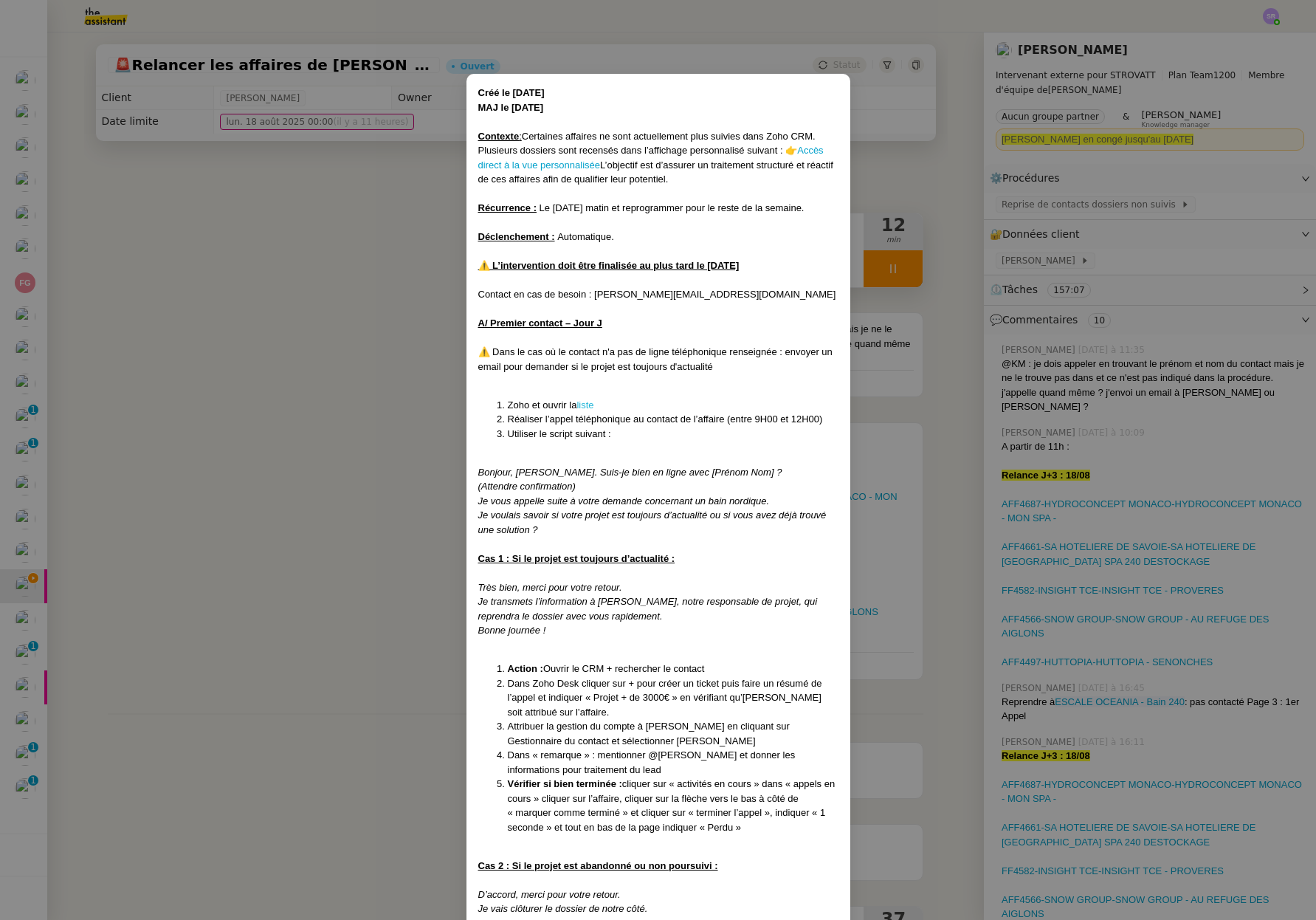
click at [589, 406] on link "liste" at bounding box center [584, 405] width 17 height 11
click at [312, 277] on nz-modal-container "Créé le [DATE] MAJ le [DATE] Contexte : Certaines affaires ne sont actuellement…" at bounding box center [658, 460] width 1316 height 920
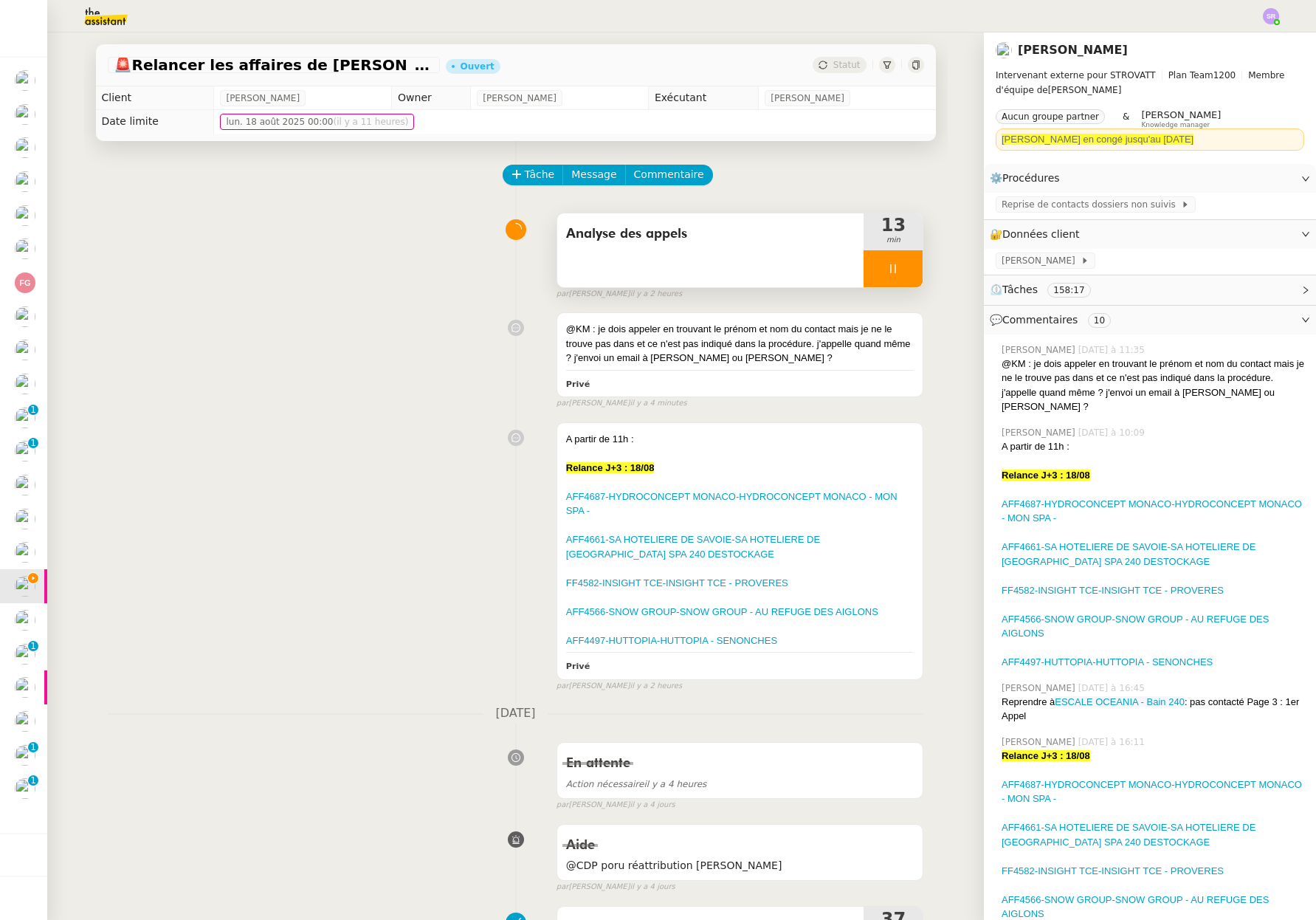
click at [887, 270] on icon at bounding box center [893, 269] width 12 height 12
click at [893, 268] on button at bounding box center [908, 268] width 30 height 37
click at [205, 617] on div "A partir de 11h : Relance J+3 : 18/08 AFF4687-HYDROCONCEPT MONACO-HYDROCONCEPT …" at bounding box center [515, 553] width 816 height 276
click at [355, 465] on div "A partir de 11h : Relance J+3 : 18/08 AFF4687-HYDROCONCEPT MONACO-HYDROCONCEPT …" at bounding box center [515, 553] width 816 height 276
click at [357, 383] on div "@KM : je dois appeler en trouvant le prénom et nom du contact mais je ne le tro…" at bounding box center [515, 357] width 816 height 103
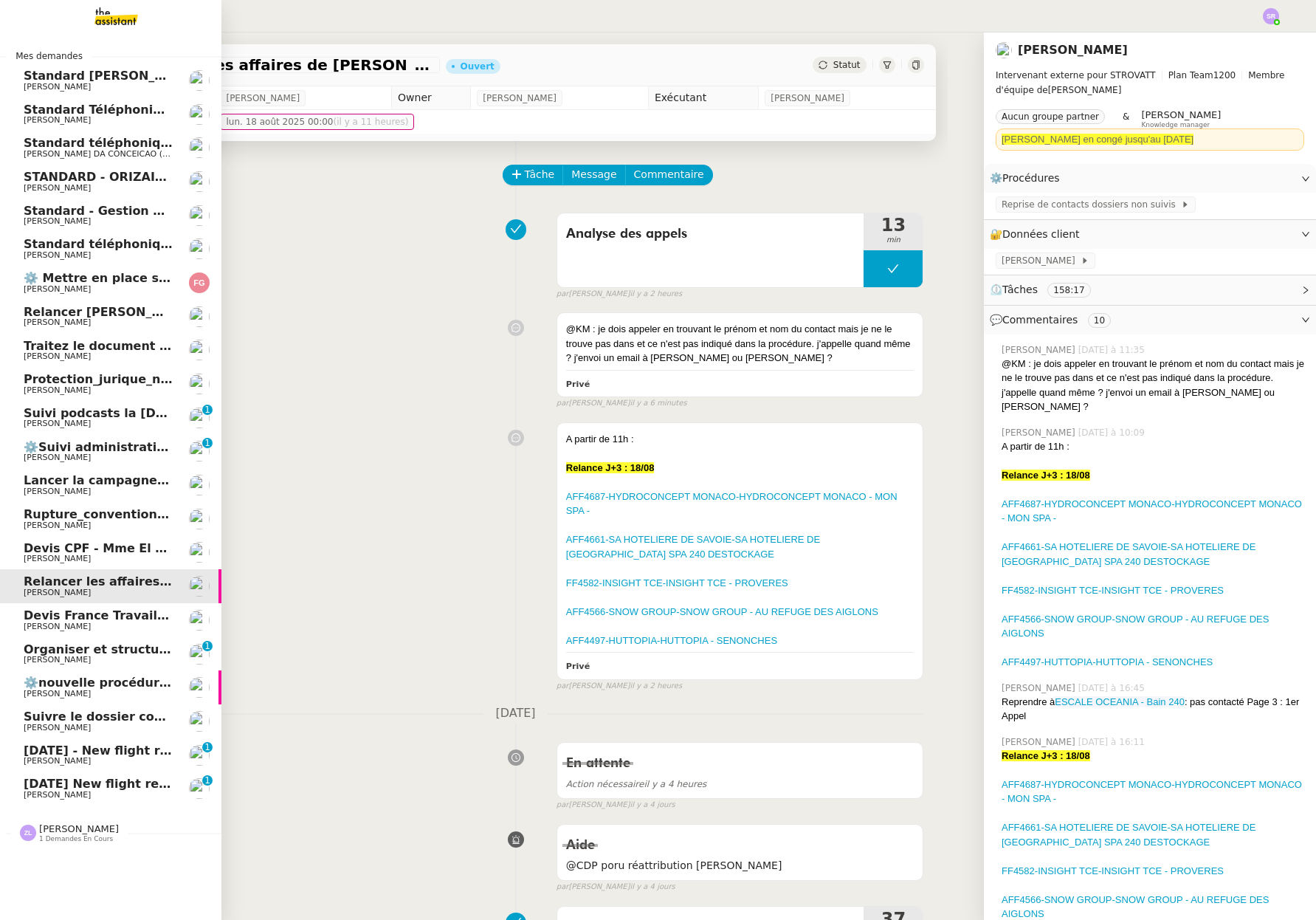
click at [24, 793] on span "[PERSON_NAME]" at bounding box center [57, 795] width 67 height 10
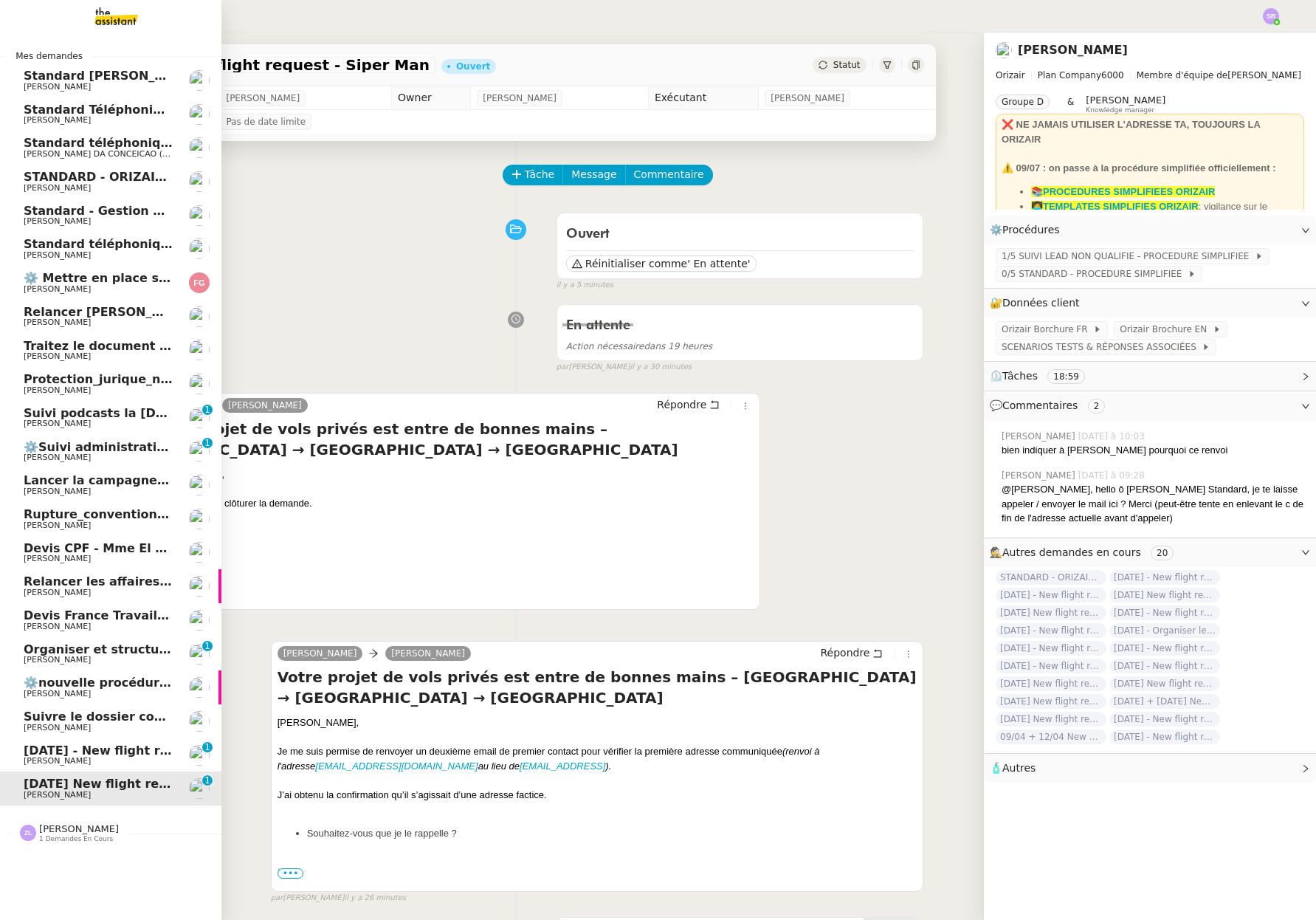
click at [76, 759] on span "[PERSON_NAME]" at bounding box center [98, 760] width 149 height 9
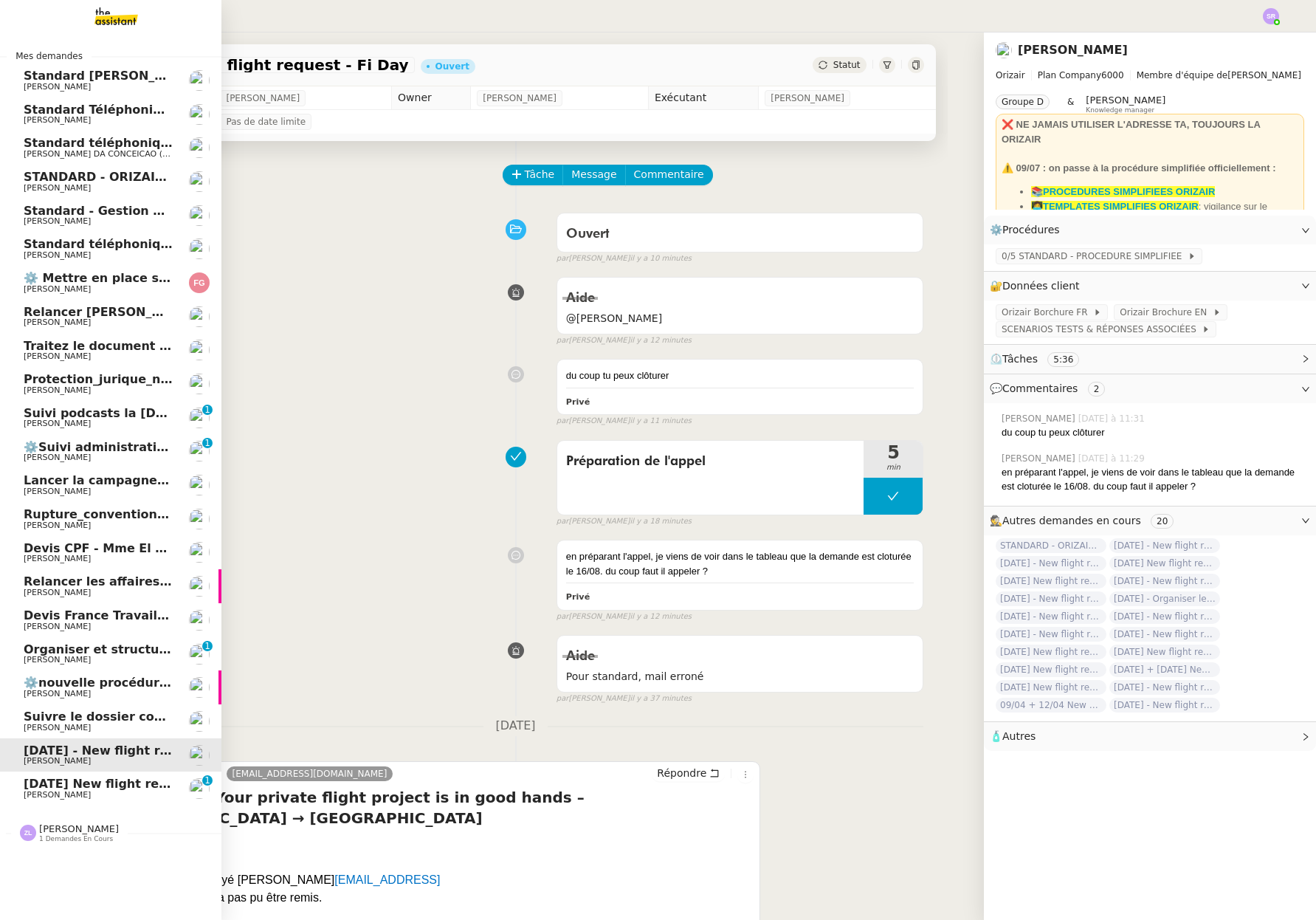
click at [83, 794] on span "[PERSON_NAME]" at bounding box center [98, 794] width 149 height 9
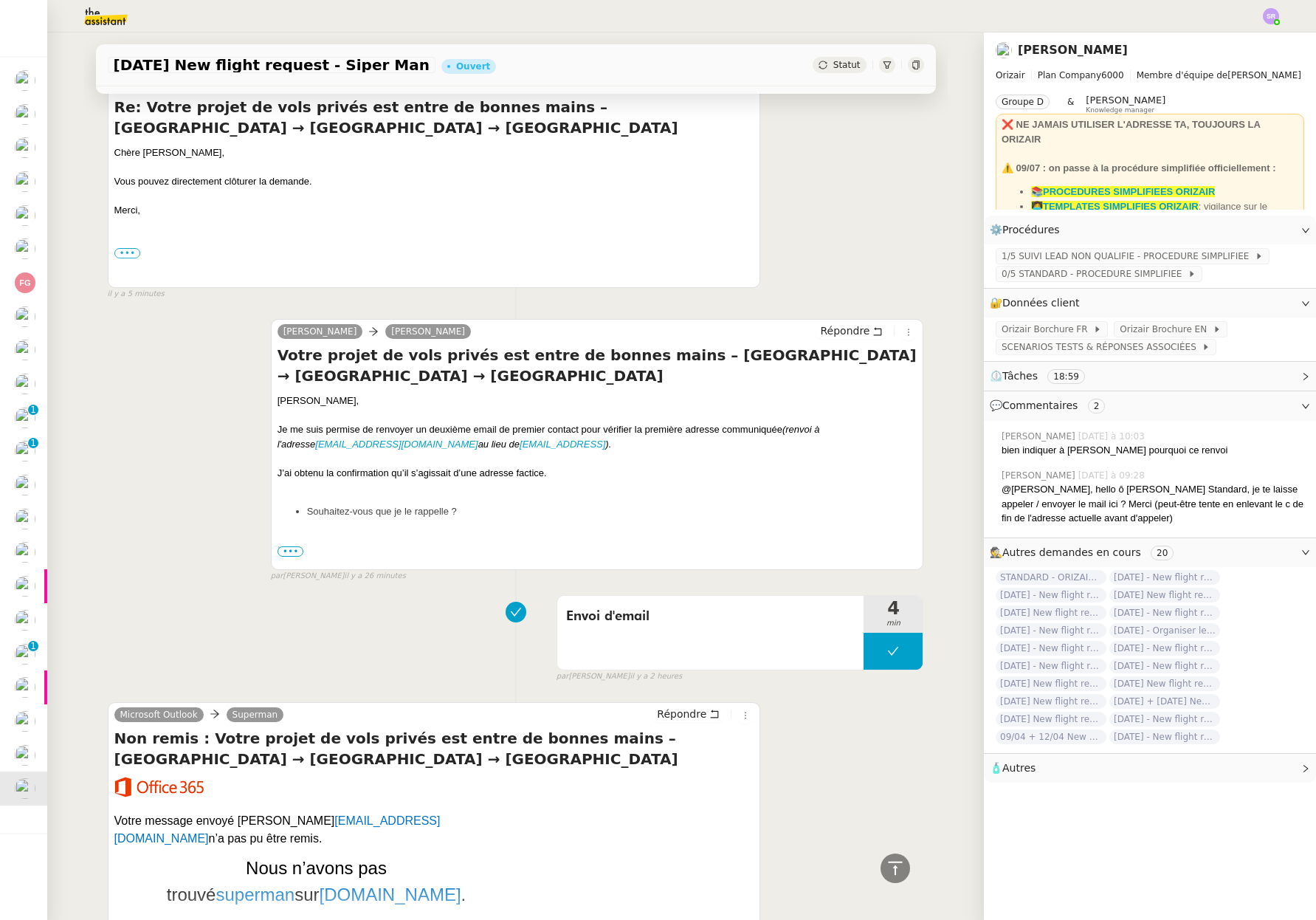
scroll to position [76, 0]
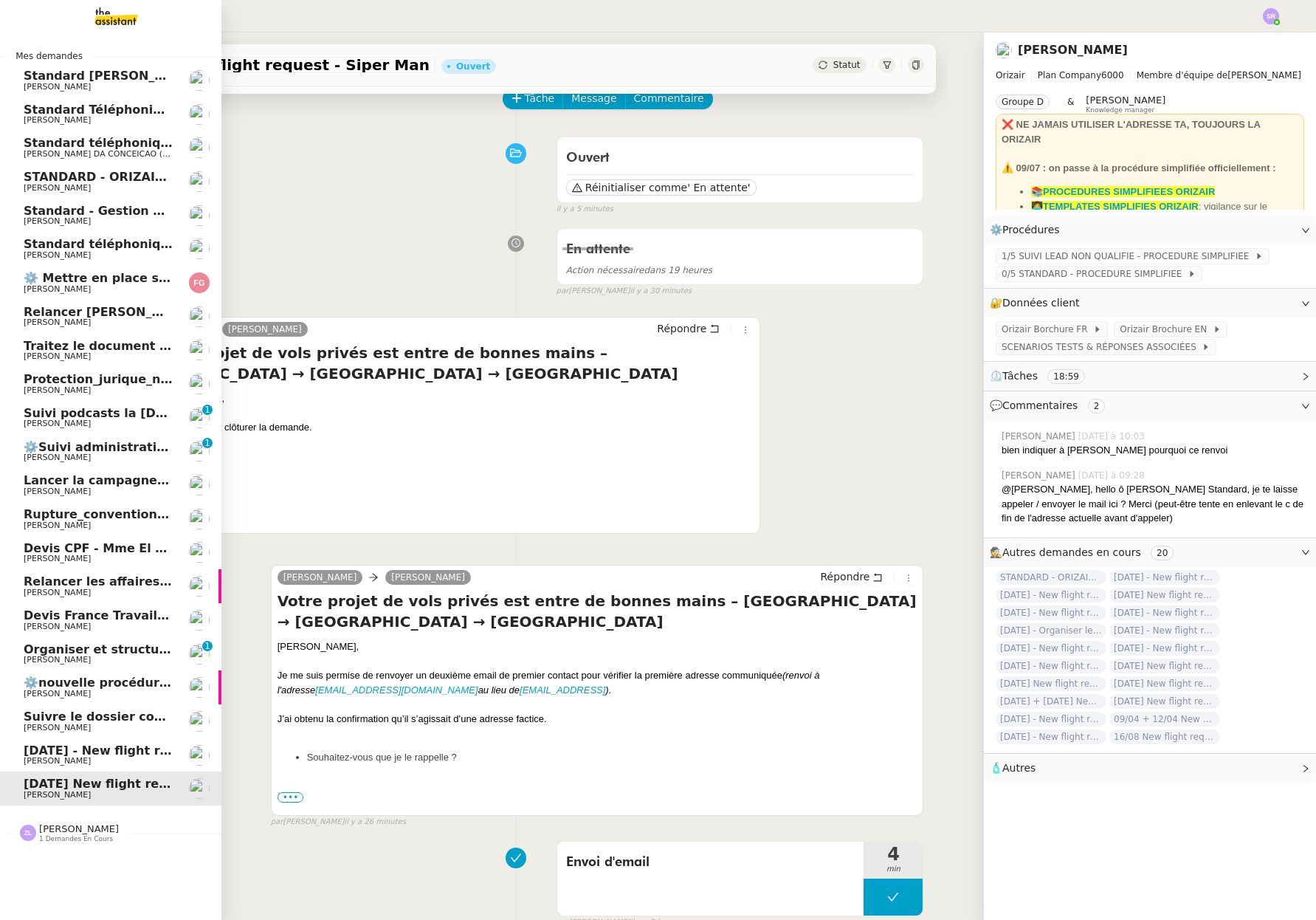
click at [140, 584] on span "Relancer les affaires de [PERSON_NAME]" at bounding box center [159, 581] width 271 height 14
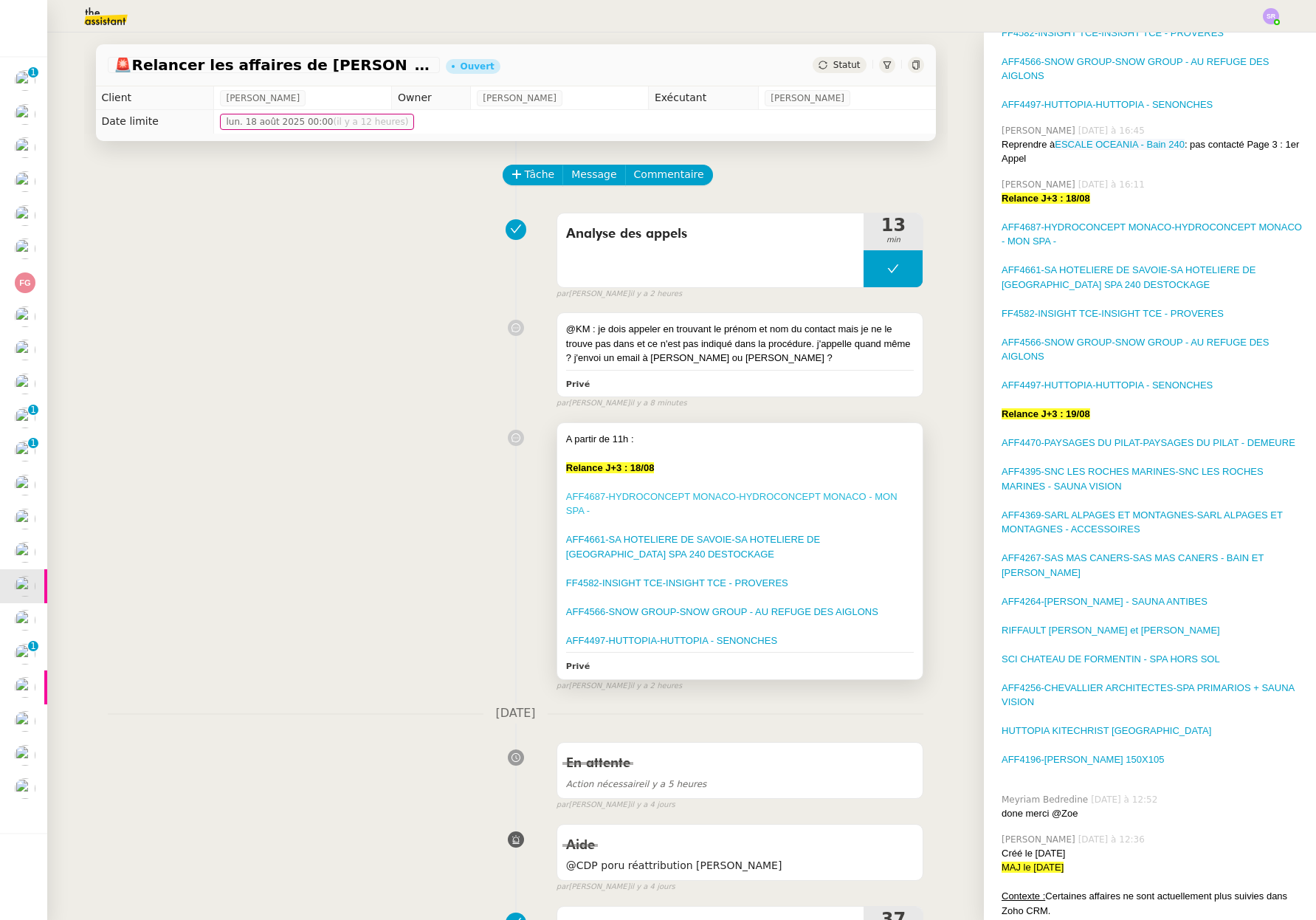
click at [725, 494] on link "AFF4687-HYDROCONCEPT MONACO-HYDROCONCEPT MONACO - MON SPA -" at bounding box center [732, 503] width 331 height 26
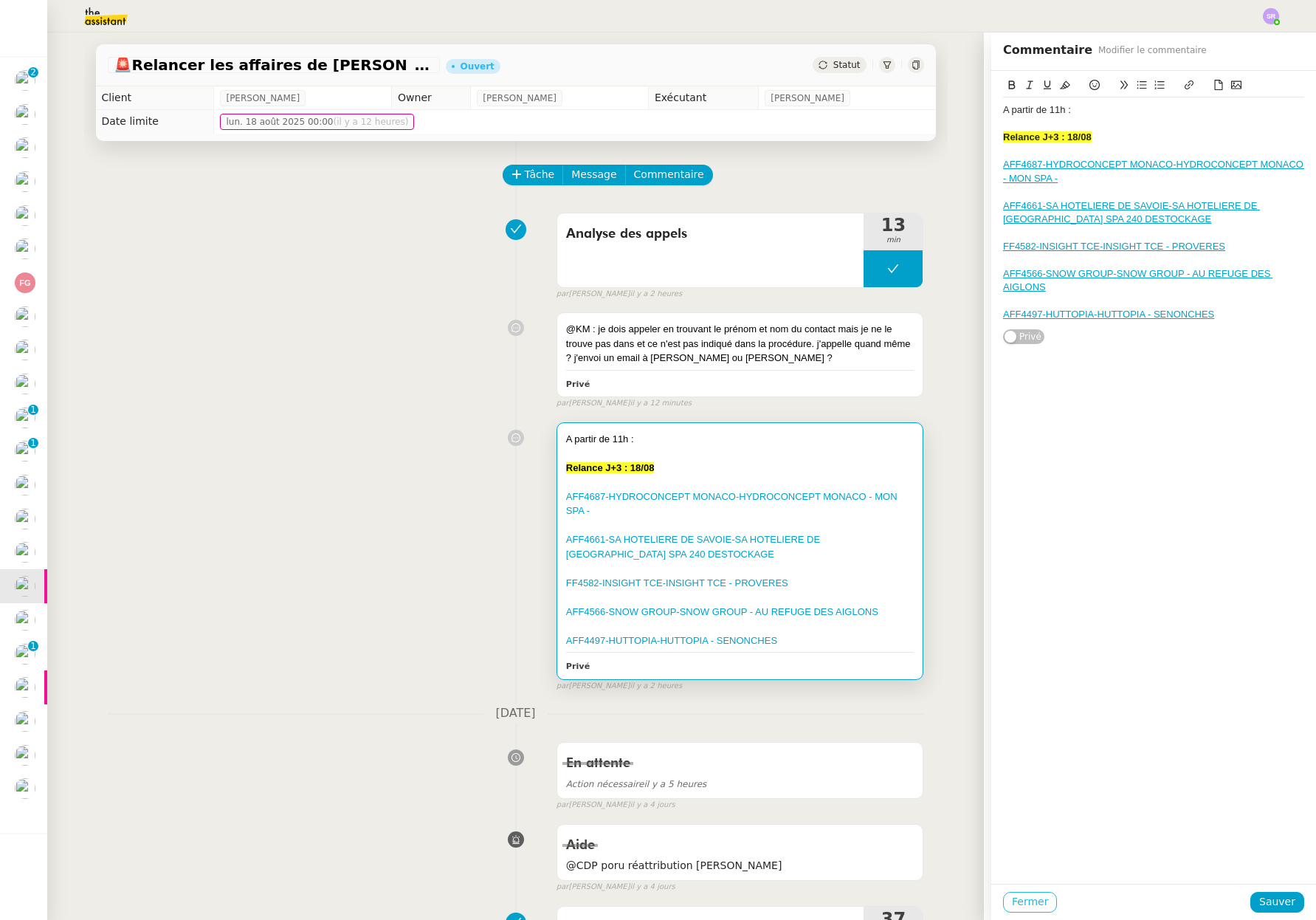
click at [1036, 903] on button "Fermer" at bounding box center [1029, 902] width 54 height 21
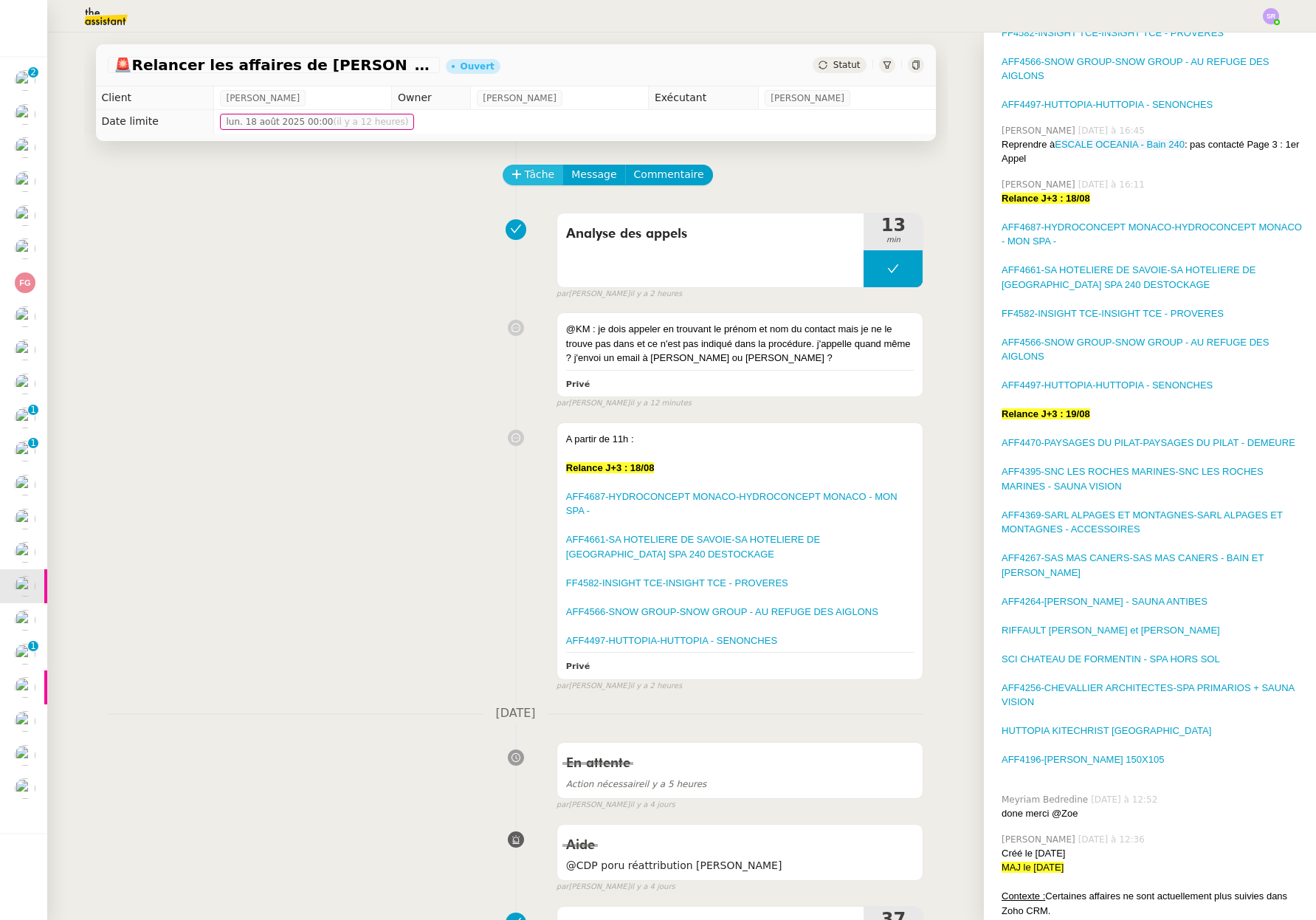
click at [532, 178] on span "Tâche" at bounding box center [539, 174] width 30 height 17
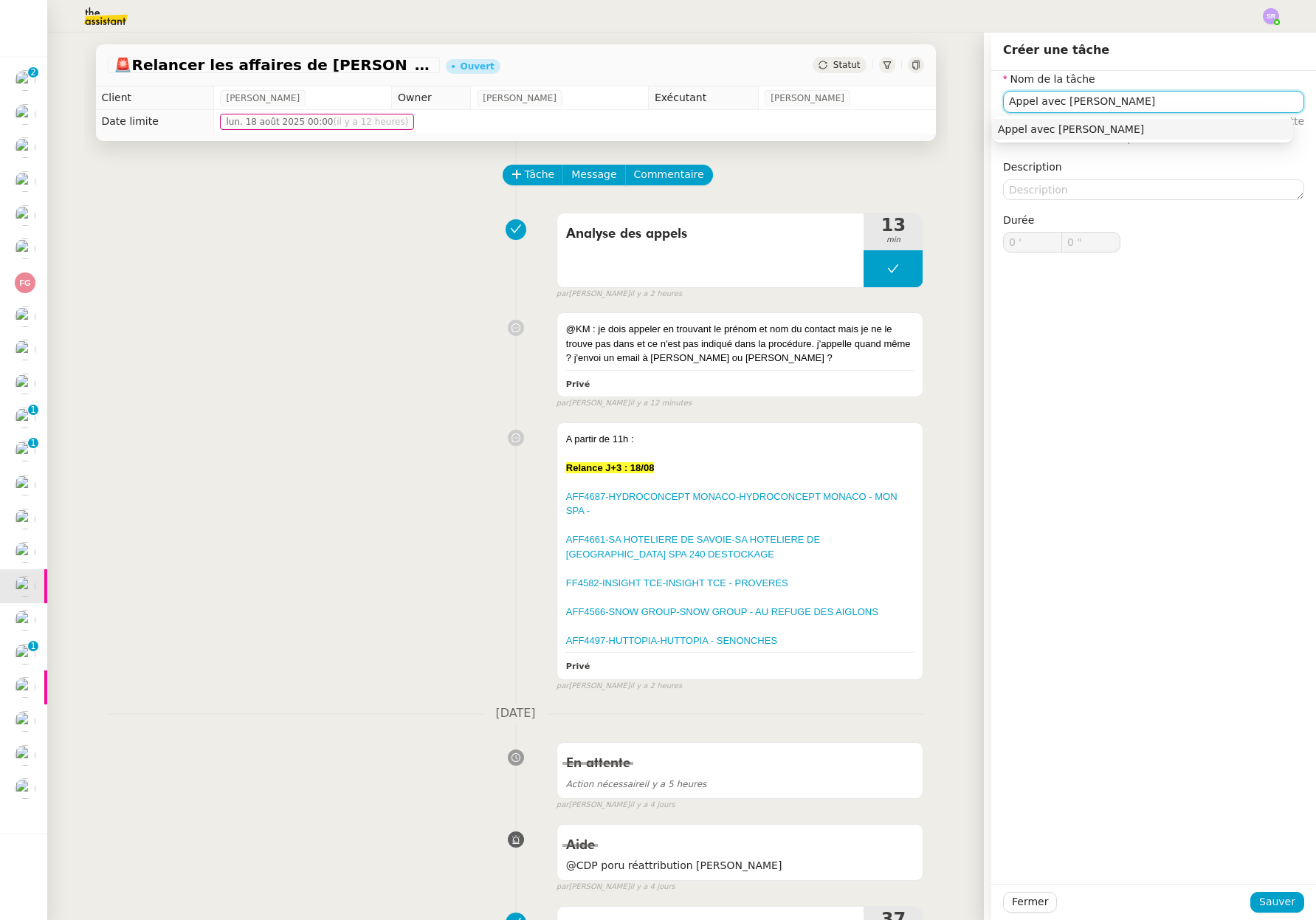
click at [1192, 123] on div "Appel avec Thomas" at bounding box center [1142, 129] width 290 height 13
type input "Appel avec Thomas"
click at [1271, 896] on span "Sauver" at bounding box center [1277, 901] width 36 height 17
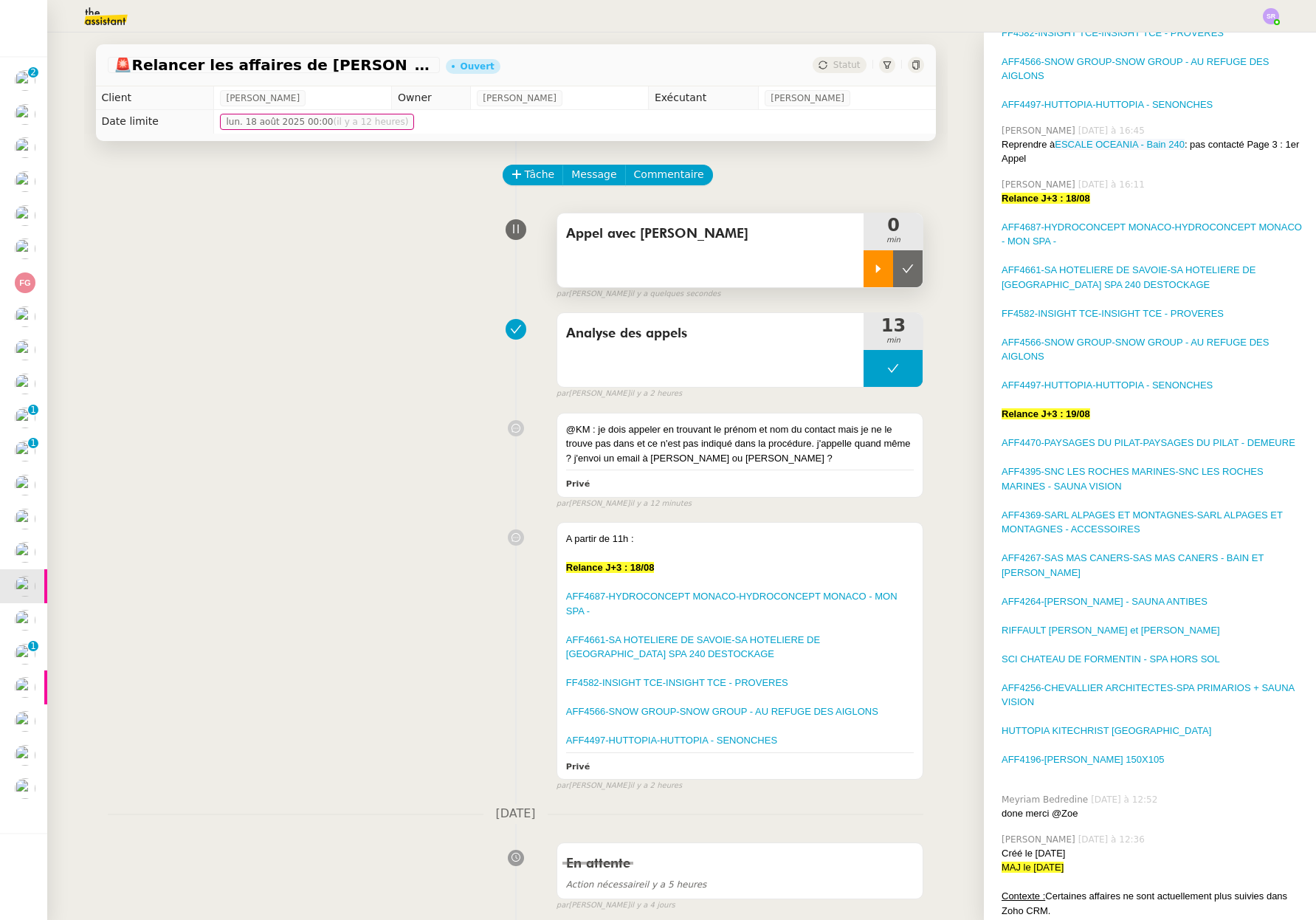
click at [872, 273] on icon at bounding box center [878, 269] width 12 height 12
click at [799, 463] on div "@KM : je dois appeler en trouvant le prénom et nom du contact mais je ne le tro…" at bounding box center [740, 445] width 348 height 44
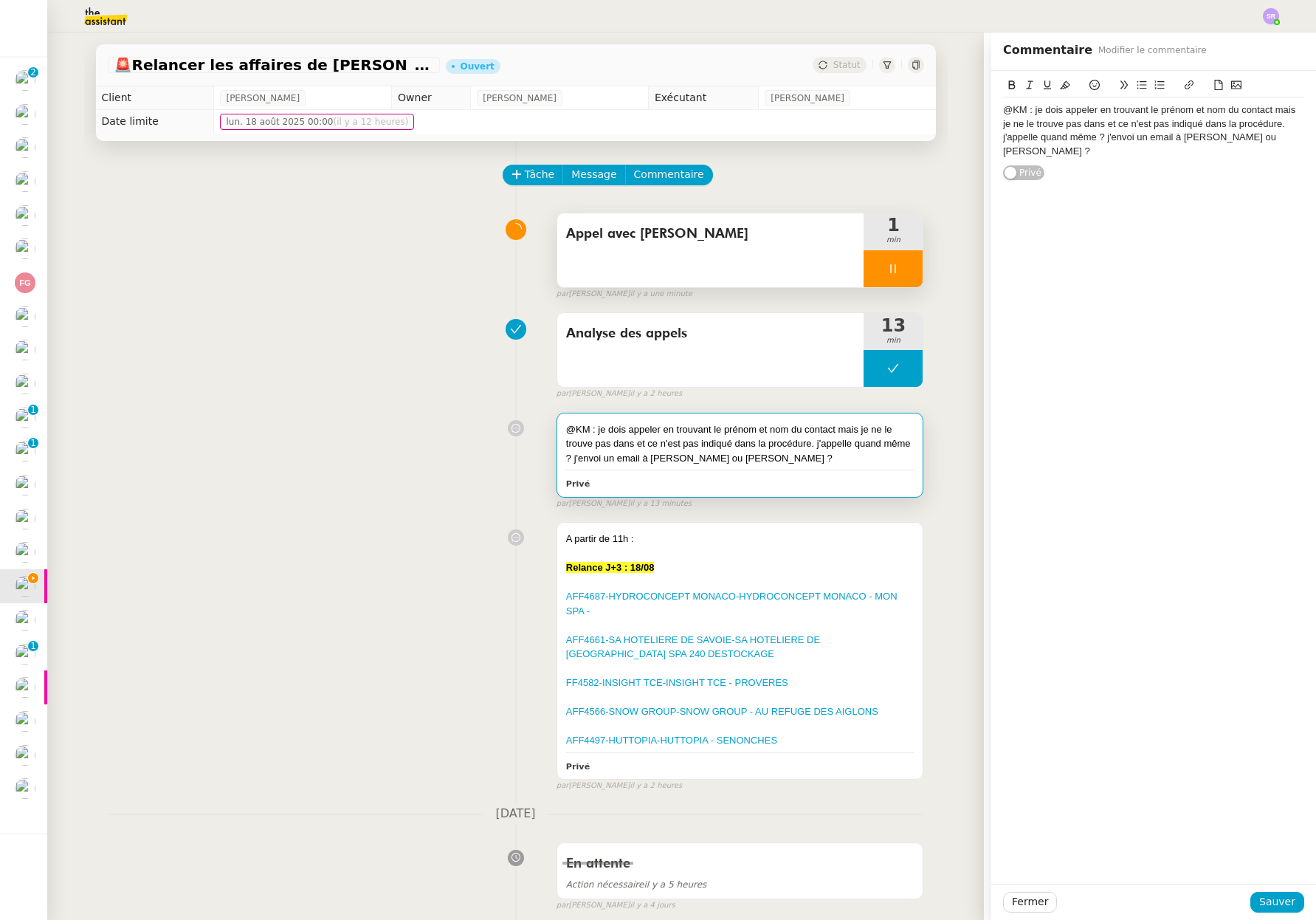
click at [1115, 140] on div "@KM : je dois appeler en trouvant le prénom et nom du contact mais je ne le tro…" at bounding box center [1152, 130] width 301 height 55
click at [1094, 133] on div "@KM : je dois appeler en trouvant le prénom et nom du contact mais je ne le tro…" at bounding box center [1152, 130] width 301 height 55
click at [1086, 126] on div "@KM : je dois appeler en trouvant le prénom et nom du contact mais je ne le tro…" at bounding box center [1152, 130] width 301 height 55
drag, startPoint x: 1256, startPoint y: 125, endPoint x: 1265, endPoint y: 154, distance: 30.4
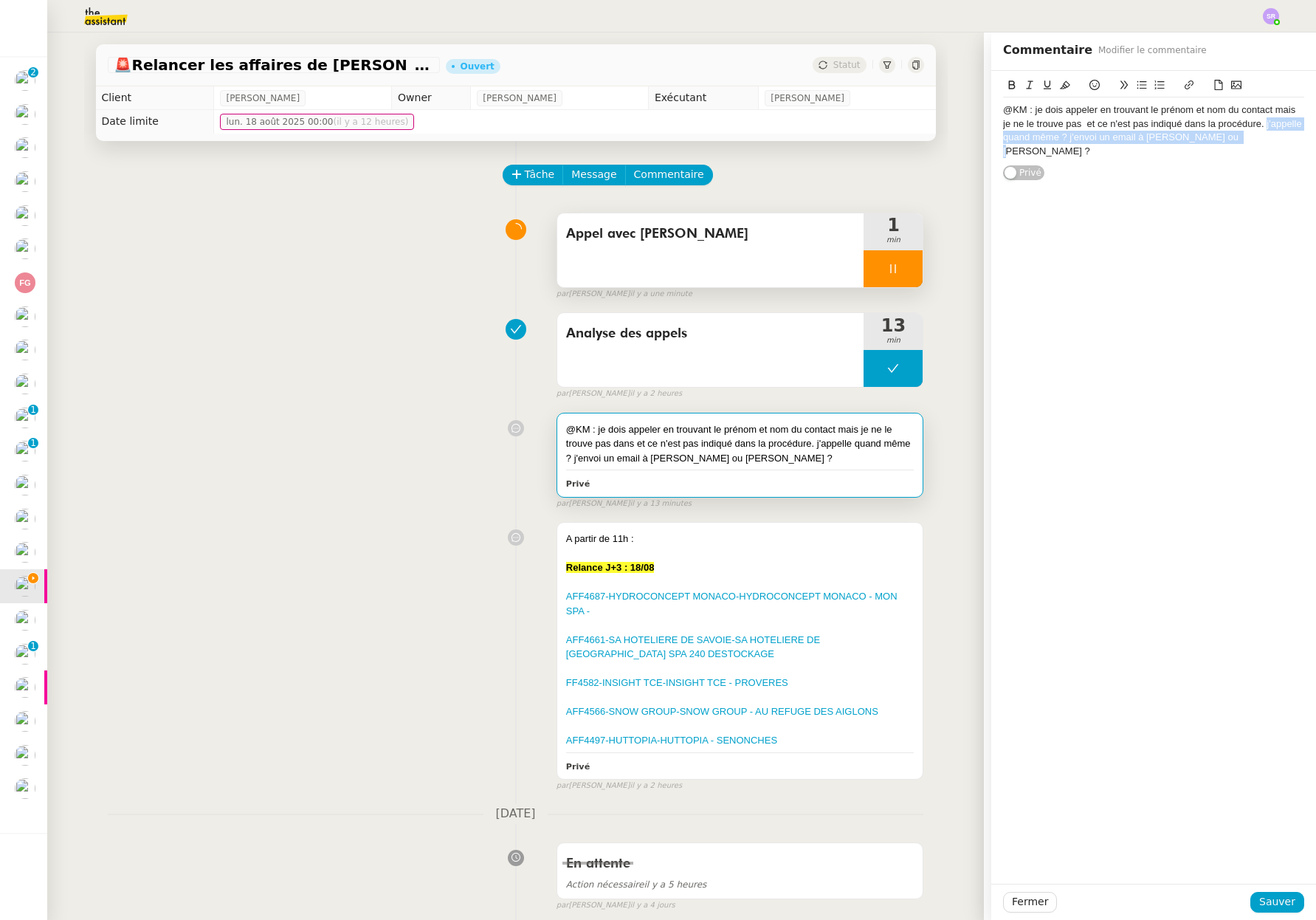
click at [1265, 154] on div "@KM : je dois appeler en trouvant le prénom et nom du contact mais je ne le tro…" at bounding box center [1152, 126] width 301 height 110
click at [1275, 907] on span "Sauver" at bounding box center [1277, 901] width 36 height 17
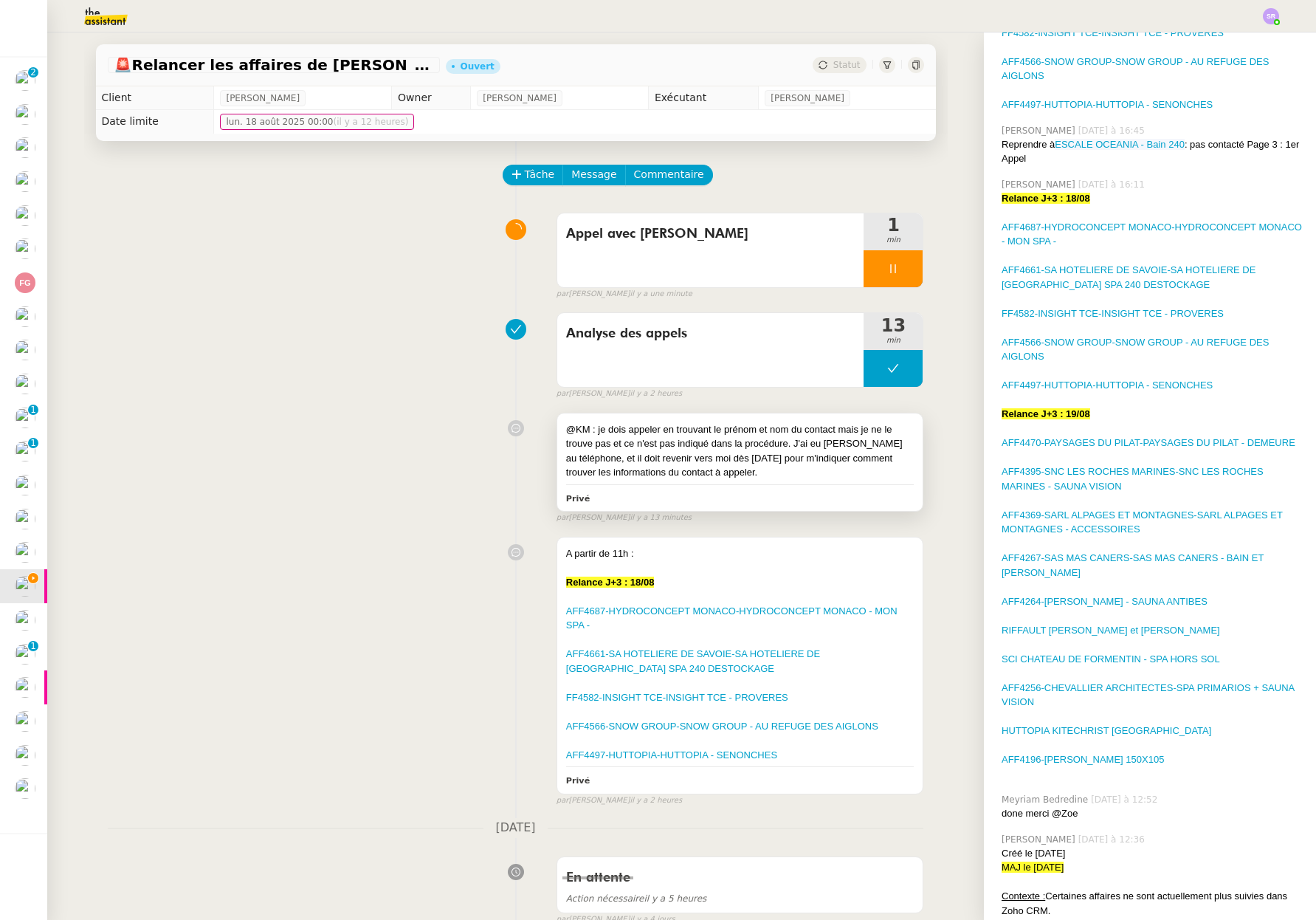
click at [828, 450] on div "@KM : je dois appeler en trouvant le prénom et nom du contact mais je ne le tro…" at bounding box center [740, 452] width 348 height 58
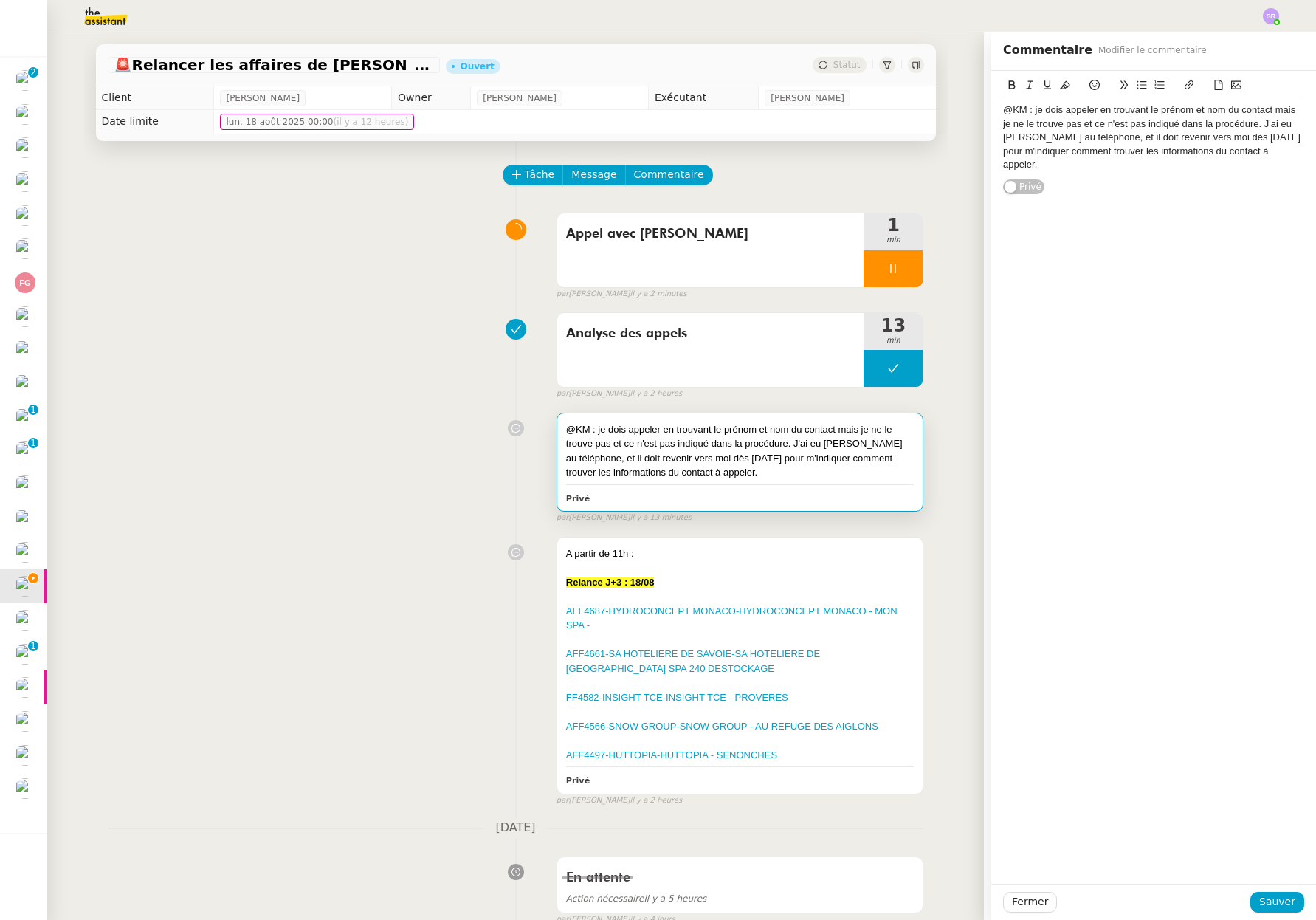
click at [1123, 166] on div "@KM : je dois appeler en trouvant le prénom et nom du contact mais je ne le tro…" at bounding box center [1152, 133] width 301 height 124
drag, startPoint x: 1279, startPoint y: 156, endPoint x: 1299, endPoint y: 155, distance: 20.0
click at [1279, 156] on div "@KM : je dois appeler en trouvant le prénom et nom du contact mais je ne le tro…" at bounding box center [1152, 137] width 301 height 68
click at [1259, 904] on span "Sauver" at bounding box center [1277, 901] width 36 height 17
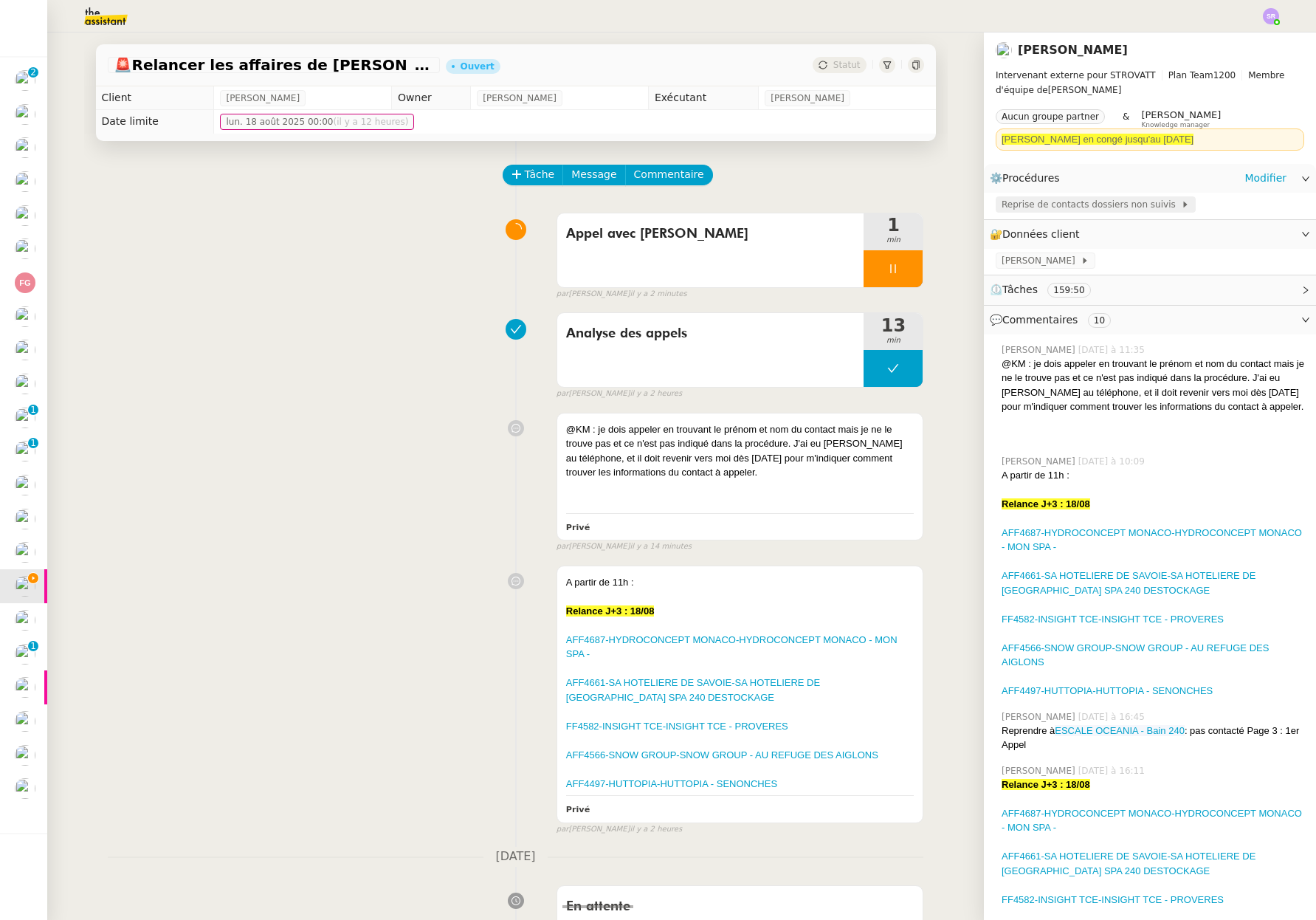
click at [1126, 205] on span "Reprise de contacts dossiers non suivis" at bounding box center [1091, 204] width 180 height 15
click at [1259, 180] on link "Modifier" at bounding box center [1265, 178] width 42 height 17
click at [740, 489] on div at bounding box center [740, 486] width 348 height 15
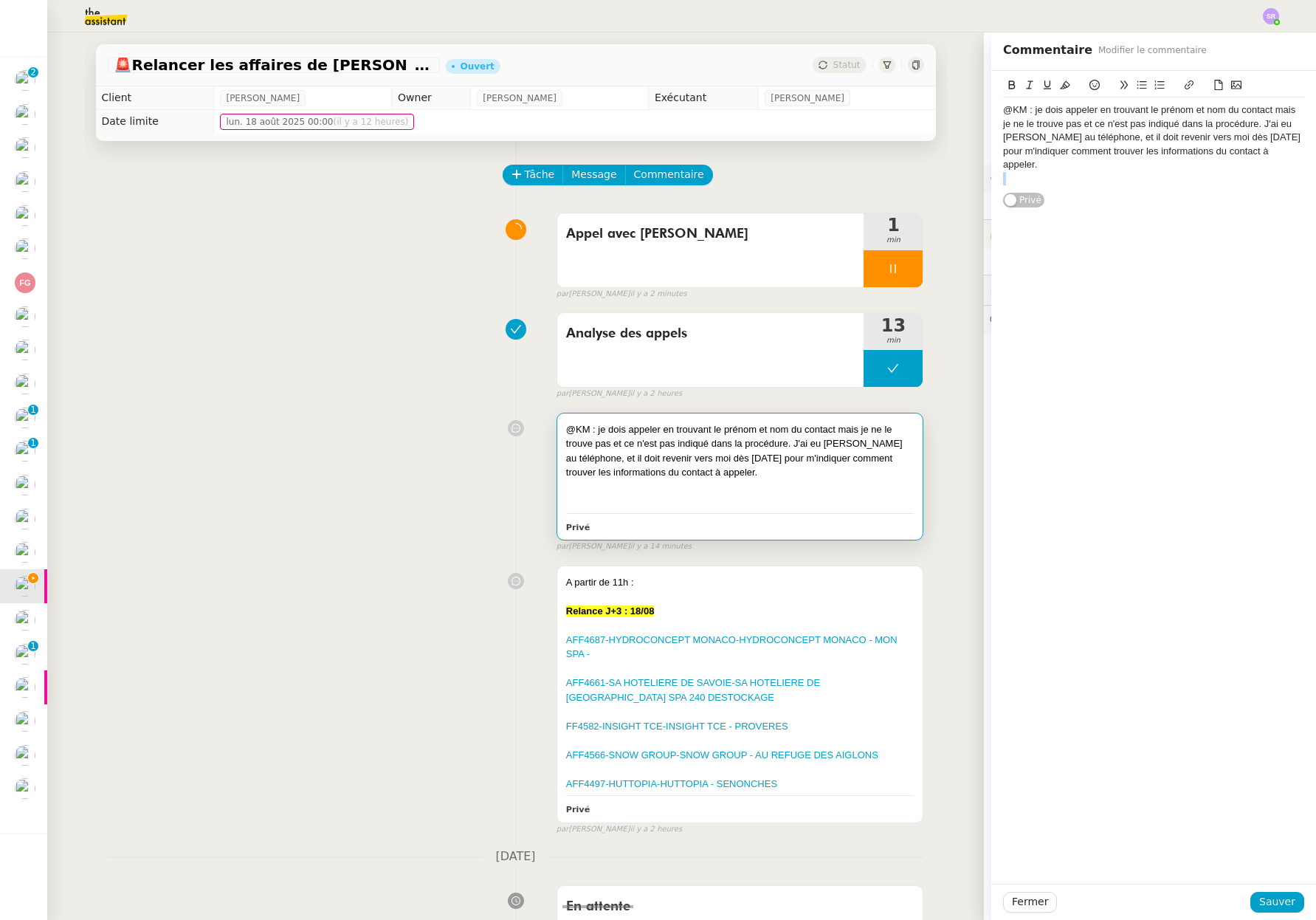
click at [1145, 174] on div "@KM : je dois appeler en trouvant le prénom et nom du contact mais je ne le tro…" at bounding box center [1152, 139] width 301 height 137
click at [1155, 172] on div at bounding box center [1152, 178] width 301 height 13
click at [1286, 901] on button "Sauver" at bounding box center [1277, 902] width 54 height 21
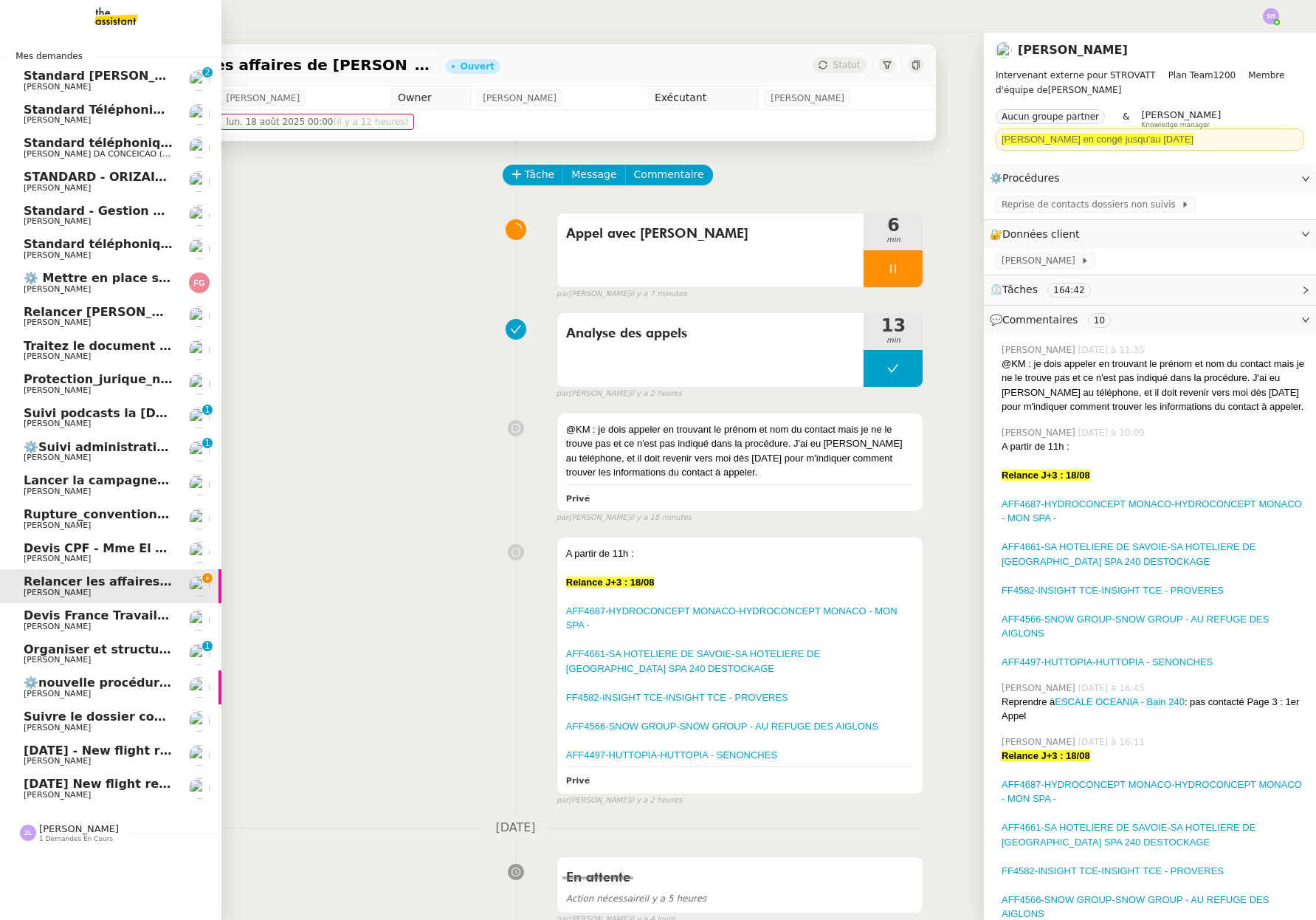
click at [81, 752] on span "22nd August 2025 - New flight request - Fi Day" at bounding box center [142, 750] width 236 height 14
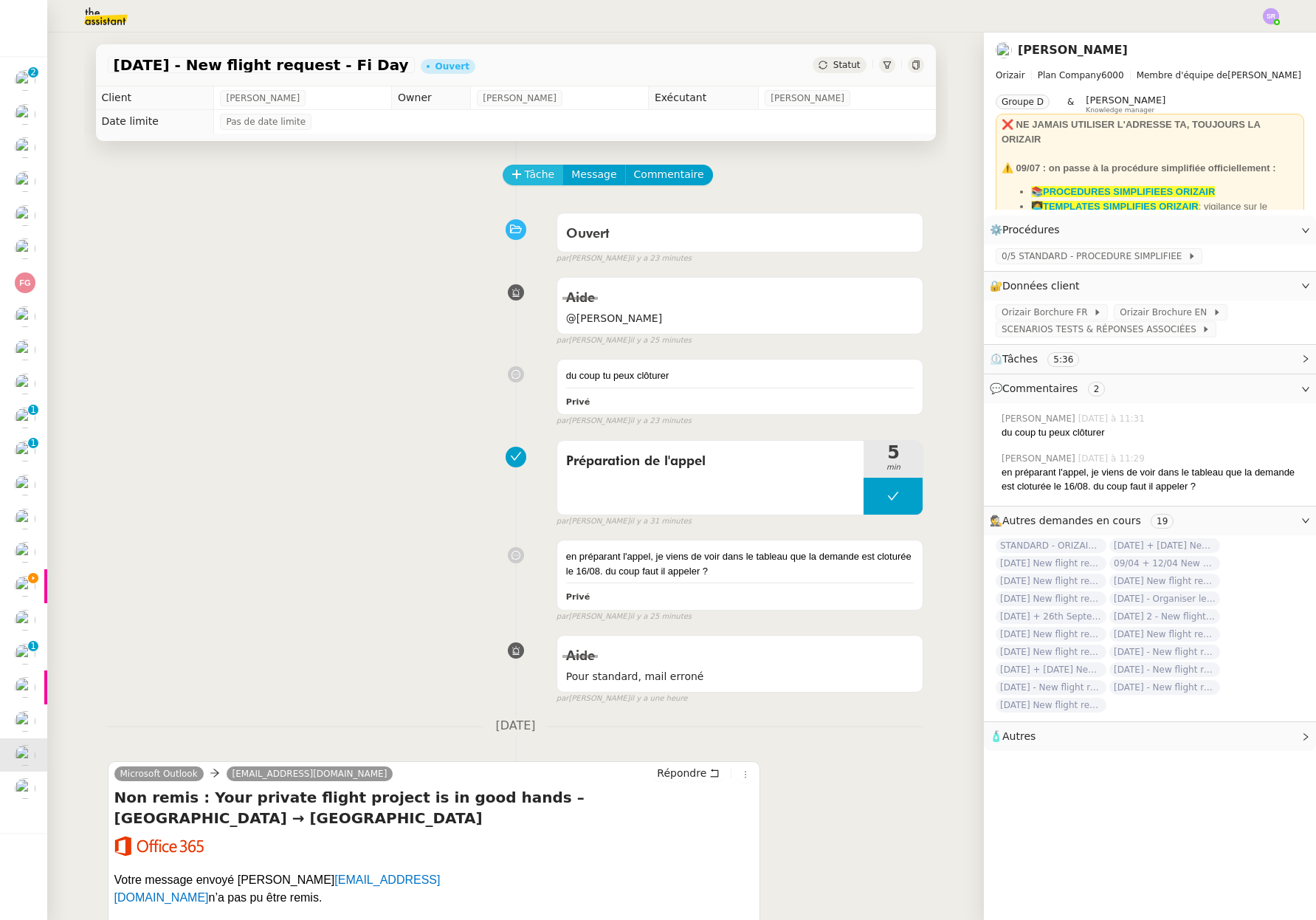
click at [533, 174] on span "Tâche" at bounding box center [539, 174] width 30 height 17
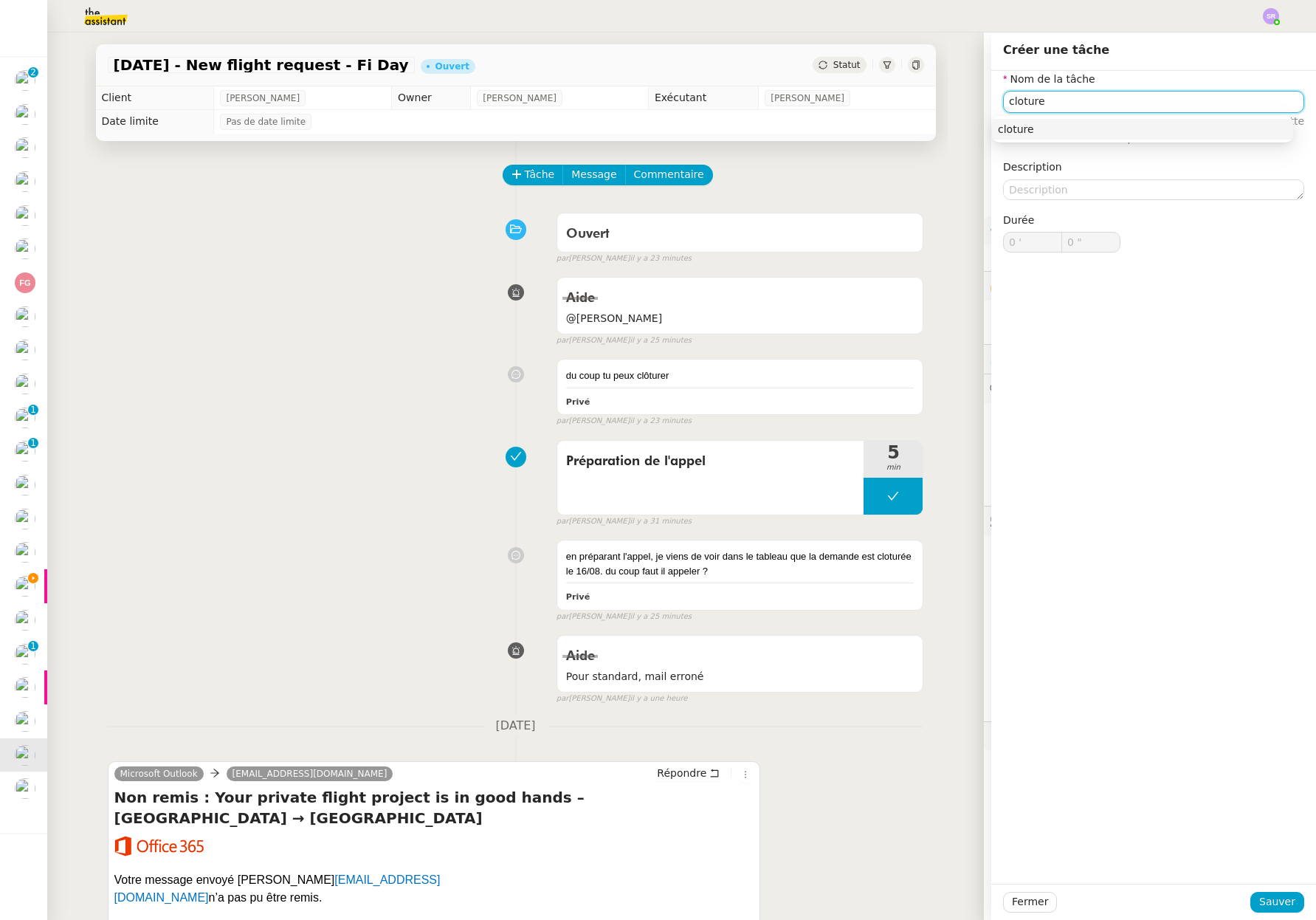
drag, startPoint x: 1159, startPoint y: 128, endPoint x: 1163, endPoint y: 231, distance: 103.1
click at [1158, 127] on div "cloture" at bounding box center [1142, 129] width 290 height 13
type input "cloture"
drag, startPoint x: 1278, startPoint y: 903, endPoint x: 1264, endPoint y: 895, distance: 16.1
click at [1276, 903] on span "Sauver" at bounding box center [1277, 901] width 36 height 17
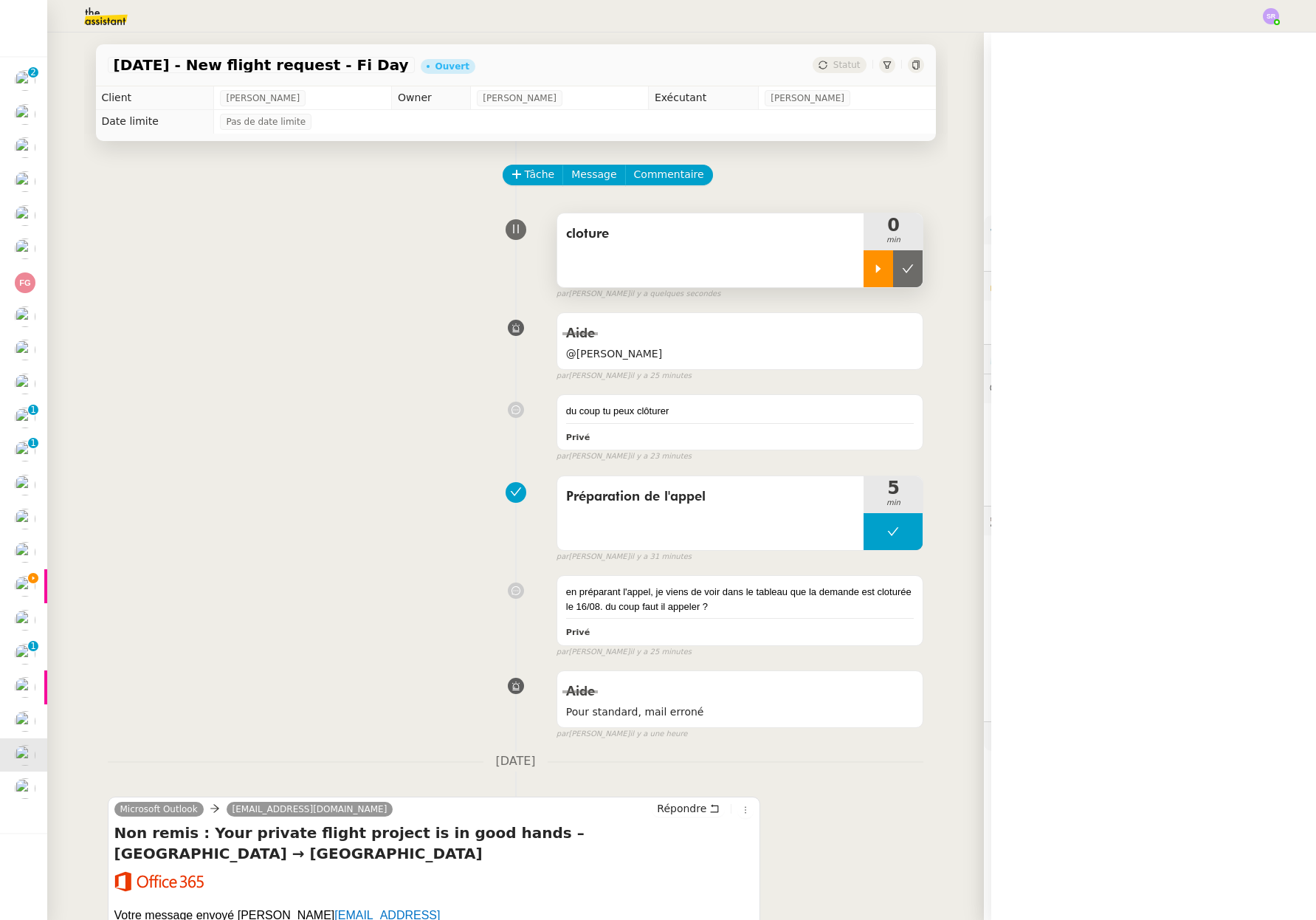
drag, startPoint x: 868, startPoint y: 267, endPoint x: 861, endPoint y: 259, distance: 10.6
click at [872, 267] on icon at bounding box center [878, 269] width 12 height 12
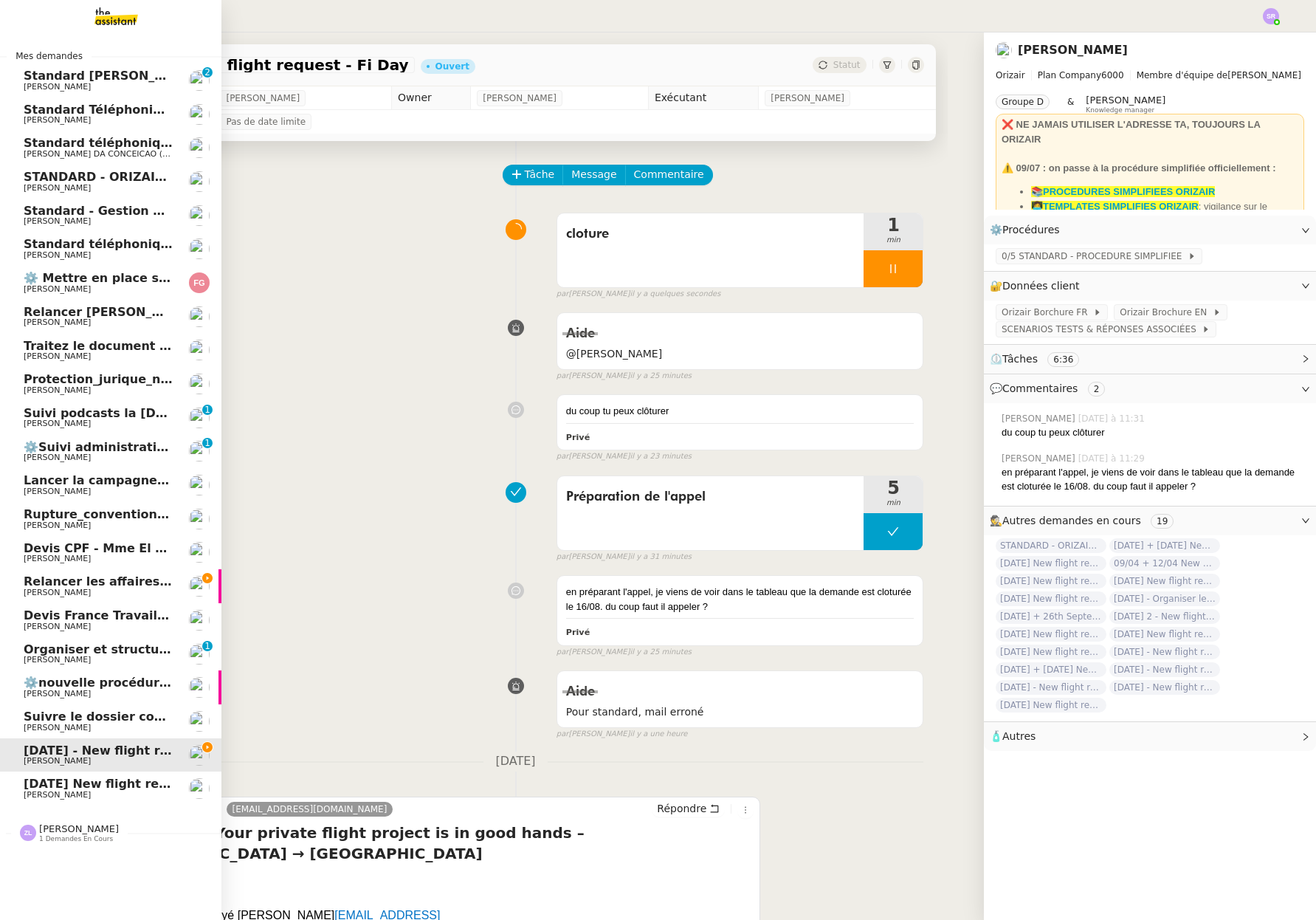
click at [43, 793] on span "[PERSON_NAME]" at bounding box center [57, 795] width 67 height 10
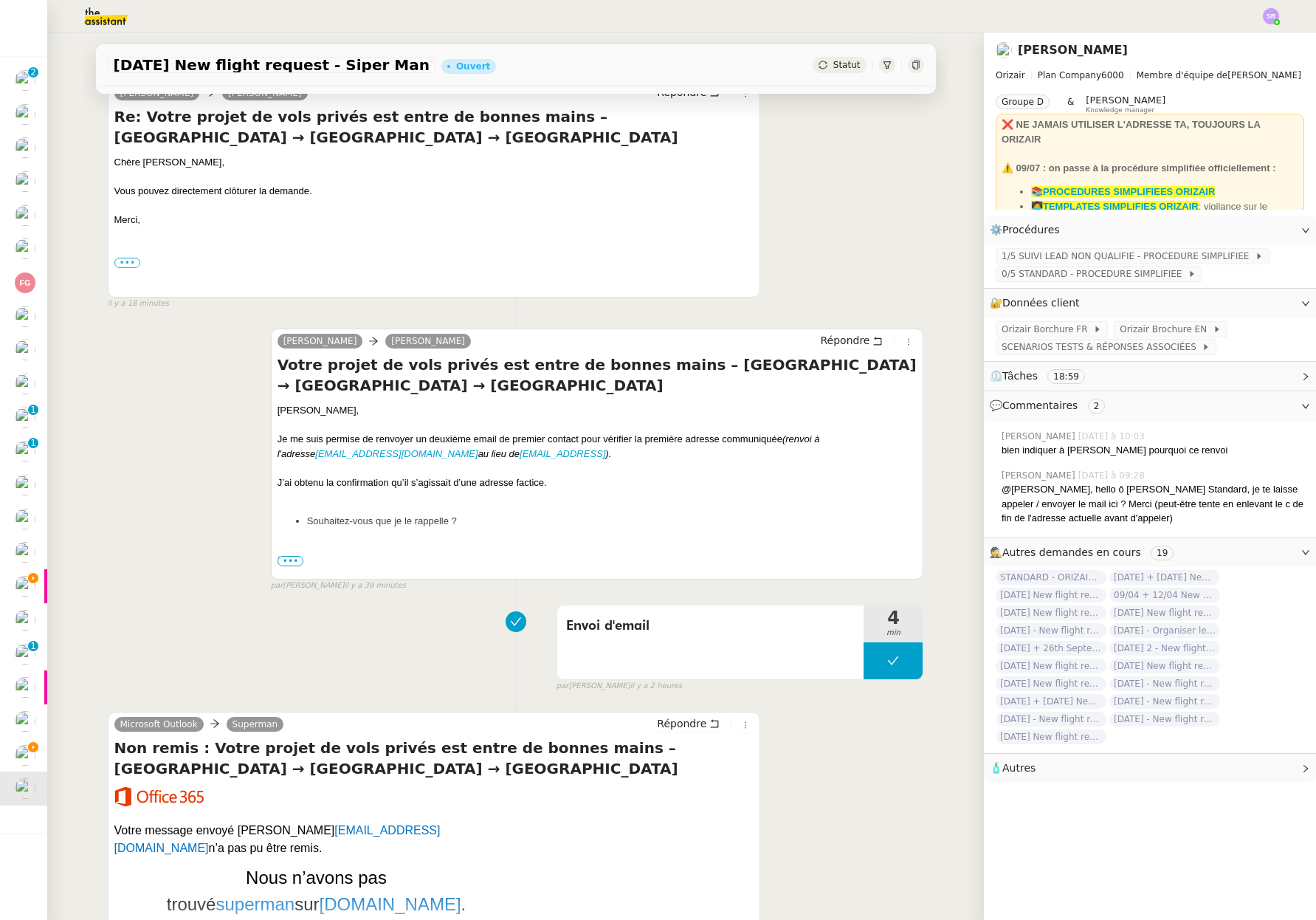
scroll to position [55, 0]
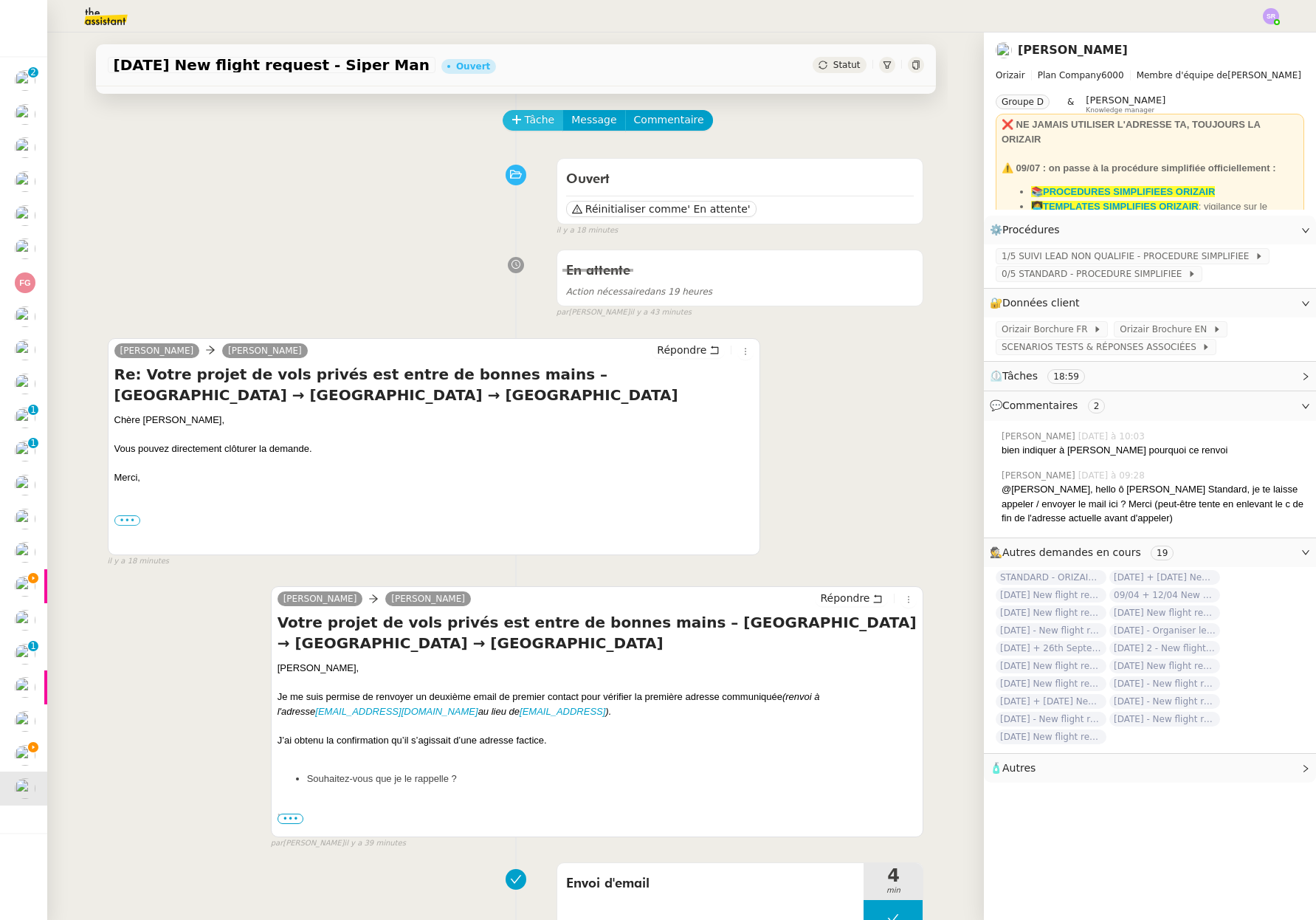
click at [511, 119] on icon at bounding box center [516, 120] width 10 height 10
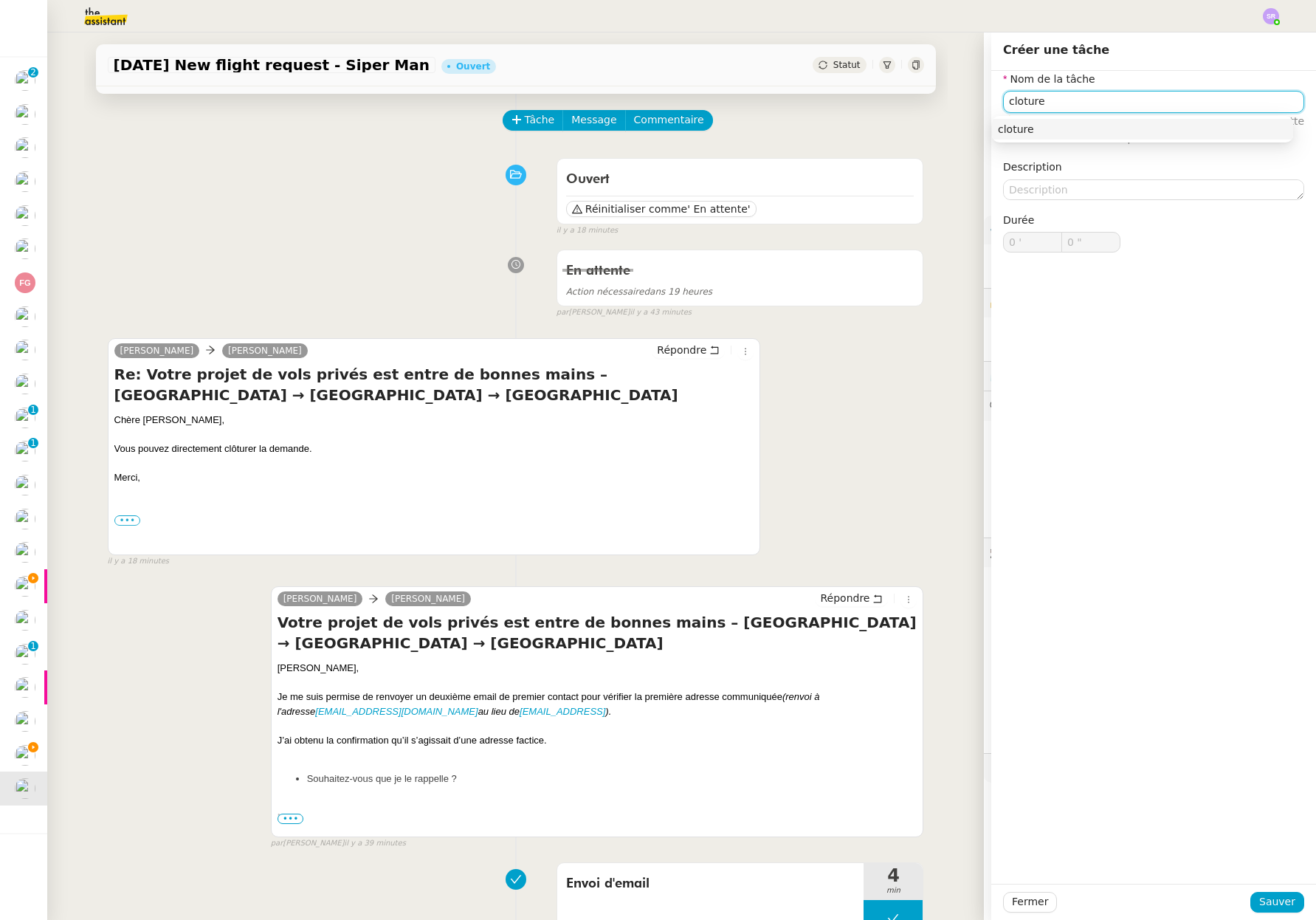
click at [1065, 139] on nz-auto-option "cloture" at bounding box center [1141, 129] width 301 height 21
type input "cloture"
click at [1265, 898] on span "Sauver" at bounding box center [1277, 901] width 36 height 17
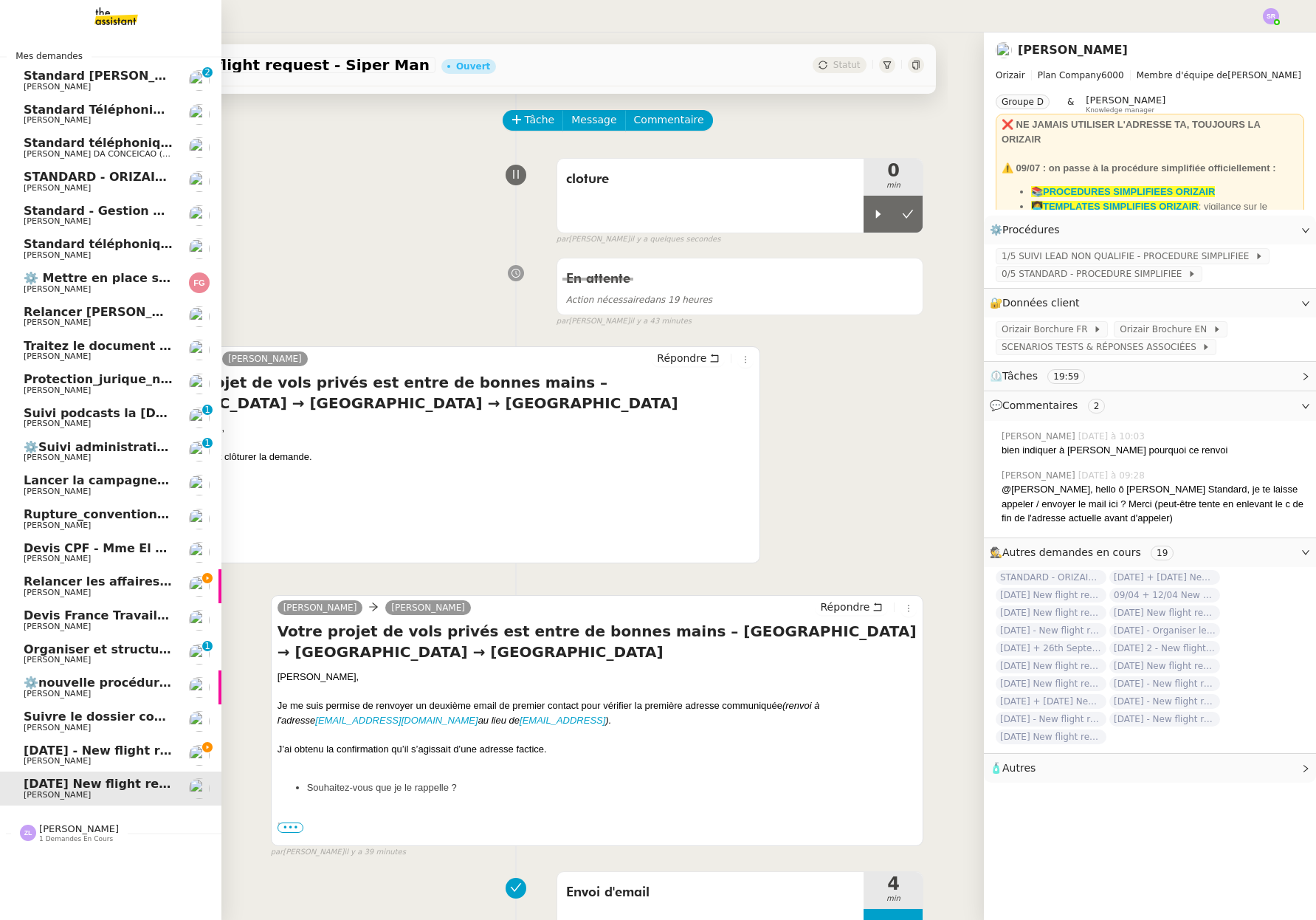
click at [42, 767] on link "22nd August 2025 - New flight request - Fi Day Louis Frei" at bounding box center [111, 755] width 222 height 34
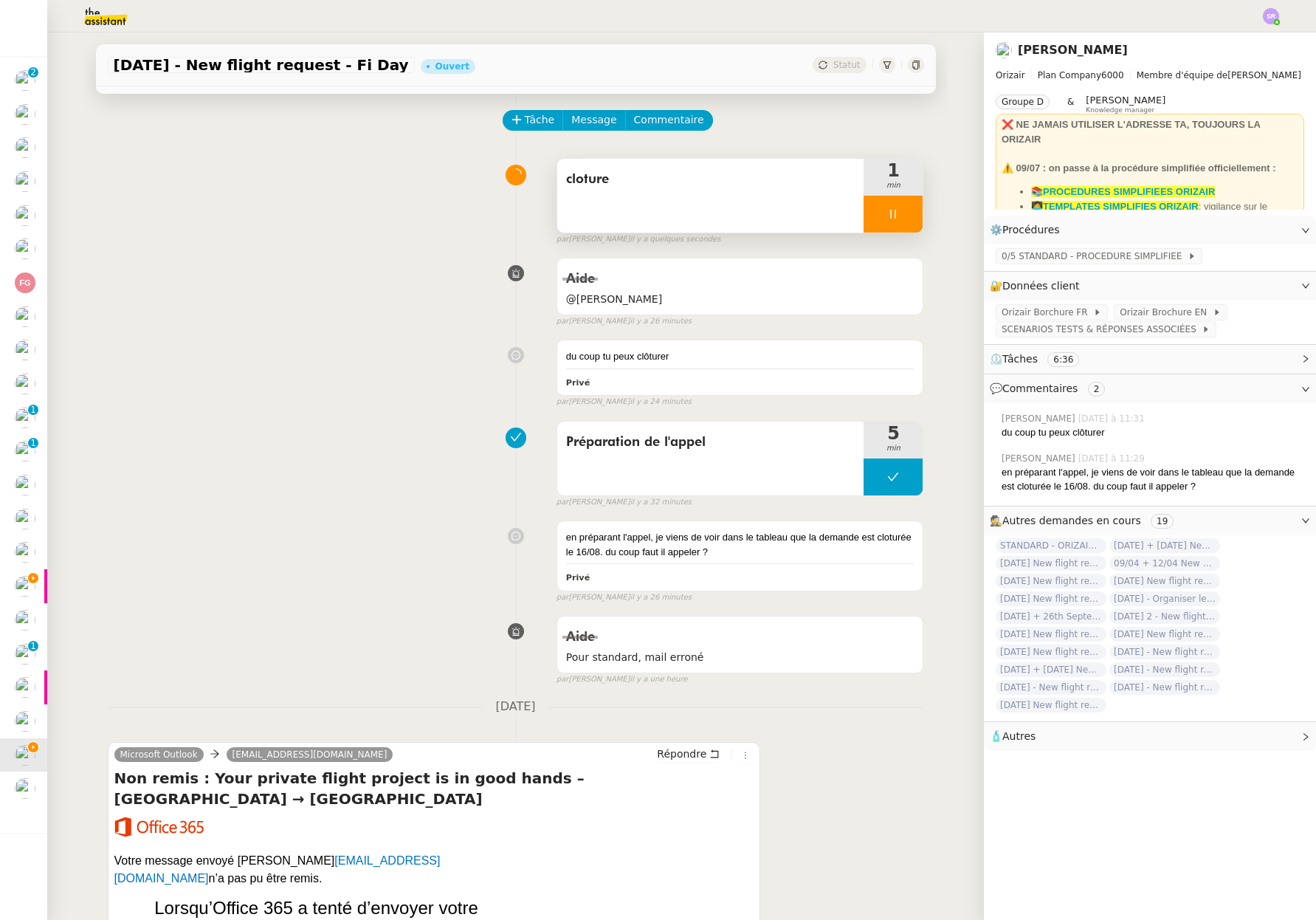
click at [887, 210] on icon at bounding box center [893, 214] width 12 height 12
click at [902, 212] on icon at bounding box center [908, 214] width 12 height 12
click at [833, 66] on span "Statut" at bounding box center [846, 65] width 27 height 10
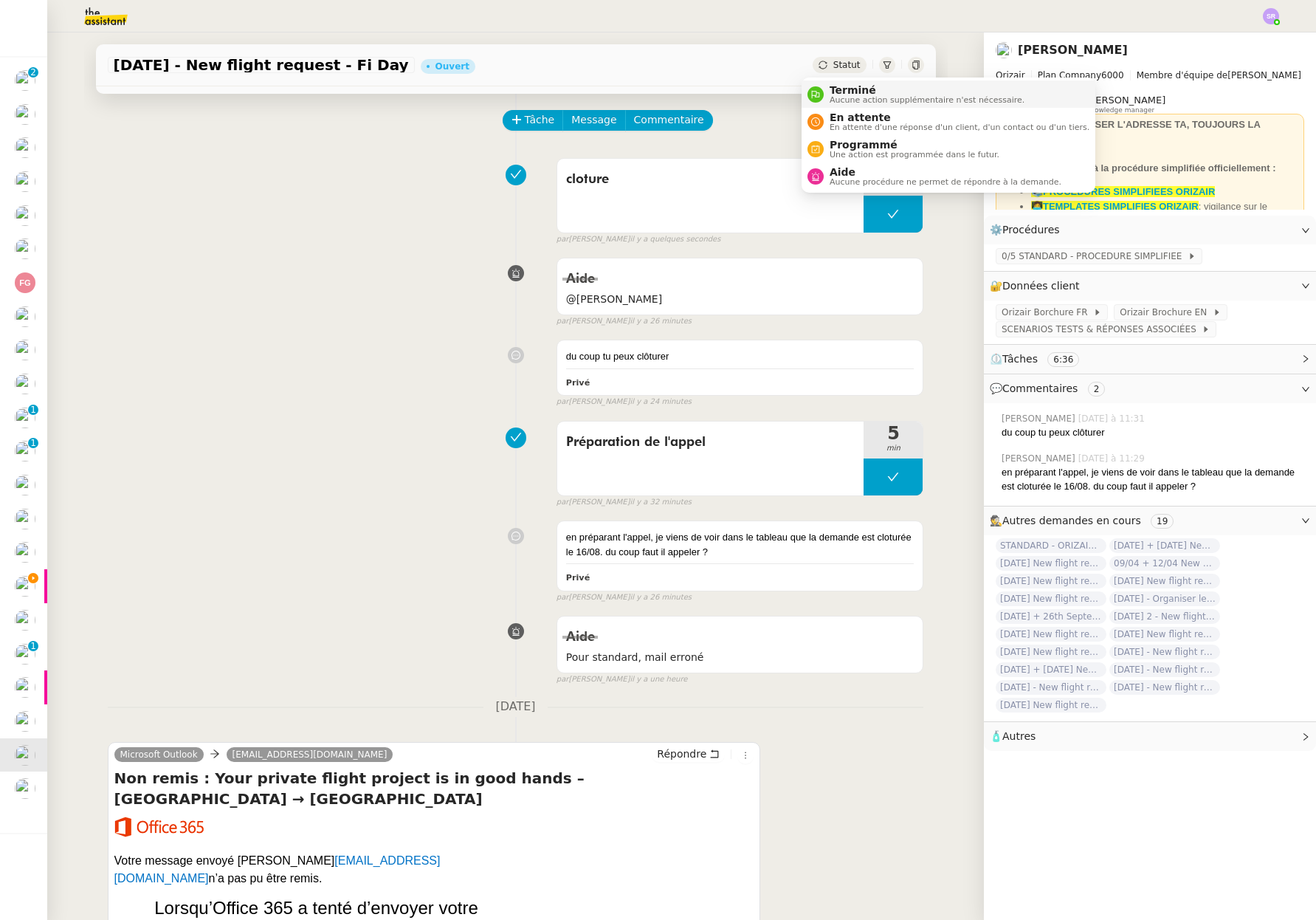
click at [873, 100] on span "Aucune action supplémentaire n'est nécessaire." at bounding box center [927, 100] width 195 height 8
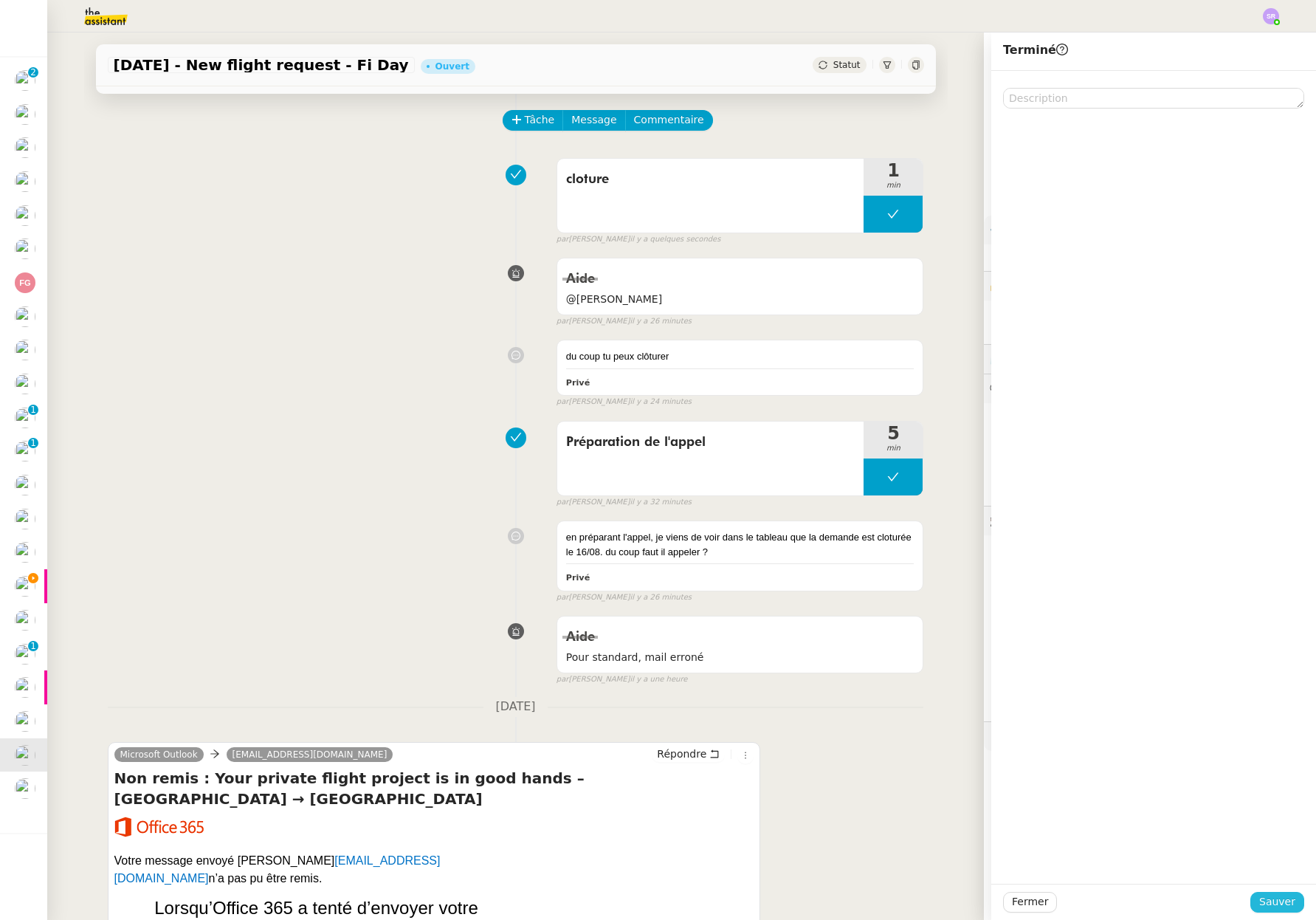
click at [1285, 900] on button "Sauver" at bounding box center [1277, 902] width 54 height 21
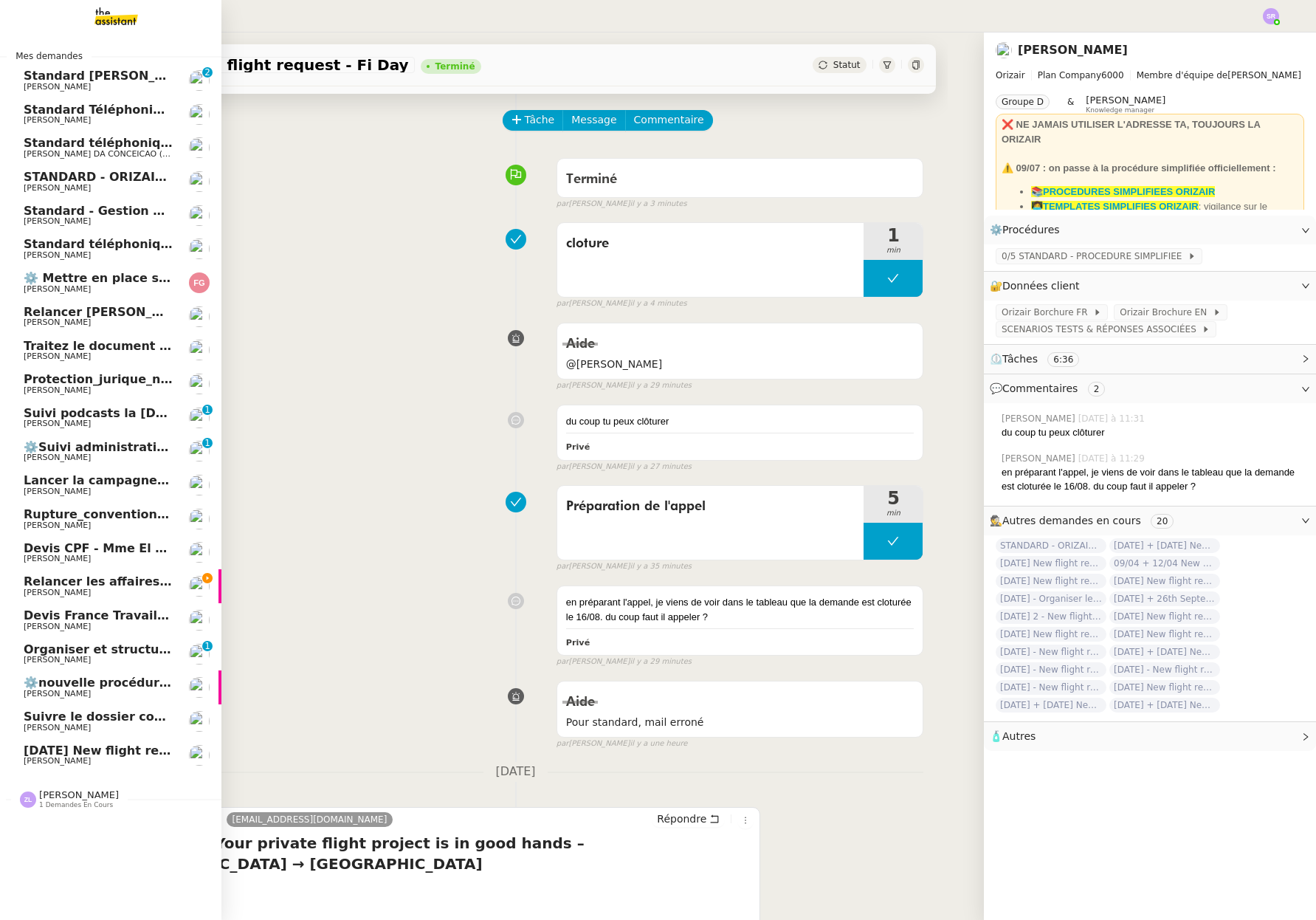
drag, startPoint x: 24, startPoint y: 754, endPoint x: 78, endPoint y: 745, distance: 54.7
click at [24, 754] on span "23rd August 2025 New flight request - Siper Man" at bounding box center [150, 750] width 253 height 14
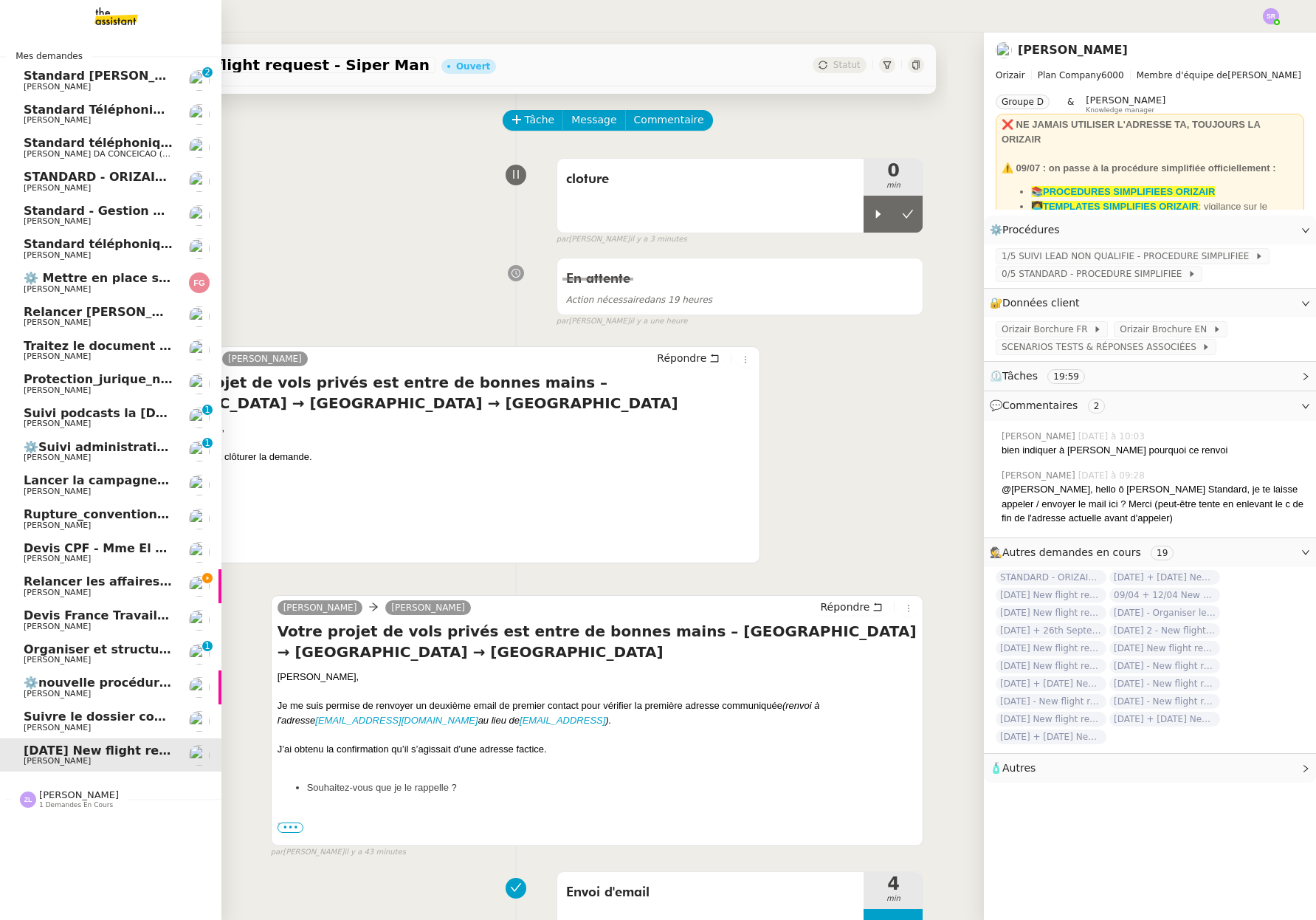
click at [39, 583] on span "Relancer les affaires de Franck" at bounding box center [159, 581] width 271 height 14
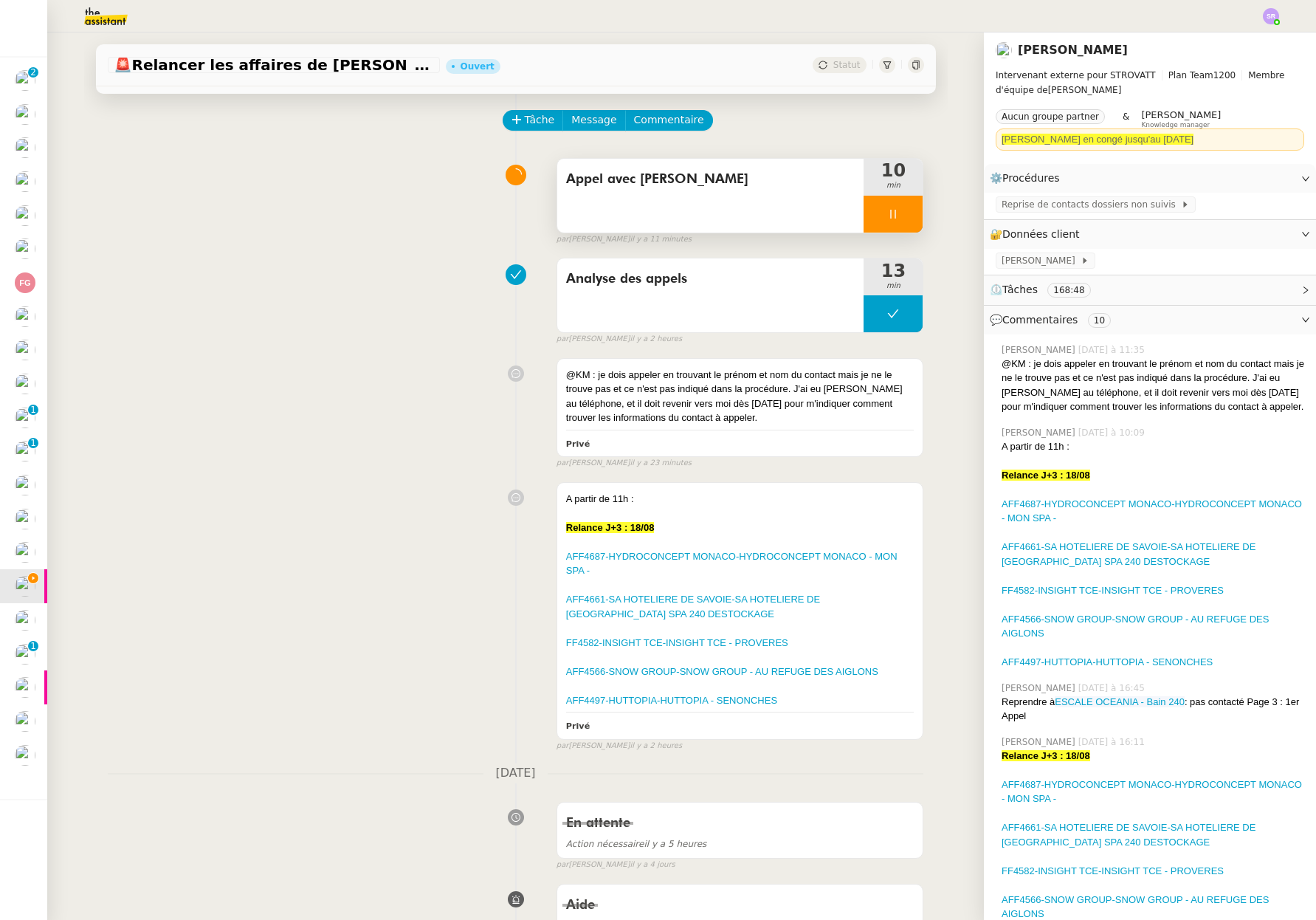
click at [887, 216] on icon at bounding box center [893, 214] width 12 height 12
click at [902, 213] on icon at bounding box center [908, 214] width 12 height 12
click at [762, 422] on div "@KM : je dois appeler en trouvant le prénom et nom du contact mais je ne le tro…" at bounding box center [740, 397] width 348 height 58
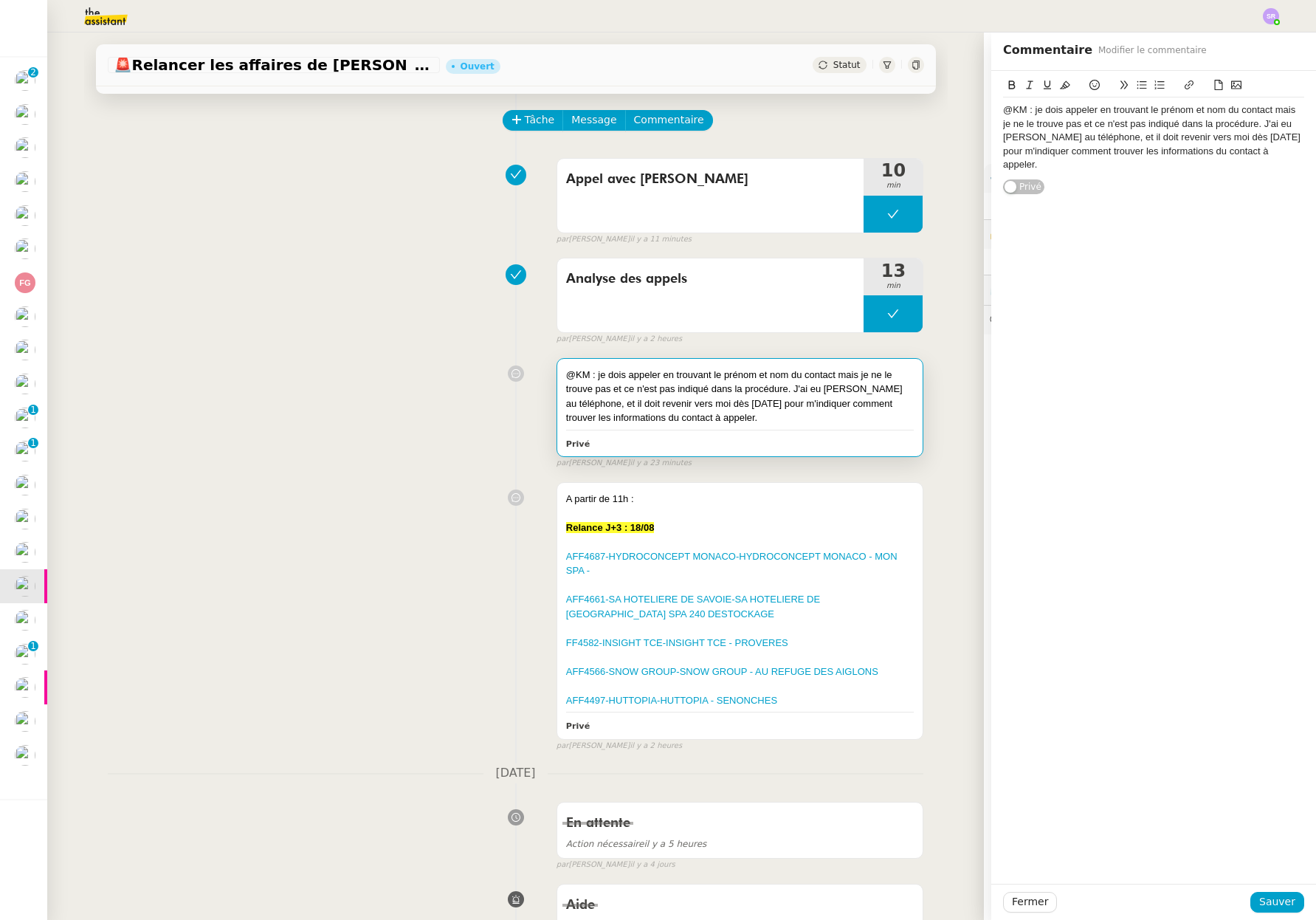
click at [1280, 157] on div "@KM : je dois appeler en trouvant le prénom et nom du contact mais je ne le tro…" at bounding box center [1152, 137] width 301 height 68
click at [1094, 140] on div "@KM : je dois appeler en trouvant le prénom et nom du contact mais je ne le tro…" at bounding box center [1152, 137] width 301 height 68
click at [0, 0] on lt-div at bounding box center [0, 0] width 0 height 0
click at [1201, 155] on div "@KM : je dois appeler en trouvant le prénom et nom du contact mais je ne le tro…" at bounding box center [1152, 137] width 301 height 68
click at [1247, 124] on div "@KM : je dois appeler en trouvant le prénom et nom du contact mais je ne le tro…" at bounding box center [1152, 137] width 301 height 68
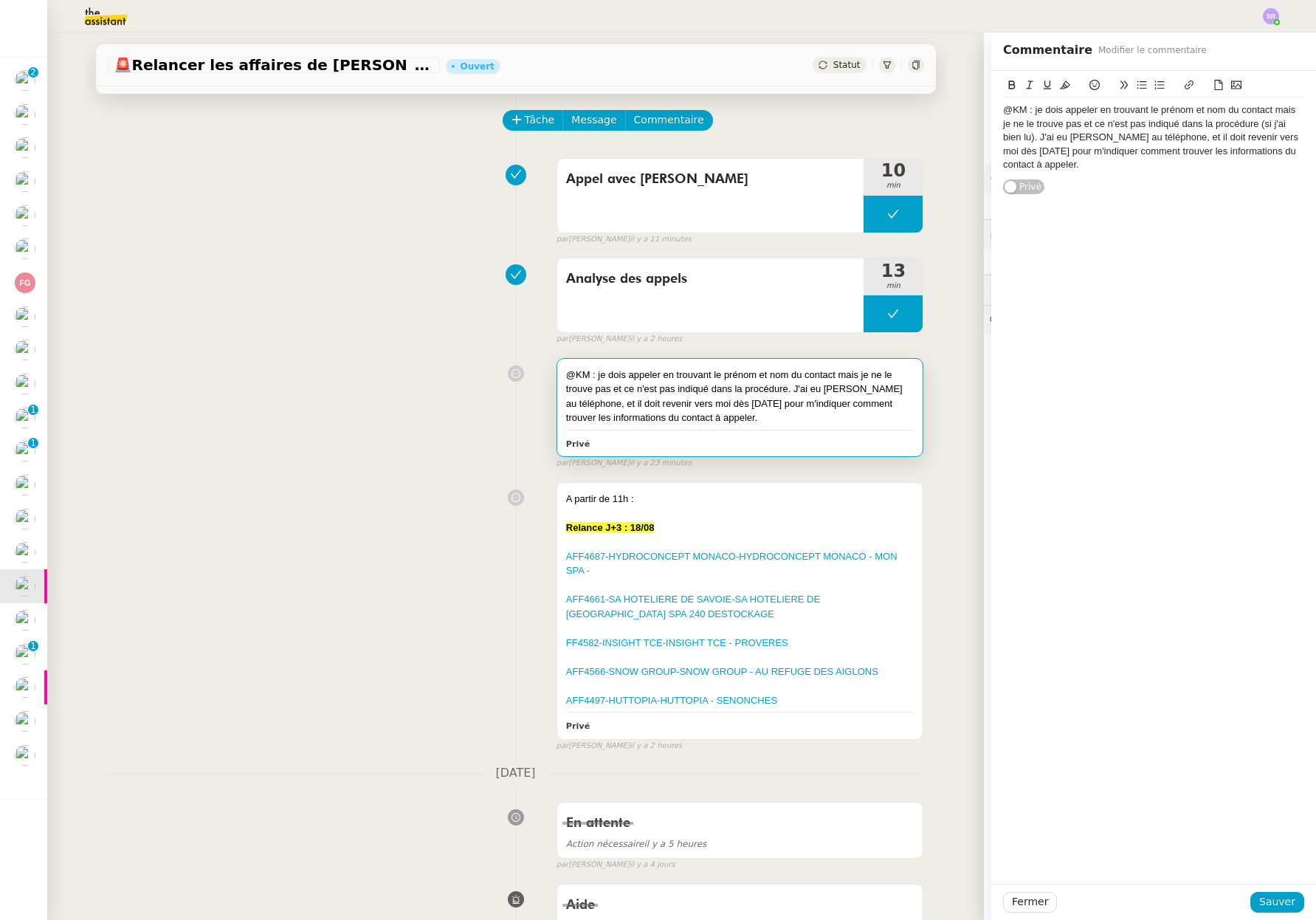
click at [1066, 168] on div "@KM : je dois appeler en trouvant le prénom et nom du contact mais je ne le tro…" at bounding box center [1152, 137] width 301 height 68
click at [990, 195] on div "@KM : je dois appeler en trouvant le prénom et nom du contact mais je ne le tro…" at bounding box center [1152, 146] width 325 height 151
click at [1002, 192] on div "Savez vous comment Zoé faisait ?" at bounding box center [1152, 191] width 301 height 13
click at [1214, 185] on div "A tout hasard, savez vous comment Zoé faisait ?" at bounding box center [1152, 191] width 301 height 13
click at [1279, 911] on button "Sauver" at bounding box center [1277, 902] width 54 height 21
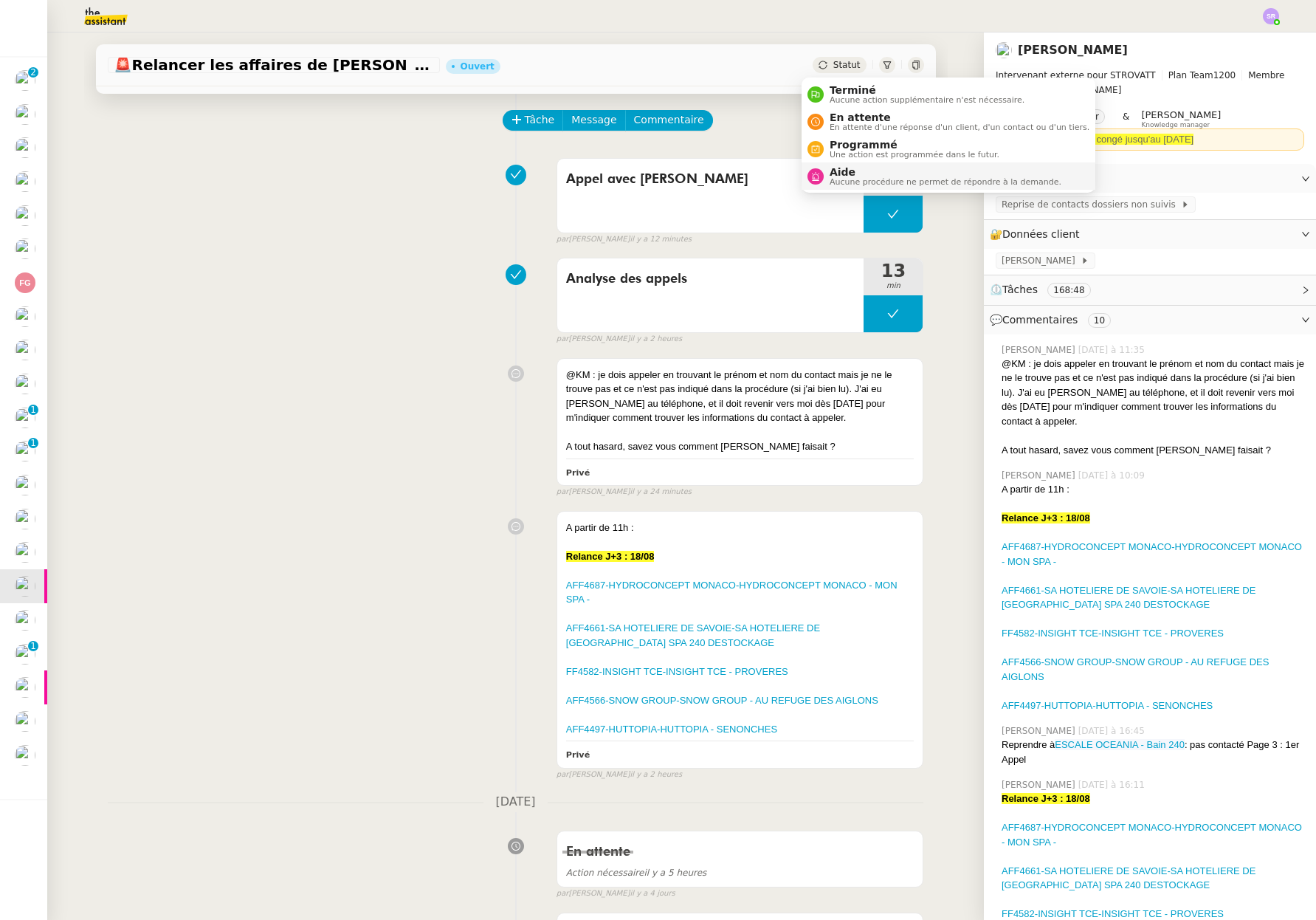
click at [847, 171] on span "Aide" at bounding box center [946, 172] width 232 height 12
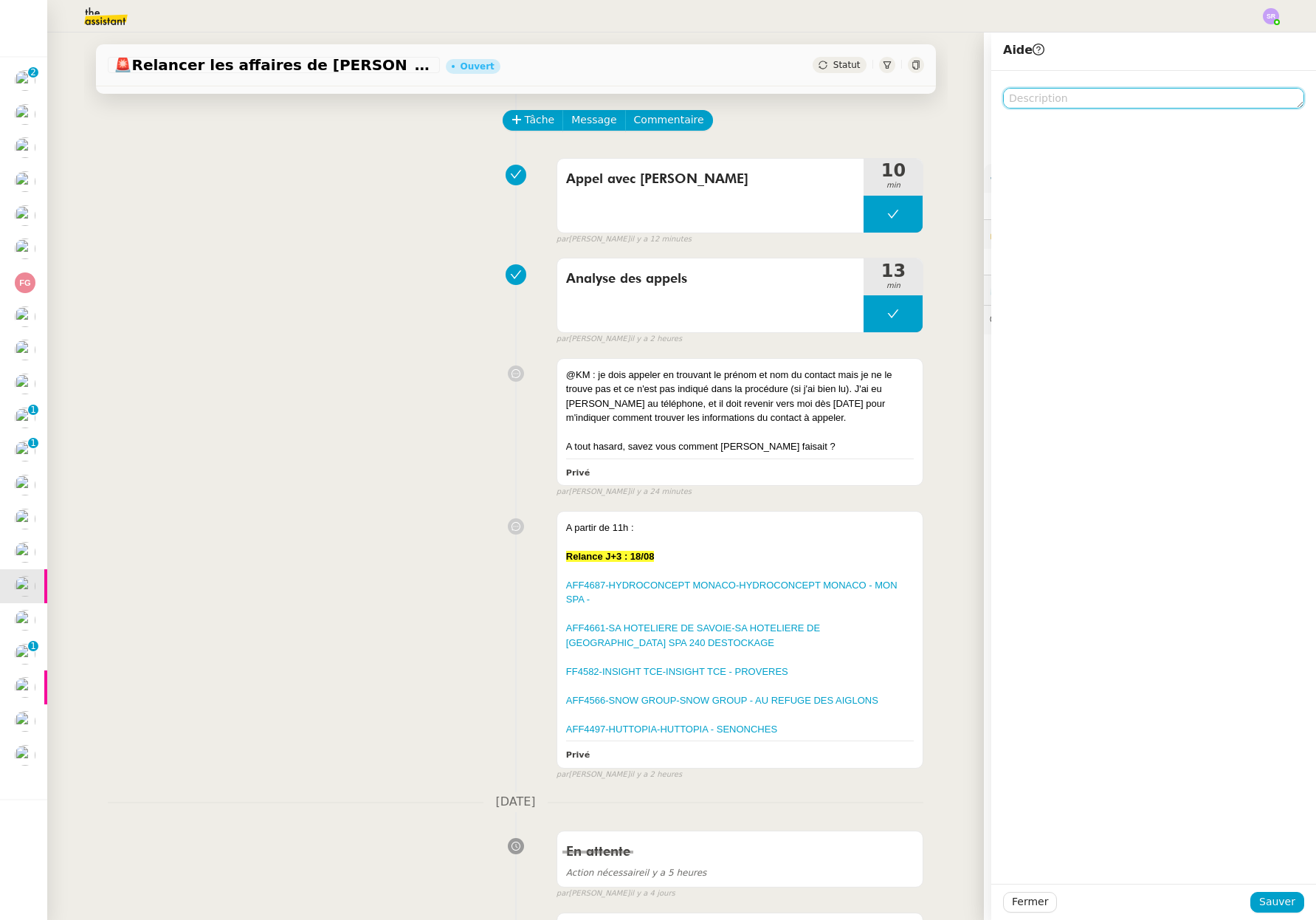
click at [1068, 97] on textarea at bounding box center [1152, 98] width 301 height 21
type textarea "@KM"
click at [1277, 906] on span "Sauver" at bounding box center [1277, 901] width 36 height 17
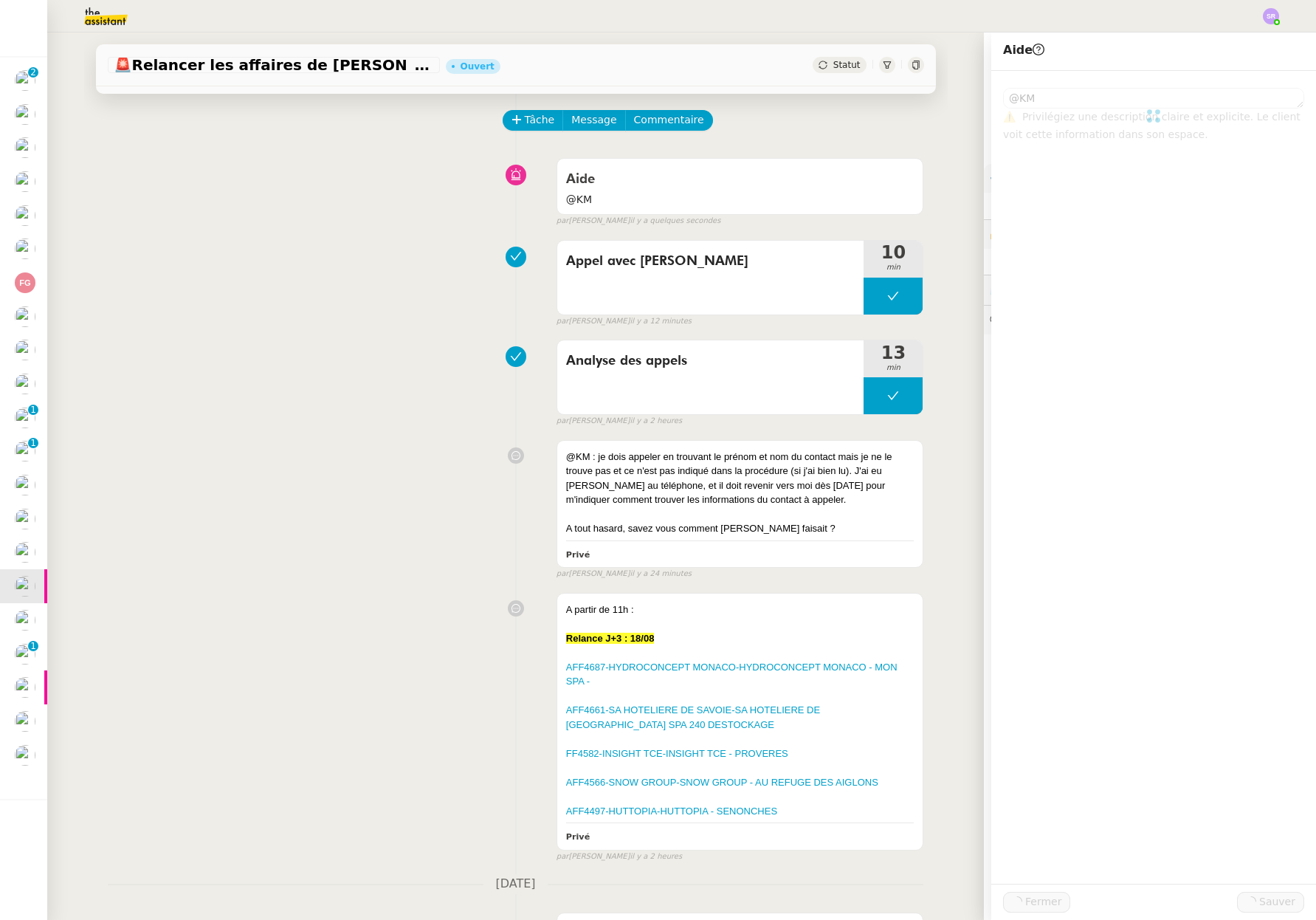
click at [405, 610] on div "A partir de 11h : Relance J+3 : 18/08 AFF4687-HYDROCONCEPT MONACO-HYDROCONCEPT …" at bounding box center [515, 724] width 816 height 276
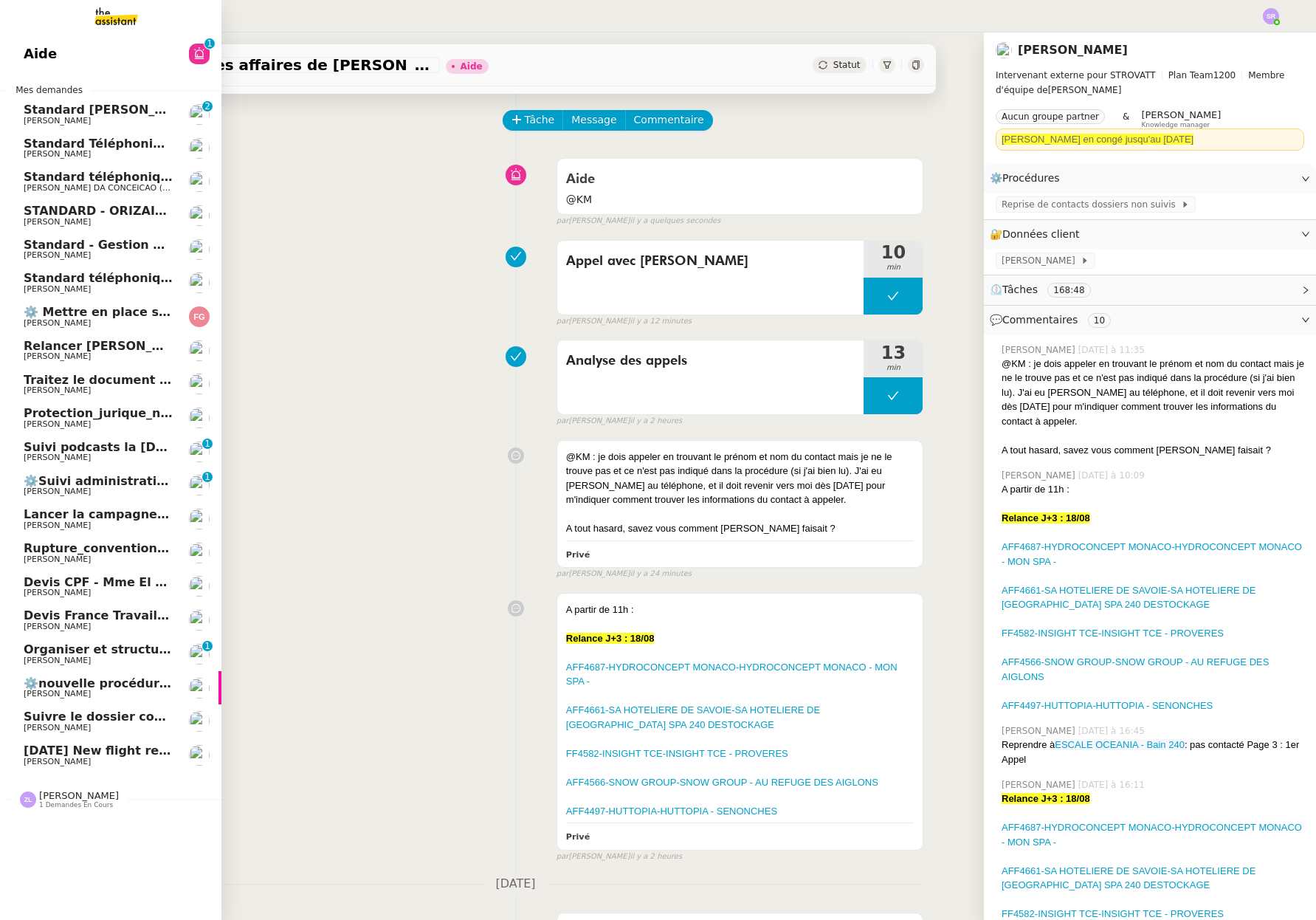
click at [143, 763] on span "[PERSON_NAME]" at bounding box center [98, 761] width 149 height 9
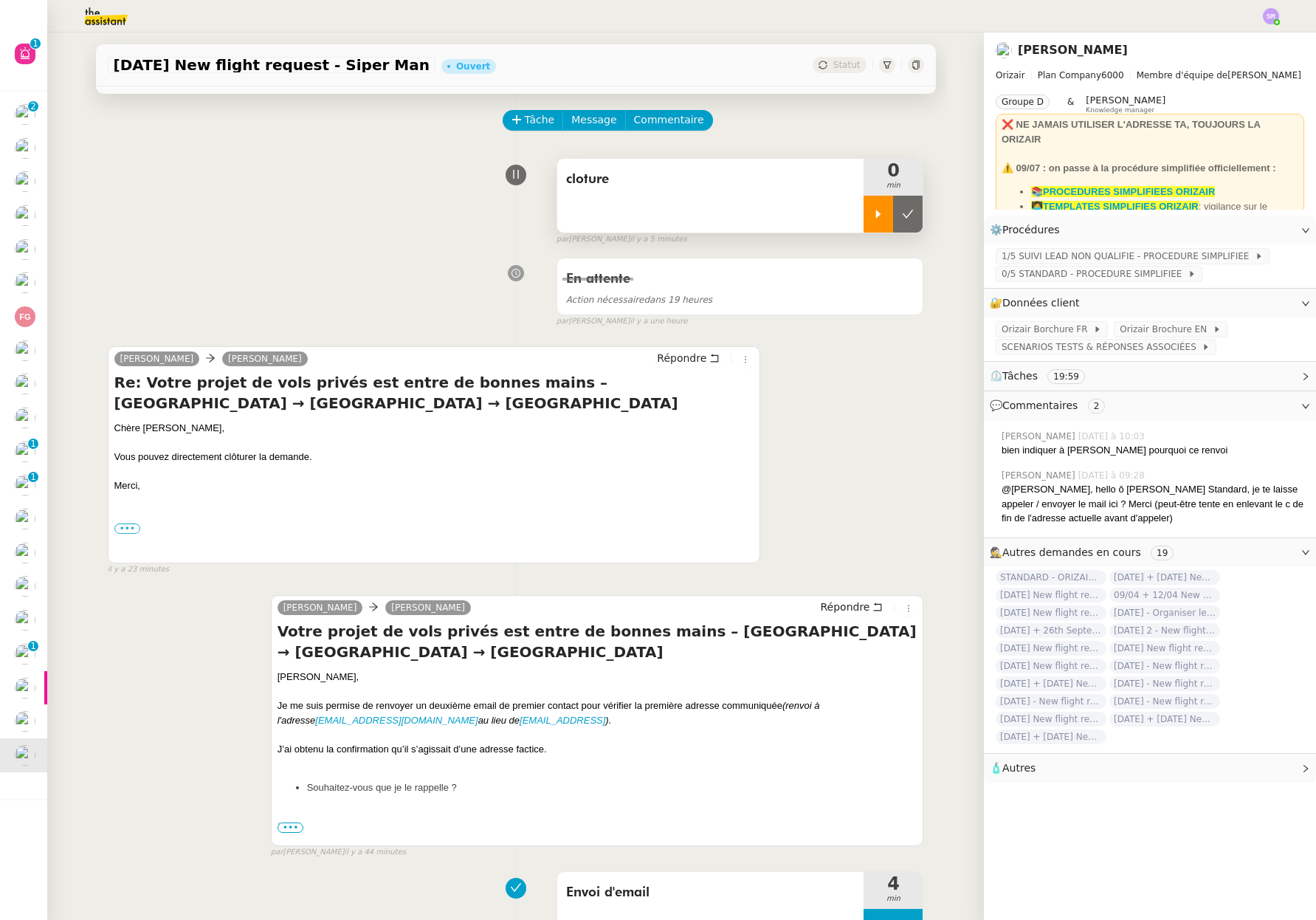
click at [864, 214] on div at bounding box center [879, 214] width 30 height 37
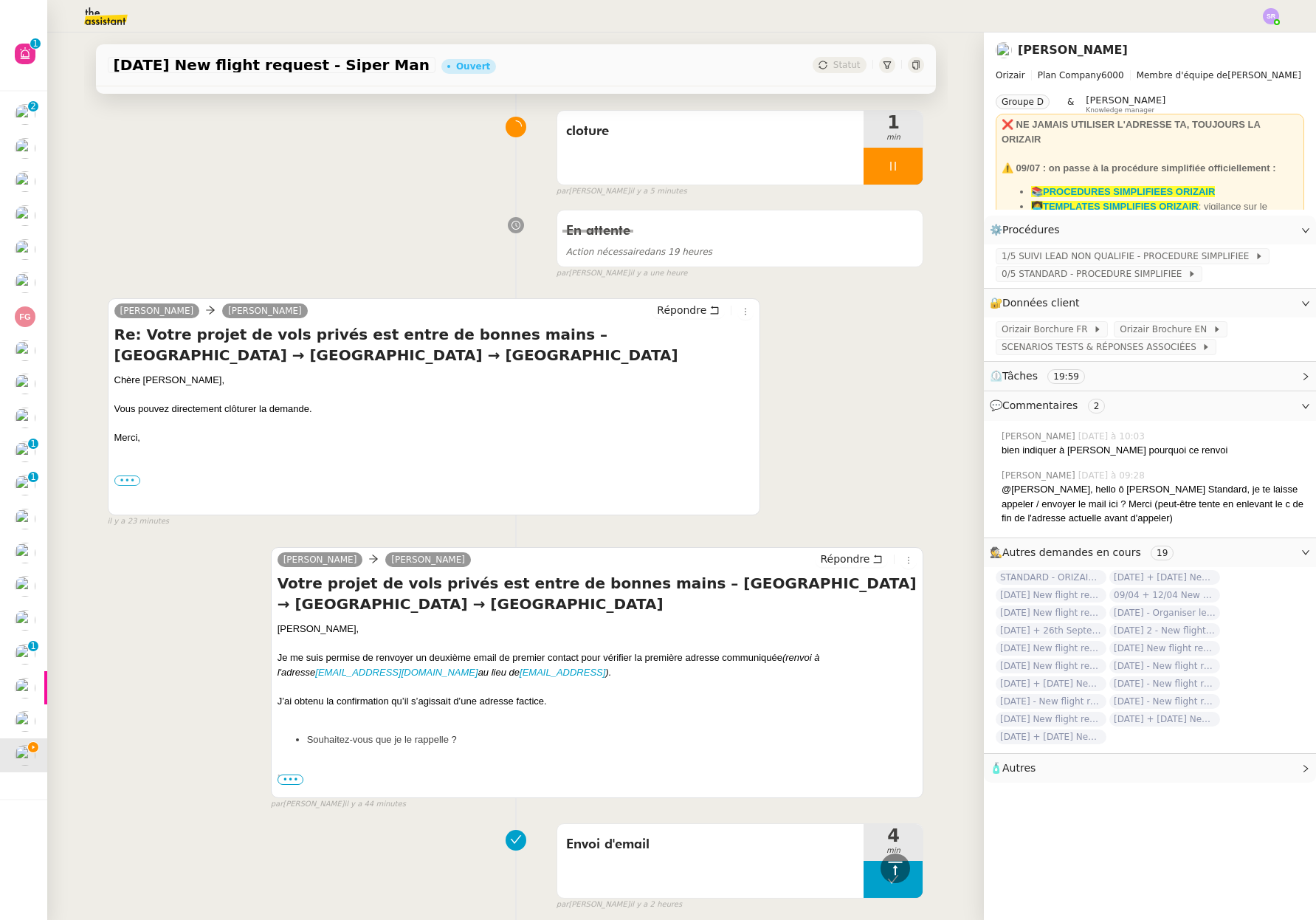
scroll to position [7, 0]
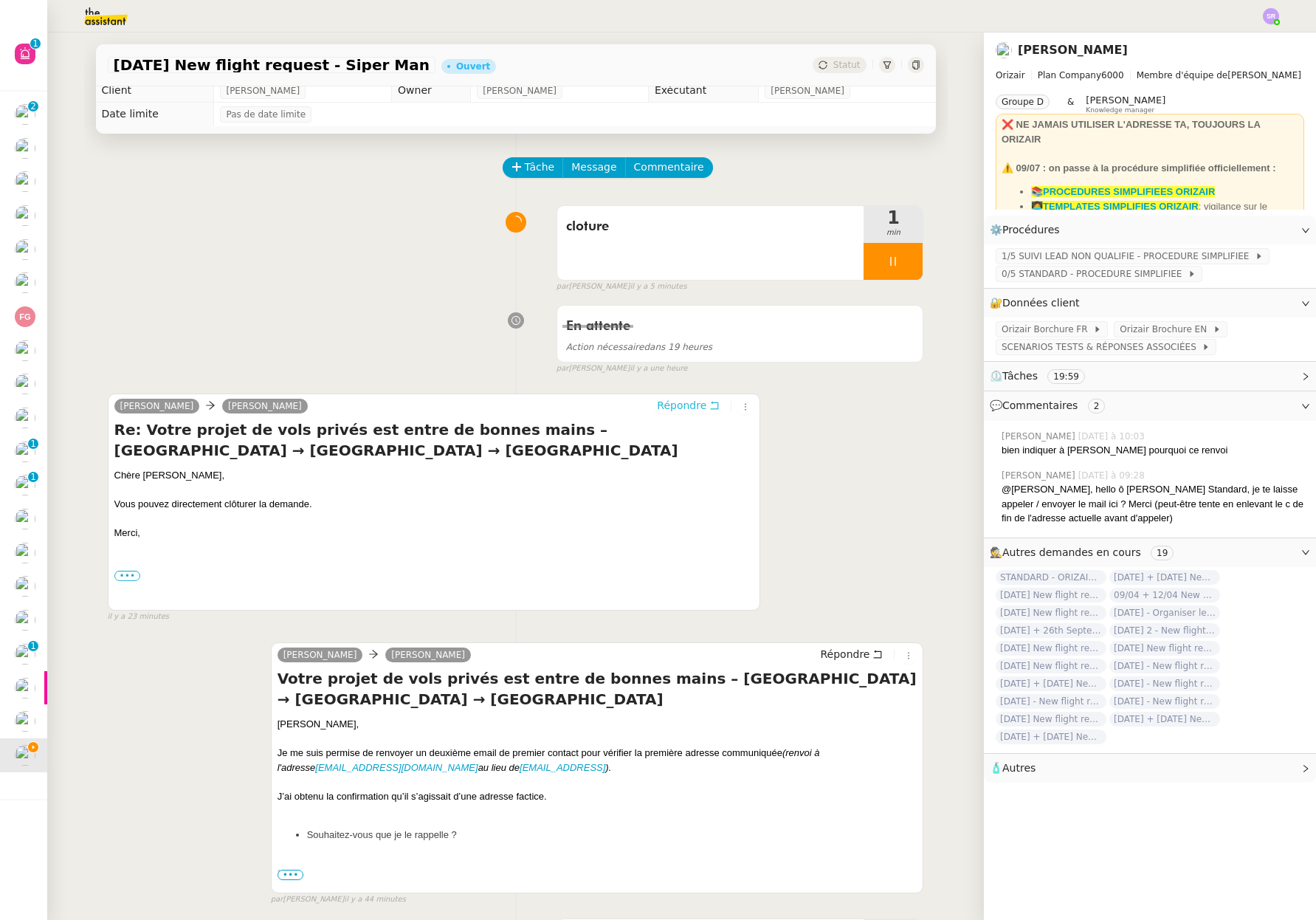
click at [692, 410] on span "Répondre" at bounding box center [682, 405] width 50 height 15
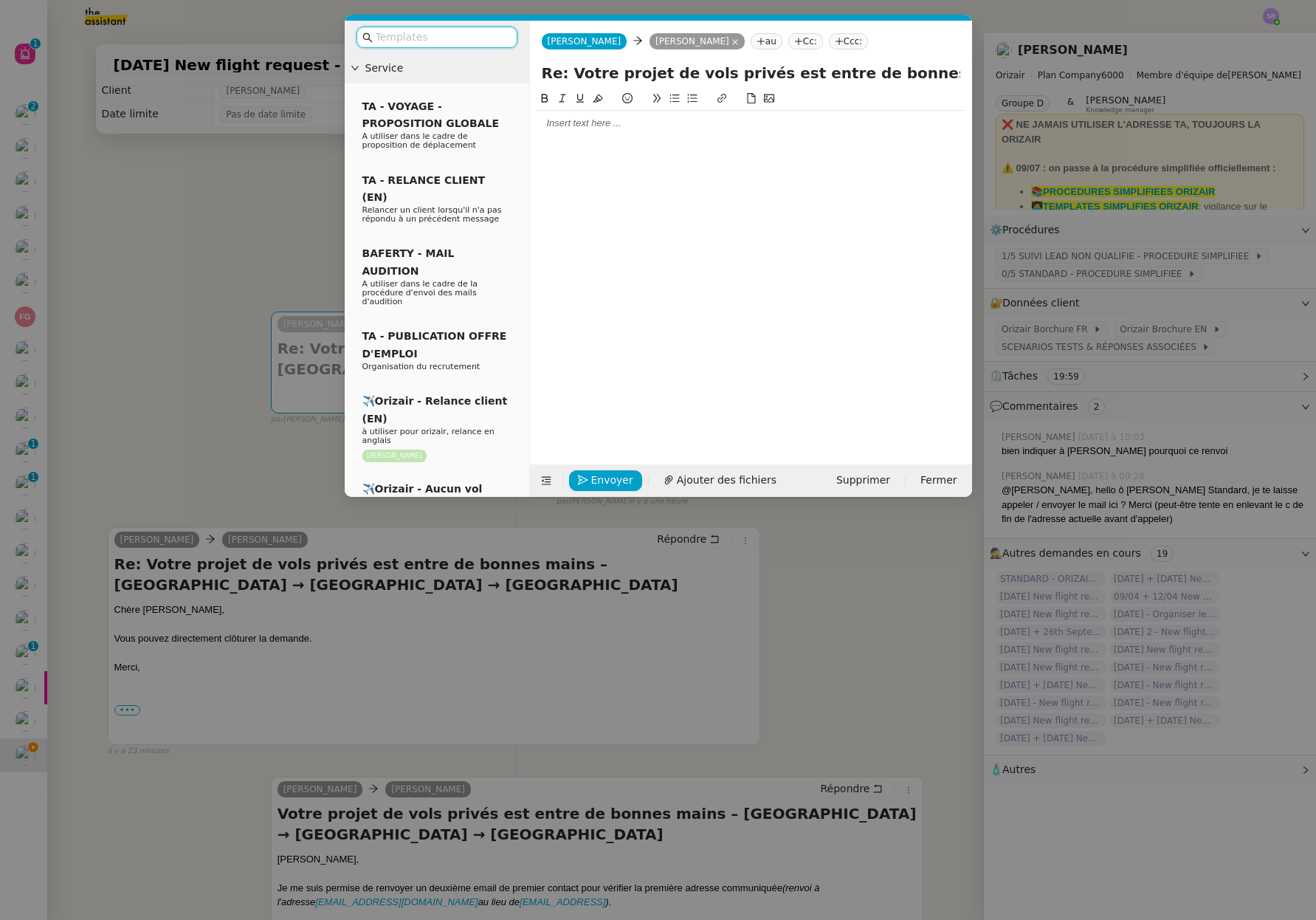
click at [628, 117] on div at bounding box center [750, 123] width 430 height 13
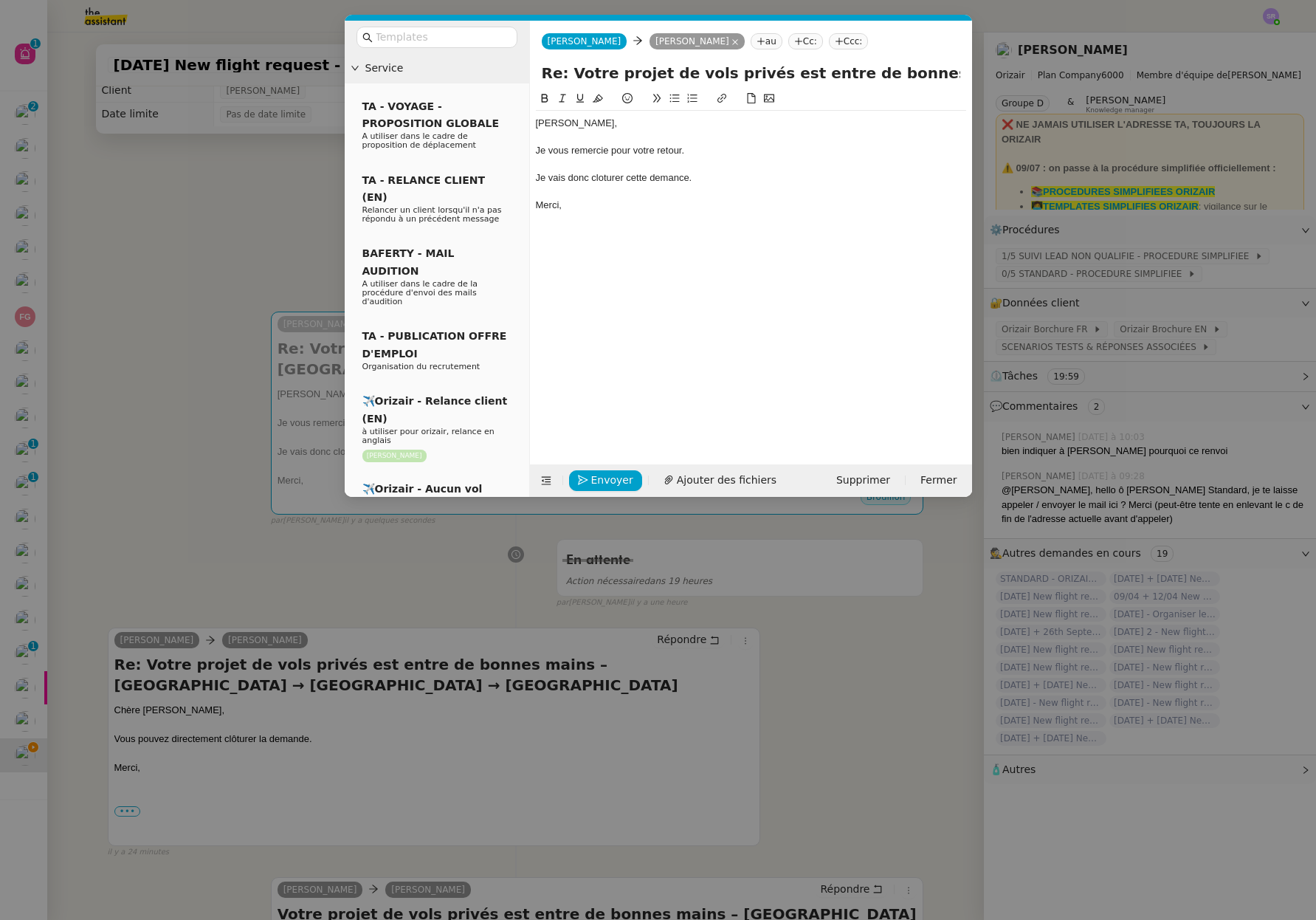
click at [615, 182] on div "Je vais donc cloturer cette demance." at bounding box center [750, 177] width 430 height 13
click at [0, 0] on lt-span "clôturer" at bounding box center [0, 0] width 0 height 0
click at [680, 184] on div "Je vais donc clôturer cette demance." at bounding box center [750, 177] width 430 height 13
click at [265, 226] on nz-modal-container "Service TA - VOYAGE - PROPOSITION GLOBALE A utiliser dans le cadre de propositi…" at bounding box center [658, 460] width 1316 height 920
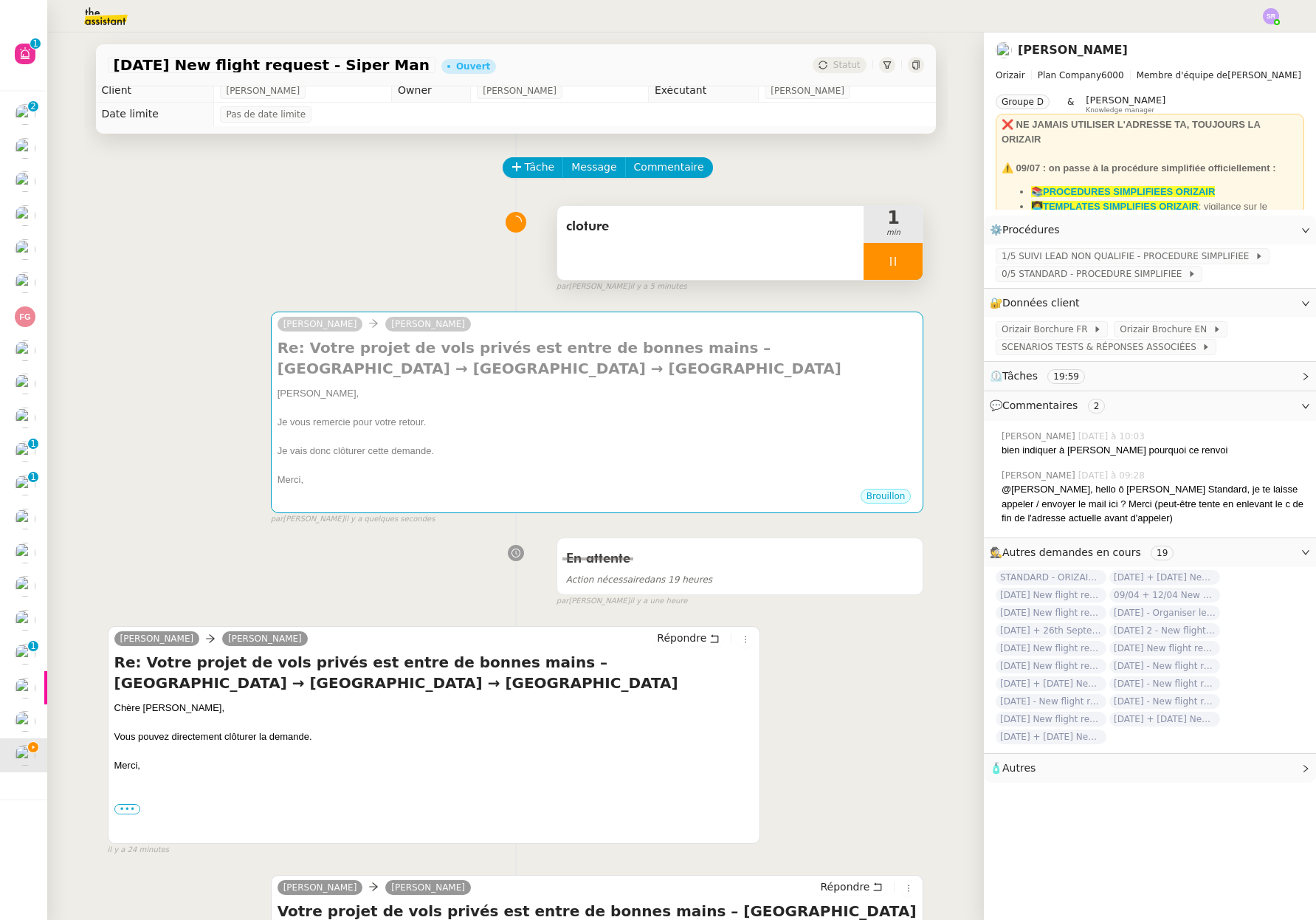
click at [740, 220] on span "cloture" at bounding box center [711, 227] width 290 height 22
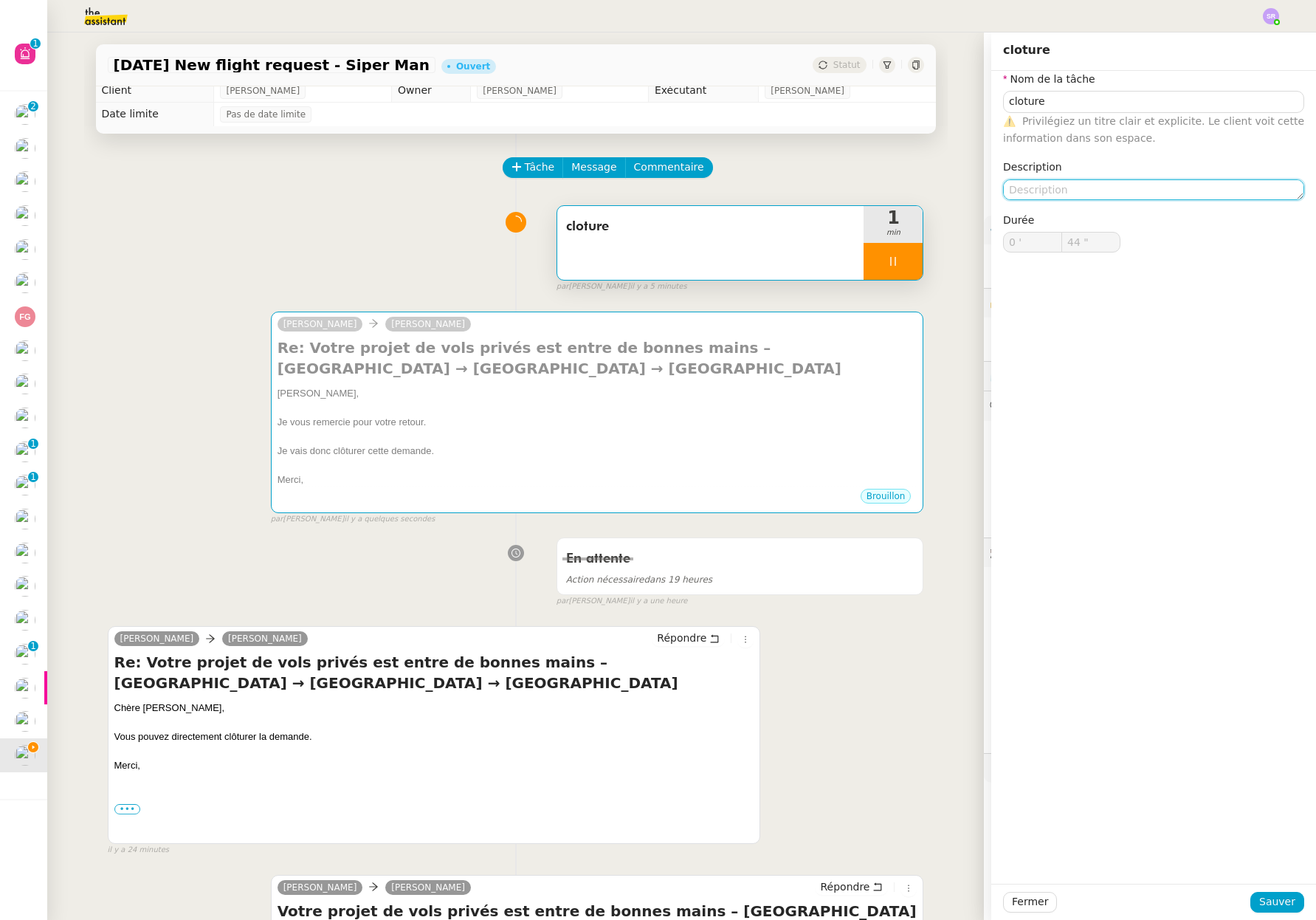
click at [1128, 195] on textarea at bounding box center [1152, 190] width 301 height 21
type input "45 ""
type textarea "+ r"
type input "46 ""
type textarea "+ renseign"
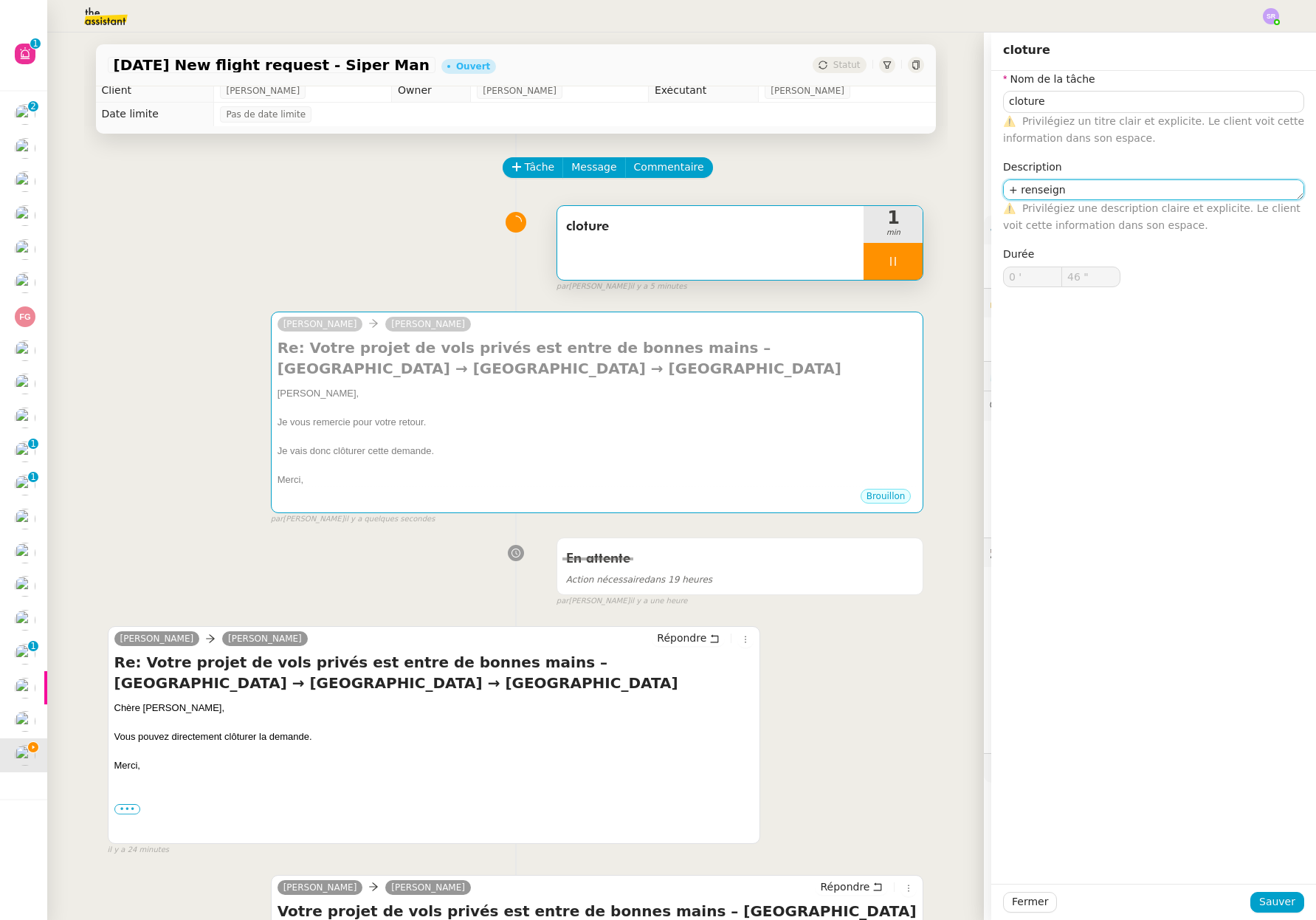
type input "47 ""
type textarea "+ renseignement tab"
type input "48 ""
type textarea "+ renseignement tableau"
type input "49 ""
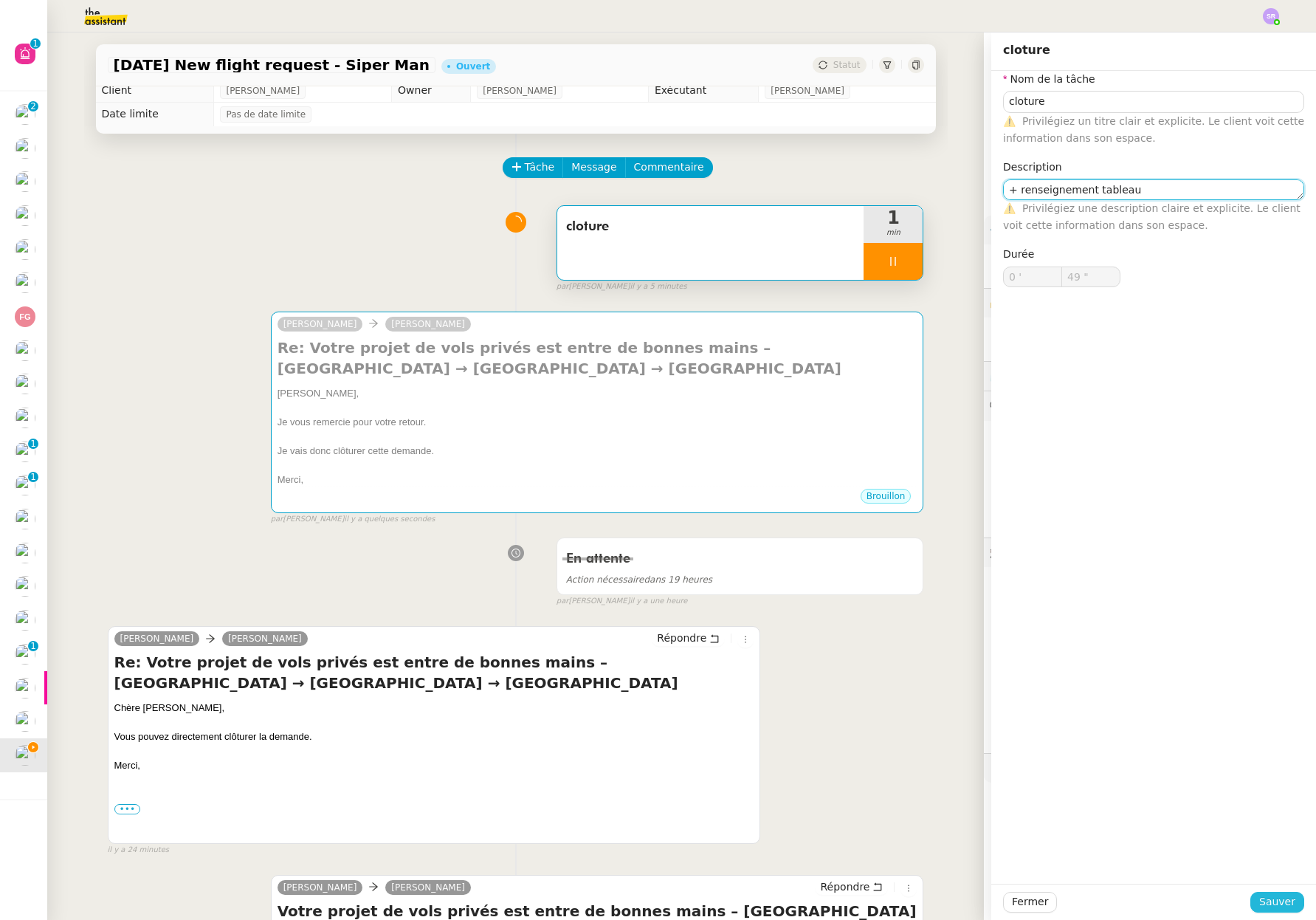
type textarea "+ renseignement tableau"
click at [1268, 903] on span "Sauver" at bounding box center [1277, 901] width 36 height 17
type input "50 ""
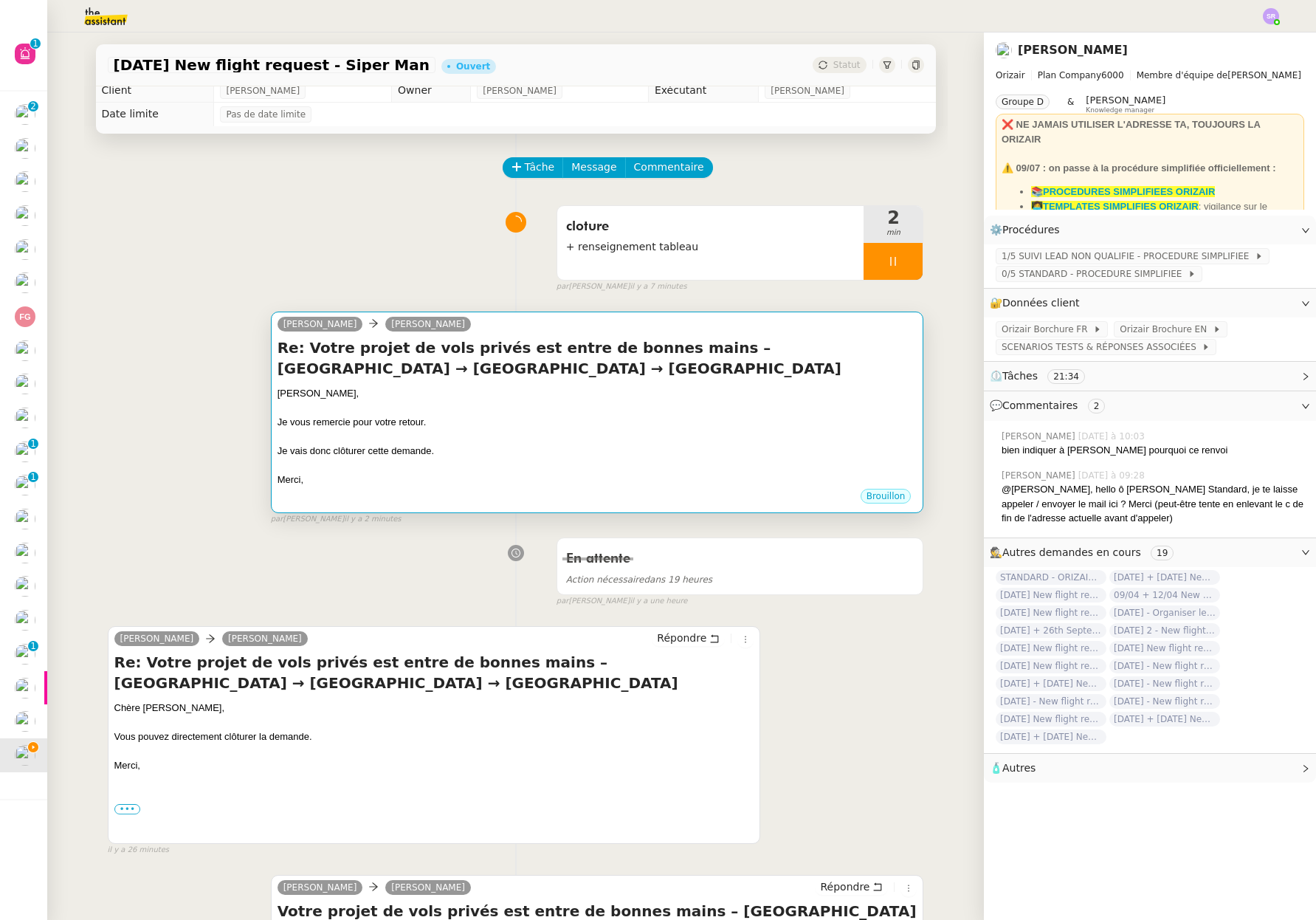
click at [630, 460] on div at bounding box center [597, 465] width 640 height 15
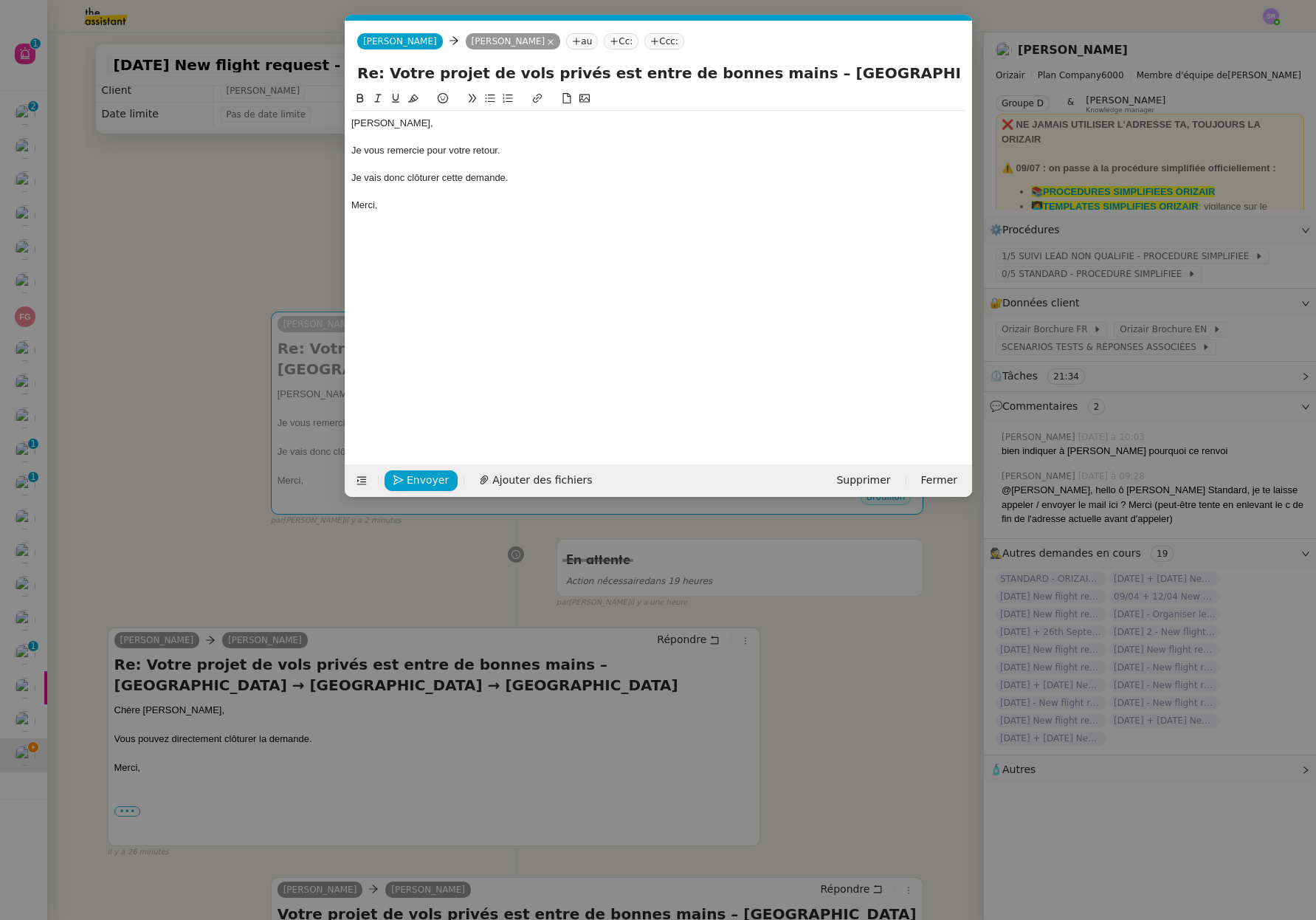
scroll to position [0, 31]
click at [423, 479] on span "Envoyer" at bounding box center [427, 479] width 42 height 17
click at [435, 479] on span "Confirmer l'envoi" at bounding box center [450, 479] width 89 height 17
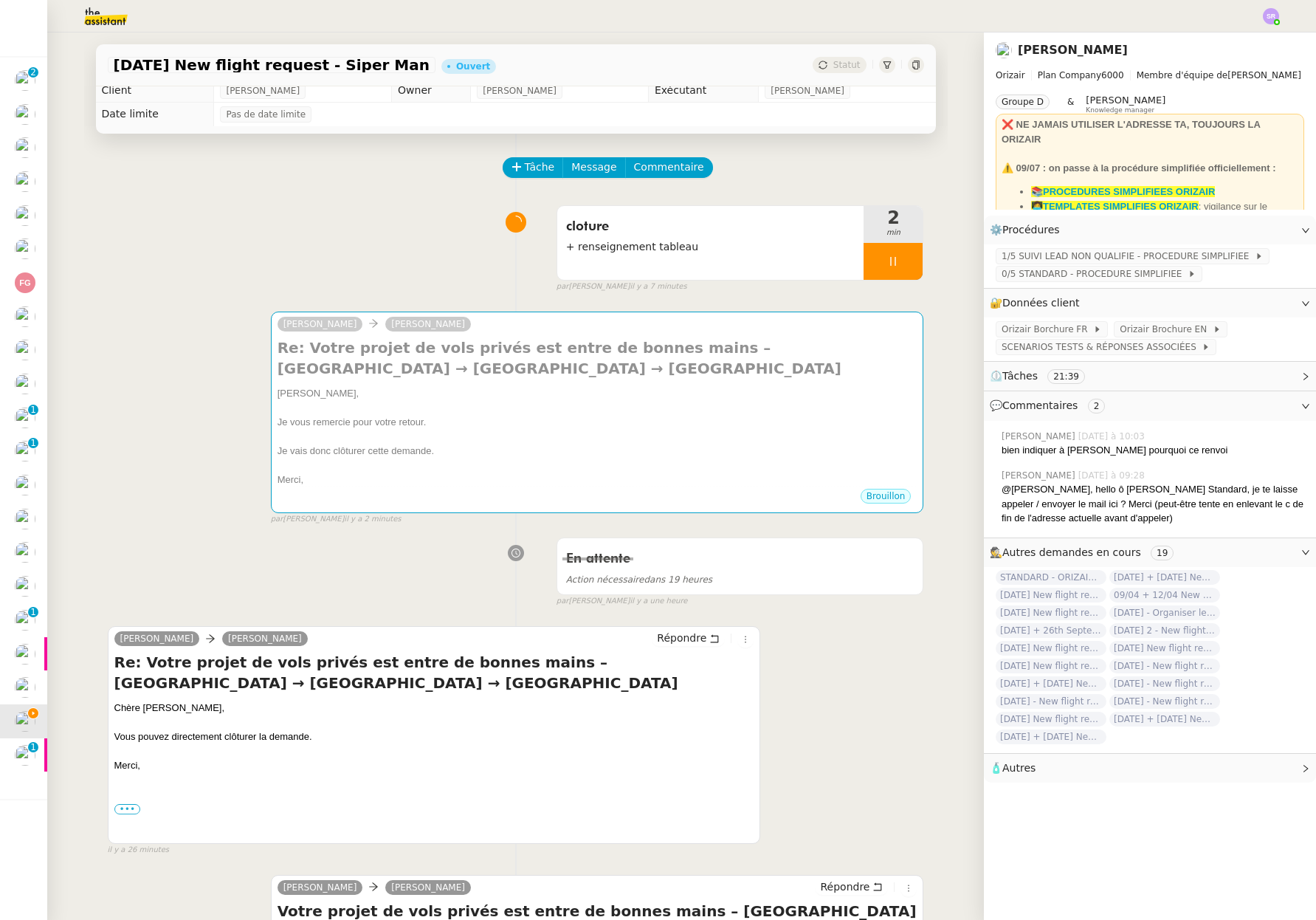
click at [256, 563] on div "En attente Action nécessaire dans 19 heures false par Stéphanie R. il y a une h…" at bounding box center [515, 568] width 816 height 76
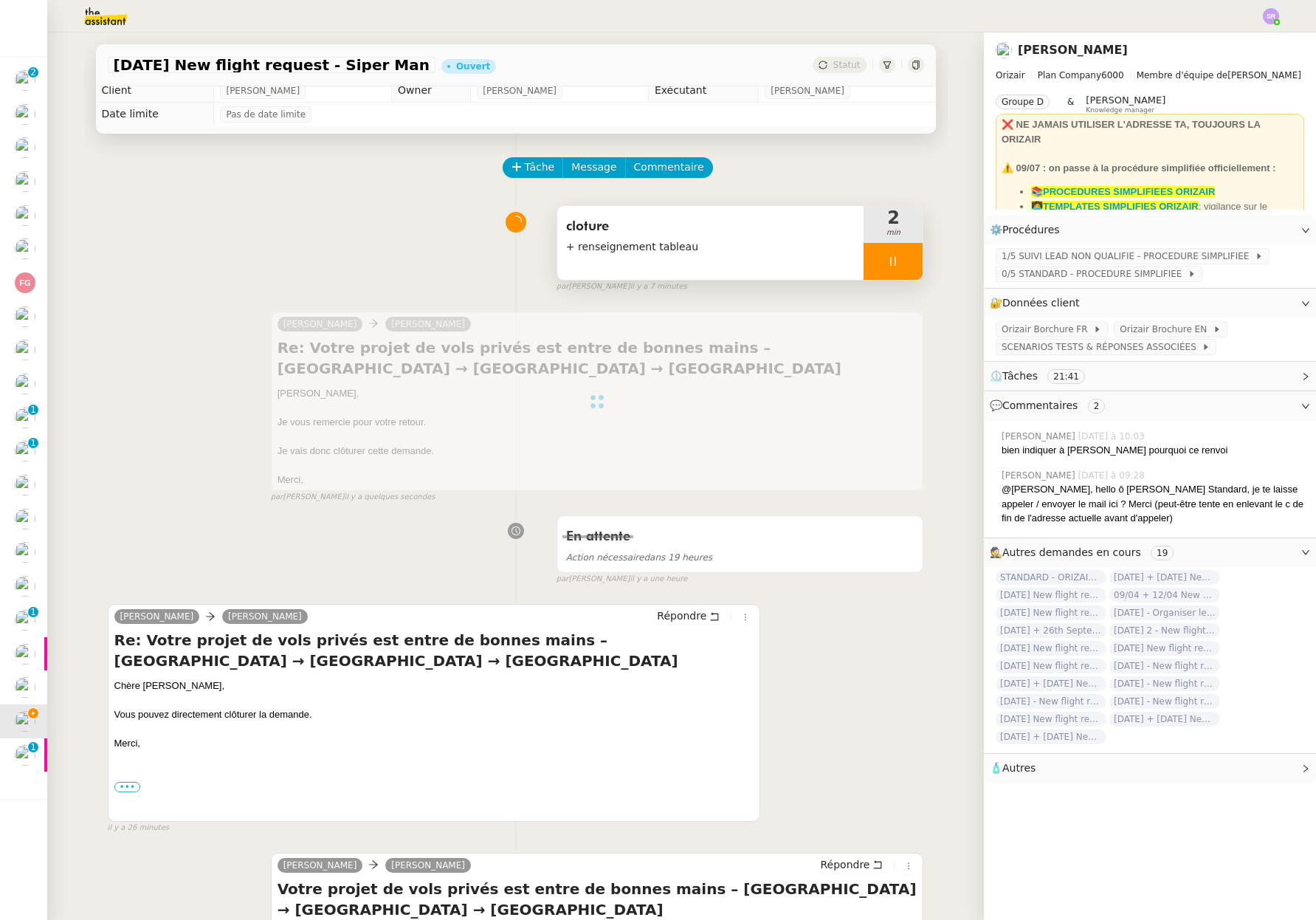
click at [888, 252] on div at bounding box center [893, 261] width 59 height 37
click at [901, 255] on button at bounding box center [908, 261] width 30 height 37
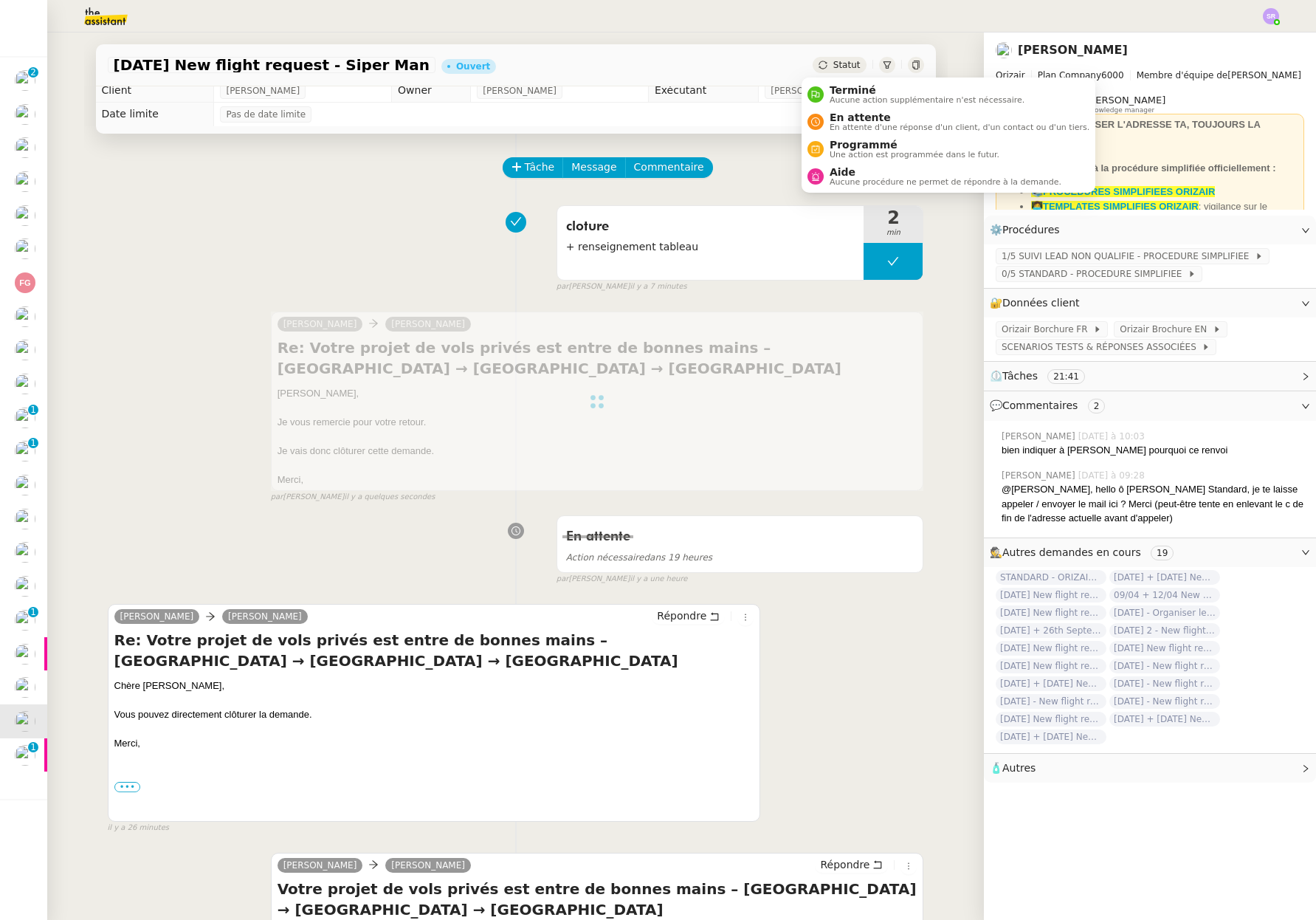
click at [835, 64] on span "Statut" at bounding box center [846, 65] width 27 height 10
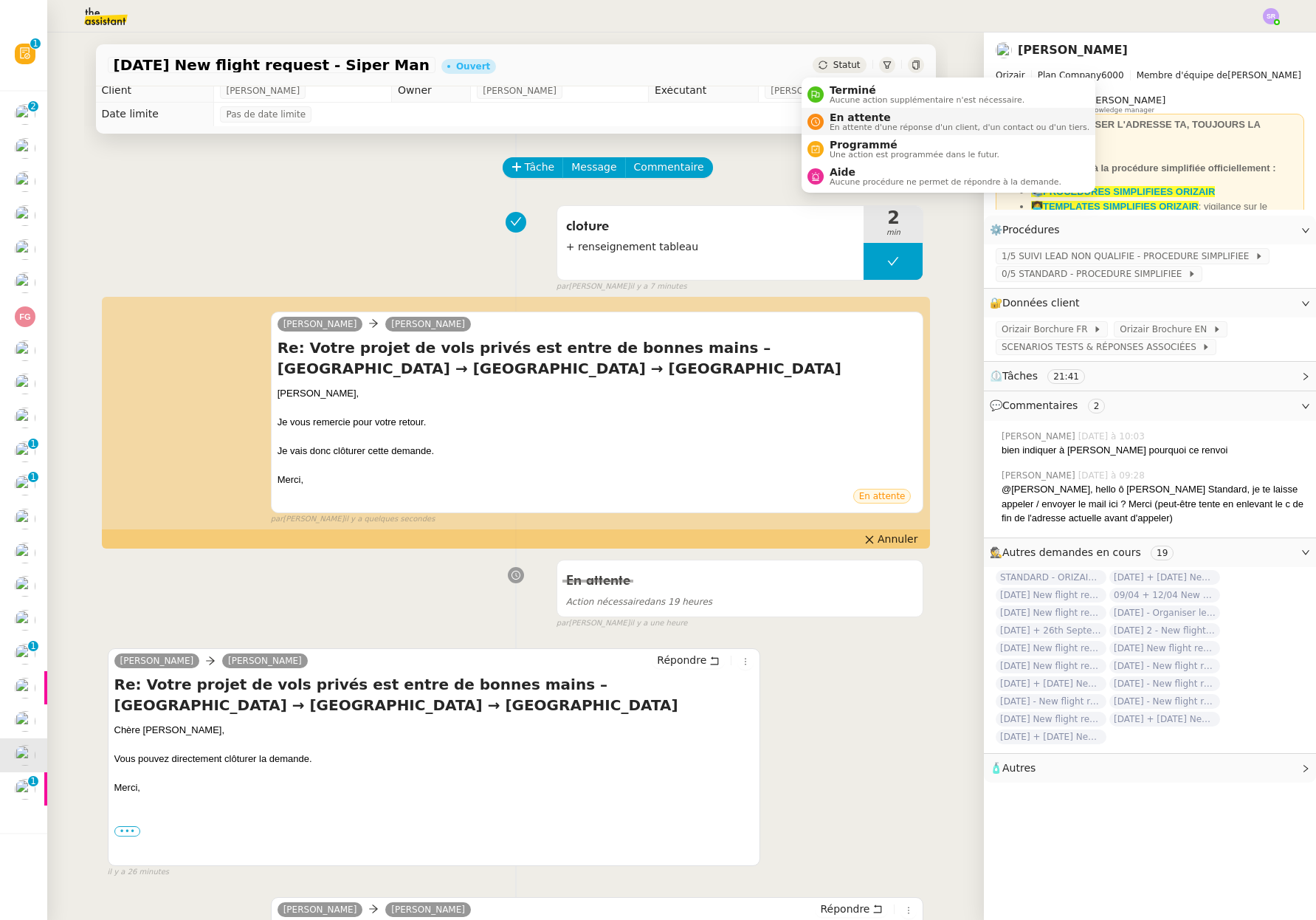
click at [886, 117] on span "En attente" at bounding box center [960, 118] width 260 height 12
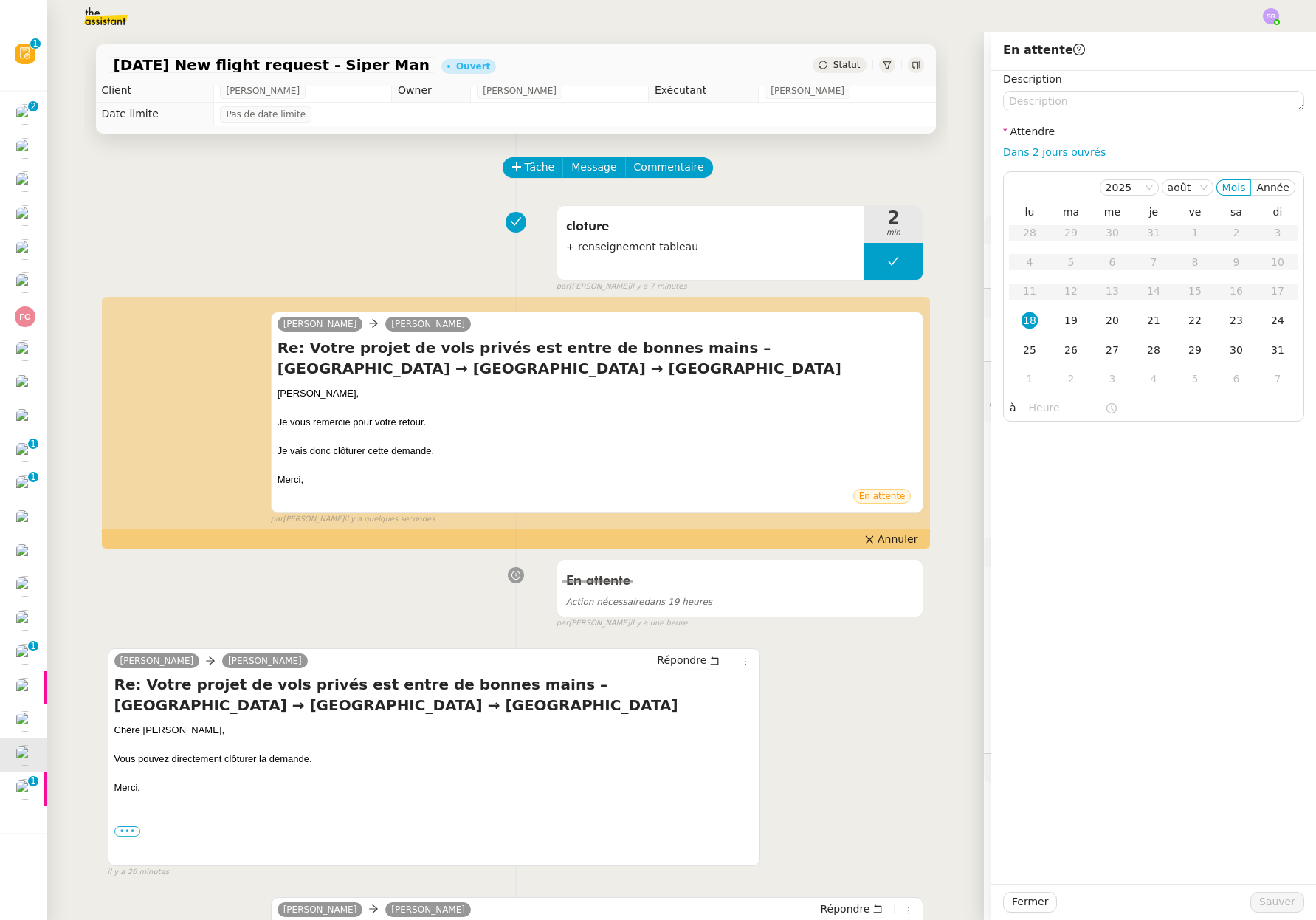
click at [840, 69] on span "Statut" at bounding box center [846, 65] width 27 height 10
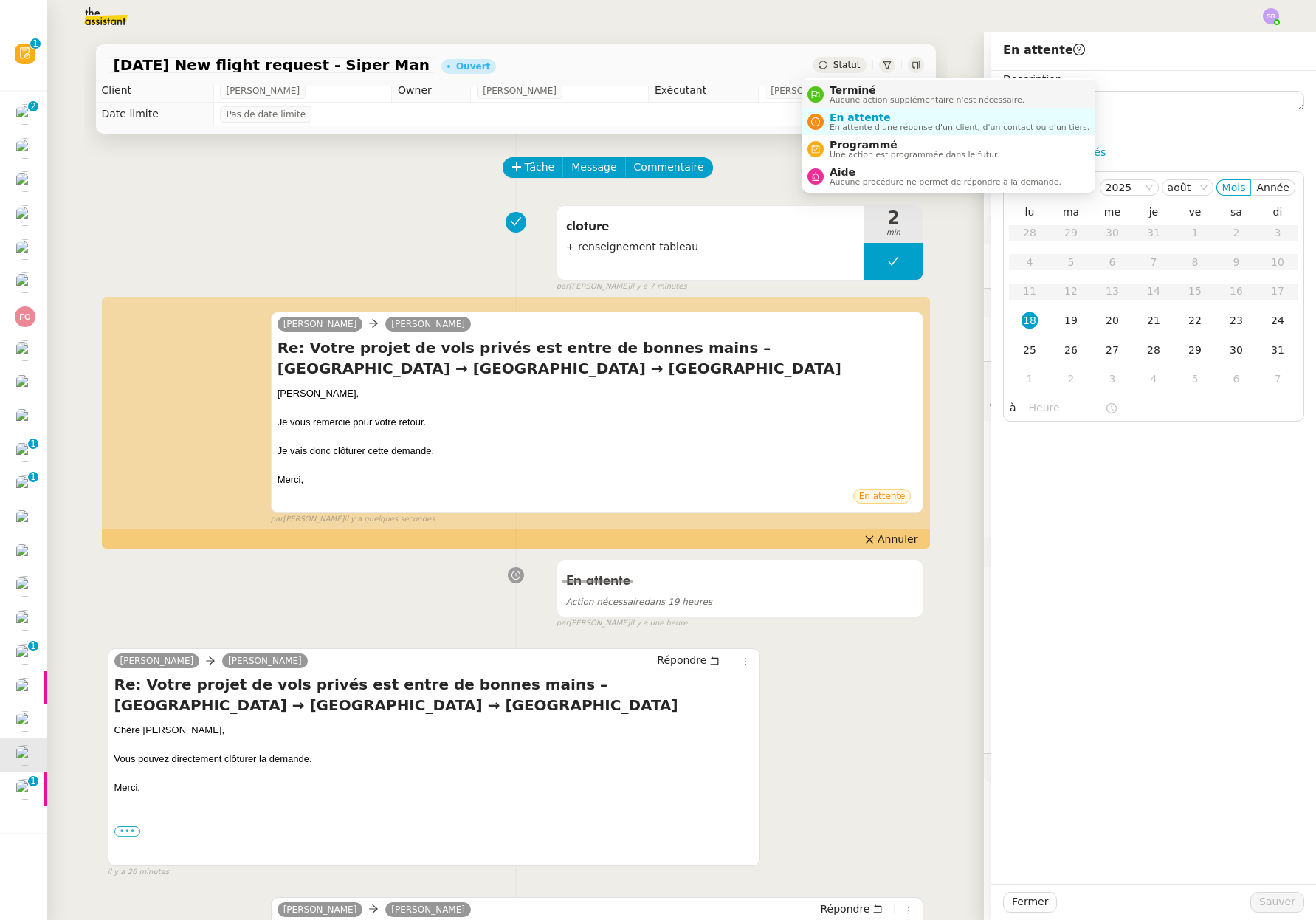
click at [861, 96] on span "Aucune action supplémentaire n'est nécessaire." at bounding box center [927, 100] width 195 height 8
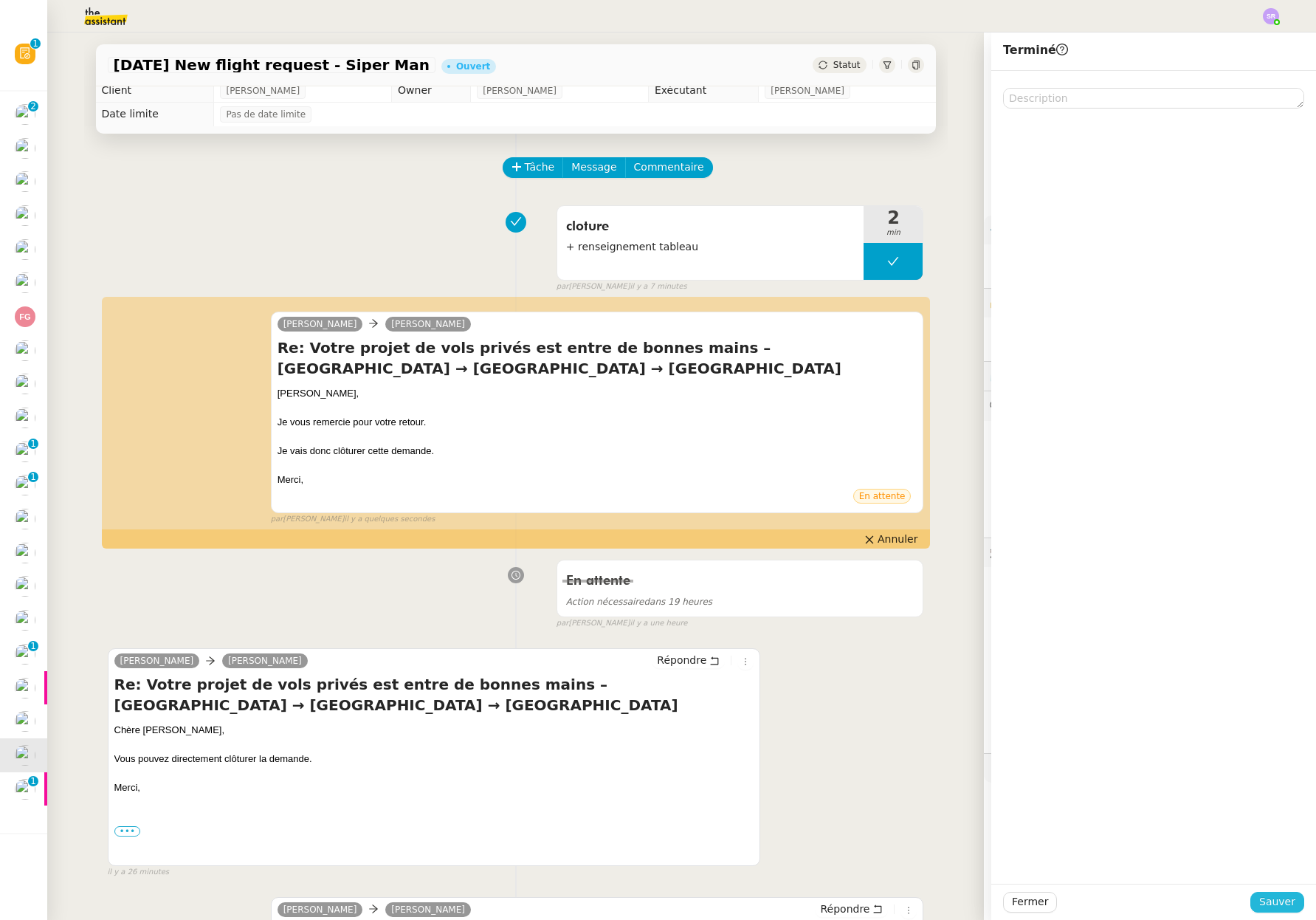
click at [1260, 900] on span "Sauver" at bounding box center [1277, 901] width 36 height 17
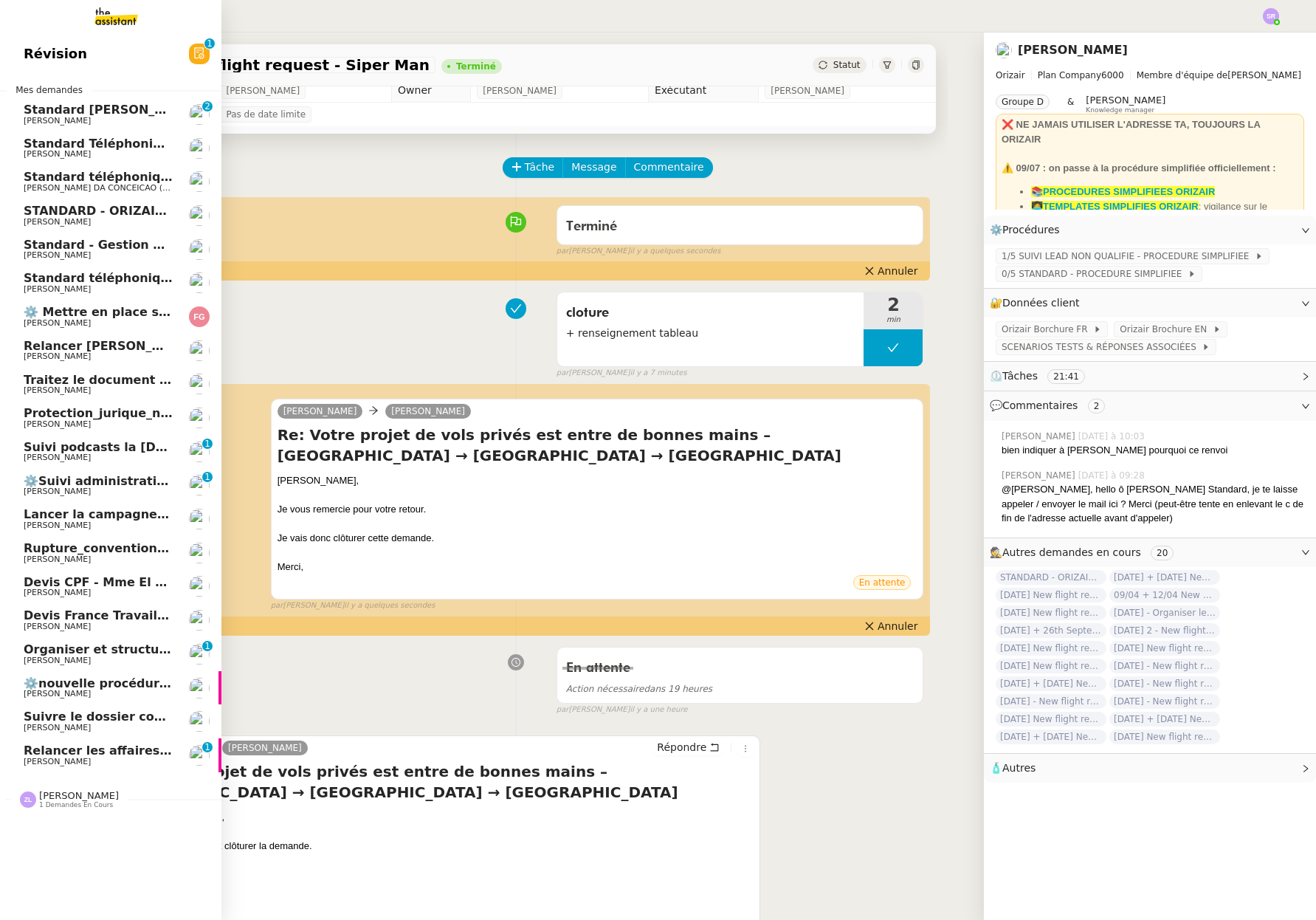
click at [109, 748] on span "Relancer les affaires de Franck" at bounding box center [159, 750] width 271 height 14
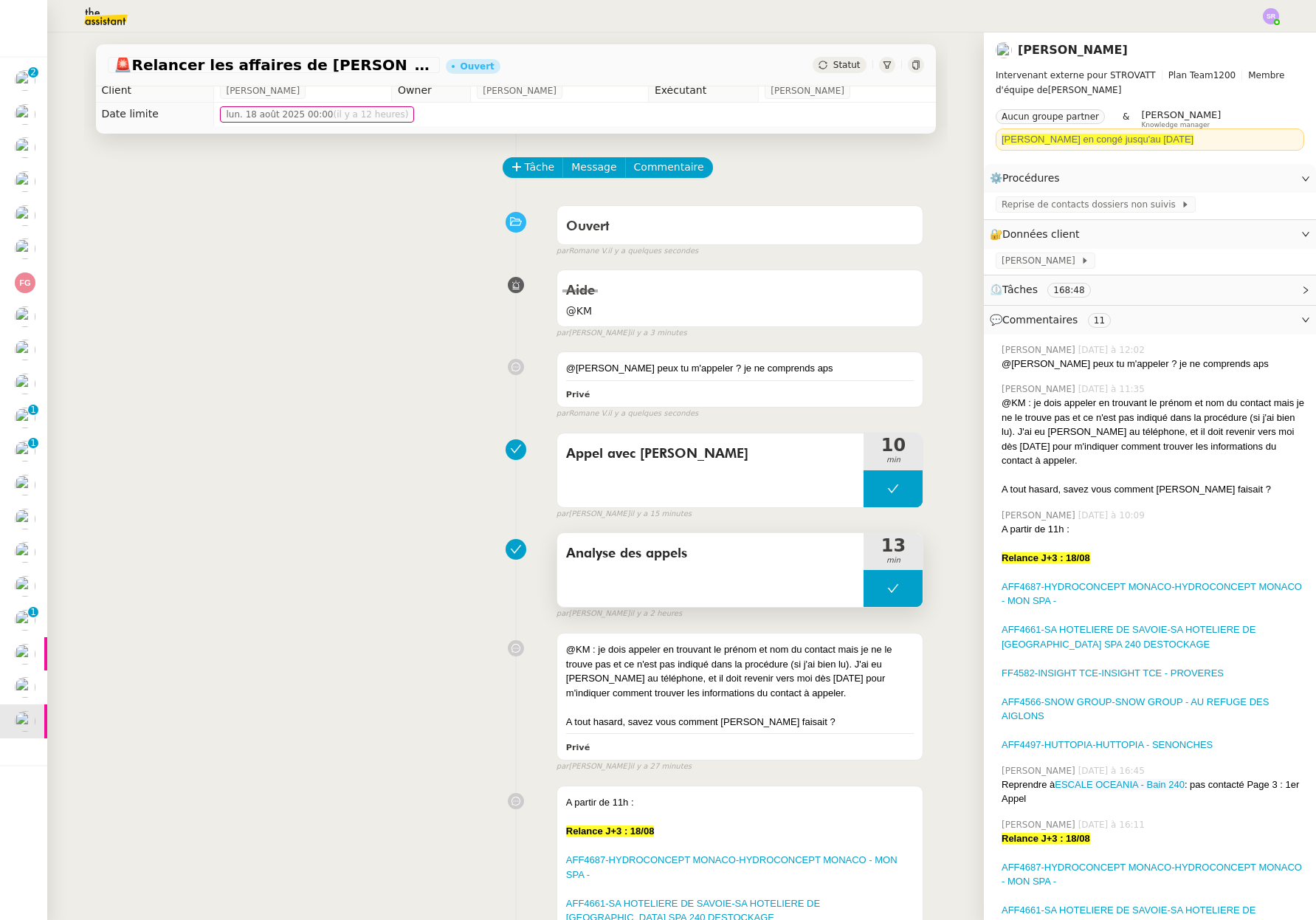
click at [868, 596] on button at bounding box center [893, 587] width 59 height 37
click at [872, 594] on icon at bounding box center [878, 588] width 12 height 12
click at [888, 590] on div at bounding box center [893, 587] width 59 height 37
click at [875, 591] on div at bounding box center [879, 587] width 30 height 37
click at [1120, 205] on span "Reprise de contacts dossiers non suivis" at bounding box center [1091, 204] width 180 height 15
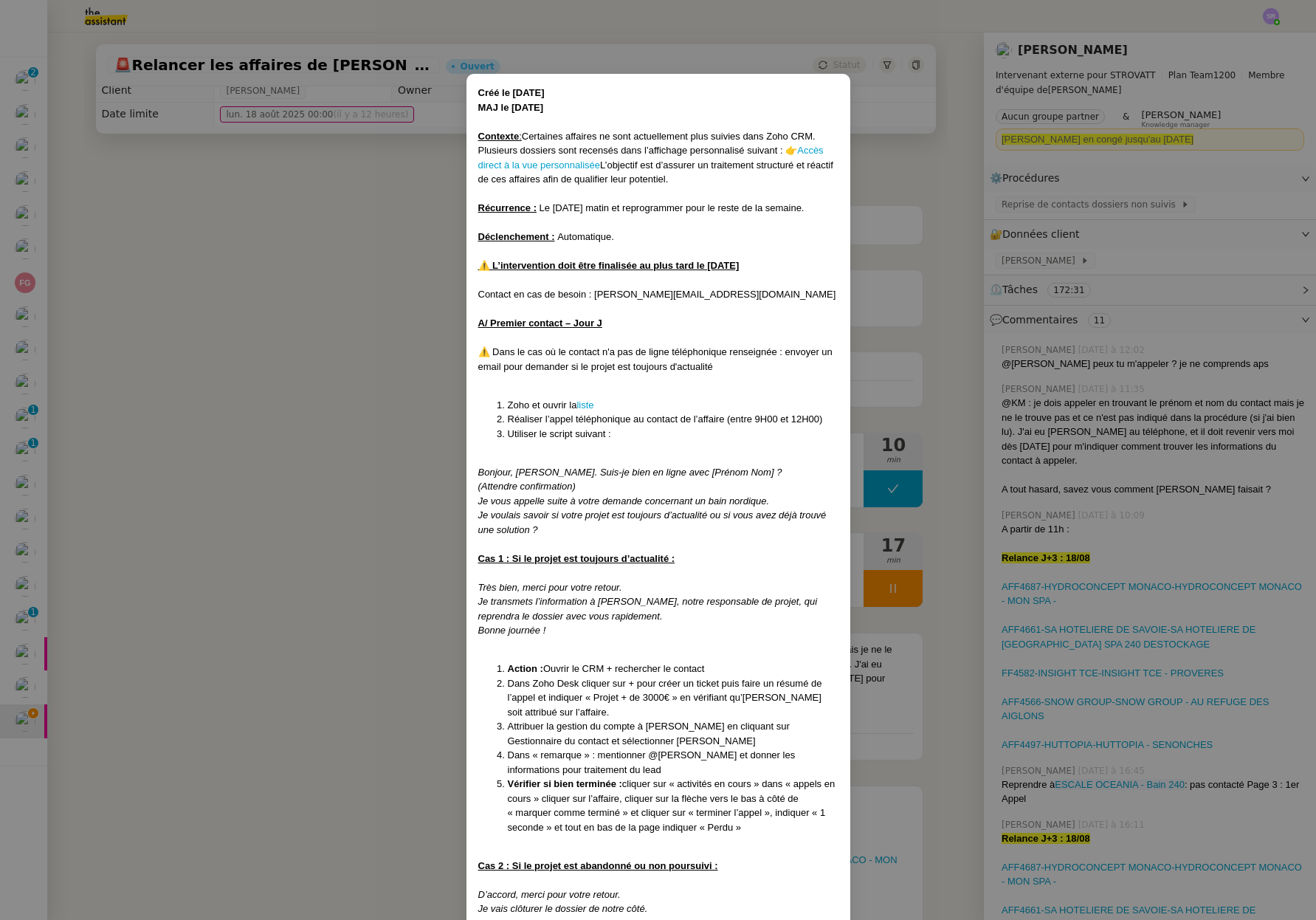
click at [387, 548] on nz-modal-container "Créé le 25/07/2025 MAJ le 14/ 08/2025 Contexte : Certaines affaires ne sont act…" at bounding box center [658, 460] width 1316 height 920
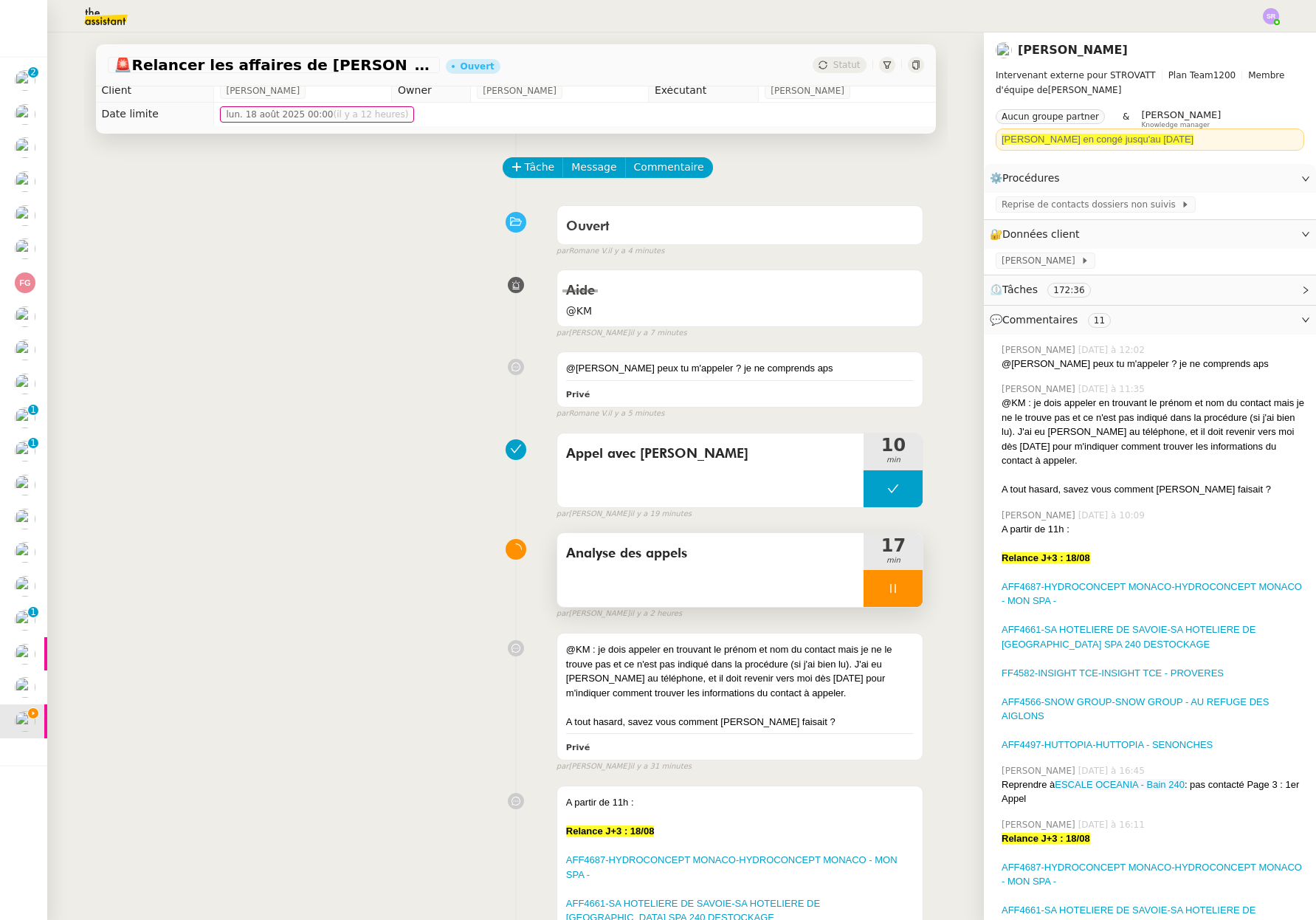
click at [891, 587] on icon at bounding box center [893, 587] width 5 height 9
click at [1095, 207] on span "Reprise de contacts dossiers non suivis" at bounding box center [1091, 204] width 180 height 15
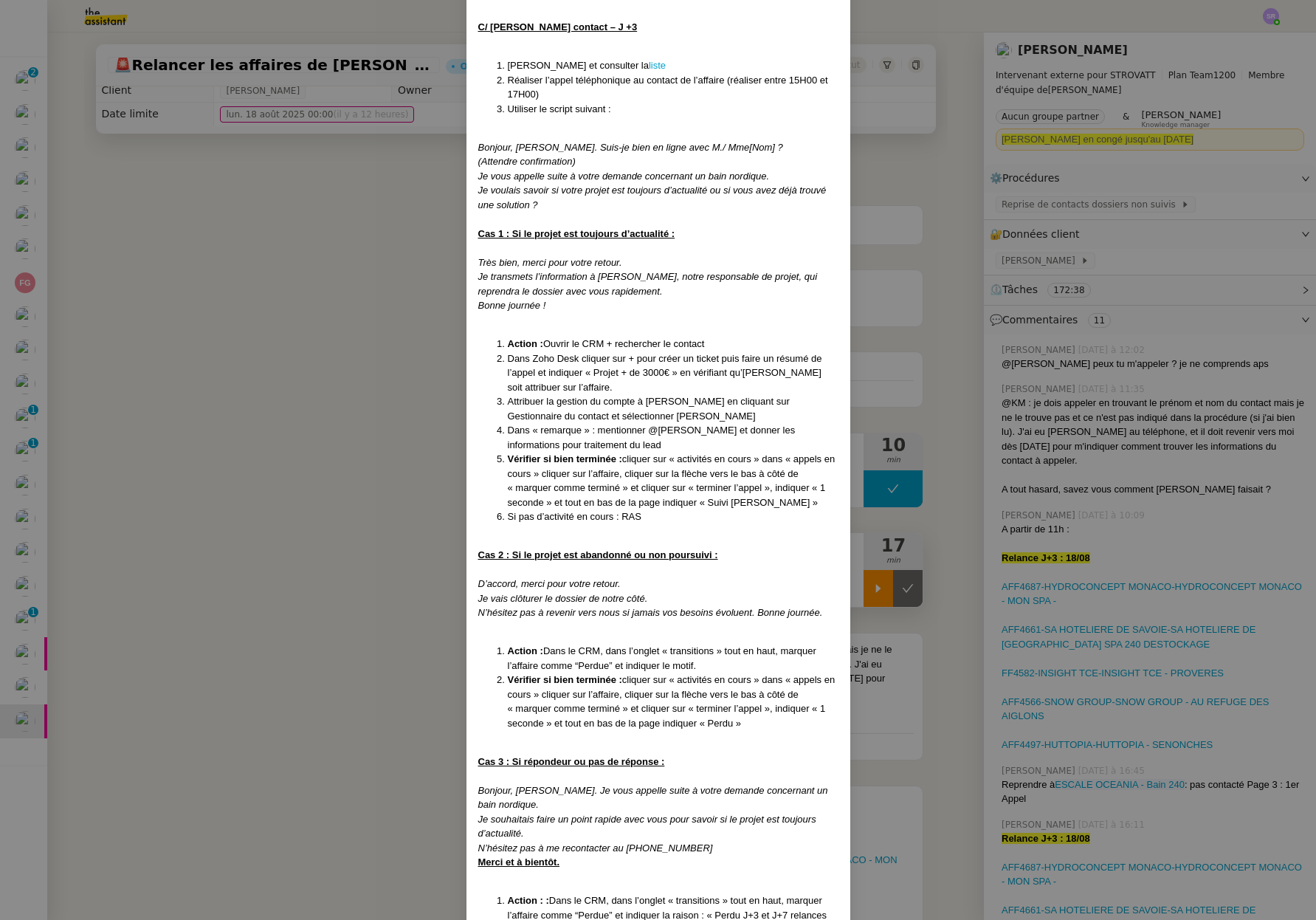
scroll to position [2506, 0]
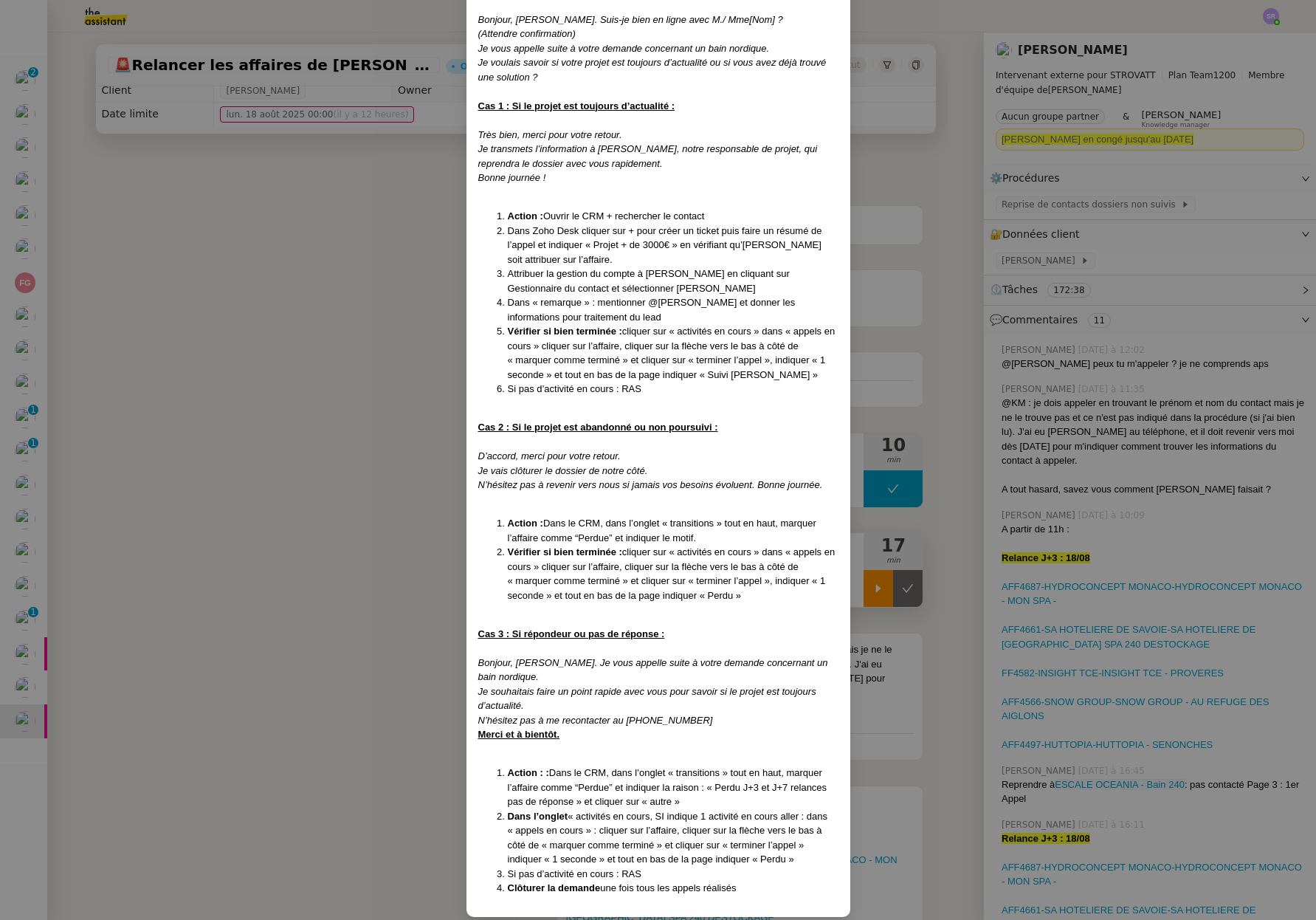
click at [394, 589] on nz-modal-container "Créé le 25/07/2025 MAJ le 14/ 08/2025 Contexte : Certaines affaires ne sont act…" at bounding box center [658, 460] width 1316 height 920
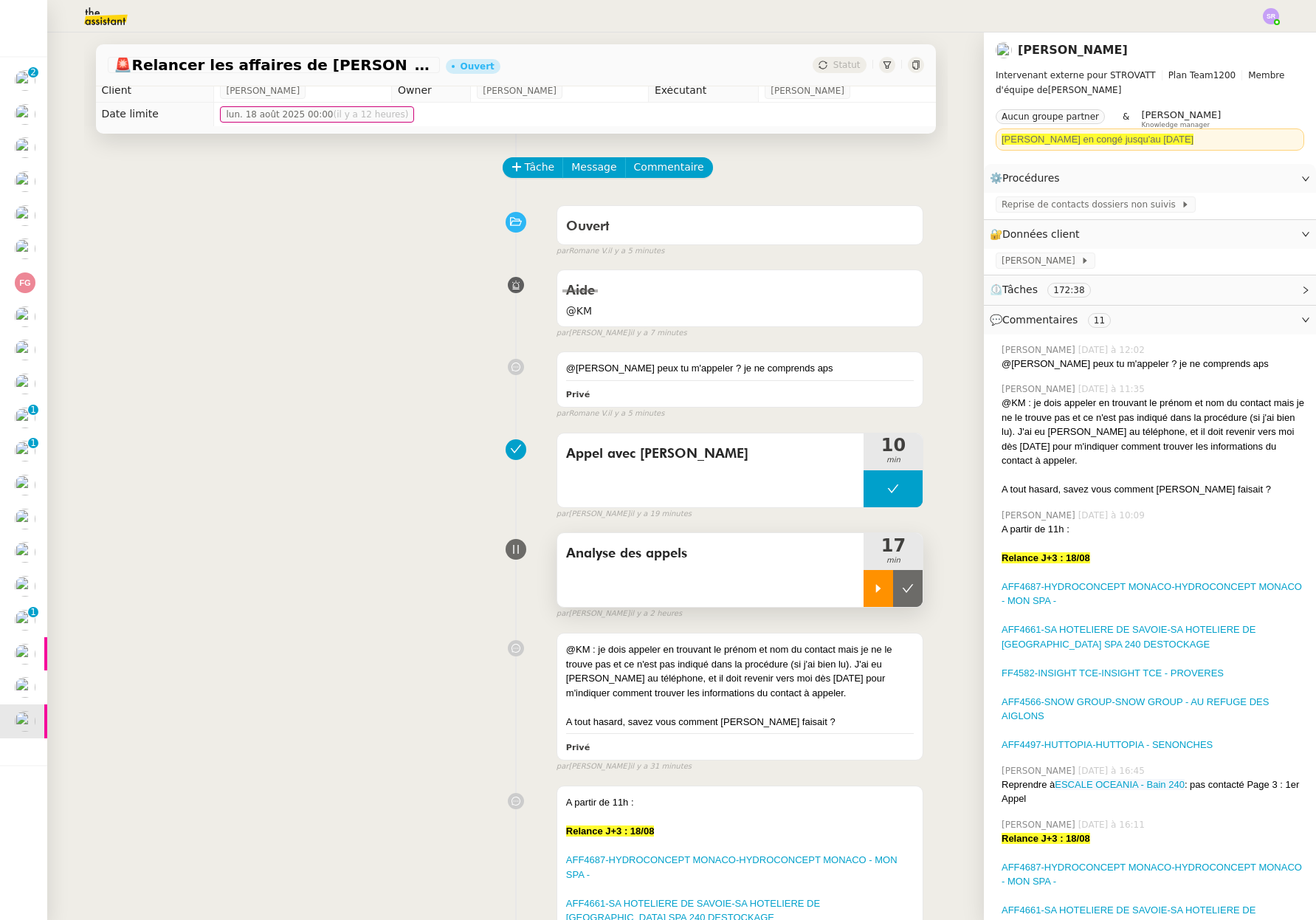
scroll to position [2432, 0]
click at [893, 595] on button at bounding box center [908, 587] width 30 height 37
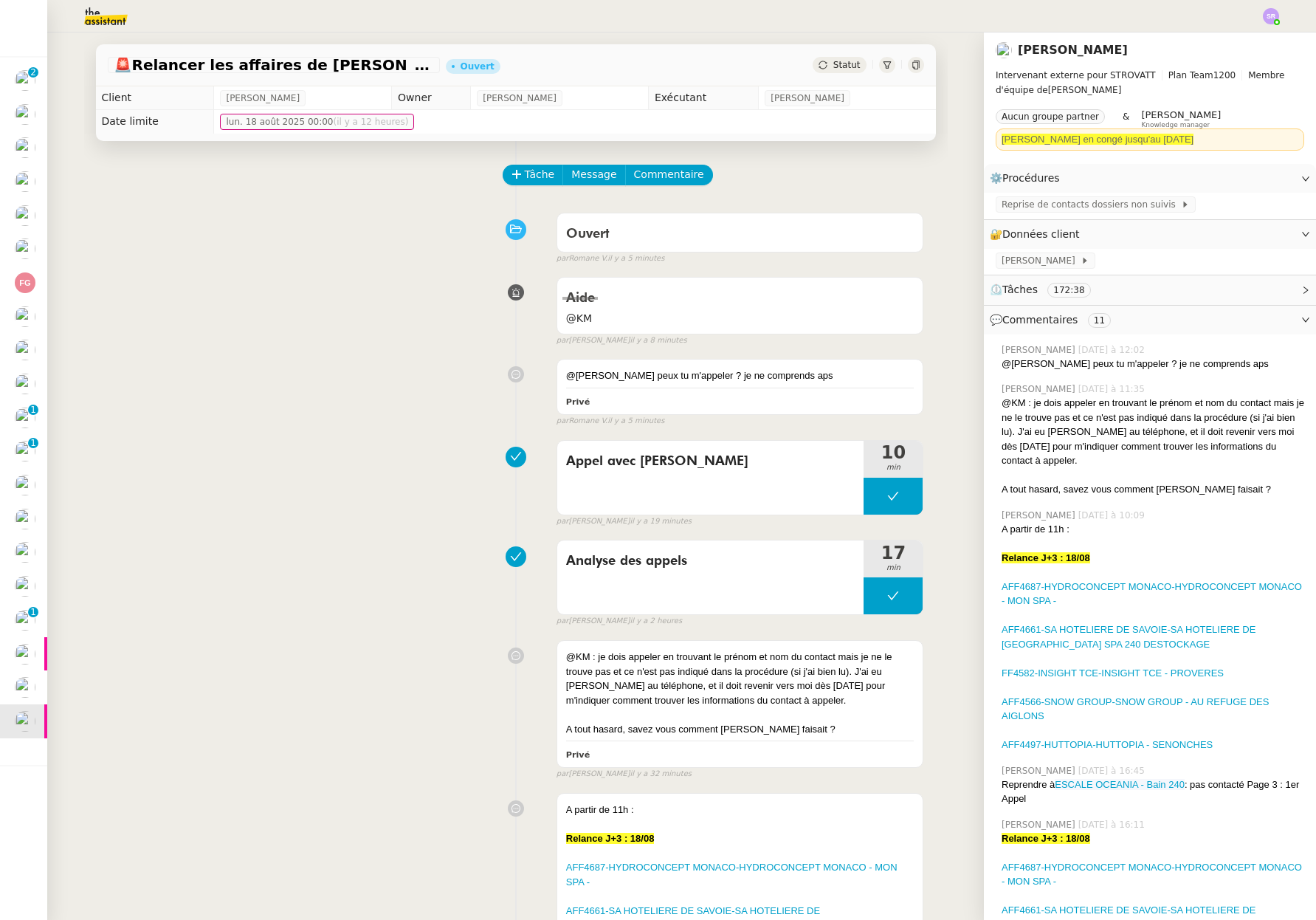
click at [834, 70] on div "Statut" at bounding box center [839, 65] width 53 height 16
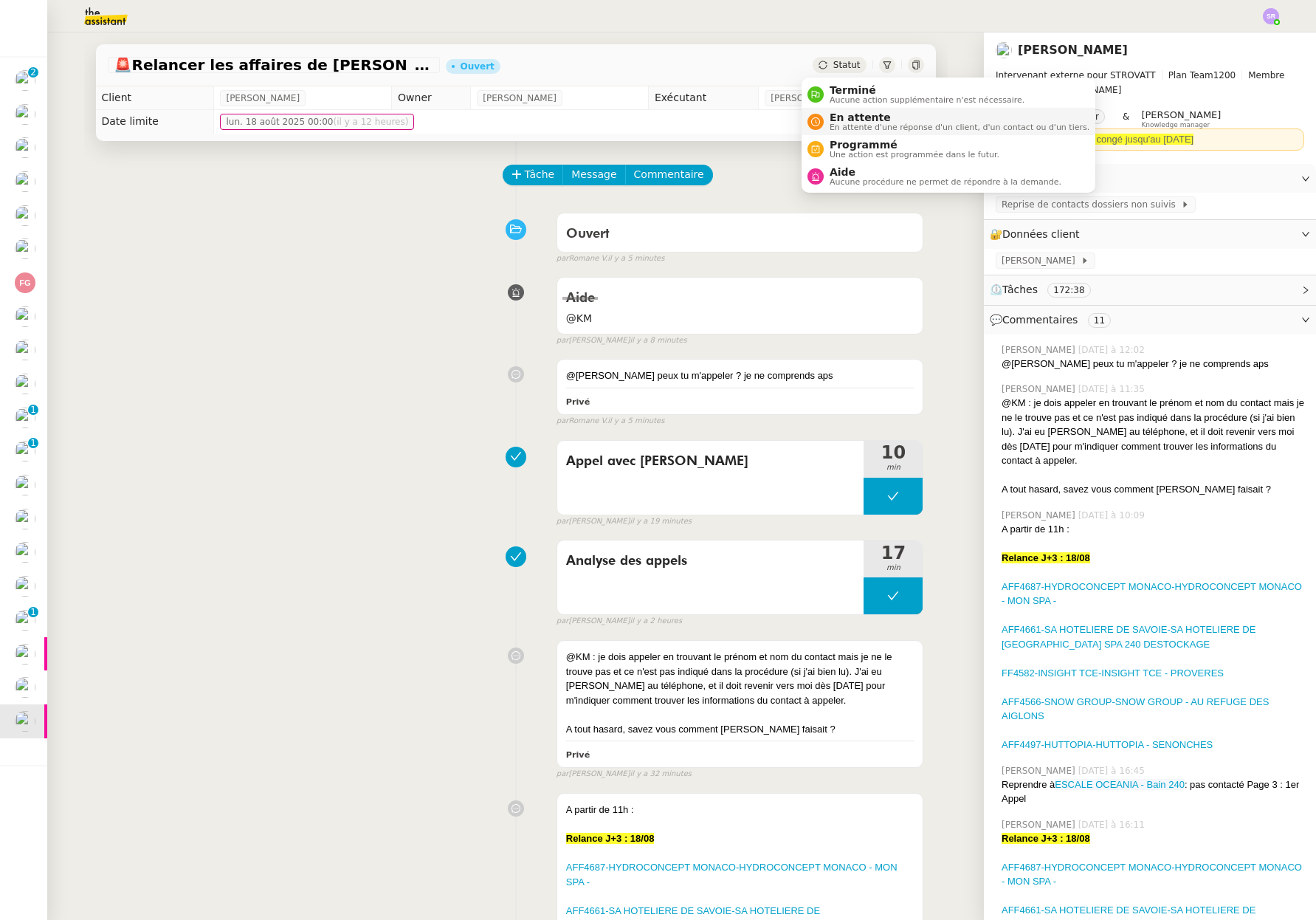
click at [838, 112] on span "En attente" at bounding box center [960, 118] width 260 height 12
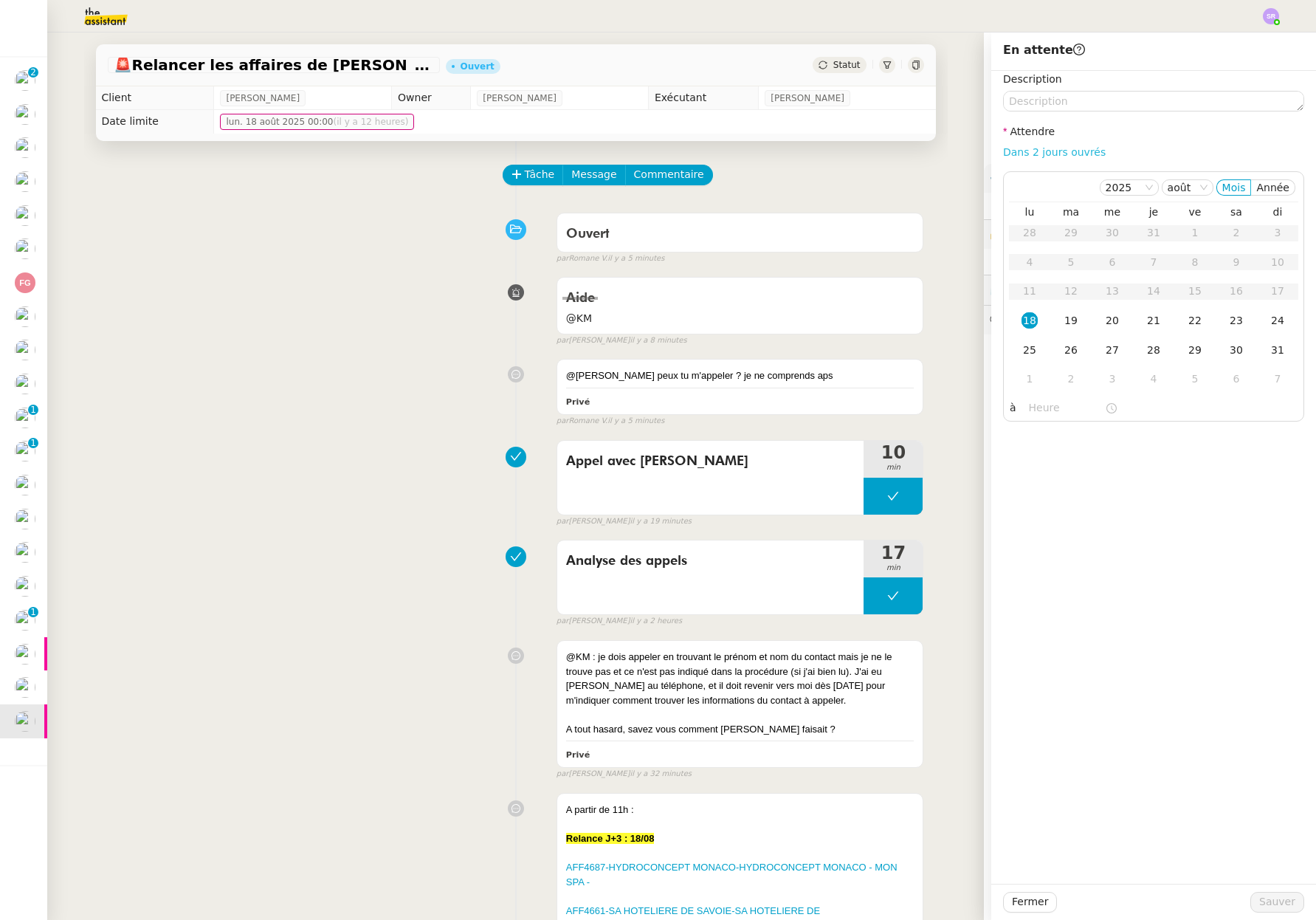
click at [1049, 155] on link "Dans 2 jours ouvrés" at bounding box center [1053, 152] width 103 height 12
type input "07:00"
click at [1063, 315] on div "19" at bounding box center [1070, 321] width 16 height 16
click at [1284, 900] on button "Sauver" at bounding box center [1277, 902] width 54 height 21
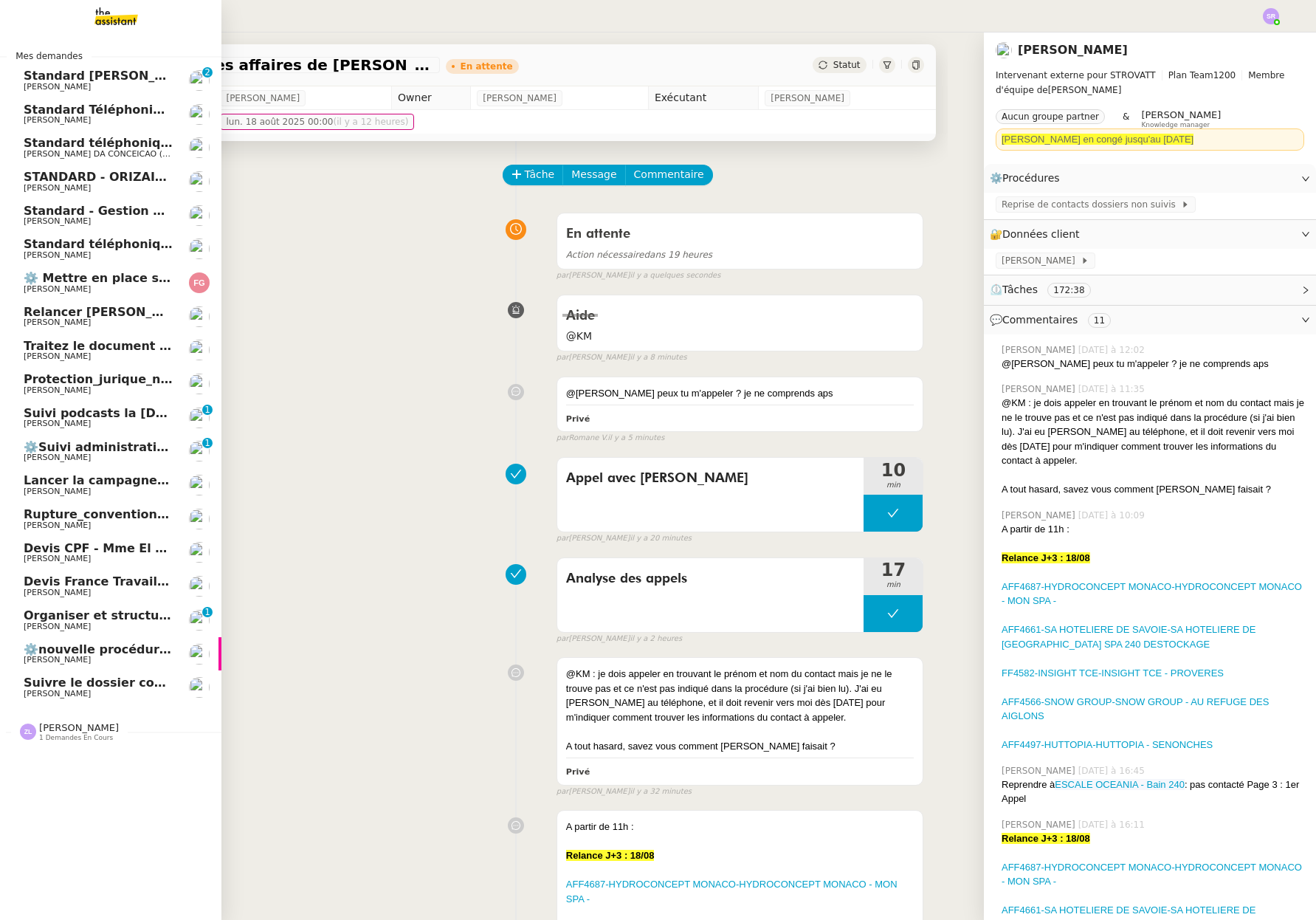
click at [98, 419] on span "Suivi podcasts la [DEMOGRAPHIC_DATA] radio [DATE]" at bounding box center [201, 413] width 354 height 14
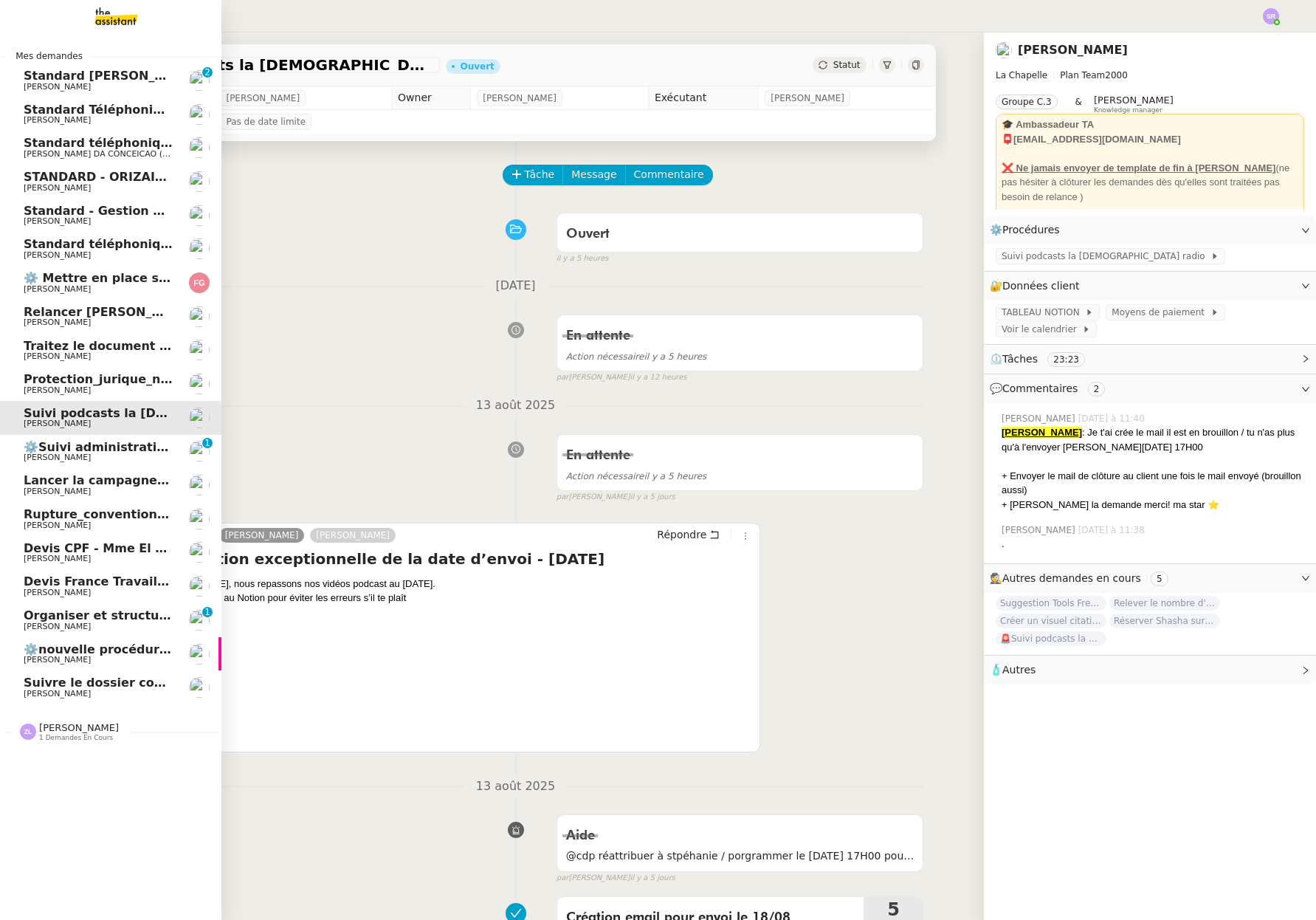
click at [57, 81] on span "Standard [PERSON_NAME]" at bounding box center [111, 76] width 175 height 14
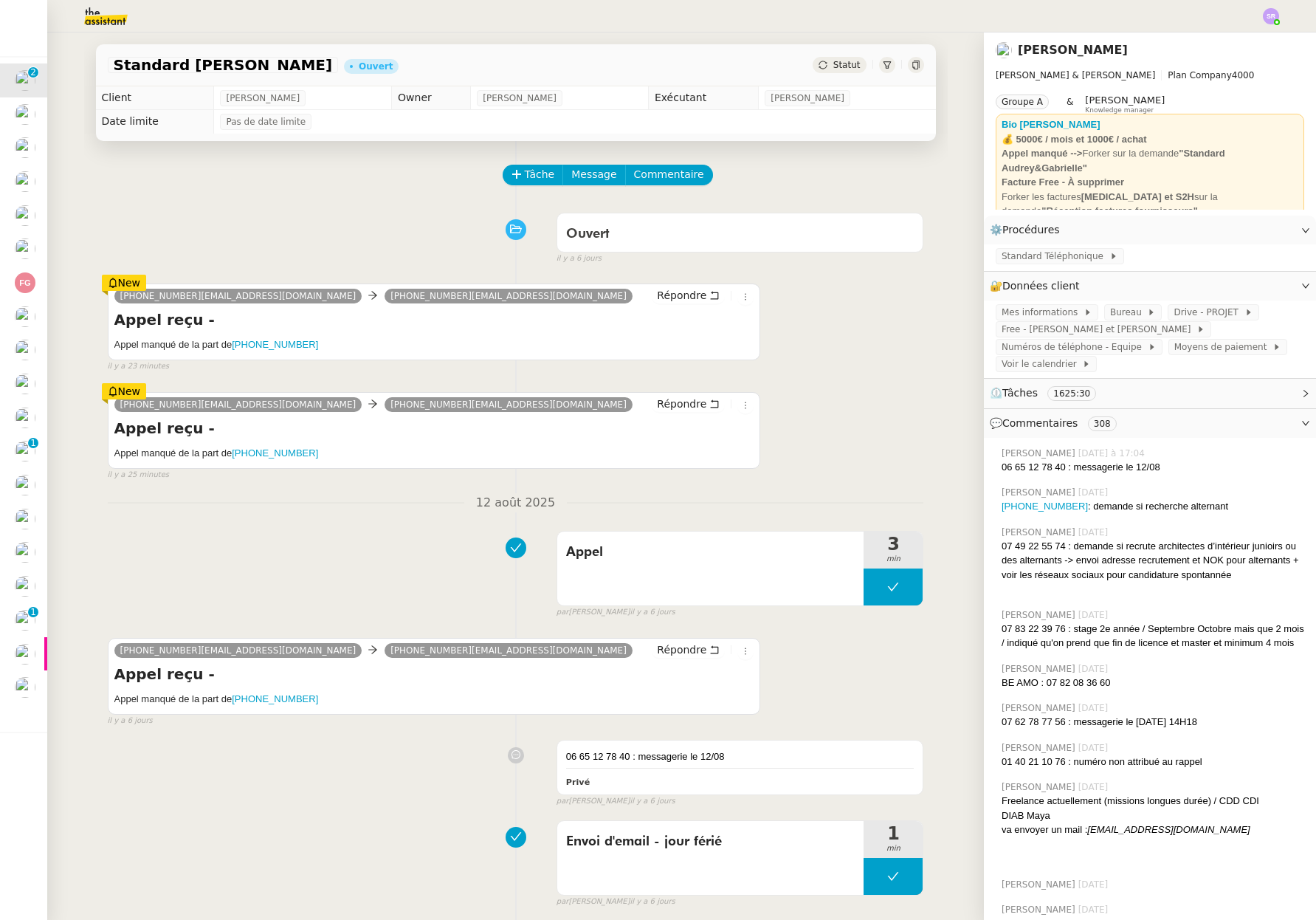
click at [318, 525] on div "Appel 3 min false par Zoé L. il y a 6 jours" at bounding box center [515, 571] width 816 height 95
click at [331, 226] on div "Ouvert false il y a 6 jours" at bounding box center [515, 235] width 816 height 59
click at [107, 21] on img at bounding box center [94, 16] width 115 height 33
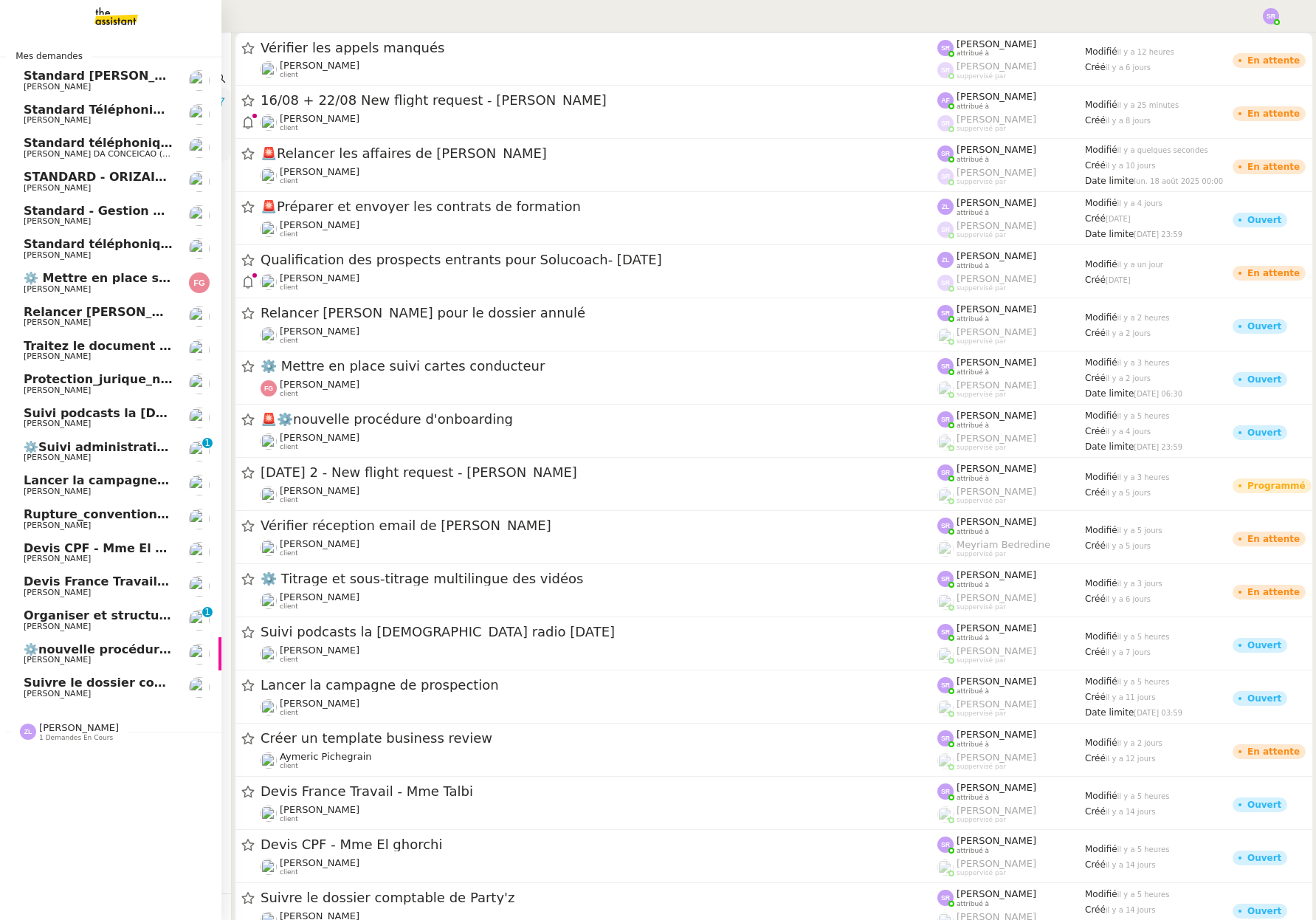
click at [44, 83] on span "[PERSON_NAME]" at bounding box center [57, 87] width 67 height 10
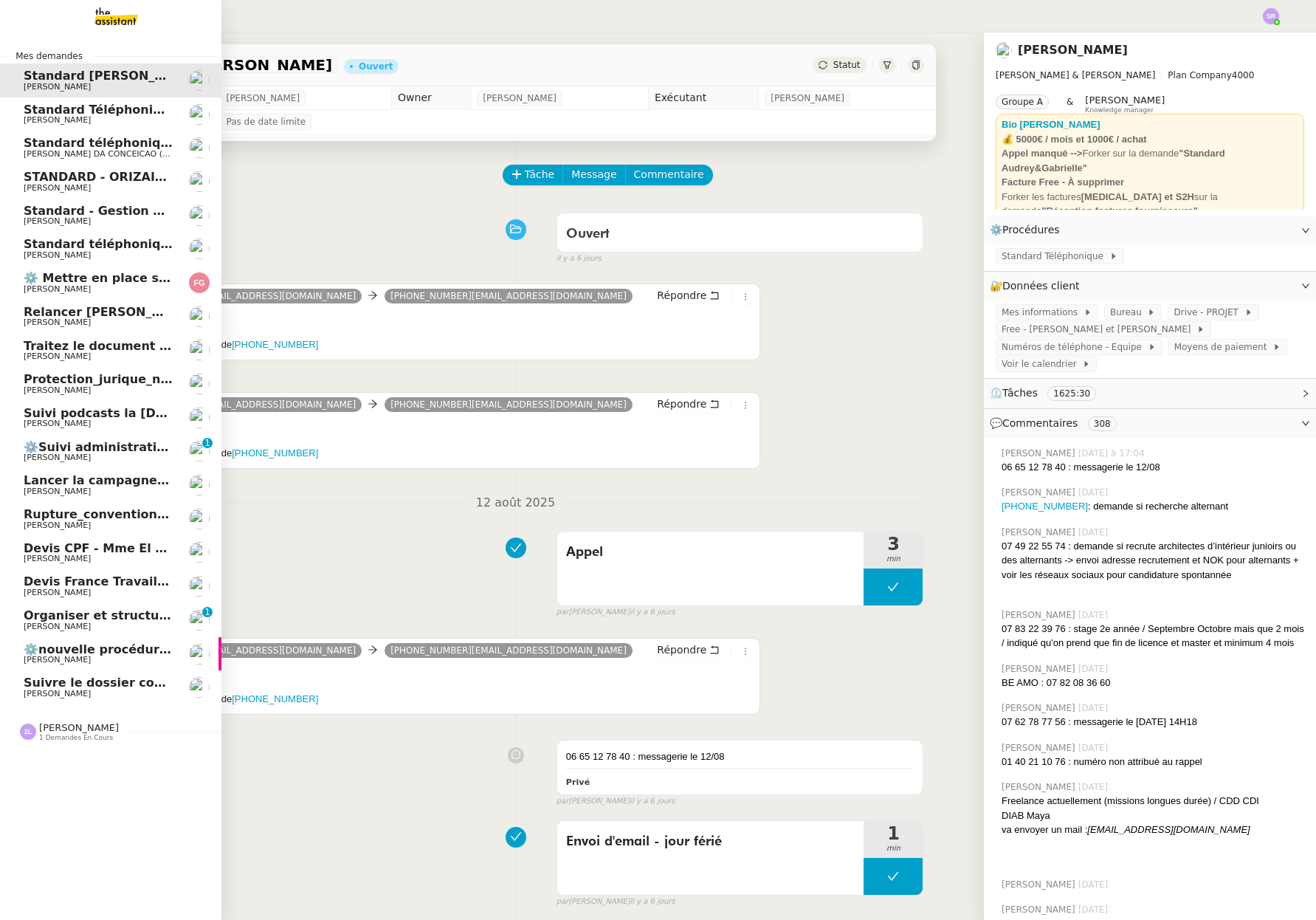
click at [77, 632] on link "Organiser et structurer les tâches et documents [PERSON_NAME] 0 1 2 3 4 5 6 7 8…" at bounding box center [111, 620] width 222 height 34
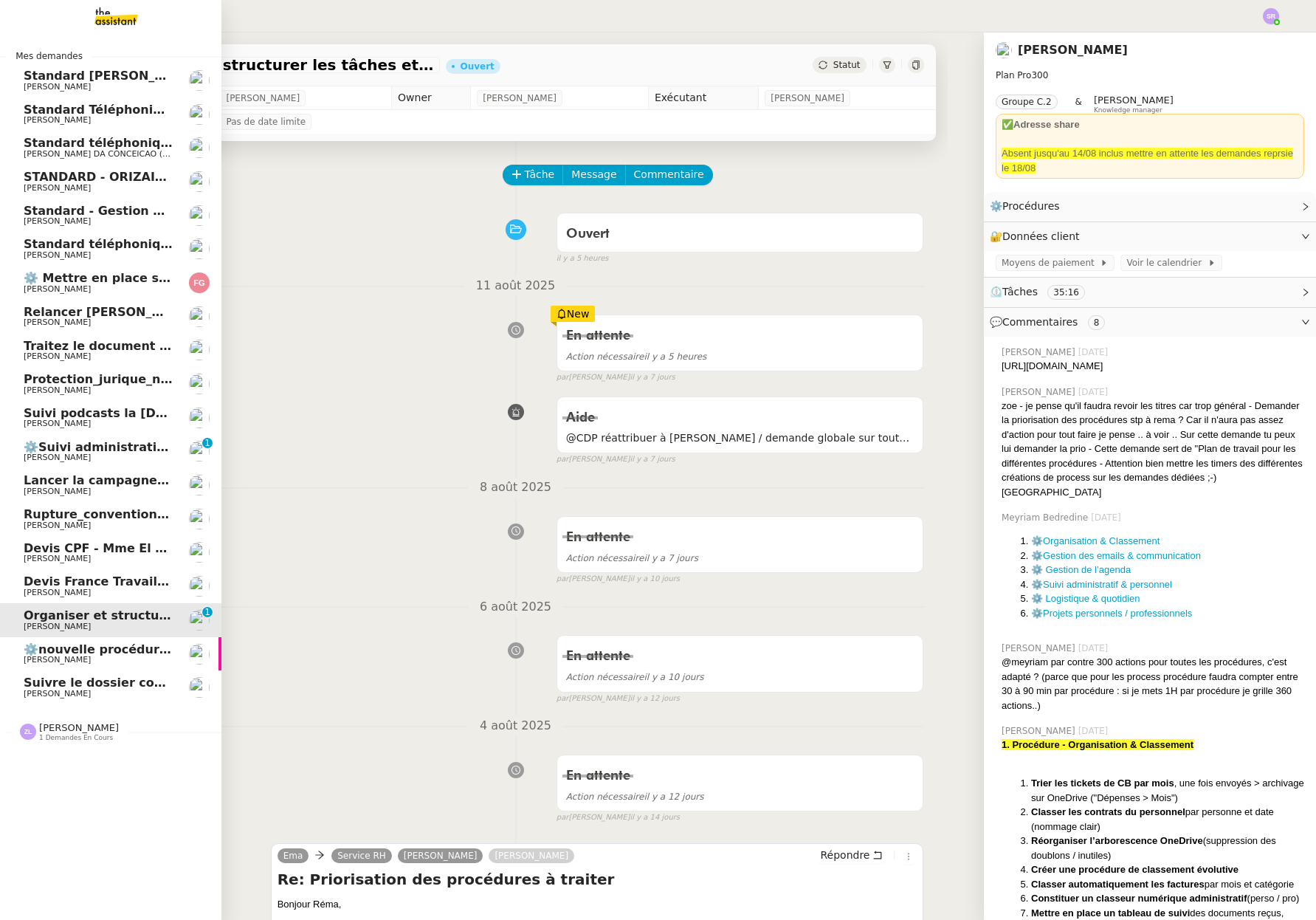
click at [140, 456] on span "[PERSON_NAME]" at bounding box center [98, 458] width 149 height 9
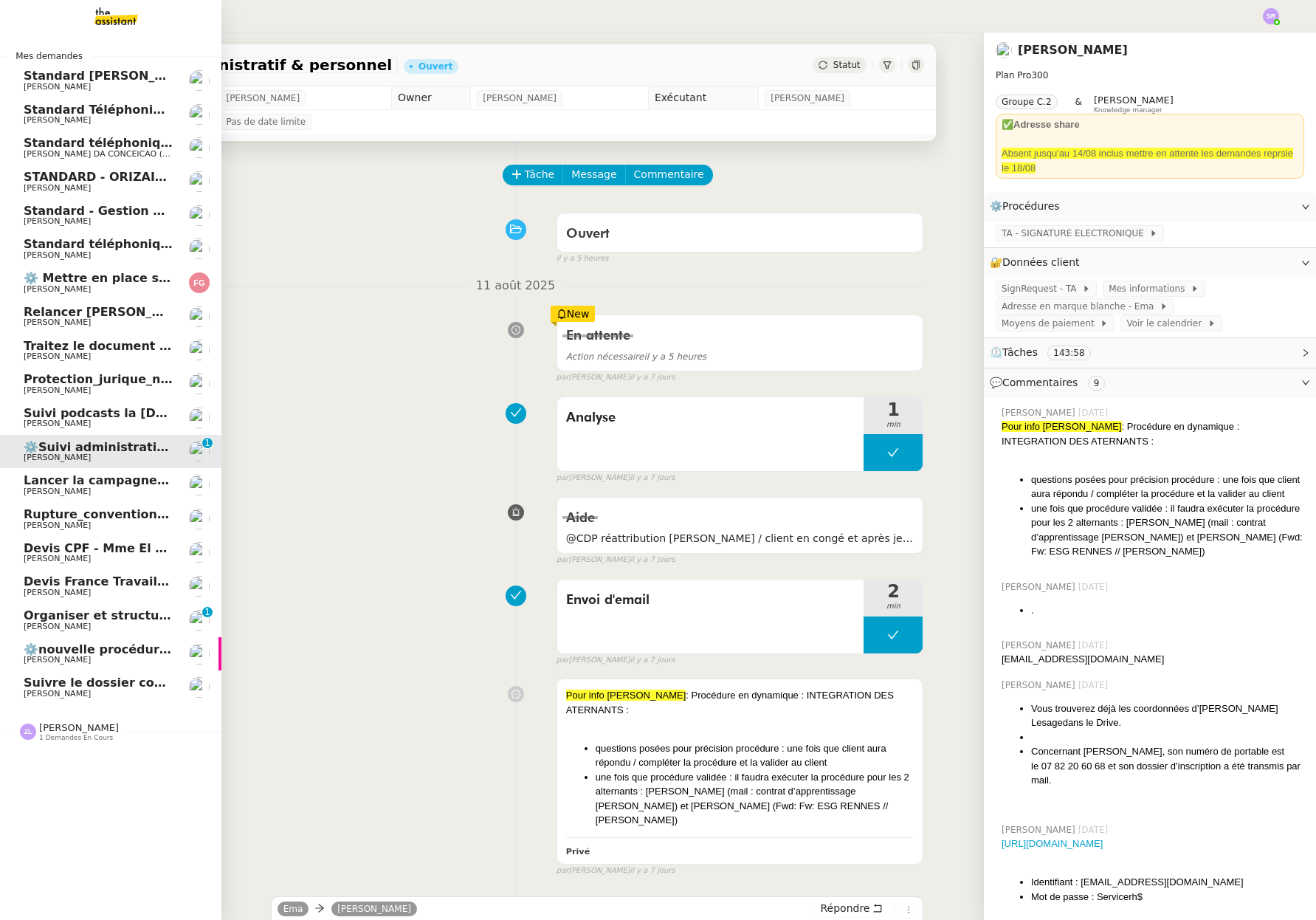
click at [156, 429] on link "Suivi podcasts la chapelle radio [DATE] [PERSON_NAME]" at bounding box center [111, 418] width 222 height 34
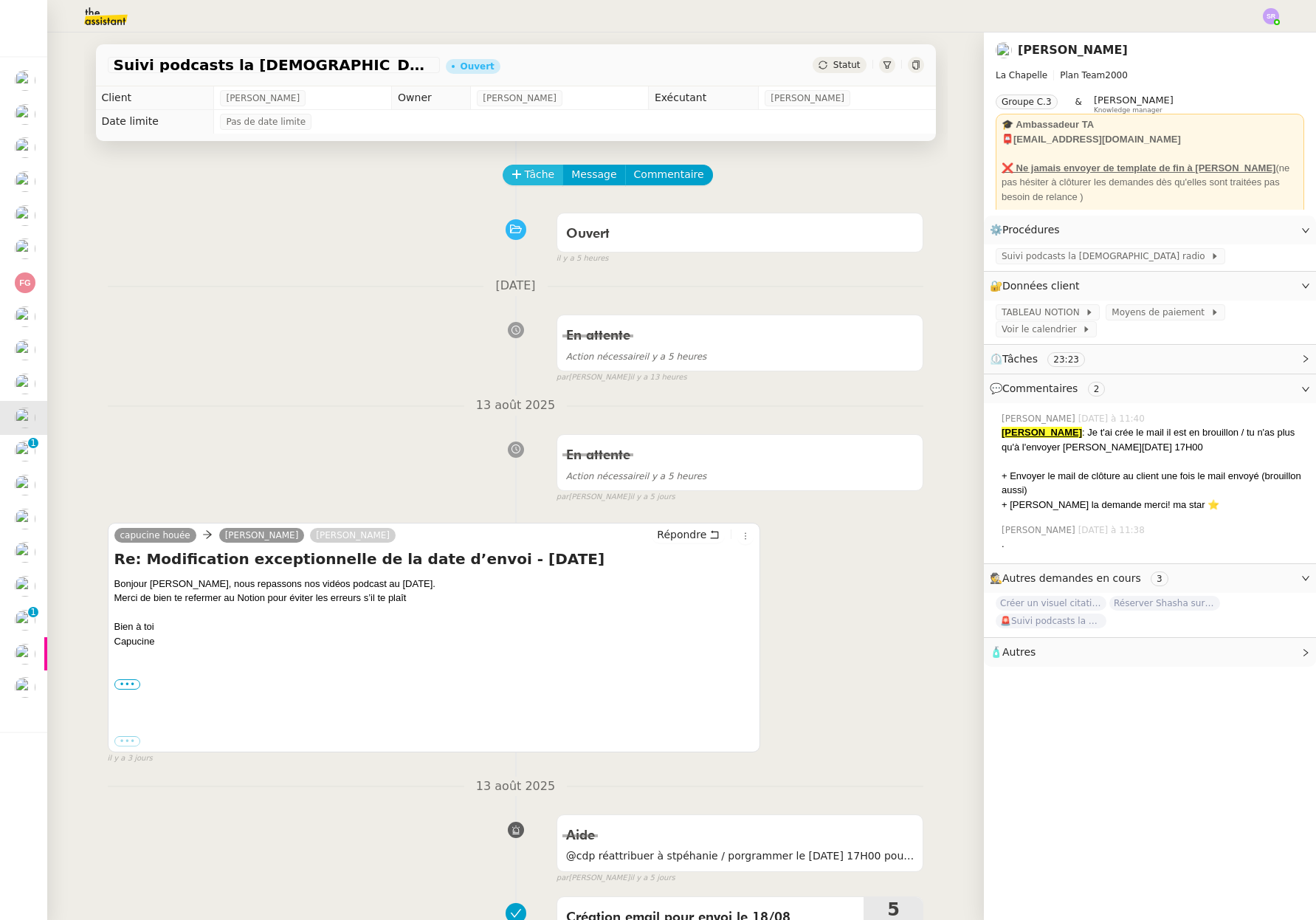
click at [524, 177] on span "Tâche" at bounding box center [539, 174] width 30 height 17
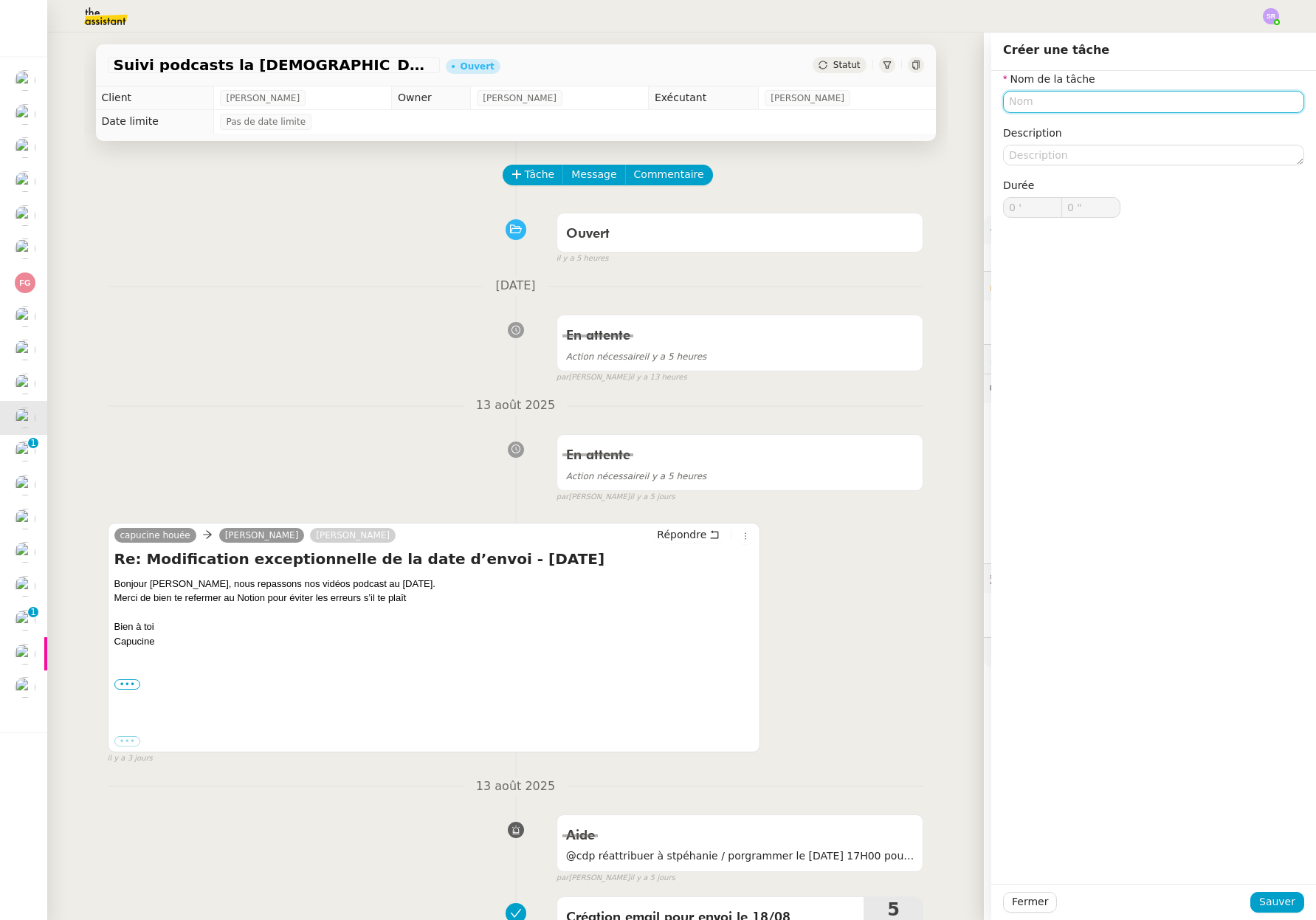
click at [1137, 98] on input "text" at bounding box center [1152, 101] width 301 height 21
click at [1162, 131] on div "Analyse remarque" at bounding box center [1142, 129] width 290 height 13
type input "Analyse remarque"
click at [1270, 898] on span "Sauver" at bounding box center [1277, 901] width 36 height 17
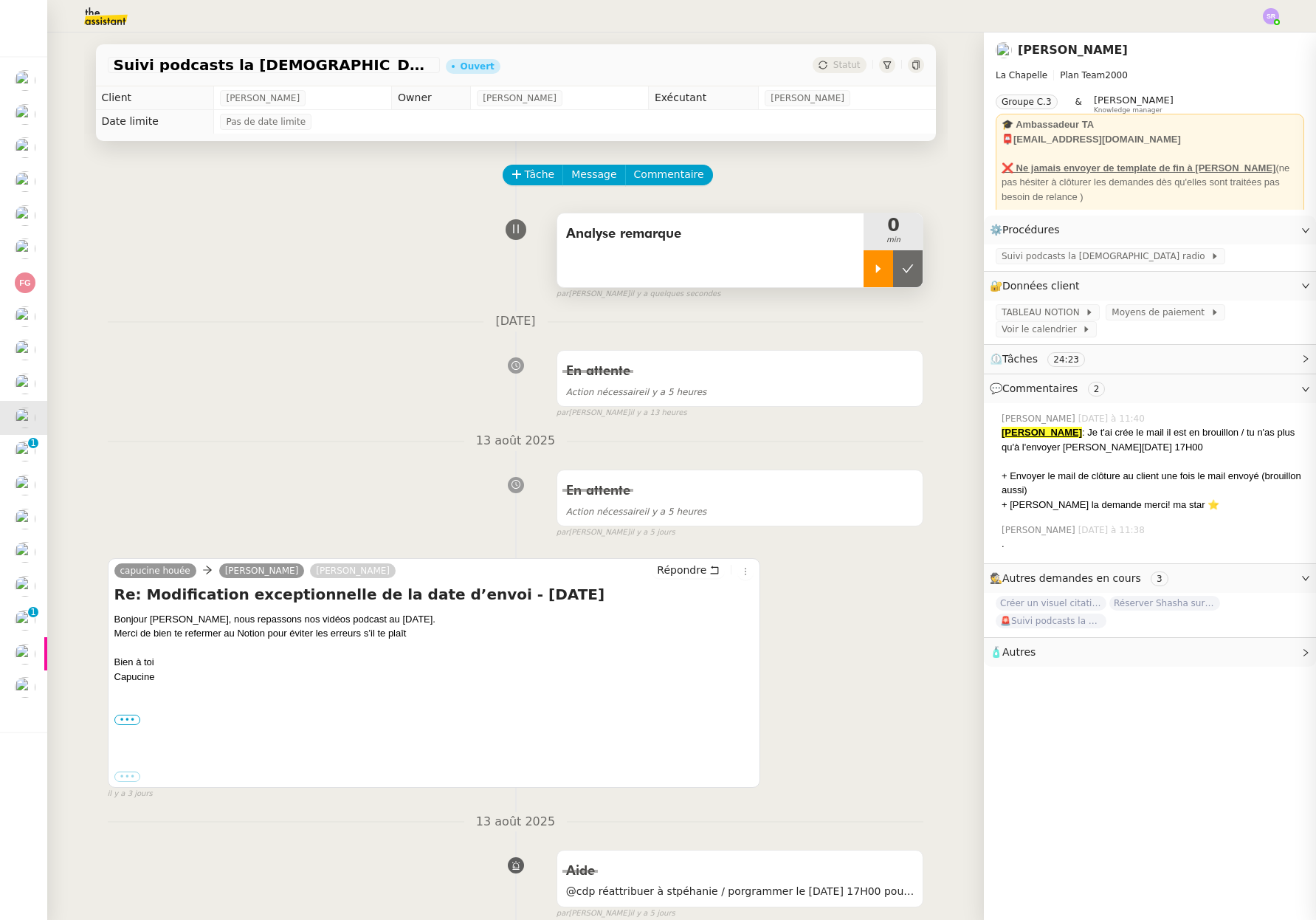
click at [864, 259] on div at bounding box center [879, 268] width 30 height 37
click at [1084, 255] on span "Suivi podcasts la [DEMOGRAPHIC_DATA] radio" at bounding box center [1105, 256] width 209 height 15
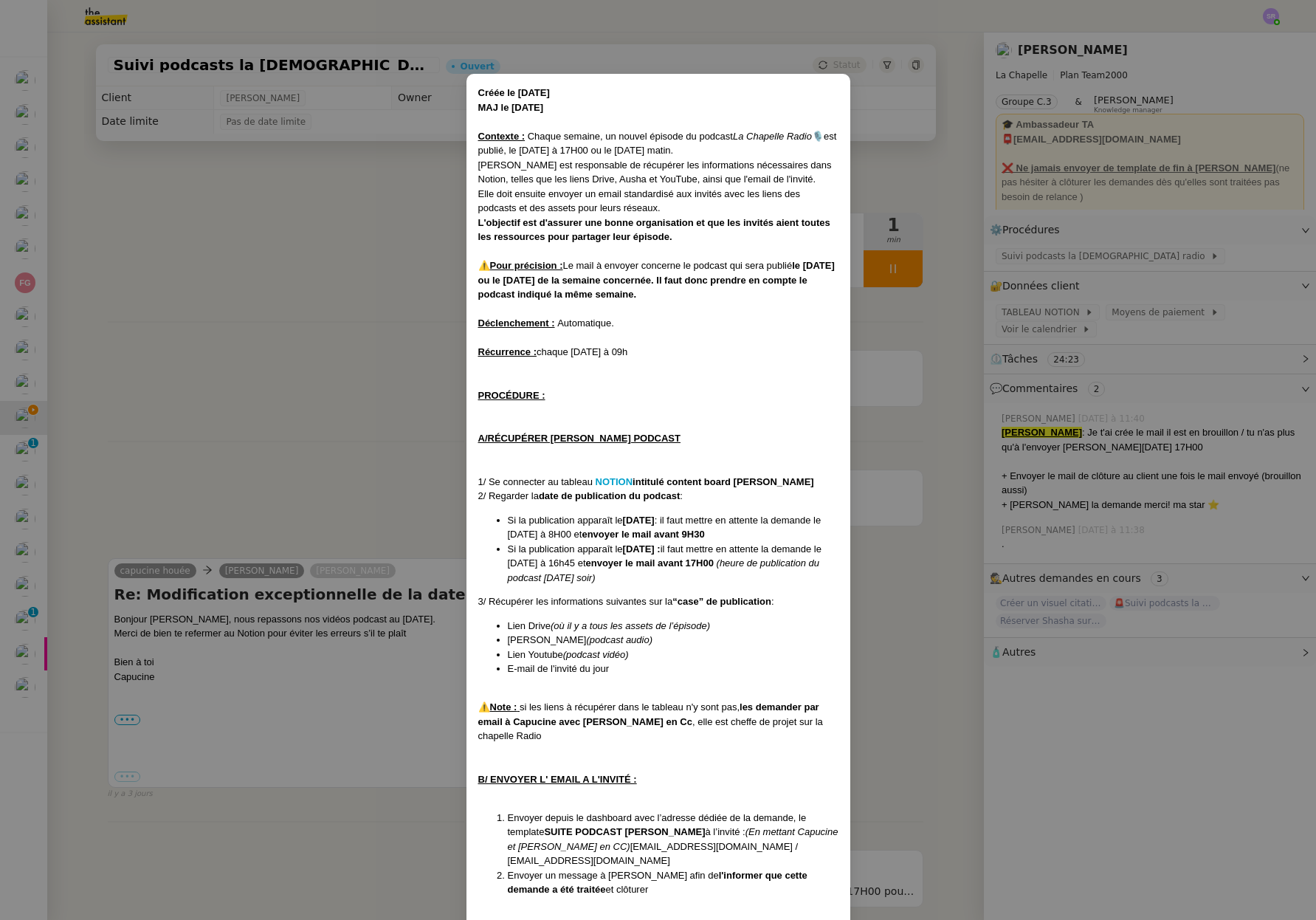
scroll to position [1, 0]
click at [616, 476] on strong "NOTION" at bounding box center [614, 479] width 38 height 11
click at [904, 181] on nz-modal-container "Créée le [DATE] MAJ le [DATE] Contexte : Chaque semaine, un nouvel épisode du p…" at bounding box center [658, 460] width 1316 height 920
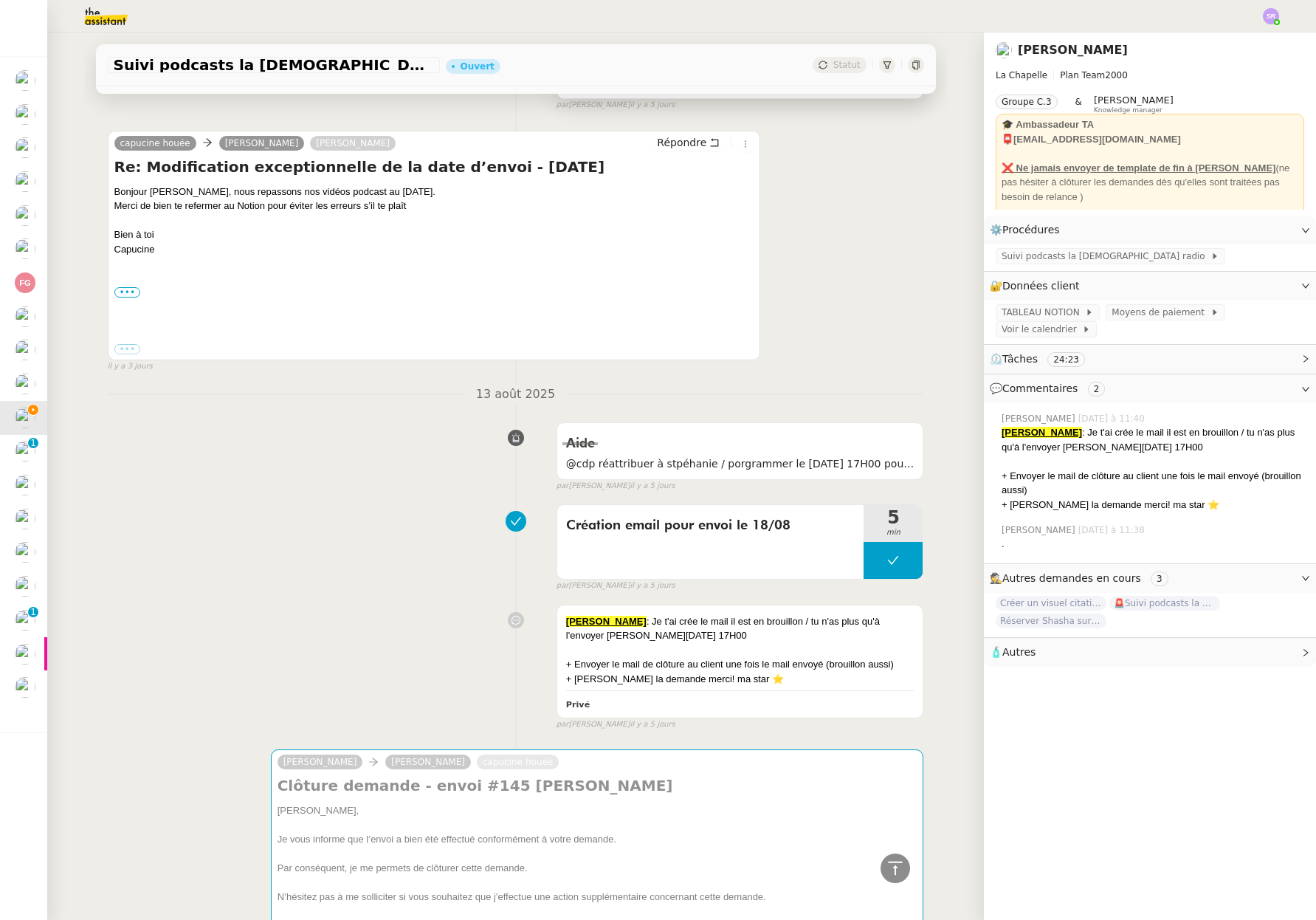
scroll to position [0, 0]
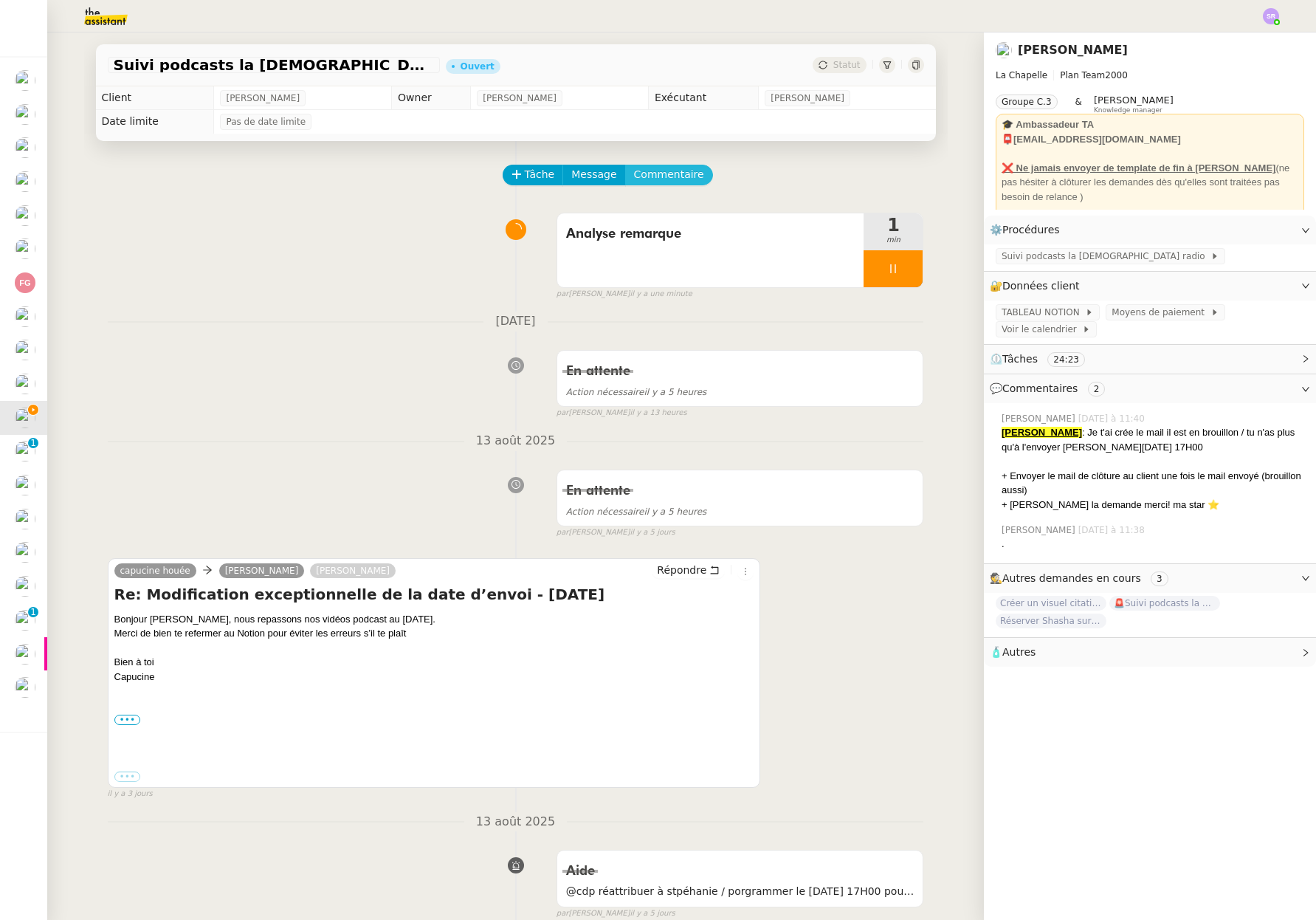
click at [649, 180] on span "Commentaire" at bounding box center [669, 174] width 70 height 17
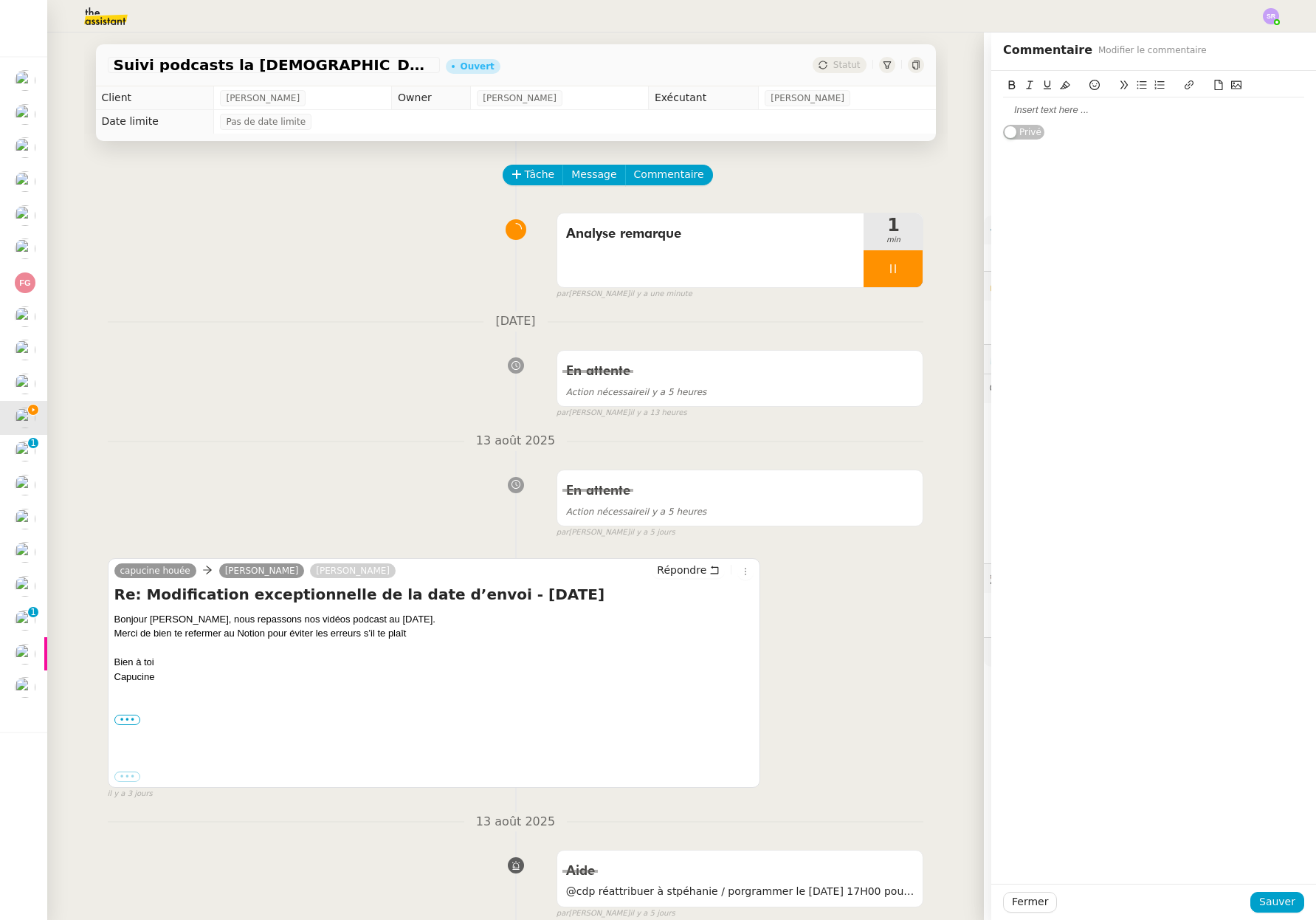
click at [1024, 105] on div at bounding box center [1152, 109] width 301 height 13
click at [1284, 904] on button "Sauver" at bounding box center [1277, 902] width 54 height 21
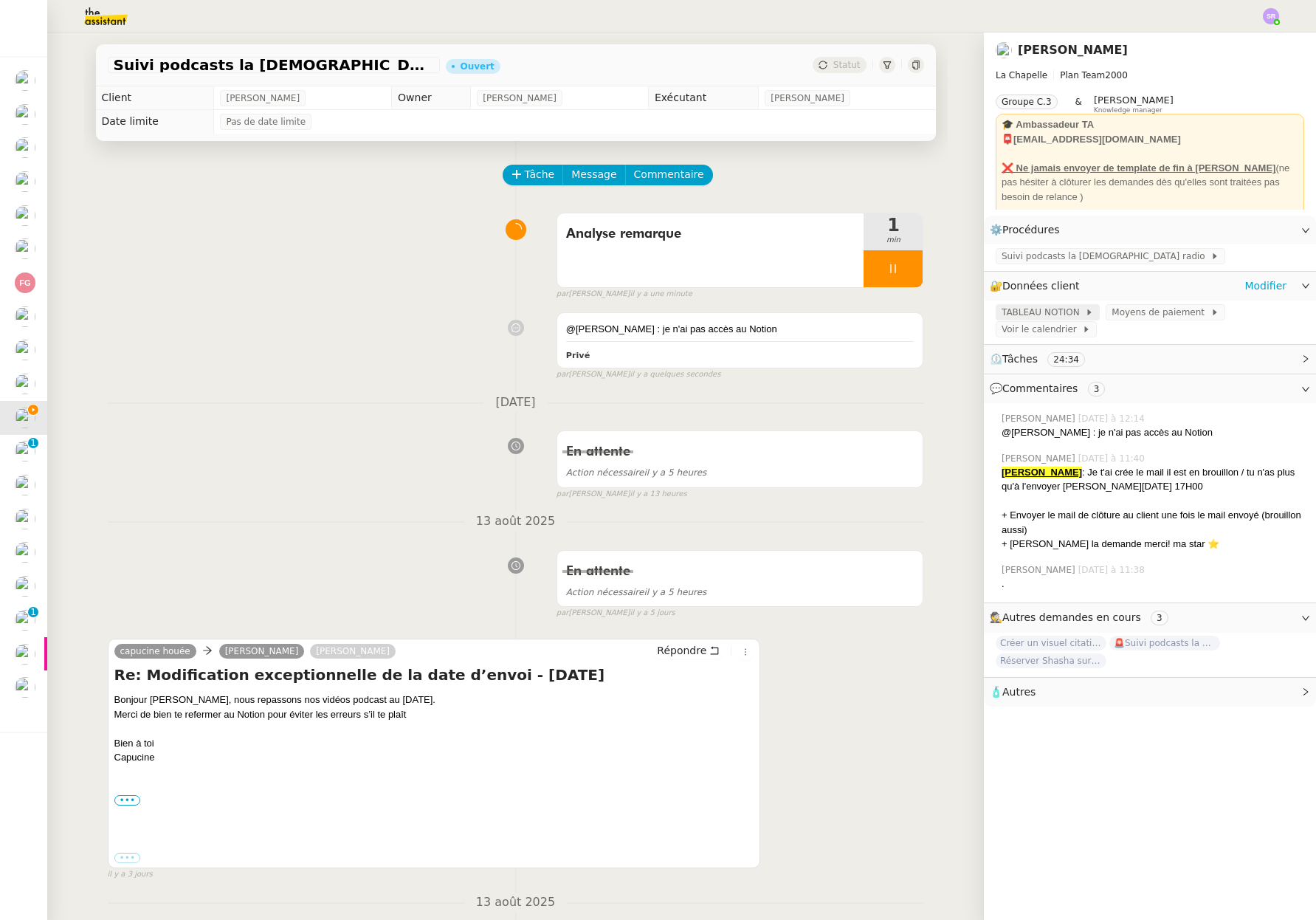
click at [1060, 309] on span "TABLEAU NOTION" at bounding box center [1042, 312] width 83 height 15
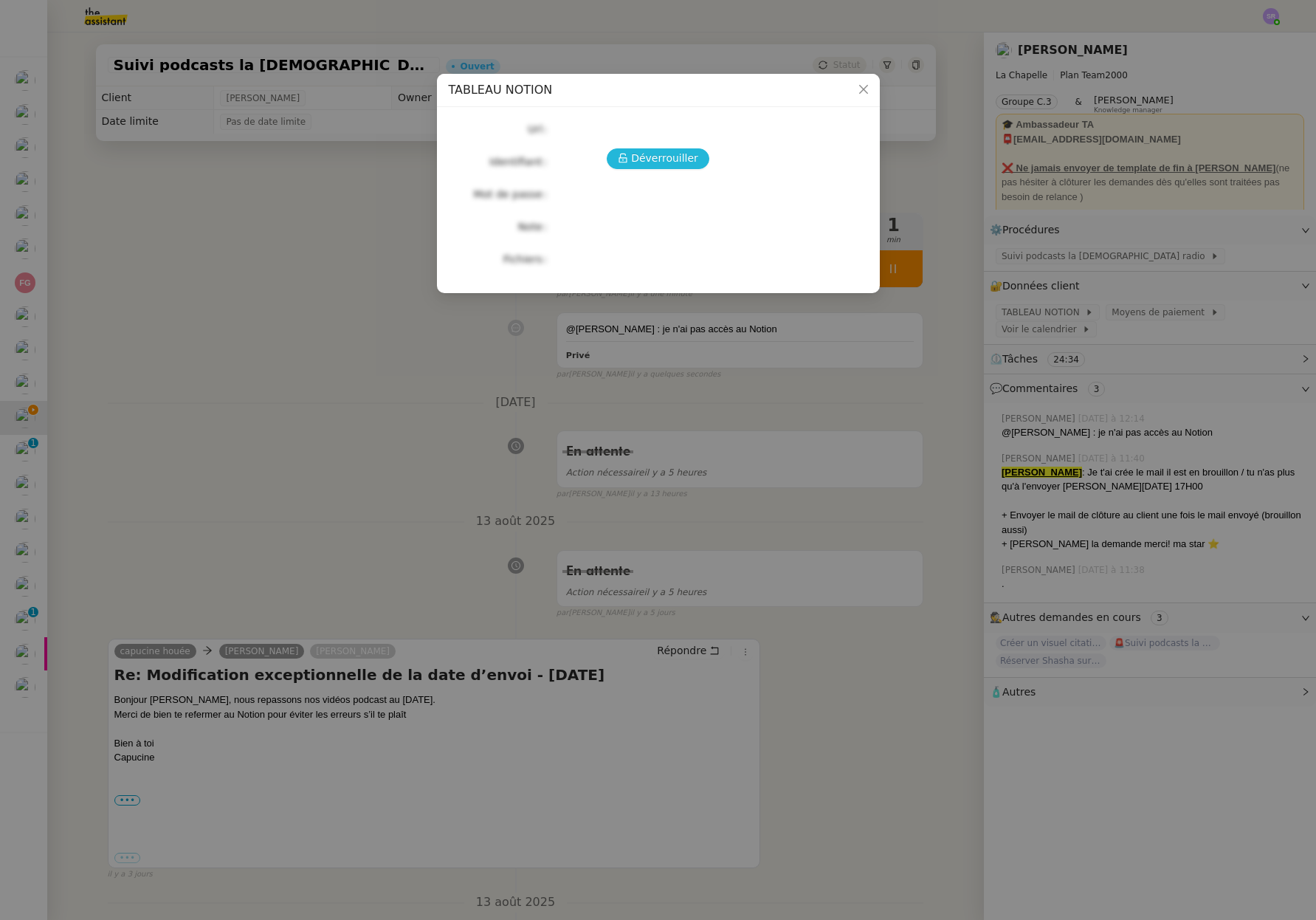
click at [642, 165] on span "Déverrouiller" at bounding box center [664, 158] width 67 height 17
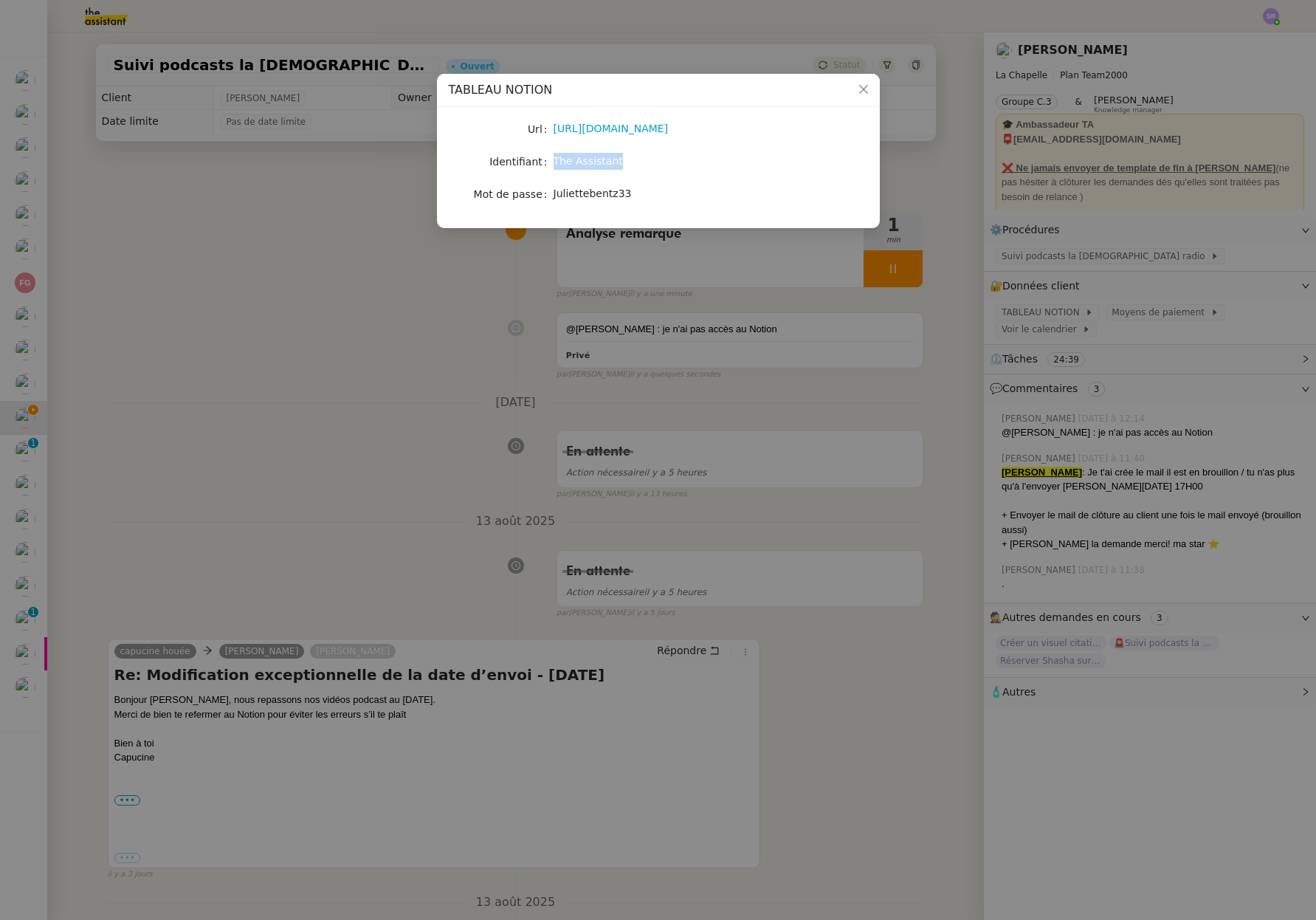
drag, startPoint x: 630, startPoint y: 161, endPoint x: 555, endPoint y: 166, distance: 75.2
click at [555, 166] on div "The Assistant" at bounding box center [675, 161] width 245 height 17
copy span "The Assistant"
click at [668, 129] on link "[URL][DOMAIN_NAME]" at bounding box center [610, 129] width 115 height 12
click at [366, 316] on nz-modal-container "TABLEAU NOTION Url [URL][DOMAIN_NAME] Identifiant The Assistant Mot de passe [S…" at bounding box center [658, 460] width 1316 height 920
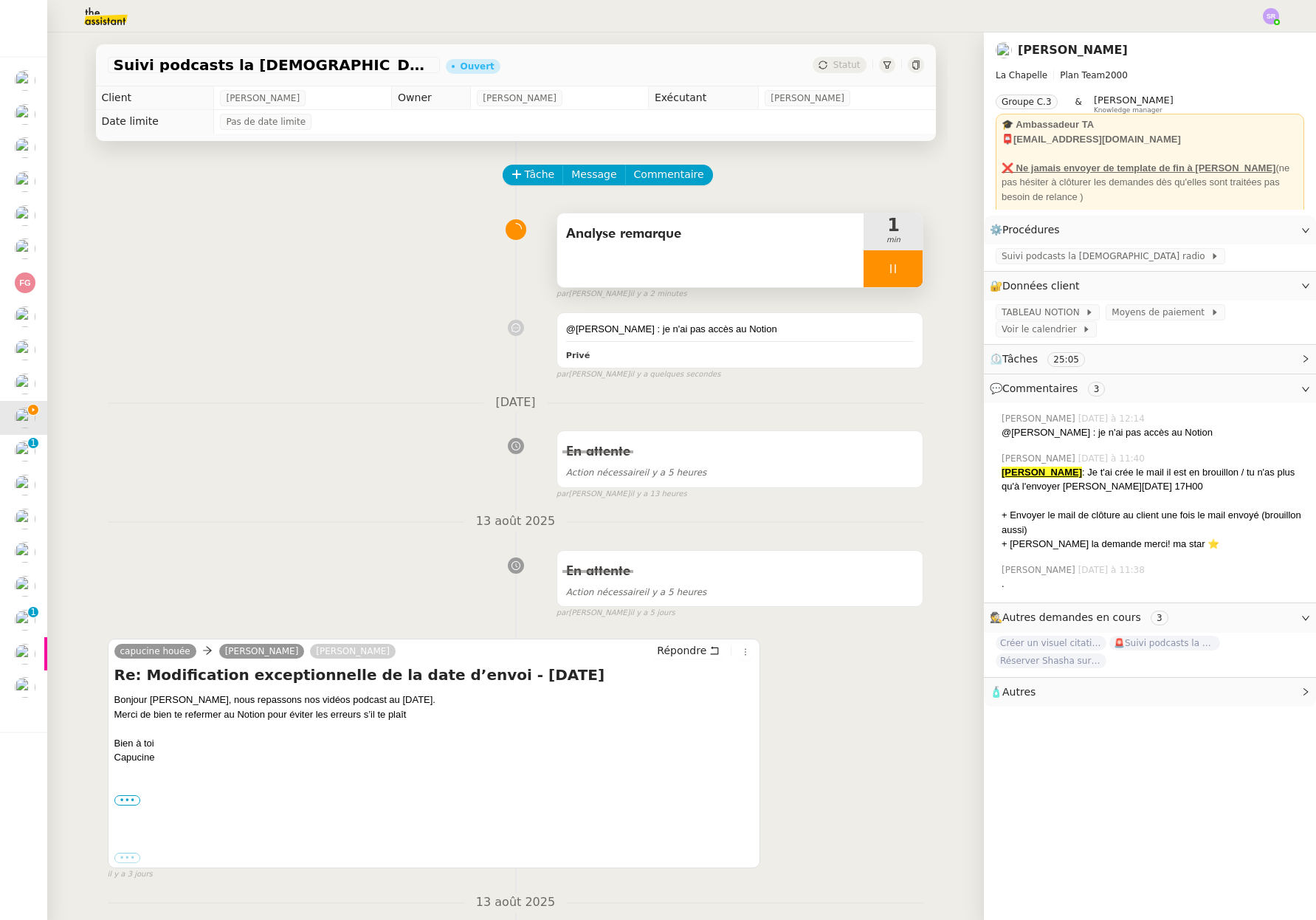
click at [866, 263] on div at bounding box center [893, 268] width 59 height 37
click at [1257, 287] on link "Modifier" at bounding box center [1265, 286] width 42 height 17
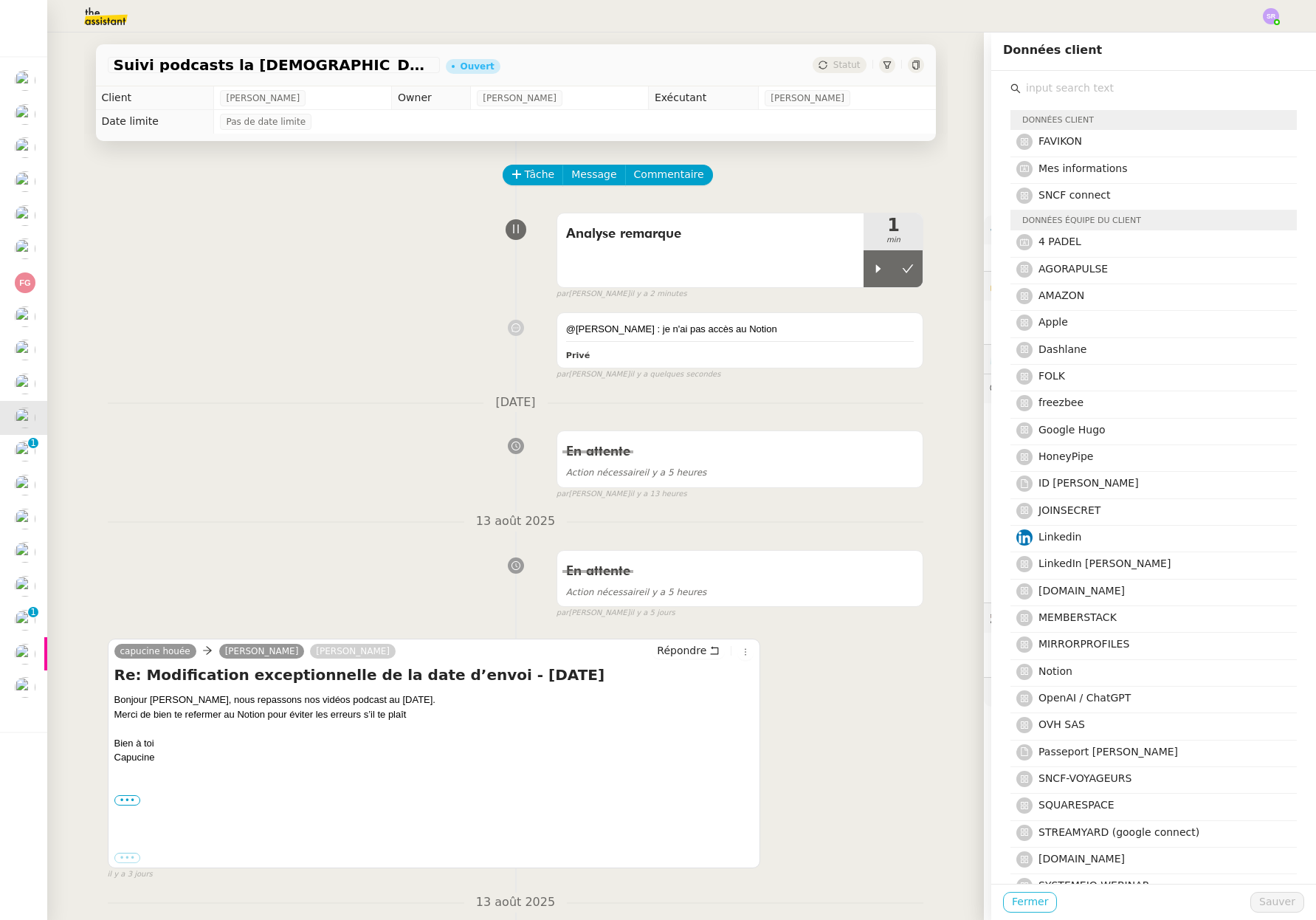
click at [1016, 898] on span "Fermer" at bounding box center [1029, 901] width 36 height 17
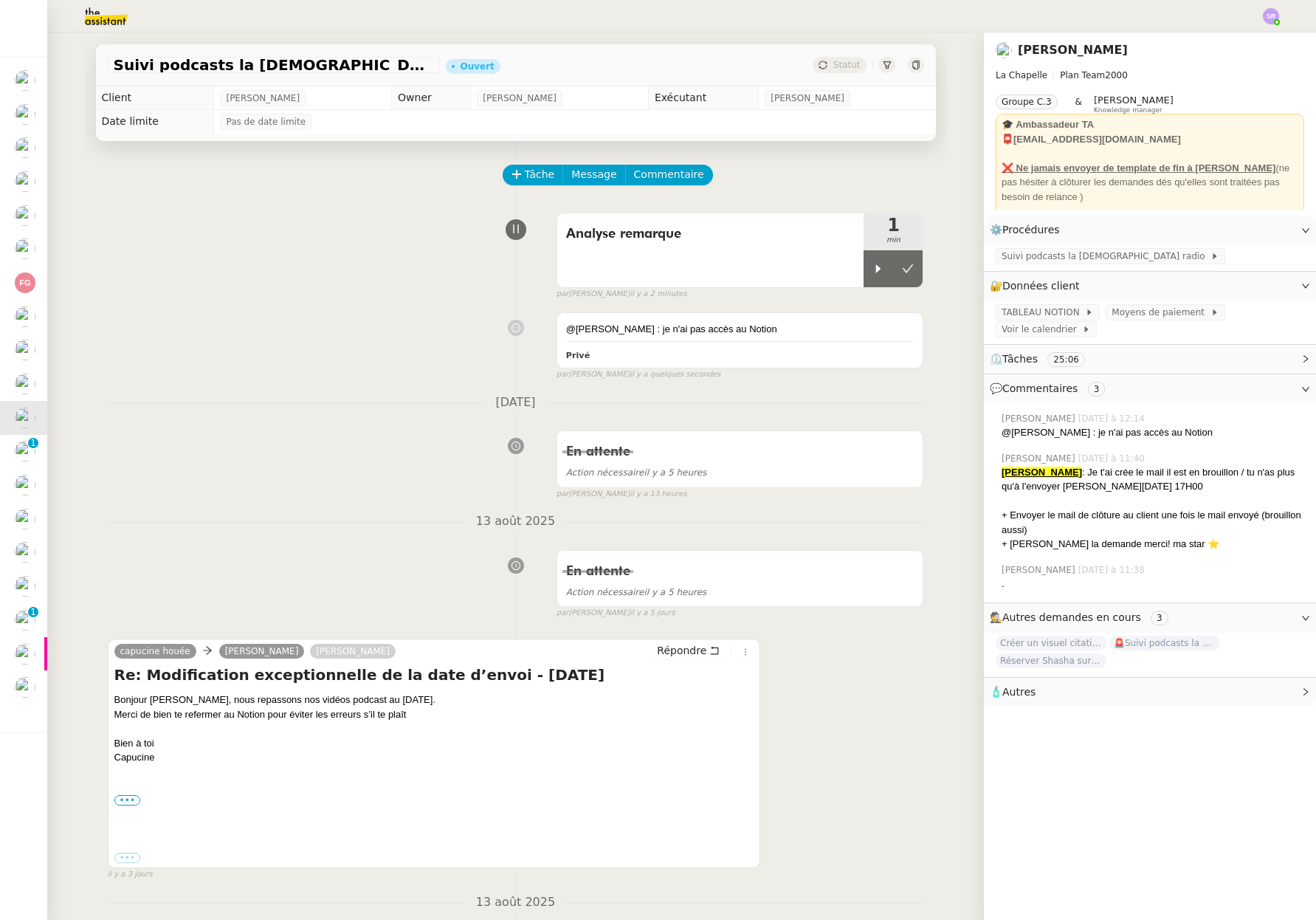
click at [1269, 10] on img at bounding box center [1270, 16] width 16 height 16
click at [1252, 39] on li "Suivi" at bounding box center [1231, 42] width 96 height 21
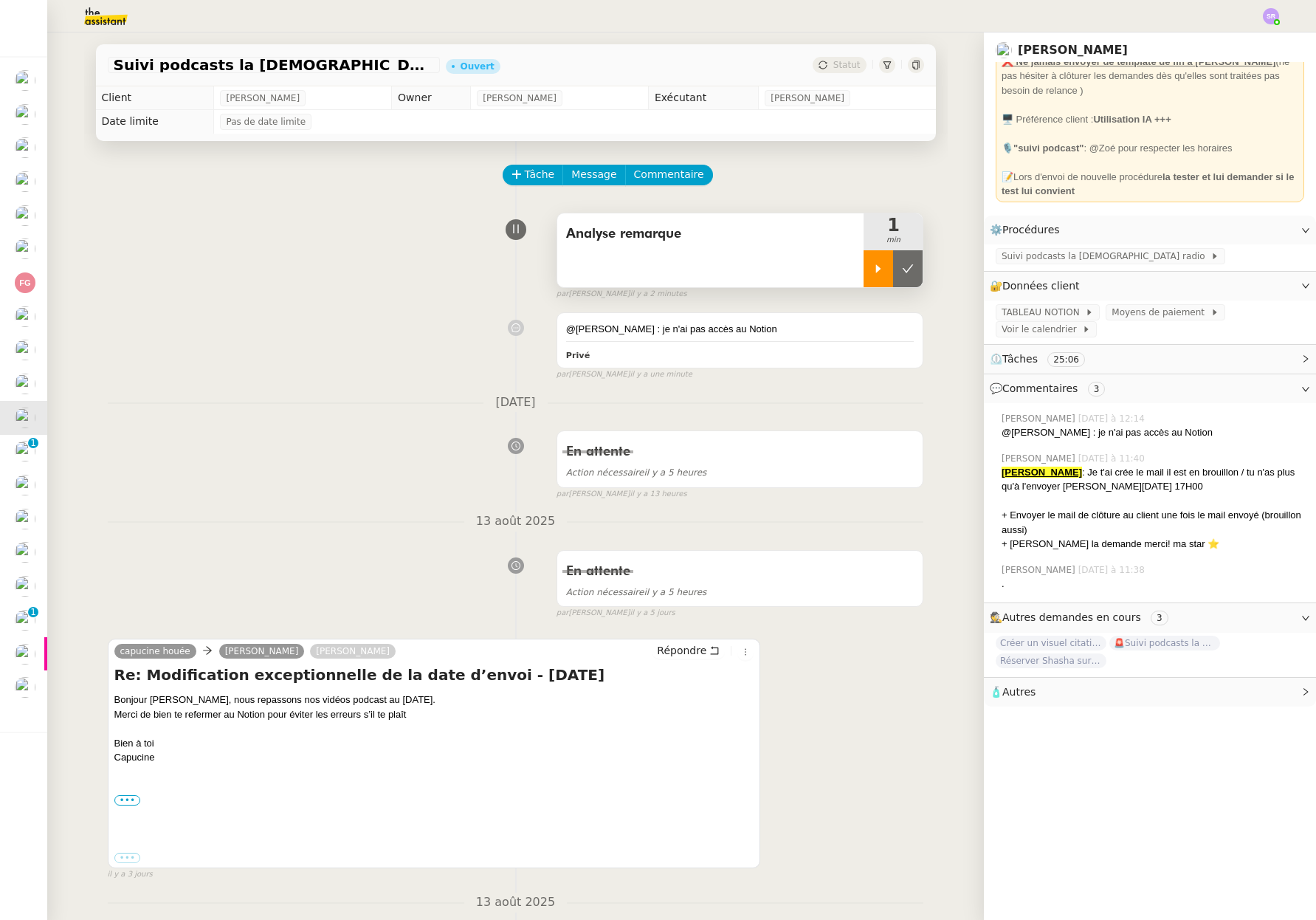
click at [872, 273] on icon at bounding box center [878, 269] width 12 height 12
click at [1272, 284] on link "Modifier" at bounding box center [1265, 286] width 42 height 17
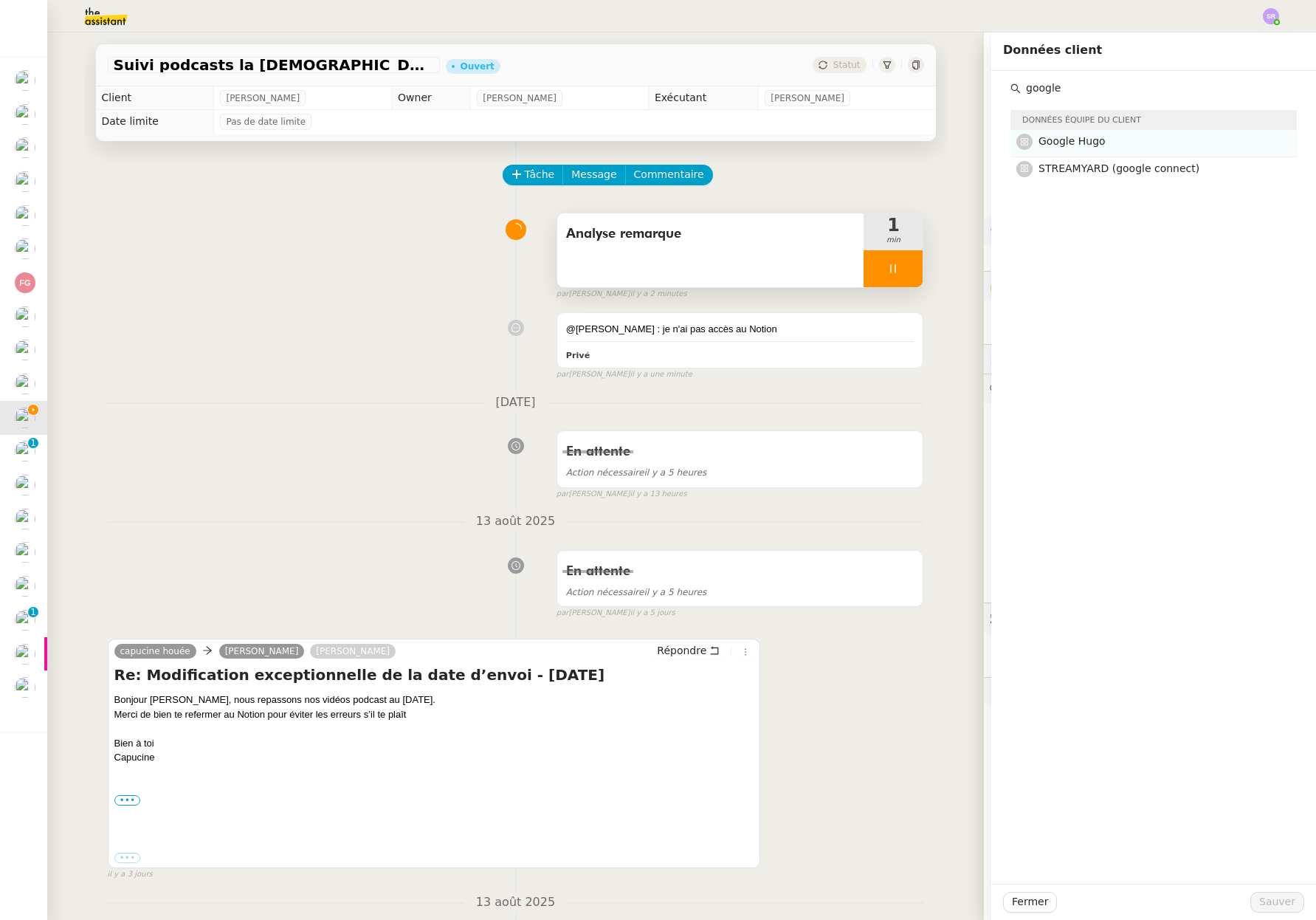
type input "google"
click at [1115, 141] on h4 "Google Hugo" at bounding box center [1163, 141] width 250 height 17
click at [1261, 897] on span "Sauver" at bounding box center [1277, 901] width 36 height 17
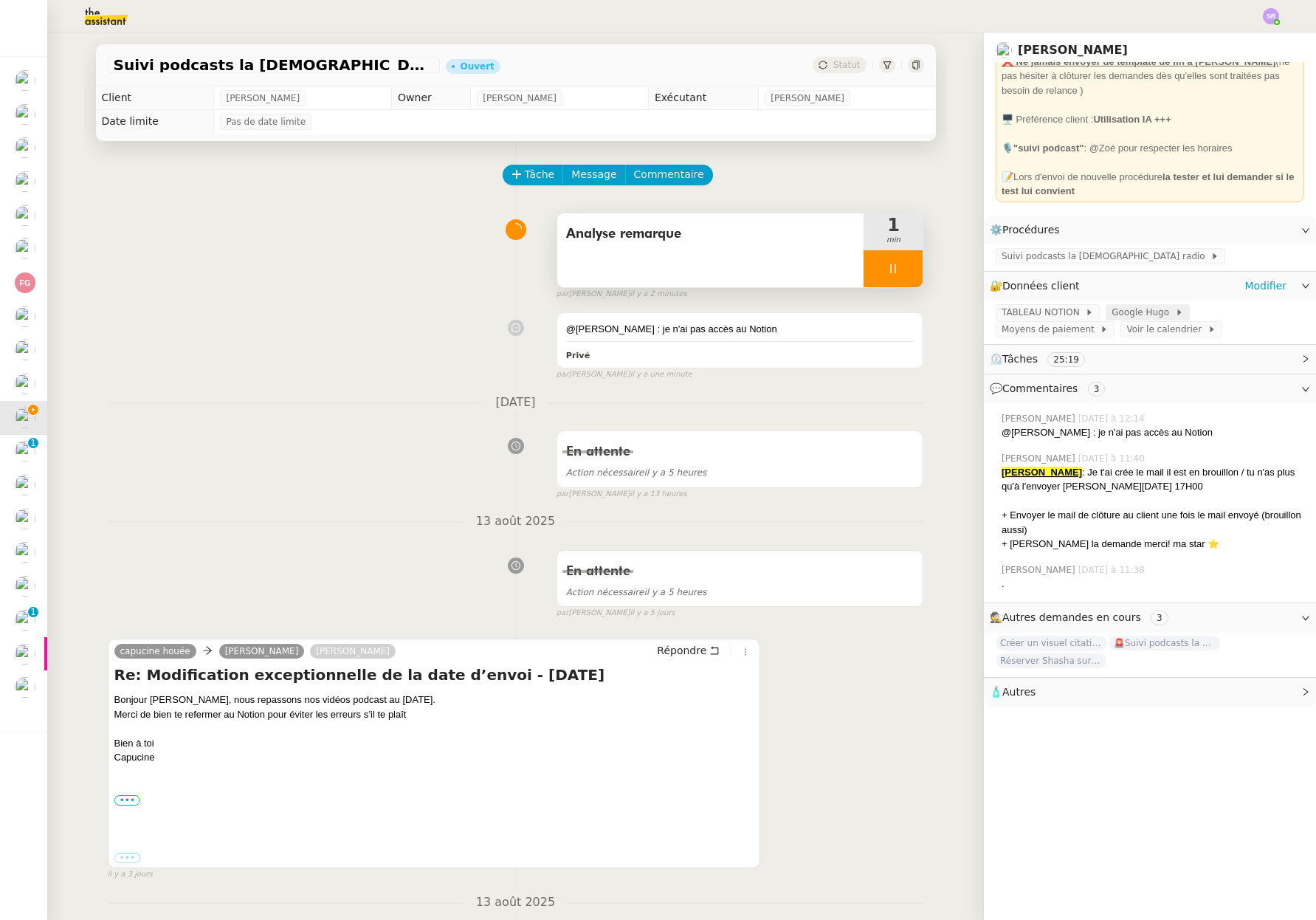
click at [1143, 310] on span "Google Hugo" at bounding box center [1142, 312] width 63 height 15
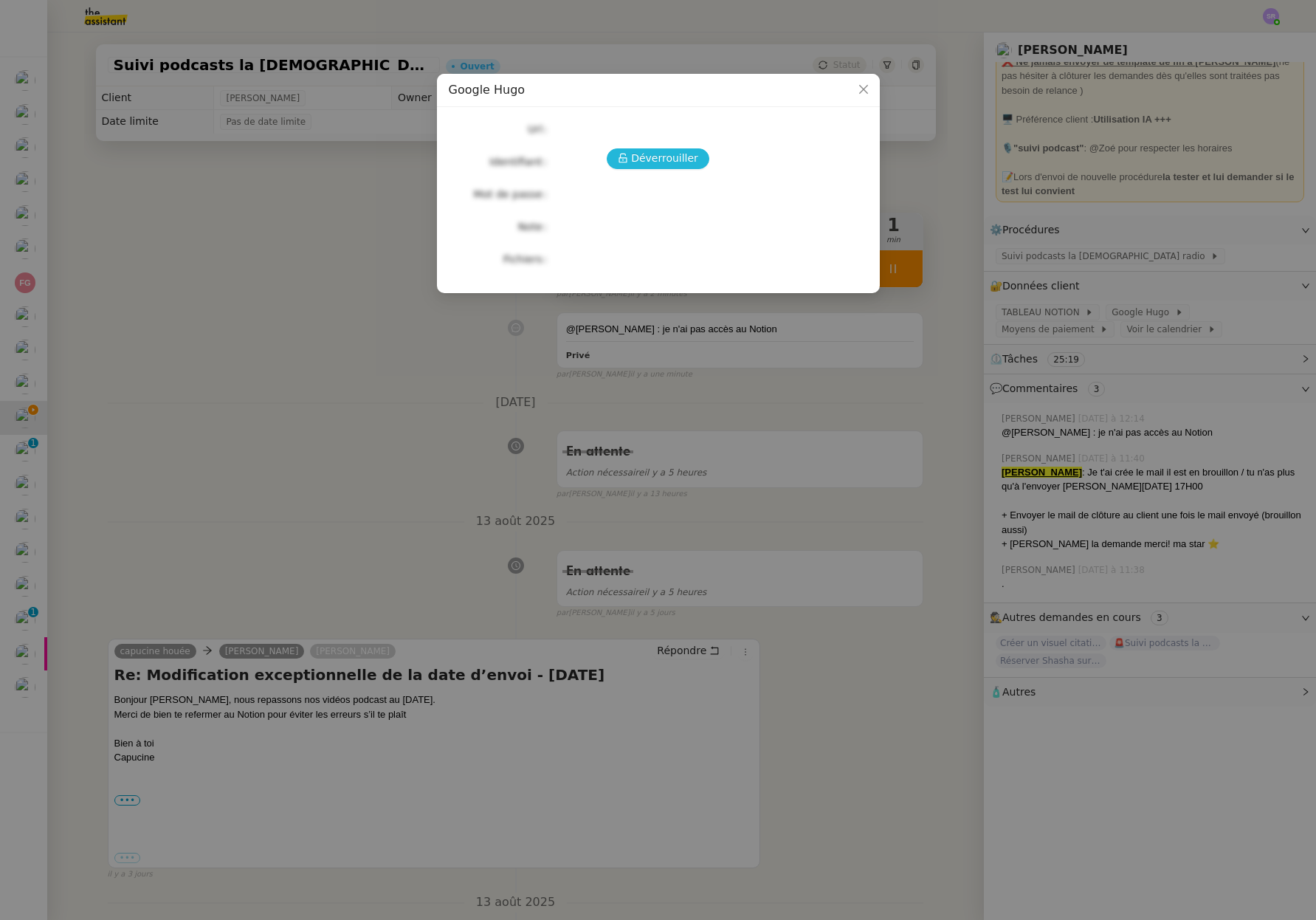
click at [642, 166] on span "Déverrouiller" at bounding box center [664, 158] width 67 height 17
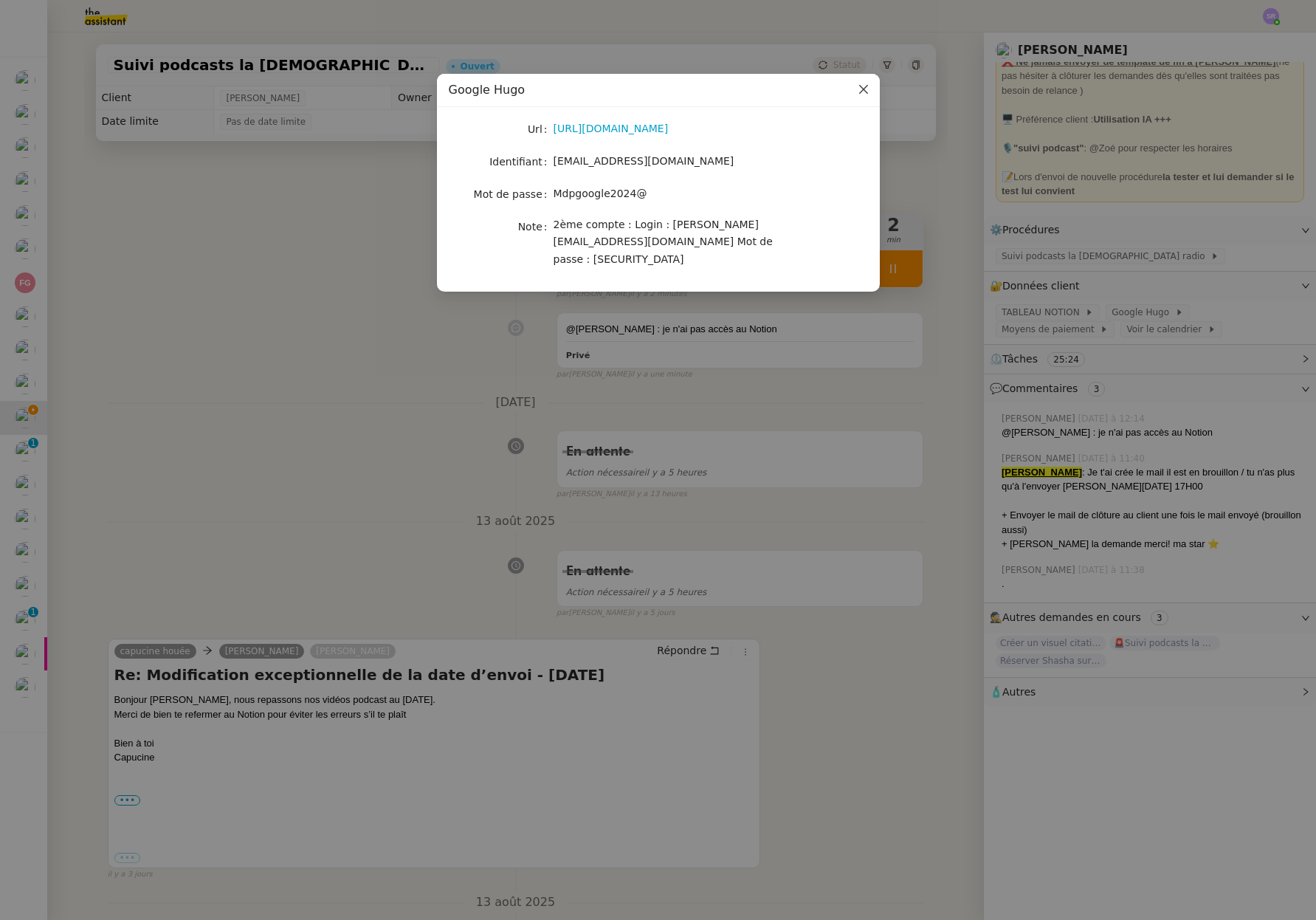
click at [862, 89] on icon "Close" at bounding box center [862, 89] width 9 height 9
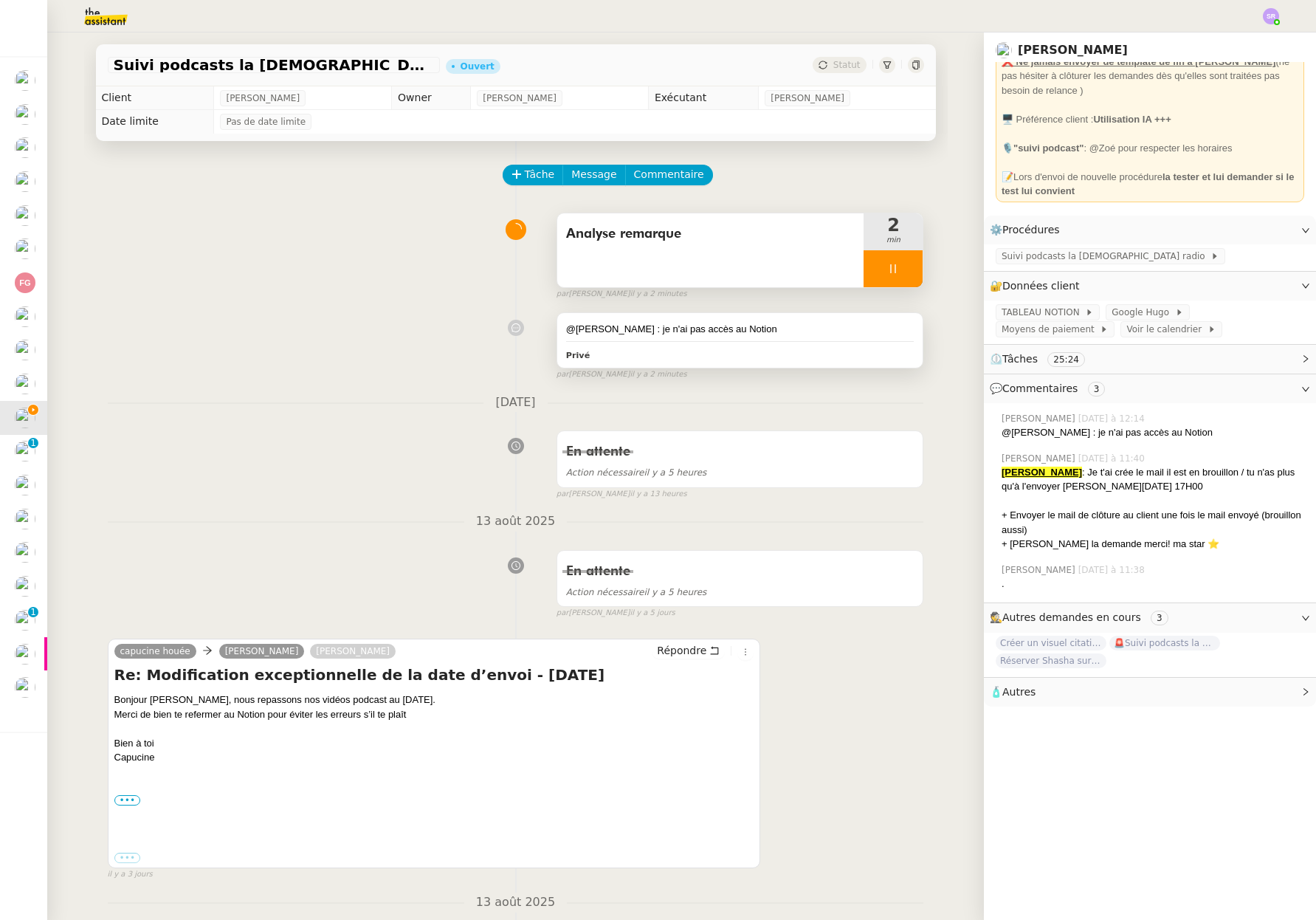
click at [852, 349] on div "Privé" at bounding box center [740, 355] width 348 height 17
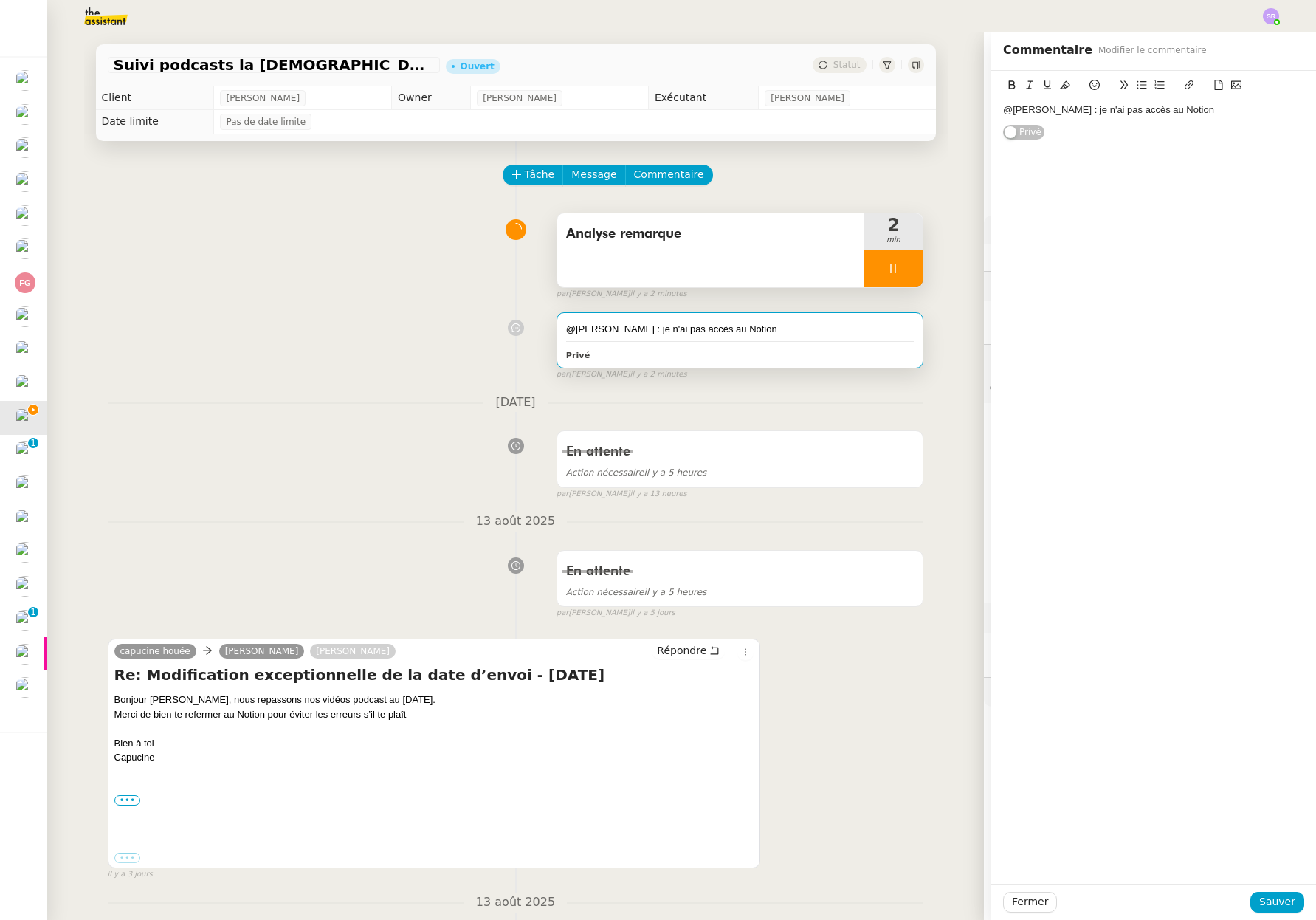
click at [1214, 106] on div "@[PERSON_NAME] : je n'ai pas accès au Notion" at bounding box center [1152, 109] width 301 height 13
click at [1029, 911] on button "Fermer" at bounding box center [1029, 902] width 54 height 21
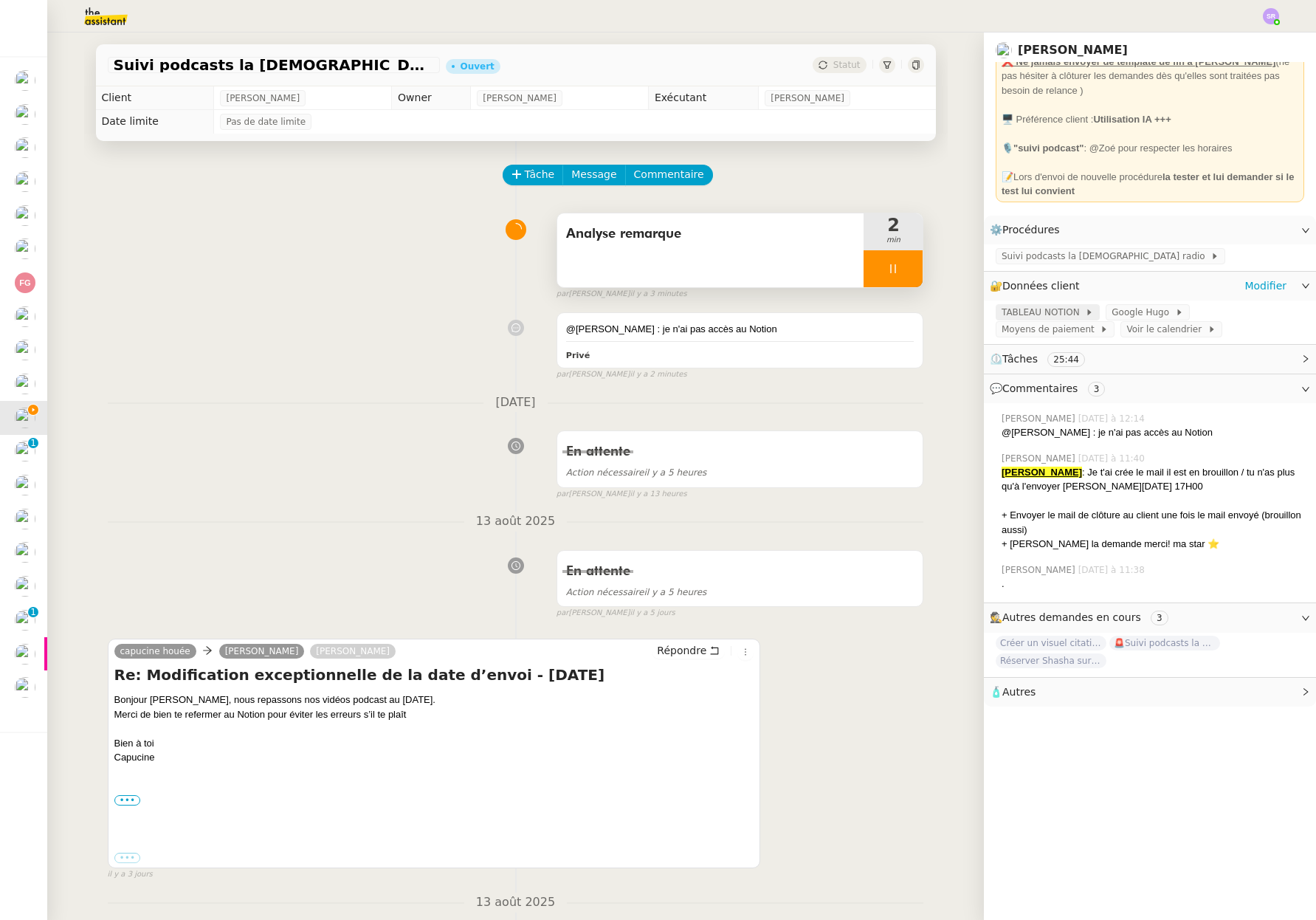
click at [1049, 313] on span "TABLEAU NOTION" at bounding box center [1042, 312] width 83 height 15
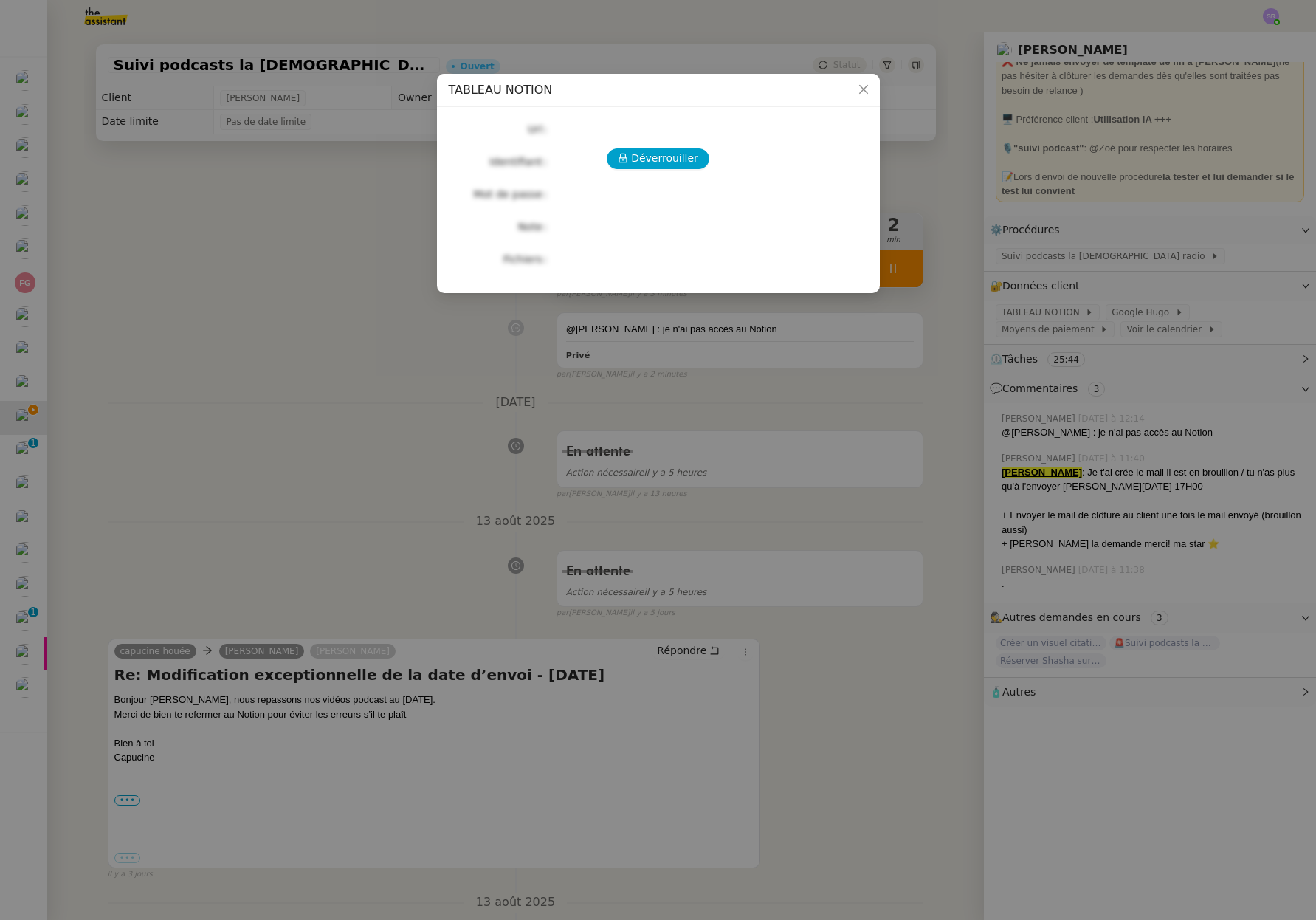
click at [668, 146] on div "Déverrouiller Url Identifiant Mot de passe Note Fichiers Upload" at bounding box center [658, 194] width 419 height 151
click at [668, 155] on span "Déverrouiller" at bounding box center [664, 158] width 67 height 17
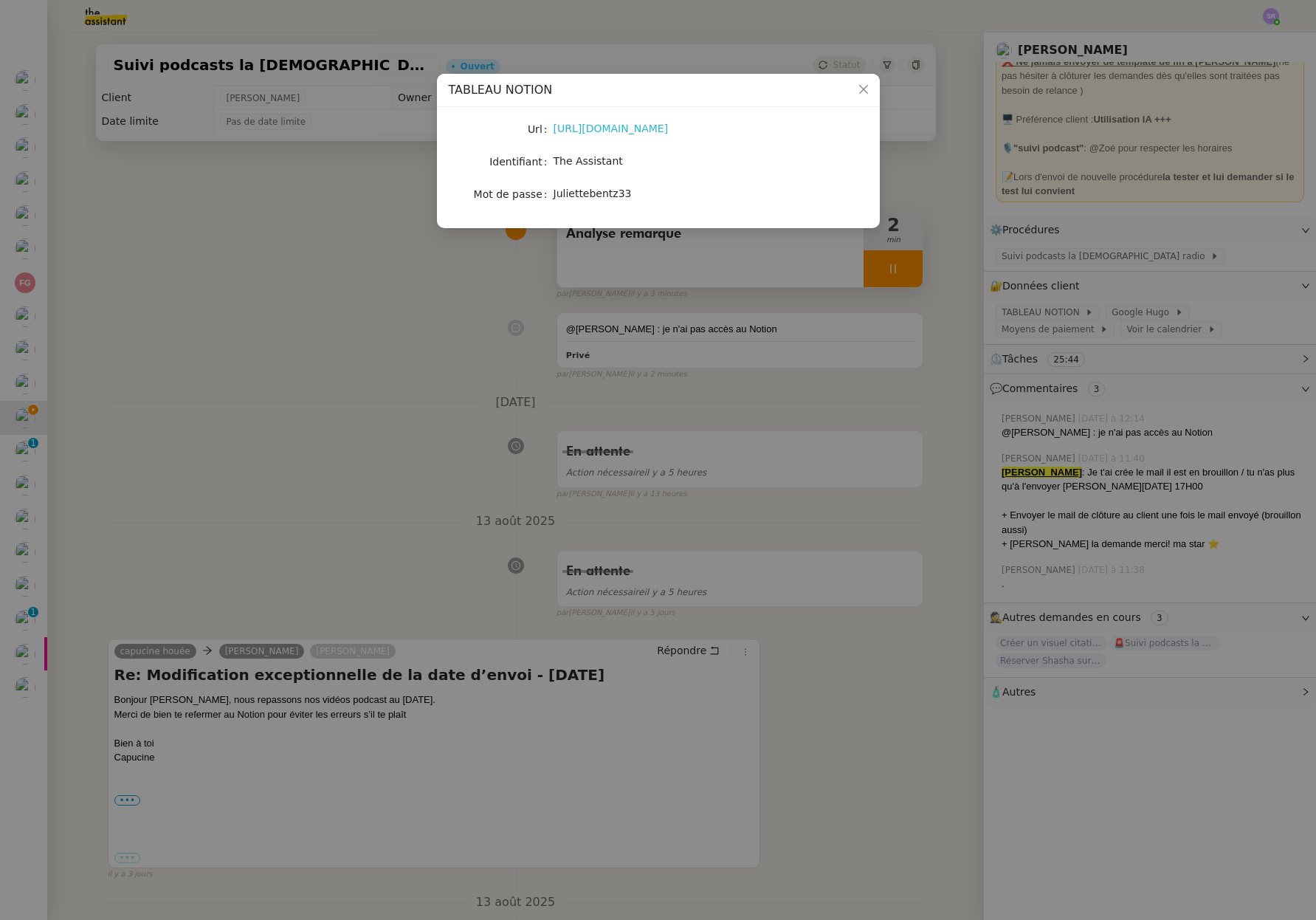
click at [668, 129] on link "[URL][DOMAIN_NAME]" at bounding box center [610, 129] width 115 height 12
drag, startPoint x: 541, startPoint y: 128, endPoint x: 780, endPoint y: 135, distance: 239.1
click at [780, 135] on nz-form-item "Url [URL][DOMAIN_NAME]" at bounding box center [658, 129] width 419 height 21
drag, startPoint x: 775, startPoint y: 181, endPoint x: 524, endPoint y: 177, distance: 251.0
click at [770, 181] on div "Url [URL][DOMAIN_NAME] Identifiant The Assistant Mot de passe [SECURITY_DATA]" at bounding box center [658, 162] width 419 height 86
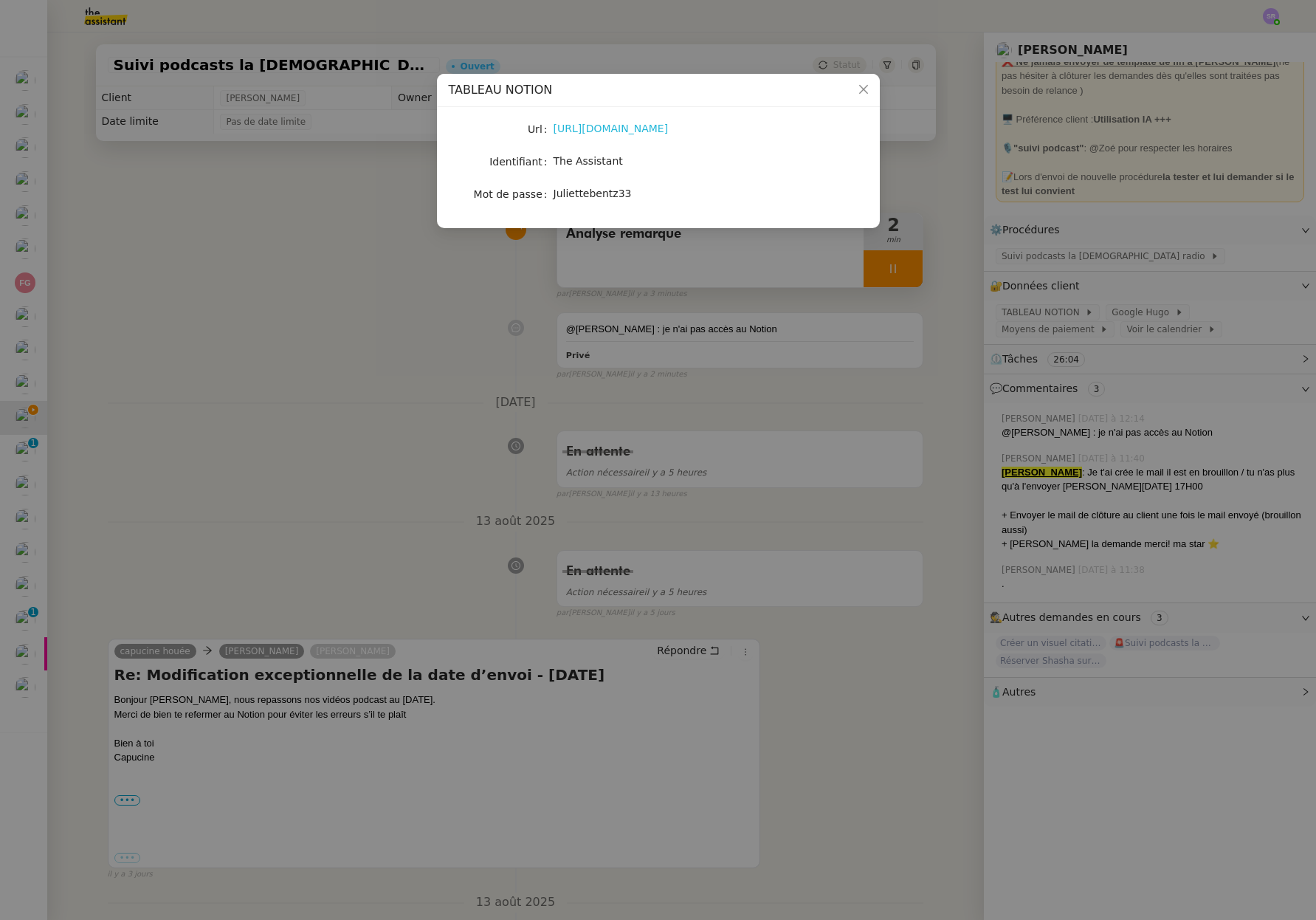
click at [668, 131] on link "[URL][DOMAIN_NAME]" at bounding box center [610, 129] width 115 height 12
click at [385, 350] on nz-modal-container "TABLEAU NOTION Url [URL][DOMAIN_NAME] Identifiant The Assistant Mot de passe [S…" at bounding box center [658, 460] width 1316 height 920
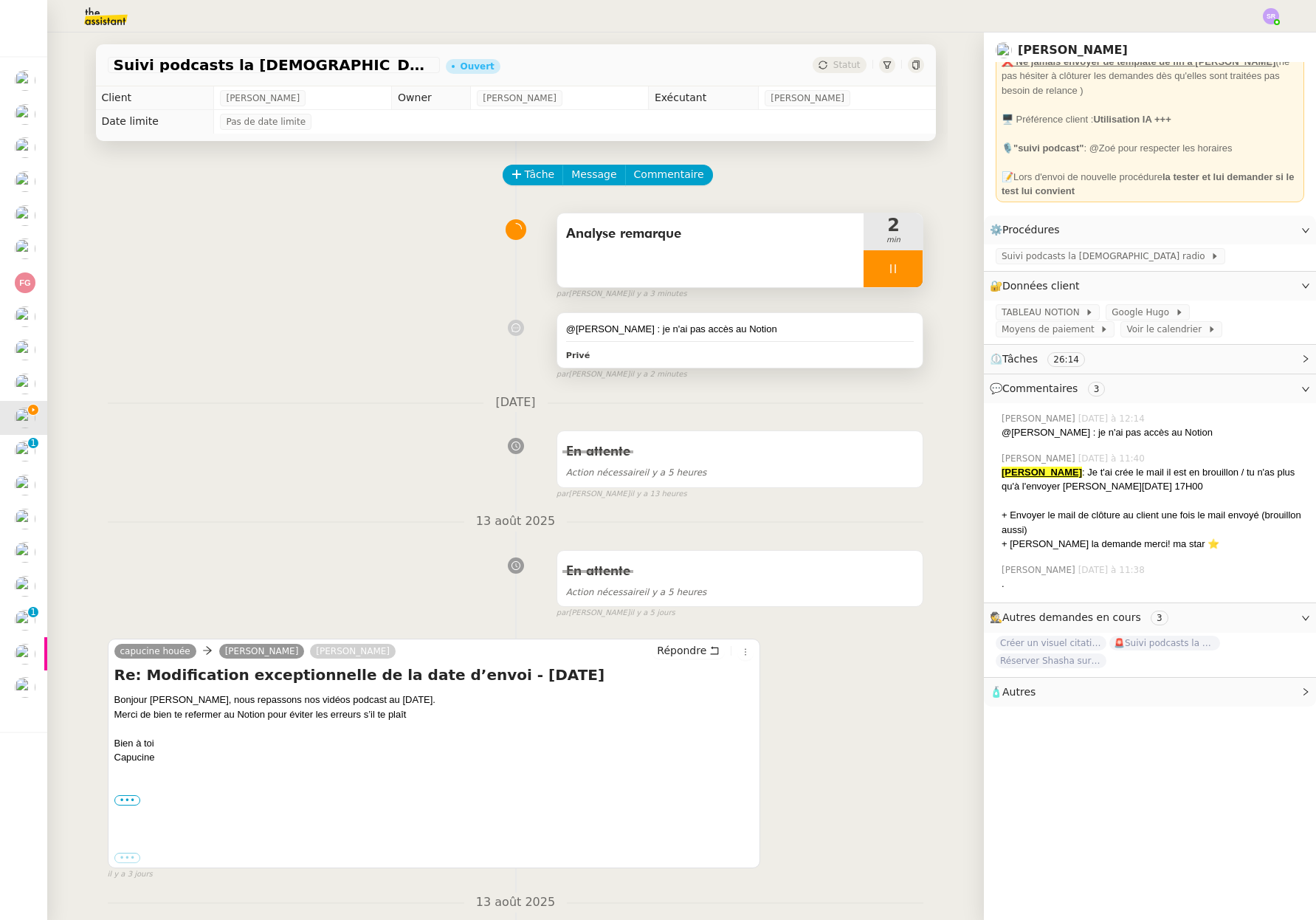
click at [802, 355] on div "Privé" at bounding box center [740, 355] width 348 height 17
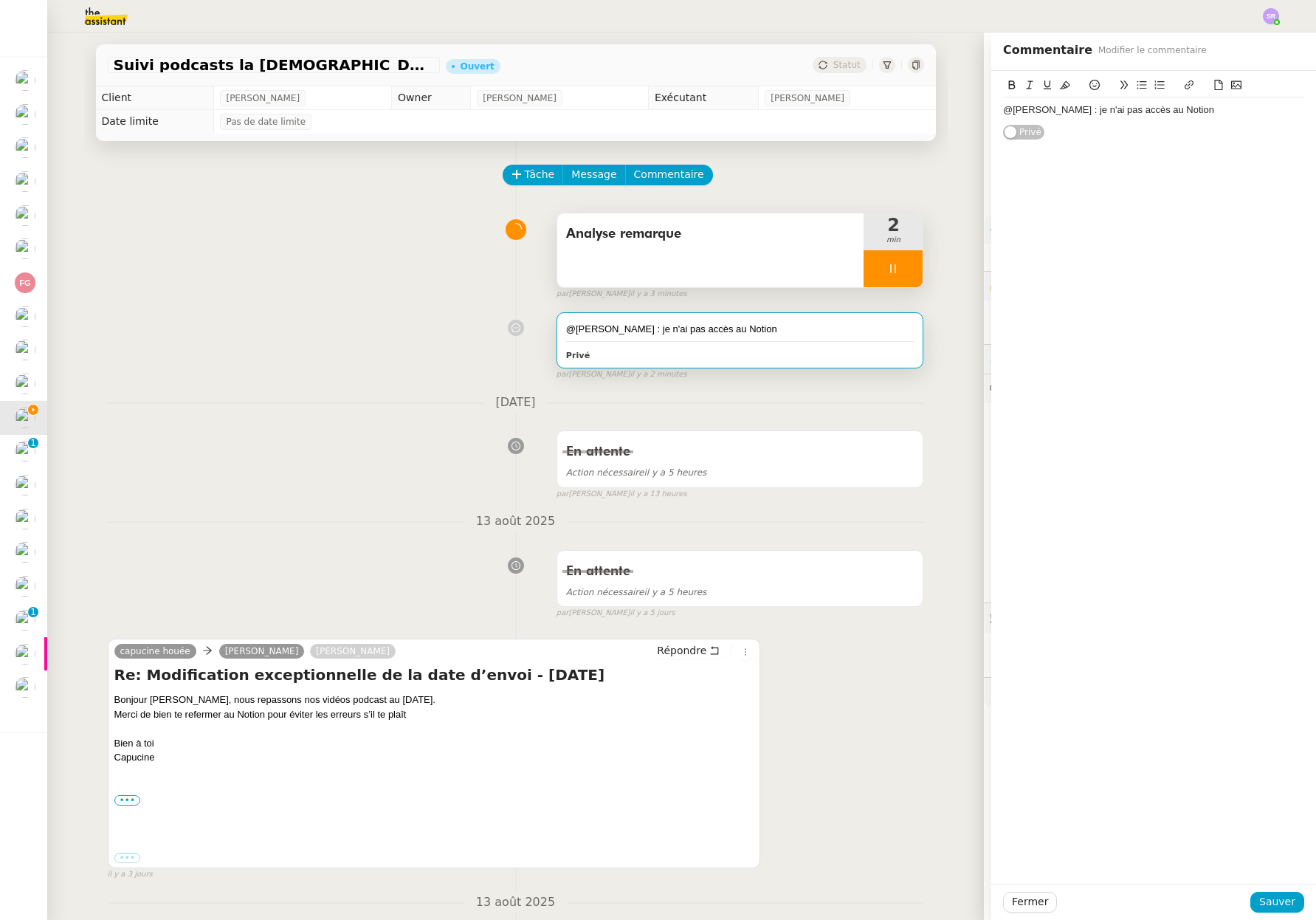
click at [1219, 109] on div "@[PERSON_NAME] : je n'ai pas accès au Notion" at bounding box center [1152, 109] width 301 height 13
click at [1194, 107] on div "@[PERSON_NAME] : je n'ai pas accès au Notion" at bounding box center [1152, 109] width 301 height 13
click at [1271, 900] on span "Sauver" at bounding box center [1277, 901] width 36 height 17
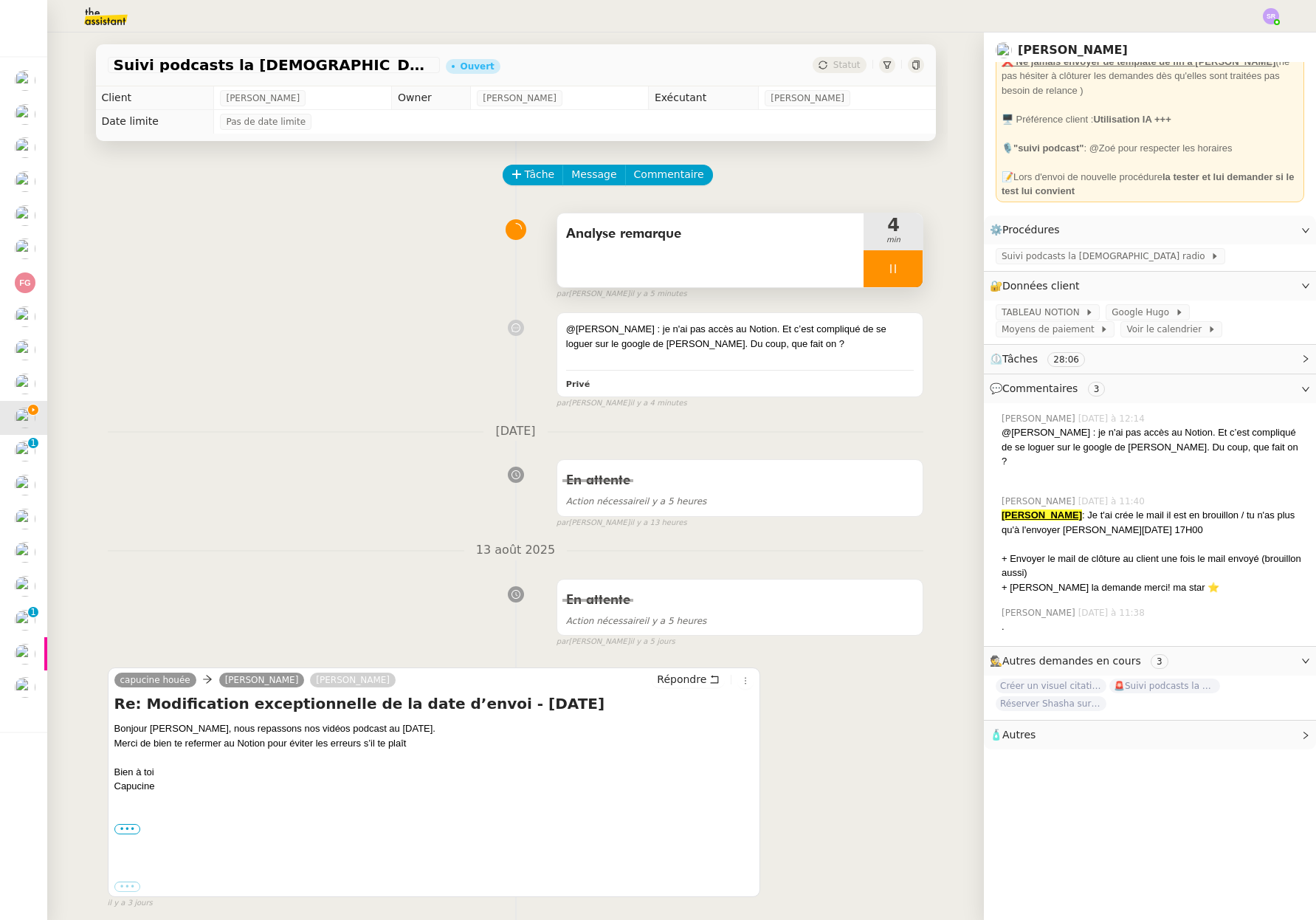
click at [894, 266] on div at bounding box center [893, 268] width 59 height 37
click at [688, 370] on div at bounding box center [740, 370] width 348 height 1
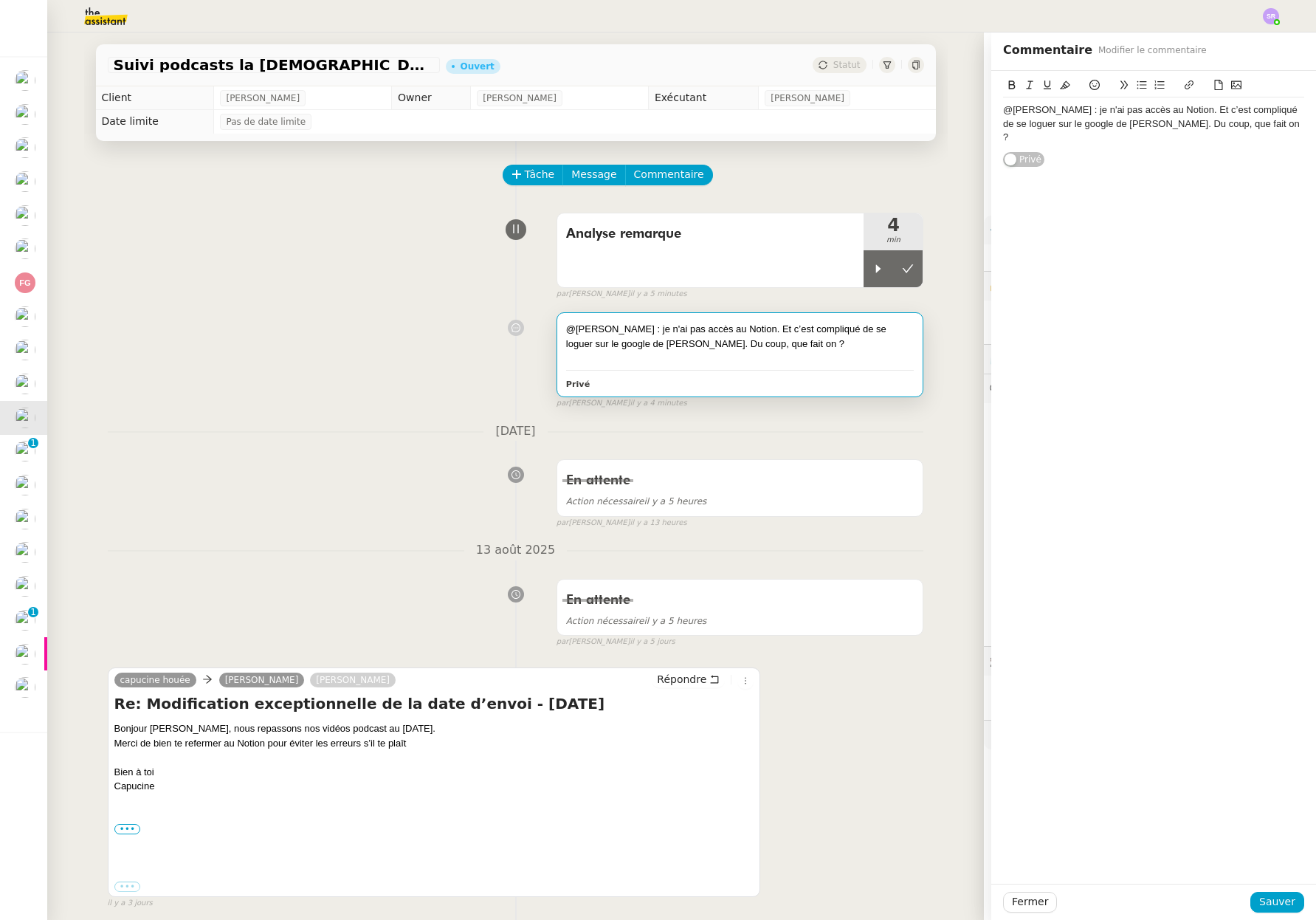
click at [1180, 123] on div "@[PERSON_NAME] : je n'ai pas accès au Notion. Et c’est compliqué de se loguer s…" at bounding box center [1152, 123] width 301 height 41
click at [1166, 126] on div "@[PERSON_NAME] : je n'ai pas accès au Notion. Et c’est compliqué de se loguer s…" at bounding box center [1152, 123] width 301 height 41
drag, startPoint x: 1160, startPoint y: 126, endPoint x: 1203, endPoint y: 126, distance: 43.0
click at [1203, 126] on div "@[PERSON_NAME] : je n'ai pas accès au Notion. Et c’est compliqué de se loguer s…" at bounding box center [1152, 123] width 301 height 41
click at [1123, 137] on div "@[PERSON_NAME] : je n'ai pas accès au Notion. Et c’est compliqué de se loguer s…" at bounding box center [1152, 123] width 301 height 41
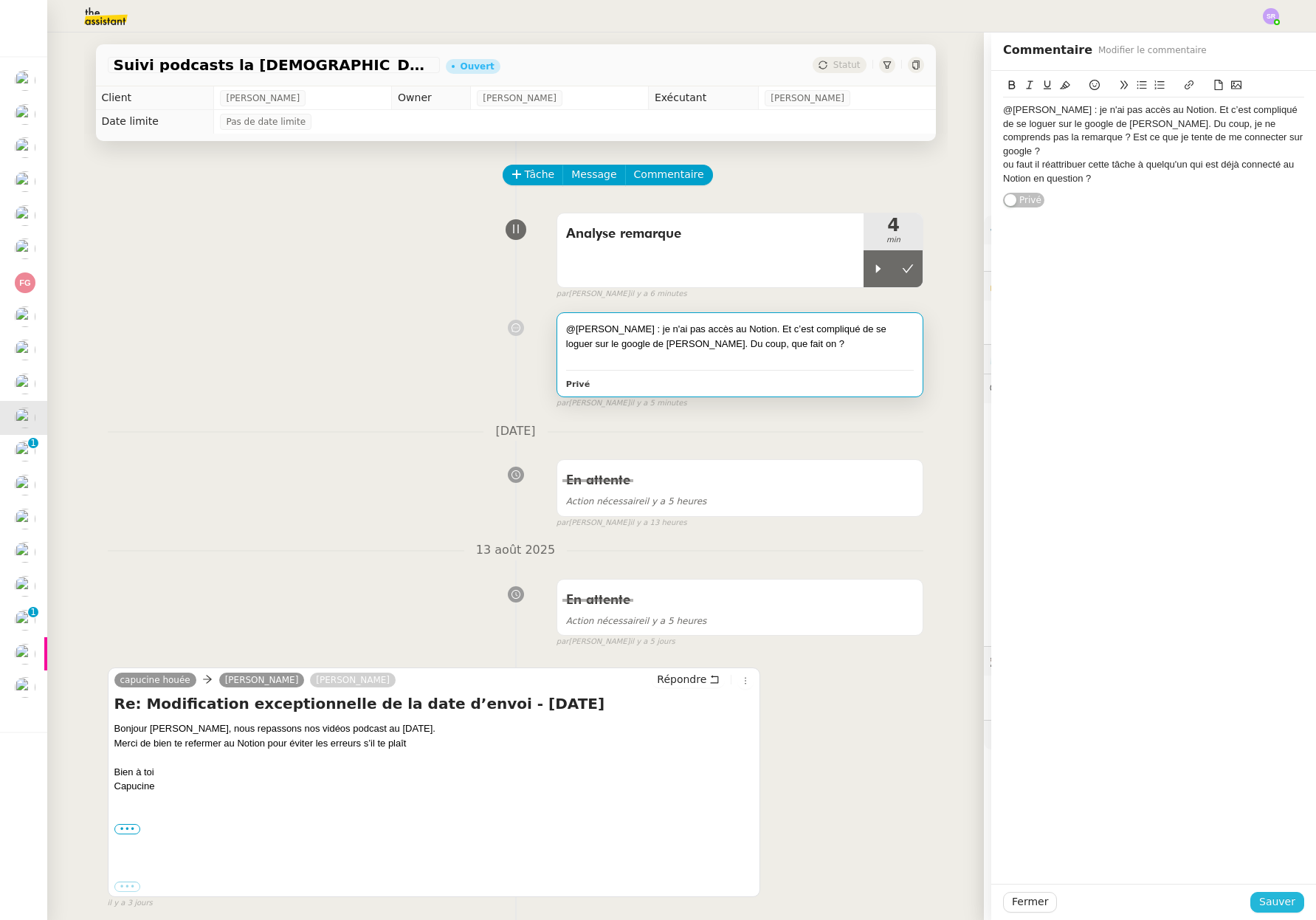
click at [1270, 903] on span "Sauver" at bounding box center [1277, 901] width 36 height 17
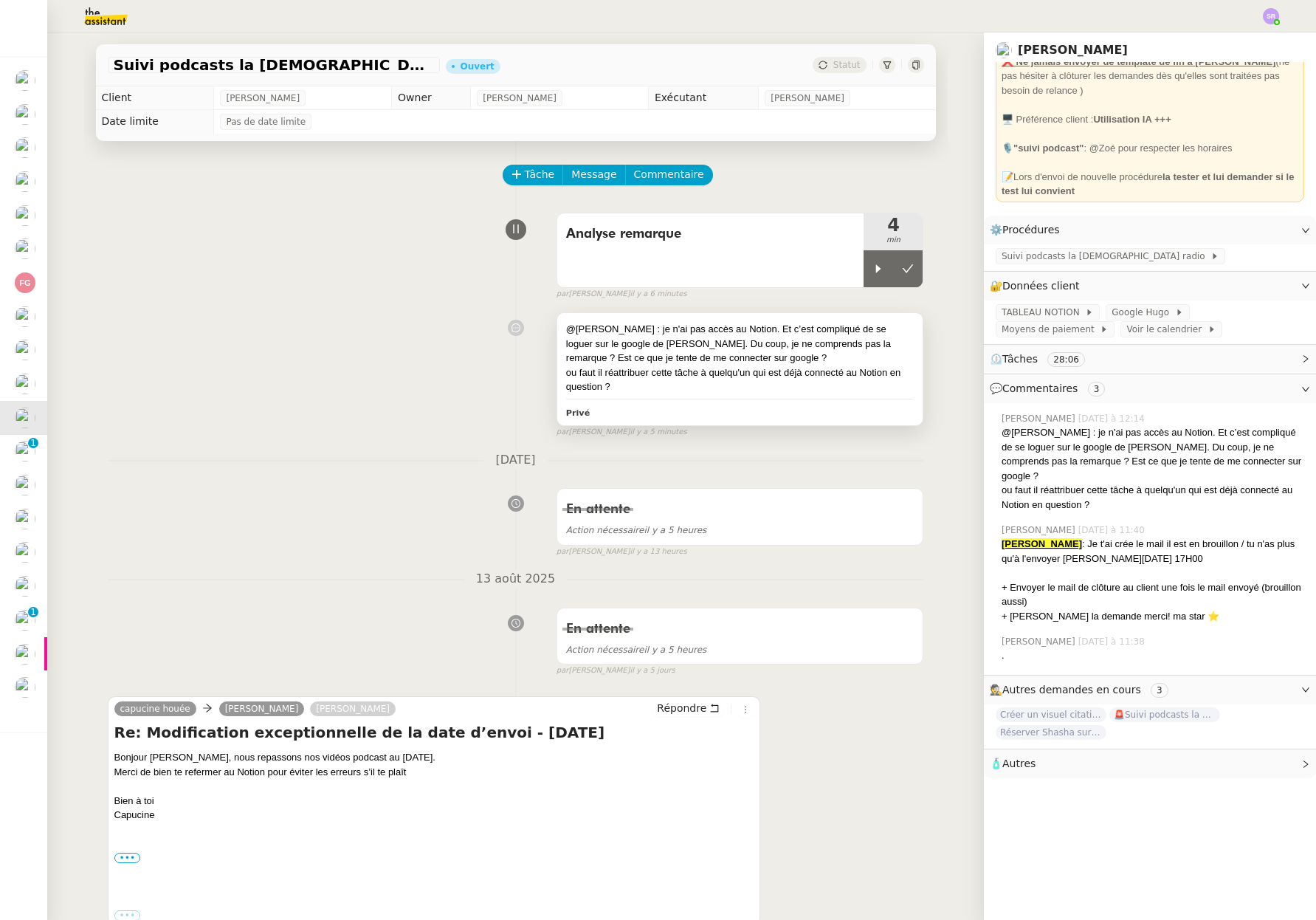
click at [831, 356] on div "@[PERSON_NAME] : je n'ai pas accès au Notion. Et c’est compliqué de se loguer s…" at bounding box center [740, 344] width 348 height 44
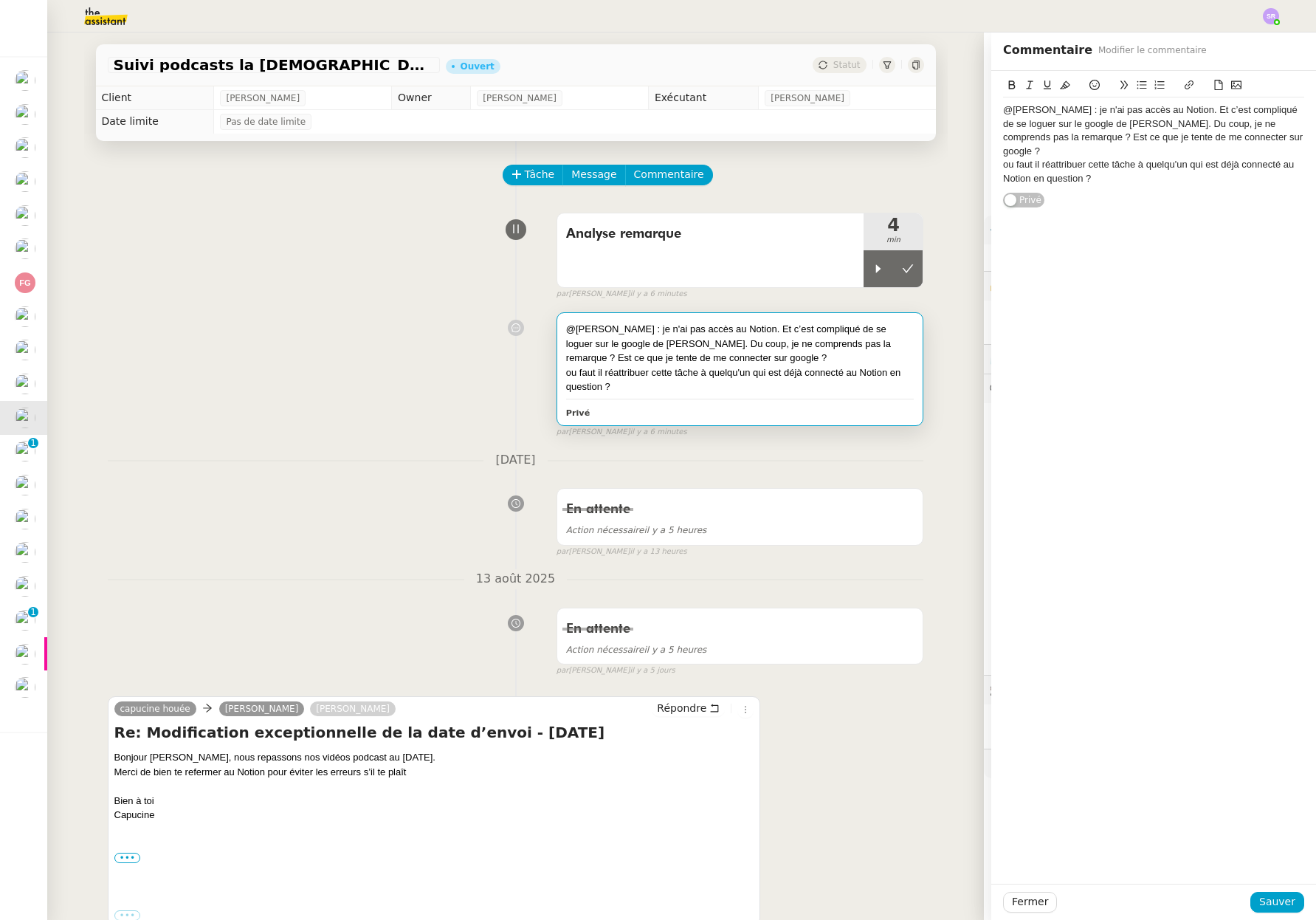
click at [1115, 122] on div "@[PERSON_NAME] : je n'ai pas accès au Notion. Et c’est compliqué de se loguer s…" at bounding box center [1152, 130] width 301 height 55
click at [1132, 138] on div "@[PERSON_NAME] : je n'ai pas accès au Notion. Et c’est compliqué de se loguer s…" at bounding box center [1152, 130] width 301 height 55
click at [1034, 156] on div "@[PERSON_NAME] : je n'ai pas accès au Notion. Et c’est compliqué de se loguer s…" at bounding box center [1152, 130] width 301 height 55
click at [1036, 153] on div "@[PERSON_NAME] : je n'ai pas accès au Notion. Et c’est compliqué de se loguer s…" at bounding box center [1152, 130] width 301 height 55
click at [1262, 902] on span "Sauver" at bounding box center [1277, 901] width 36 height 17
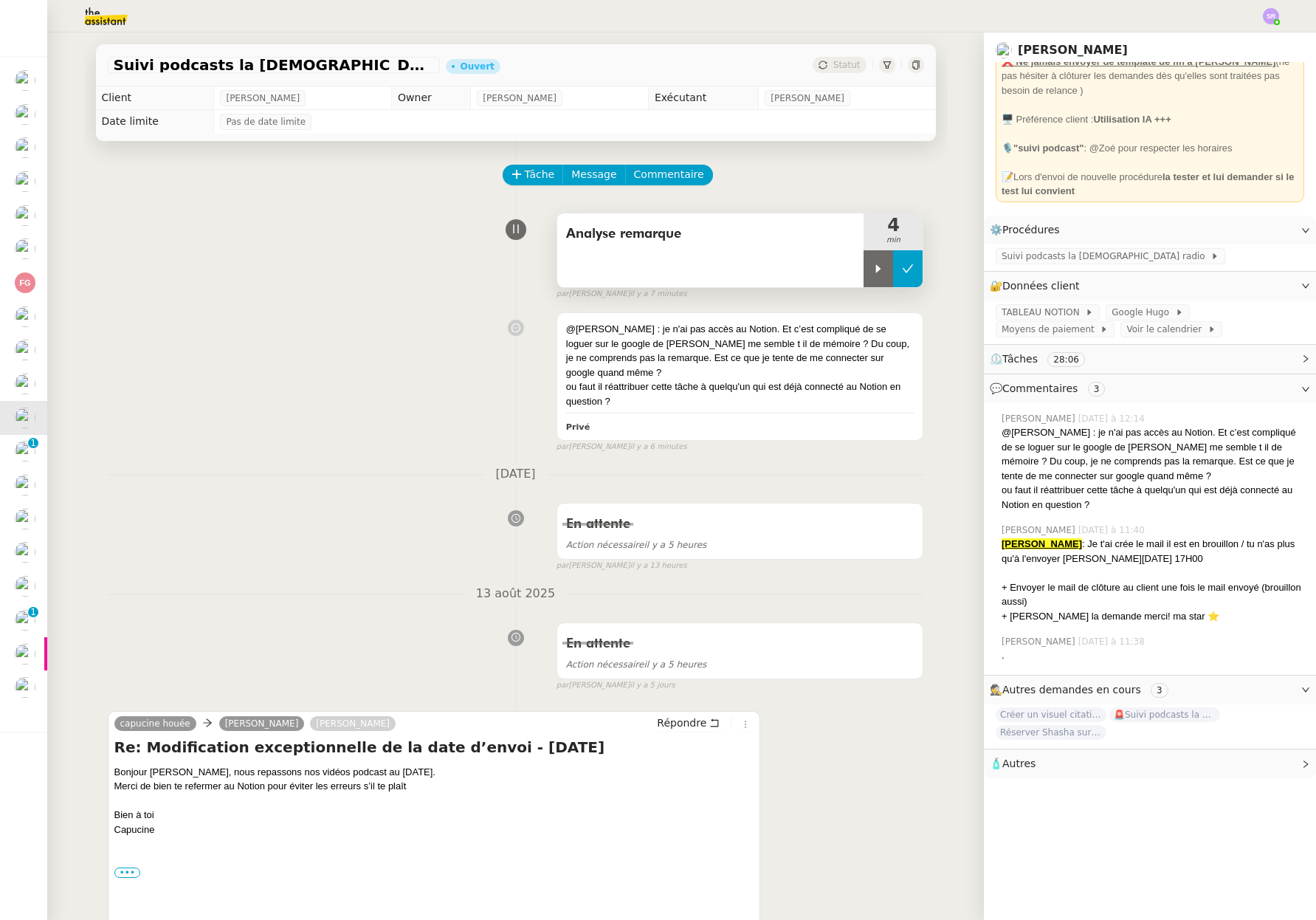
click at [896, 272] on button at bounding box center [908, 268] width 30 height 37
click at [830, 69] on div "Statut" at bounding box center [839, 65] width 53 height 16
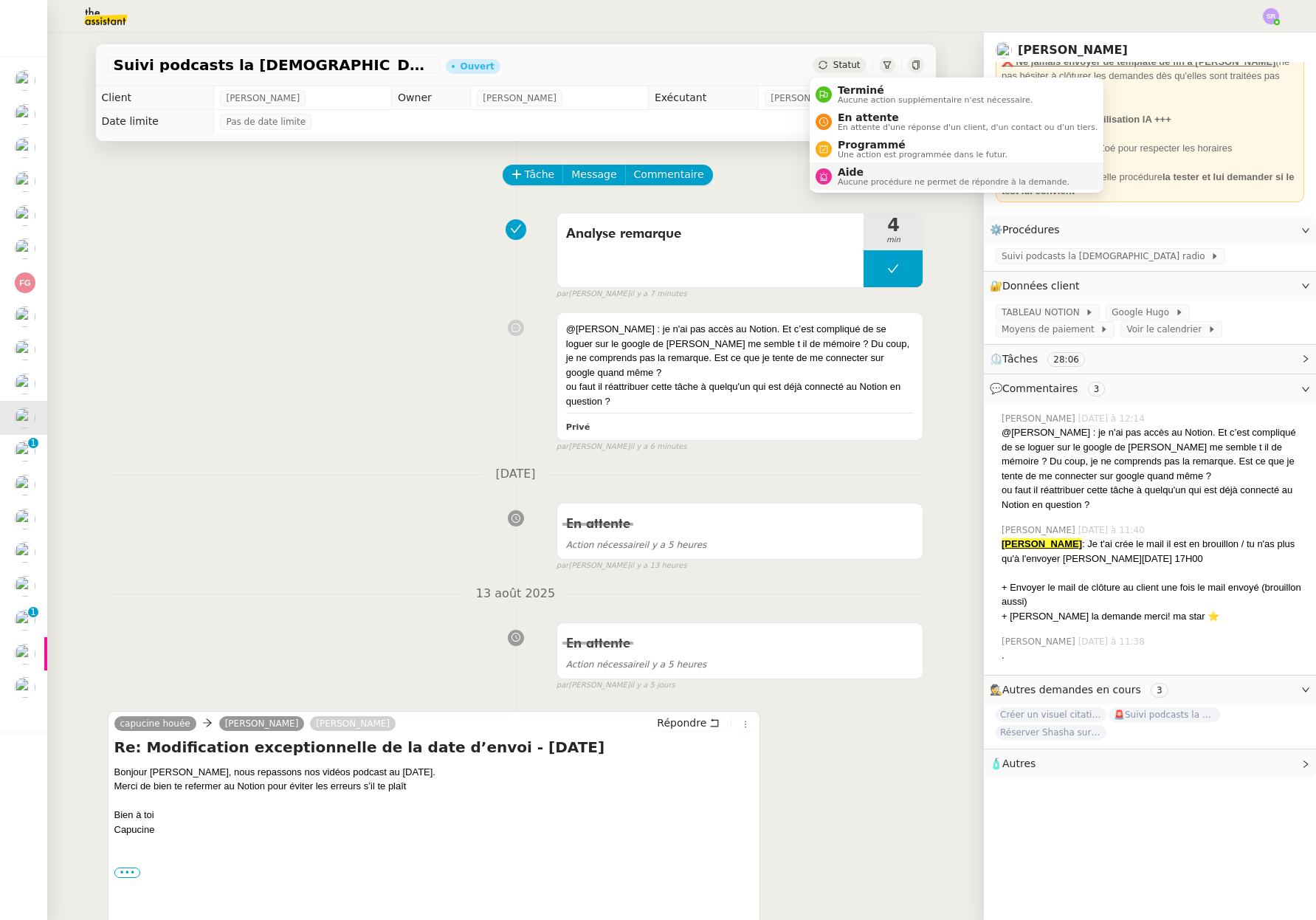
click at [885, 175] on span "Aide" at bounding box center [954, 172] width 232 height 12
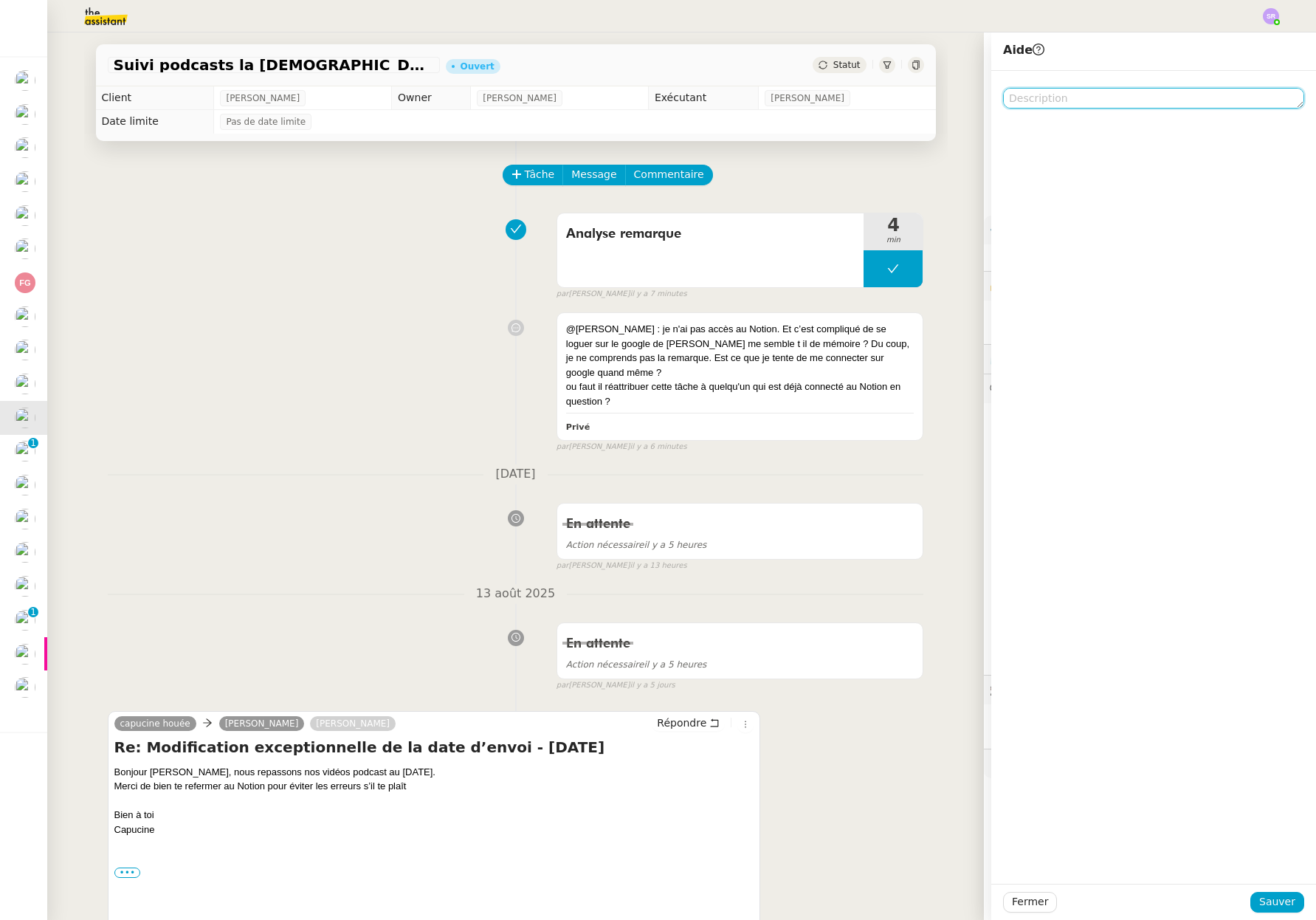
click at [1076, 107] on textarea at bounding box center [1152, 98] width 301 height 21
type textarea "@[PERSON_NAME]"
click at [1268, 902] on span "Sauver" at bounding box center [1277, 901] width 36 height 17
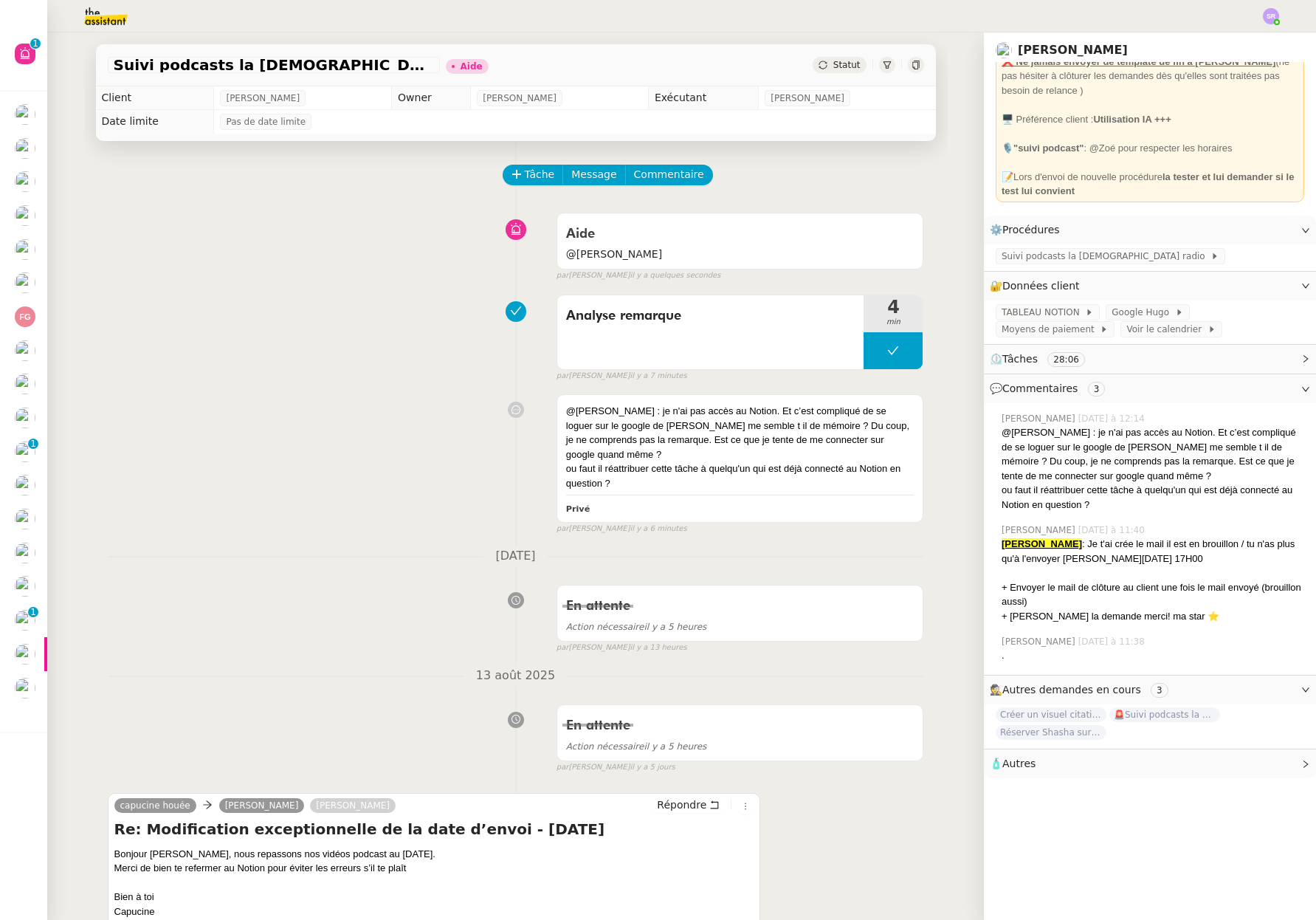
click at [311, 327] on div "Analyse remarque 4 min false par [PERSON_NAME] il y a 7 minutes" at bounding box center [515, 335] width 816 height 95
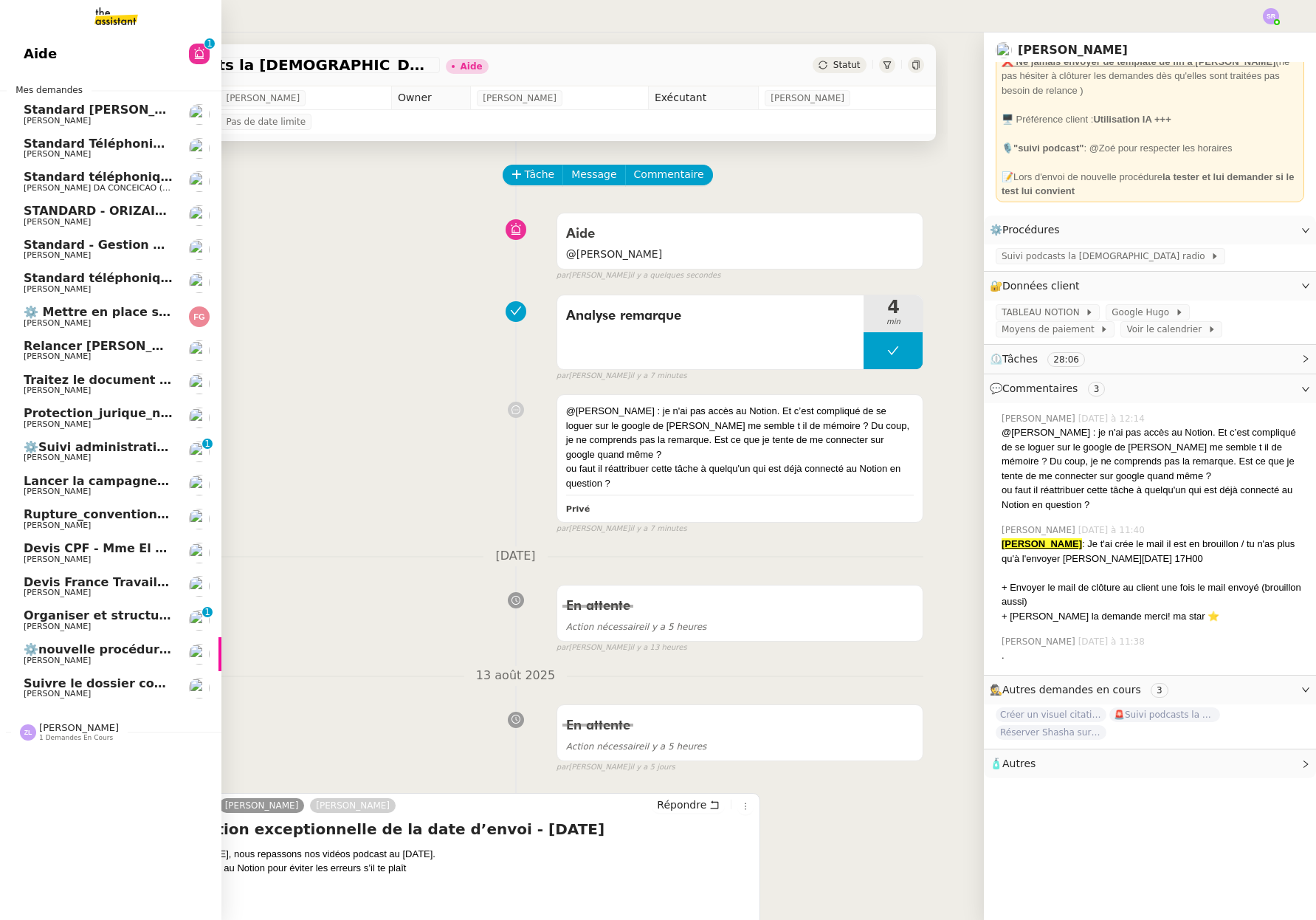
click at [156, 342] on span "Relancer [PERSON_NAME] pour le dossier annulé" at bounding box center [187, 346] width 326 height 14
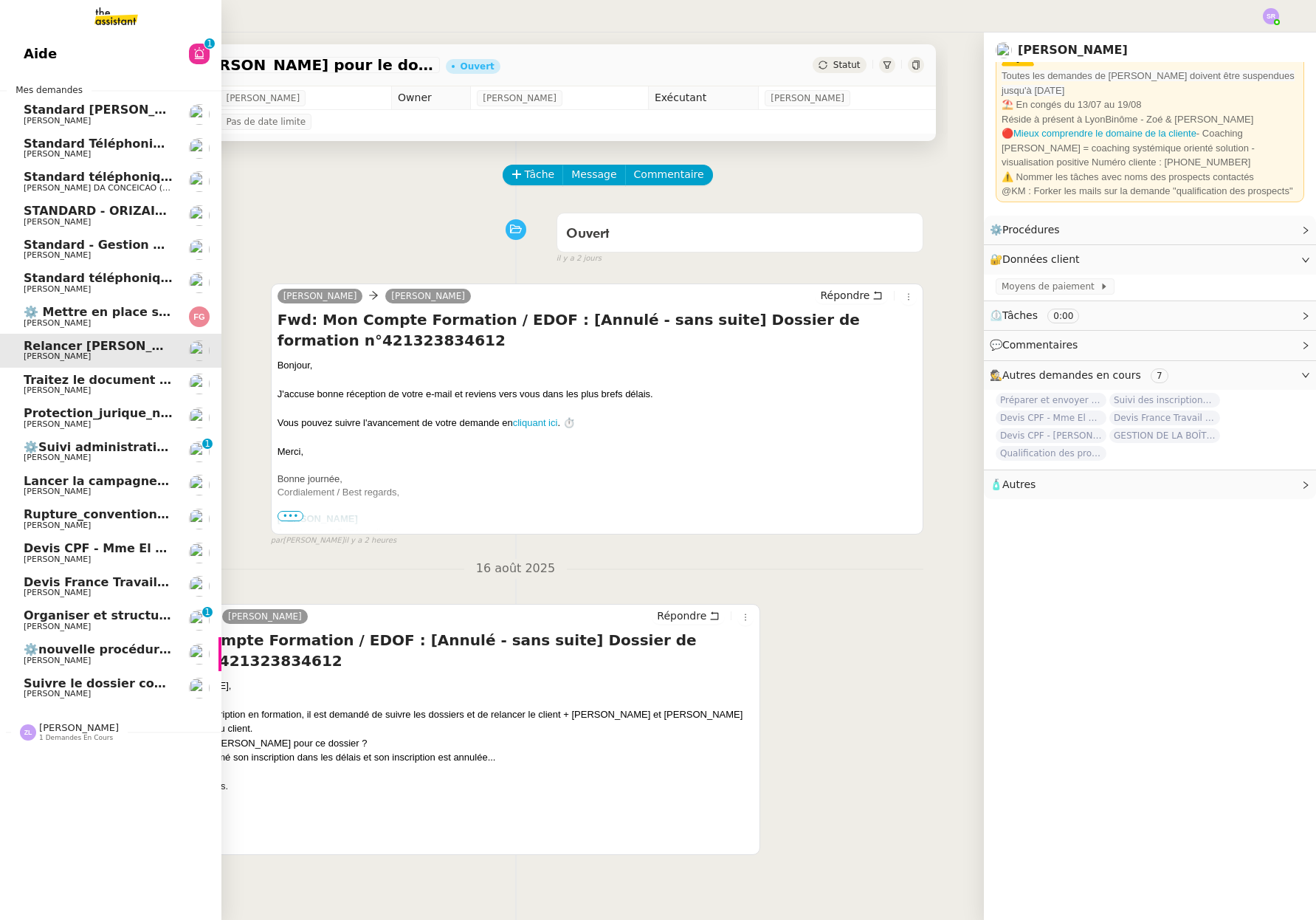
click at [91, 559] on span "[PERSON_NAME]" at bounding box center [57, 559] width 67 height 10
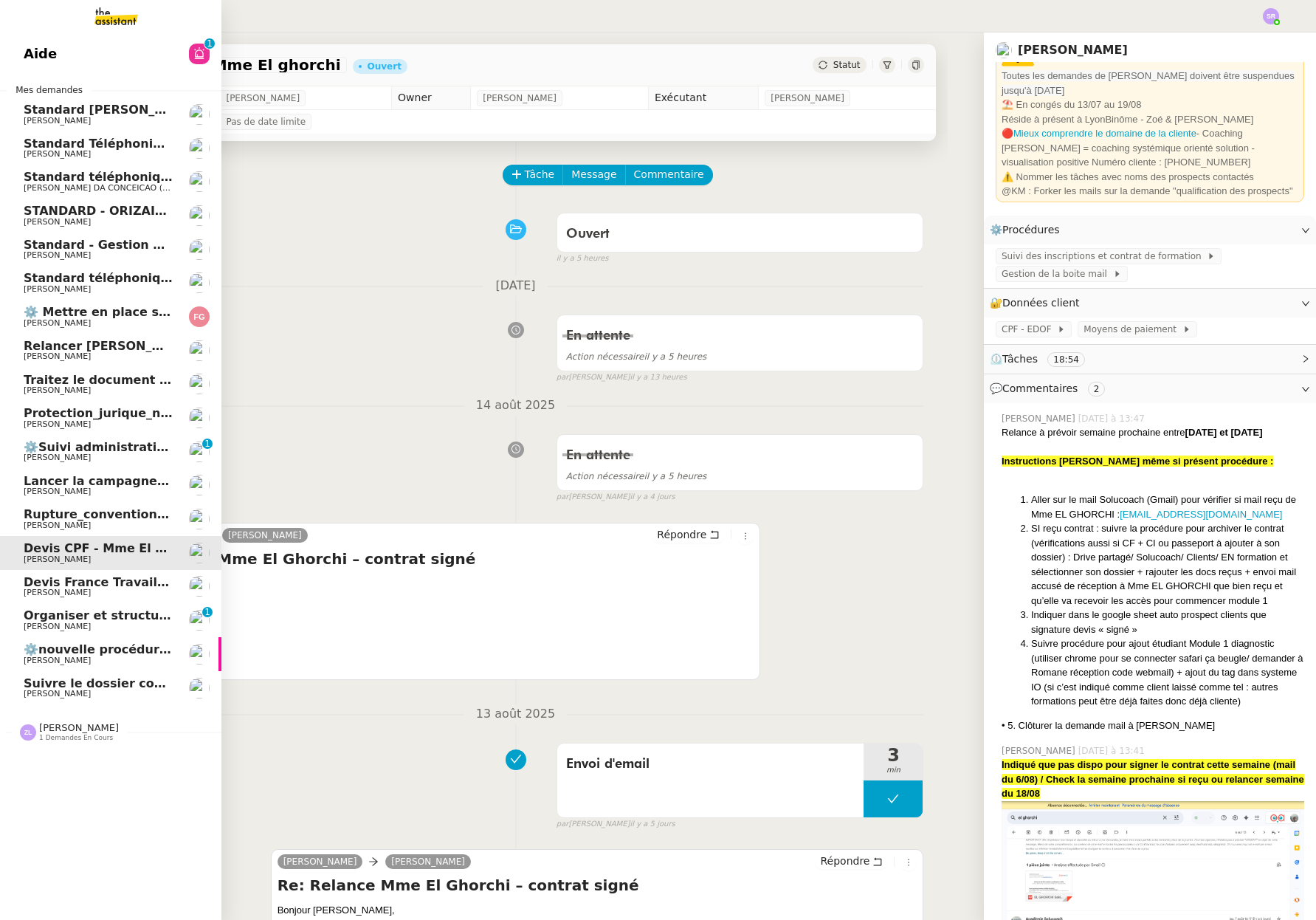
click at [91, 590] on span "[PERSON_NAME]" at bounding box center [57, 592] width 67 height 10
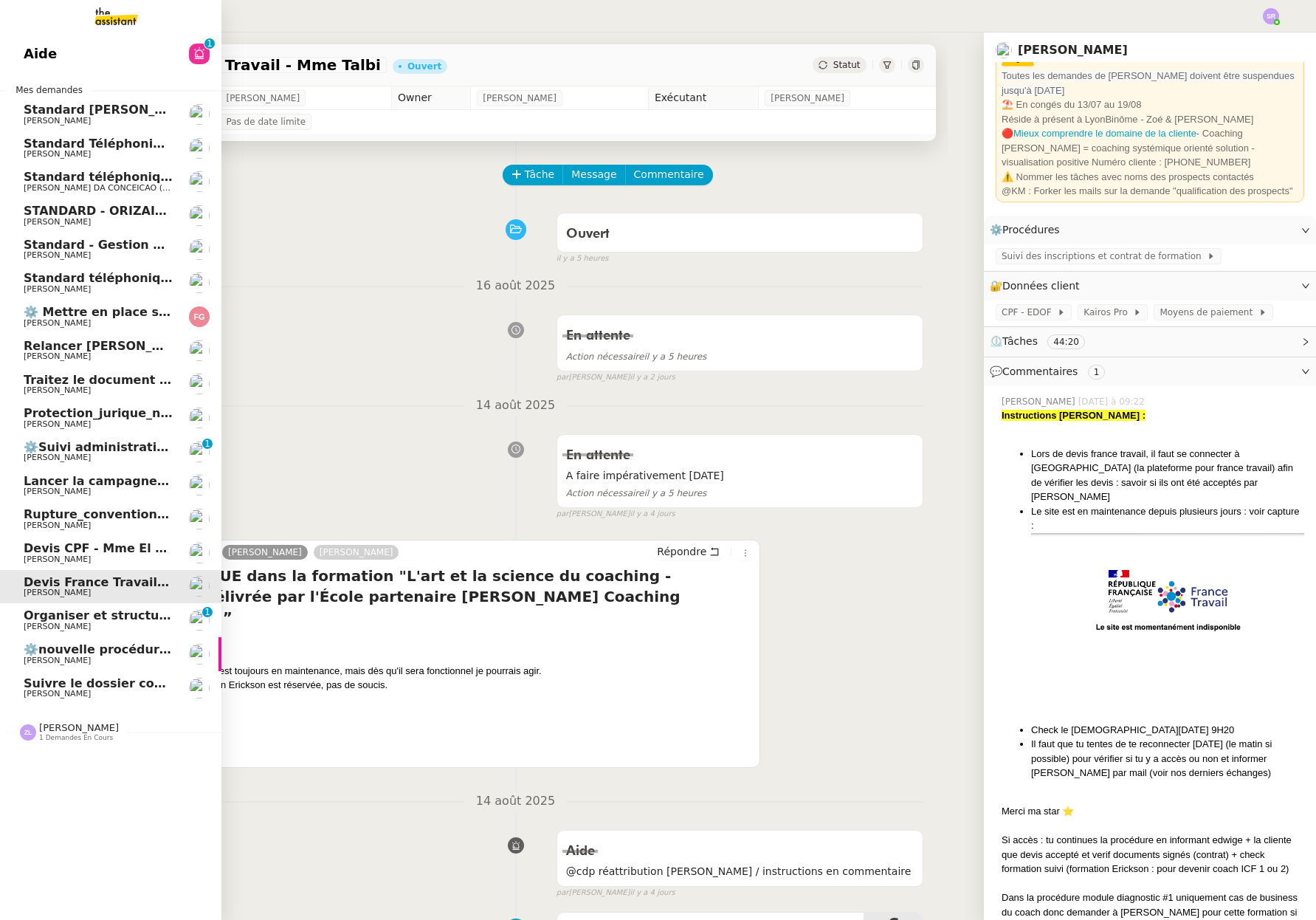
click at [88, 350] on span "Relancer [PERSON_NAME] pour le dossier annulé" at bounding box center [187, 346] width 326 height 14
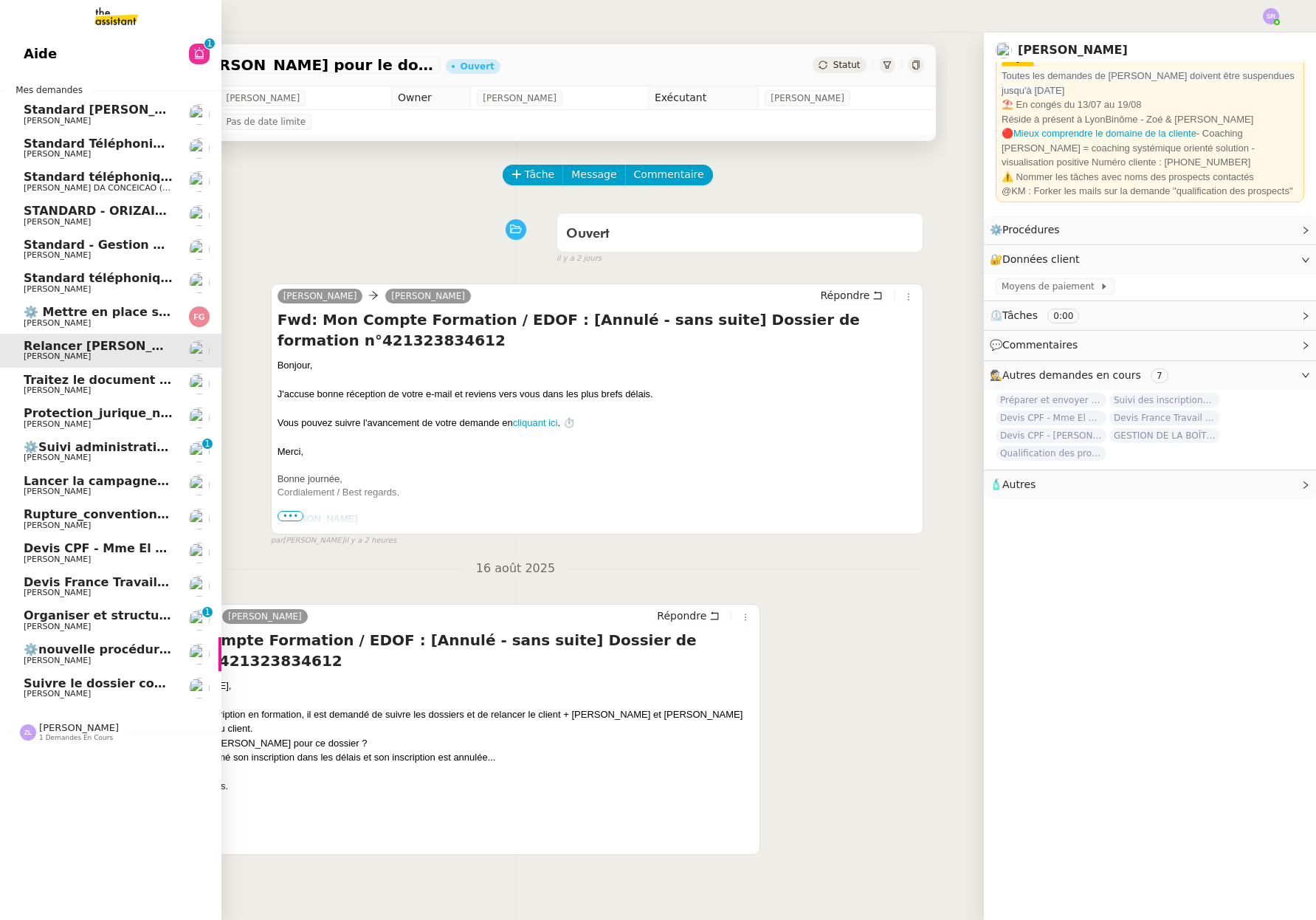
click at [85, 484] on span "Lancer la campagne de prospection" at bounding box center [143, 480] width 238 height 14
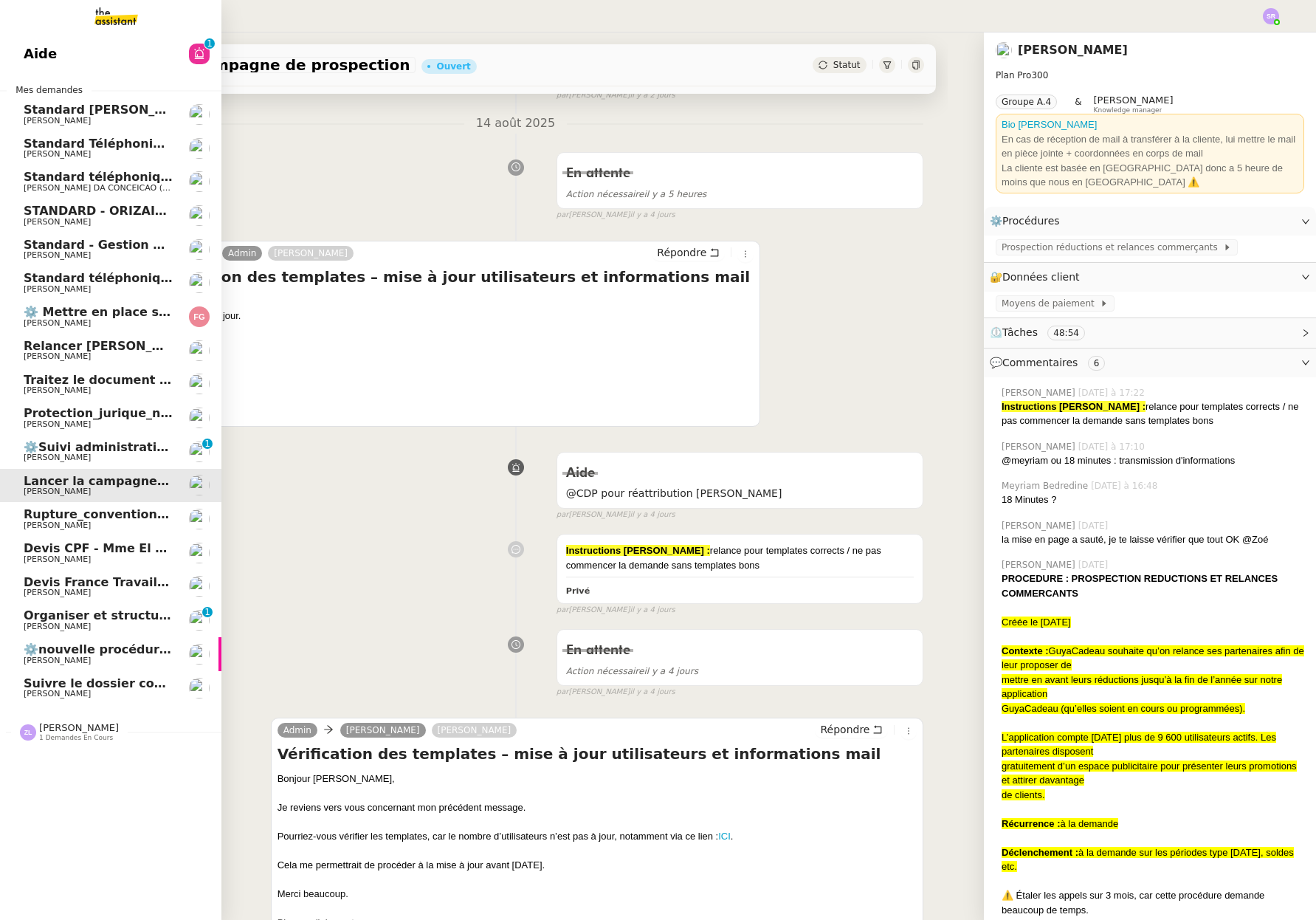
click at [170, 650] on link "⚙️nouvelle procédure d'onboarding [PERSON_NAME]" at bounding box center [111, 654] width 222 height 34
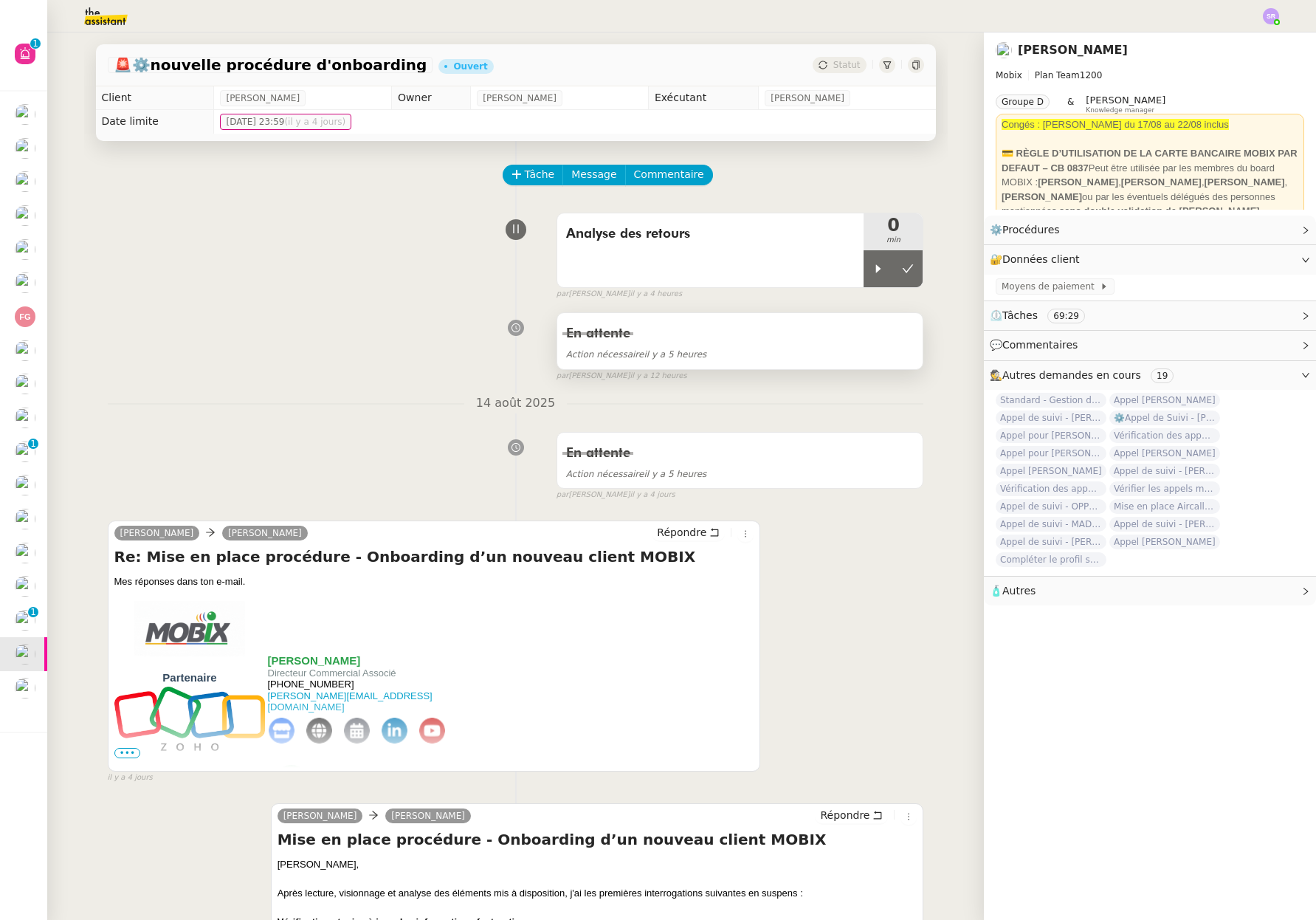
drag, startPoint x: 858, startPoint y: 263, endPoint x: 803, endPoint y: 330, distance: 86.7
click at [872, 263] on icon at bounding box center [878, 269] width 12 height 12
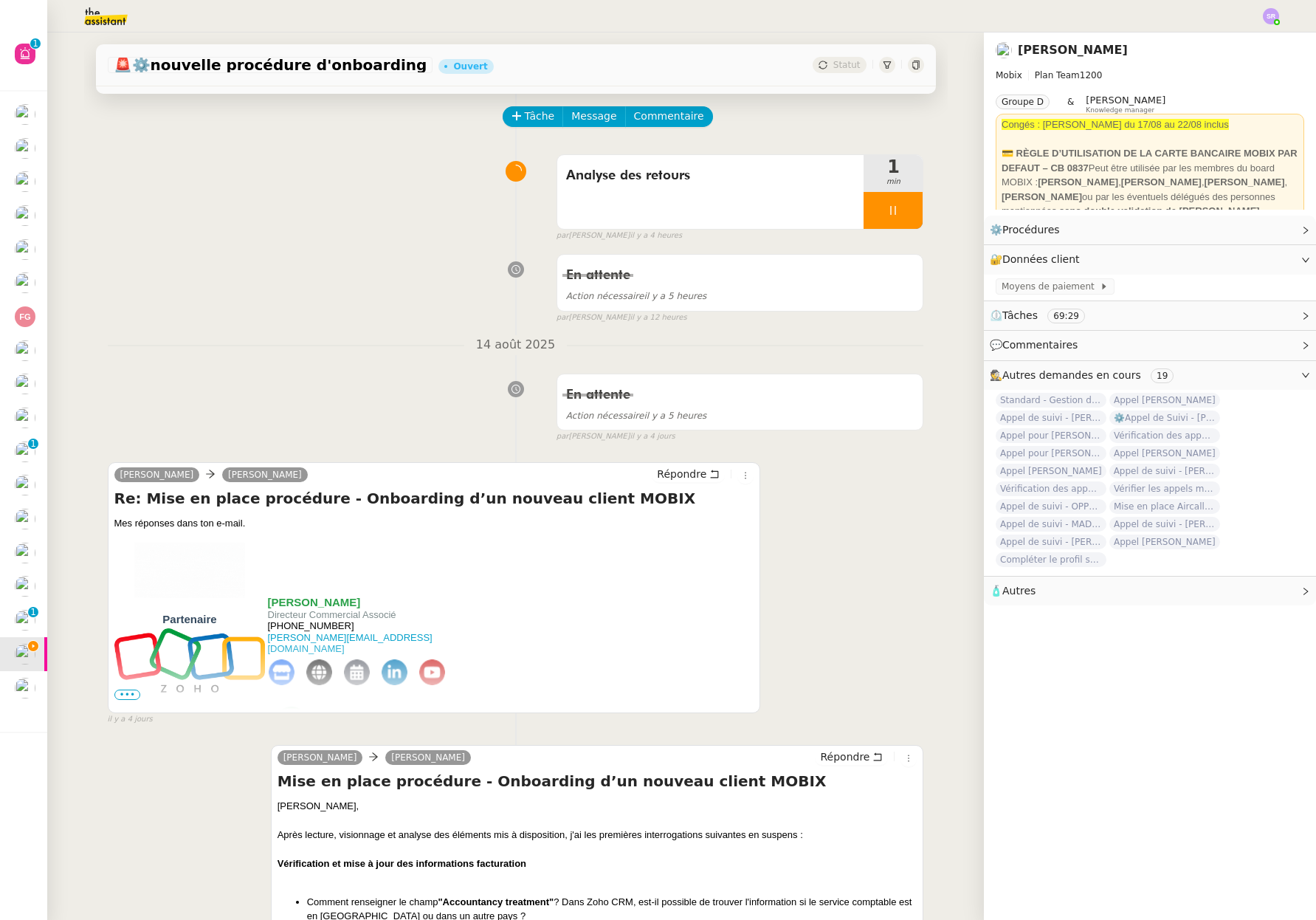
click at [125, 694] on span "•••" at bounding box center [128, 694] width 27 height 10
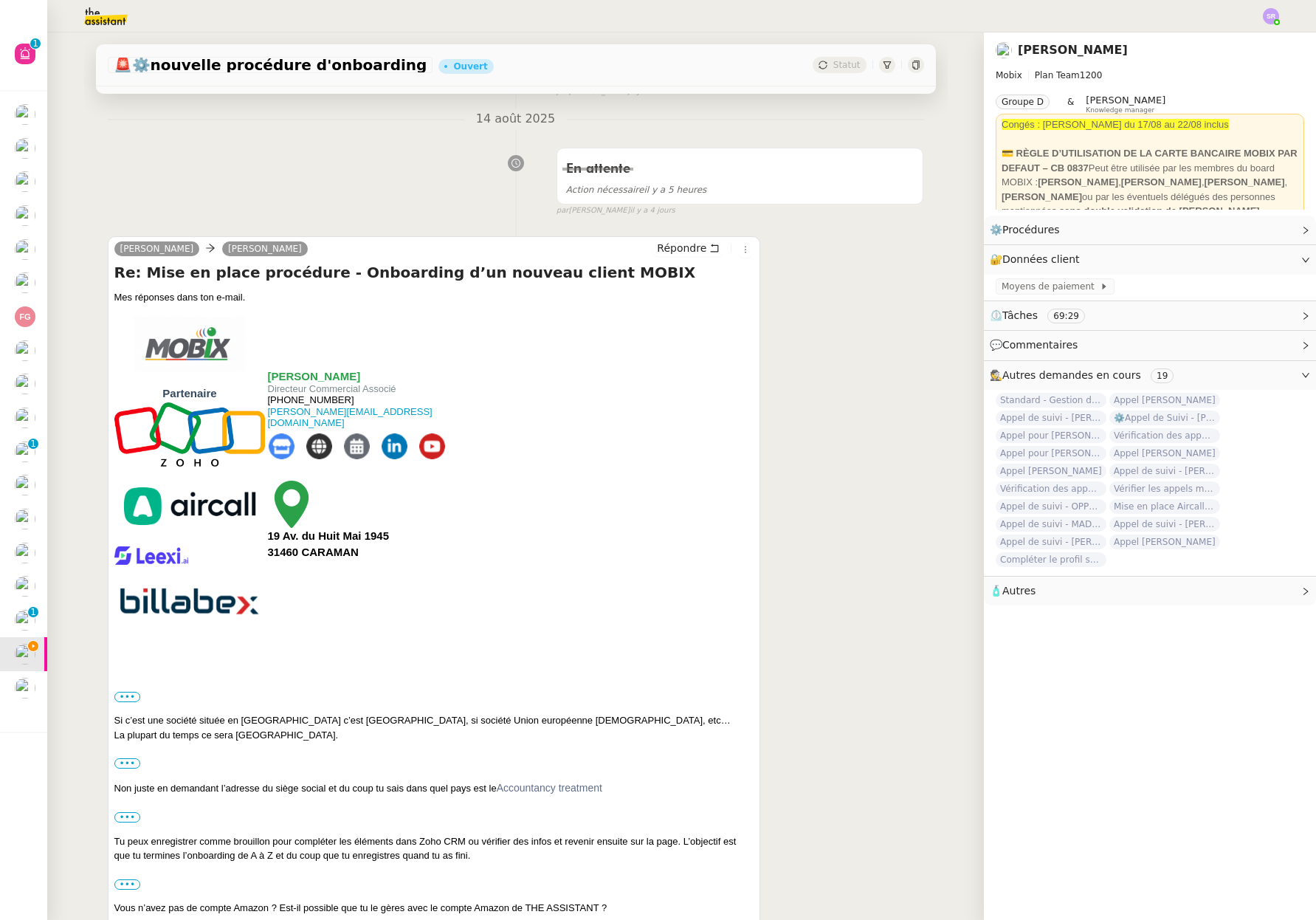
scroll to position [689, 0]
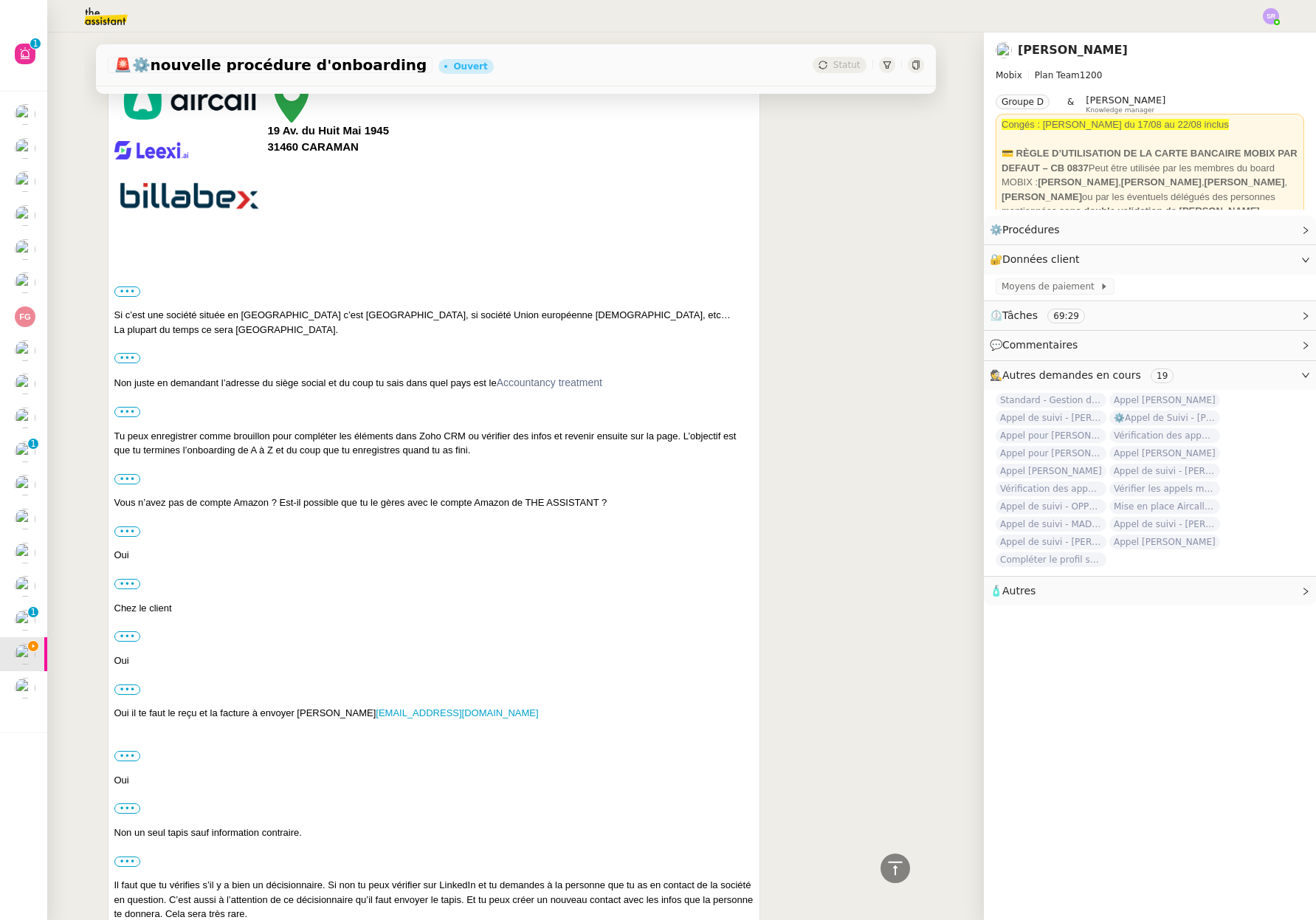
click at [123, 352] on div "••• Le cas inverse, pourriez-vous me confirmer qu'il faut que j'effectue la vér…" at bounding box center [434, 358] width 640 height 15
click at [123, 353] on label "•••" at bounding box center [128, 358] width 27 height 10
click at [0, 0] on input "•••" at bounding box center [0, 0] width 0 height 0
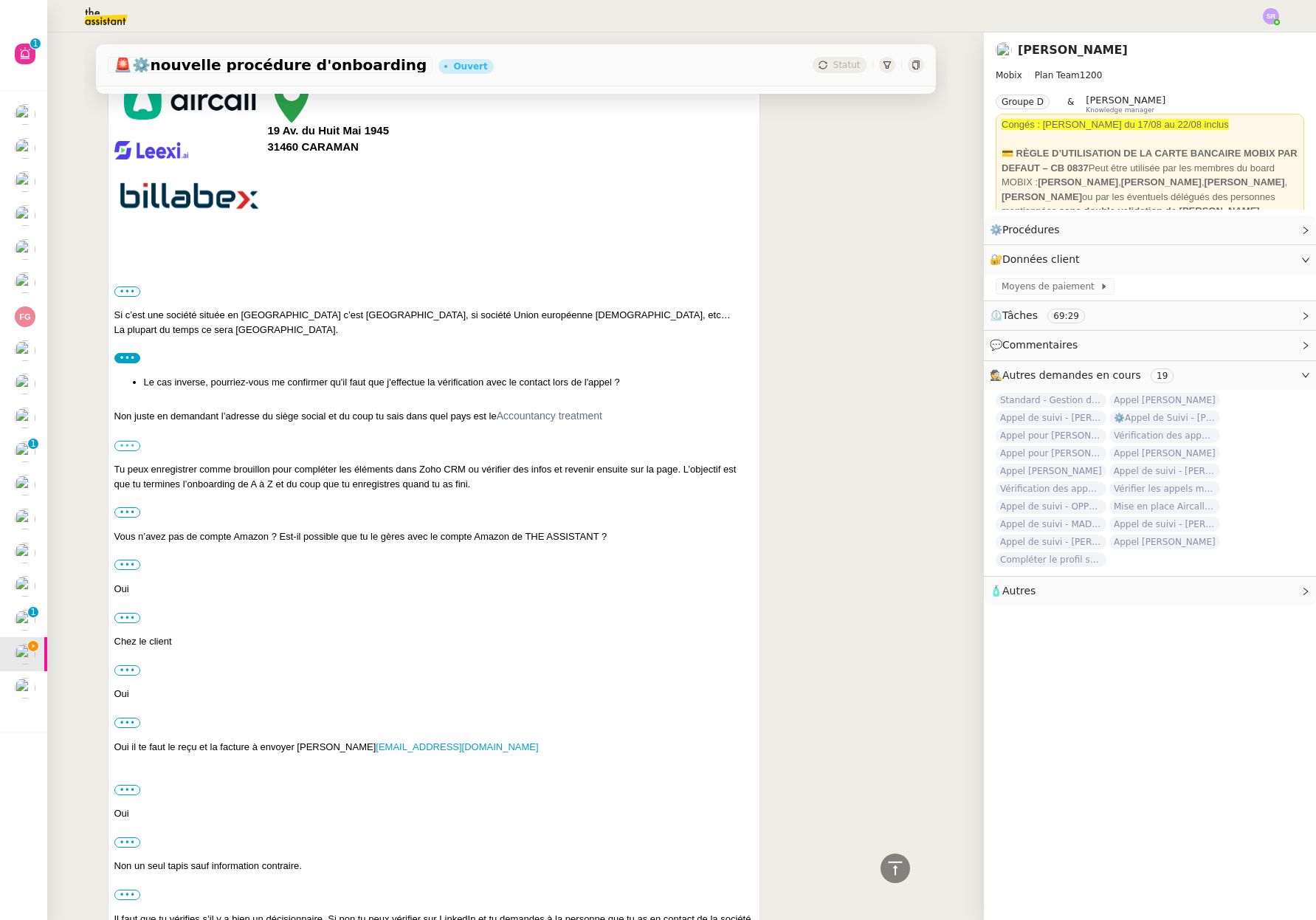
click at [132, 443] on label "•••" at bounding box center [128, 446] width 27 height 10
click at [0, 0] on input "•••" at bounding box center [0, 0] width 0 height 0
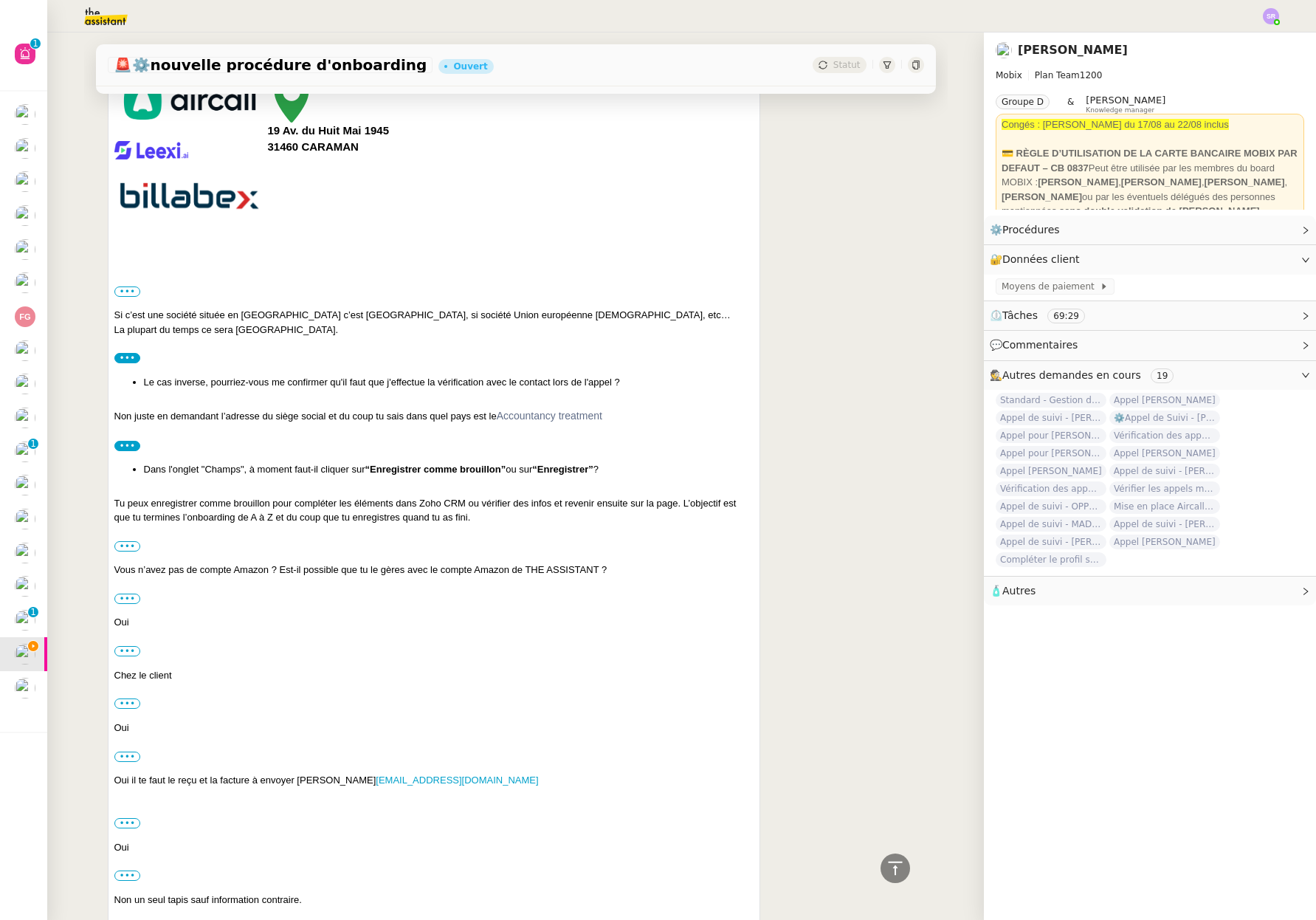
click at [129, 551] on div "••• Gestion des goodies Pourriez-vous me partager vos identifiants et mot de pa…" at bounding box center [434, 545] width 640 height 15
click at [126, 543] on label "•••" at bounding box center [128, 546] width 27 height 10
click at [0, 0] on input "•••" at bounding box center [0, 0] width 0 height 0
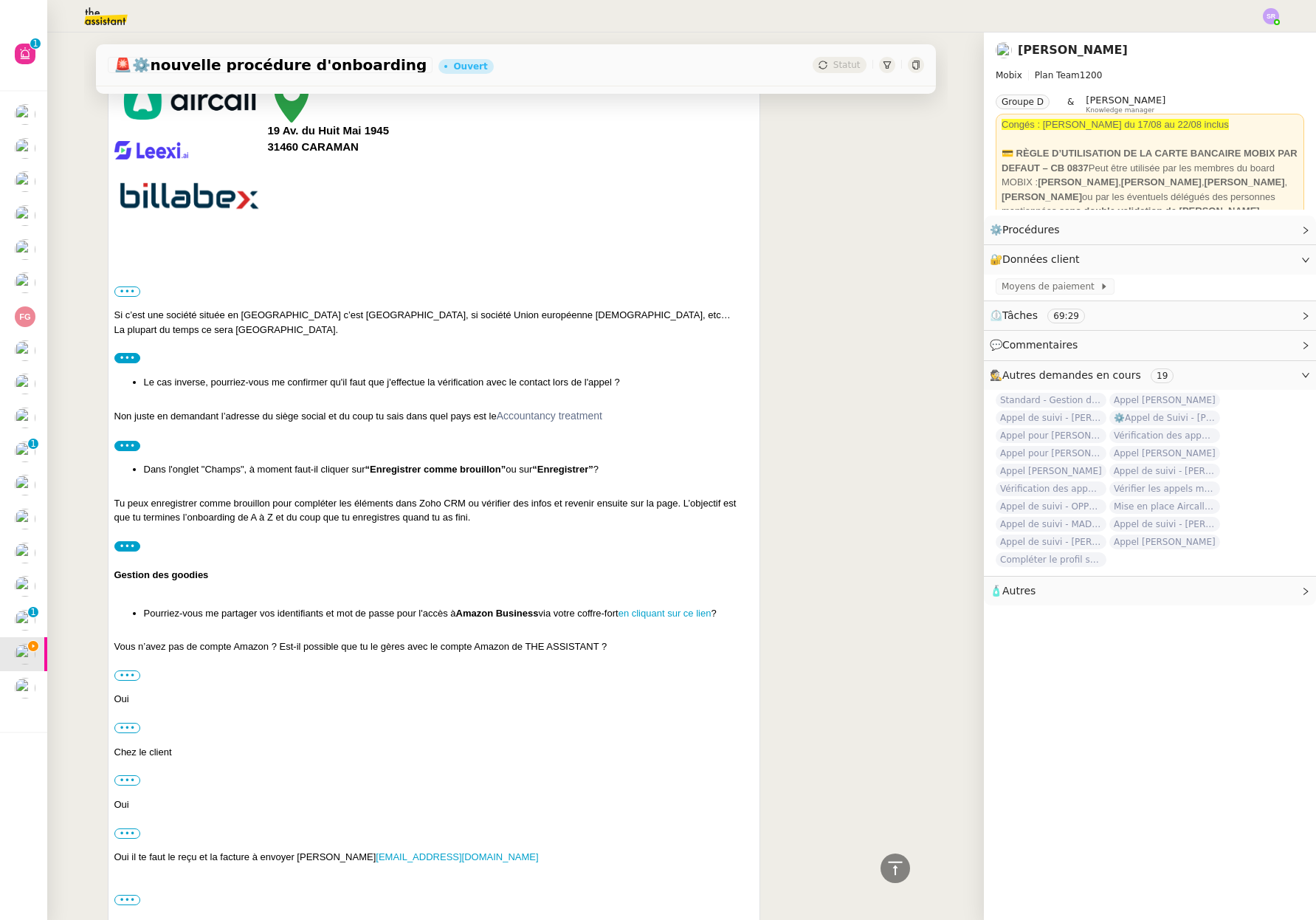
drag, startPoint x: 640, startPoint y: 646, endPoint x: 309, endPoint y: 644, distance: 331.0
click at [309, 644] on div "La plupart du temps ce sera [GEOGRAPHIC_DATA]. ••• Le cas inverse, pourriez-vou…" at bounding box center [434, 593] width 640 height 541
click at [428, 654] on div "La plupart du temps ce sera [GEOGRAPHIC_DATA]. ••• Le cas inverse, pourriez-vou…" at bounding box center [434, 593] width 640 height 541
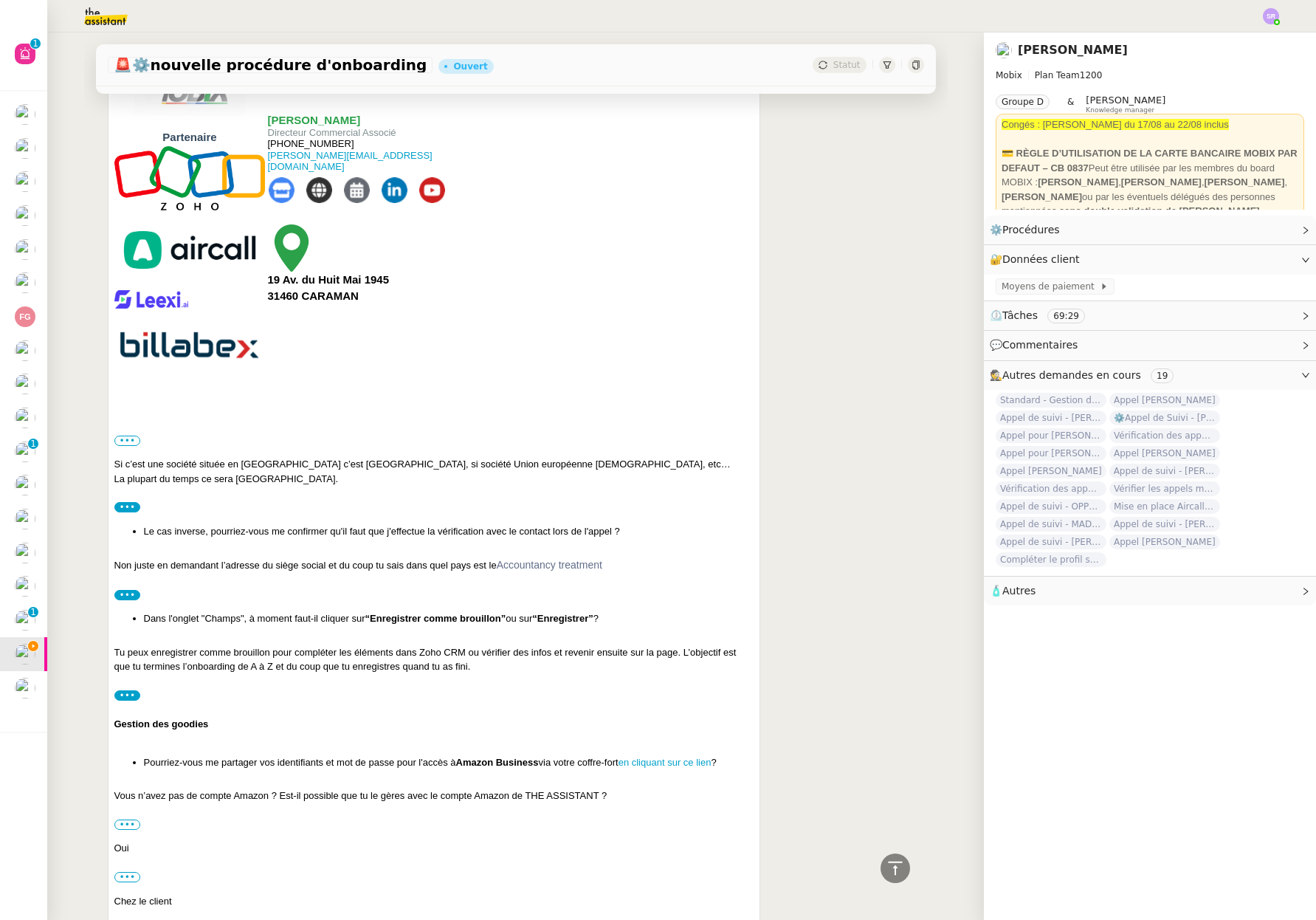
scroll to position [717, 0]
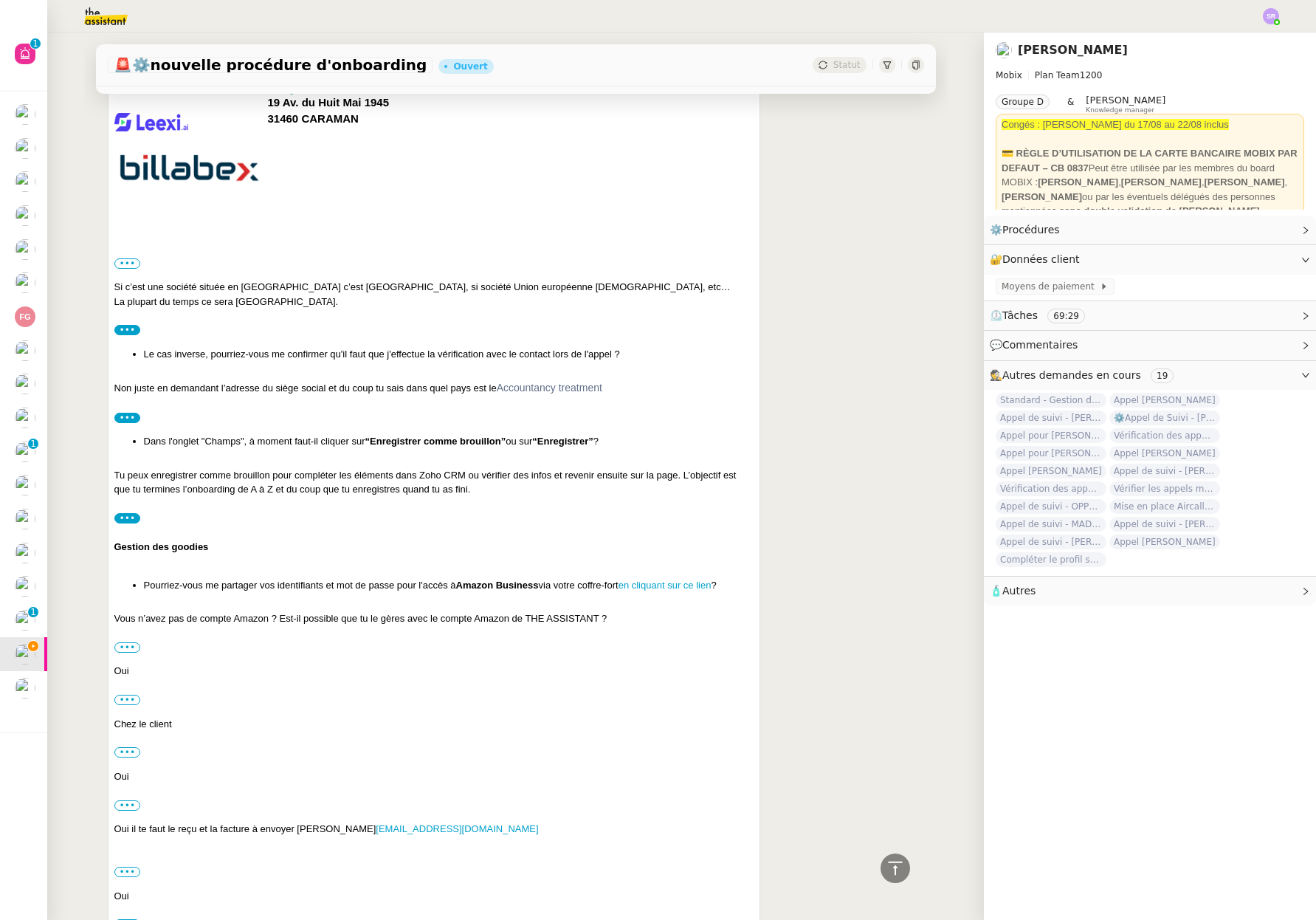
drag, startPoint x: 632, startPoint y: 615, endPoint x: 108, endPoint y: 620, distance: 524.0
click at [108, 620] on div "[PERSON_NAME] [PERSON_NAME] Répondre Re: Mise en place procédure - Onboarding d…" at bounding box center [434, 594] width 653 height 1582
copy div "Vous n’avez pas de compte Amazon ? Est-il possible que tu le gères avec le comp…"
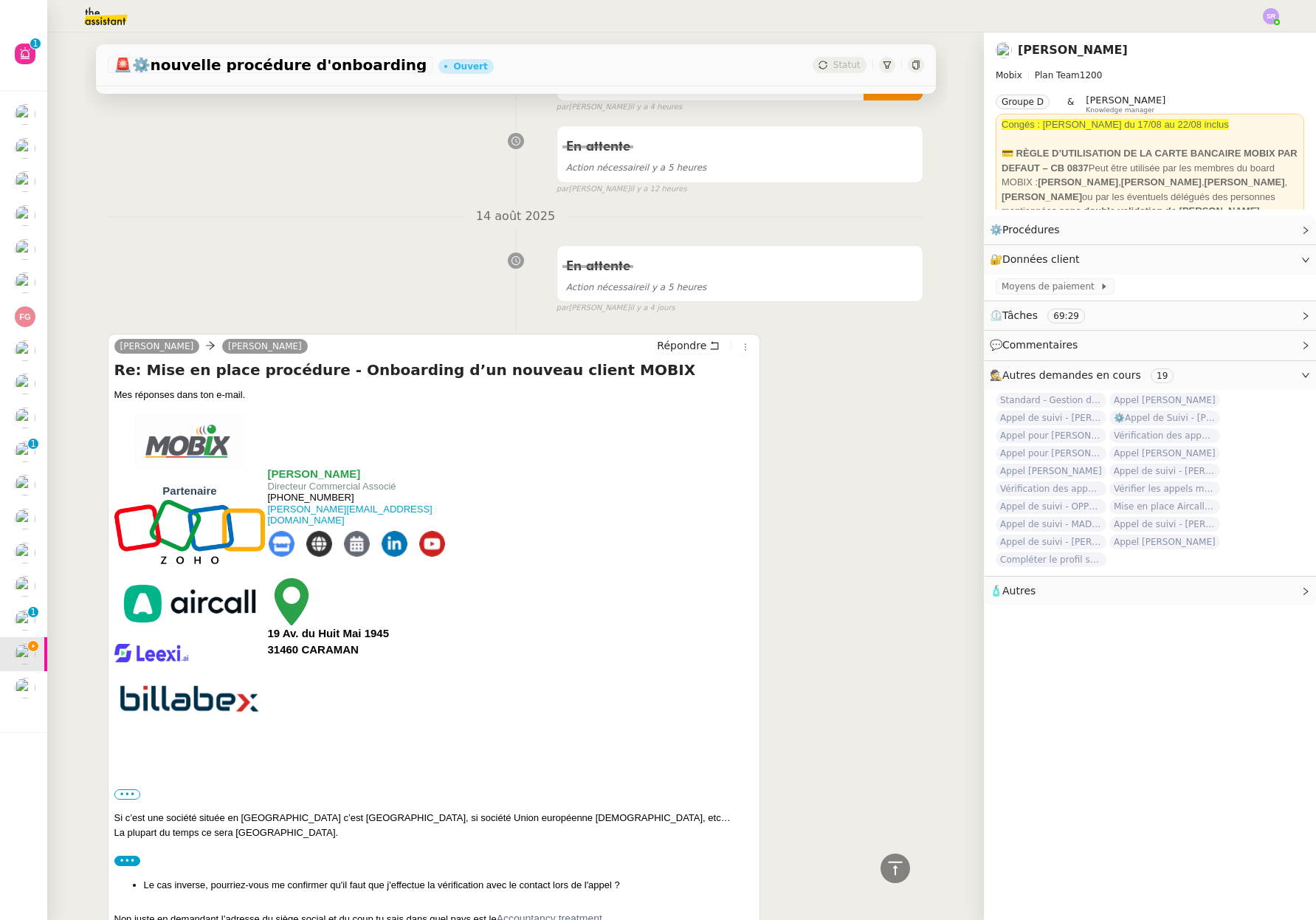
scroll to position [0, 0]
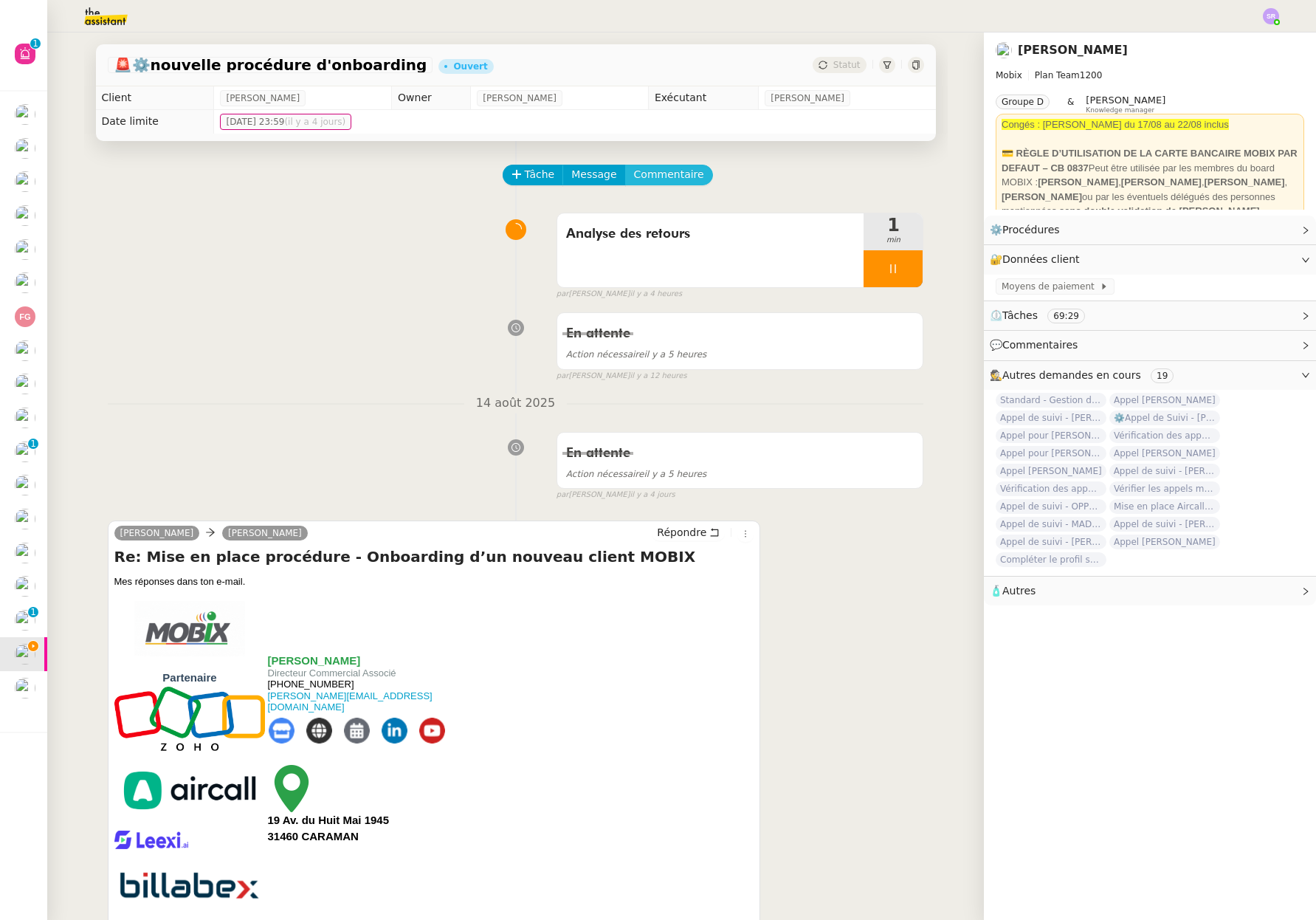
click at [666, 178] on span "Commentaire" at bounding box center [669, 174] width 70 height 17
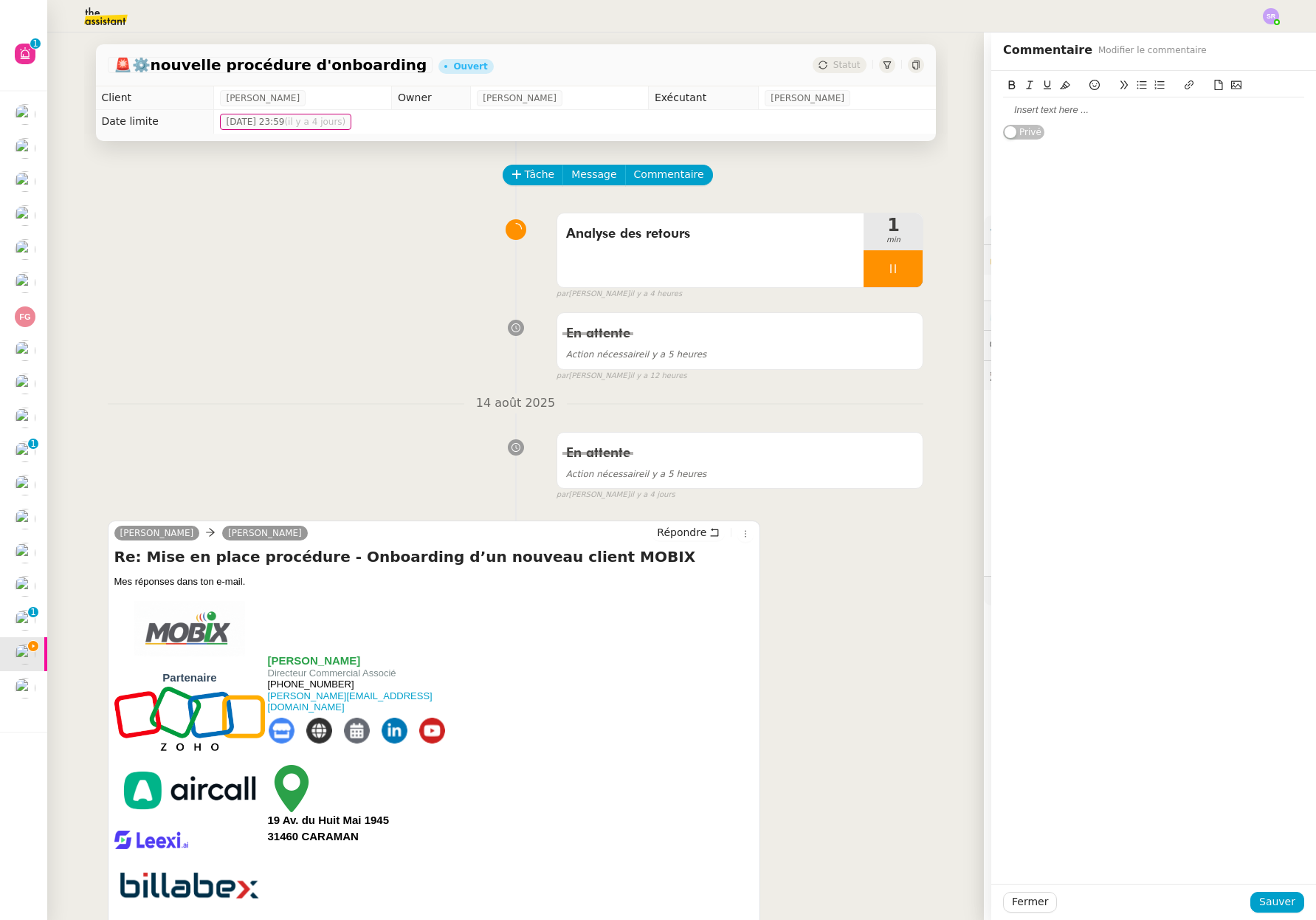
click at [1076, 112] on div at bounding box center [1152, 109] width 301 height 13
click at [1133, 109] on div "@[PERSON_NAME] : [PERSON_NAME] demande Vous n’avez pas de compte Amazon ? Est-i…" at bounding box center [1152, 123] width 301 height 41
click at [1132, 112] on div "@[PERSON_NAME] : [PERSON_NAME] demande Vous n’avez pas de compte Amazon ? Est-i…" at bounding box center [1152, 123] width 301 height 41
click at [1130, 112] on div "@[PERSON_NAME] : [PERSON_NAME] demande Vous n’avez pas de compte Amazon ? Est-i…" at bounding box center [1152, 123] width 301 height 41
click at [1090, 133] on div "@[PERSON_NAME] : [PERSON_NAME] demande "Vous n’avez pas de compte Amazon ? Est-…" at bounding box center [1152, 123] width 301 height 41
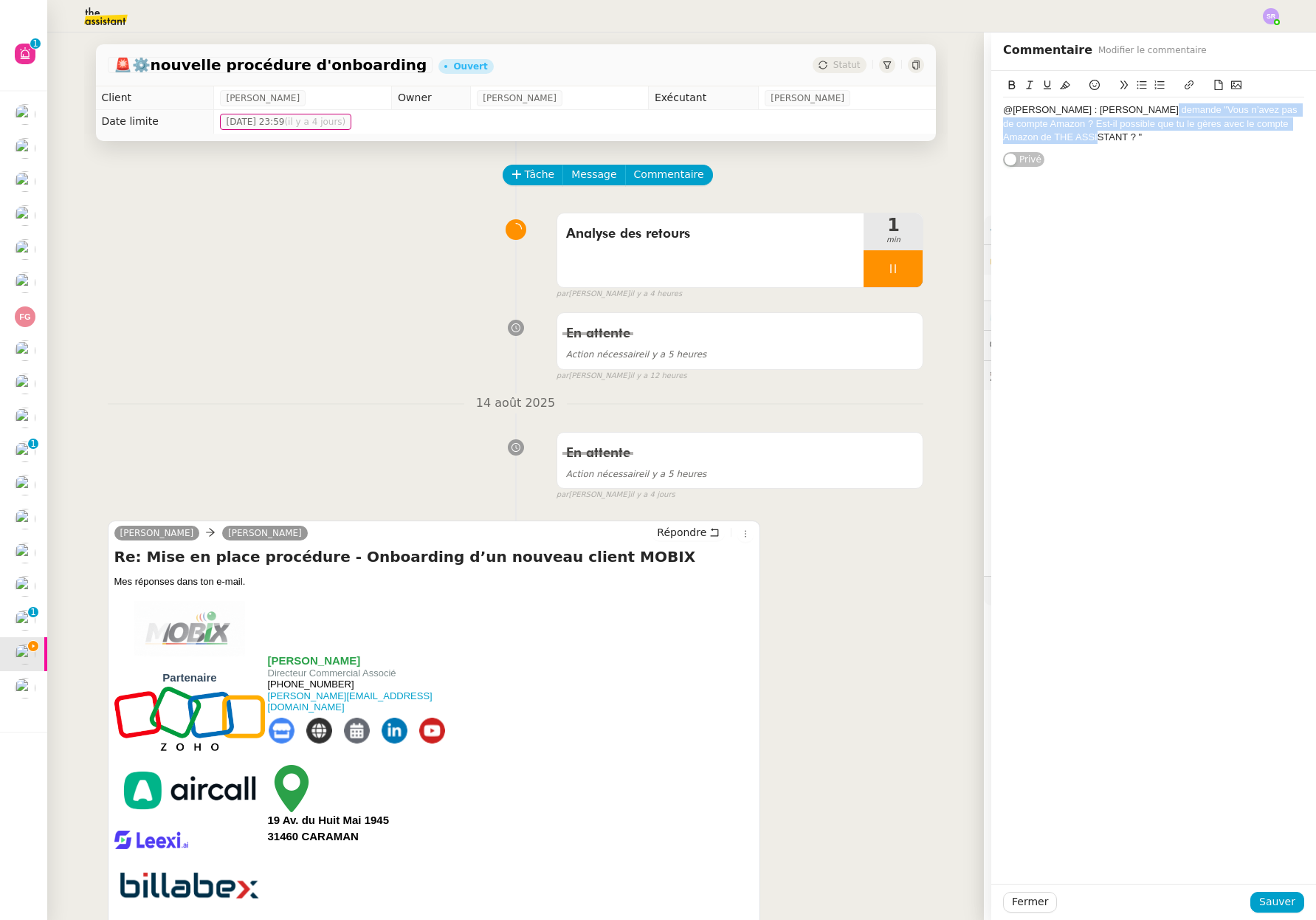
drag, startPoint x: 1076, startPoint y: 137, endPoint x: 1131, endPoint y: 110, distance: 61.3
click at [1131, 110] on div "@[PERSON_NAME] : [PERSON_NAME] demande "Vous n’avez pas de compte Amazon ? Est-…" at bounding box center [1152, 123] width 301 height 41
click at [1070, 135] on div "@[PERSON_NAME] : [PERSON_NAME] demande "Vous n’avez pas de compte Amazon ? Est-…" at bounding box center [1152, 123] width 301 height 41
drag, startPoint x: 1131, startPoint y: 113, endPoint x: 1134, endPoint y: 136, distance: 23.2
click at [1134, 136] on div "@[PERSON_NAME] : [PERSON_NAME] demande "Vous n’avez pas de compte Amazon ? Est-…" at bounding box center [1152, 123] width 301 height 41
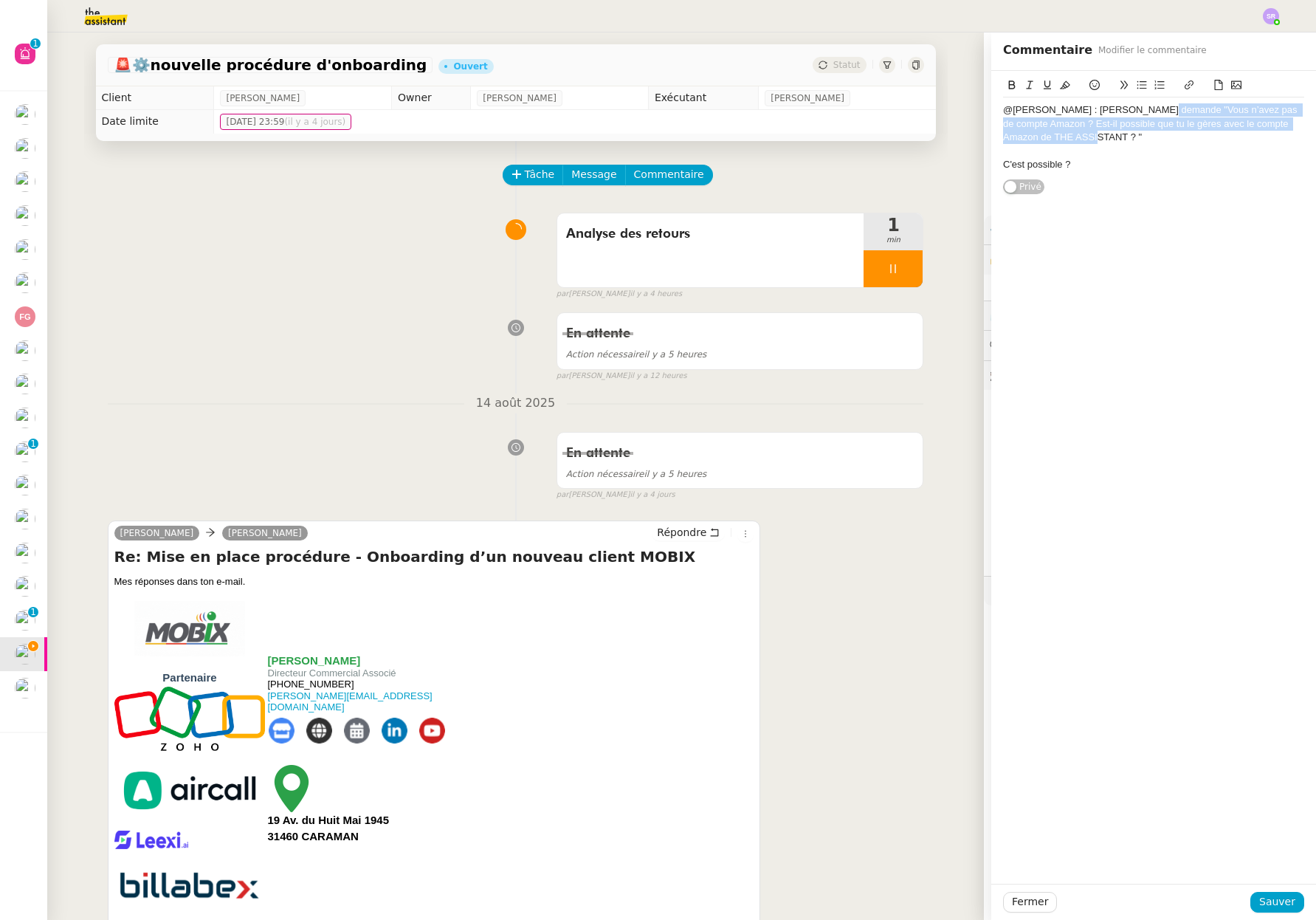
drag, startPoint x: 1129, startPoint y: 113, endPoint x: 1139, endPoint y: 134, distance: 23.3
click at [1139, 134] on div "@[PERSON_NAME] : [PERSON_NAME] demande "Vous n’avez pas de compte Amazon ? Est-…" at bounding box center [1152, 123] width 301 height 41
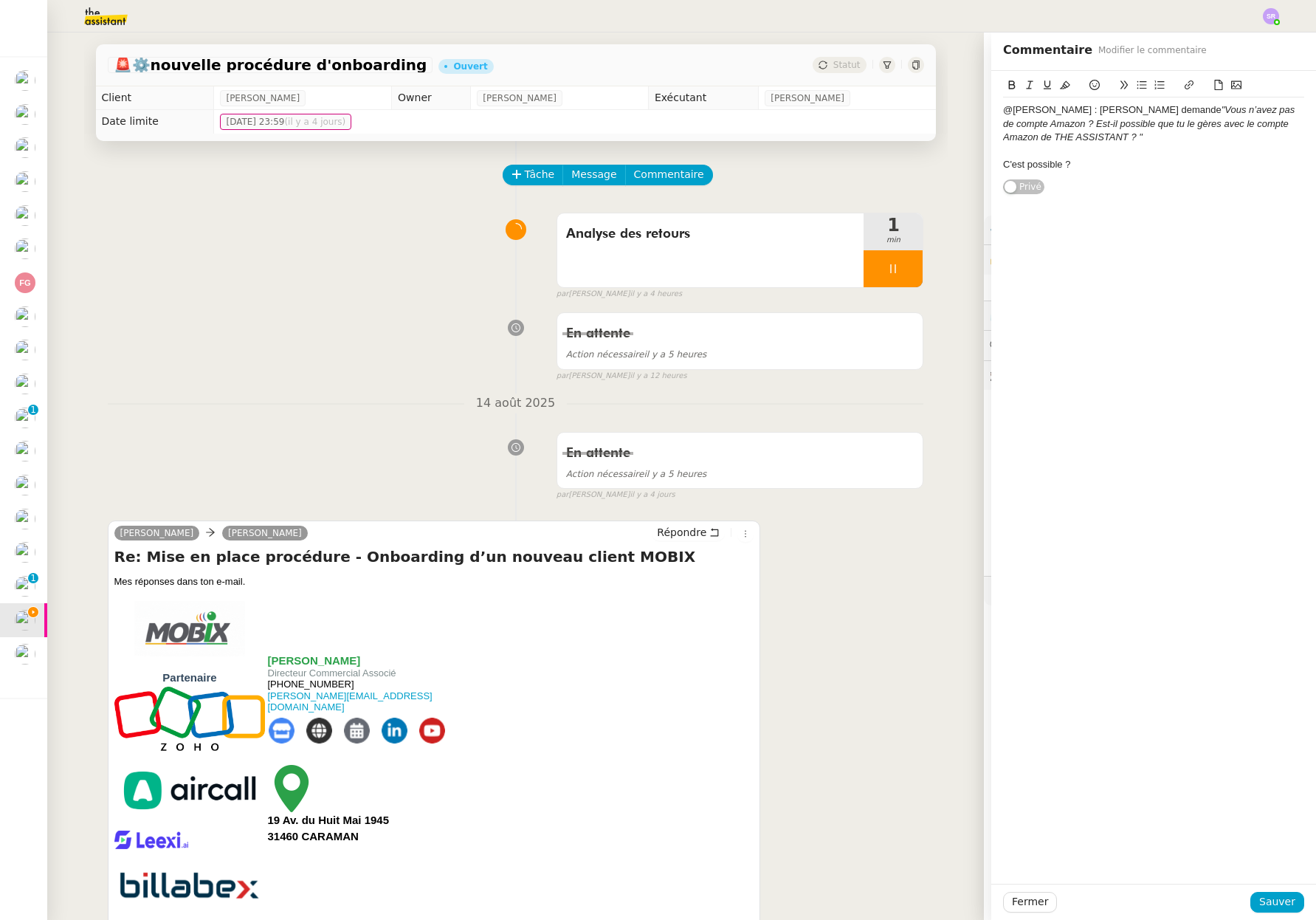
click at [1106, 159] on div "C'est possible ?" at bounding box center [1152, 164] width 301 height 13
click at [1284, 165] on div "C'est possible ? Si oui, je crée un compte amazon pour Mobix ? y a til des diff…" at bounding box center [1152, 171] width 301 height 27
click at [1218, 204] on div "@[PERSON_NAME] : [PERSON_NAME] demande "Vous n’avez pas de compte Amazon ? Est-…" at bounding box center [1152, 139] width 301 height 137
click at [1282, 165] on div "C'est possible ? Si oui, je crée un compte amazon pour Mobix ? y a til des diff…" at bounding box center [1152, 171] width 301 height 27
click at [1185, 164] on div "C'est possible ? Si oui, je crée un compte amazon pour Mobix ? y a t'il des dif…" at bounding box center [1152, 171] width 301 height 27
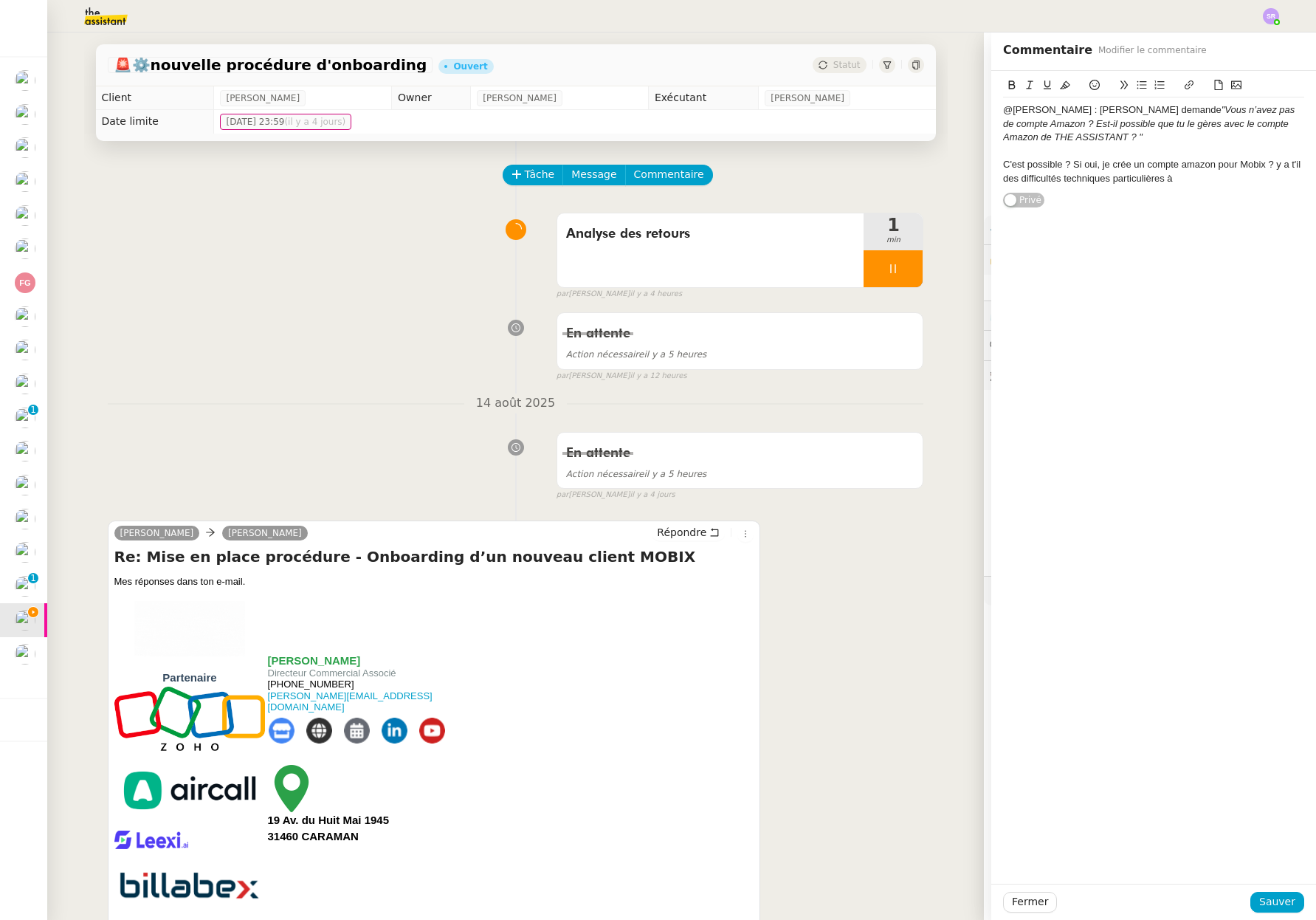
drag, startPoint x: 1004, startPoint y: 174, endPoint x: 1024, endPoint y: 177, distance: 20.2
click at [1004, 174] on div "C'est possible ? Si oui, je crée un compte amazon pour Mobix ? y a t'il des dif…" at bounding box center [1152, 171] width 301 height 27
drag, startPoint x: 1082, startPoint y: 180, endPoint x: 1118, endPoint y: 180, distance: 36.0
click at [1082, 180] on div "C'est possible ? Si oui, je crée un compte amazon pour Mobix ? y a t'il des dif…" at bounding box center [1152, 171] width 301 height 27
drag, startPoint x: 1158, startPoint y: 178, endPoint x: 1202, endPoint y: 181, distance: 44.1
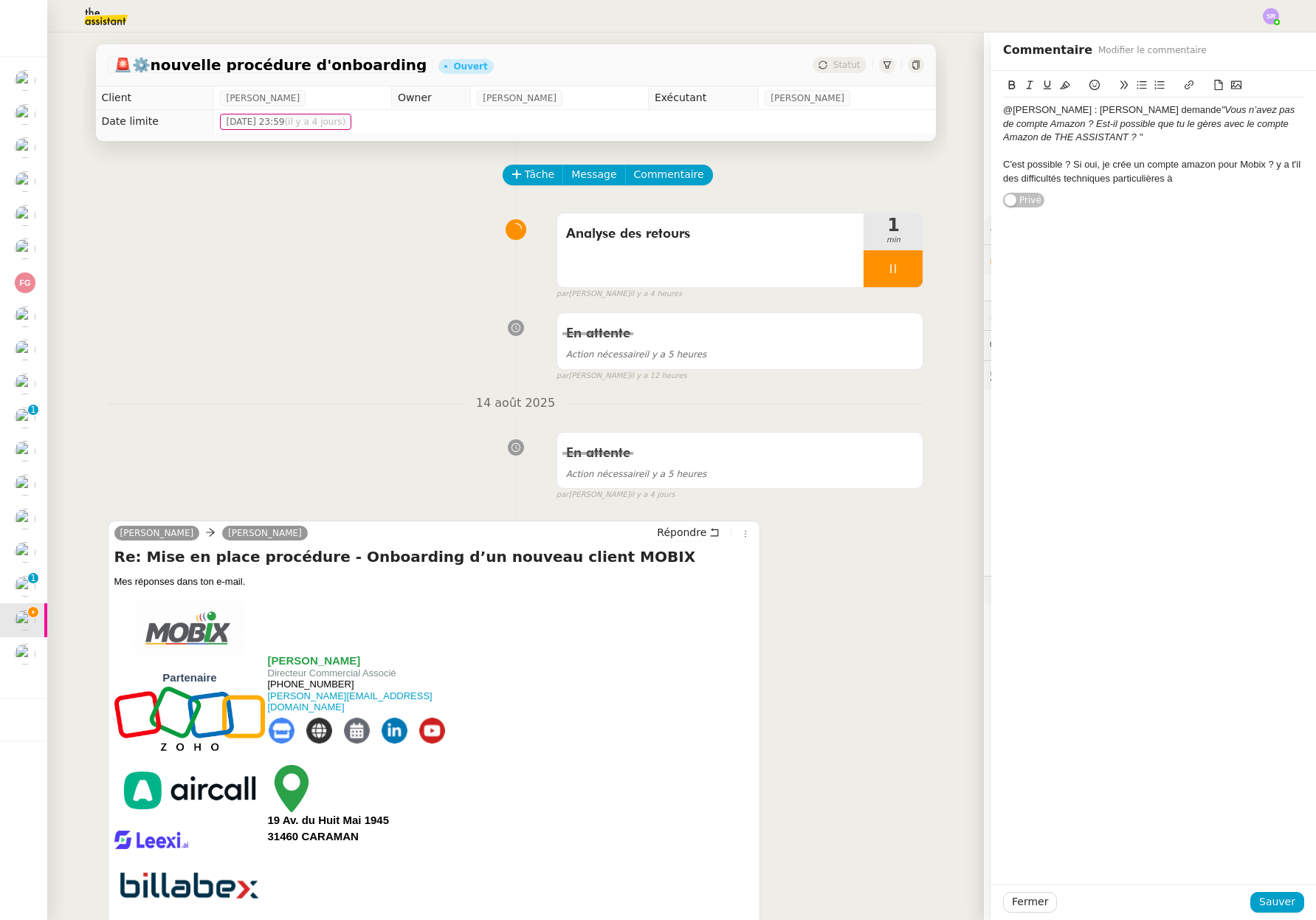
click at [1202, 181] on div "C'est possible ? Si oui, je crée un compte amazon pour Mobix ? y a t'il des dif…" at bounding box center [1152, 171] width 301 height 27
click at [1176, 170] on div "C'est possible ? Si oui, je crée un compte amazon pour Mobix ? y a t'il des dif…" at bounding box center [1152, 178] width 301 height 41
click at [1287, 166] on div "C'est possible ? Si oui, je crée un compte Amazon pour Mobix ? y a t'il des dif…" at bounding box center [1152, 178] width 301 height 41
click at [0, 0] on lt-span "a-t-il" at bounding box center [0, 0] width 0 height 0
click at [1261, 903] on span "Sauver" at bounding box center [1277, 901] width 36 height 17
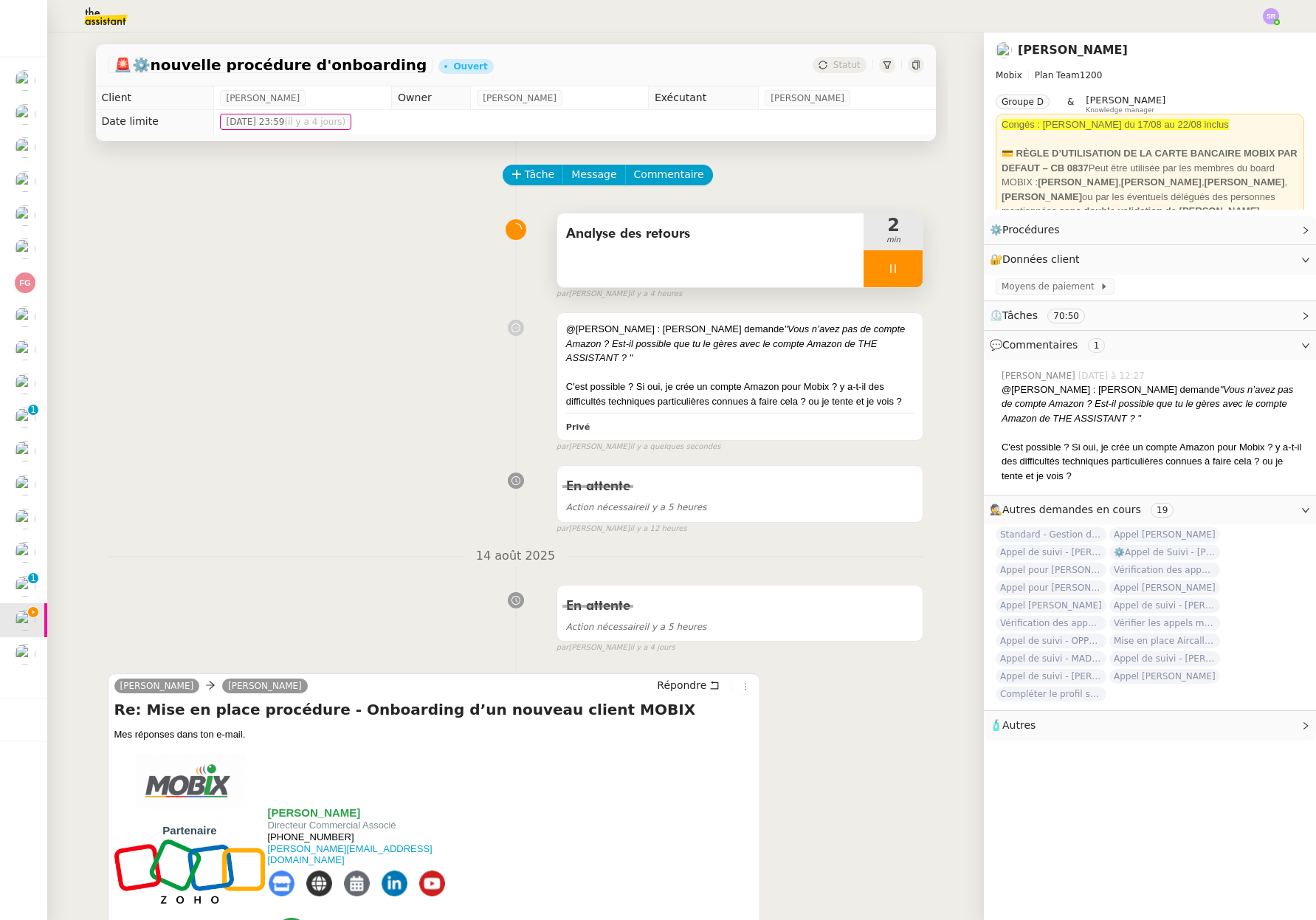
click at [870, 274] on div at bounding box center [893, 268] width 59 height 37
click at [893, 276] on button at bounding box center [908, 268] width 30 height 37
click at [704, 418] on div "Privé" at bounding box center [740, 426] width 348 height 17
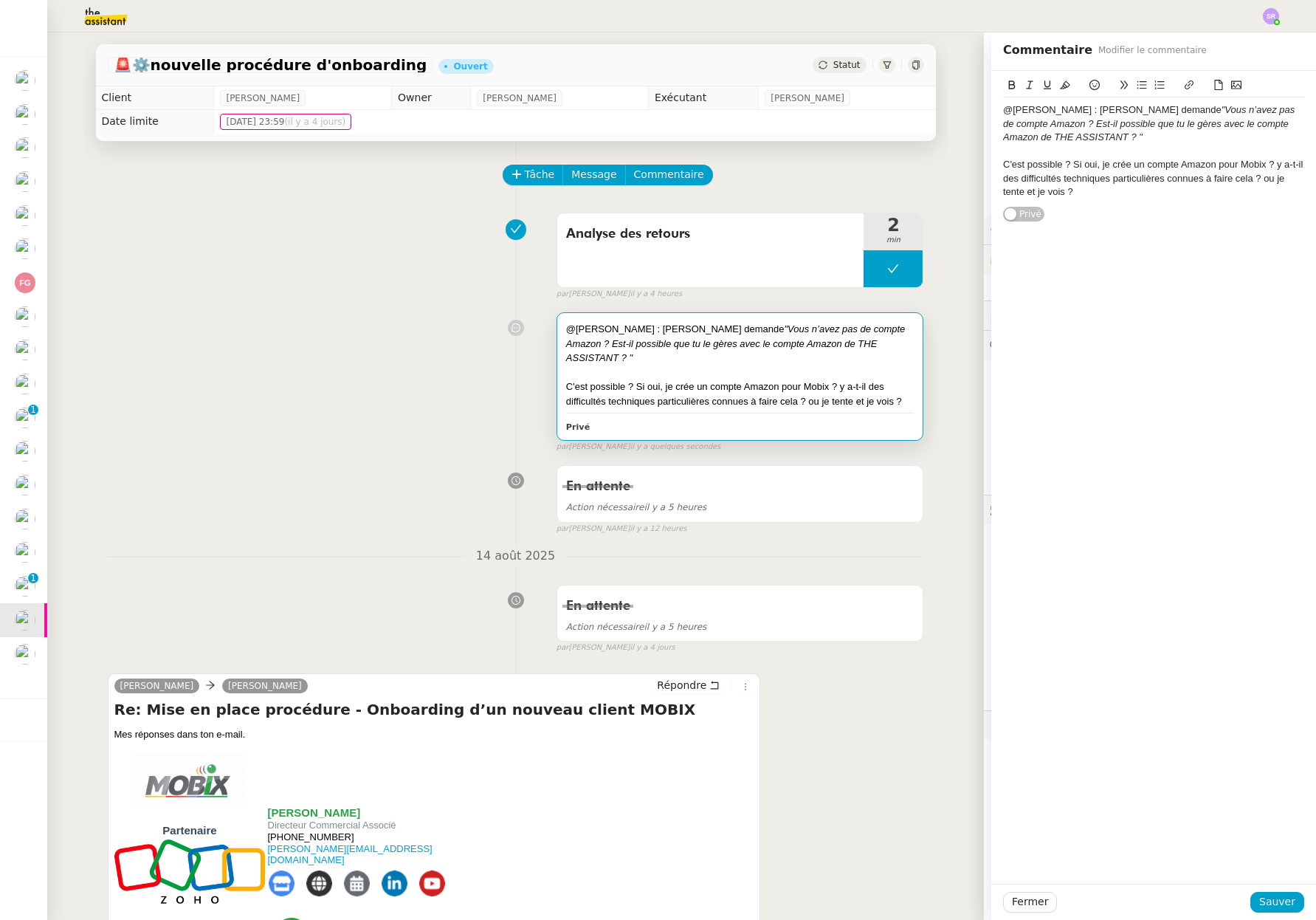
click at [1067, 180] on div "C'est possible ? Si oui, je crée un compte Amazon pour Mobix ? y a-t-il des dif…" at bounding box center [1152, 178] width 301 height 41
click at [1259, 900] on span "Sauver" at bounding box center [1277, 901] width 36 height 17
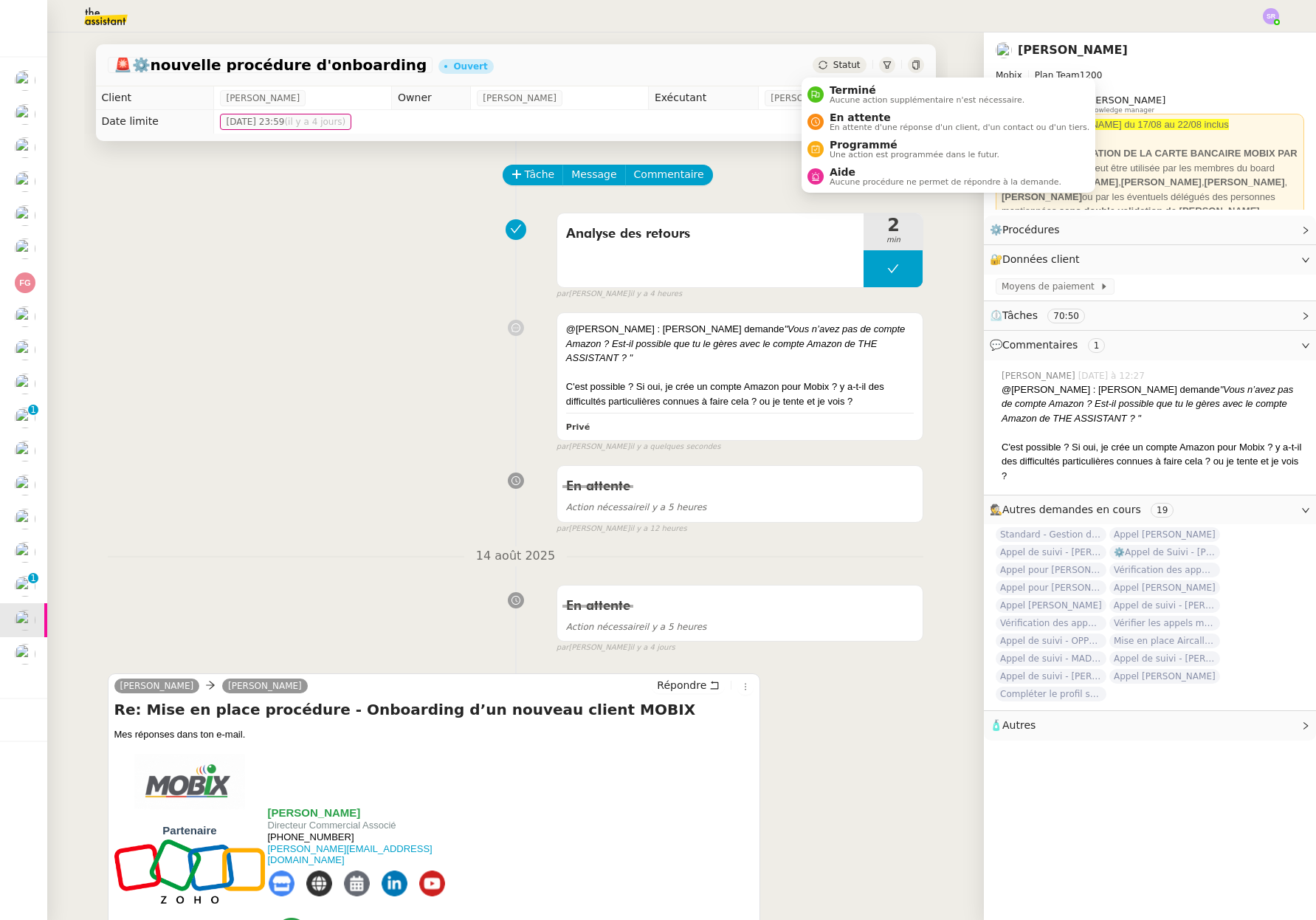
click at [819, 65] on div "Statut" at bounding box center [839, 65] width 53 height 16
click at [852, 170] on span "Aide" at bounding box center [946, 172] width 232 height 12
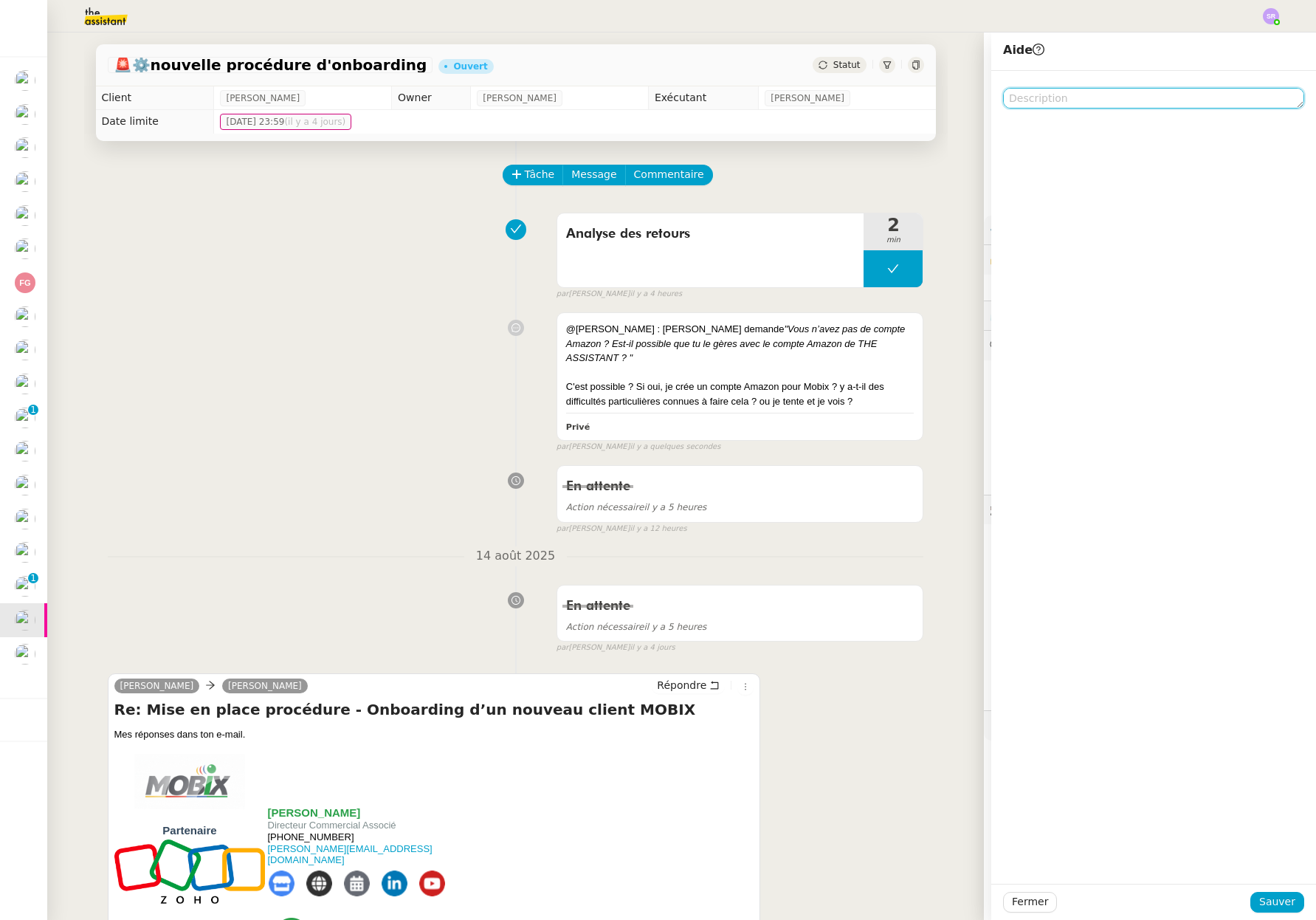
click at [1074, 96] on textarea at bounding box center [1152, 98] width 301 height 21
type textarea "@[PERSON_NAME]"
click at [1278, 909] on span "Sauver" at bounding box center [1277, 901] width 36 height 17
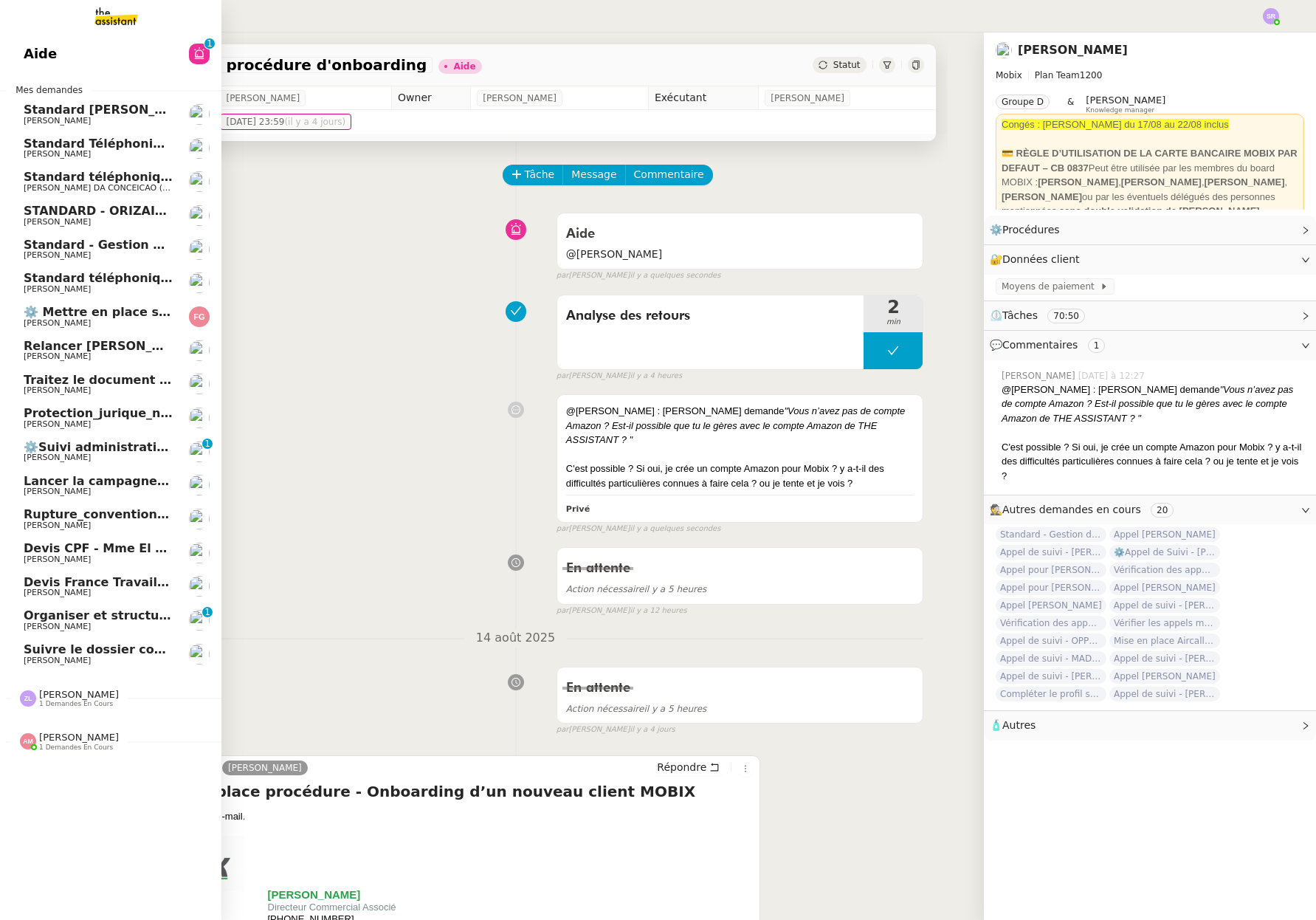
click at [162, 318] on span "⚙️ Mettre en place suivi cartes conducteur" at bounding box center [166, 312] width 284 height 14
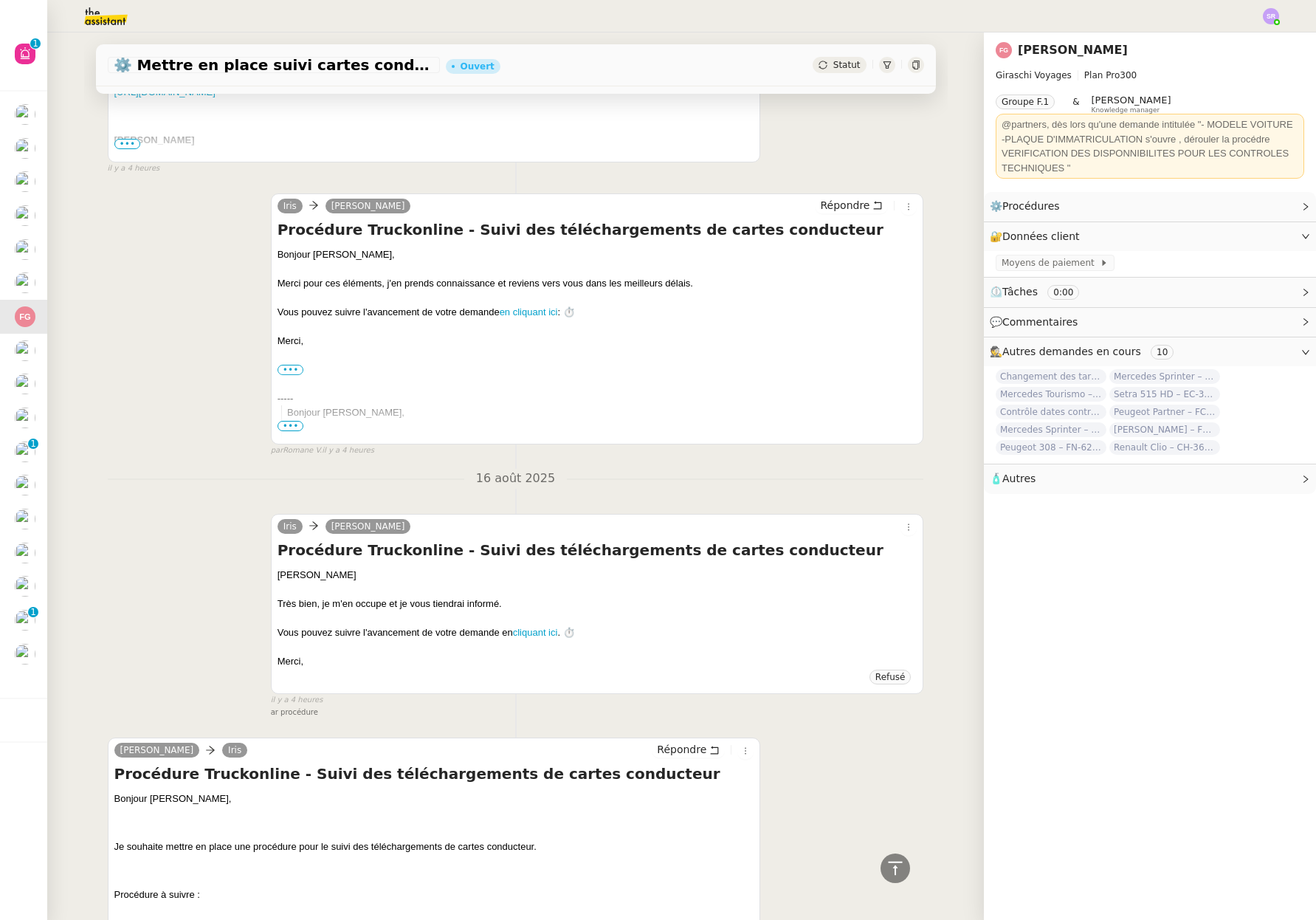
scroll to position [728, 0]
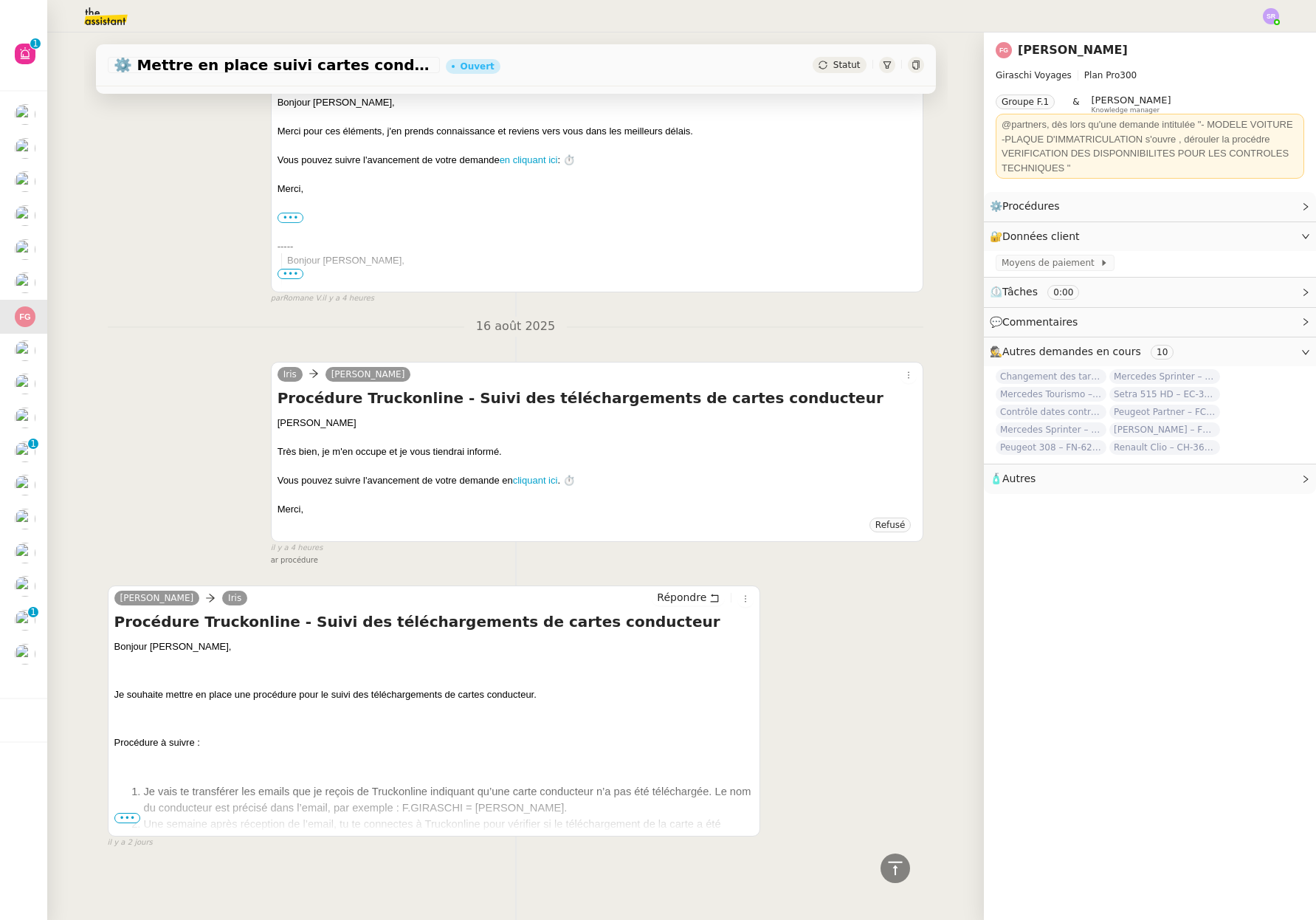
click at [131, 813] on span "•••" at bounding box center [128, 818] width 27 height 10
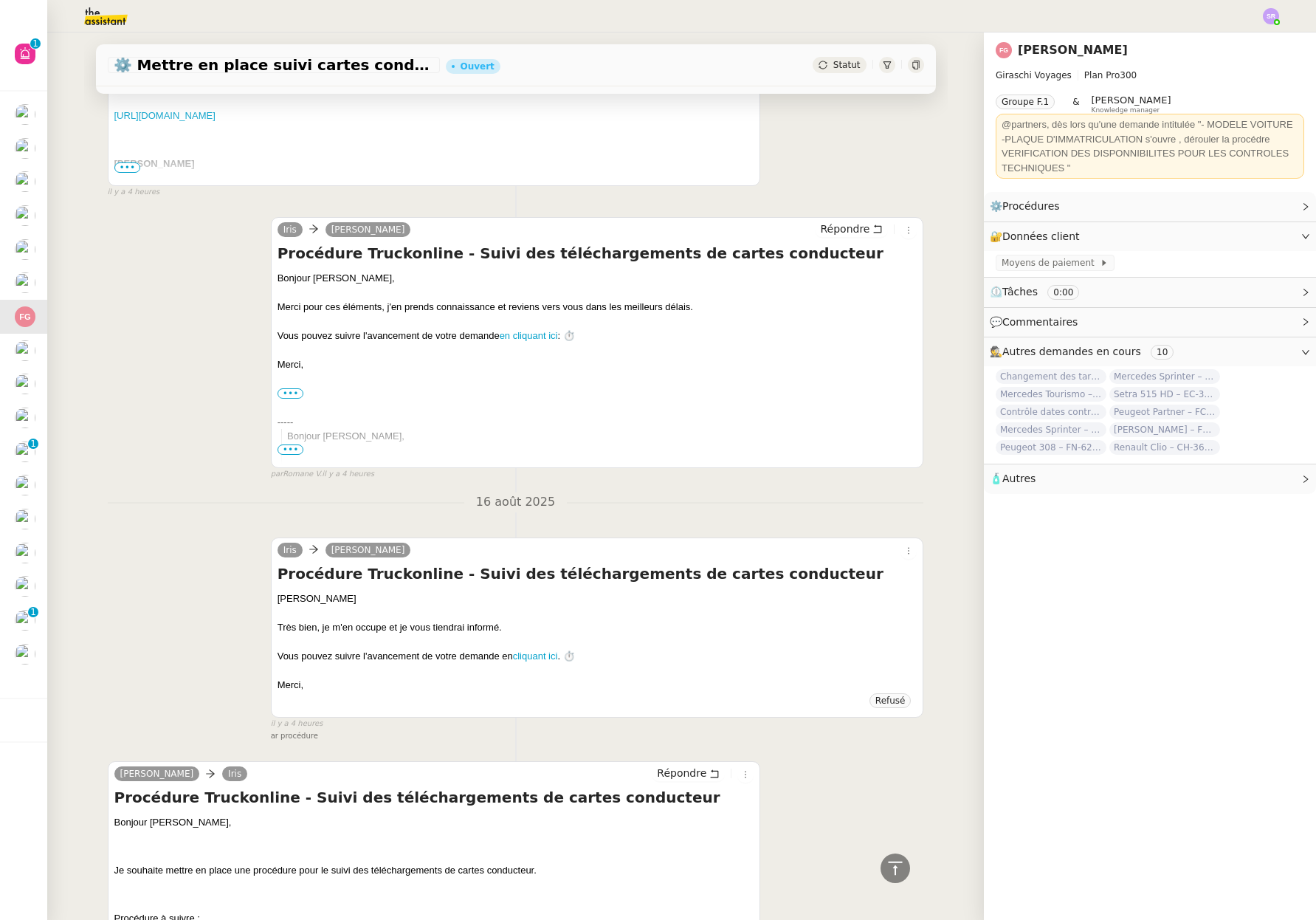
scroll to position [0, 0]
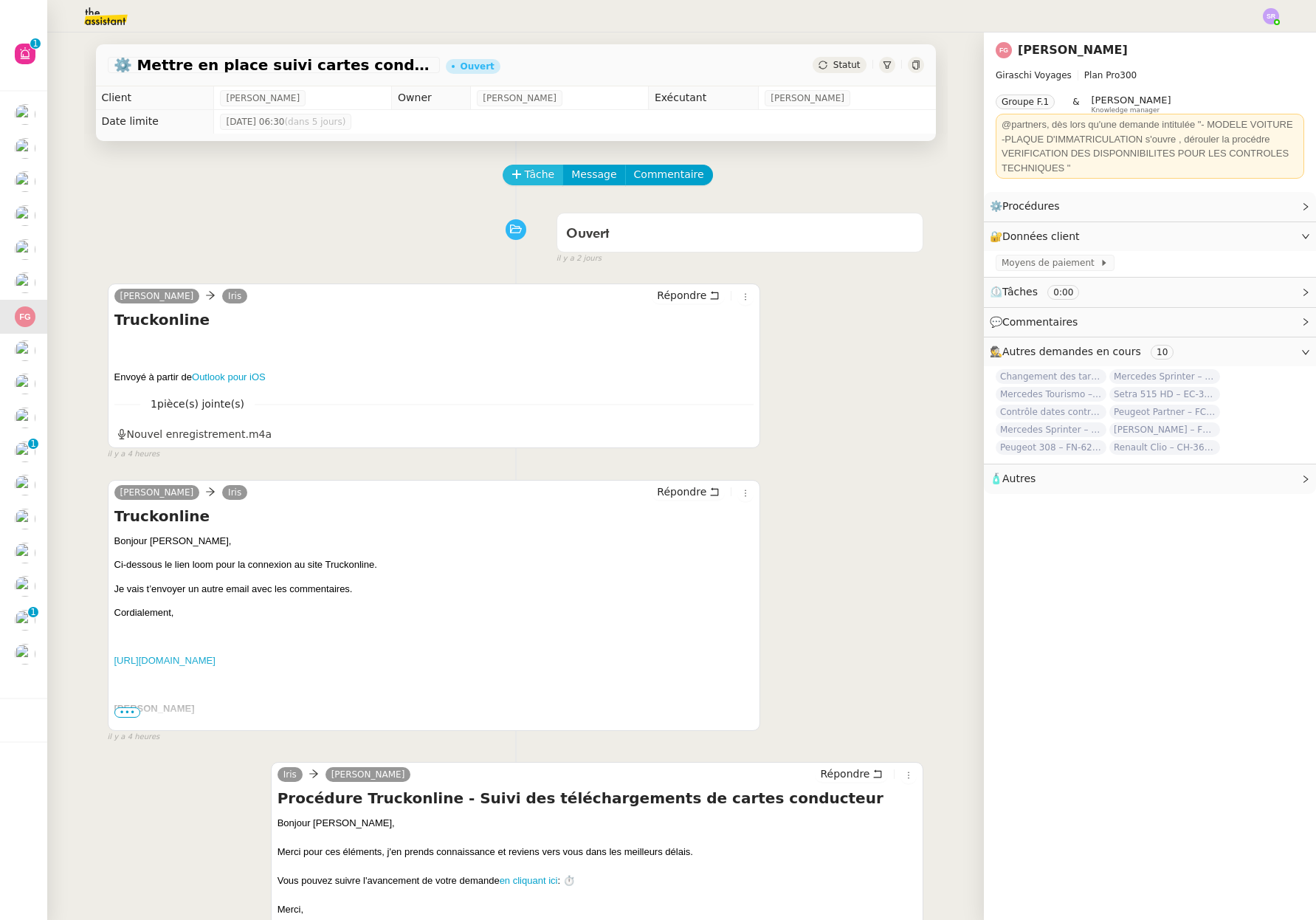
click at [532, 174] on span "Tâche" at bounding box center [539, 174] width 30 height 17
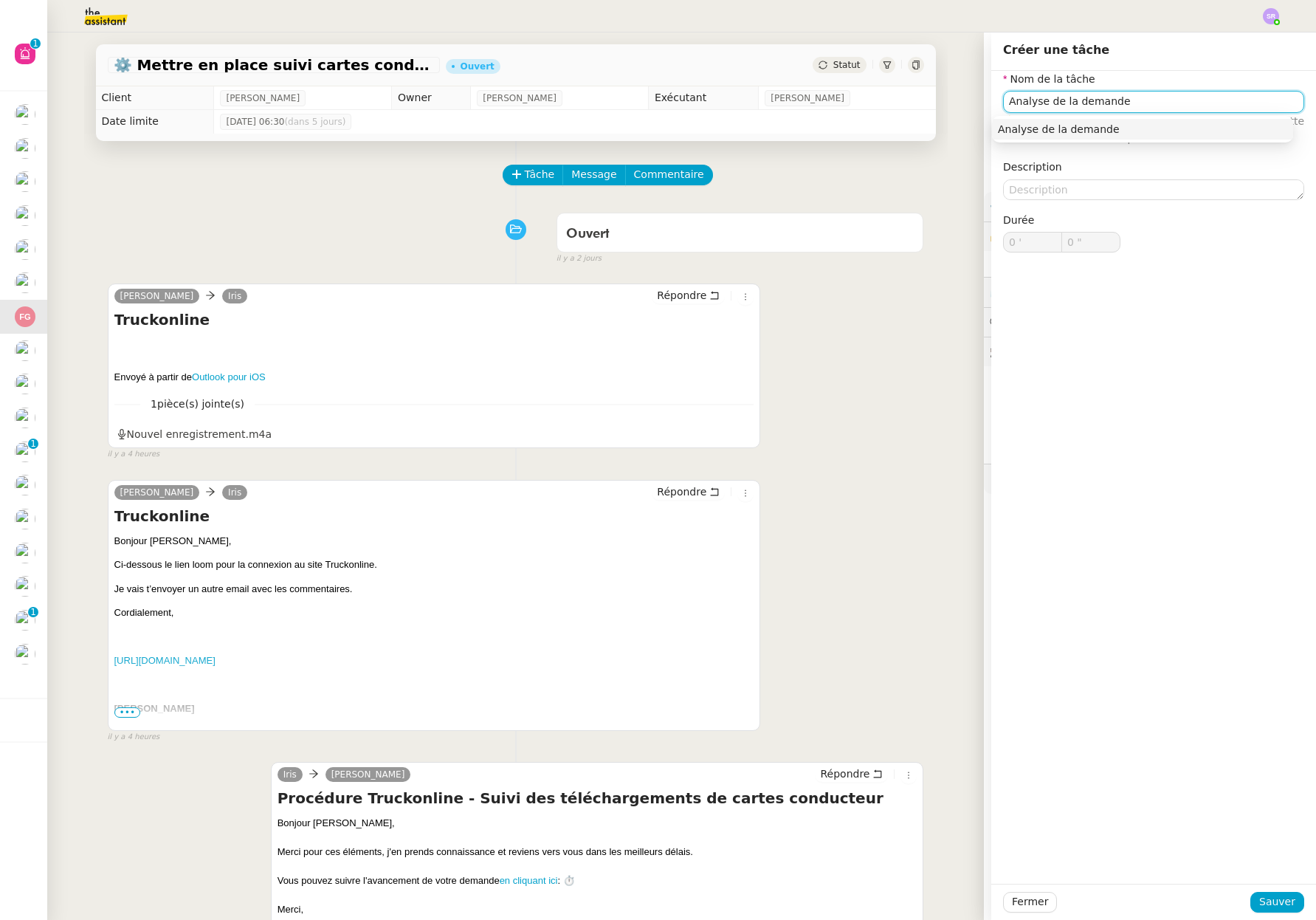
click at [1024, 102] on input "Analyse de la demande" at bounding box center [1152, 101] width 301 height 21
type input "Etude de la demande"
click at [1279, 900] on span "Sauver" at bounding box center [1277, 901] width 36 height 17
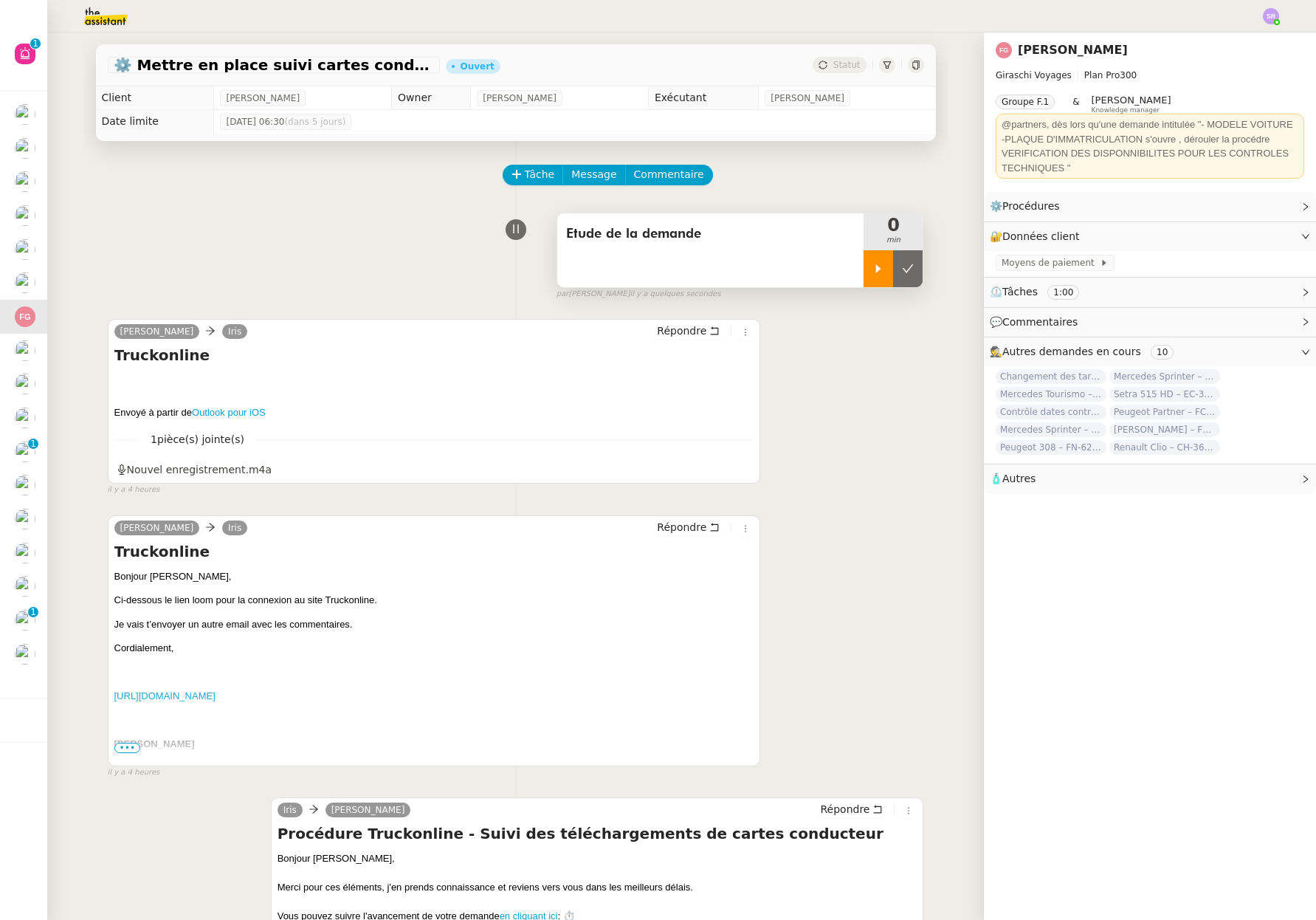
click at [867, 276] on div at bounding box center [879, 268] width 30 height 37
click at [887, 267] on icon at bounding box center [893, 269] width 12 height 12
click at [902, 269] on icon at bounding box center [908, 269] width 12 height 12
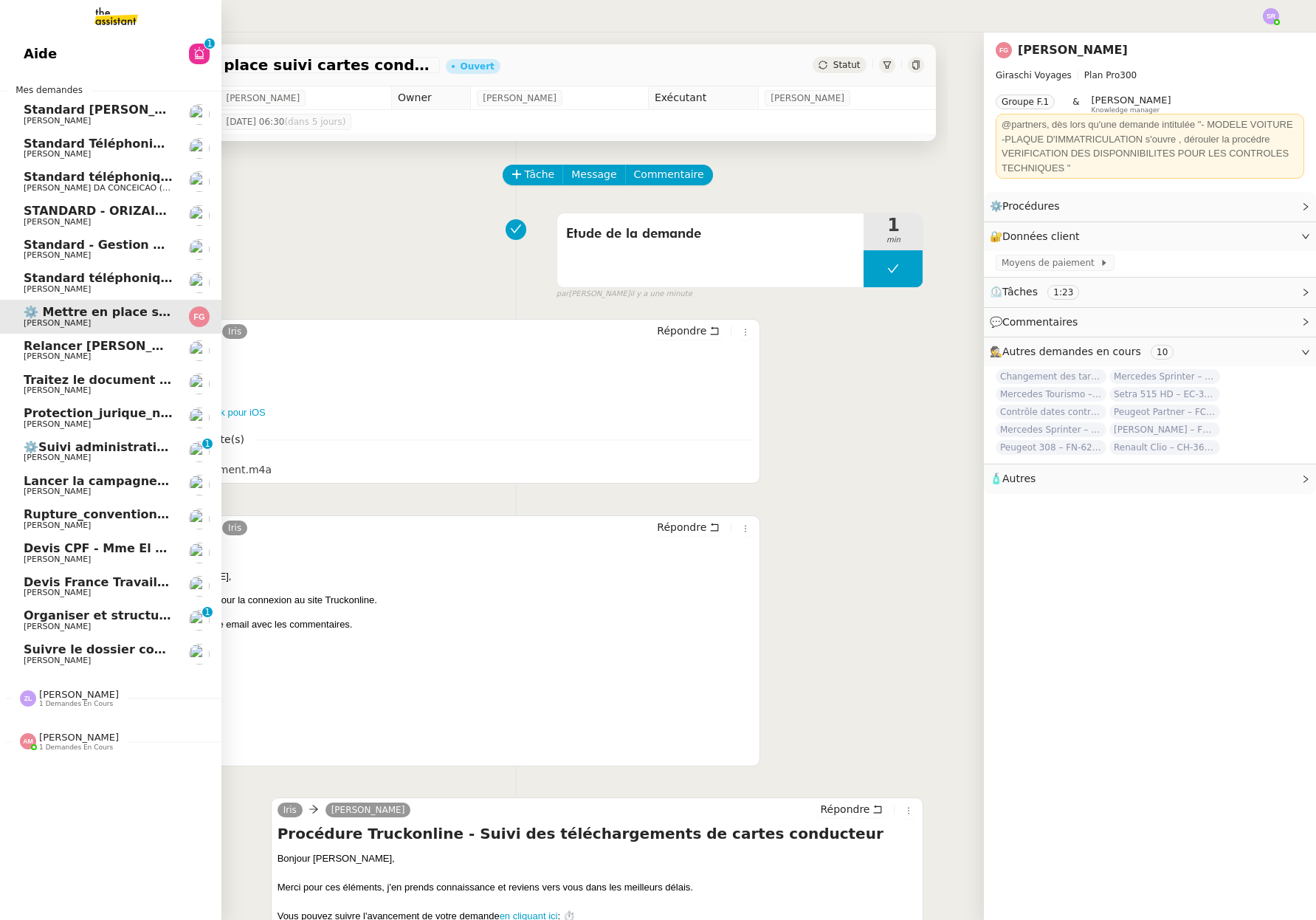
click at [116, 484] on span "Lancer la campagne de prospection" at bounding box center [143, 480] width 238 height 14
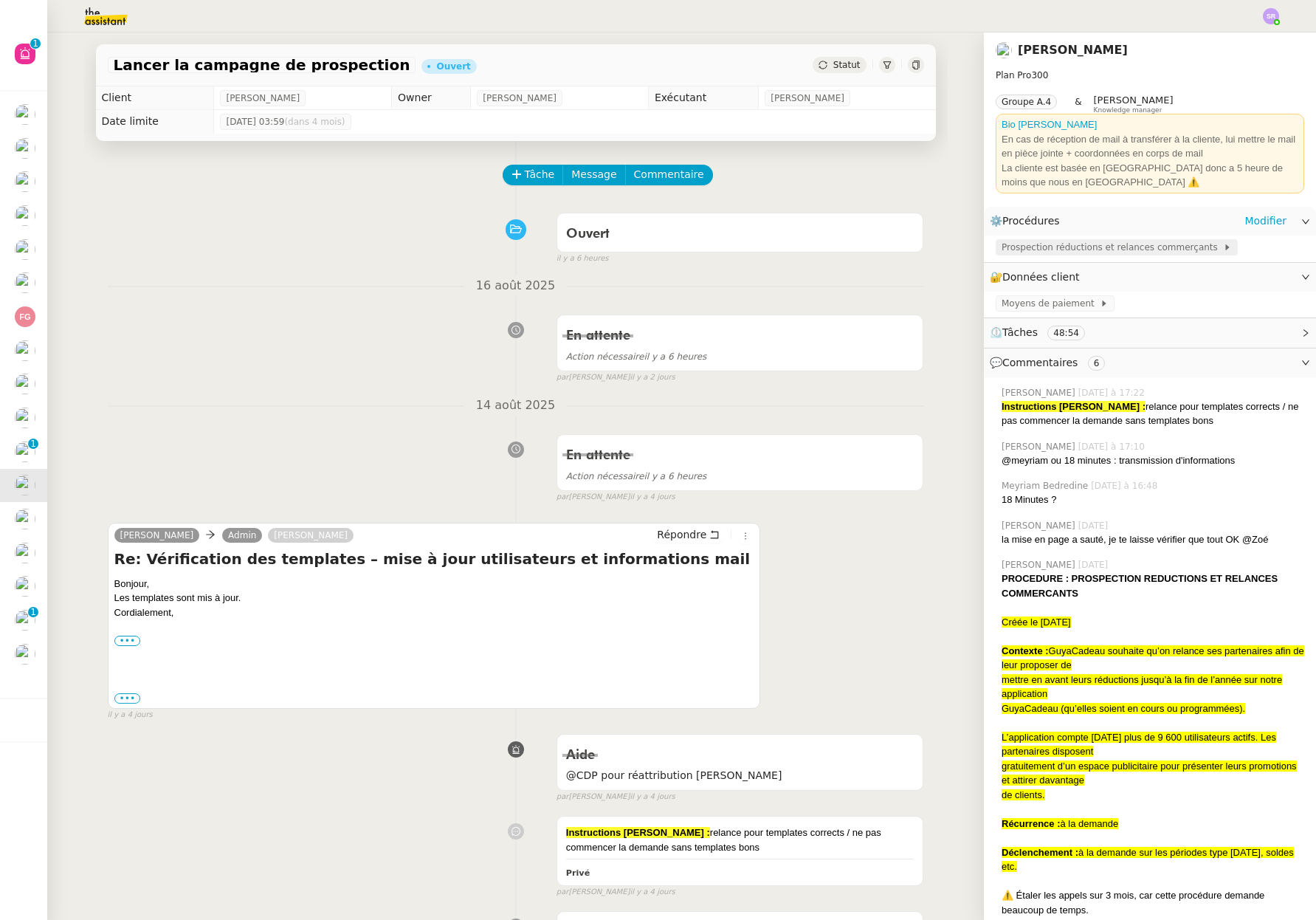
click at [1073, 253] on span "Prospection réductions et relances commerçants" at bounding box center [1112, 247] width 222 height 15
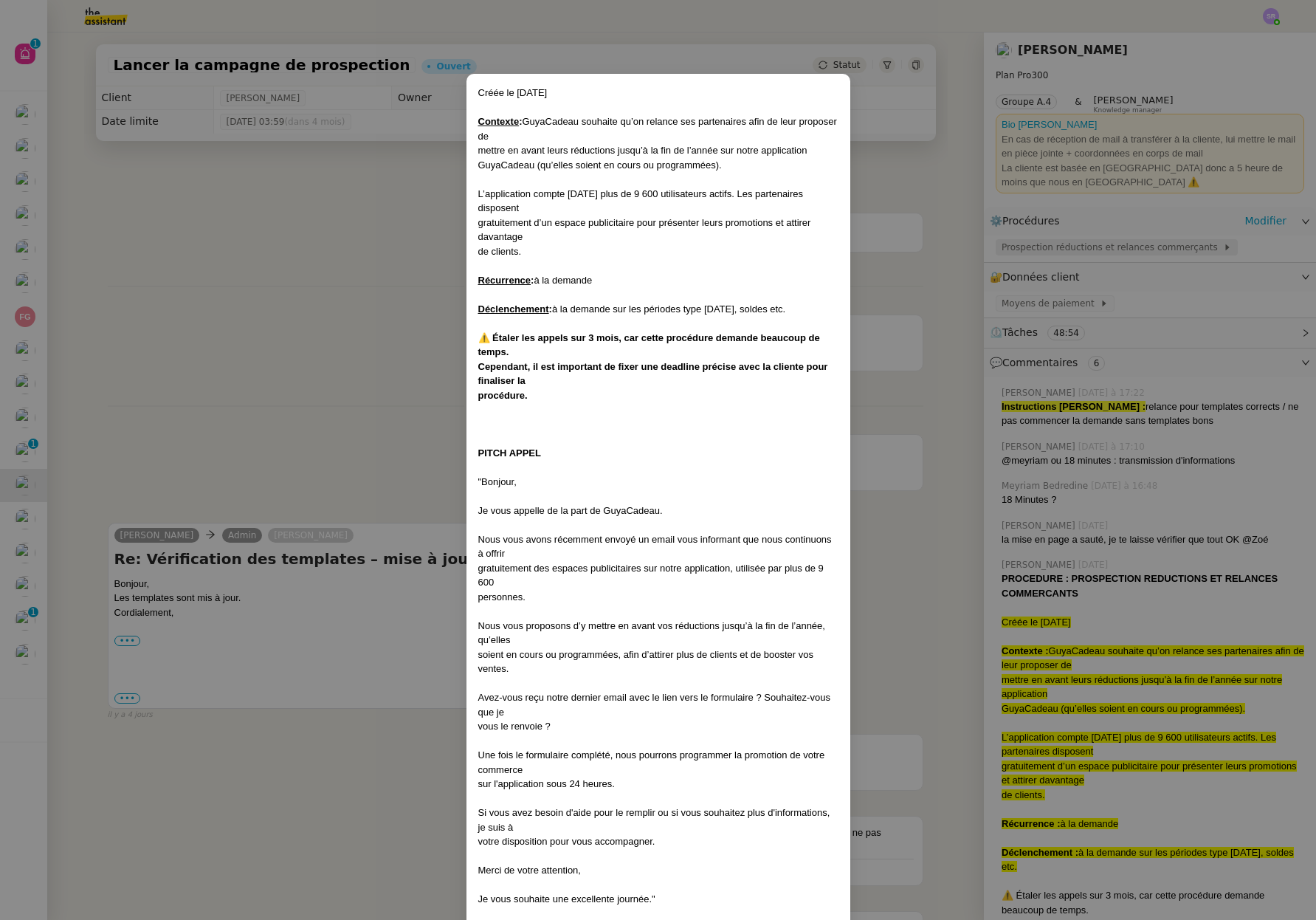
scroll to position [541, 0]
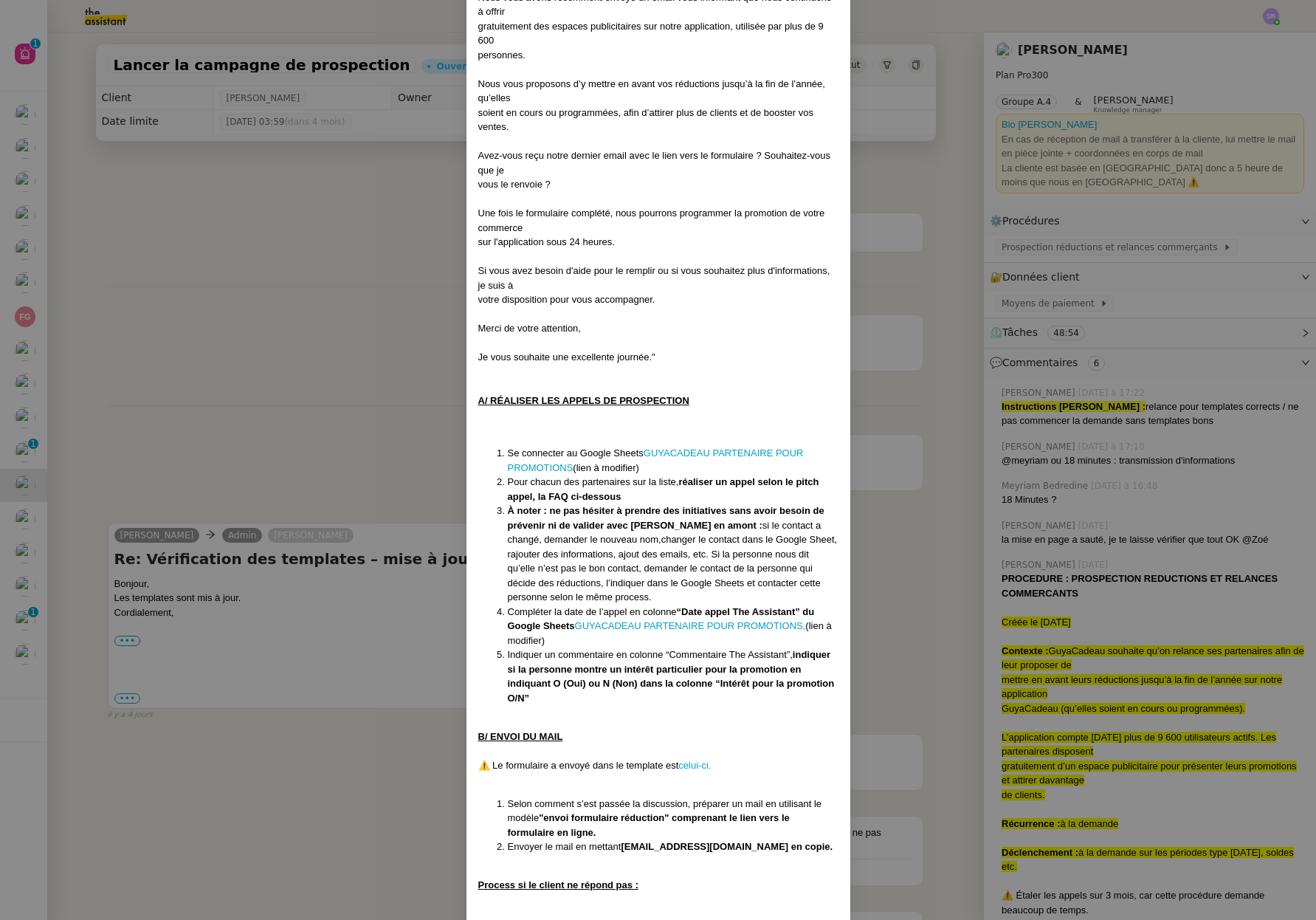
click at [259, 349] on nz-modal-container "Créée le [DATE] Contexte : GuyaCadeau souhaite qu’on relance ses partenaires af…" at bounding box center [658, 460] width 1316 height 920
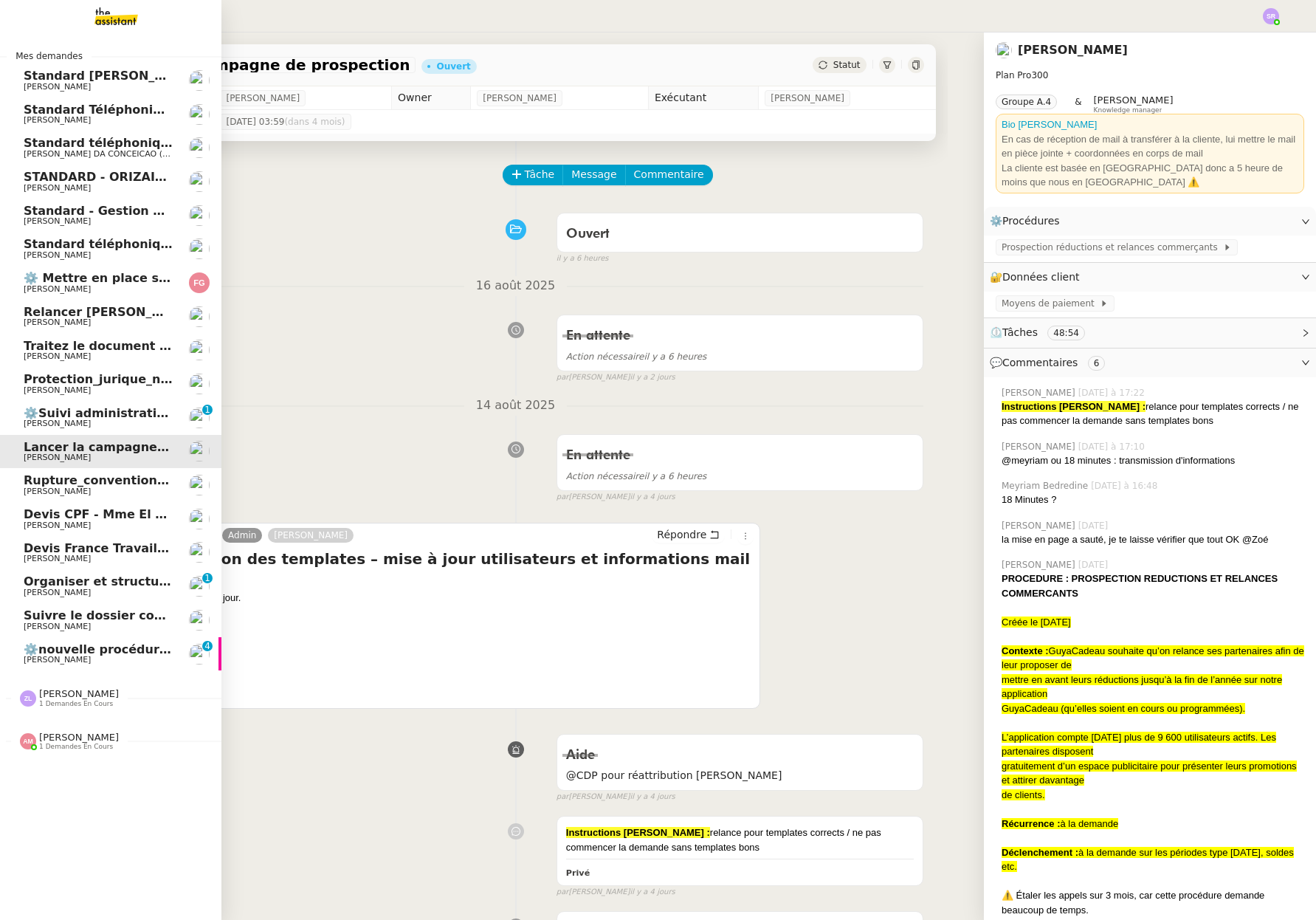
click at [44, 663] on span "[PERSON_NAME]" at bounding box center [57, 659] width 67 height 10
